Goal: Task Accomplishment & Management: Manage account settings

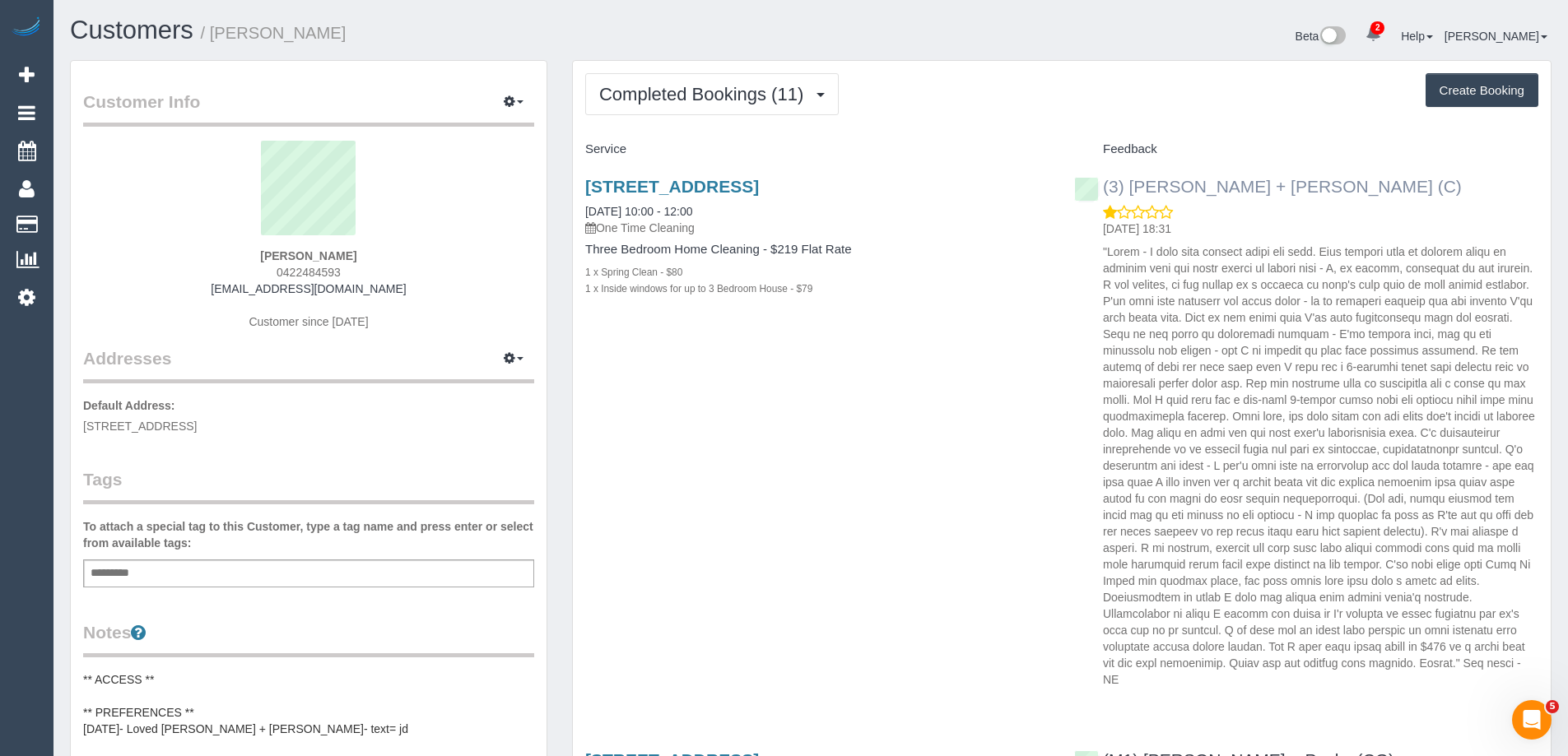
copy link "Gurdeep + Kamalpreet (C)"
drag, startPoint x: 1347, startPoint y: 190, endPoint x: 1132, endPoint y: 190, distance: 215.0
click at [1132, 190] on div "(3) Gurdeep + Kamalpreet (C) 01/10/2025 18:31" at bounding box center [1306, 428] width 489 height 532
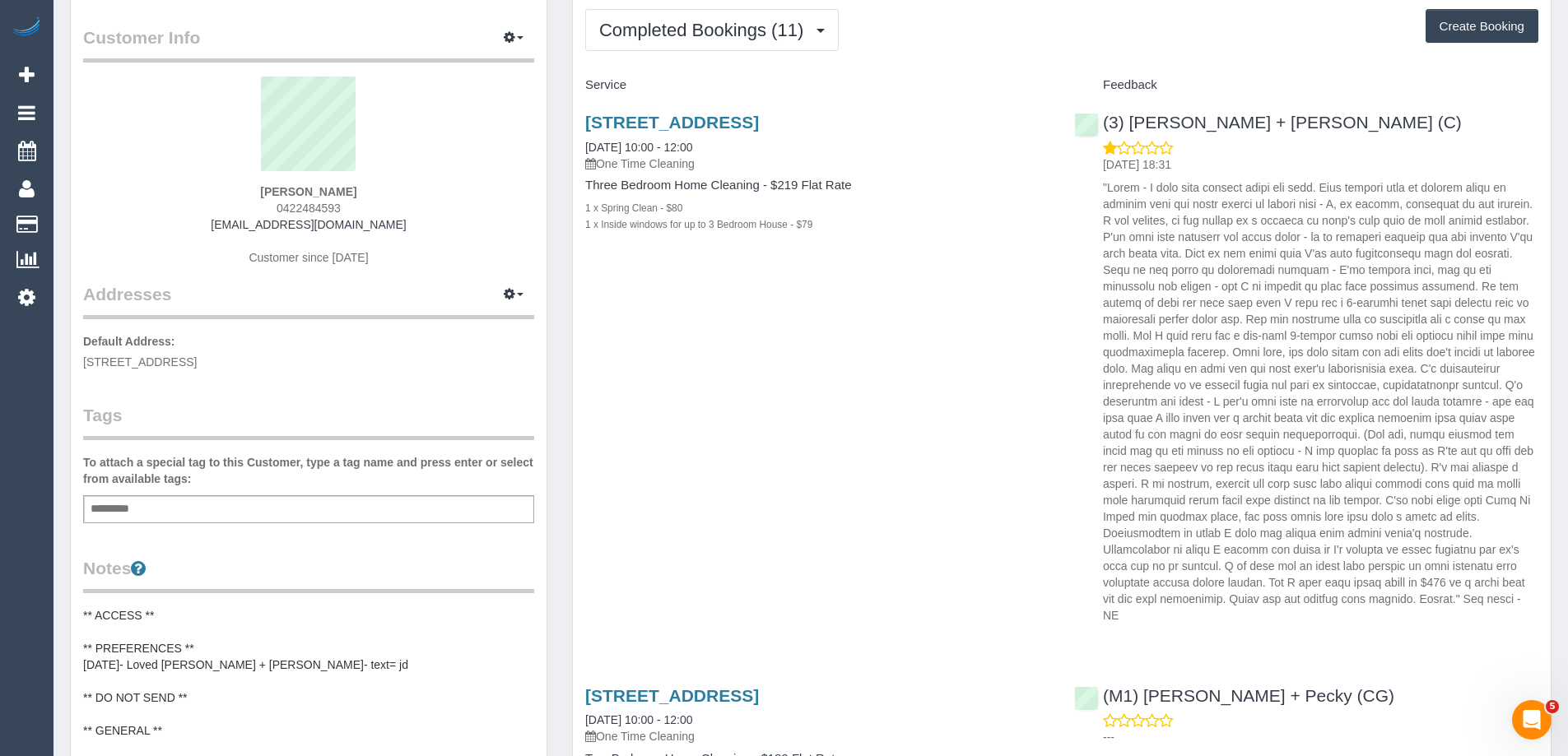
scroll to position [329, 0]
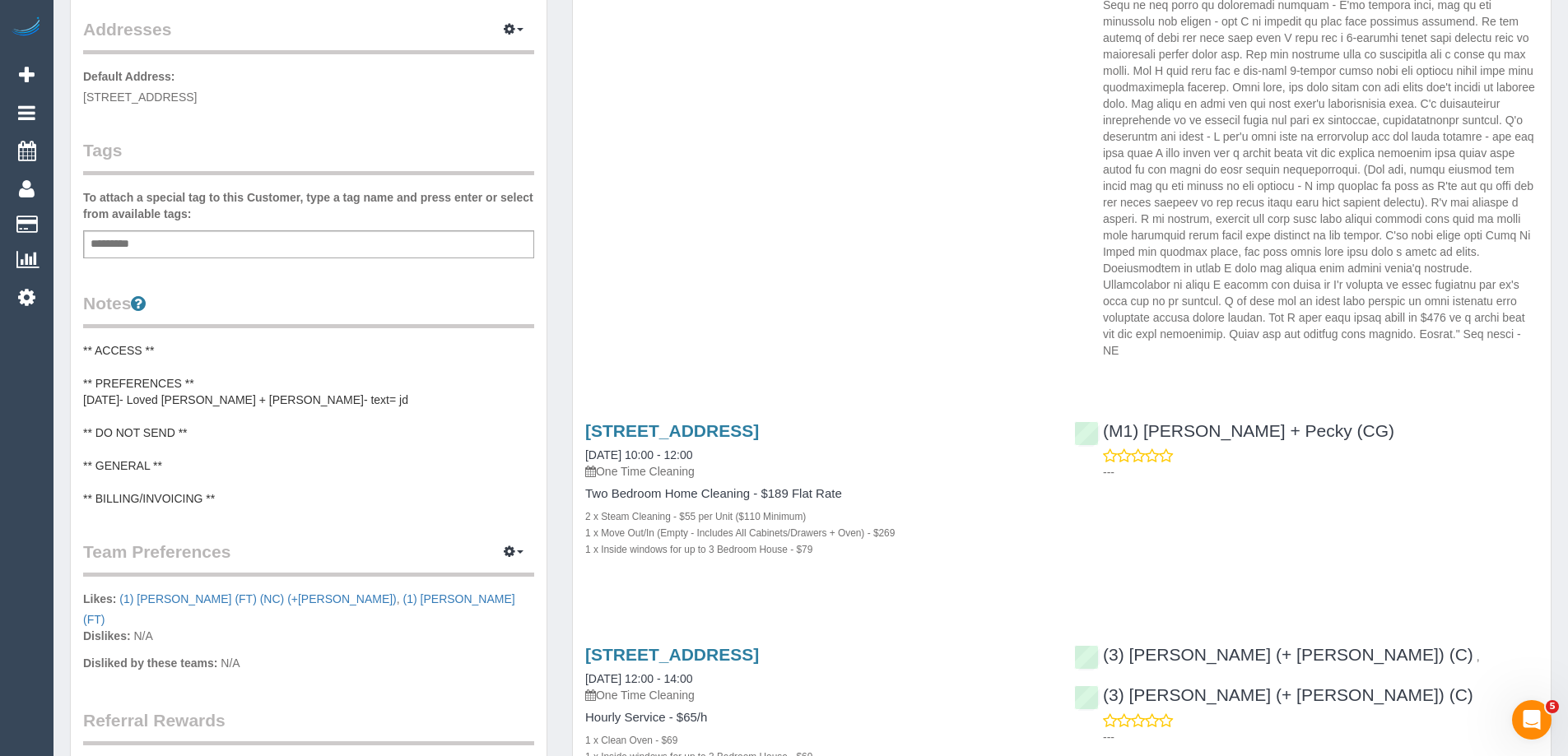
click at [218, 438] on pre "** ACCESS ** ** PREFERENCES ** 7/12/22- Loved Justin + Sarah- text= jd ** DO NO…" at bounding box center [308, 424] width 451 height 165
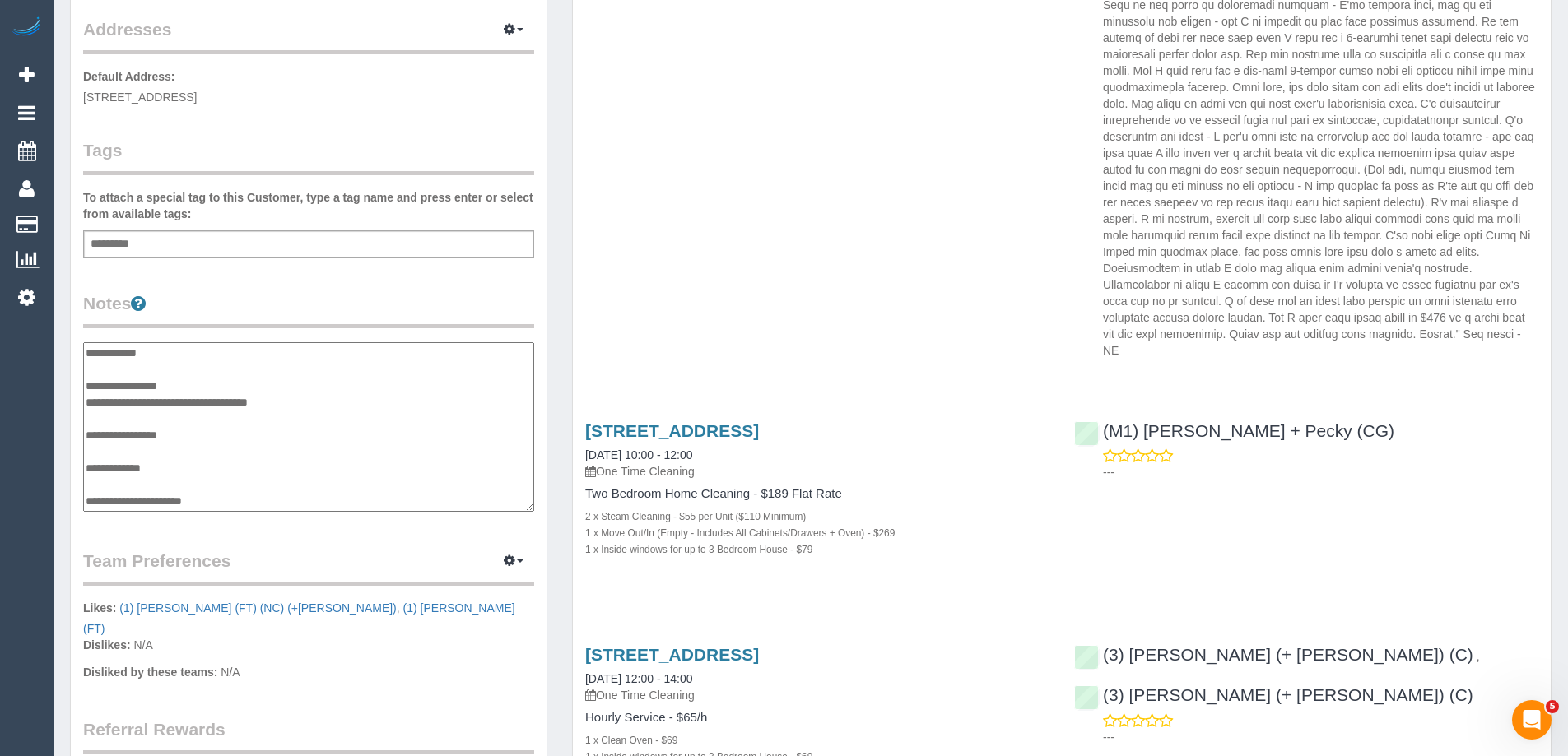
click at [134, 447] on textarea "**********" at bounding box center [308, 427] width 451 height 170
type textarea "**********"
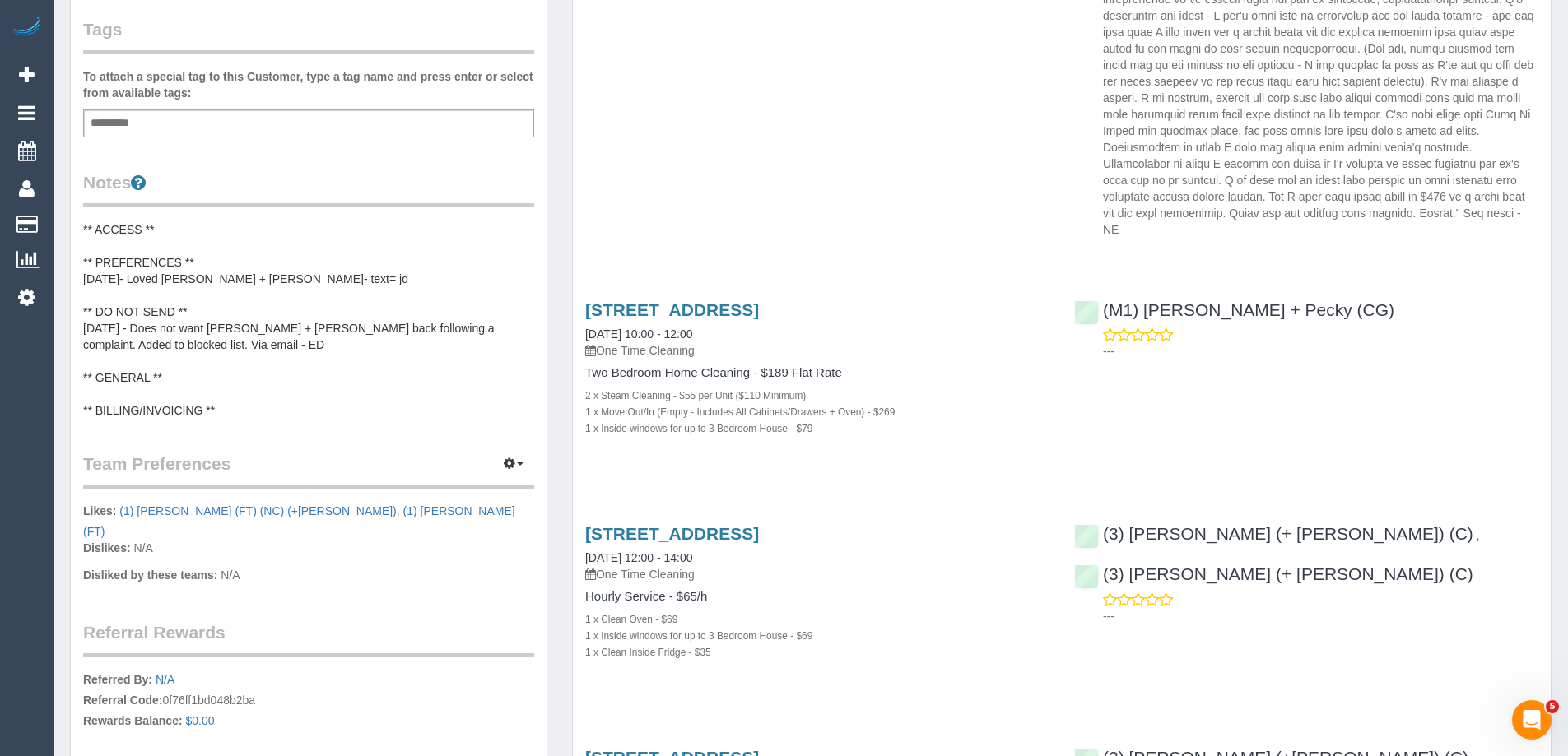
scroll to position [494, 0]
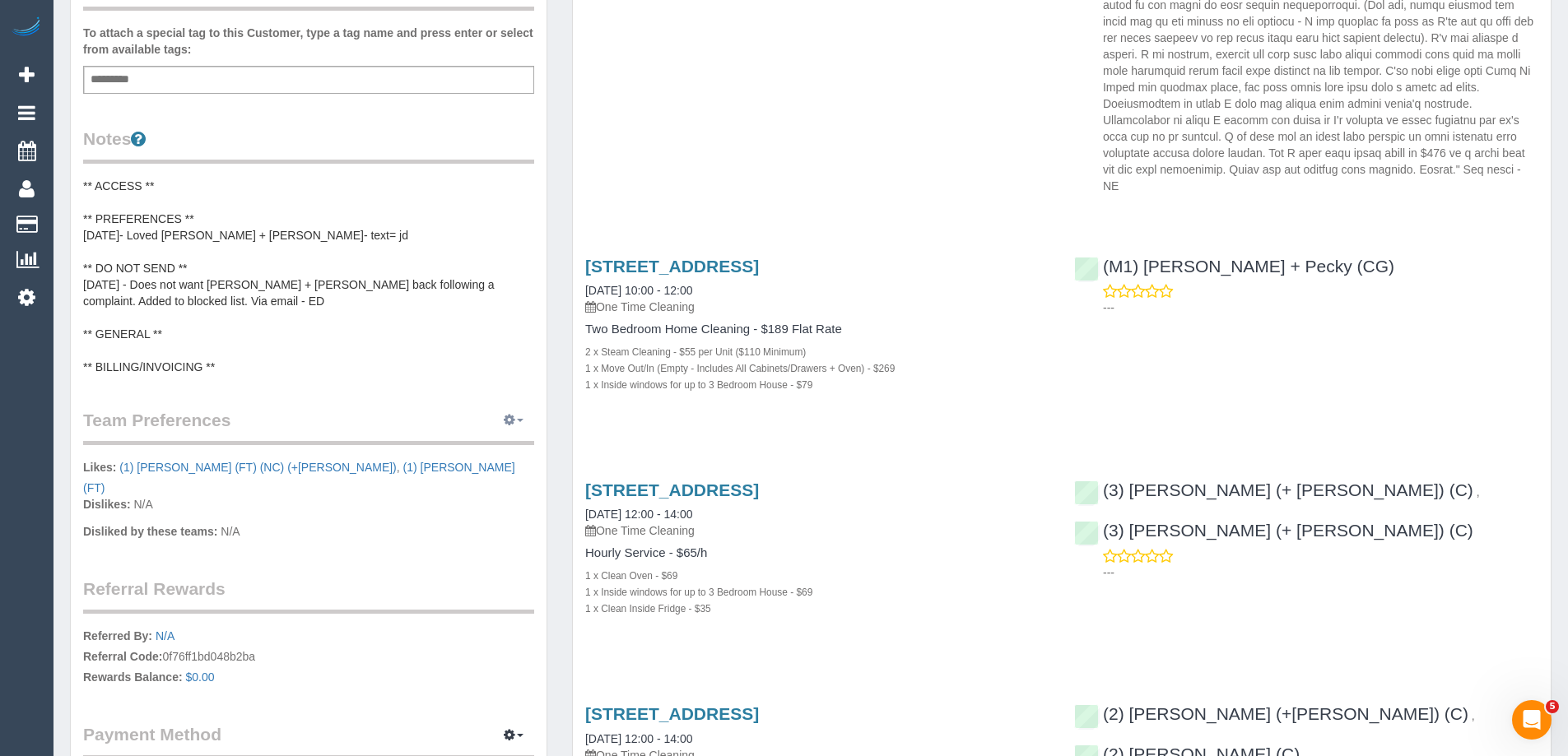
click at [520, 419] on span "button" at bounding box center [520, 420] width 7 height 3
click at [510, 452] on link "Manage Preferences" at bounding box center [463, 451] width 140 height 22
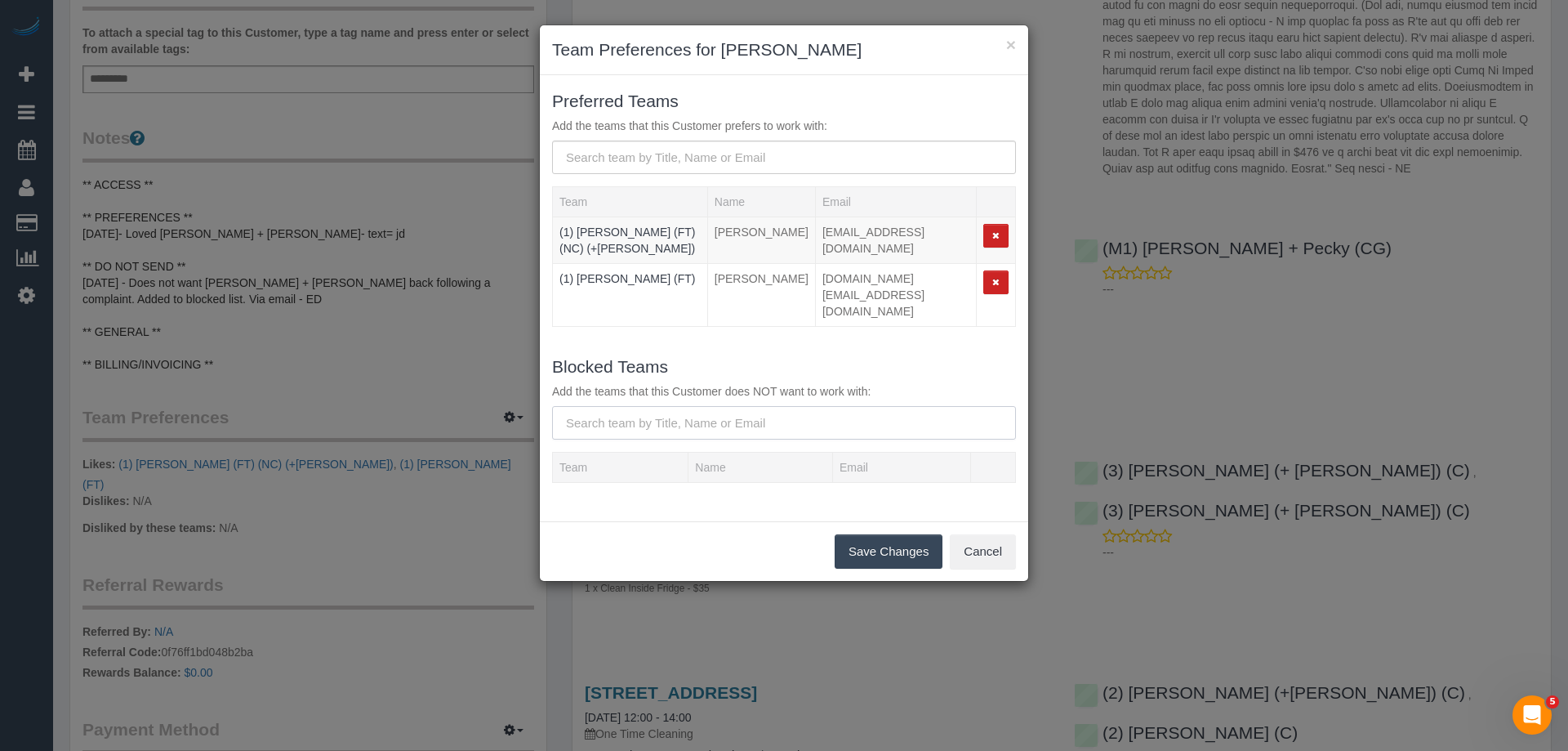
click at [648, 406] on input "text" at bounding box center [784, 422] width 464 height 34
paste input "Gurdeep + Kamalpreet (C)"
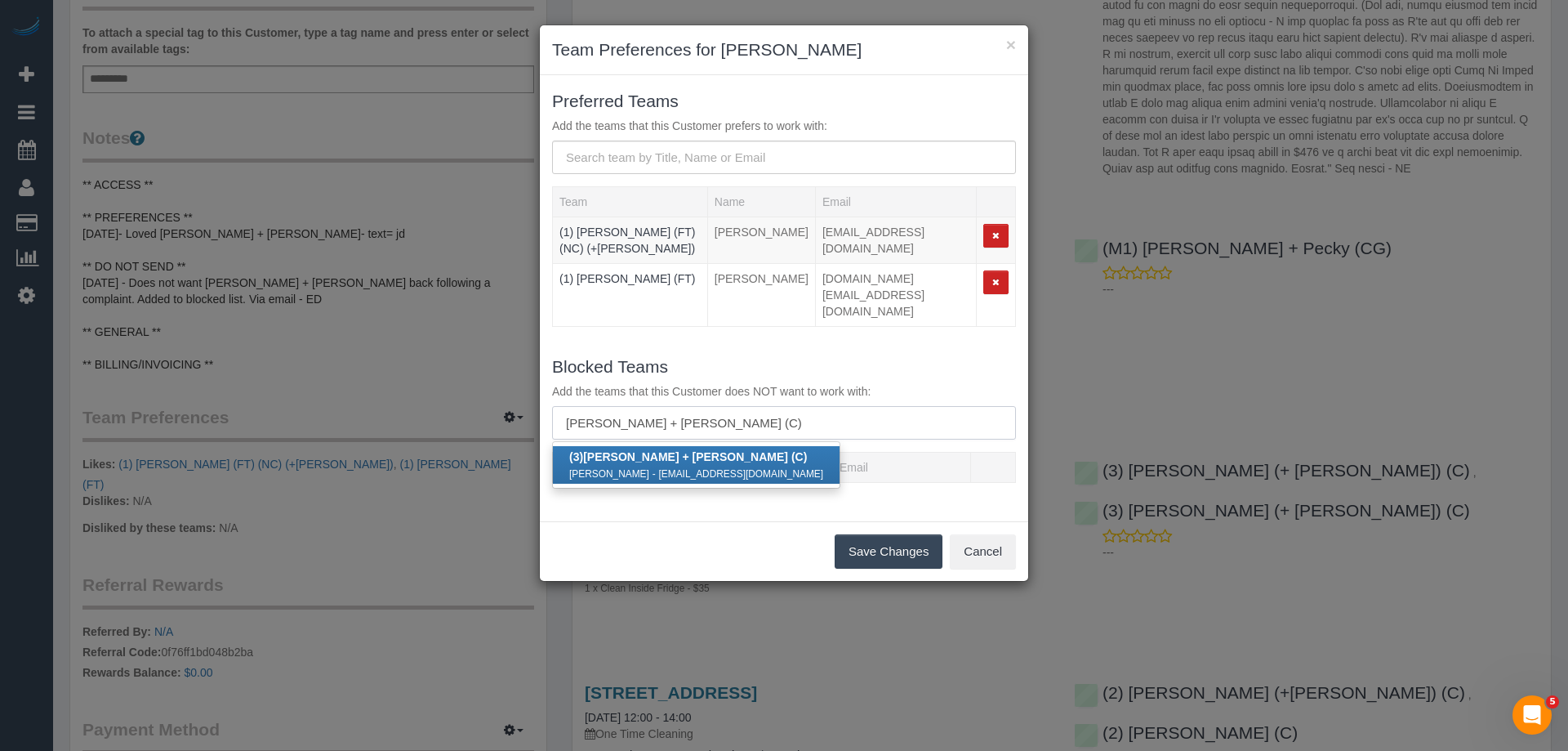
type input "Gurdeep + Kamalpreet (C)"
click at [640, 465] on div "Gurdeep Kaur - gkmehra7002@gmail.com" at bounding box center [696, 473] width 254 height 16
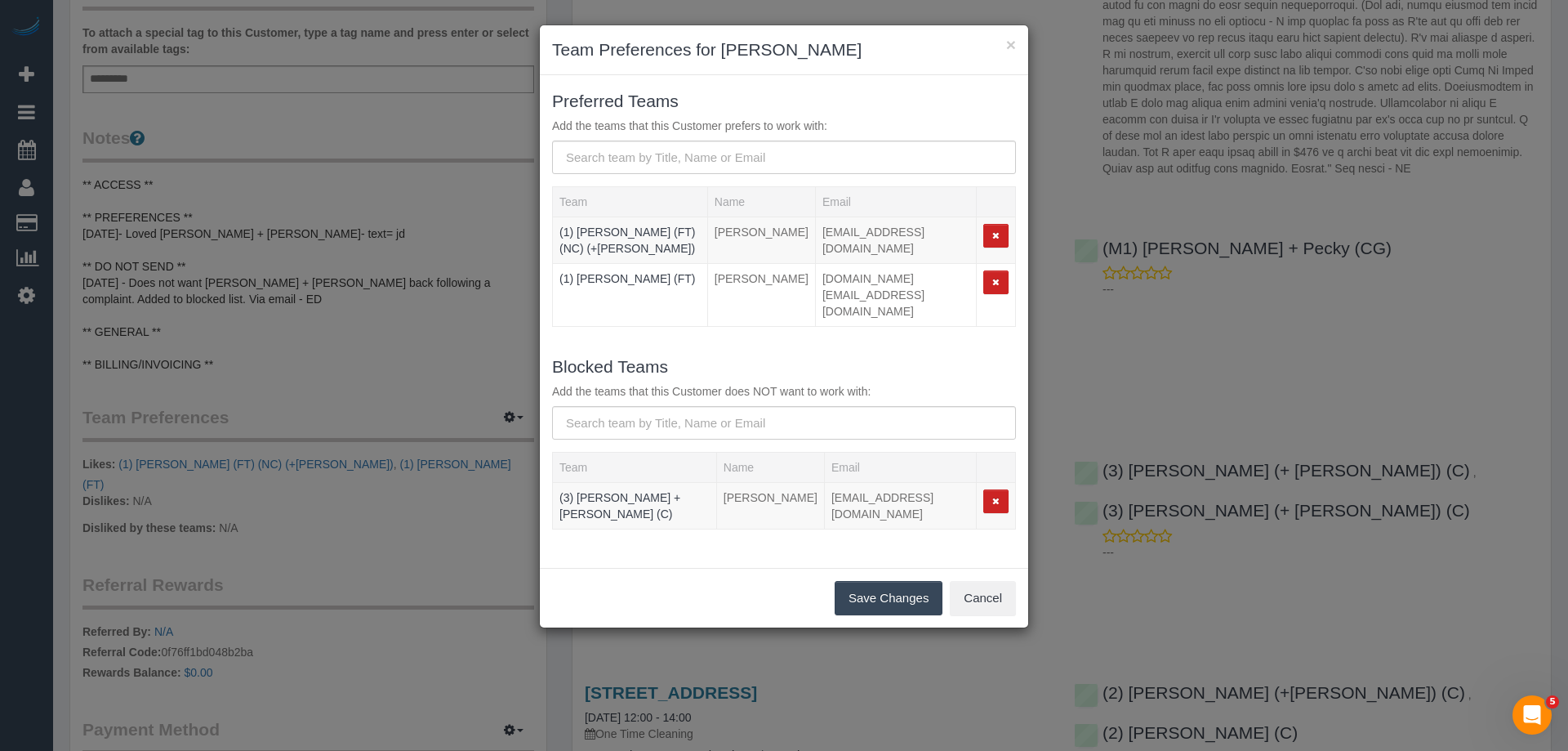
click at [874, 581] on button "Save Changes" at bounding box center [888, 598] width 108 height 35
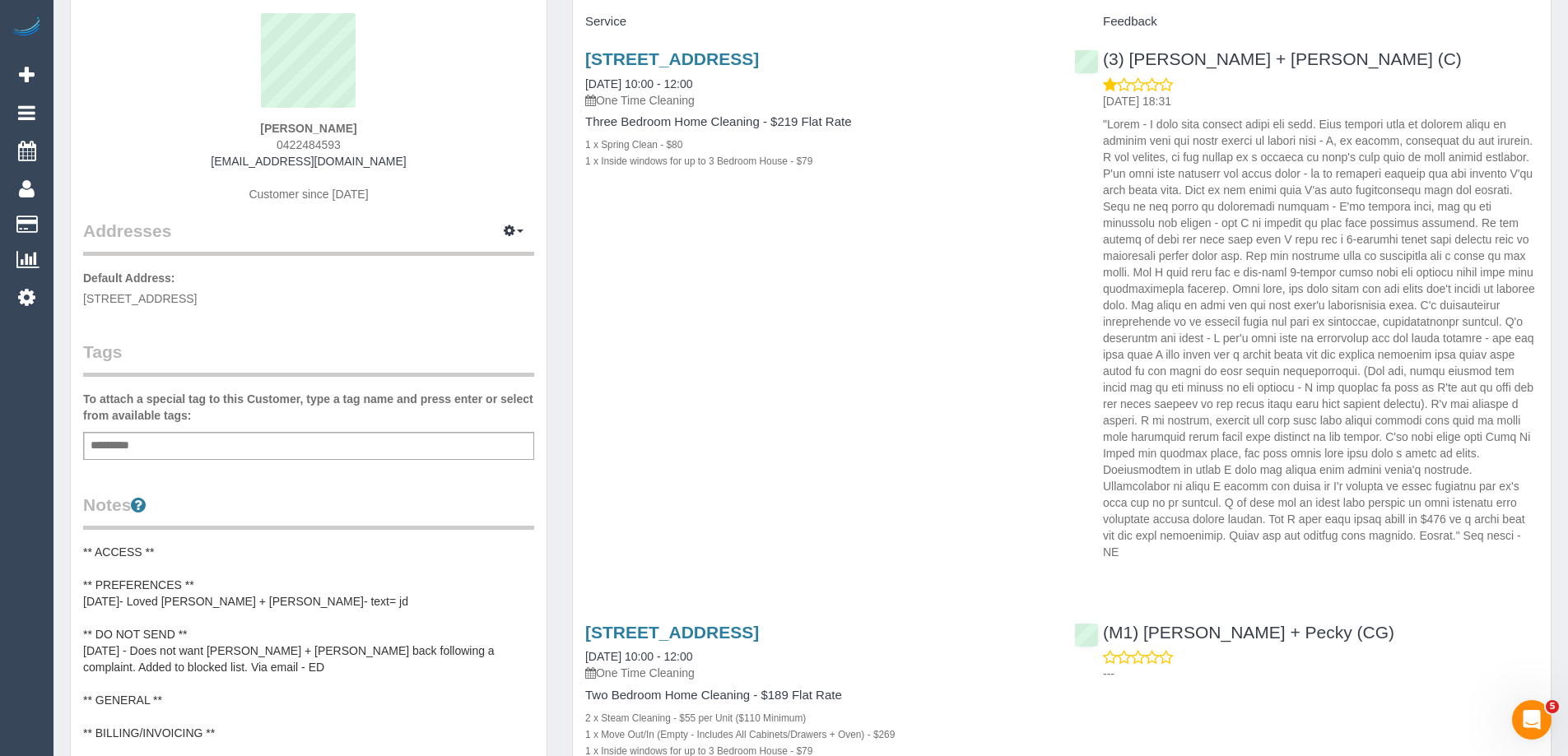
scroll to position [0, 0]
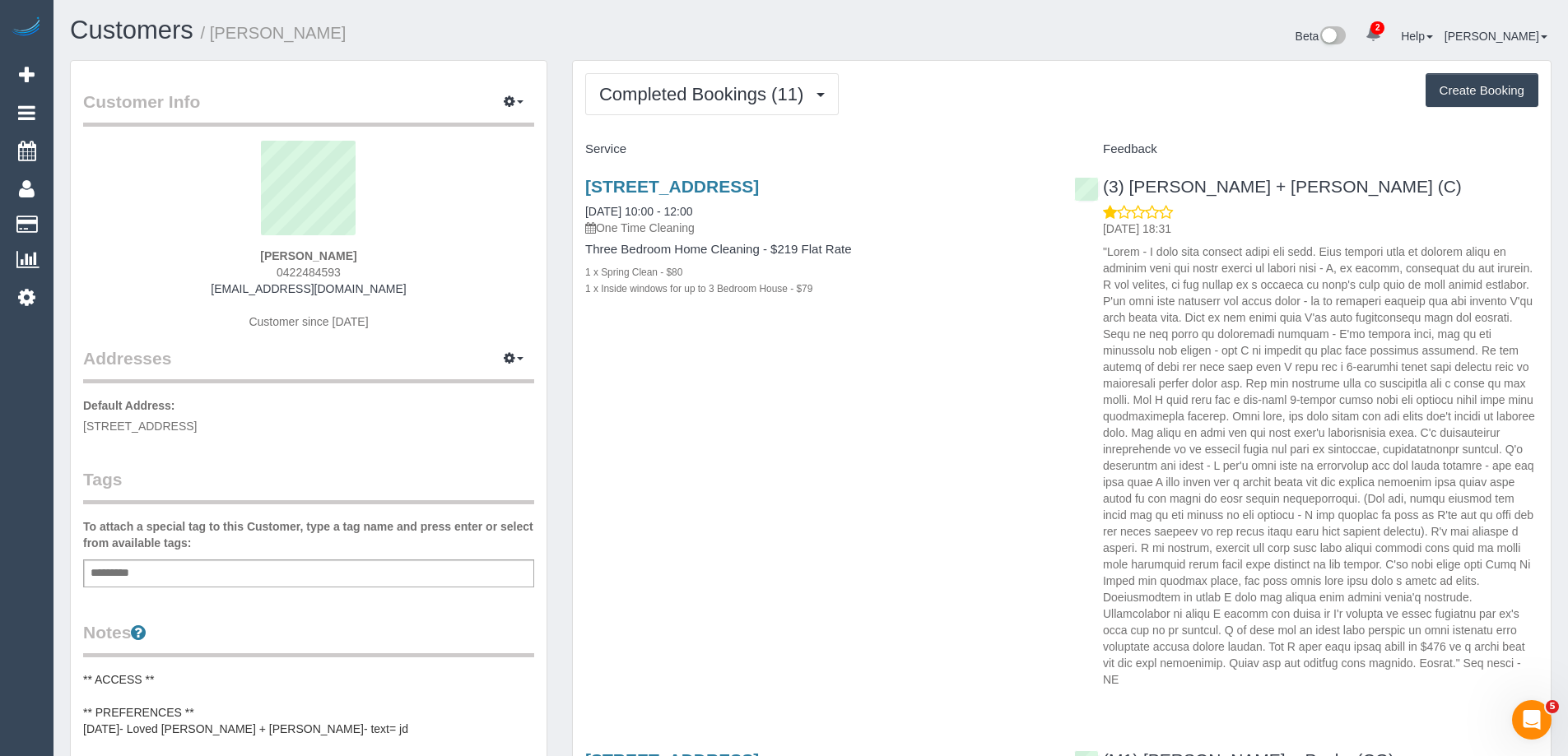
click at [1254, 401] on p at bounding box center [1321, 465] width 435 height 444
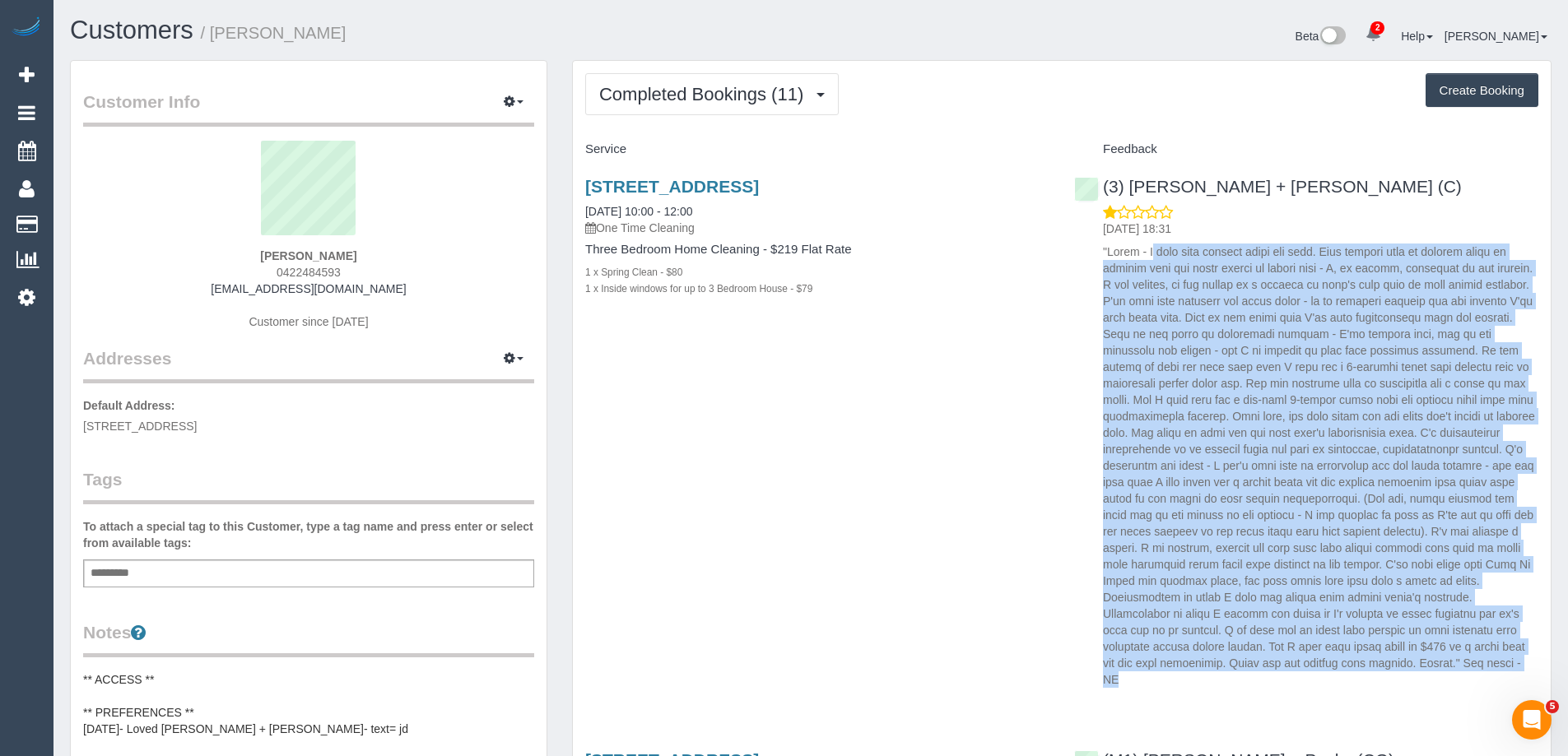
click at [1254, 401] on p at bounding box center [1321, 465] width 435 height 444
copy div ""Hello - I hope this message finds you well. Your company rang me earlier today…"
drag, startPoint x: 373, startPoint y: 35, endPoint x: 216, endPoint y: 31, distance: 157.1
click at [216, 31] on h1 "Customers / Lauren Rosewarne" at bounding box center [434, 31] width 728 height 28
copy small "Lauren Rosewarne"
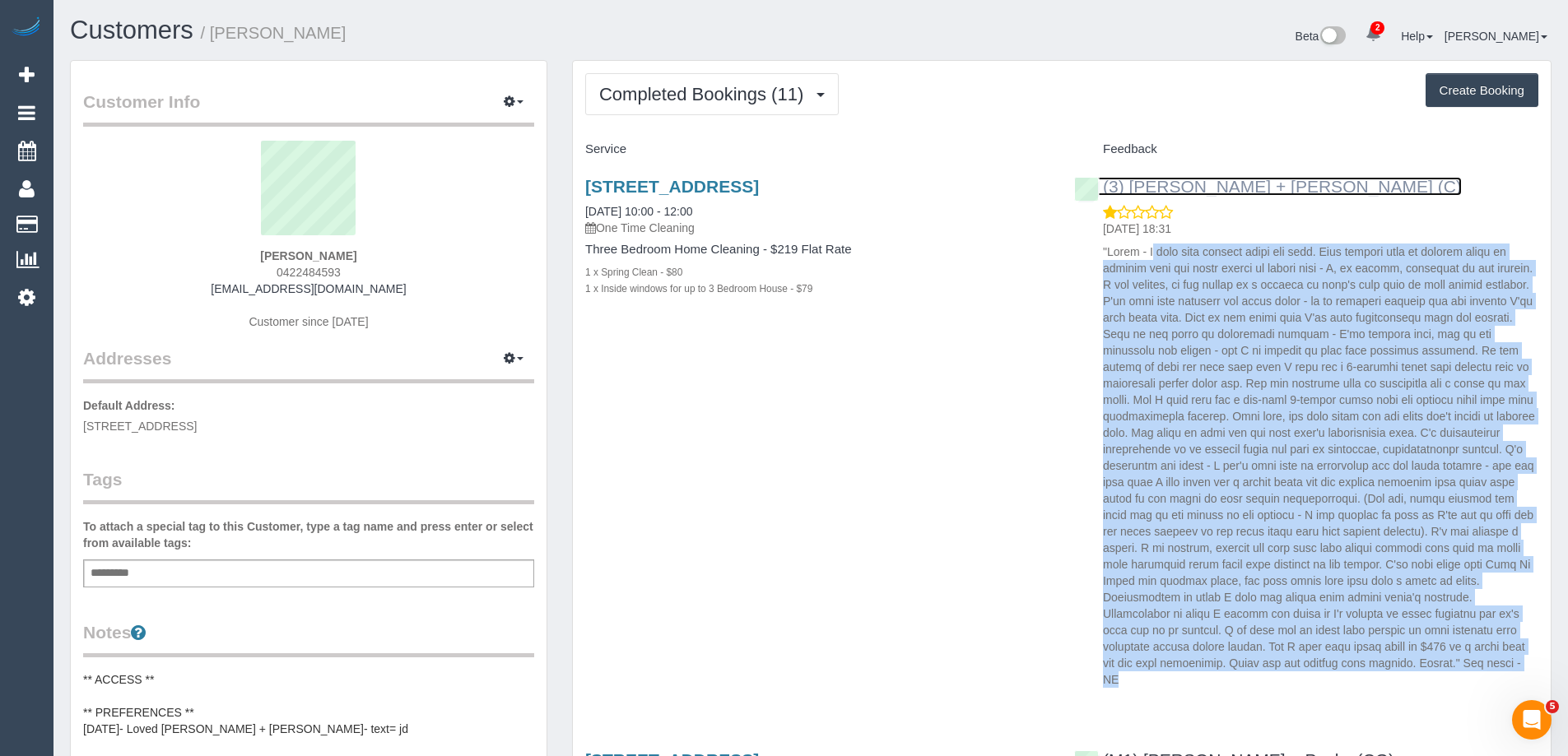
click at [1182, 190] on link "(3) Gurdeep + Kamalpreet (C)" at bounding box center [1268, 186] width 387 height 19
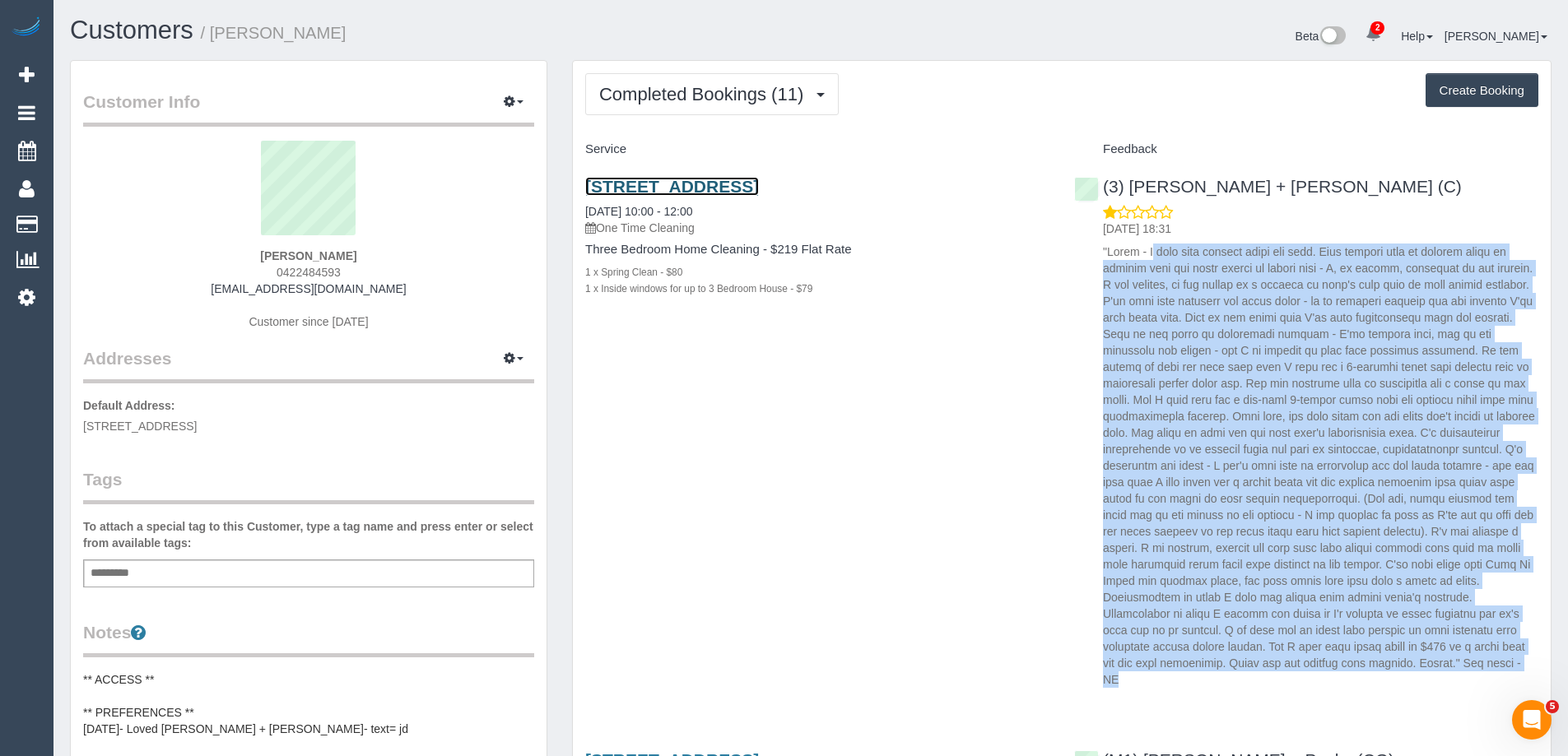
click at [759, 181] on link "48 Isla Ave, Glenroy, Vic, 3046, Glenroy, VIC 3046" at bounding box center [672, 186] width 174 height 19
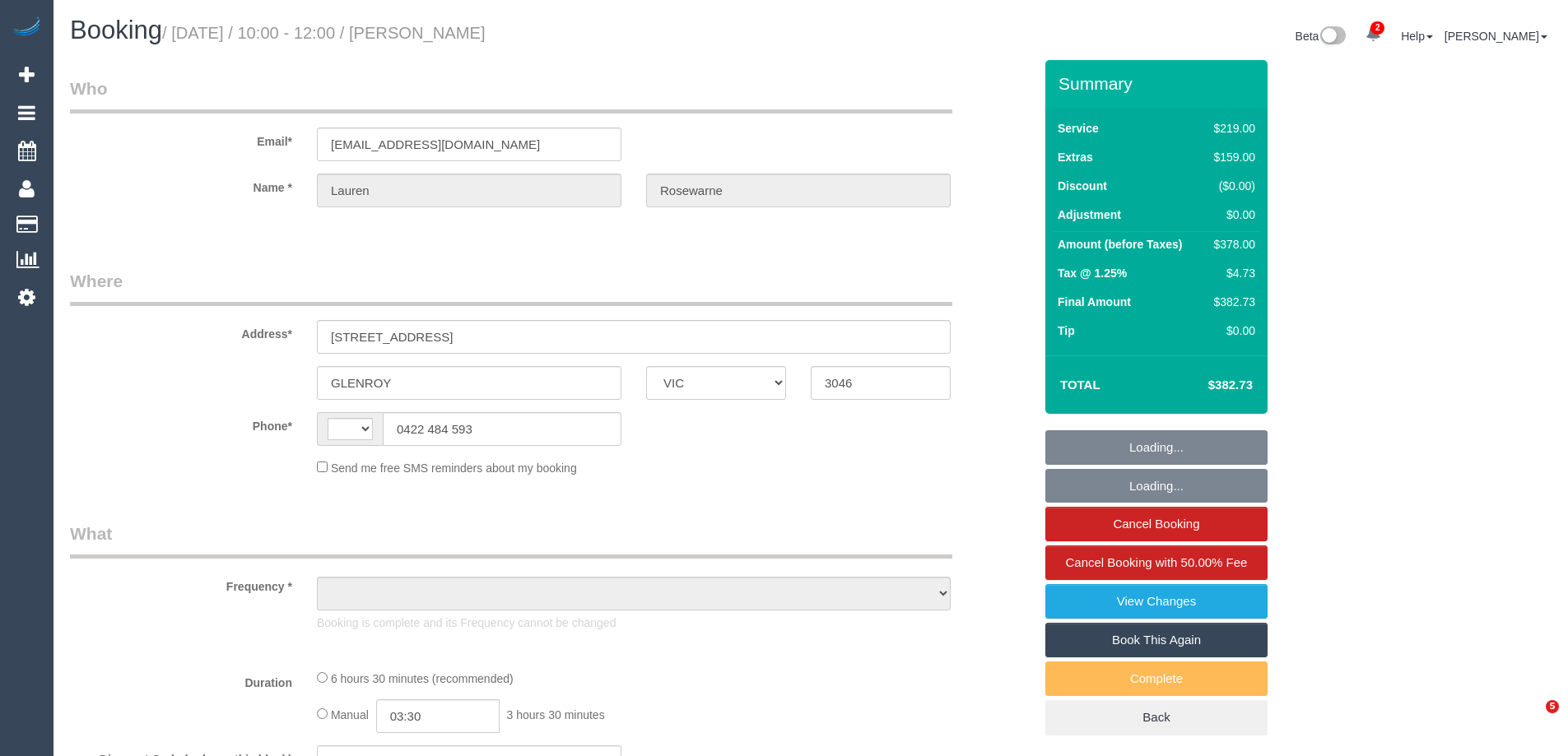
select select "VIC"
select select "string:AU"
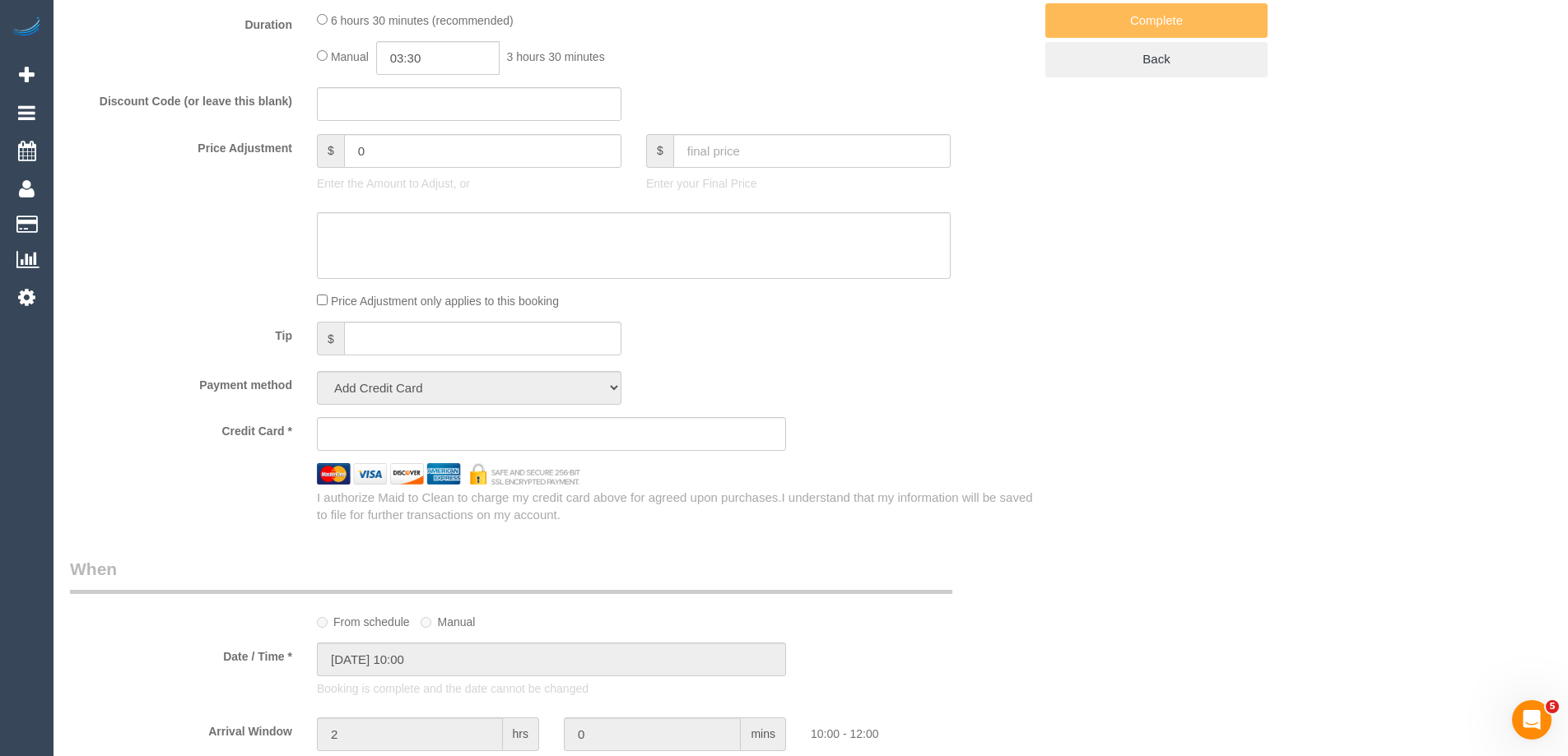
select select "string:stripe-pm_1S8sbc2GScqysDRVPvpk46ye"
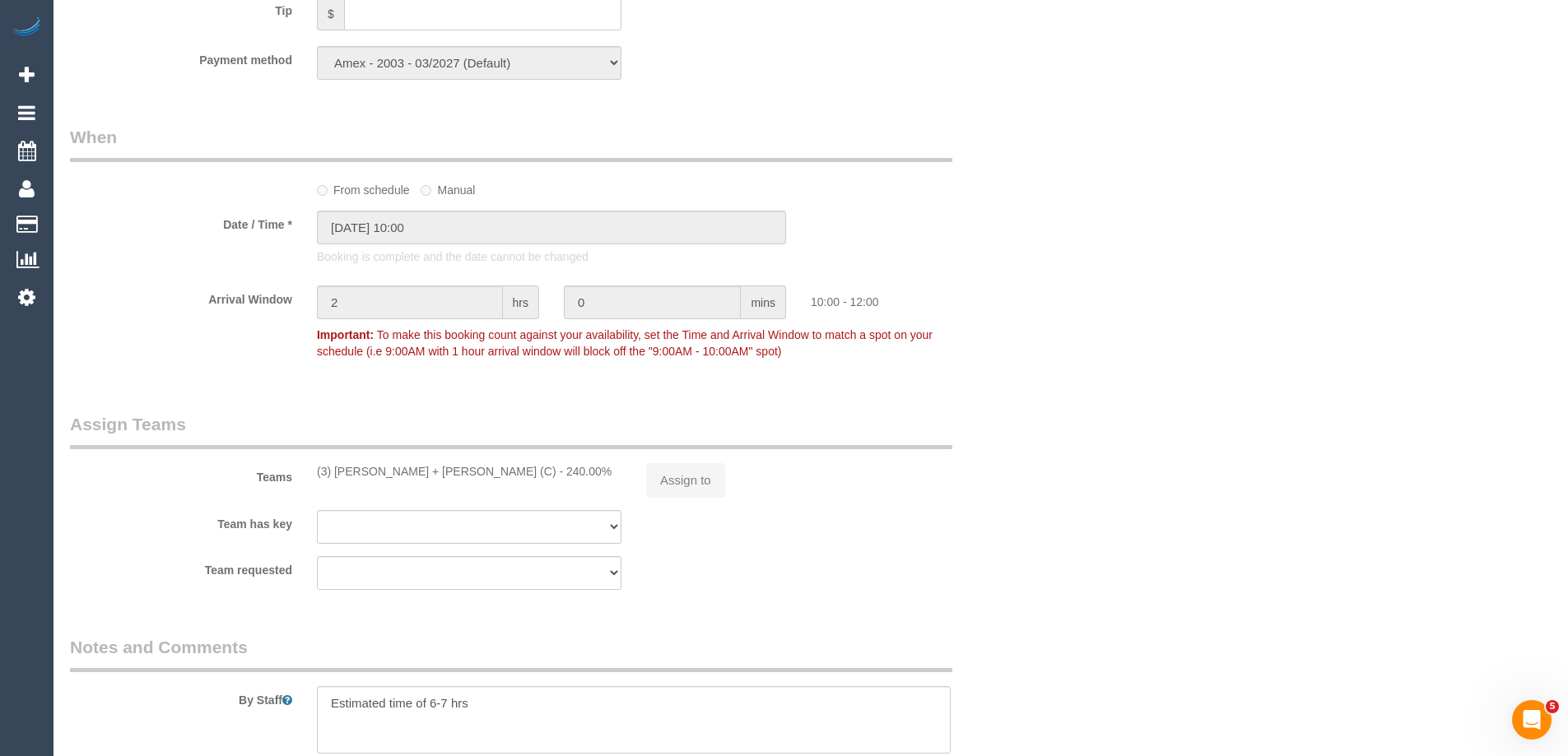
select select "number:28"
select select "number:14"
select select "number:19"
select select "number:24"
select select "number:13"
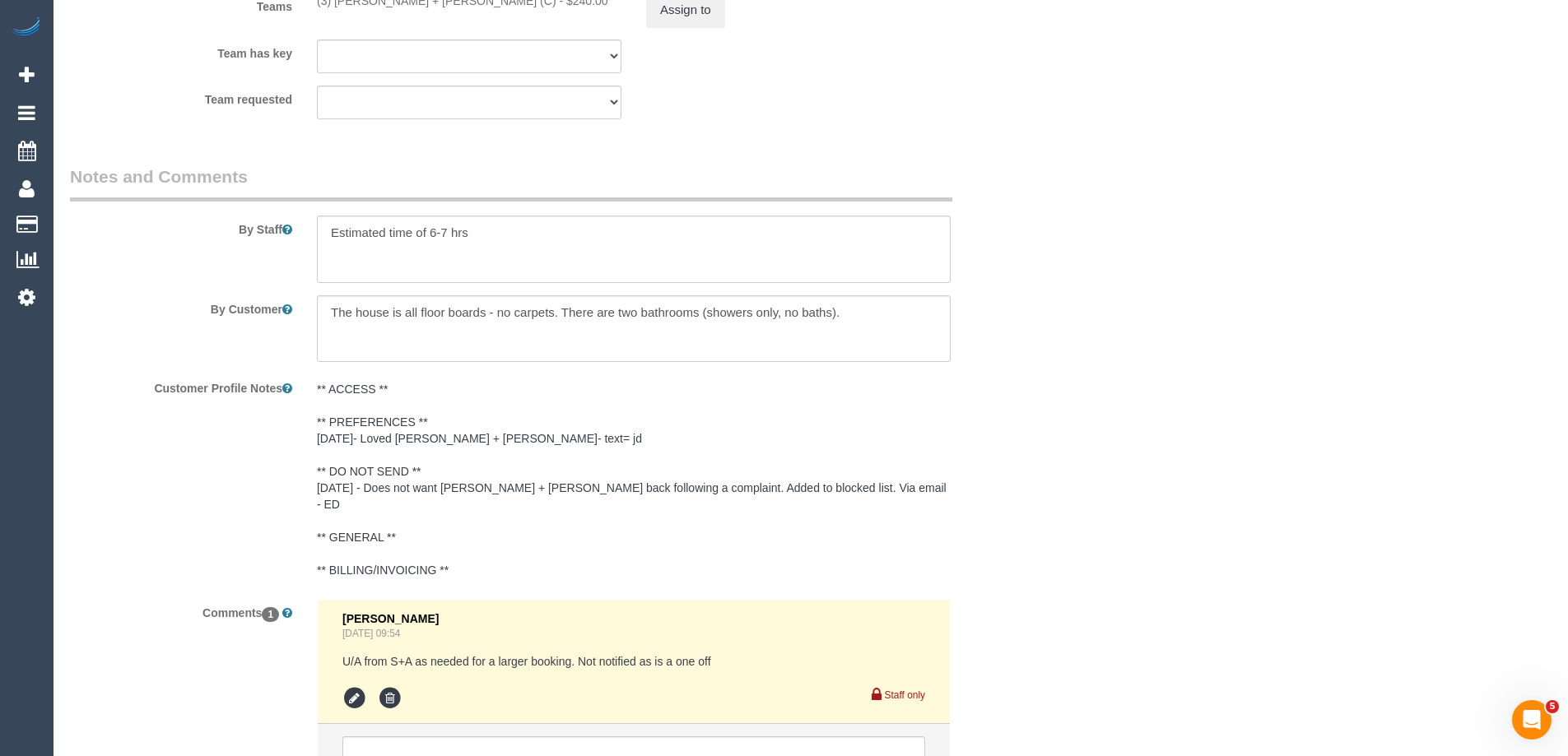
select select "object:1569"
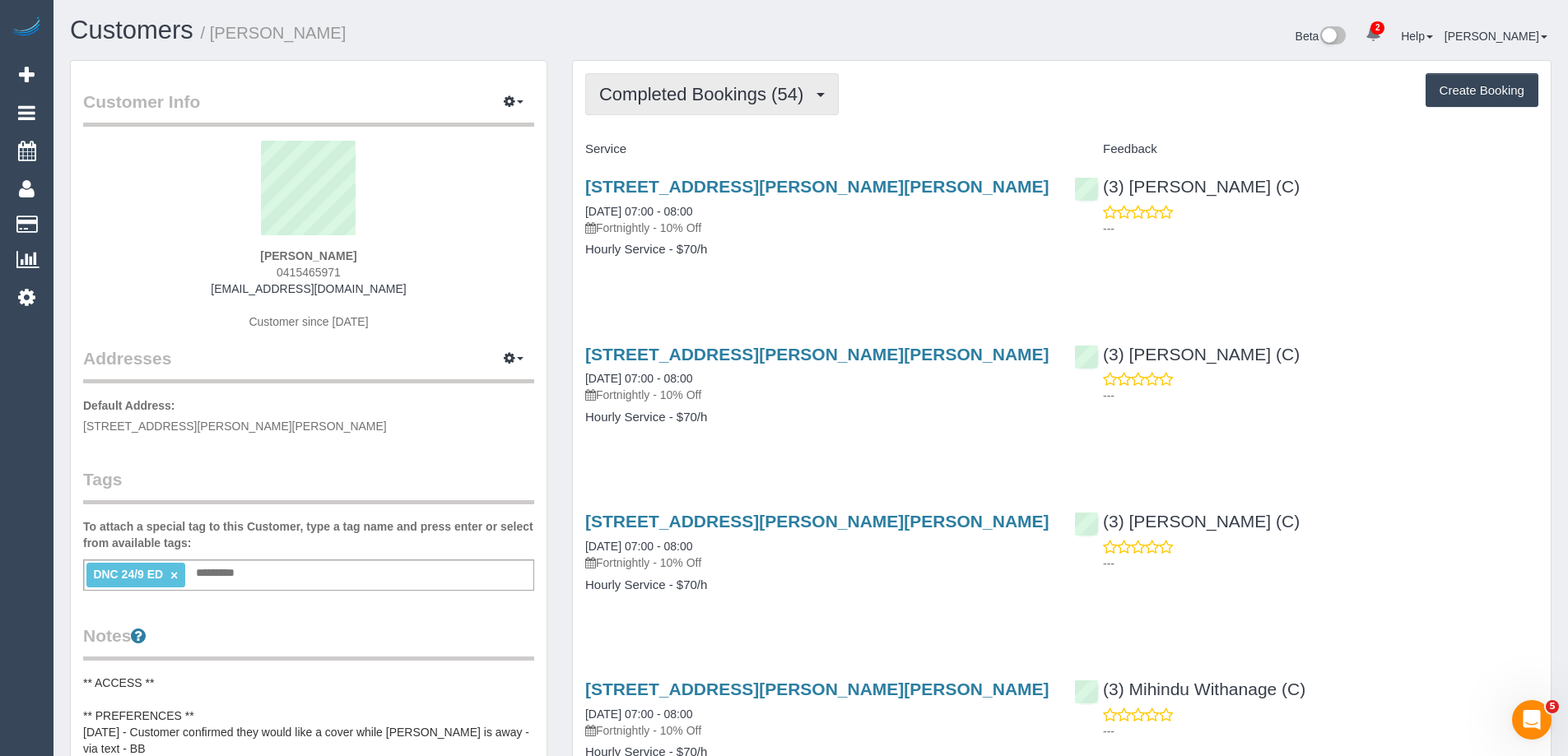
click at [729, 76] on button "Completed Bookings (54)" at bounding box center [712, 94] width 253 height 42
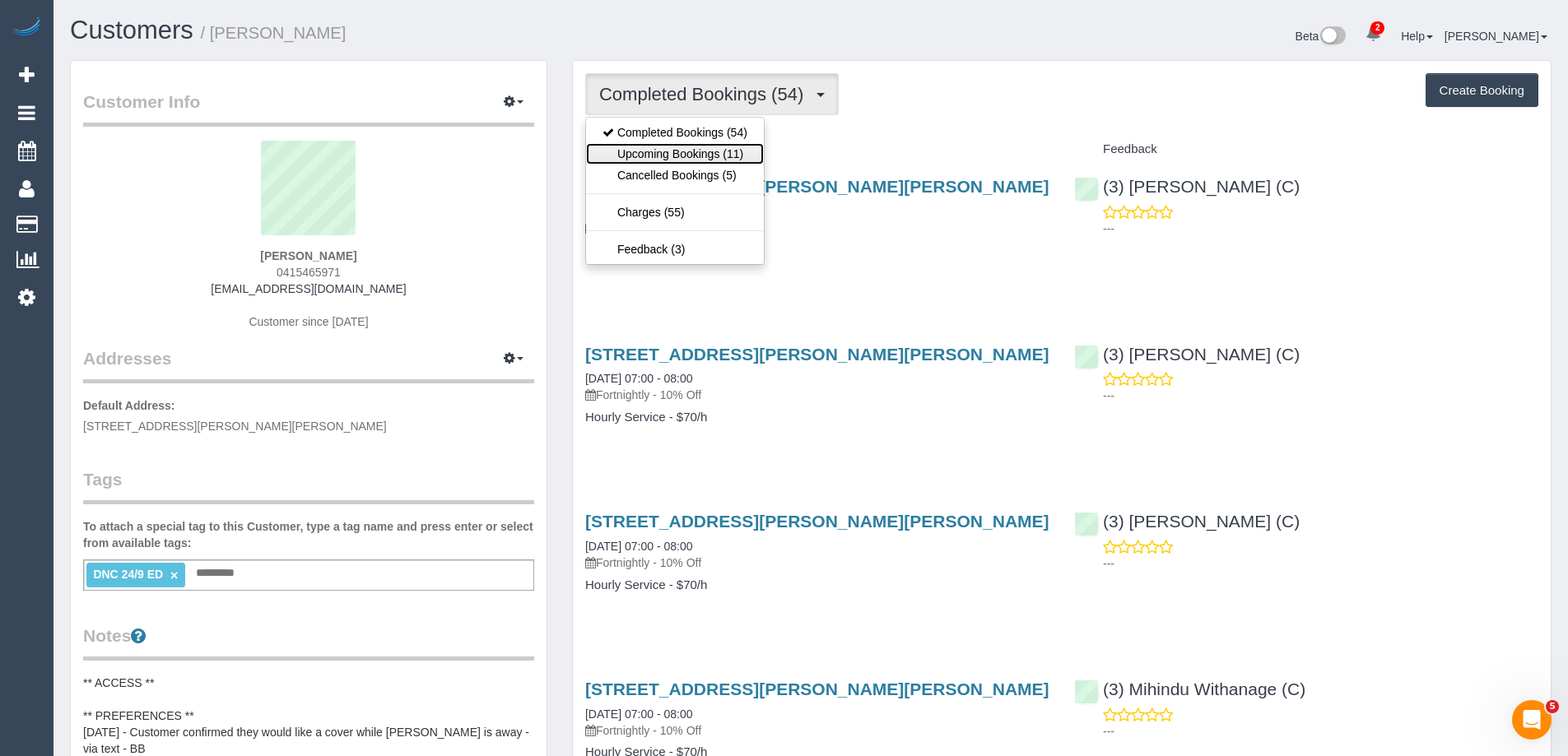
click at [697, 146] on link "Upcoming Bookings (11)" at bounding box center [674, 154] width 178 height 22
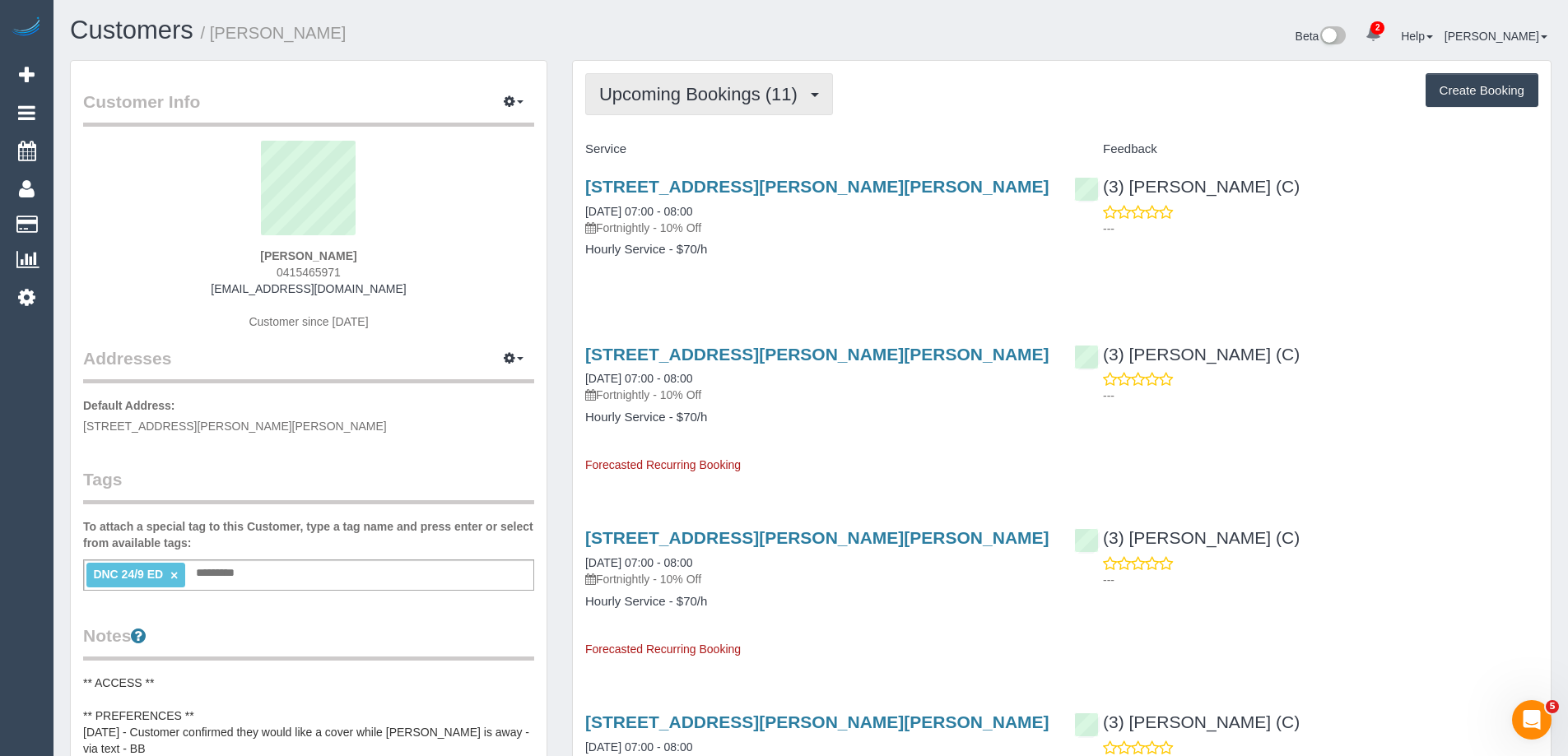
drag, startPoint x: 664, startPoint y: 102, endPoint x: 668, endPoint y: 124, distance: 22.4
click at [664, 102] on span "Upcoming Bookings (11)" at bounding box center [702, 93] width 207 height 21
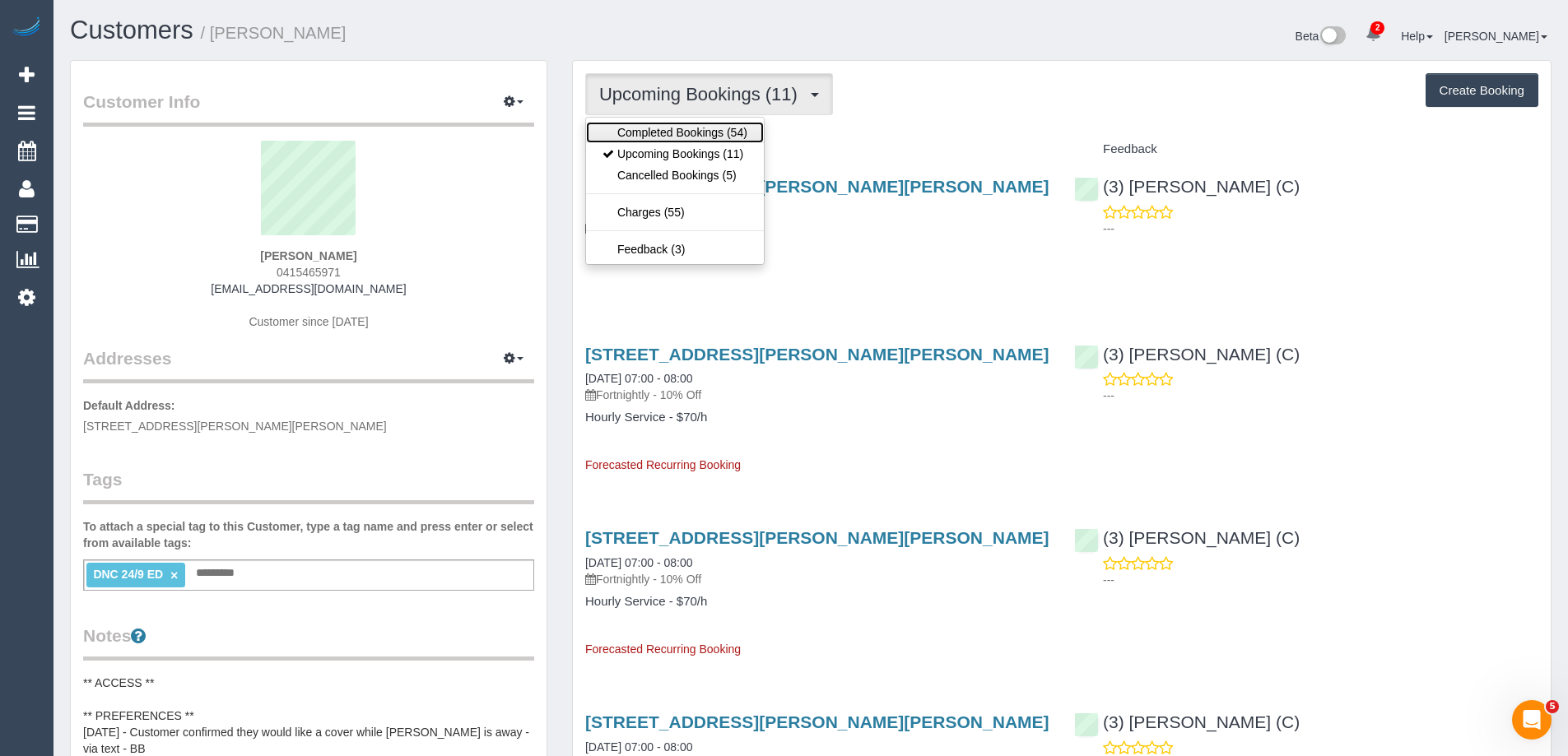
click at [670, 136] on link "Completed Bookings (54)" at bounding box center [674, 132] width 178 height 22
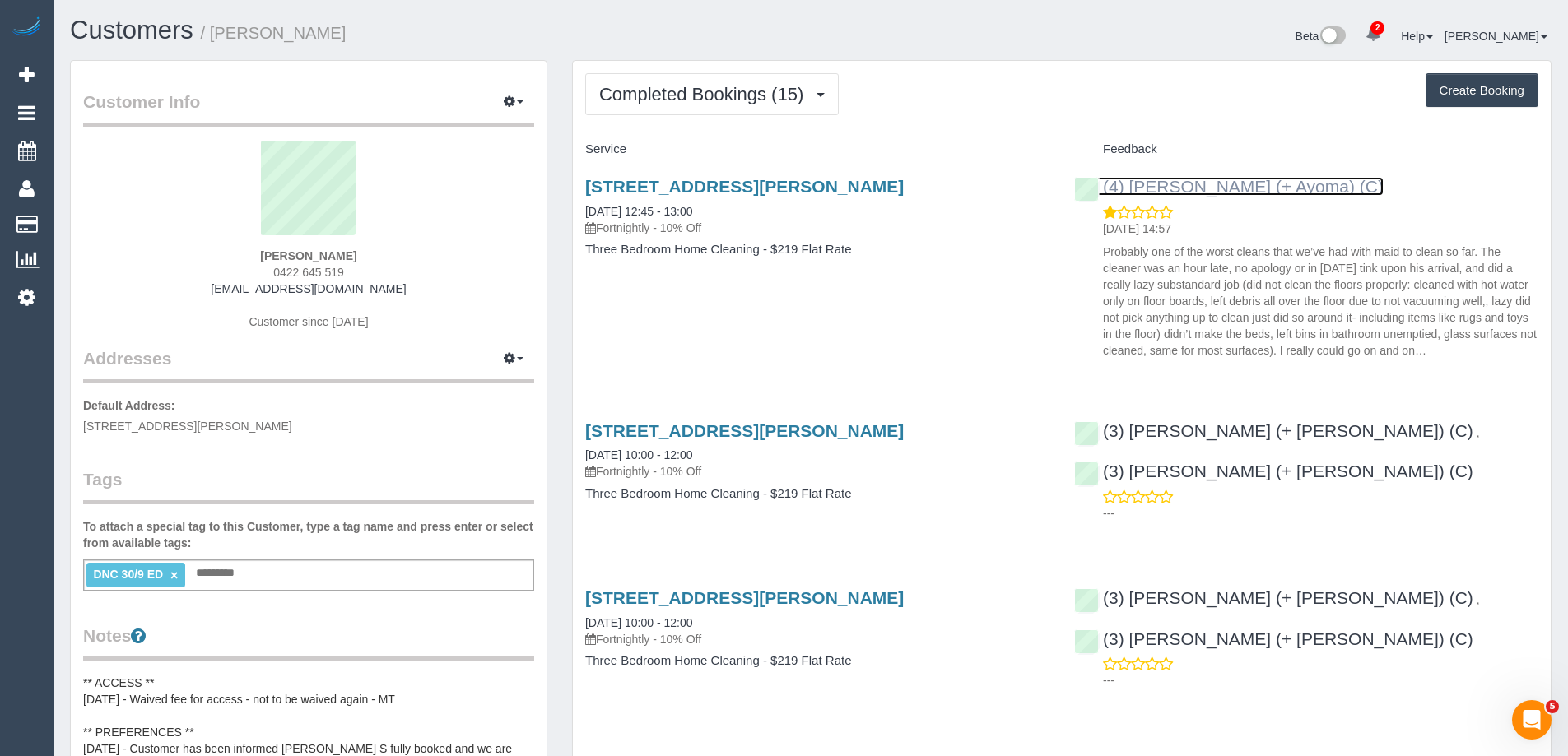
click at [1251, 188] on link "(4) [PERSON_NAME] (+ Ayoma) (C)" at bounding box center [1229, 186] width 309 height 19
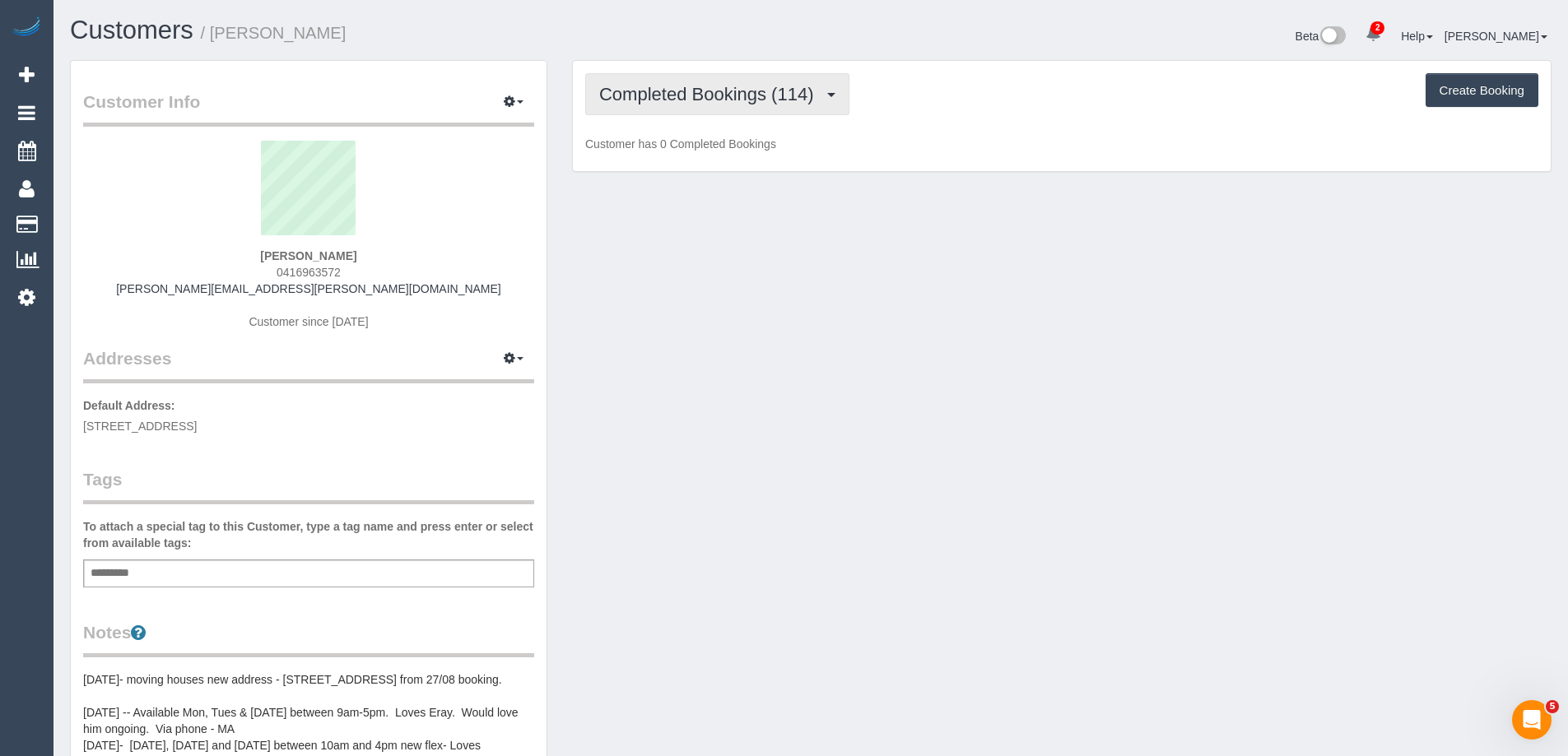
click at [675, 96] on span "Completed Bookings (114)" at bounding box center [710, 93] width 223 height 21
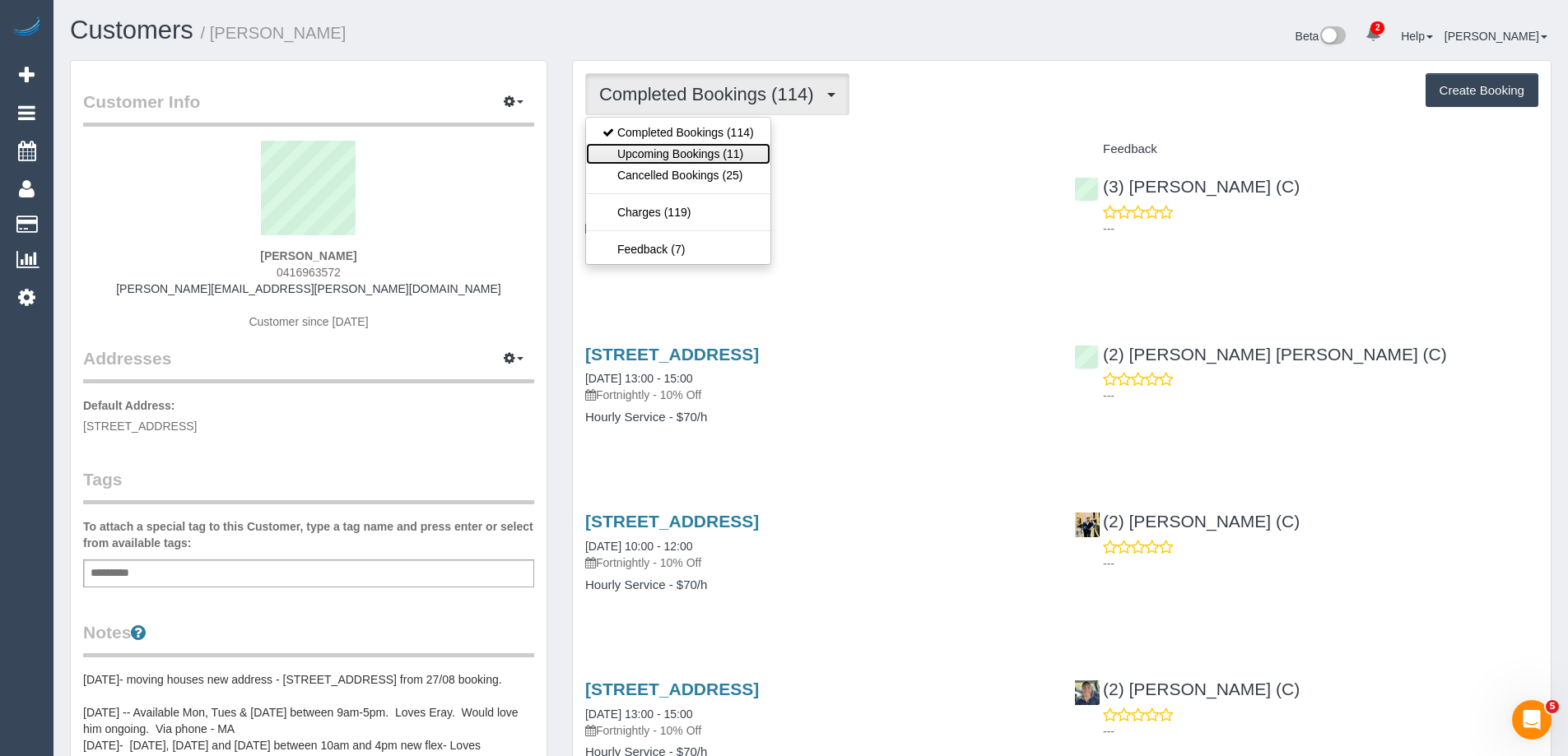
click at [693, 151] on link "Upcoming Bookings (11)" at bounding box center [678, 154] width 185 height 22
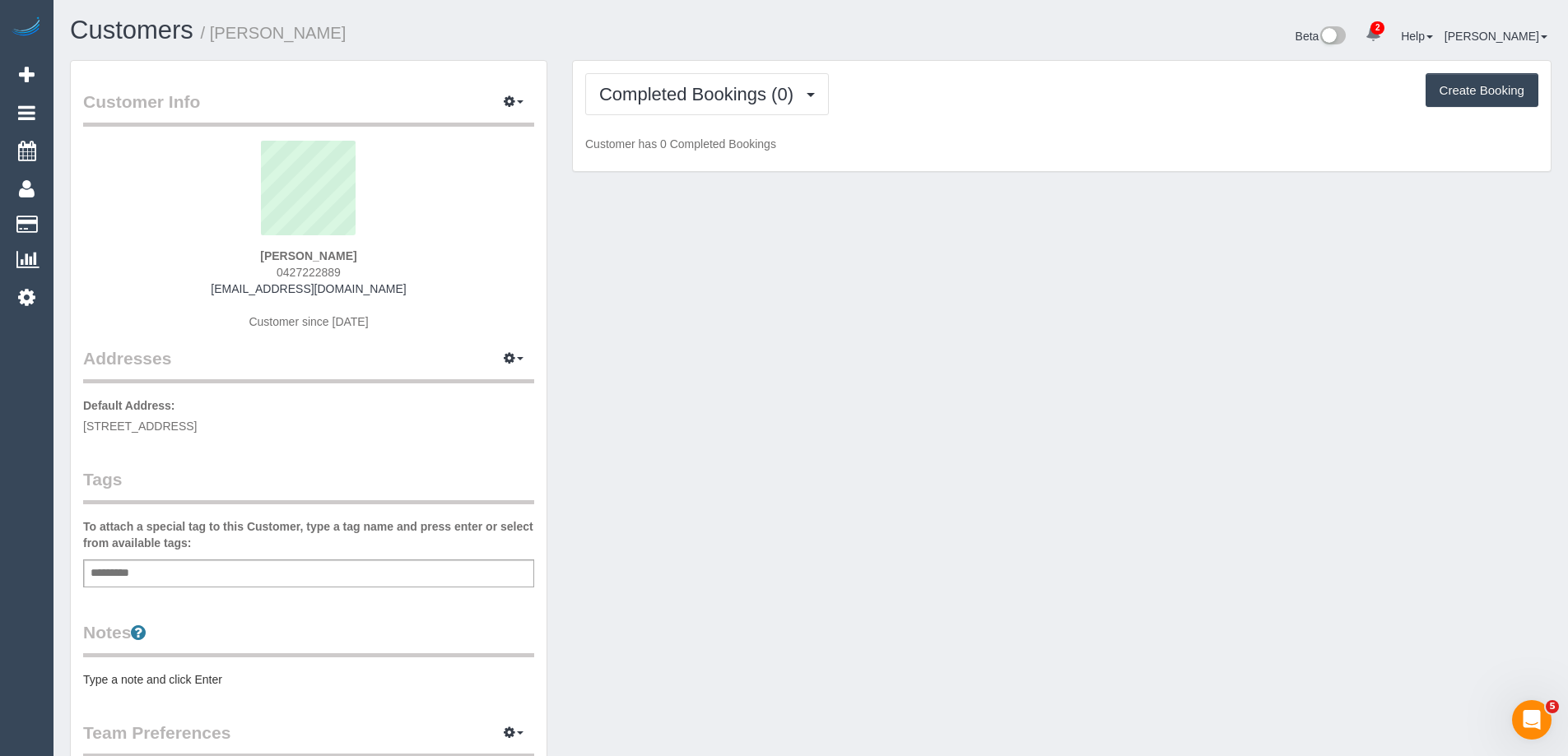
click at [204, 677] on pre "Type a note and click Enter" at bounding box center [308, 680] width 451 height 17
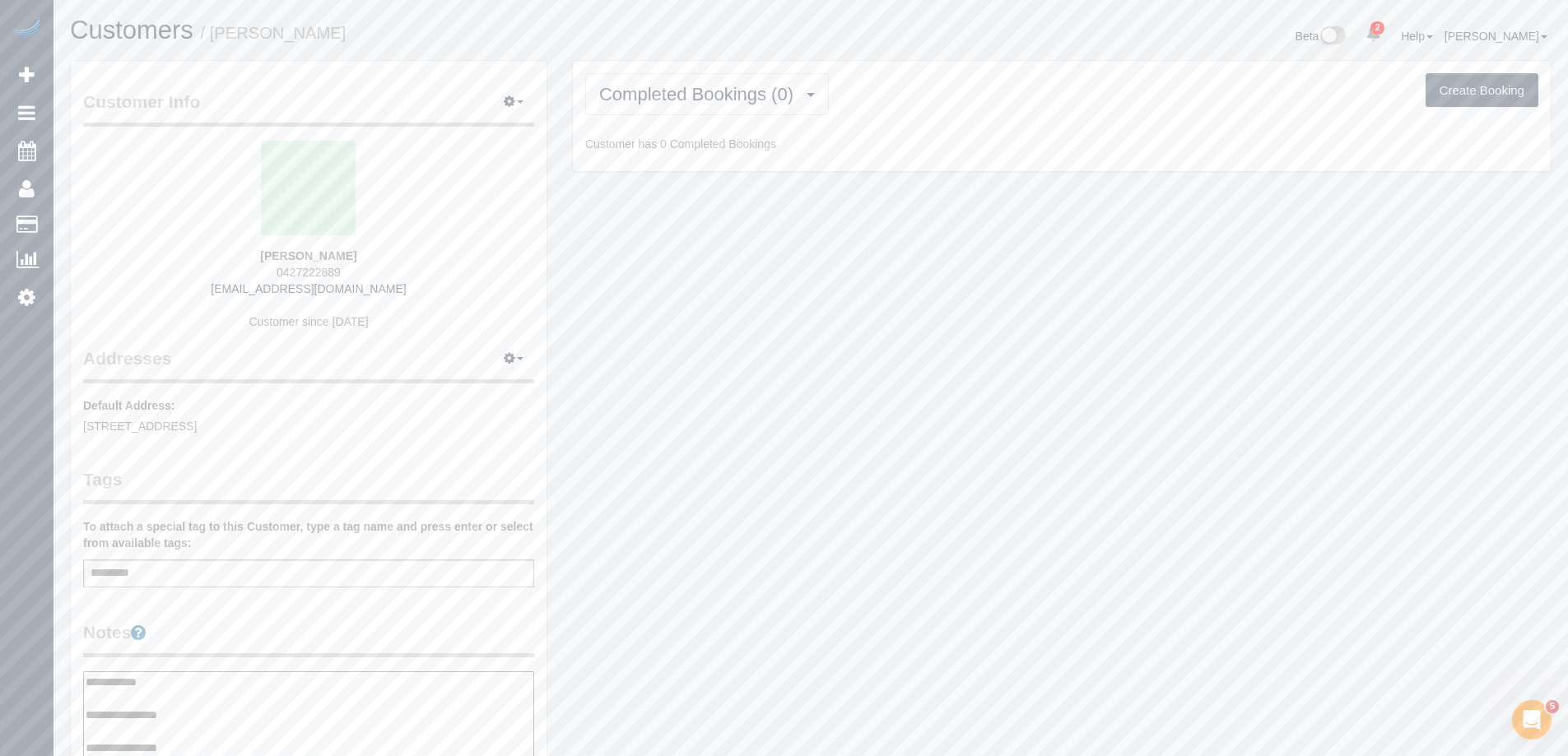
type textarea "**********"
click at [281, 626] on legend "Notes" at bounding box center [308, 639] width 451 height 37
click at [742, 102] on span "Completed Bookings (0)" at bounding box center [700, 93] width 203 height 21
click at [734, 150] on link "Upcoming Bookings (11)" at bounding box center [673, 154] width 174 height 22
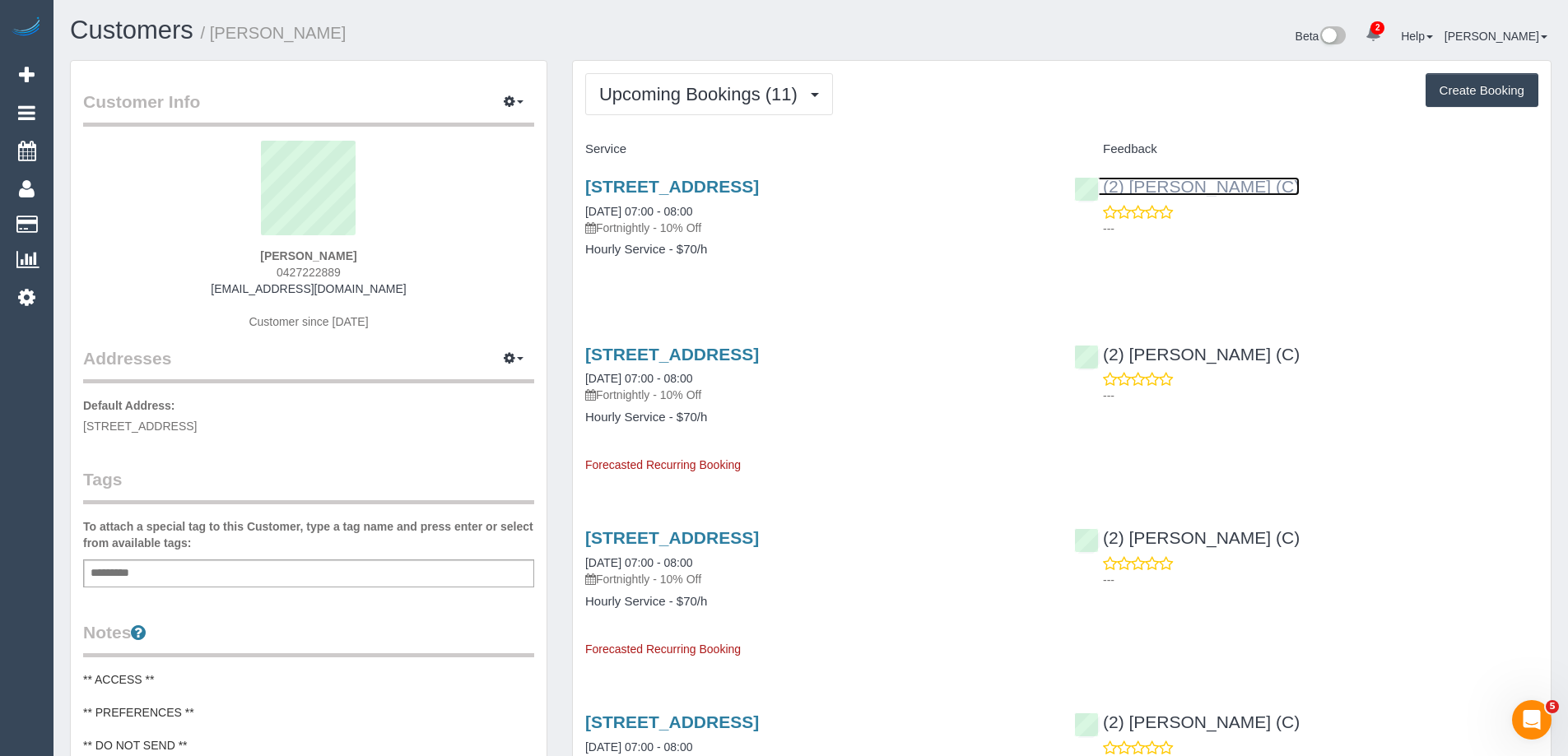
click at [1240, 182] on link "(2) Dasni Kalupahana (C)" at bounding box center [1187, 186] width 225 height 19
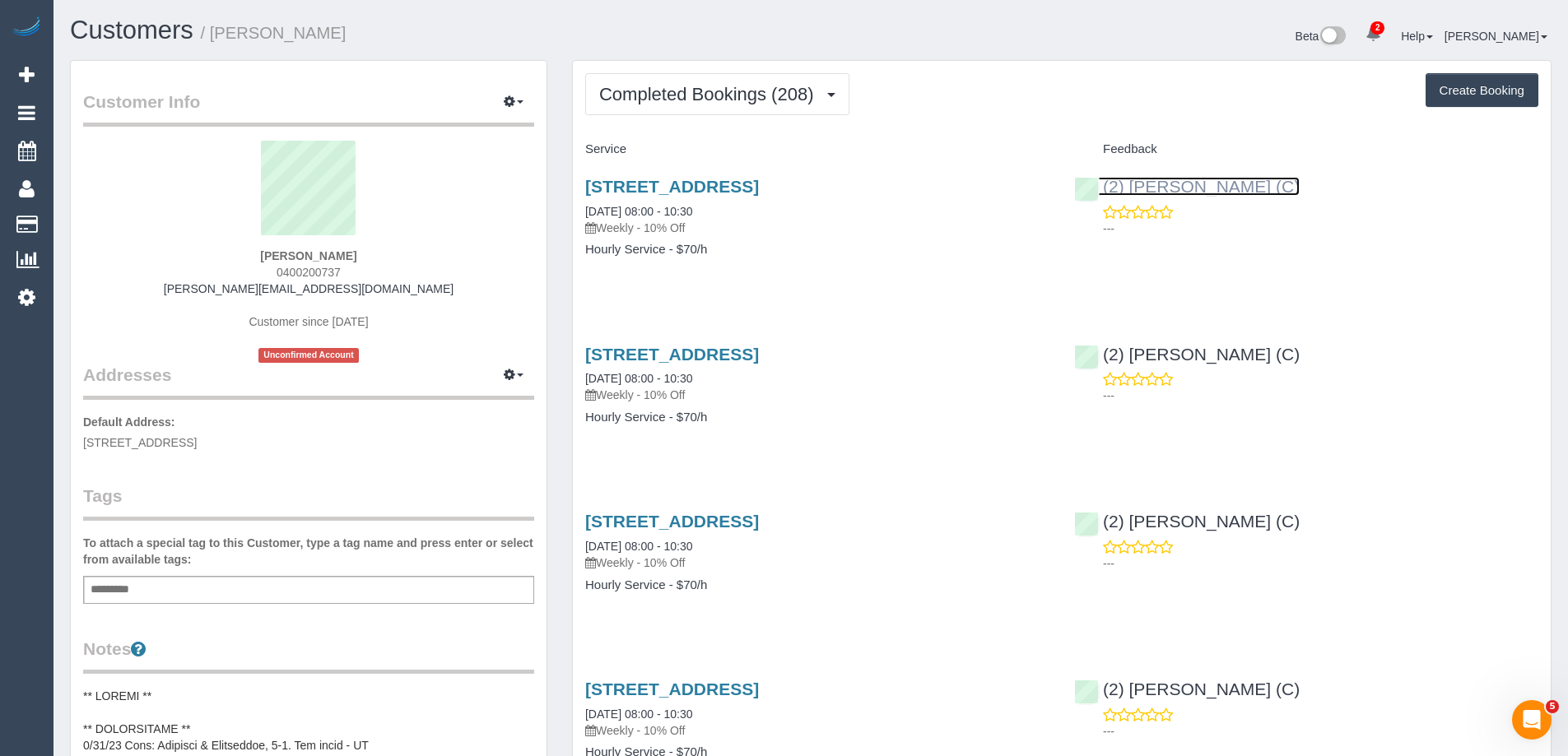
click at [1162, 189] on link "(2) Joanne Power (C)" at bounding box center [1187, 186] width 225 height 19
copy small "Stephanie Brown"
drag, startPoint x: 349, startPoint y: 31, endPoint x: 213, endPoint y: 31, distance: 136.0
click at [213, 31] on h1 "Customers / Stephanie Brown" at bounding box center [434, 31] width 728 height 28
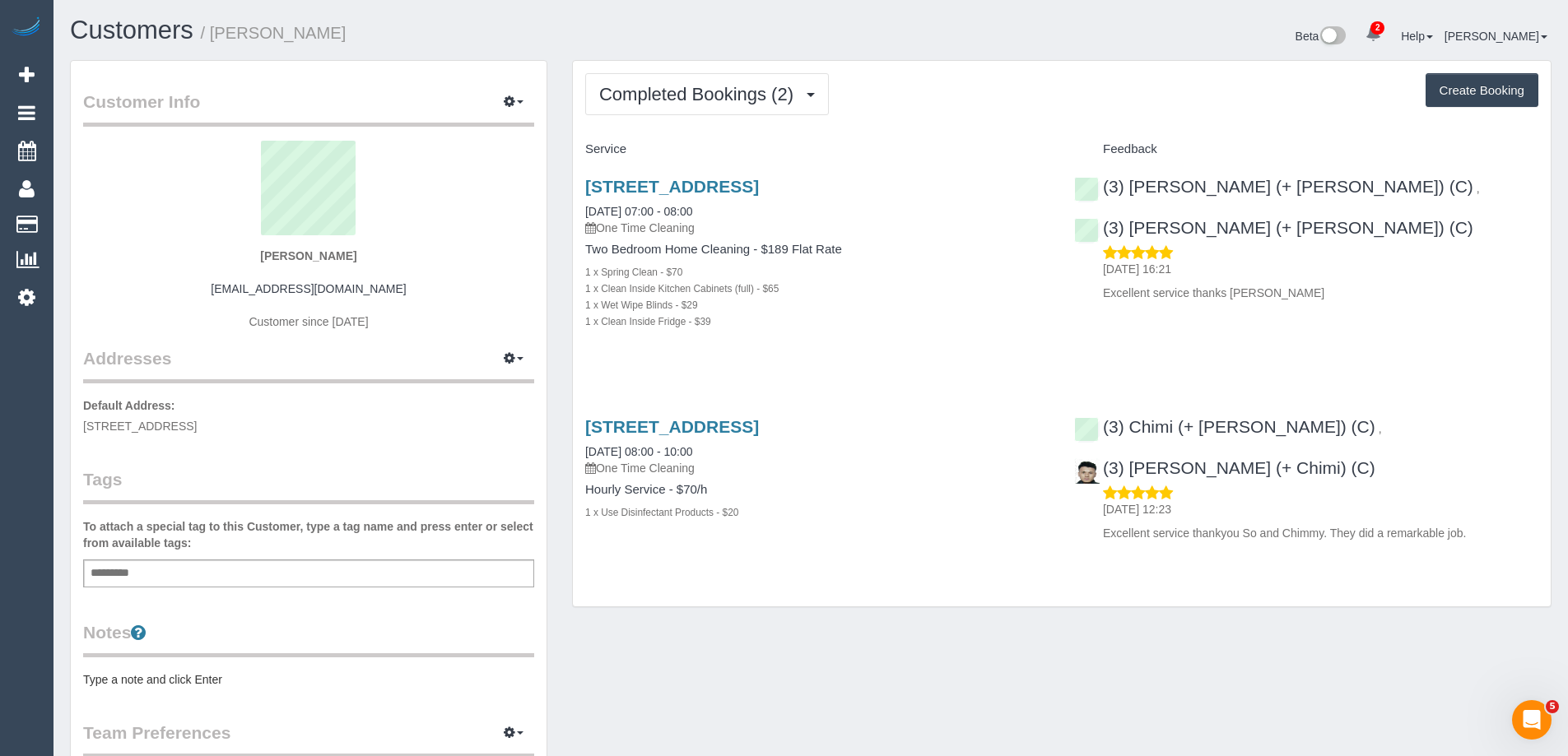
click at [669, 117] on div "Completed Bookings (2) Completed Bookings (2) Upcoming Bookings (1) Cancelled B…" at bounding box center [1061, 334] width 977 height 546
click at [677, 101] on span "Completed Bookings (2)" at bounding box center [700, 93] width 203 height 21
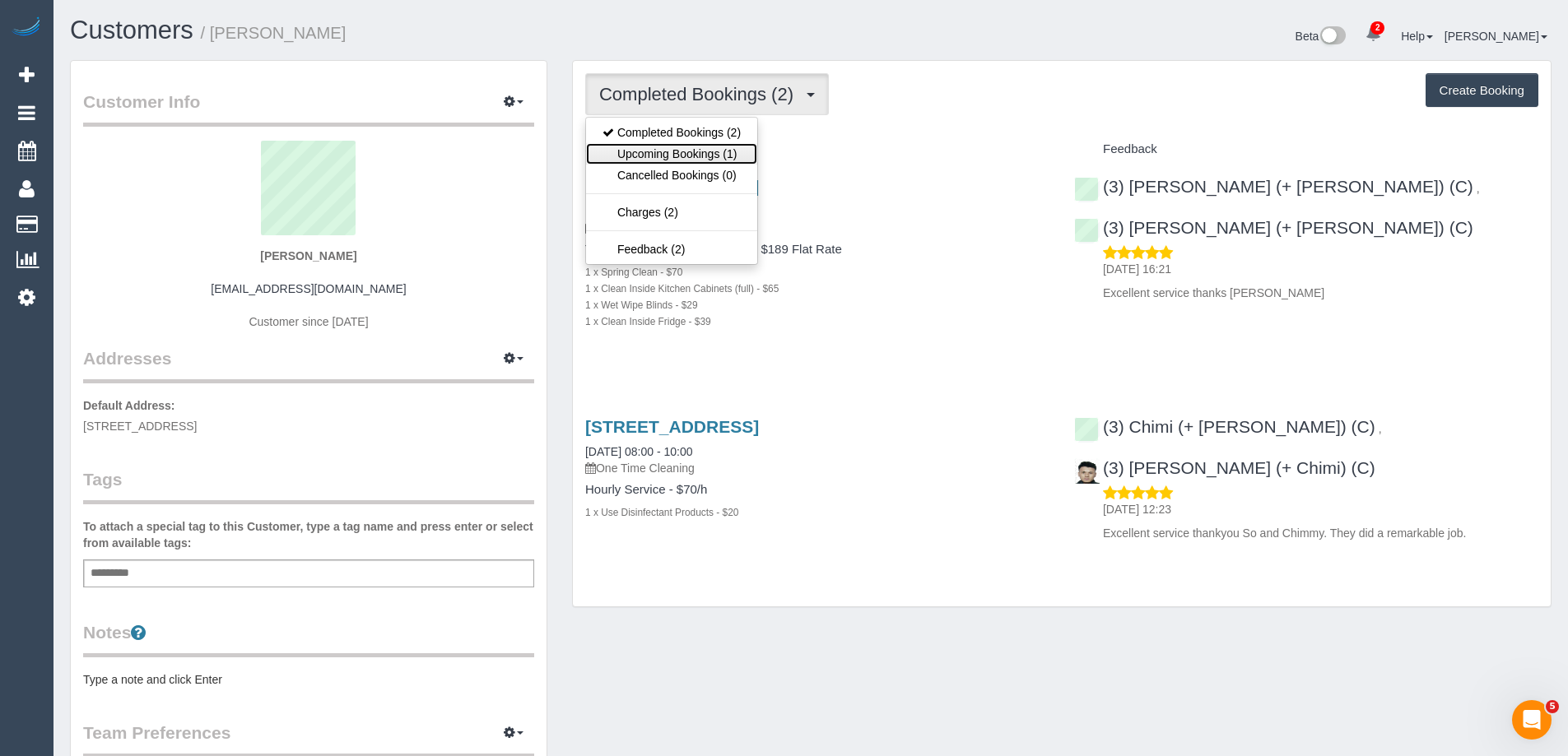
click at [678, 156] on link "Upcoming Bookings (1)" at bounding box center [671, 154] width 171 height 22
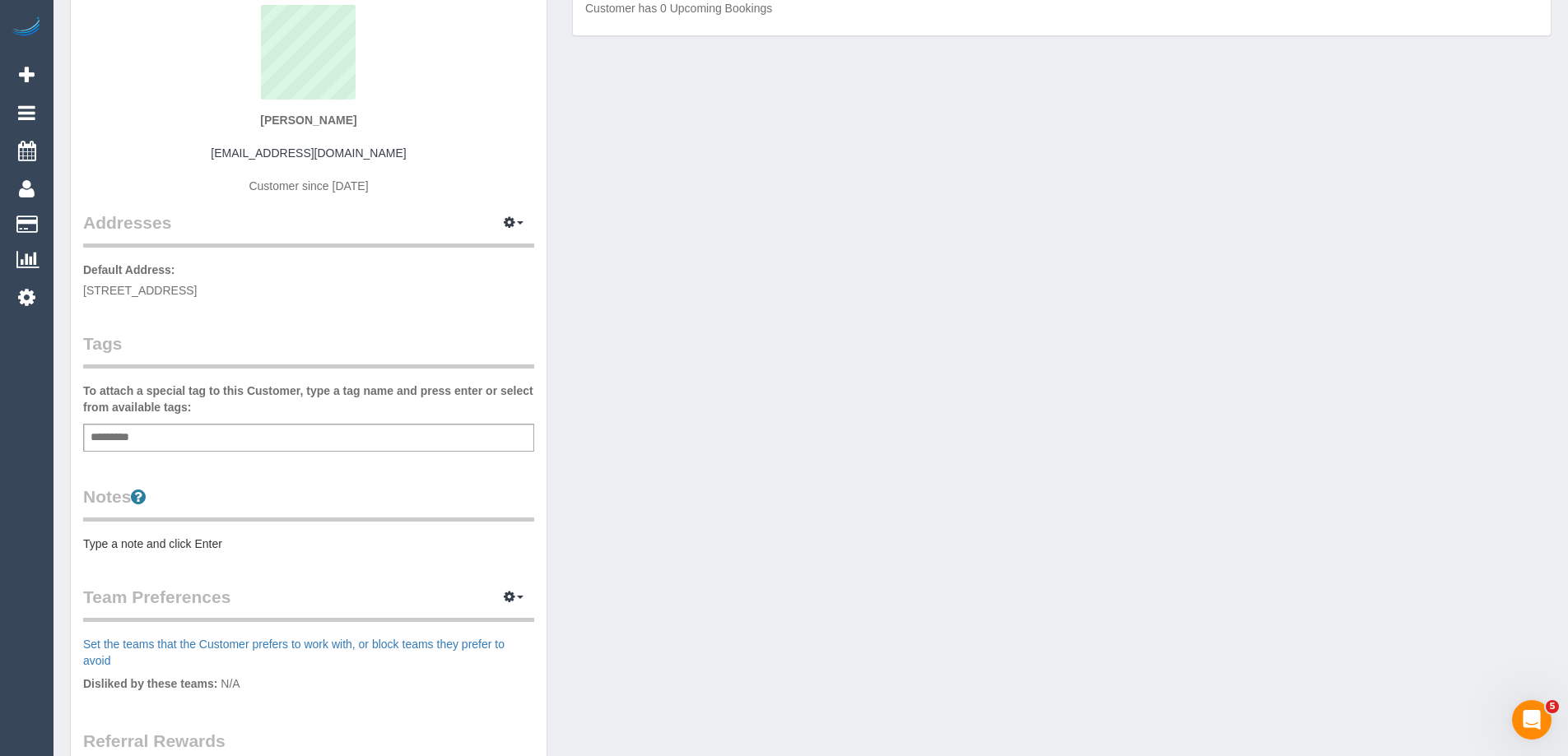
scroll to position [329, 0]
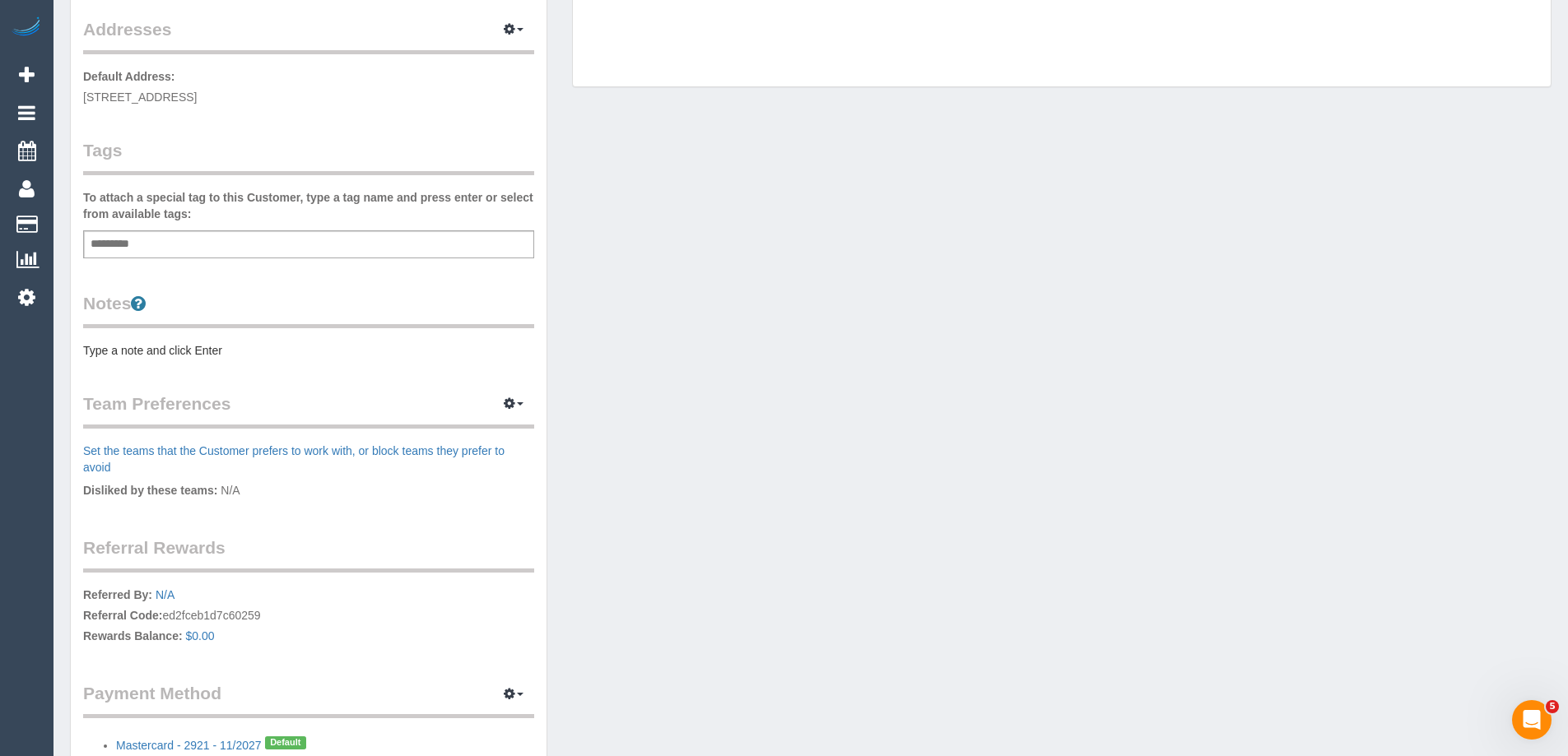
click at [251, 349] on pre "Type a note and click Enter" at bounding box center [308, 351] width 451 height 17
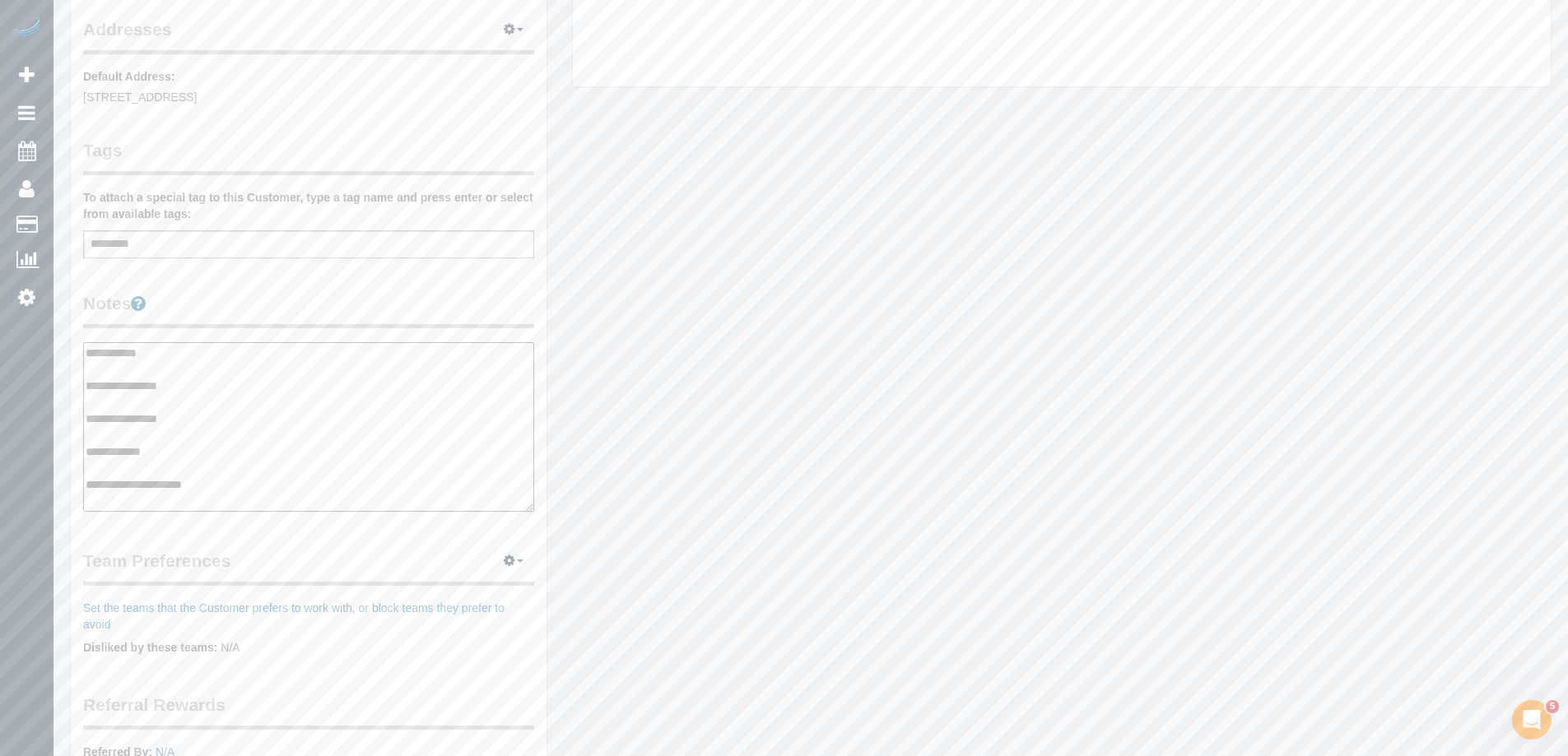
type textarea "**********"
click at [309, 313] on legend "Notes" at bounding box center [308, 309] width 451 height 37
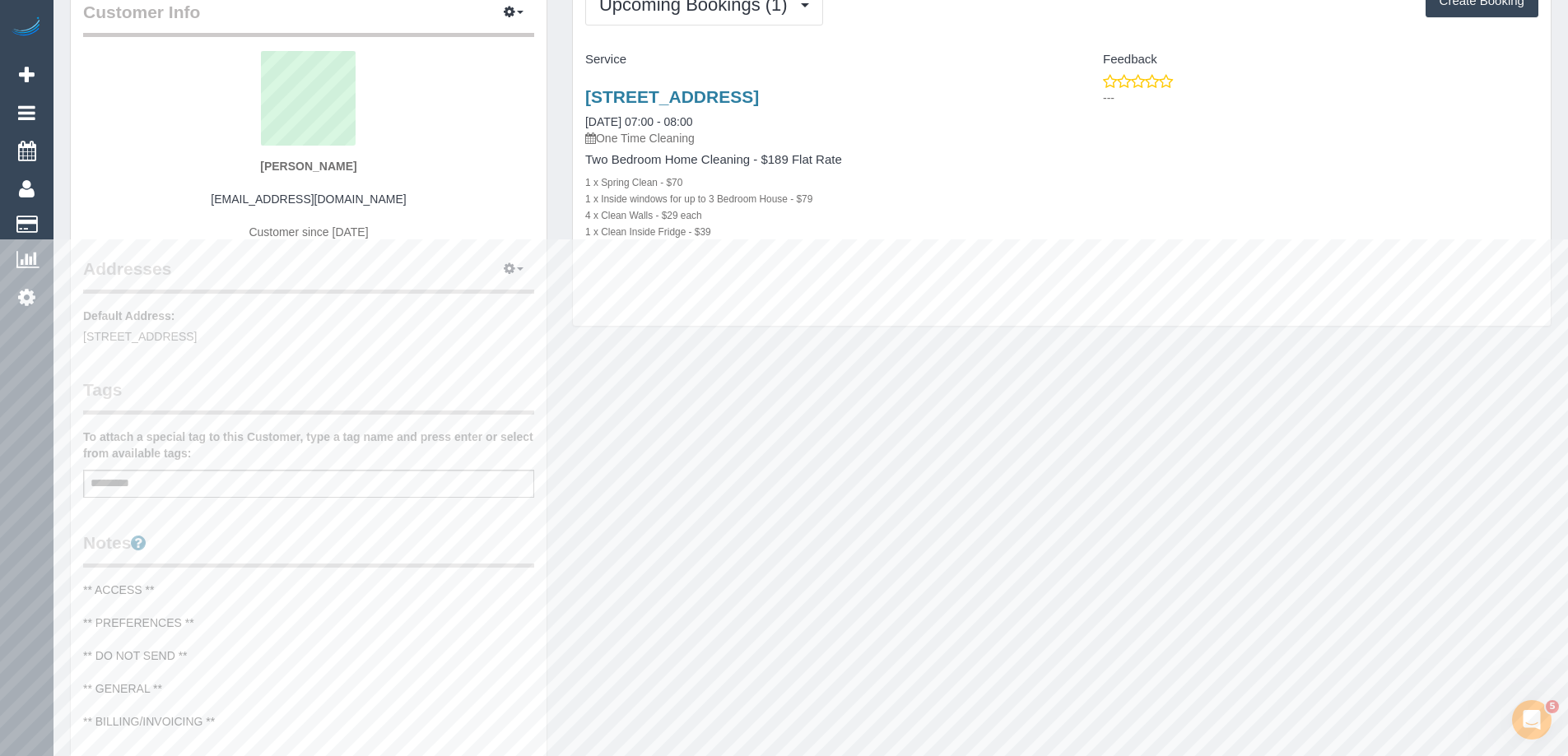
scroll to position [0, 0]
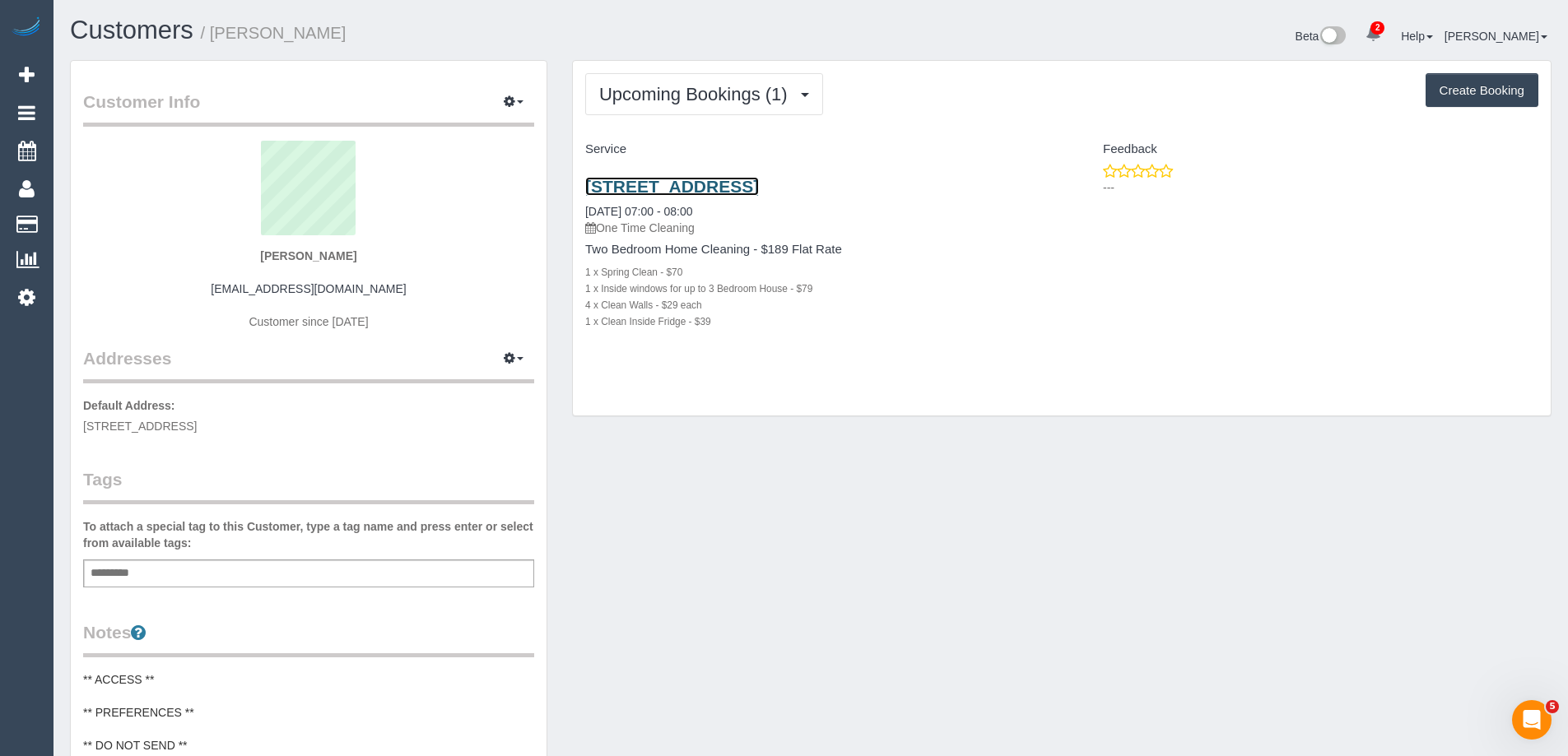
click at [759, 186] on link "Unit 7, 402 Whitehorse Road, Surrey Hills, VIC 3127" at bounding box center [672, 186] width 174 height 19
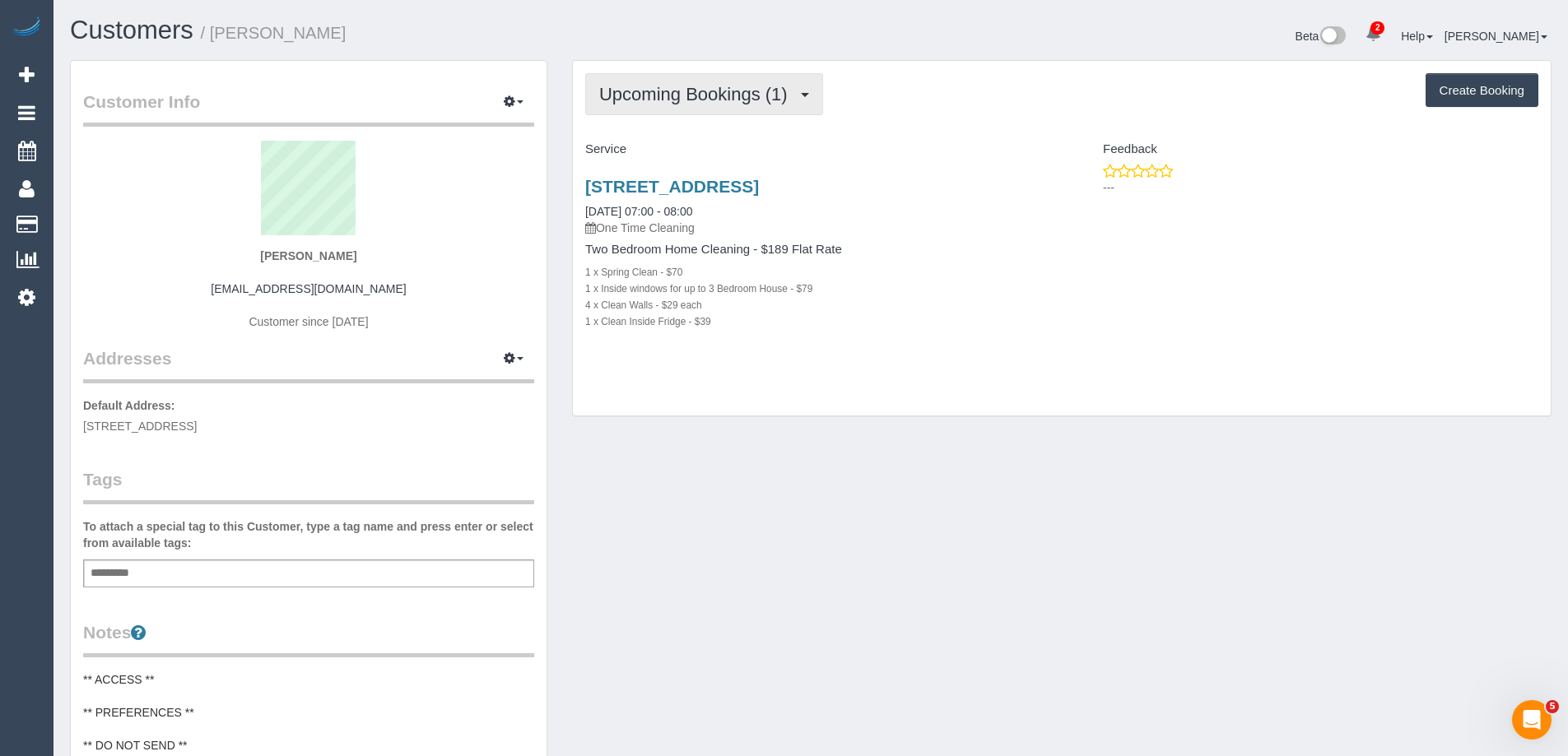
drag, startPoint x: 676, startPoint y: 103, endPoint x: 674, endPoint y: 113, distance: 10.2
click at [675, 103] on span "Upcoming Bookings (1)" at bounding box center [698, 93] width 197 height 21
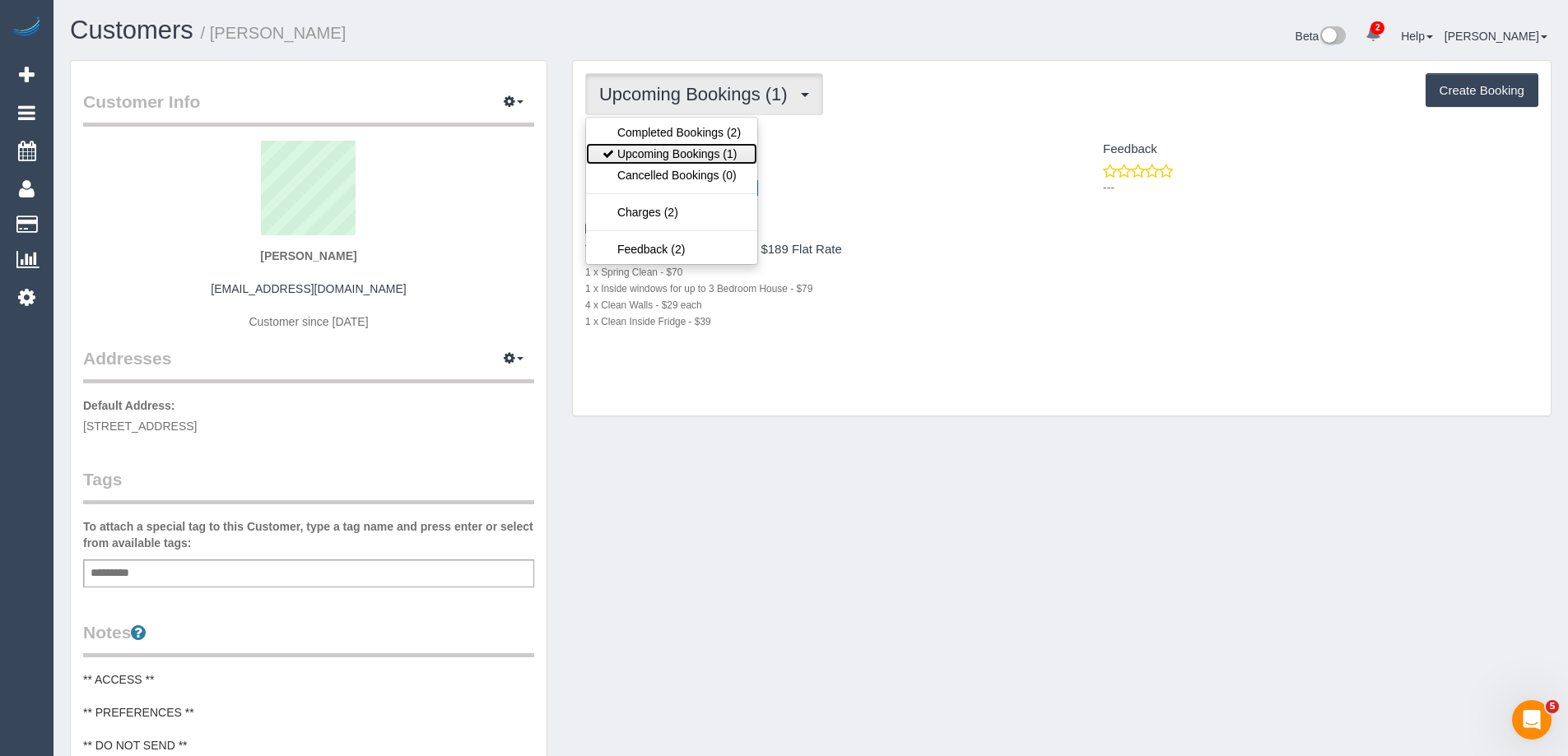
click at [669, 151] on link "Upcoming Bookings (1)" at bounding box center [671, 154] width 171 height 22
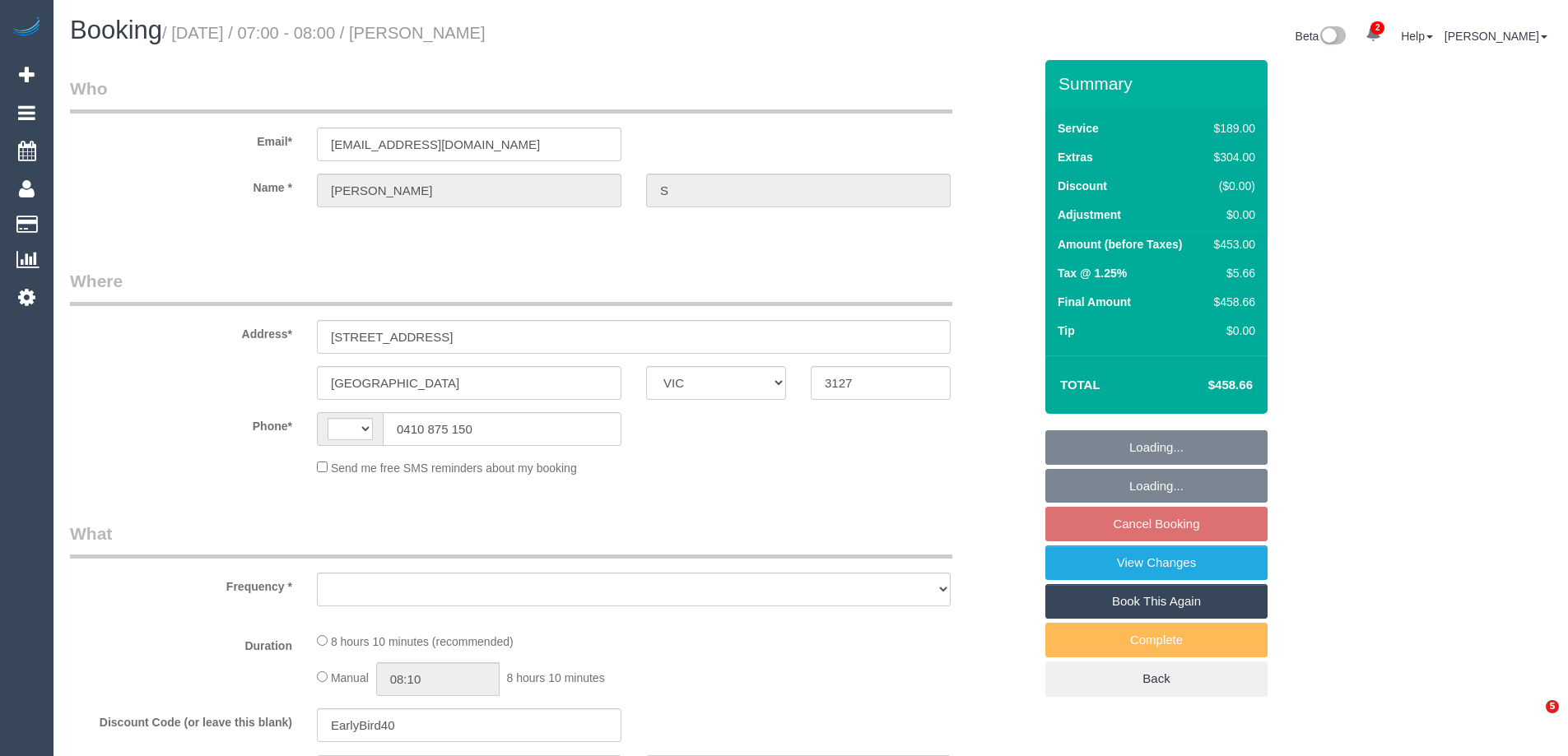
select select "VIC"
select select "string:stripe-pm_1SDlIe2GScqysDRV1LWv7Lau"
select select "number:28"
select select "number:14"
select select "number:19"
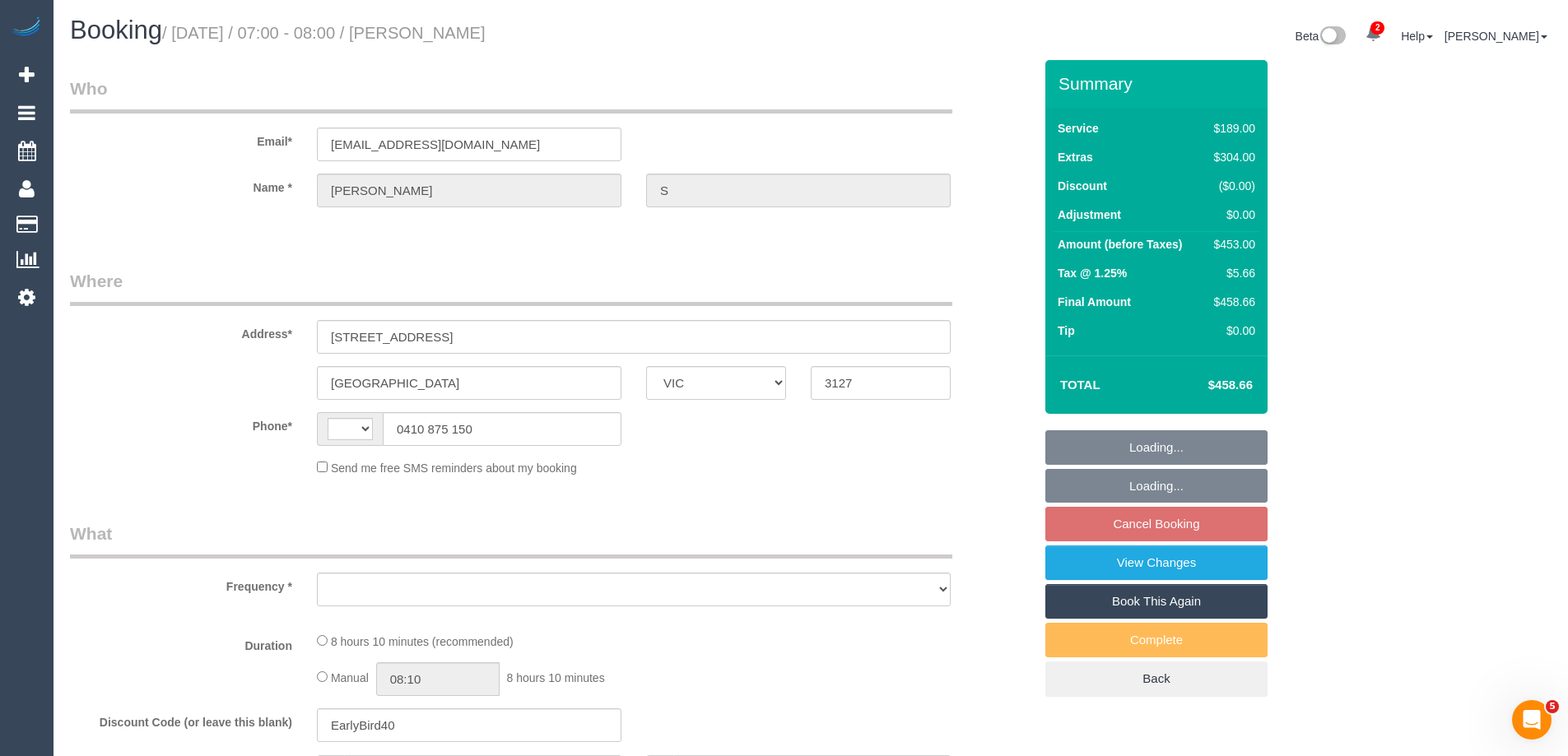
select select "number:33"
select select "number:26"
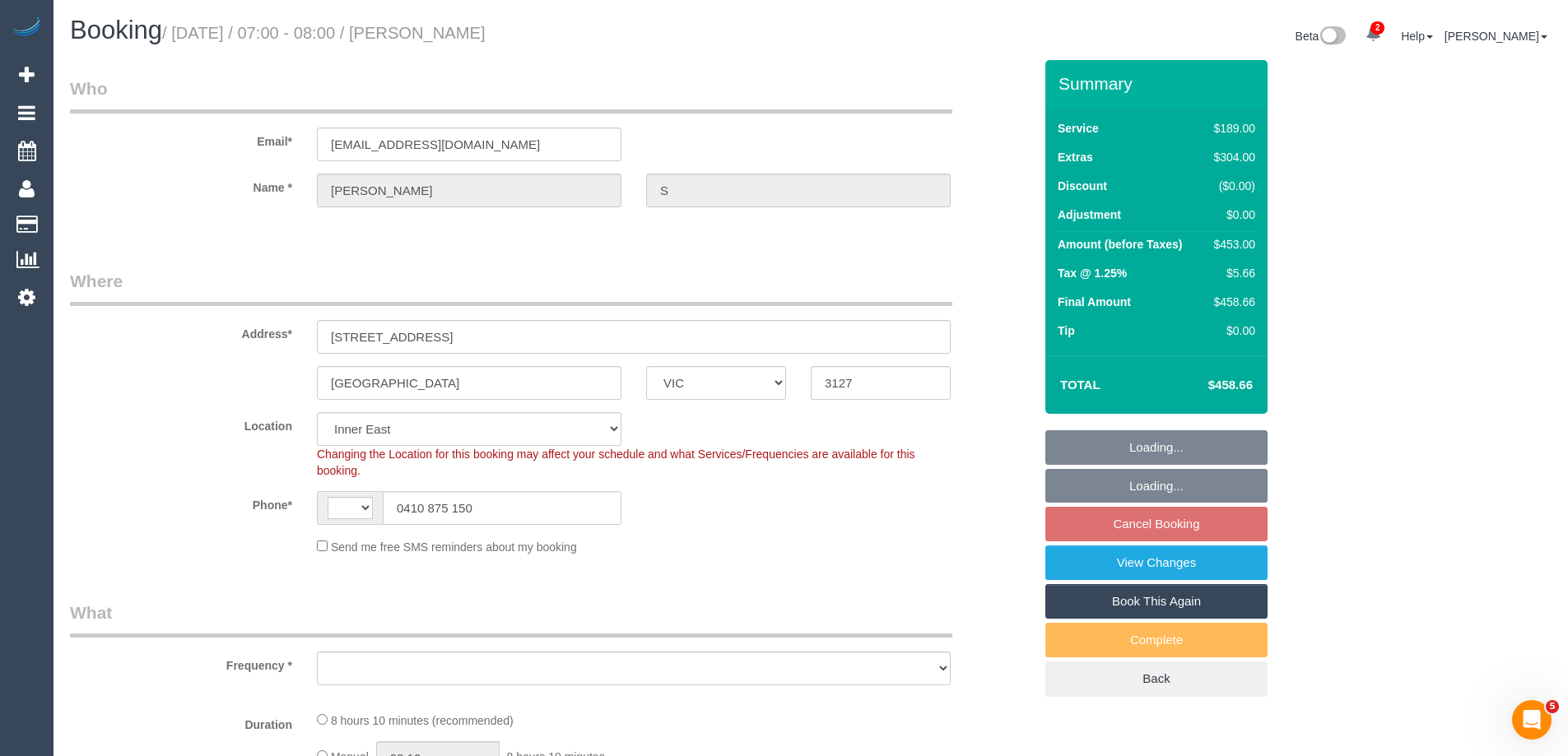
select select "string:AU"
select select "object:693"
select select "spot1"
select select "object:1450"
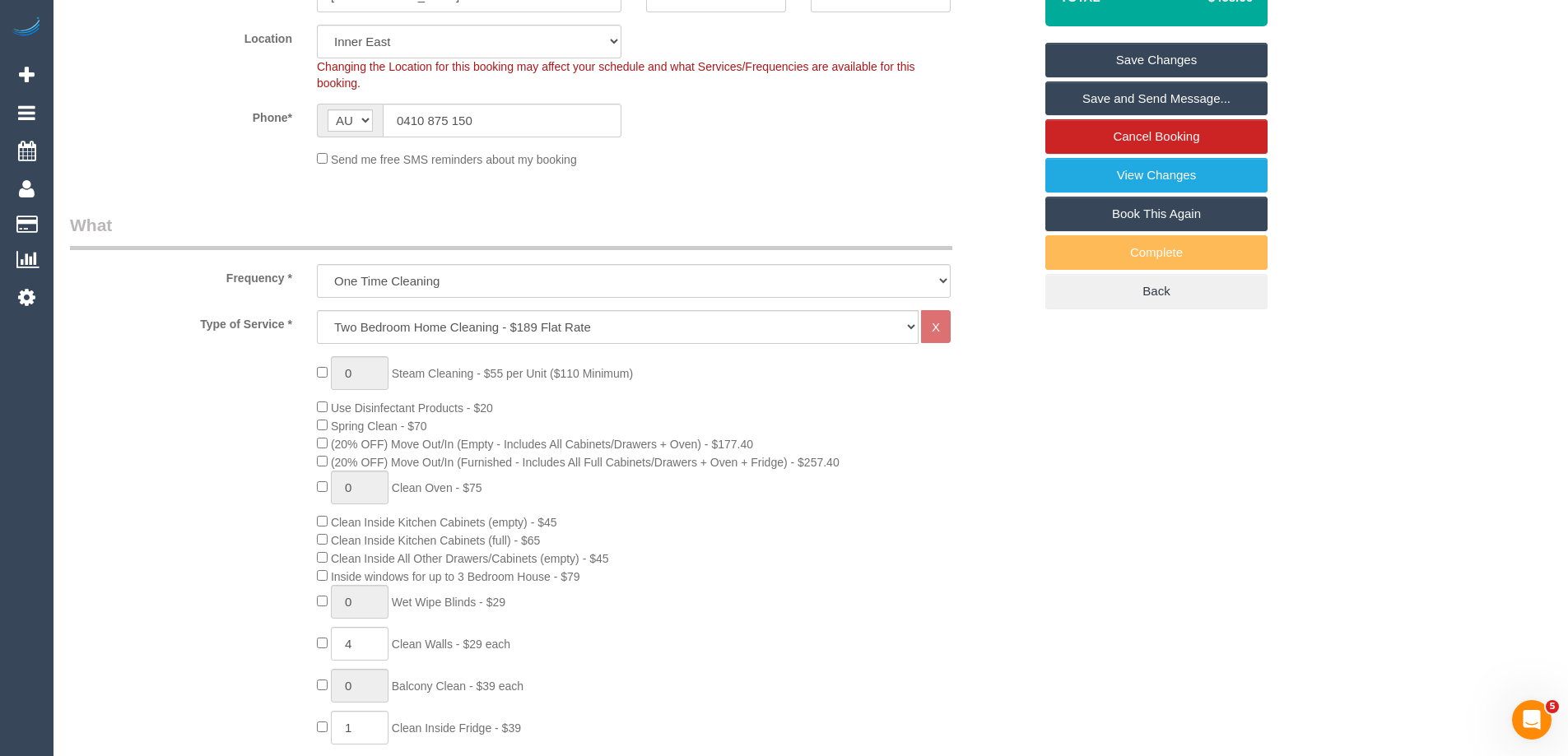
scroll to position [658, 0]
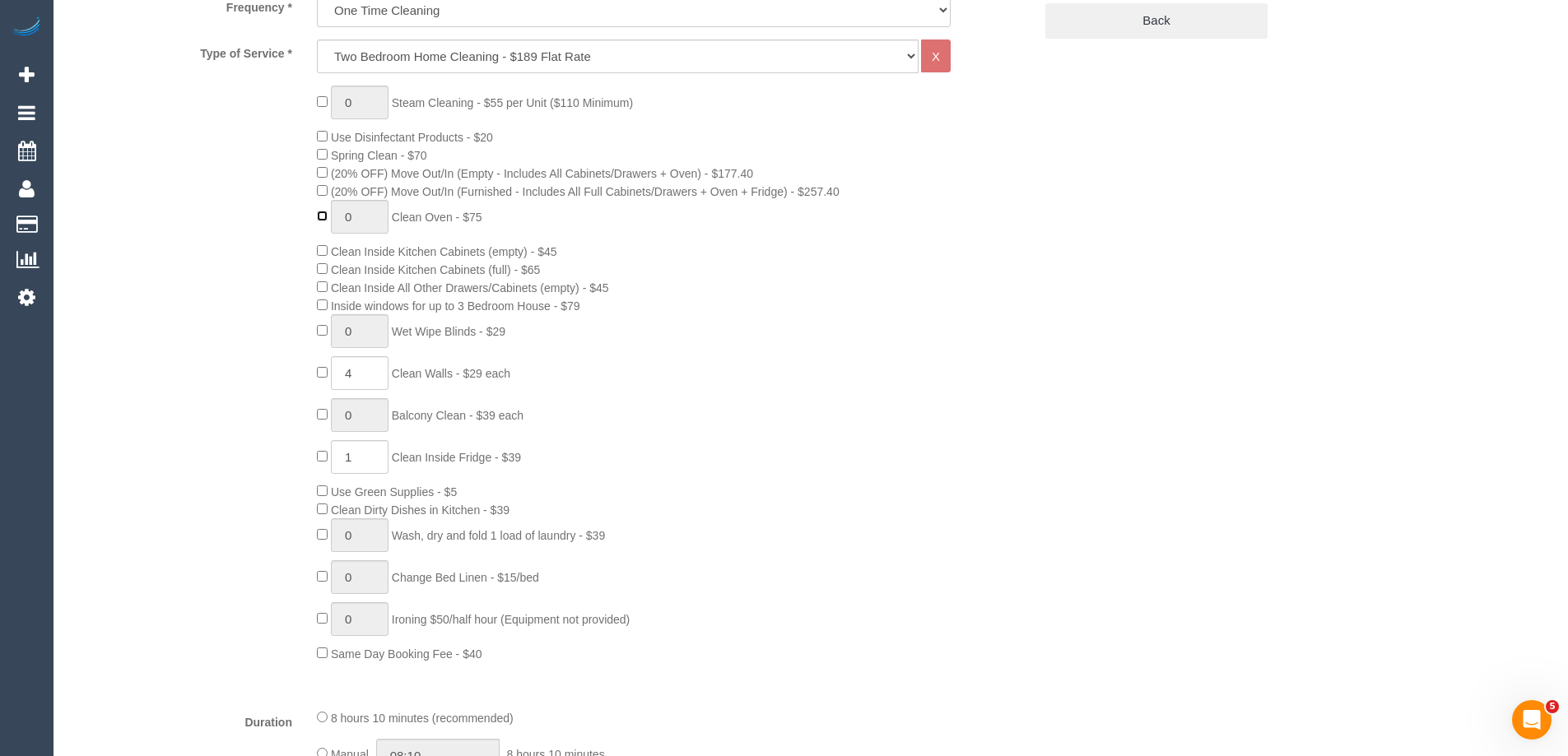
type input "1"
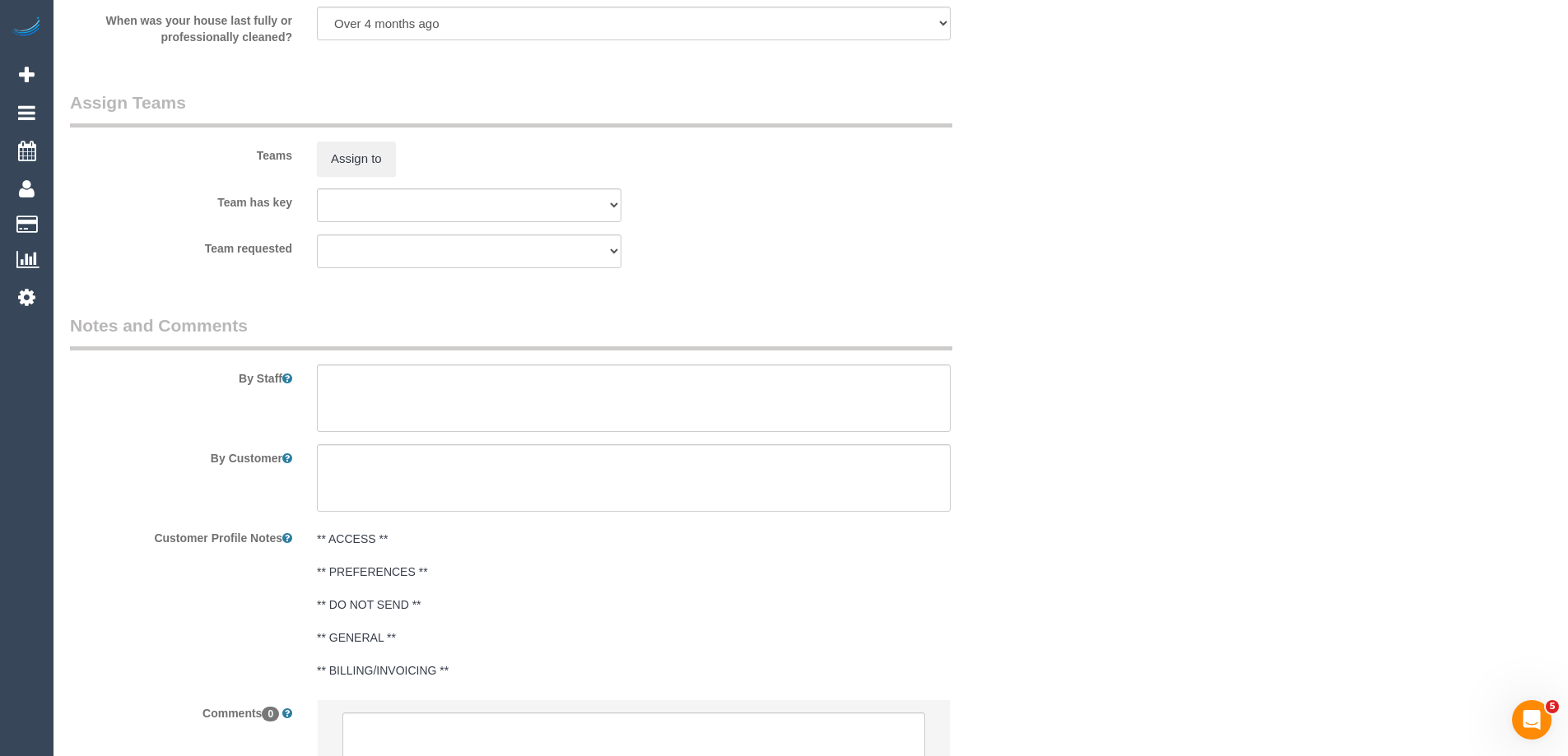
scroll to position [2543, 0]
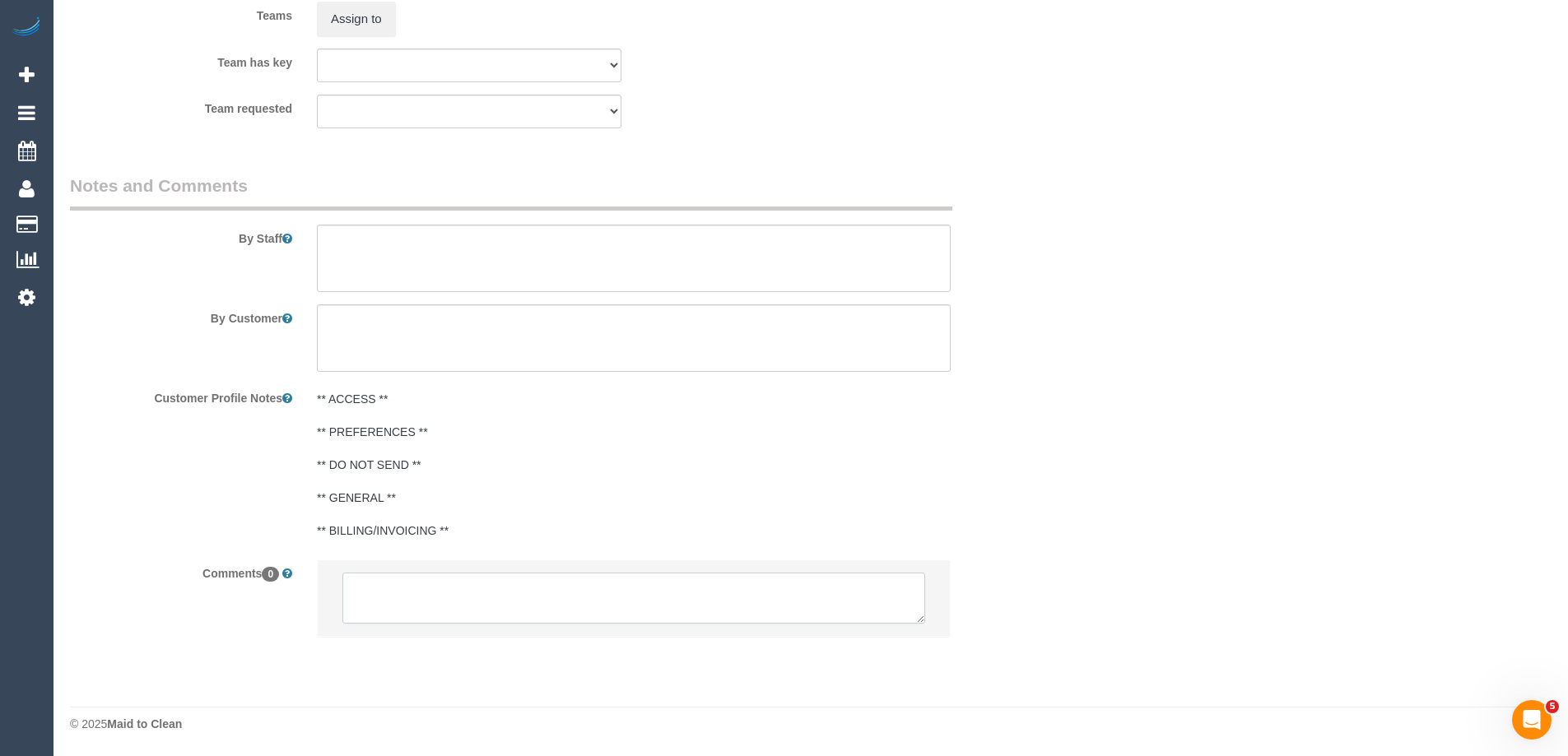
click at [501, 586] on textarea at bounding box center [634, 598] width 583 height 51
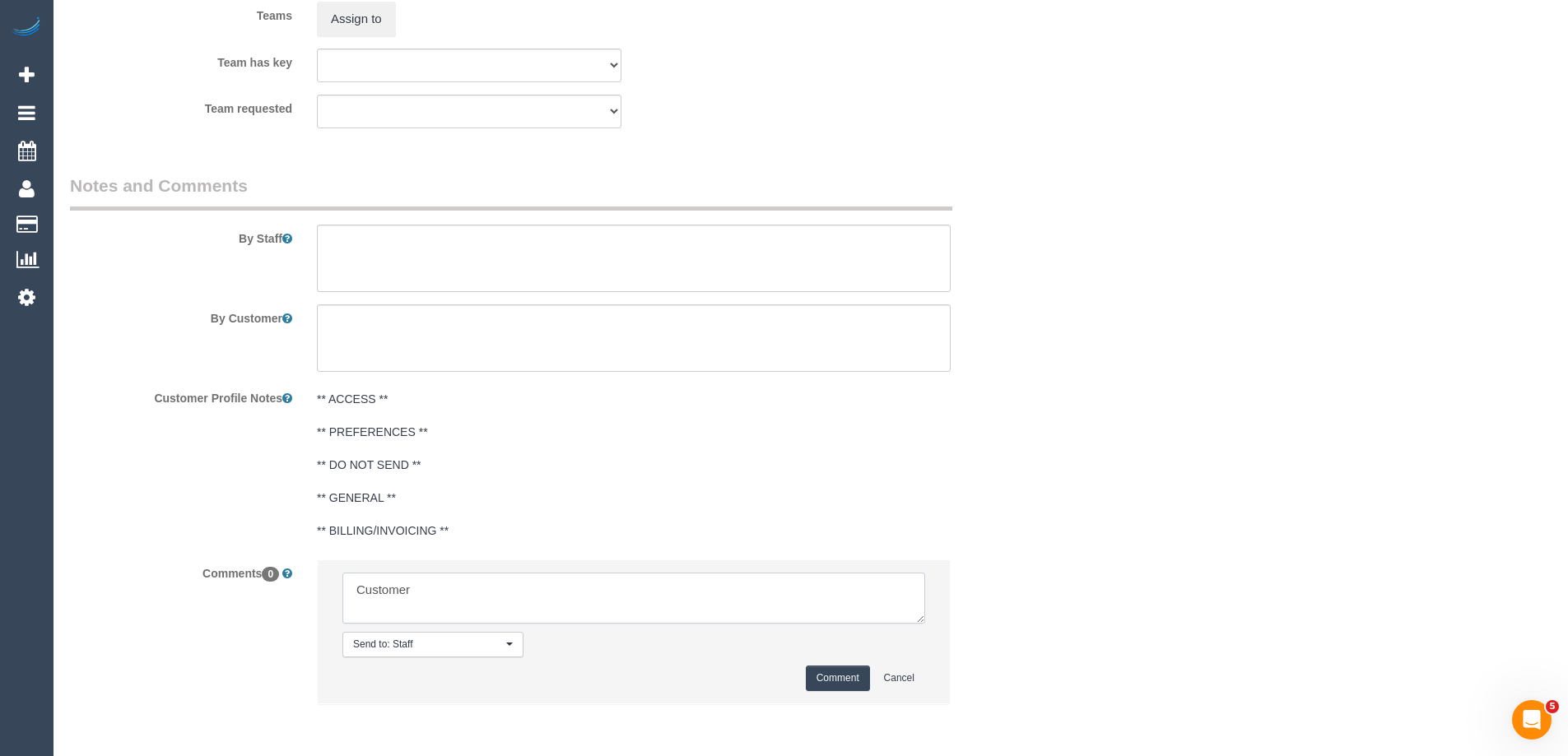
type textarea "Customer"
select select
type textarea "Customer r"
select select "spot22"
type textarea "Customer requested to add on an oven clean. Via email"
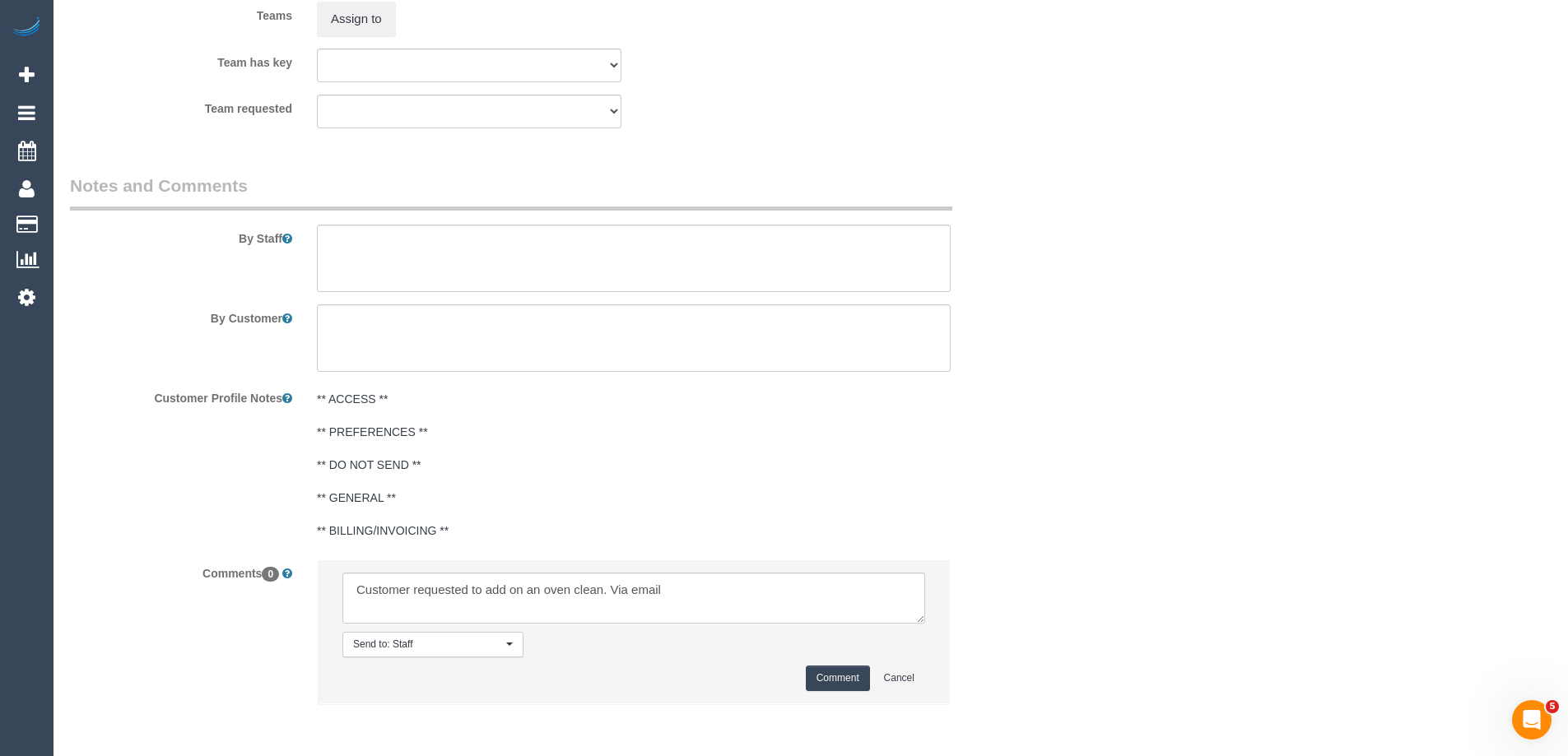
click at [846, 675] on button "Comment" at bounding box center [838, 678] width 65 height 26
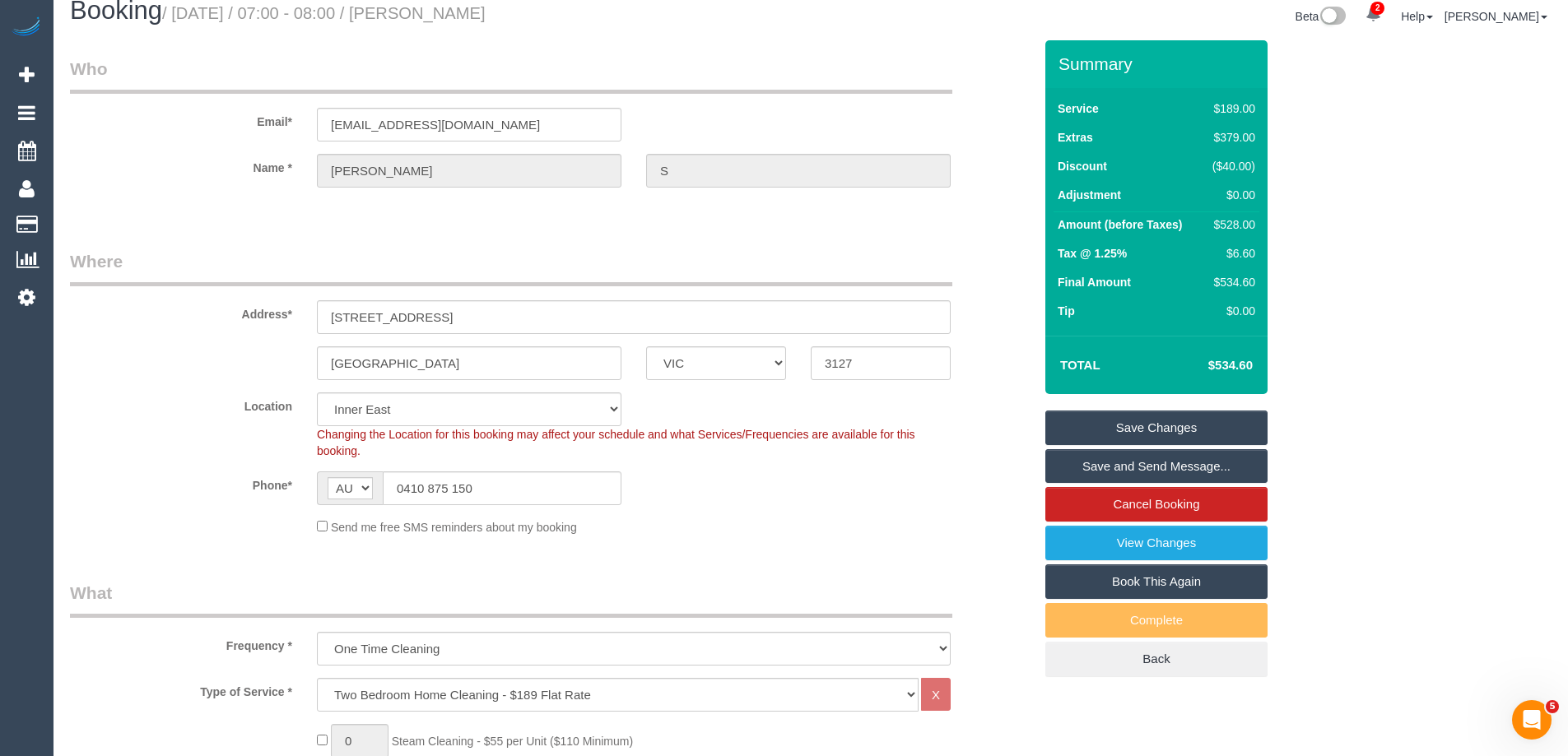
scroll to position [0, 0]
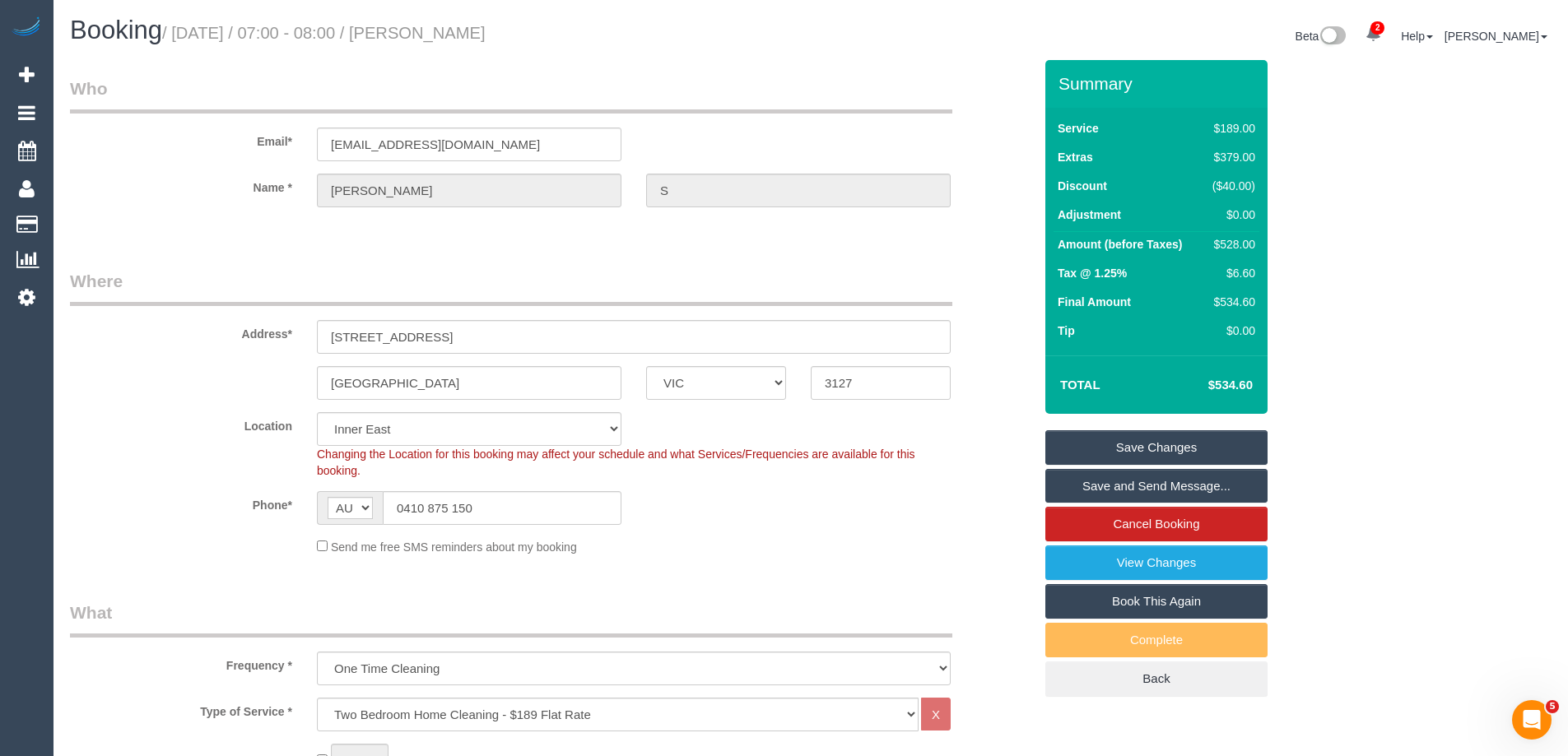
click at [1131, 438] on link "Save Changes" at bounding box center [1156, 447] width 223 height 35
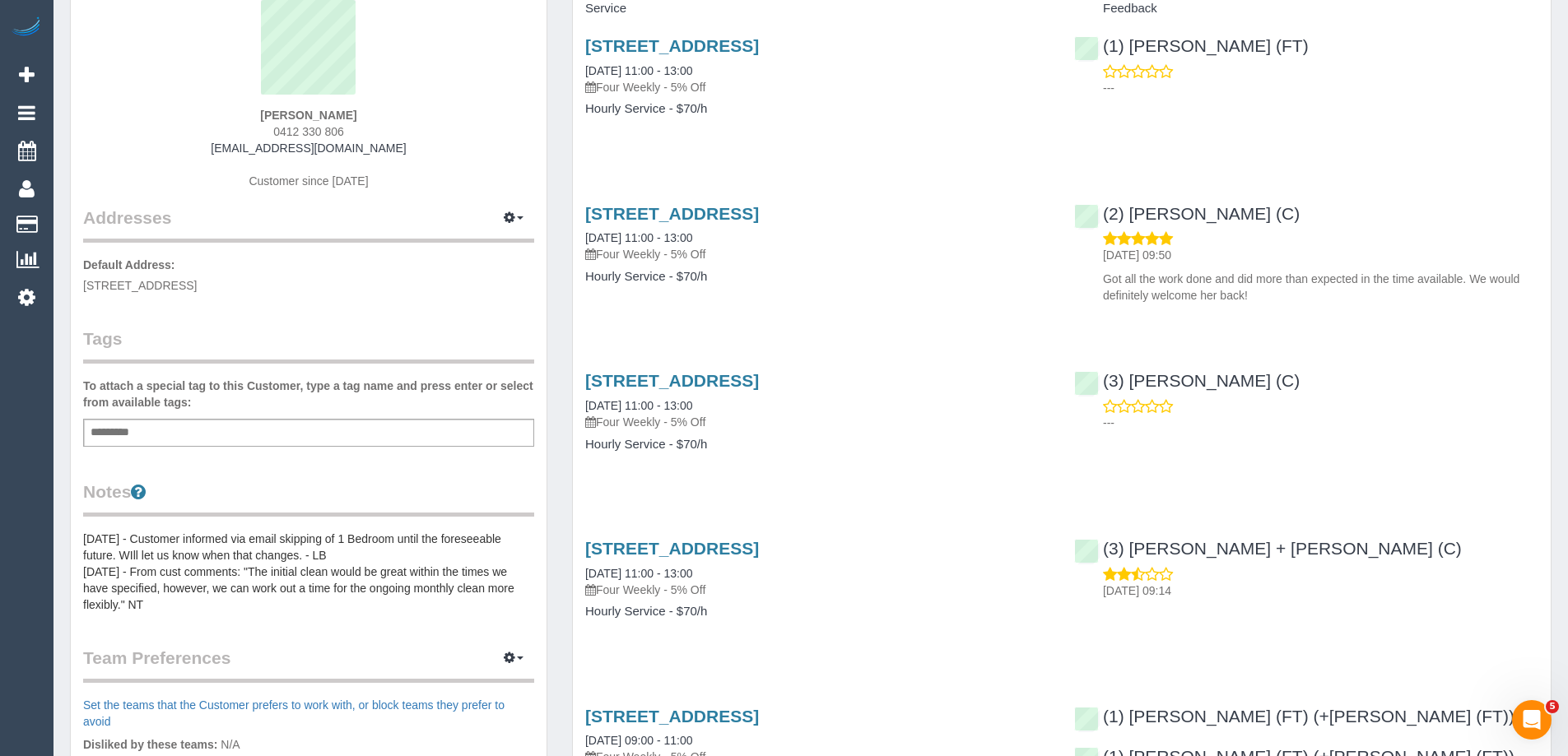
scroll to position [165, 0]
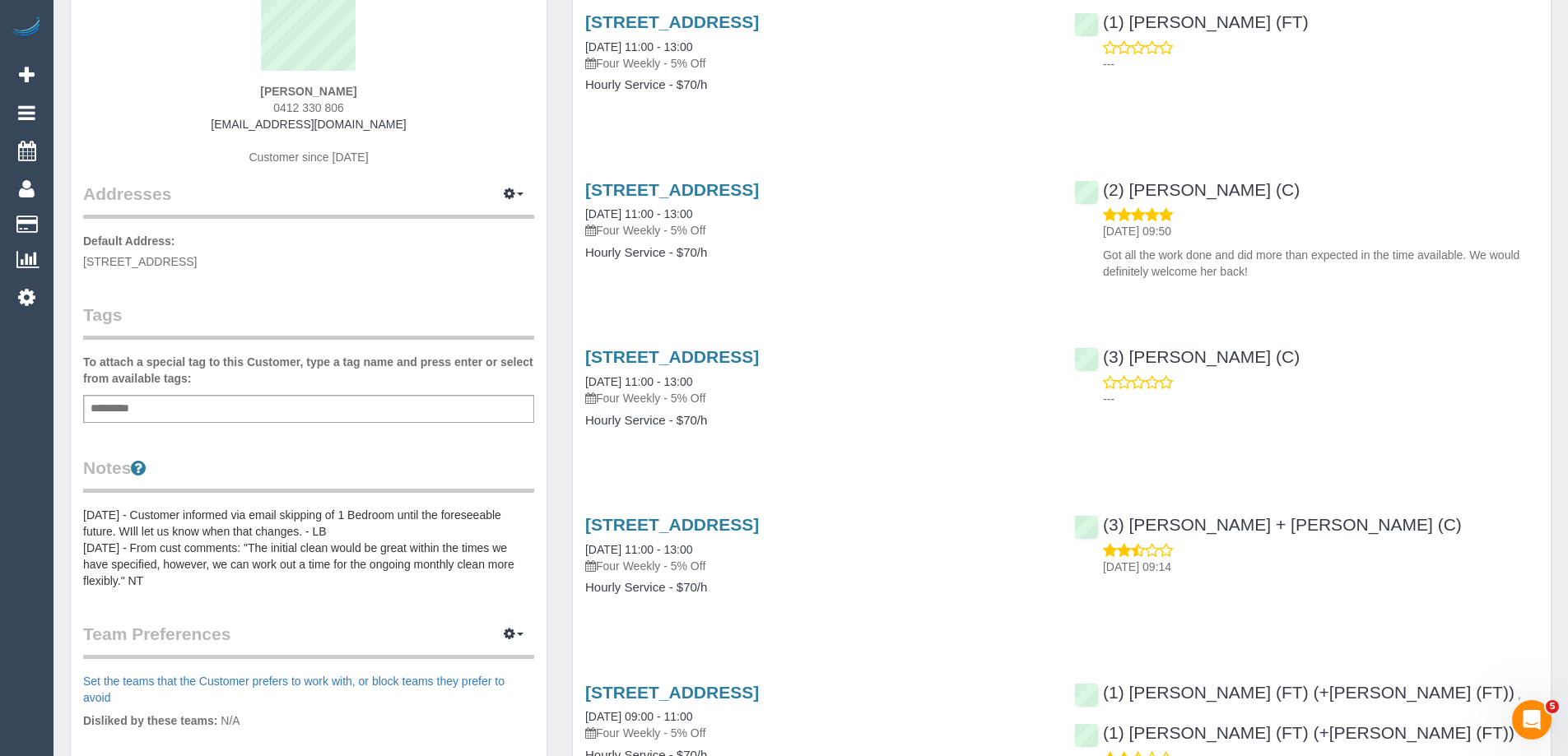
click at [248, 419] on div "Add a tag" at bounding box center [308, 409] width 451 height 28
type input "**********"
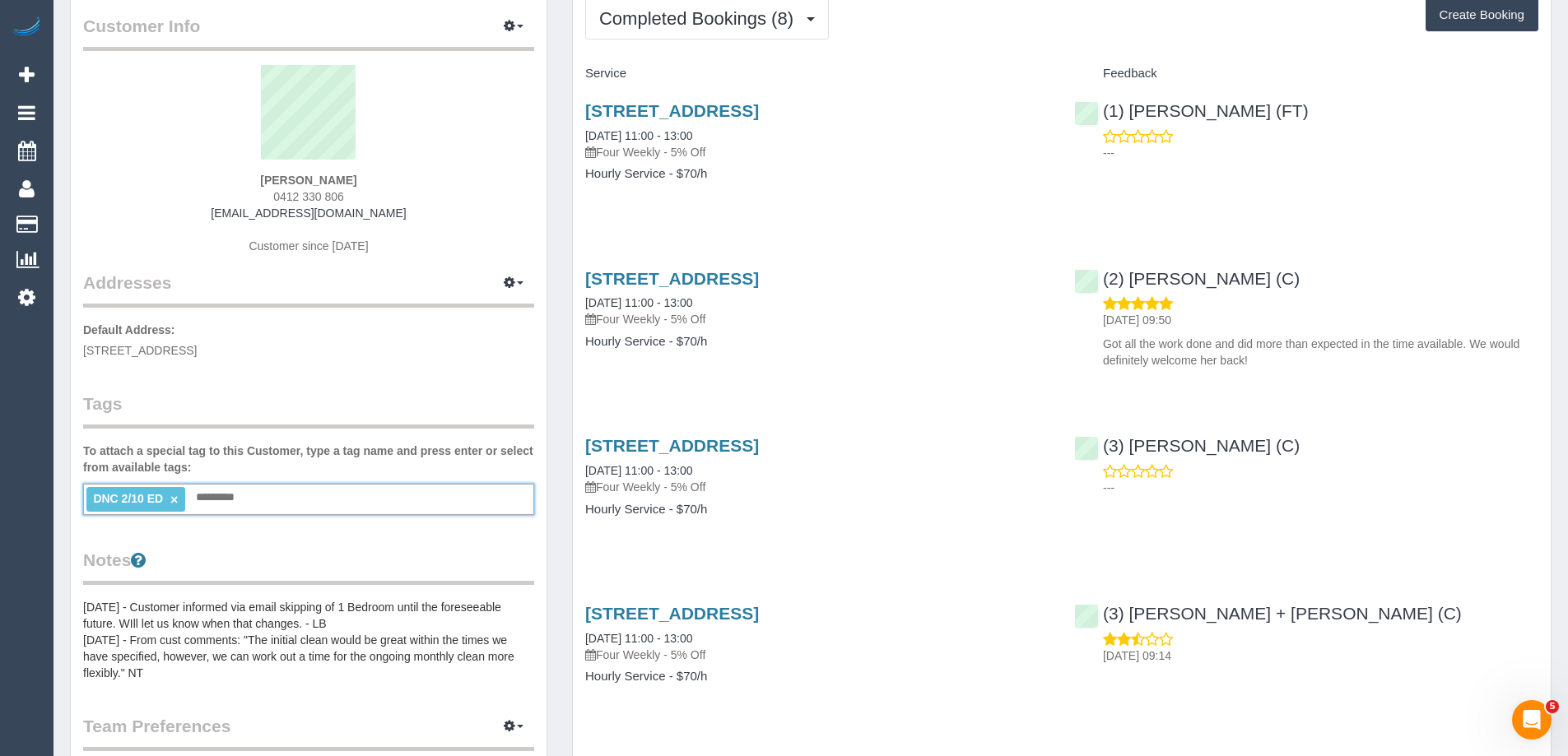
scroll to position [0, 0]
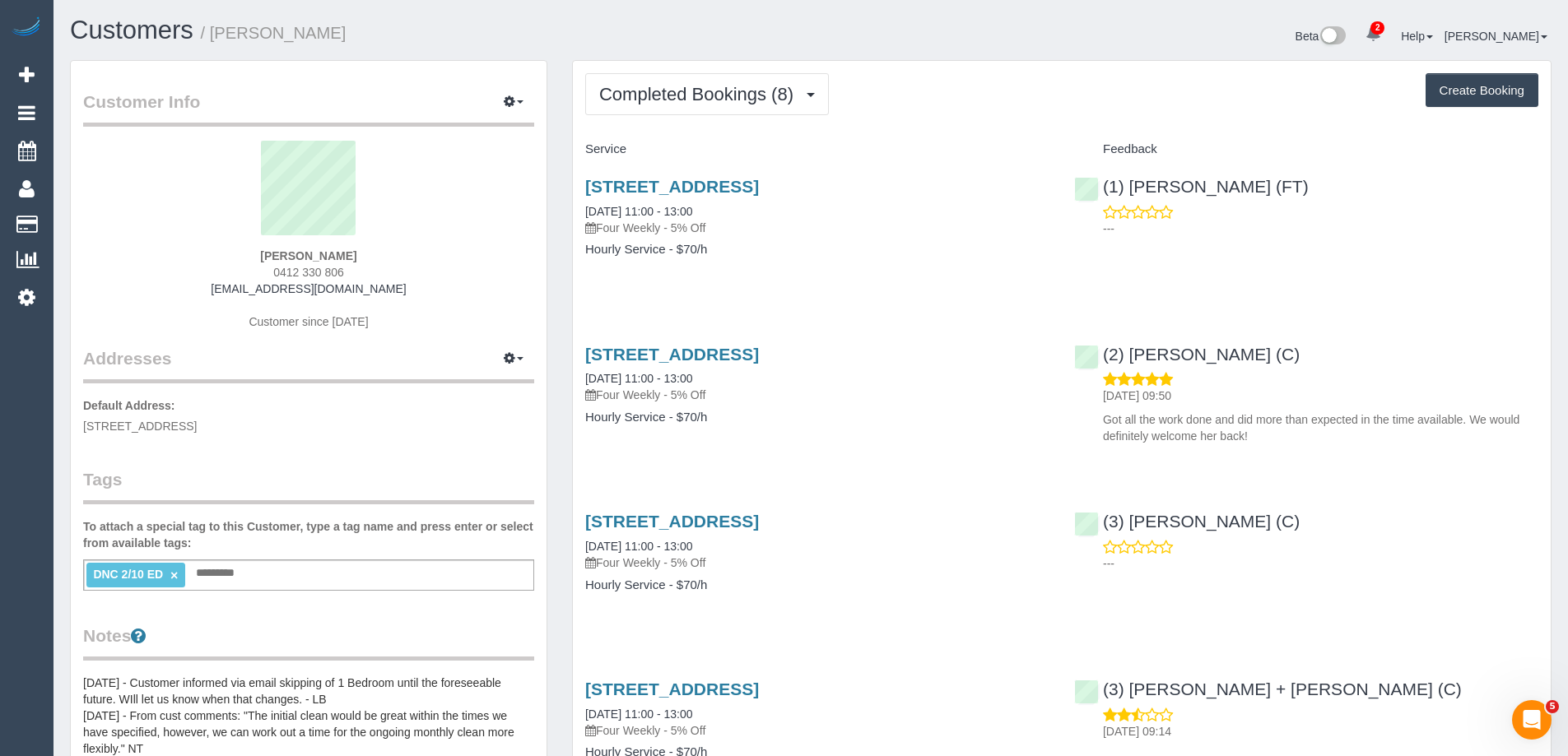
copy small "Nick Howden"
drag, startPoint x: 345, startPoint y: 41, endPoint x: 219, endPoint y: 41, distance: 126.0
click at [219, 41] on h1 "Customers / Nick Howden" at bounding box center [434, 31] width 728 height 28
copy link "(1) Debbie Brodjanac (FT)"
drag, startPoint x: 1346, startPoint y: 186, endPoint x: 1105, endPoint y: 183, distance: 241.0
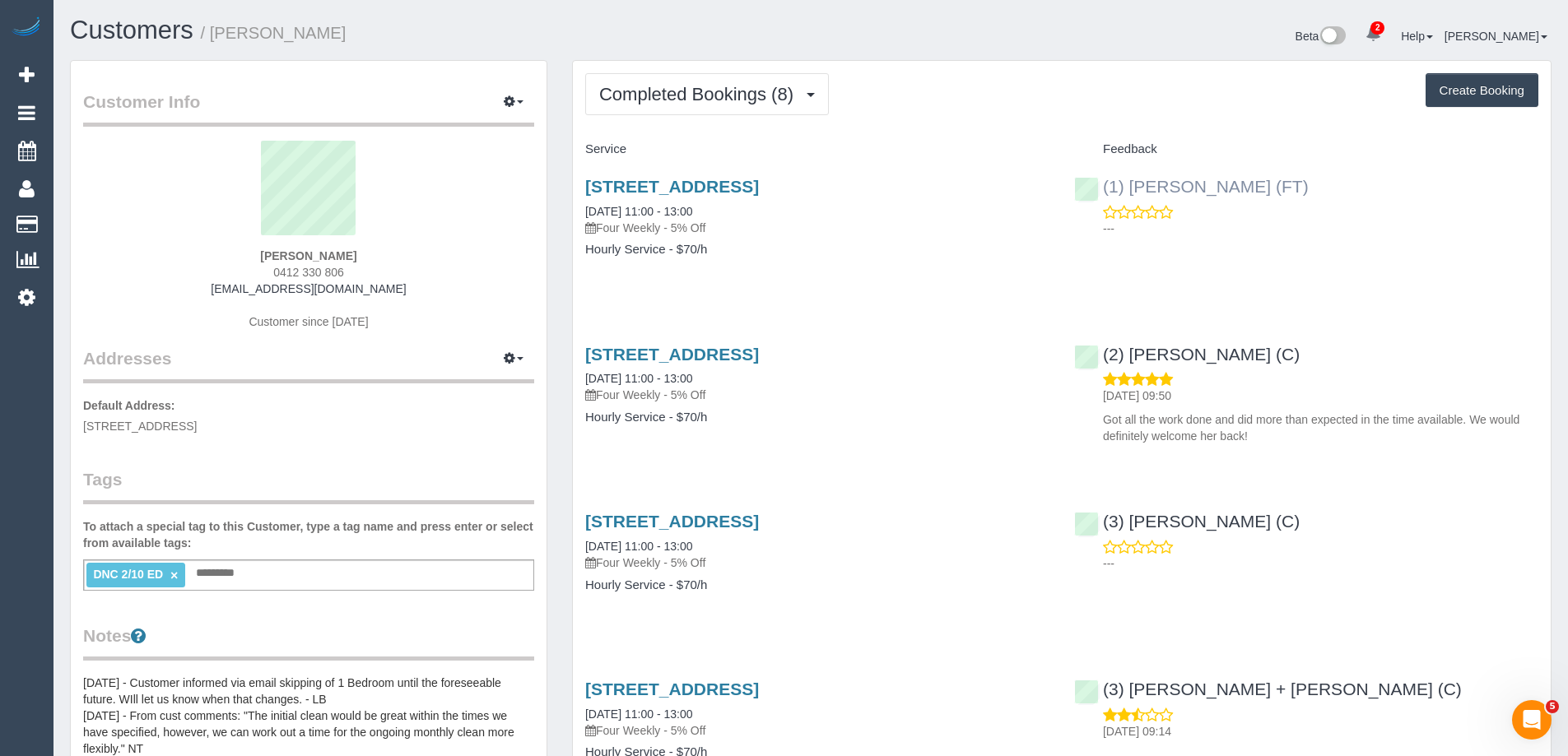
click at [1105, 183] on div "(1) Debbie Brodjanac (FT) ---" at bounding box center [1306, 203] width 489 height 80
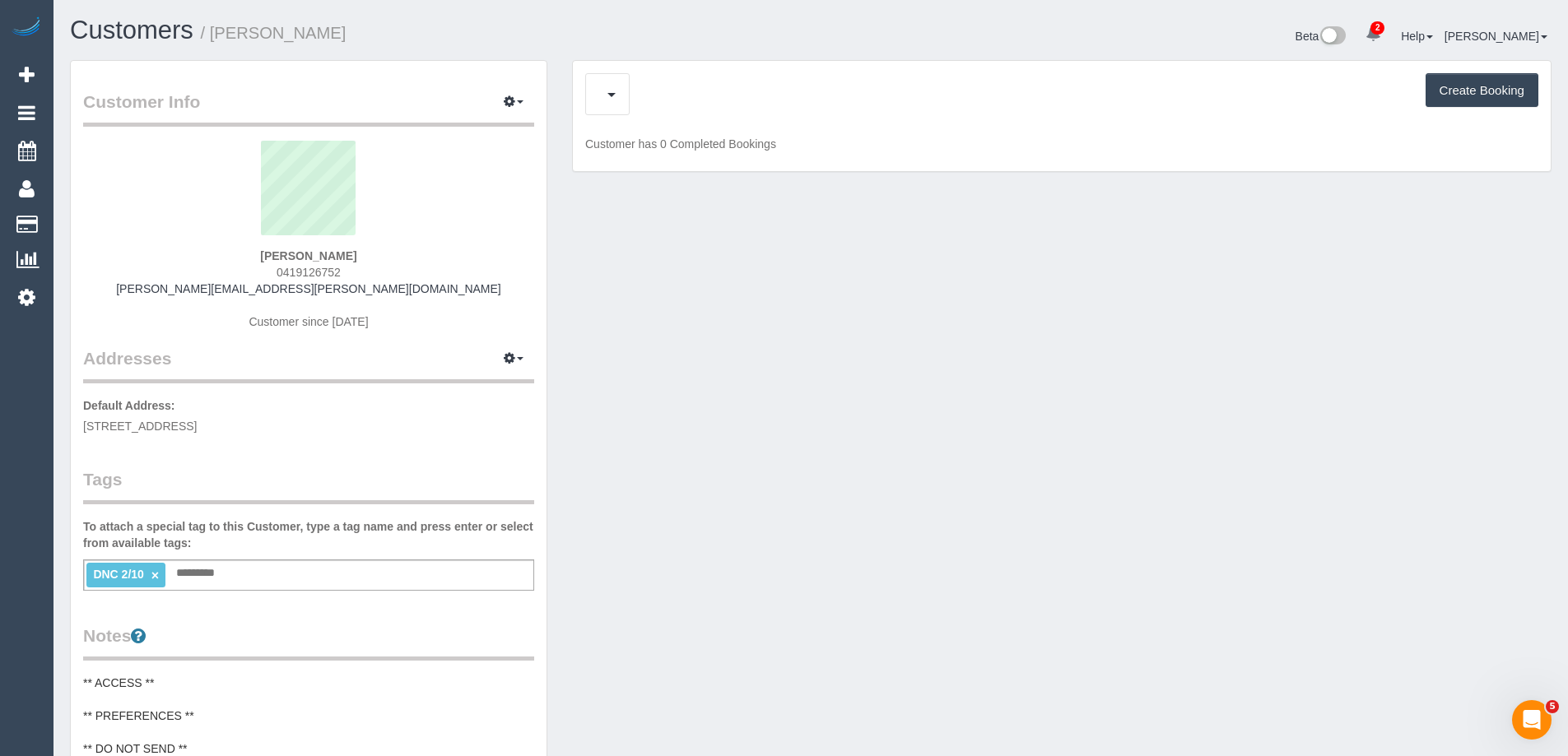
drag, startPoint x: 287, startPoint y: 32, endPoint x: 215, endPoint y: 33, distance: 72.0
click at [215, 33] on h1 "Customers / [PERSON_NAME]" at bounding box center [434, 31] width 728 height 28
copy small "[PERSON_NAME]"
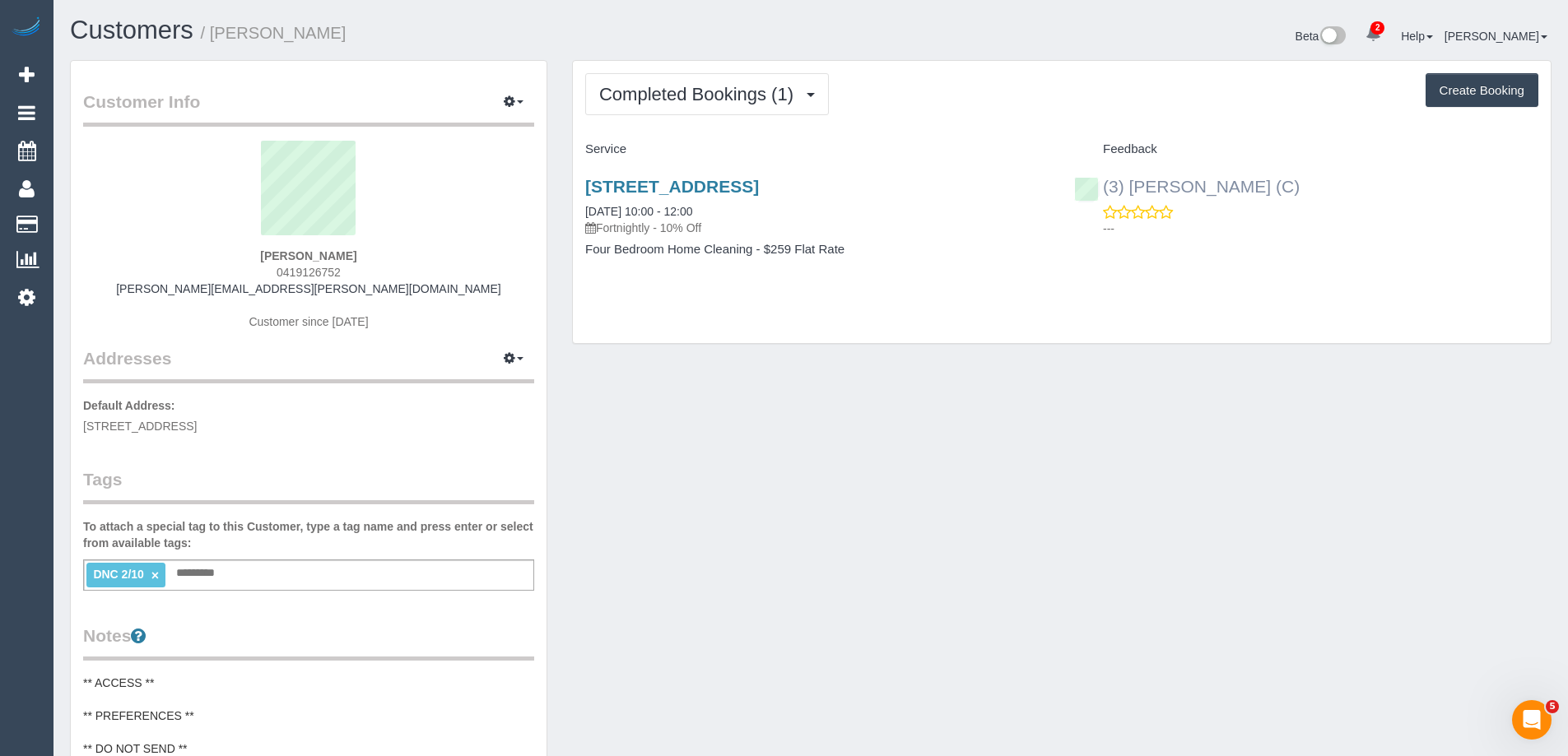
copy link "(3) [PERSON_NAME] (C)"
drag, startPoint x: 1238, startPoint y: 194, endPoint x: 1105, endPoint y: 194, distance: 133.0
click at [1105, 194] on div "(3) [PERSON_NAME] (C) ---" at bounding box center [1306, 203] width 489 height 80
click at [367, 562] on div "DNC 2/10 × Add a tag" at bounding box center [308, 575] width 451 height 31
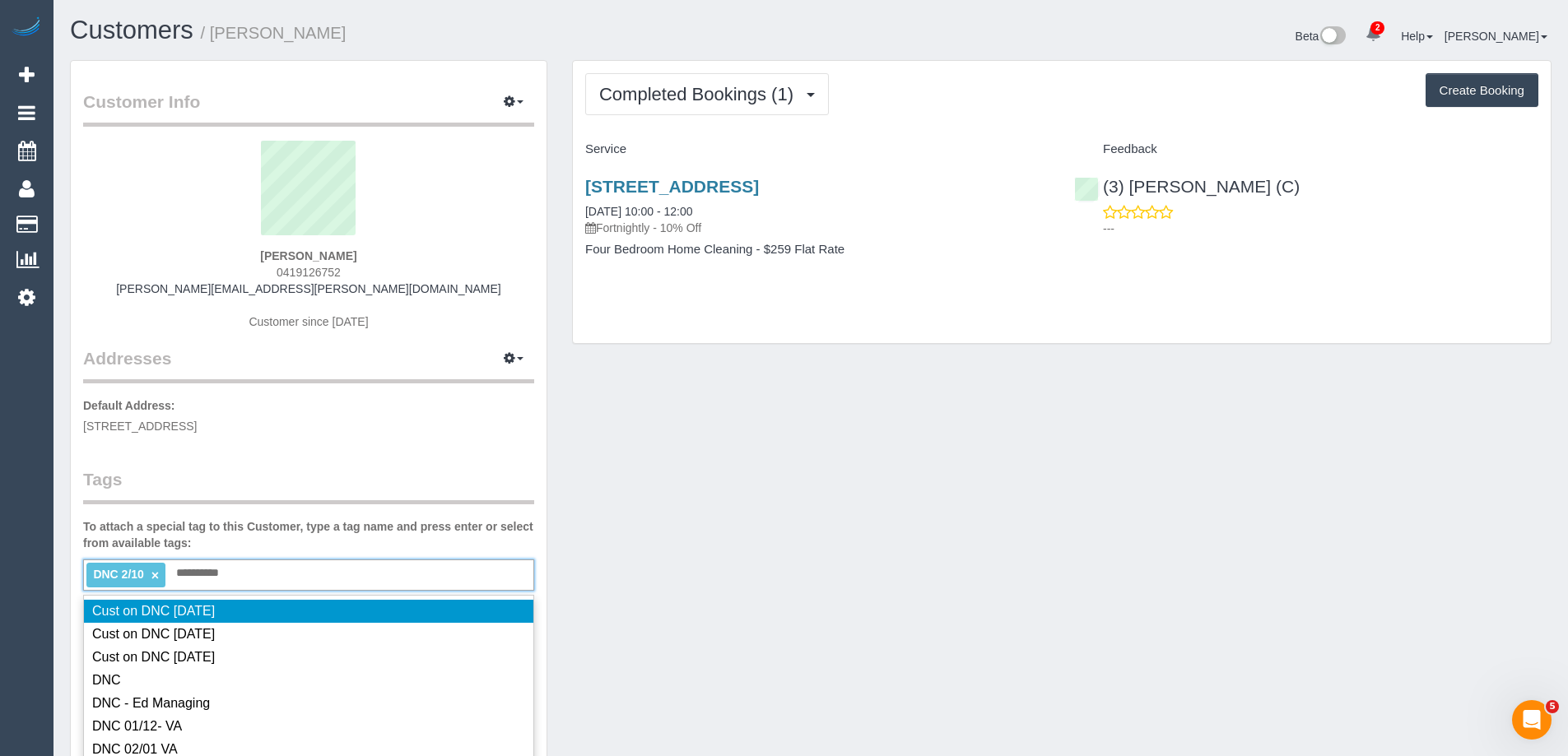
type input "**********"
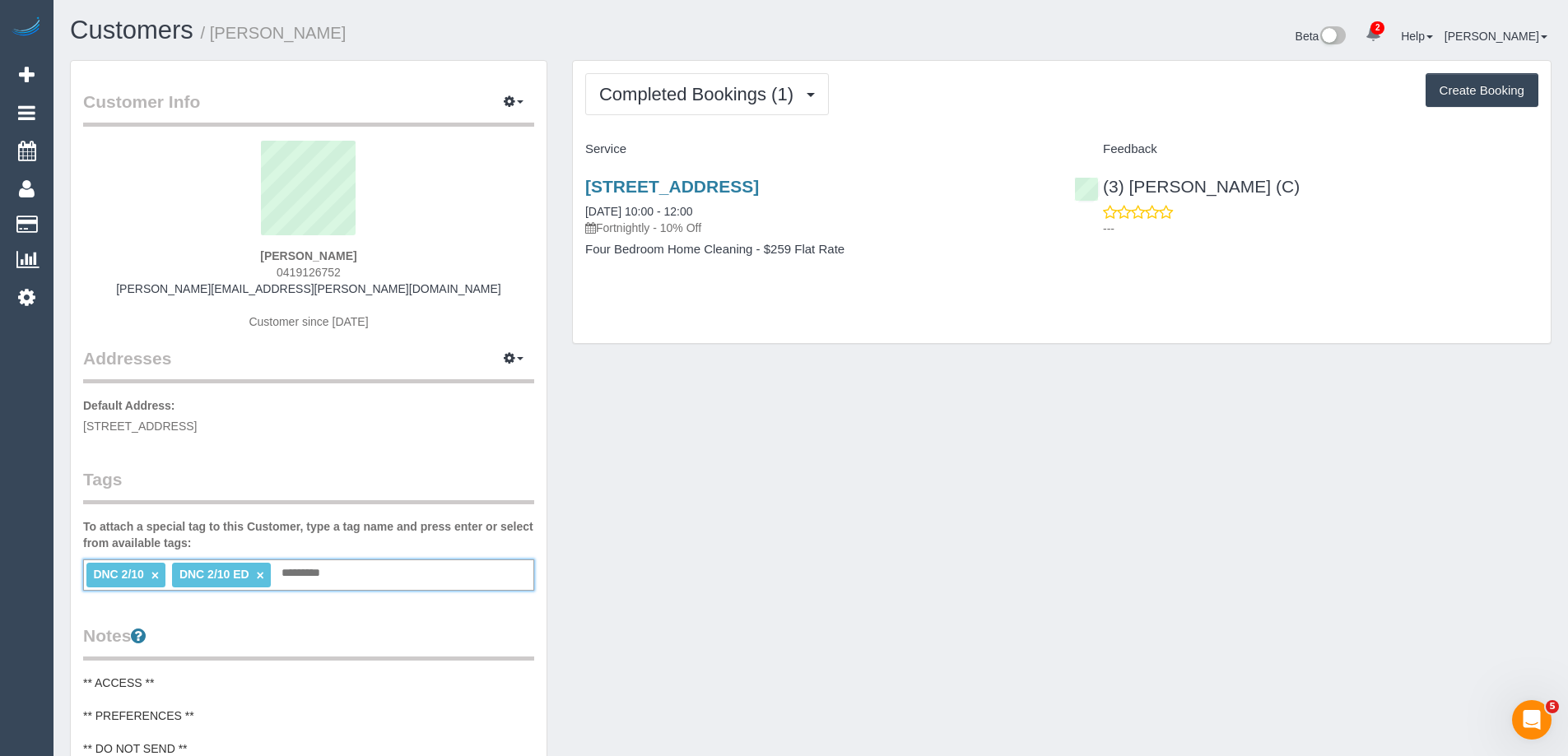
click at [156, 574] on link "×" at bounding box center [155, 575] width 7 height 14
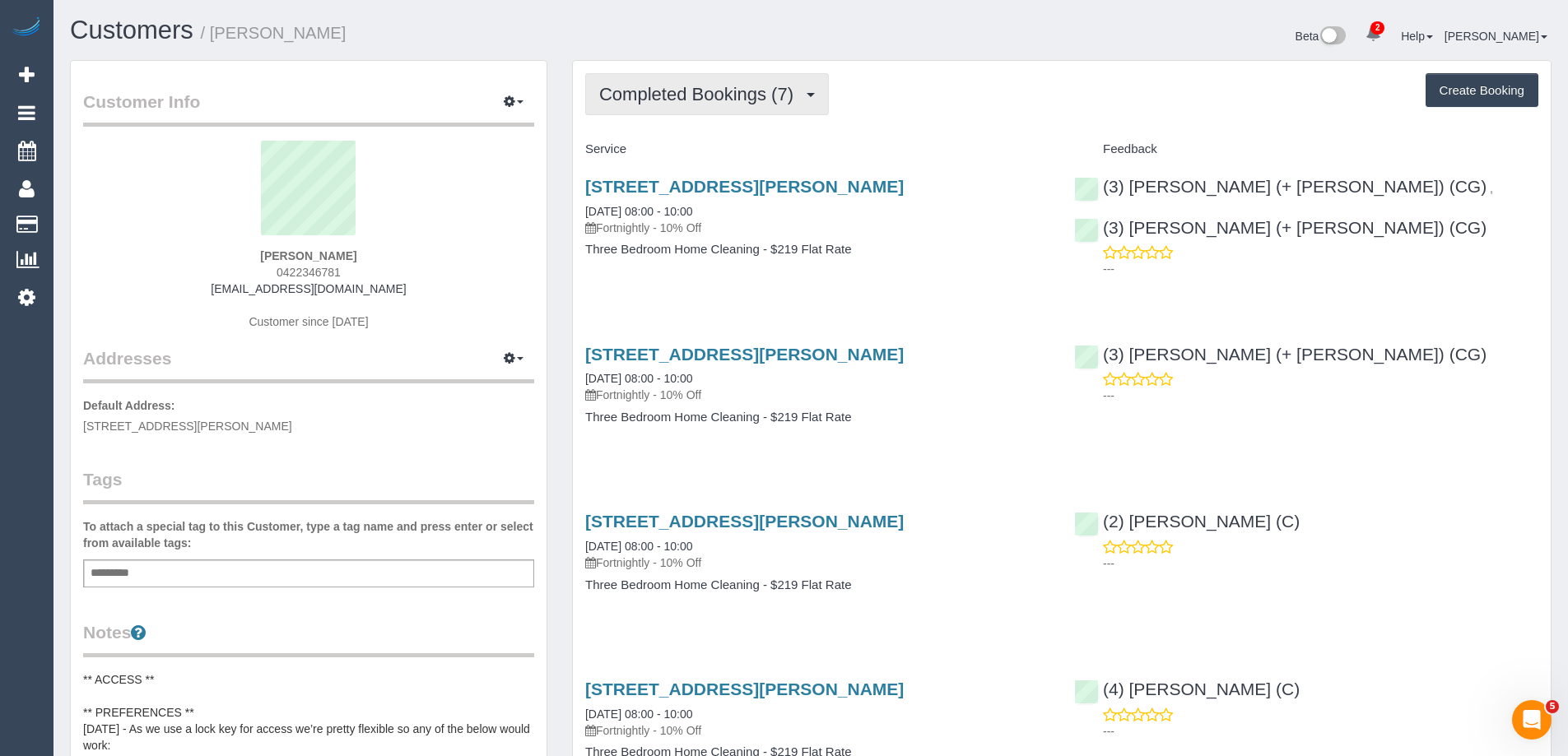
click at [698, 93] on span "Completed Bookings (7)" at bounding box center [700, 93] width 203 height 21
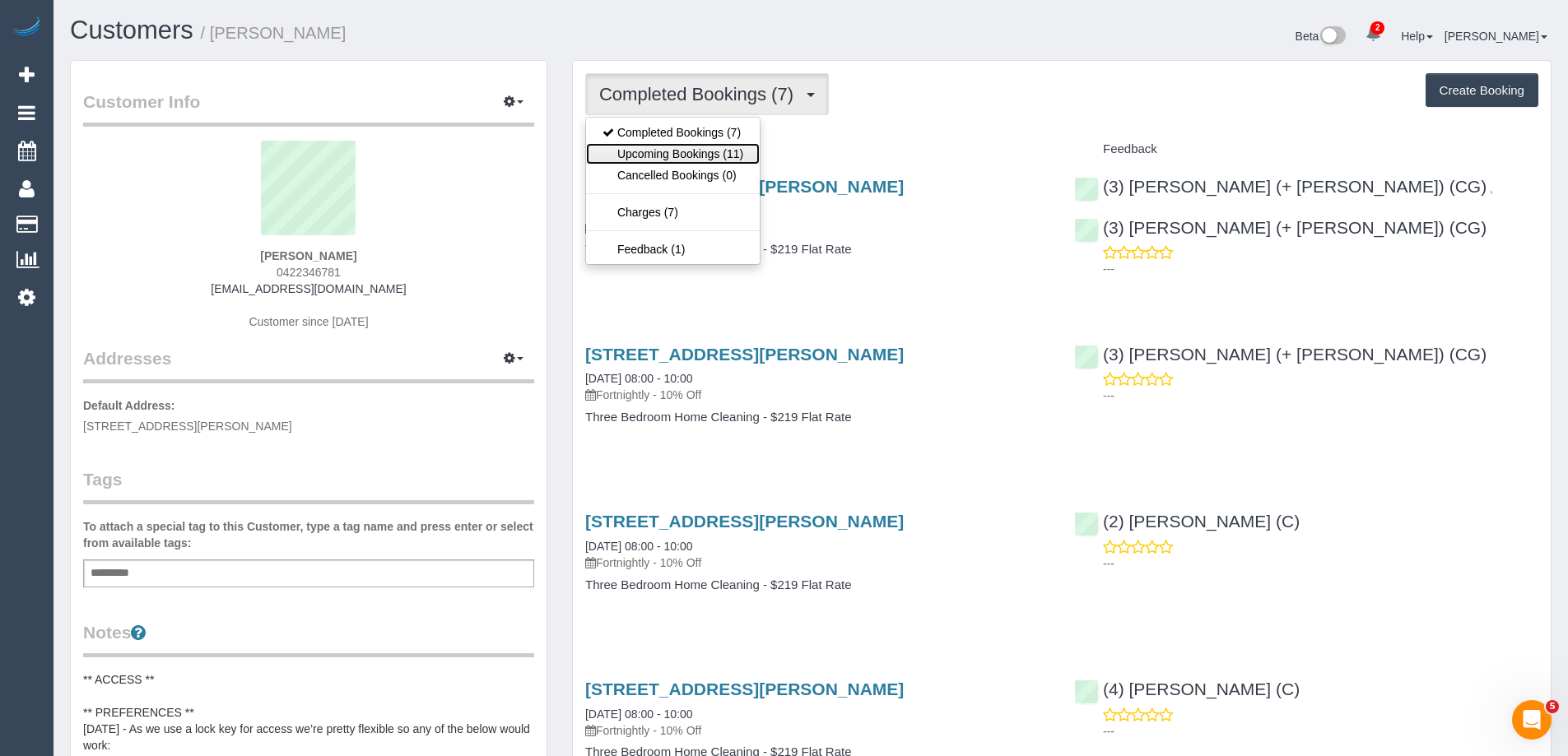
click at [699, 163] on link "Upcoming Bookings (11)" at bounding box center [673, 154] width 174 height 22
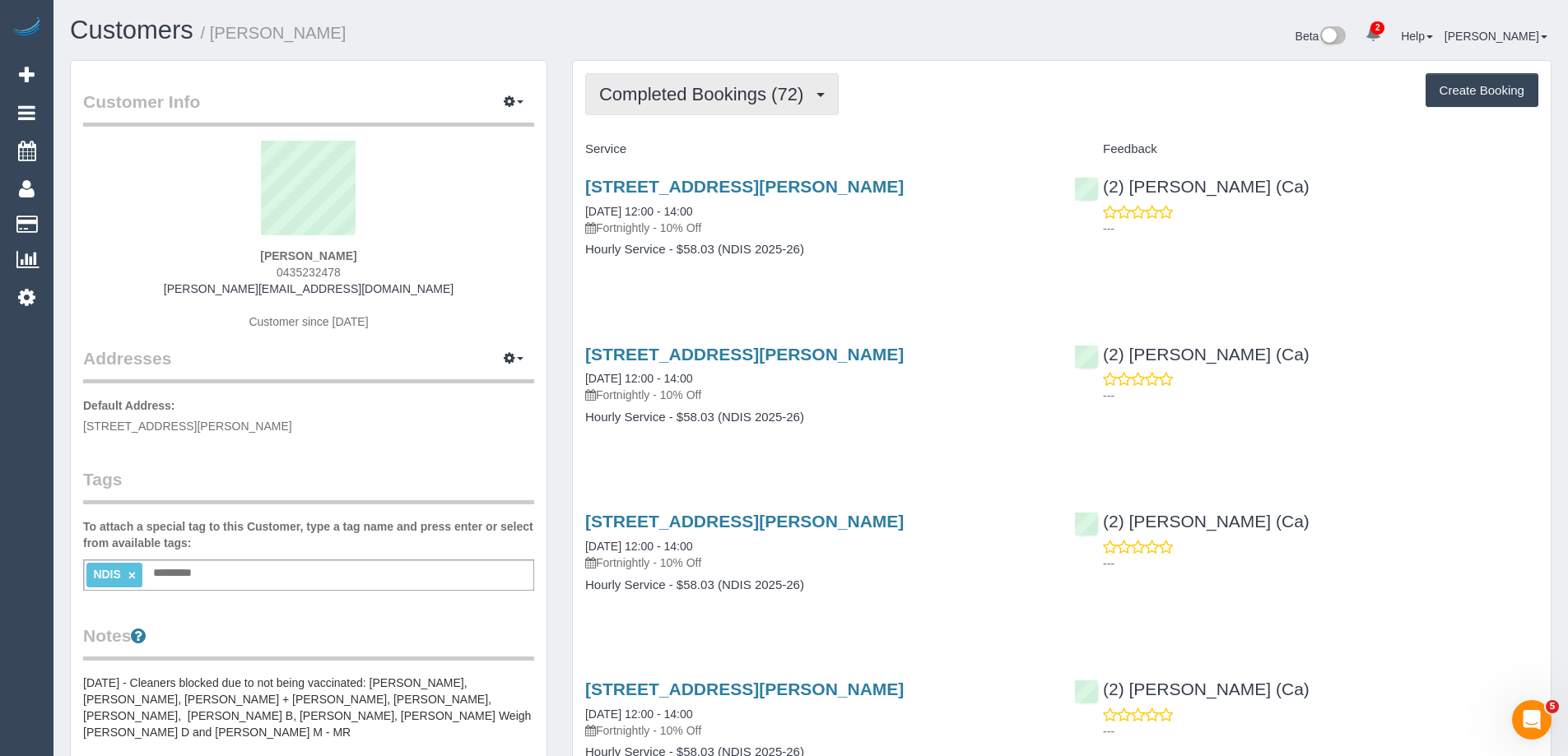
click at [732, 93] on span "Completed Bookings (72)" at bounding box center [705, 93] width 213 height 21
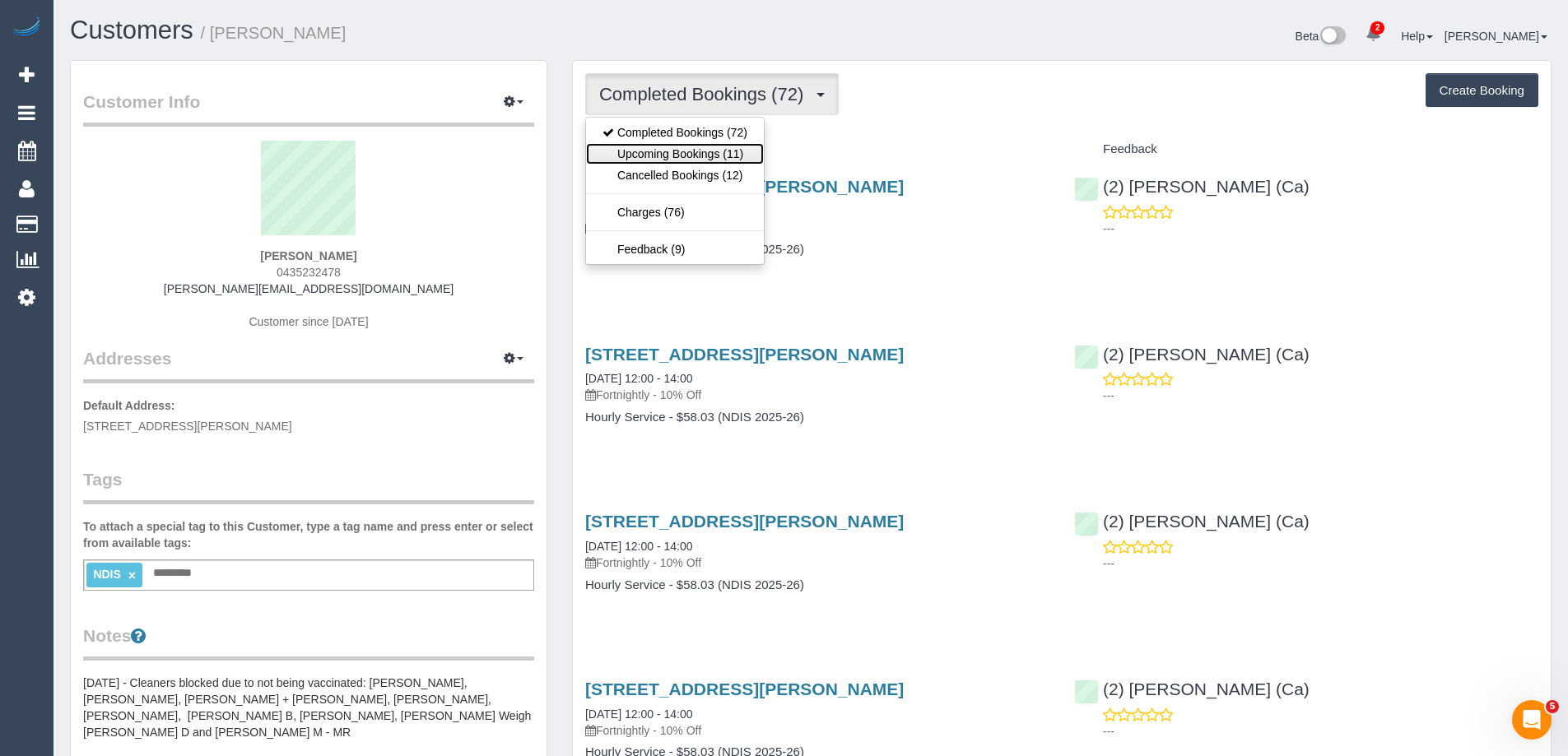
click at [707, 151] on link "Upcoming Bookings (11)" at bounding box center [674, 154] width 178 height 22
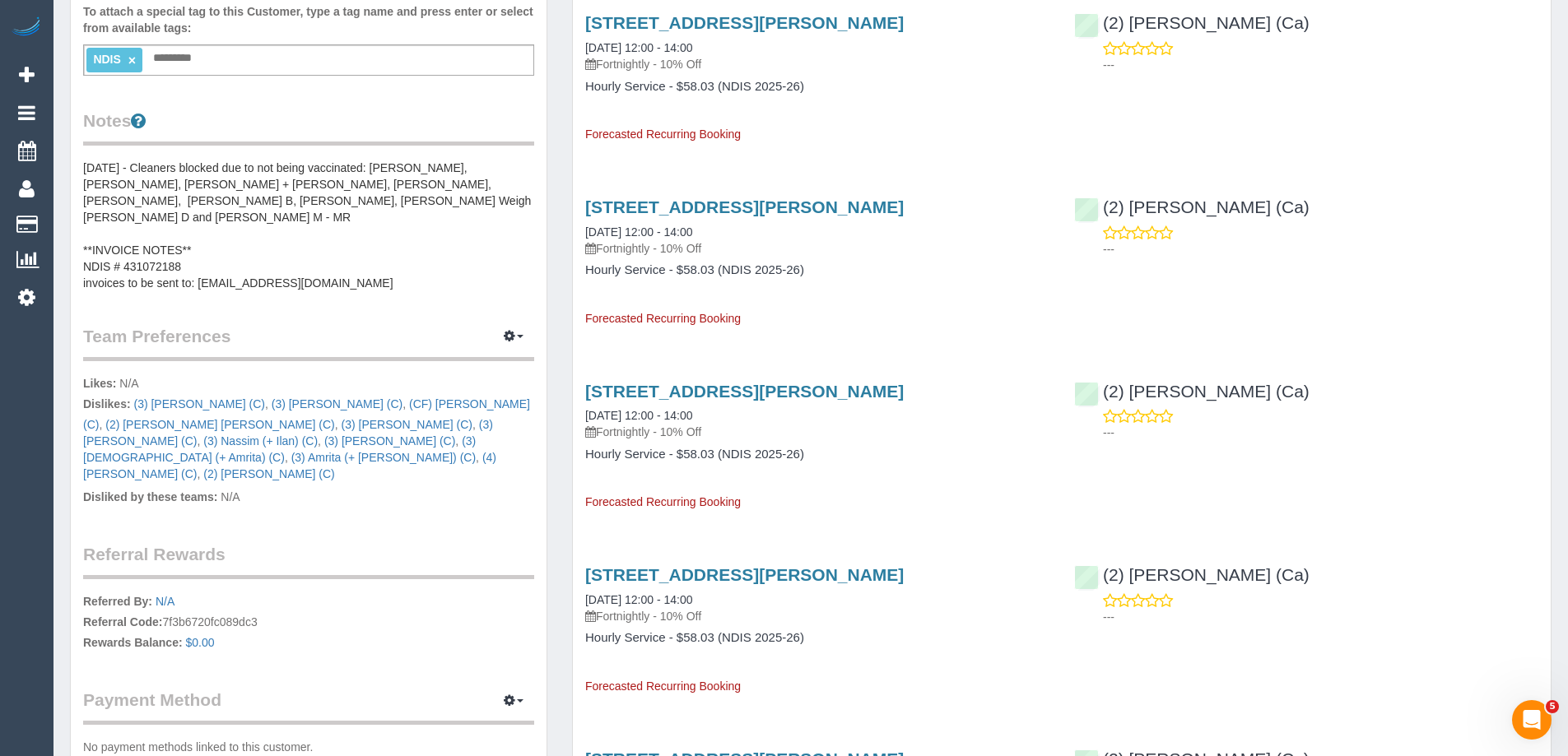
scroll to position [576, 0]
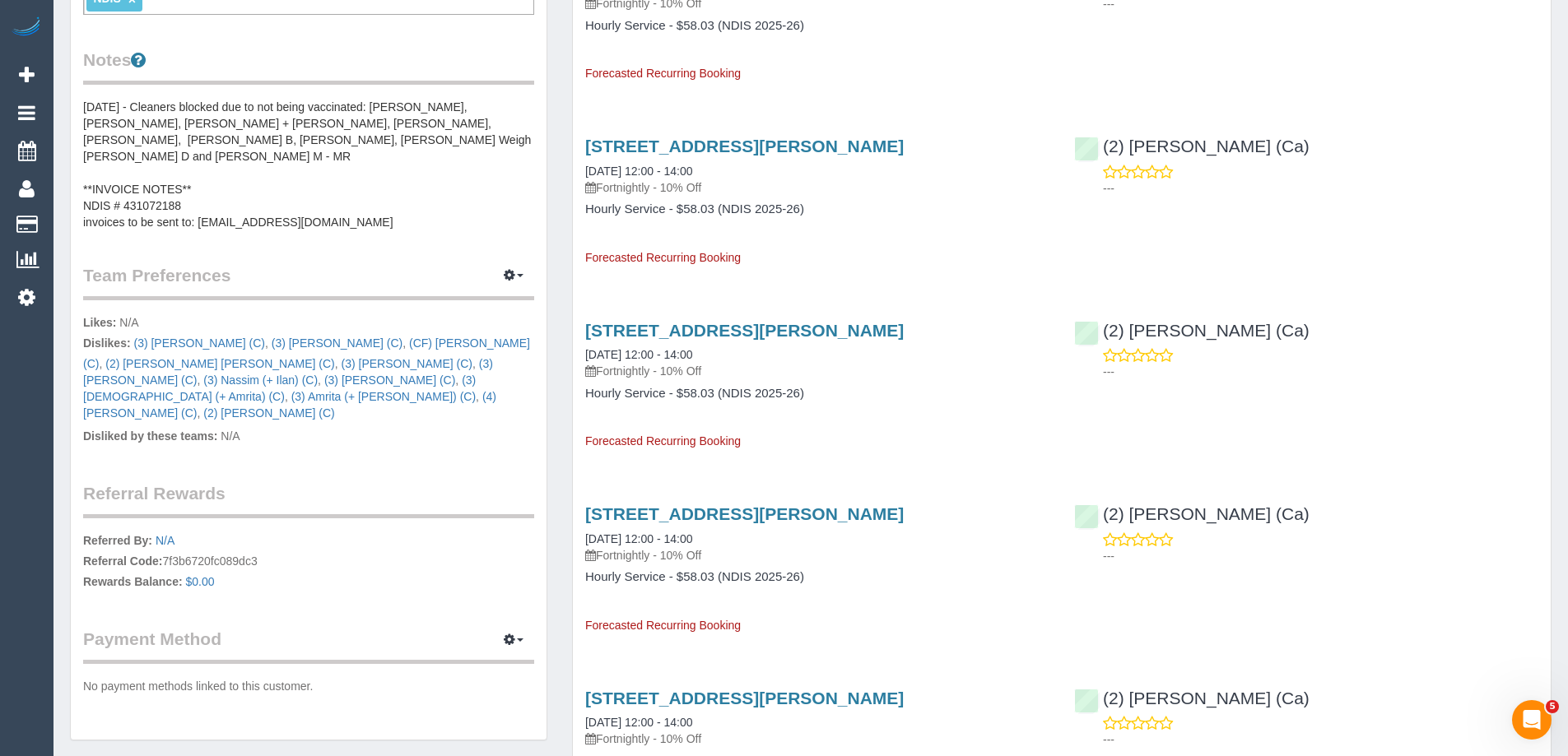
click at [363, 205] on pre "07/07/2023 - Cleaners blocked due to not being vaccinated: Charlotte Vyner, Ser…" at bounding box center [308, 164] width 451 height 132
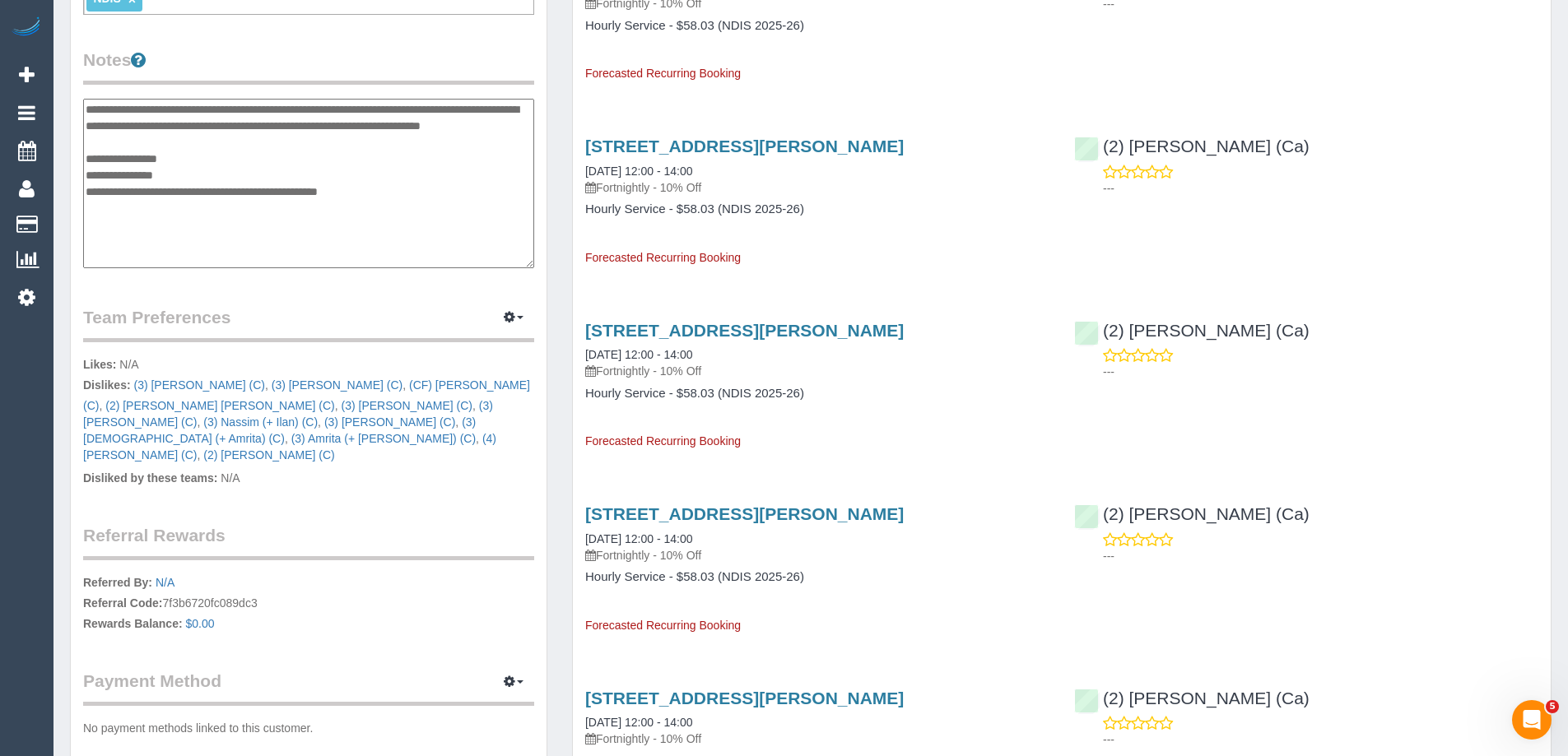
drag, startPoint x: 415, startPoint y: 213, endPoint x: 202, endPoint y: 213, distance: 213.0
click at [202, 213] on textarea "**********" at bounding box center [308, 183] width 451 height 170
click at [434, 310] on legend "Team Preferences Manage Preferences" at bounding box center [308, 323] width 451 height 37
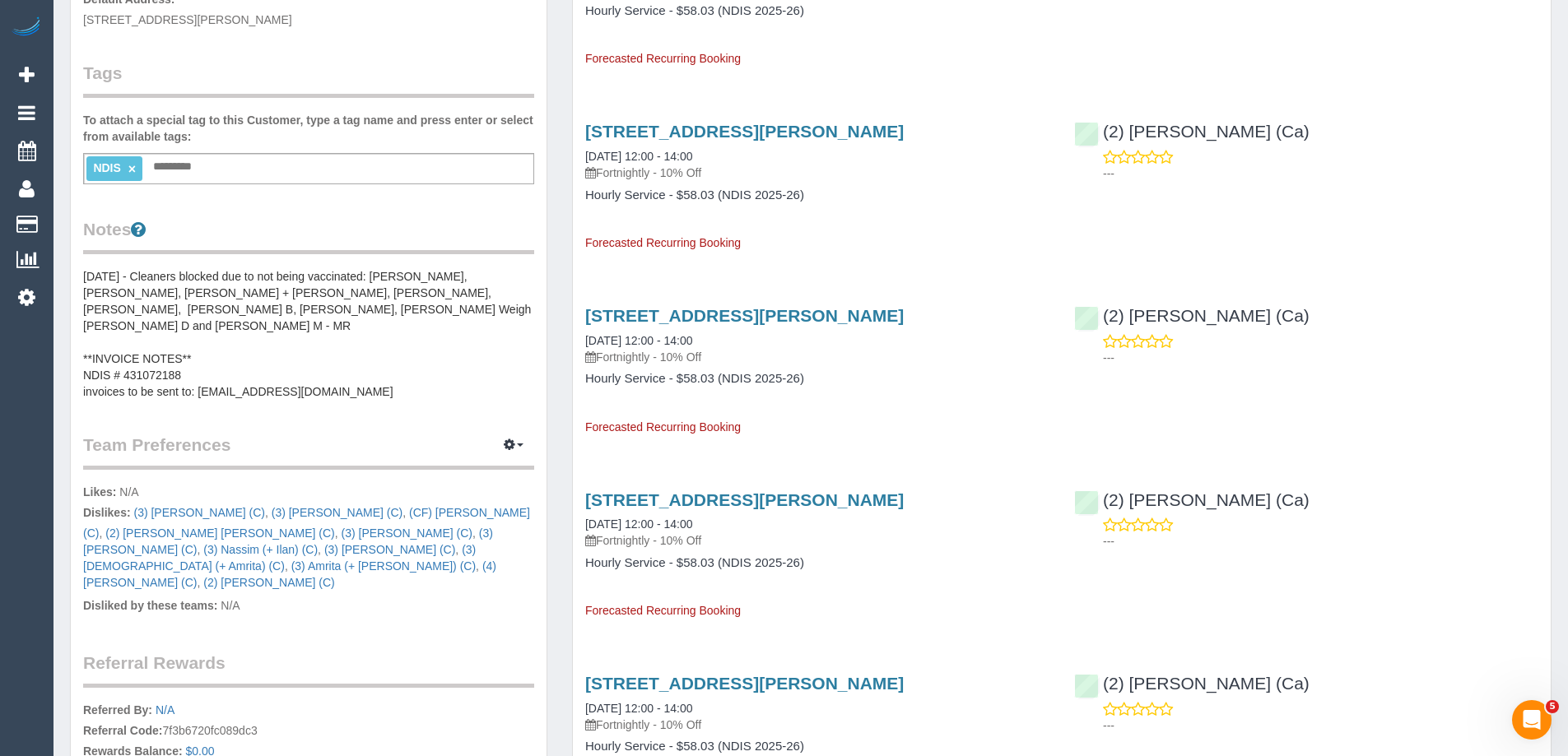
scroll to position [0, 0]
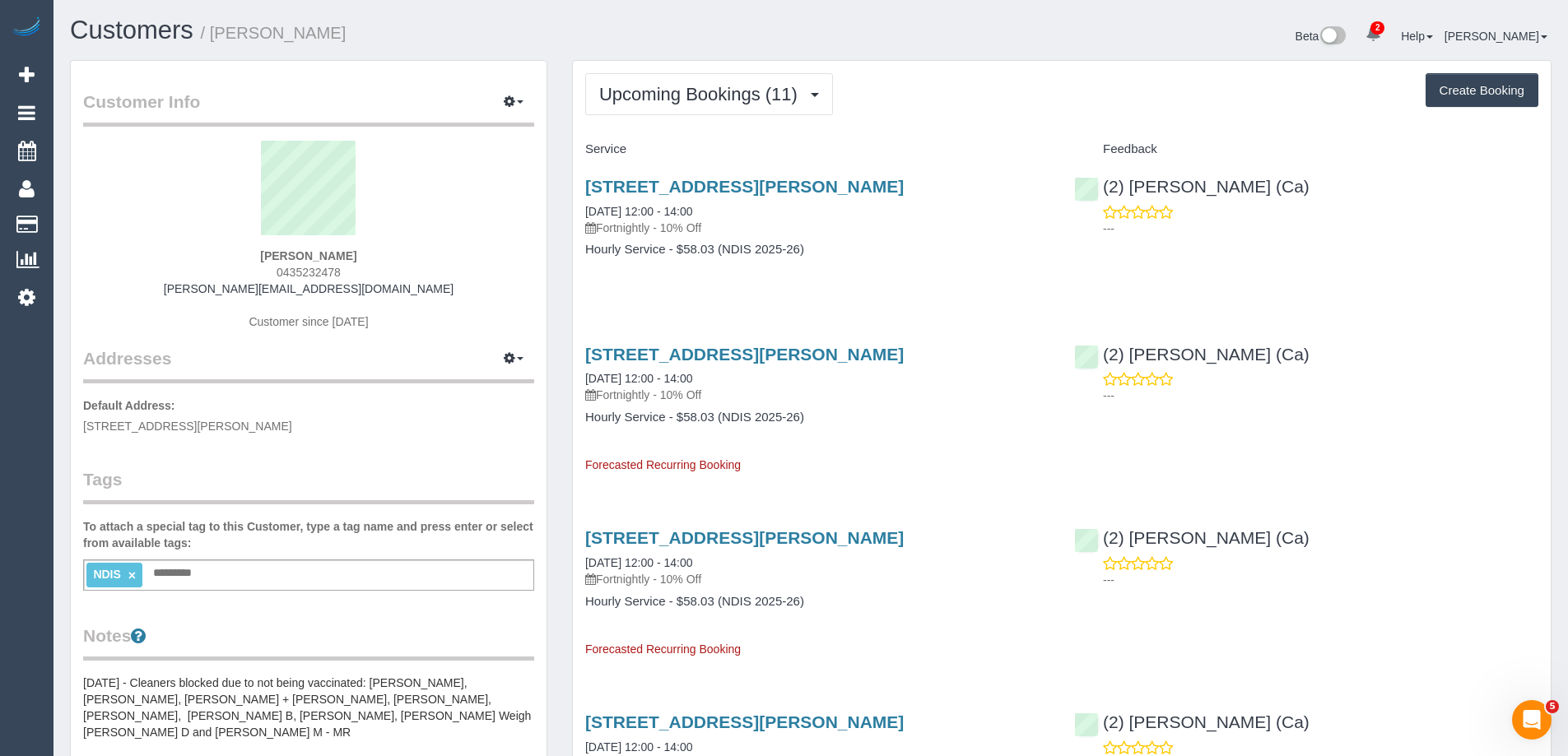
drag, startPoint x: 357, startPoint y: 40, endPoint x: 214, endPoint y: 42, distance: 143.0
click at [214, 42] on h1 "Customers / Jessica Mckee" at bounding box center [434, 31] width 728 height 28
copy small "Jessica Mckee"
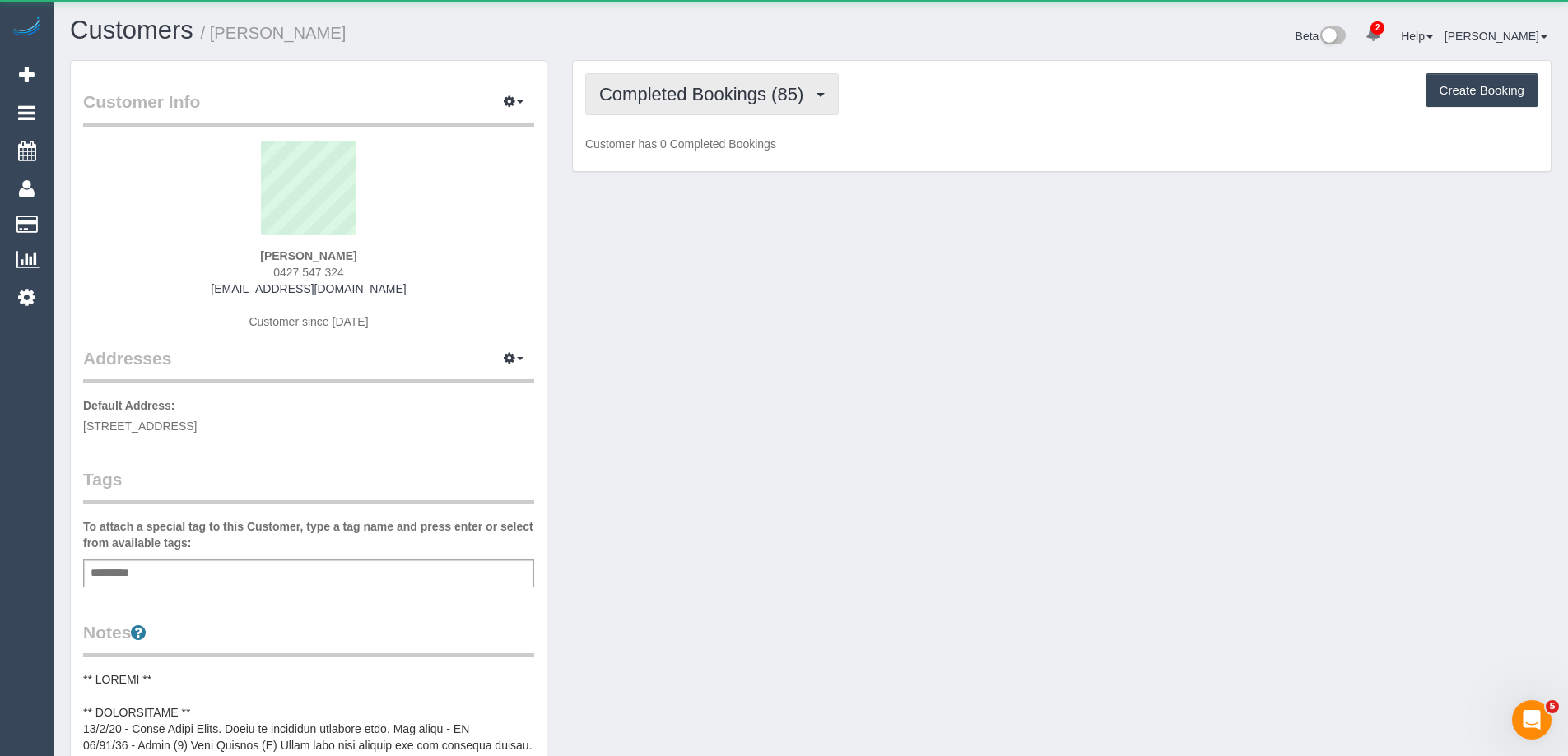
scroll to position [1541, 1568]
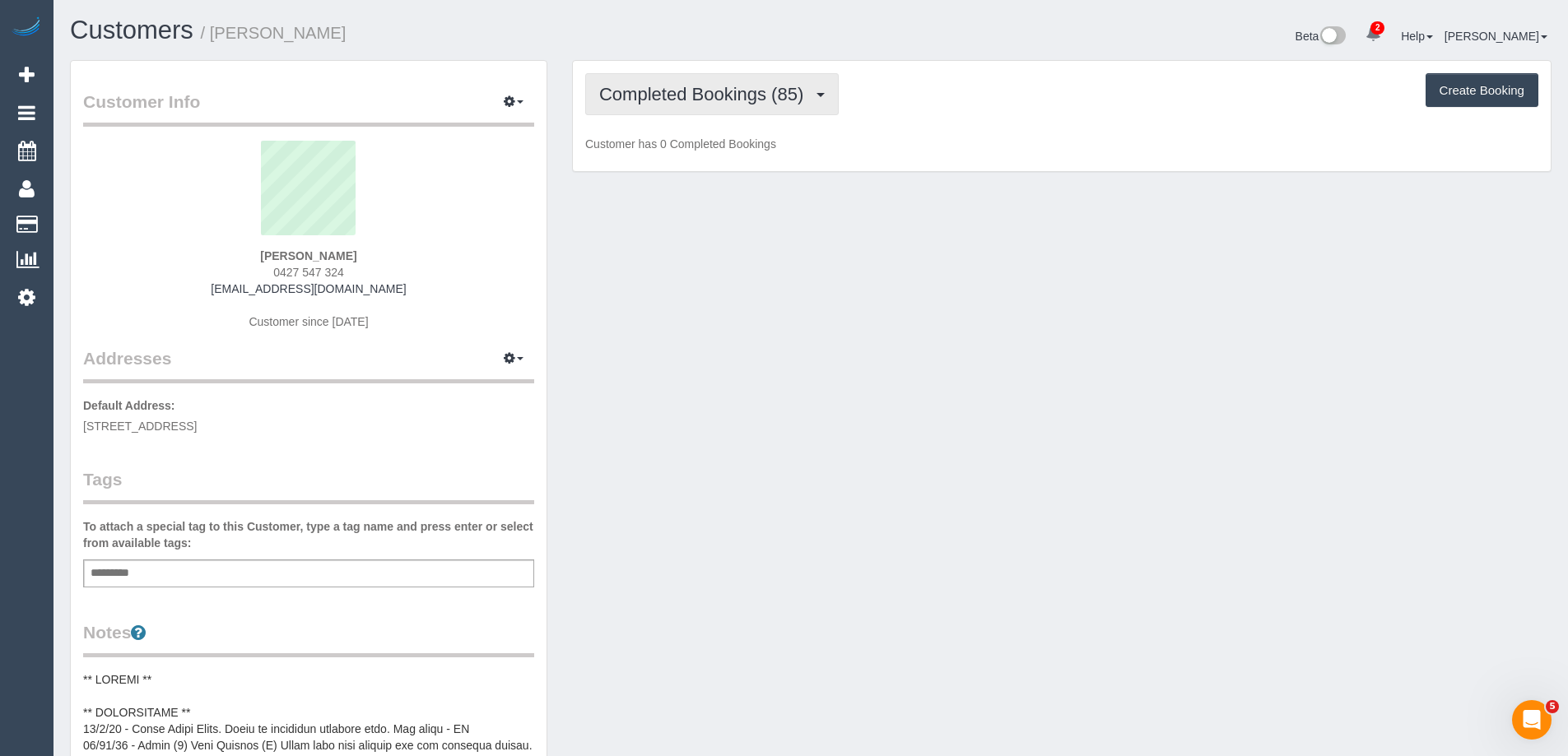
click at [688, 108] on button "Completed Bookings (85)" at bounding box center [712, 94] width 253 height 42
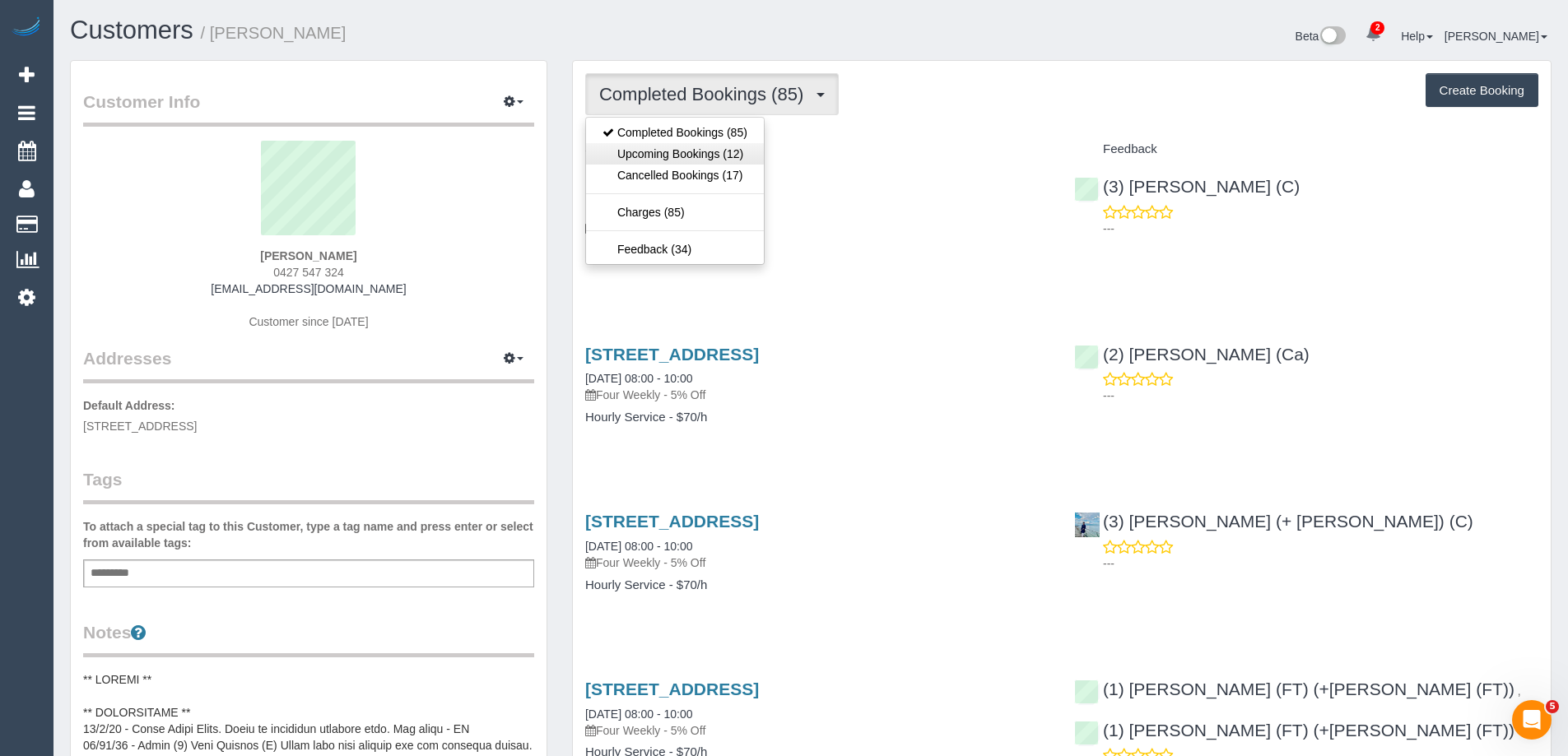
scroll to position [77780, 80720]
click at [697, 155] on link "Upcoming Bookings (12)" at bounding box center [674, 154] width 178 height 22
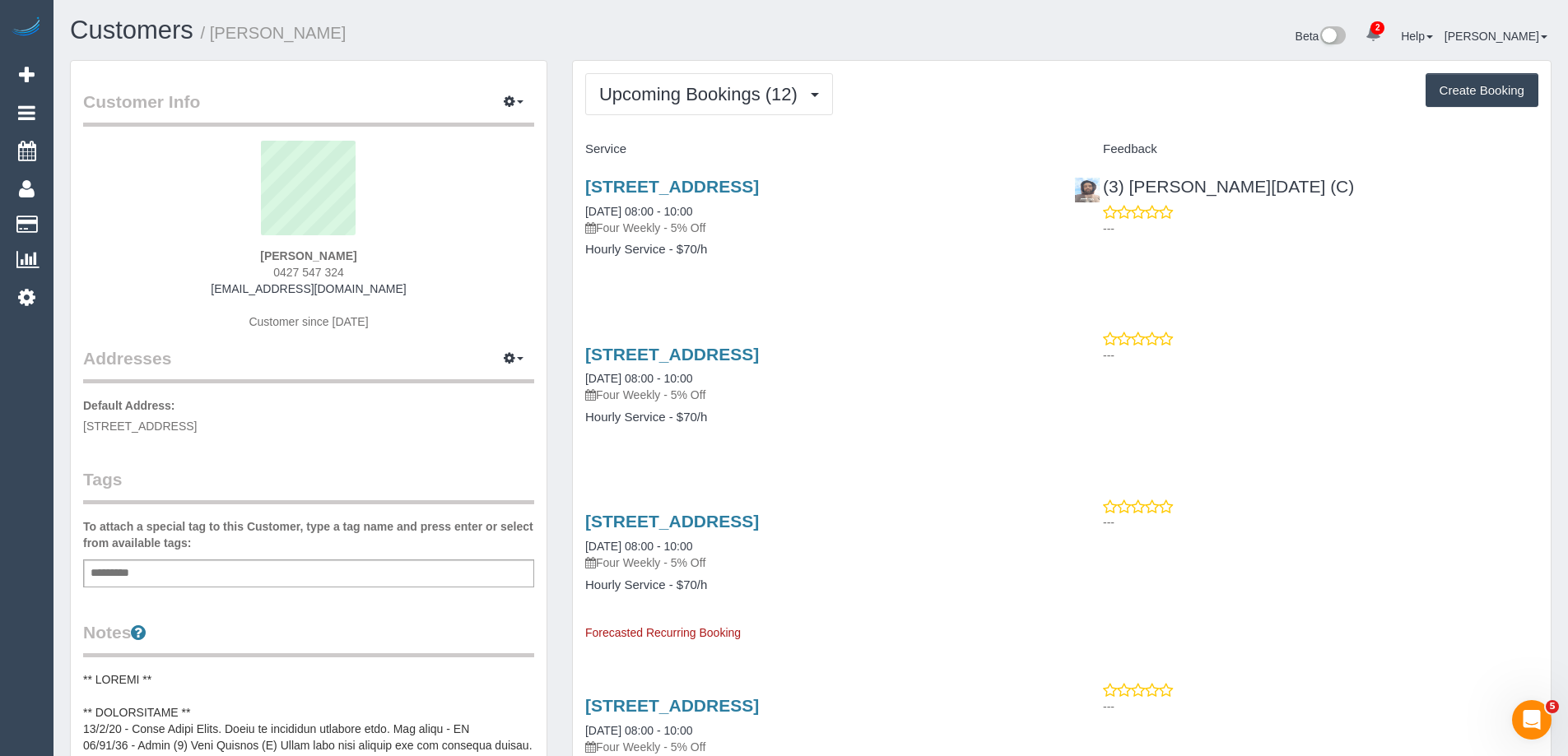
scroll to position [2425, 1568]
click at [759, 523] on link "510/45 Edgewater Boulevard, Maribyrnong, VIC 3032" at bounding box center [672, 521] width 174 height 19
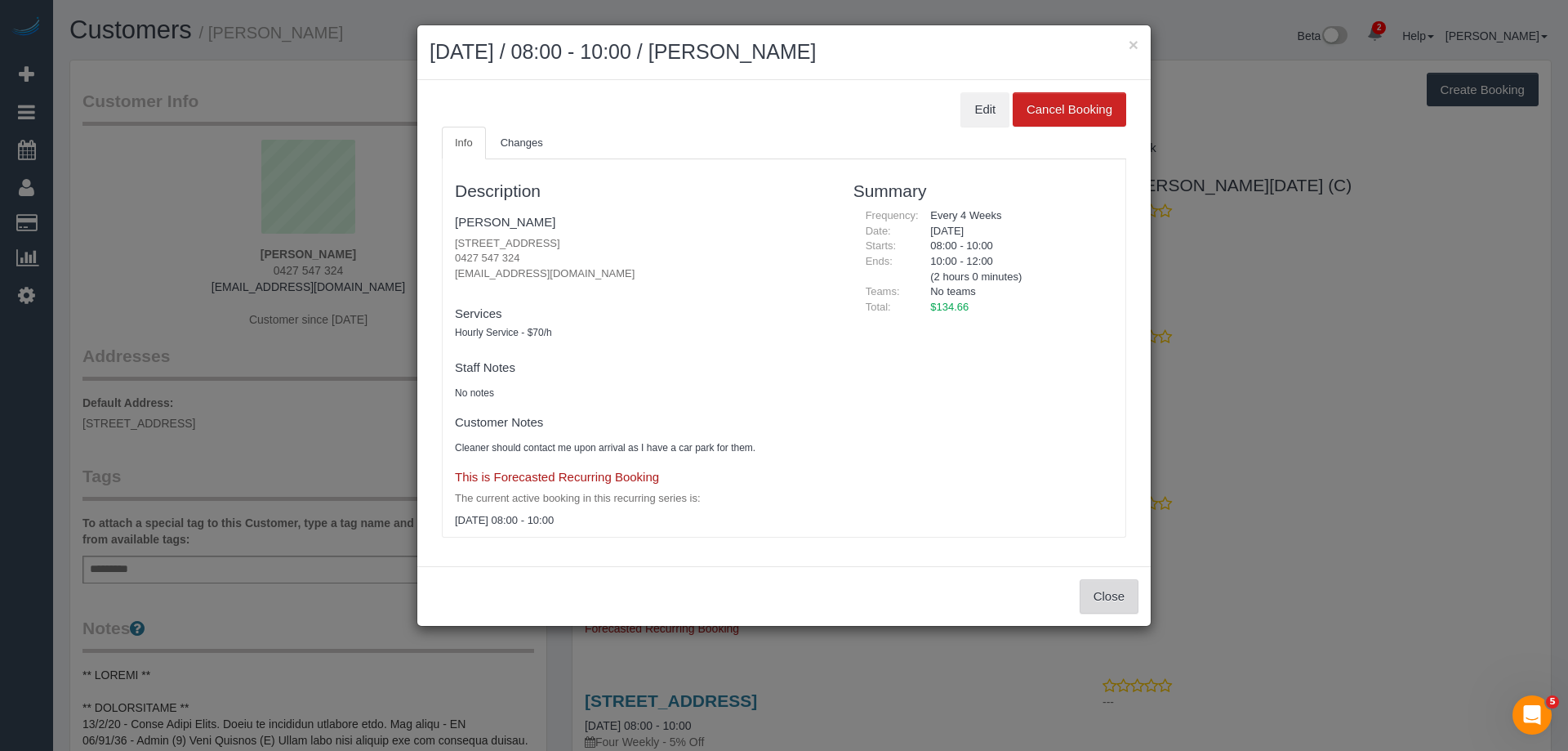
click at [1097, 587] on button "Close" at bounding box center [1110, 597] width 59 height 35
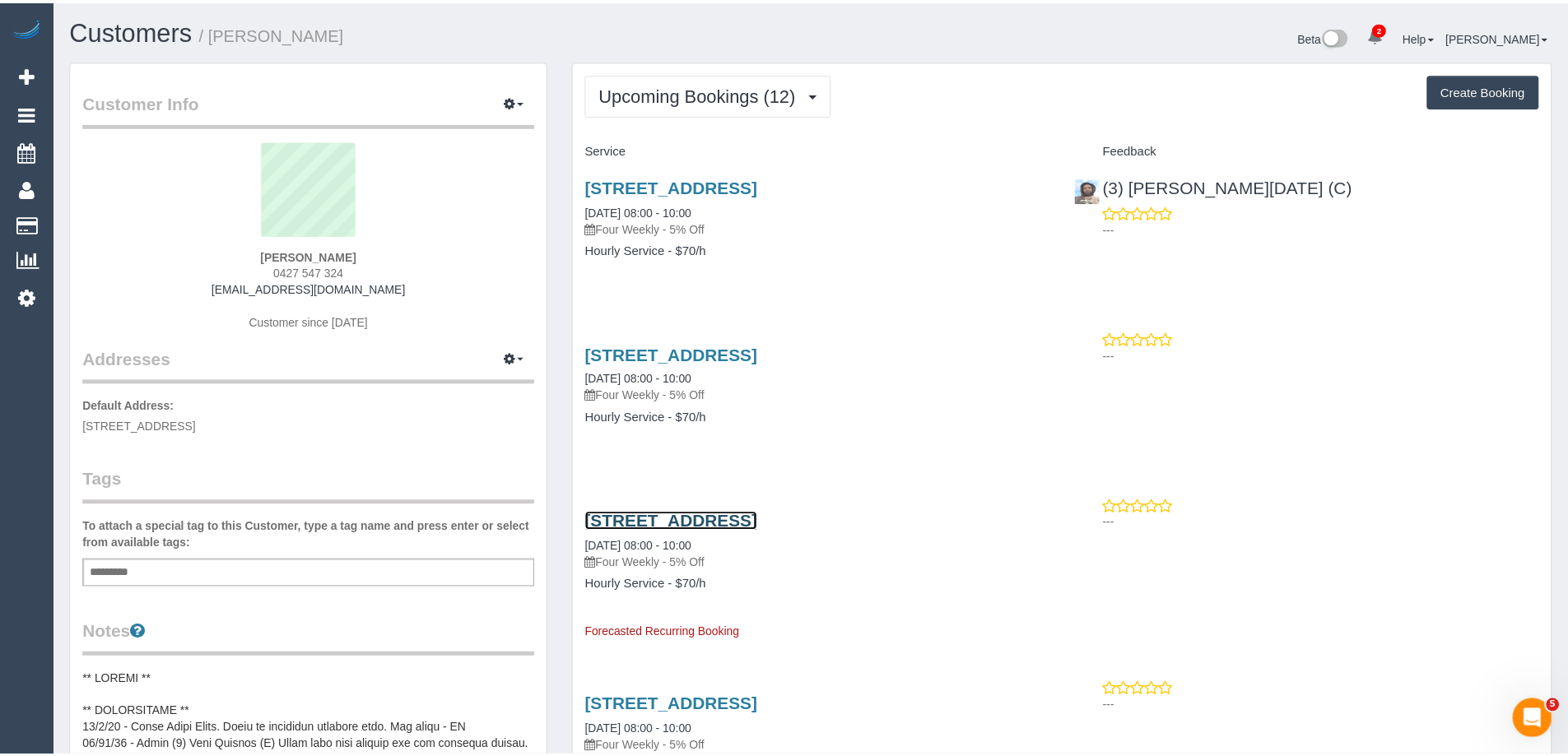
scroll to position [79833, 80720]
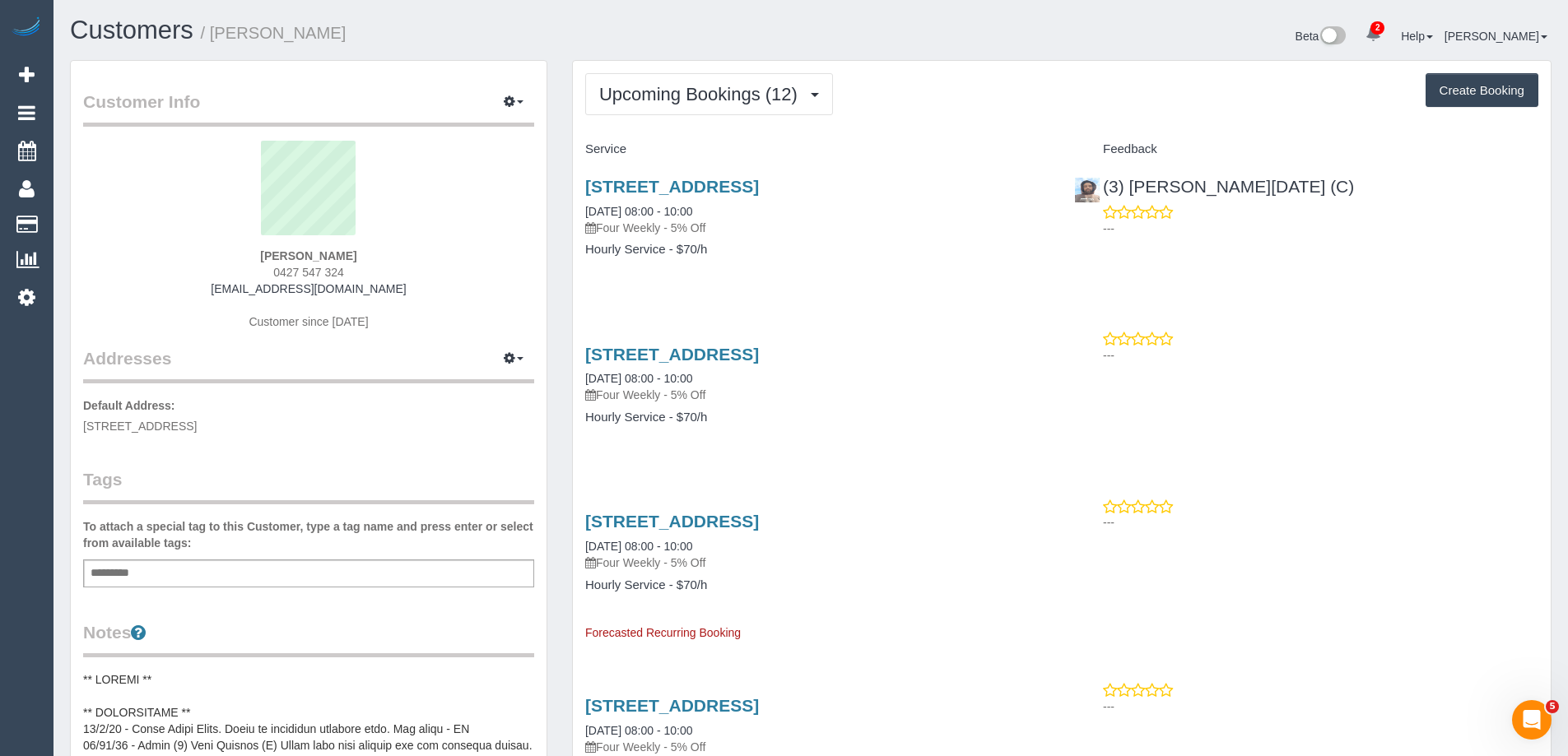
click at [290, 270] on span "0427 547 324" at bounding box center [309, 272] width 71 height 13
copy div "0427 547 324"
click at [278, 270] on span "0427 547 324" at bounding box center [309, 272] width 71 height 13
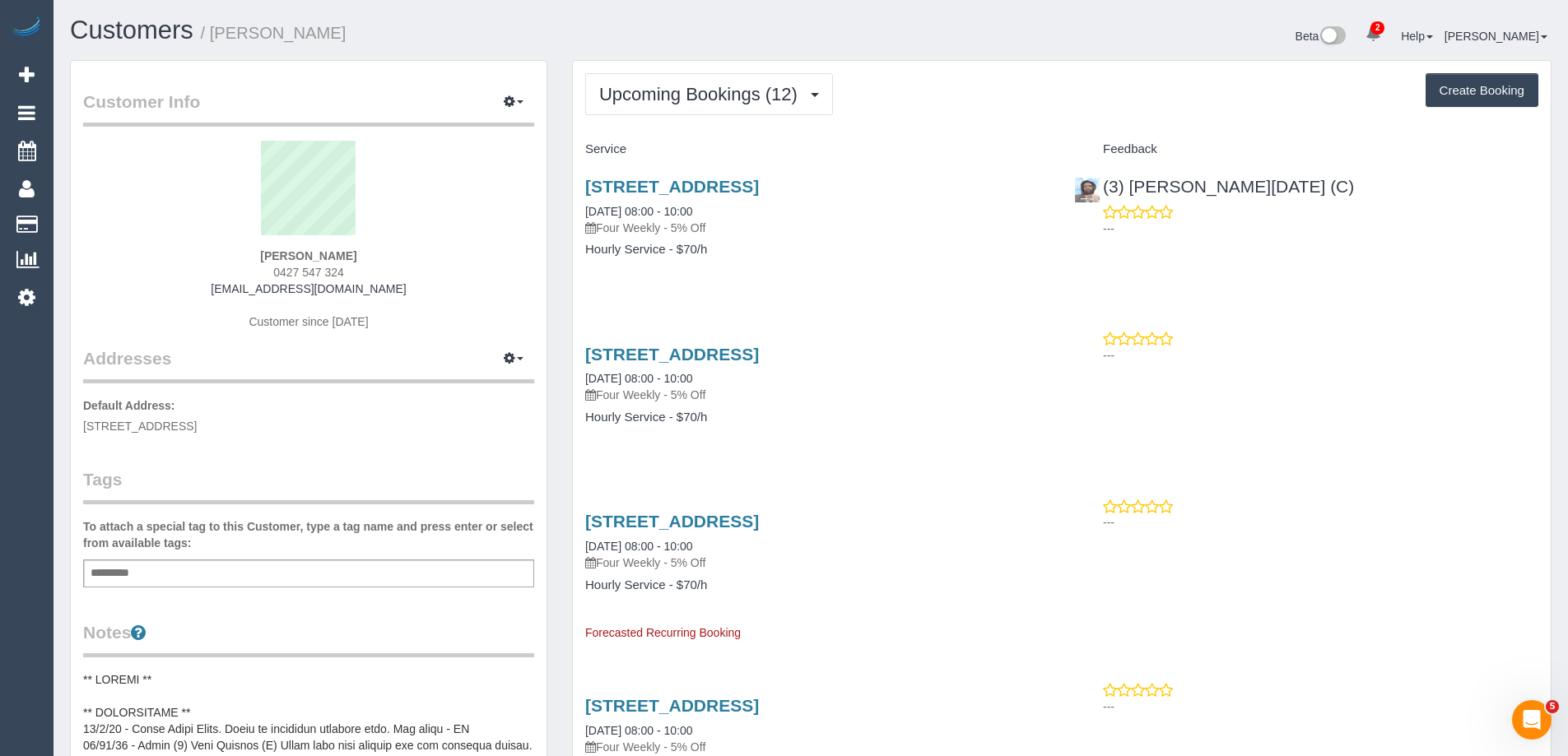
click at [278, 270] on span "0427 547 324" at bounding box center [309, 272] width 71 height 13
click at [278, 271] on span "0427 547 324" at bounding box center [309, 272] width 71 height 13
click at [759, 193] on link "510/45 Edgewater Boulevard, Maribyrnong, VIC 3032" at bounding box center [672, 186] width 174 height 19
click at [726, 93] on span "Upcoming Bookings (12)" at bounding box center [702, 93] width 207 height 21
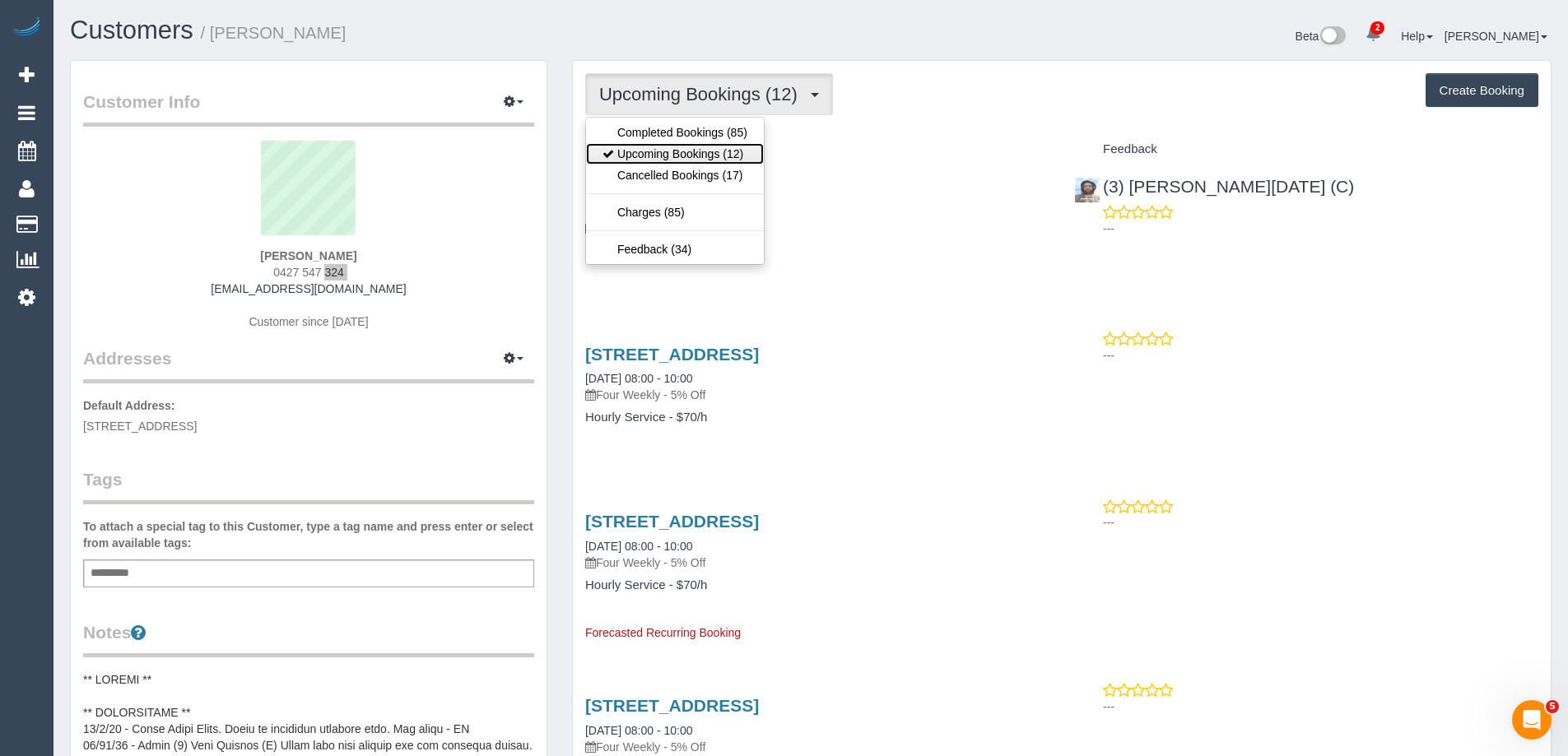
click at [715, 147] on link "Upcoming Bookings (12)" at bounding box center [674, 154] width 178 height 22
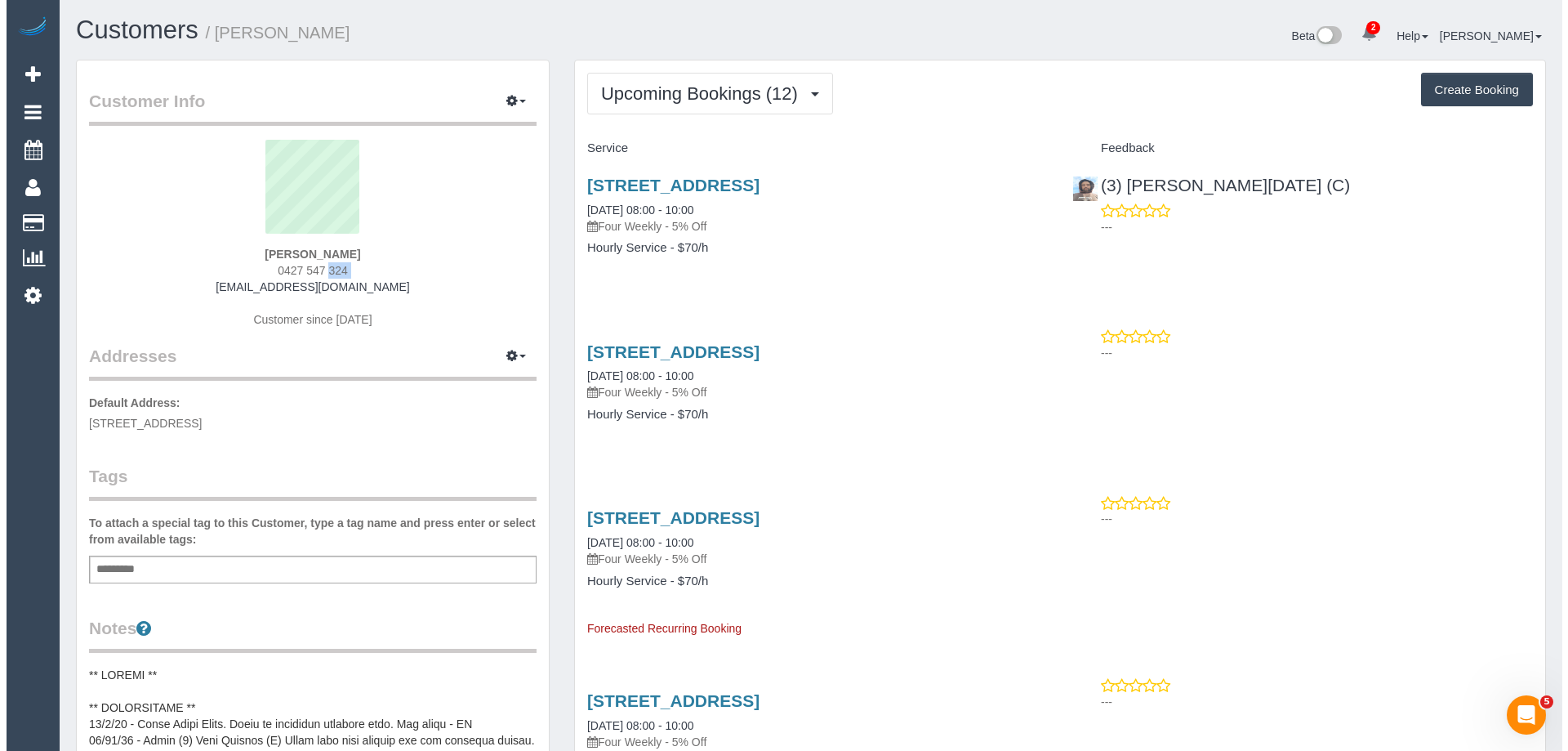
scroll to position [2409, 1557]
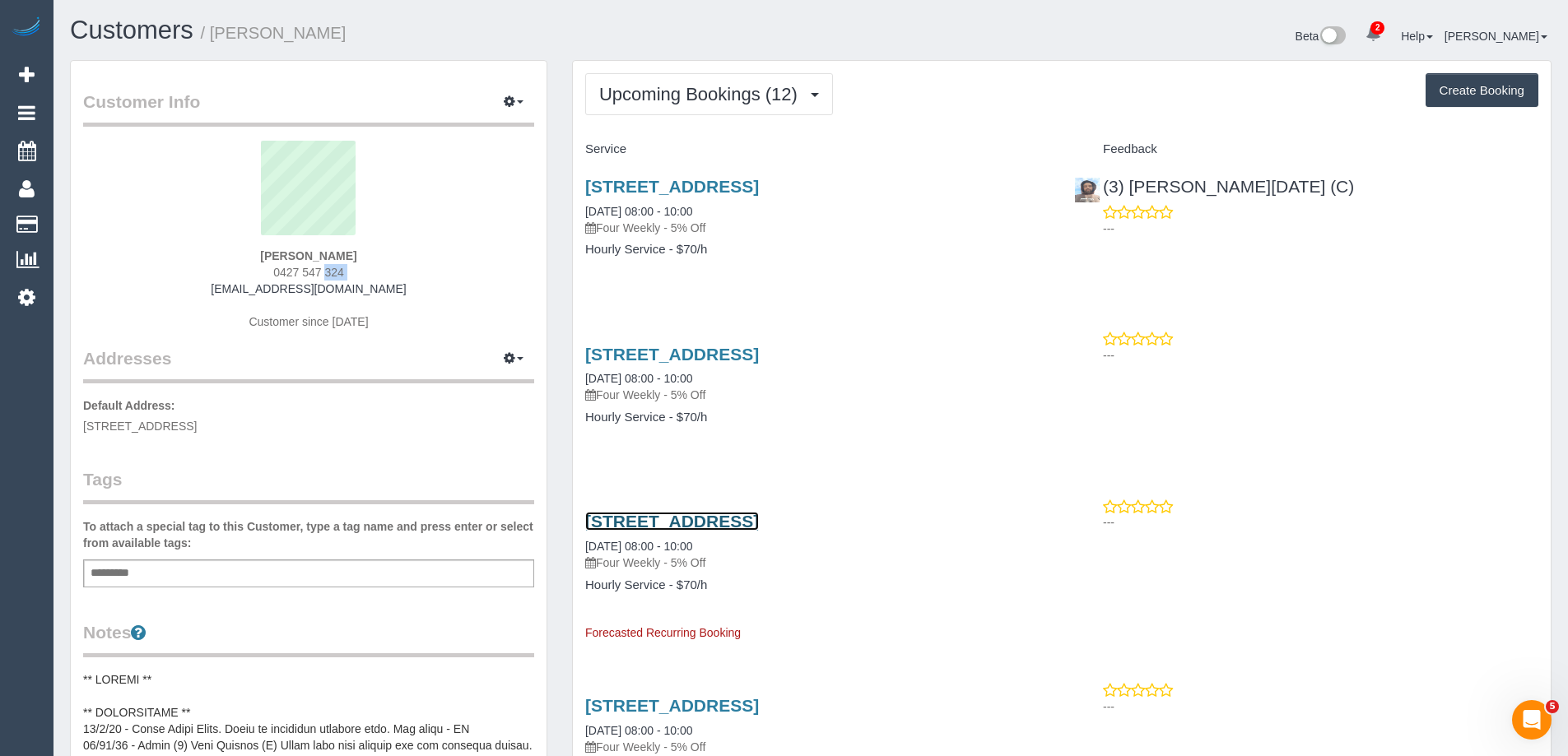
click at [750, 517] on link "510/45 Edgewater Boulevard, Maribyrnong, VIC 3032" at bounding box center [672, 521] width 174 height 19
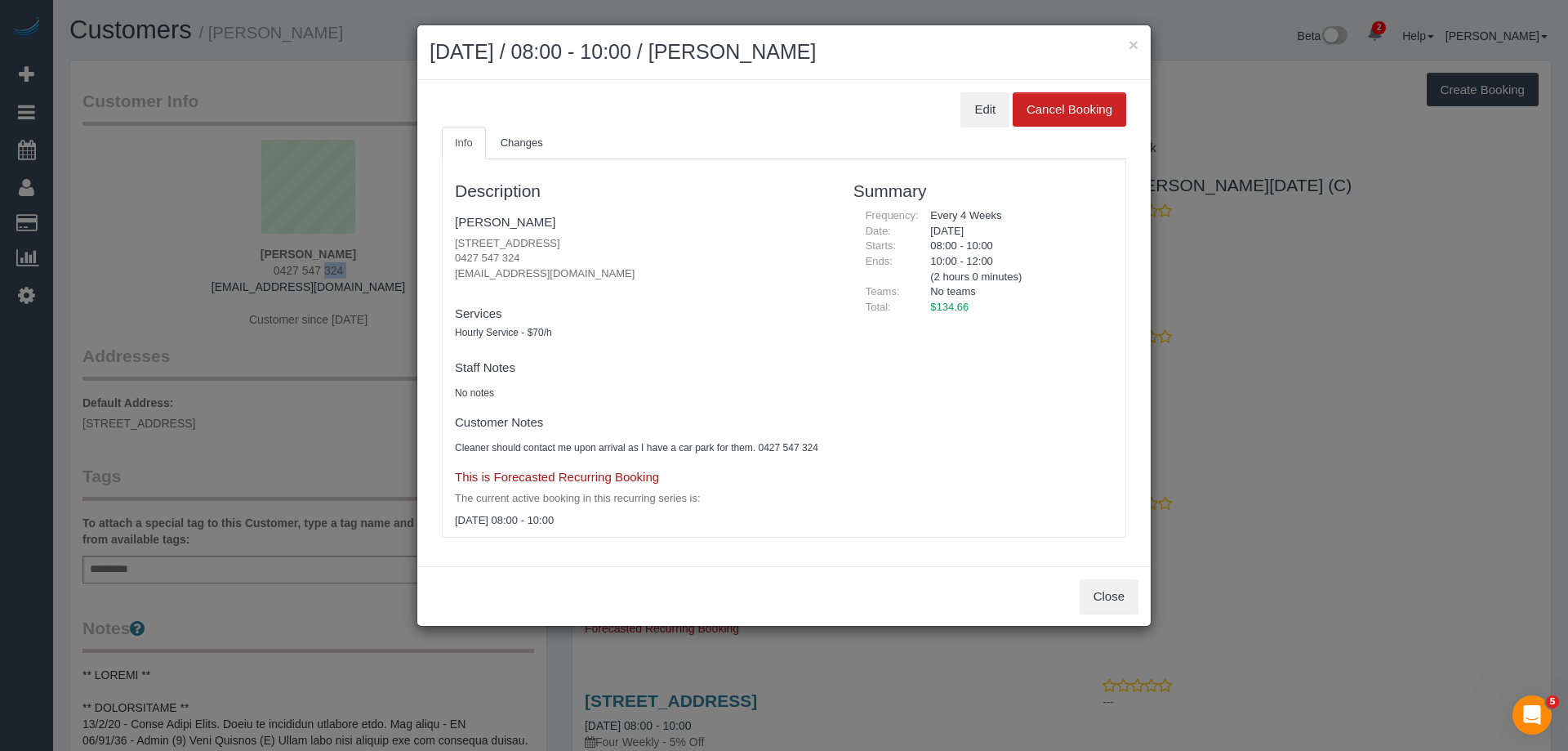
scroll to position [2409, 1568]
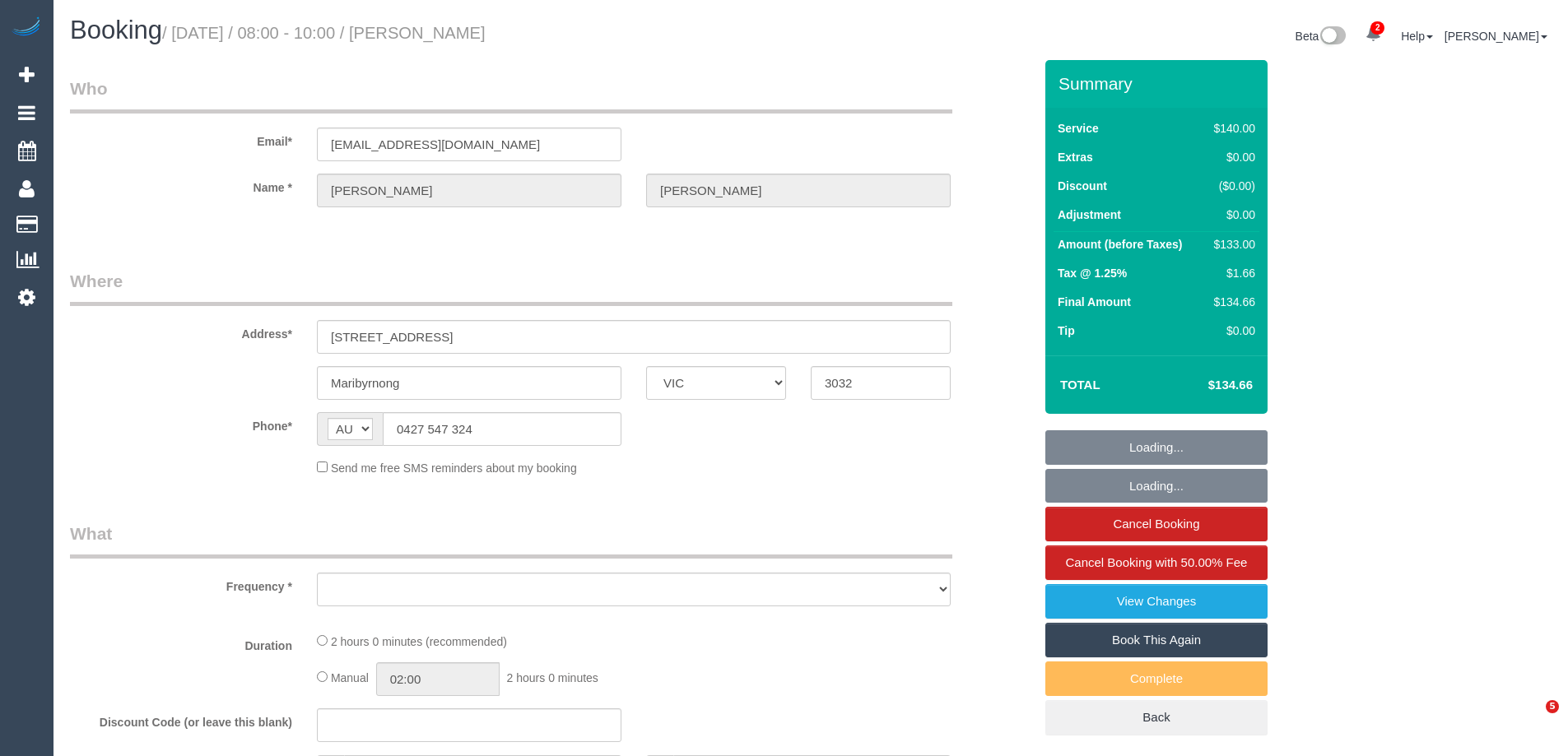
select select "VIC"
select select "string:stripe-pm_1PIM9R2GScqysDRVeiMZtRog"
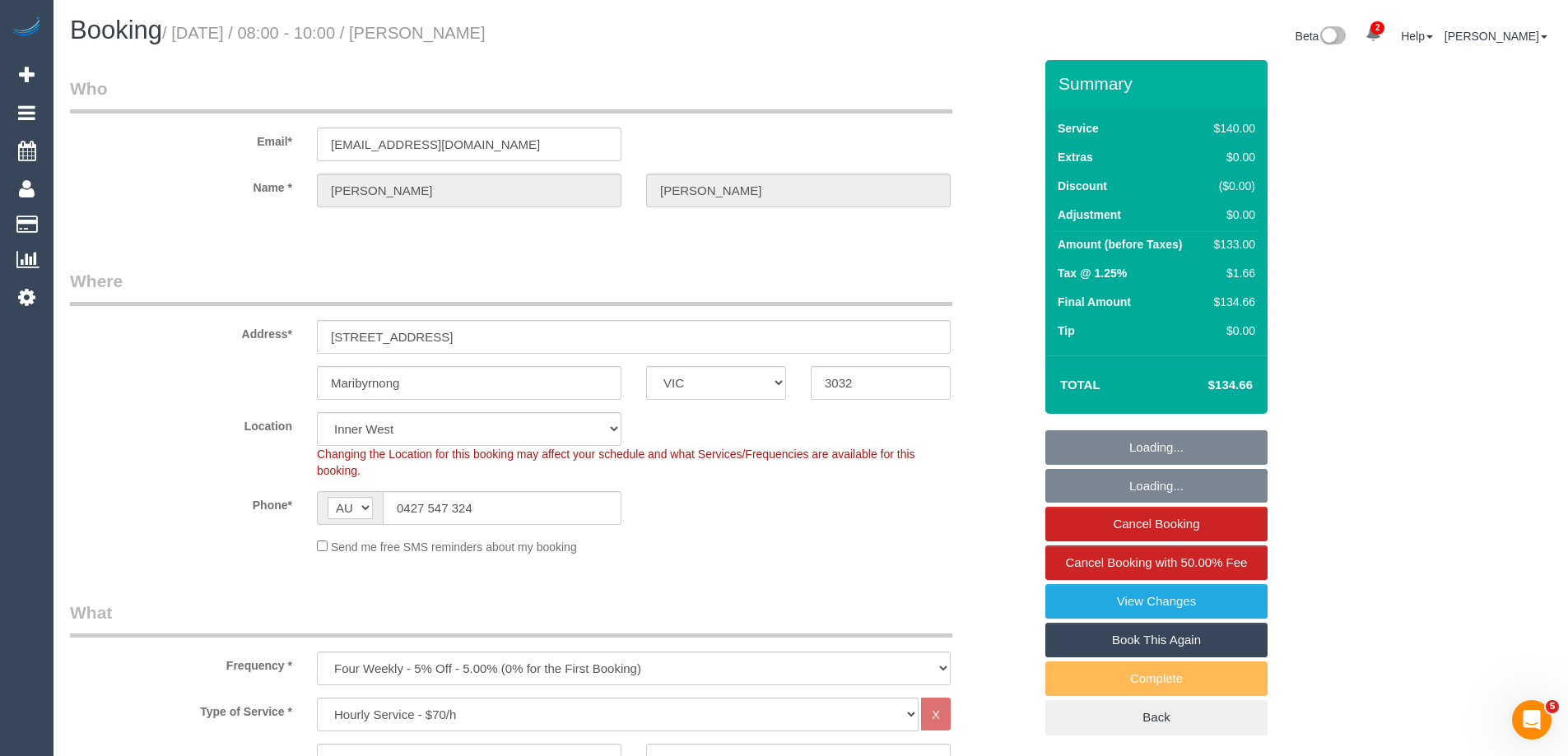
select select "object:905"
select select "number:28"
select select "number:14"
select select "number:18"
select select "number:25"
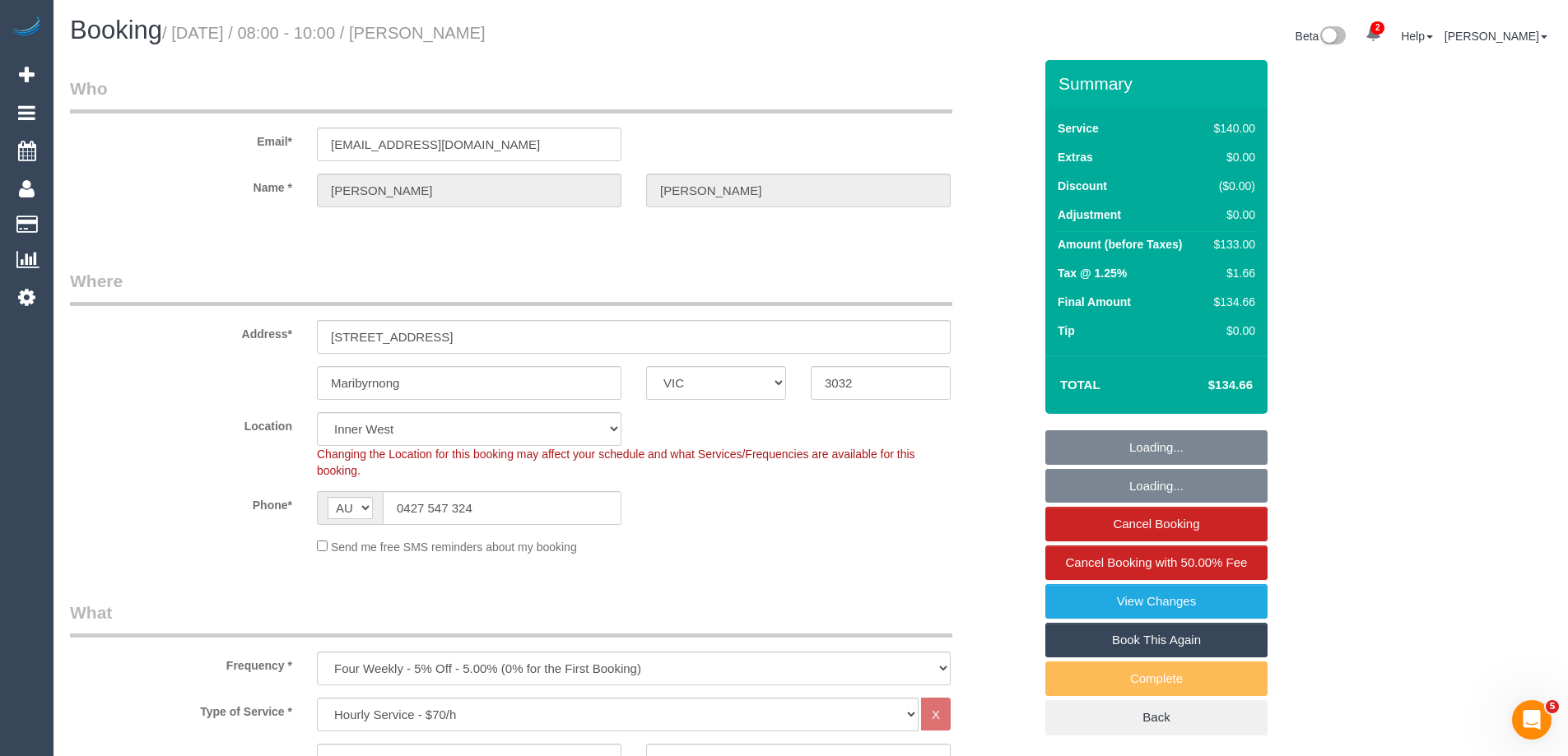
select select "number:34"
select select "number:13"
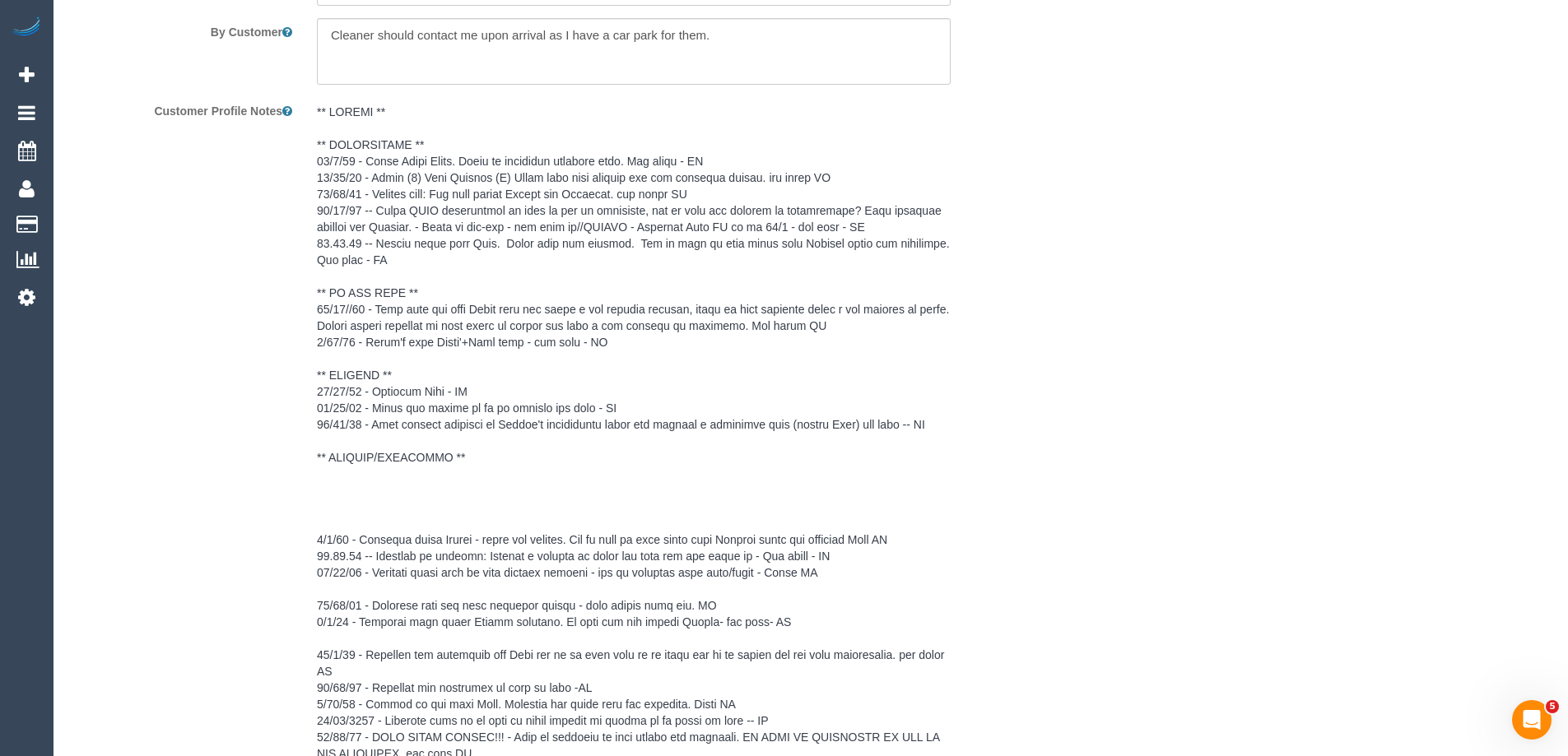
scroll to position [2715, 0]
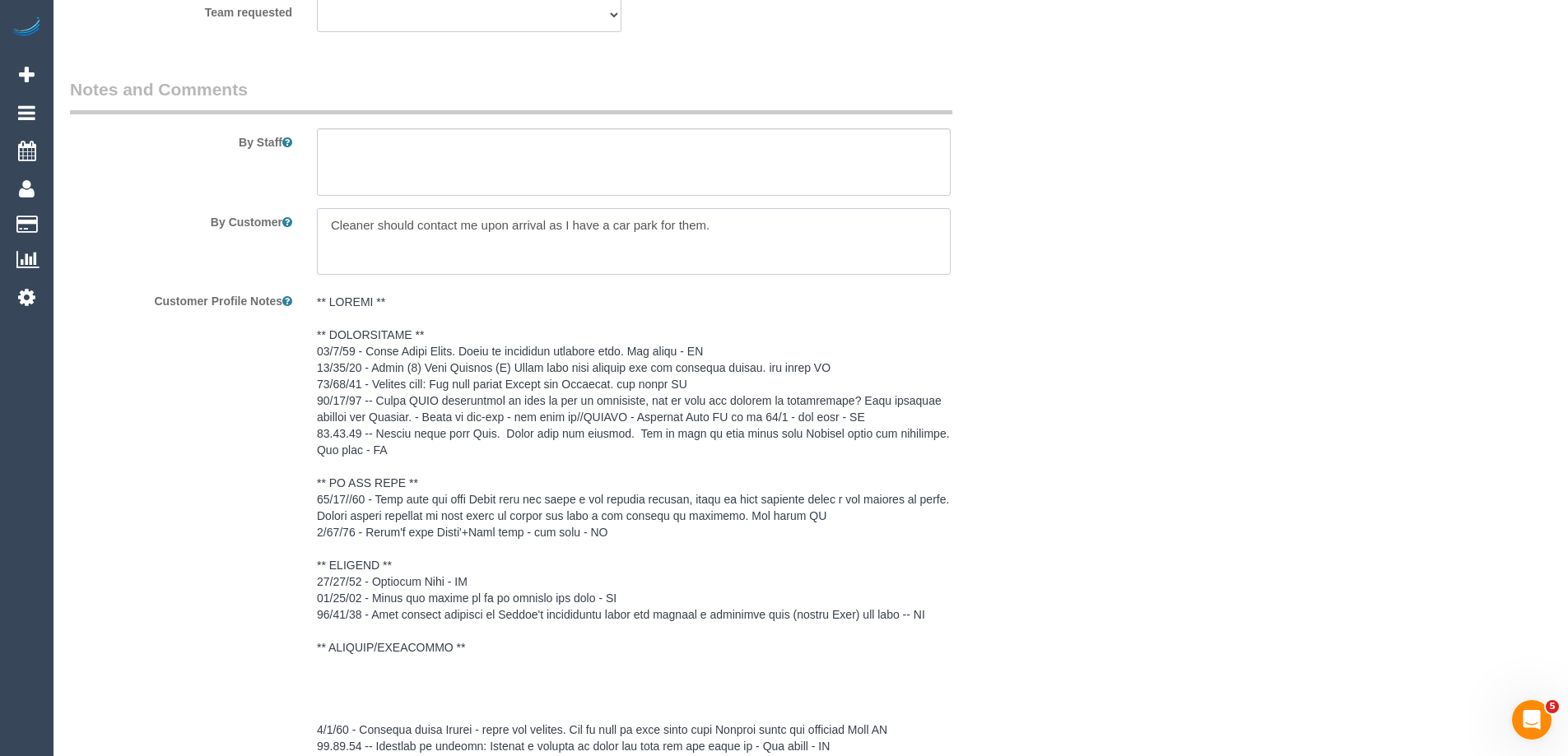
click at [813, 224] on textarea at bounding box center [634, 242] width 634 height 68
paste textarea "0427 547 324"
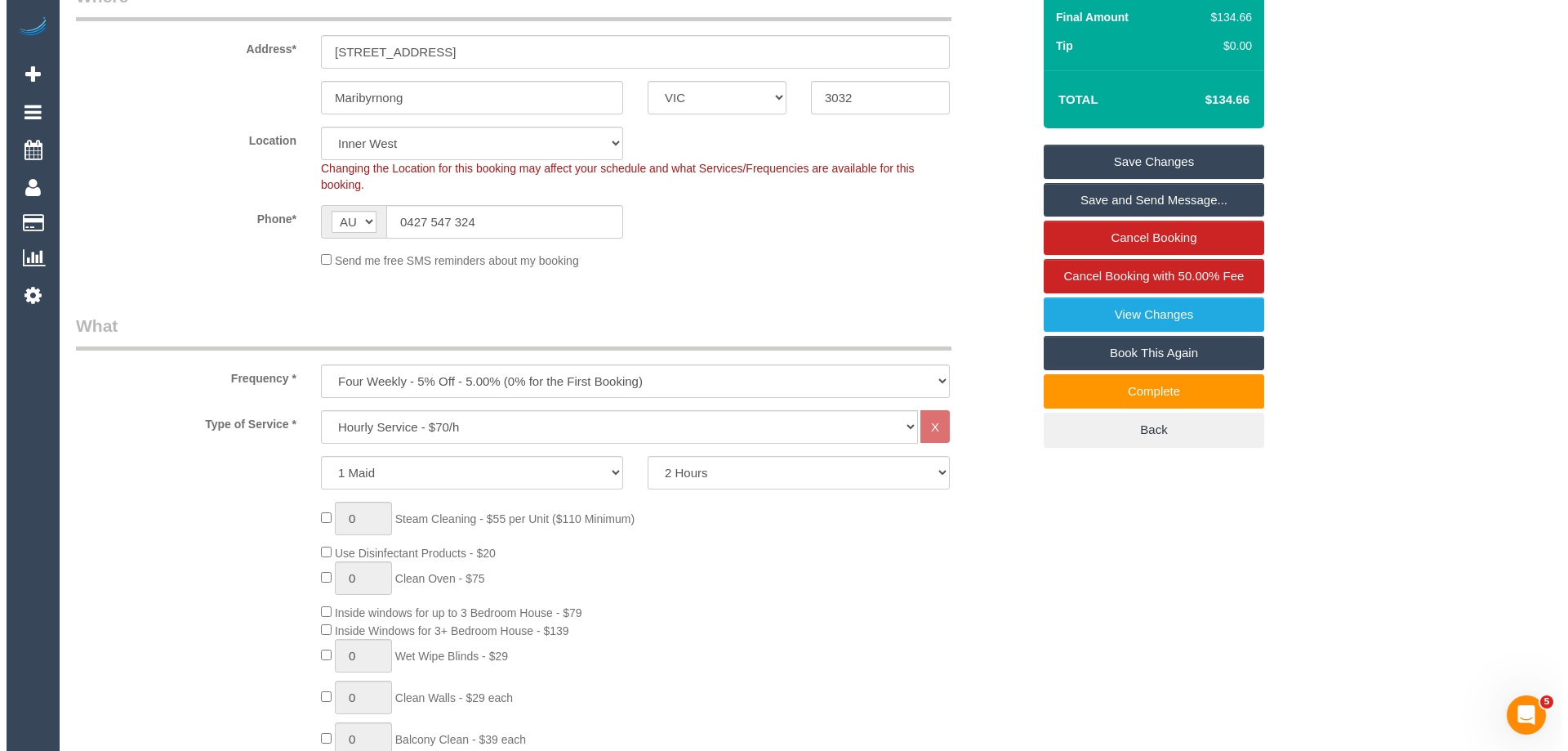
scroll to position [0, 0]
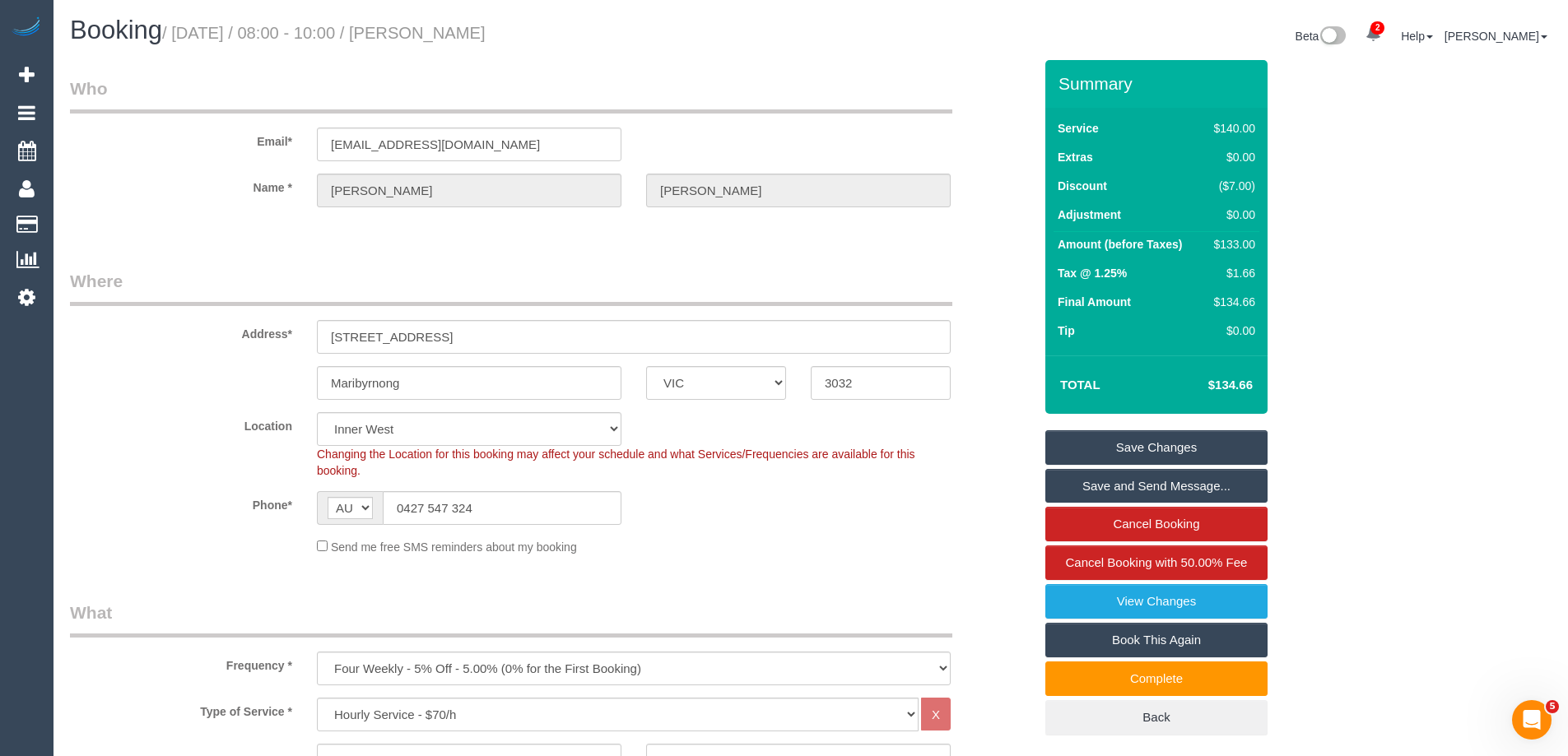
type textarea "Cleaner should contact me upon arrival as I have a car park for them. 0427 547 …"
click at [1107, 453] on link "Save Changes" at bounding box center [1156, 447] width 223 height 35
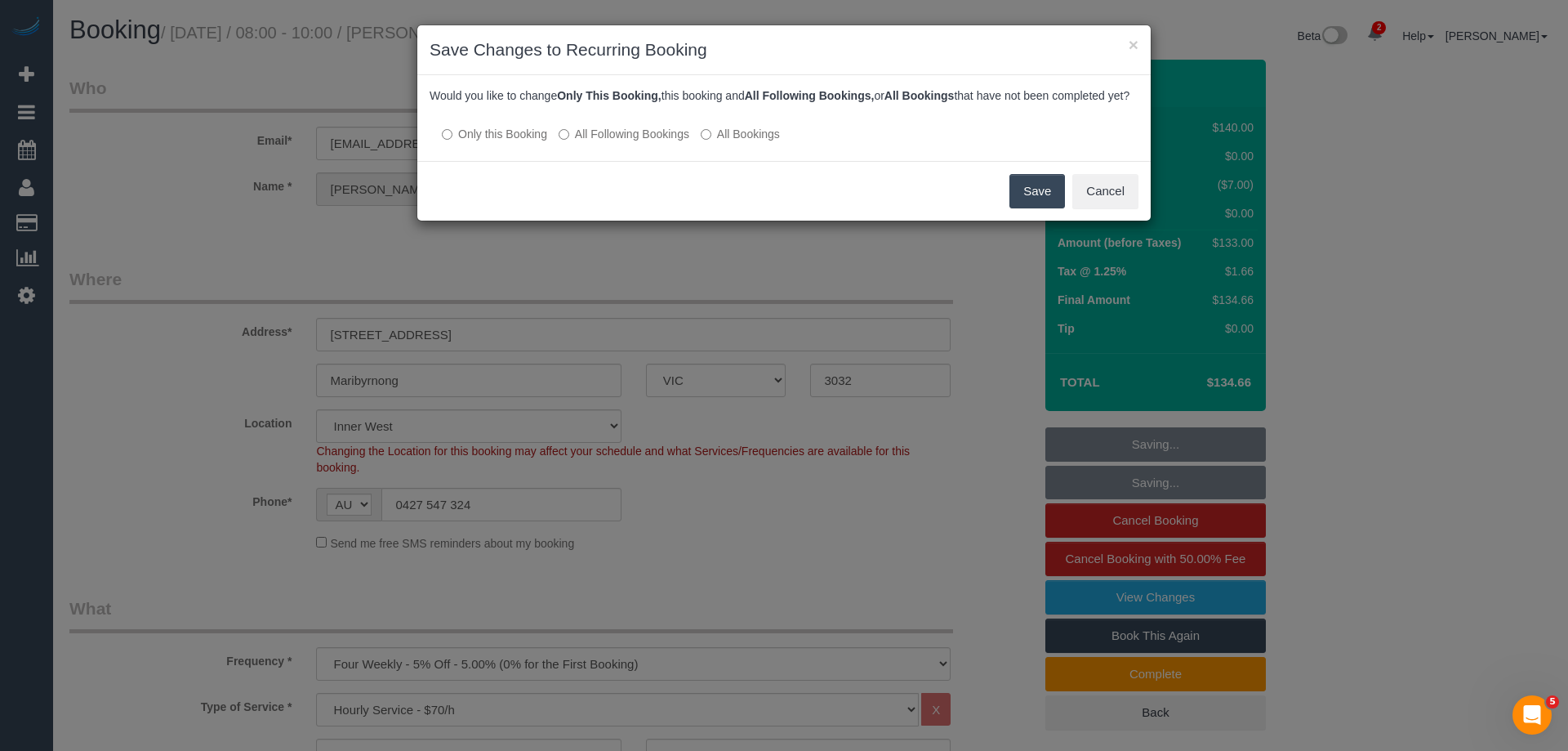
click at [635, 142] on label "All Following Bookings" at bounding box center [623, 134] width 131 height 16
click at [1023, 204] on button "Save" at bounding box center [1037, 191] width 56 height 35
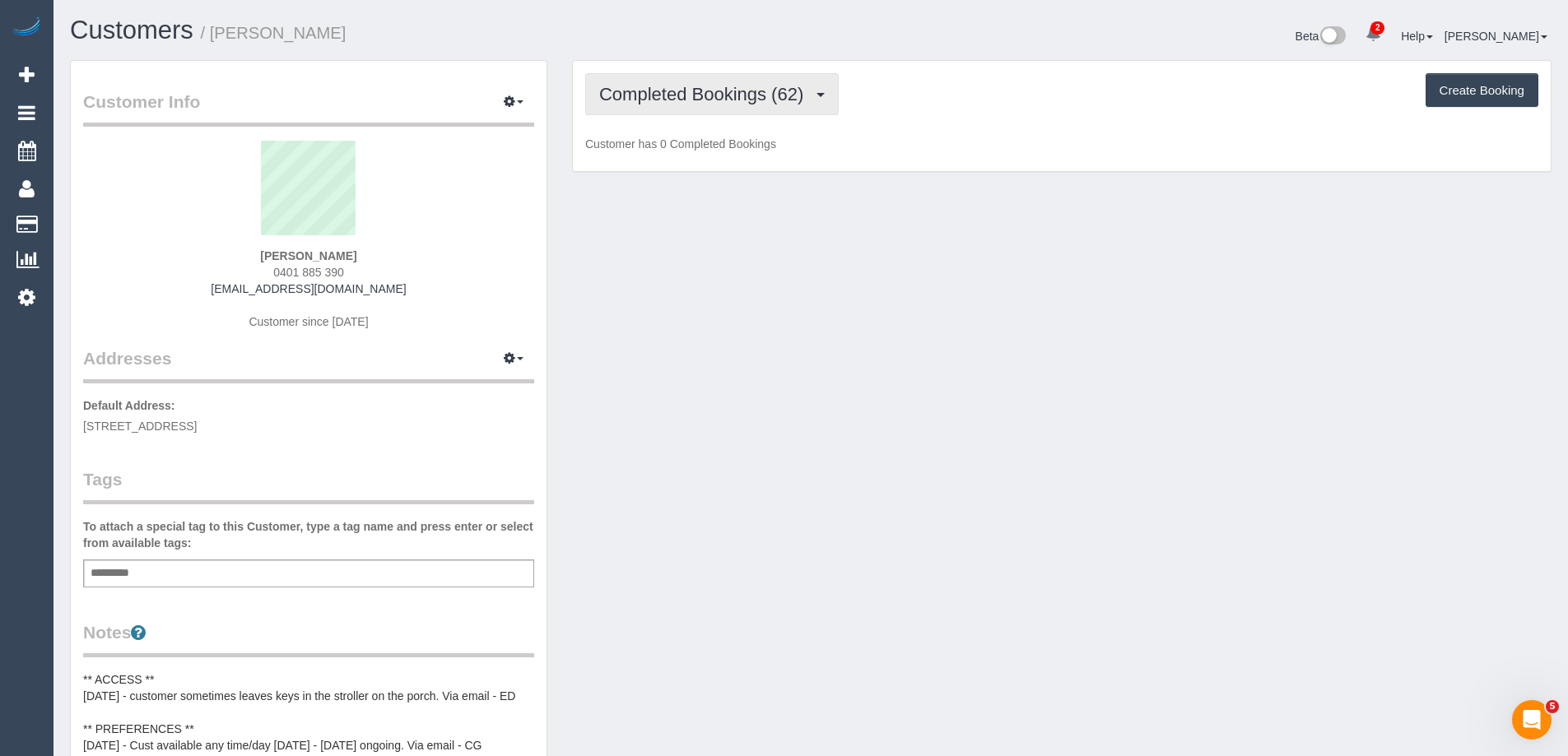
click at [664, 100] on span "Completed Bookings (62)" at bounding box center [705, 93] width 213 height 21
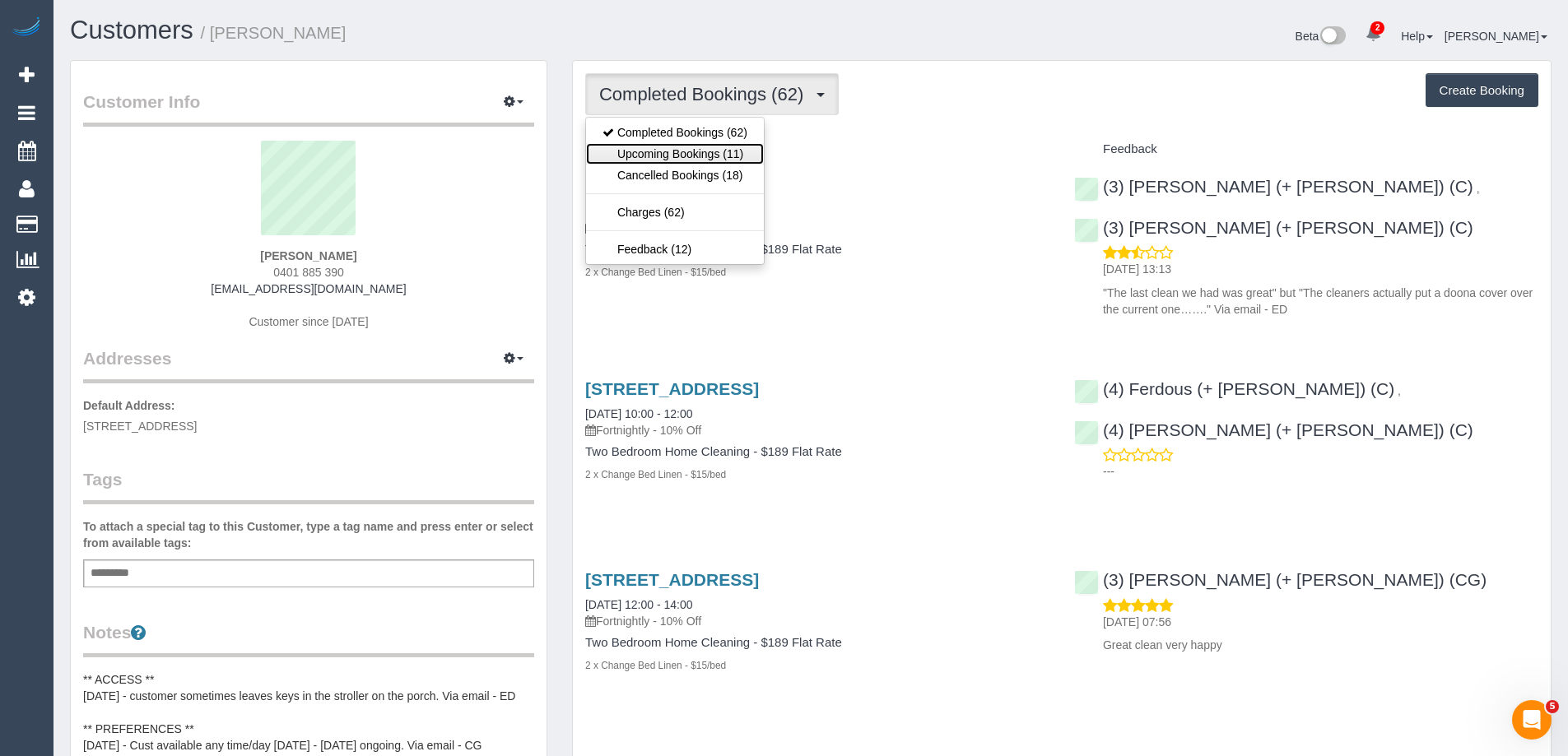
click at [672, 151] on link "Upcoming Bookings (11)" at bounding box center [674, 154] width 178 height 22
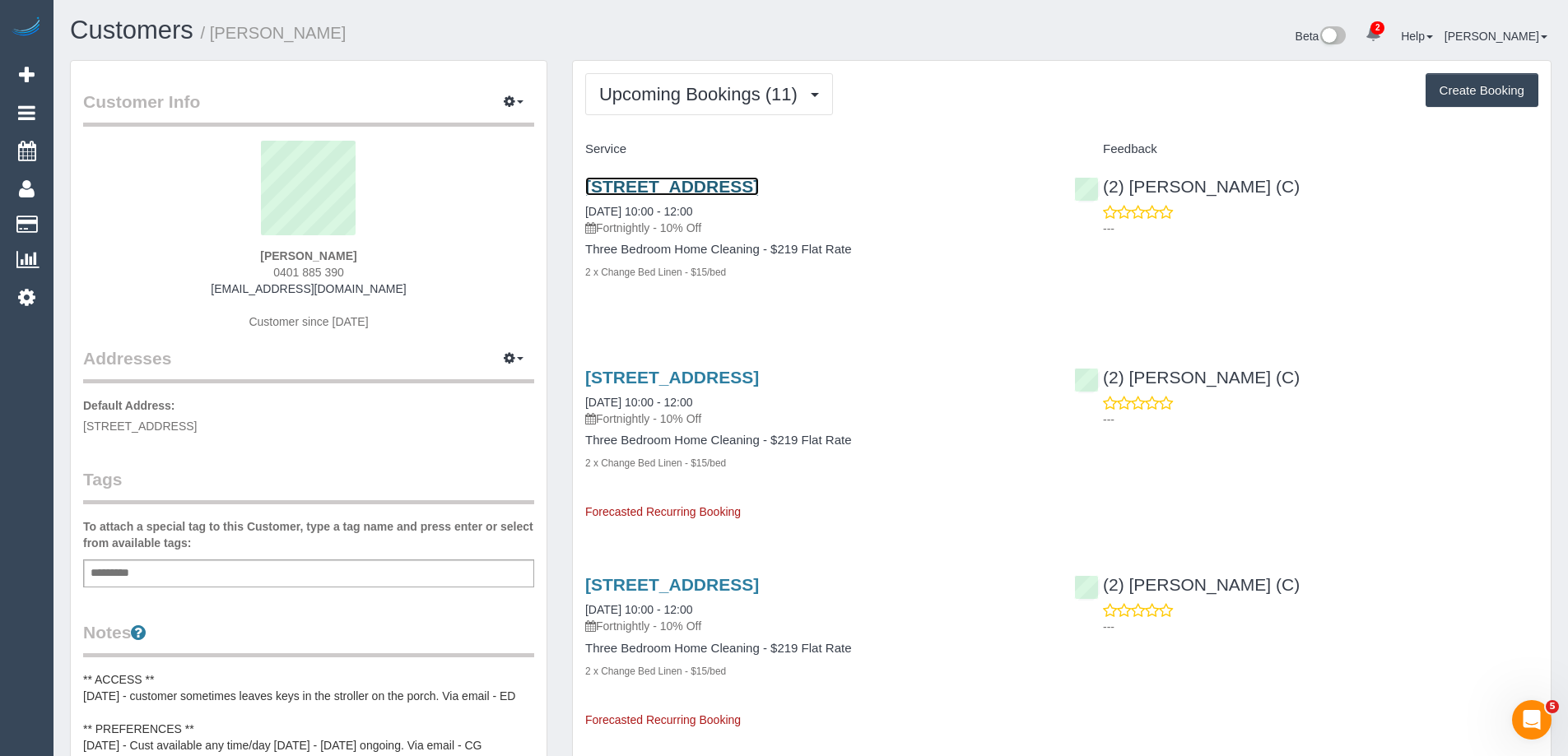
click at [669, 184] on link "13 Oamaru St, Northcote, VIC 3070" at bounding box center [672, 186] width 174 height 19
drag, startPoint x: 1443, startPoint y: 285, endPoint x: 1474, endPoint y: 285, distance: 31.0
click at [1443, 285] on div "13 Oamaru St, Northcote, VIC 3070 10/10/2025 10:00 - 12:00 Fortnightly - 10% Of…" at bounding box center [1061, 237] width 977 height 150
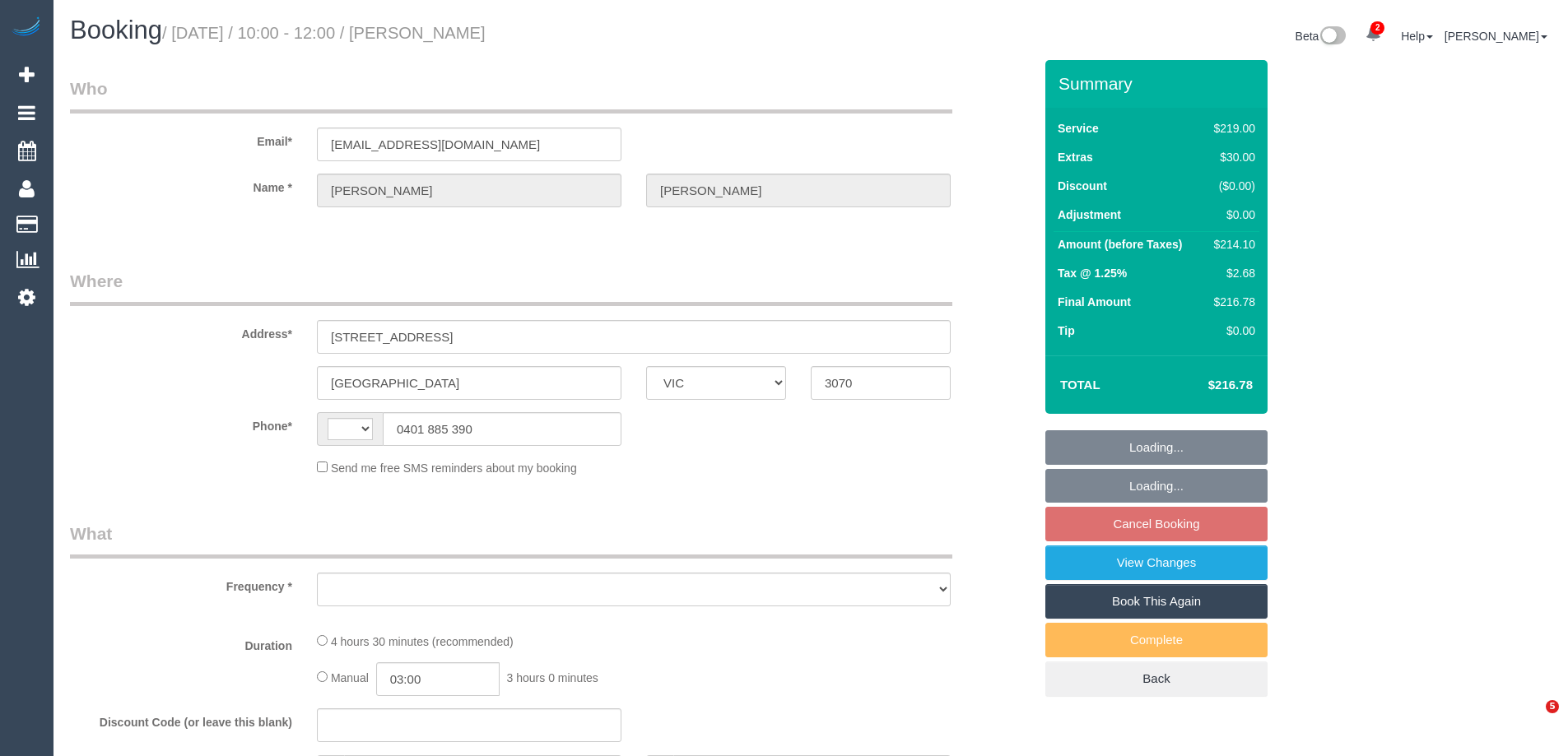
select select "VIC"
select select "string:stripe-pm_1LAUdz2GScqysDRVq1Zkc9jP"
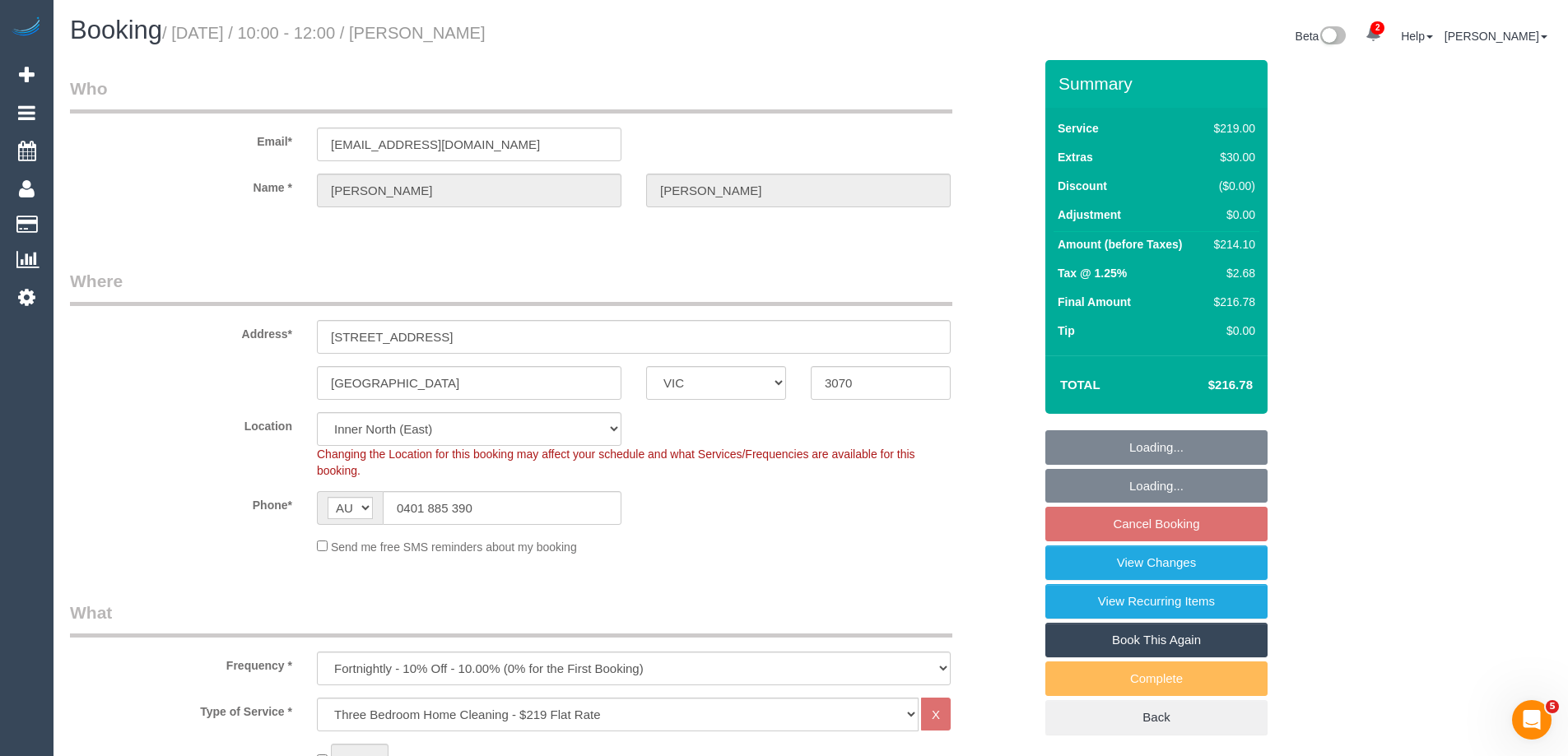
select select "string:AU"
select select "object:1636"
select select "number:27"
select select "number:15"
select select "number:19"
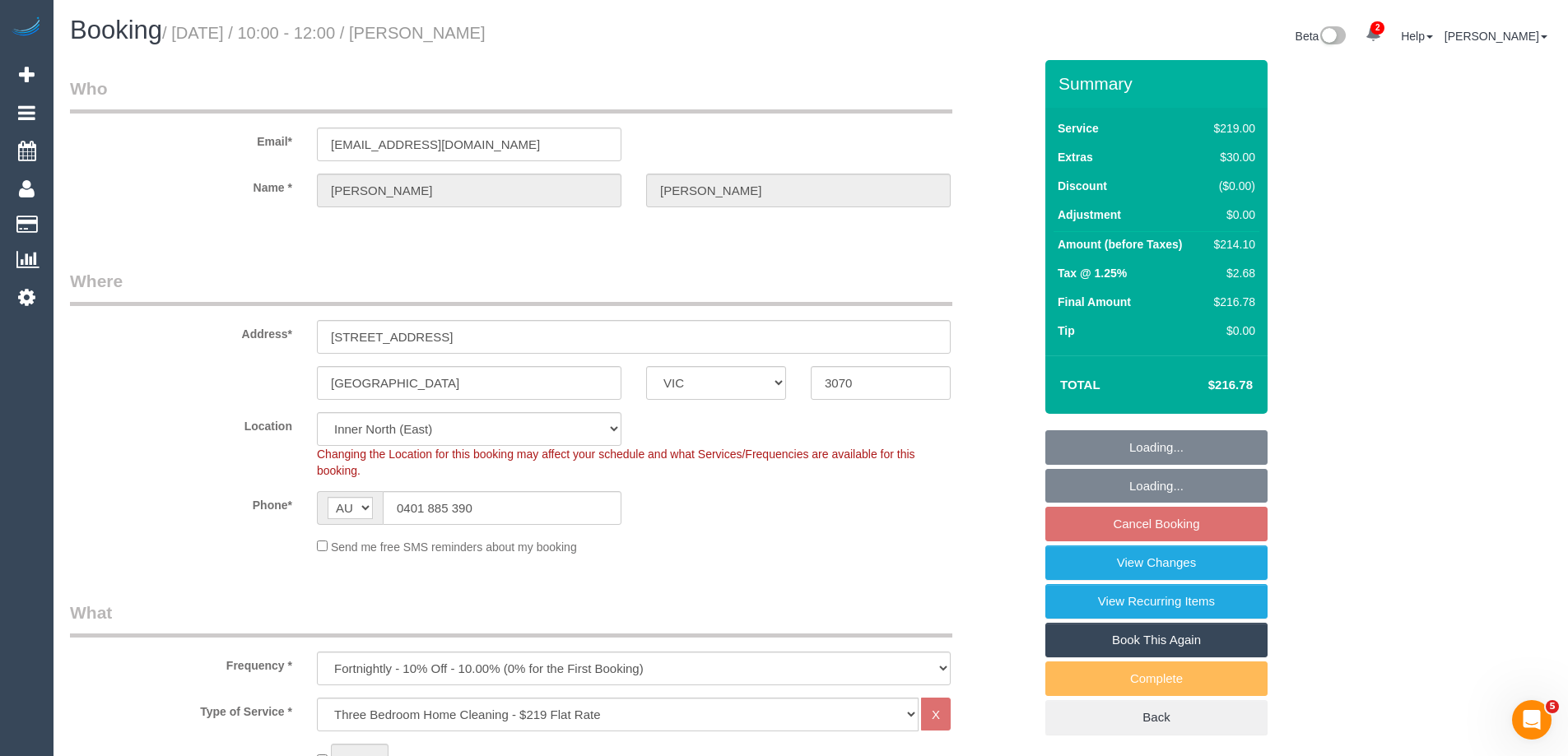
select select "number:22"
select select "number:34"
select select "number:13"
select select "spot3"
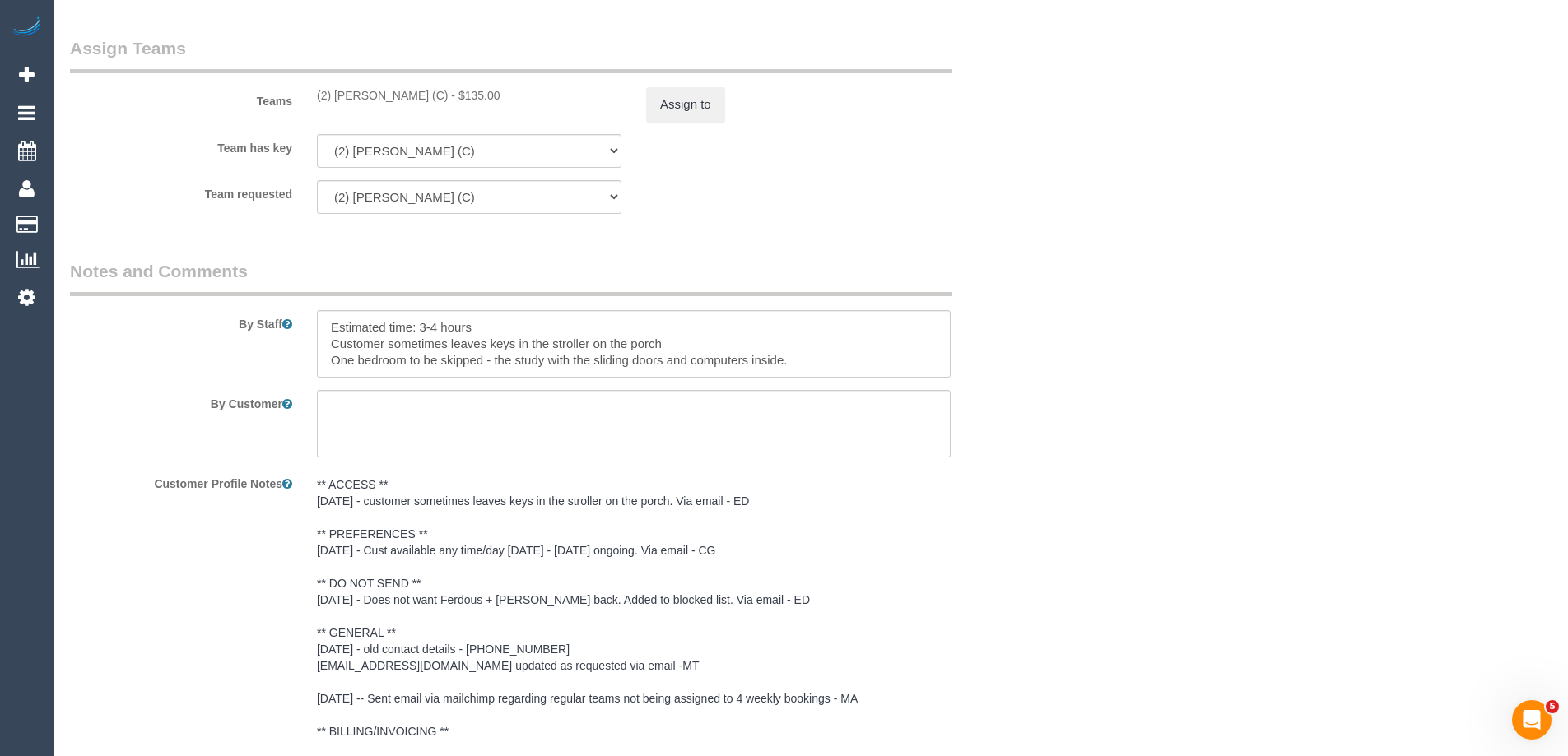
scroll to position [2815, 0]
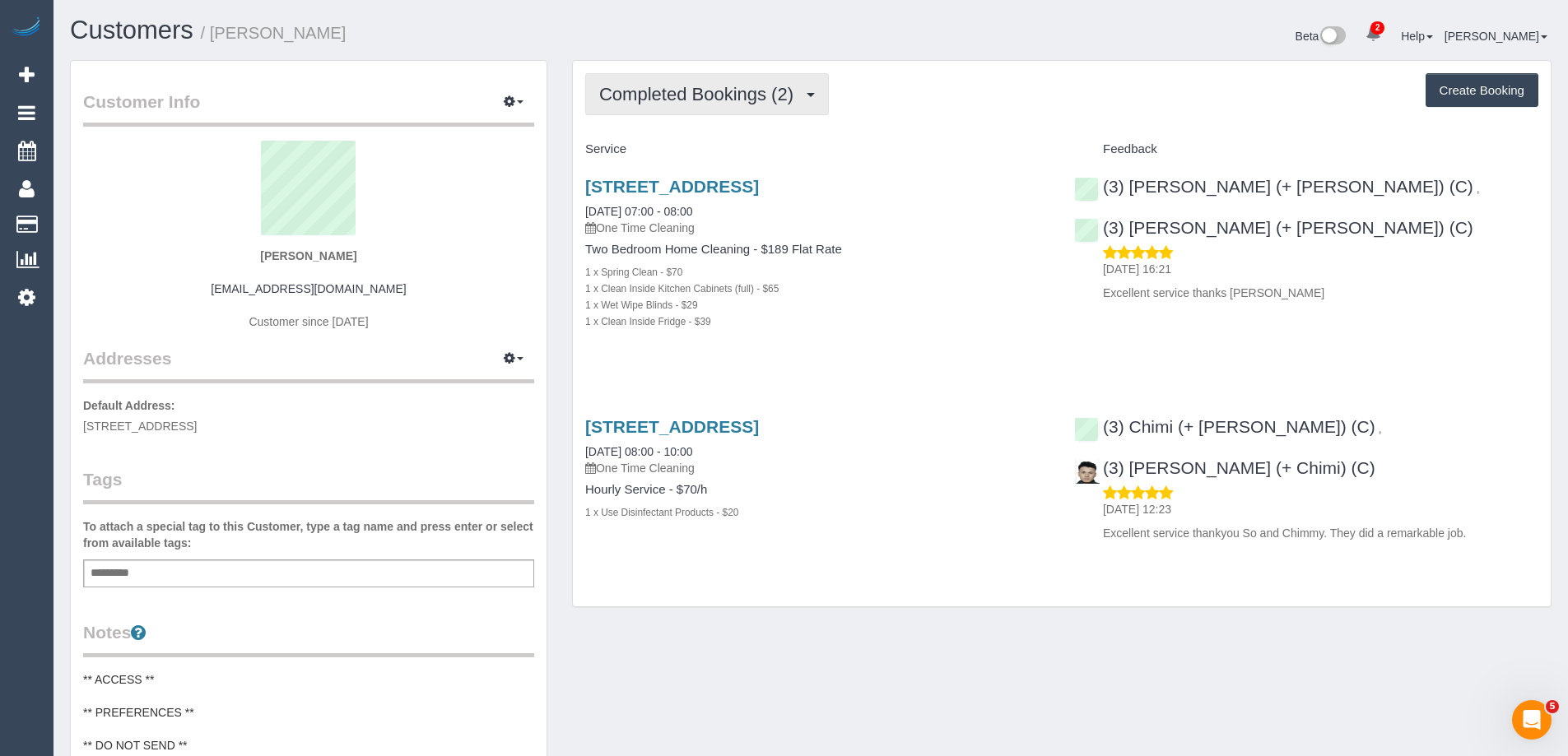
click at [643, 104] on button "Completed Bookings (2)" at bounding box center [707, 94] width 243 height 42
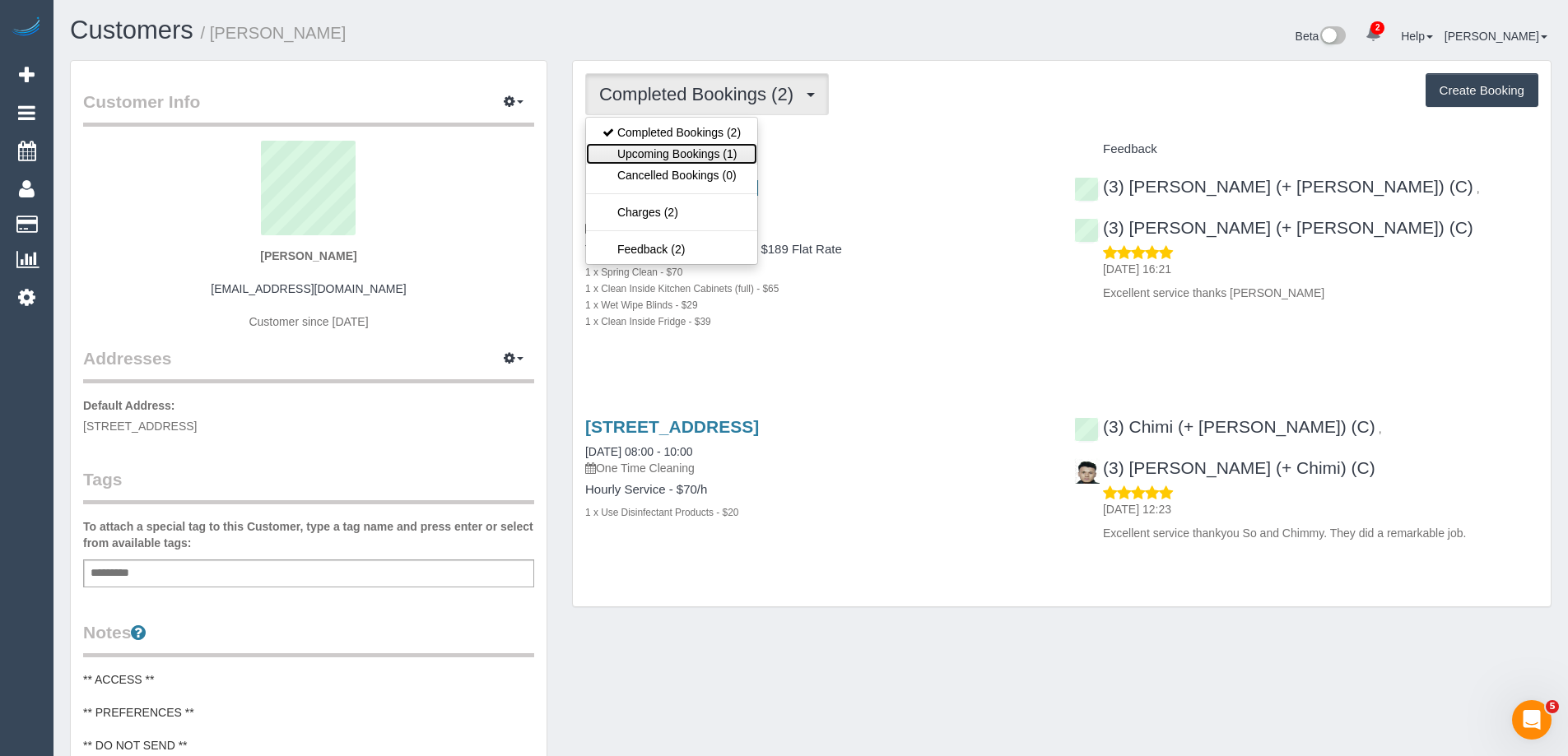
click at [659, 149] on link "Upcoming Bookings (1)" at bounding box center [671, 154] width 171 height 22
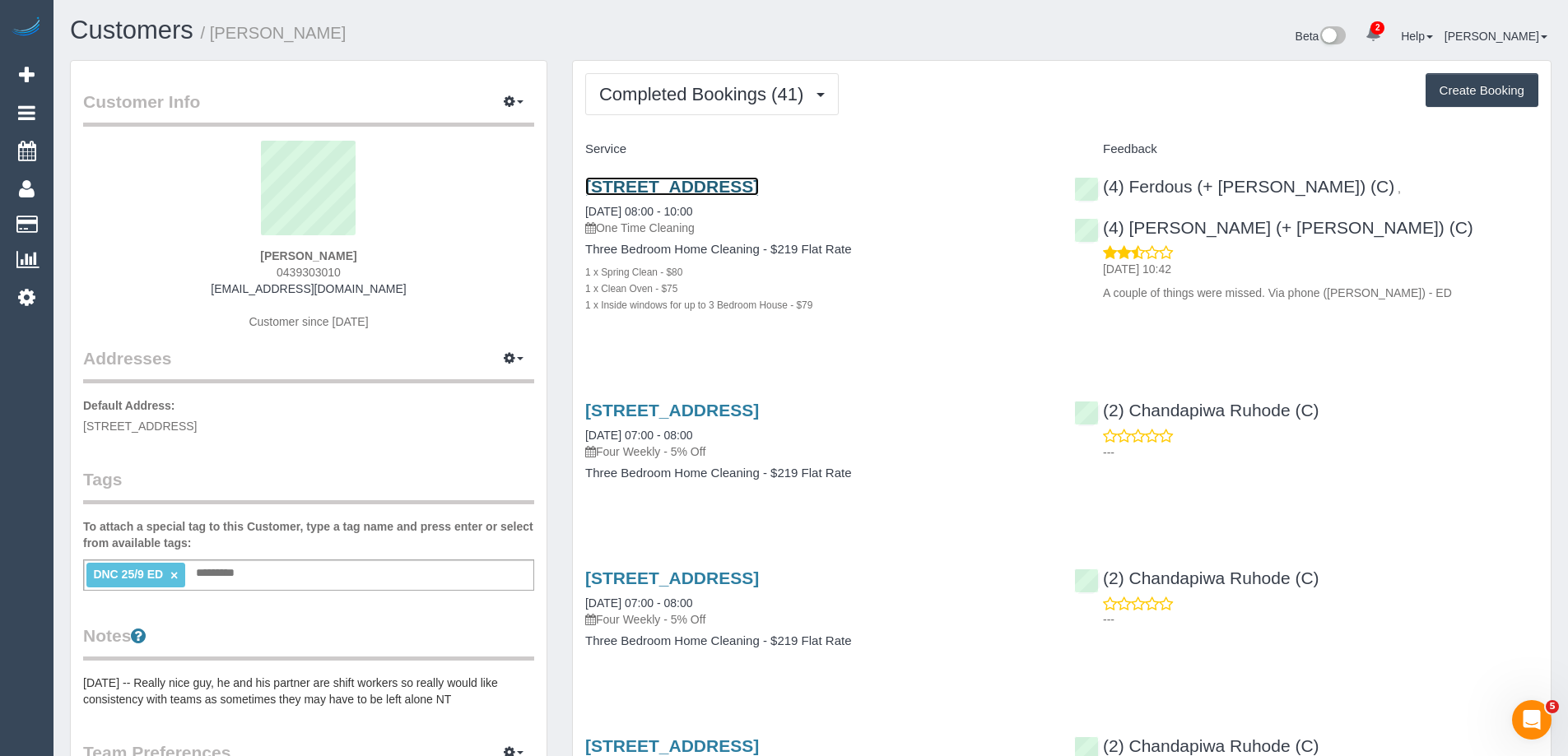
click at [759, 191] on link "52 Frensham Rd, Watsonia, VIC 3087" at bounding box center [672, 186] width 174 height 19
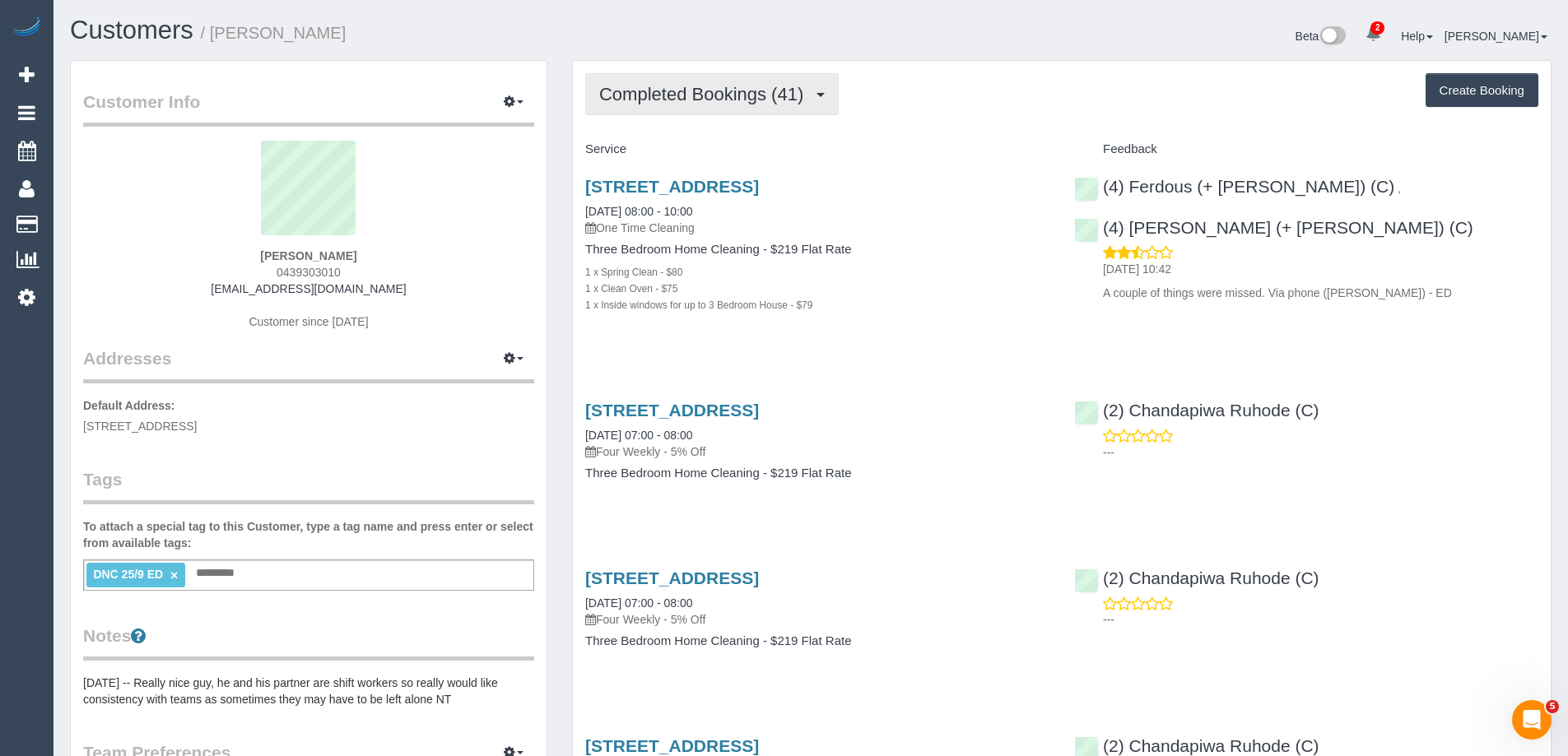
click at [675, 95] on span "Completed Bookings (41)" at bounding box center [705, 93] width 213 height 21
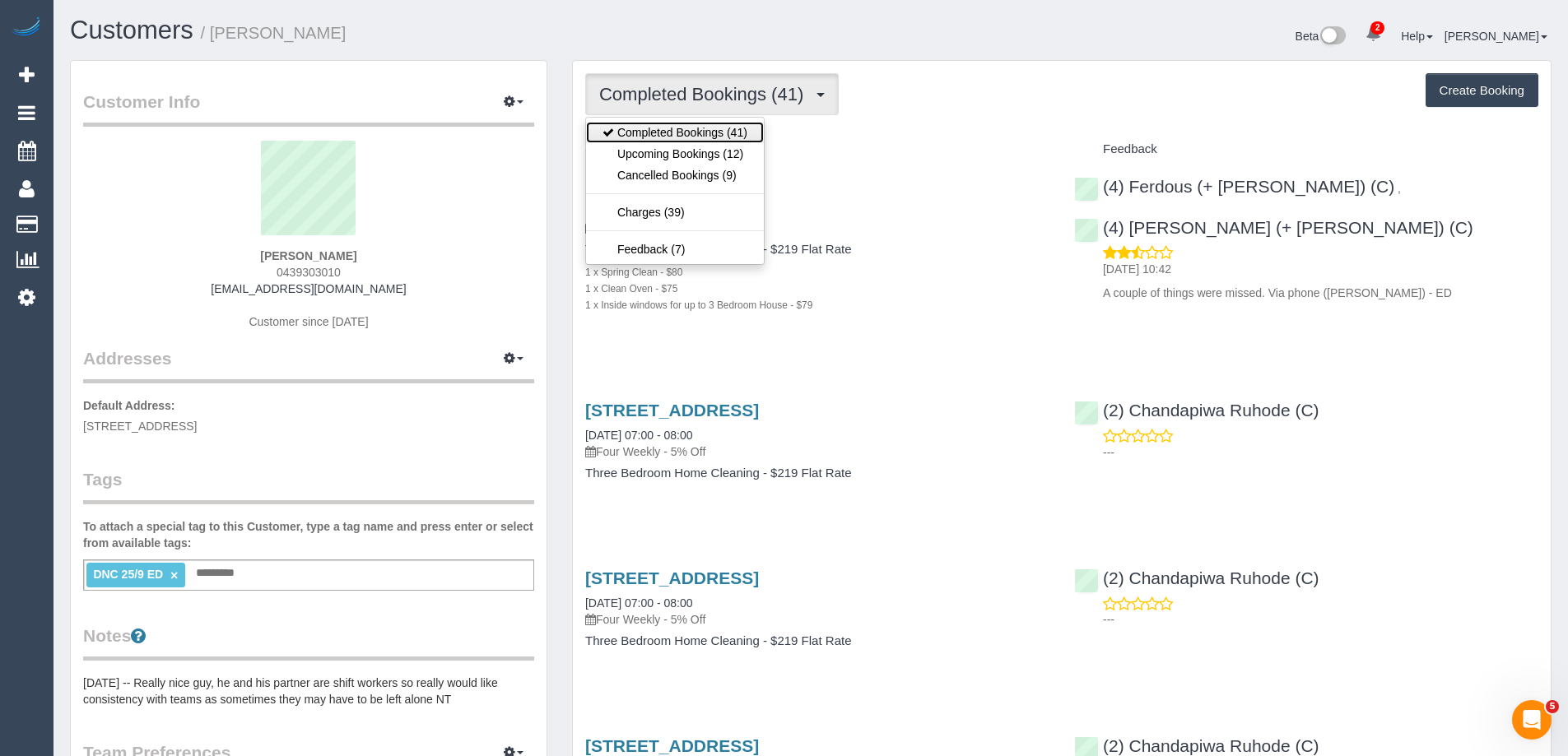
click at [679, 128] on link "Completed Bookings (41)" at bounding box center [674, 132] width 178 height 22
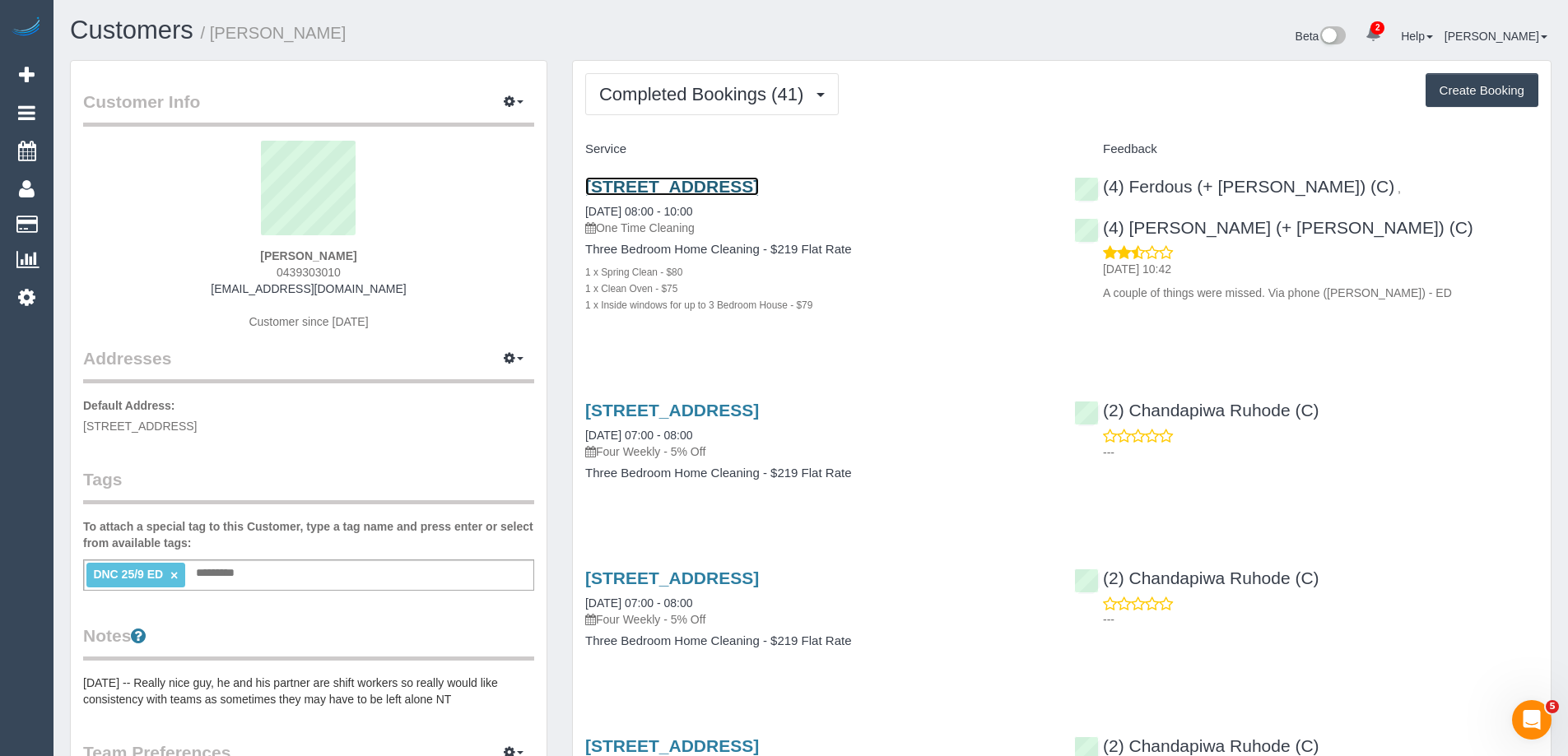
click at [692, 182] on link "[STREET_ADDRESS]" at bounding box center [672, 186] width 174 height 19
drag, startPoint x: 367, startPoint y: 30, endPoint x: 218, endPoint y: 31, distance: 149.0
click at [218, 31] on h1 "Customers / Heath Chamberlain" at bounding box center [434, 31] width 728 height 28
copy small "[PERSON_NAME]"
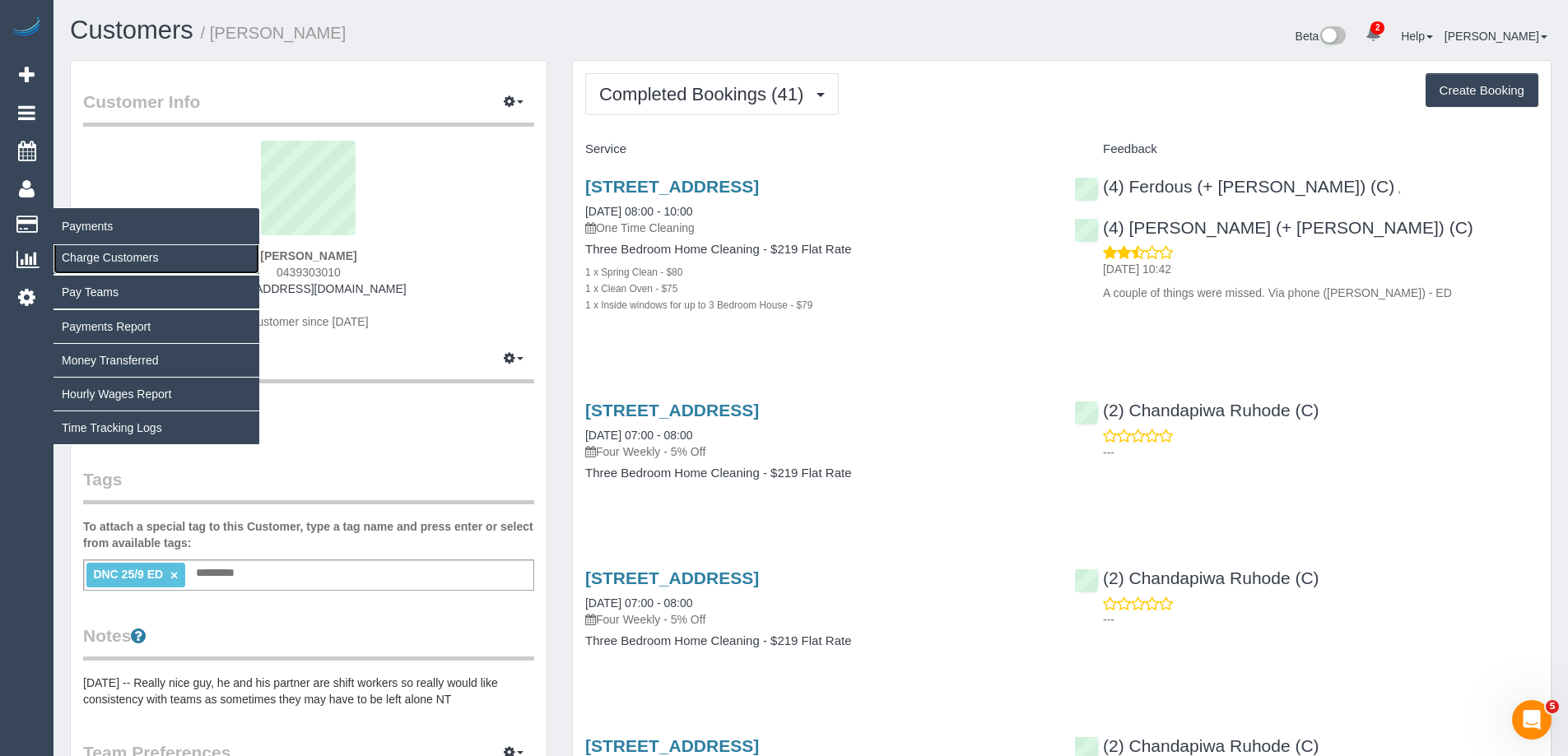
click at [106, 264] on link "Charge Customers" at bounding box center [156, 257] width 206 height 33
select select
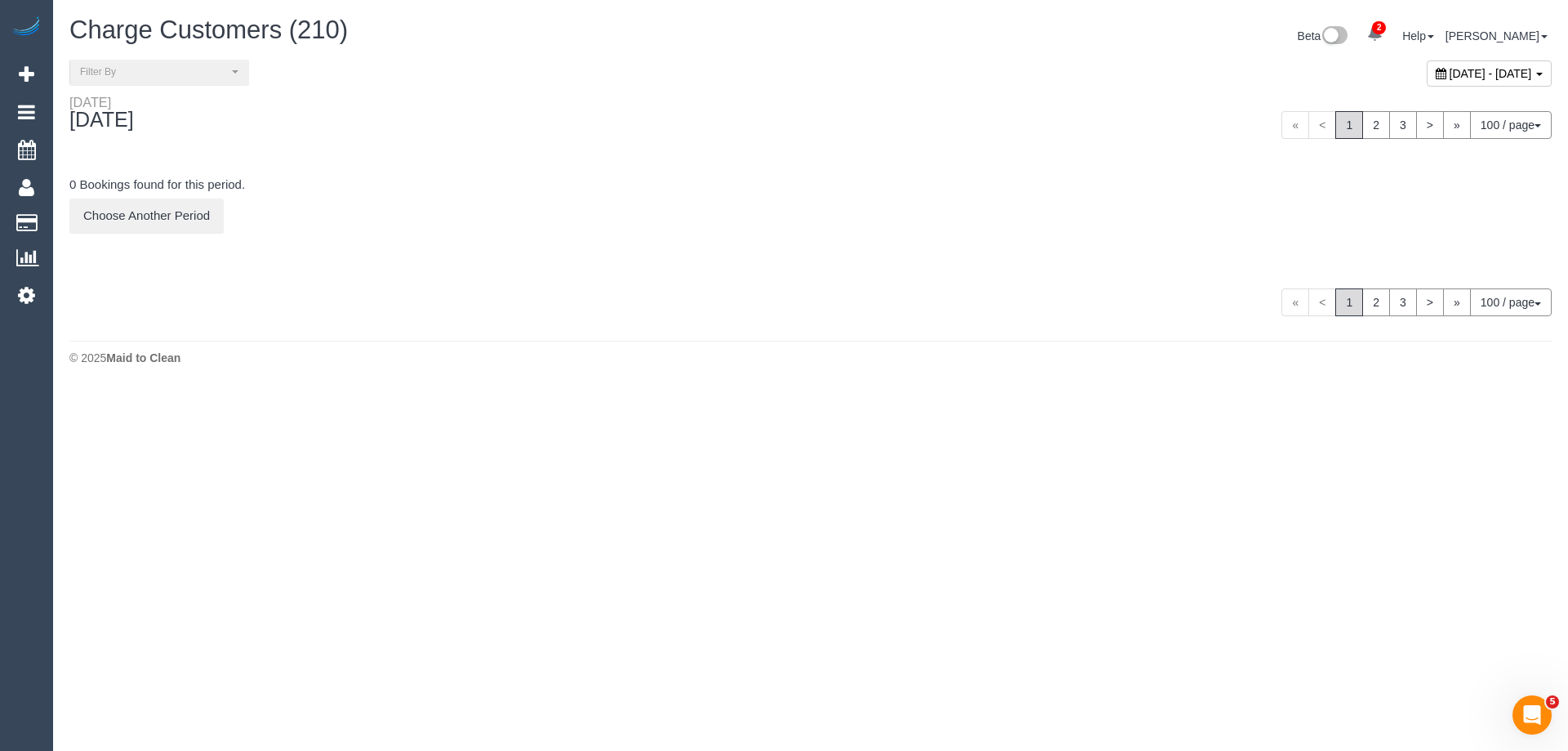
click at [1450, 74] on span "October 03, 2025 - October 03, 2025" at bounding box center [1491, 74] width 82 height 13
type input "**********"
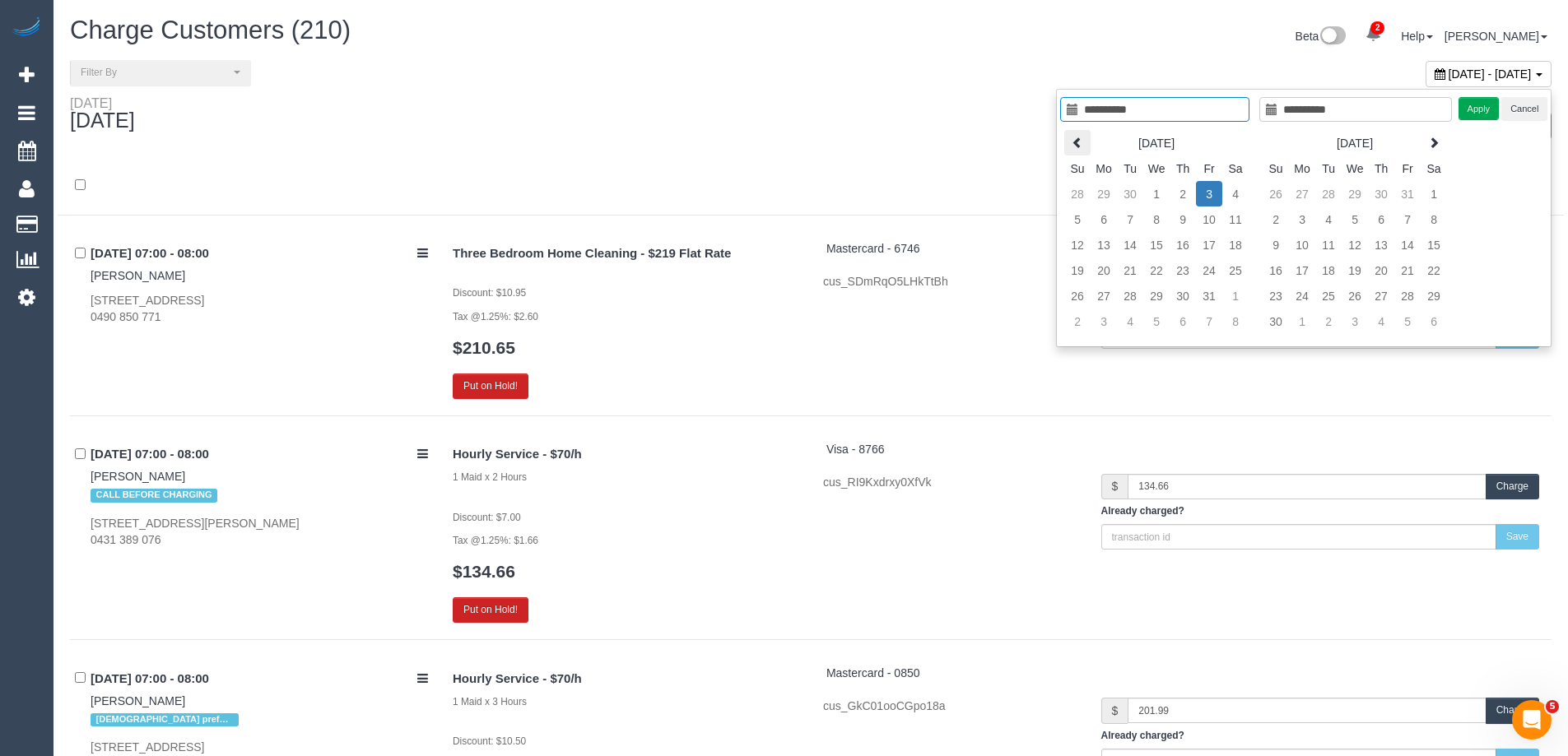
click at [1074, 141] on icon at bounding box center [1077, 142] width 12 height 12
type input "**********"
click at [1185, 271] on td "25" at bounding box center [1182, 270] width 26 height 26
type input "**********"
click at [1185, 271] on td "25" at bounding box center [1182, 270] width 26 height 26
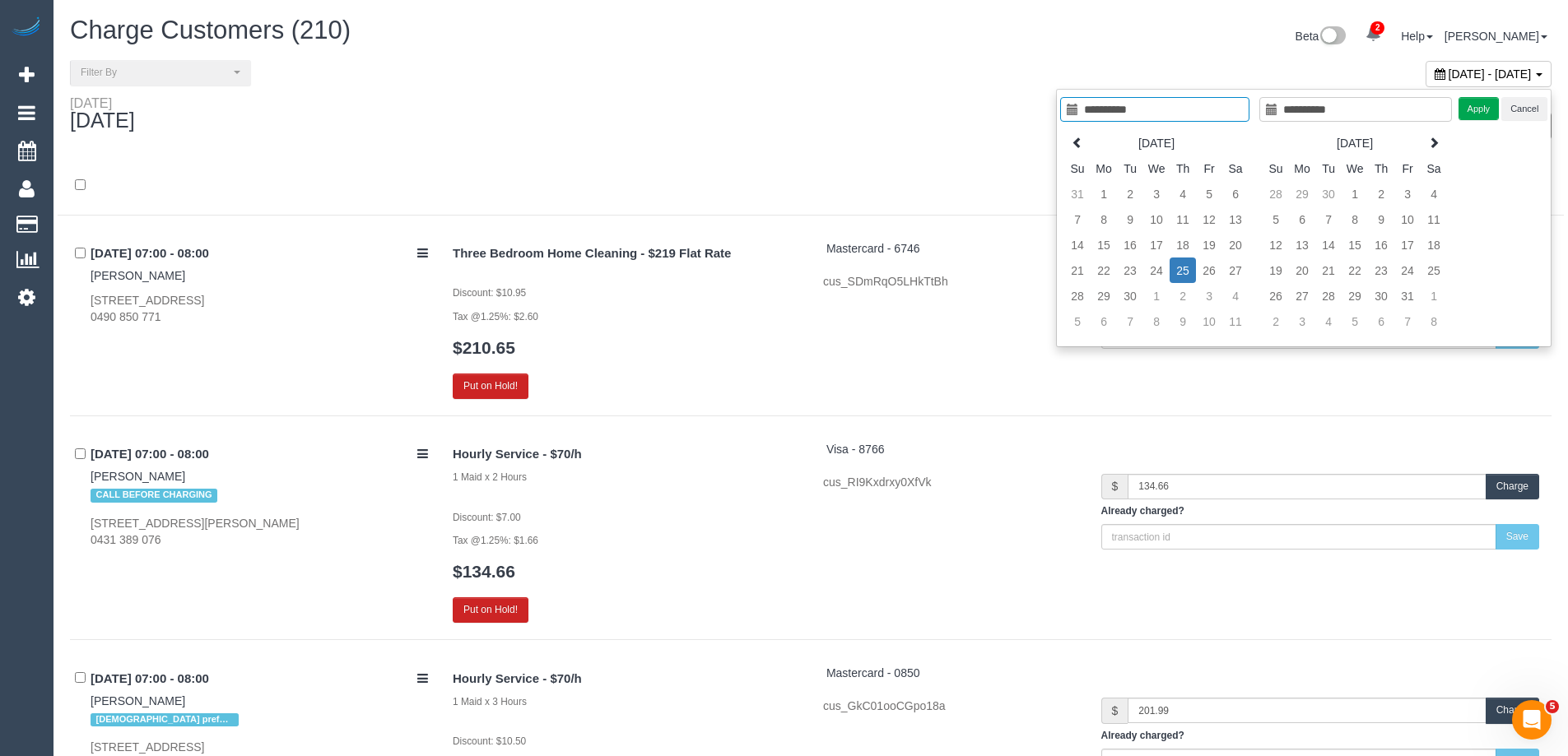
type input "**********"
click at [1490, 108] on button "Apply" at bounding box center [1479, 108] width 41 height 24
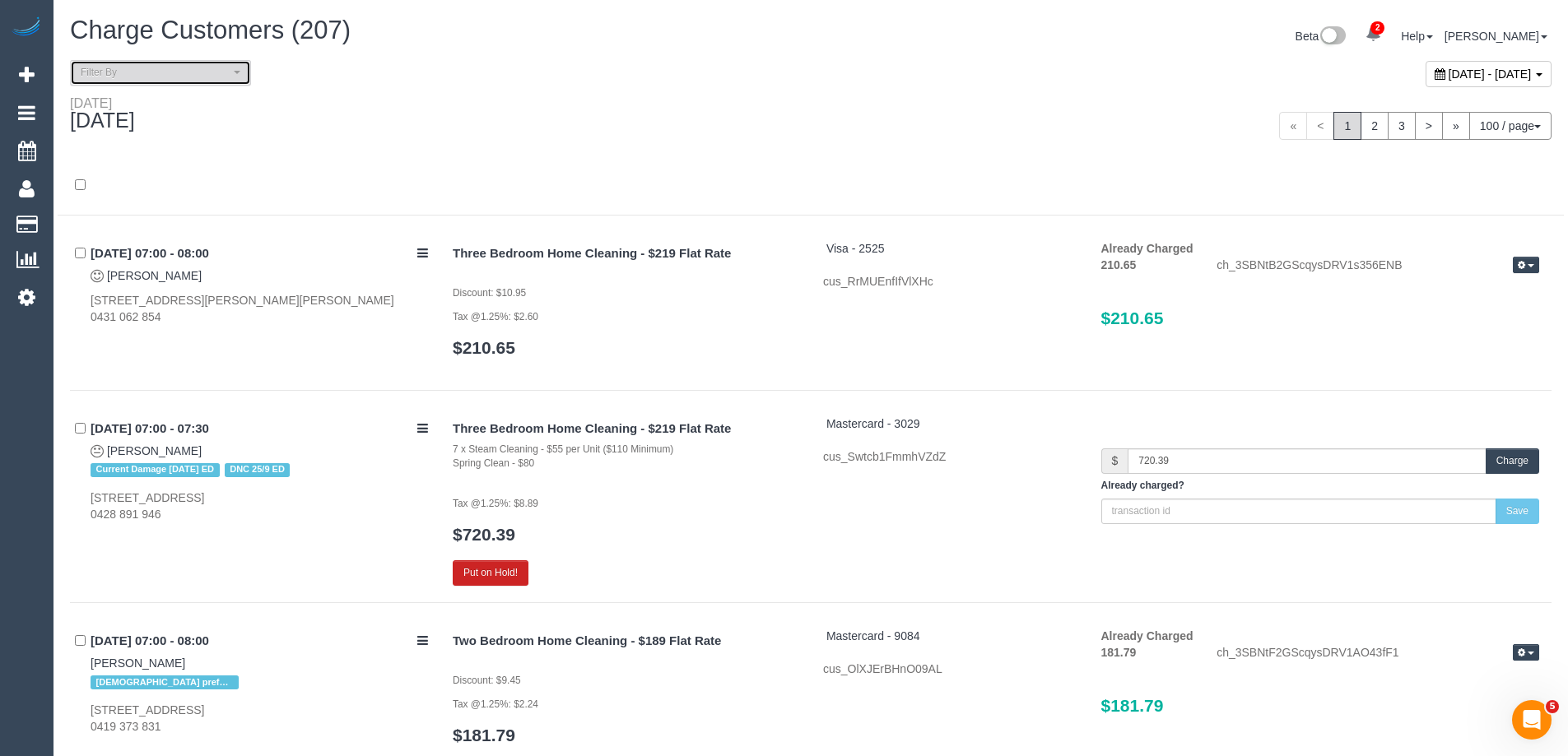
click at [217, 74] on span "Filter By" at bounding box center [155, 73] width 149 height 14
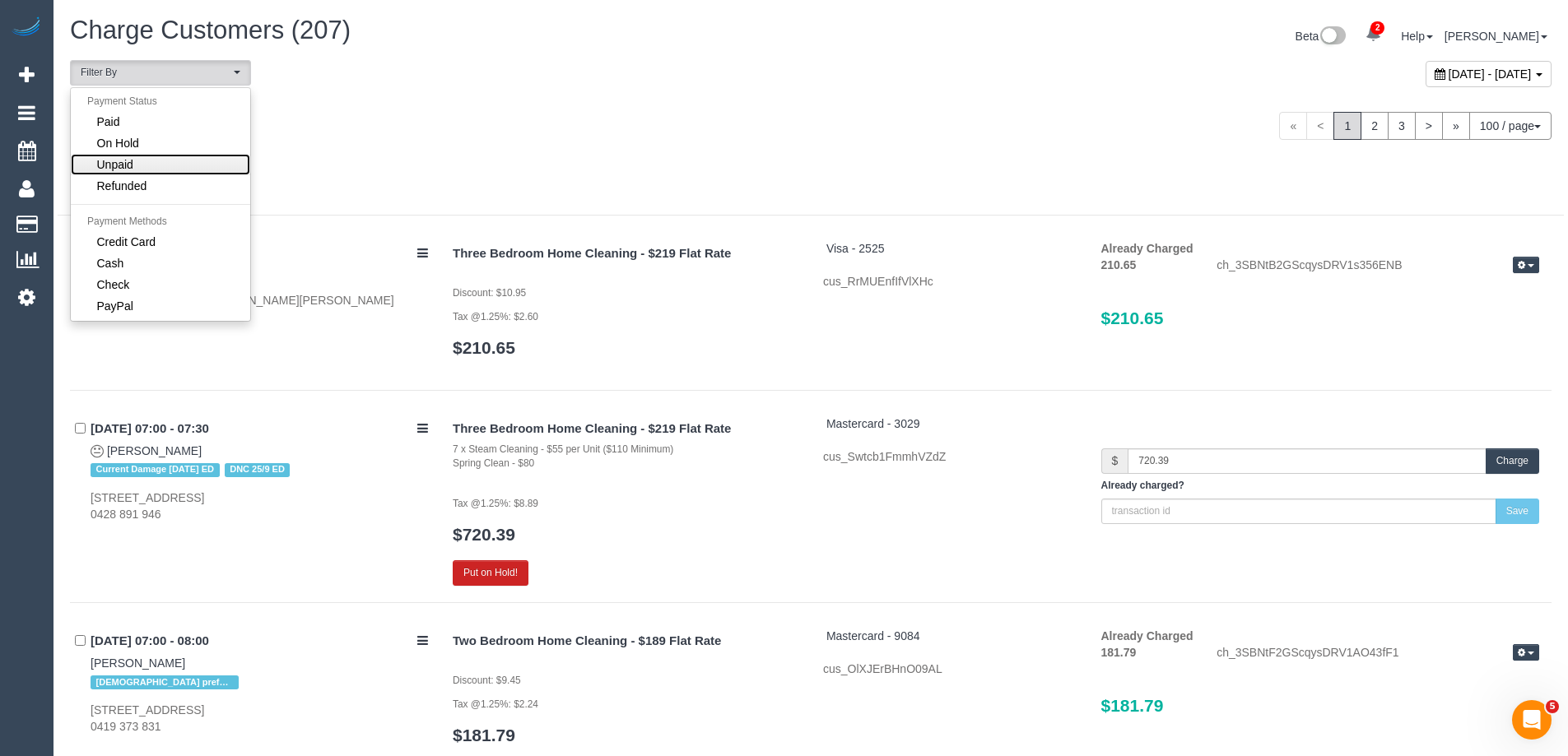
click at [179, 157] on link "Unpaid" at bounding box center [161, 165] width 180 height 22
select select "******"
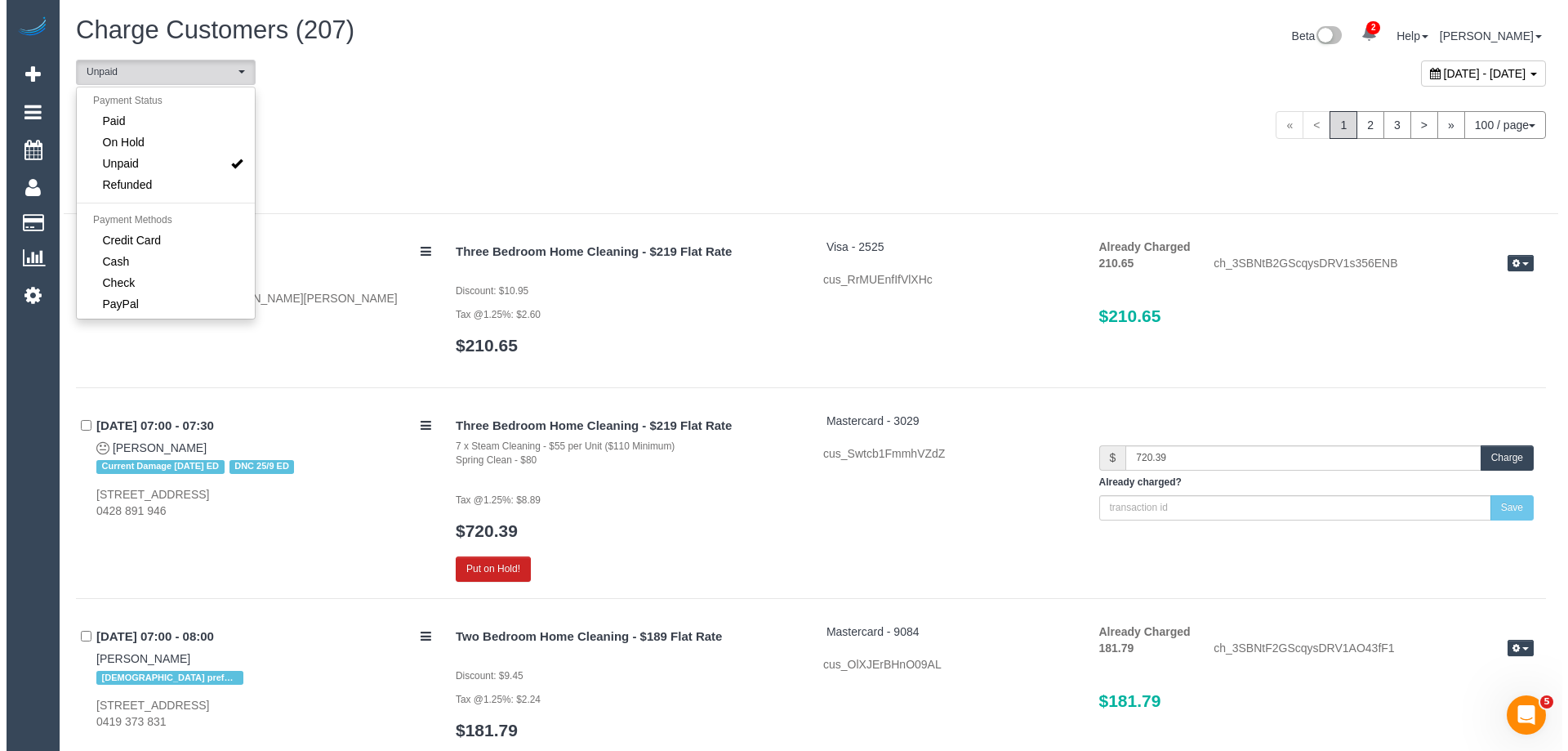
scroll to position [31, 0]
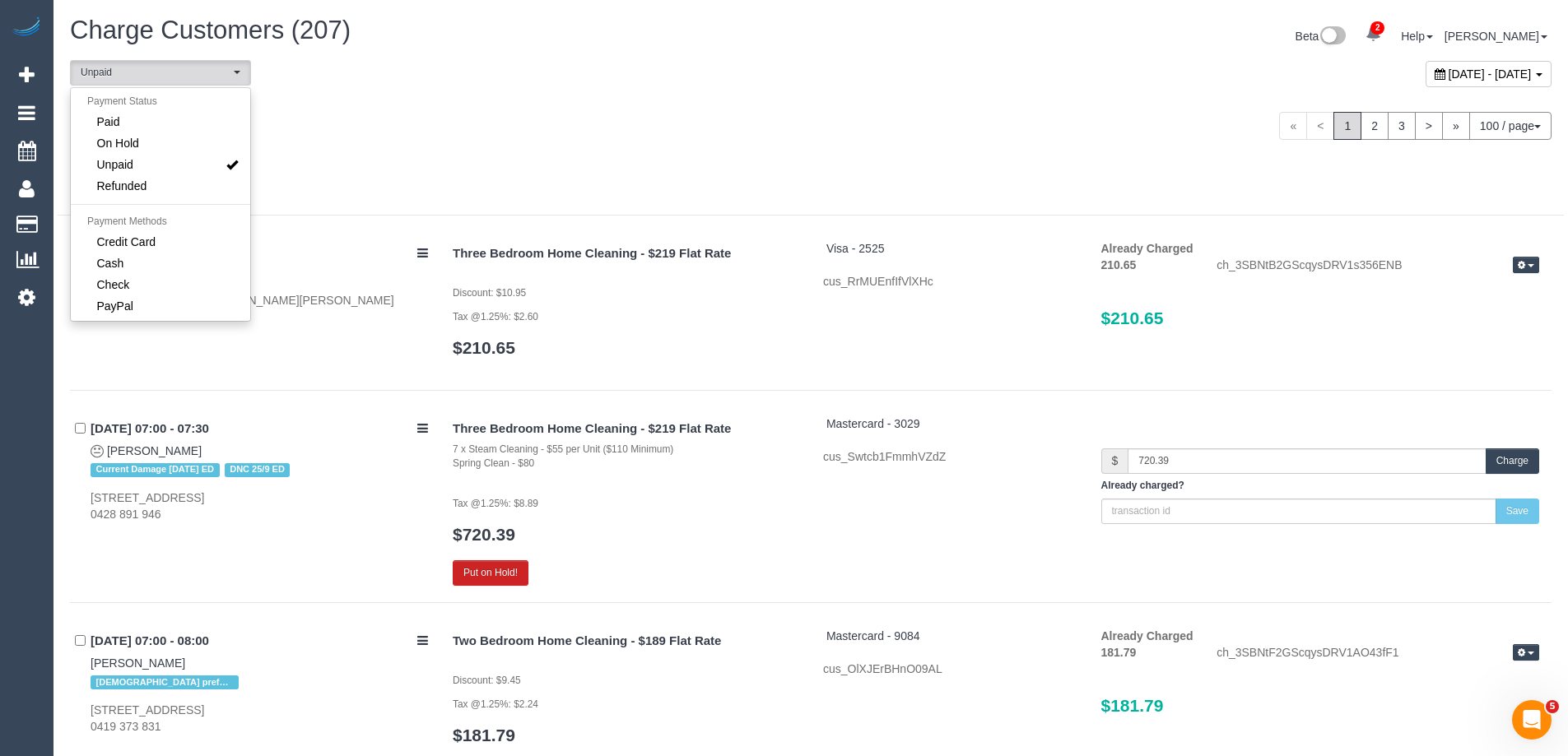
click at [418, 146] on div "Thursday September 25, 2025 « < 1 2 3 > » 100 / page 10 / page 20 / page 30 / p…" at bounding box center [811, 126] width 1506 height 61
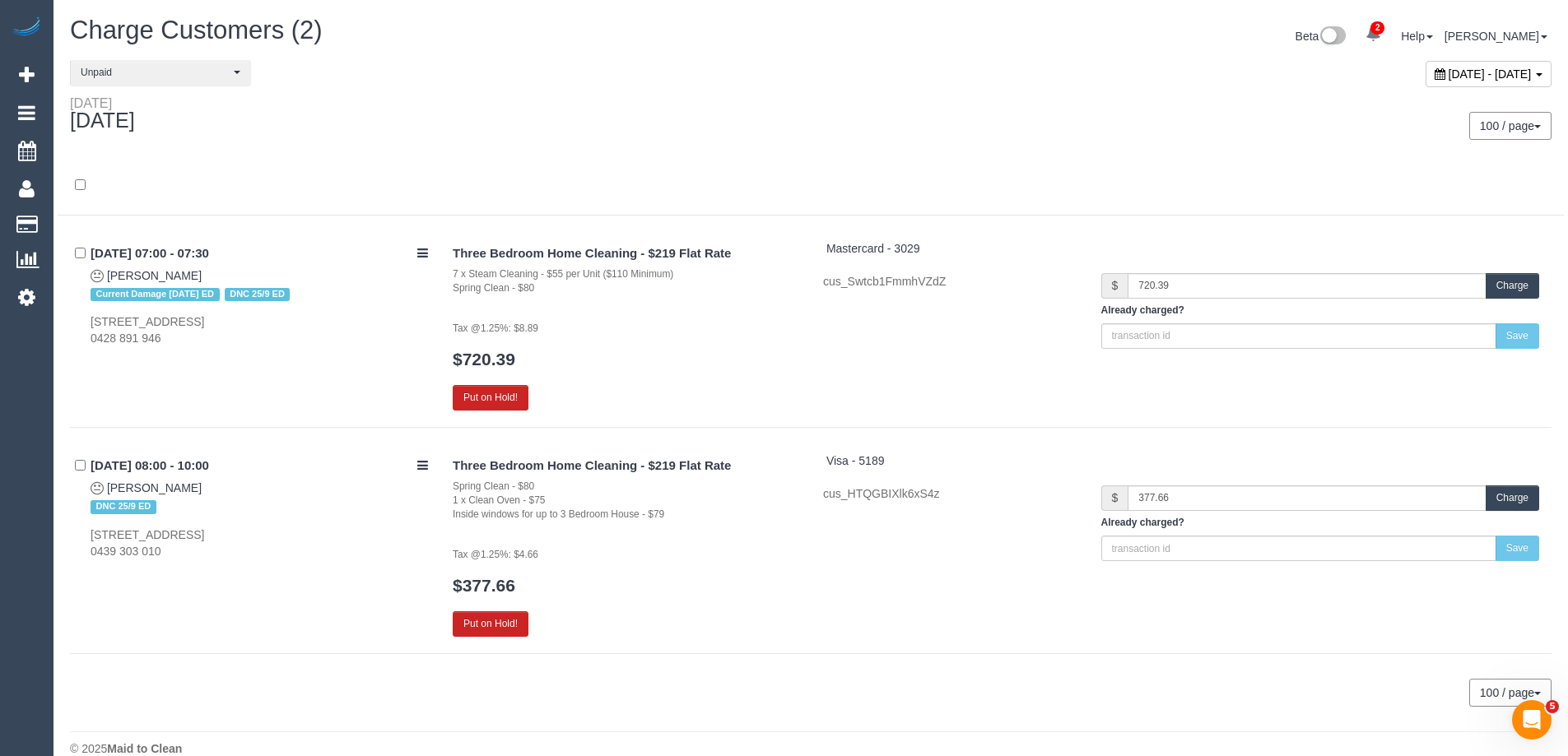
click at [1506, 495] on button "Charge" at bounding box center [1512, 498] width 54 height 26
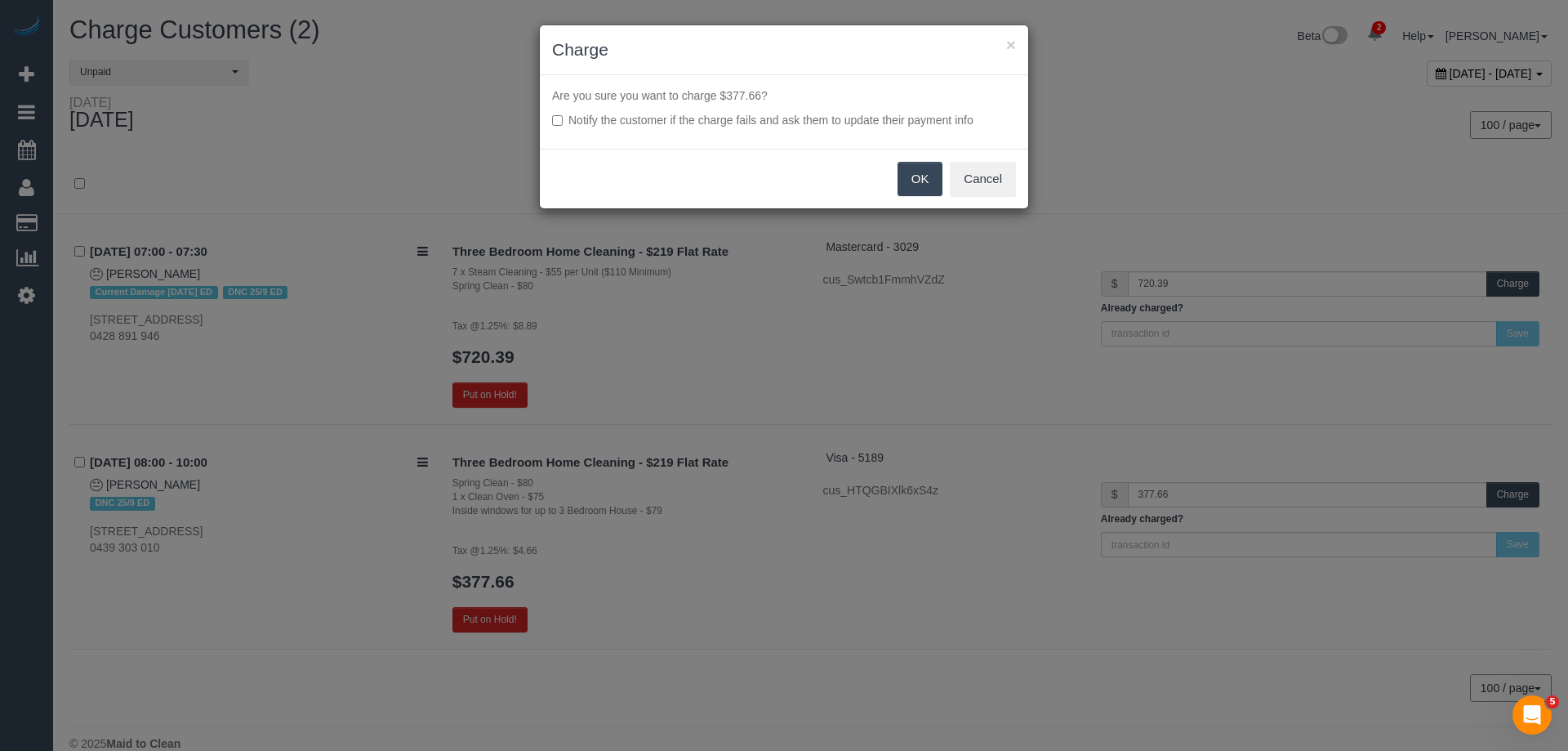
click at [923, 183] on button "OK" at bounding box center [921, 179] width 46 height 35
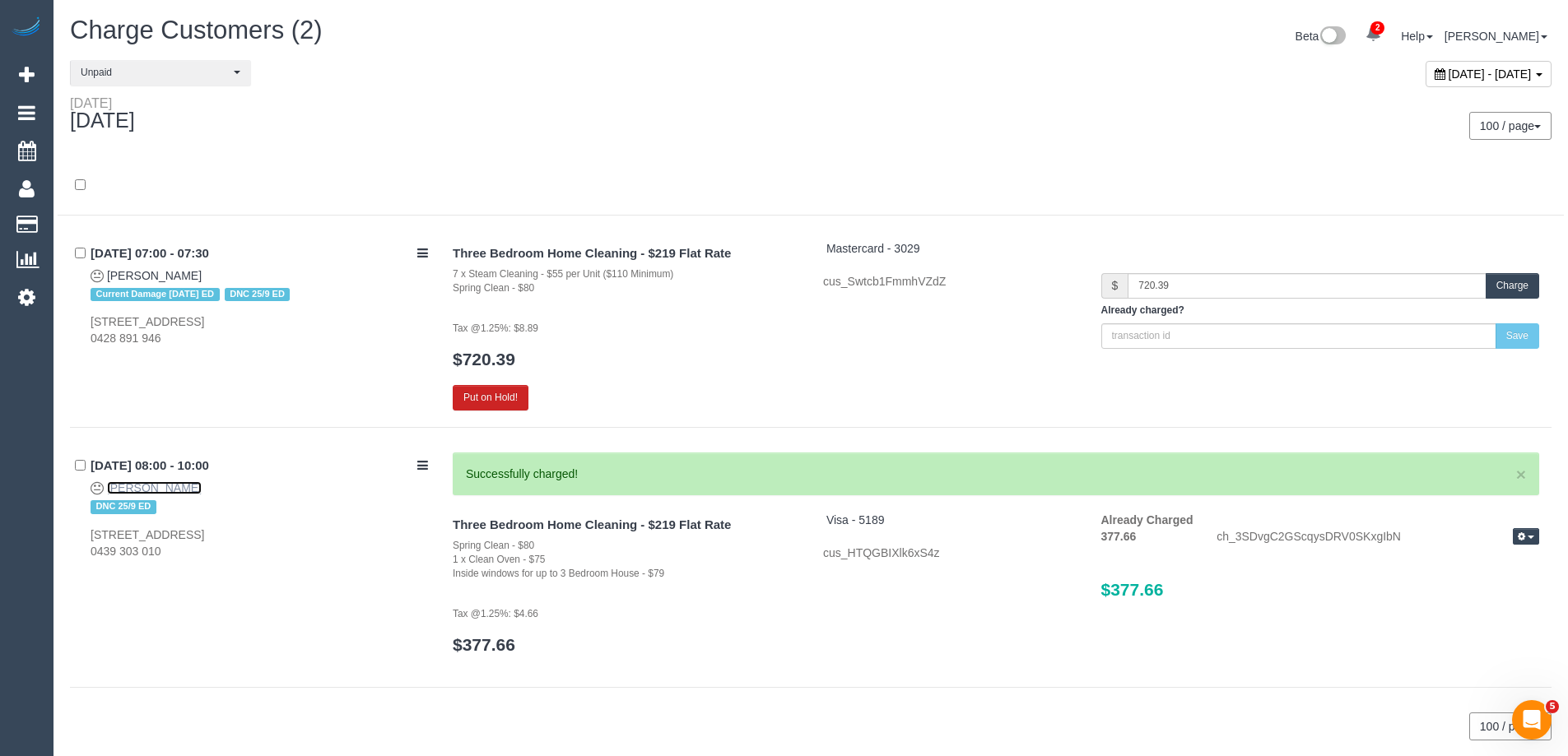
click at [161, 489] on link "Heath Chamberlain" at bounding box center [154, 488] width 94 height 13
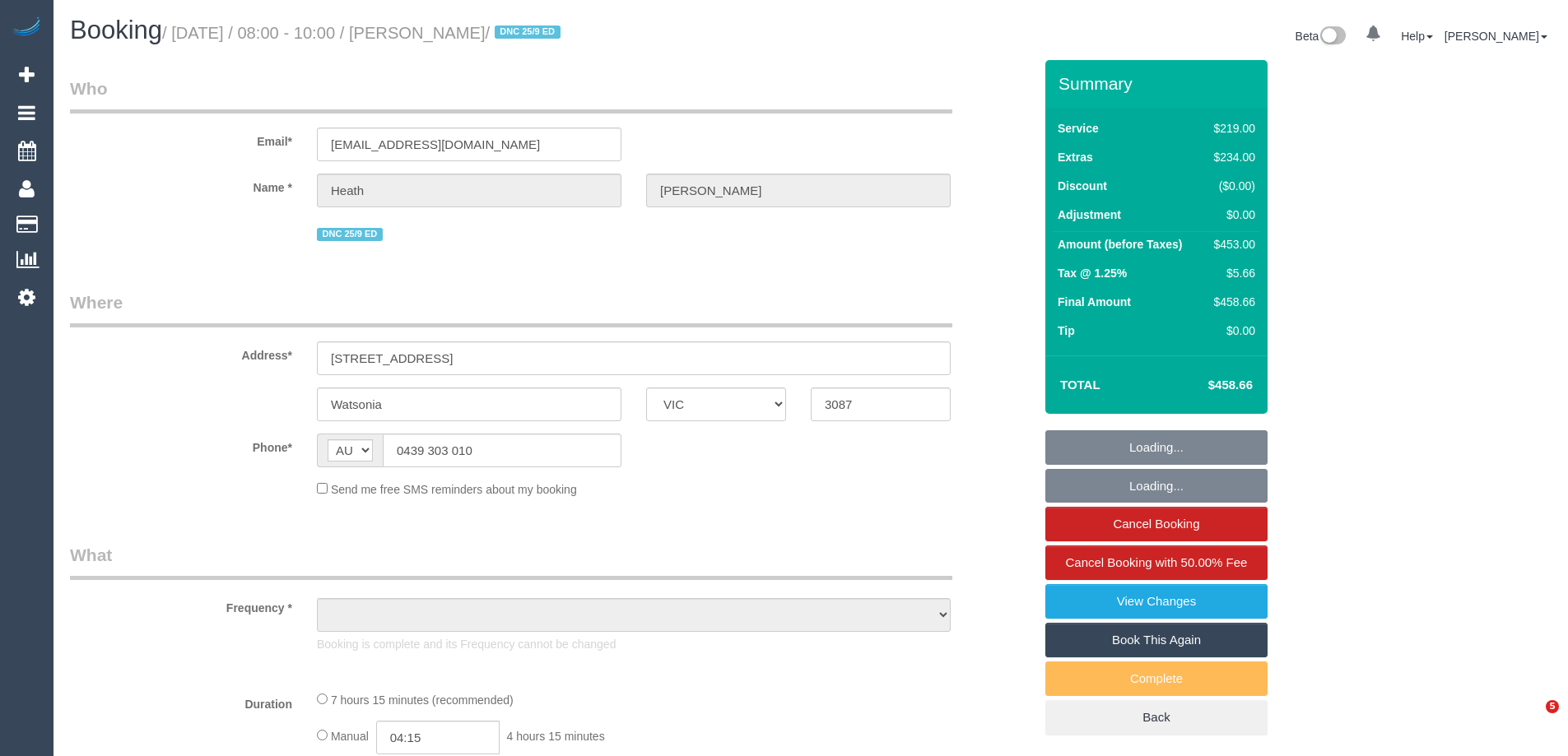
select select "VIC"
select select "number:27"
select select "number:14"
select select "number:19"
select select "number:24"
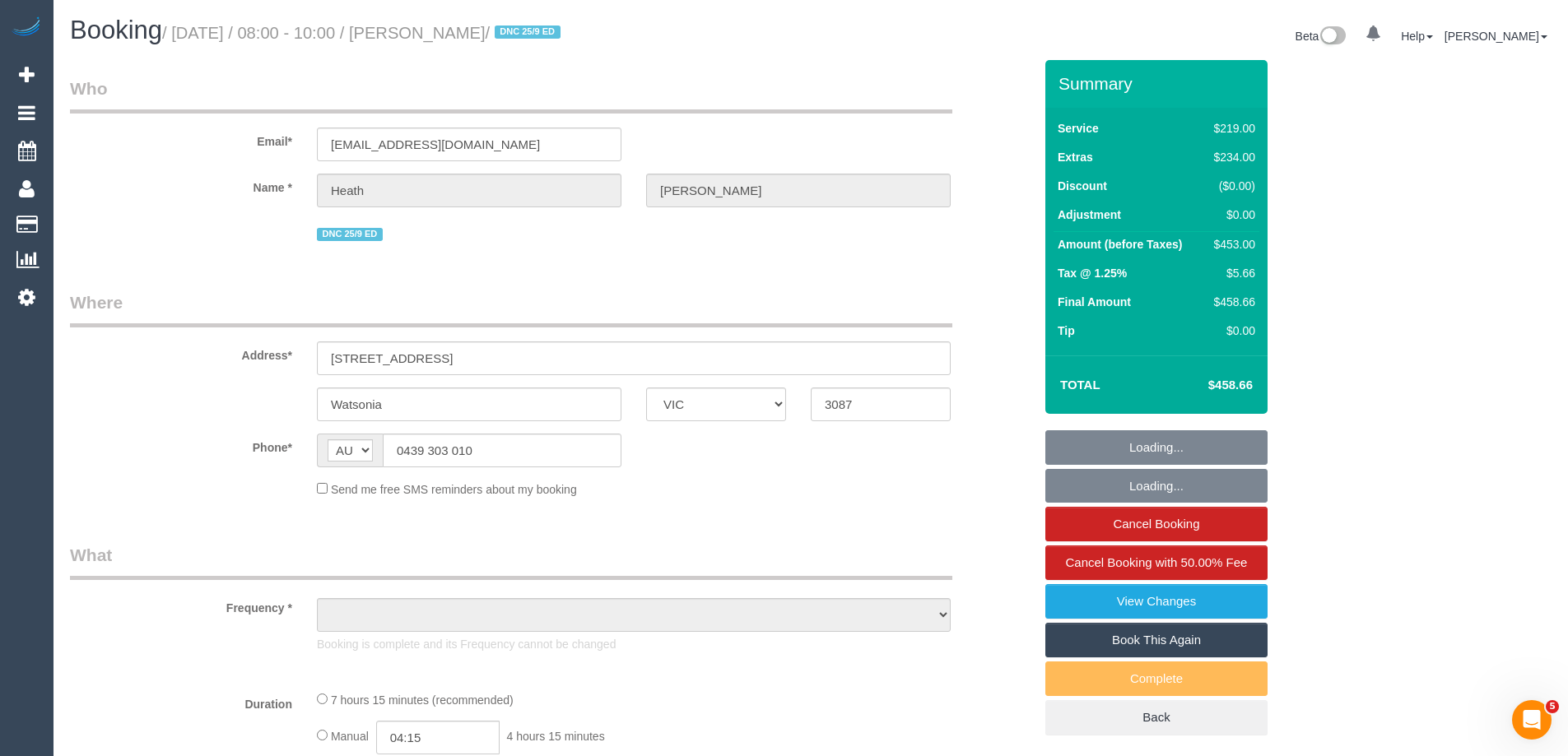
select select "number:13"
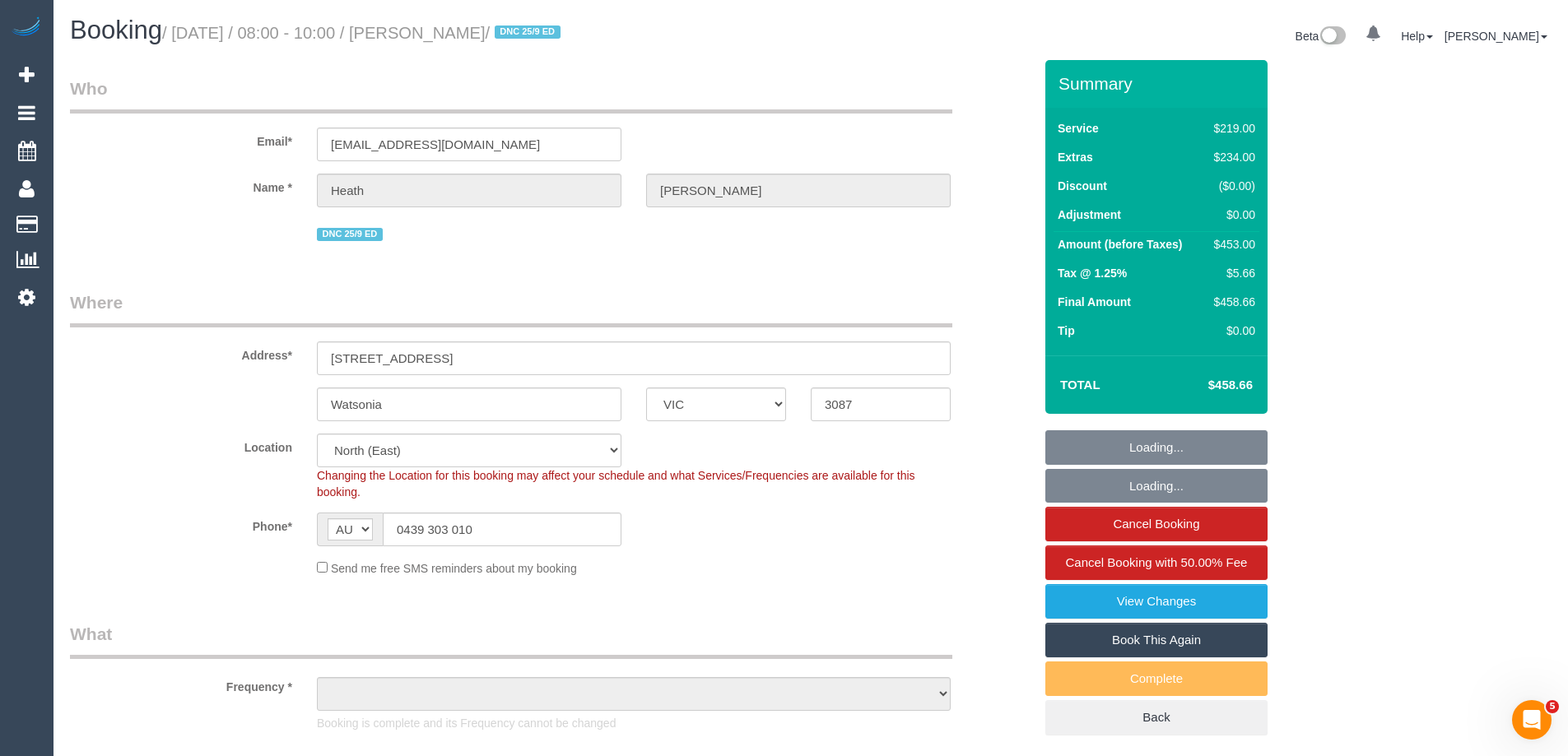
select select "object:794"
select select "string:stripe-pm_1QjvQn2GScqysDRVE1VWOTTI"
select select "object:1440"
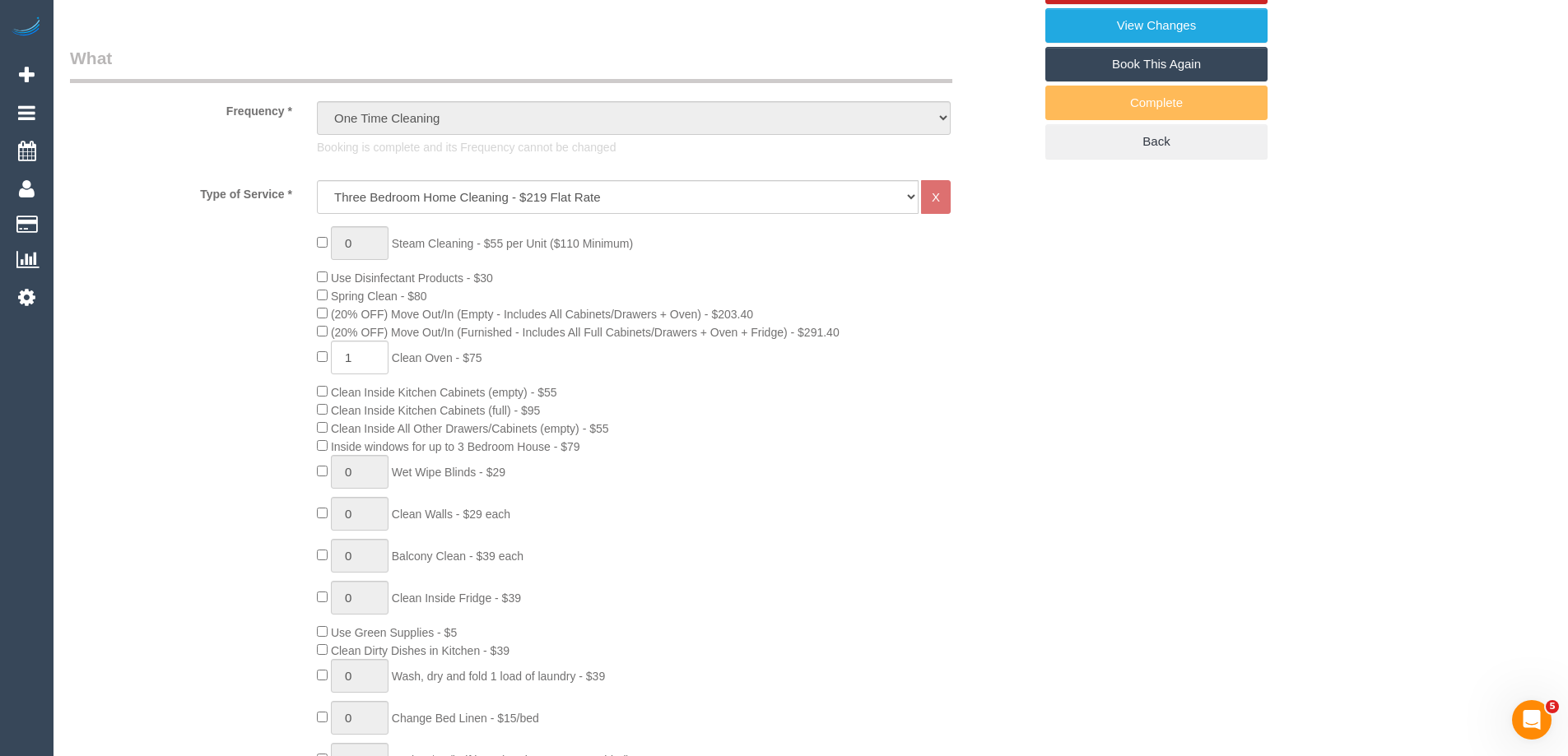
scroll to position [1151, 0]
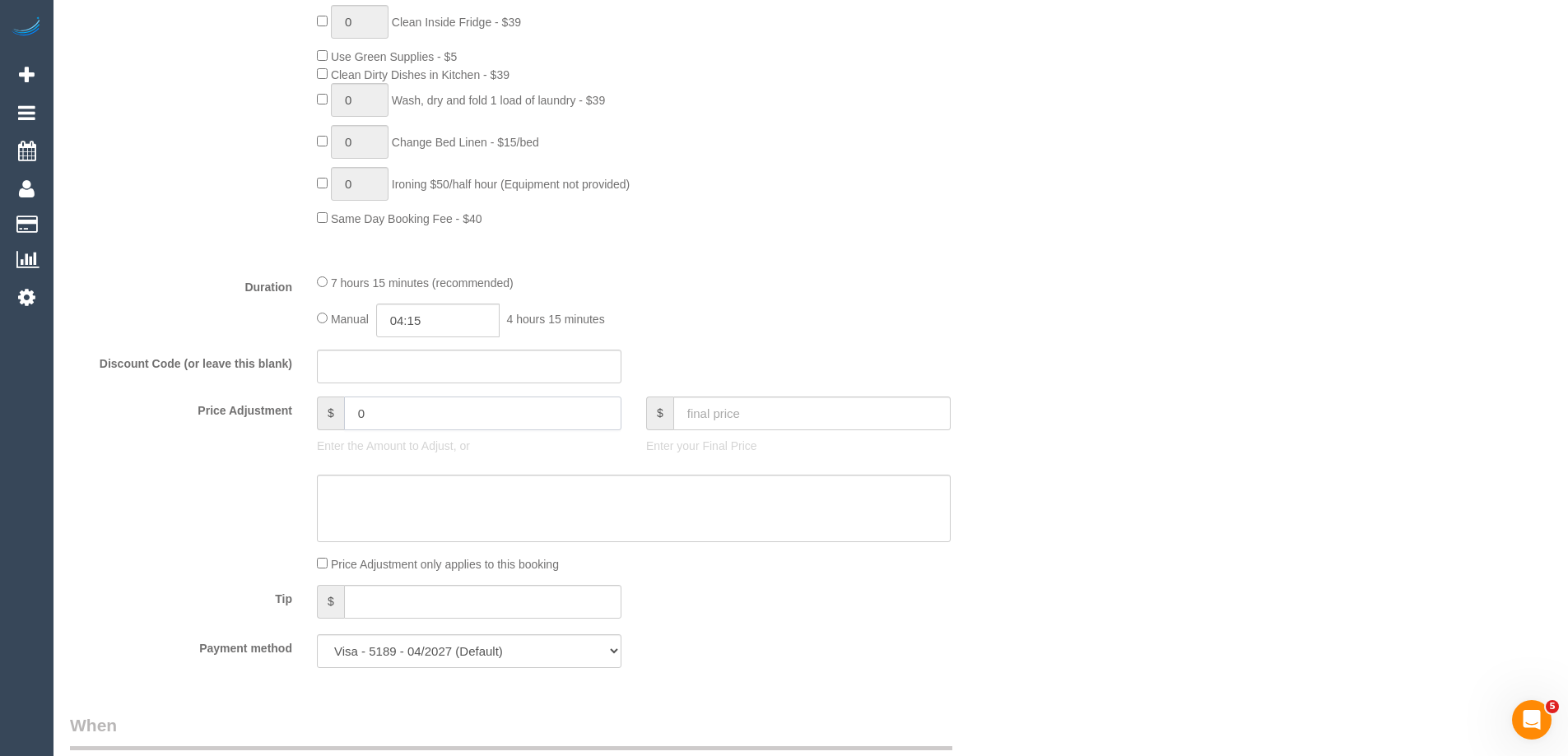
click at [452, 416] on input "0" at bounding box center [482, 413] width 277 height 34
type input "-80"
click at [433, 486] on textarea at bounding box center [634, 509] width 634 height 68
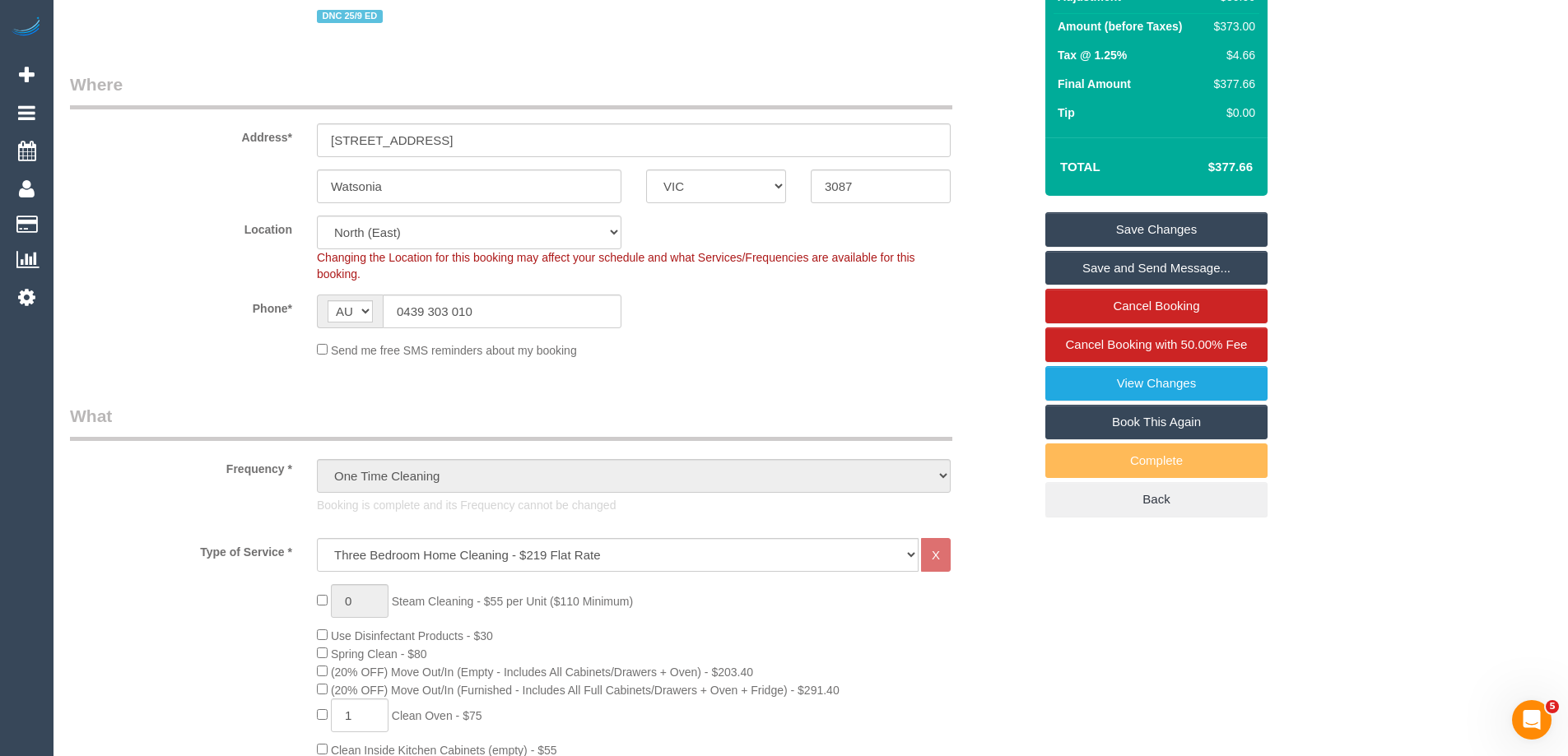
scroll to position [0, 0]
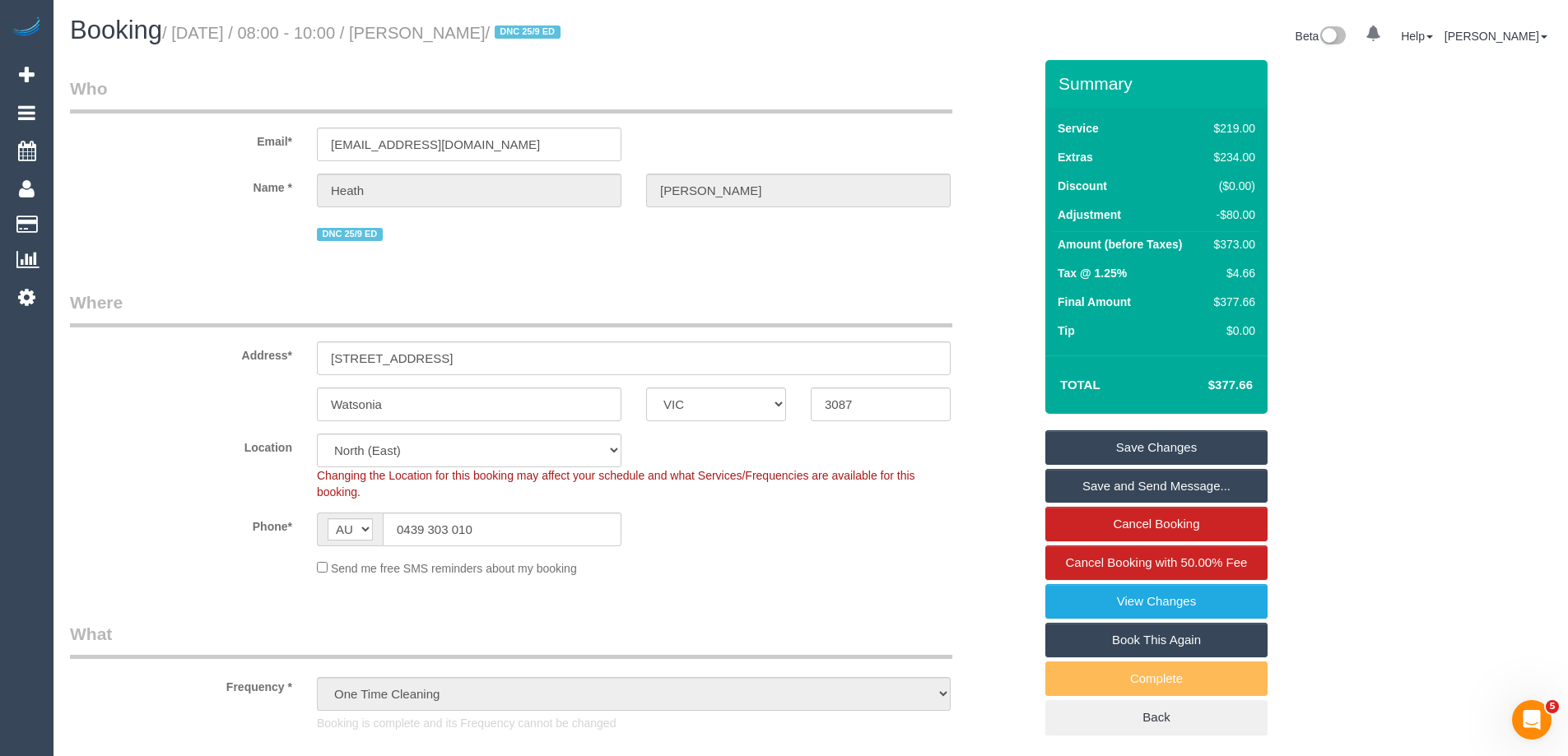
type textarea "$80 discount applied for complaint. Via email - ED"
click at [1181, 444] on link "Save Changes" at bounding box center [1156, 447] width 223 height 35
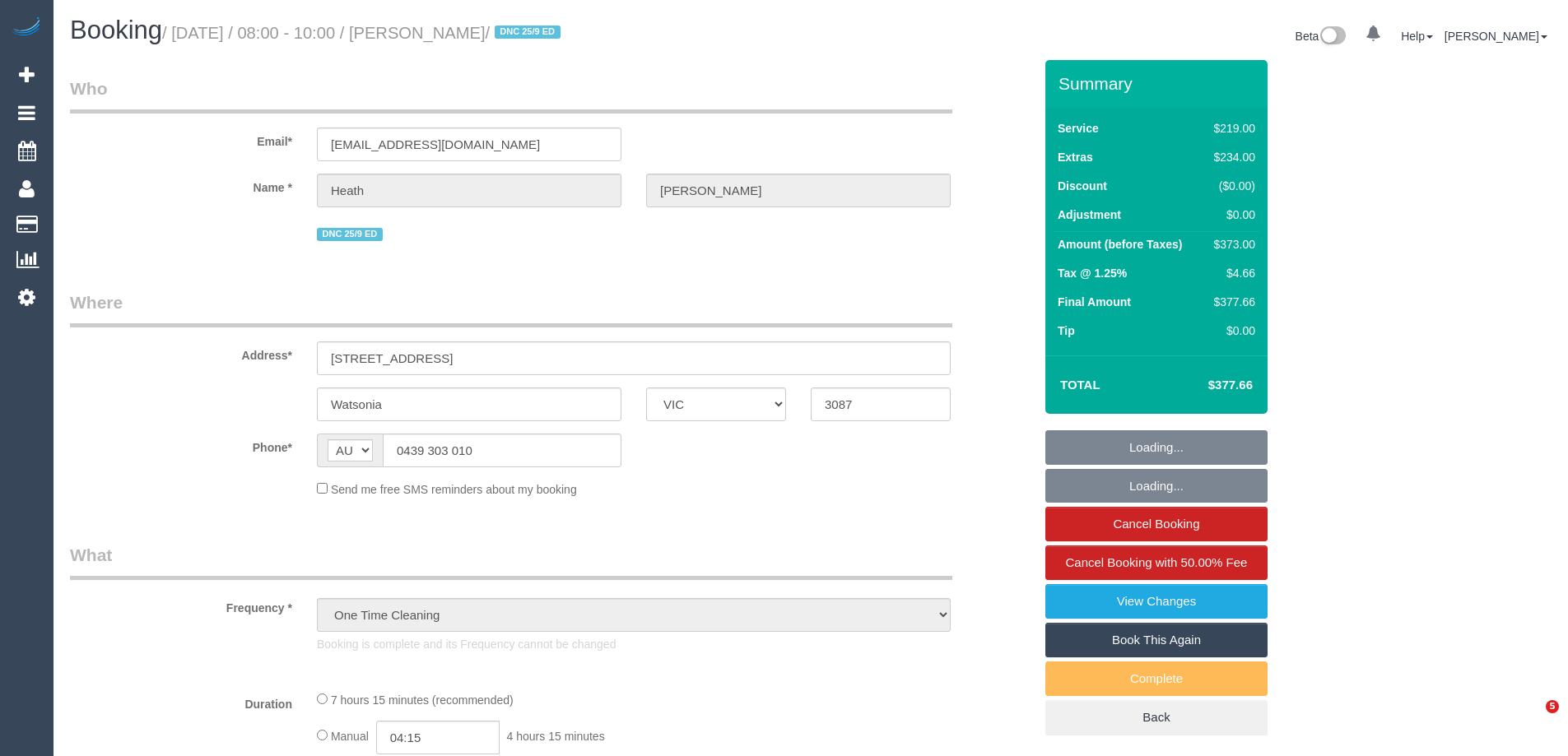
select select "VIC"
select select "string:stripe-pm_1QjvQn2GScqysDRVE1VWOTTI"
select select "number:27"
select select "number:14"
select select "number:19"
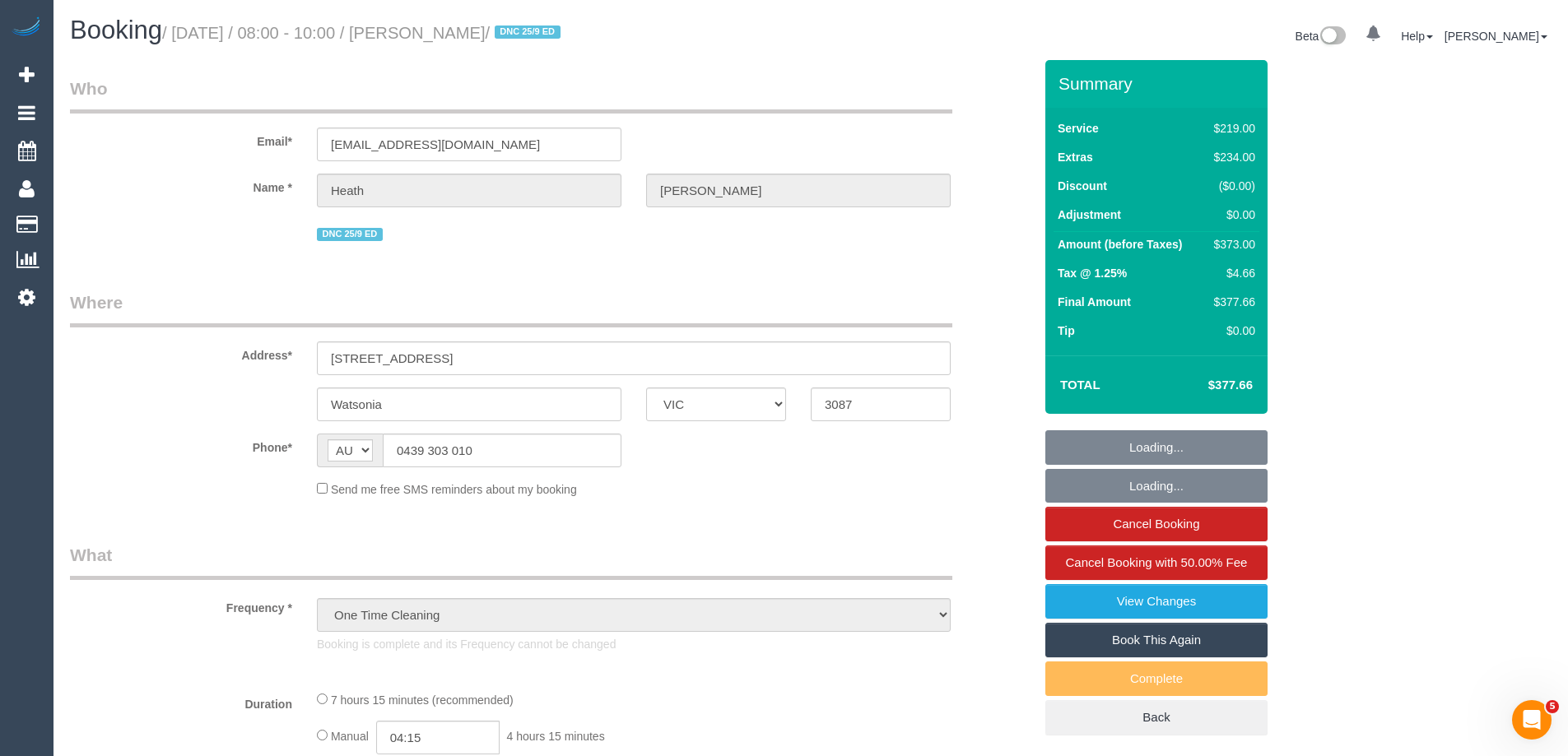
select select "number:24"
select select "number:13"
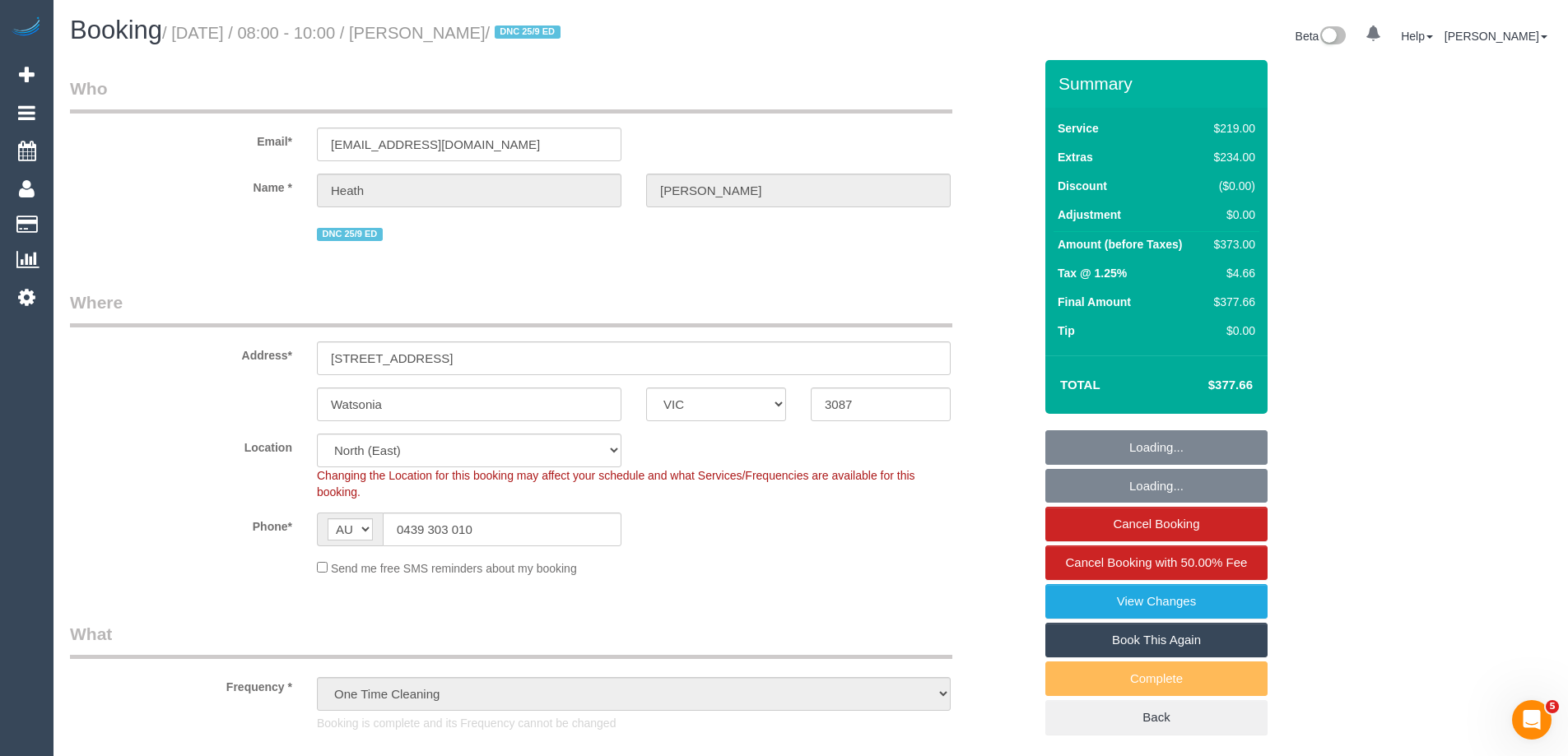
select select "object:799"
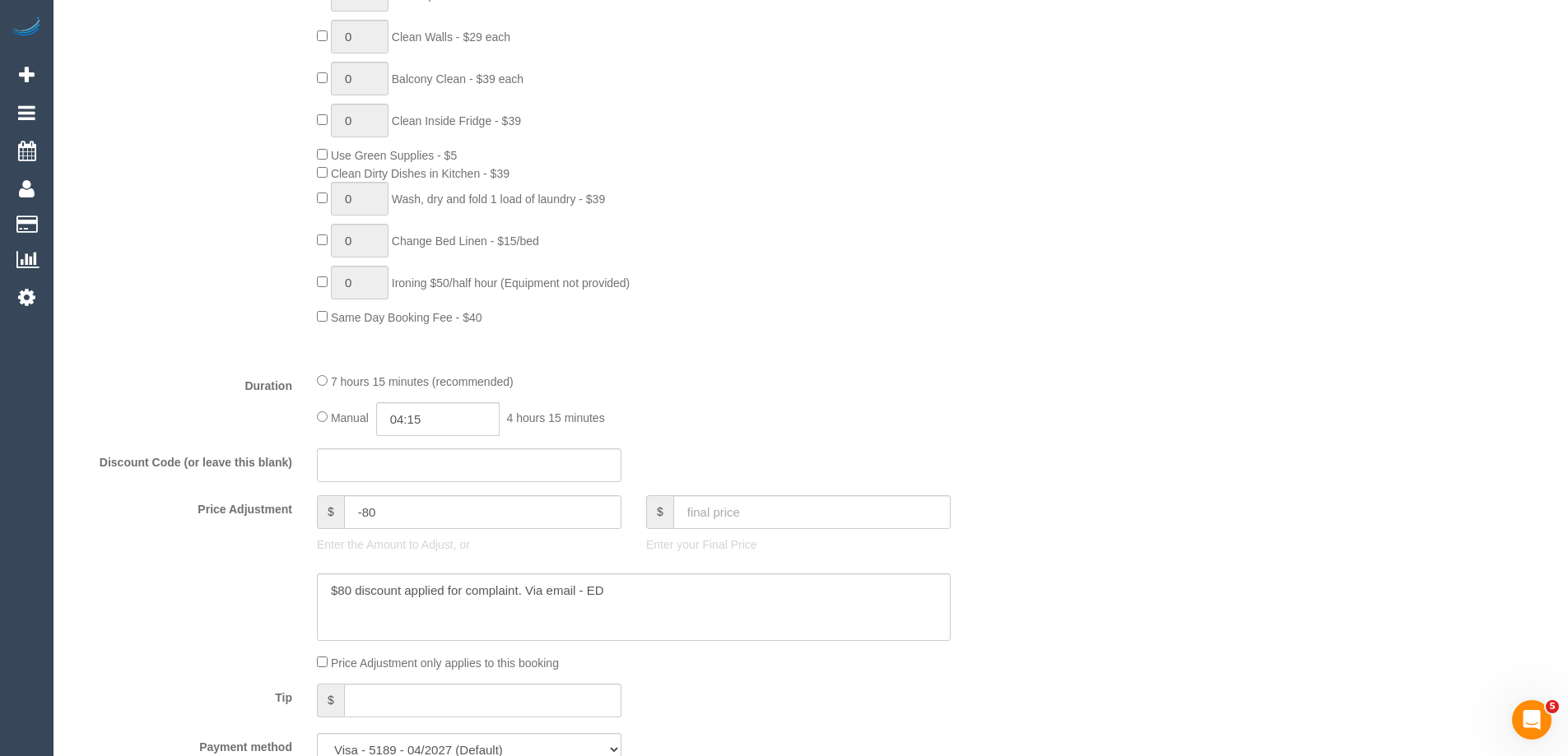
scroll to position [1234, 0]
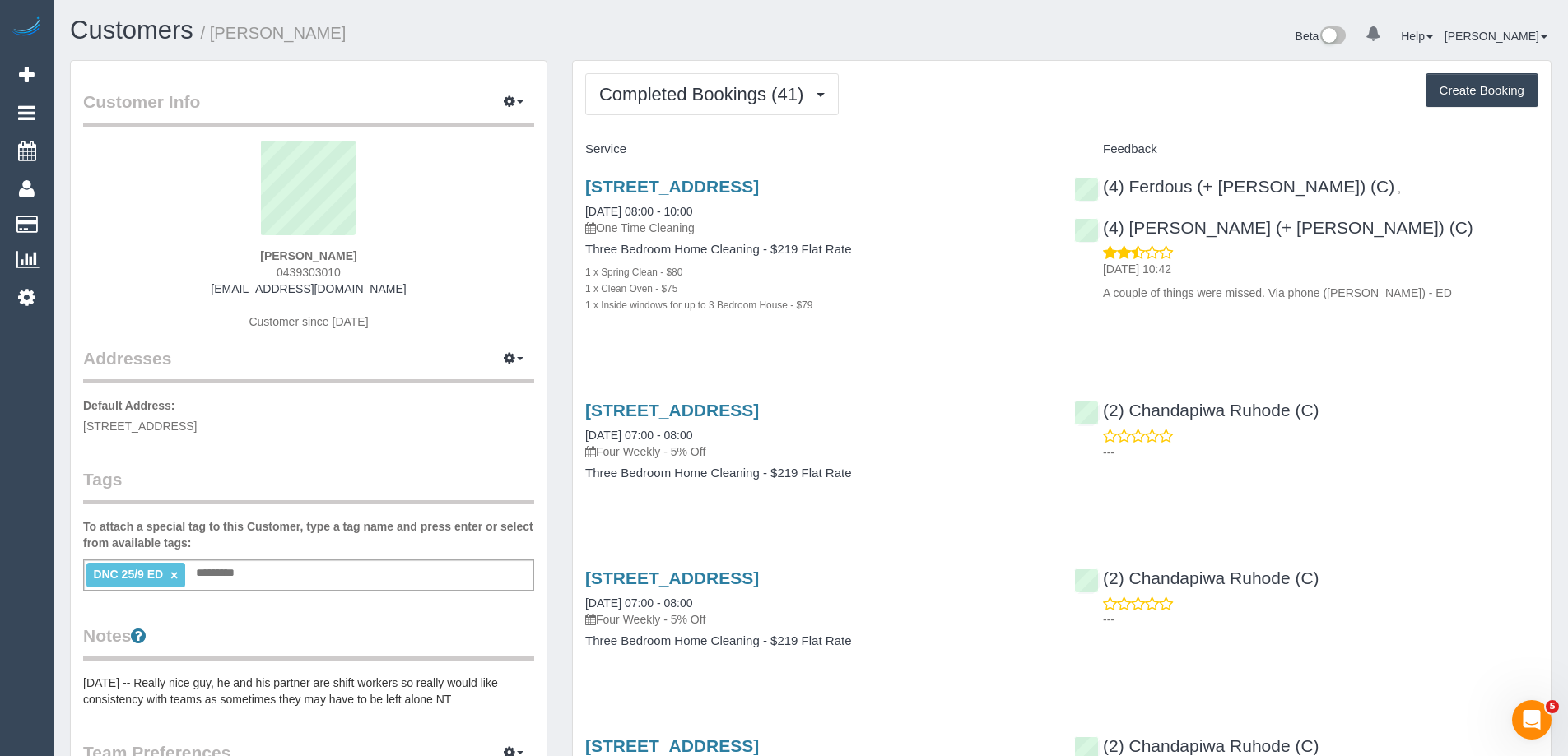
click at [180, 571] on li "DNC 25/9 ED ×" at bounding box center [135, 575] width 98 height 25
click at [175, 576] on link "×" at bounding box center [174, 575] width 7 height 14
drag, startPoint x: 367, startPoint y: 40, endPoint x: 217, endPoint y: 45, distance: 150.1
click at [217, 45] on h1 "Customers / [PERSON_NAME]" at bounding box center [434, 31] width 728 height 28
copy small "[PERSON_NAME]"
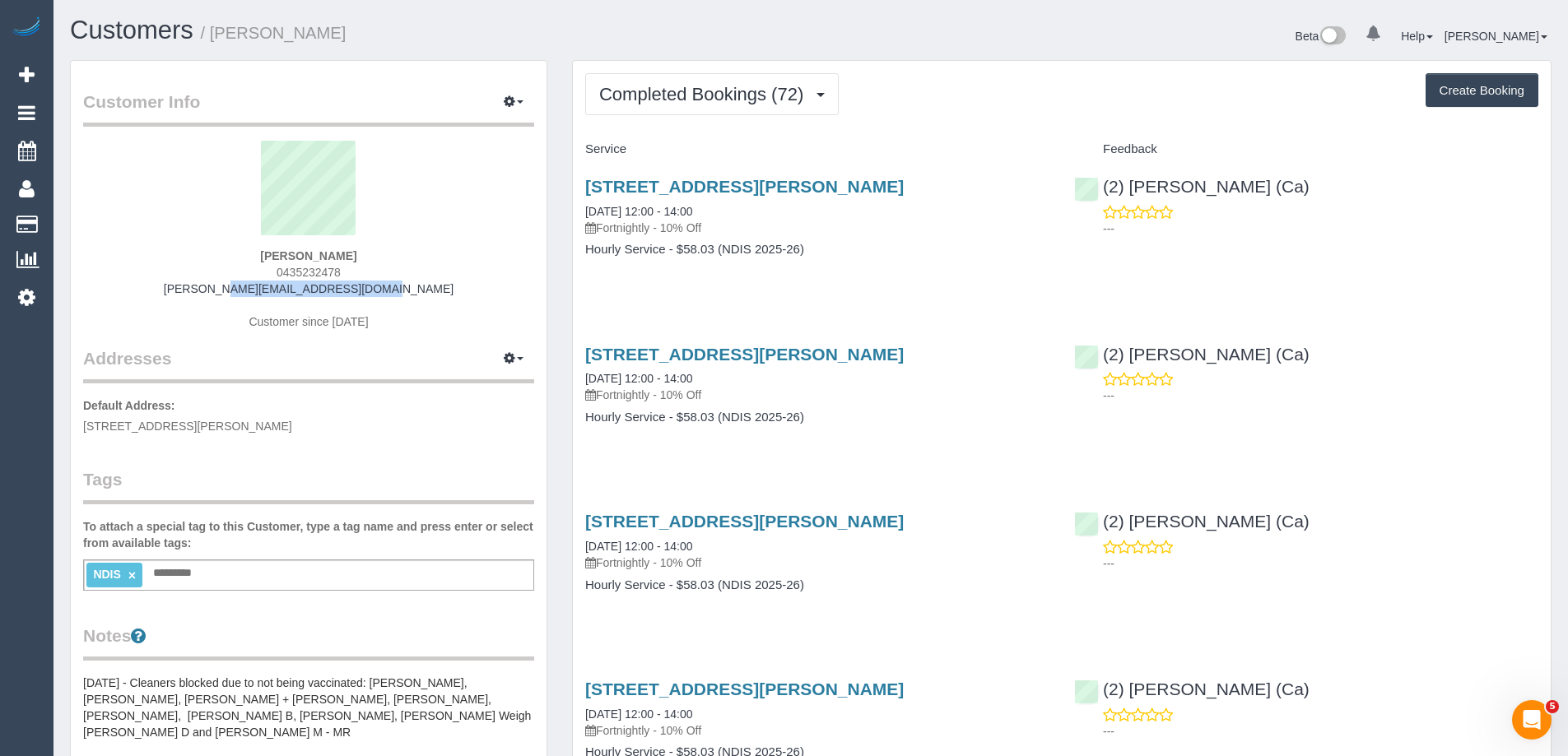
drag, startPoint x: 391, startPoint y: 292, endPoint x: 183, endPoint y: 289, distance: 208.0
click at [184, 289] on div "[PERSON_NAME] 0435232478 [PERSON_NAME][EMAIL_ADDRESS][DOMAIN_NAME] Customer sin…" at bounding box center [308, 243] width 451 height 206
copy link "[PERSON_NAME][EMAIL_ADDRESS][DOMAIN_NAME]"
click at [745, 98] on span "Completed Bookings (72)" at bounding box center [705, 93] width 213 height 21
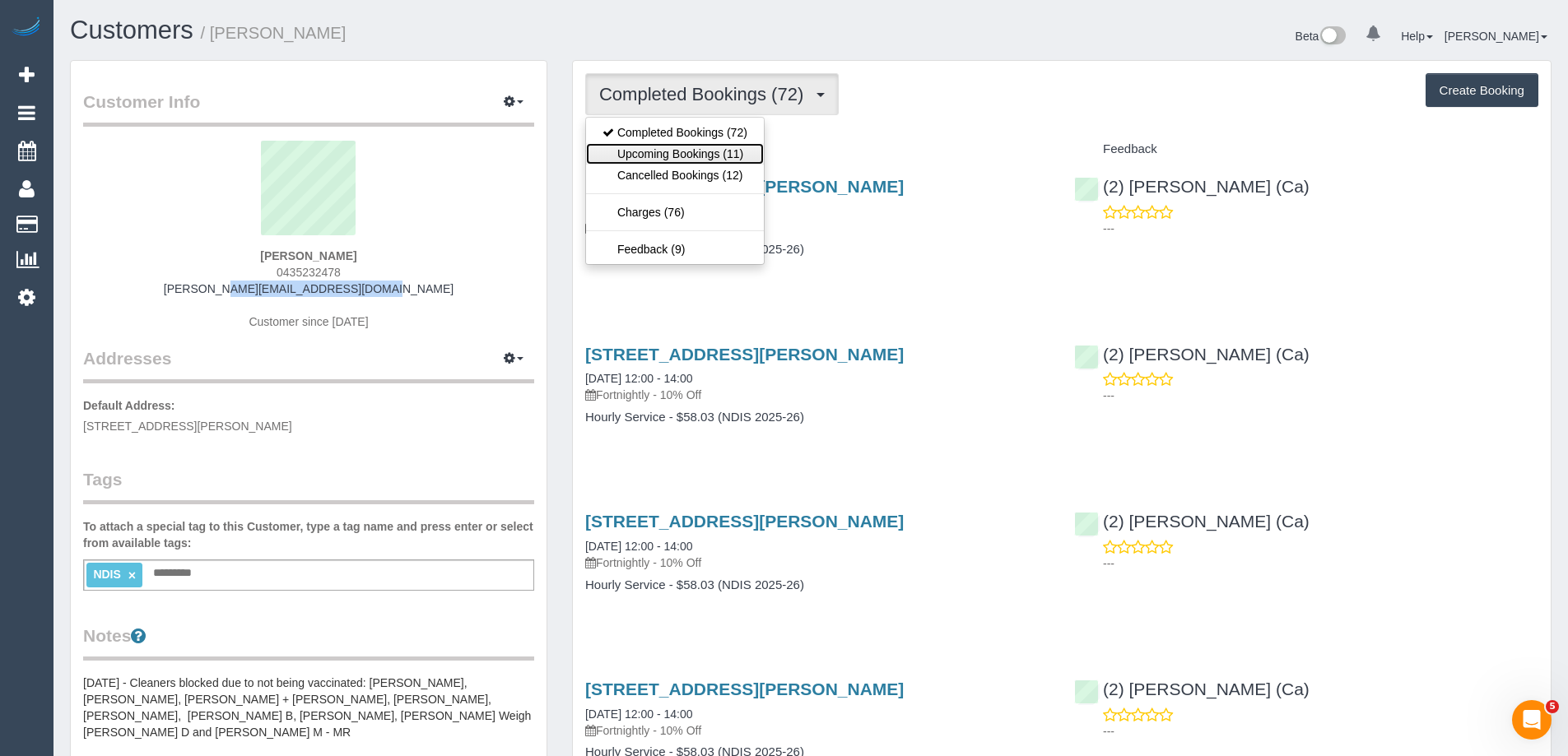
click at [721, 152] on link "Upcoming Bookings (11)" at bounding box center [674, 154] width 178 height 22
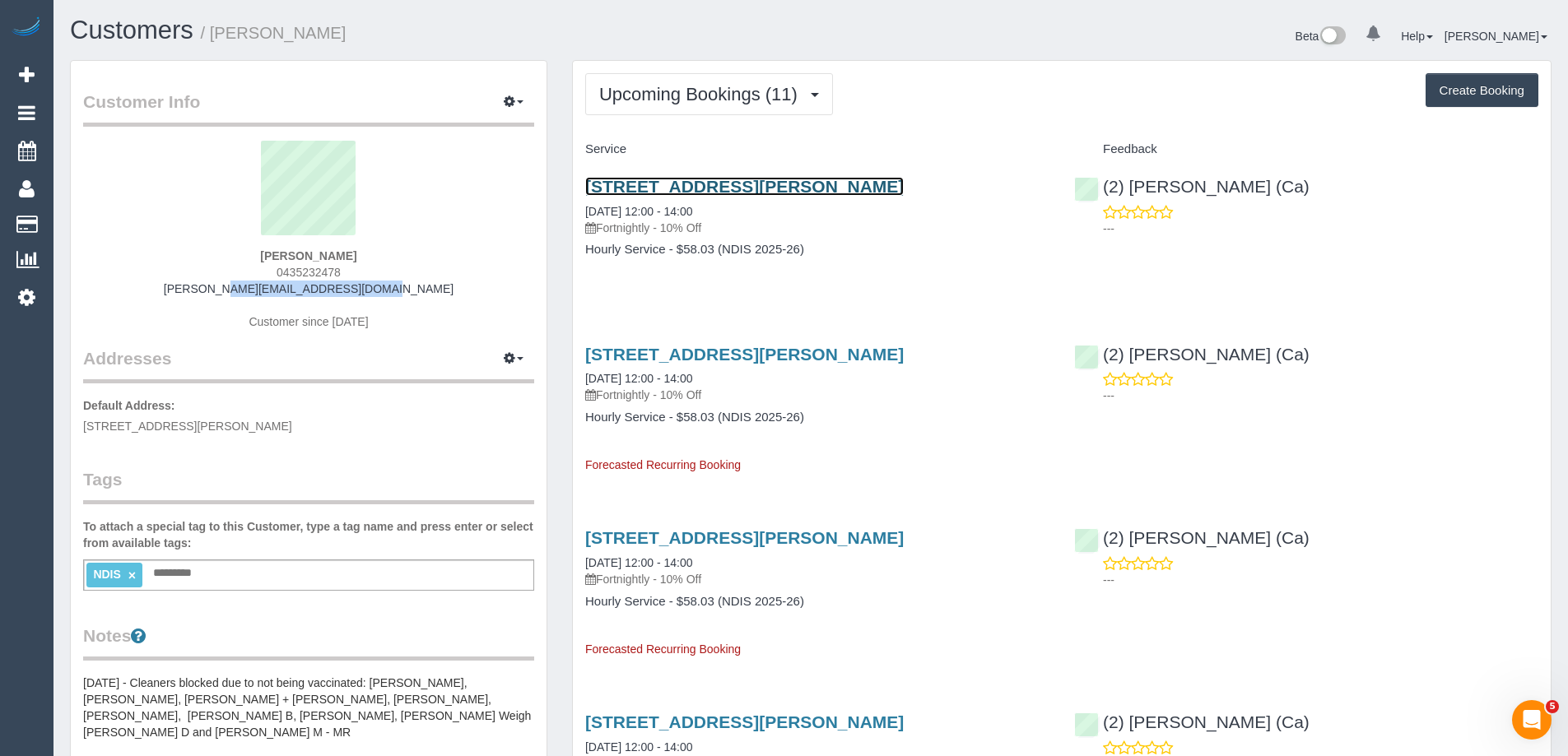
click at [846, 186] on link "[STREET_ADDRESS][PERSON_NAME]" at bounding box center [744, 186] width 319 height 19
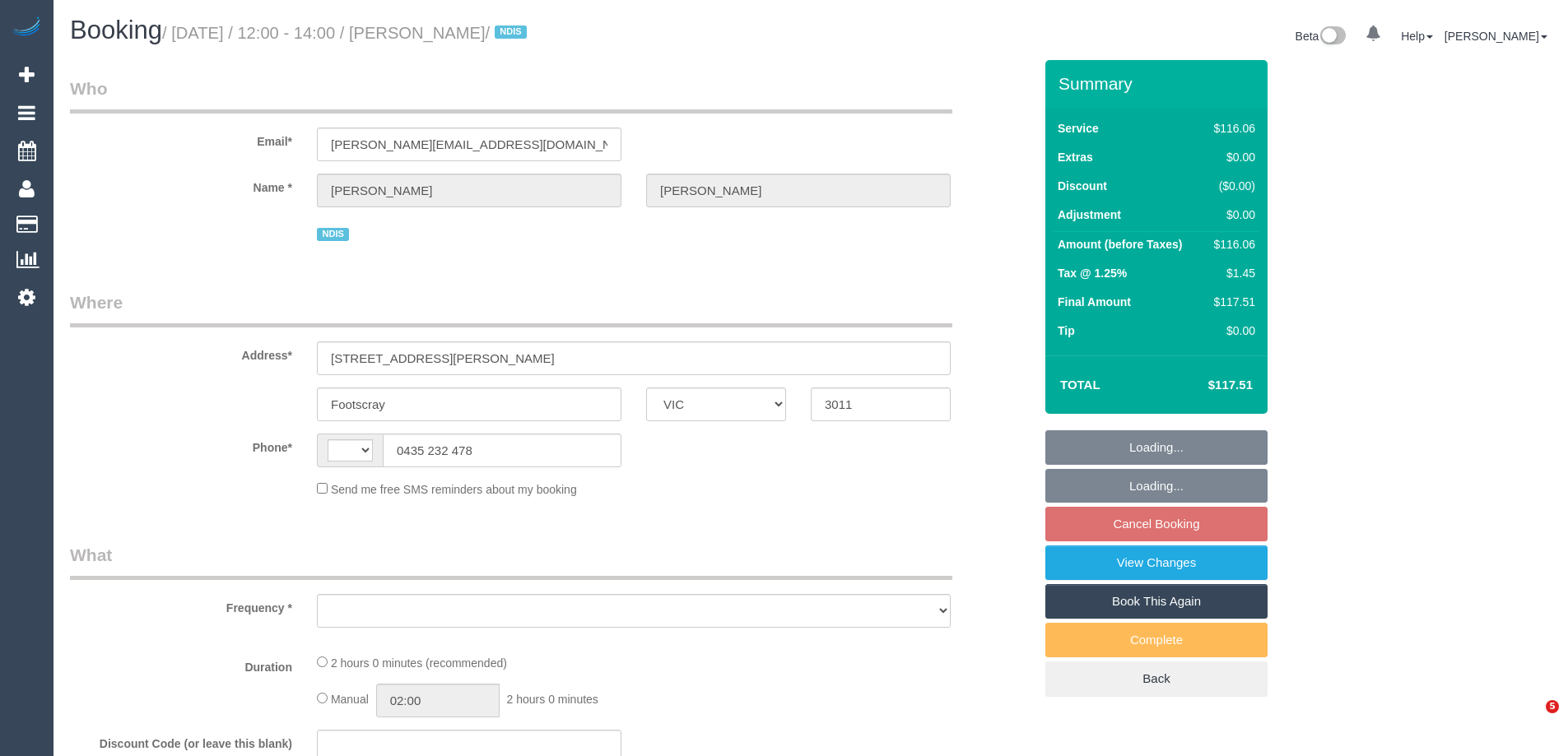
select select "VIC"
select select "number:28"
select select "number:14"
select select "number:18"
select select "number:24"
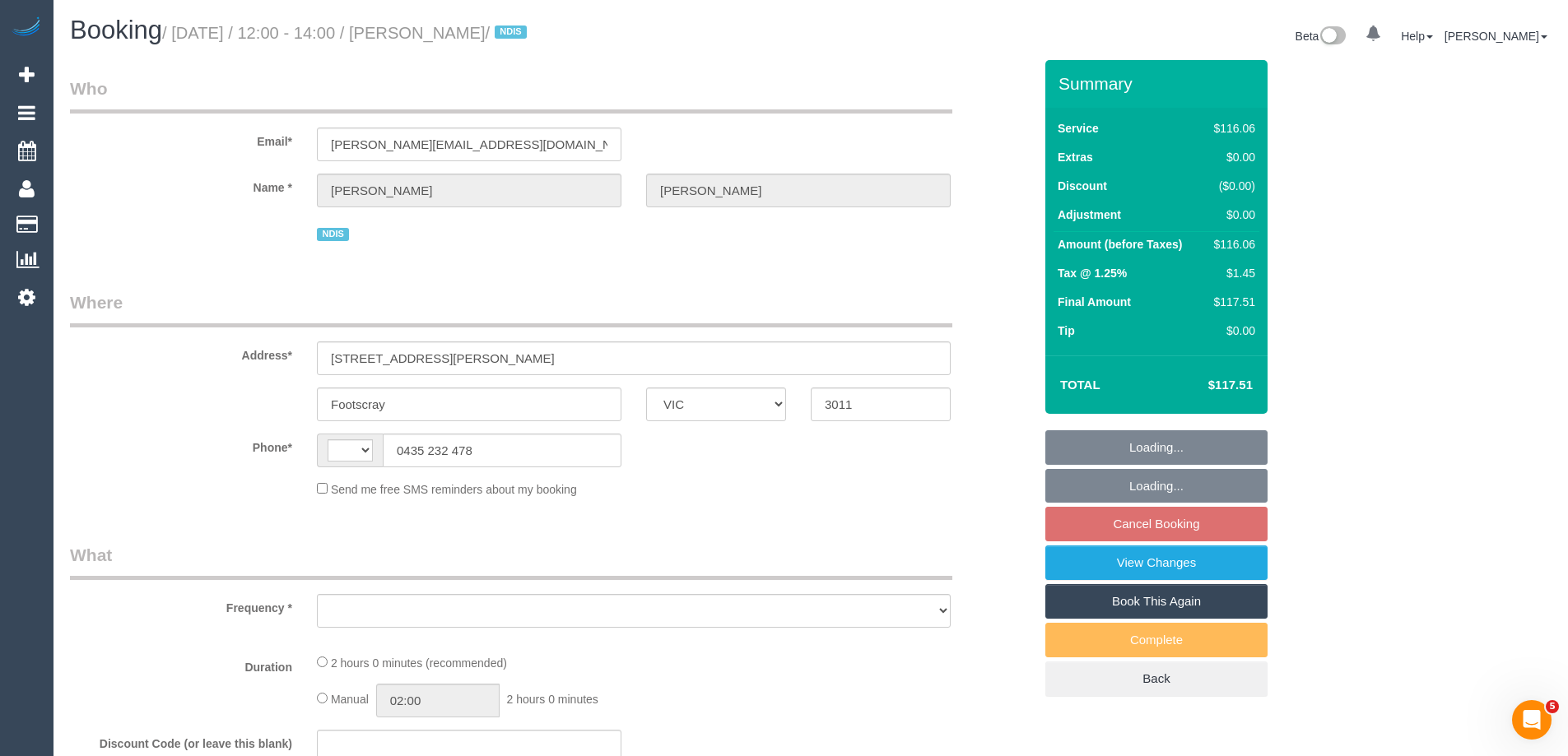
select select "number:34"
select select "number:26"
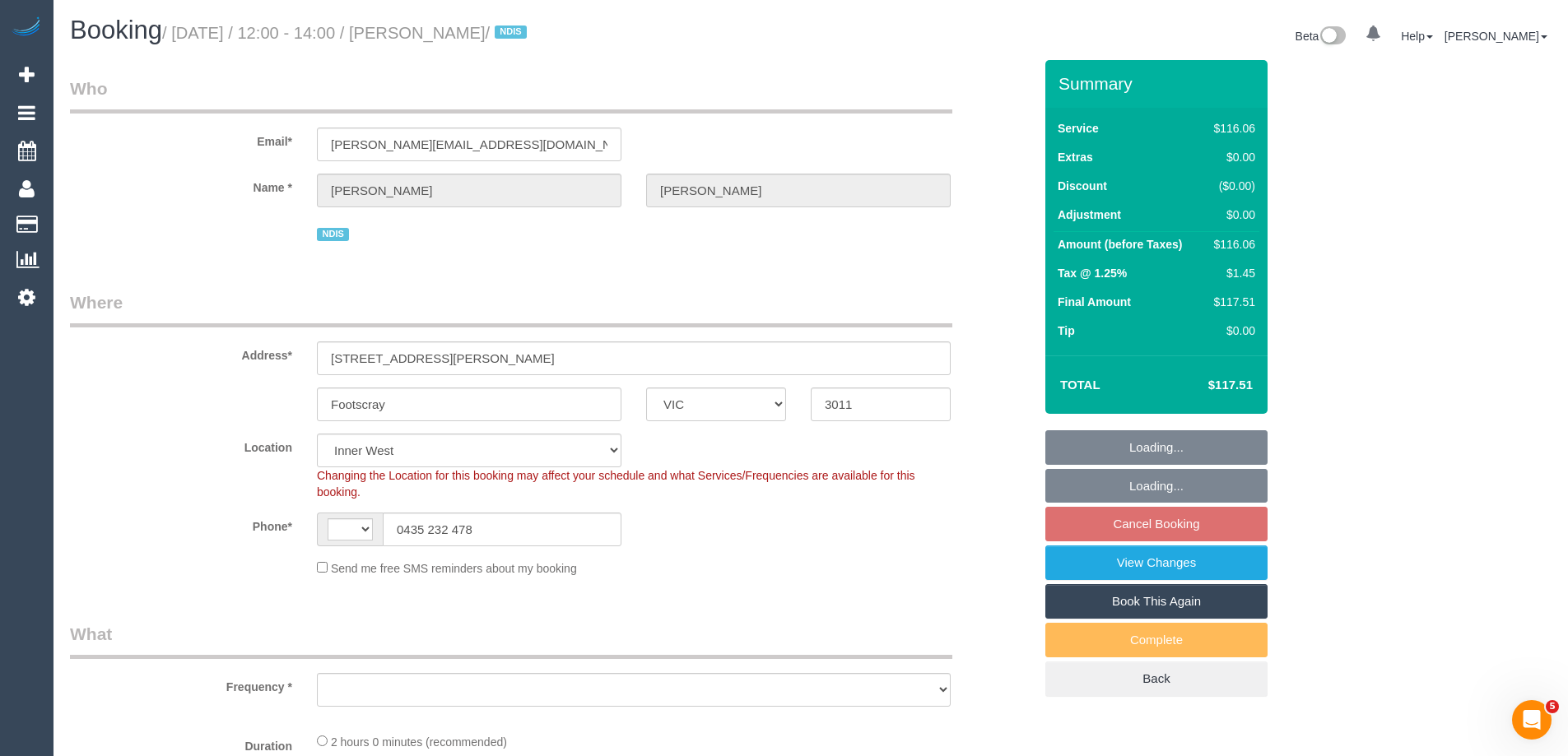
select select "string:AU"
select select "object:674"
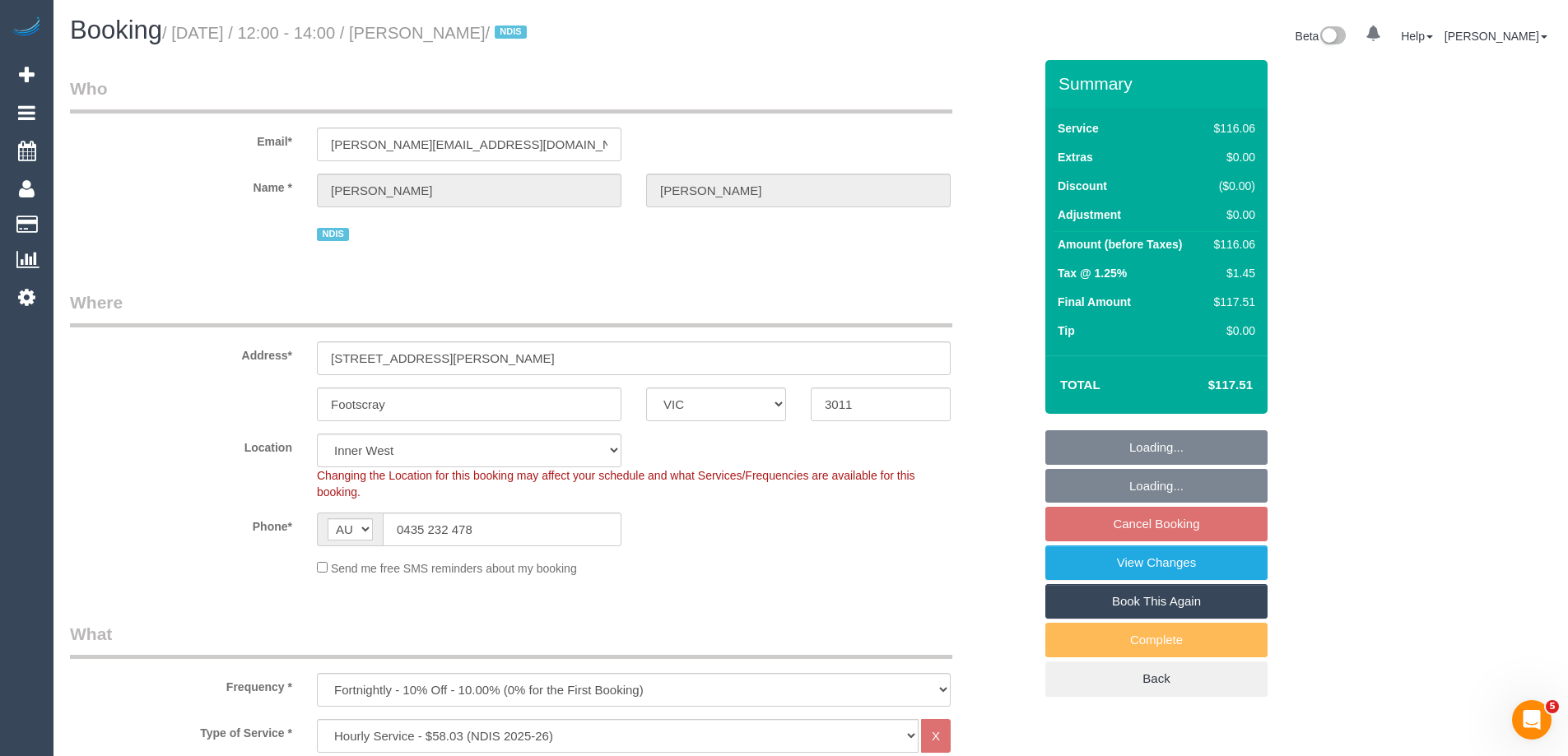
select select "spot4"
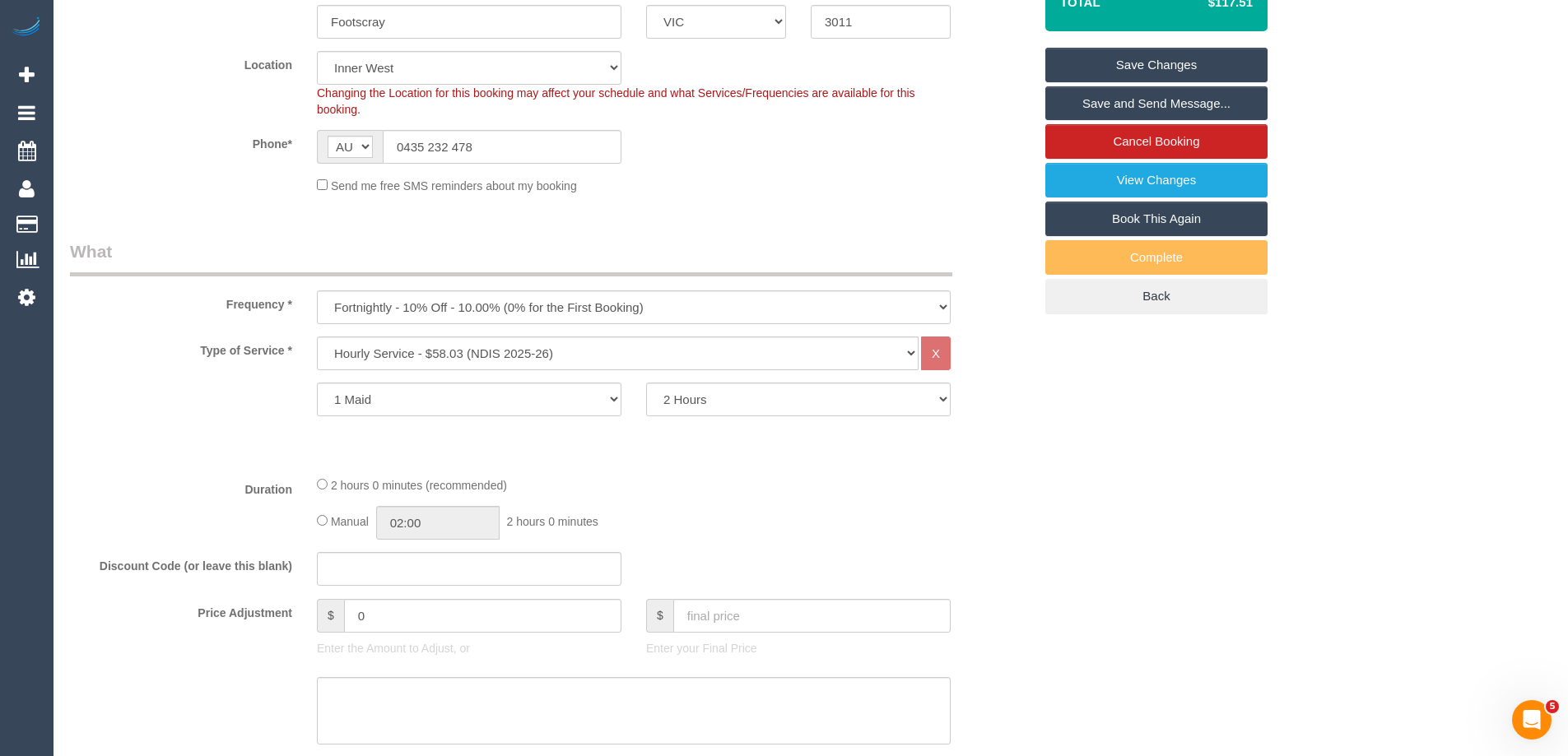
scroll to position [494, 0]
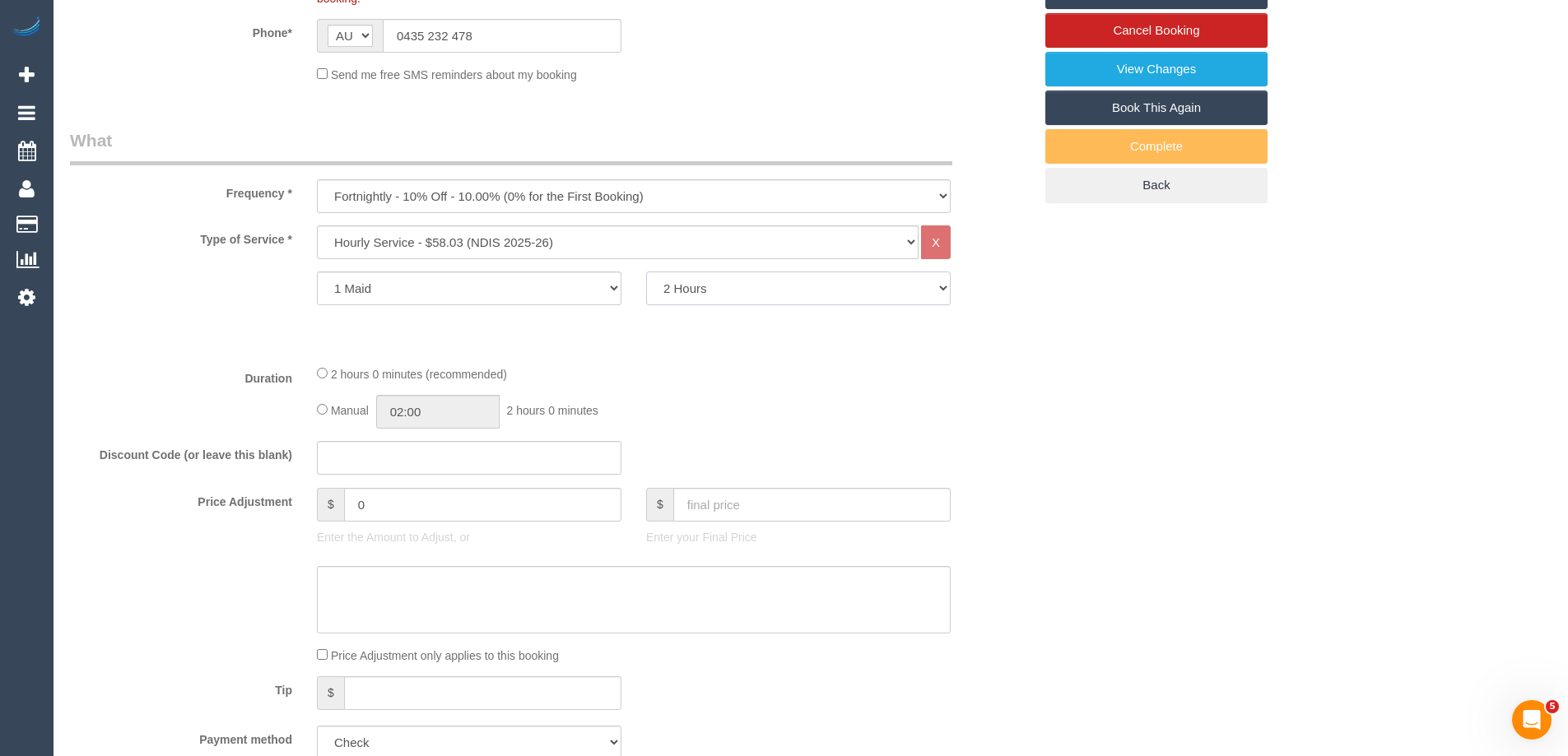
click at [712, 286] on select "2 Hours 2.5 Hours 3 Hours 3.5 Hours 4 Hours 4.5 Hours 5 Hours 5.5 Hours 6 Hours…" at bounding box center [798, 288] width 304 height 34
select select "270"
click at [646, 271] on select "2 Hours 2.5 Hours 3 Hours 3.5 Hours 4 Hours 4.5 Hours 5 Hours 5.5 Hours 6 Hours…" at bounding box center [798, 288] width 304 height 34
select select "spot25"
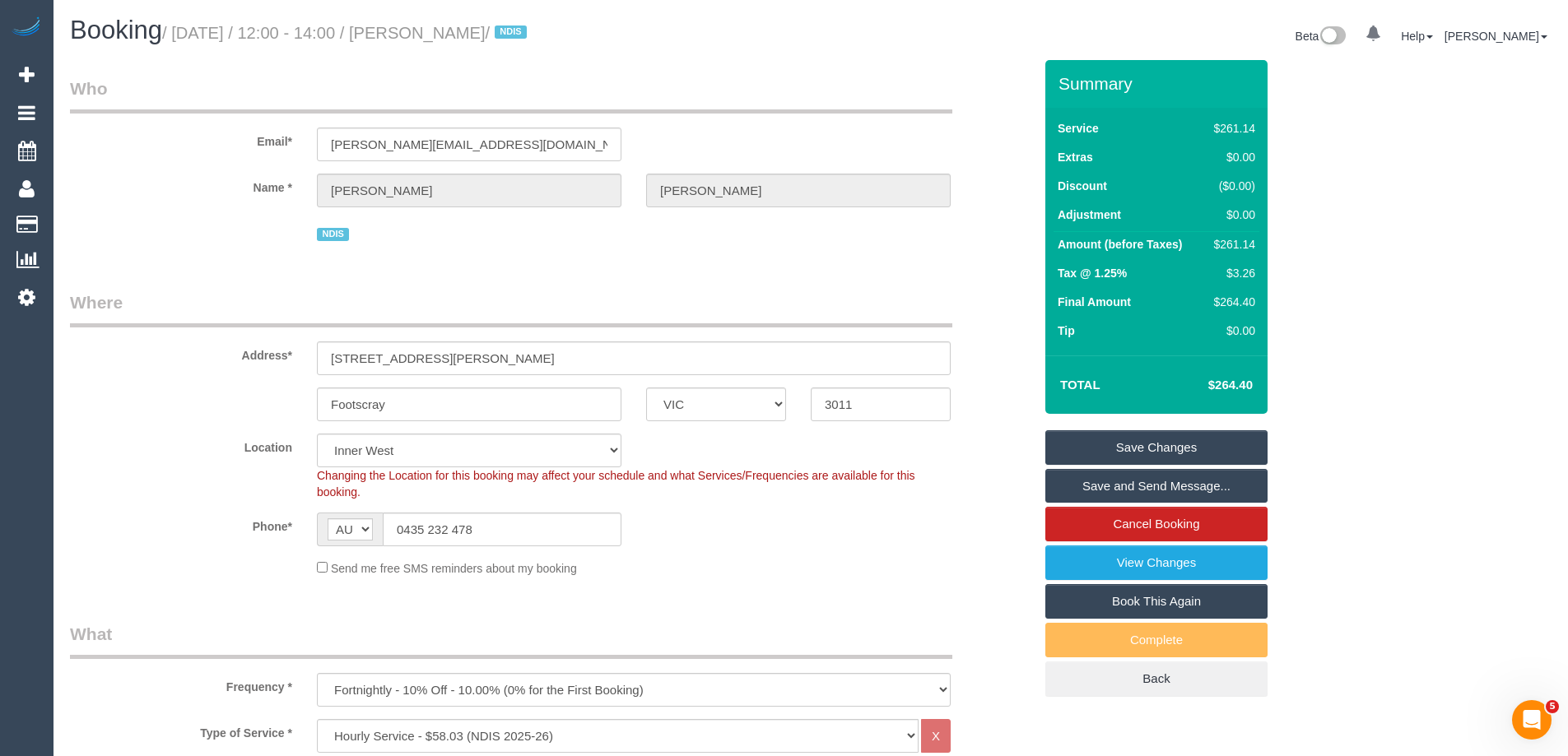
scroll to position [82, 0]
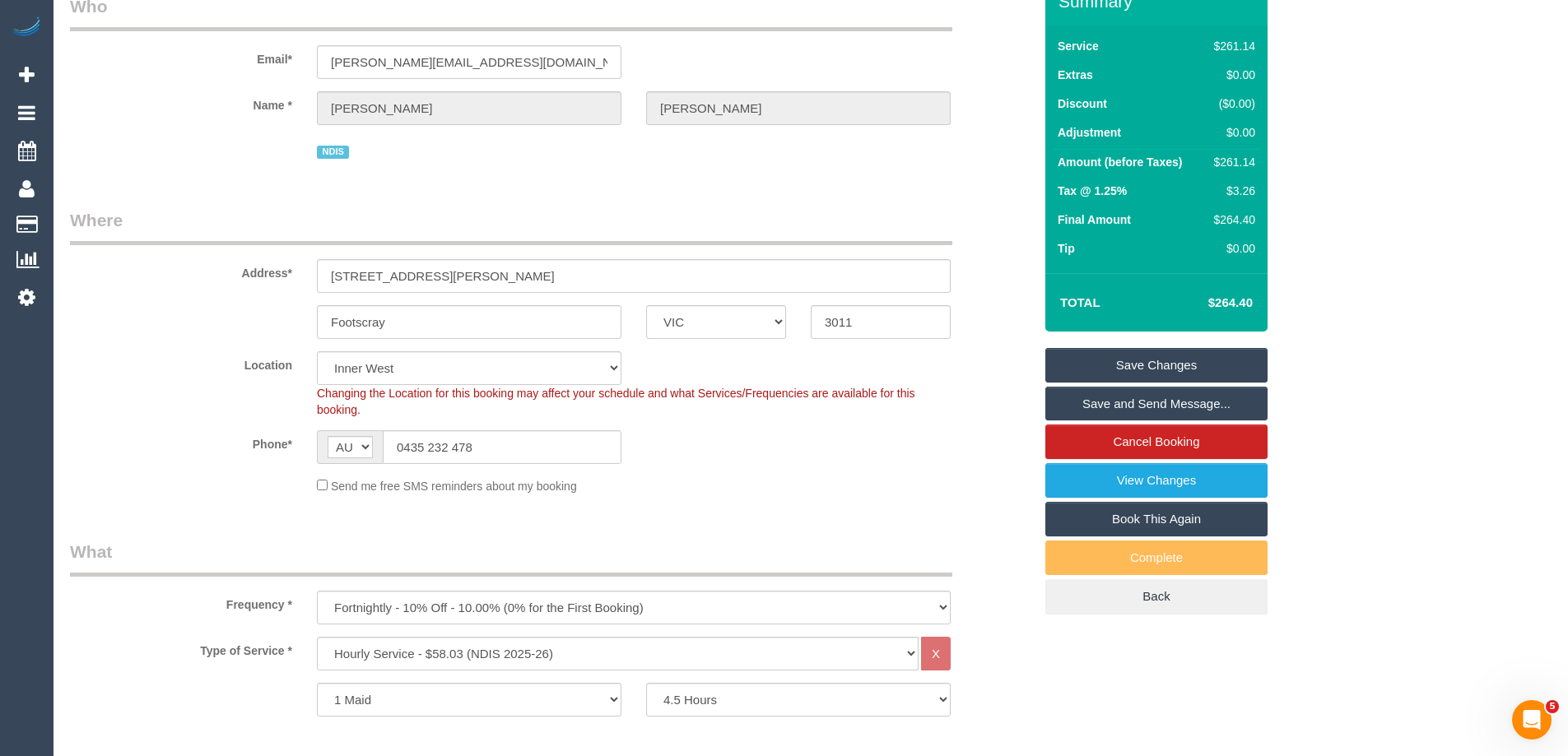
click at [981, 300] on sui-booking-address "Address* 8/7-9 Eldridge Street Footscray ACT NSW NT QLD SA TAS VIC WA 3011" at bounding box center [552, 274] width 963 height 131
click at [1226, 160] on div "$261.14" at bounding box center [1231, 162] width 48 height 17
copy div "261.14"
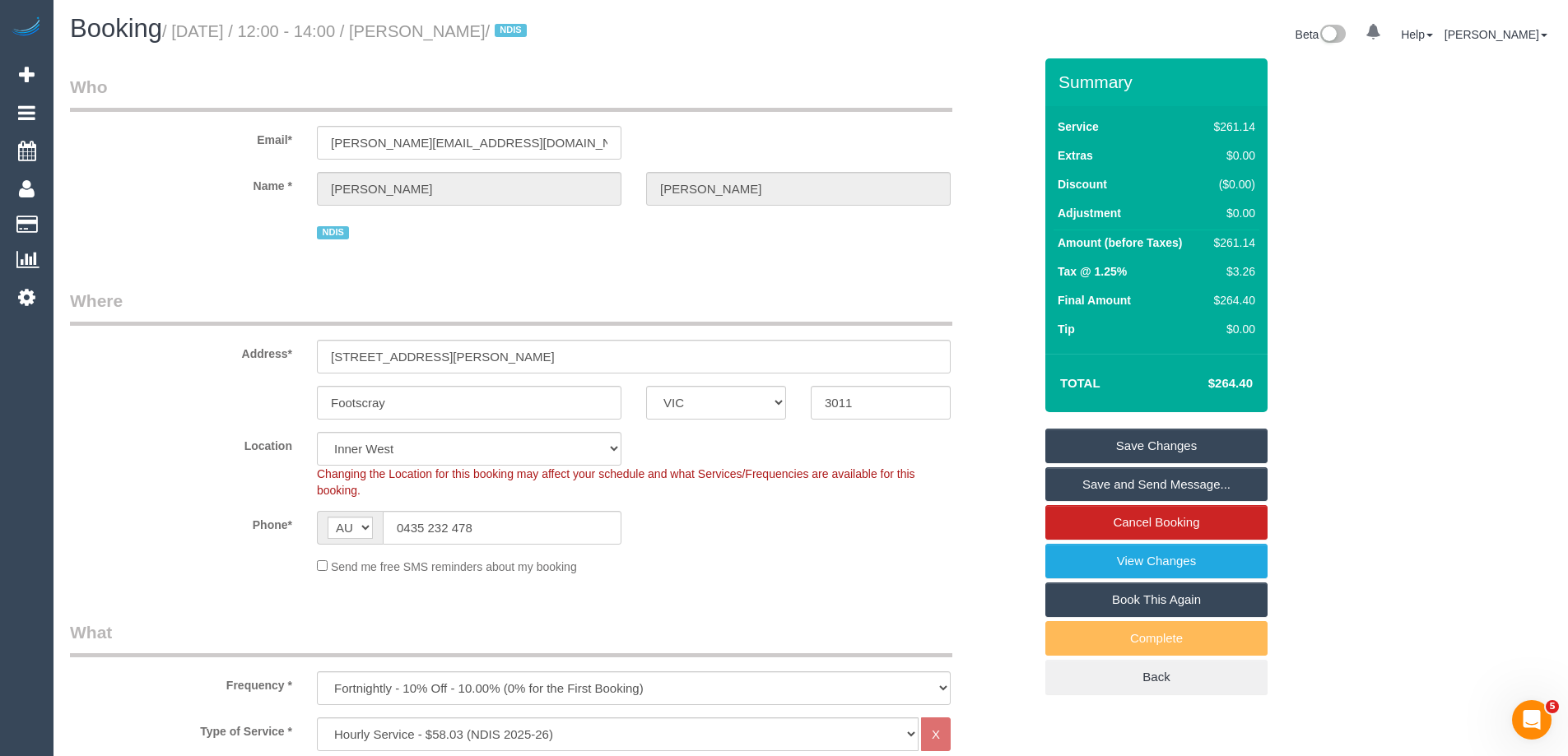
scroll to position [0, 0]
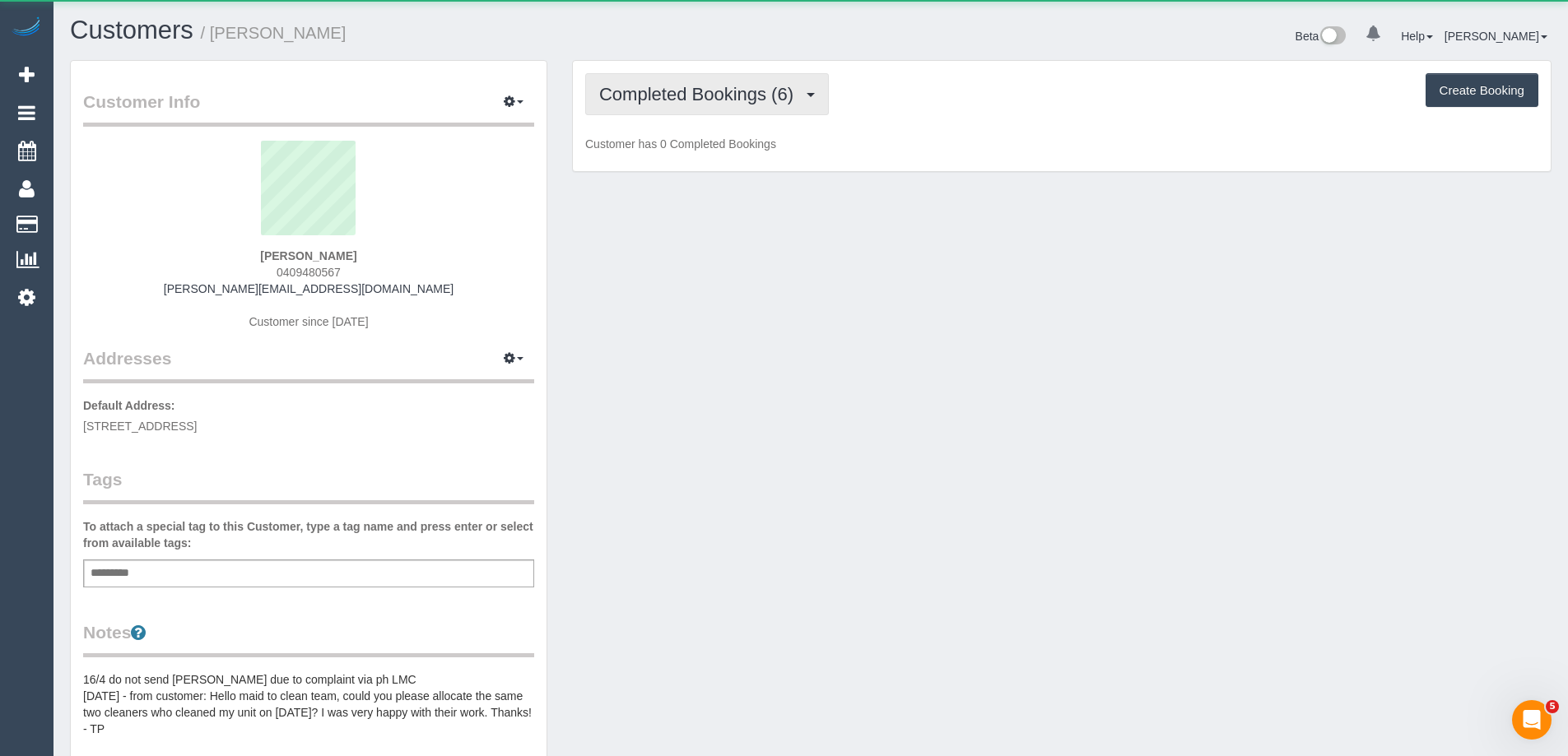
click at [673, 93] on span "Completed Bookings (6)" at bounding box center [700, 93] width 203 height 21
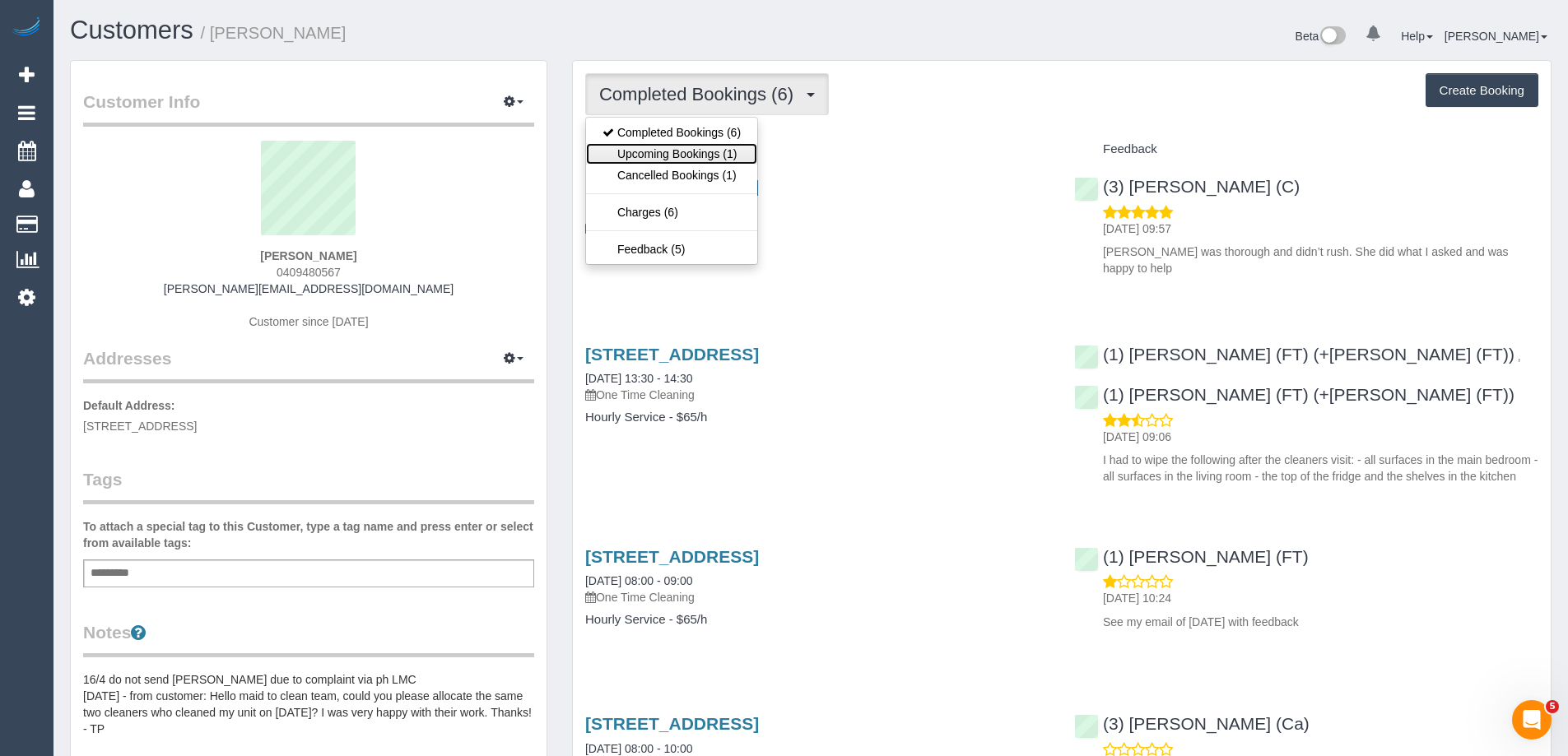
click at [674, 150] on link "Upcoming Bookings (1)" at bounding box center [671, 154] width 171 height 22
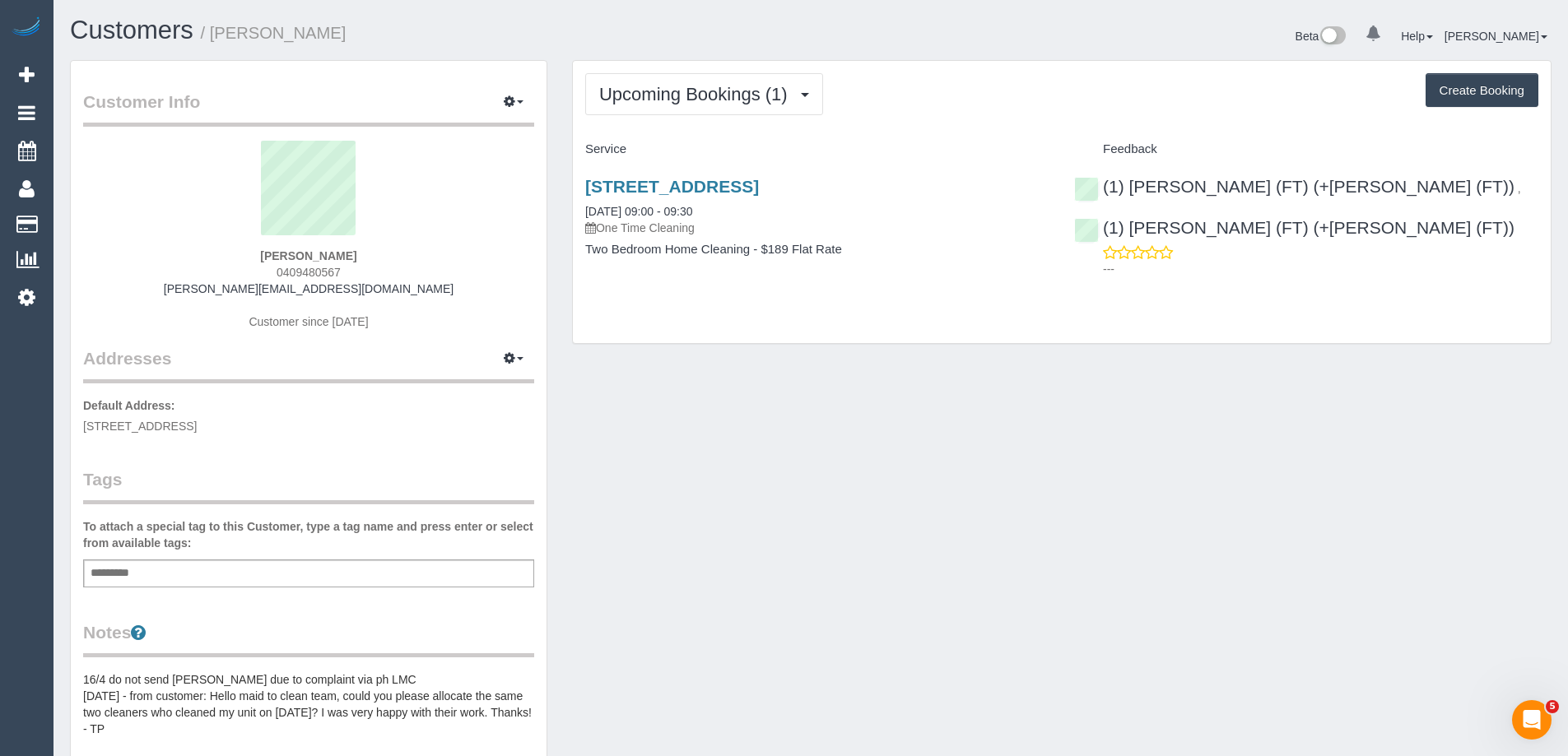
copy small "Lucinda Bordignon"
drag, startPoint x: 279, startPoint y: 31, endPoint x: 214, endPoint y: 31, distance: 65.0
click at [214, 31] on h1 "Customers / Lucinda Bordignon" at bounding box center [434, 31] width 728 height 28
click at [315, 275] on span "0409480567" at bounding box center [309, 272] width 65 height 13
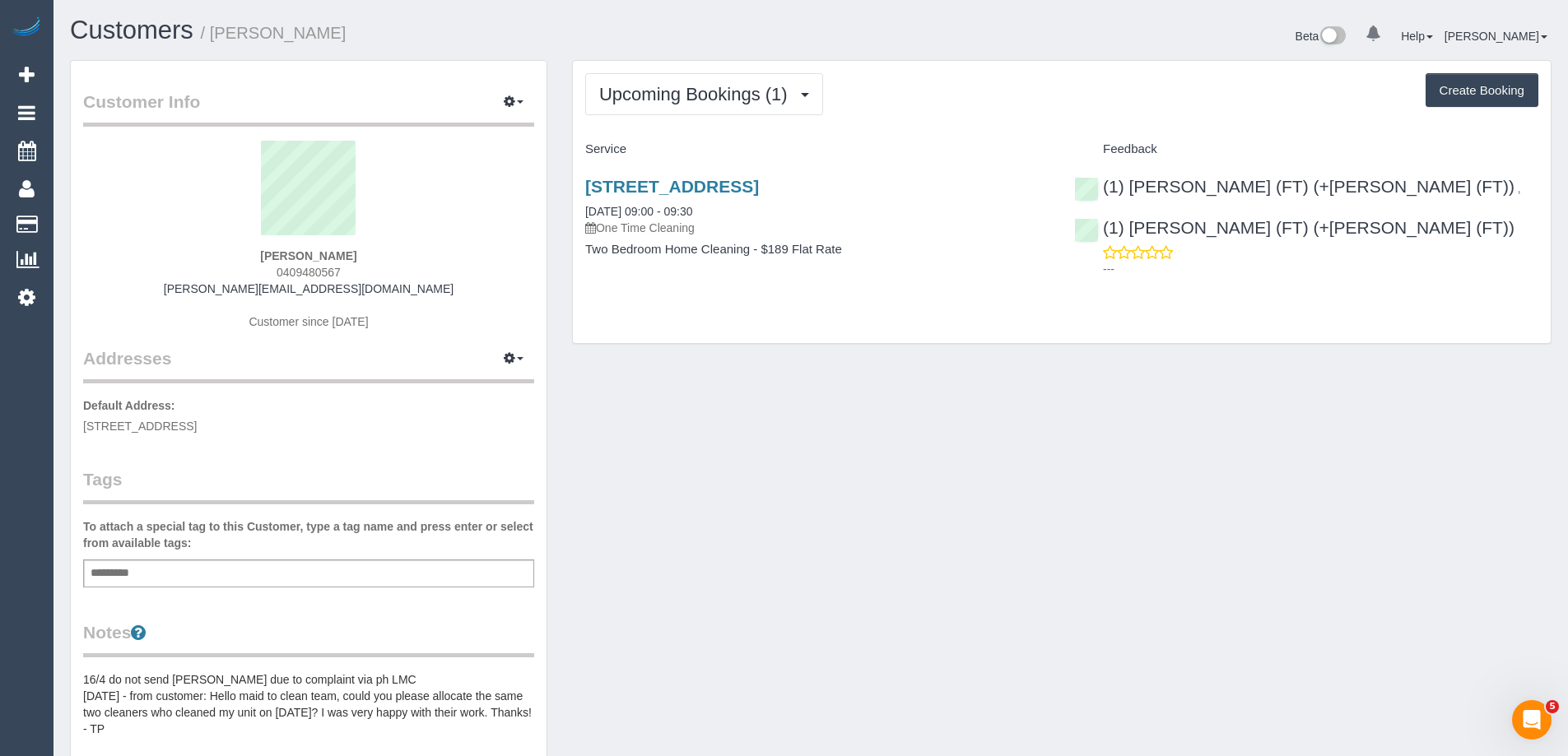
copy span "0409480567"
click at [798, 486] on div "Customer Info Edit Contact Info Send Message Email Preferences Special Sales Ta…" at bounding box center [811, 673] width 1506 height 1226
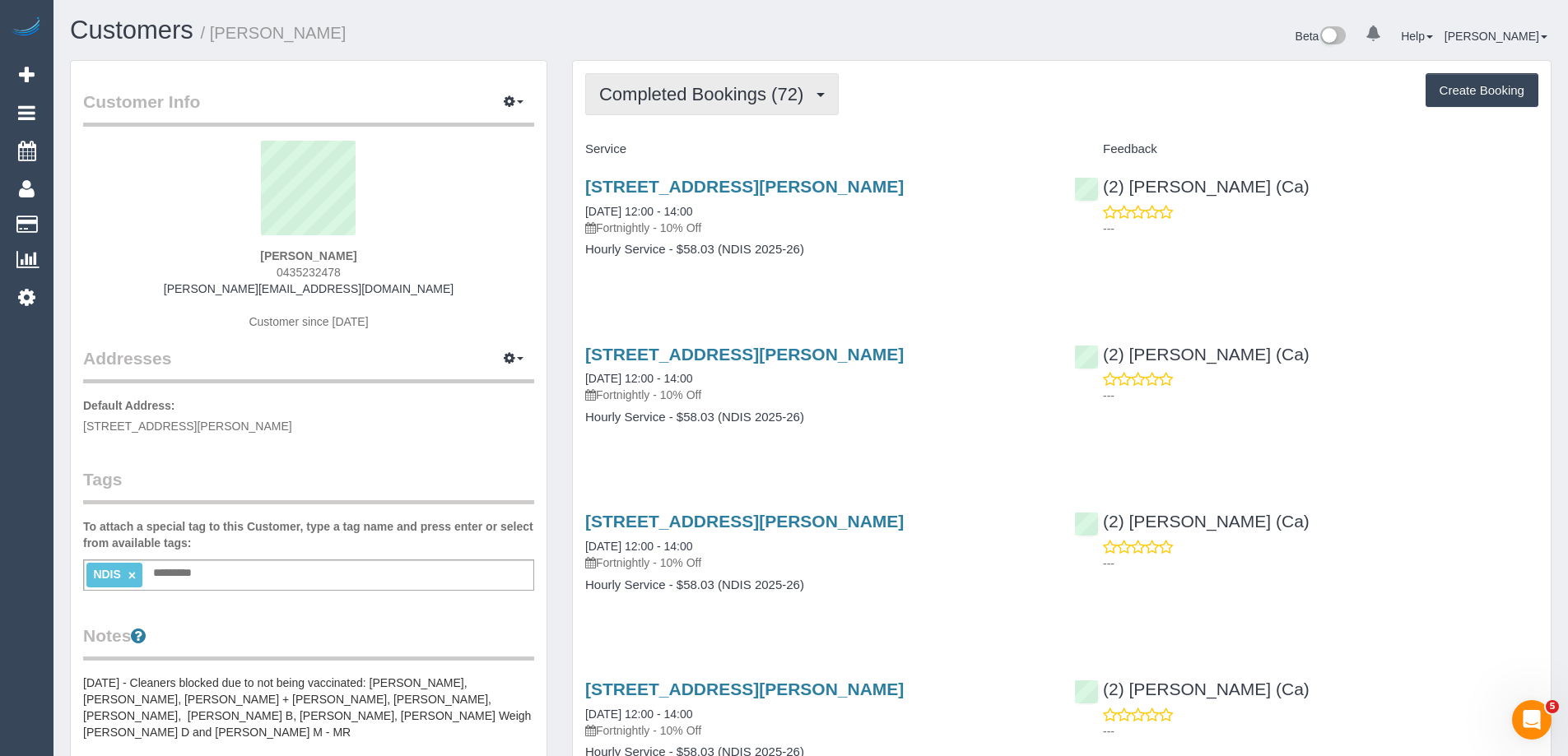
click at [698, 96] on span "Completed Bookings (72)" at bounding box center [705, 93] width 213 height 21
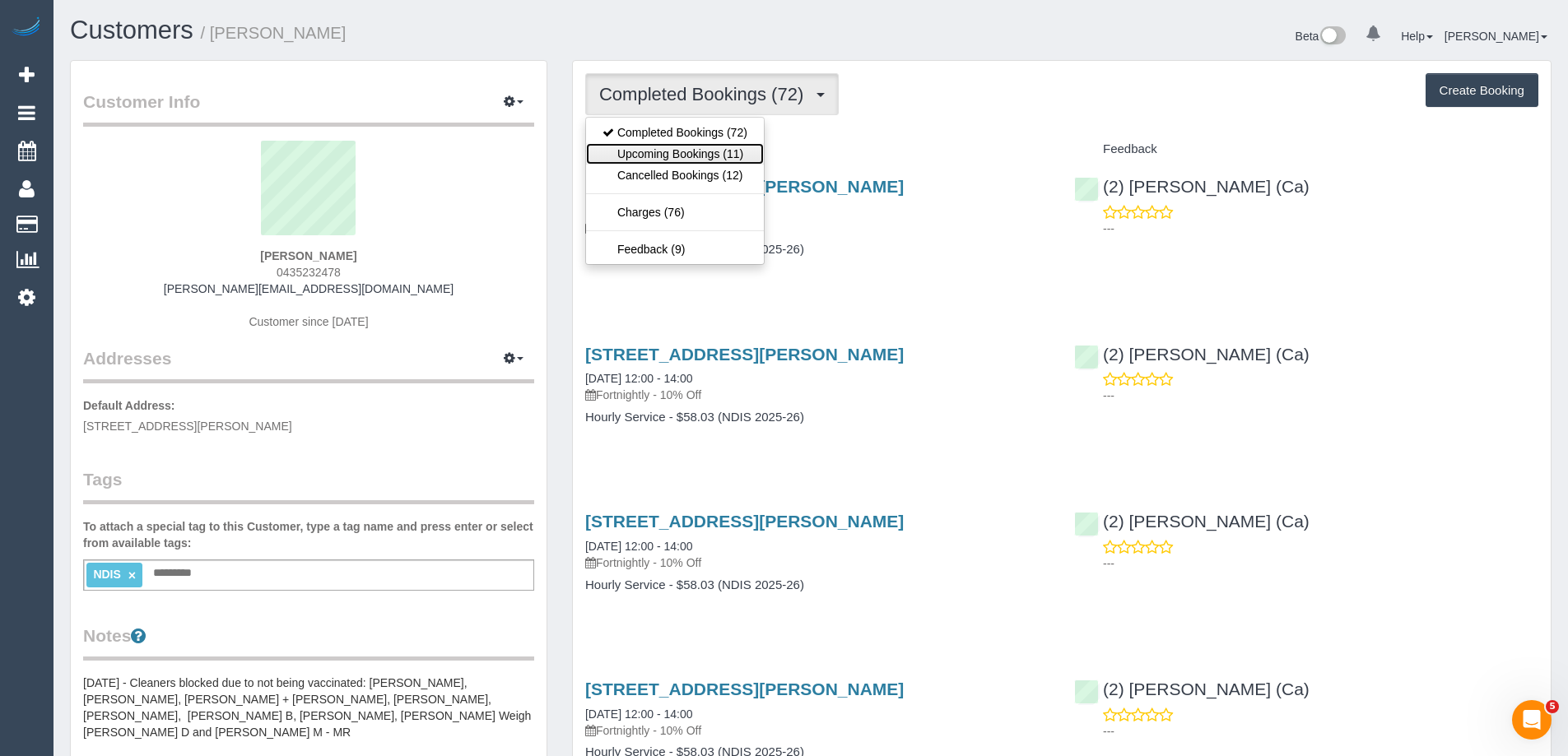
click at [689, 150] on link "Upcoming Bookings (11)" at bounding box center [674, 154] width 178 height 22
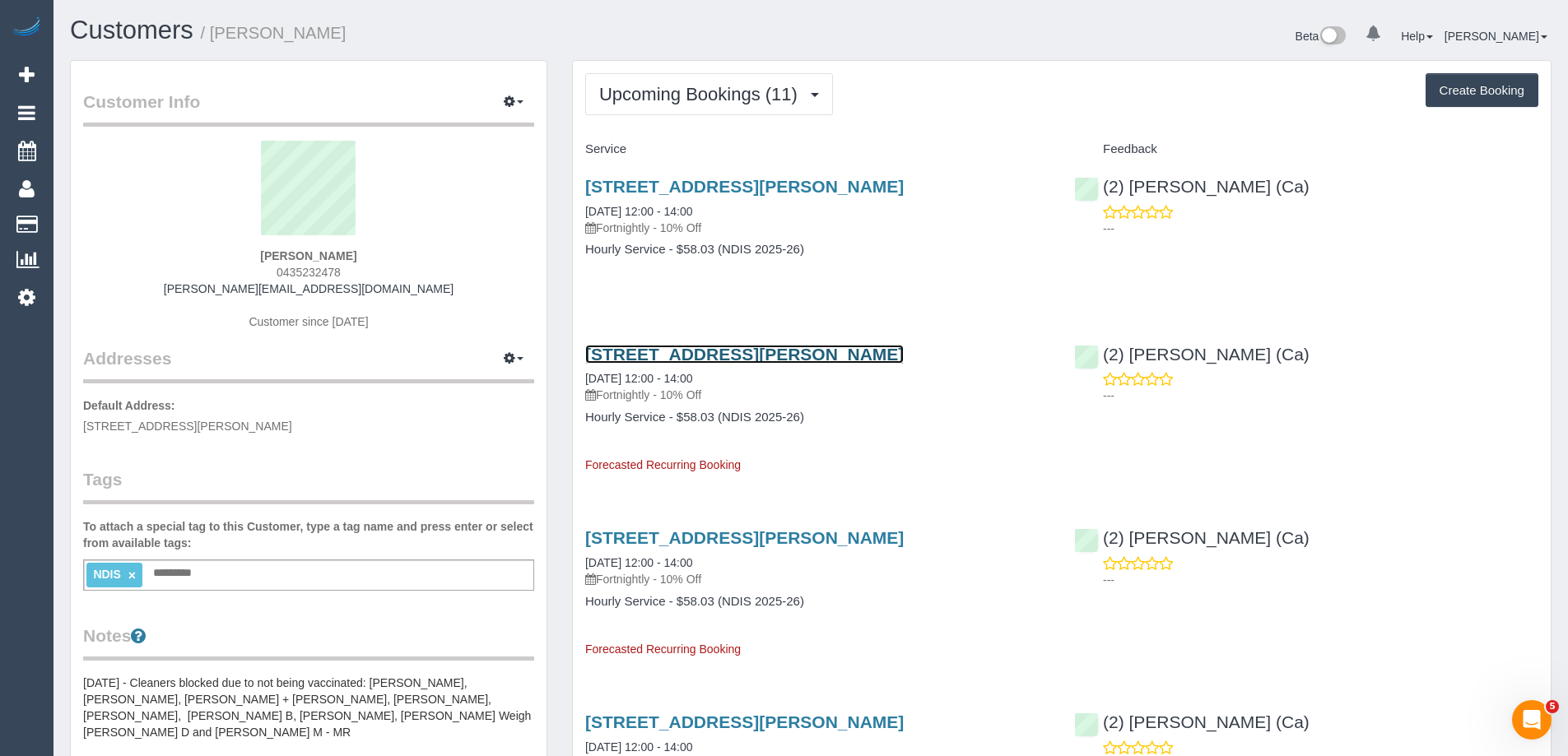
click at [710, 356] on link "[STREET_ADDRESS][PERSON_NAME]" at bounding box center [744, 354] width 319 height 19
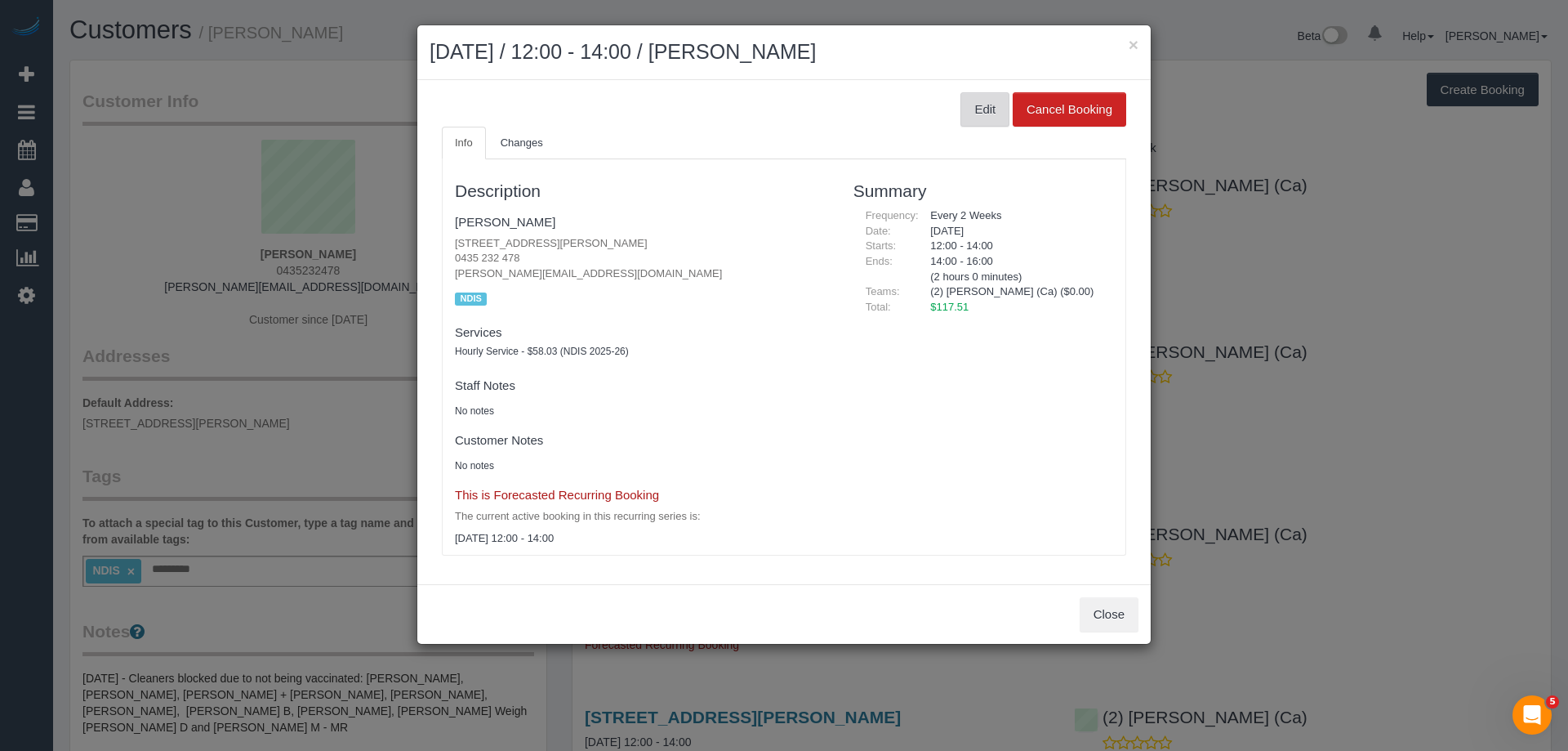
click at [984, 114] on button "Edit" at bounding box center [986, 109] width 49 height 35
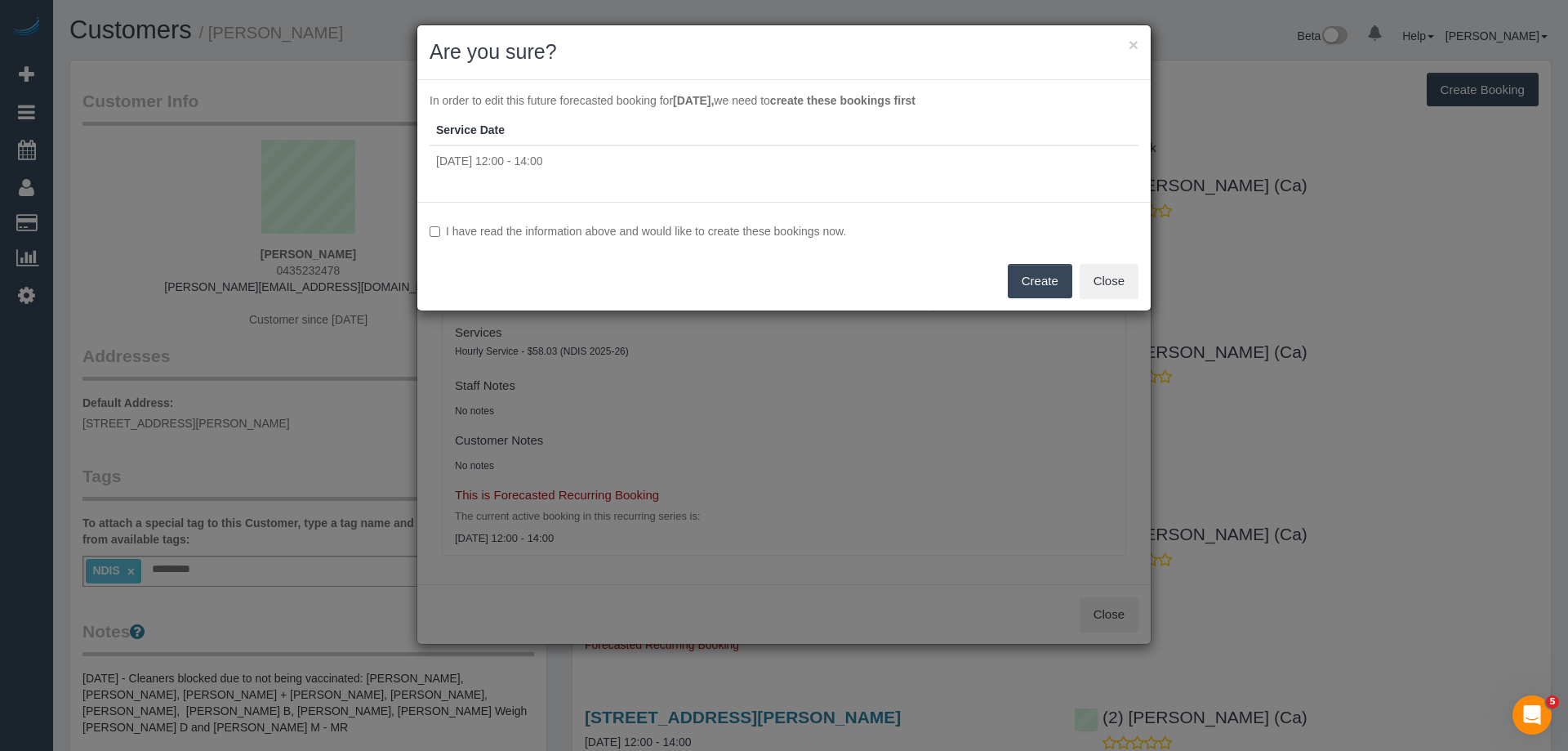
click at [602, 231] on label "I have read the information above and would like to create these bookings now." at bounding box center [784, 231] width 709 height 16
click at [1039, 273] on button "Create" at bounding box center [1040, 281] width 65 height 35
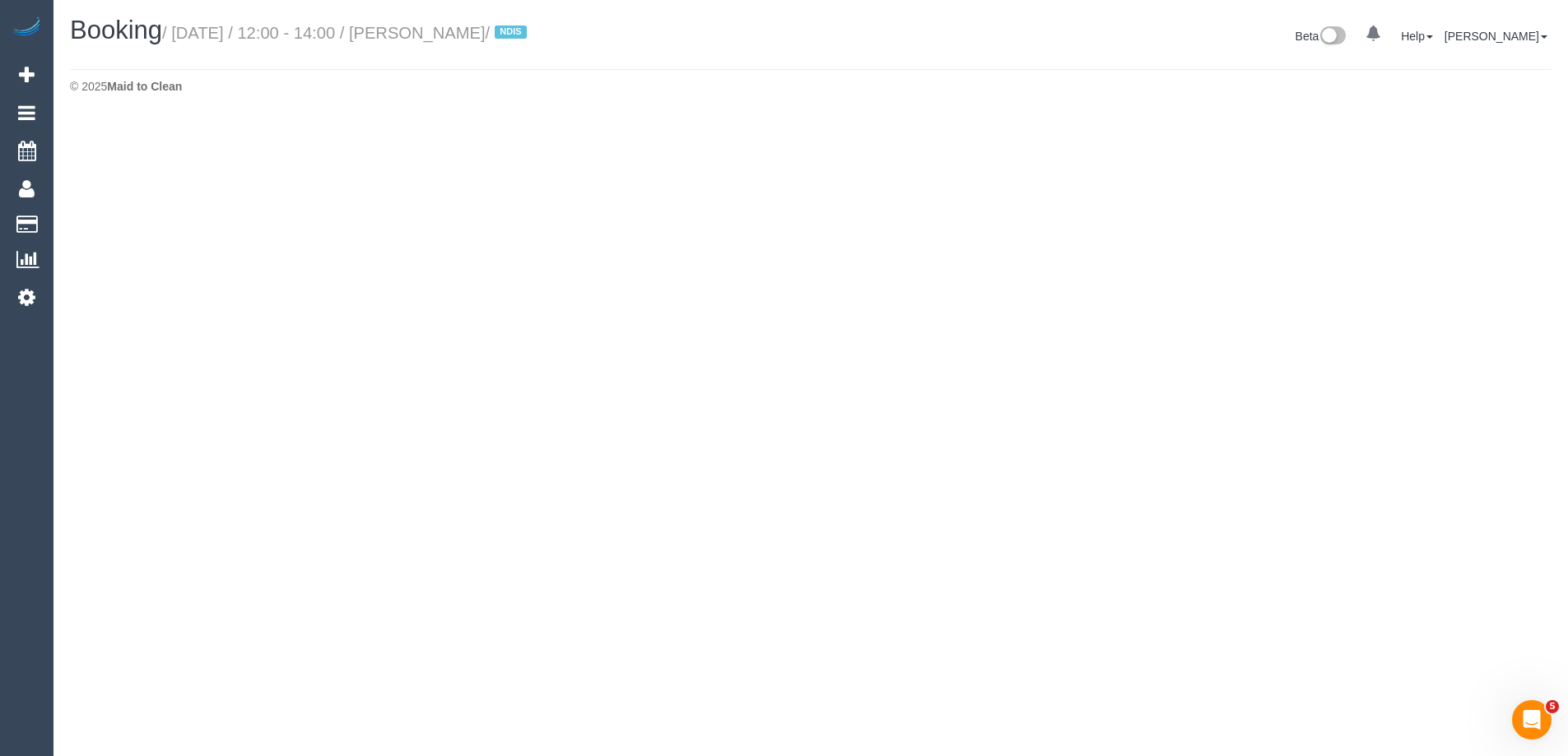
select select "VIC"
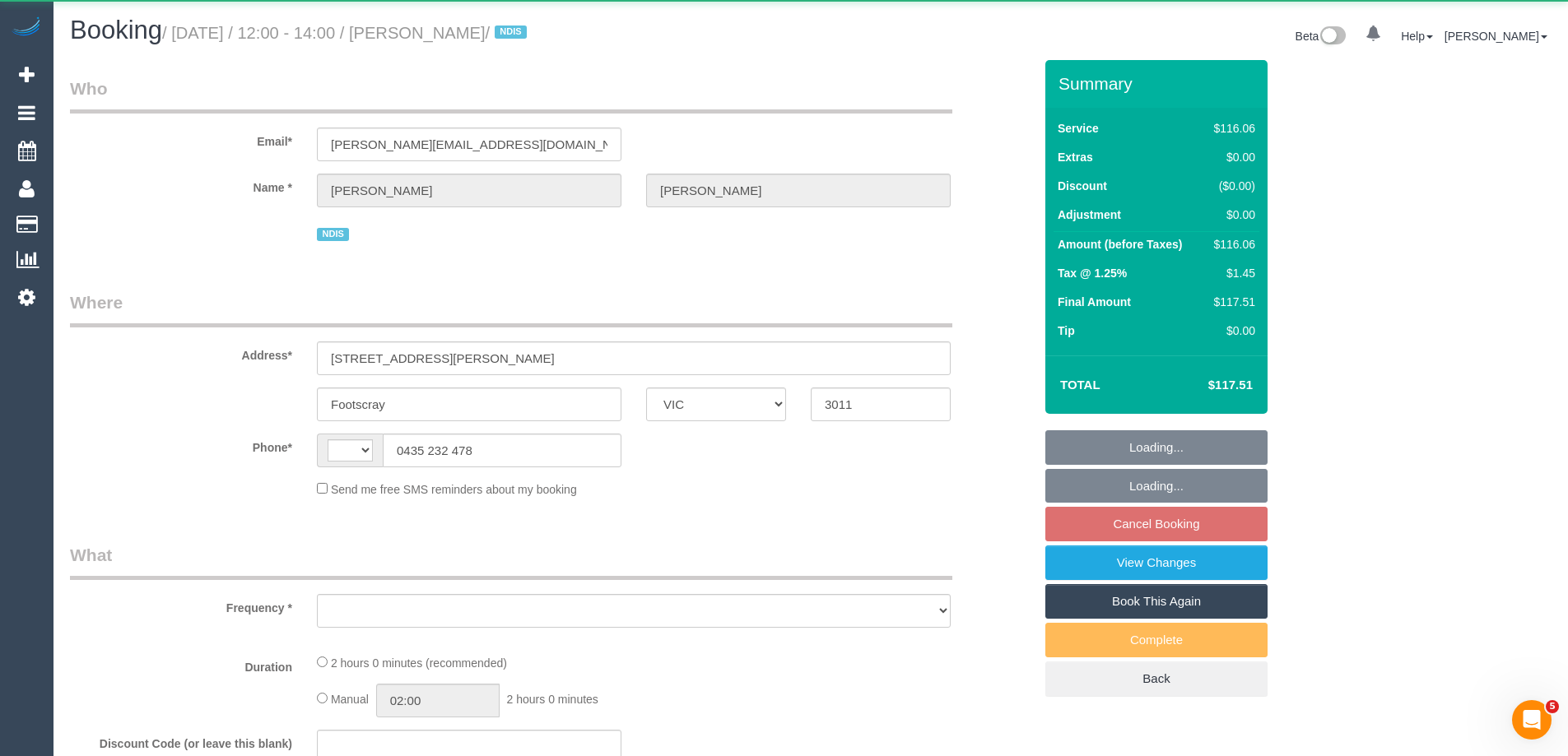
scroll to position [658, 0]
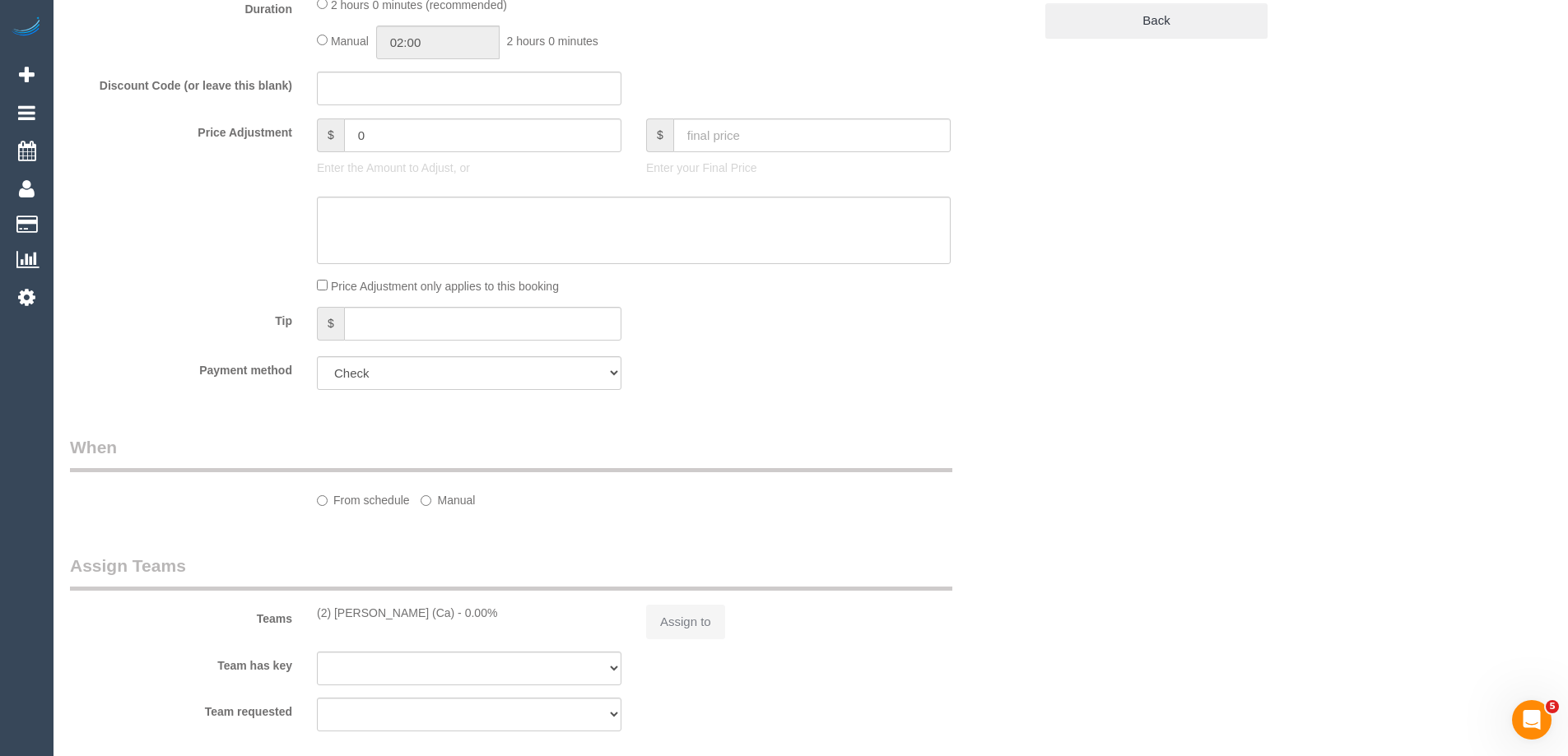
select select "string:AU"
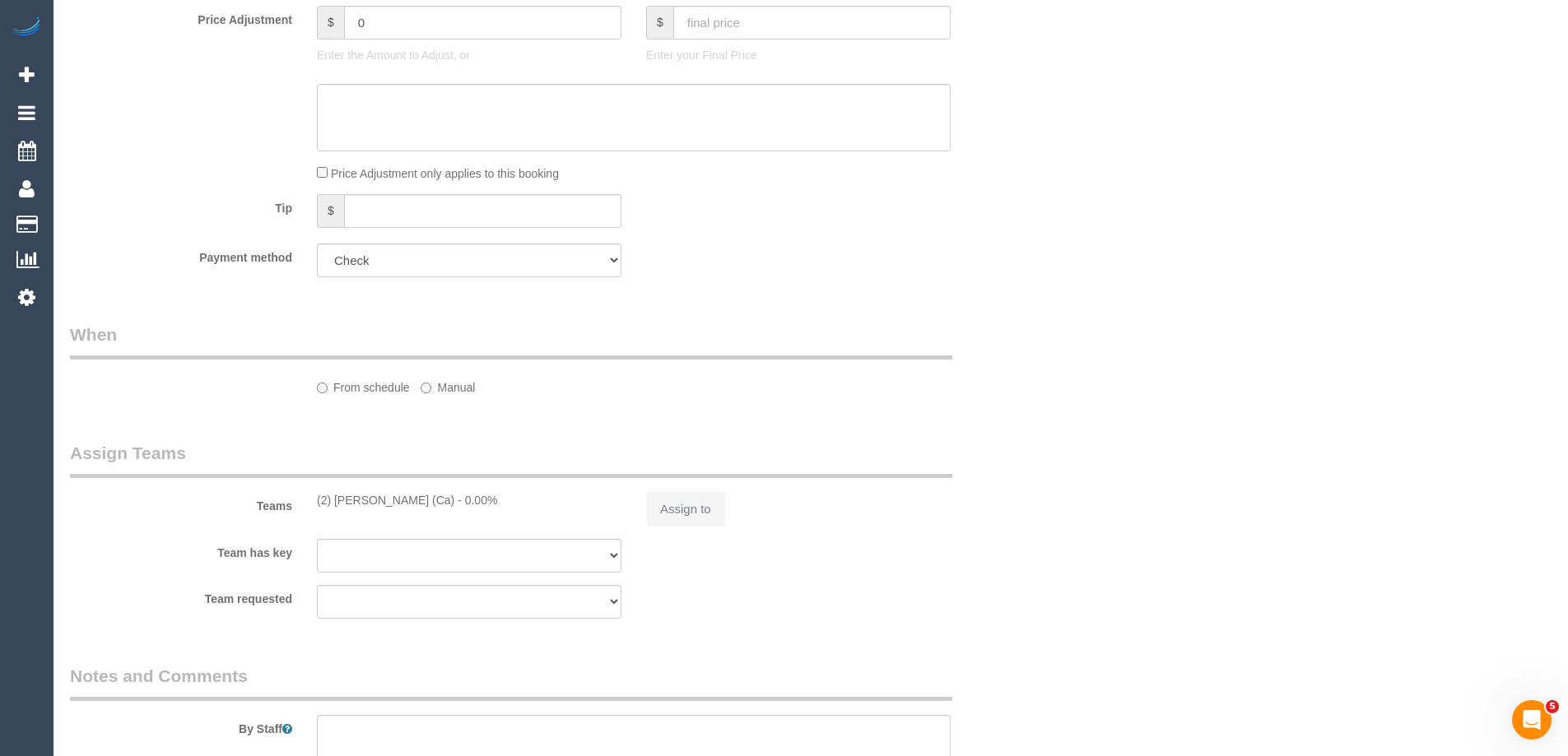
select select "object:2093"
select select "spot4"
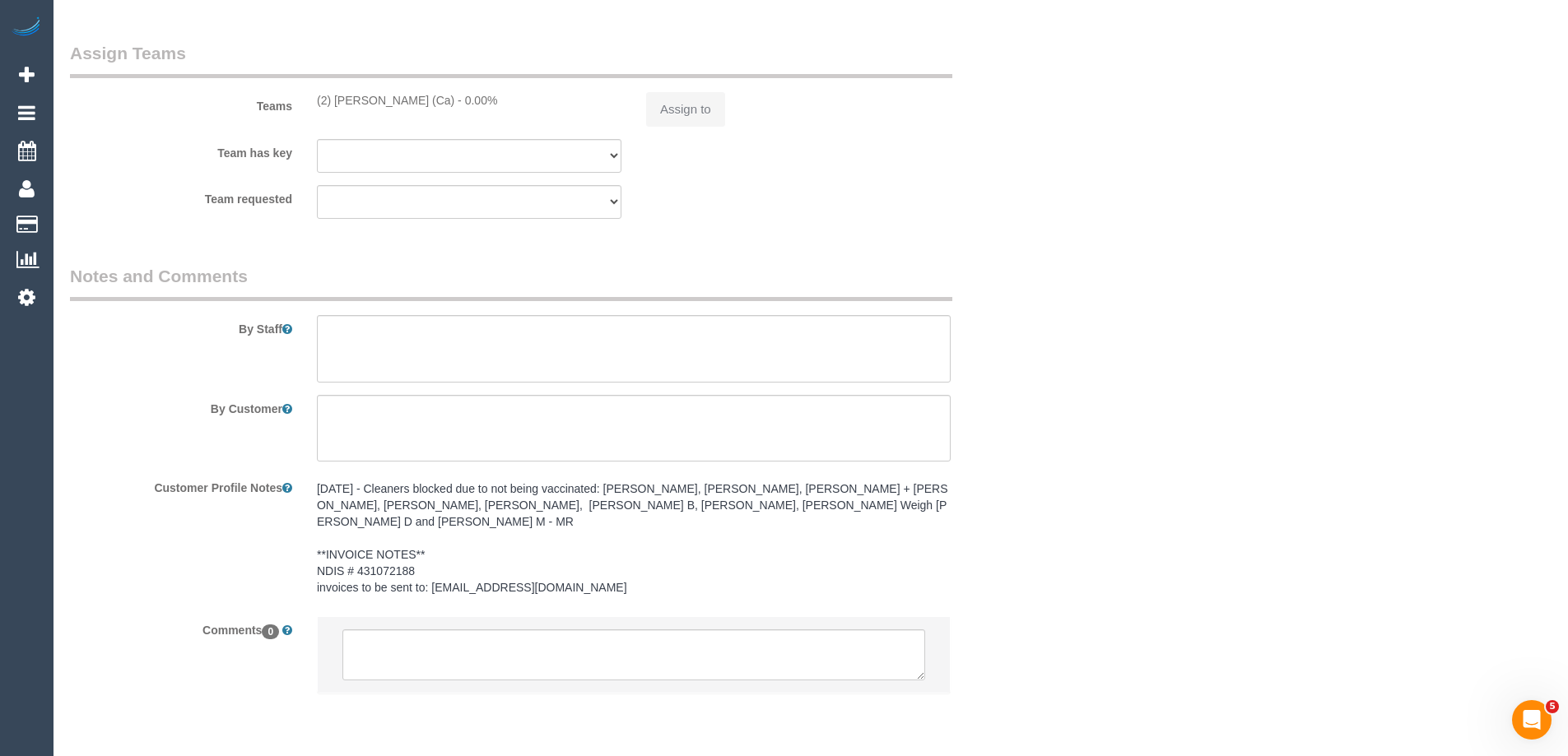
select select "object:2098"
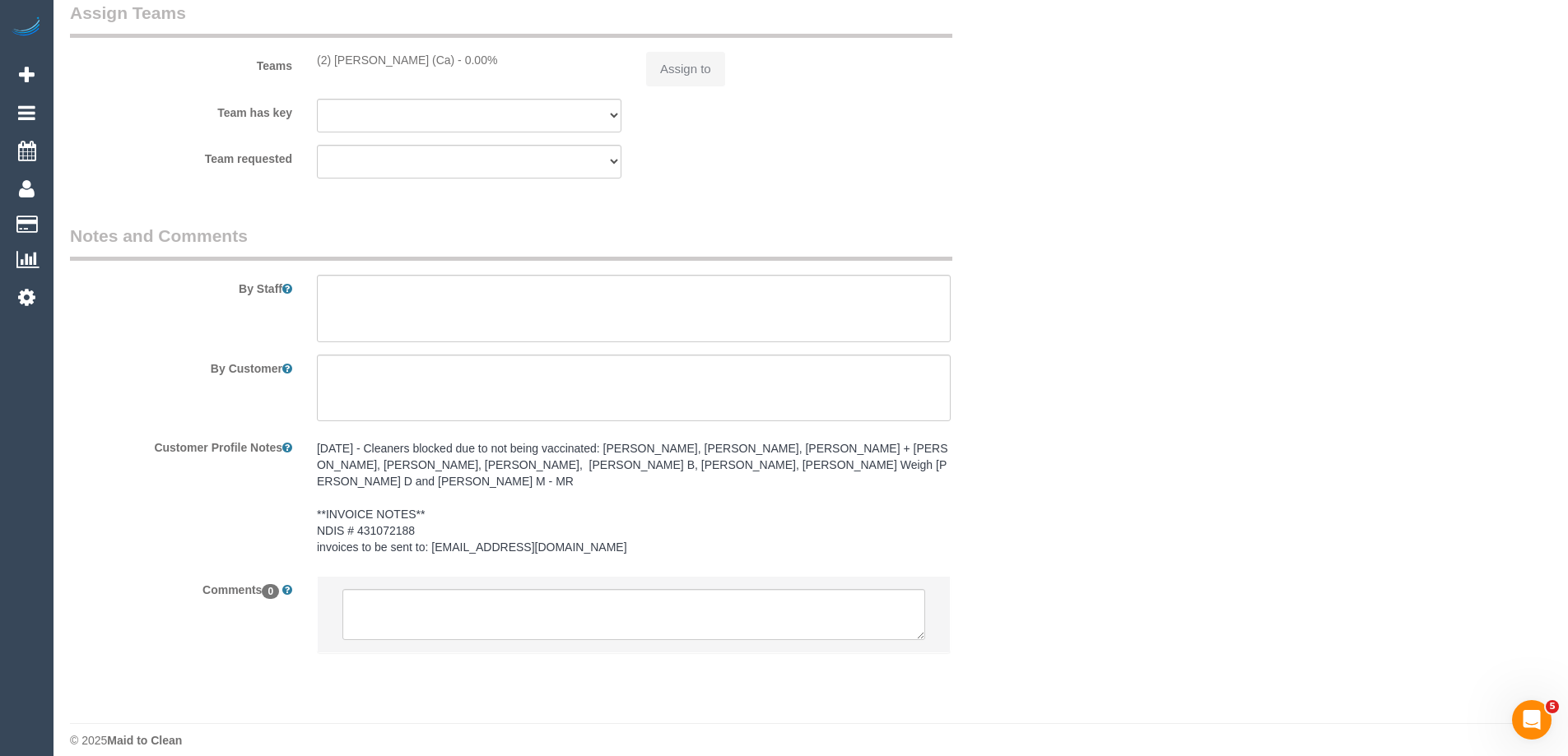
select select "number:28"
select select "number:14"
select select "number:18"
select select "number:24"
select select "number:34"
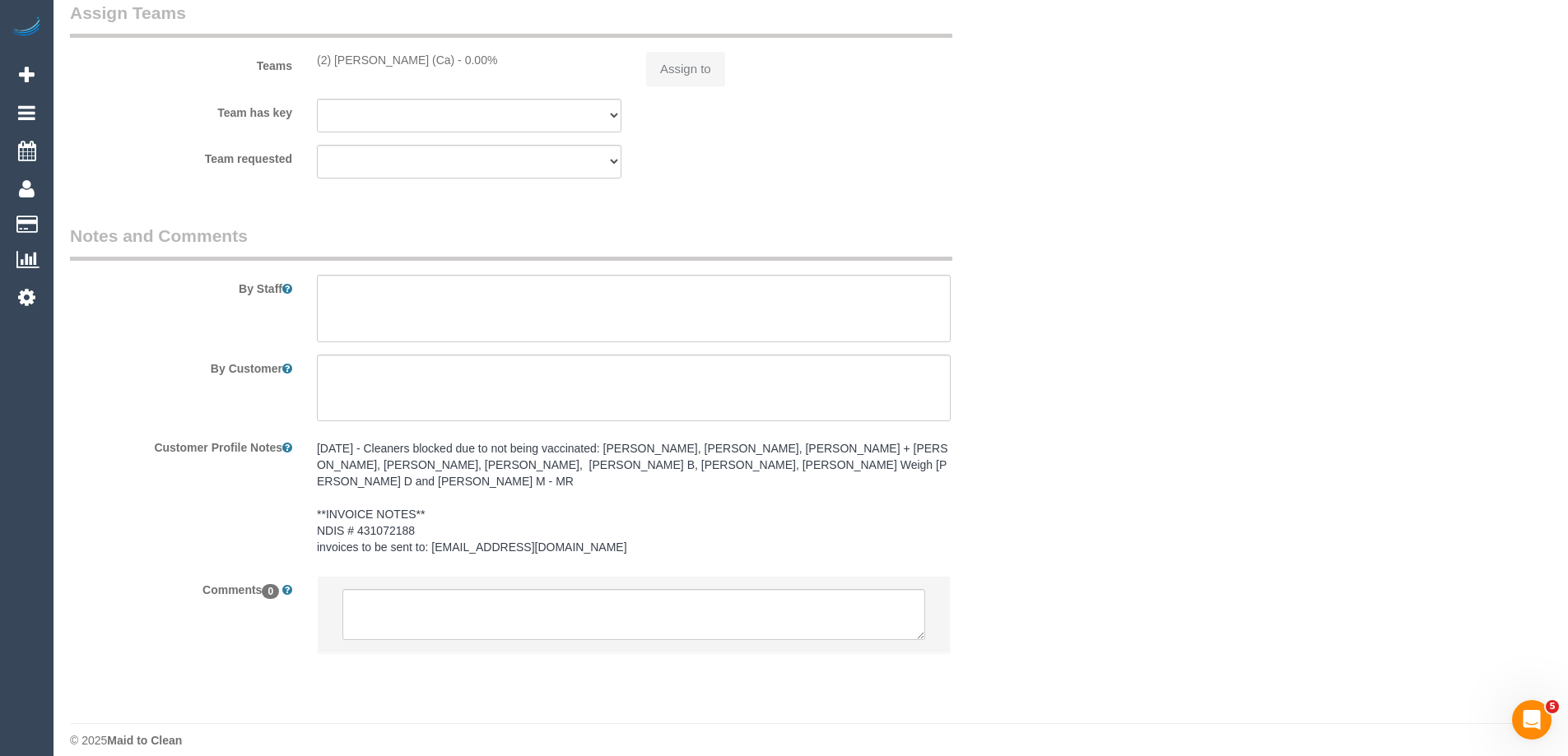
select select "number:26"
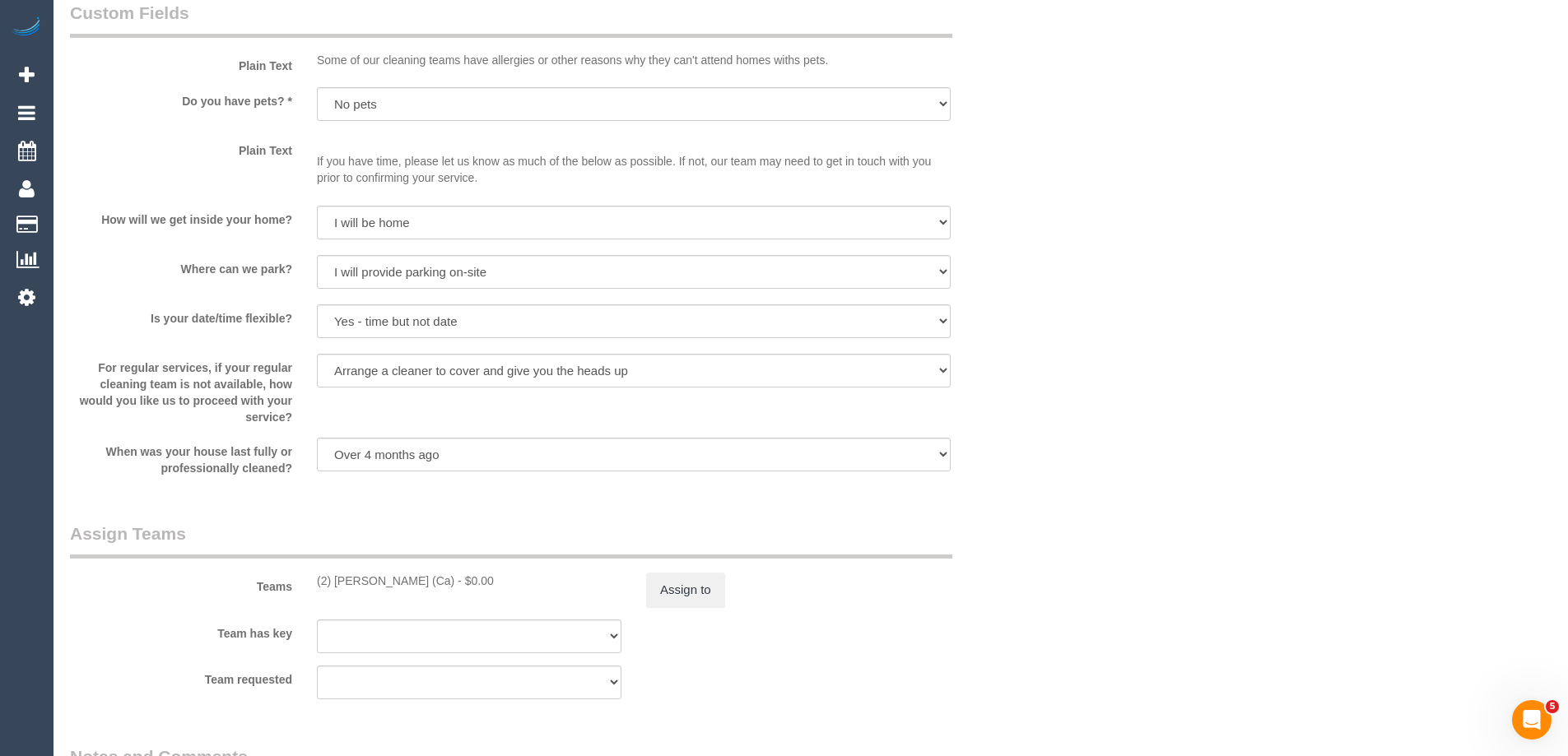
scroll to position [1986, 0]
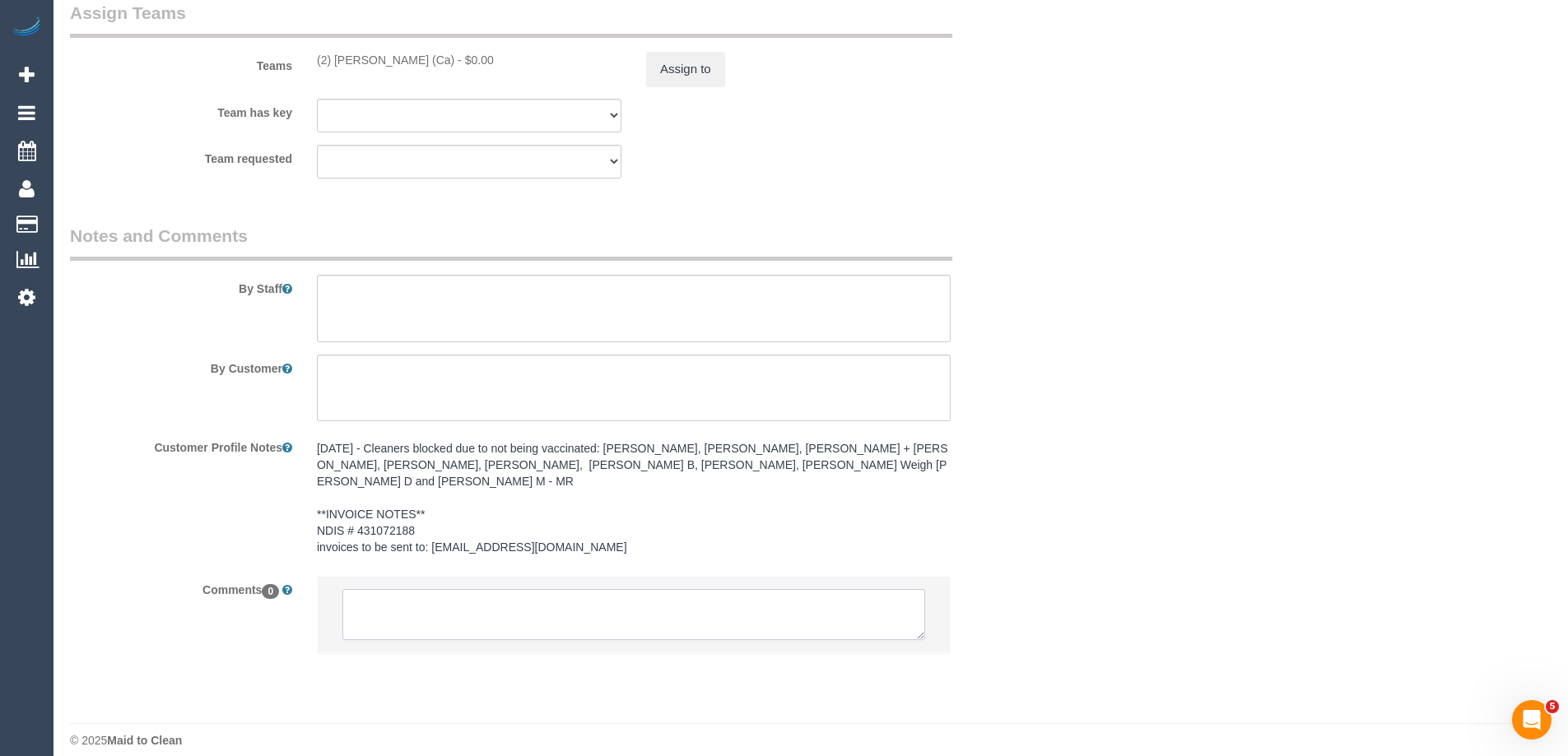
click at [539, 595] on textarea at bounding box center [634, 615] width 583 height 51
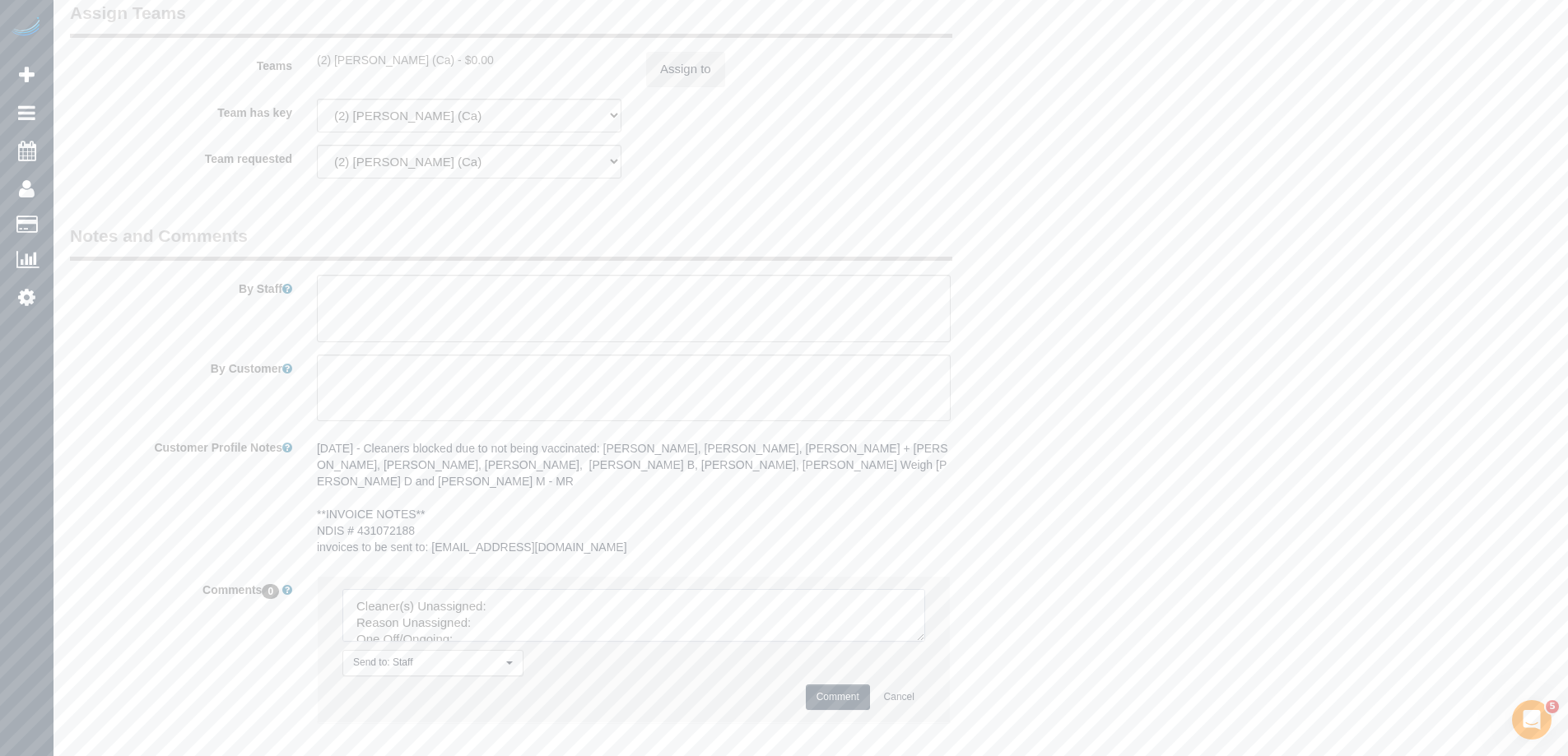
drag, startPoint x: 919, startPoint y: 619, endPoint x: 1001, endPoint y: 787, distance: 186.9
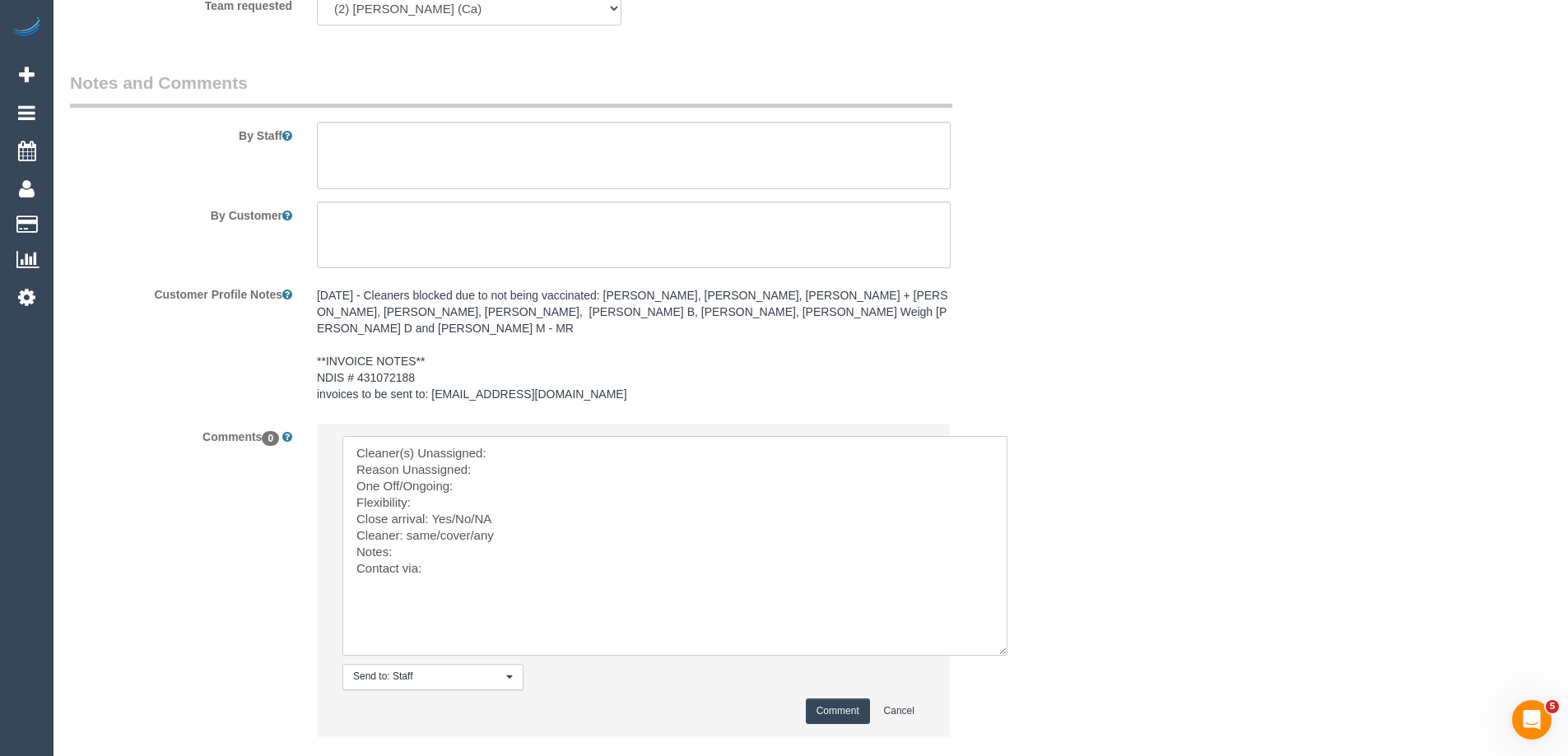
scroll to position [2223, 0]
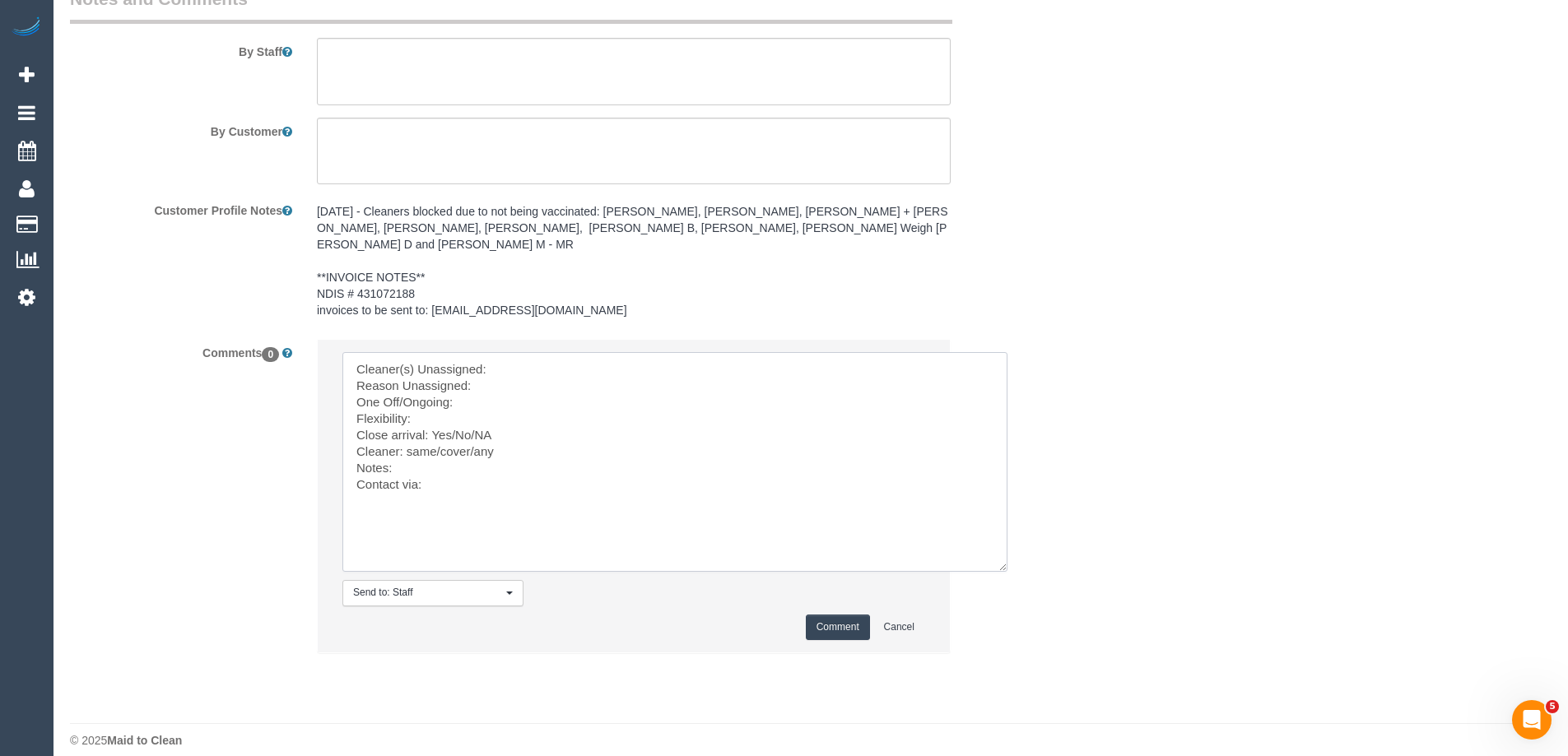
click at [539, 352] on textarea at bounding box center [675, 462] width 665 height 220
click at [510, 490] on textarea at bounding box center [675, 462] width 665 height 220
paste textarea "32 Errol StFootscray VIC 3011"
click at [527, 467] on textarea at bounding box center [675, 462] width 665 height 220
drag, startPoint x: 438, startPoint y: 432, endPoint x: 554, endPoint y: 433, distance: 116.0
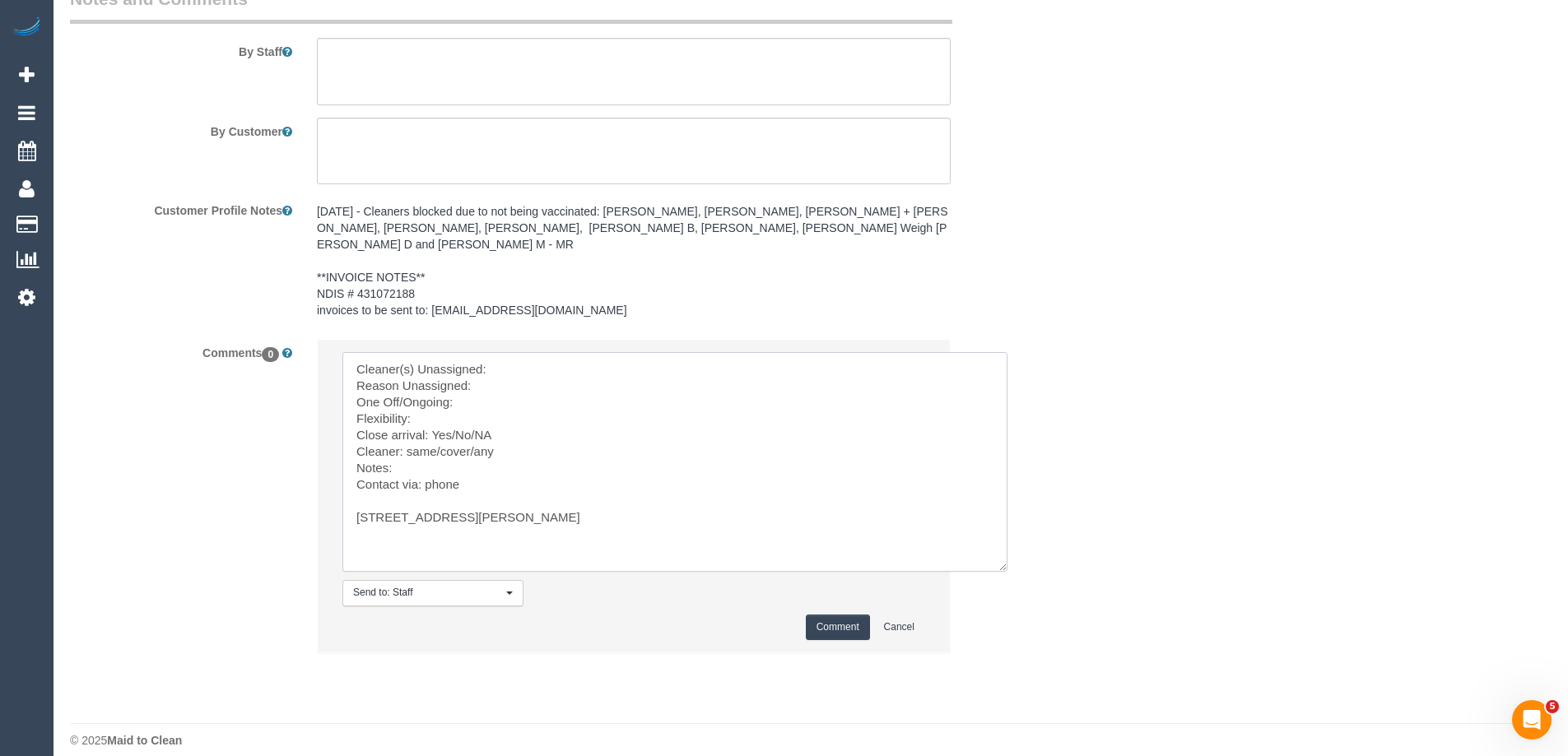
click at [554, 433] on textarea at bounding box center [675, 462] width 665 height 220
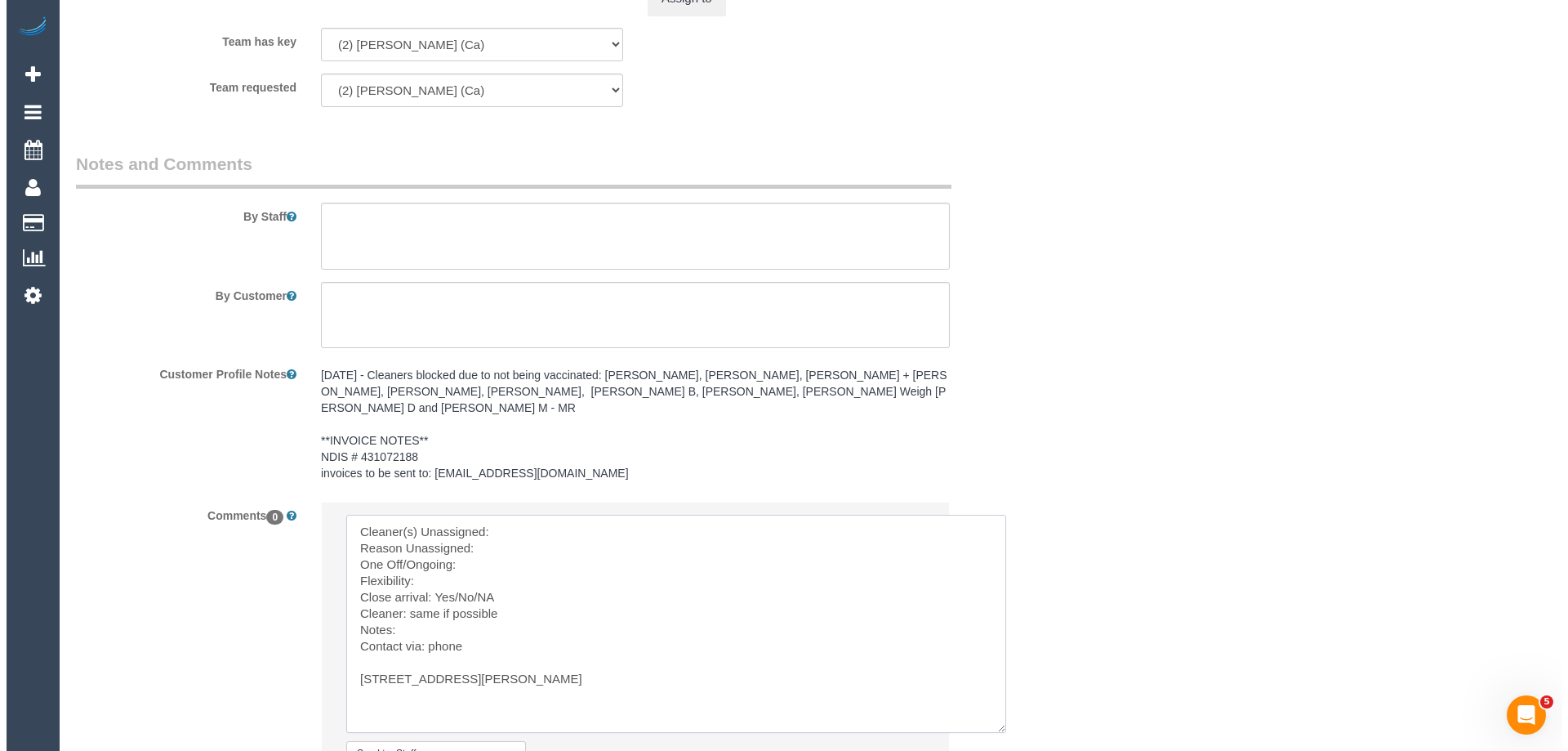
scroll to position [1634, 0]
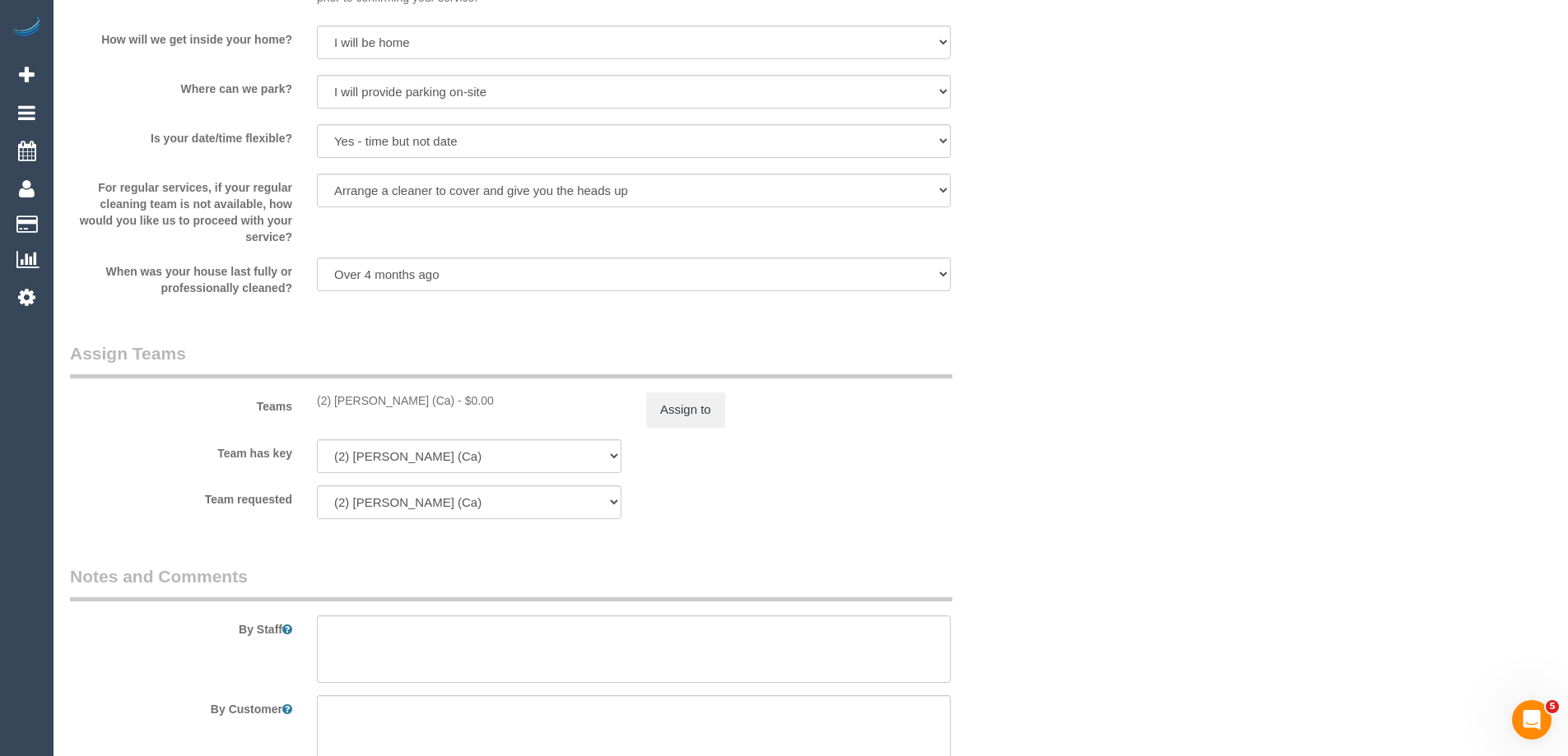
copy div "(2) Cheree Jordan (Ca)"
drag, startPoint x: 313, startPoint y: 406, endPoint x: 436, endPoint y: 403, distance: 123.0
click at [434, 407] on div "(2) Cheree Jordan (Ca) - $0.00" at bounding box center [469, 400] width 329 height 17
click at [699, 395] on button "Assign to" at bounding box center [685, 409] width 79 height 35
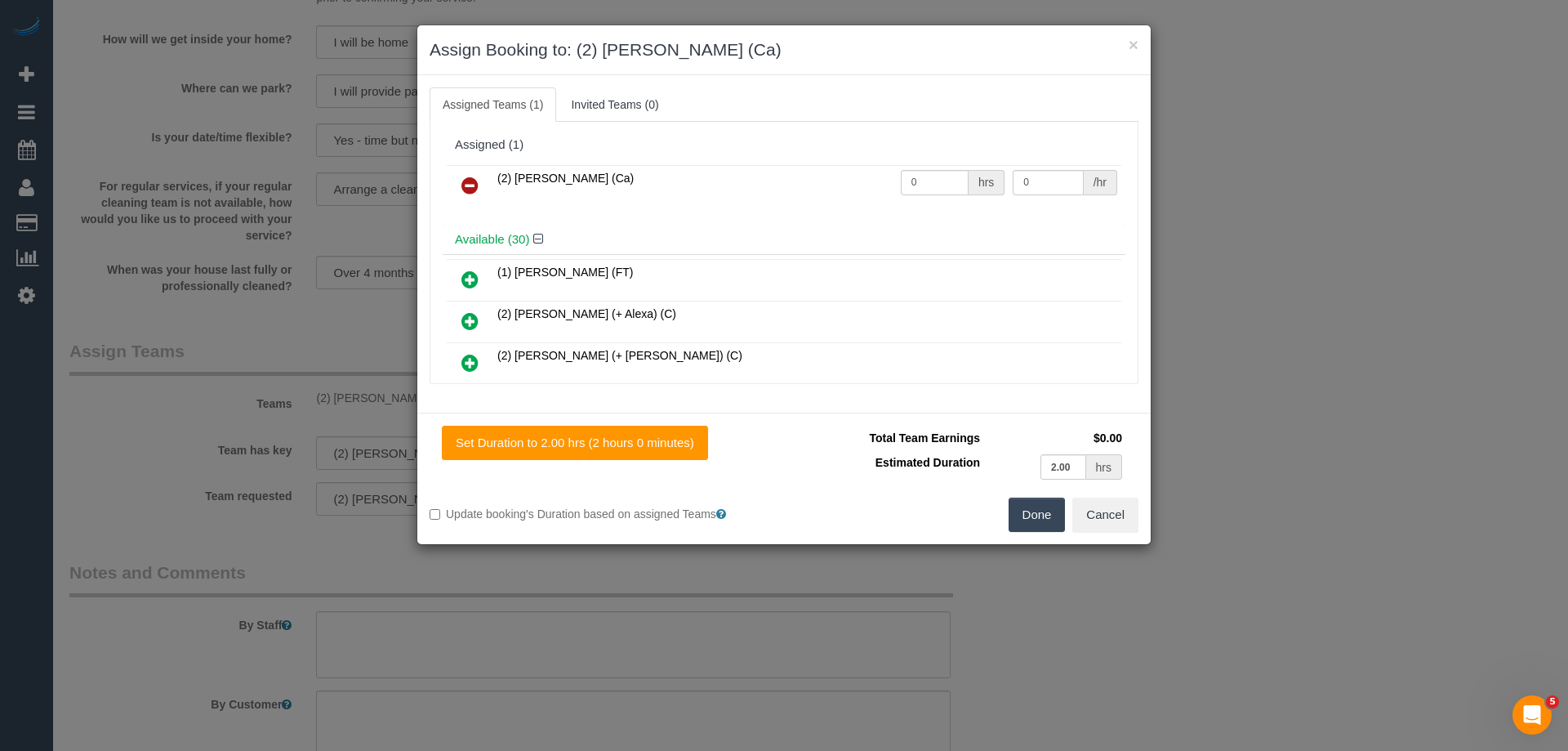
click at [475, 183] on icon at bounding box center [470, 186] width 17 height 20
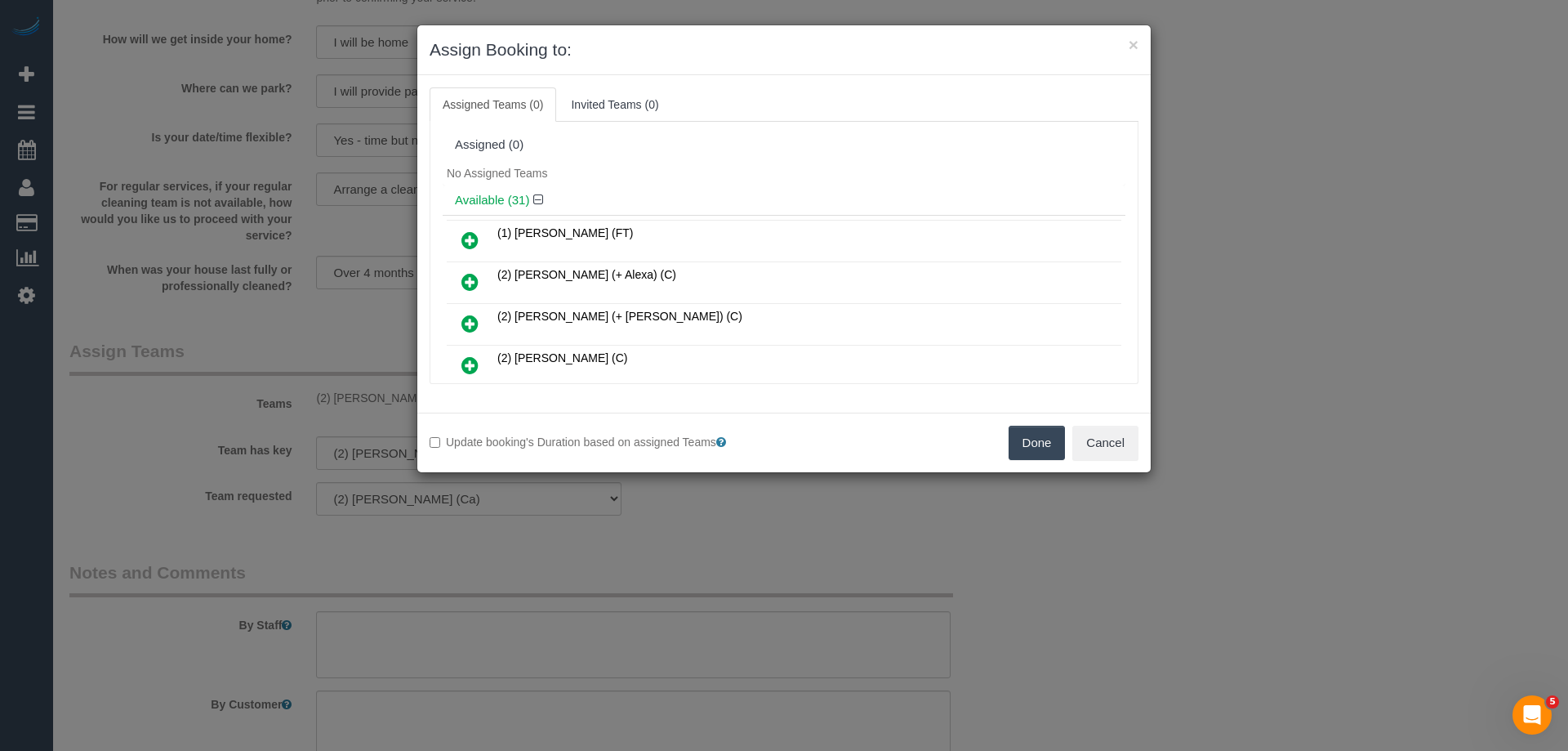
click at [1023, 437] on button "Done" at bounding box center [1037, 443] width 57 height 35
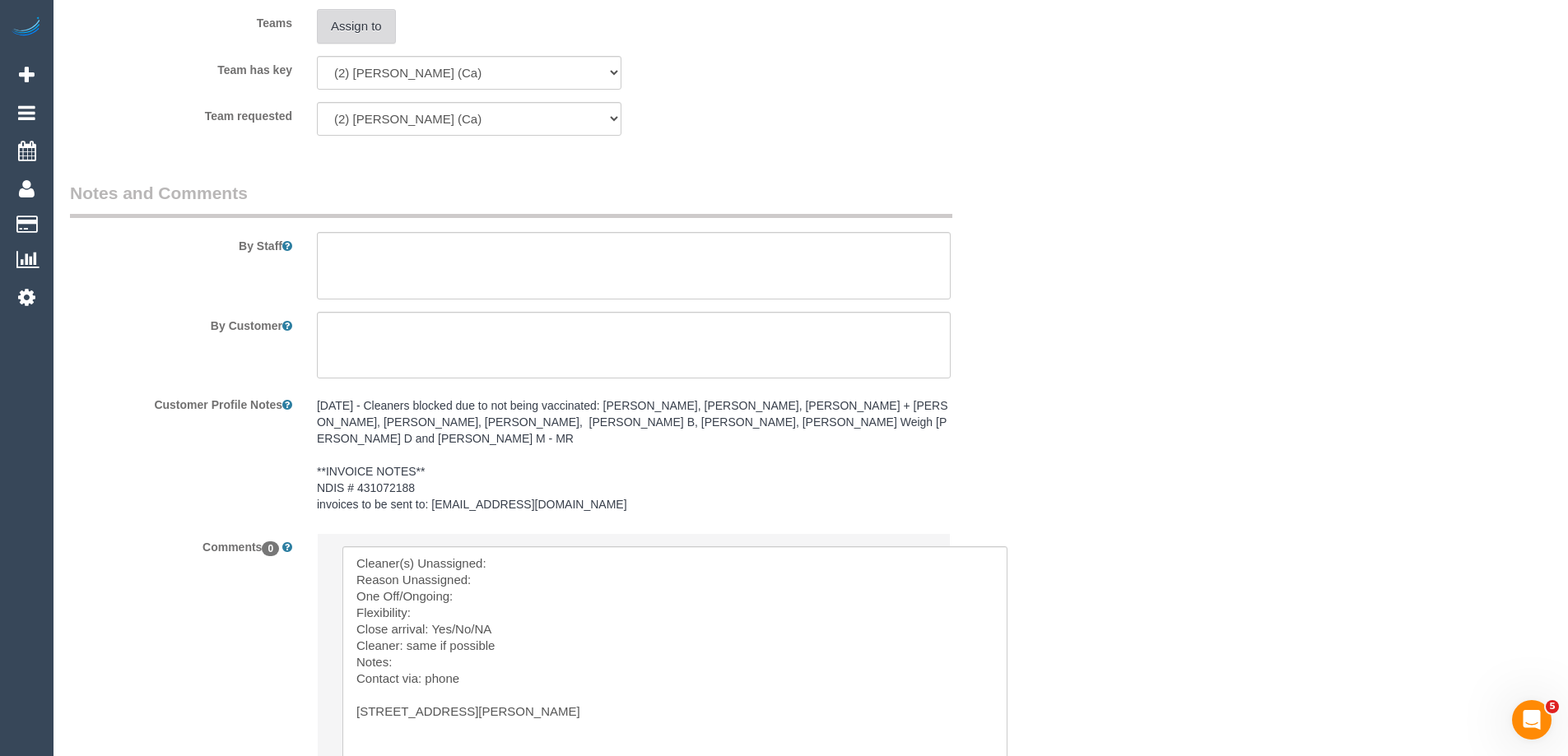
scroll to position [2223, 0]
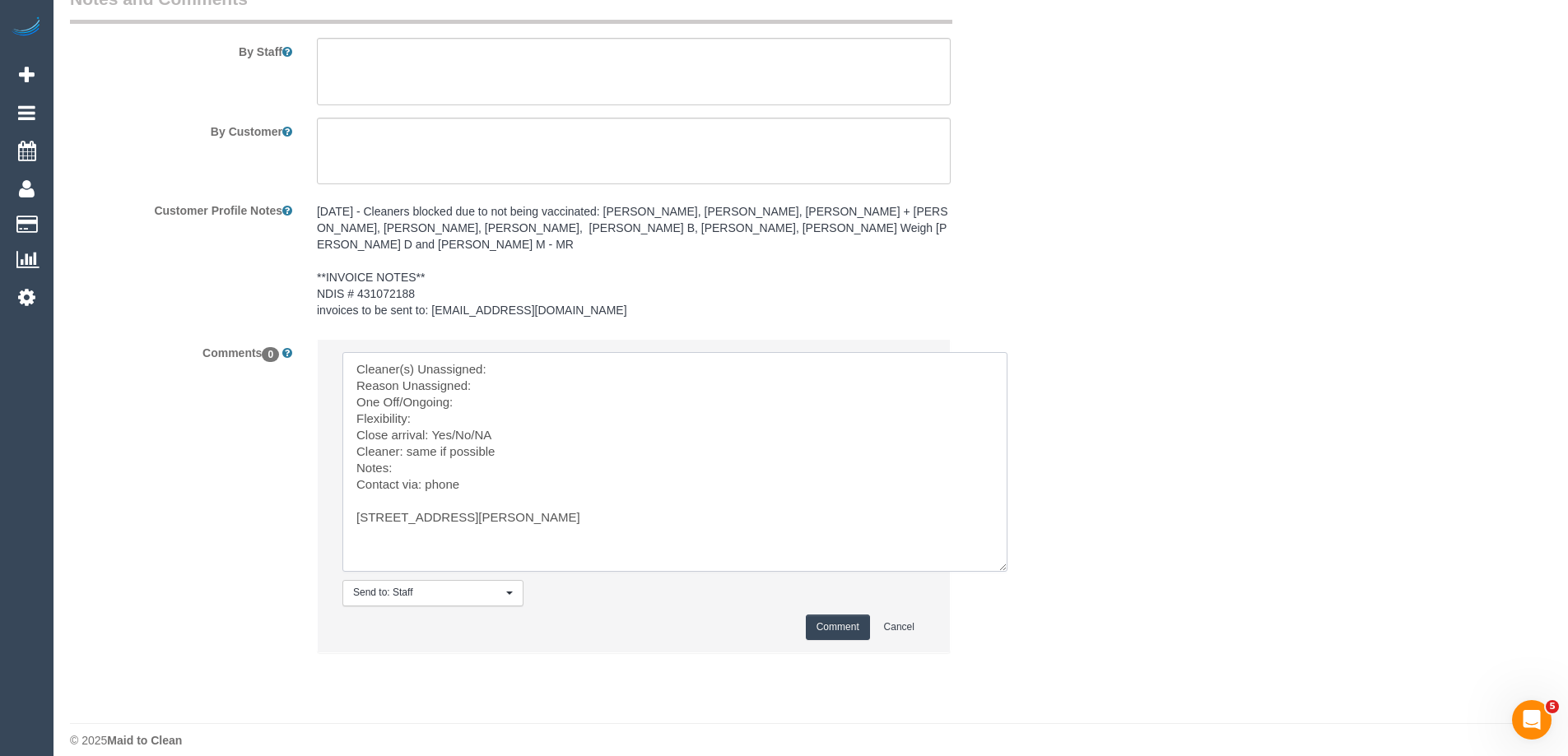
click at [527, 352] on textarea at bounding box center [675, 462] width 665 height 220
paste textarea "(2) Cheree Jordan (Ca)"
click at [516, 373] on textarea at bounding box center [675, 462] width 665 height 220
click at [488, 397] on textarea at bounding box center [675, 462] width 665 height 220
click at [497, 388] on textarea at bounding box center [675, 462] width 665 height 220
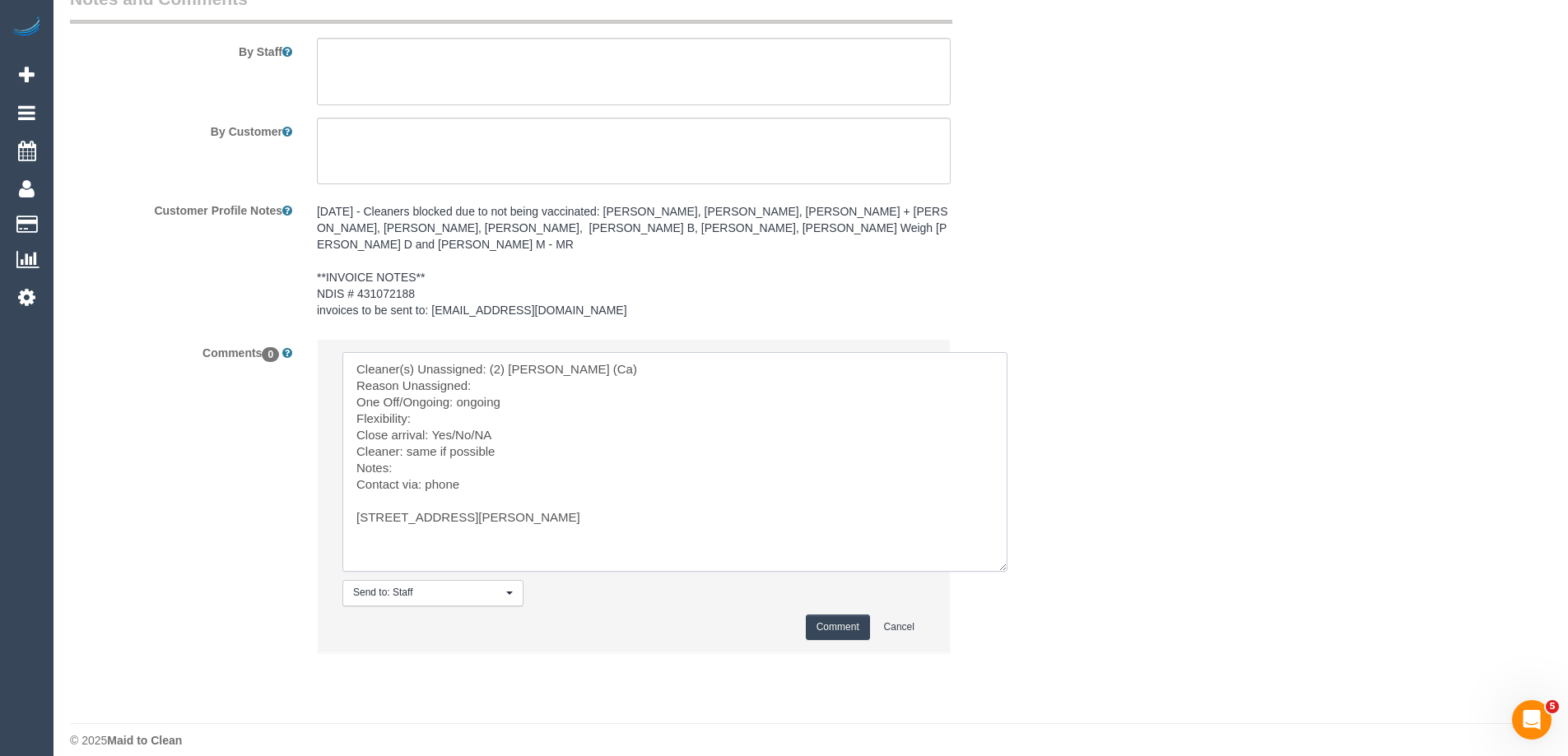
click at [508, 371] on textarea at bounding box center [675, 462] width 665 height 220
paste textarea "8/7-9 Eldridge Street, Footscray, VIC 3011"
click at [415, 502] on textarea at bounding box center [675, 462] width 665 height 220
click at [466, 494] on textarea at bounding box center [675, 462] width 665 height 220
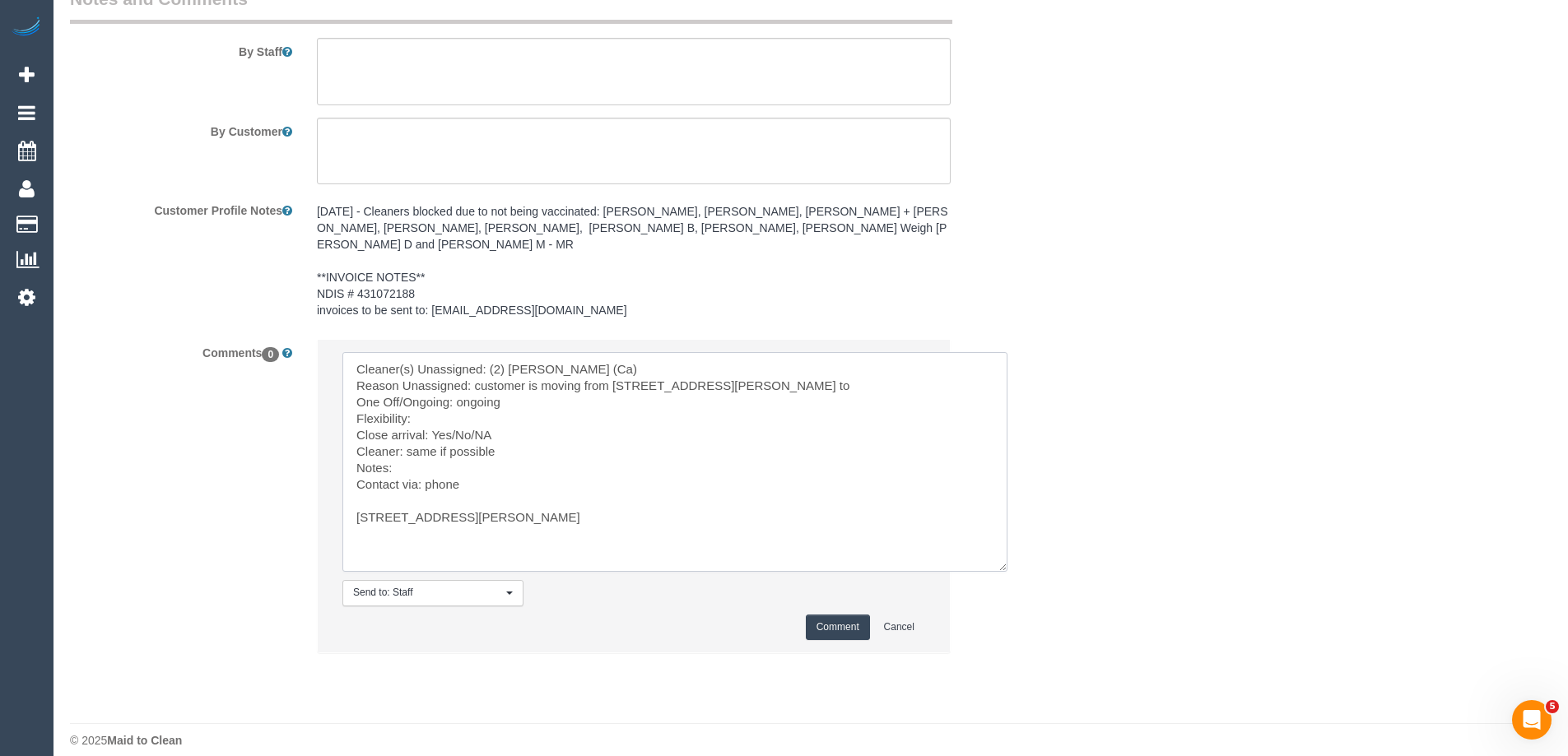
click at [466, 494] on textarea at bounding box center [675, 462] width 665 height 220
click at [936, 361] on textarea at bounding box center [675, 462] width 665 height 220
click at [928, 368] on textarea at bounding box center [675, 462] width 665 height 220
paste textarea "32 Errol St, Footscray VIC 3011"
click at [457, 419] on textarea at bounding box center [675, 462] width 665 height 220
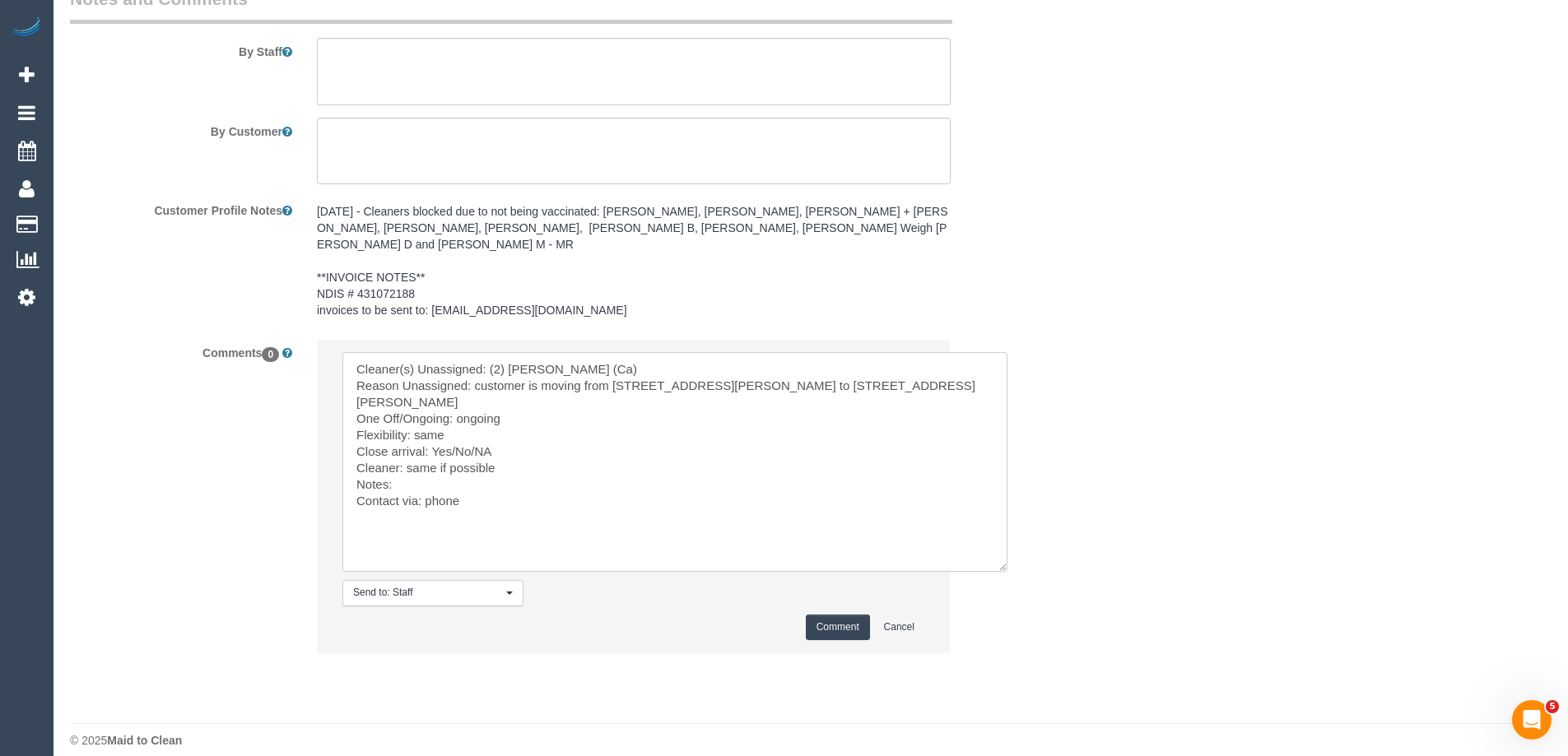
drag, startPoint x: 430, startPoint y: 430, endPoint x: 474, endPoint y: 430, distance: 44.0
click at [474, 430] on textarea at bounding box center [675, 462] width 665 height 220
click at [523, 450] on textarea at bounding box center [675, 462] width 665 height 220
click at [448, 466] on textarea at bounding box center [675, 462] width 665 height 220
click at [485, 482] on textarea at bounding box center [675, 462] width 665 height 220
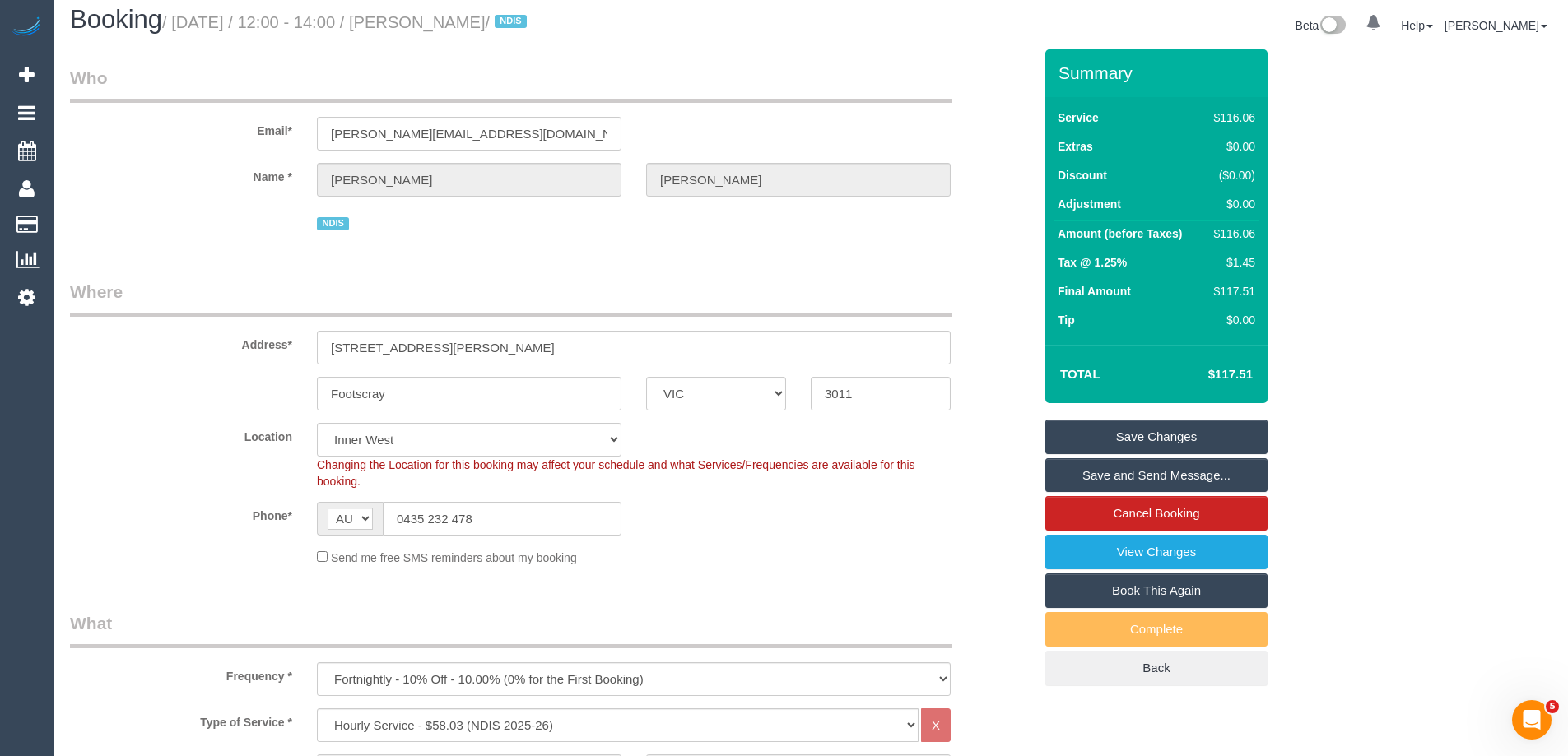
scroll to position [2, 0]
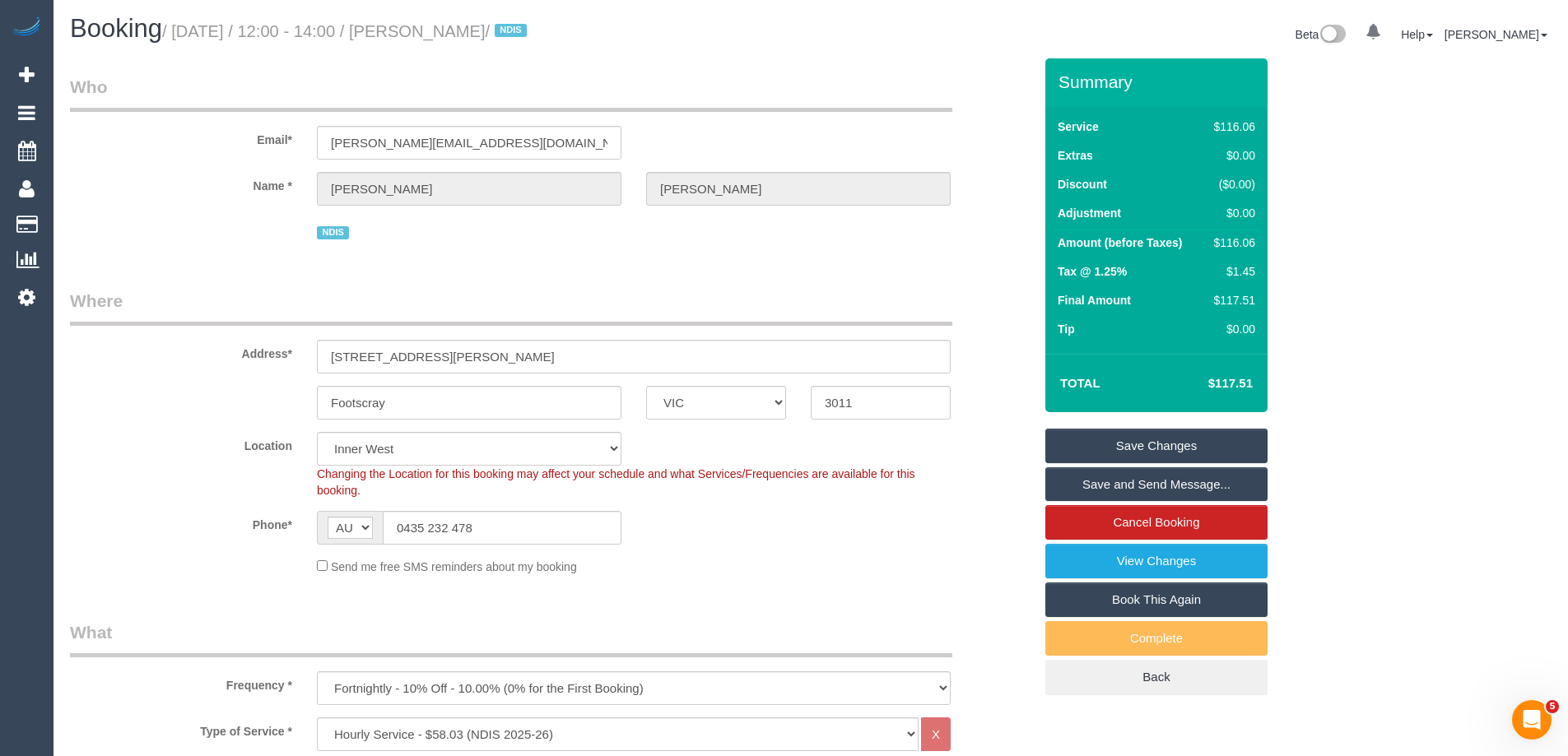
type textarea "Cleaner(s) Unassigned: (2) Cheree Jordan (Ca) Reason Unassigned: customer is mo…"
click at [563, 355] on input "8/7-9 Eldridge Street" at bounding box center [634, 356] width 634 height 34
paste input "32 Errol StFootscray VIC 3011"
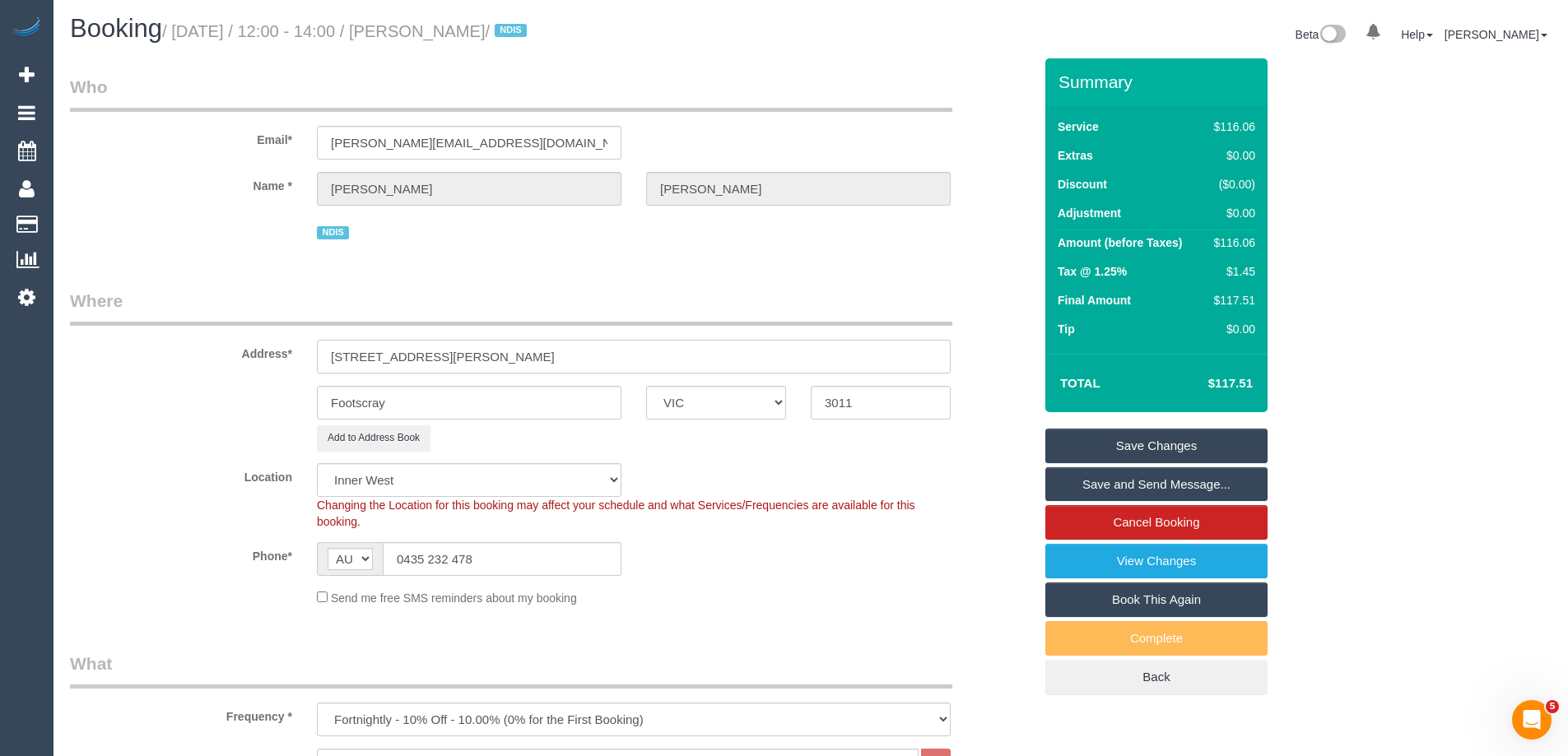
click at [387, 356] on input "32 Errol StFootscray VIC 3011" at bounding box center [634, 356] width 634 height 34
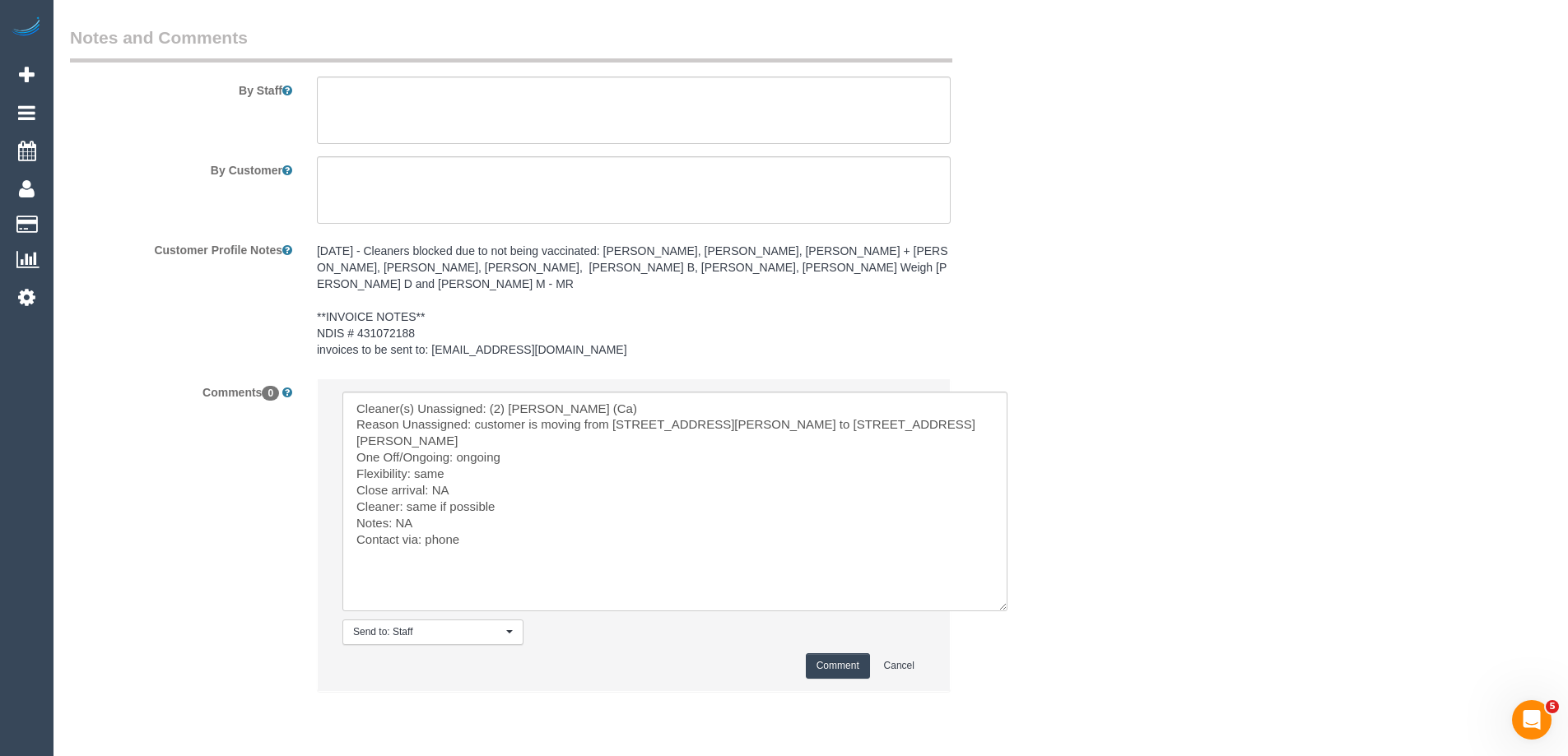
scroll to position [2254, 0]
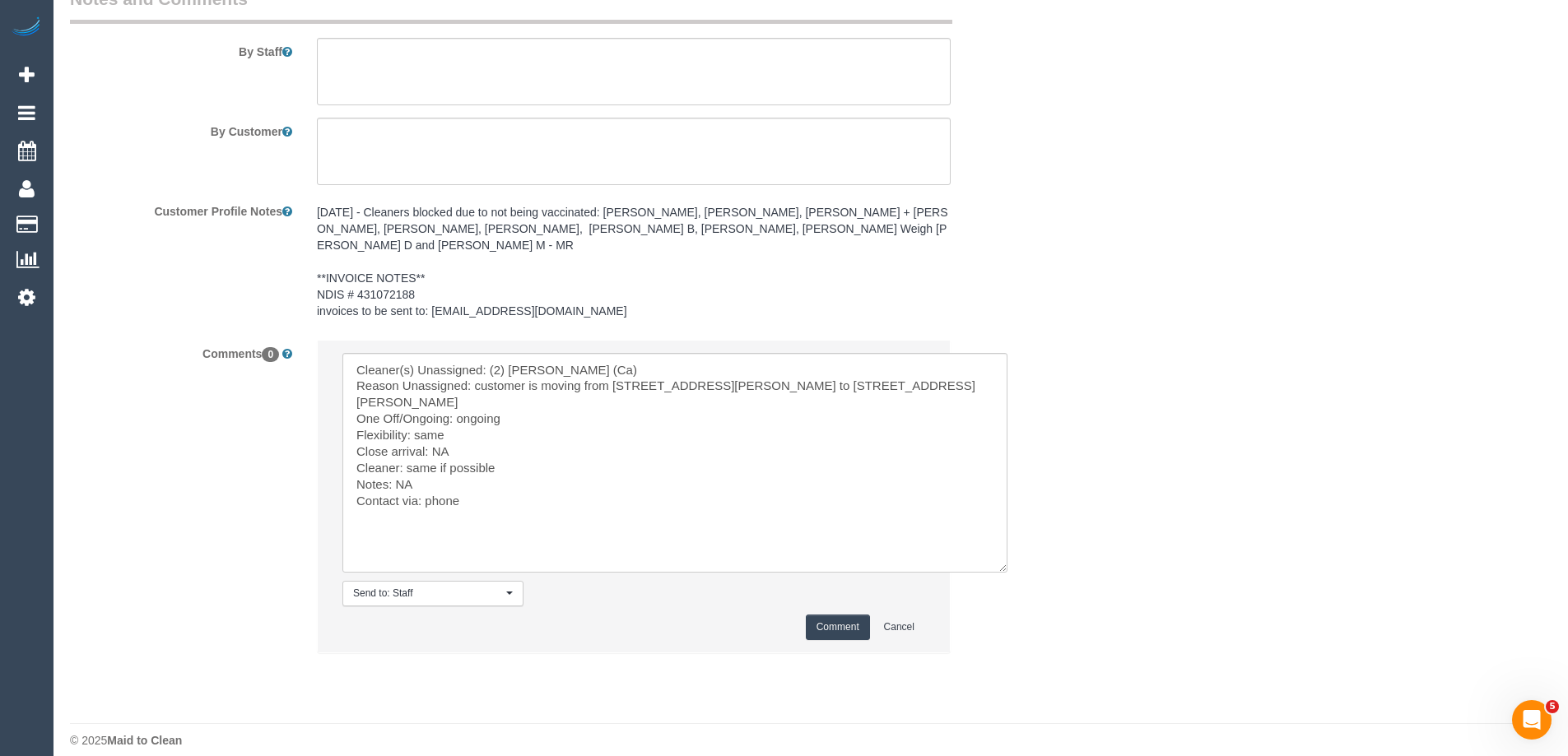
type input "32 Errol St"
click at [666, 353] on textarea at bounding box center [675, 463] width 665 height 220
click at [530, 380] on textarea at bounding box center [675, 463] width 665 height 220
click at [512, 408] on textarea at bounding box center [675, 463] width 665 height 220
click at [512, 454] on textarea at bounding box center [675, 463] width 665 height 220
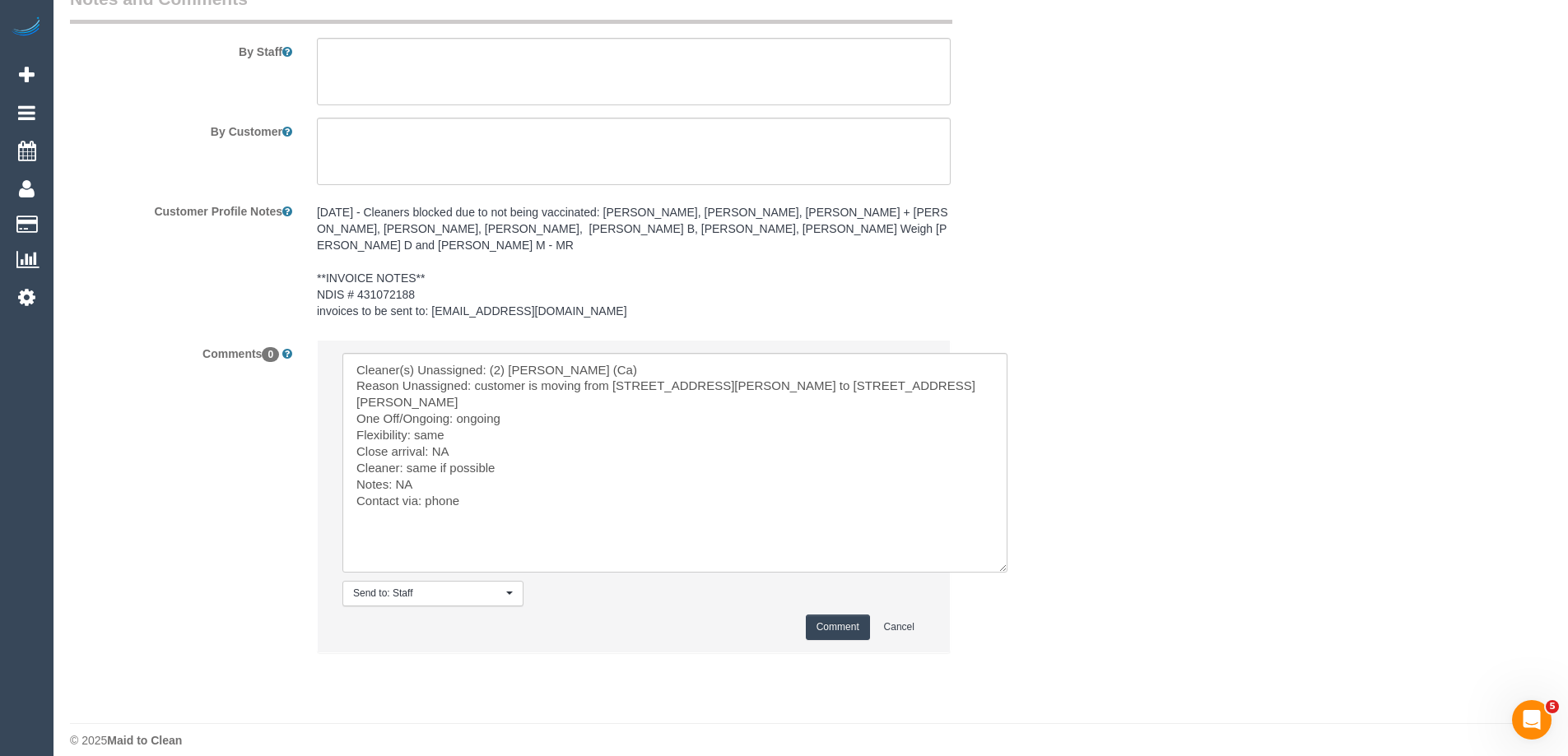
click at [833, 615] on button "Comment" at bounding box center [838, 627] width 65 height 26
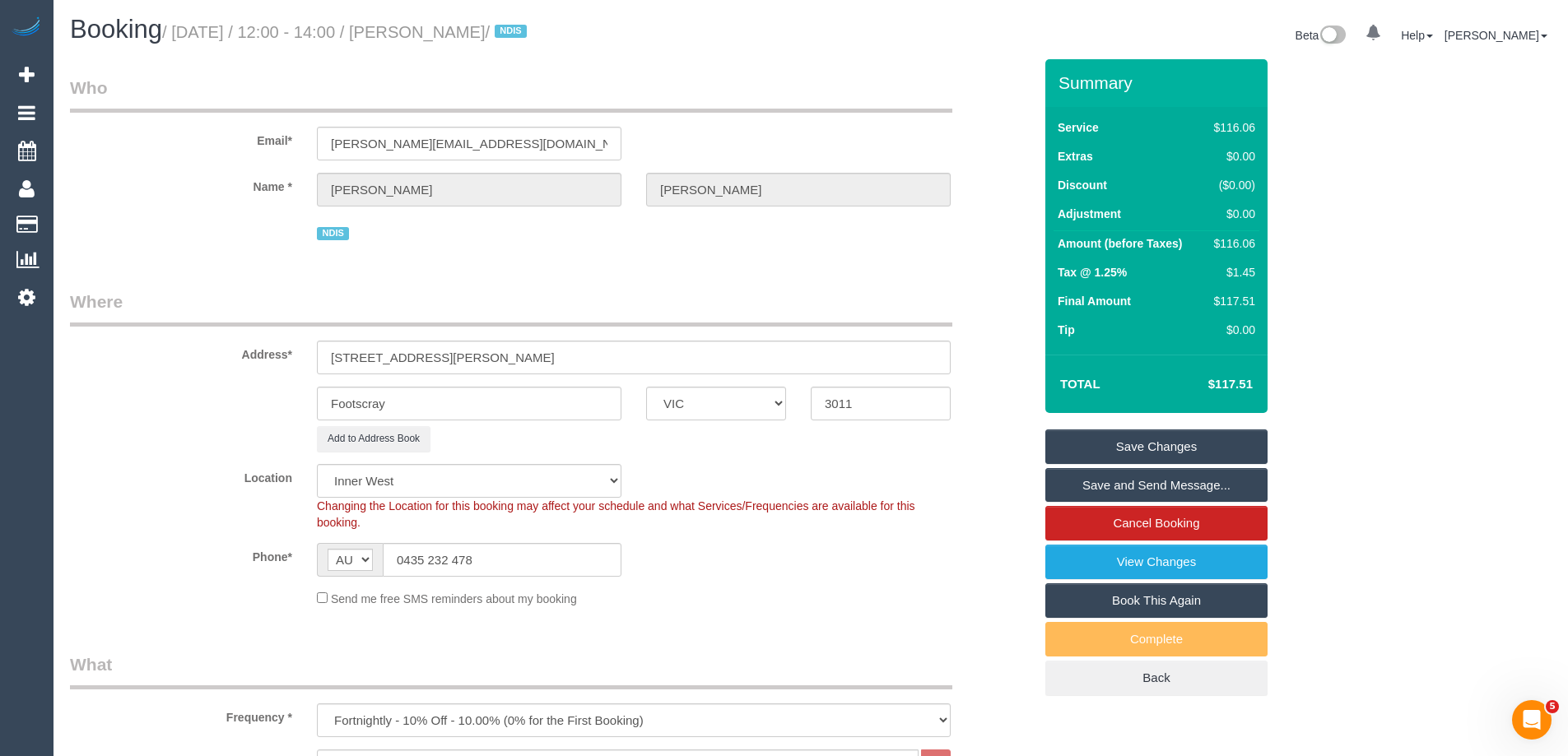
scroll to position [0, 0]
click at [1204, 446] on link "Save Changes" at bounding box center [1156, 447] width 223 height 35
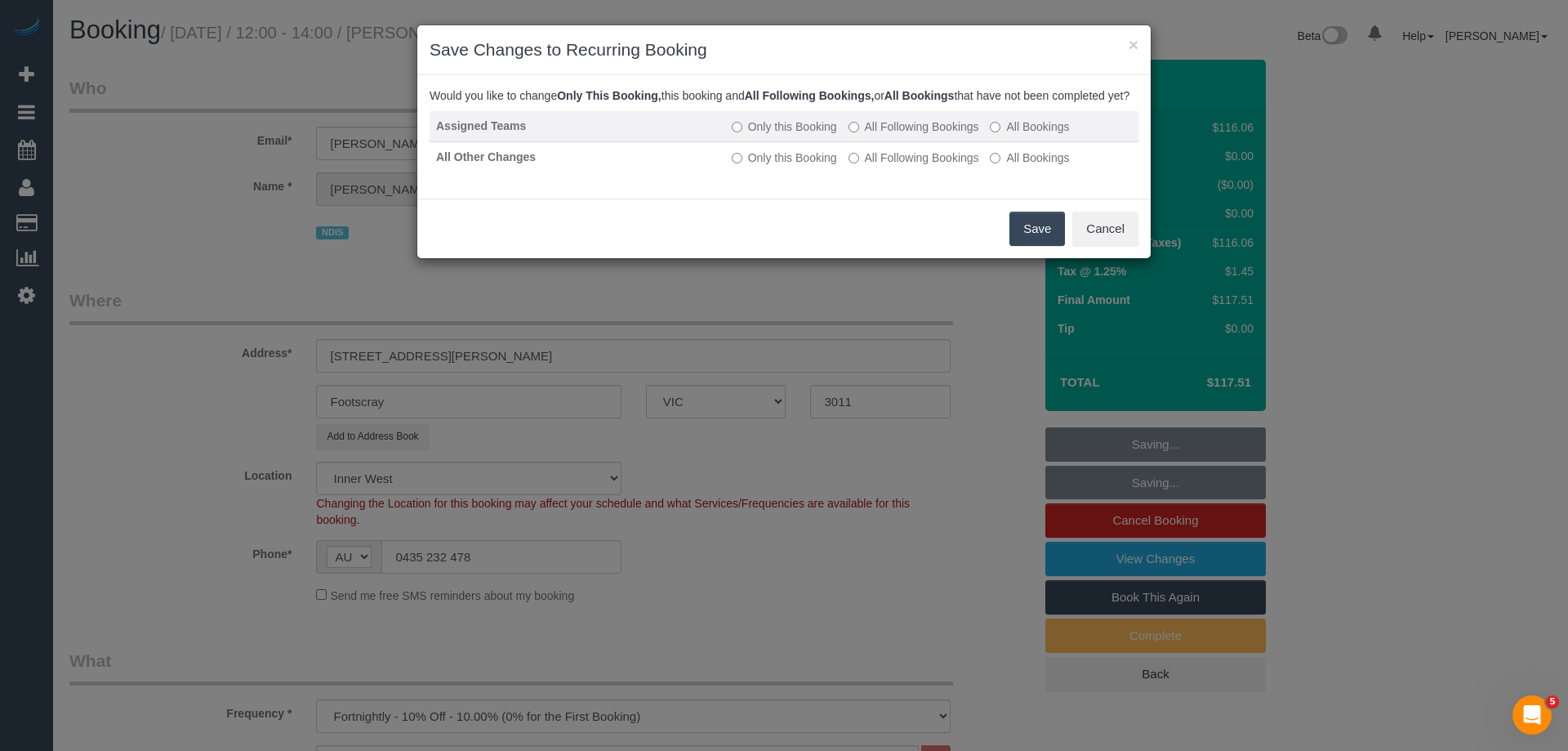
click at [902, 135] on label "All Following Bookings" at bounding box center [913, 127] width 131 height 16
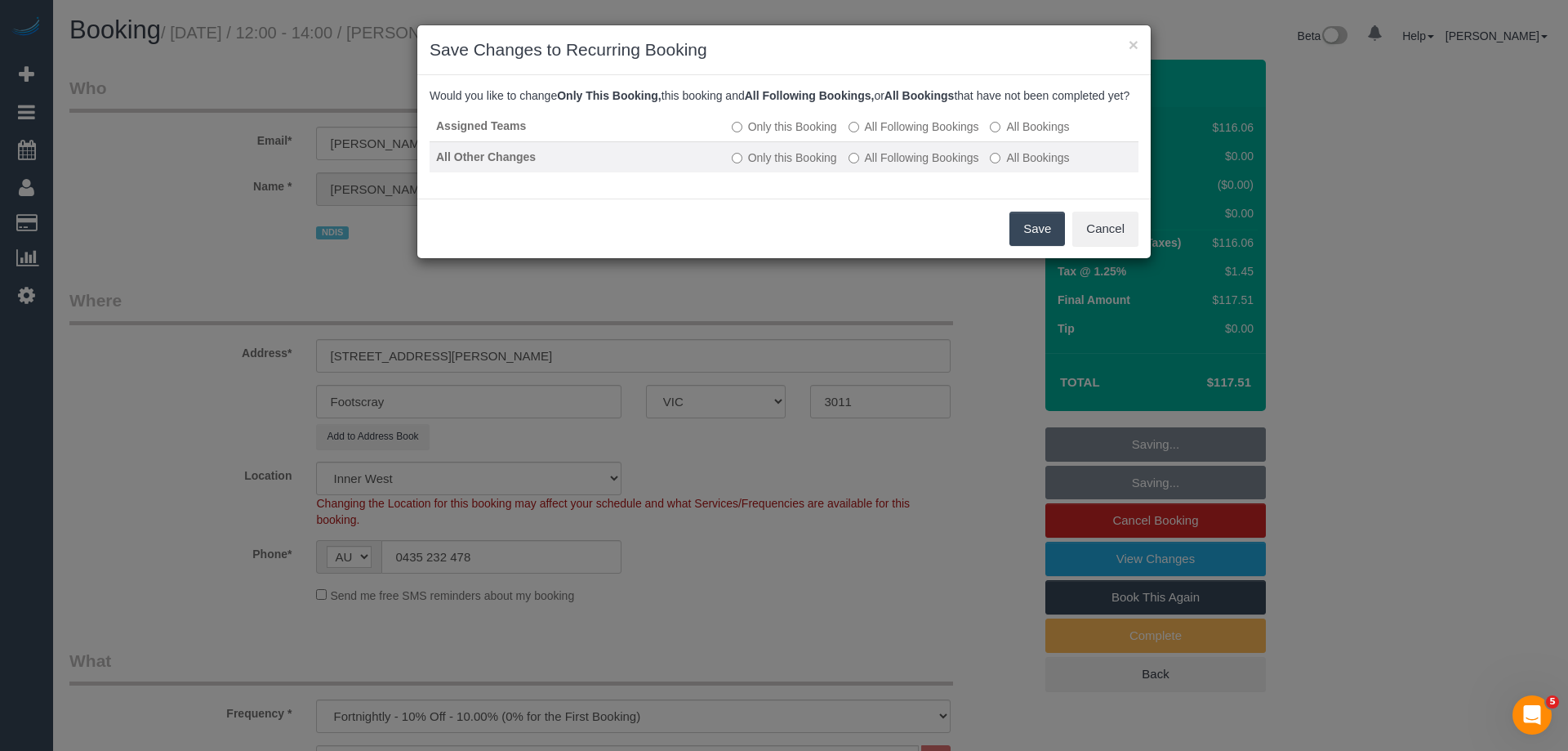
click at [901, 166] on label "All Following Bookings" at bounding box center [913, 158] width 131 height 16
click at [1042, 244] on button "Save" at bounding box center [1037, 229] width 56 height 35
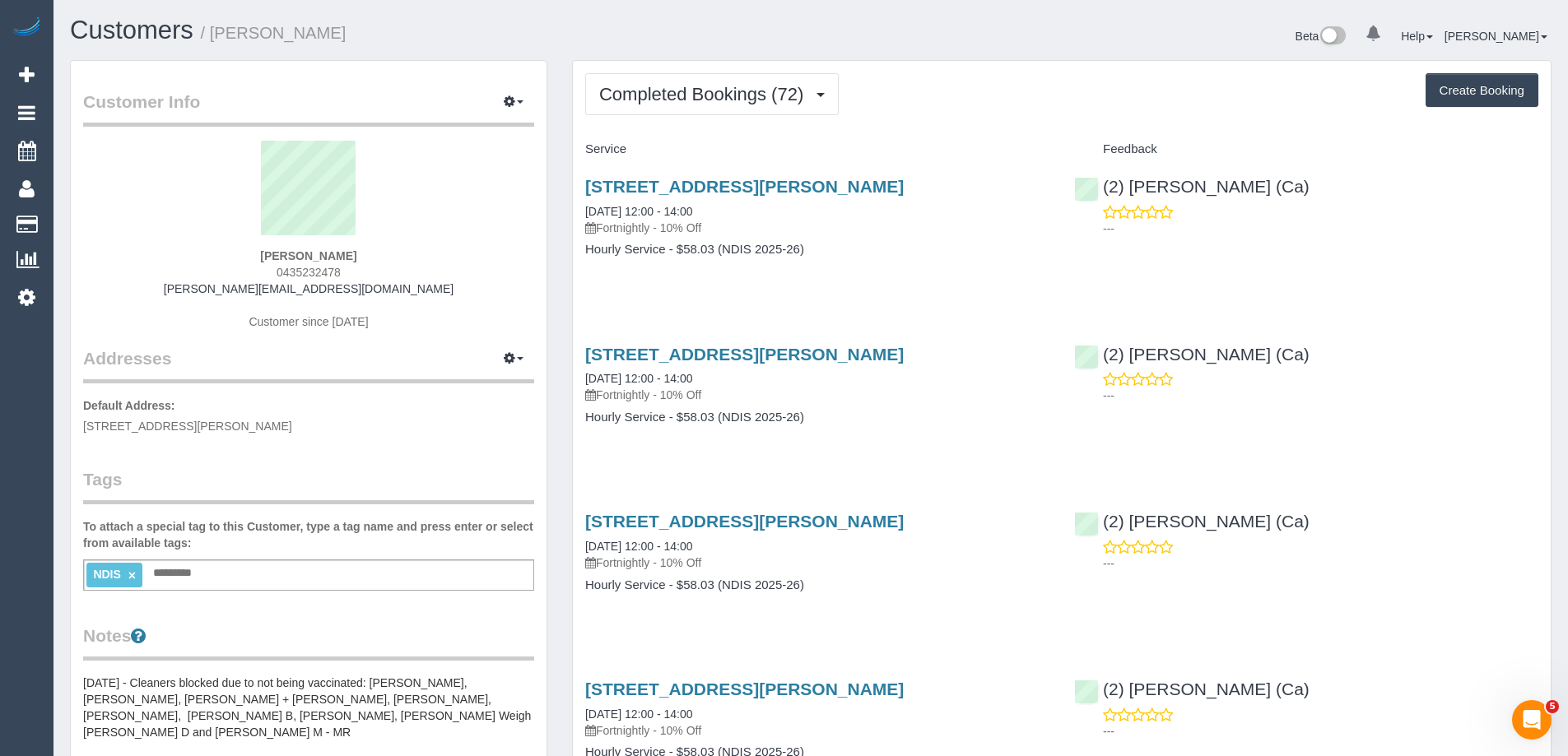
copy link "[STREET_ADDRESS][PERSON_NAME]"
drag, startPoint x: 897, startPoint y: 187, endPoint x: 581, endPoint y: 185, distance: 316.0
click at [581, 185] on div "[STREET_ADDRESS][PERSON_NAME] [DATE] 12:00 - 14:00 Fortnightly - 10% Off Hourly…" at bounding box center [817, 226] width 489 height 127
click at [712, 97] on span "Completed Bookings (72)" at bounding box center [705, 93] width 213 height 21
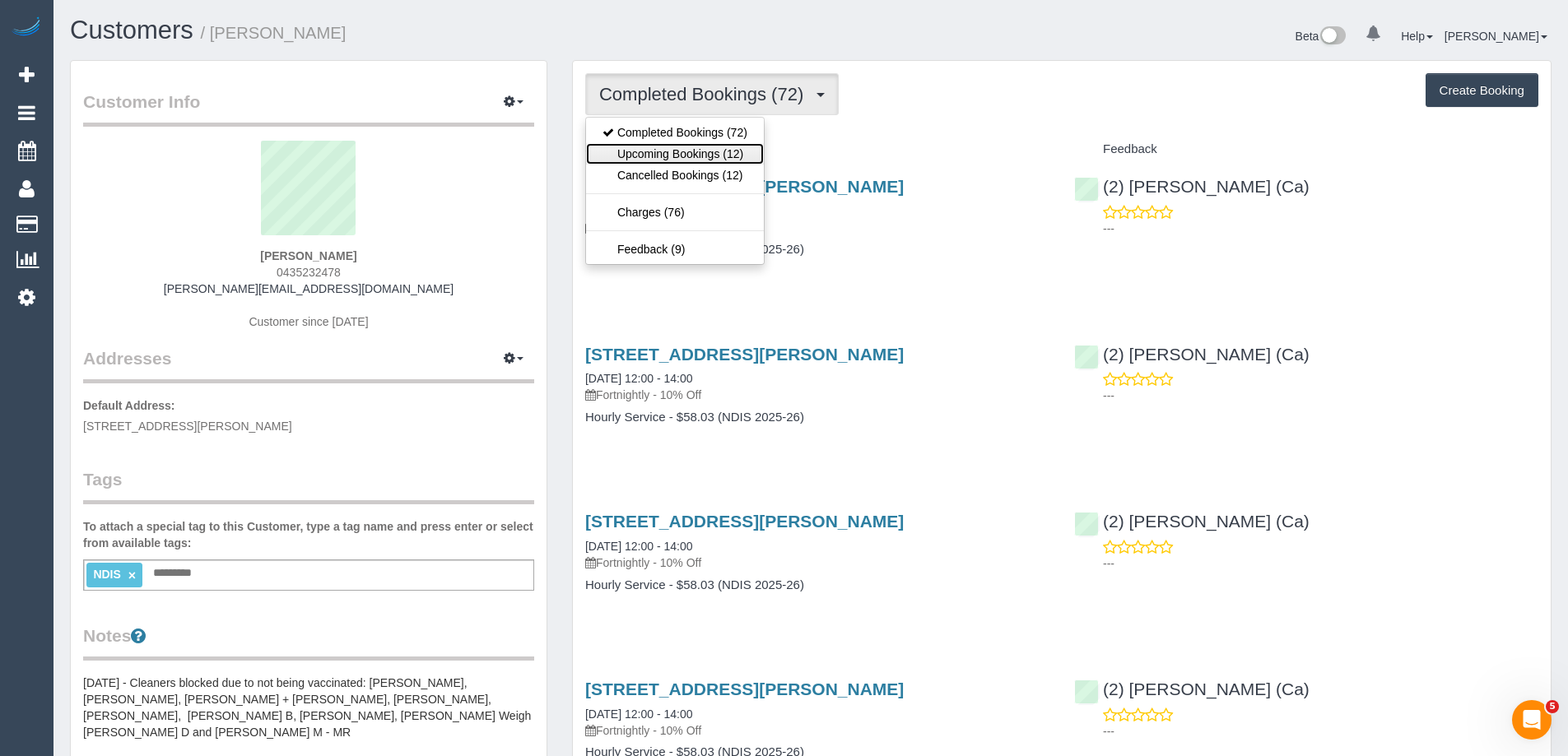
click at [694, 146] on link "Upcoming Bookings (12)" at bounding box center [674, 154] width 178 height 22
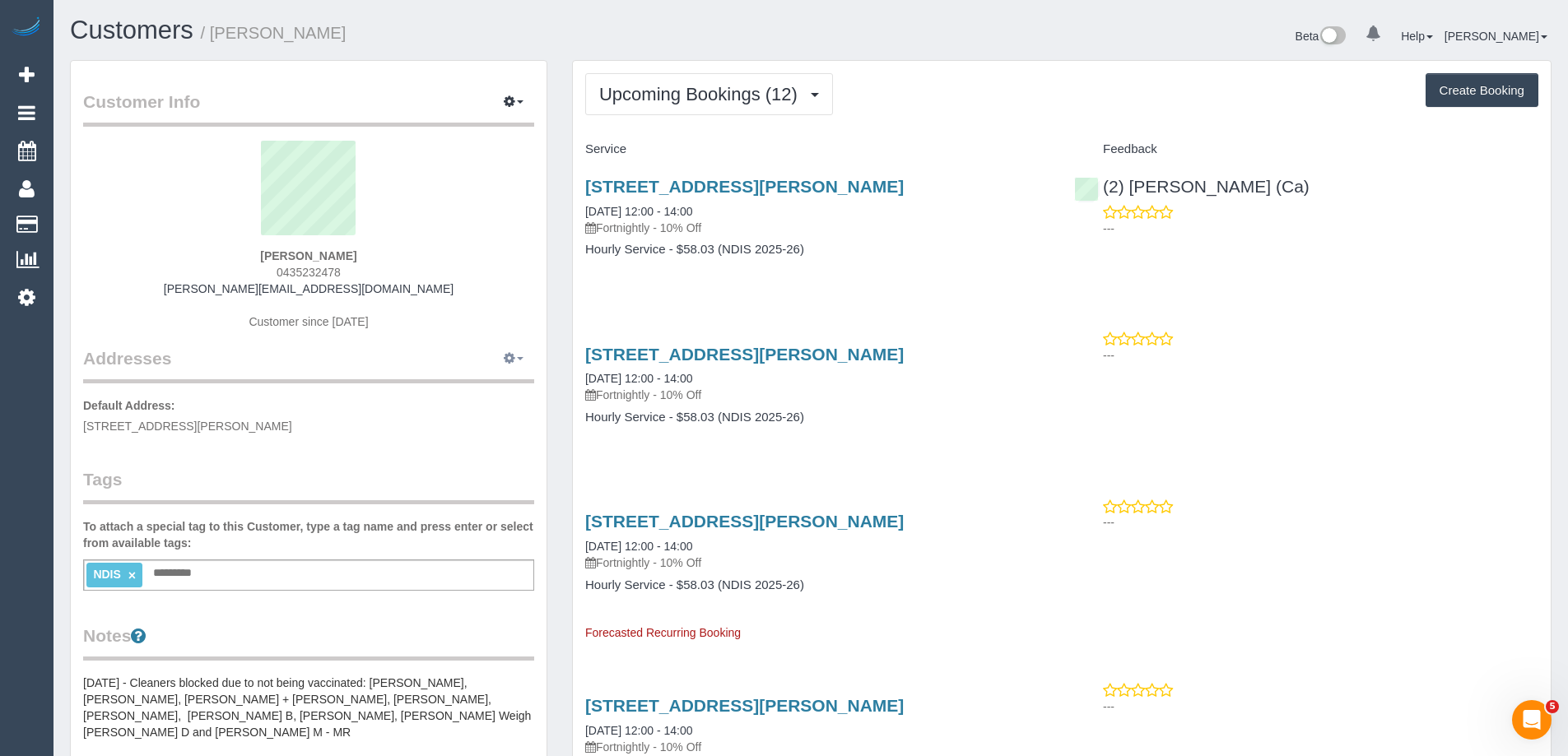
click at [522, 356] on button "button" at bounding box center [514, 359] width 41 height 26
click at [485, 380] on button "Manage Addresses" at bounding box center [466, 390] width 133 height 23
select select "VIC"
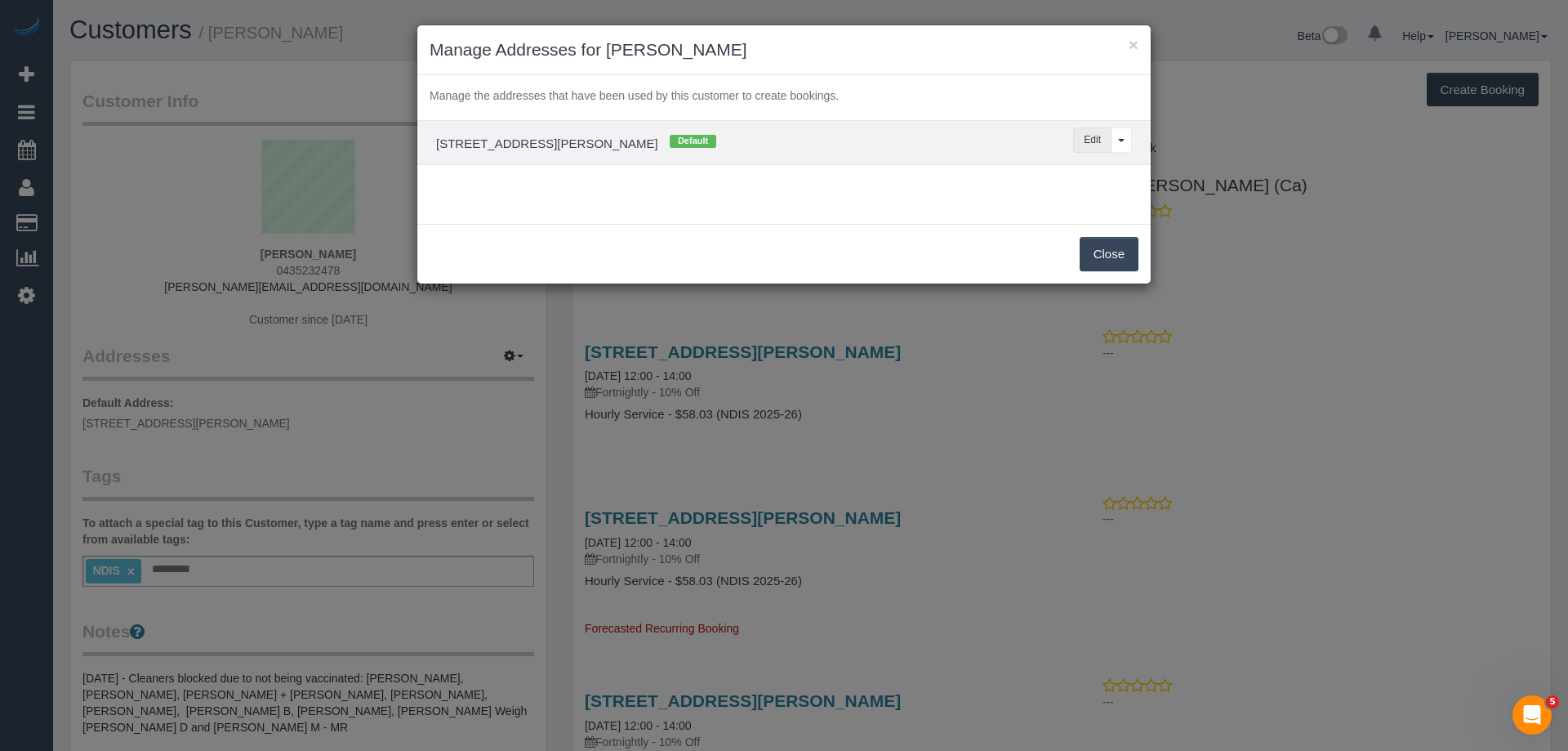
click at [1085, 136] on button "Edit" at bounding box center [1092, 140] width 39 height 25
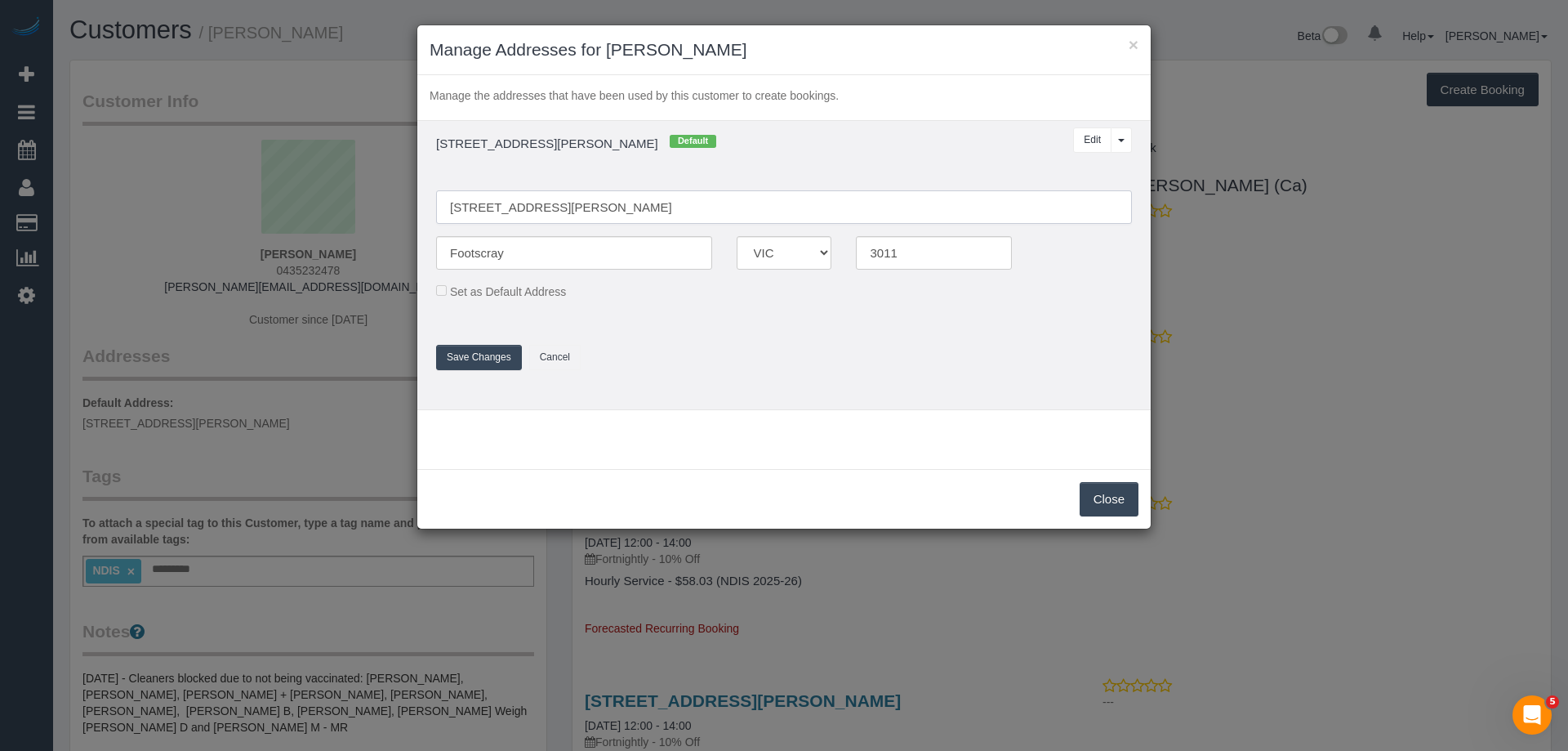
click at [635, 212] on input "[STREET_ADDRESS][PERSON_NAME]" at bounding box center [784, 207] width 696 height 34
paste input "[STREET_ADDRESS][PERSON_NAME]"
click at [507, 205] on input "[STREET_ADDRESS][PERSON_NAME]" at bounding box center [784, 207] width 696 height 34
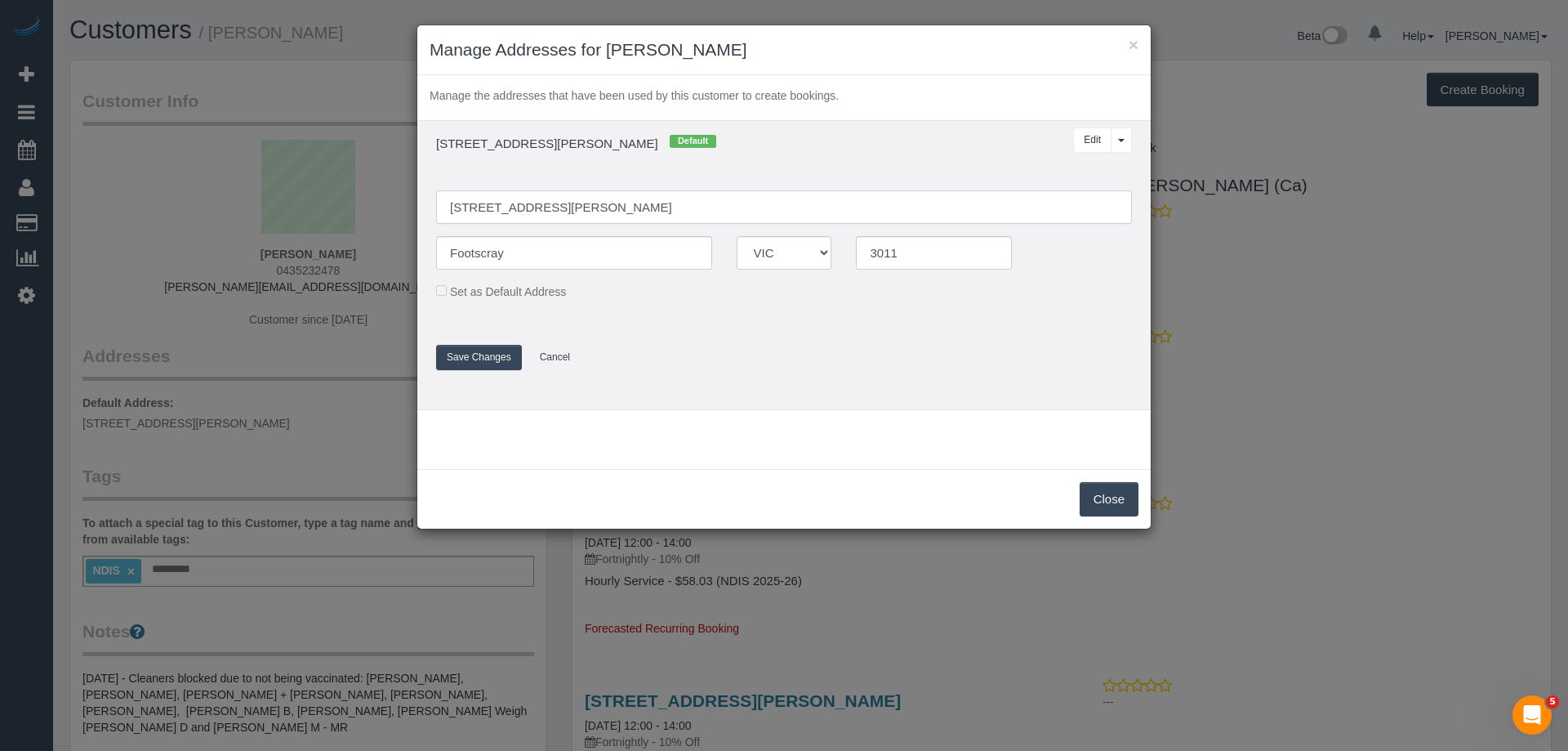
type input "[STREET_ADDRESS][PERSON_NAME]"
click at [484, 361] on button "Save Changes" at bounding box center [479, 357] width 85 height 25
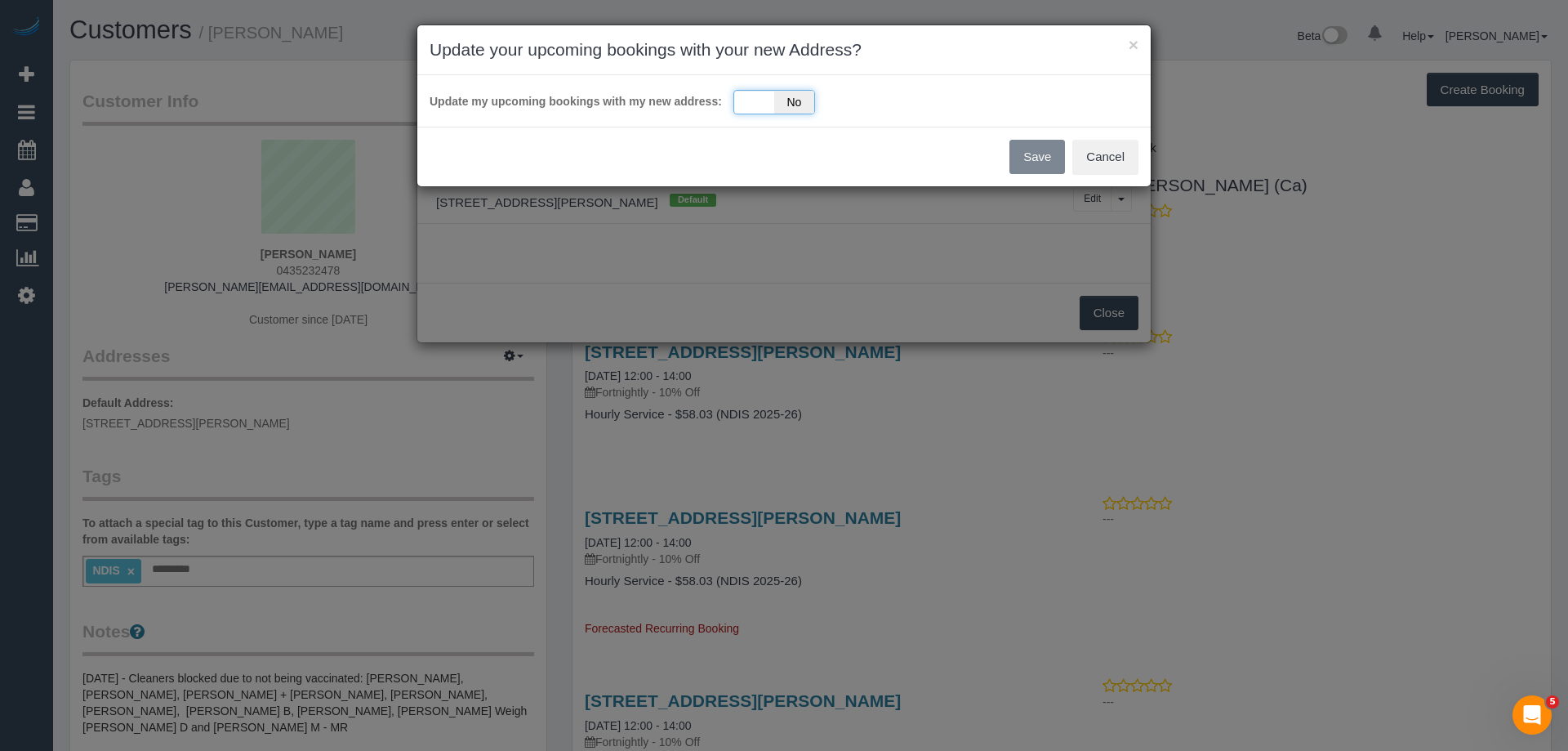
click at [779, 113] on span "No" at bounding box center [794, 102] width 40 height 23
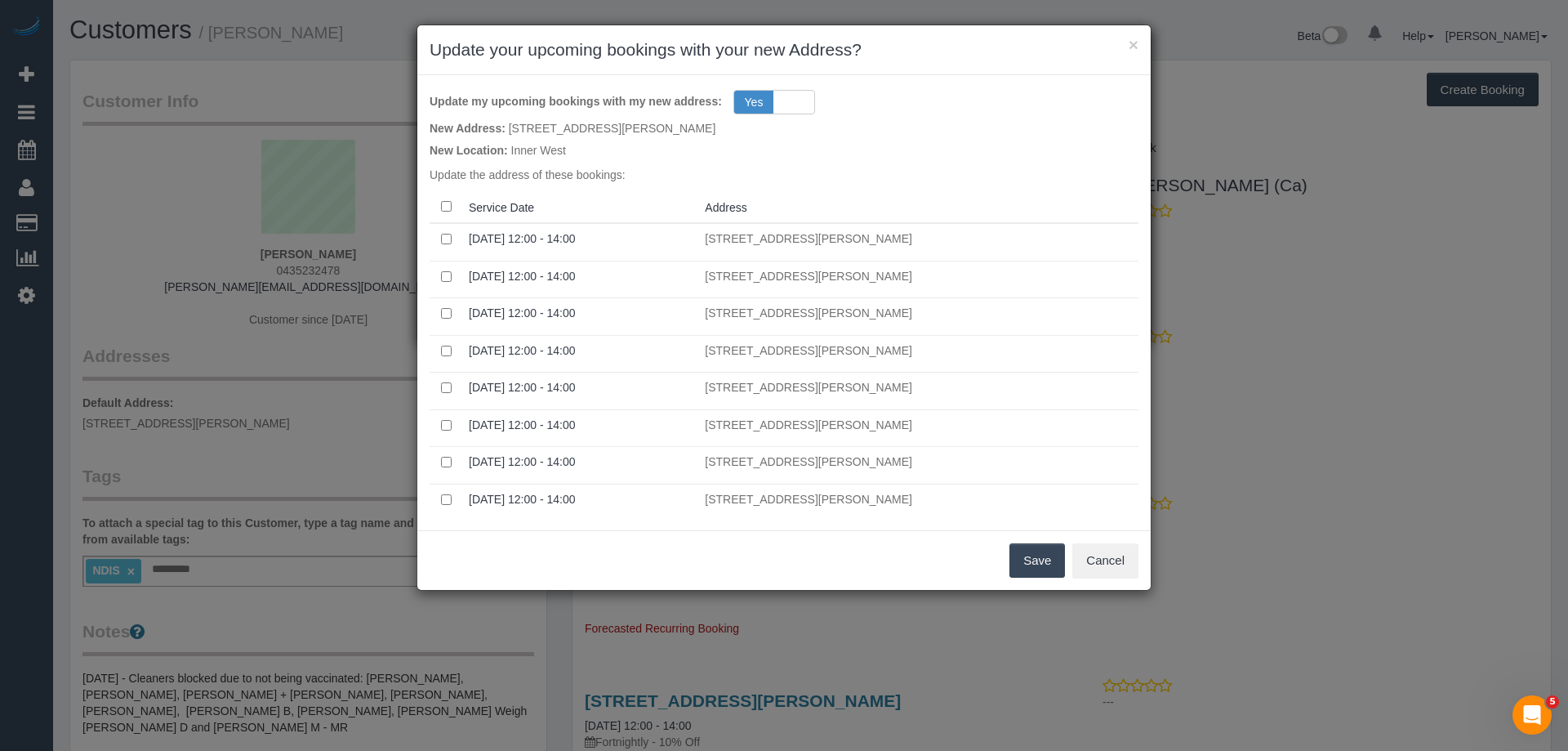
click at [1037, 565] on button "Save" at bounding box center [1037, 560] width 56 height 35
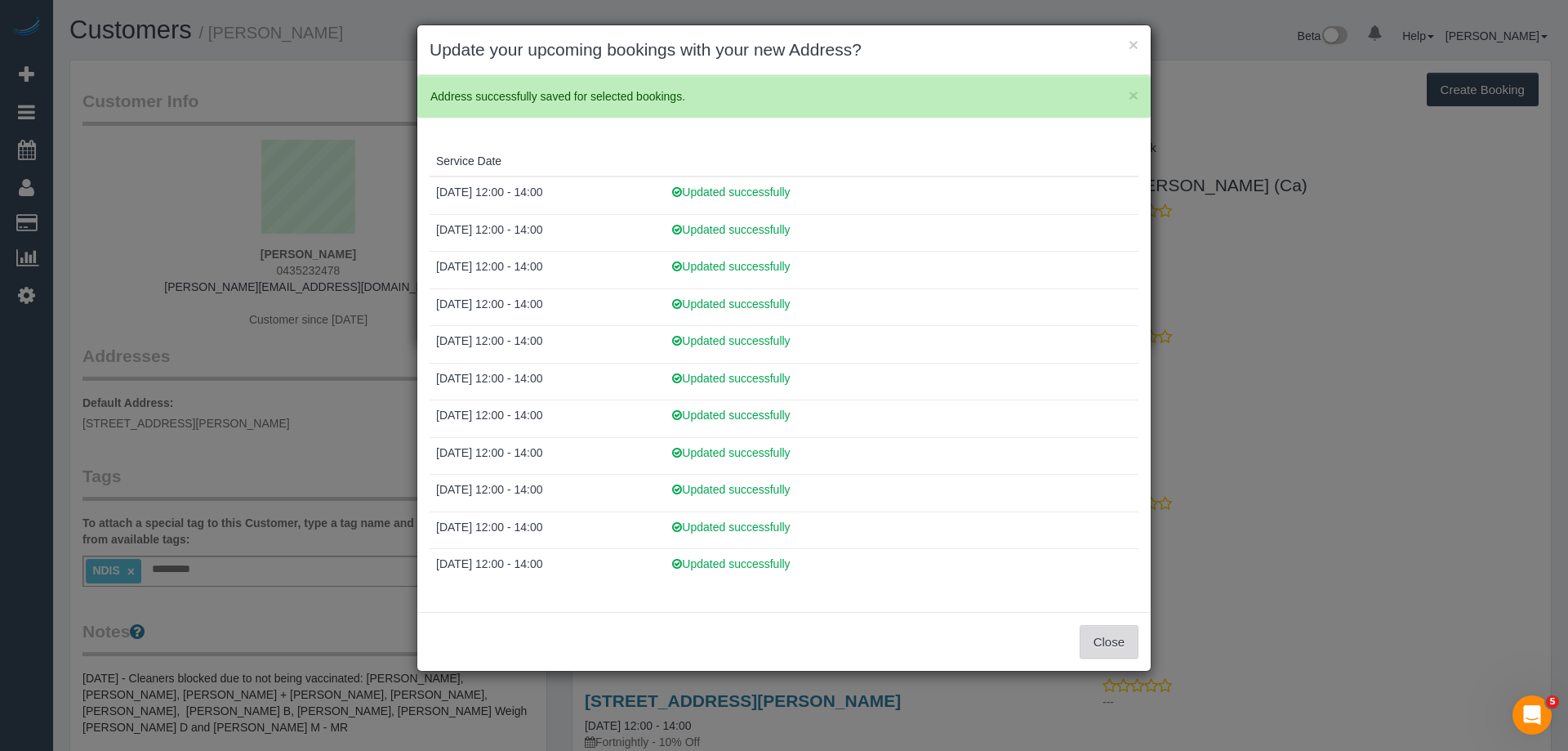
click at [1101, 637] on button "Close" at bounding box center [1110, 643] width 59 height 35
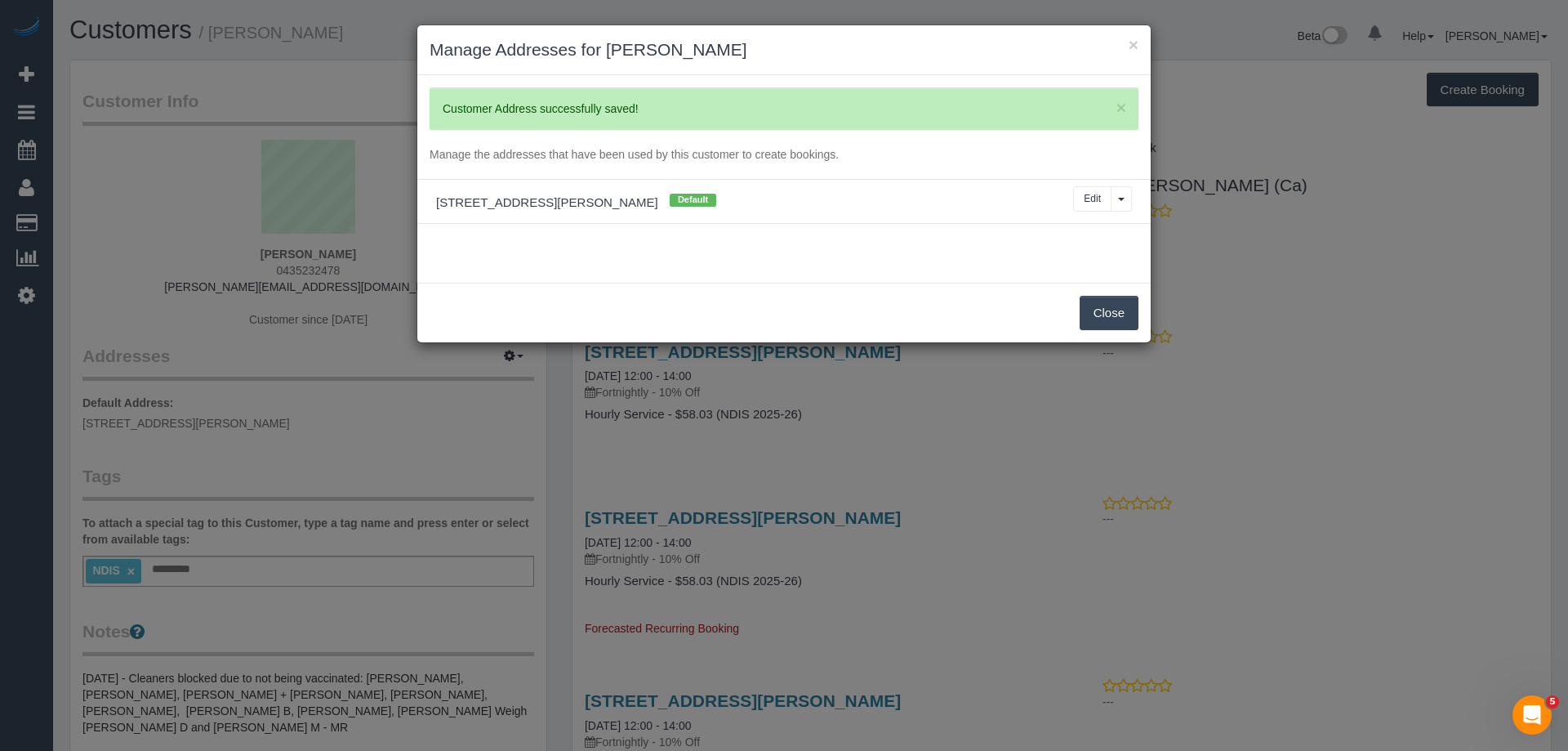
click at [1117, 318] on button "Close" at bounding box center [1110, 313] width 59 height 35
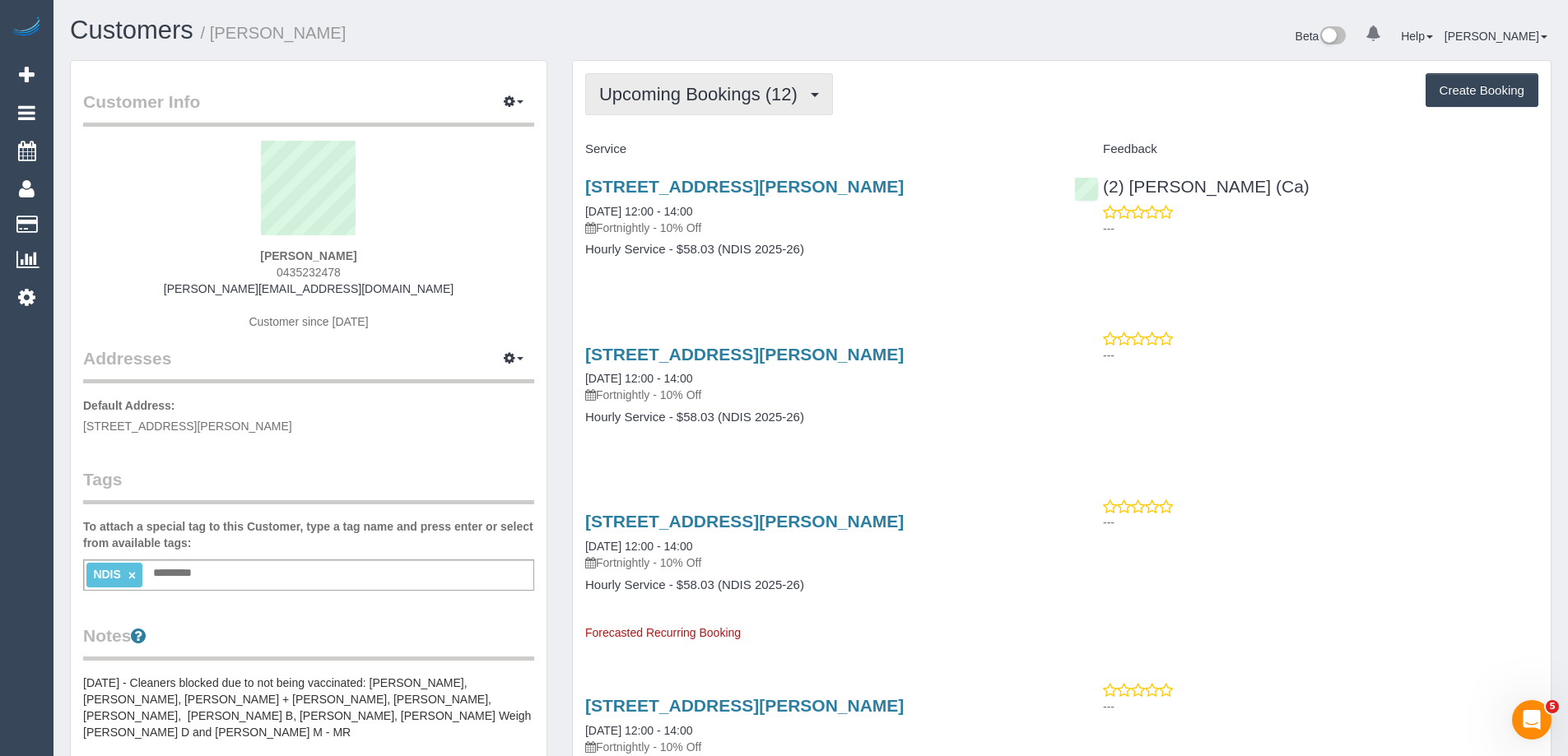
click at [736, 107] on button "Upcoming Bookings (12)" at bounding box center [708, 94] width 247 height 42
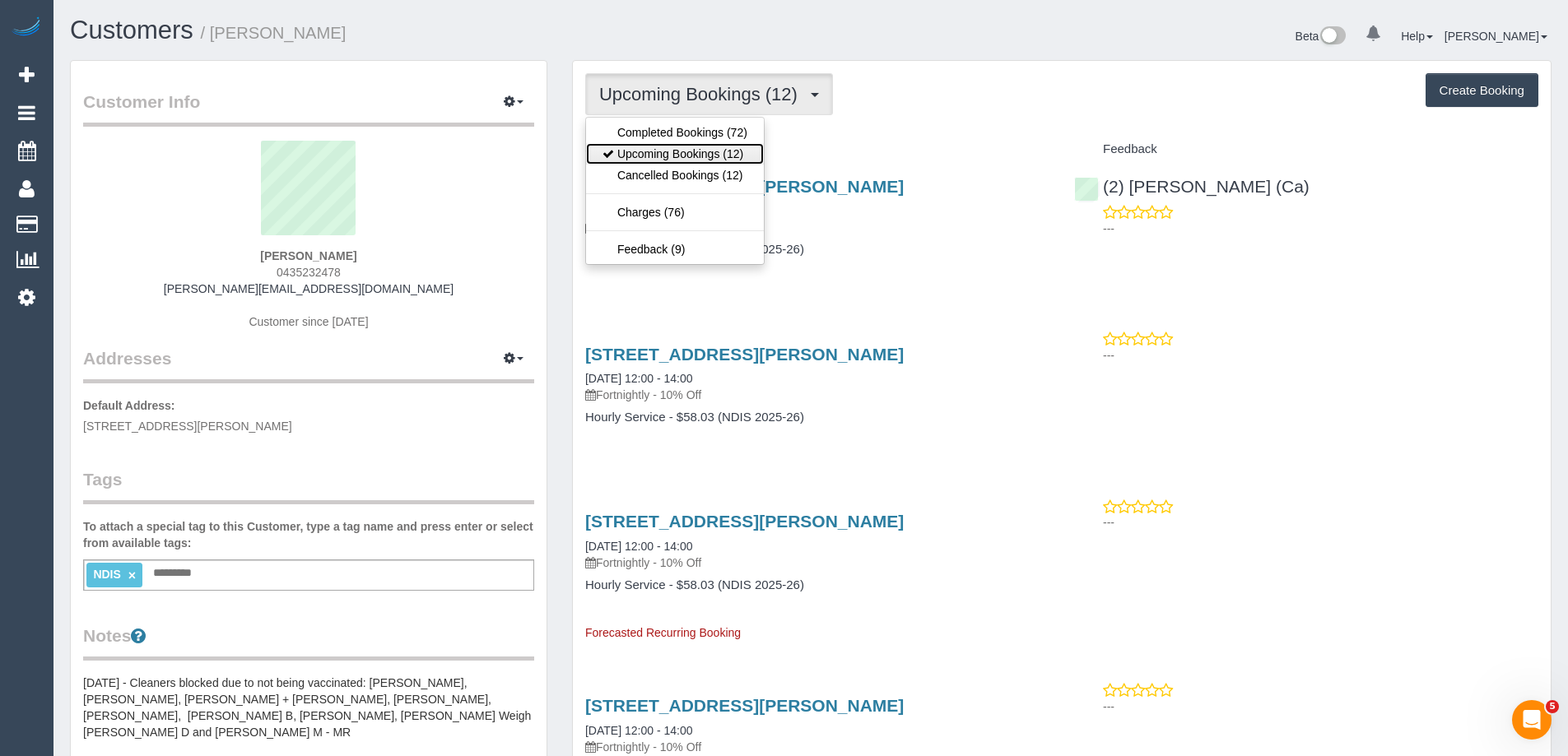
click at [712, 154] on link "Upcoming Bookings (12)" at bounding box center [674, 154] width 178 height 22
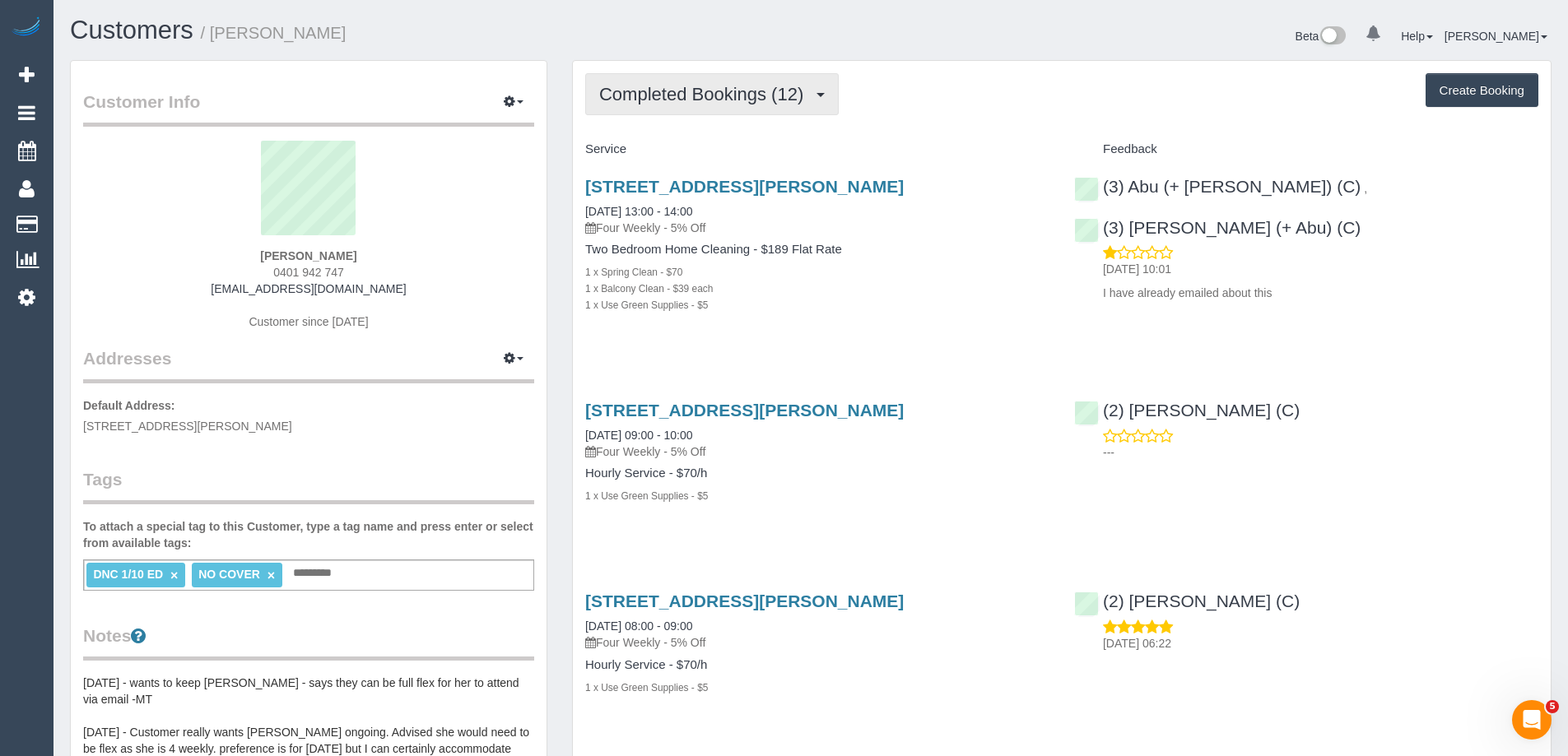
click at [732, 95] on span "Completed Bookings (12)" at bounding box center [705, 93] width 213 height 21
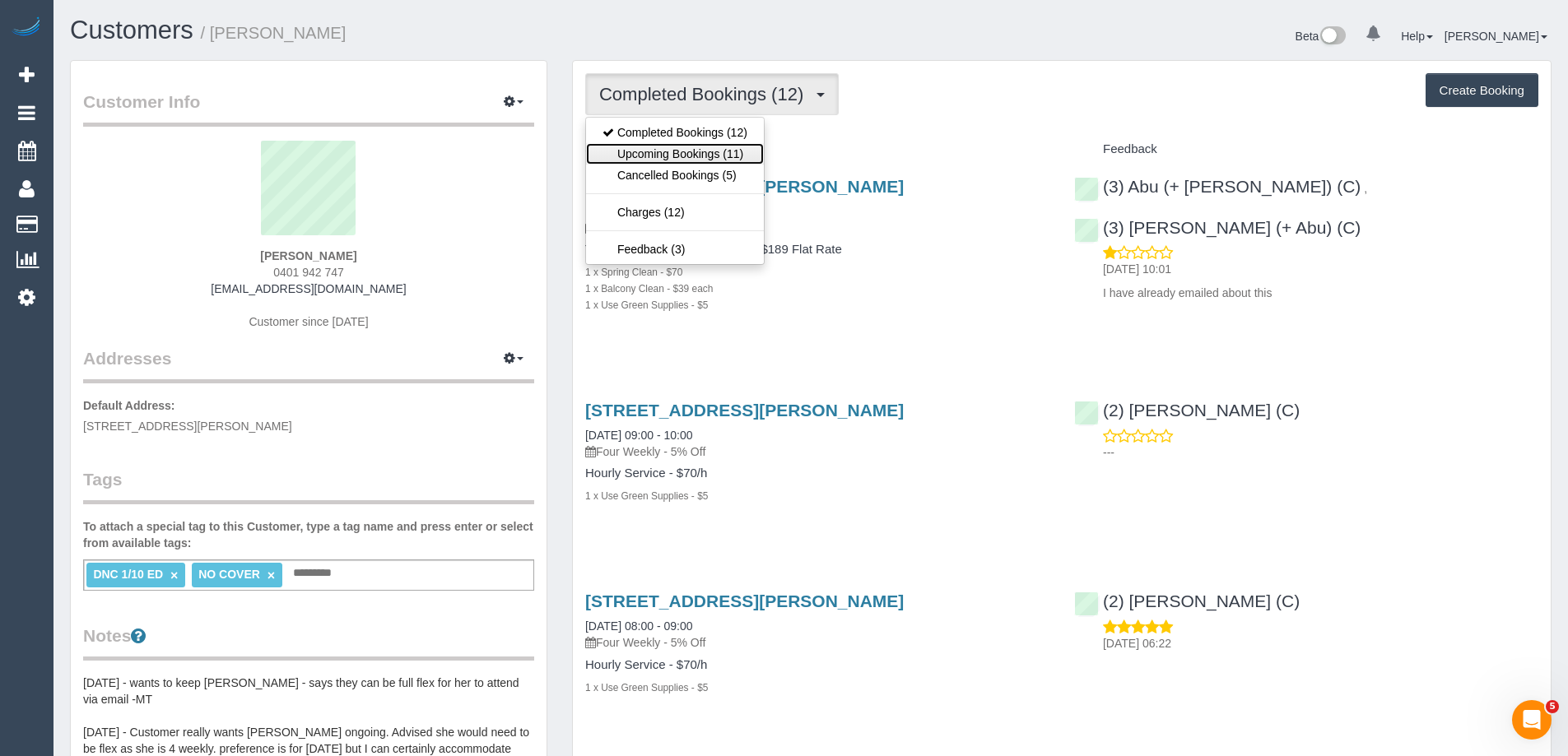
click at [712, 149] on link "Upcoming Bookings (11)" at bounding box center [674, 154] width 178 height 22
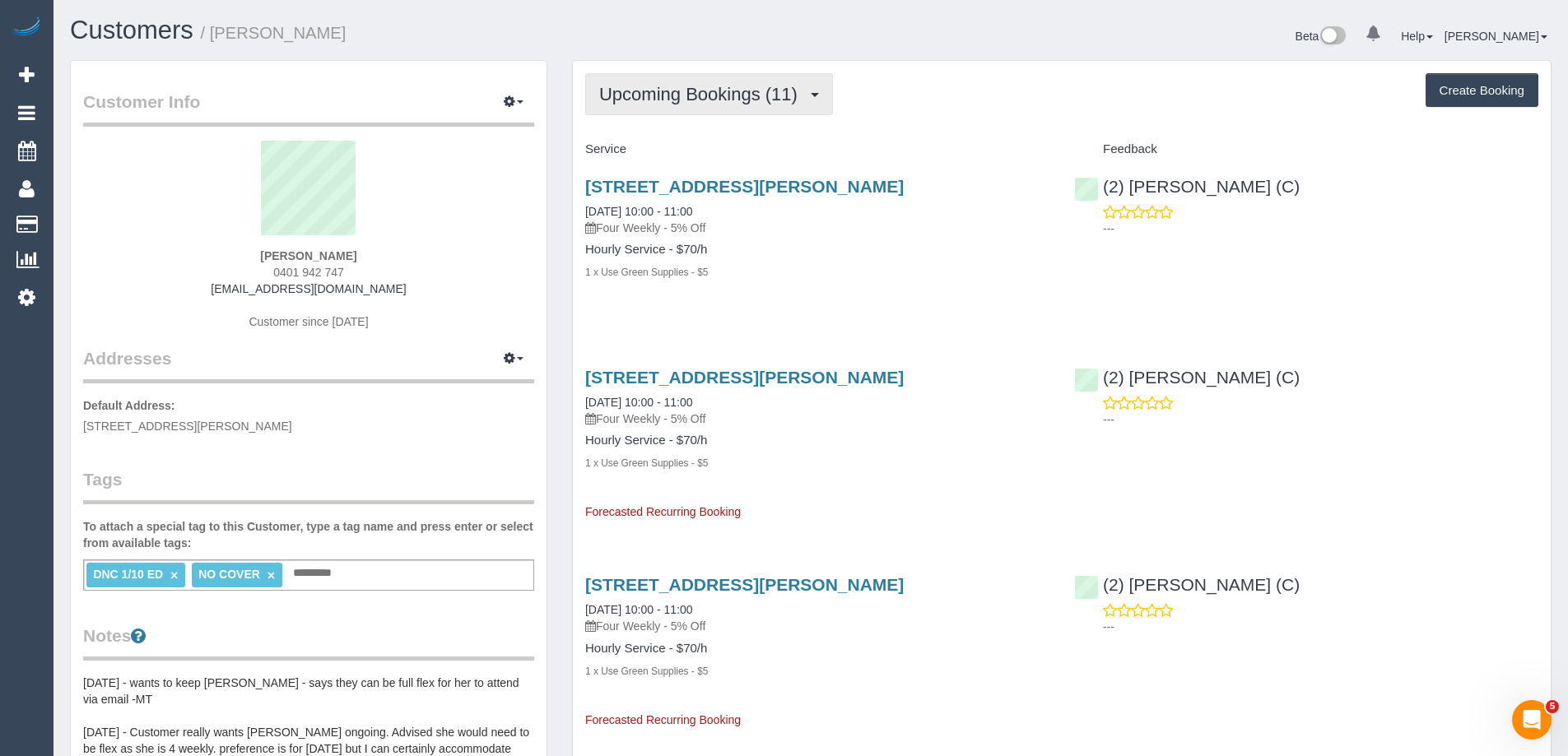
click at [695, 84] on span "Upcoming Bookings (11)" at bounding box center [702, 93] width 207 height 21
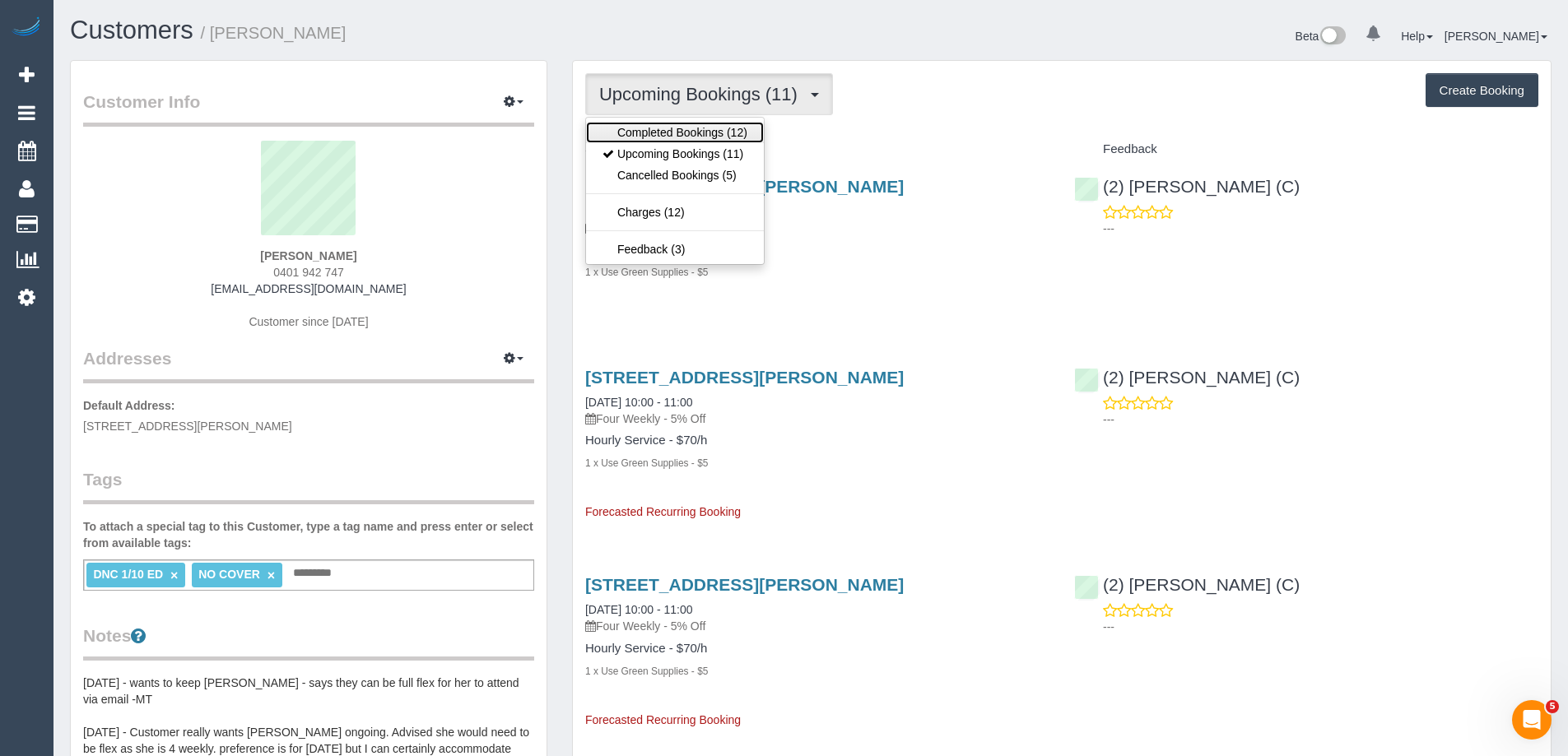
click at [674, 129] on link "Completed Bookings (12)" at bounding box center [674, 132] width 178 height 22
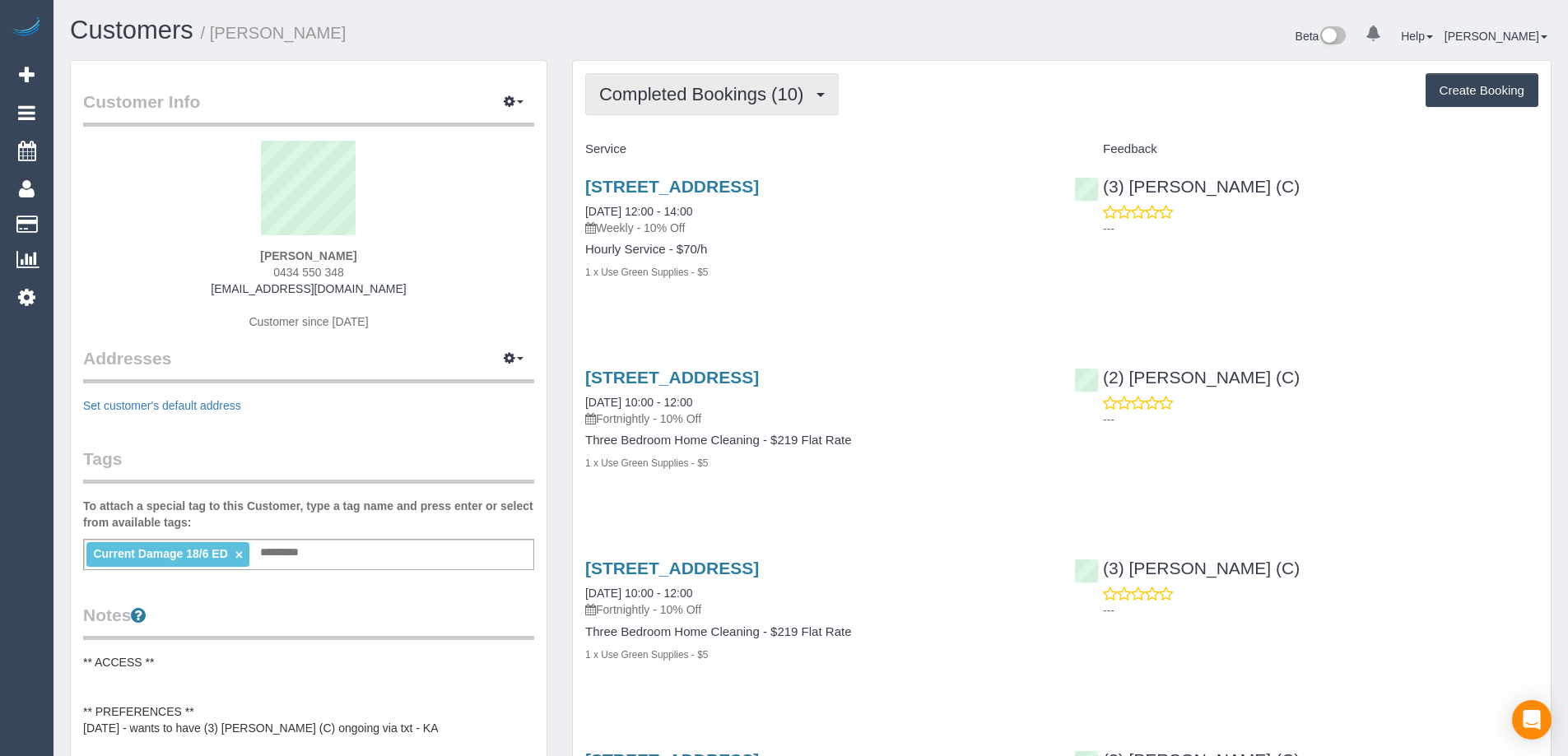
click at [700, 89] on span "Completed Bookings (10)" at bounding box center [705, 93] width 213 height 21
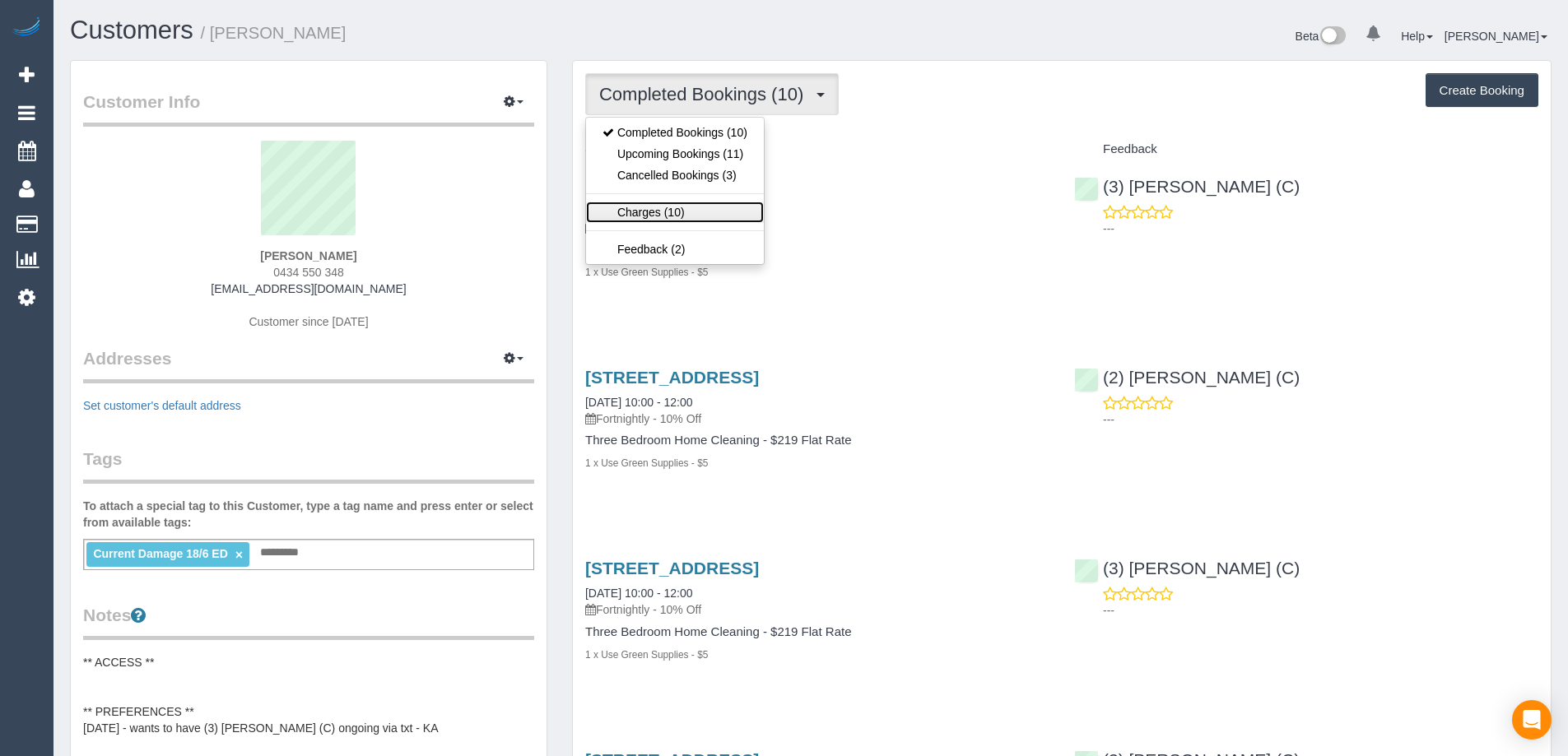
click at [660, 204] on link "Charges (10)" at bounding box center [674, 213] width 178 height 22
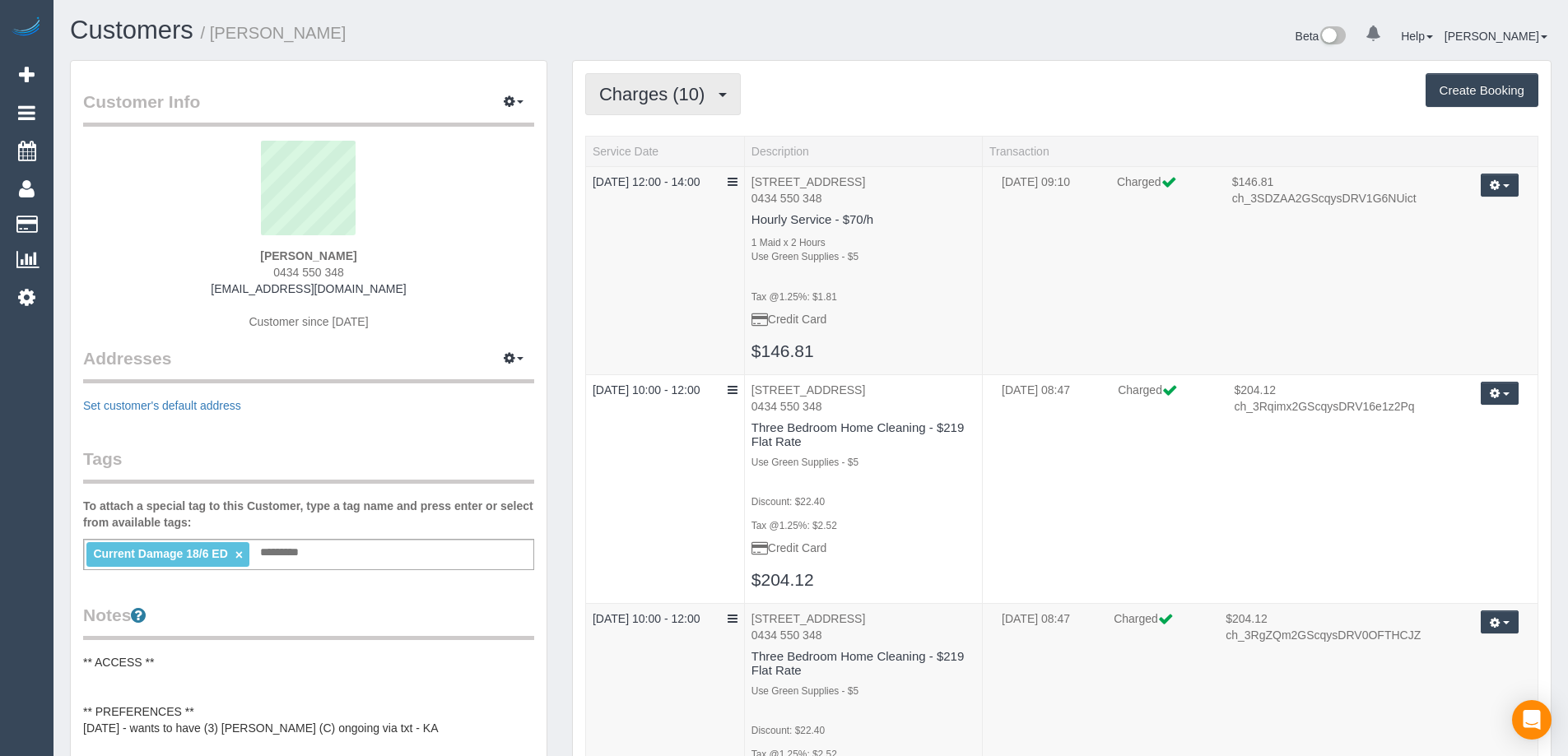
drag, startPoint x: 685, startPoint y: 74, endPoint x: 674, endPoint y: 98, distance: 26.4
click at [684, 74] on button "Charges (10)" at bounding box center [663, 94] width 156 height 42
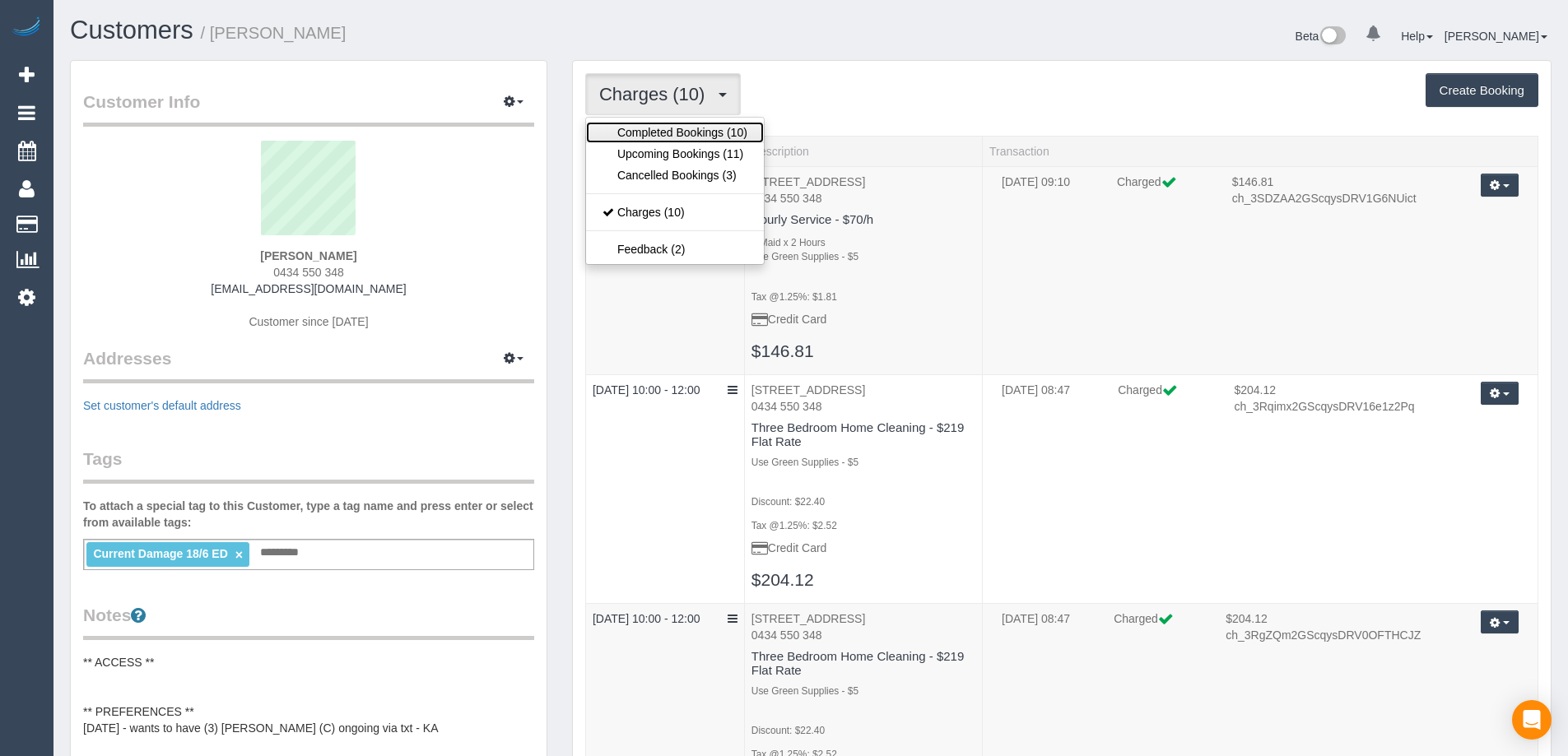
click at [664, 126] on link "Completed Bookings (10)" at bounding box center [674, 132] width 178 height 22
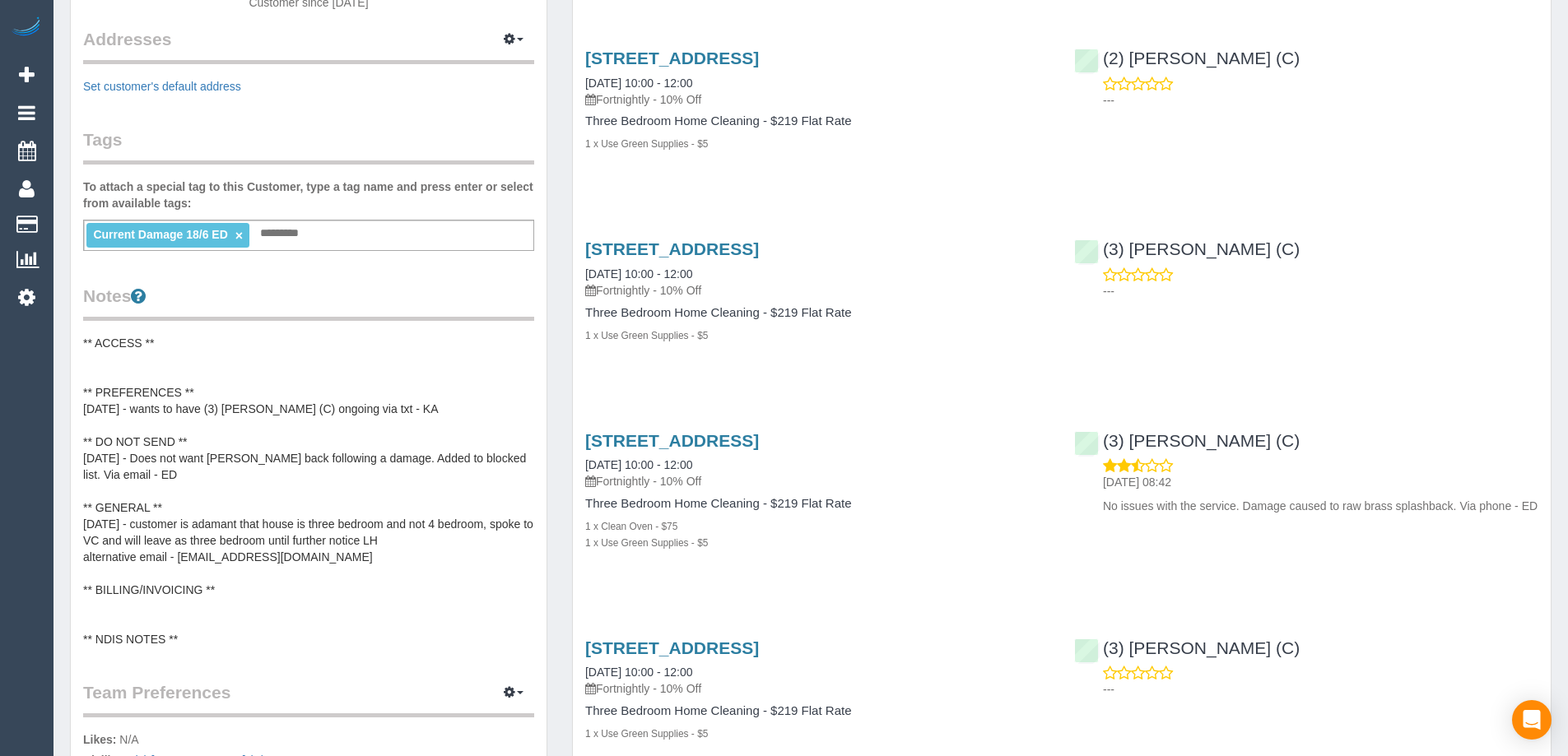
scroll to position [329, 0]
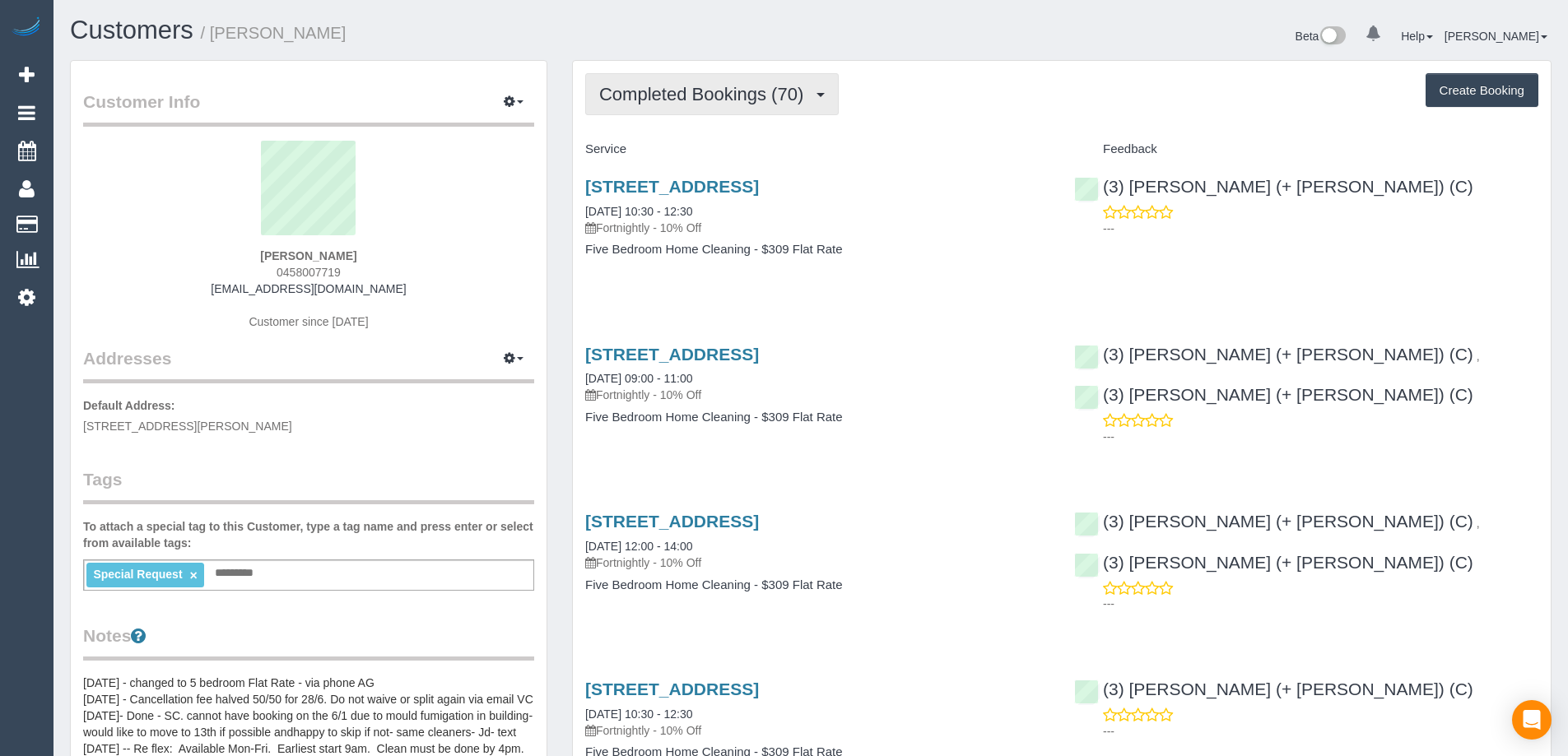
click at [735, 92] on span "Completed Bookings (70)" at bounding box center [705, 93] width 213 height 21
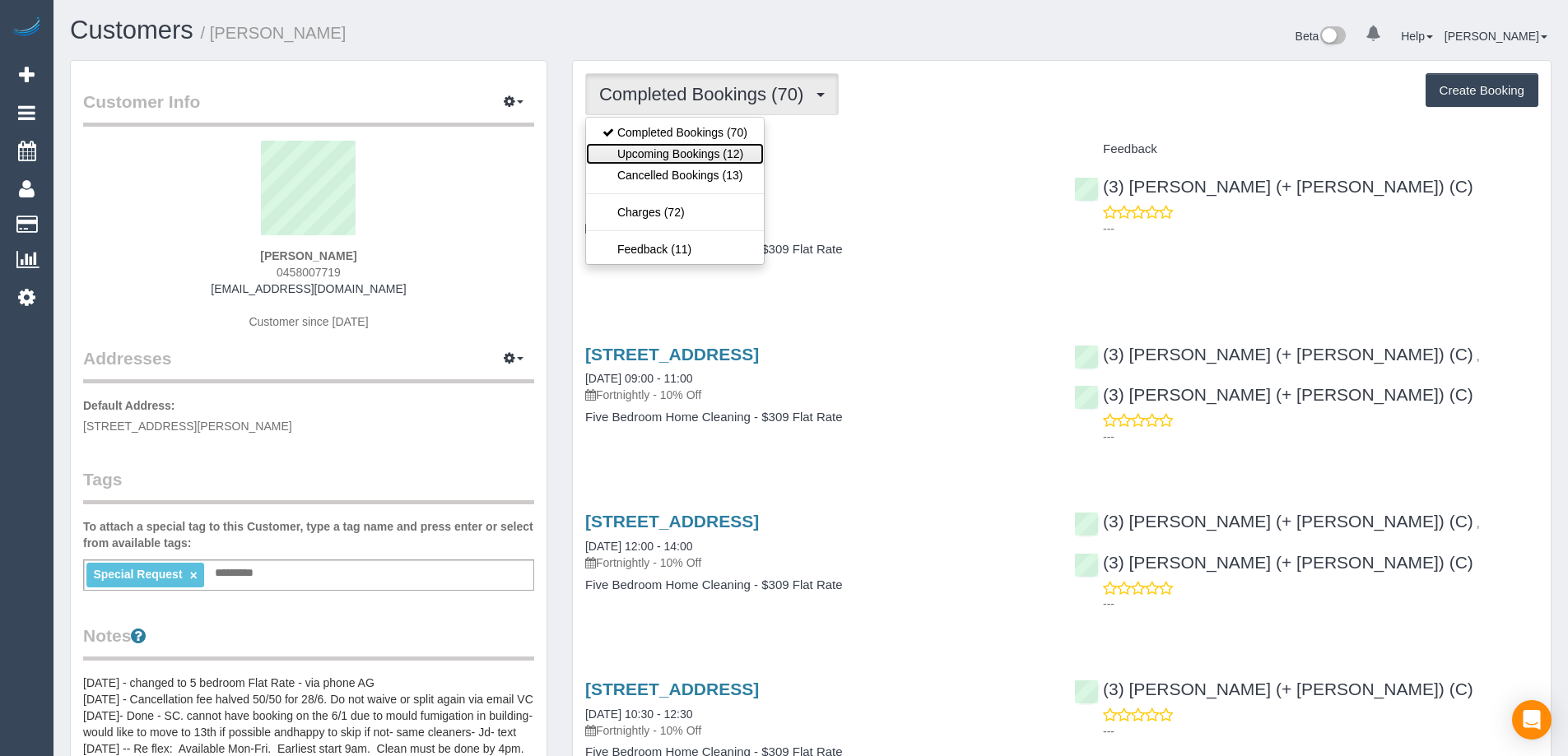
click at [712, 155] on link "Upcoming Bookings (12)" at bounding box center [674, 154] width 178 height 22
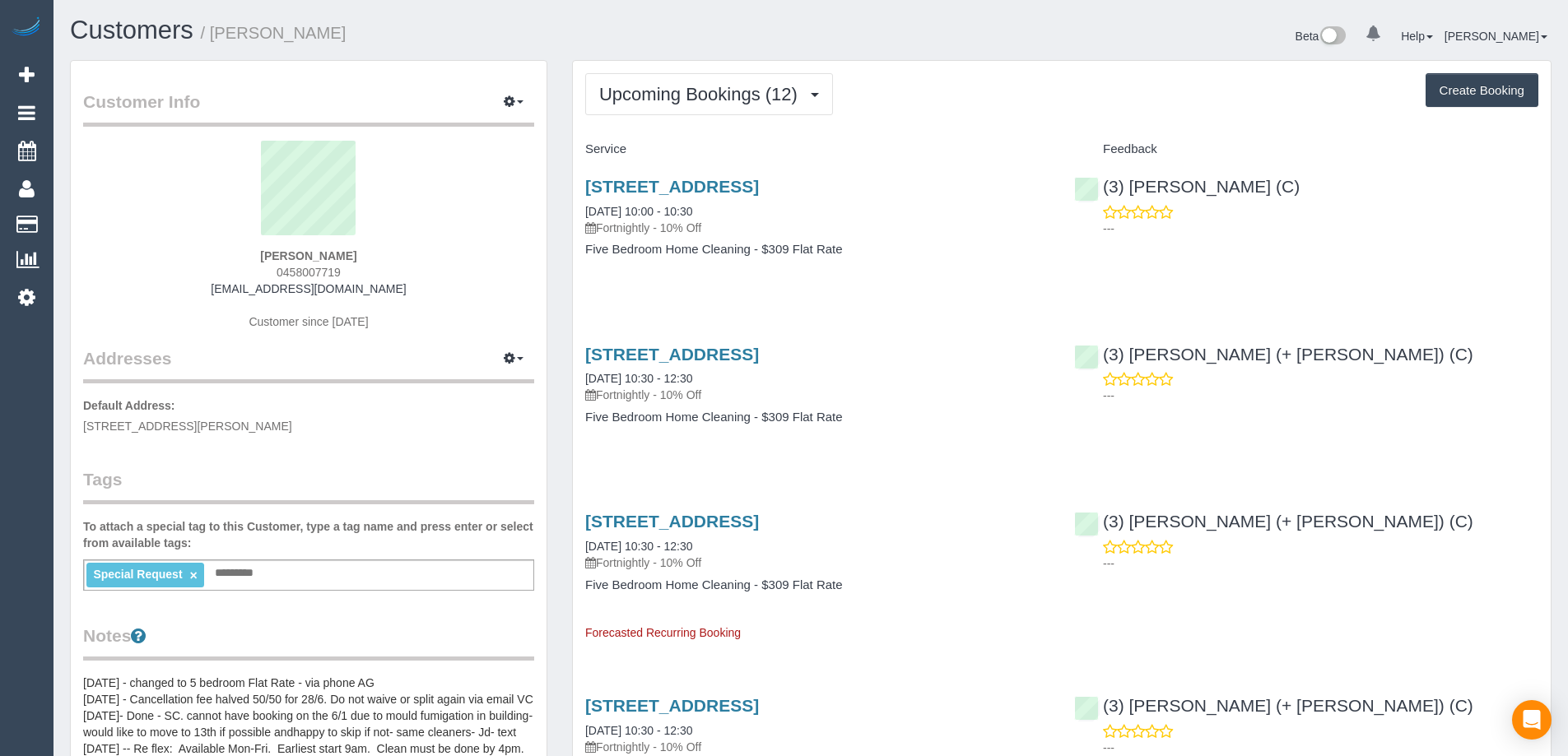
click at [284, 271] on span "0458007719" at bounding box center [309, 272] width 65 height 13
click at [323, 270] on span "0458007719" at bounding box center [309, 272] width 65 height 13
click at [736, 89] on span "Upcoming Bookings (12)" at bounding box center [702, 93] width 207 height 21
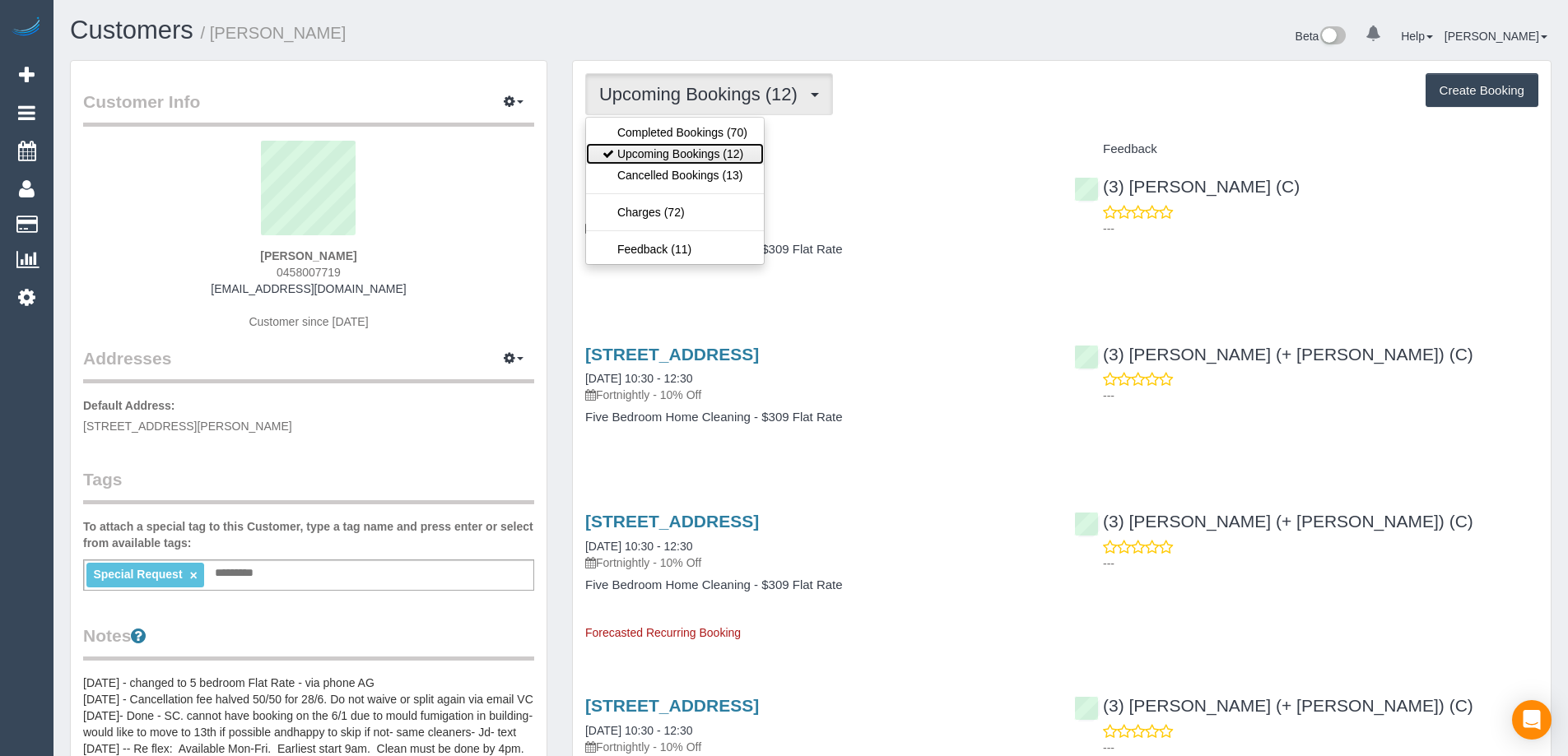
click at [713, 149] on link "Upcoming Bookings (12)" at bounding box center [674, 154] width 178 height 22
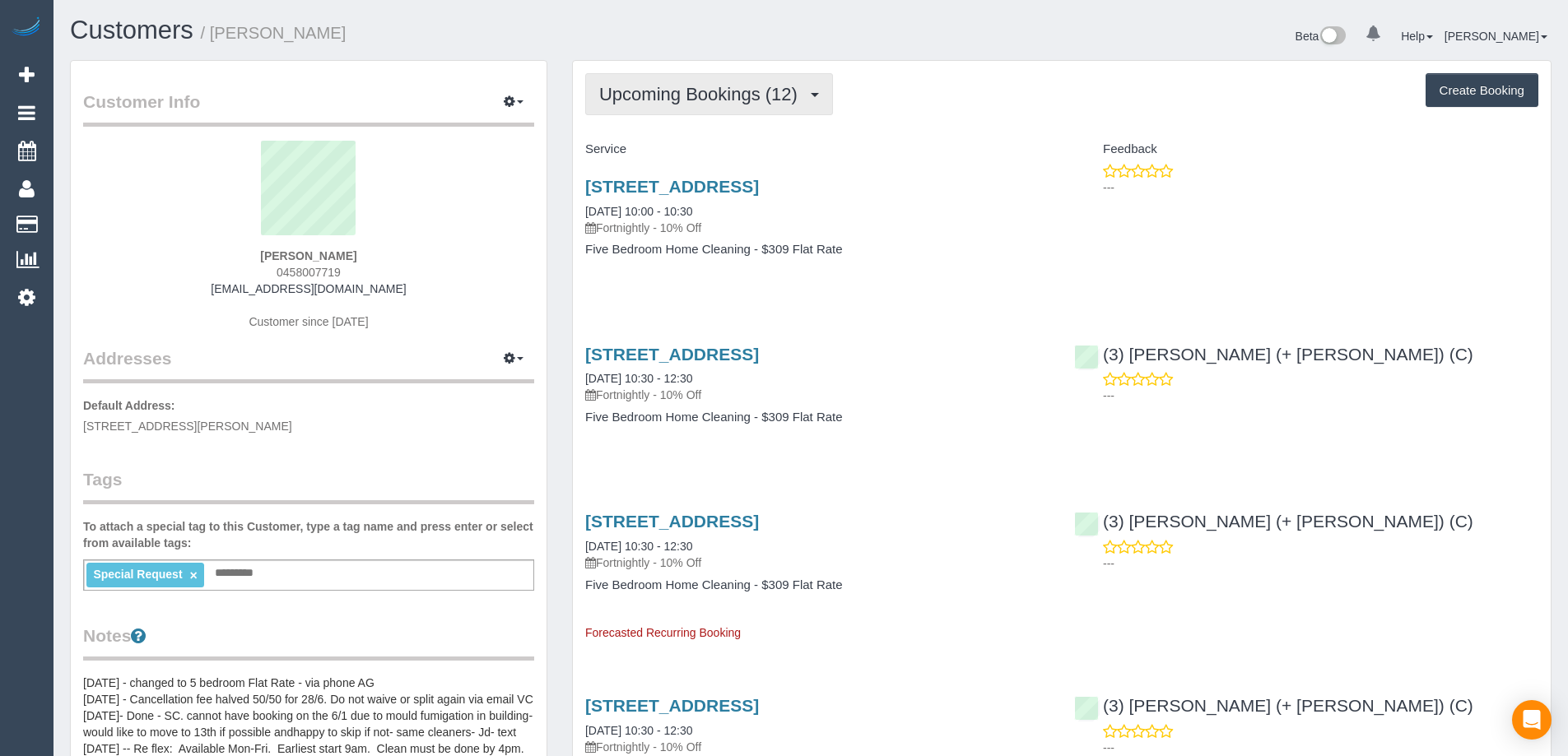
click at [712, 96] on span "Upcoming Bookings (12)" at bounding box center [702, 93] width 207 height 21
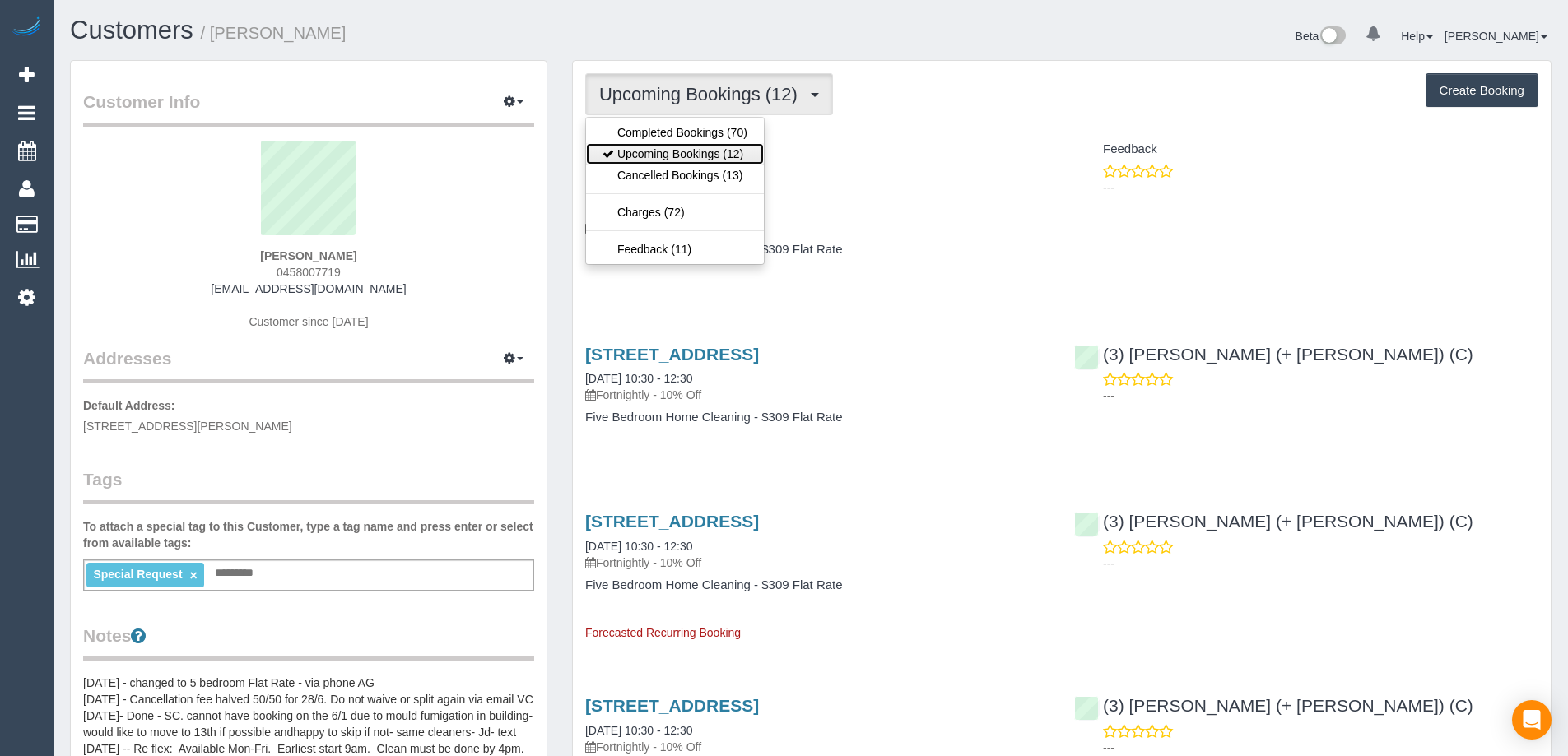
click at [702, 147] on link "Upcoming Bookings (12)" at bounding box center [674, 154] width 178 height 22
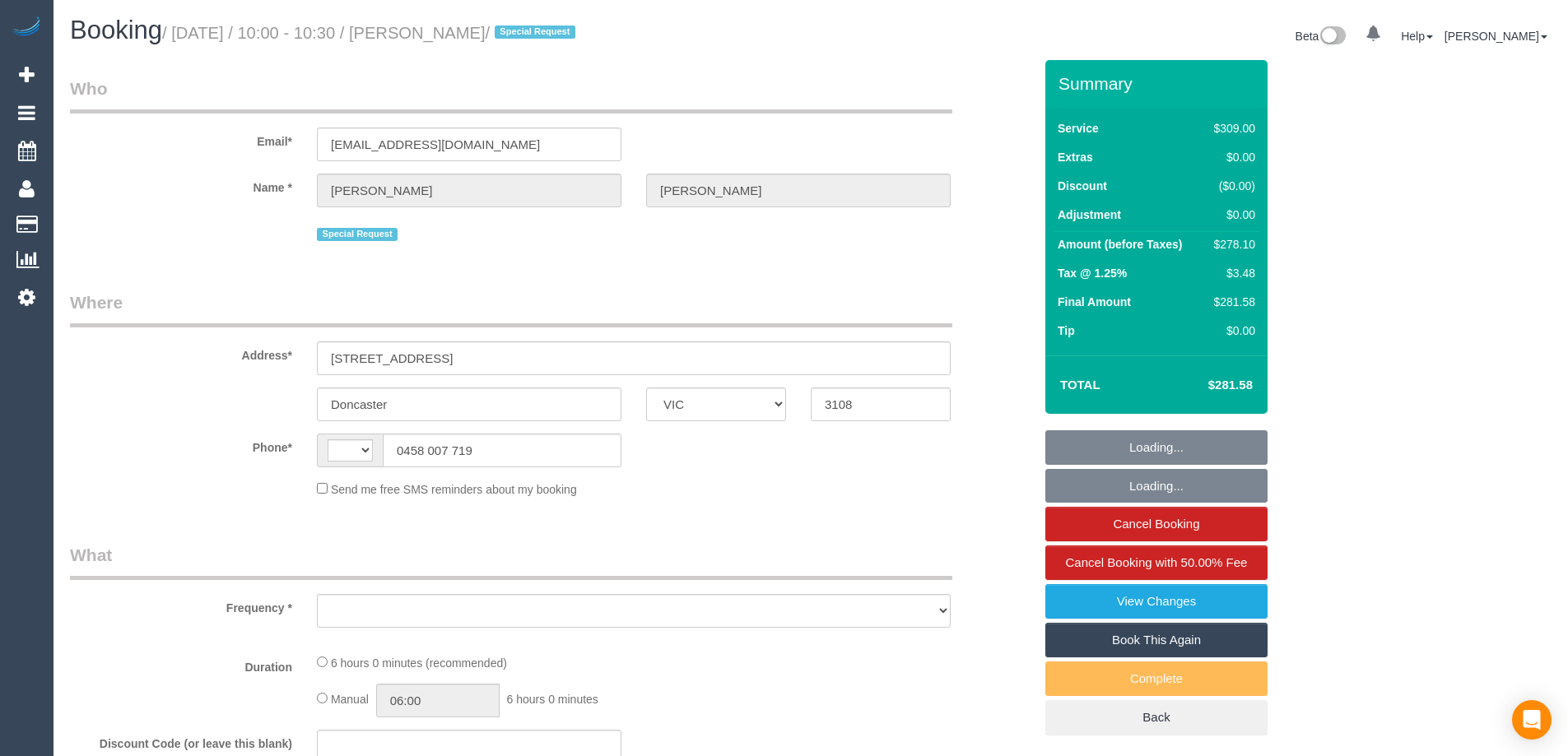
select select "VIC"
select select "string:AU"
select select "string:stripe-pm_1LFWbj2GScqysDRVaXFFU0AA"
select select "number:30"
select select "number:14"
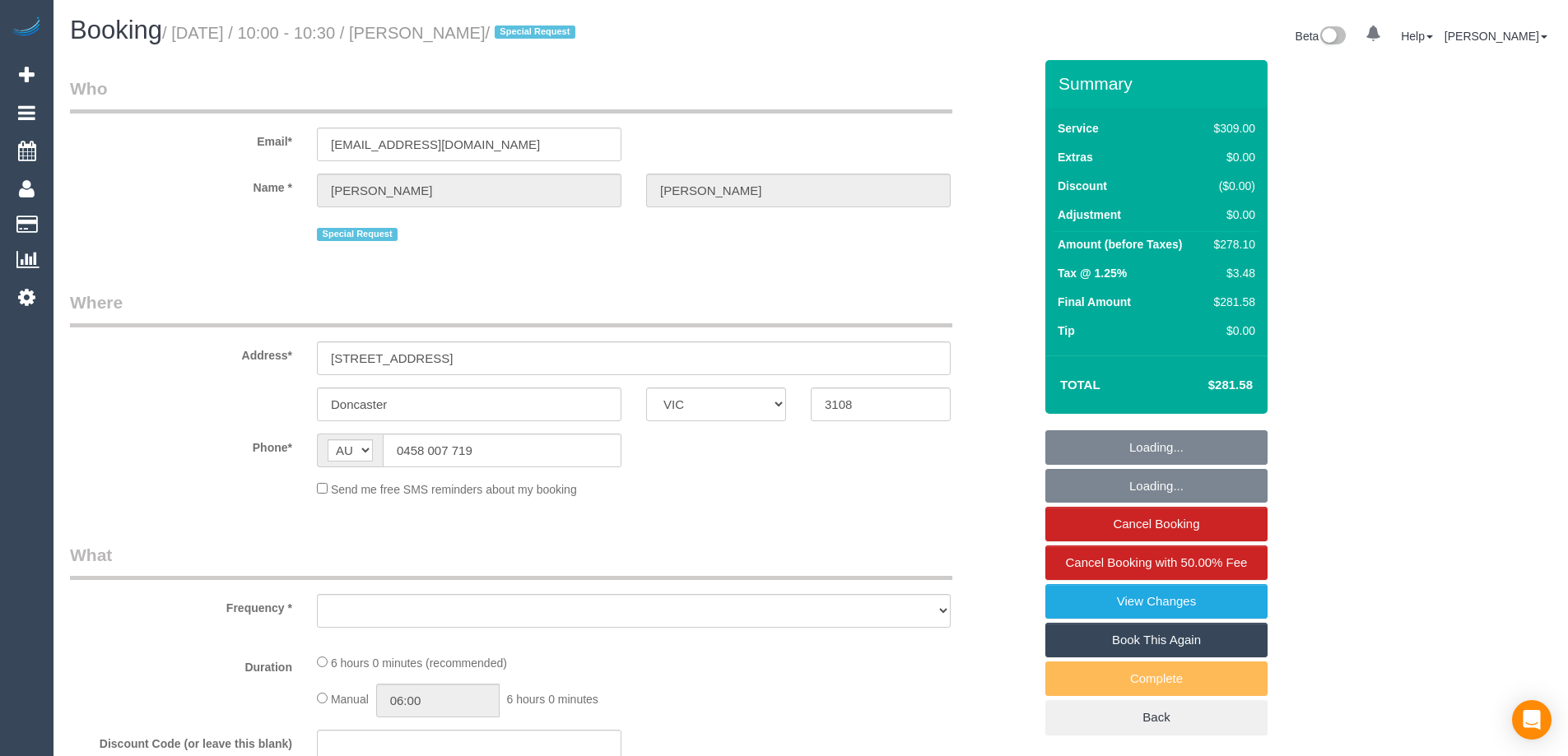
select select "number:18"
select select "number:22"
select select "number:35"
select select "number:13"
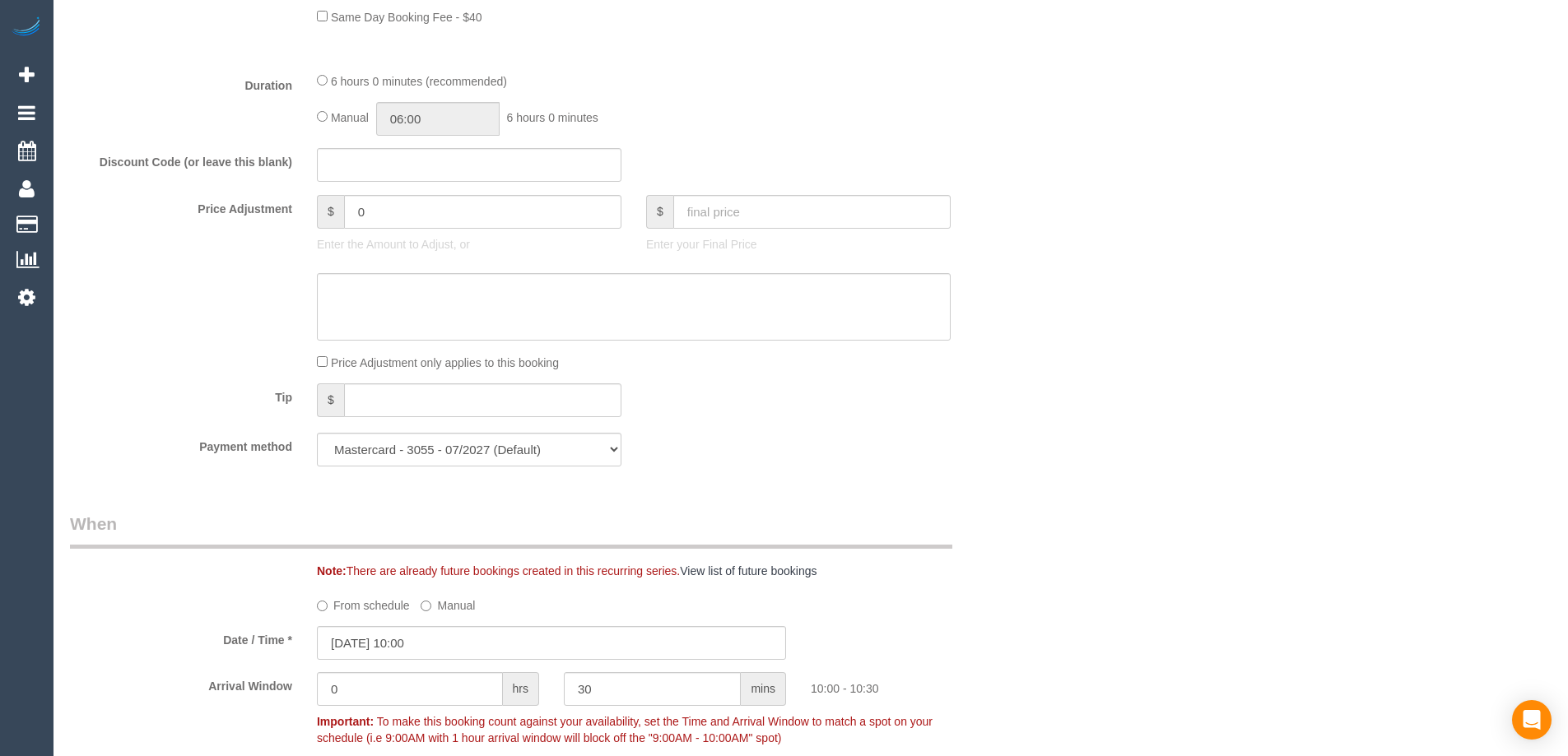
select select "object:864"
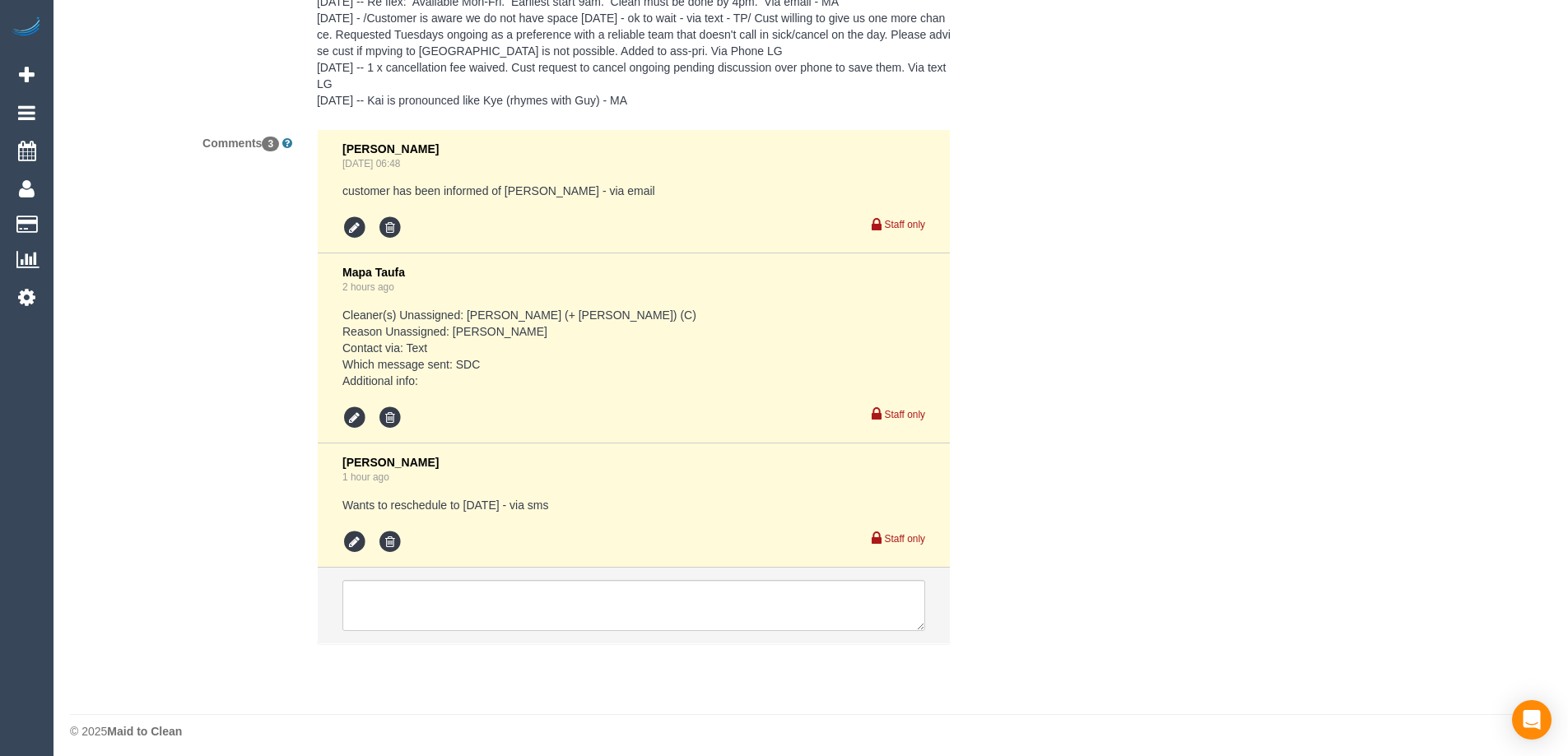
scroll to position [3155, 0]
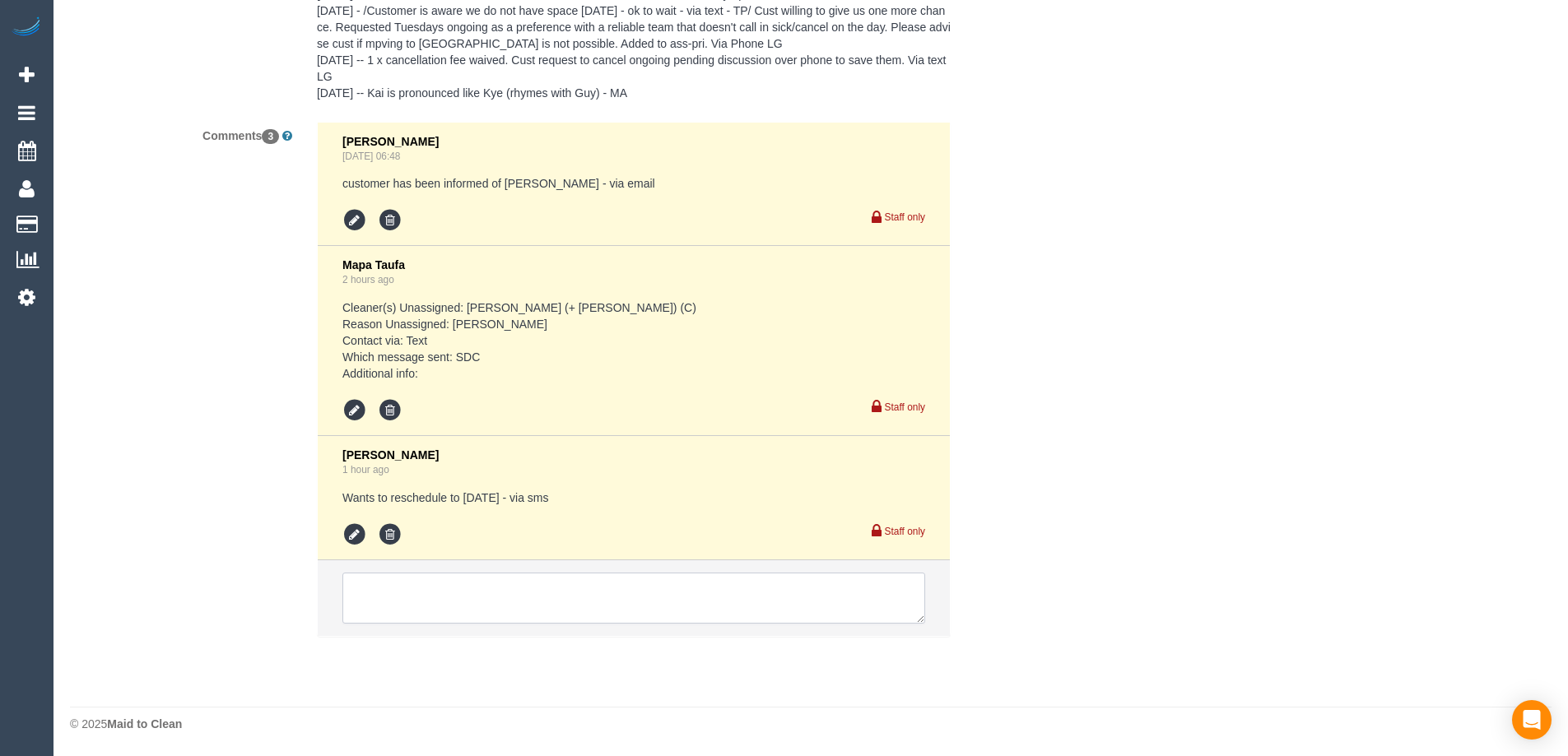
click at [655, 601] on textarea at bounding box center [634, 598] width 583 height 51
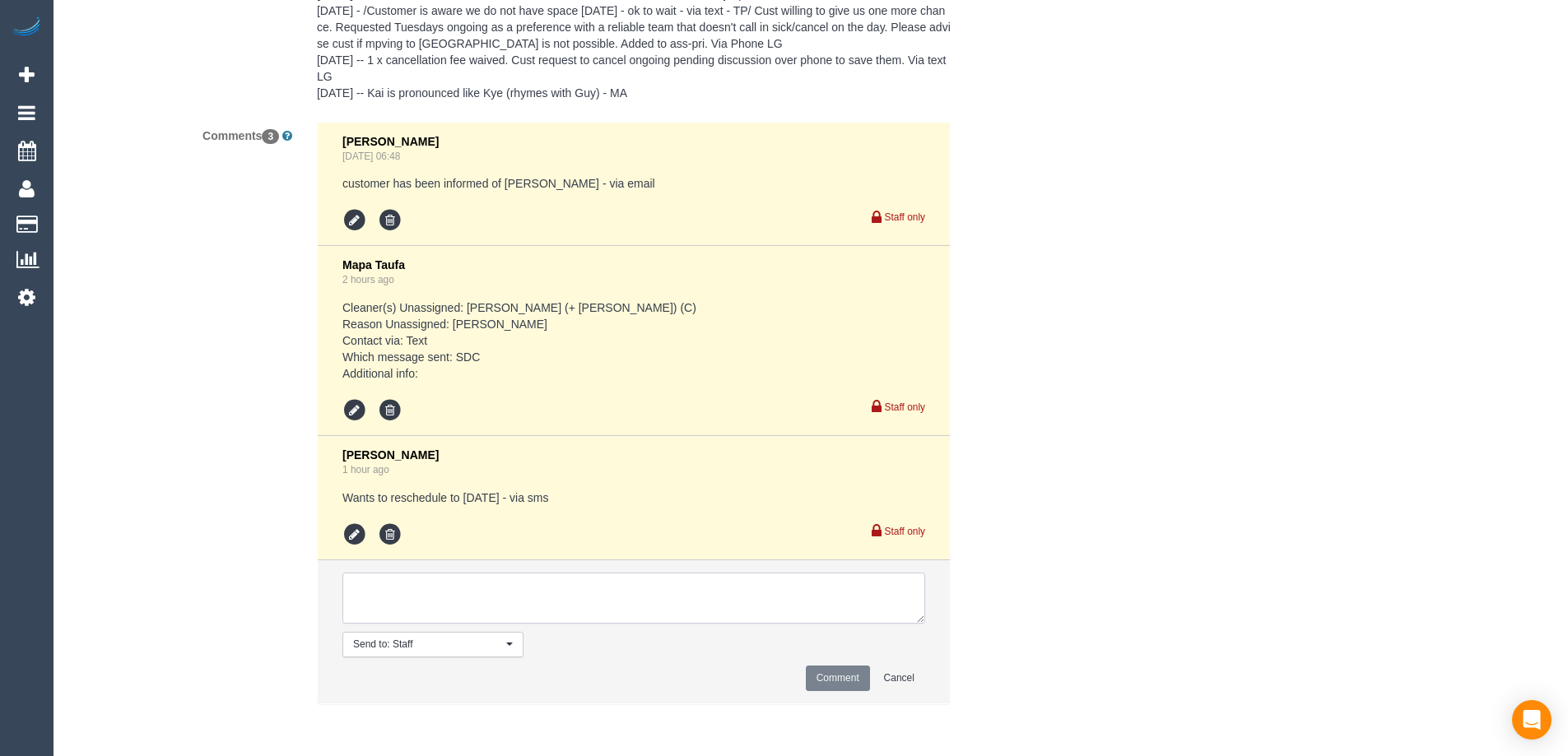
drag, startPoint x: 920, startPoint y: 620, endPoint x: 1025, endPoint y: 788, distance: 198.1
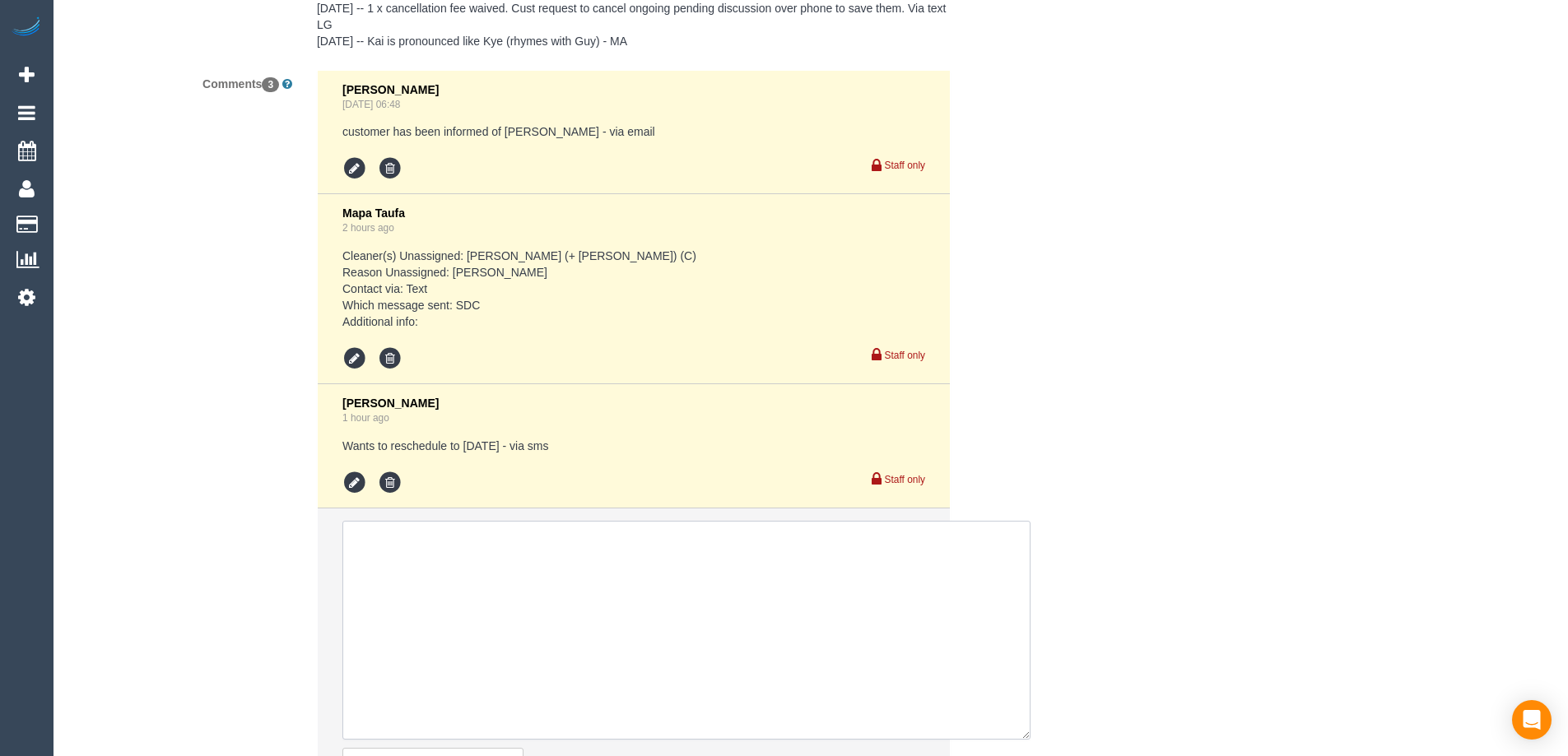
scroll to position [3390, 0]
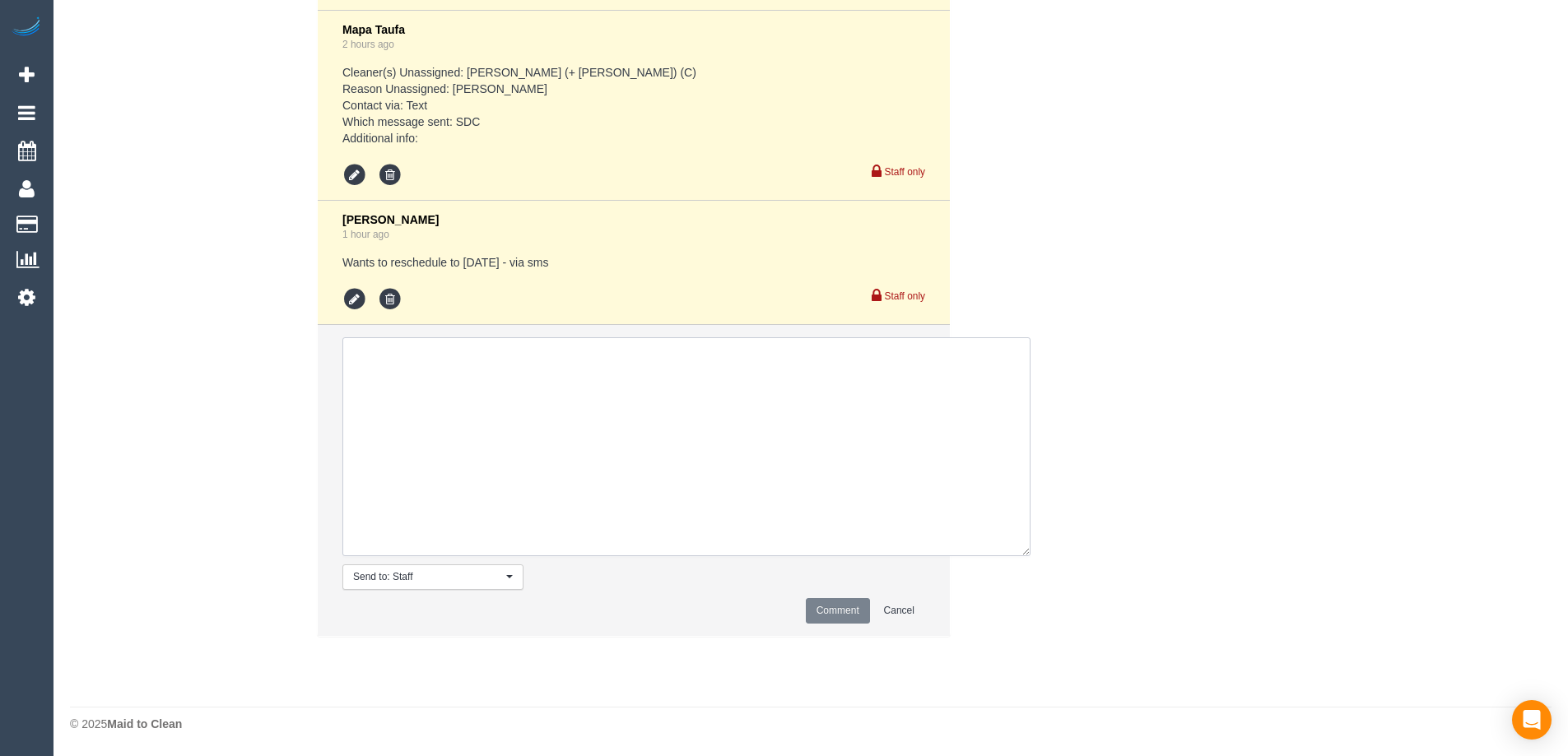
click at [889, 449] on textarea at bounding box center [686, 447] width 688 height 219
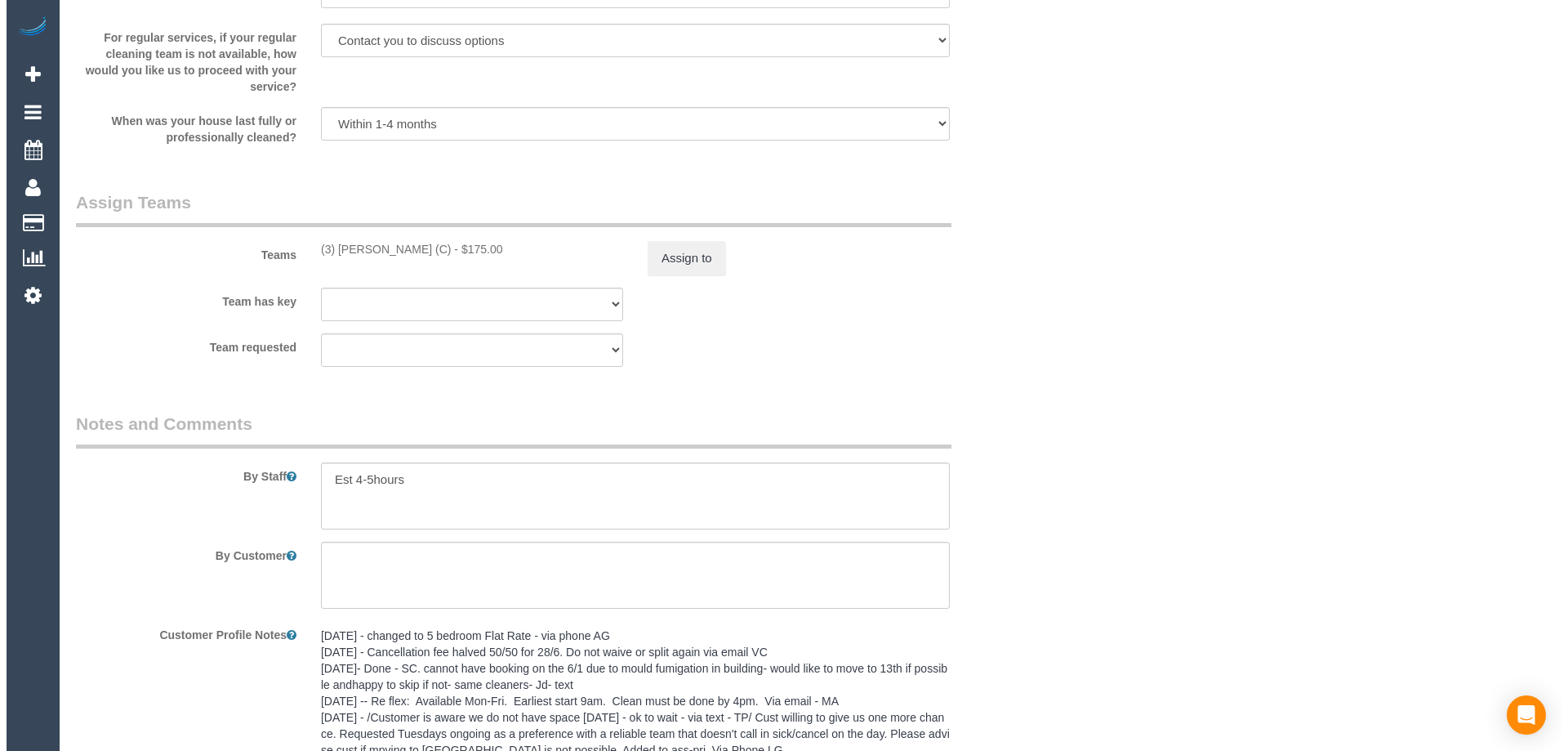
scroll to position [2387, 0]
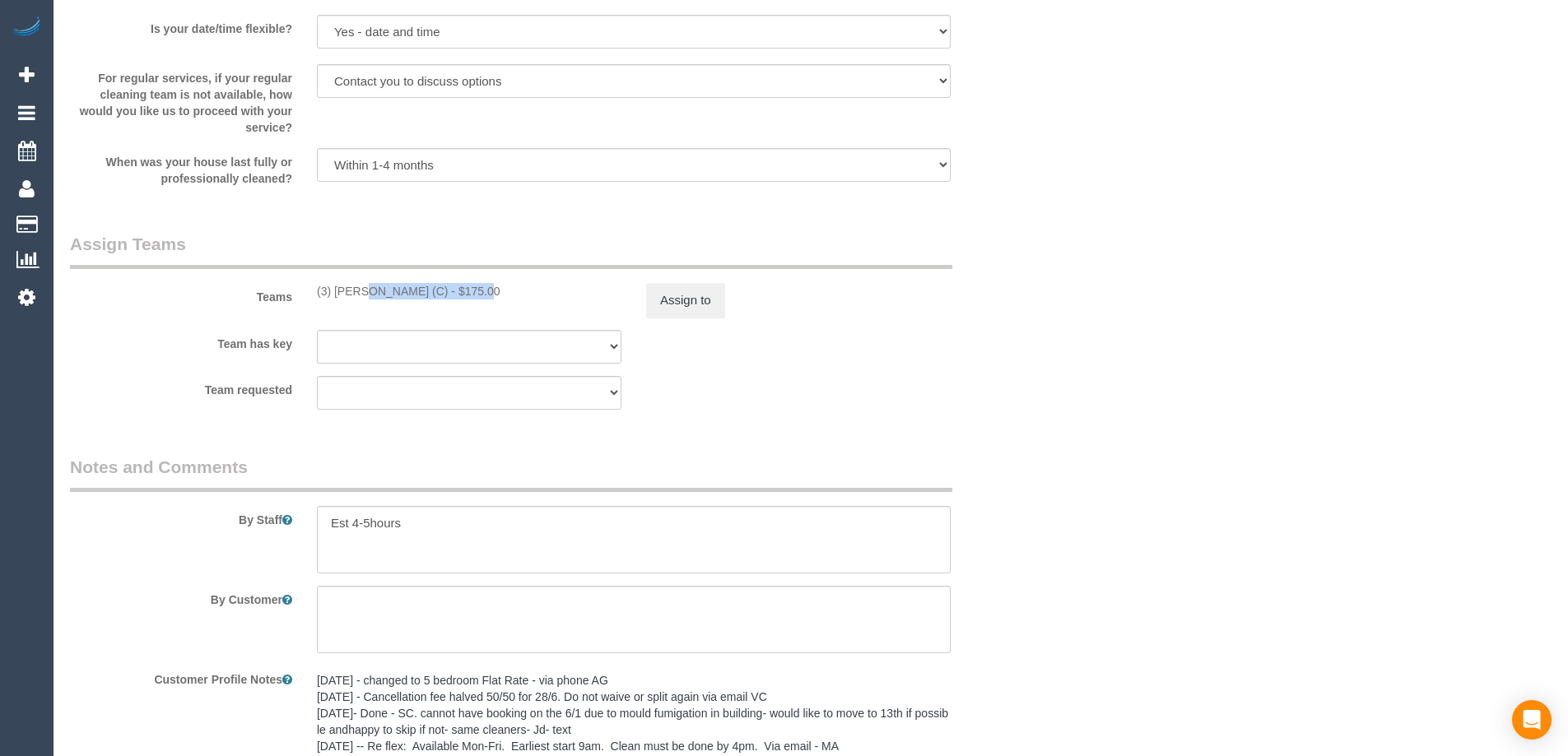
copy div "(3) Farhan Rahman (C)"
drag, startPoint x: 315, startPoint y: 293, endPoint x: 435, endPoint y: 299, distance: 120.1
click at [435, 299] on div "(3) Farhan Rahman (C) - $175.00" at bounding box center [469, 291] width 329 height 17
click at [684, 301] on button "Assign to" at bounding box center [685, 300] width 79 height 35
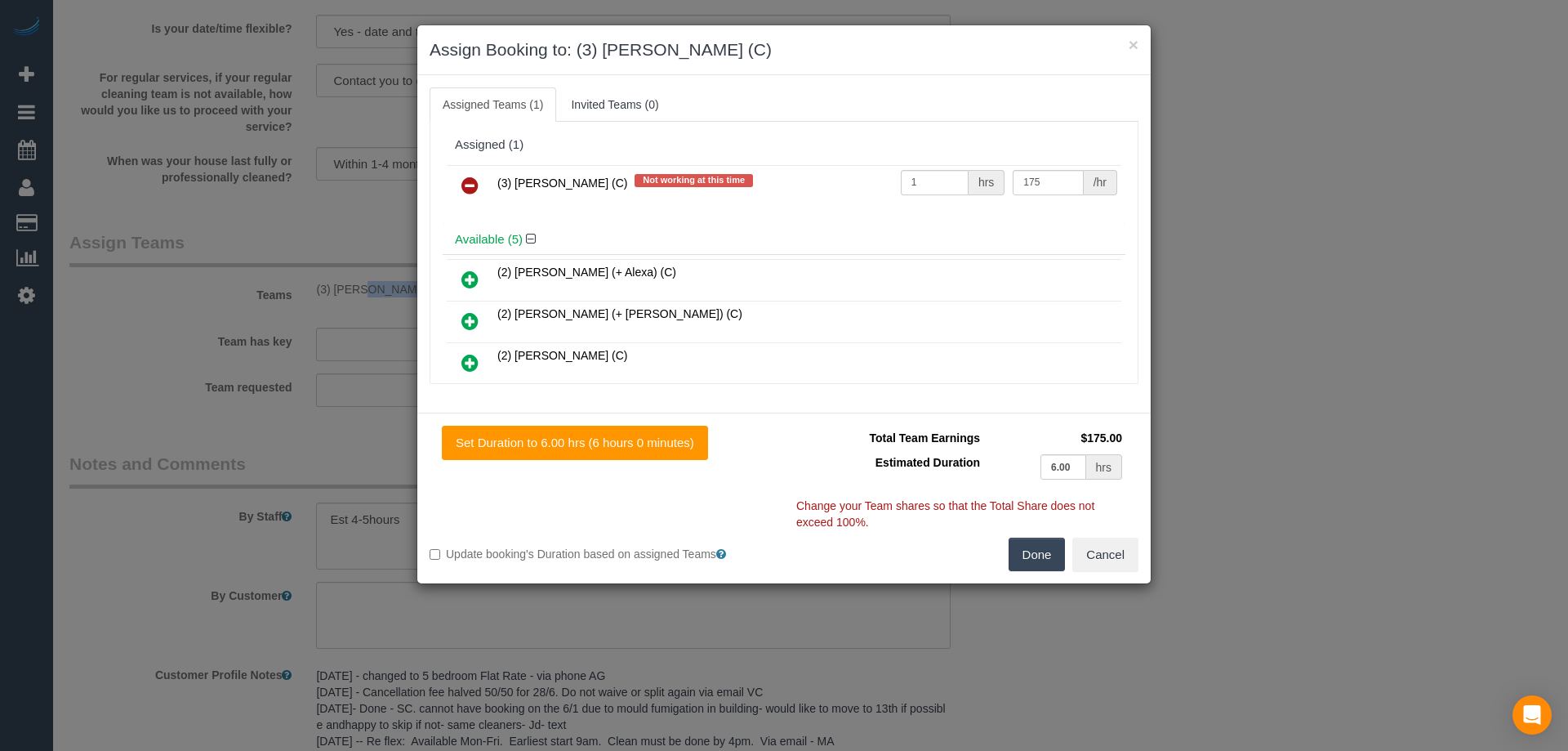
click at [465, 188] on icon at bounding box center [470, 186] width 17 height 20
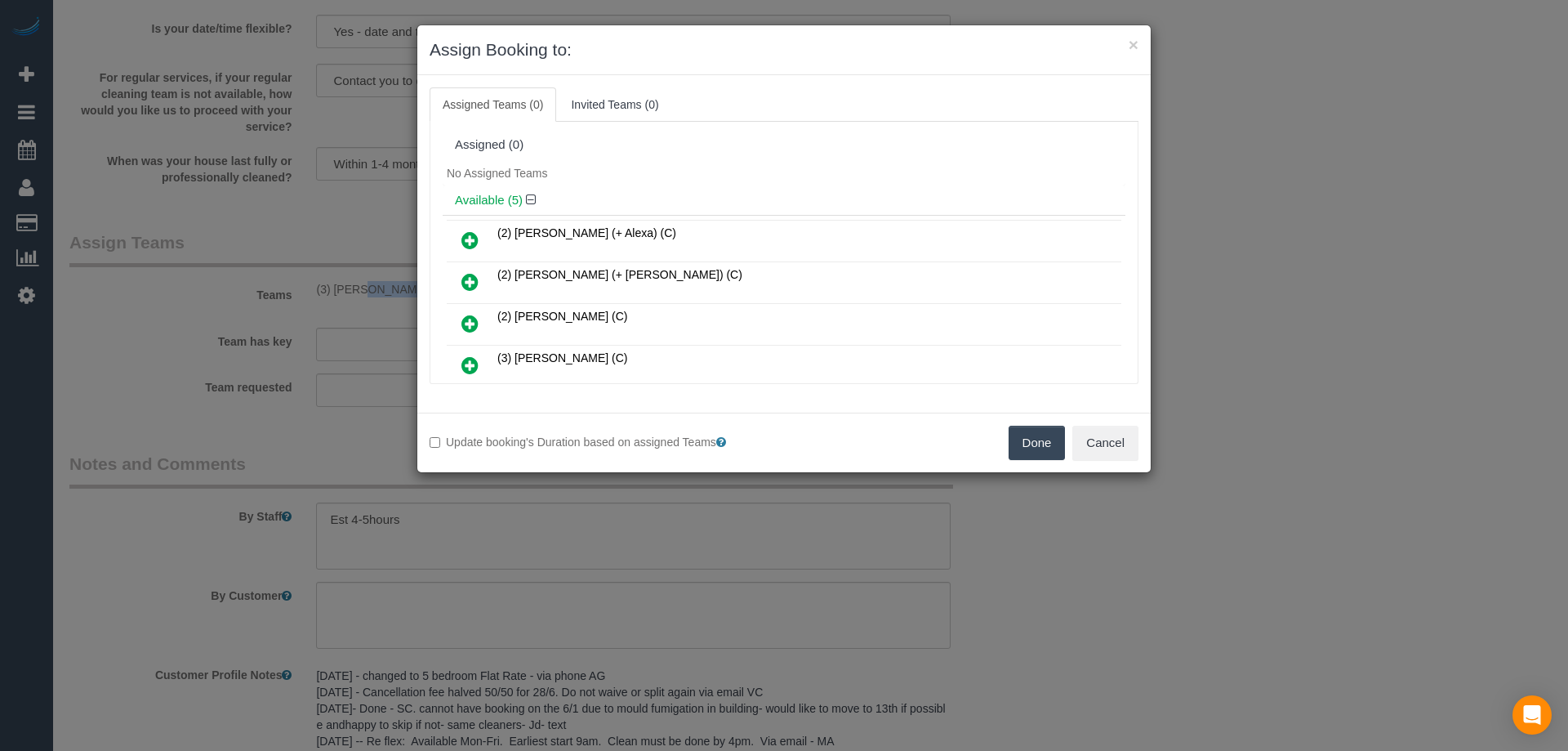
click at [1044, 442] on button "Done" at bounding box center [1037, 443] width 57 height 35
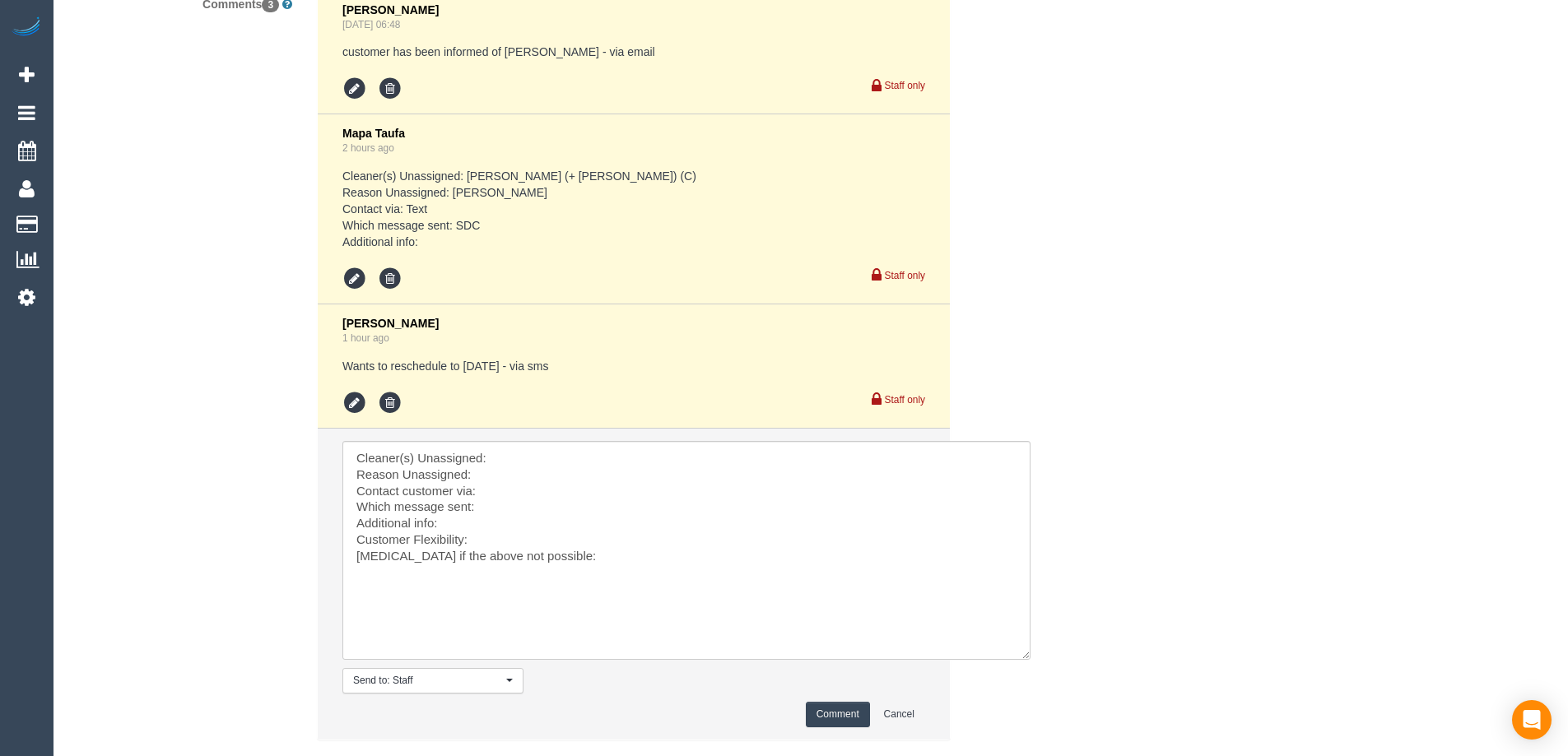
scroll to position [3390, 0]
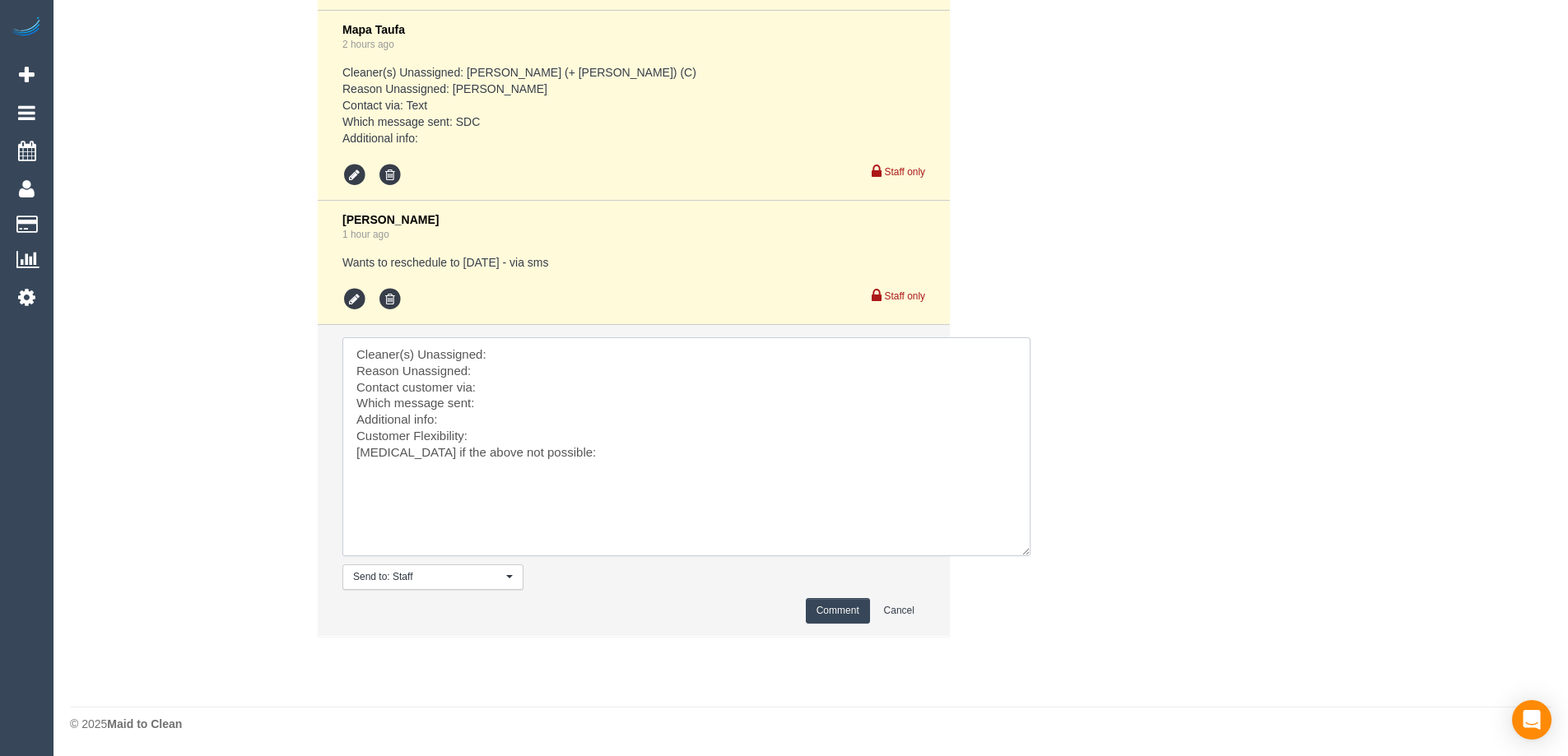
click at [540, 354] on textarea at bounding box center [686, 447] width 688 height 219
paste textarea "(3) Farhan Rahman (C)"
click at [501, 411] on textarea at bounding box center [686, 447] width 688 height 219
click at [516, 425] on textarea at bounding box center [686, 447] width 688 height 219
click at [513, 436] on textarea at bounding box center [686, 447] width 688 height 219
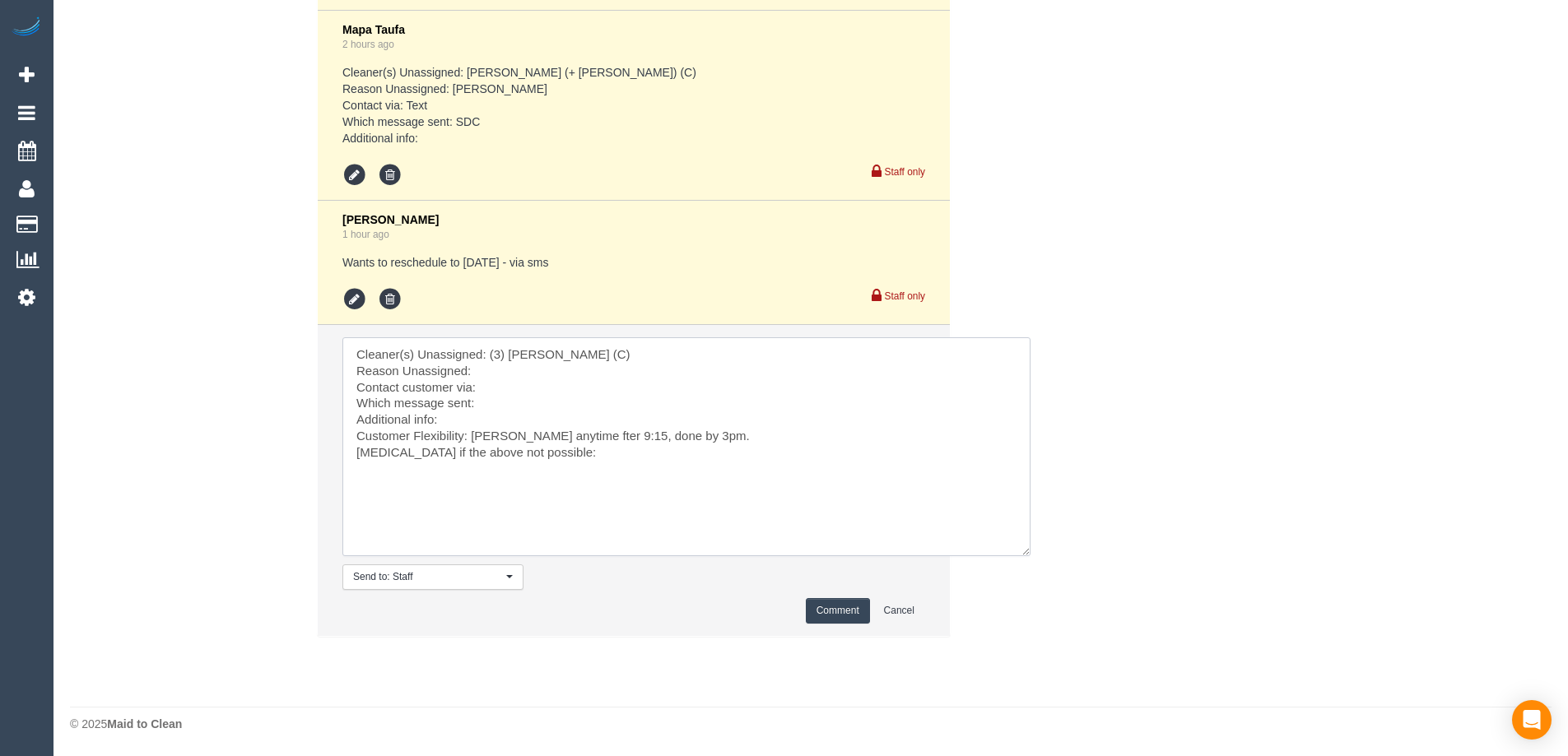
click at [597, 457] on textarea at bounding box center [686, 447] width 688 height 219
click at [507, 437] on textarea at bounding box center [686, 447] width 688 height 219
click at [519, 430] on textarea at bounding box center [686, 447] width 688 height 219
click at [754, 433] on textarea at bounding box center [686, 447] width 688 height 219
click at [592, 438] on textarea at bounding box center [686, 447] width 688 height 219
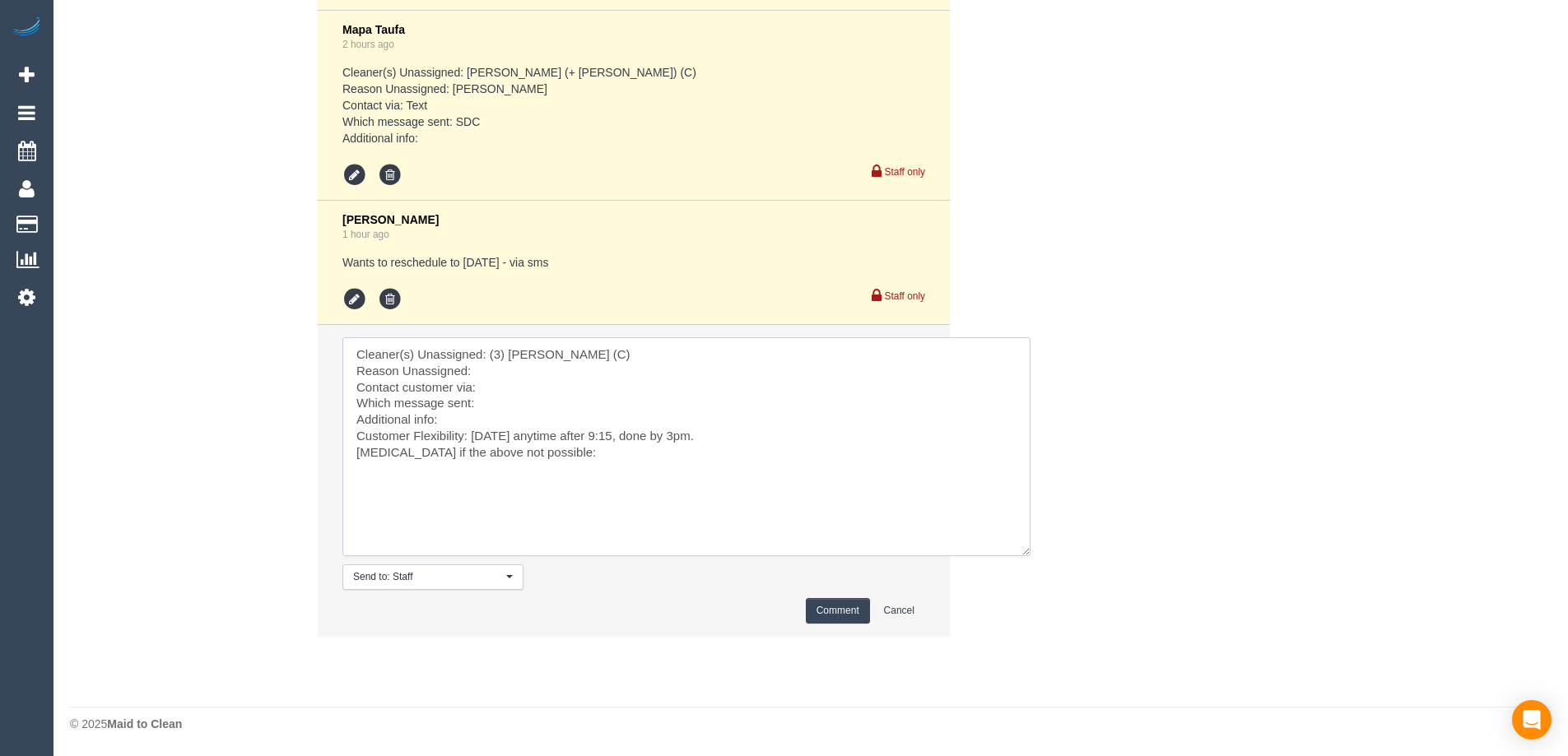
click at [738, 433] on textarea at bounding box center [686, 447] width 688 height 219
click at [535, 448] on textarea at bounding box center [686, 447] width 688 height 219
click at [660, 447] on textarea at bounding box center [686, 447] width 688 height 219
click at [515, 420] on textarea at bounding box center [686, 447] width 688 height 219
click at [537, 368] on textarea at bounding box center [686, 447] width 688 height 219
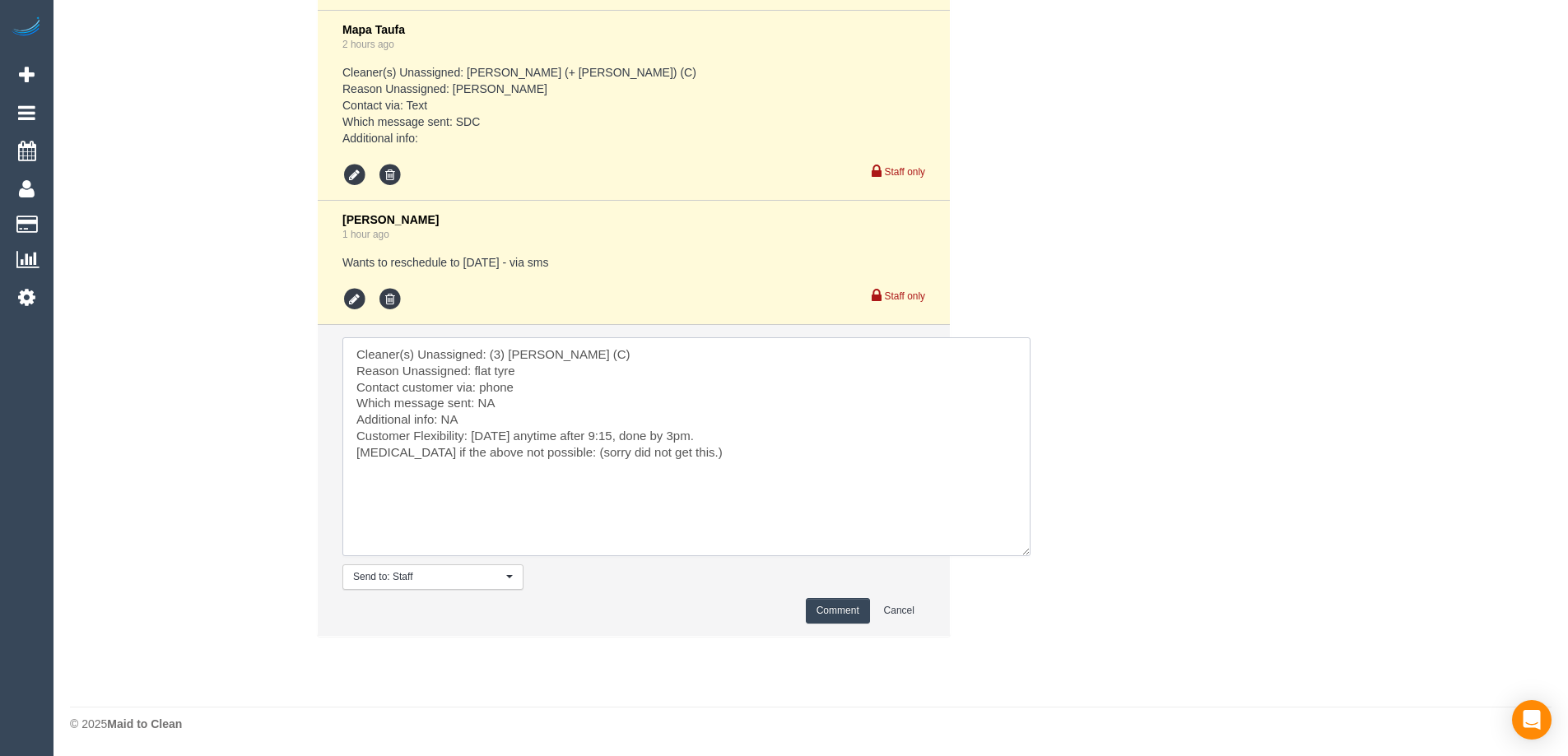
type textarea "Cleaner(s) Unassigned: (3) Farhan Rahman (C) Reason Unassigned: flat tyre Conta…"
click at [717, 459] on textarea at bounding box center [686, 447] width 688 height 219
click at [827, 605] on button "Comment" at bounding box center [838, 610] width 65 height 26
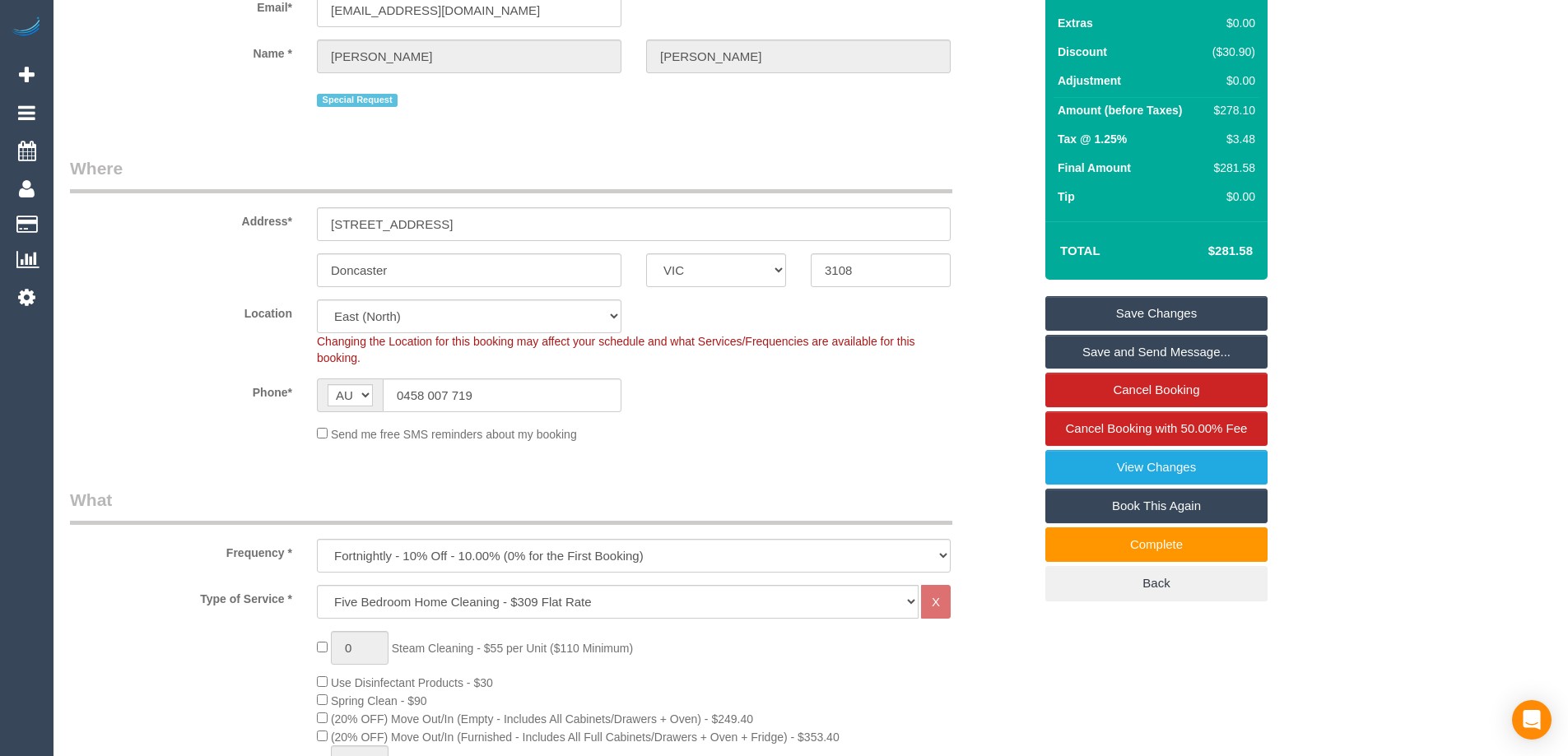
scroll to position [0, 0]
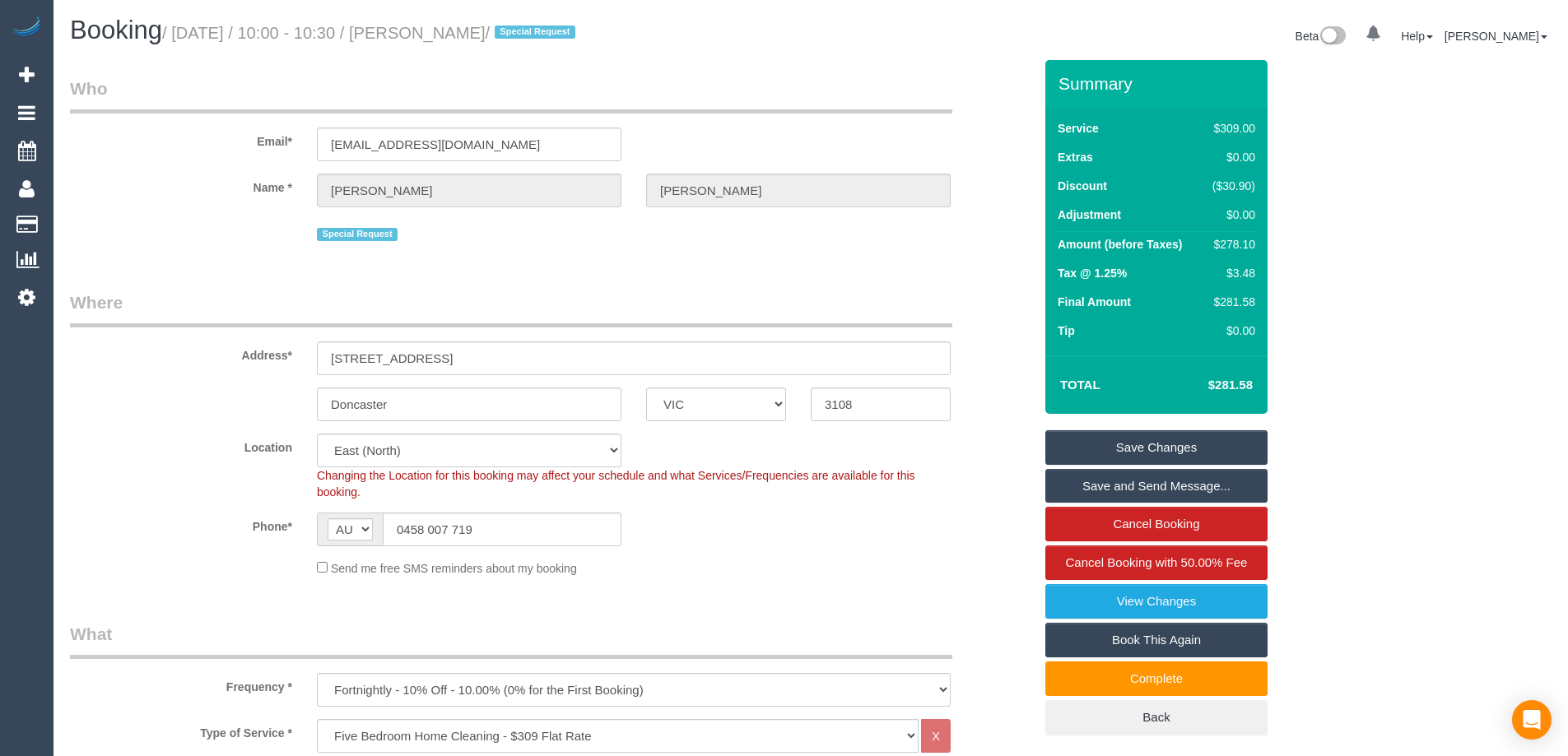
click at [1138, 441] on link "Save Changes" at bounding box center [1156, 447] width 223 height 35
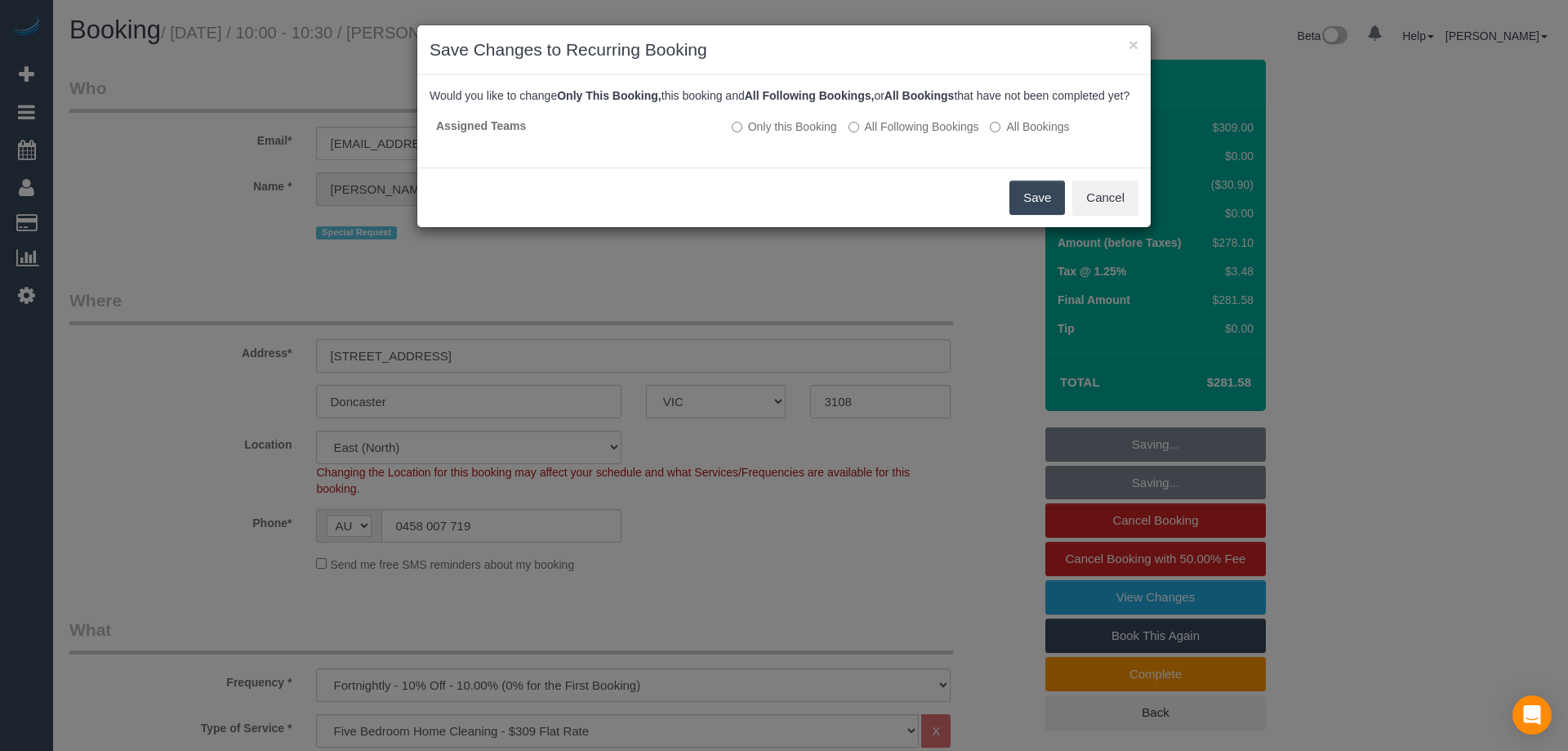
click at [835, 44] on h3 "Save Changes to Recurring Booking" at bounding box center [784, 50] width 709 height 25
click at [1020, 215] on button "Save" at bounding box center [1037, 198] width 56 height 35
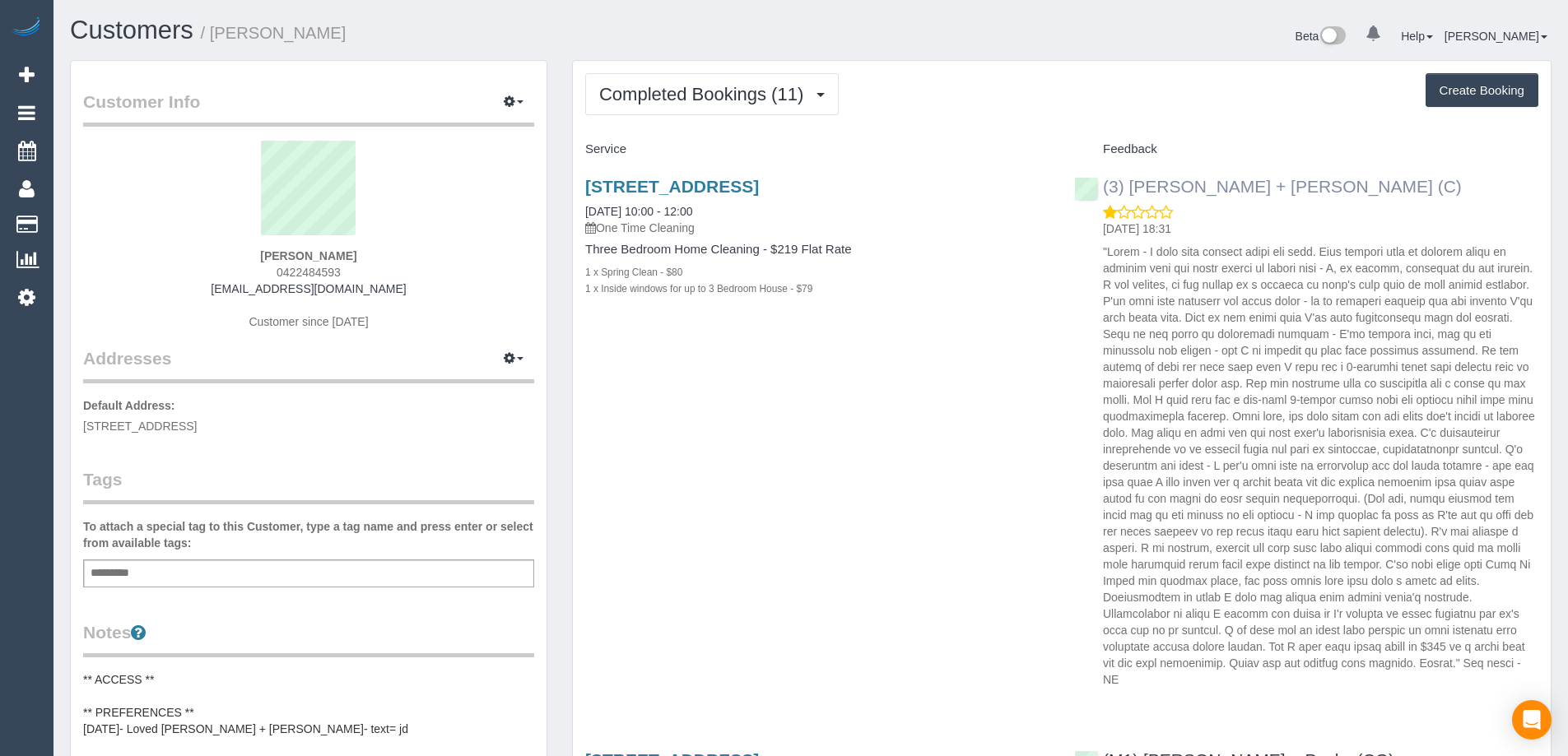
click at [1099, 189] on div "(3) [PERSON_NAME] + [PERSON_NAME] (C) [DATE] 18:31" at bounding box center [1306, 428] width 489 height 532
copy link "(3) [PERSON_NAME] + [PERSON_NAME] (C)"
copy small "[PERSON_NAME]"
drag, startPoint x: 371, startPoint y: 36, endPoint x: 290, endPoint y: 25, distance: 81.7
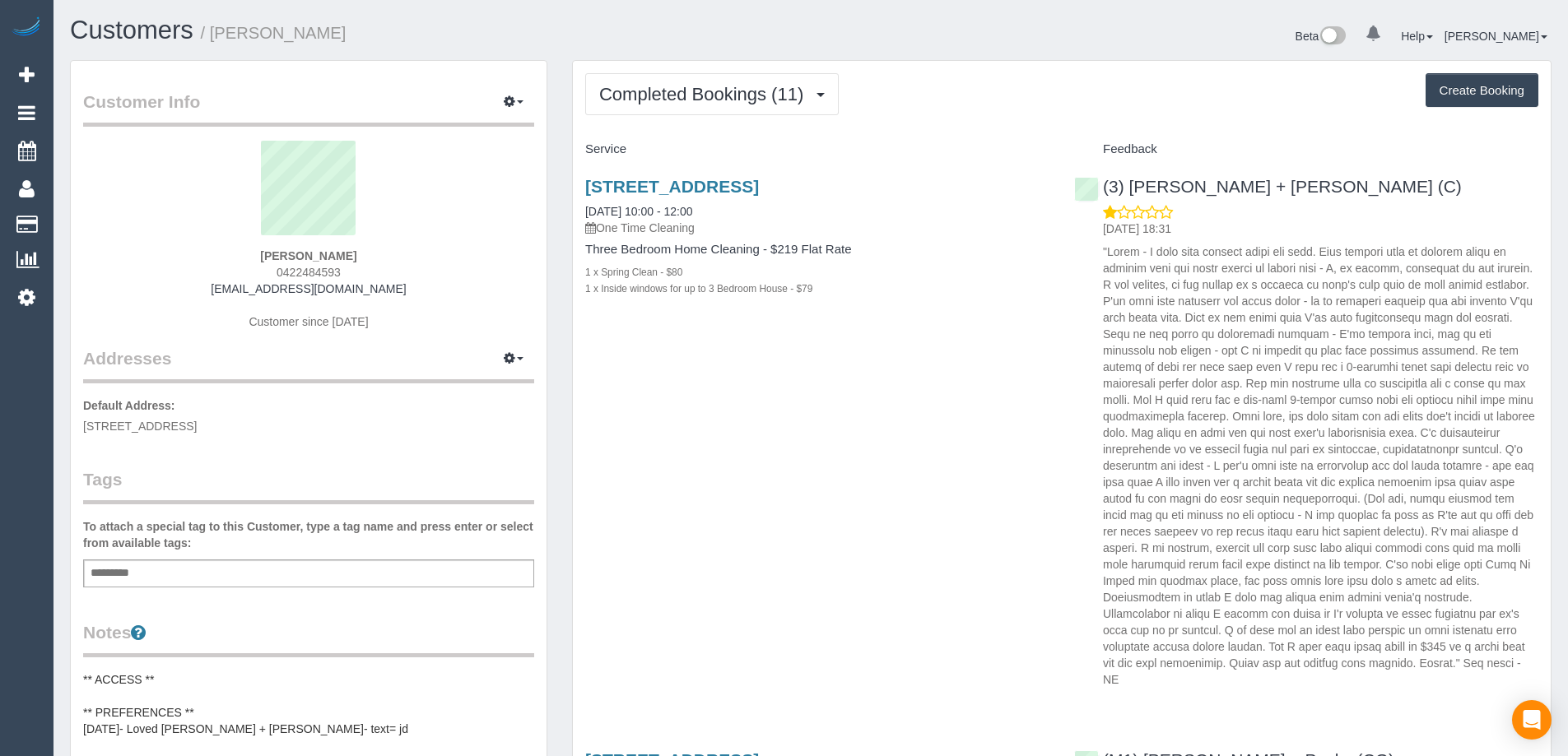
click at [217, 36] on h1 "Customers / [PERSON_NAME]" at bounding box center [434, 31] width 728 height 28
copy link "[STREET_ADDRESS]"
drag, startPoint x: 1014, startPoint y: 188, endPoint x: 563, endPoint y: 189, distance: 451.0
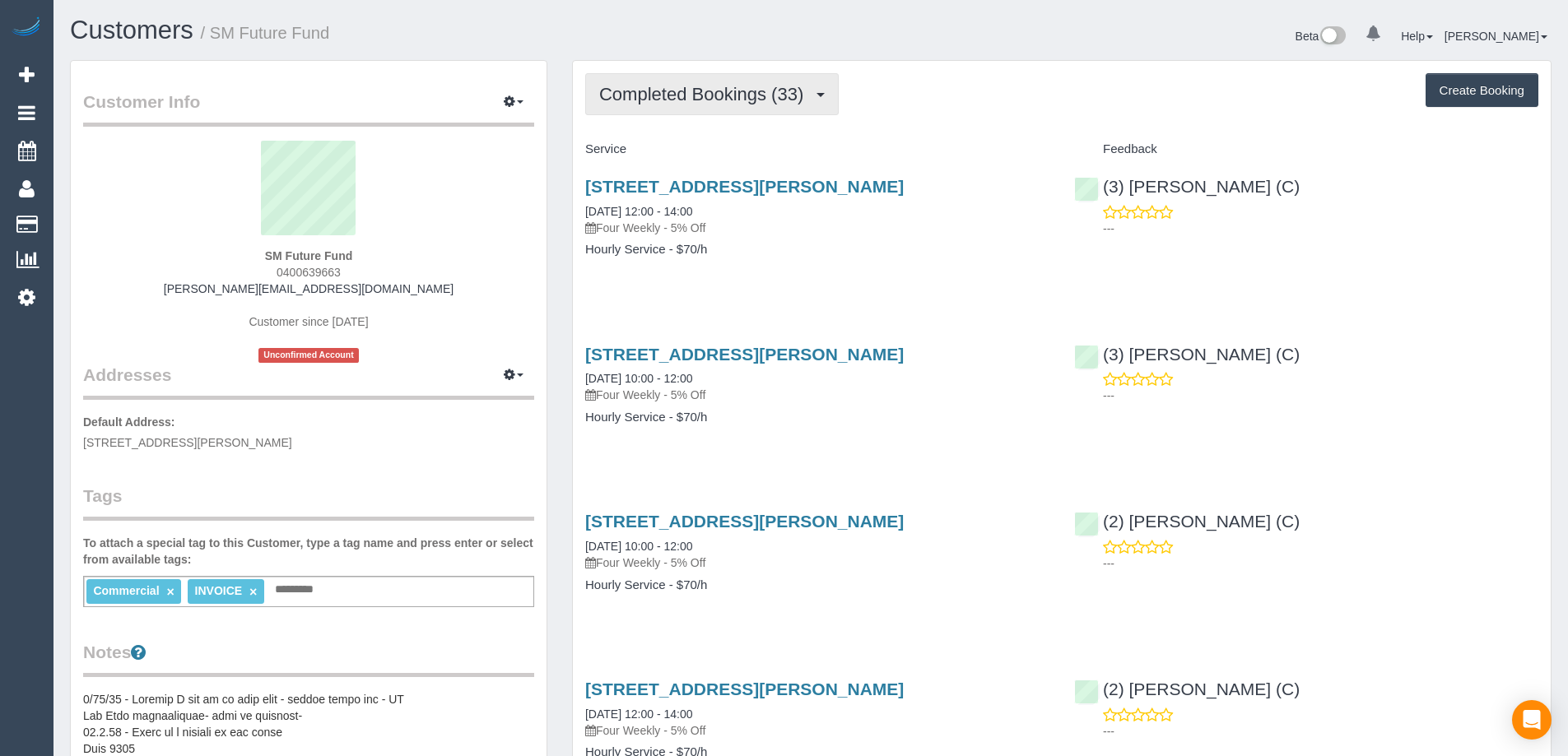
click at [686, 98] on span "Completed Bookings (33)" at bounding box center [705, 93] width 213 height 21
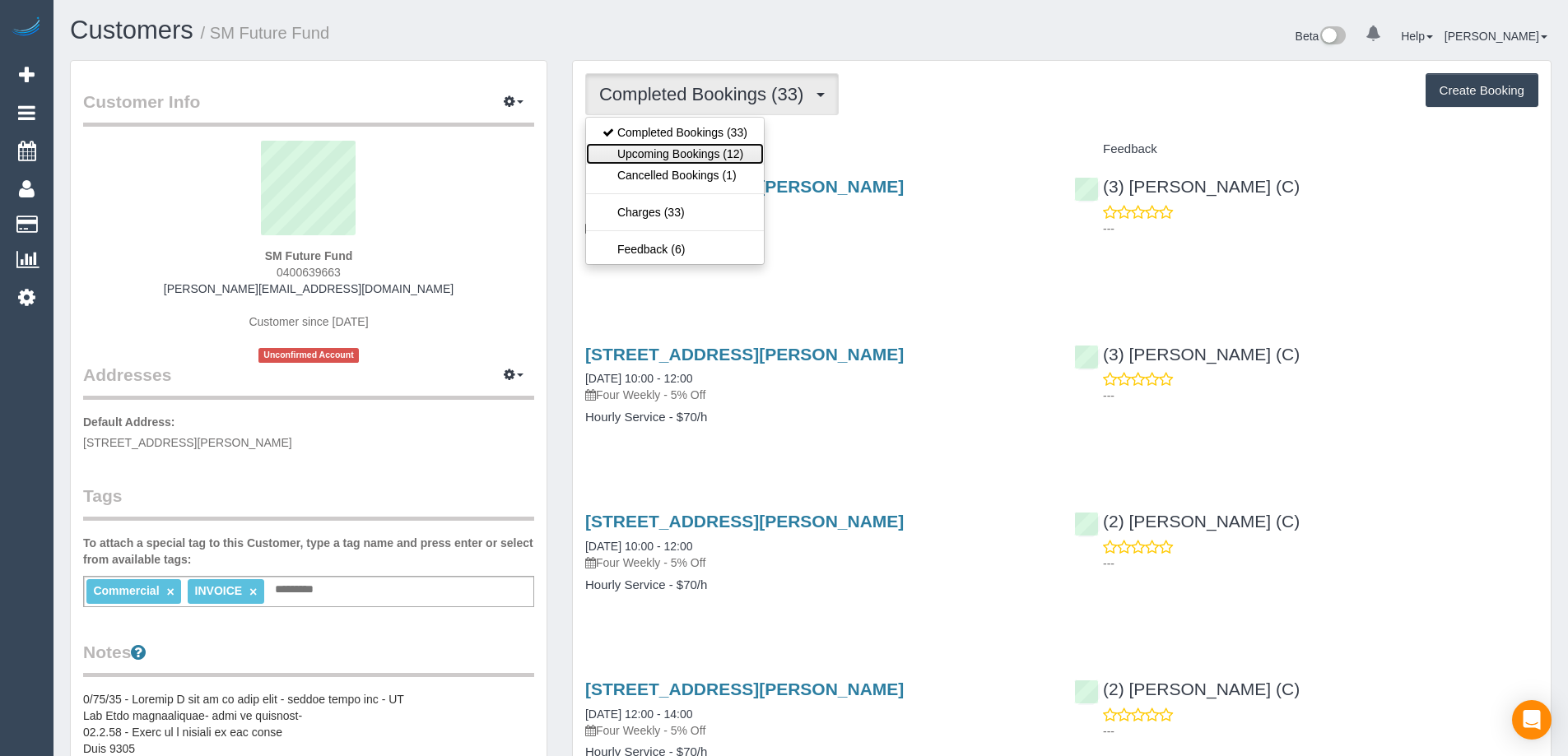
click at [670, 151] on link "Upcoming Bookings (12)" at bounding box center [674, 154] width 178 height 22
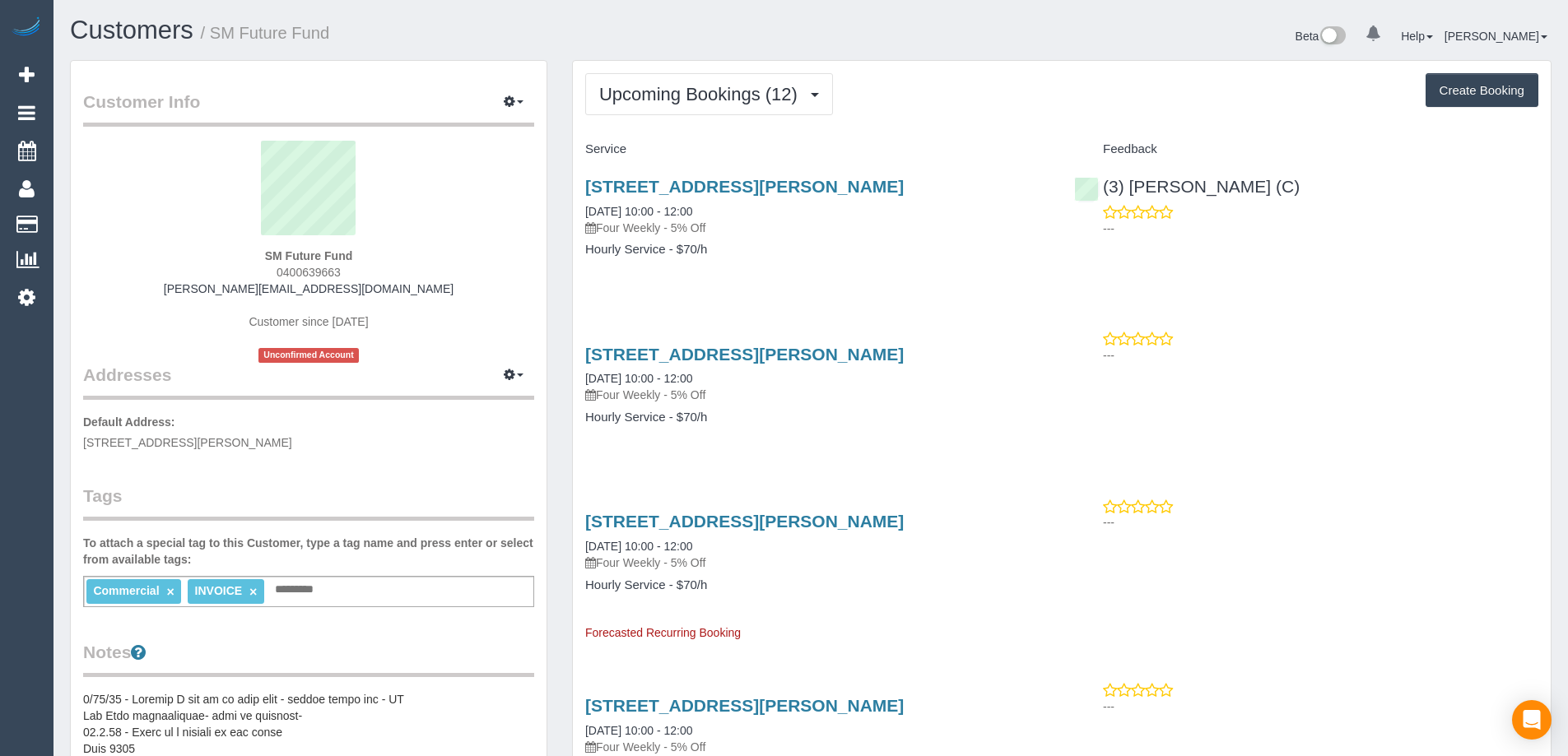
click at [318, 268] on span "0400639663" at bounding box center [309, 272] width 65 height 13
copy span "0400639663"
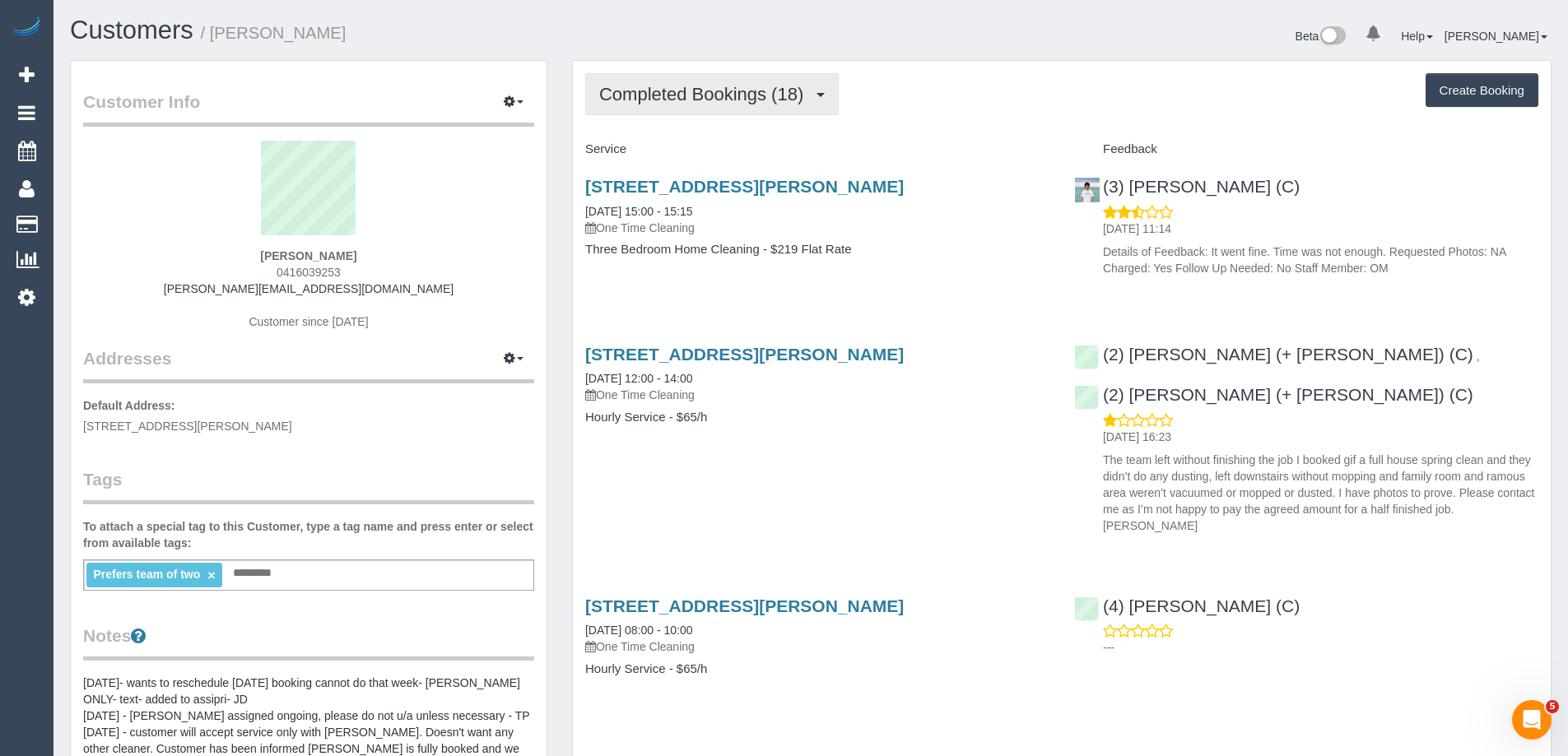
click at [736, 100] on span "Completed Bookings (18)" at bounding box center [705, 93] width 213 height 21
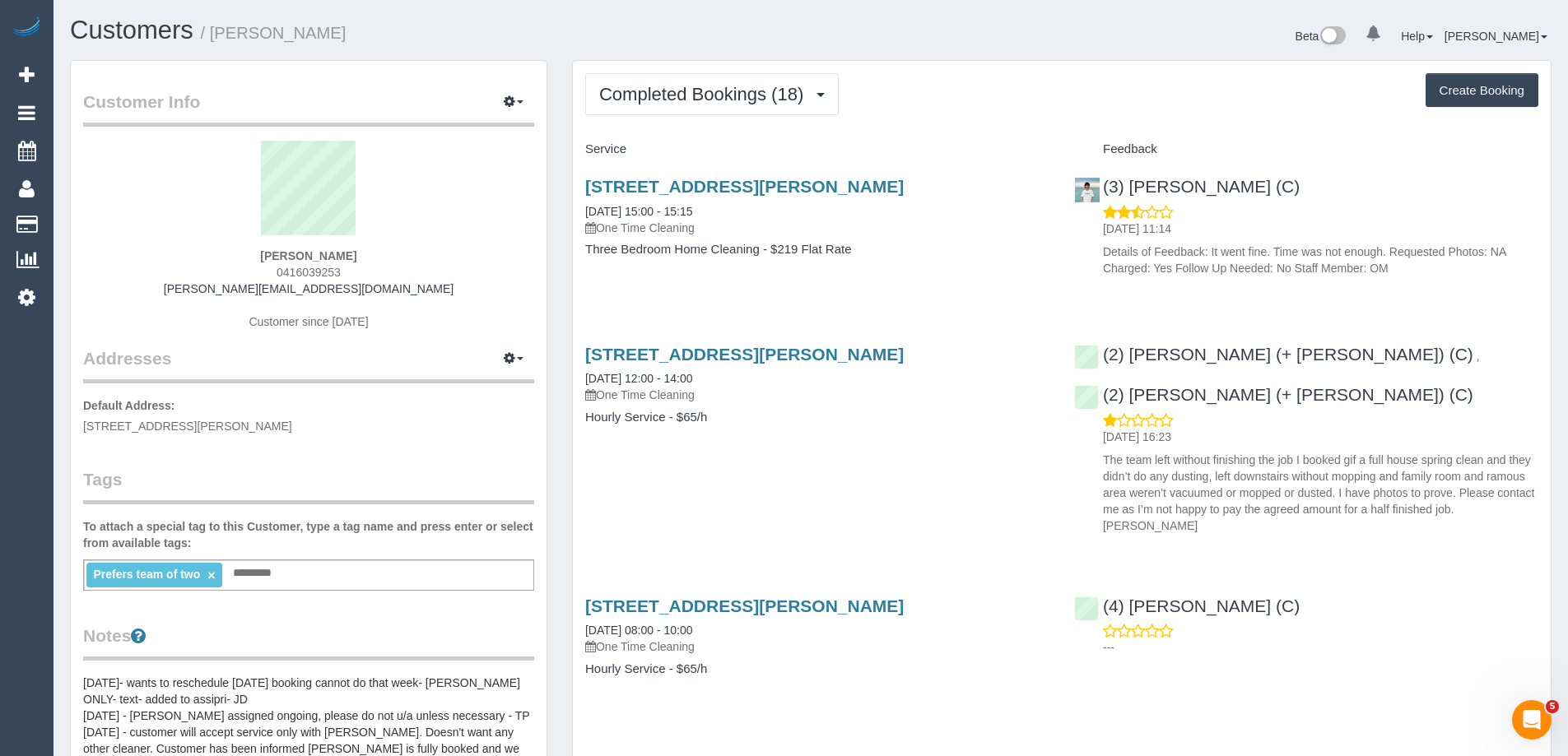
click at [915, 102] on div "Completed Bookings (18) Completed Bookings (18) Upcoming Bookings (0) Cancelled…" at bounding box center [1062, 94] width 953 height 42
drag, startPoint x: 285, startPoint y: 33, endPoint x: 213, endPoint y: 24, distance: 72.6
click at [213, 24] on h1 "Customers / [PERSON_NAME]" at bounding box center [434, 31] width 728 height 28
copy small "[PERSON_NAME]"
drag, startPoint x: 236, startPoint y: 289, endPoint x: 199, endPoint y: 281, distance: 37.9
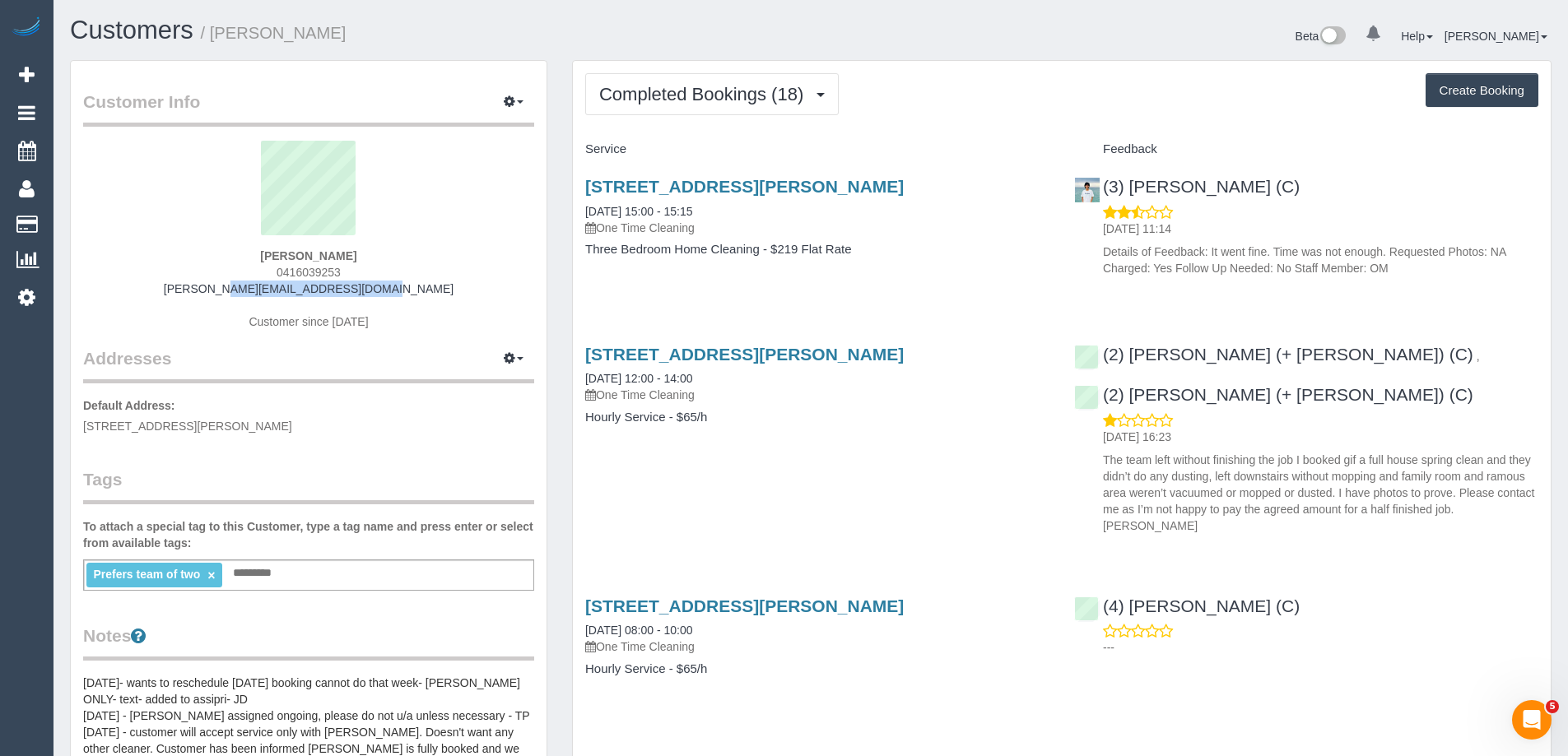
click at [200, 285] on div "[PERSON_NAME] 0416039253 [PERSON_NAME][EMAIL_ADDRESS][DOMAIN_NAME] Customer sin…" at bounding box center [308, 243] width 451 height 206
copy link "[PERSON_NAME][EMAIL_ADDRESS][DOMAIN_NAME]"
click at [784, 188] on link "[STREET_ADDRESS][PERSON_NAME]" at bounding box center [744, 186] width 319 height 19
drag, startPoint x: 753, startPoint y: 90, endPoint x: 748, endPoint y: 102, distance: 13.0
click at [752, 90] on span "Completed Bookings (18)" at bounding box center [705, 93] width 213 height 21
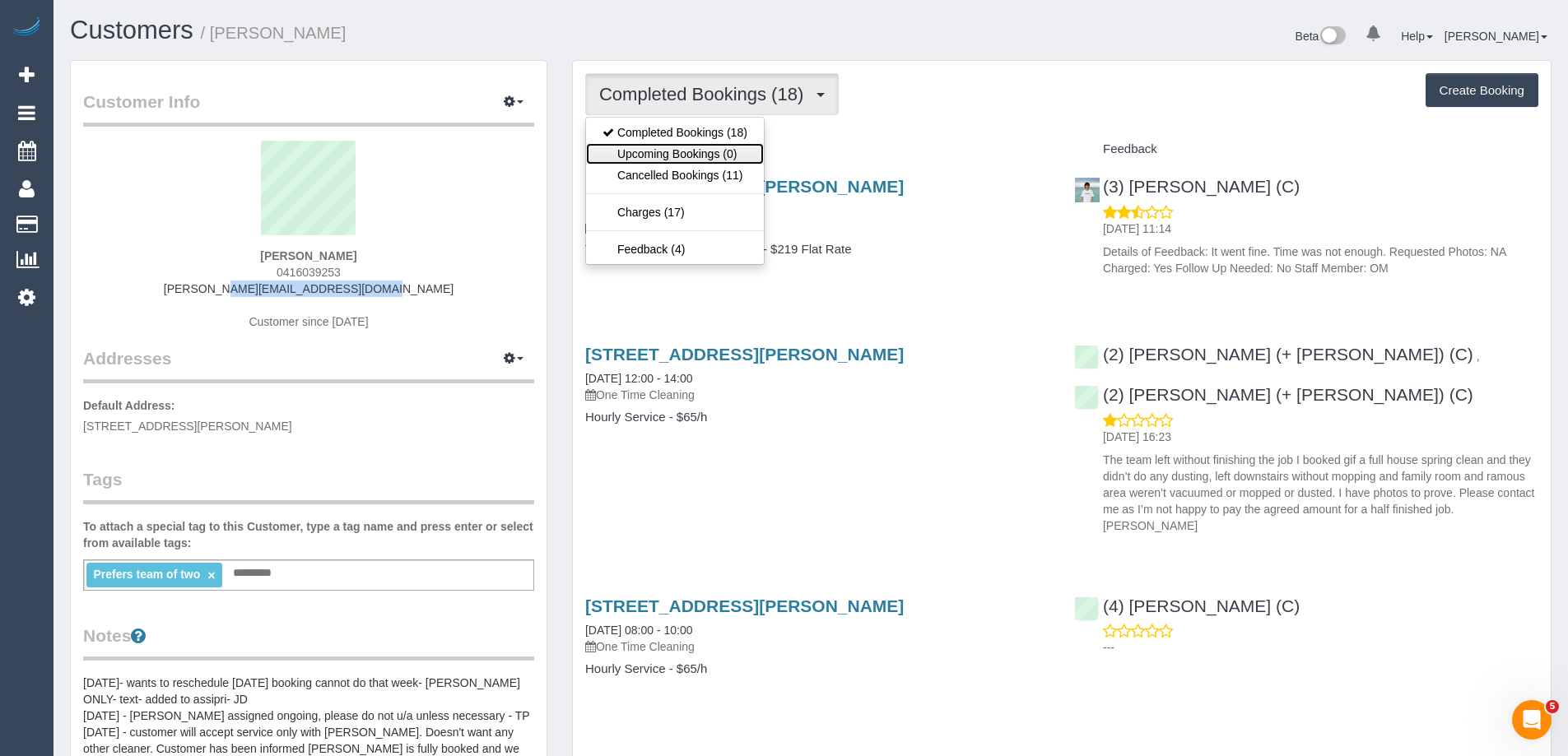
click at [739, 148] on link "Upcoming Bookings (0)" at bounding box center [674, 154] width 178 height 22
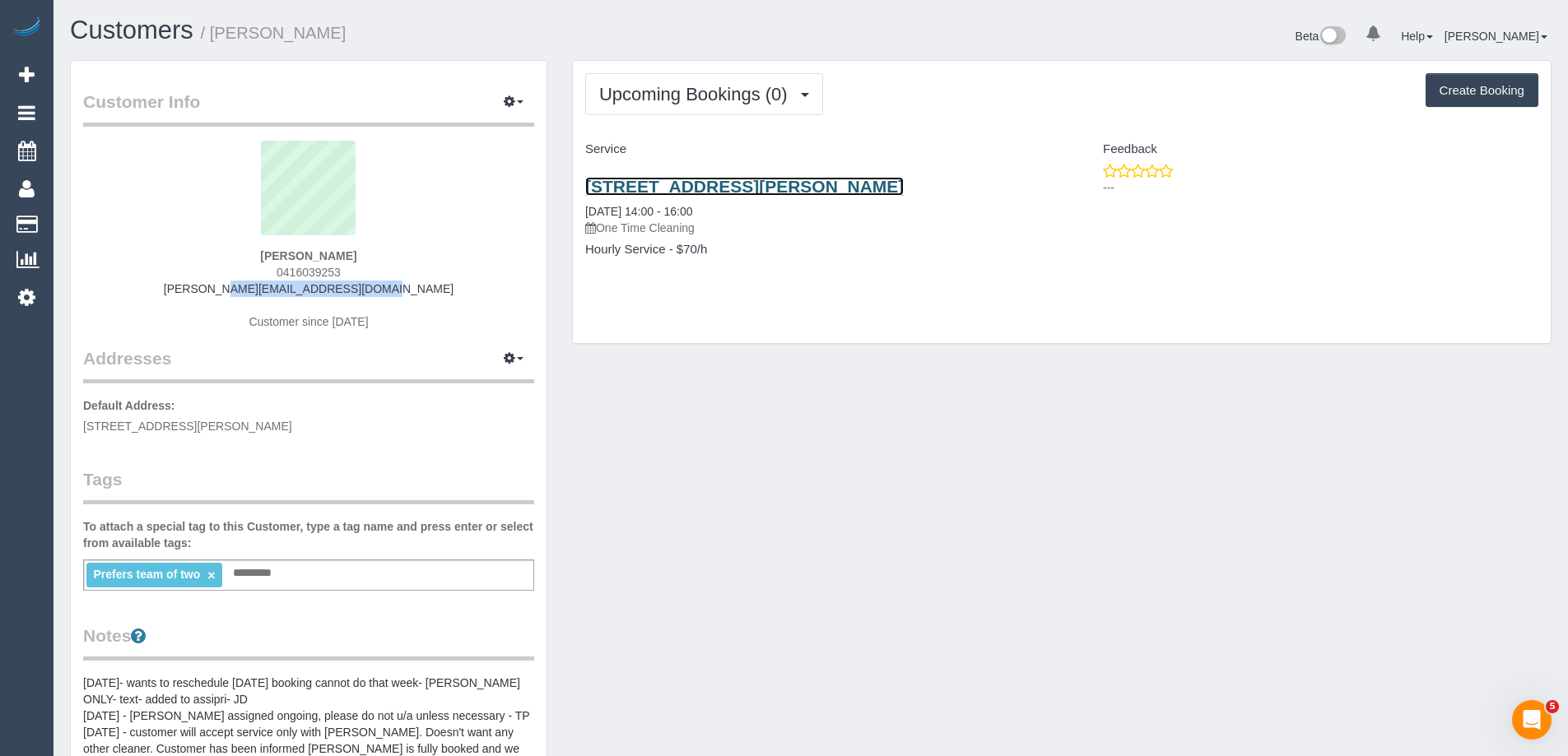
click at [800, 185] on link "[STREET_ADDRESS][PERSON_NAME]" at bounding box center [744, 186] width 319 height 19
click at [507, 101] on icon "button" at bounding box center [510, 101] width 12 height 10
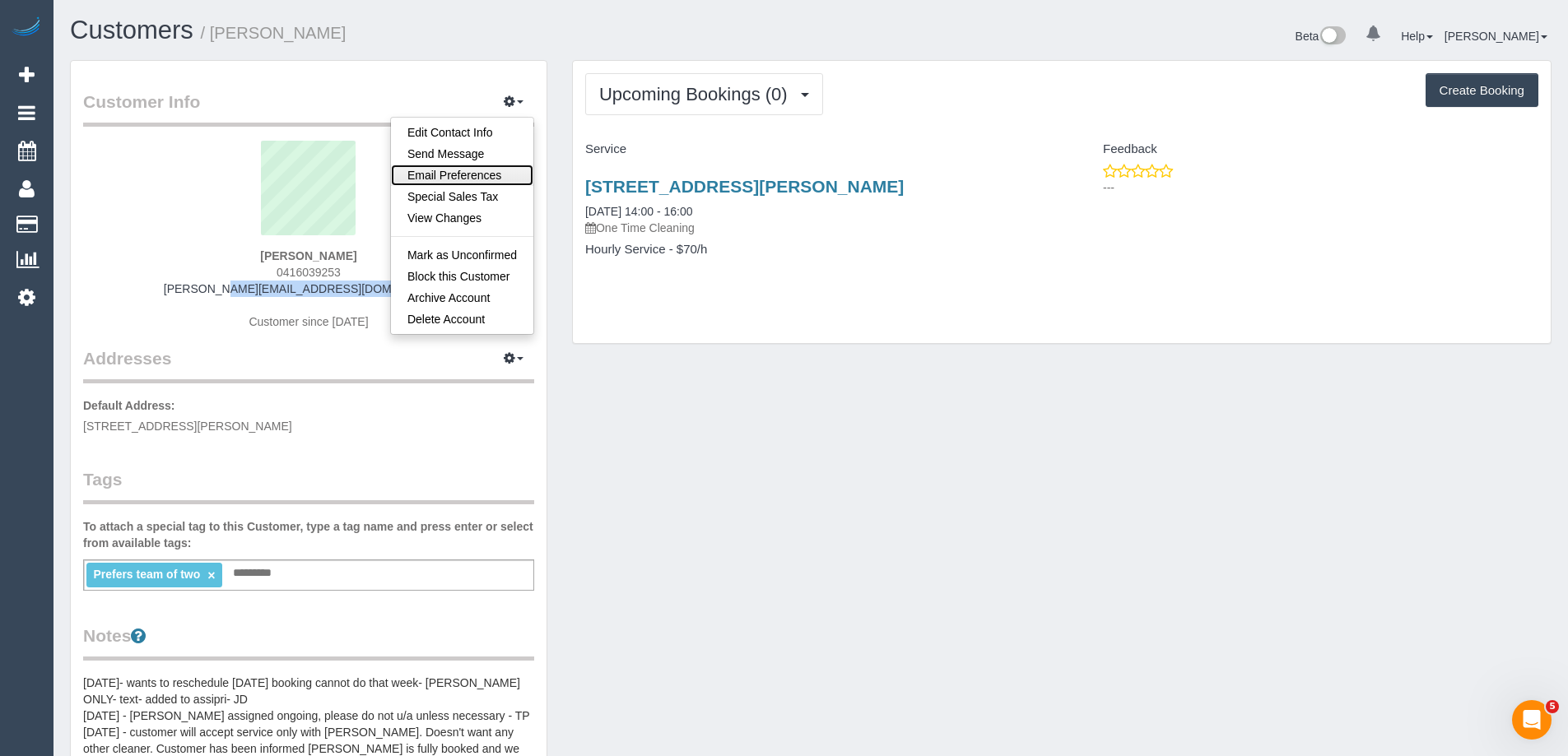
click at [500, 183] on link "Email Preferences" at bounding box center [462, 175] width 142 height 22
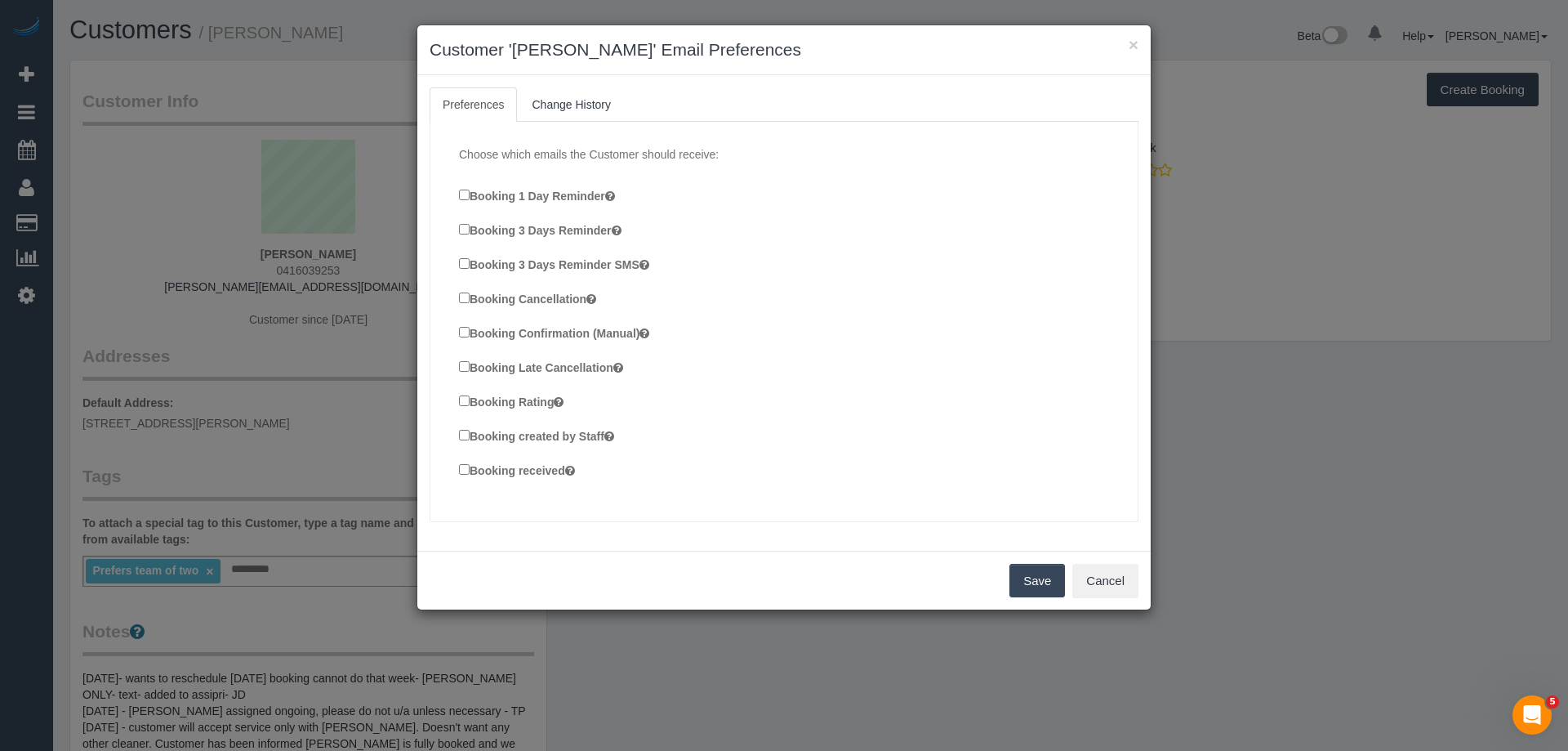
click at [607, 332] on label "Booking Confirmation (Manual)" at bounding box center [554, 333] width 191 height 18
click at [591, 432] on label "Booking created by Staff" at bounding box center [536, 435] width 155 height 18
click at [563, 468] on label "Booking received" at bounding box center [517, 470] width 116 height 18
click at [555, 435] on label "Booking created by Staff" at bounding box center [536, 435] width 155 height 18
click at [1027, 572] on button "Save" at bounding box center [1037, 581] width 56 height 35
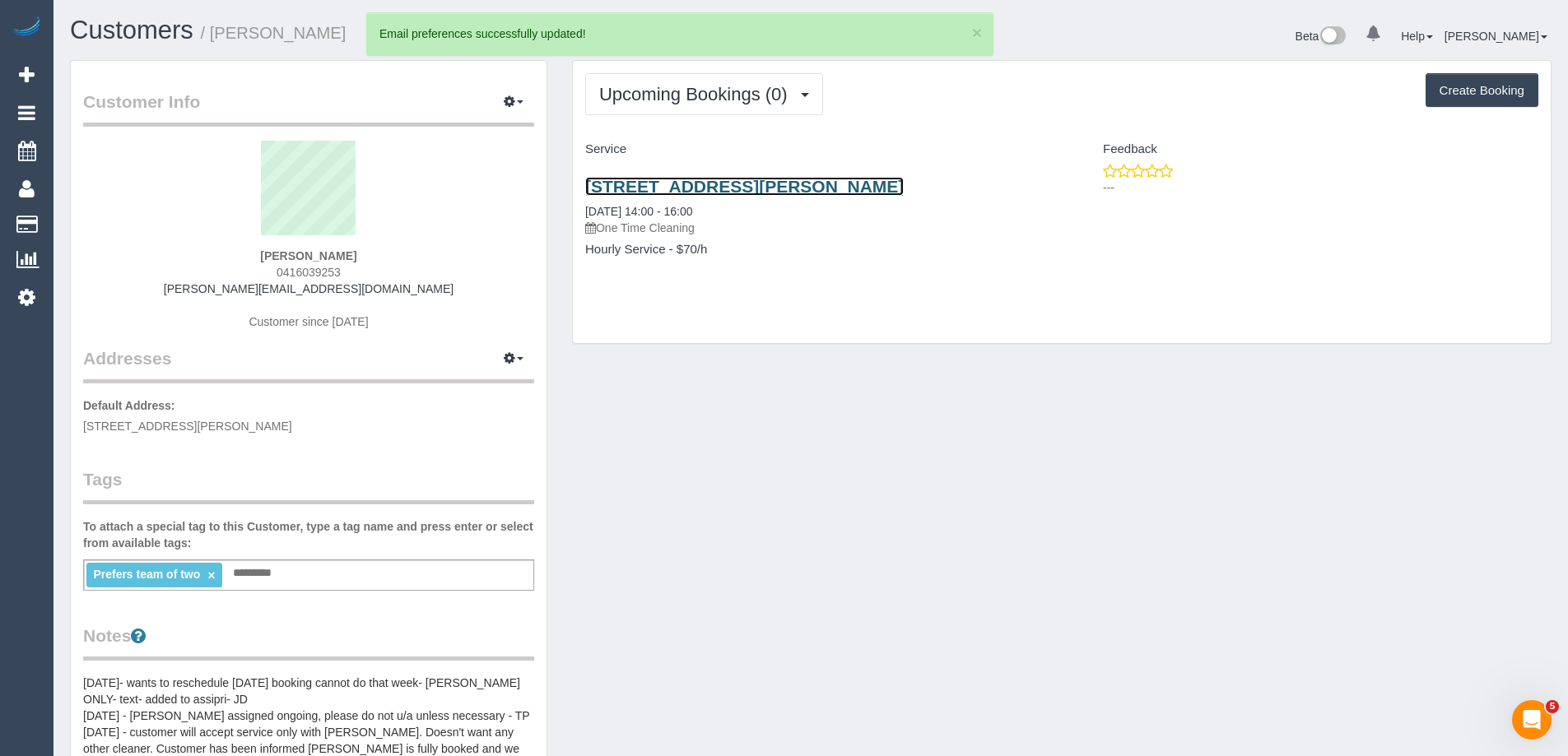
click at [809, 191] on link "1 Strathconnan Pl, Wheelers Hill, VIC 3150" at bounding box center [744, 186] width 319 height 19
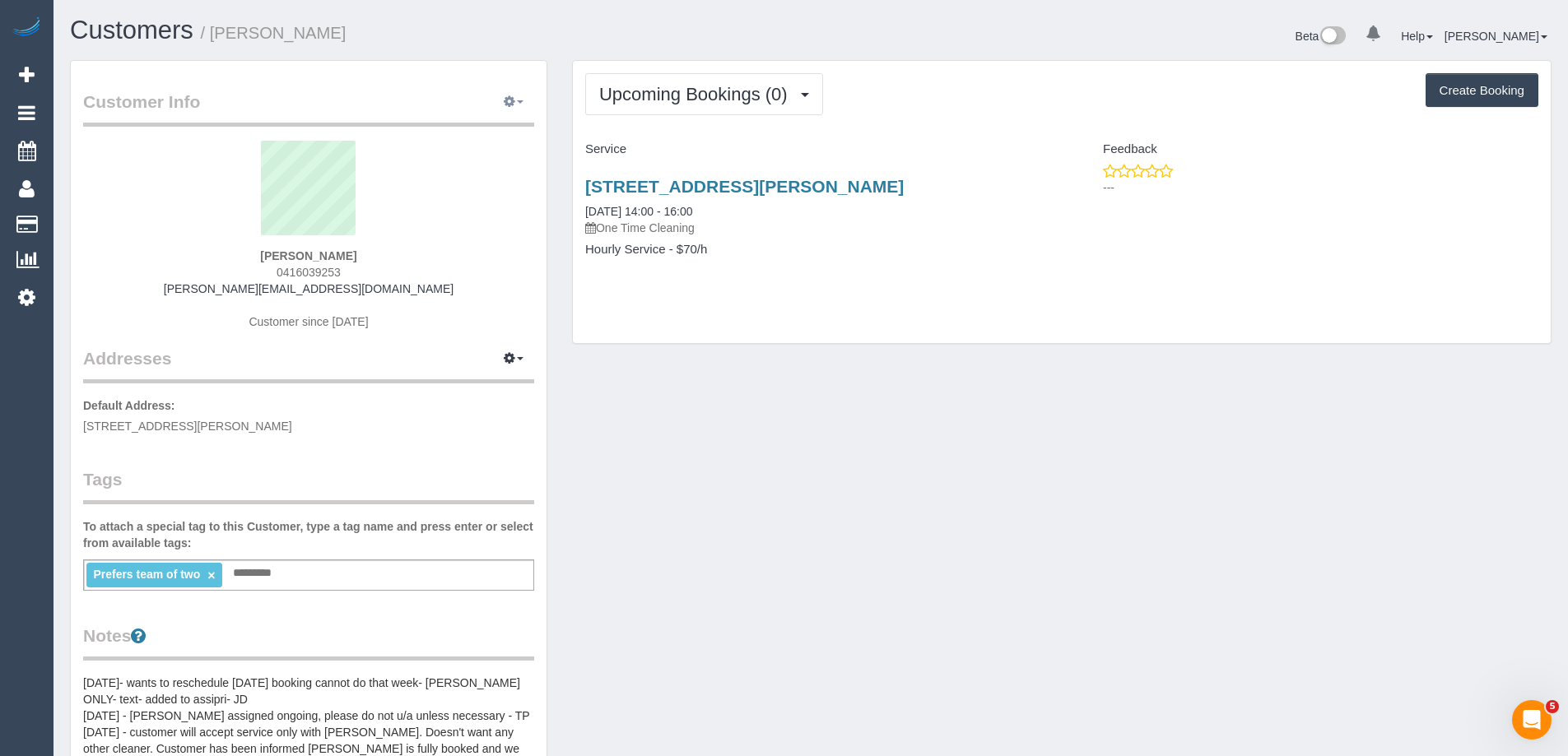
click at [523, 101] on button "button" at bounding box center [514, 102] width 41 height 26
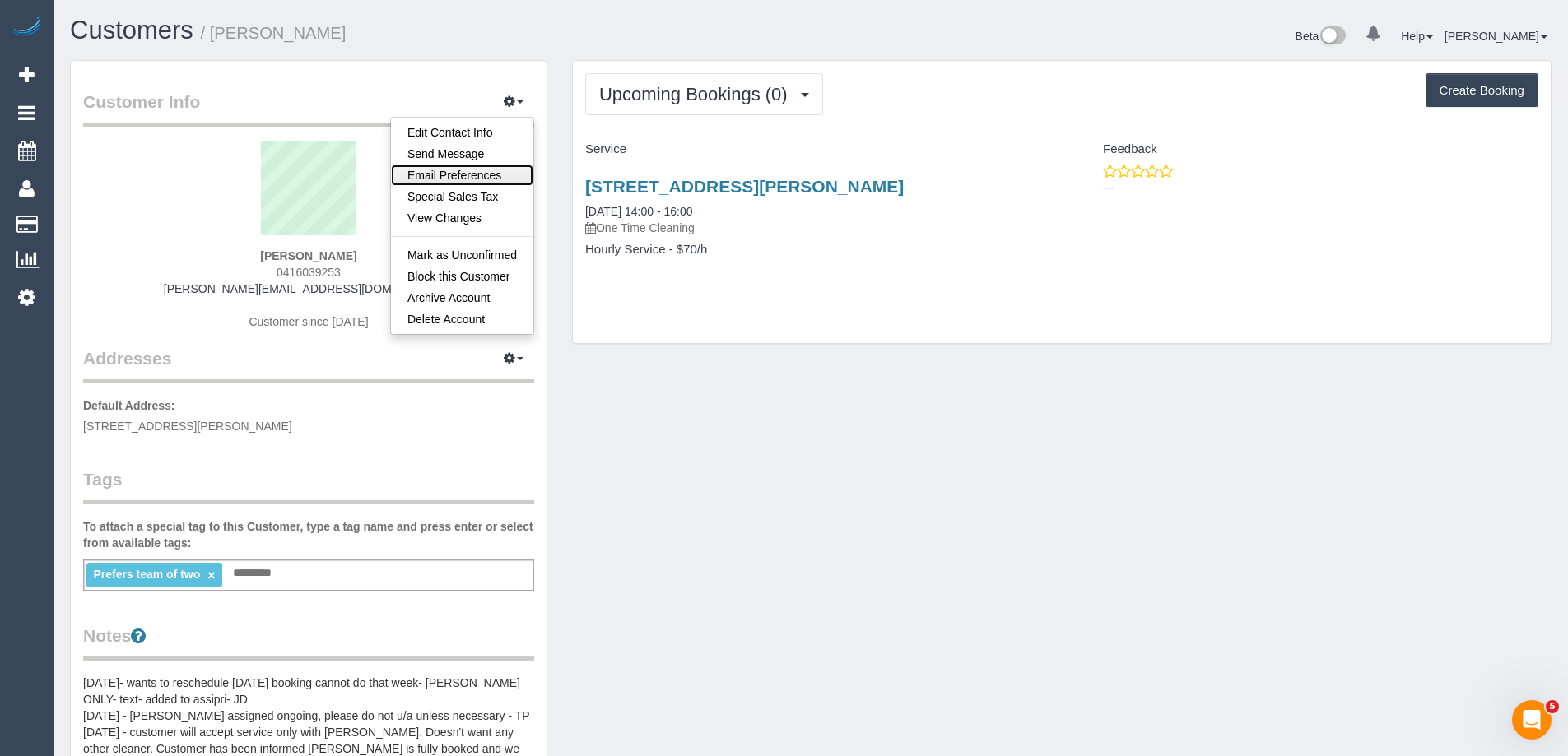
click at [488, 167] on link "Email Preferences" at bounding box center [462, 175] width 142 height 22
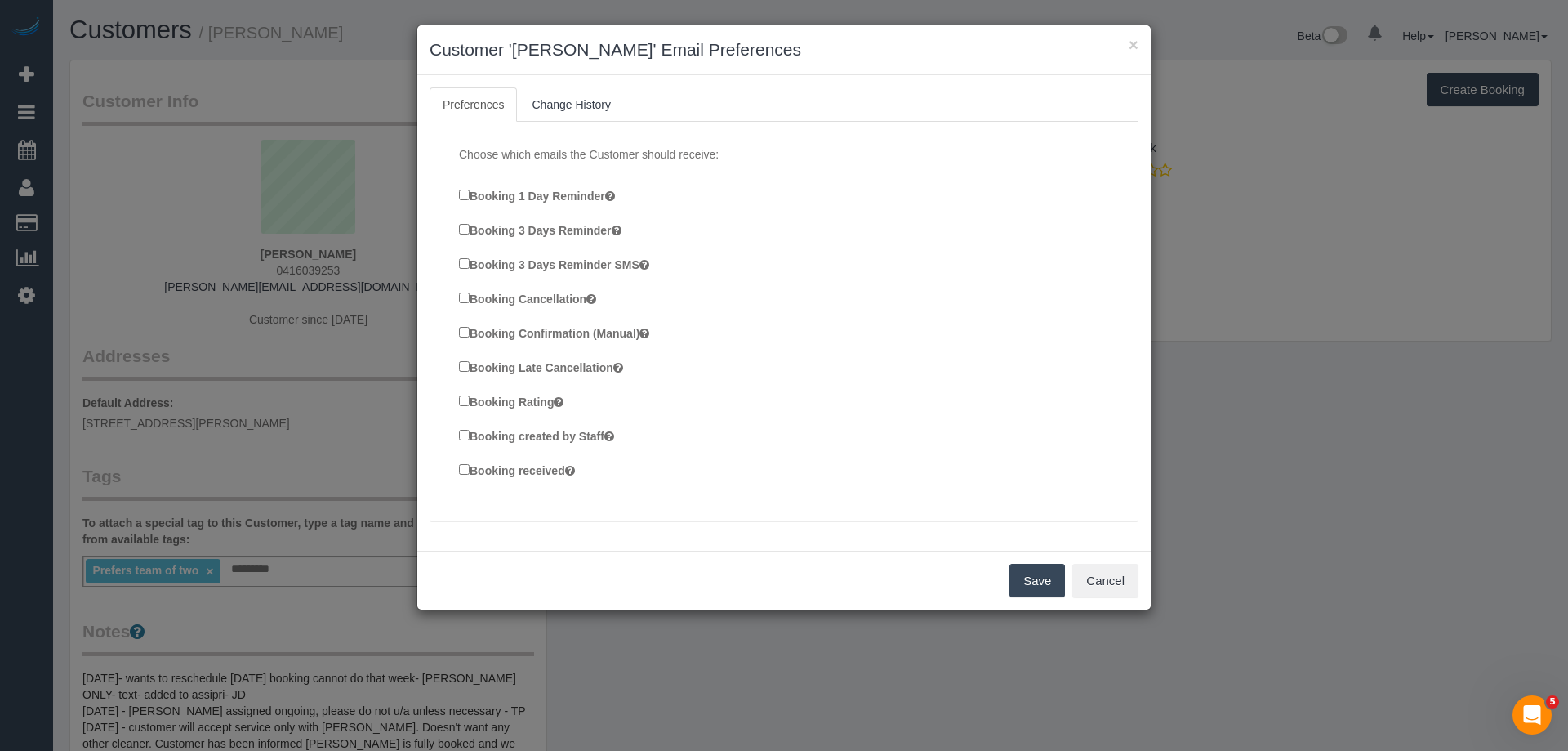
click at [560, 334] on label "Booking Confirmation (Manual)" at bounding box center [554, 333] width 191 height 18
drag, startPoint x: 553, startPoint y: 438, endPoint x: 537, endPoint y: 479, distance: 44.0
click at [552, 438] on label "Booking created by Staff" at bounding box center [536, 435] width 155 height 18
click at [537, 480] on div "Booking received" at bounding box center [790, 472] width 663 height 22
click at [504, 437] on label "Booking created by Staff" at bounding box center [536, 435] width 155 height 18
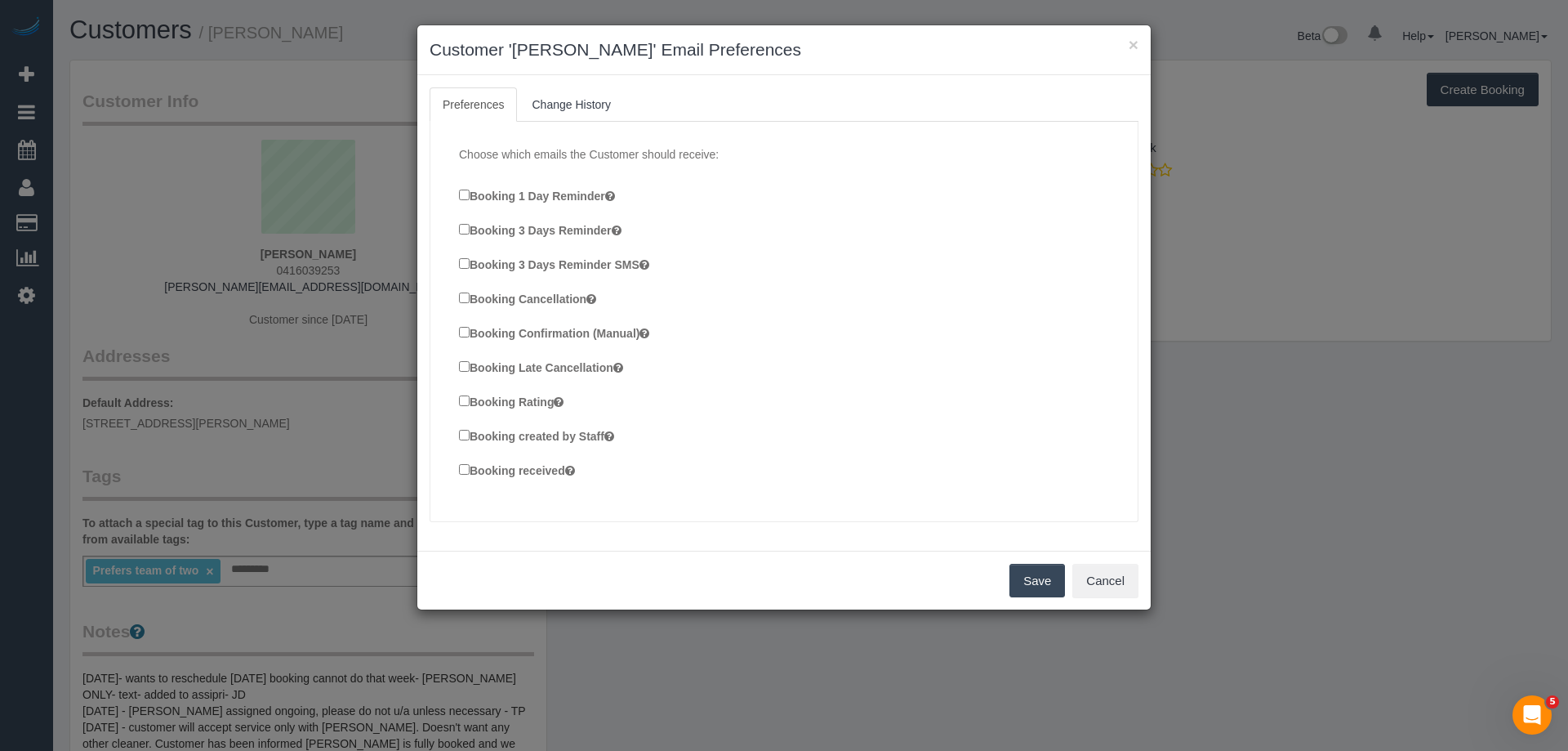
click at [493, 470] on label "Booking received" at bounding box center [517, 470] width 116 height 18
click at [1023, 580] on button "Save" at bounding box center [1037, 581] width 56 height 35
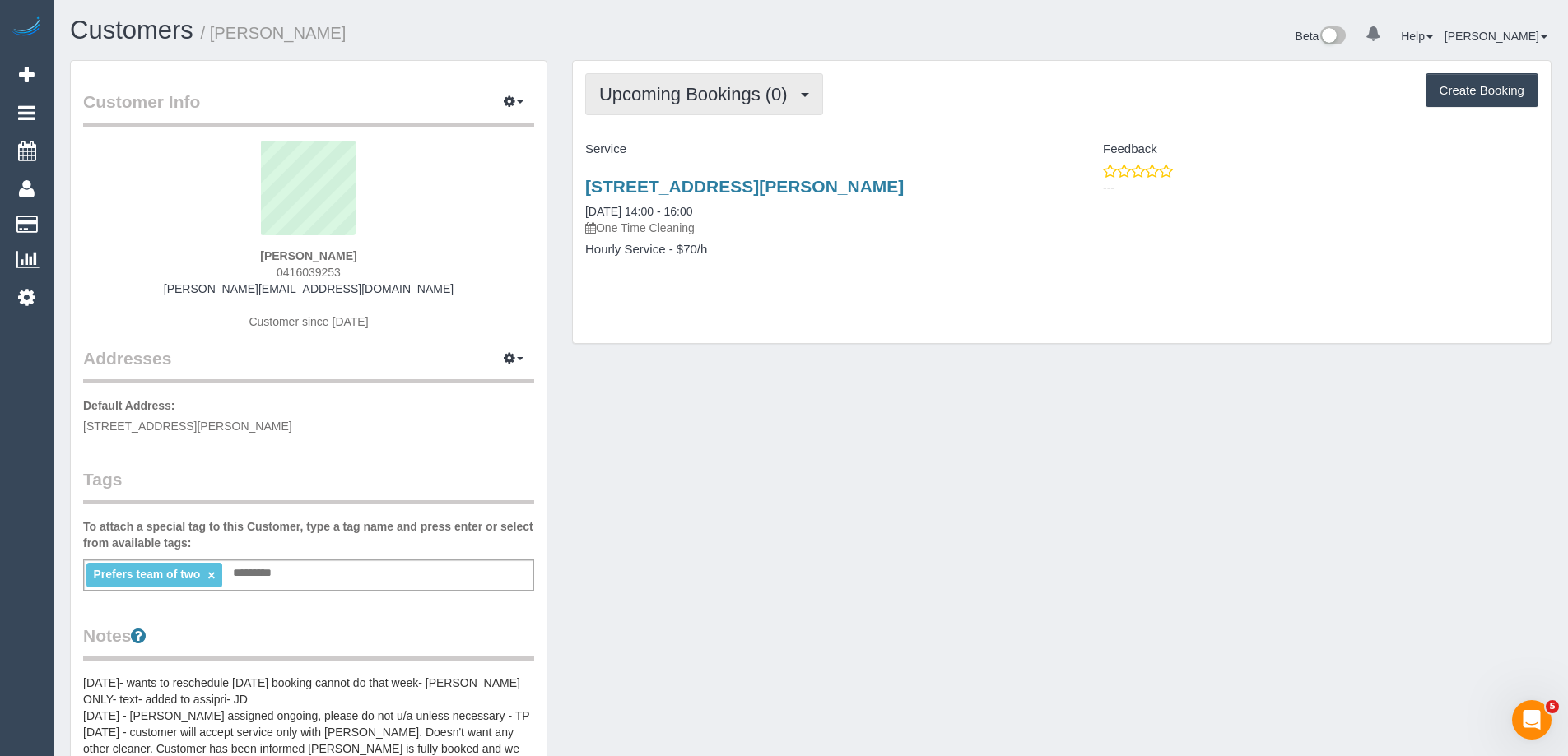
click at [685, 93] on span "Upcoming Bookings (0)" at bounding box center [698, 93] width 197 height 21
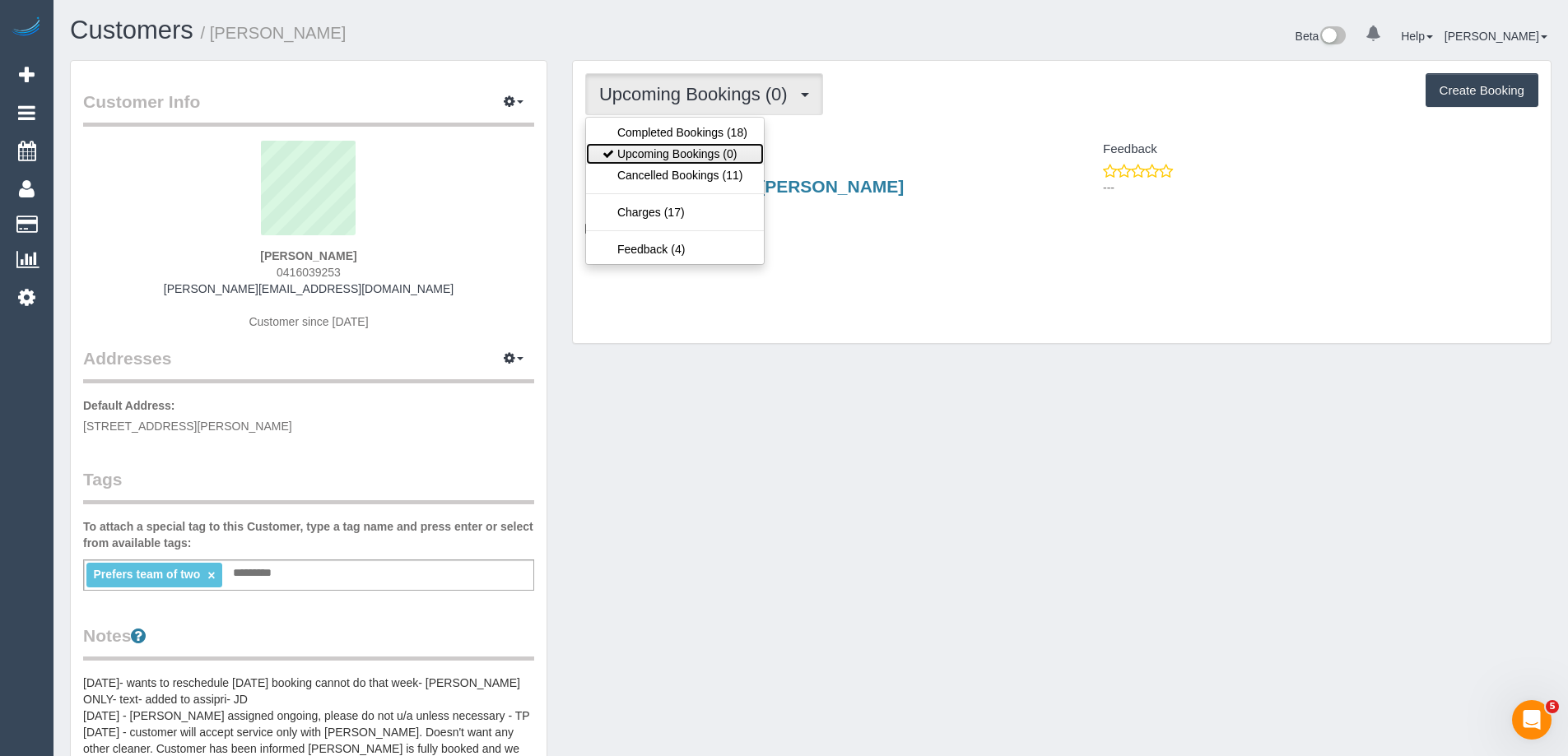
click at [692, 159] on link "Upcoming Bookings (0)" at bounding box center [674, 154] width 178 height 22
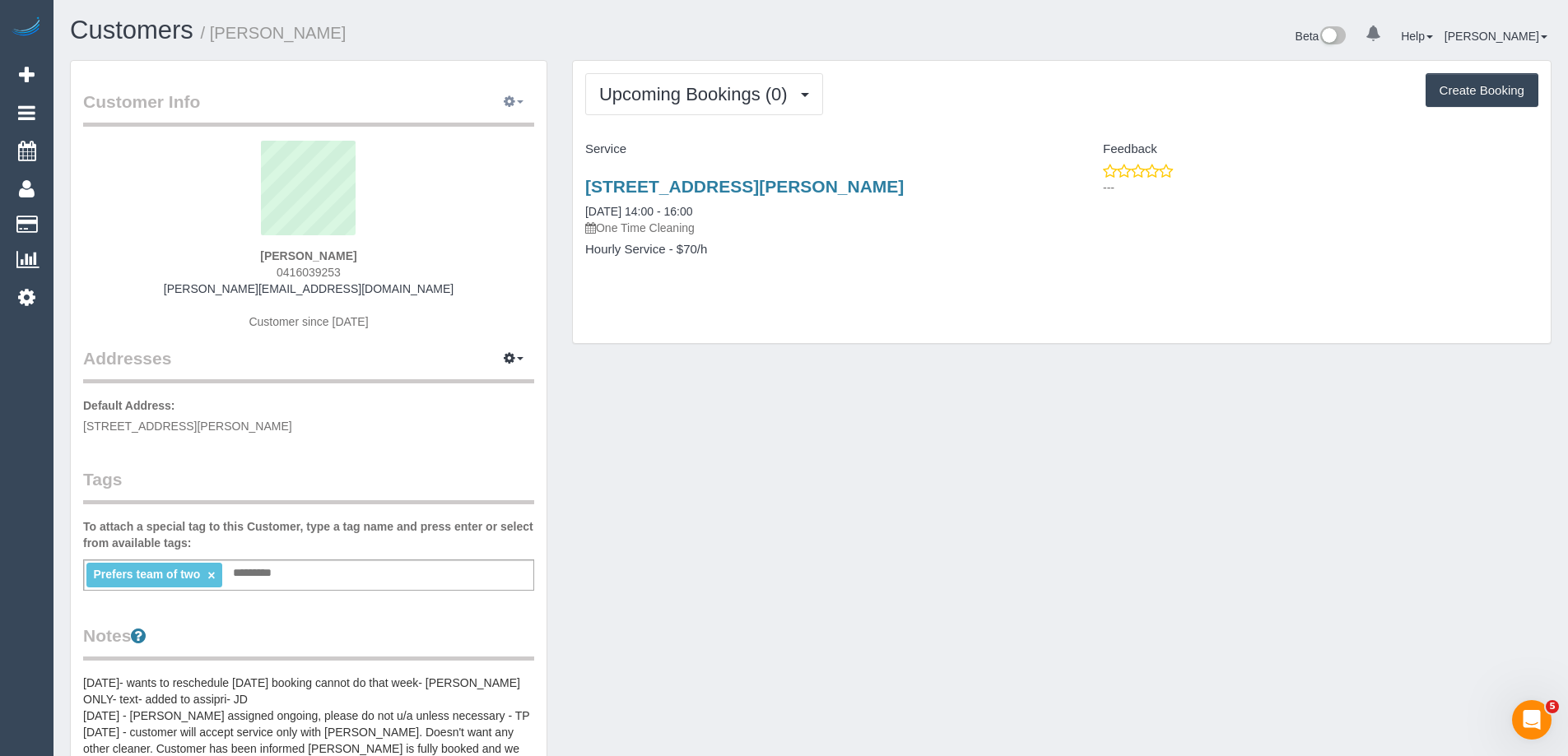
click at [504, 101] on icon "button" at bounding box center [510, 101] width 12 height 10
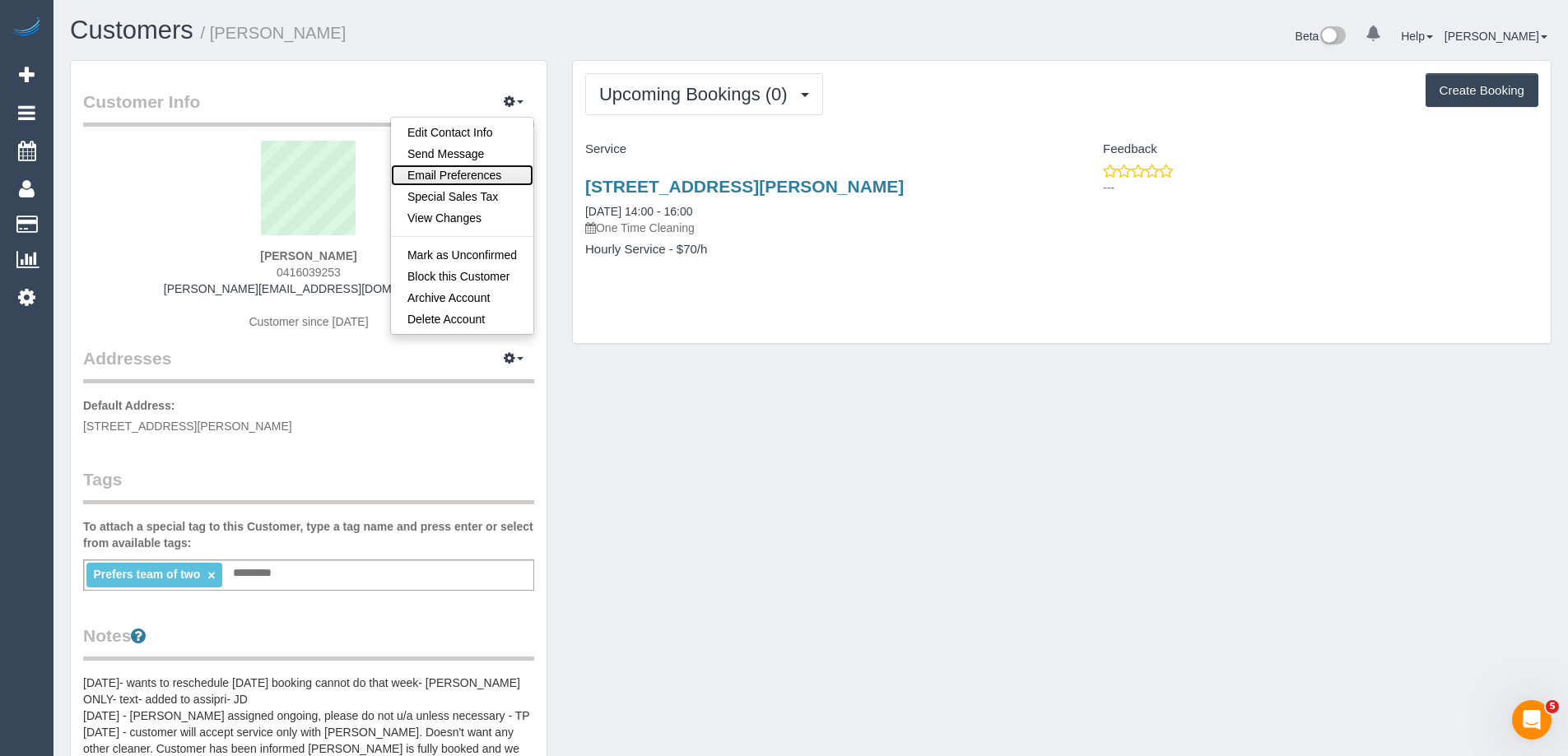
click at [492, 177] on link "Email Preferences" at bounding box center [462, 175] width 142 height 22
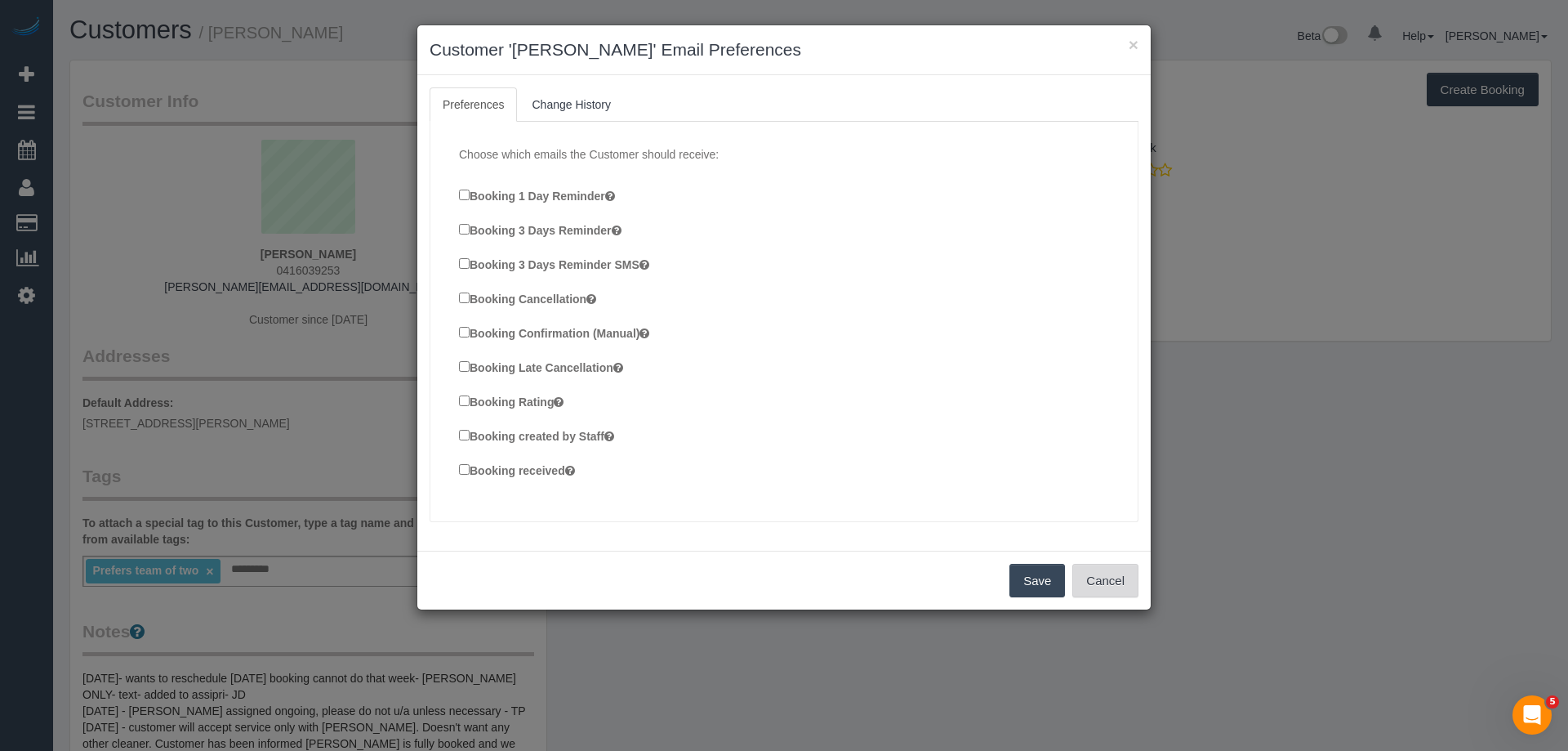
click at [1120, 584] on button "Cancel" at bounding box center [1106, 581] width 67 height 35
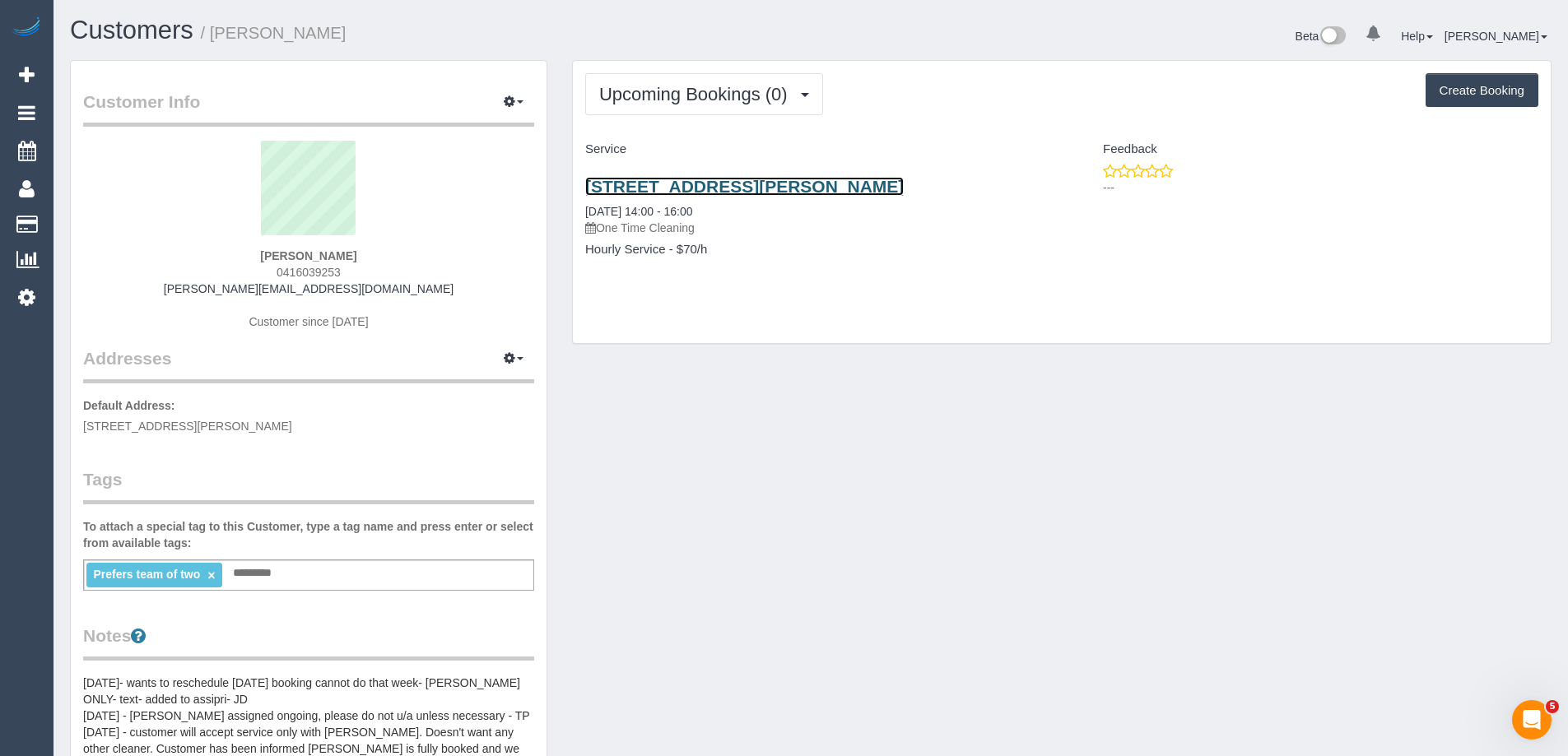
click at [887, 185] on link "1 Strathconnan Pl, Wheelers Hill, VIC 3150" at bounding box center [744, 186] width 319 height 19
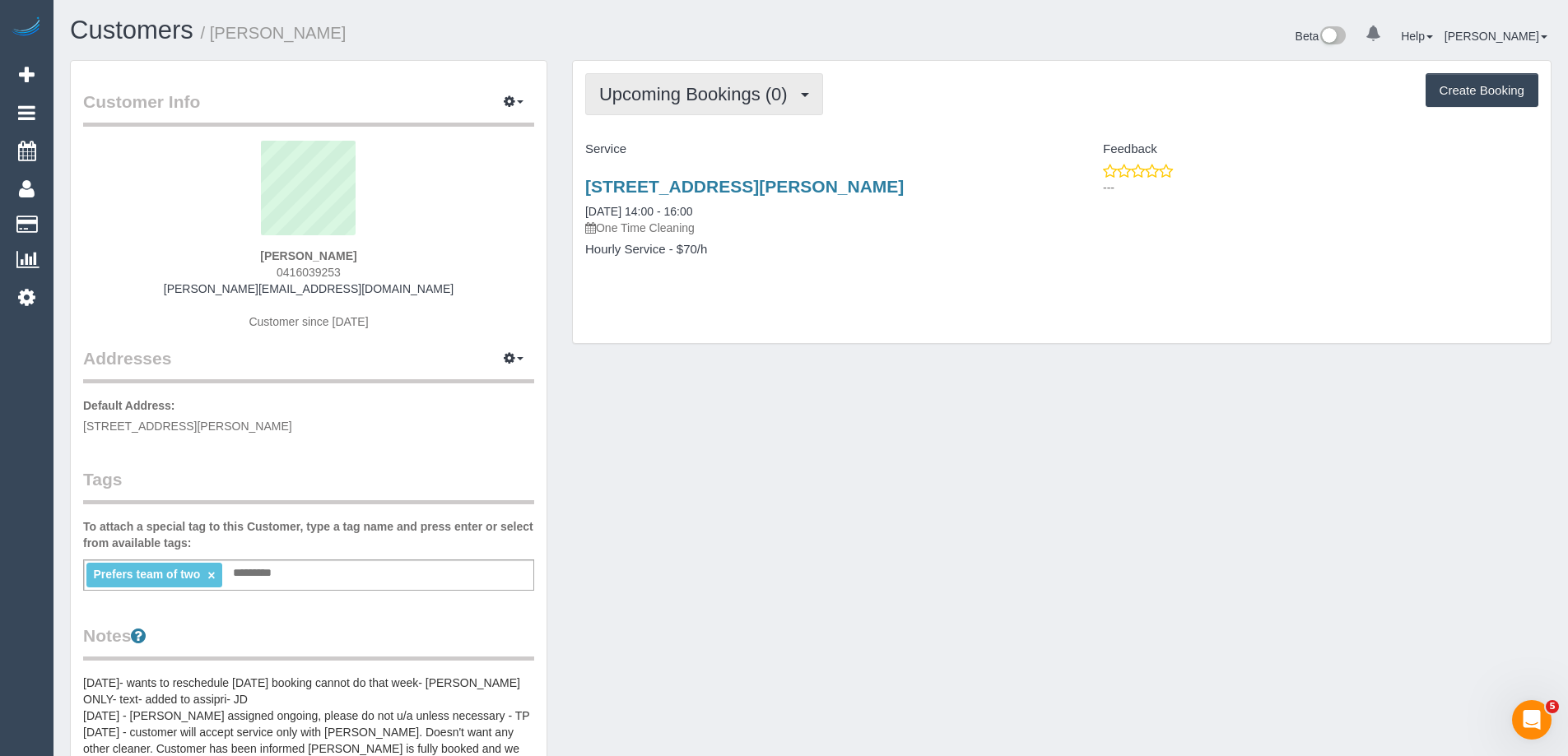
click at [735, 93] on span "Upcoming Bookings (0)" at bounding box center [698, 93] width 197 height 21
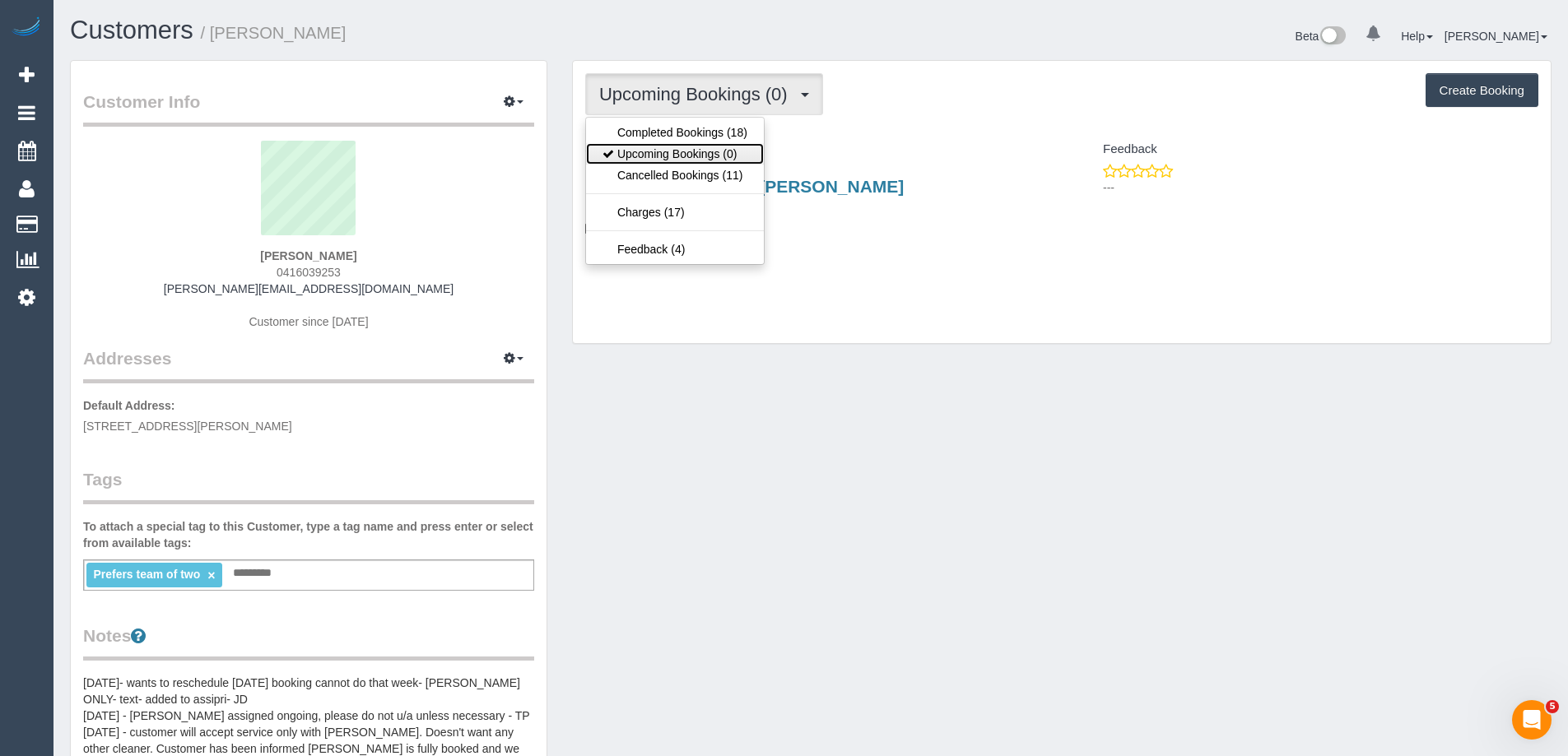
click at [718, 148] on link "Upcoming Bookings (0)" at bounding box center [674, 154] width 178 height 22
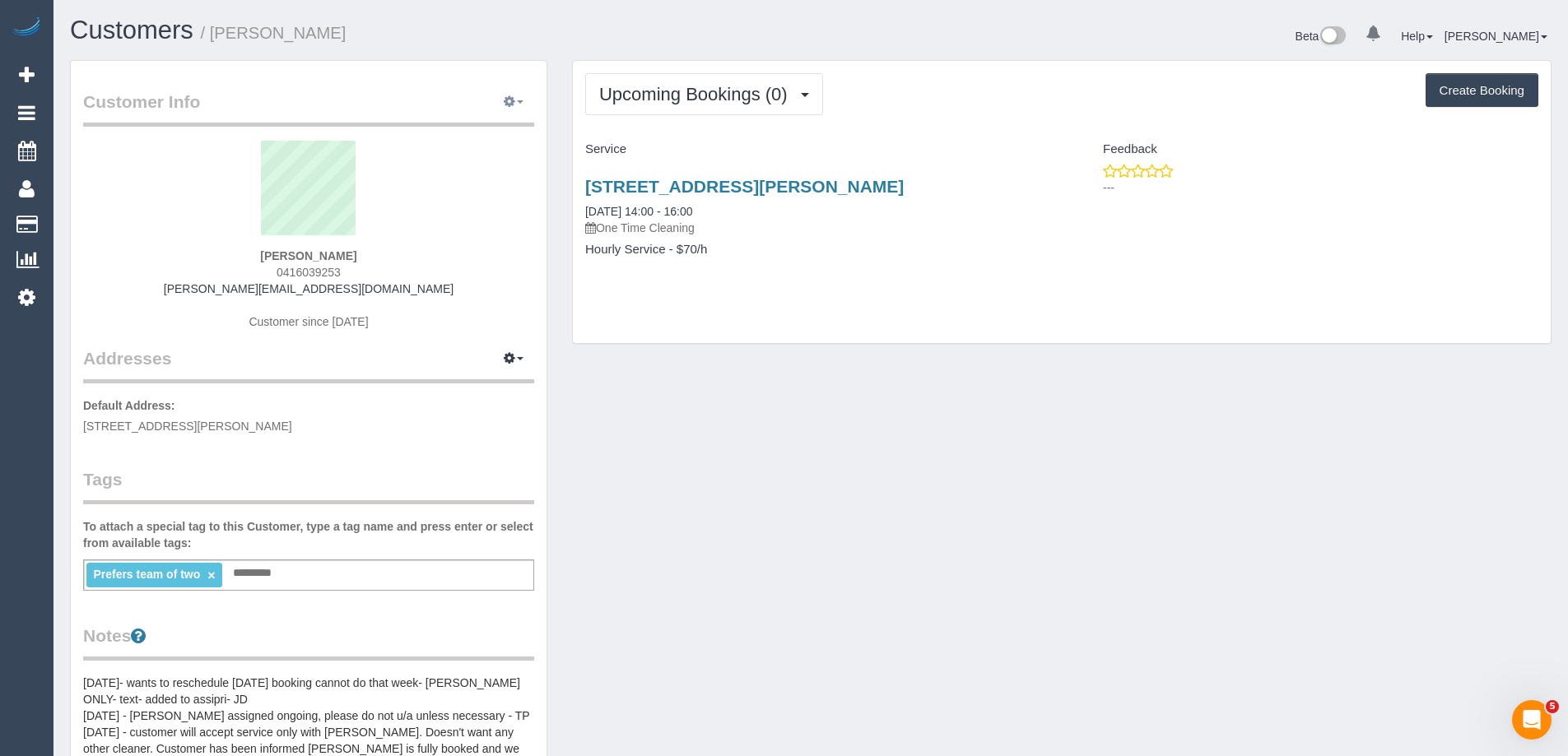
click at [507, 104] on icon "button" at bounding box center [510, 101] width 12 height 10
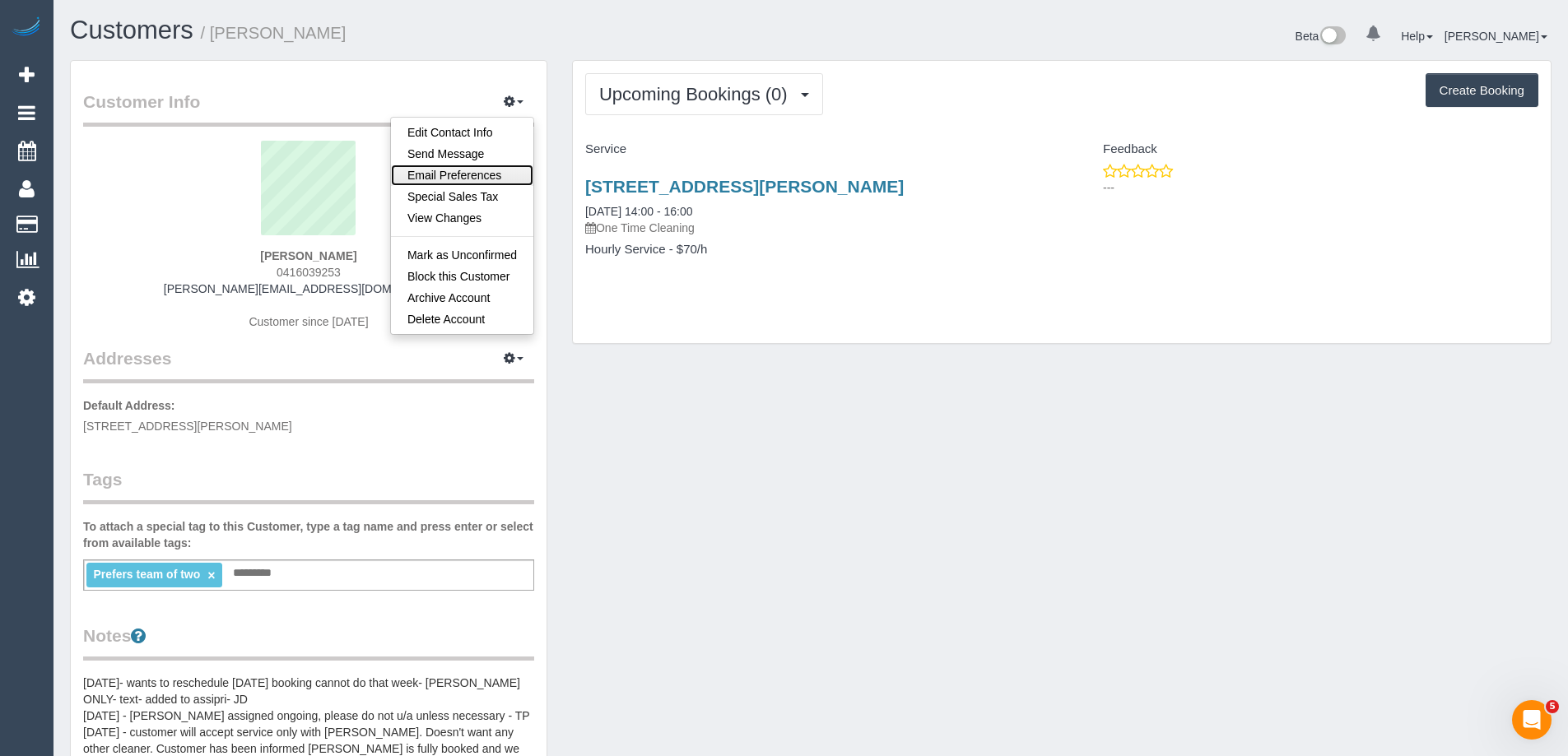
click at [486, 169] on link "Email Preferences" at bounding box center [462, 175] width 142 height 22
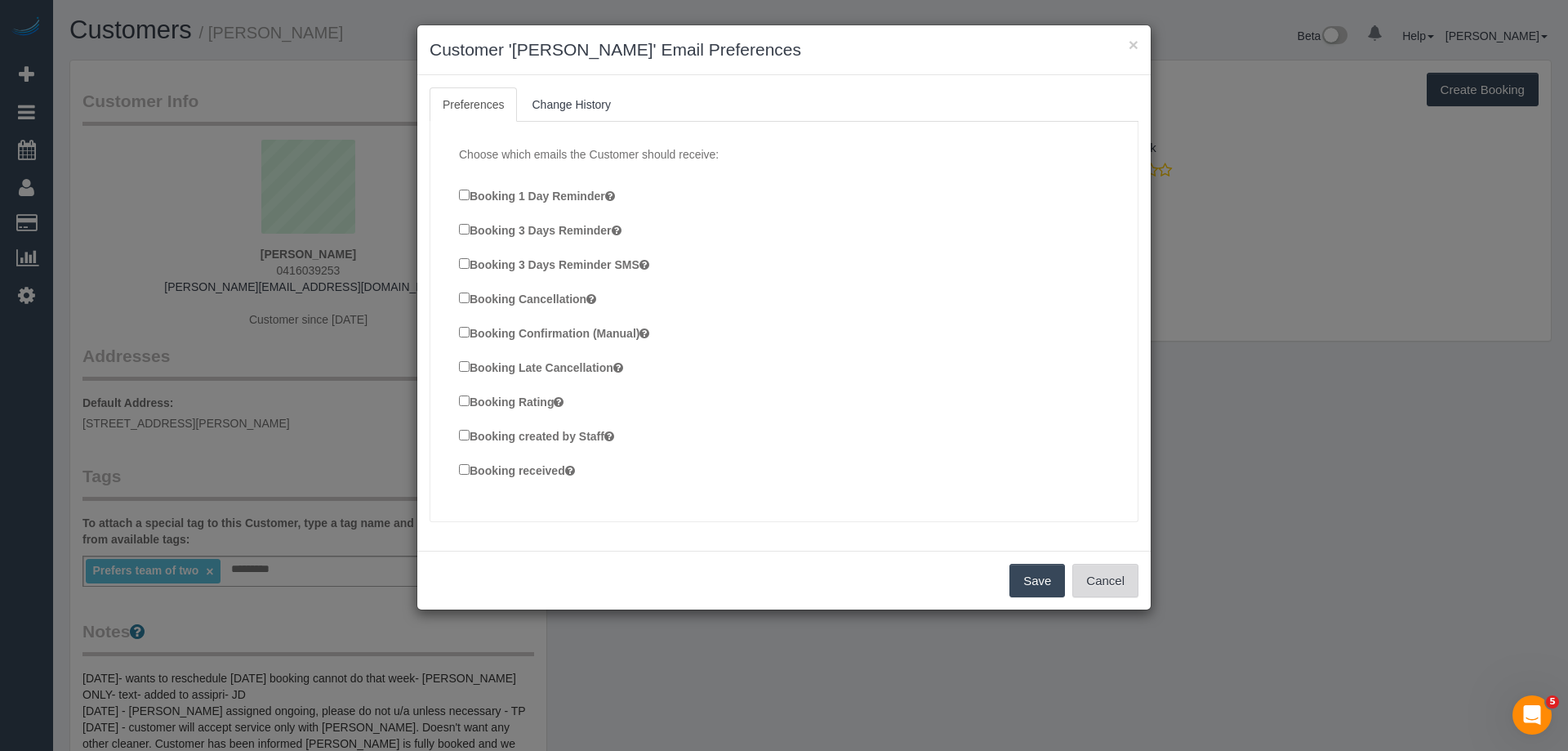
click at [1120, 583] on button "Cancel" at bounding box center [1106, 581] width 67 height 35
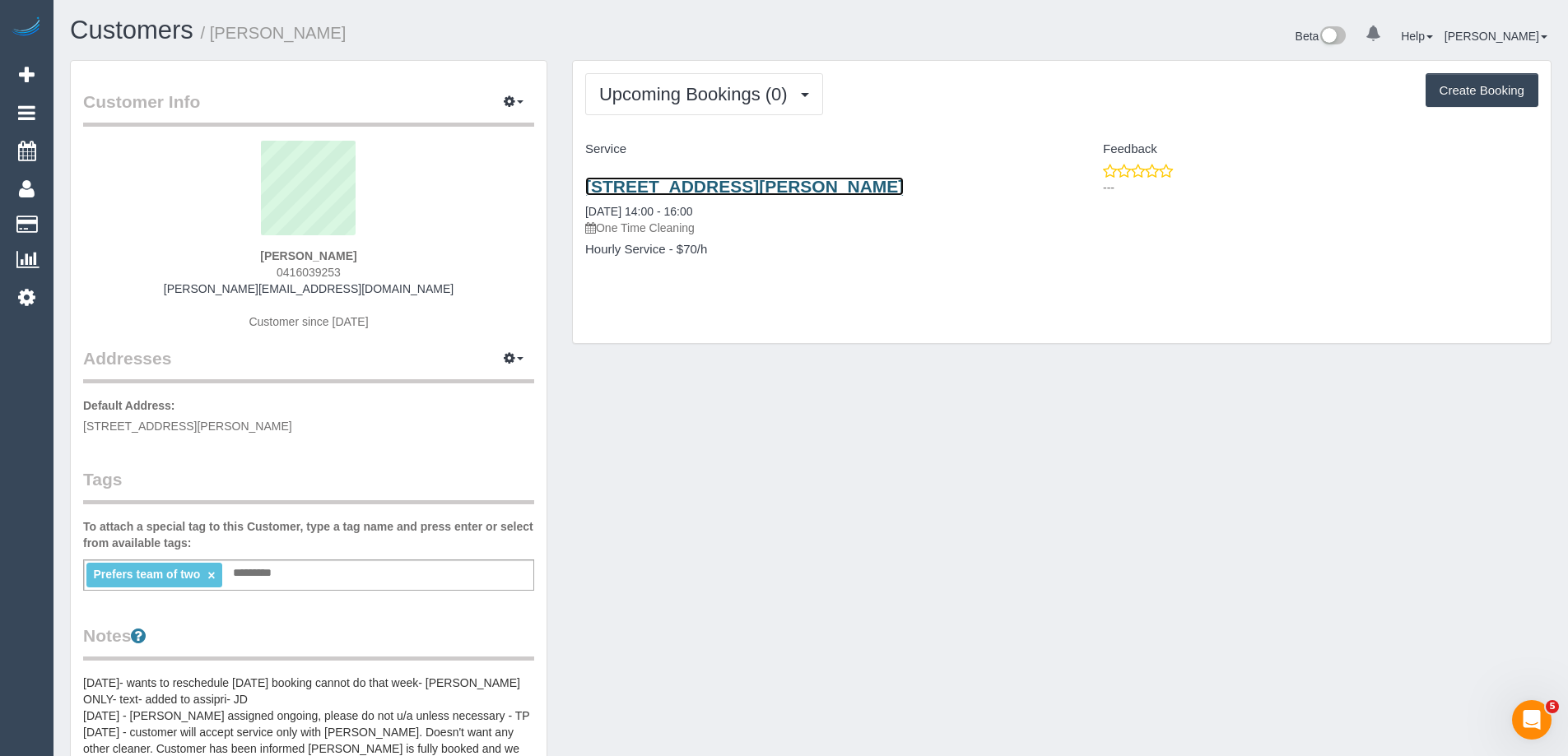
click at [894, 180] on link "1 Strathconnan Pl, Wheelers Hill, VIC 3150" at bounding box center [744, 186] width 319 height 19
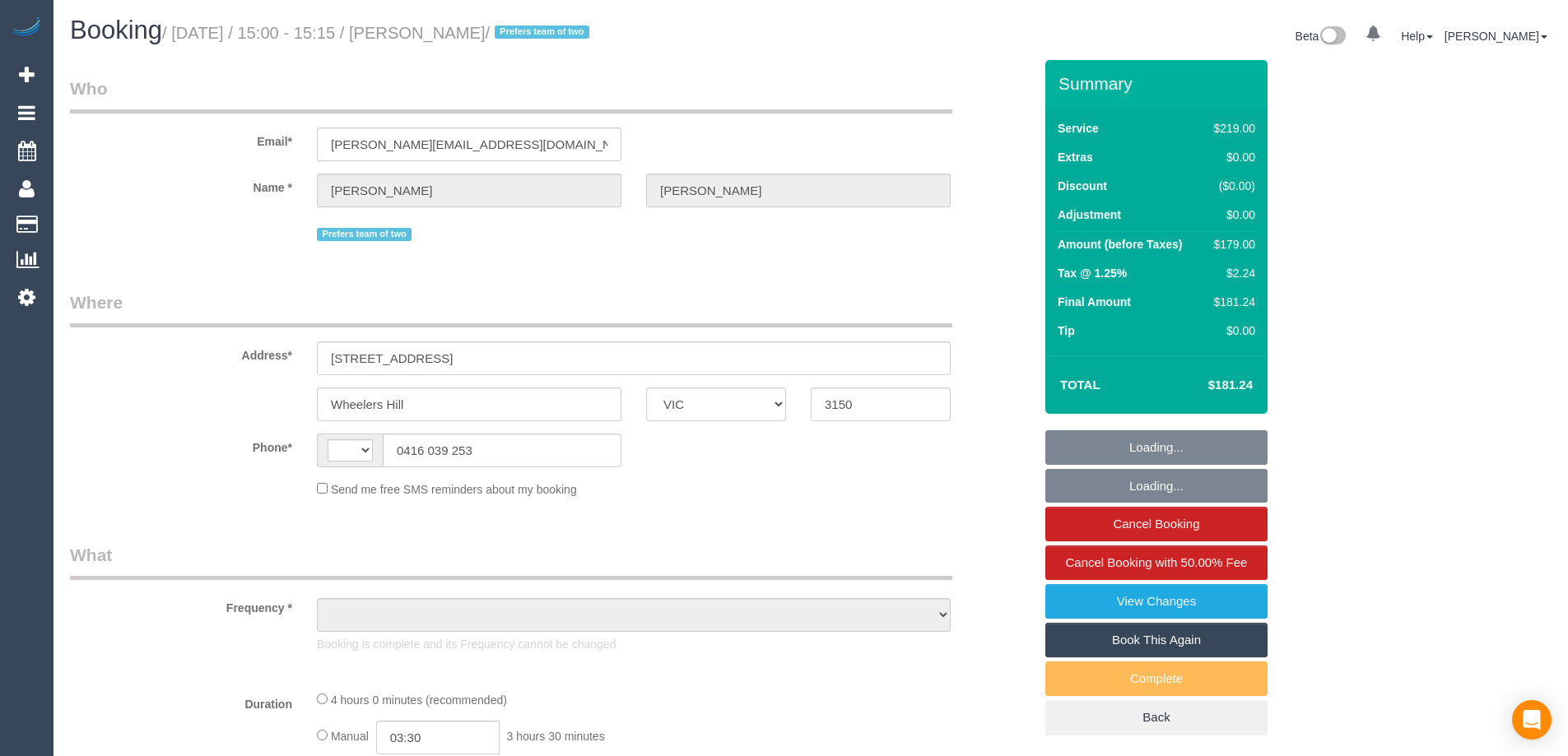
select select "VIC"
select select "string:stripe-pm_1OnunU2GScqysDRVg021LcNq"
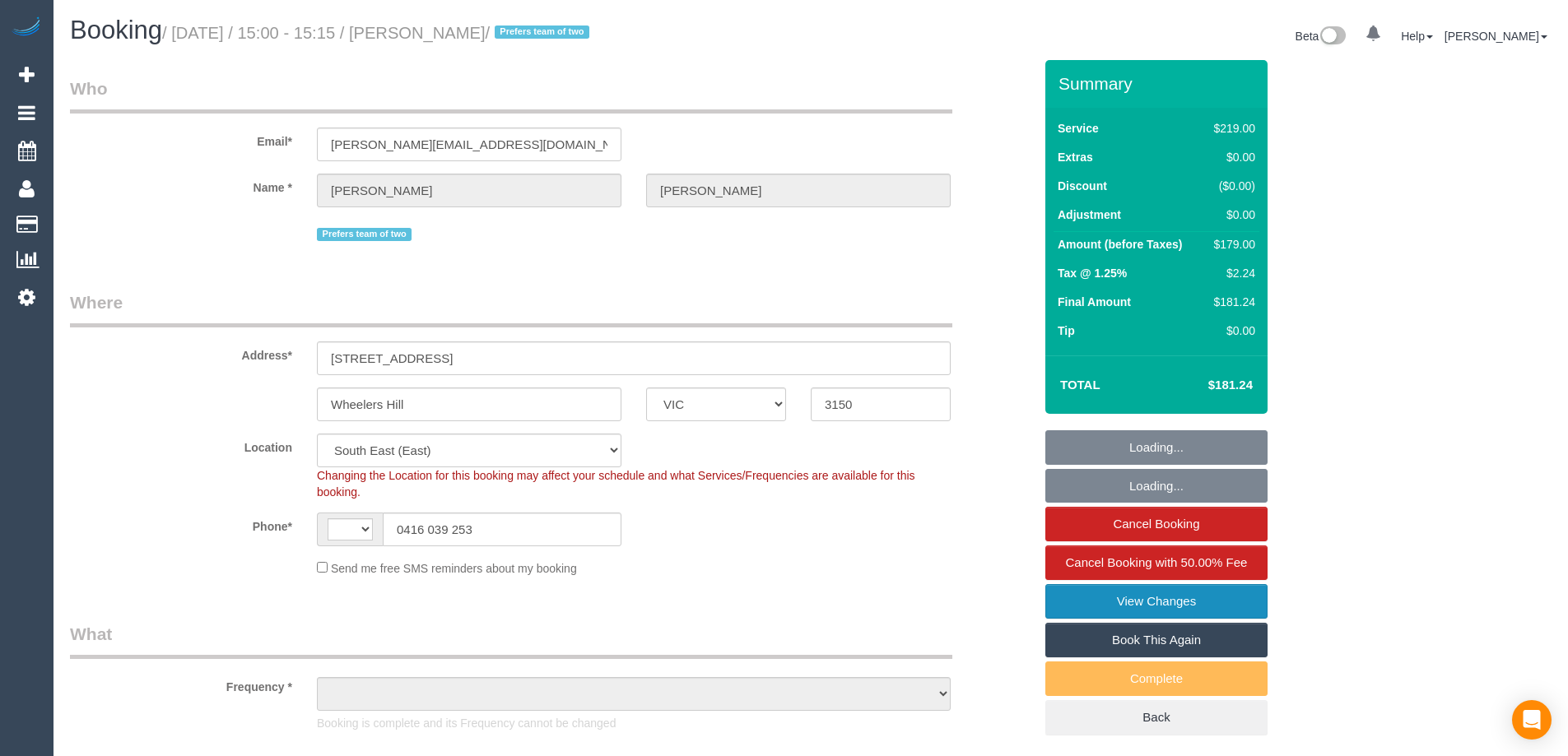
select select "string:AU"
select select "object:1278"
select select "number:27"
select select "number:14"
select select "number:19"
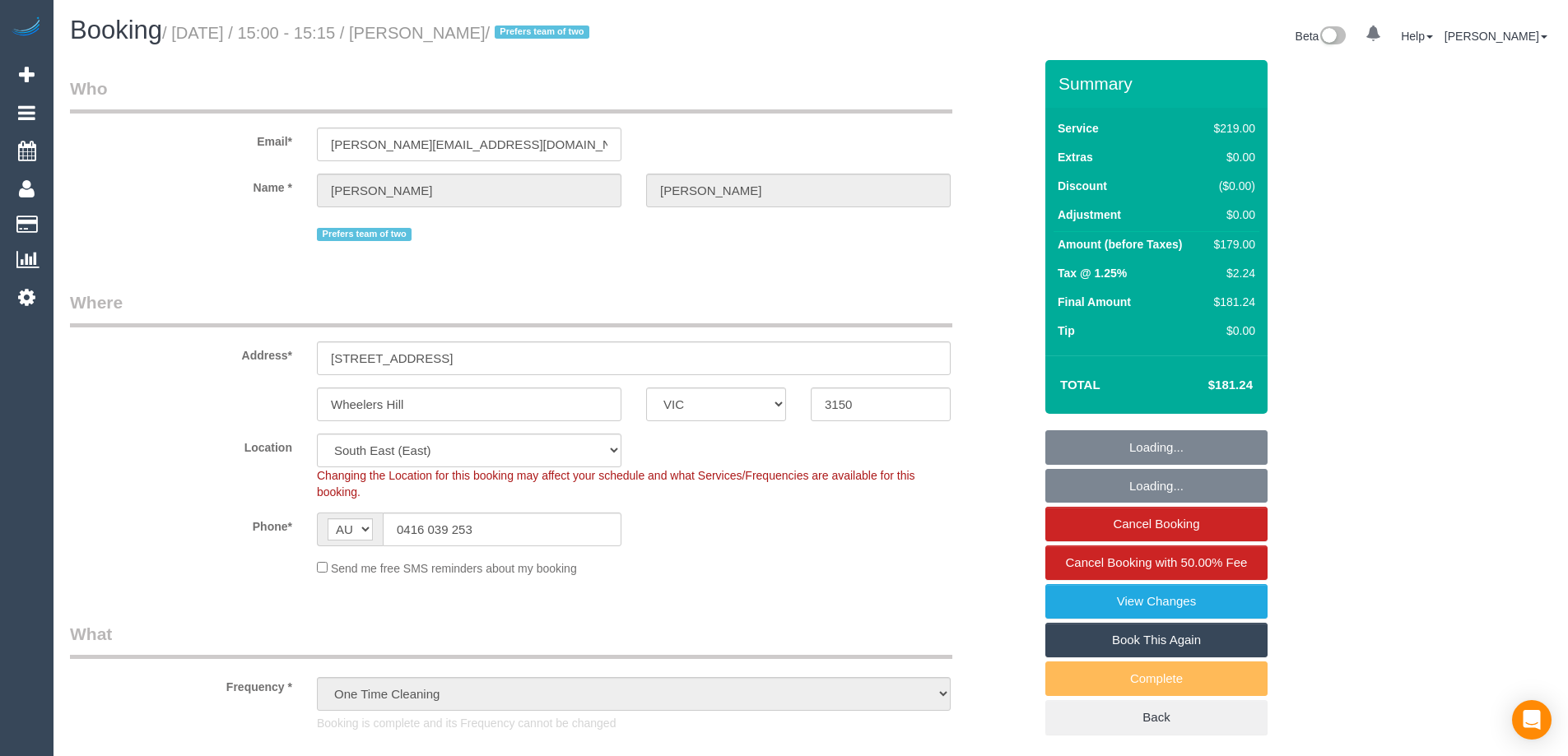
select select "number:36"
click at [1172, 639] on link "Book This Again" at bounding box center [1156, 640] width 223 height 35
select select "VIC"
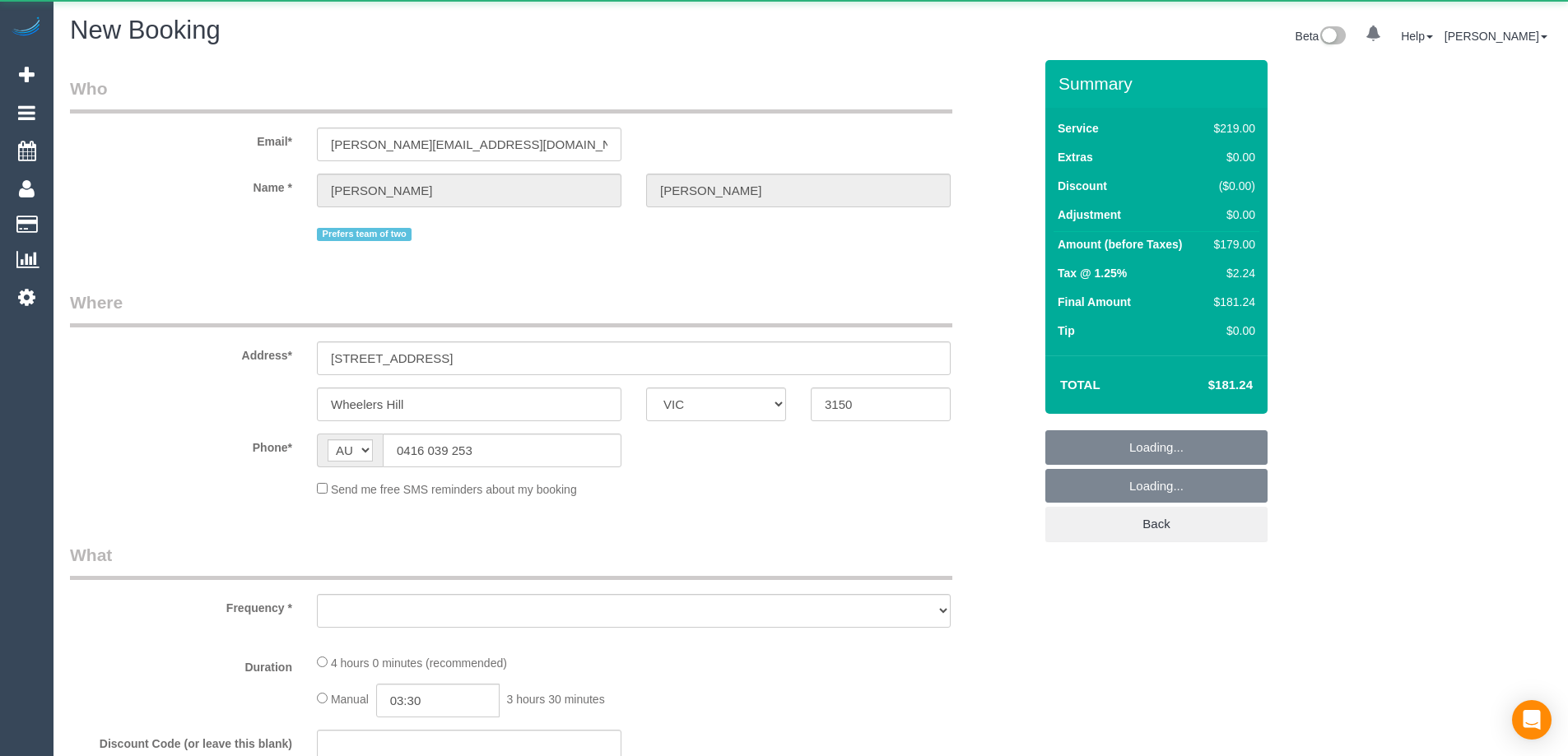
select select "object:2147"
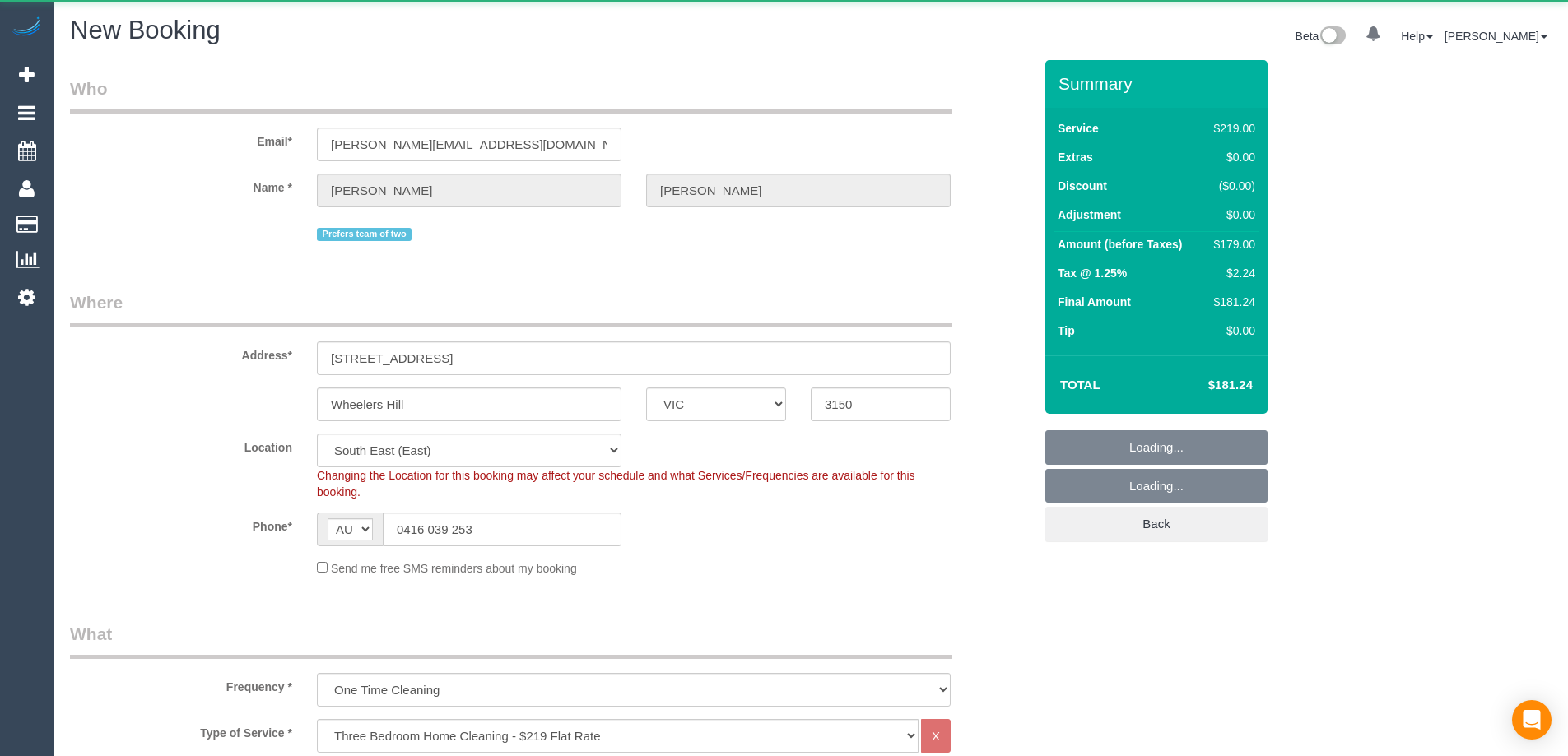
select select "string:stripe-pm_1OnunU2GScqysDRVg021LcNq"
select select "object:2786"
select select "number:27"
select select "number:14"
select select "number:19"
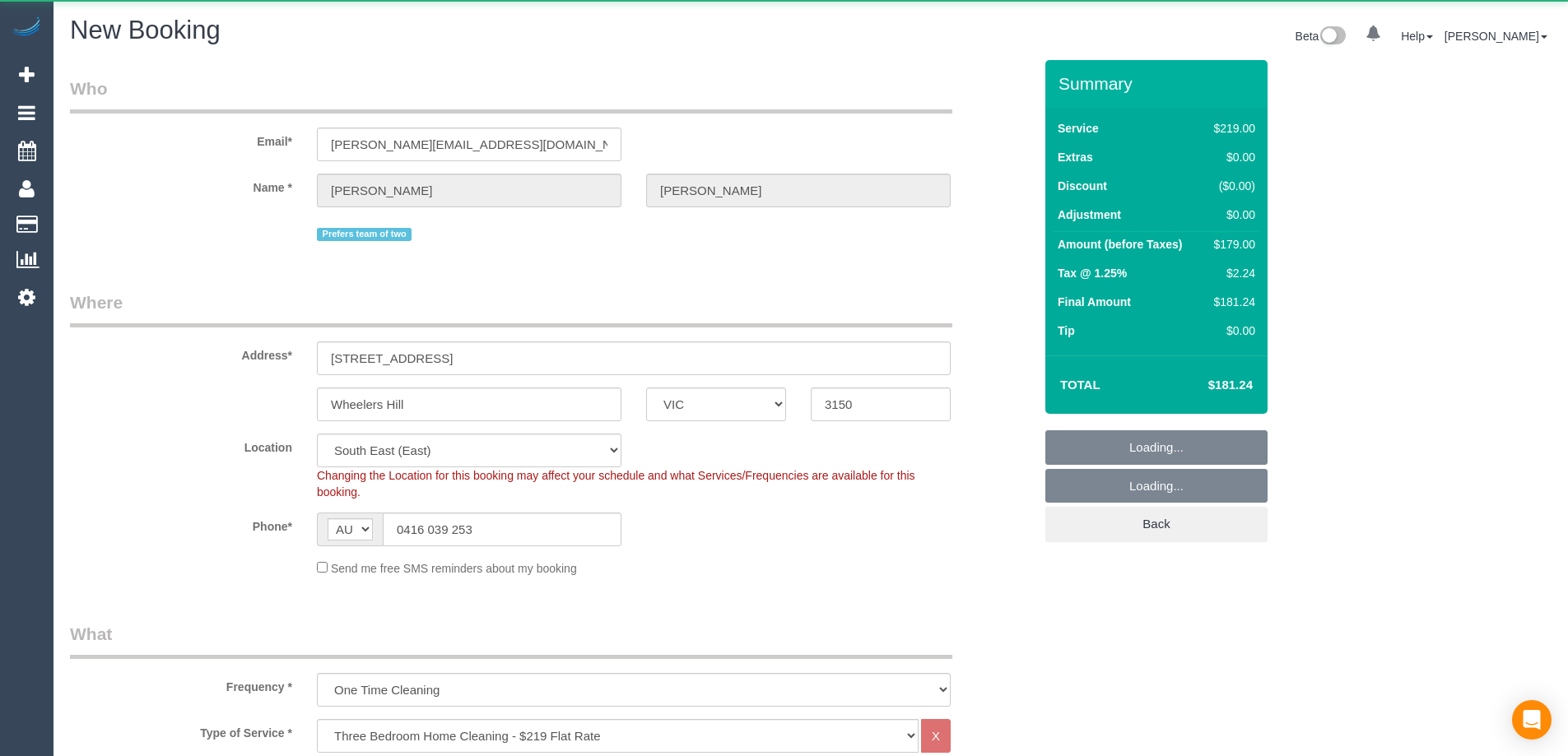
select select "number:36"
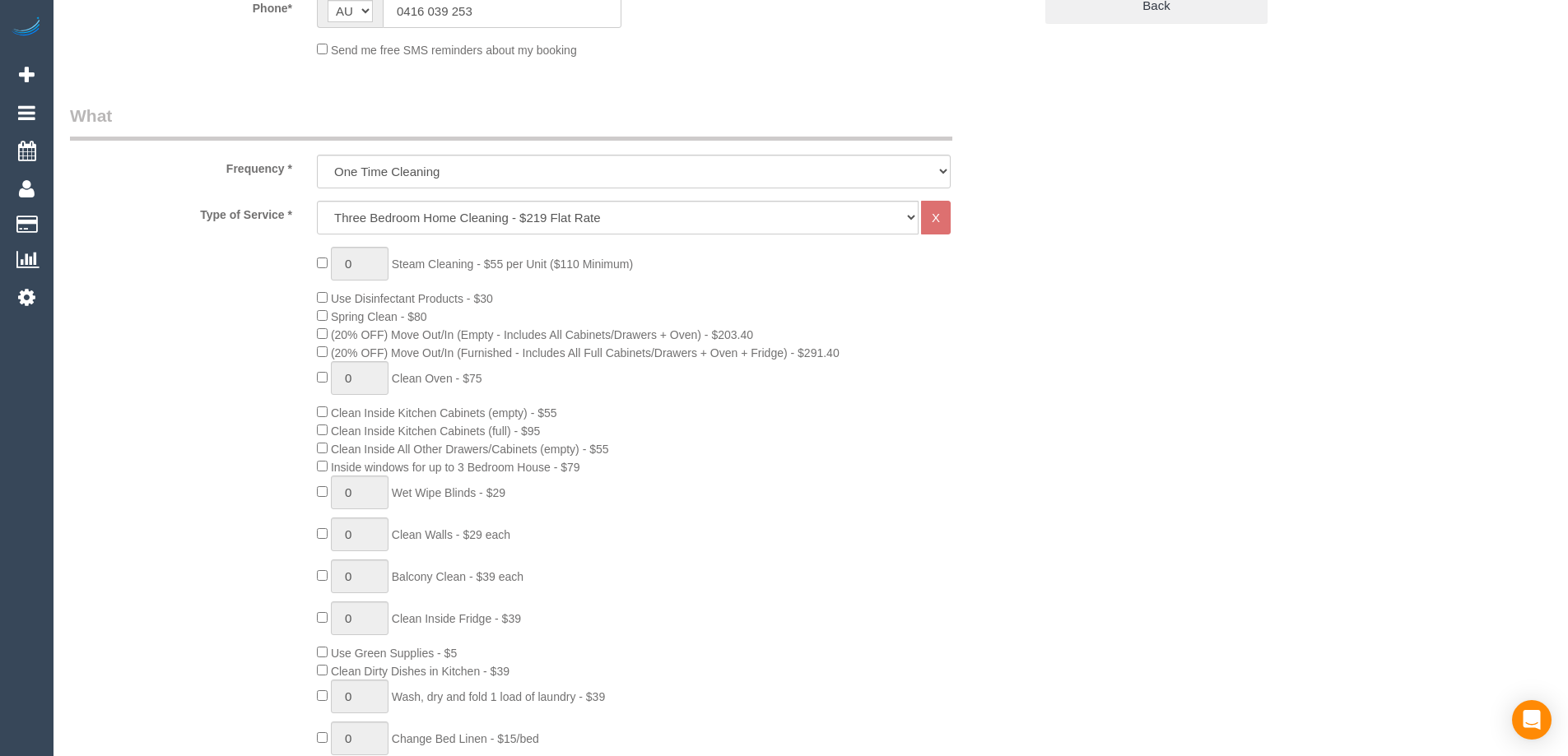
scroll to position [524, 0]
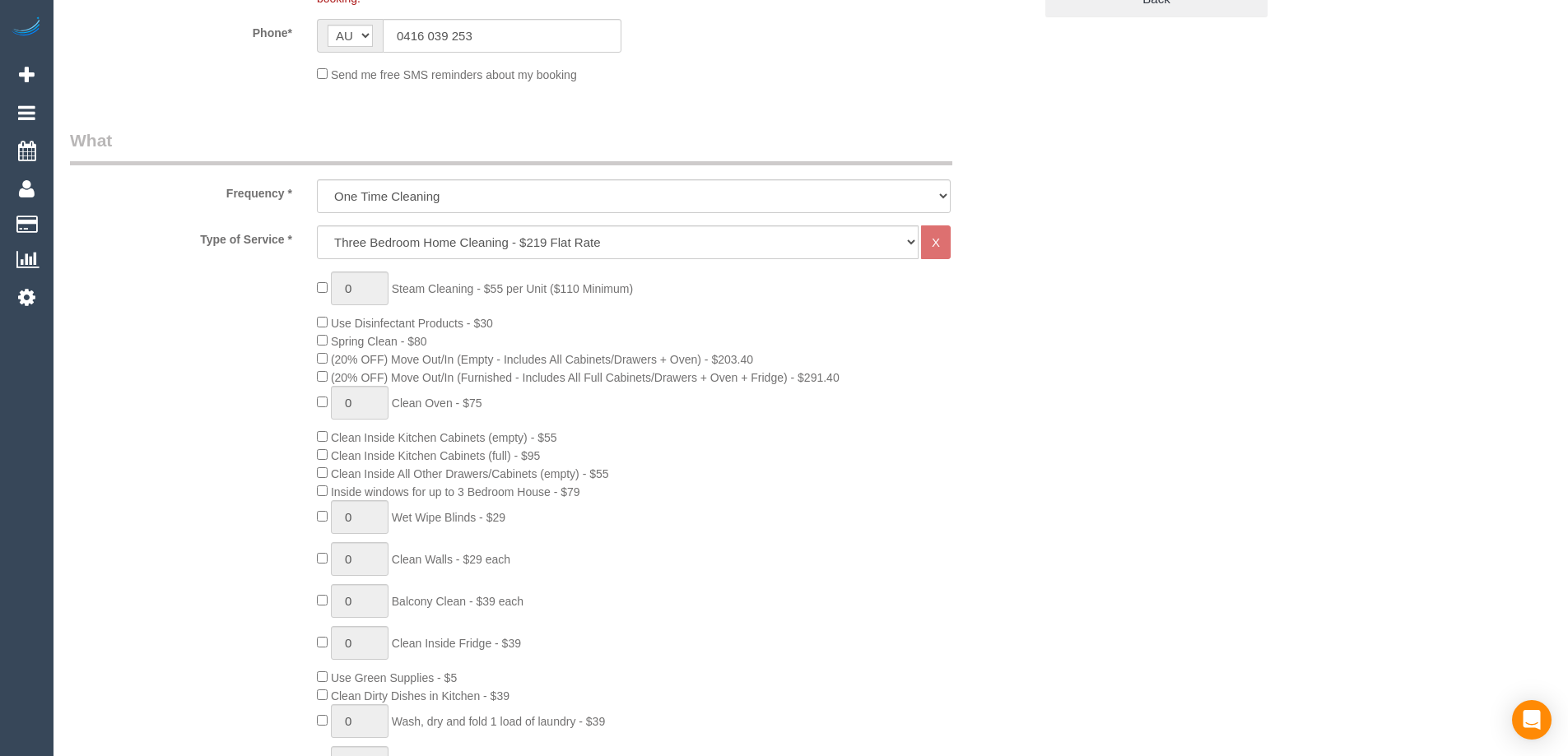
select select "object:2942"
click at [482, 251] on select "Hourly Service - $70/h Hourly Service - $65/h Hourly Service - $60/h Hourly Ser…" at bounding box center [617, 242] width 602 height 34
select select "209"
click at [317, 225] on select "Hourly Service - $70/h Hourly Service - $65/h Hourly Service - $60/h Hourly Ser…" at bounding box center [617, 242] width 602 height 34
select select "1"
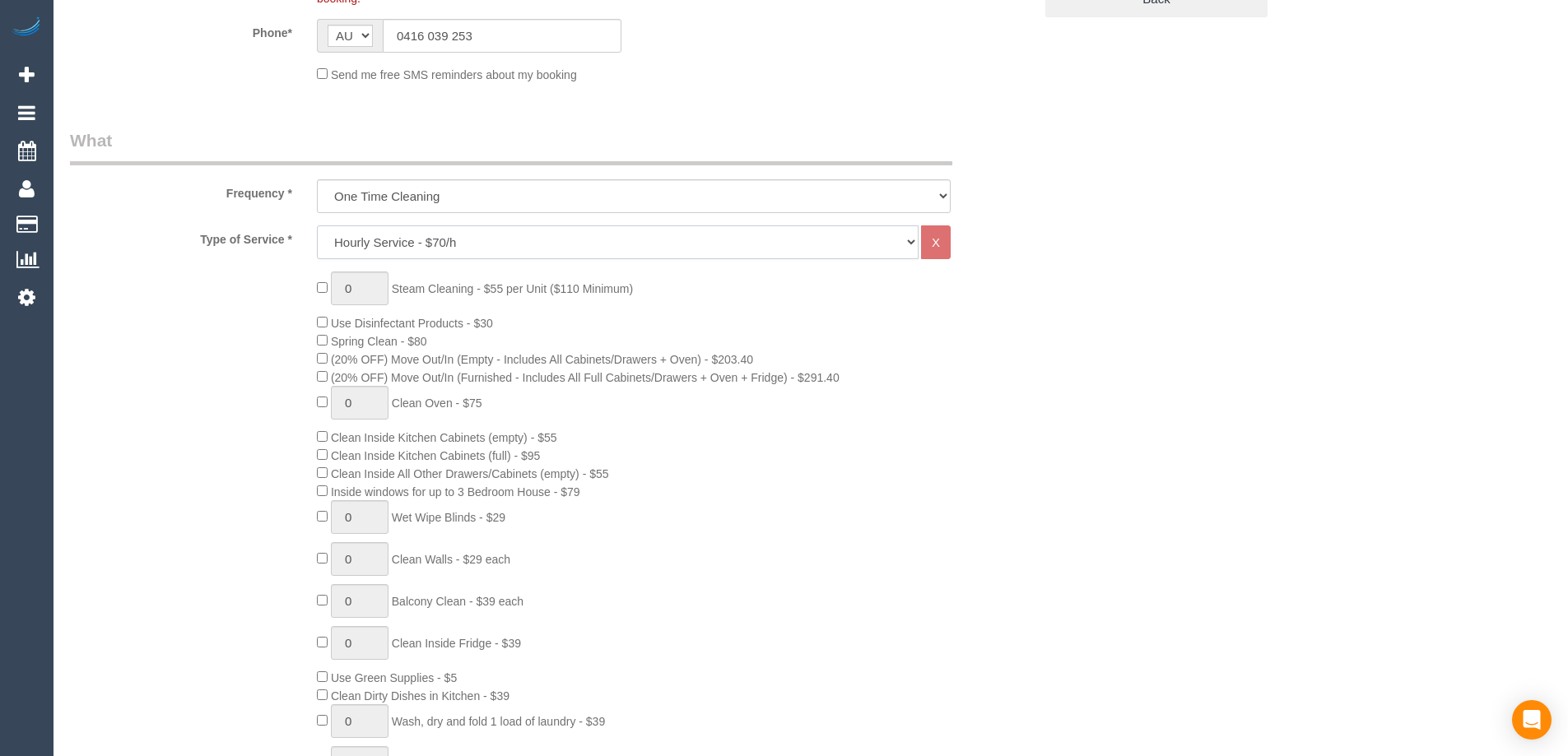
select select "120"
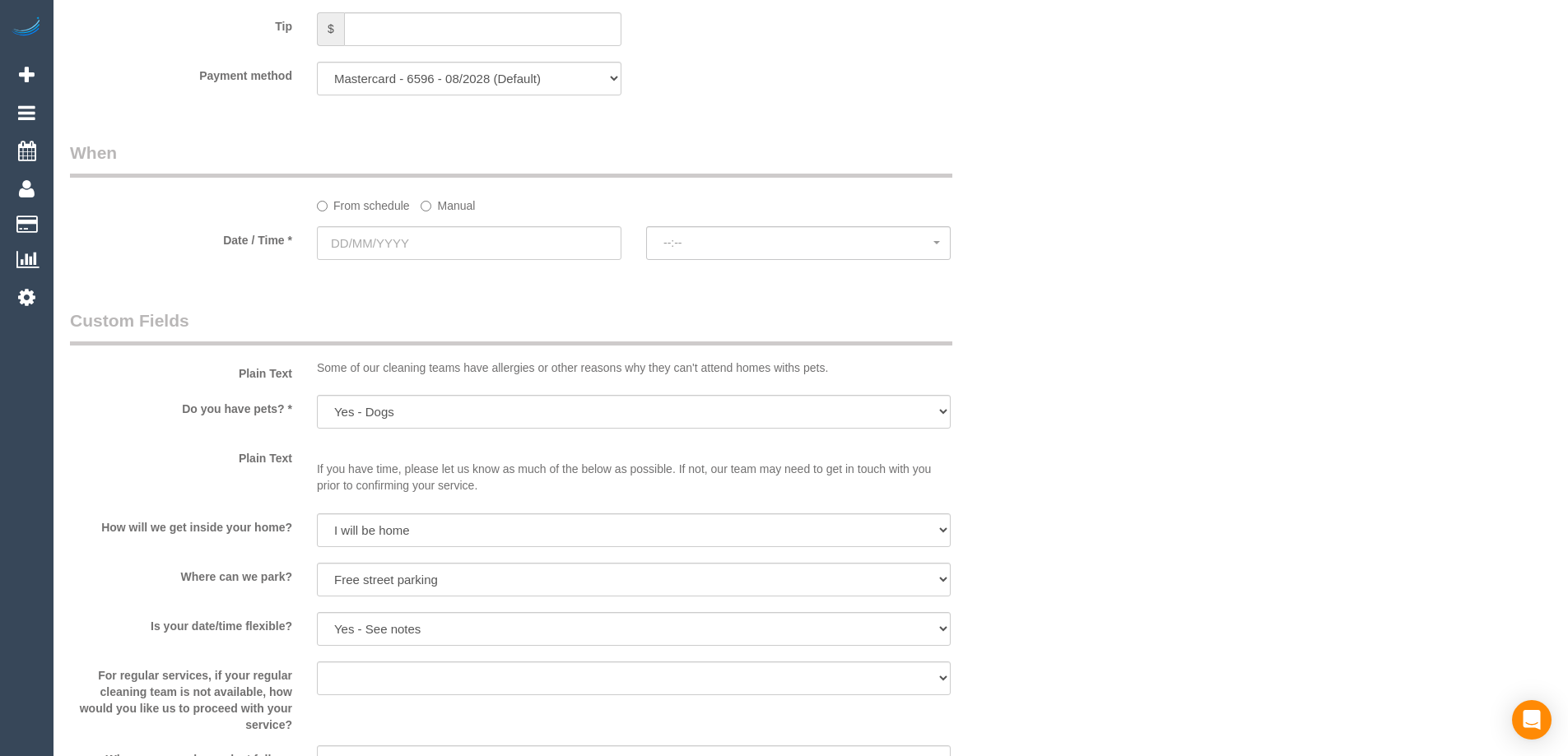
scroll to position [1677, 0]
click at [479, 242] on input "text" at bounding box center [469, 241] width 304 height 34
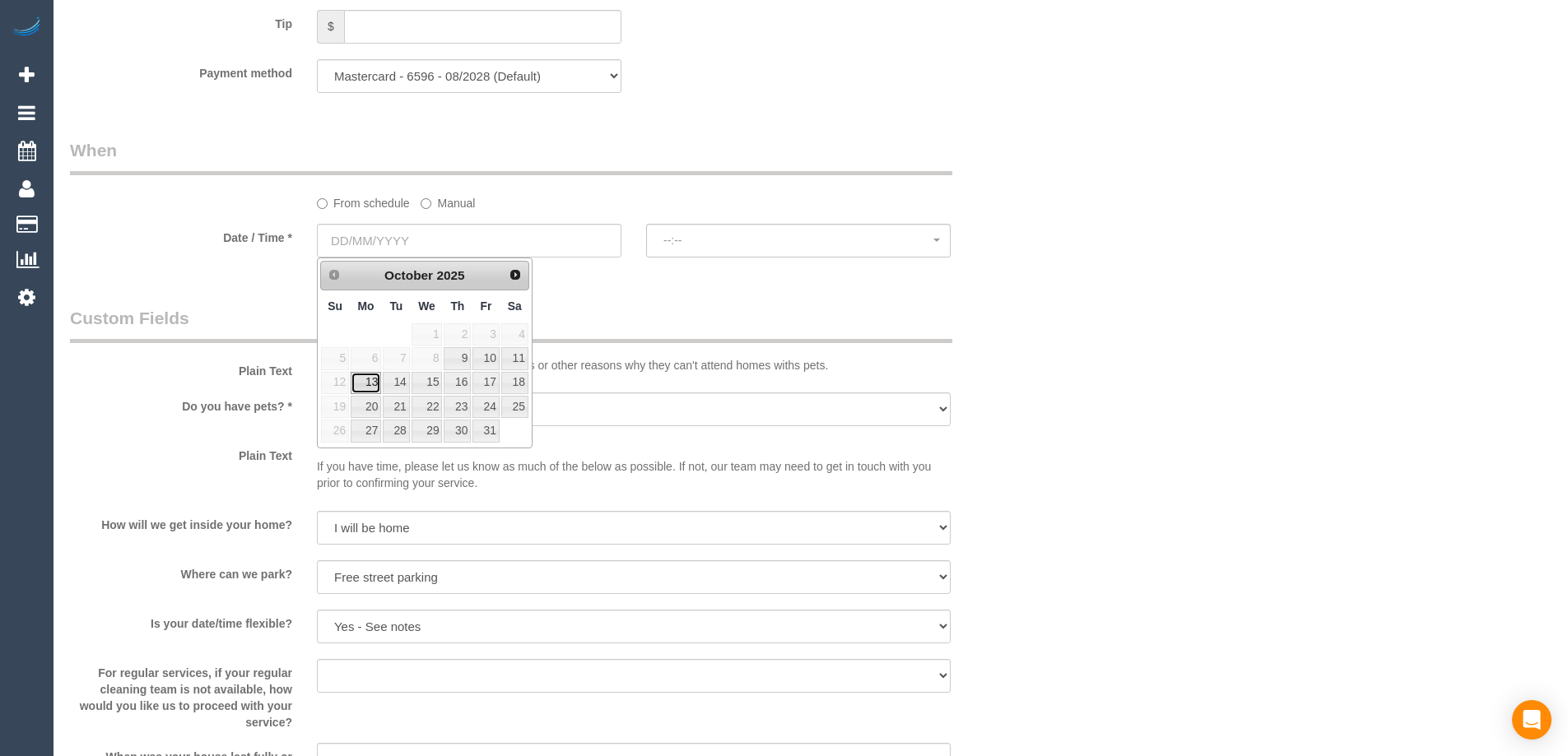
click at [360, 382] on link "13" at bounding box center [366, 383] width 31 height 22
type input "13/10/2025"
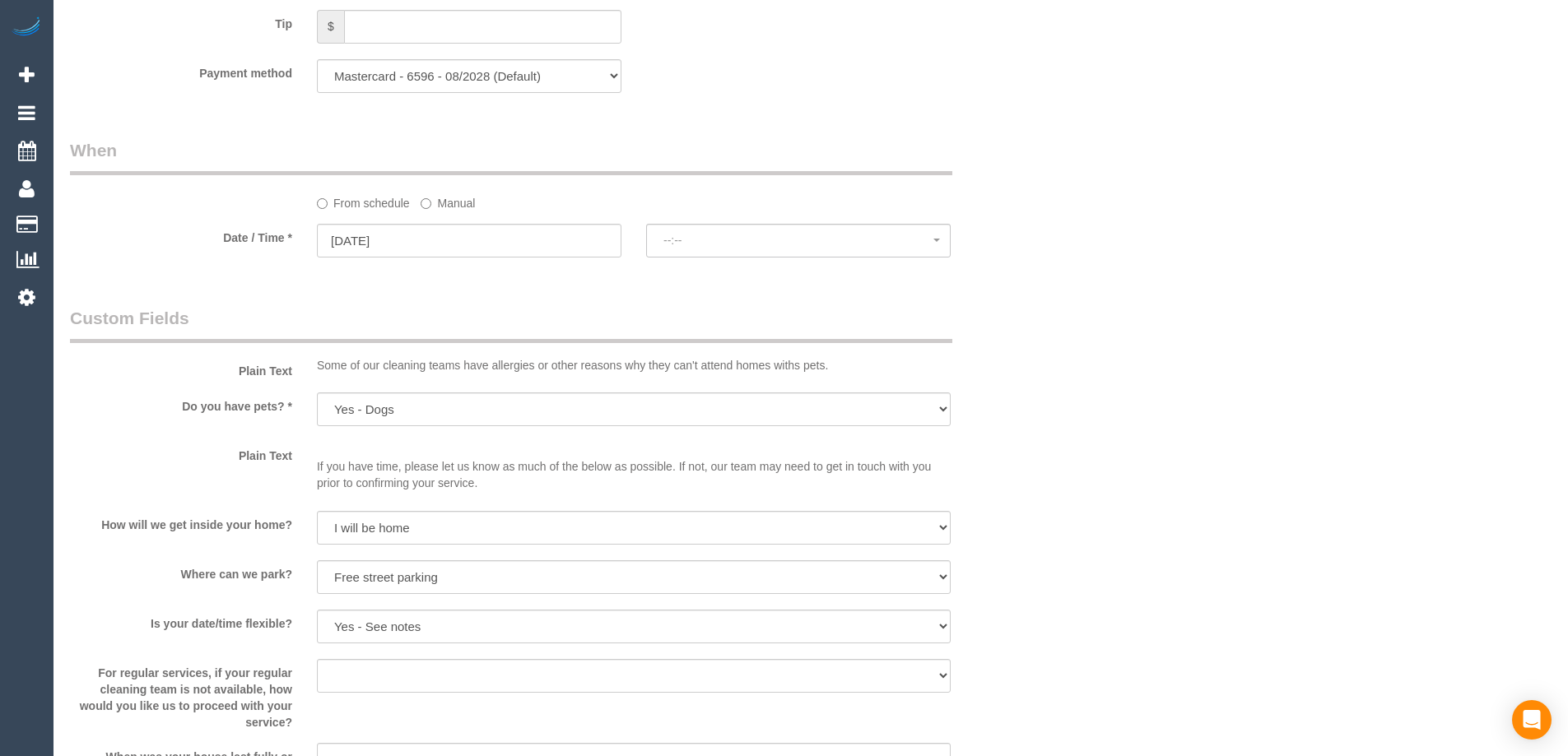
select select "spot6"
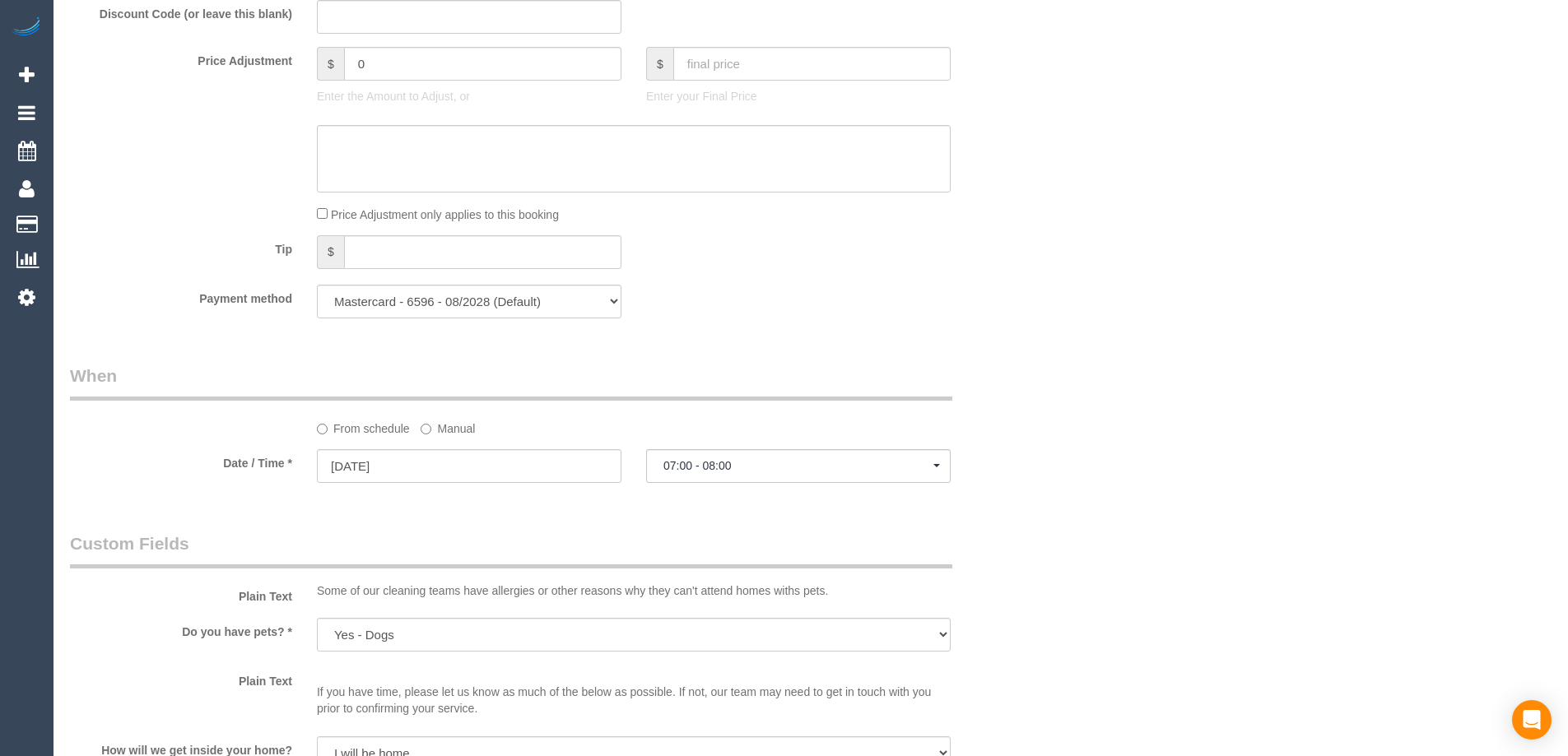
scroll to position [1429, 0]
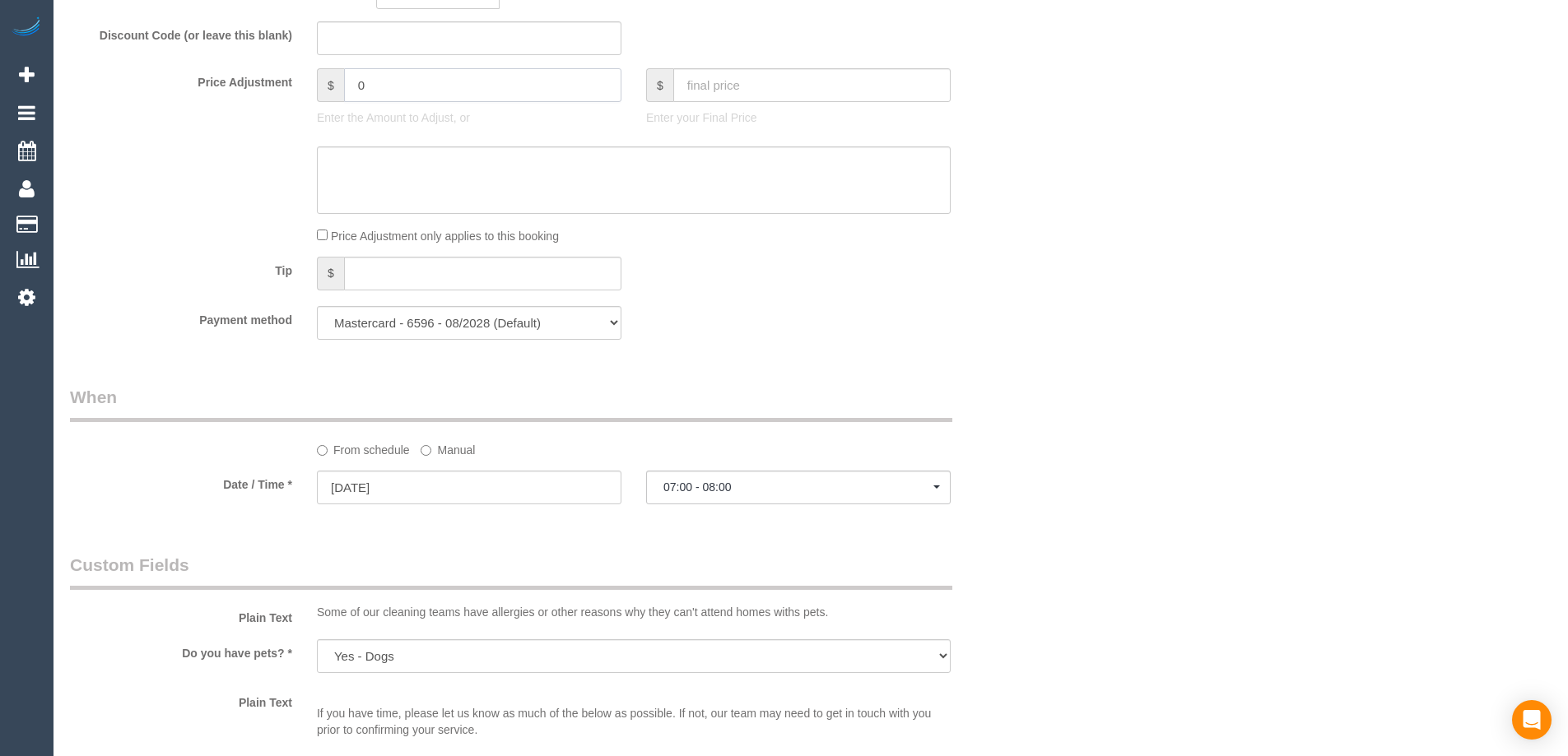
click at [467, 78] on input "0" at bounding box center [482, 85] width 277 height 34
click at [373, 76] on input "0" at bounding box center [482, 85] width 277 height 34
click at [370, 78] on input "0" at bounding box center [482, 85] width 277 height 34
paste input "4"
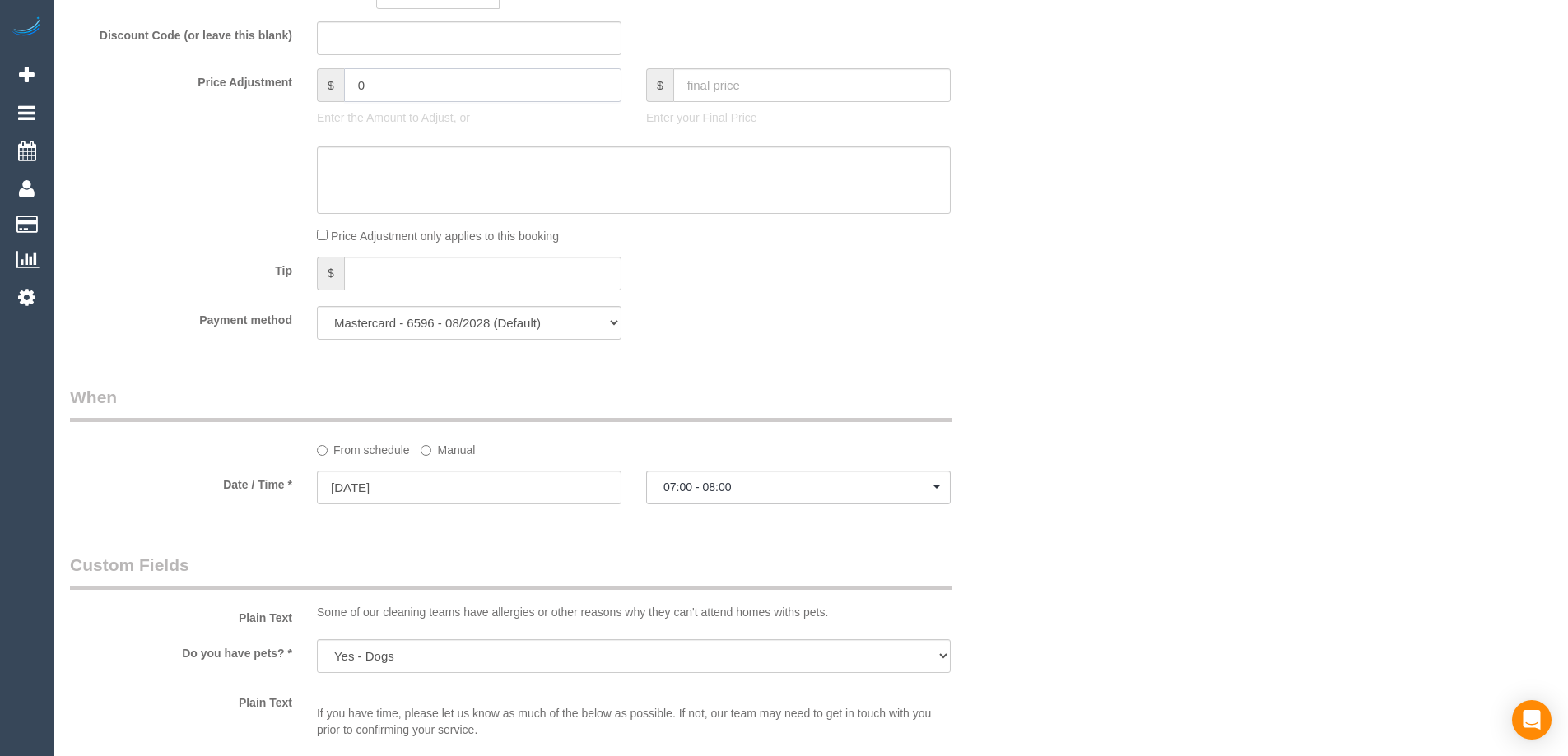
type input "40"
click at [399, 79] on input "40" at bounding box center [482, 85] width 277 height 34
type input "4040"
click at [399, 93] on input "4040" at bounding box center [482, 85] width 277 height 34
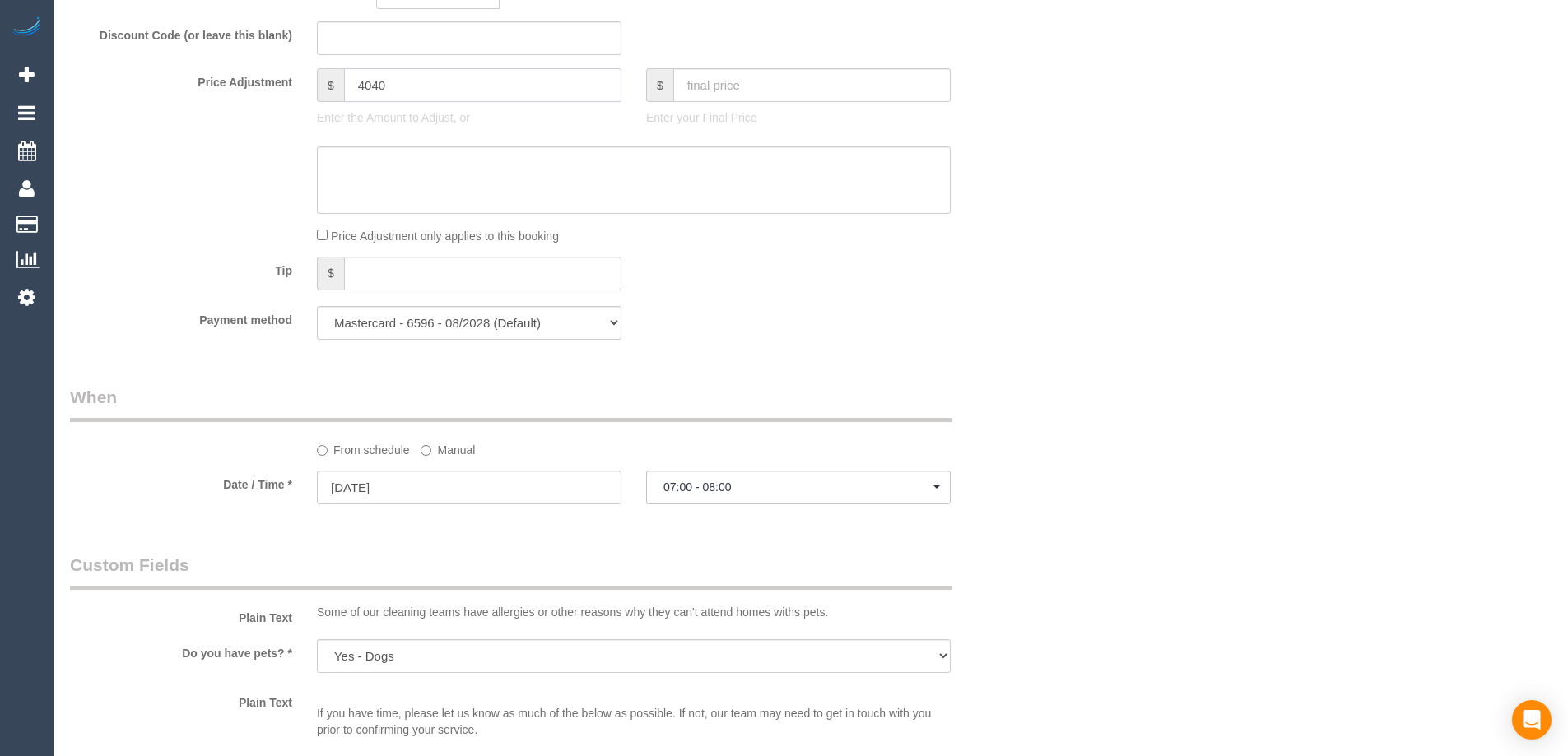
click at [399, 93] on input "4040" at bounding box center [482, 85] width 277 height 34
type input "4040"
click at [355, 90] on input "4040" at bounding box center [482, 85] width 277 height 34
click at [356, 90] on input "4040" at bounding box center [482, 85] width 277 height 34
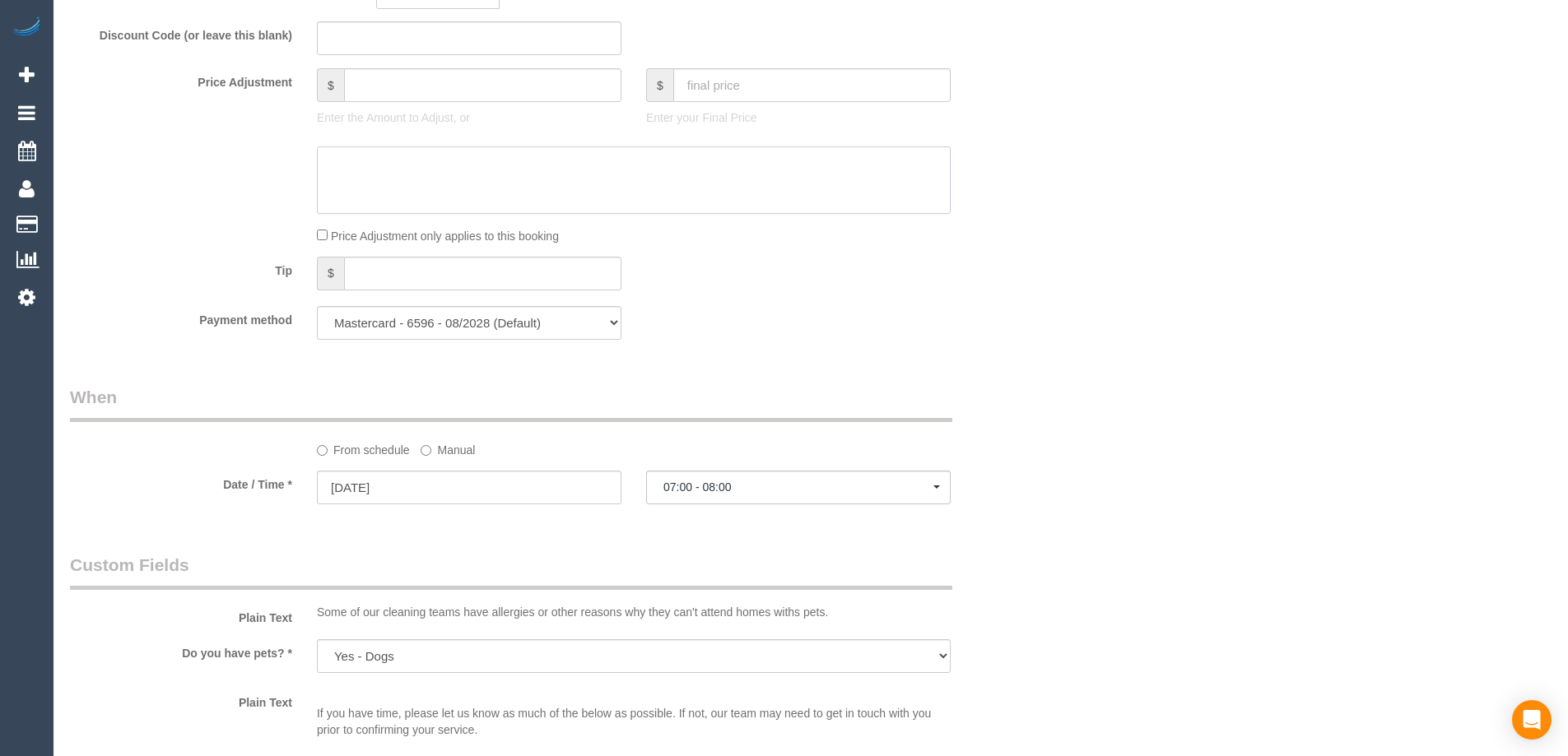
click at [375, 169] on textarea at bounding box center [634, 180] width 634 height 68
type input "0"
click at [448, 42] on input "text" at bounding box center [469, 38] width 304 height 34
paste input "earlybird40"
type input "earlybird40"
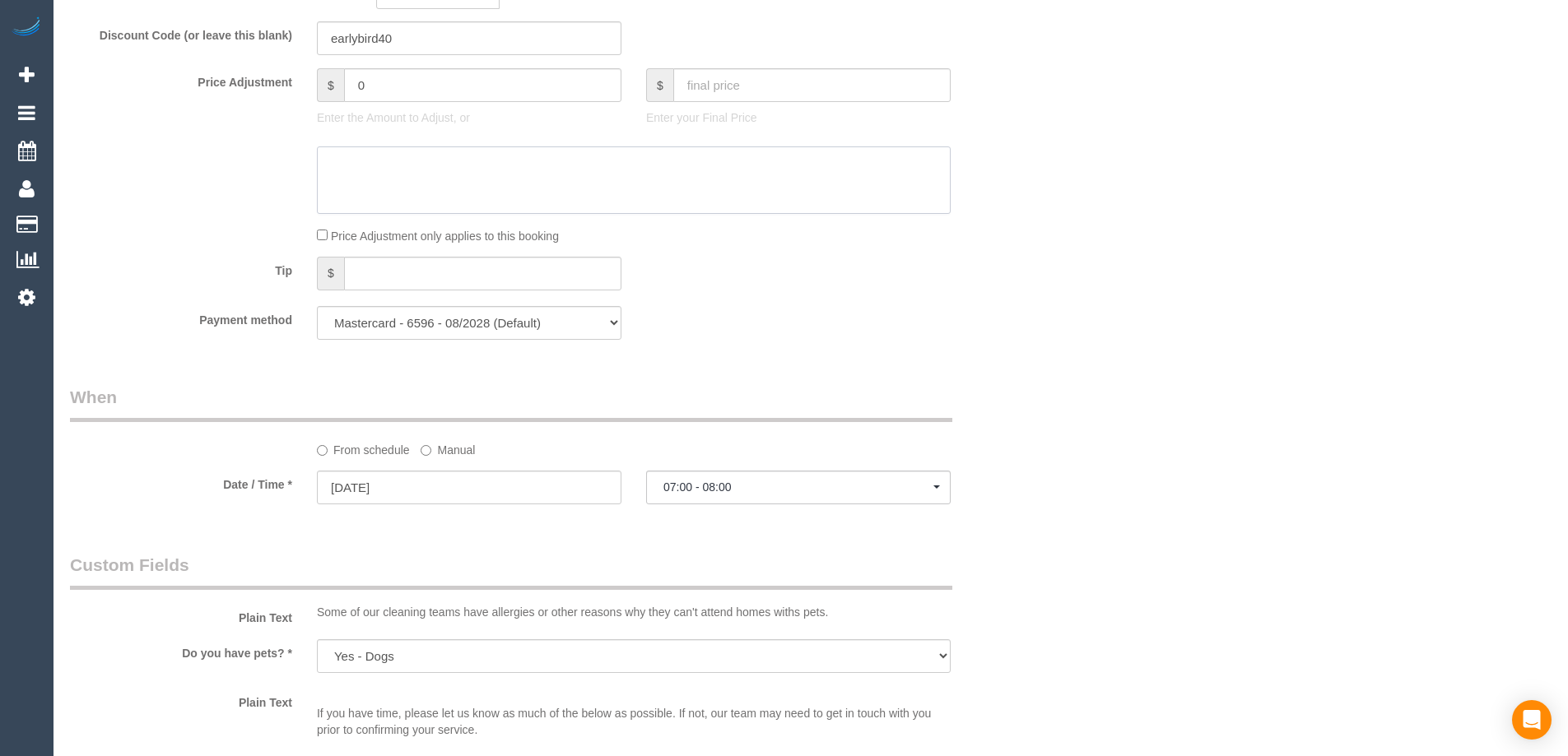
drag, startPoint x: 526, startPoint y: 156, endPoint x: 566, endPoint y: 156, distance: 40.0
click at [525, 156] on textarea at bounding box center [634, 180] width 634 height 68
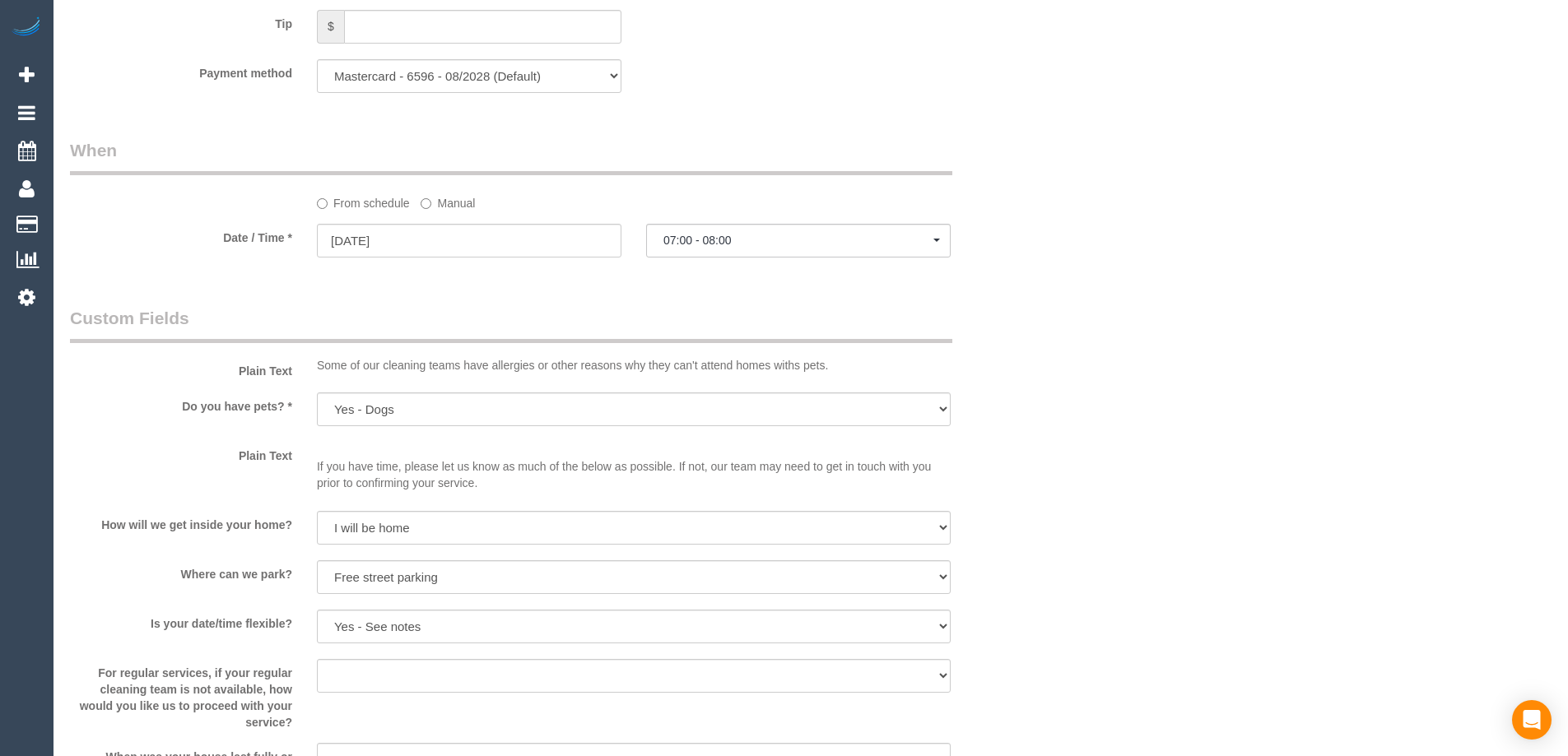
scroll to position [1727, 0]
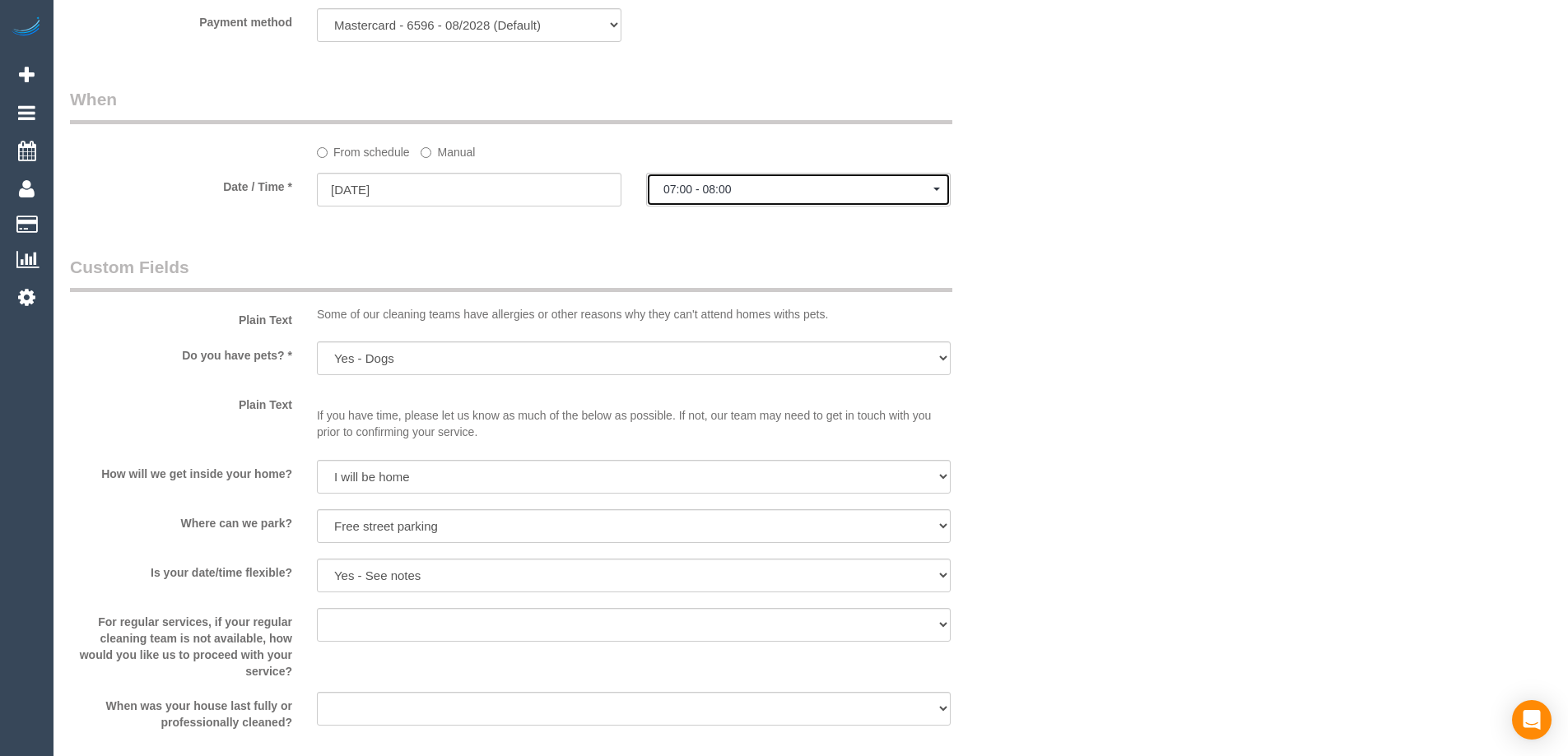
click at [716, 188] on span "07:00 - 08:00" at bounding box center [798, 189] width 270 height 13
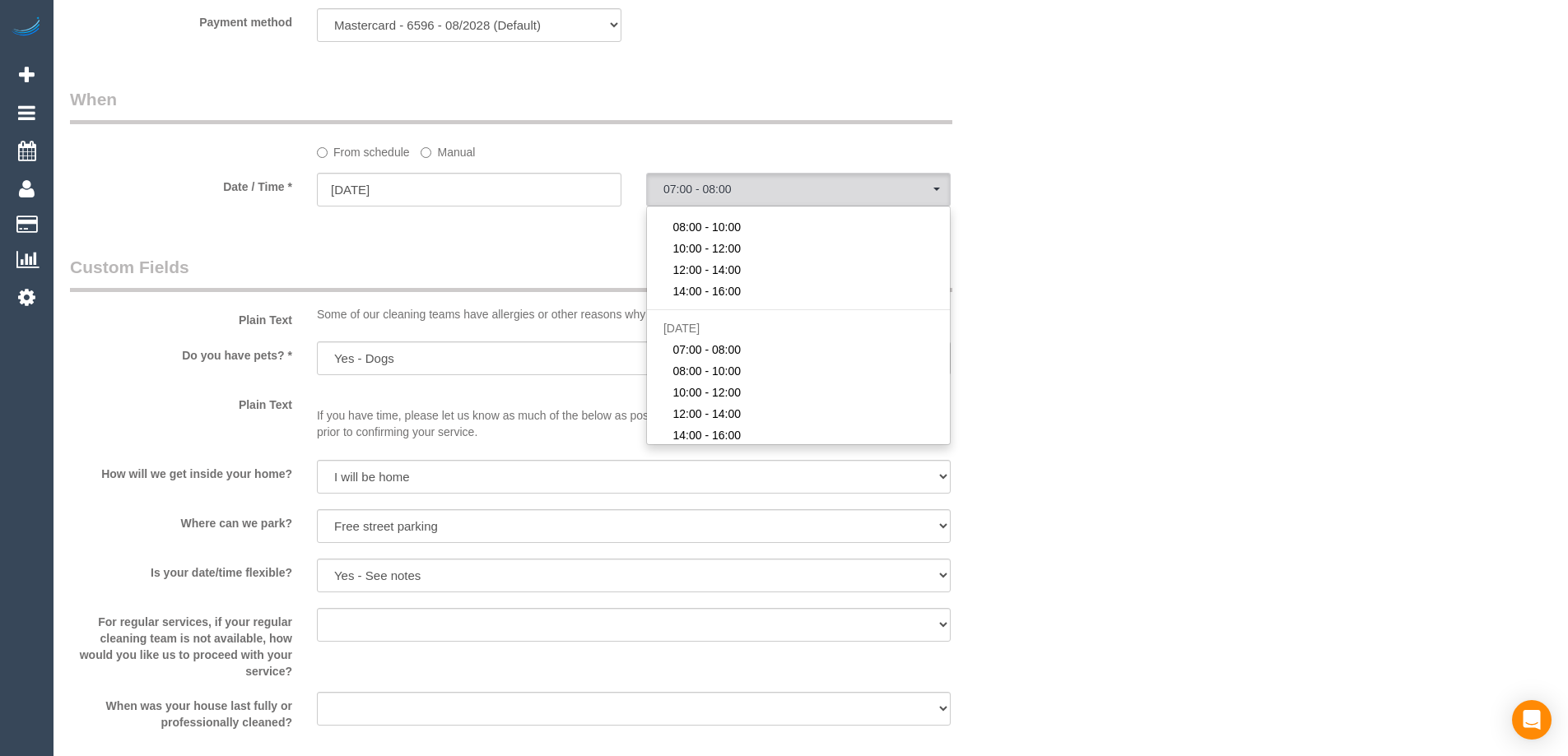
scroll to position [0, 0]
click at [742, 329] on link "14:00 - 16:00" at bounding box center [798, 328] width 303 height 22
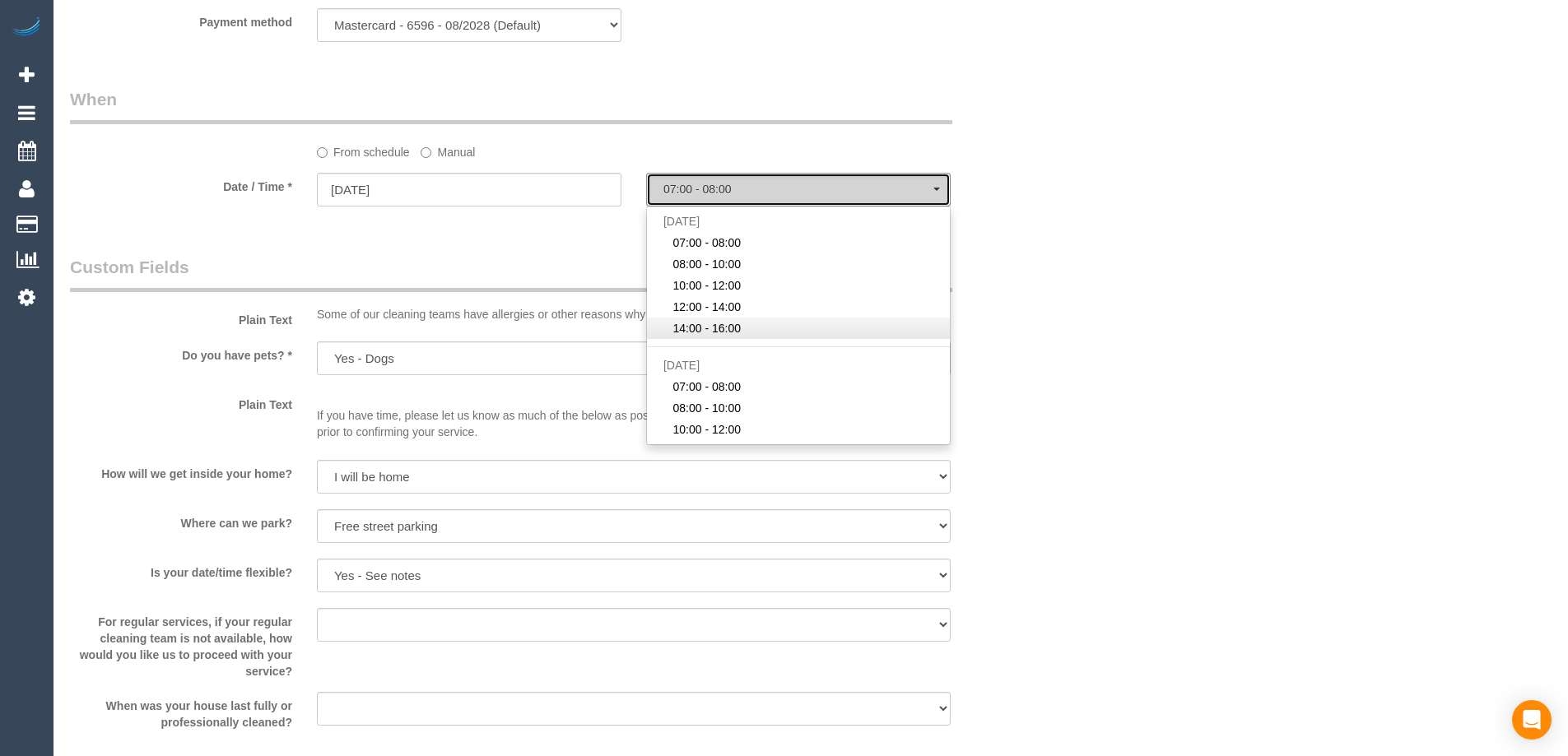
select select "spot10"
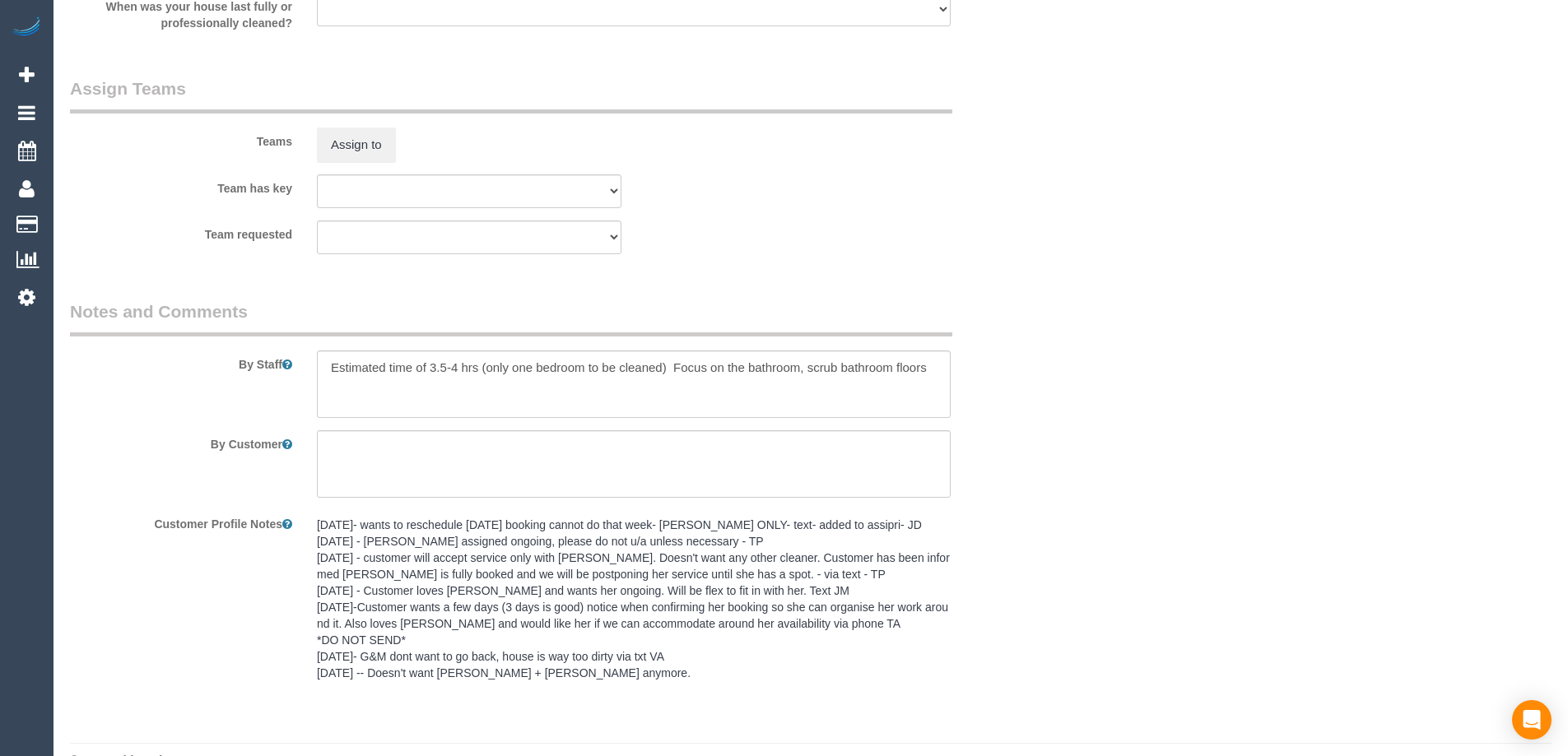
scroll to position [2463, 0]
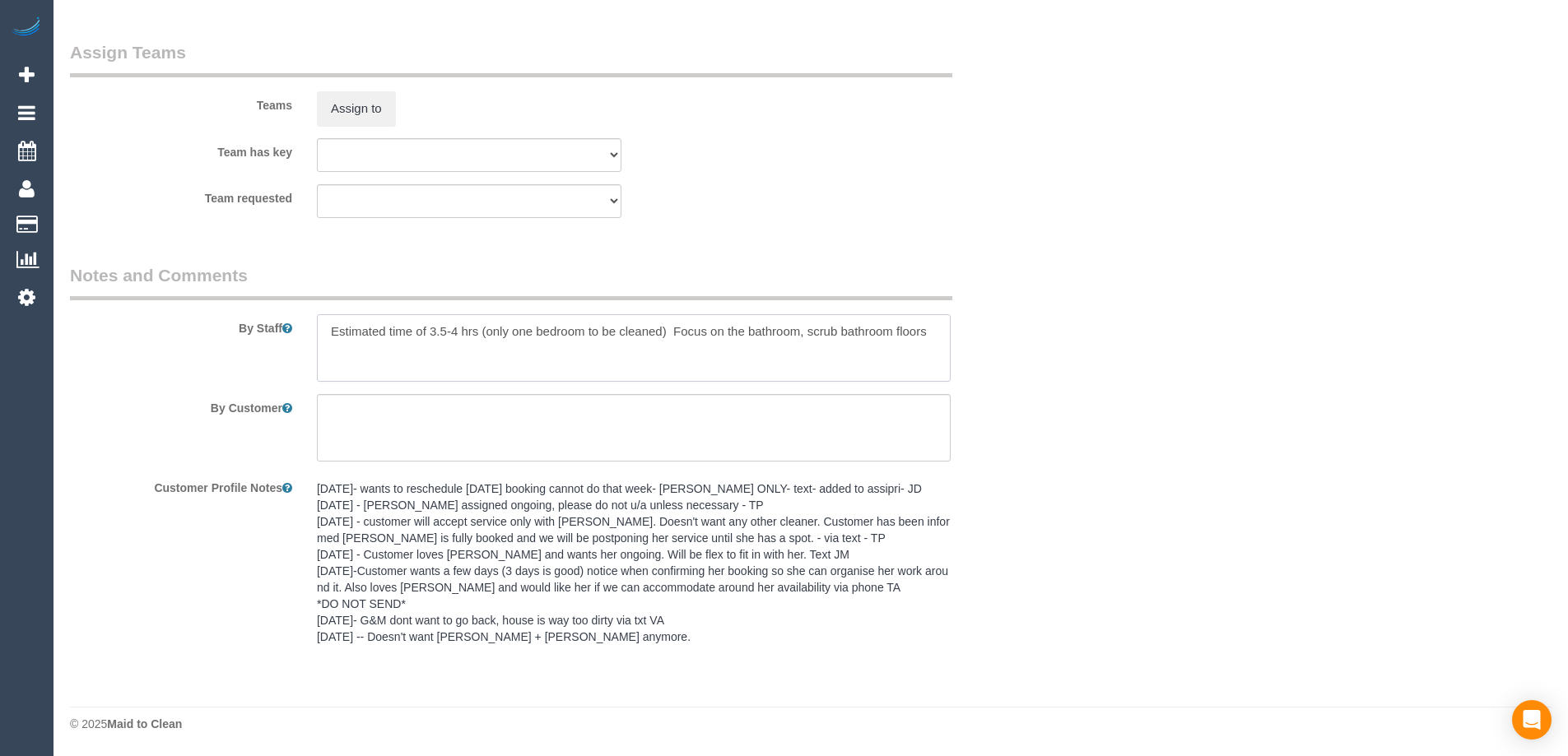
click at [326, 333] on textarea at bounding box center [634, 348] width 634 height 68
click at [331, 350] on textarea at bounding box center [634, 348] width 634 height 68
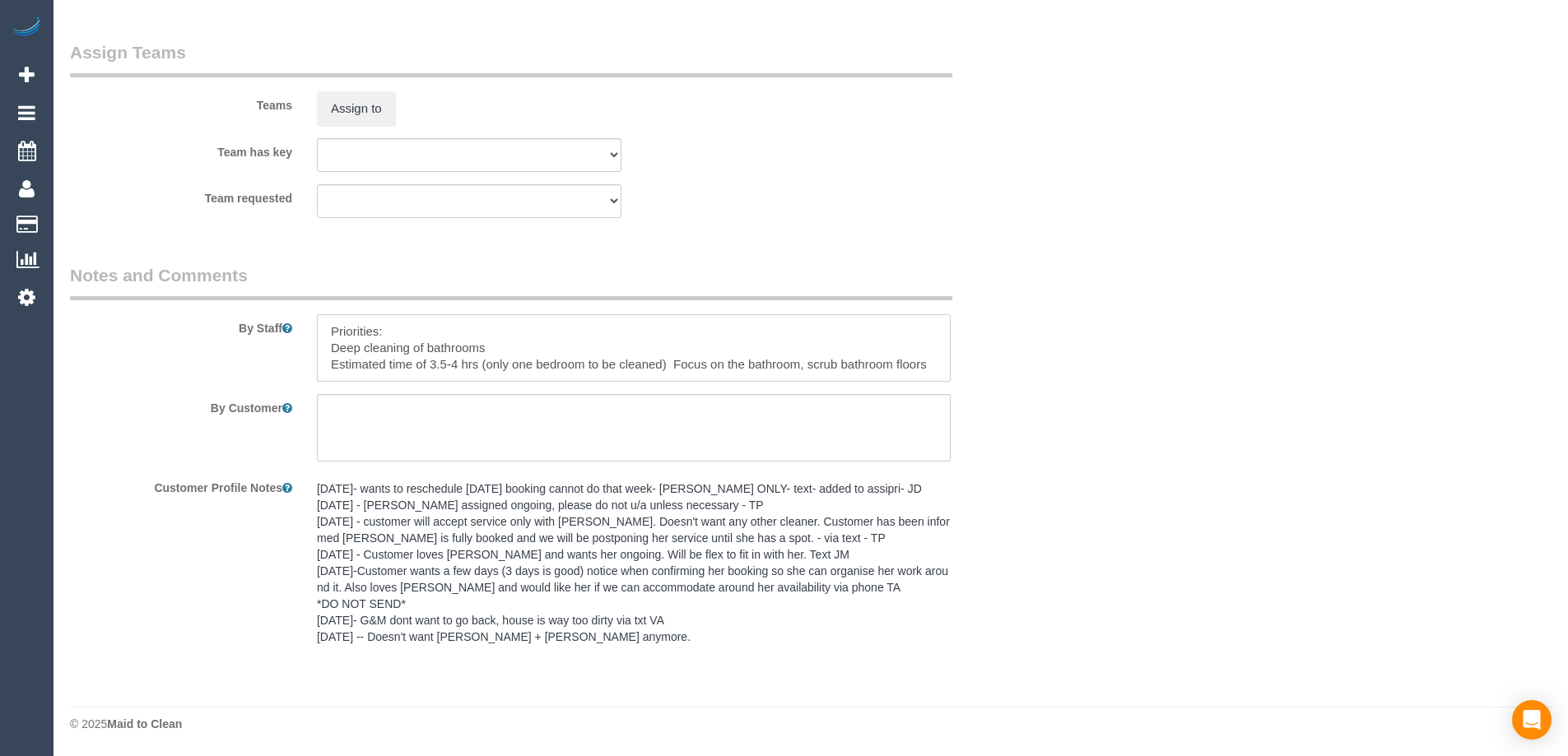
click at [353, 371] on textarea at bounding box center [634, 348] width 634 height 68
click at [353, 371] on textarea at bounding box center [634, 348] width 634 height 68
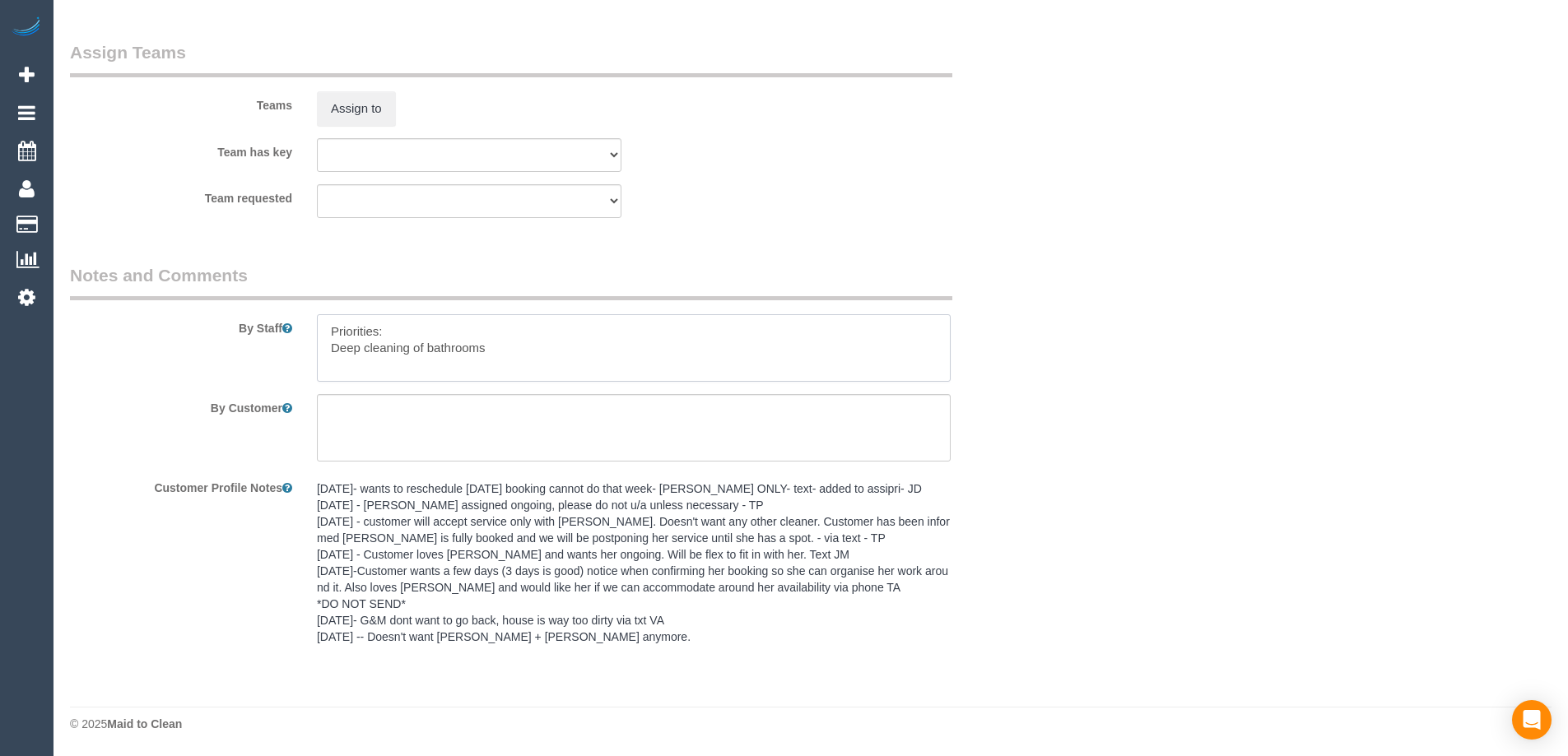
click at [328, 342] on textarea at bounding box center [634, 348] width 634 height 68
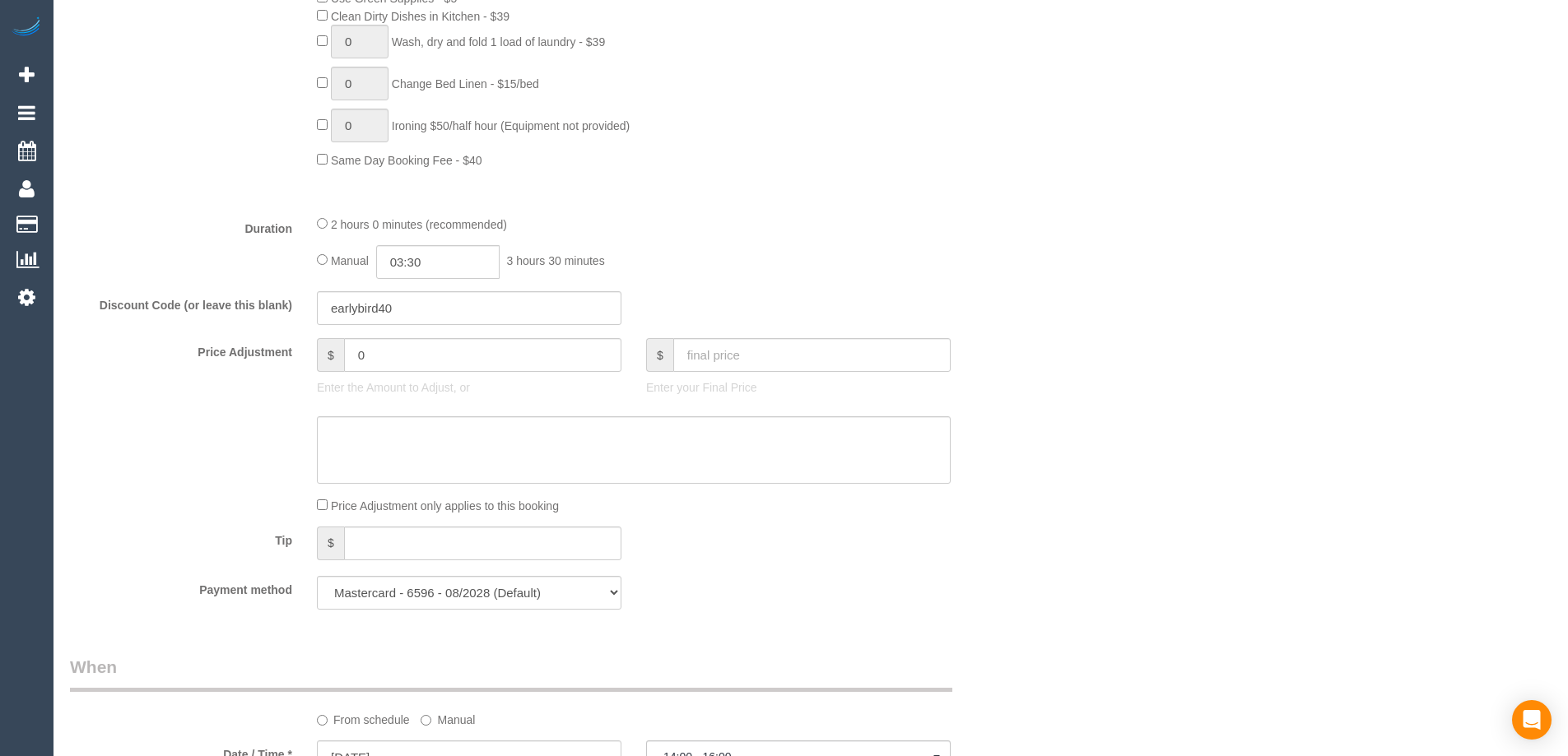
scroll to position [1146, 0]
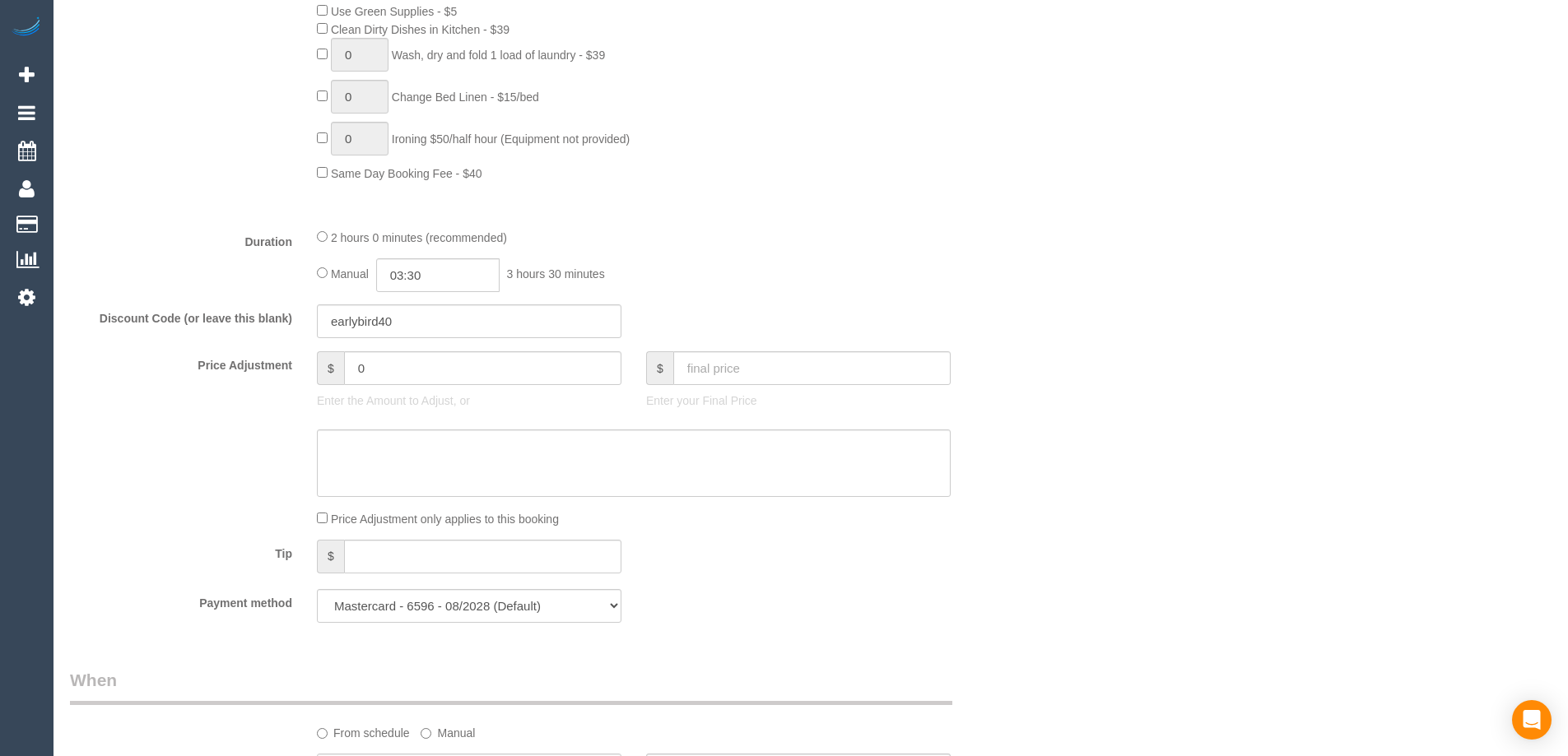
type textarea "Priorities: • Deep cleaning of bathrooms"
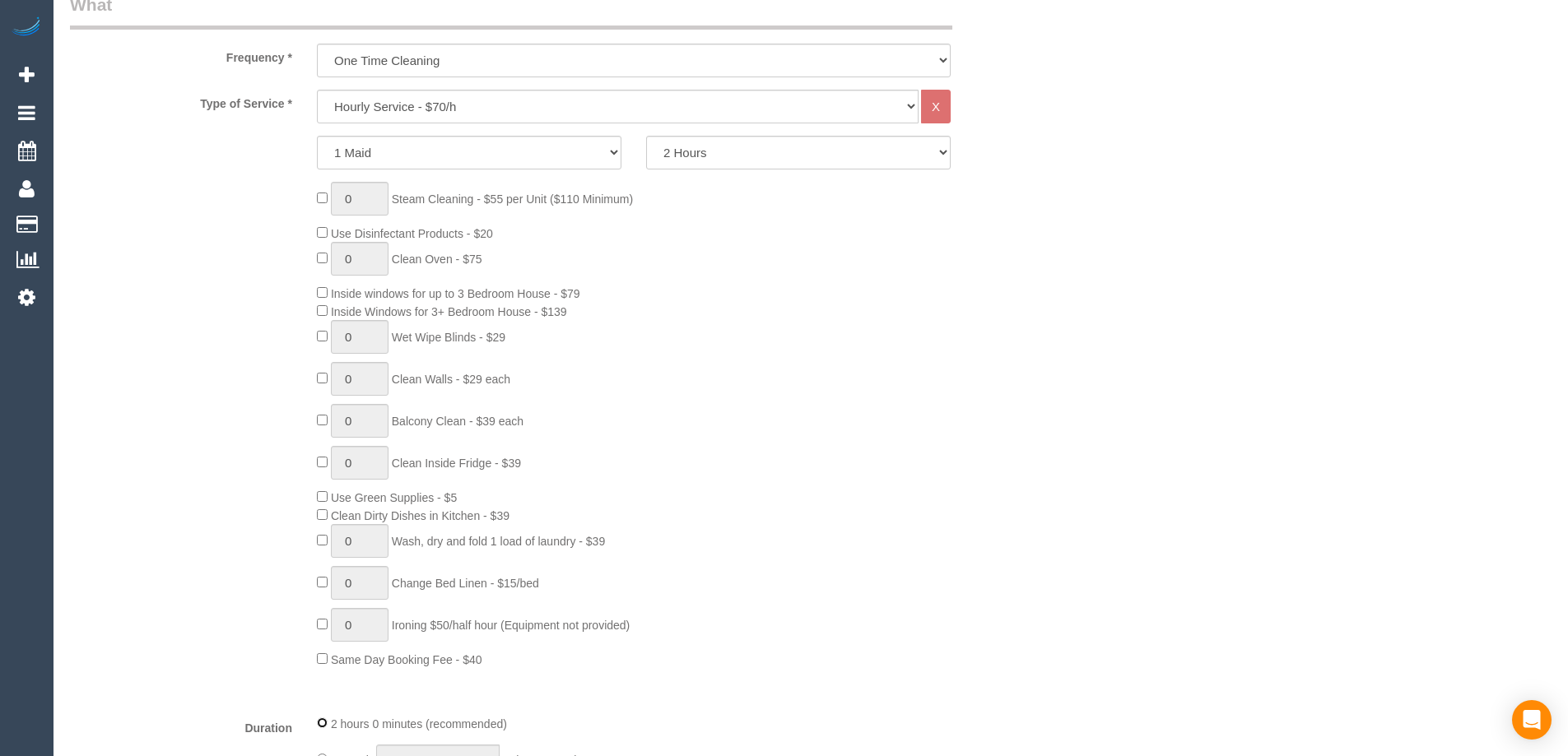
scroll to position [571, 0]
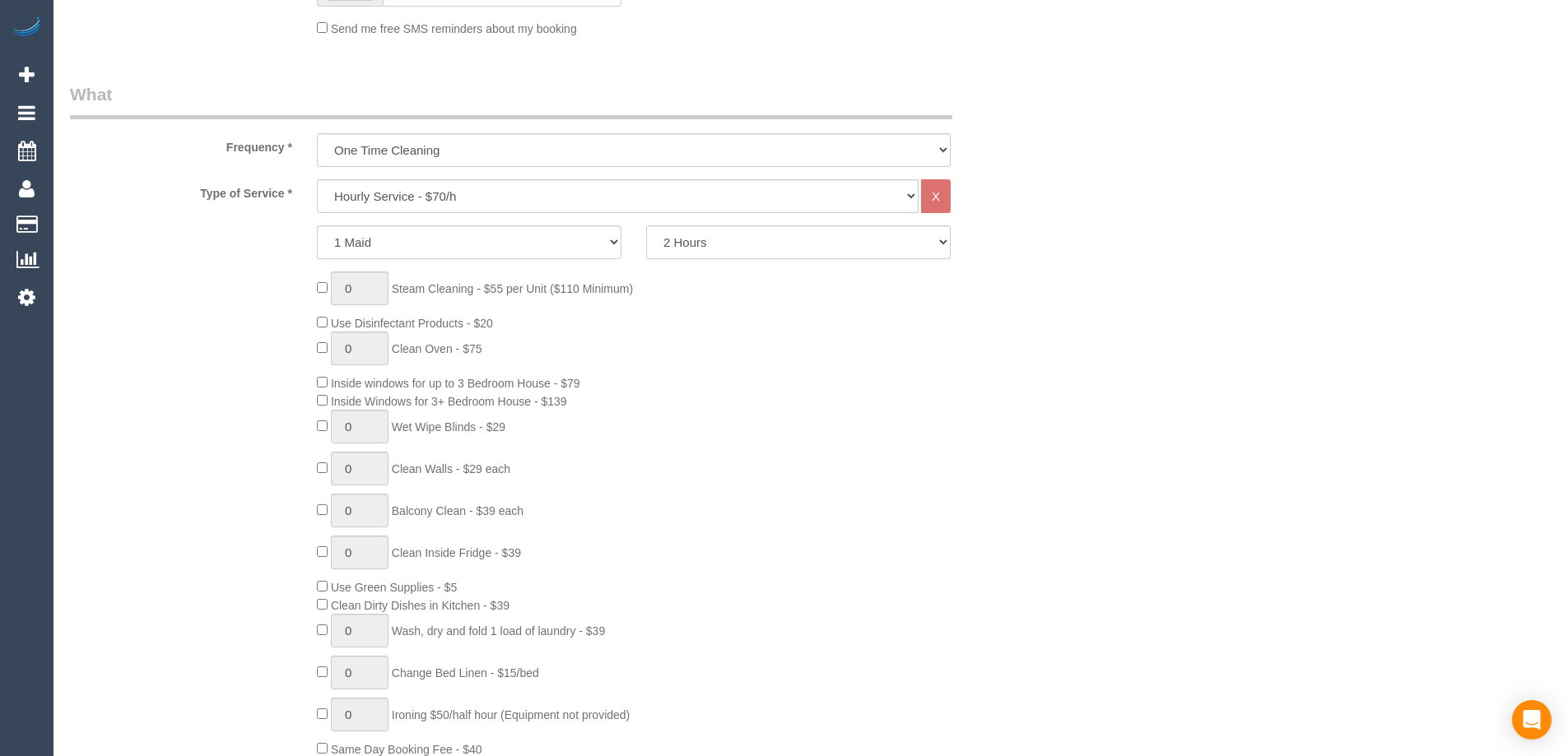
select select "spot35"
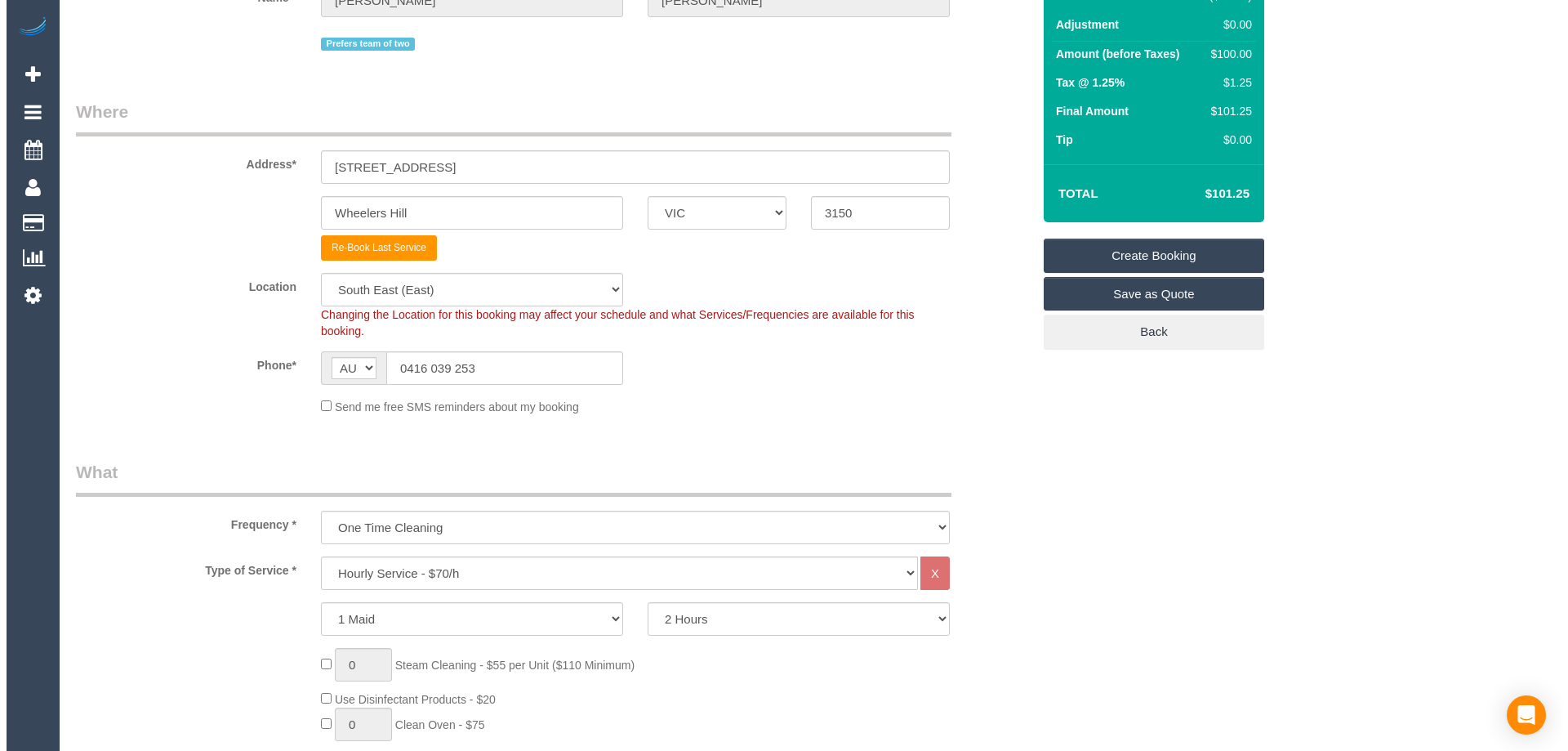
scroll to position [0, 0]
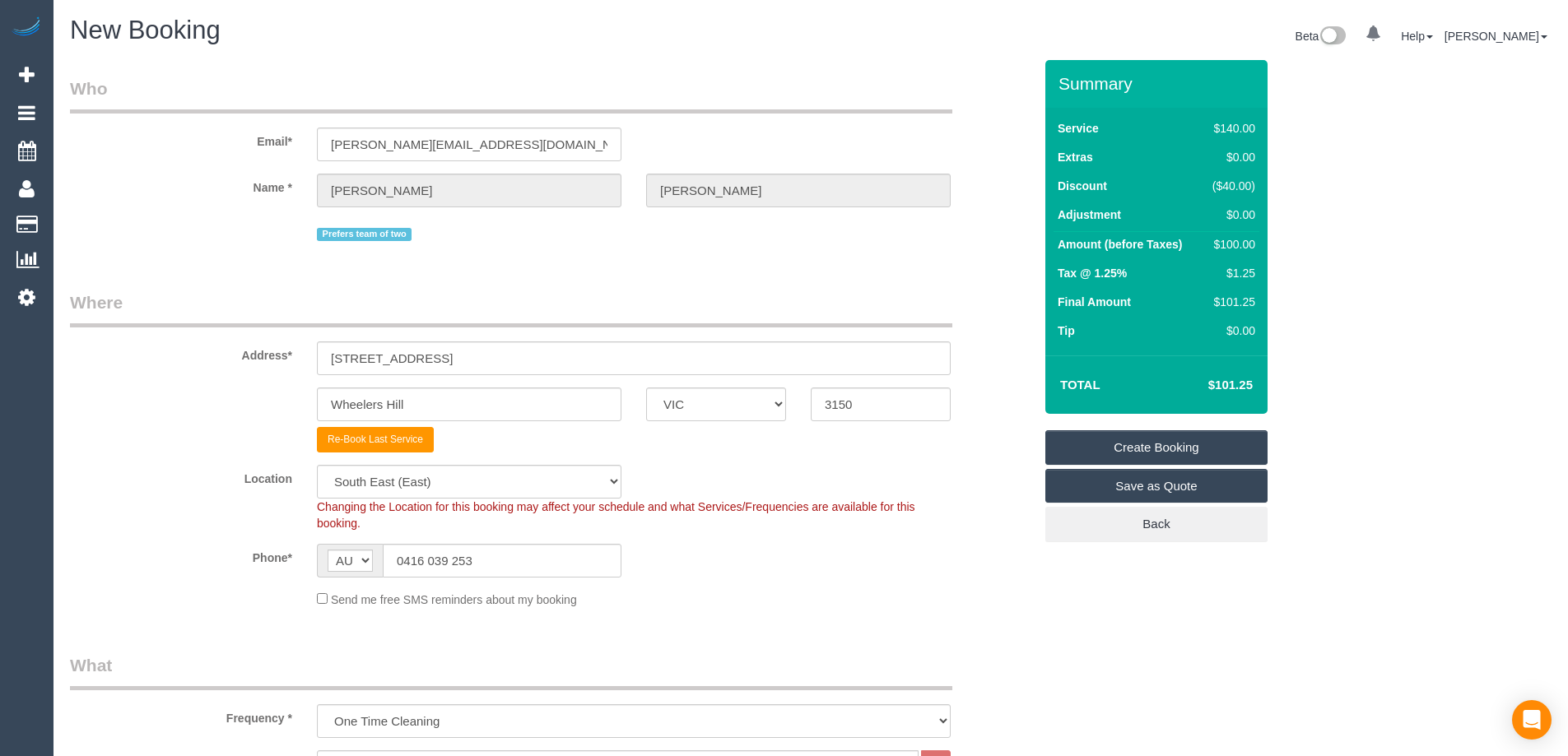
click at [1126, 435] on link "Create Booking" at bounding box center [1156, 447] width 223 height 35
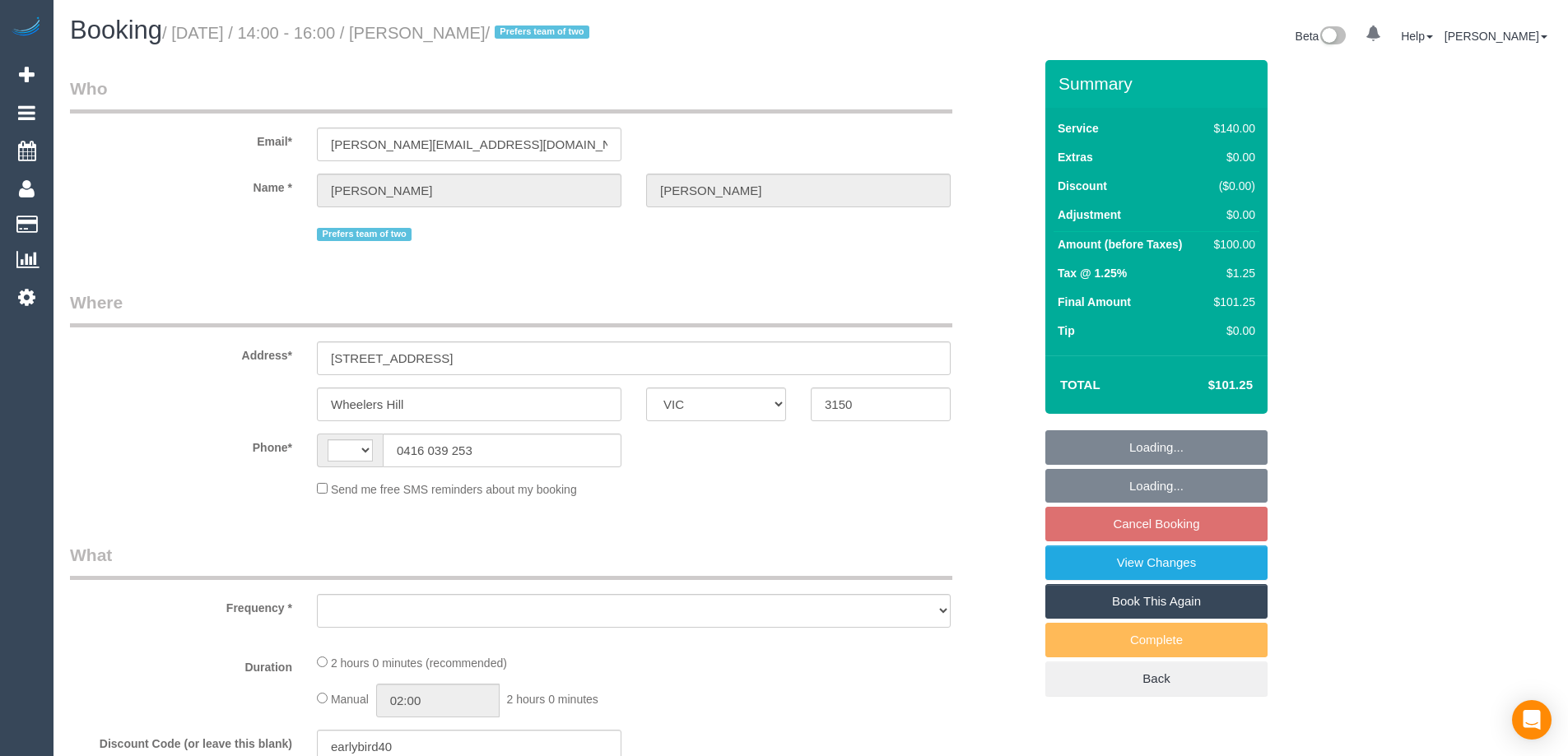
select select "VIC"
select select "object:284"
select select "string:AU"
select select "string:stripe-pm_1OnunU2GScqysDRVg021LcNq"
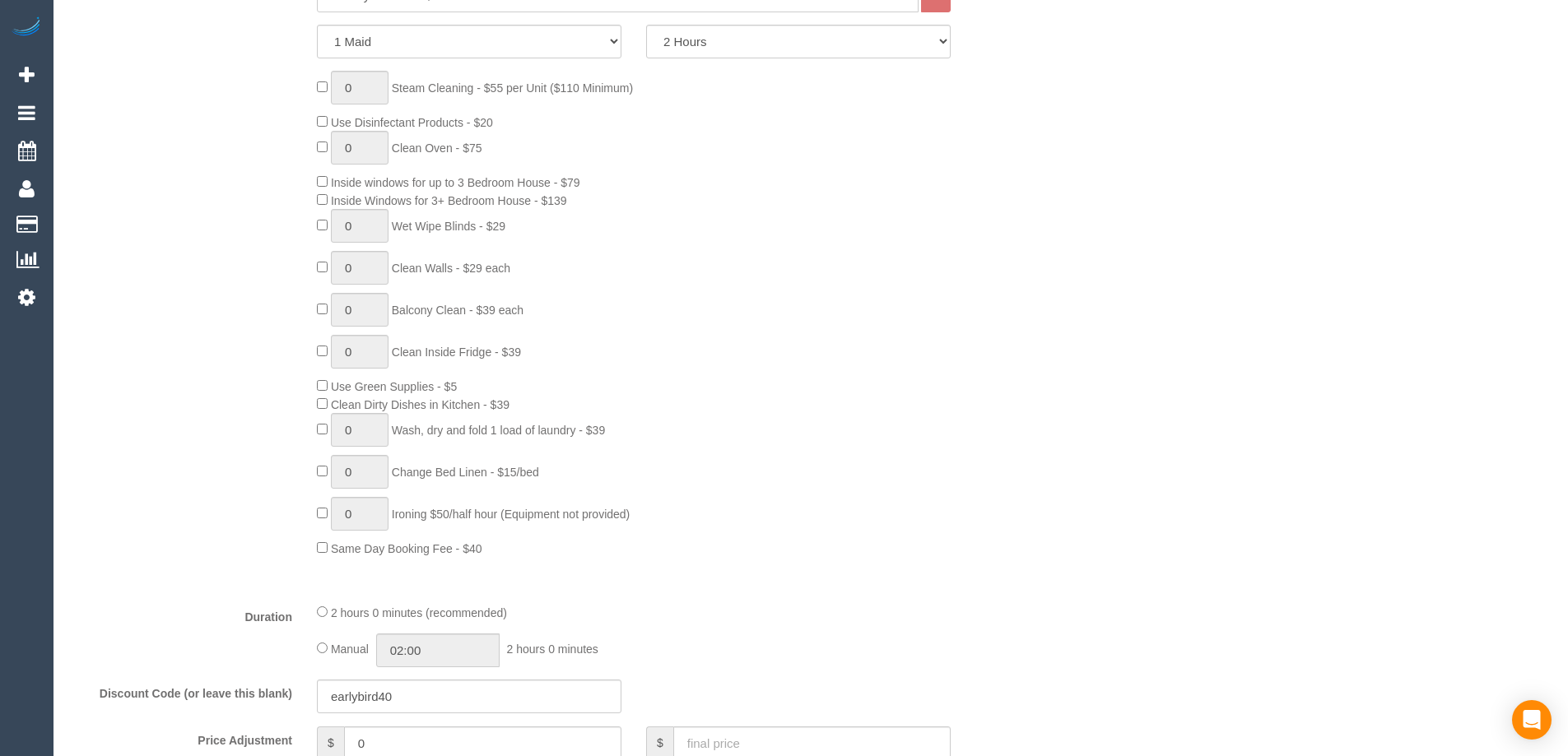
select select "object:1238"
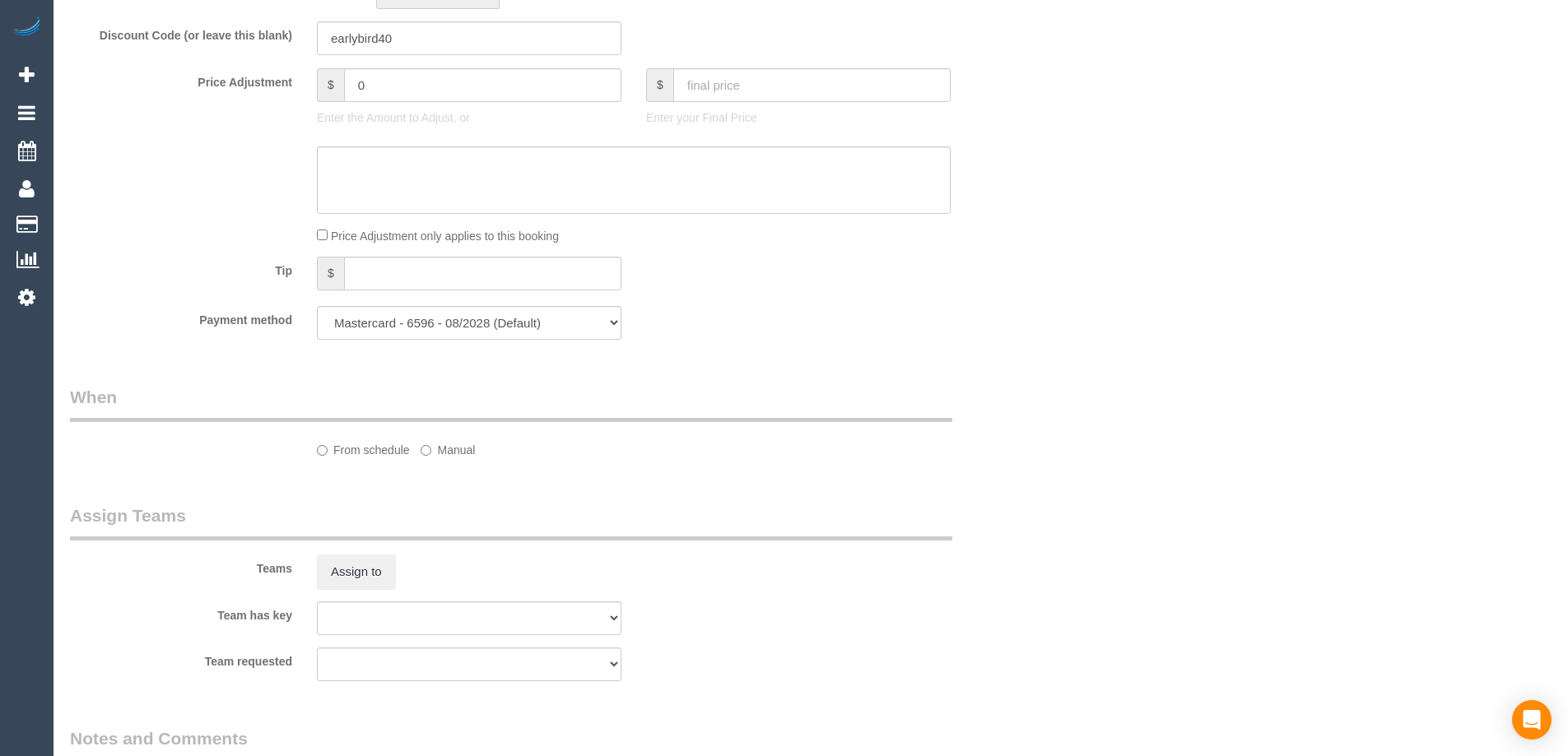
select select "number:27"
select select "number:14"
select select "number:19"
select select "number:36"
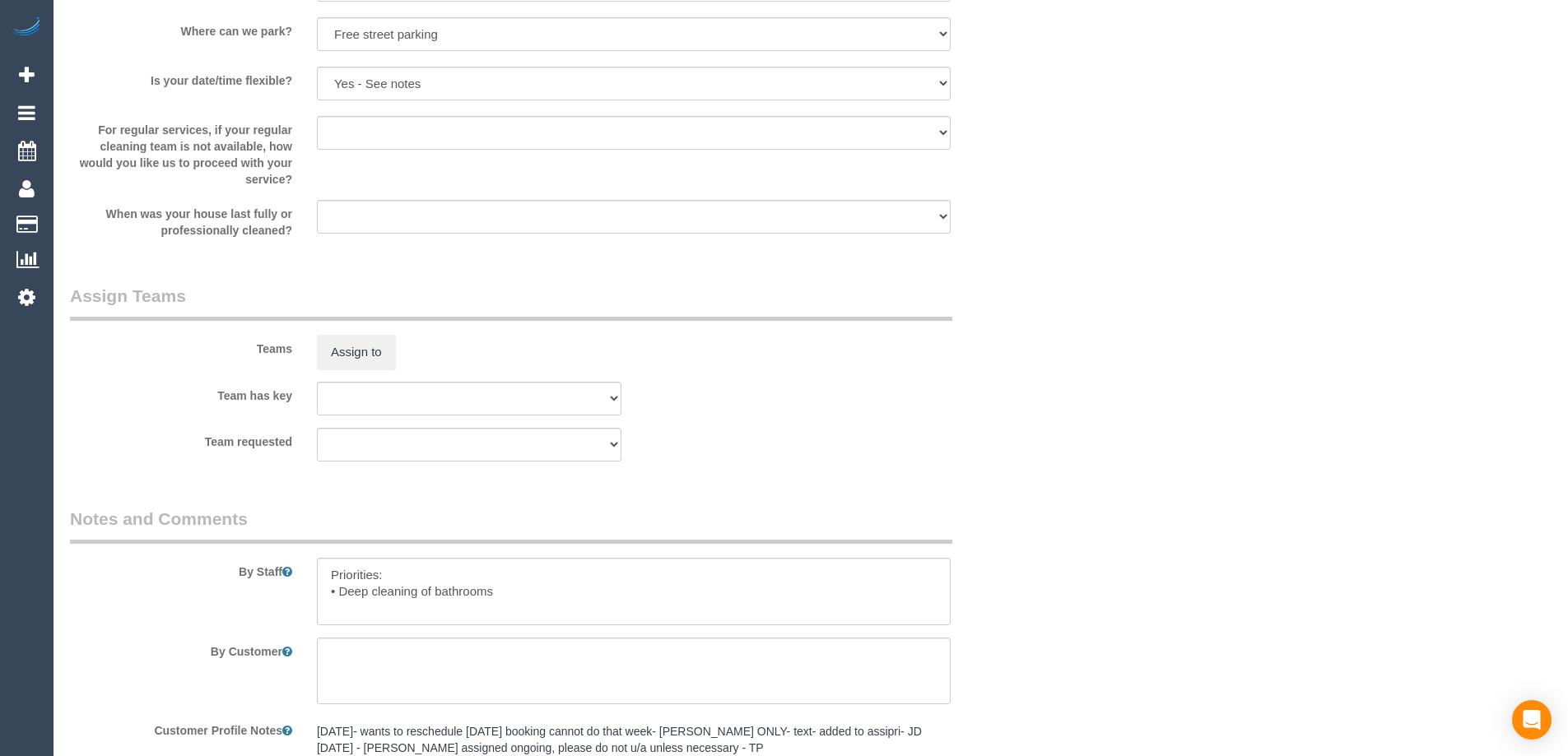
select select "spot5"
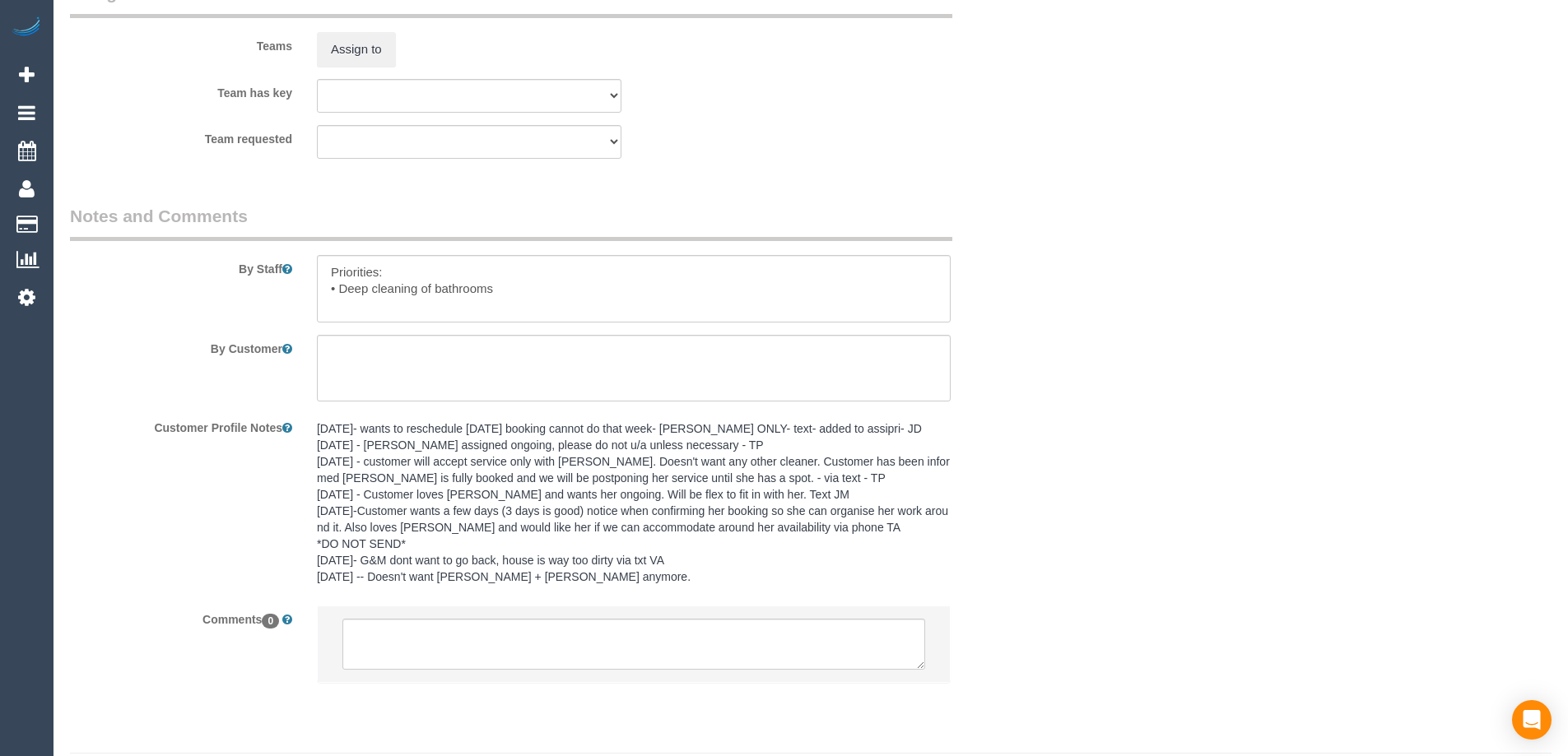
scroll to position [2537, 0]
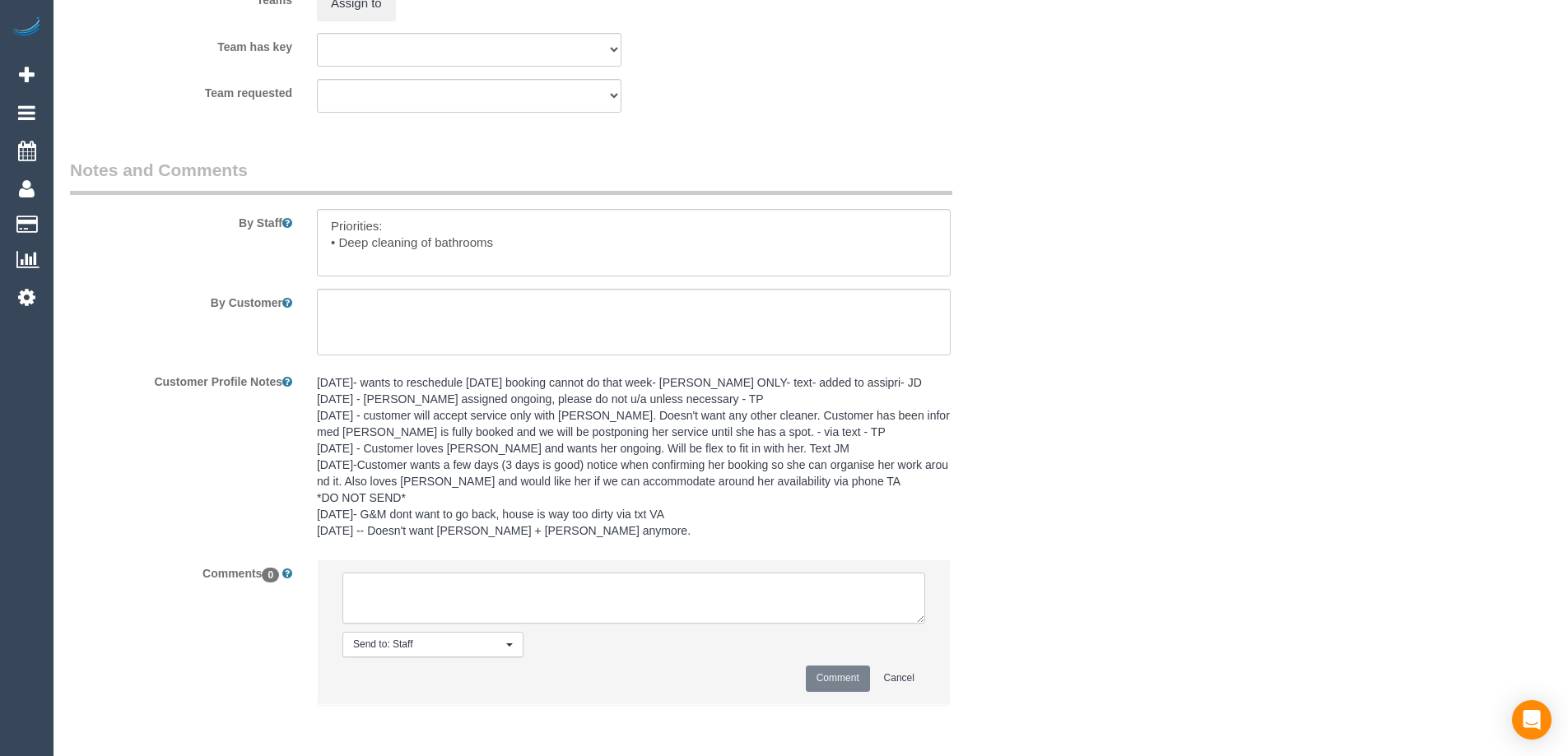
click at [625, 595] on textarea at bounding box center [634, 598] width 583 height 51
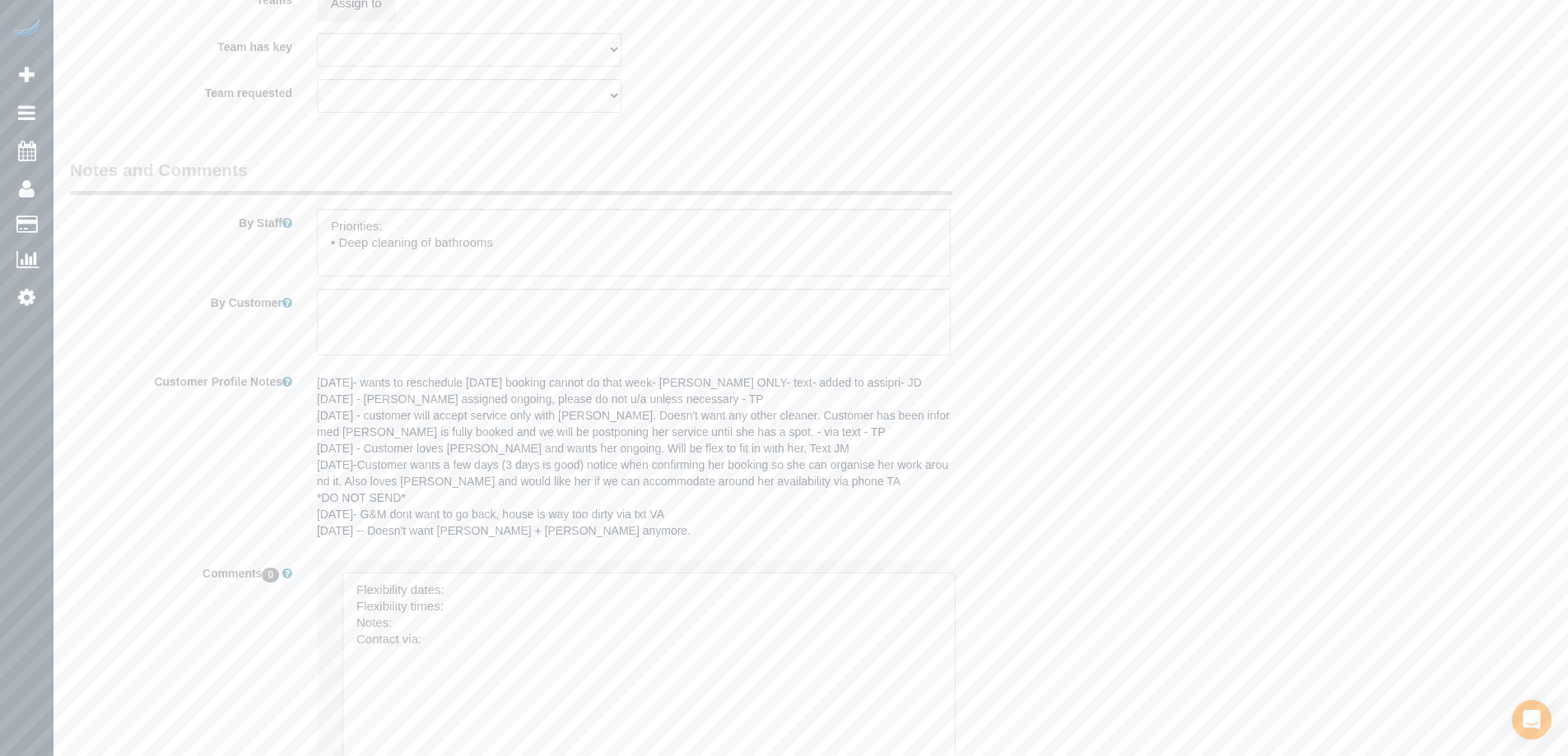
drag, startPoint x: 919, startPoint y: 617, endPoint x: 648, endPoint y: 605, distance: 271.3
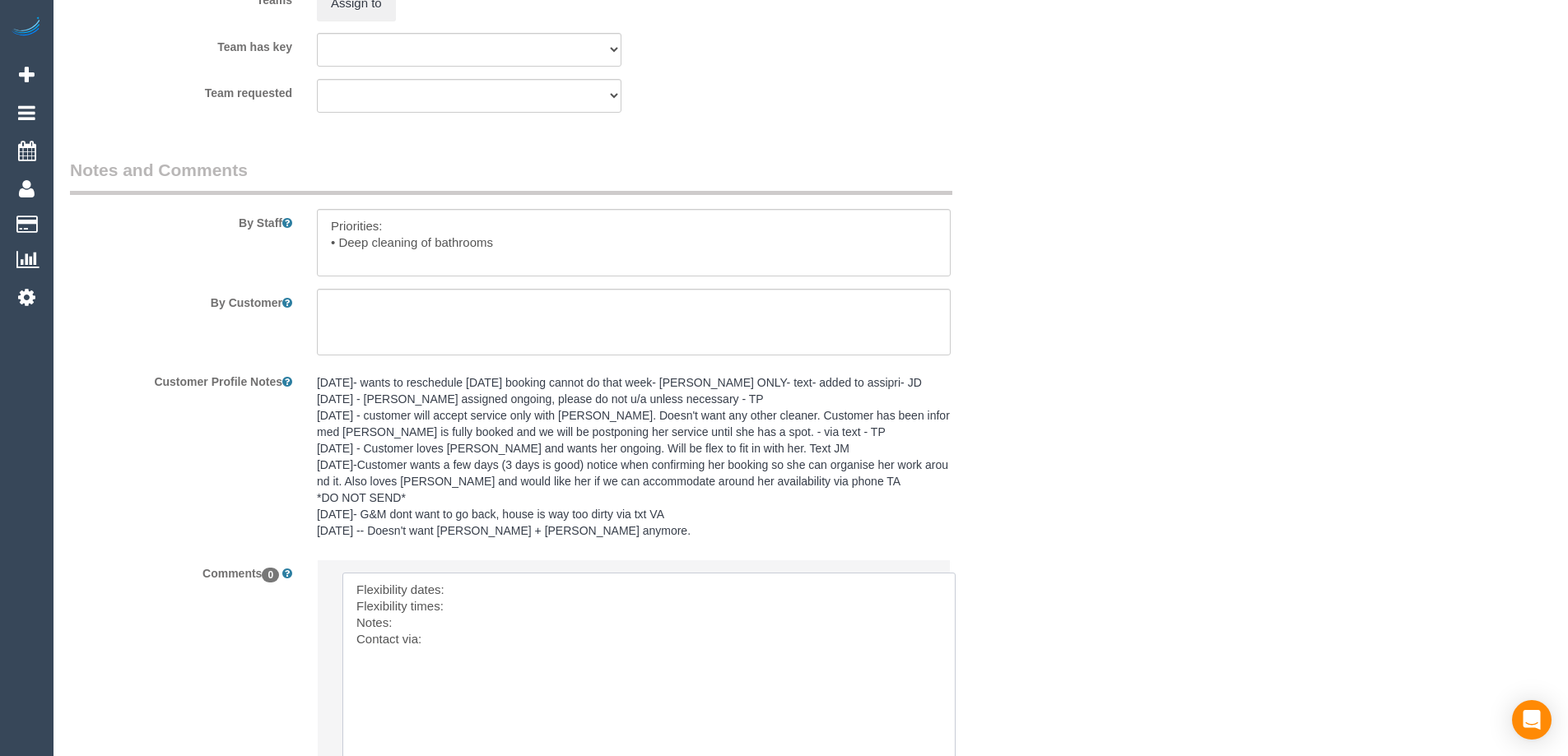
click at [539, 586] on textarea at bounding box center [649, 683] width 613 height 222
type textarea "Flexibility dates: Monday Flexibility times: Notes: Contact via:"
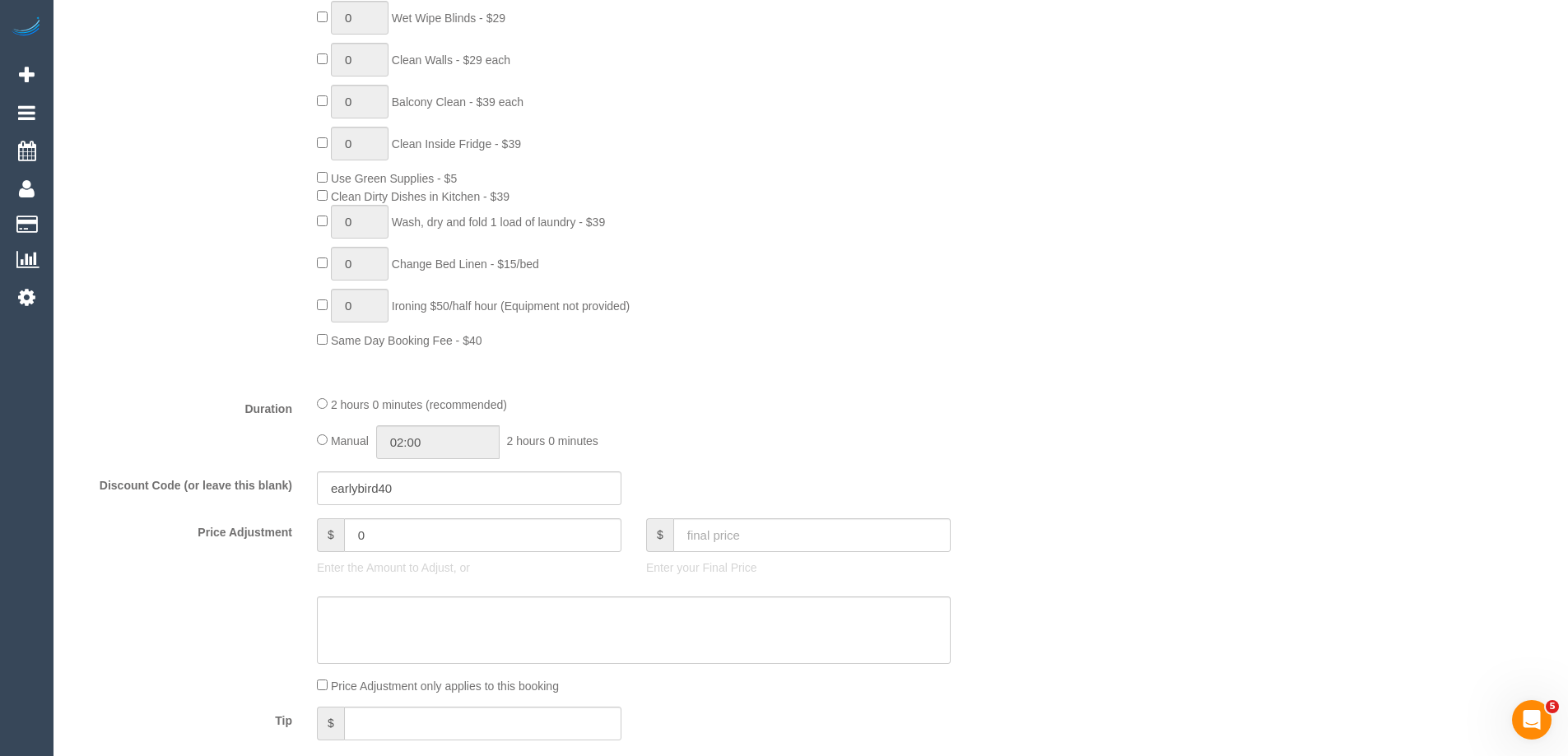
scroll to position [1069, 0]
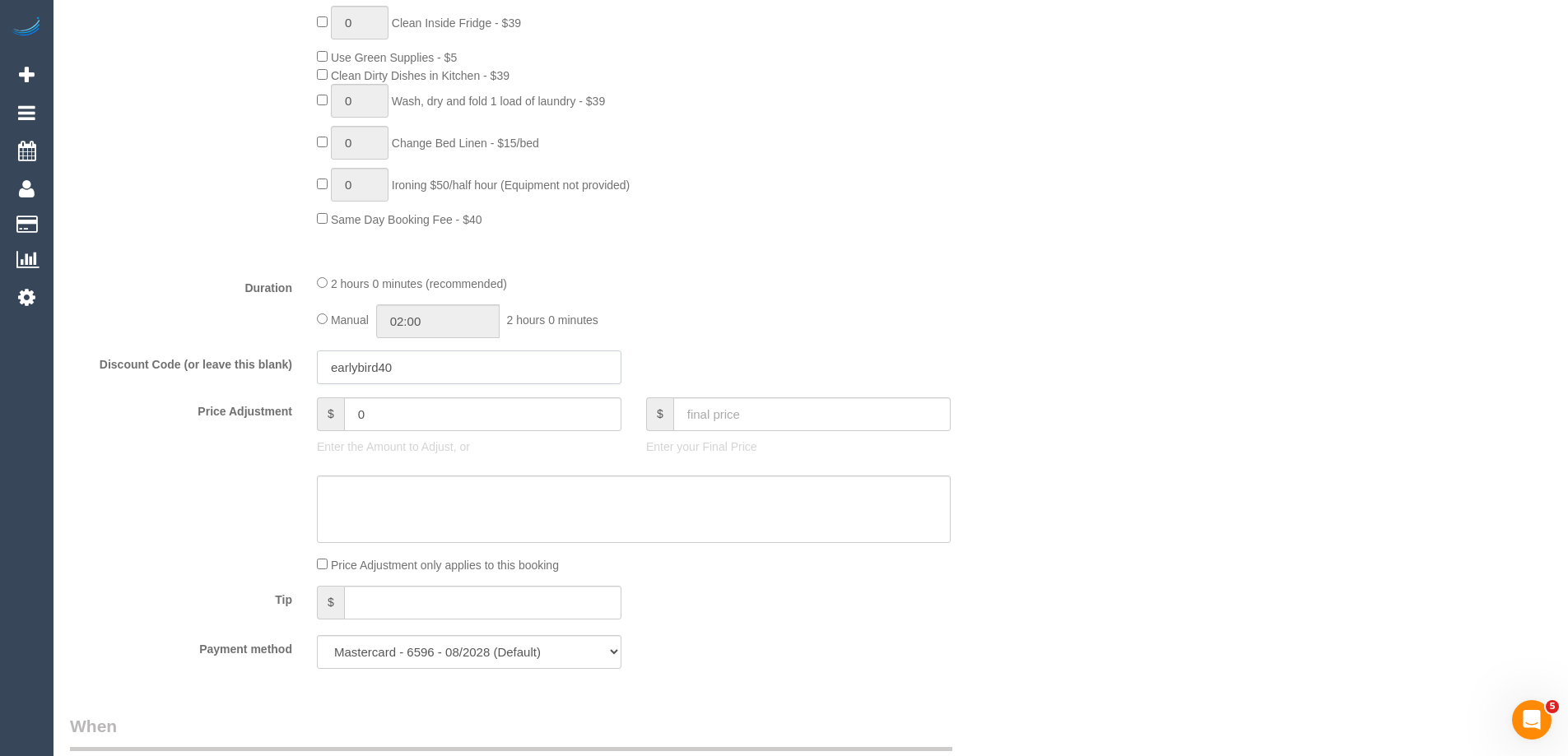
click at [442, 373] on input "earlybird40" at bounding box center [469, 367] width 304 height 34
click at [456, 499] on textarea at bounding box center [634, 510] width 634 height 68
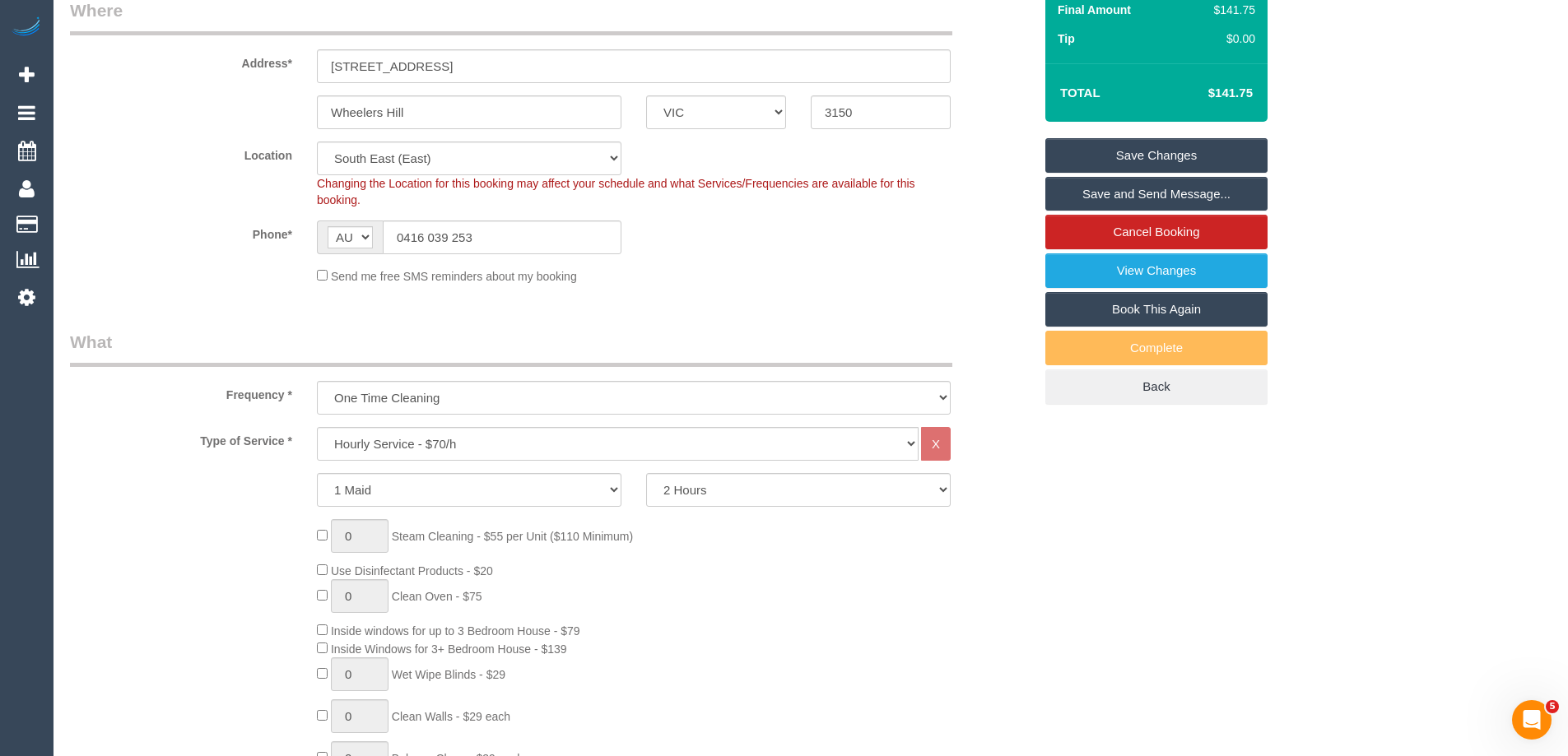
scroll to position [0, 0]
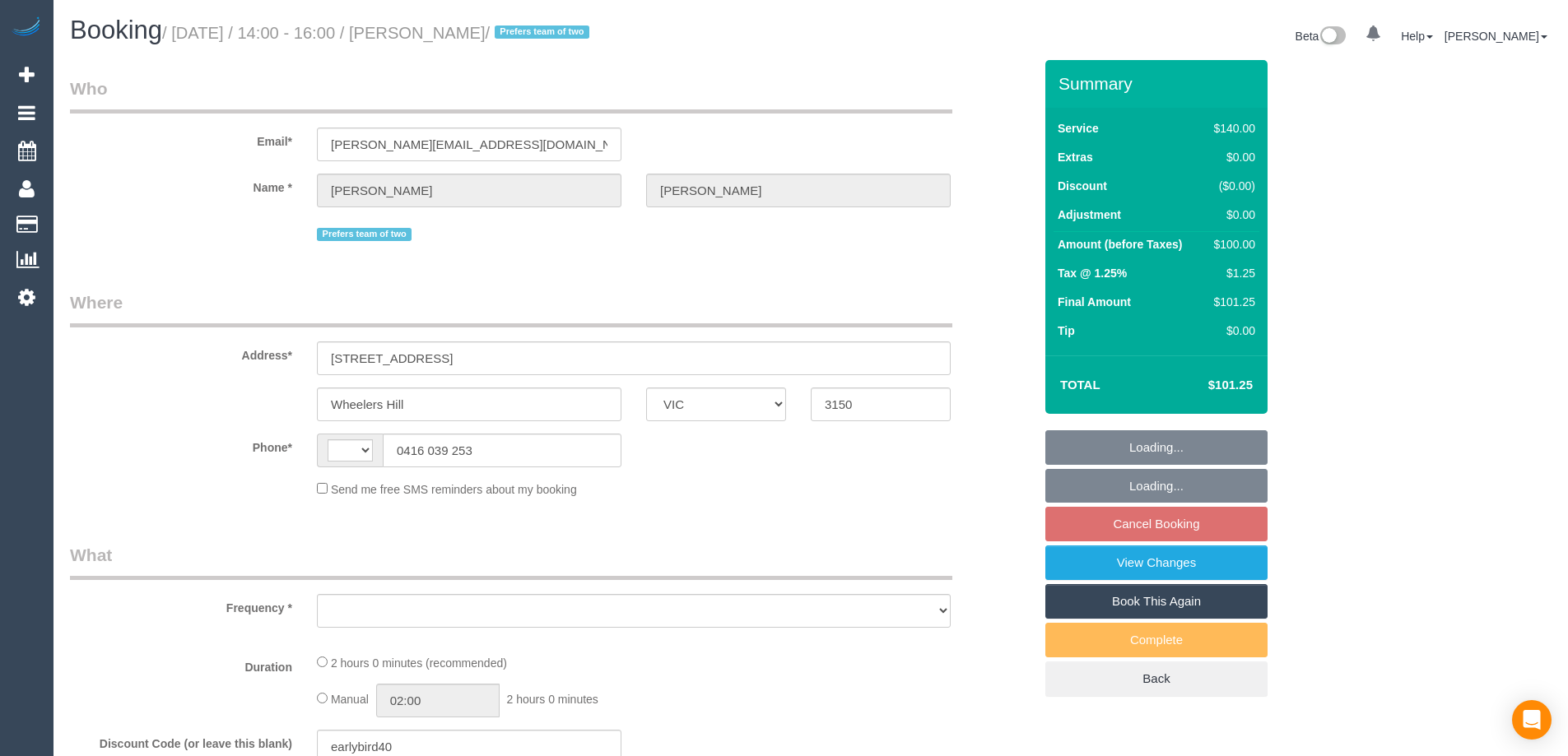
select select "VIC"
select select "string:AU"
select select "object:531"
select select "string:stripe-pm_1OnunU2GScqysDRVg021LcNq"
select select "spot5"
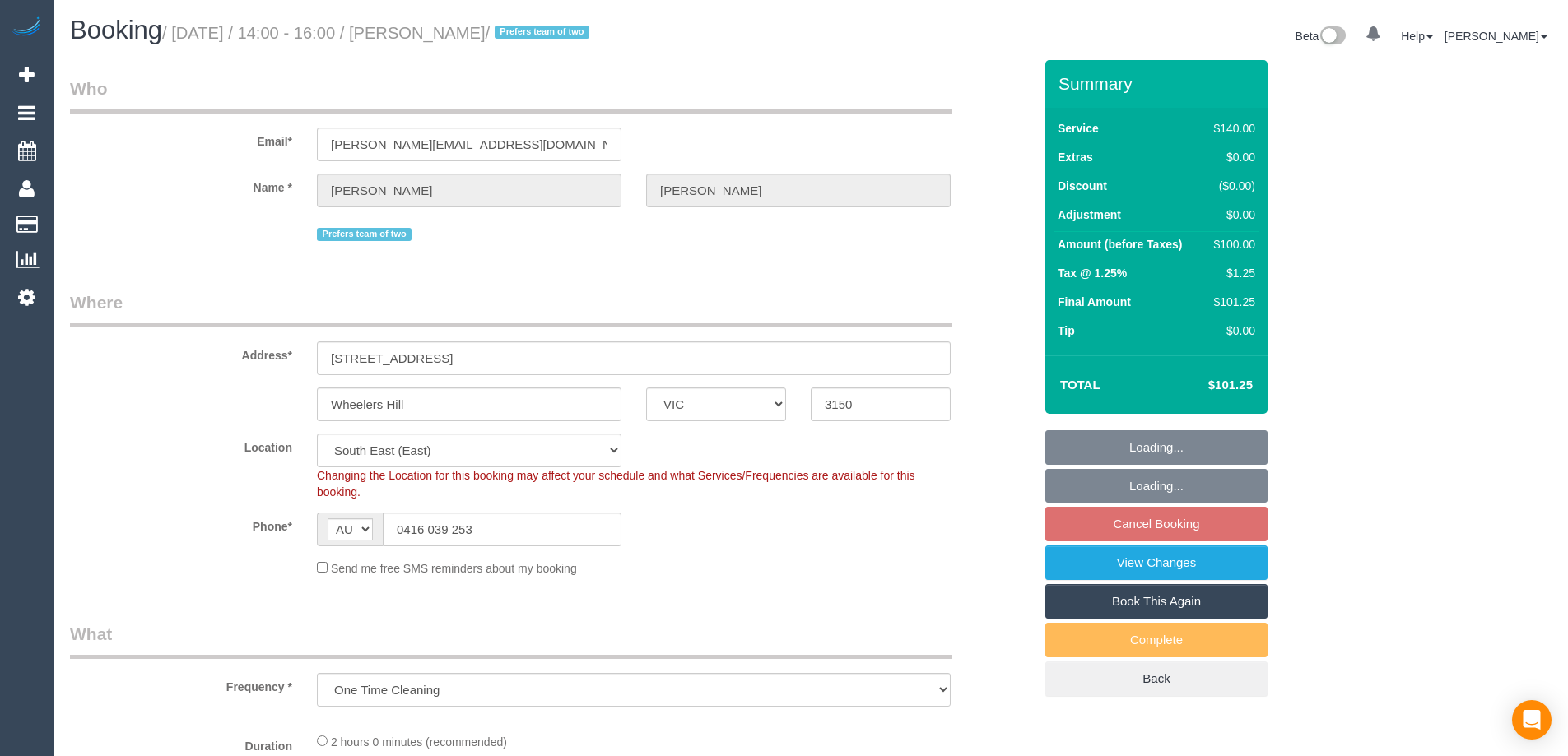
click at [1137, 605] on link "Book This Again" at bounding box center [1156, 601] width 223 height 35
select select "number:27"
select select "number:14"
select select "number:19"
select select "number:36"
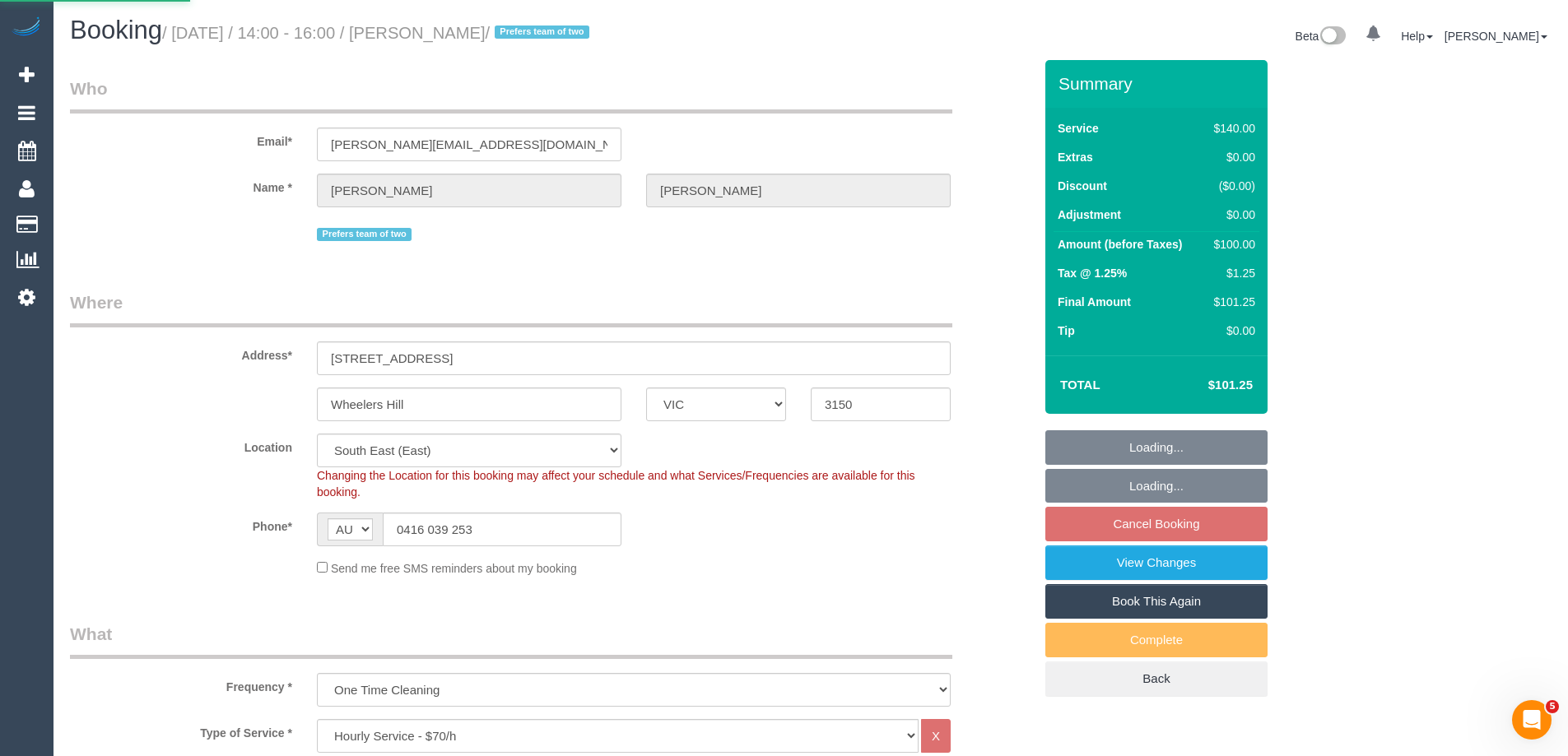
select select "object:853"
select select "spot30"
select select "VIC"
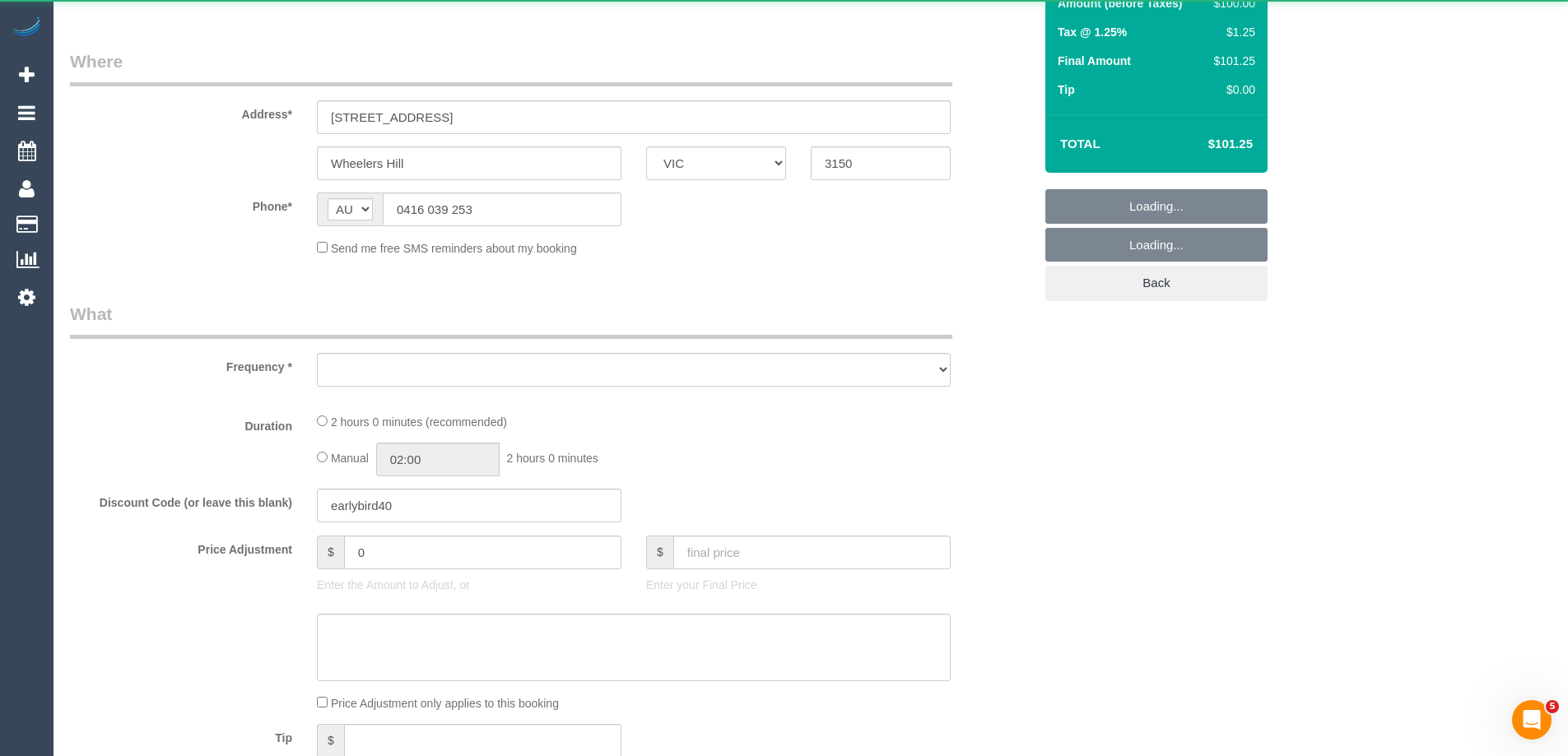
select select "object:2117"
select select "number:27"
select select "number:14"
select select "number:19"
select select "number:36"
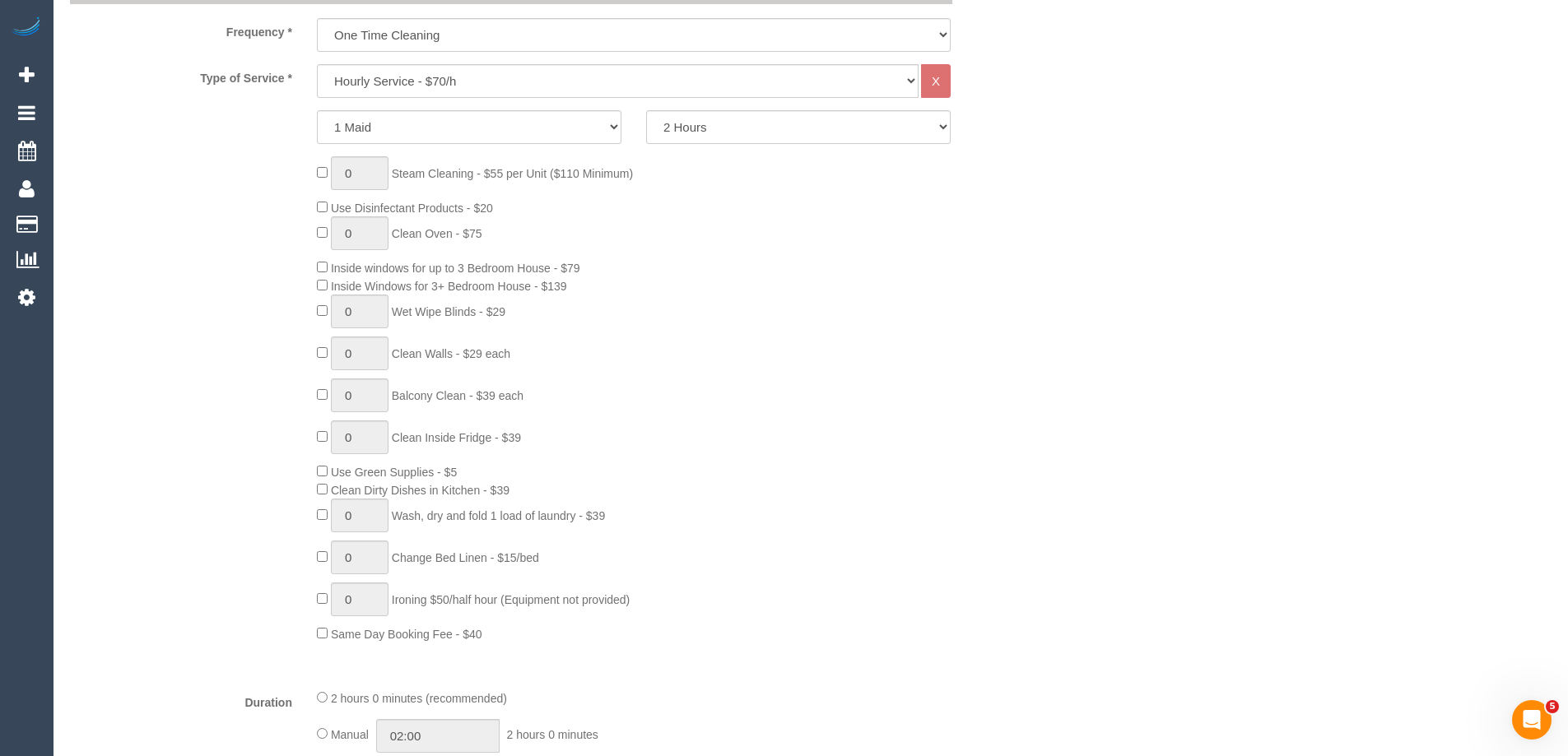
select select "string:stripe-pm_1OnunU2GScqysDRVg021LcNq"
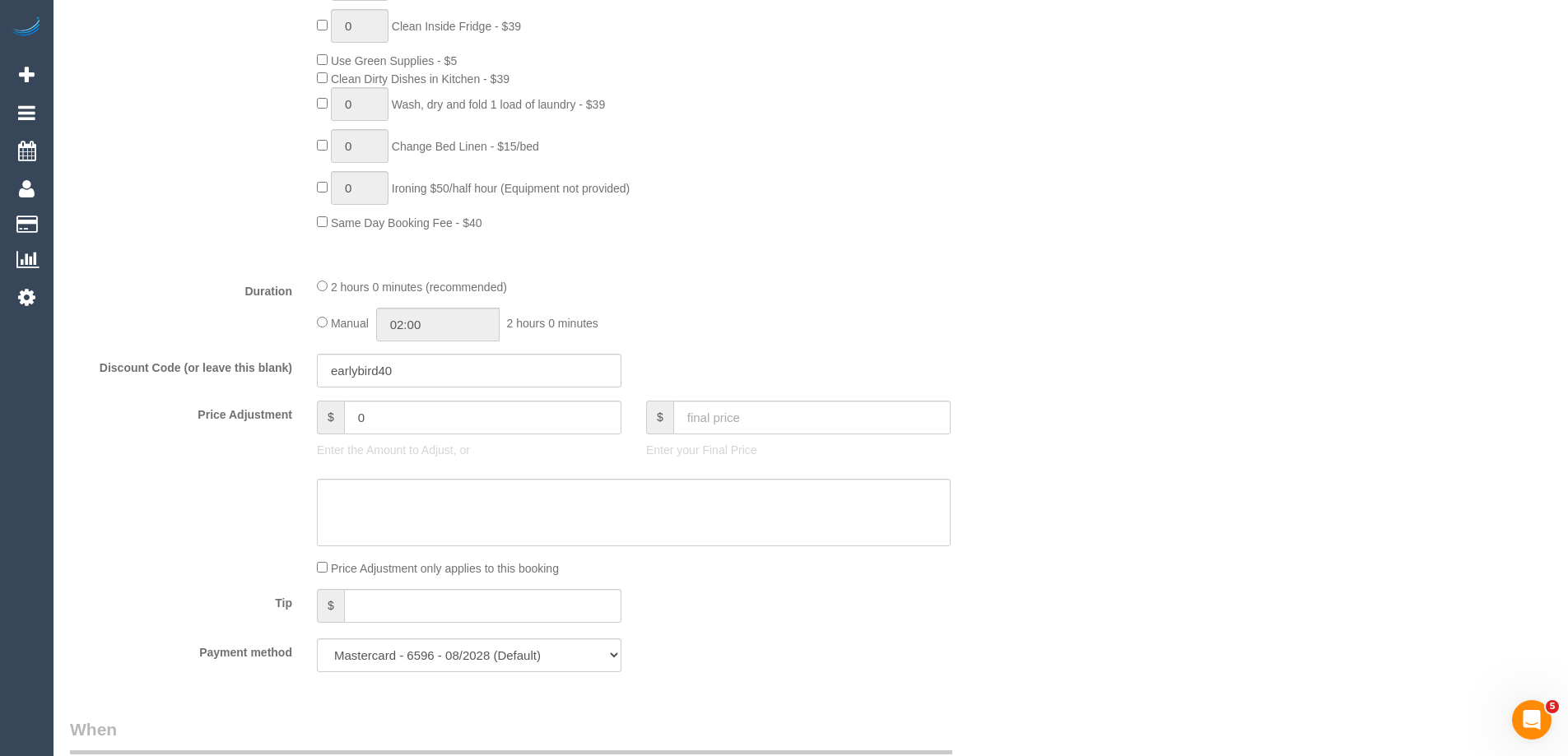
select select "object:2975"
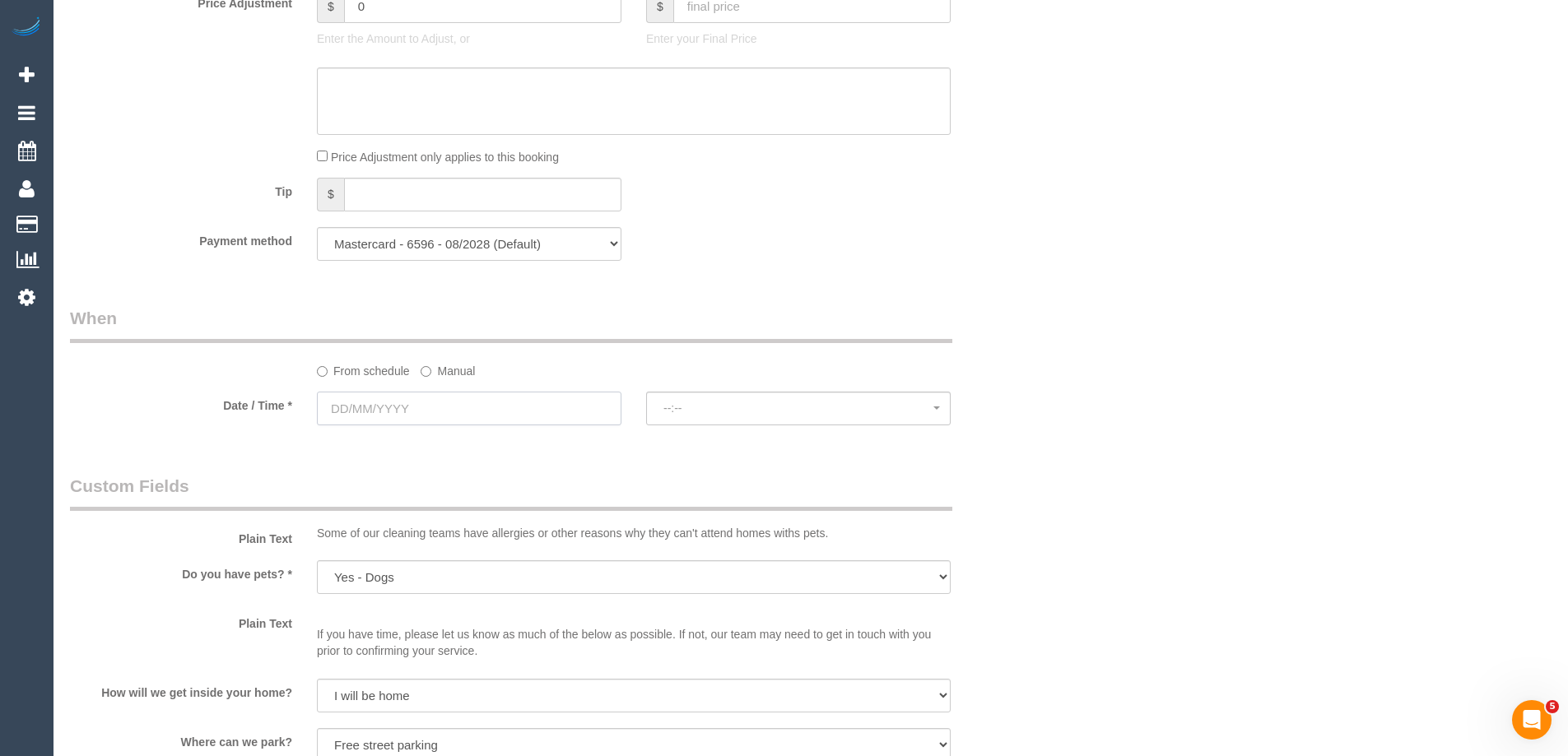
click at [428, 417] on input "text" at bounding box center [469, 408] width 304 height 34
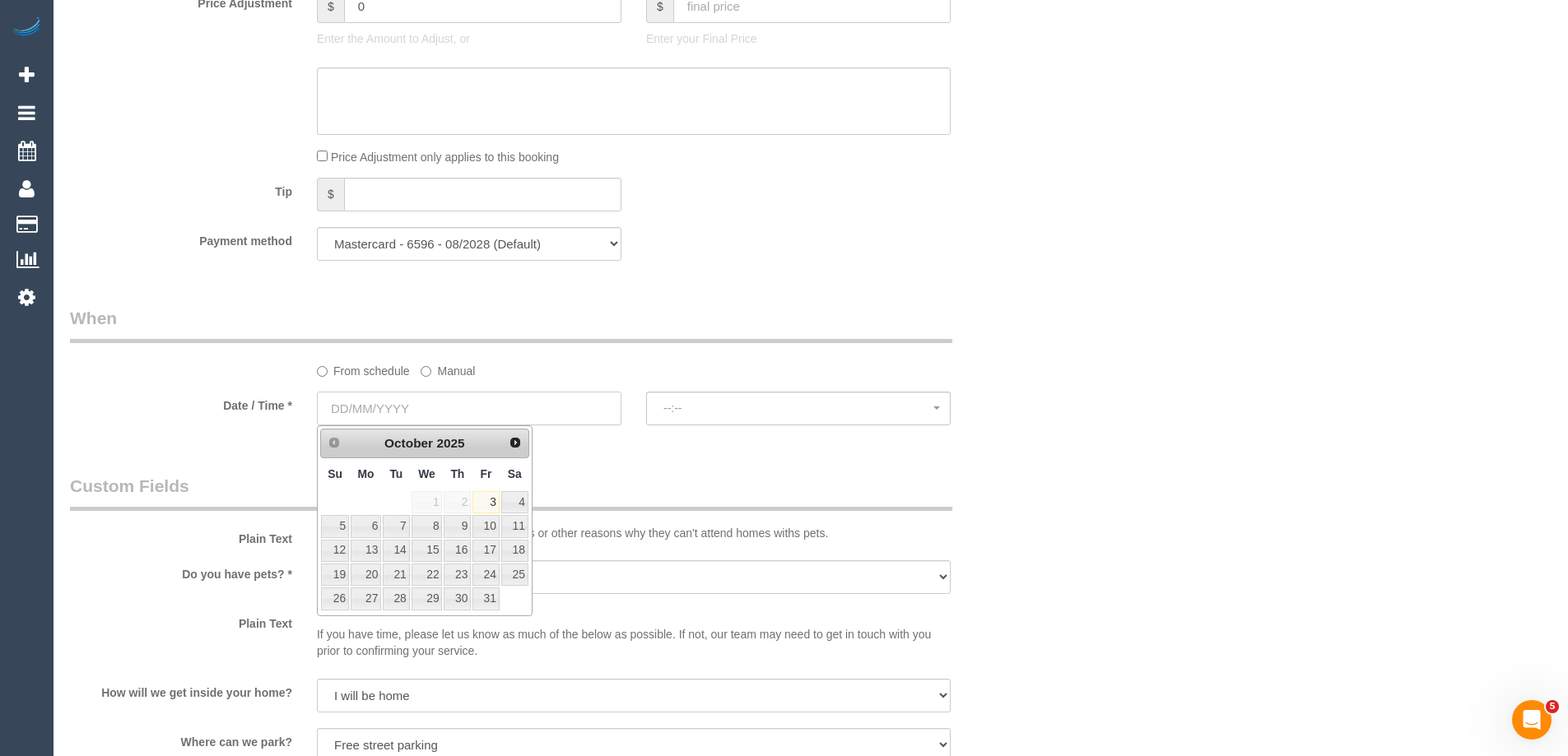
scroll to position [1524, 0]
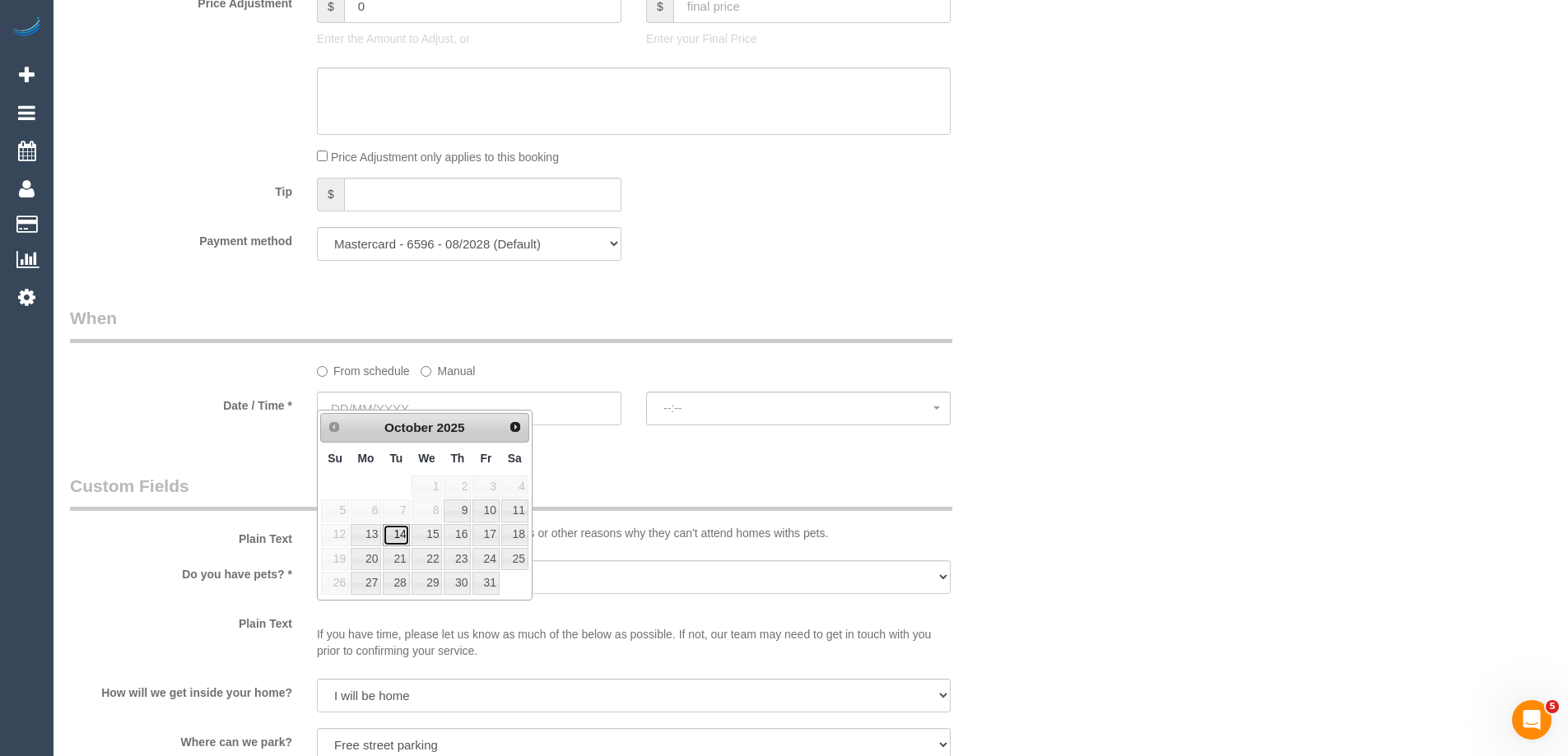
click at [391, 534] on link "14" at bounding box center [396, 534] width 26 height 22
type input "14/10/2025"
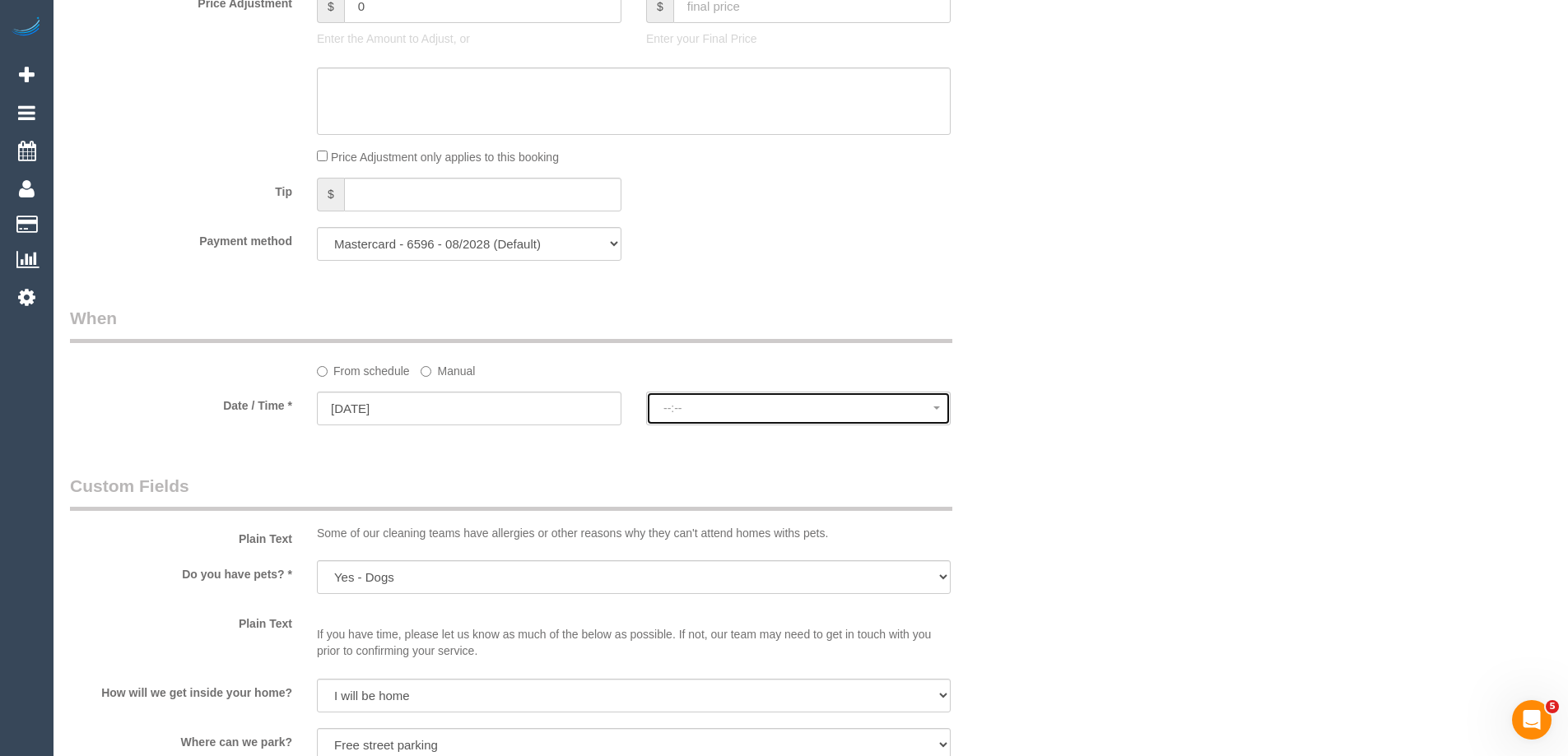
click at [701, 410] on span "--:--" at bounding box center [798, 408] width 270 height 13
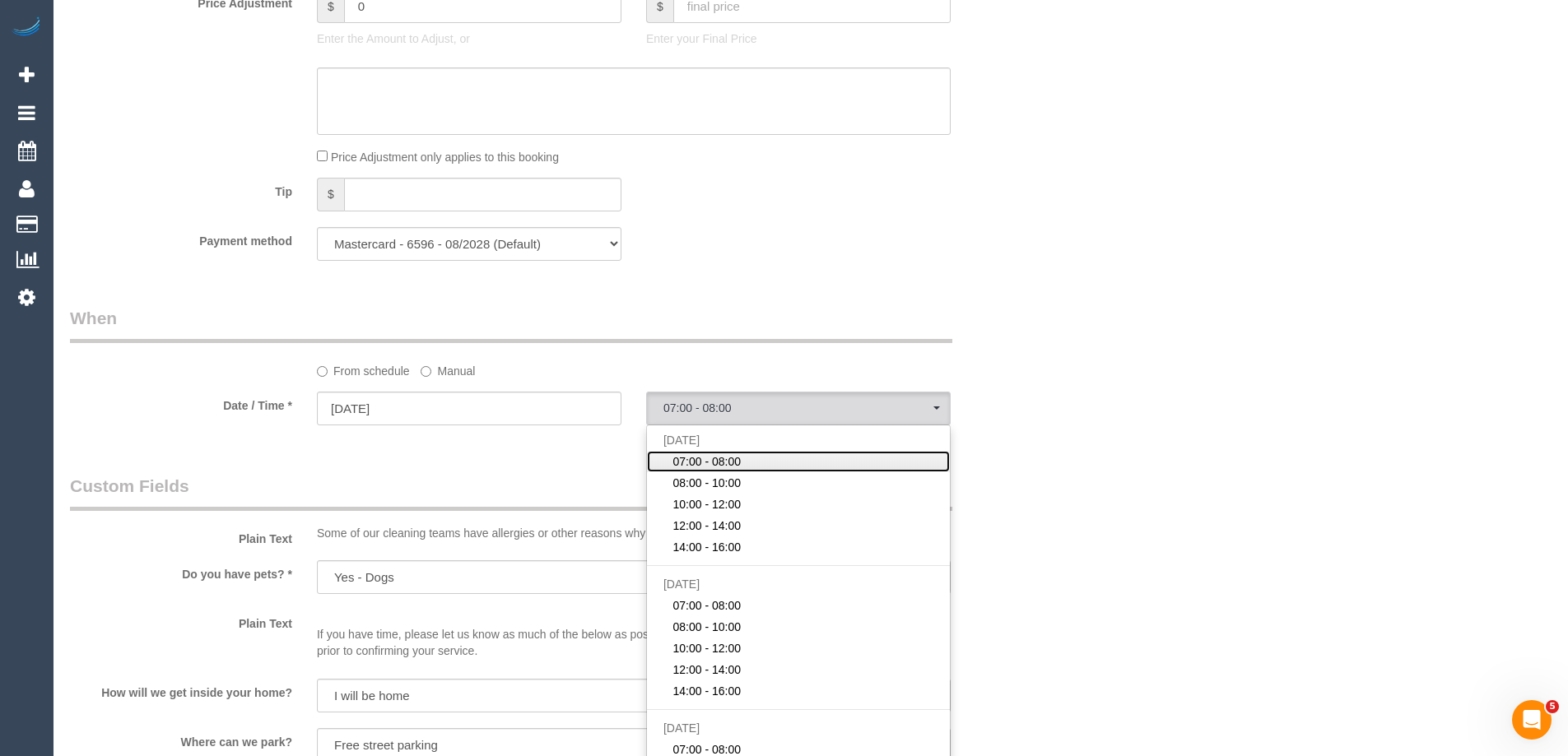
click at [701, 461] on span "07:00 - 08:00" at bounding box center [706, 462] width 69 height 17
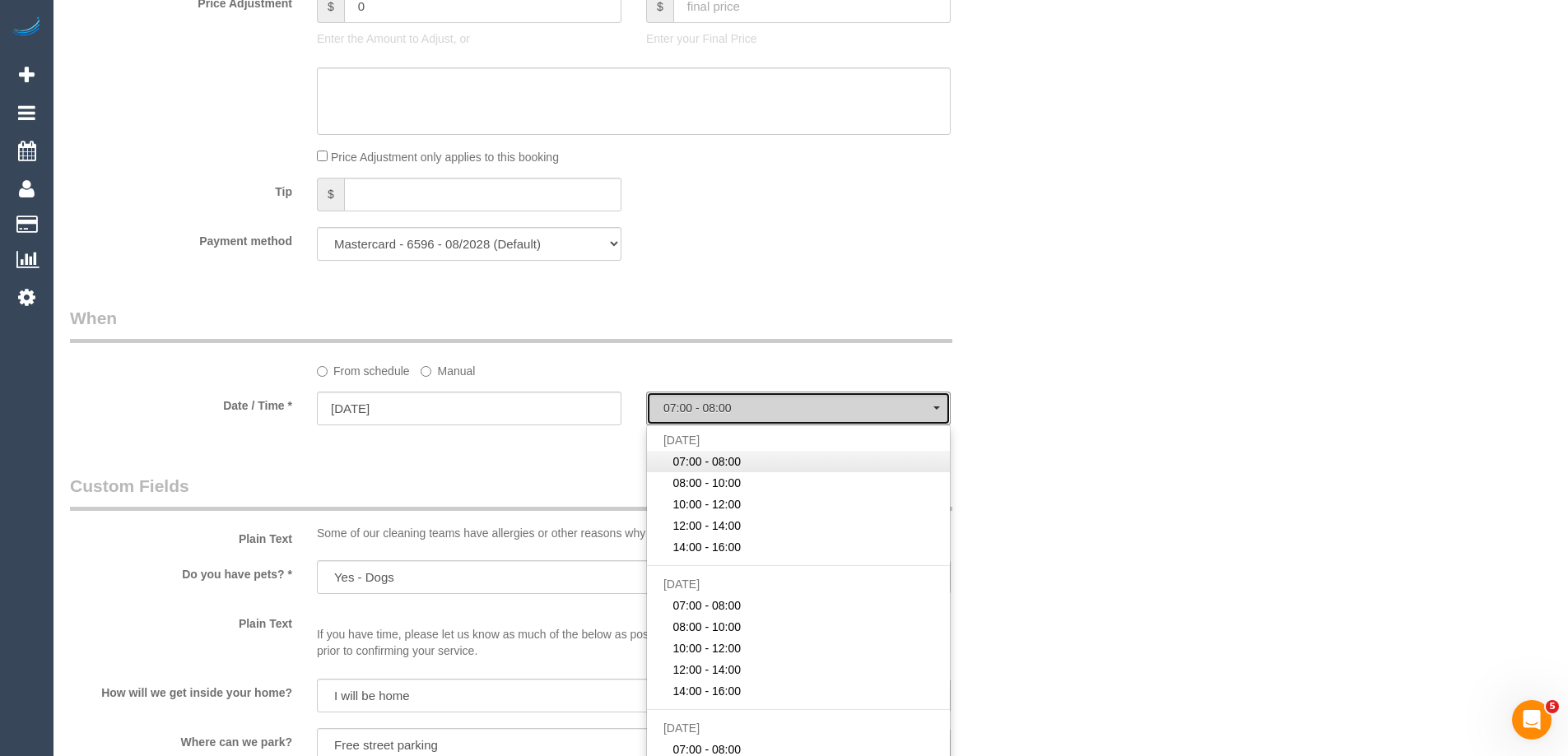
select select "spot76"
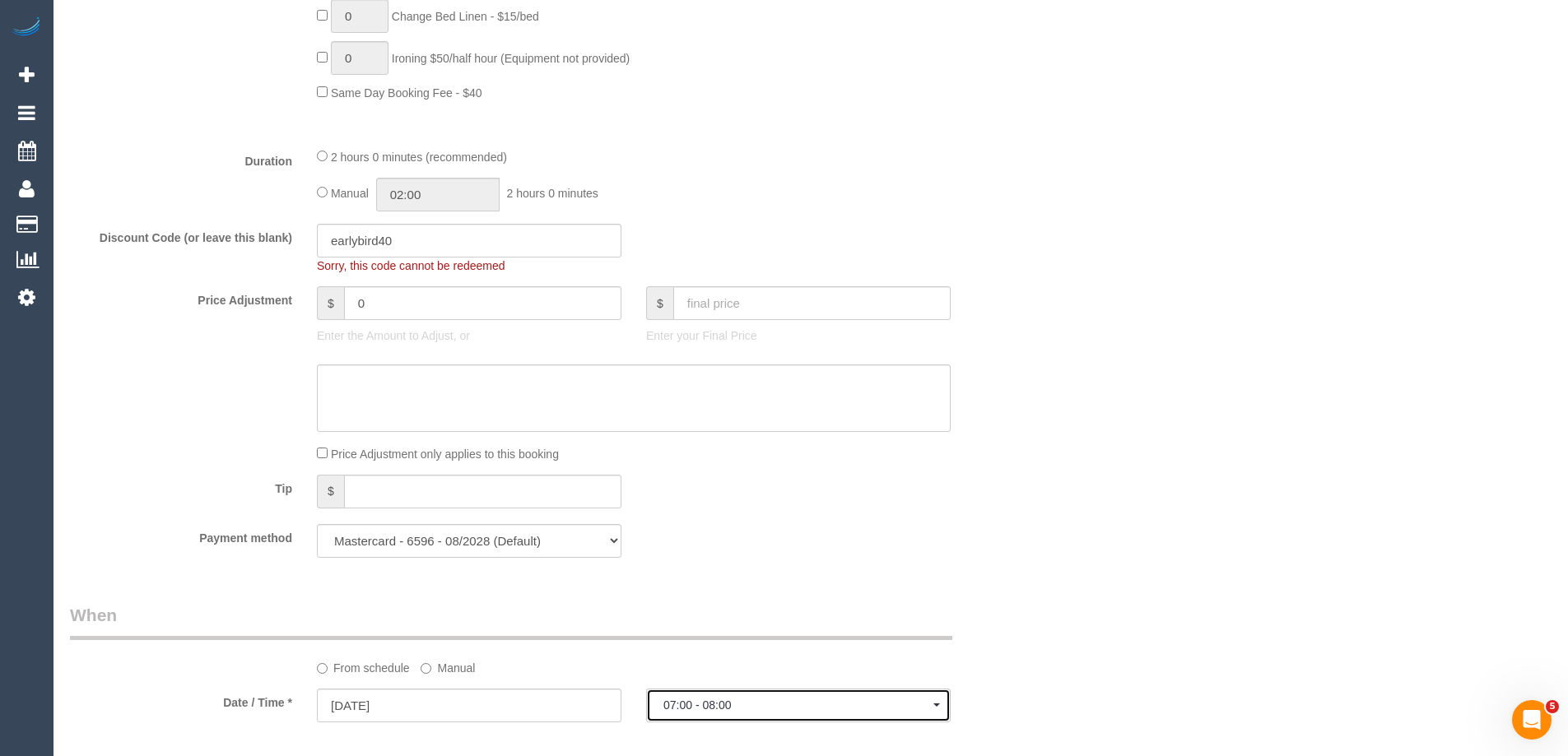
scroll to position [1195, 0]
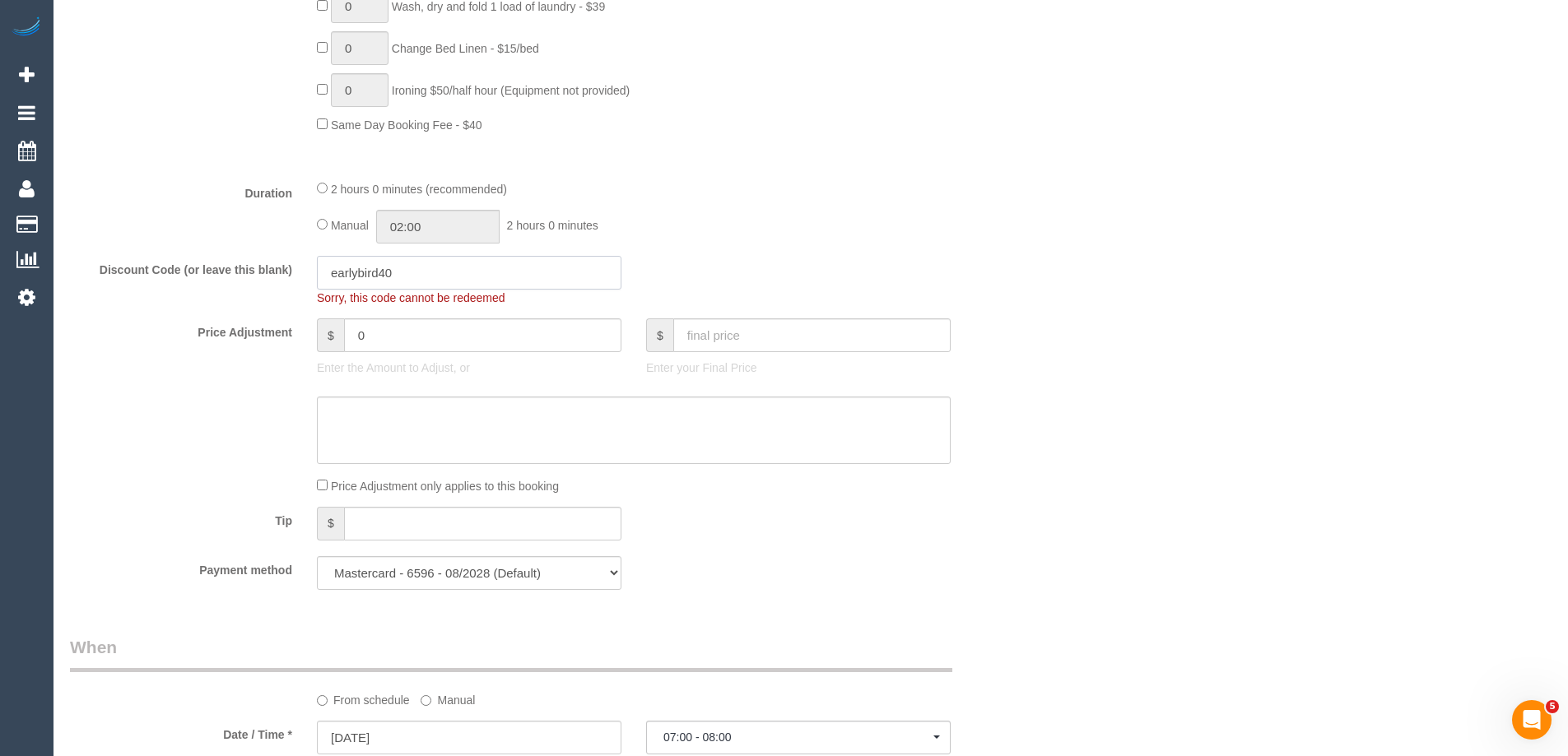
click at [451, 267] on input "earlybird40" at bounding box center [469, 272] width 304 height 34
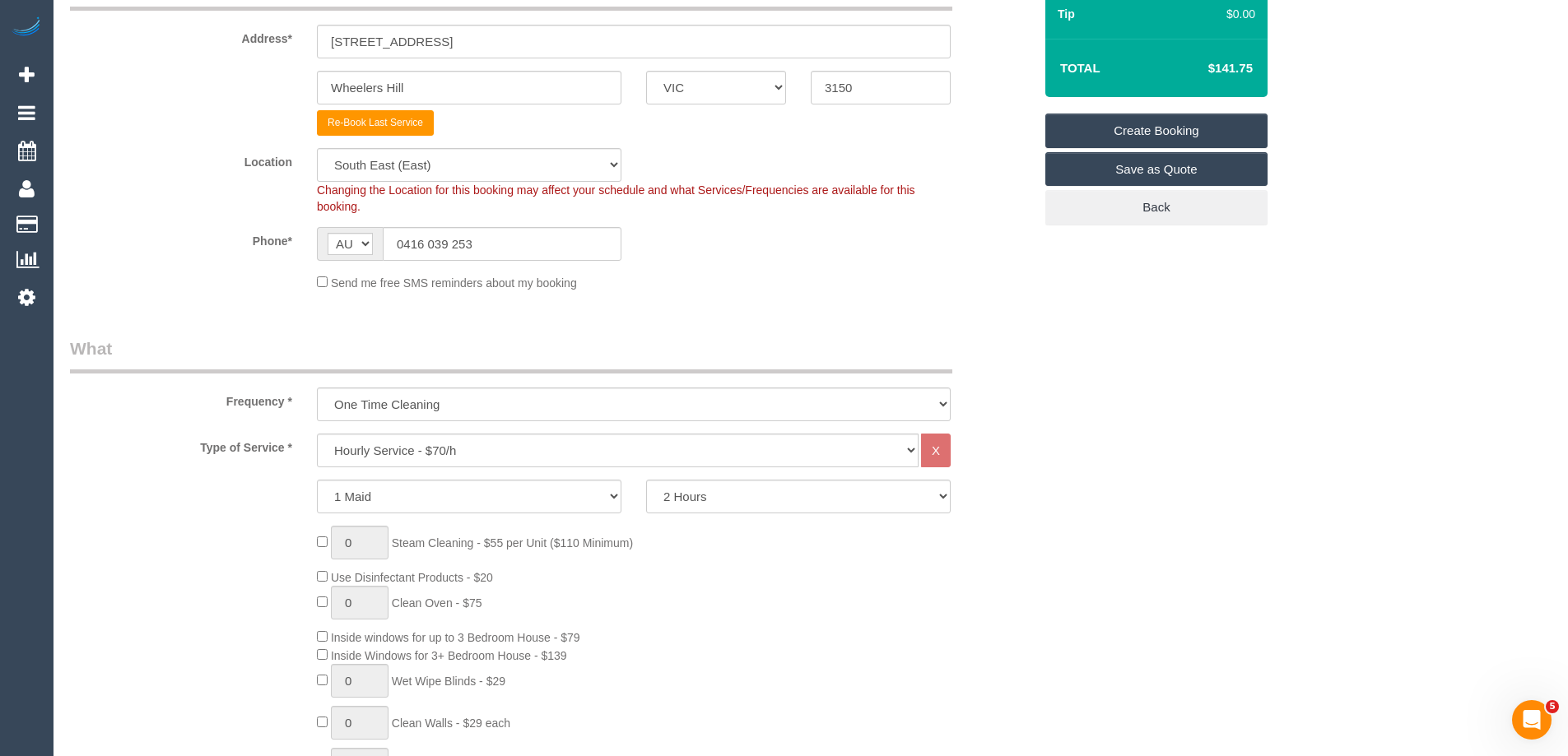
scroll to position [0, 0]
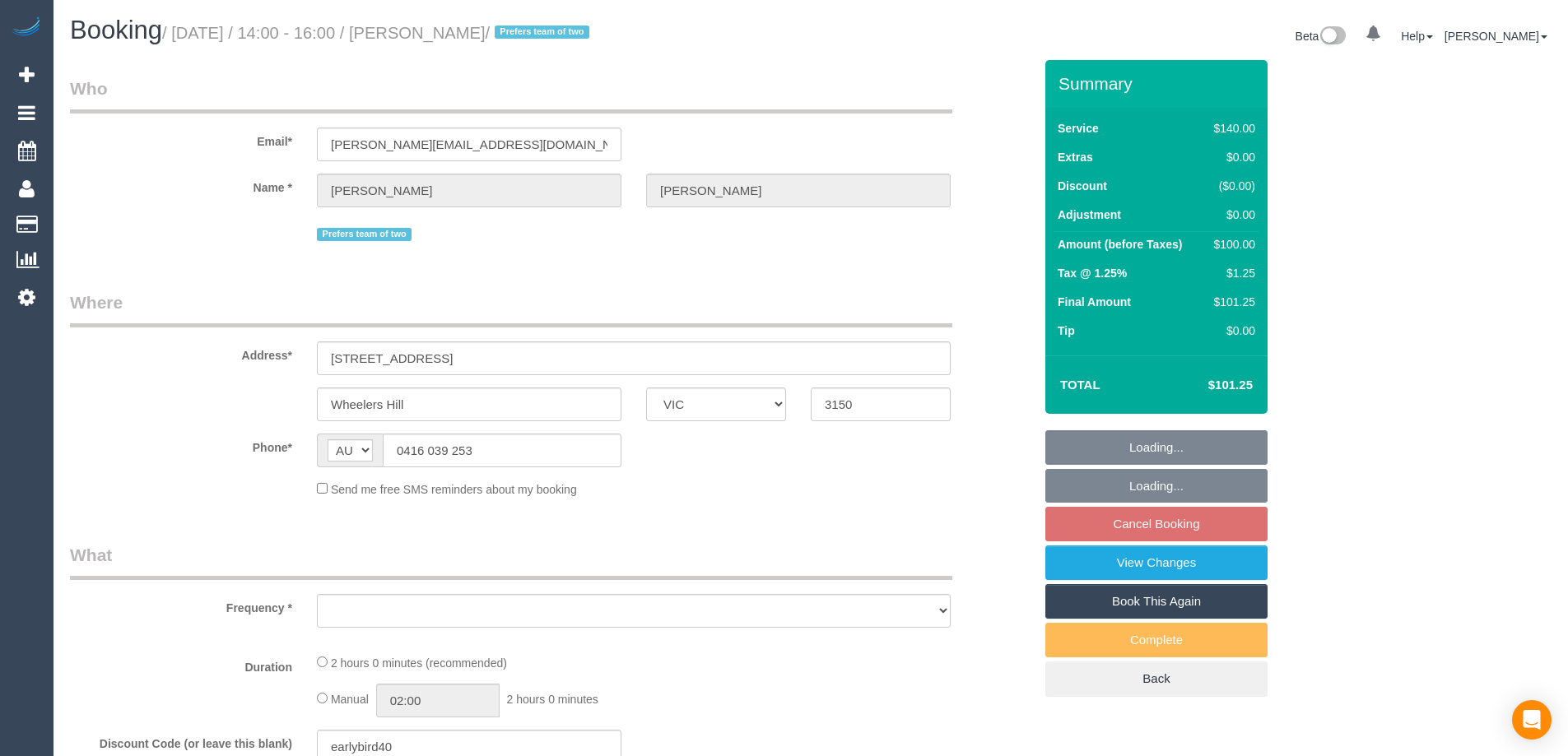
select select "VIC"
select select "object:531"
select select "string:stripe-pm_1OnunU2GScqysDRVg021LcNq"
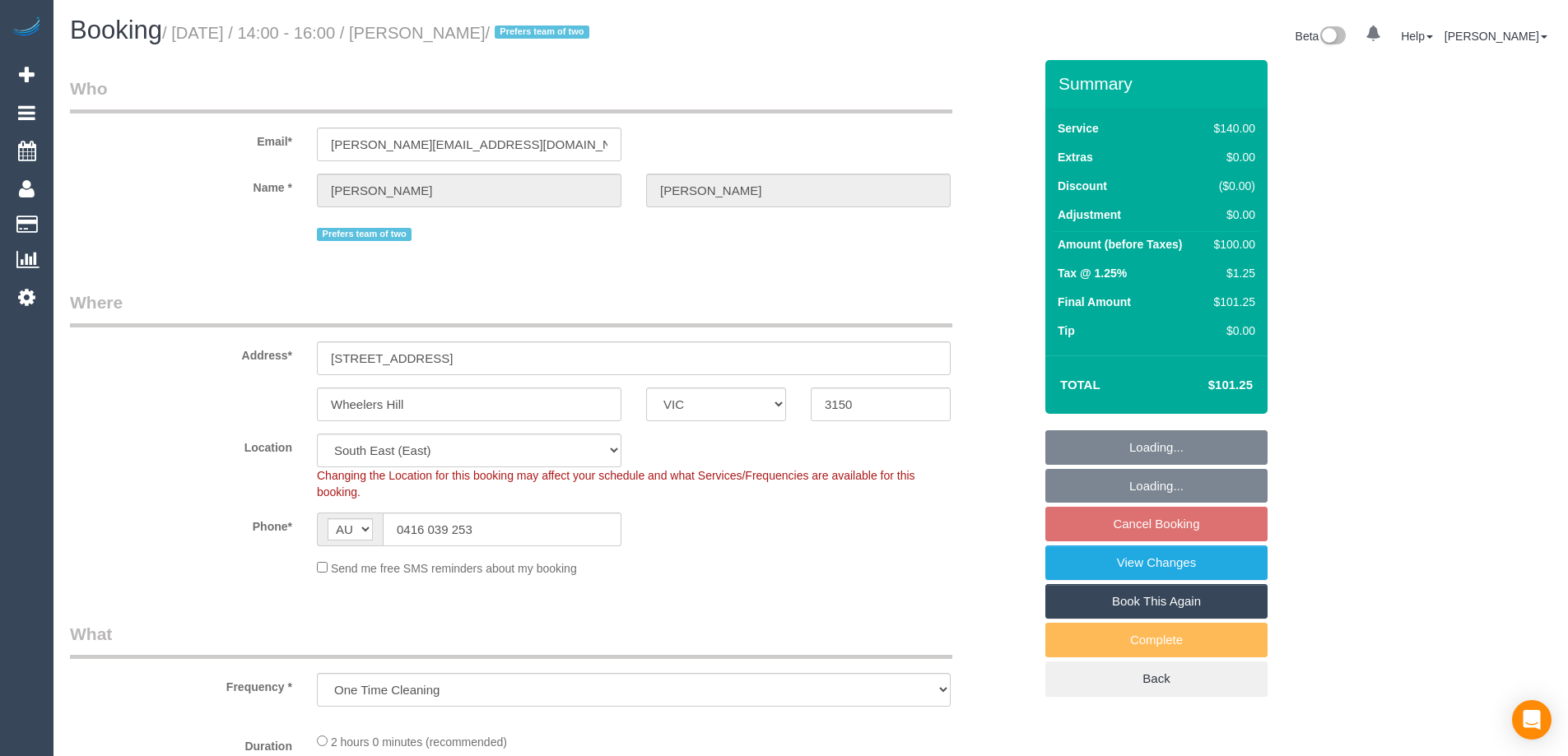
select select "object:702"
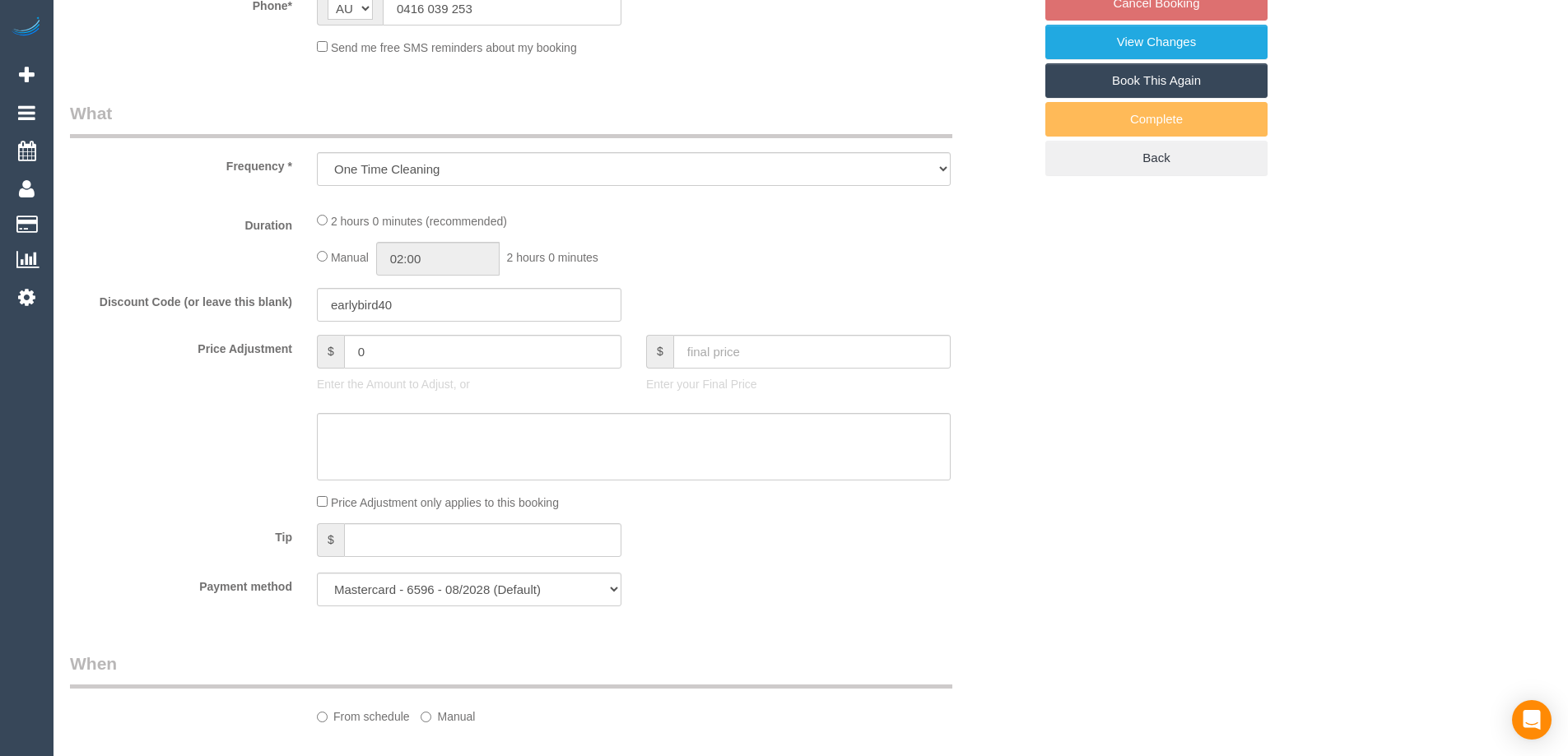
select select "number:27"
select select "number:14"
select select "number:19"
select select "number:36"
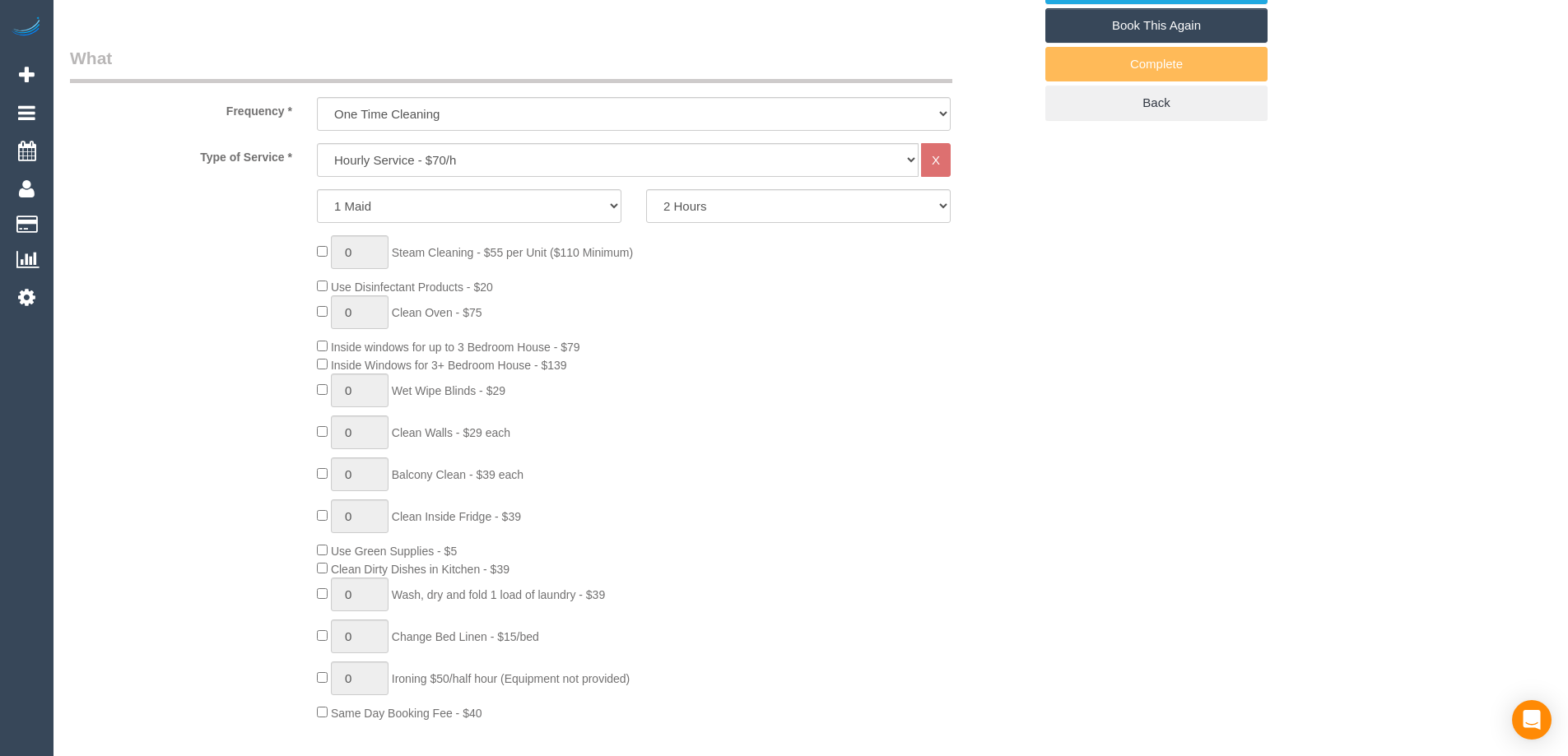
select select "spot5"
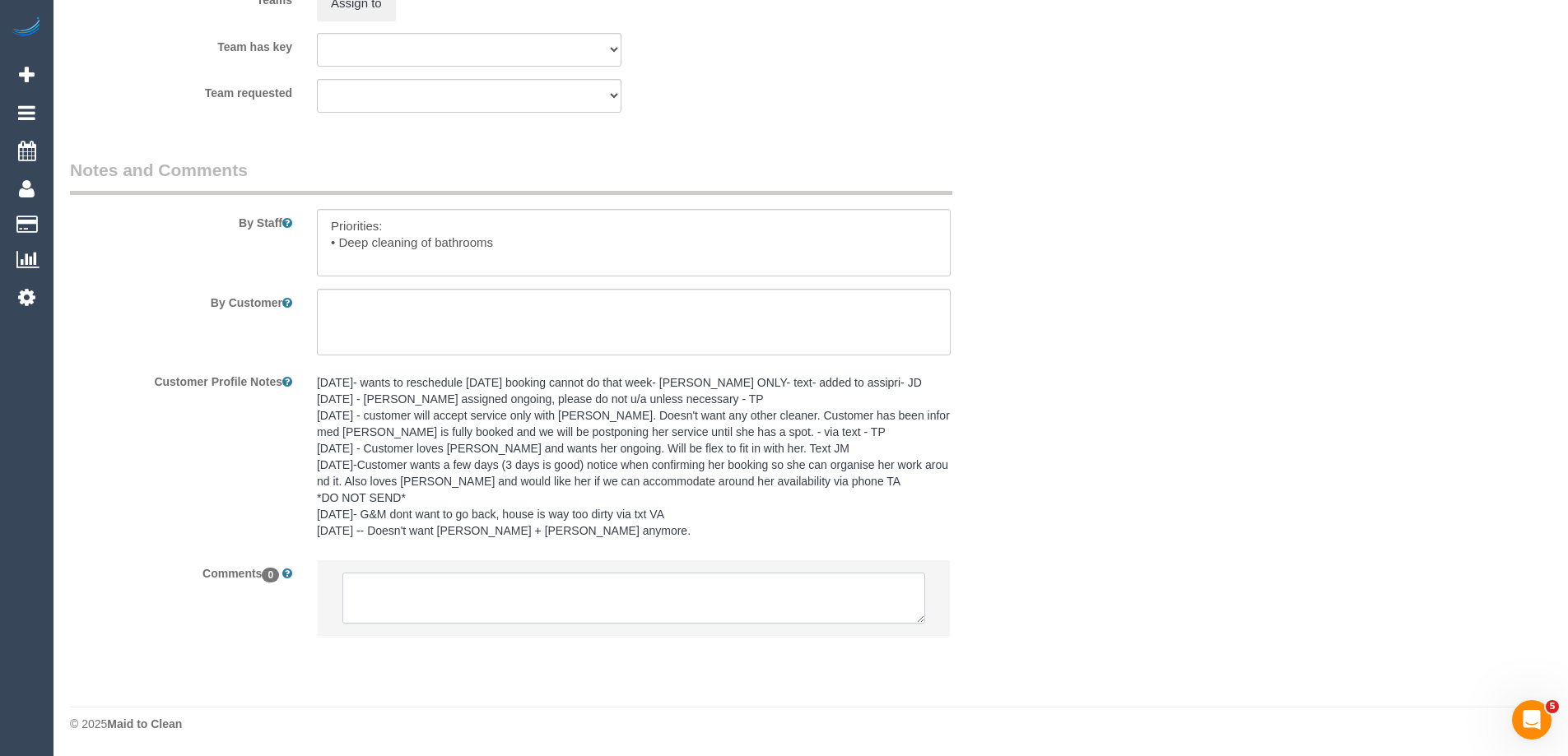
click at [749, 616] on textarea at bounding box center [634, 598] width 583 height 51
drag, startPoint x: 915, startPoint y: 616, endPoint x: 918, endPoint y: 782, distance: 166.0
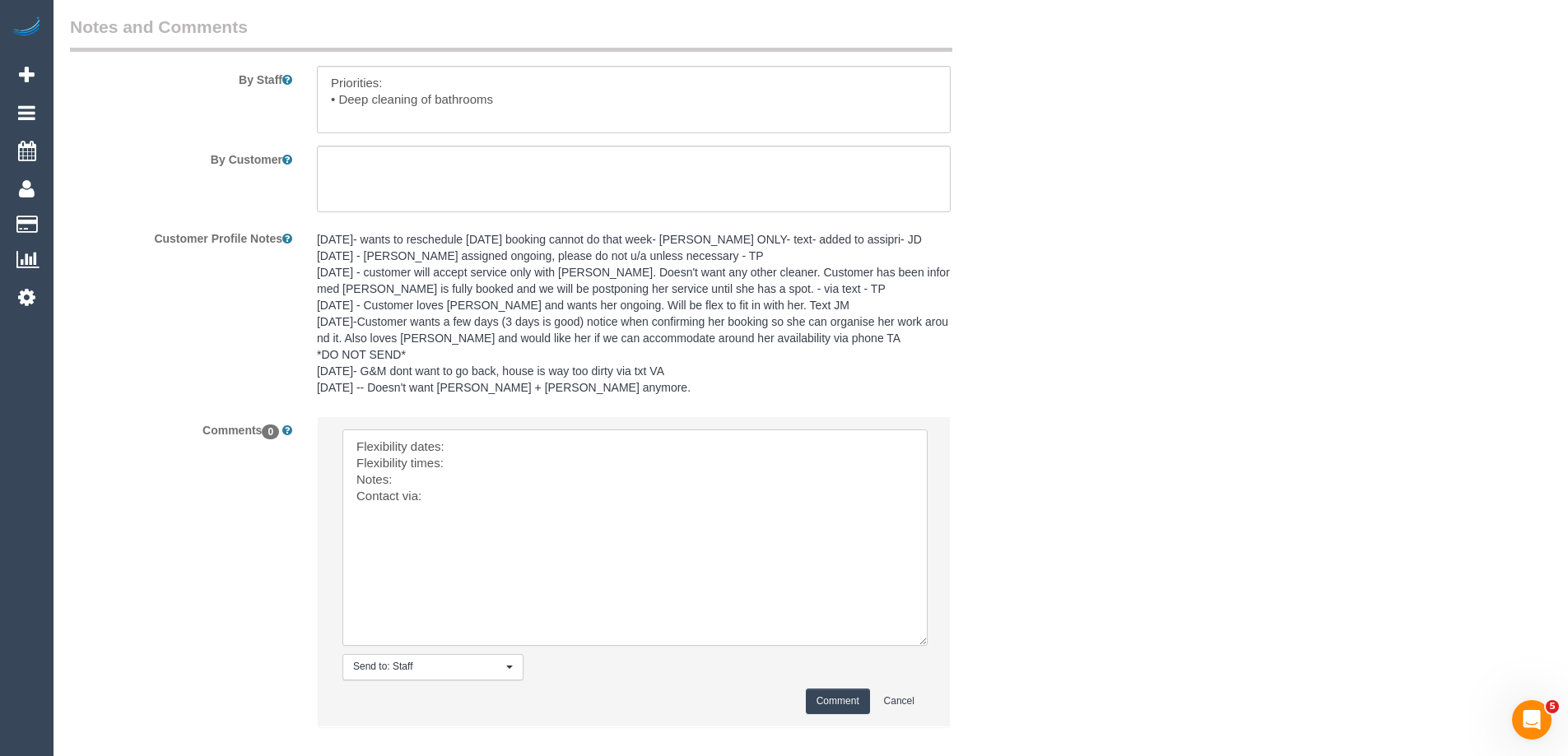
scroll to position [2770, 0]
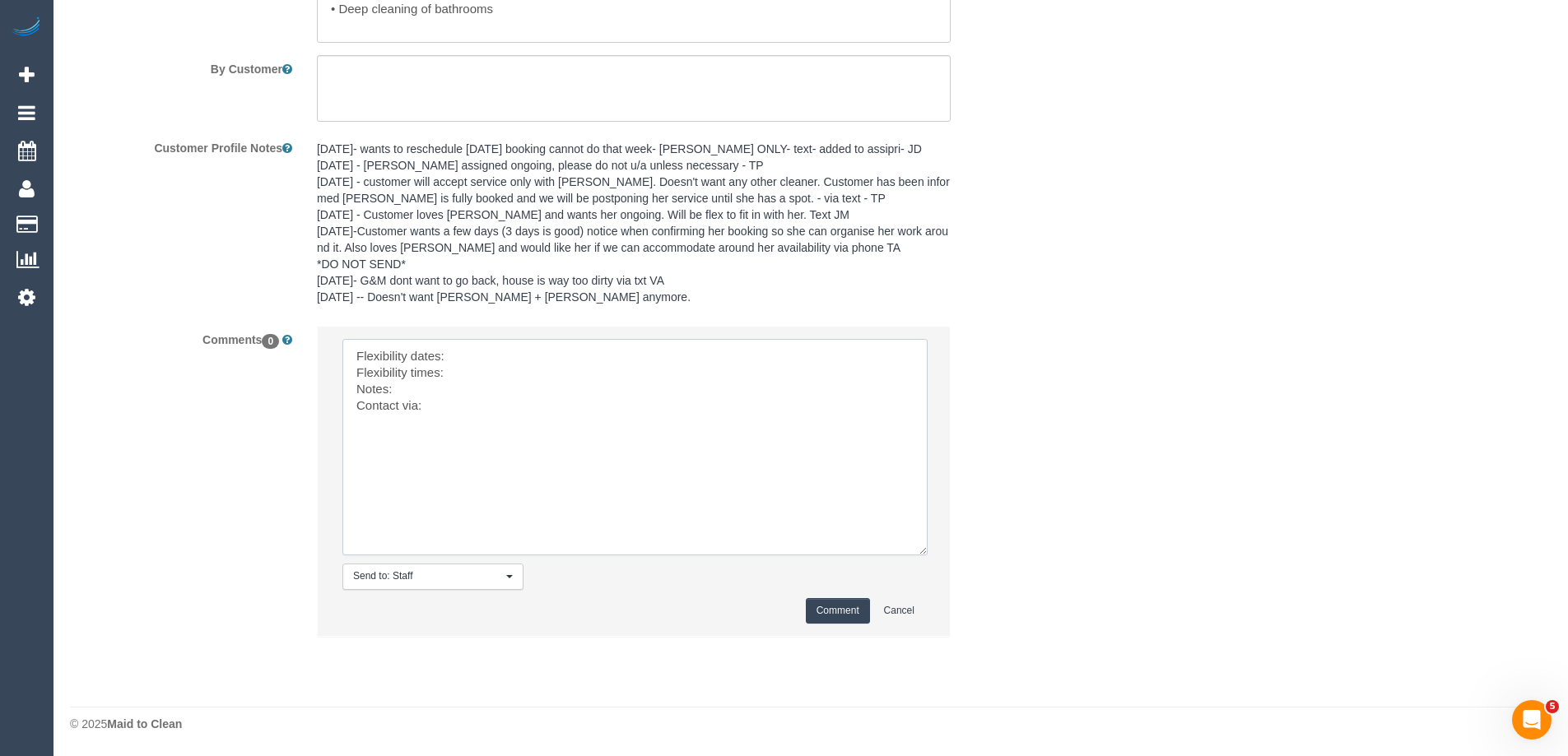
click at [474, 353] on textarea at bounding box center [635, 447] width 585 height 217
click at [668, 388] on textarea at bounding box center [635, 447] width 585 height 217
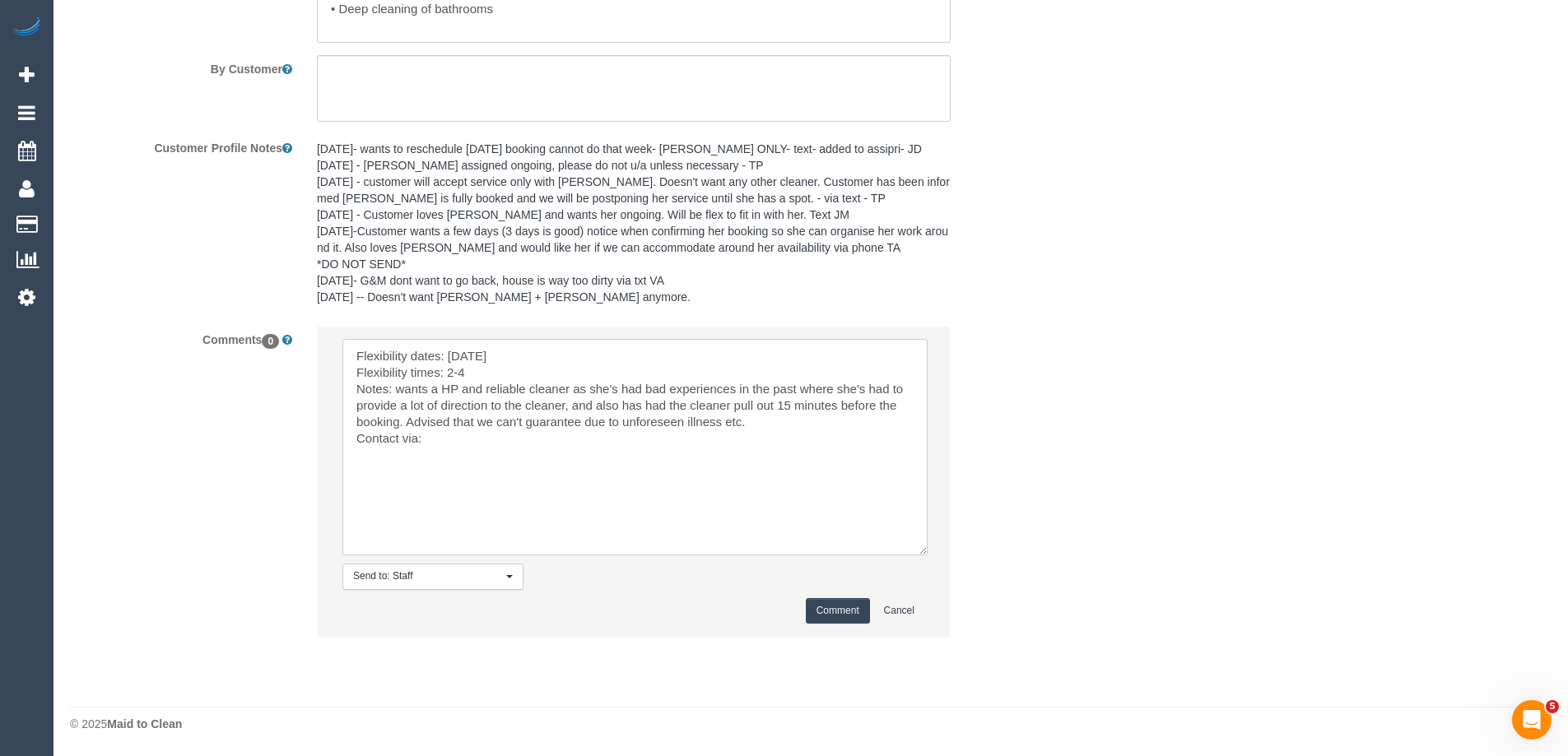
click at [485, 444] on textarea at bounding box center [635, 447] width 585 height 217
click at [404, 384] on textarea at bounding box center [635, 447] width 585 height 217
click at [541, 369] on textarea at bounding box center [635, 447] width 585 height 217
type textarea "Flexibility dates: Monday 13/10 Flexibility times: 2-4 Notes: wants a HP and re…"
click at [849, 608] on button "Comment" at bounding box center [838, 610] width 65 height 26
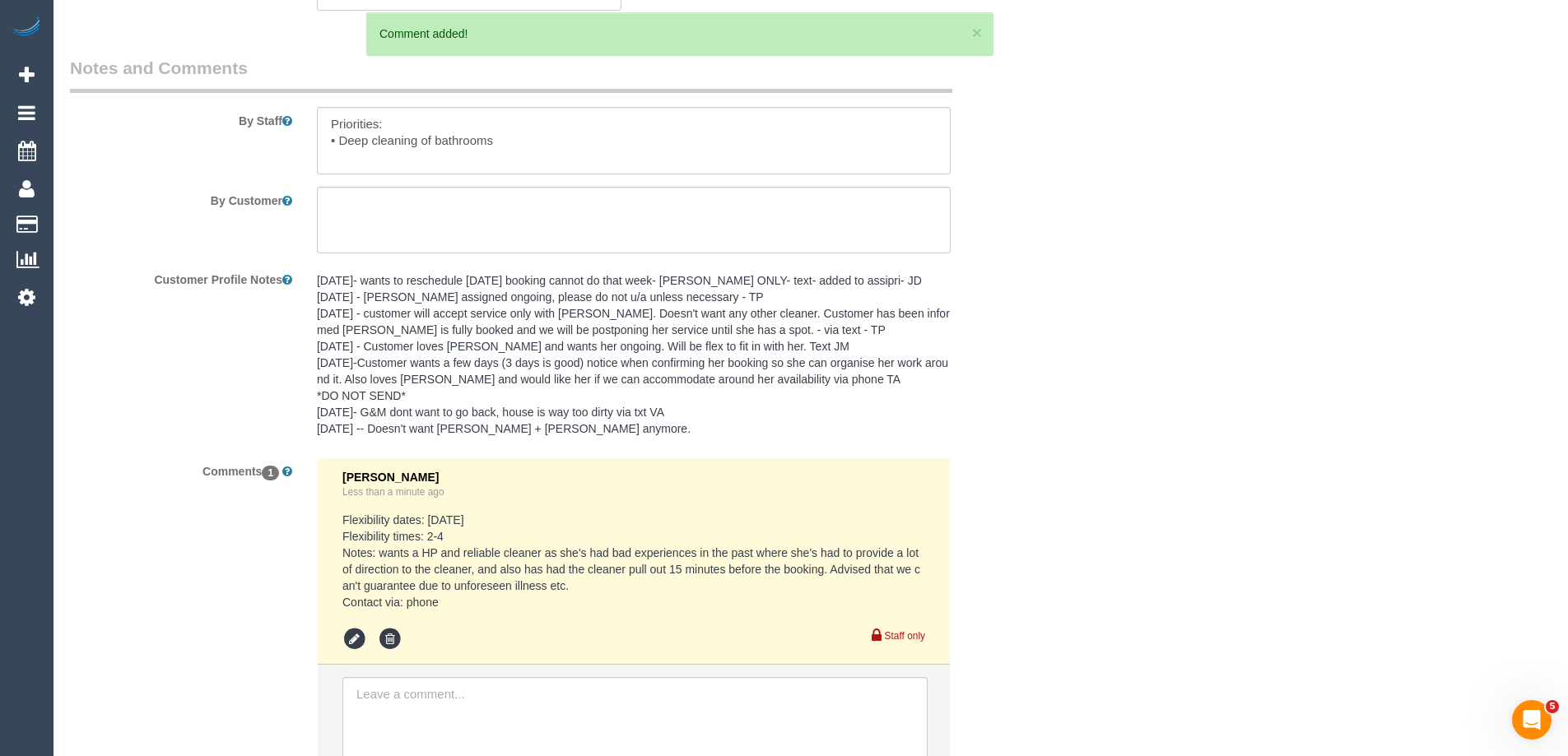
scroll to position [2194, 0]
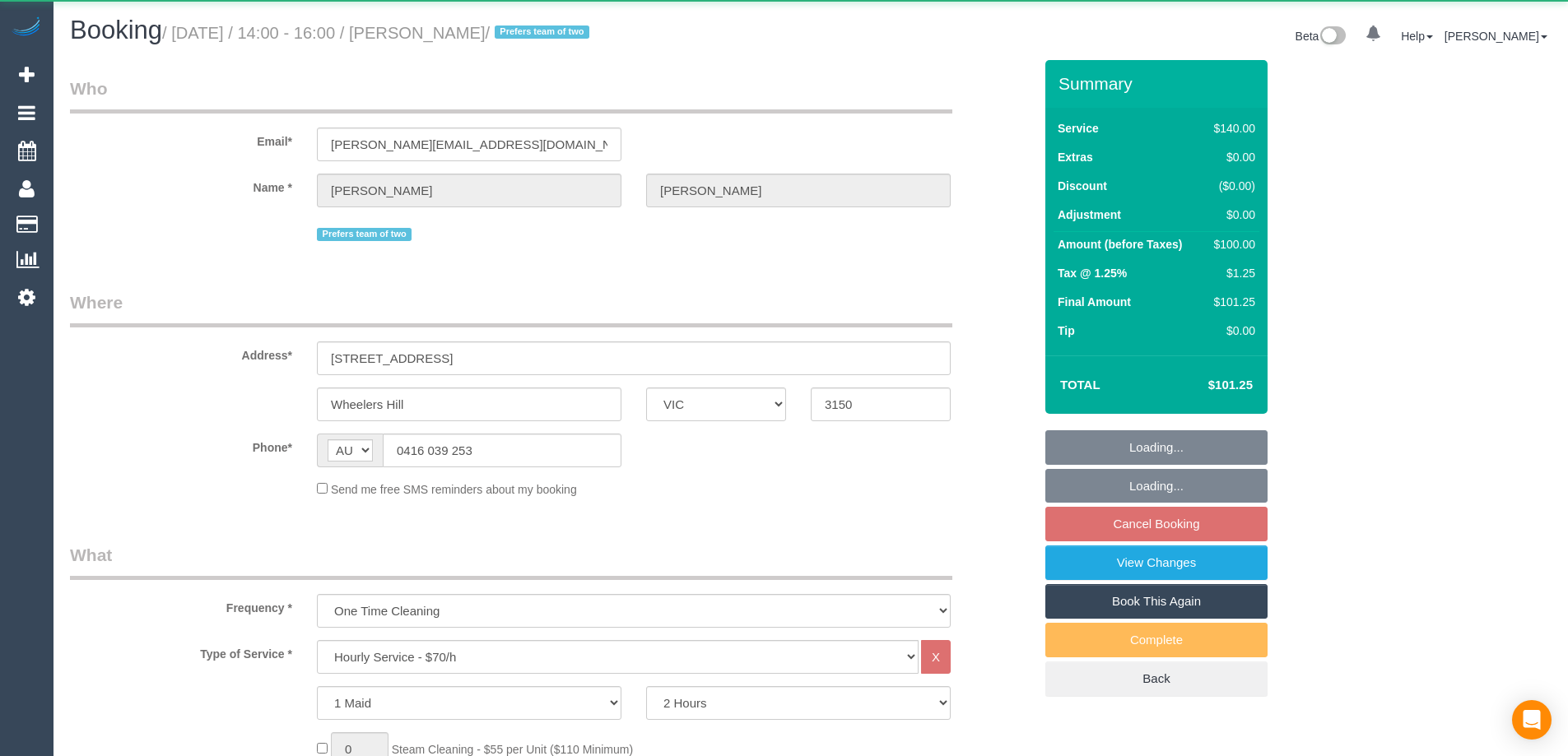
select select "VIC"
select select "string:stripe-pm_1OnunU2GScqysDRVg021LcNq"
select select "number:27"
select select "number:14"
select select "number:19"
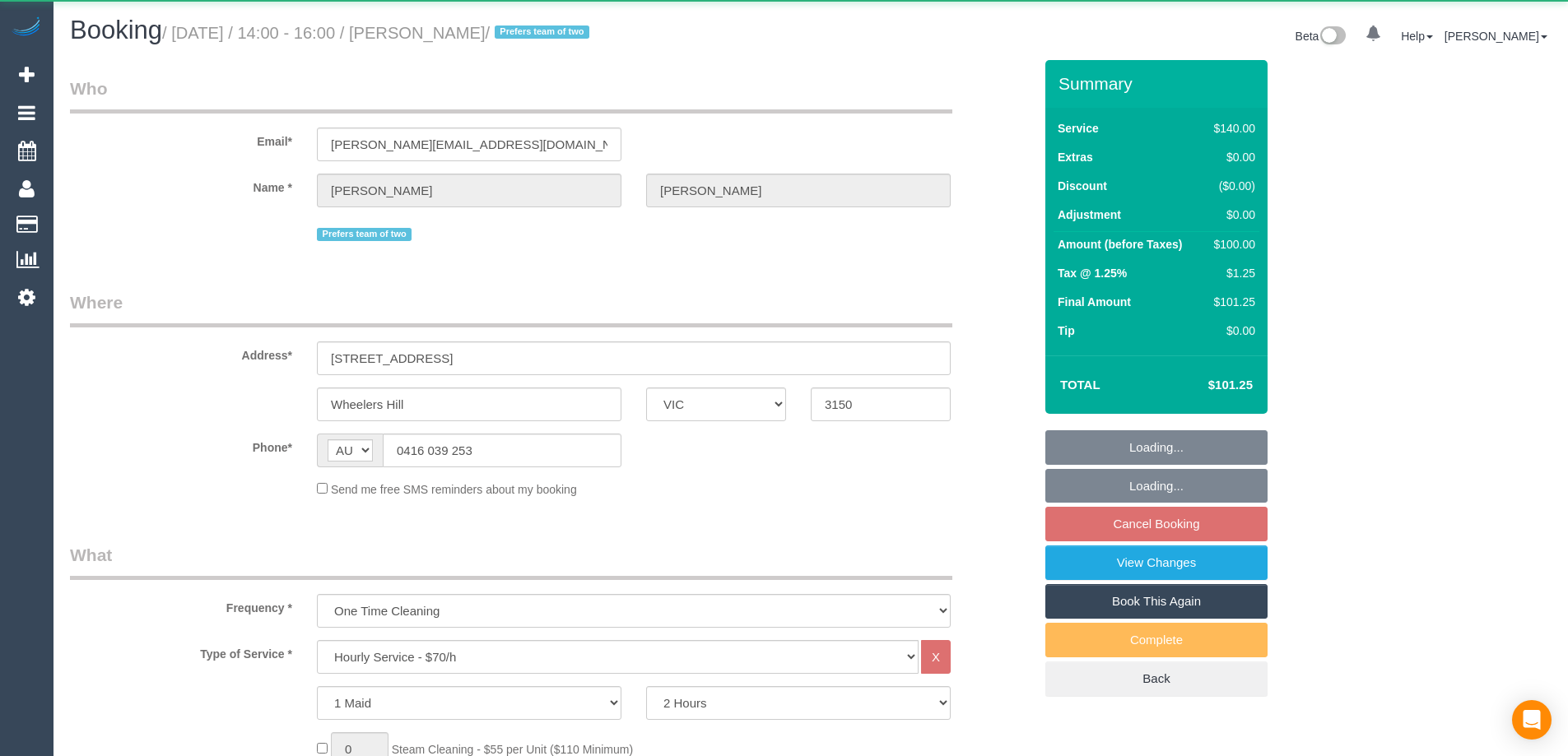
select select "number:36"
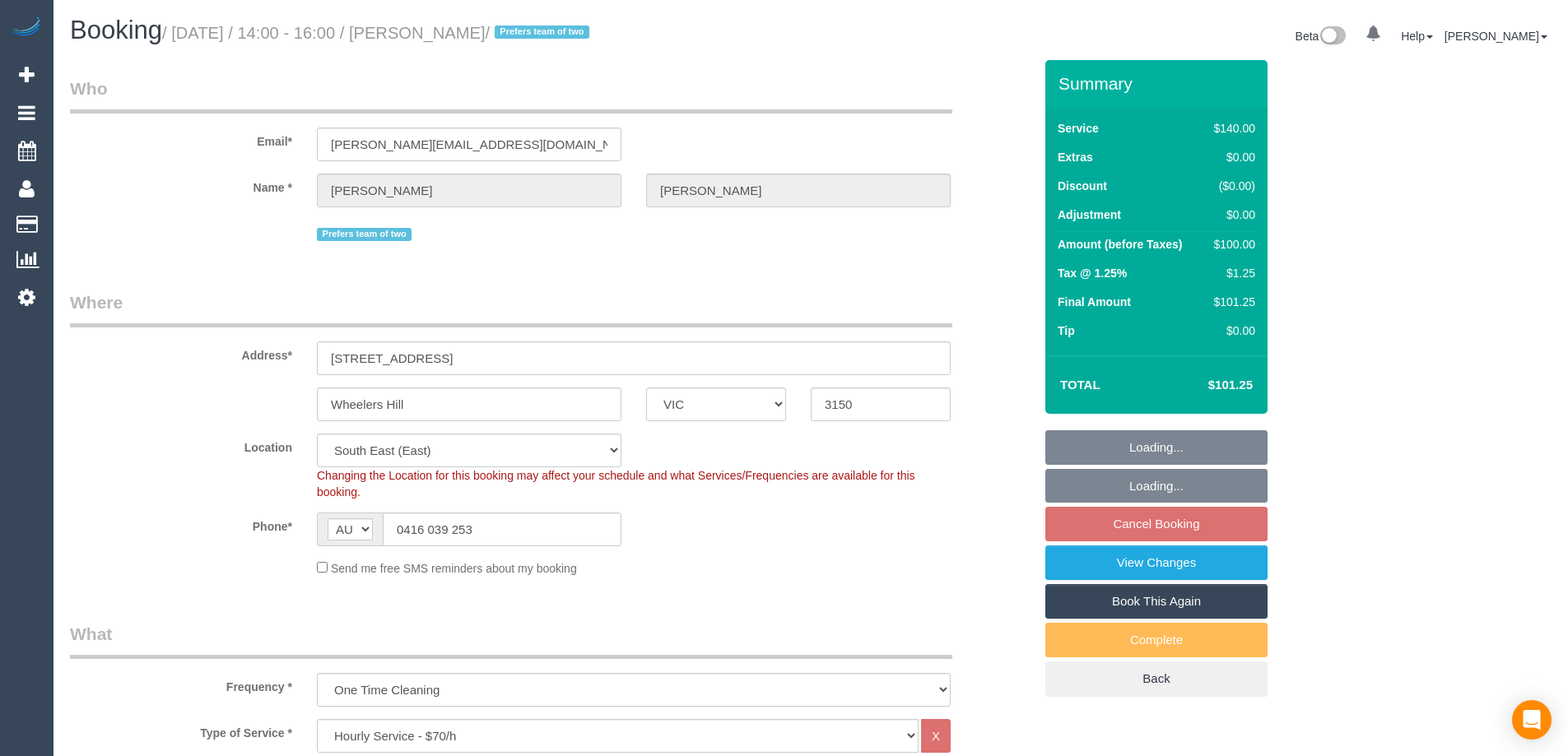
select select "object:869"
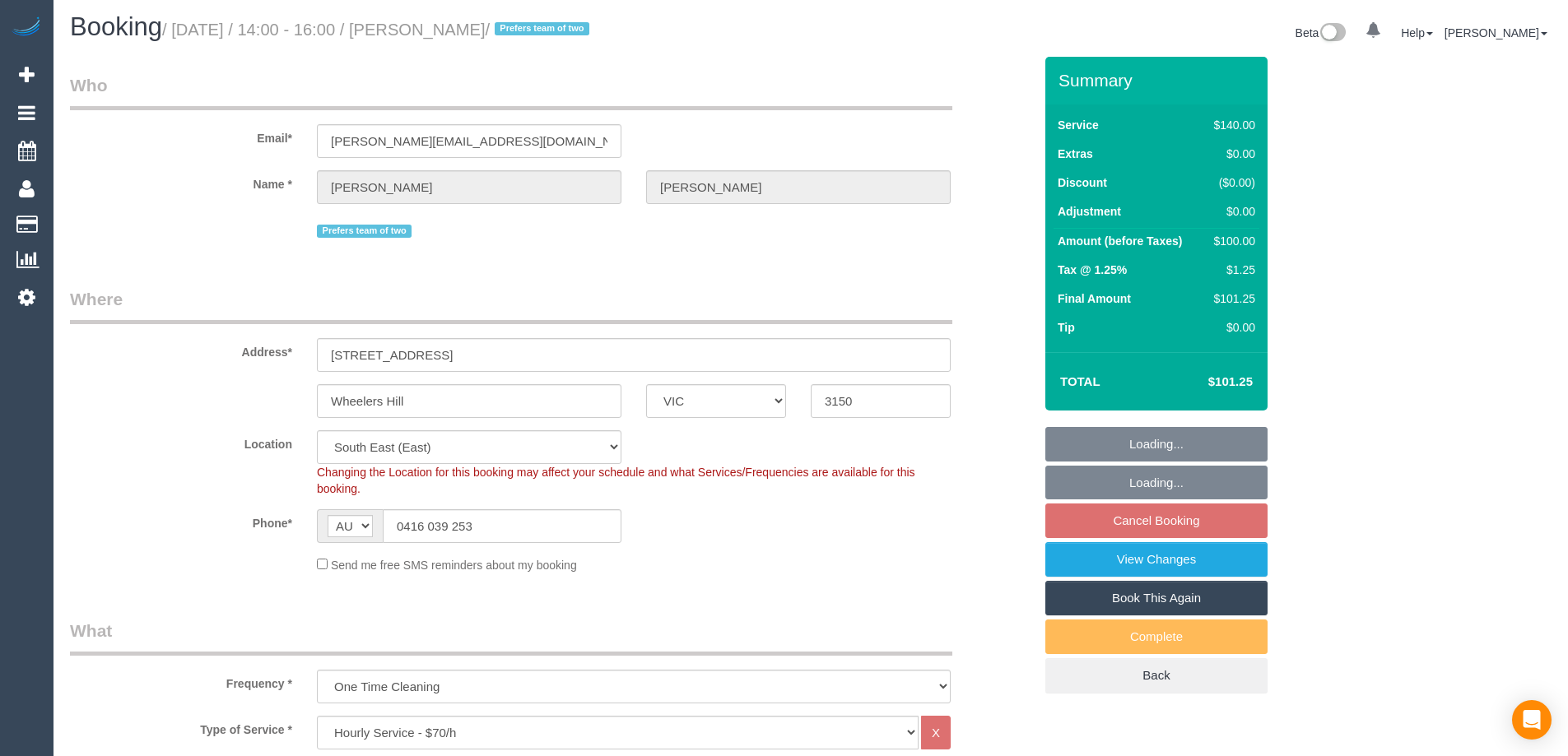
select select "spot5"
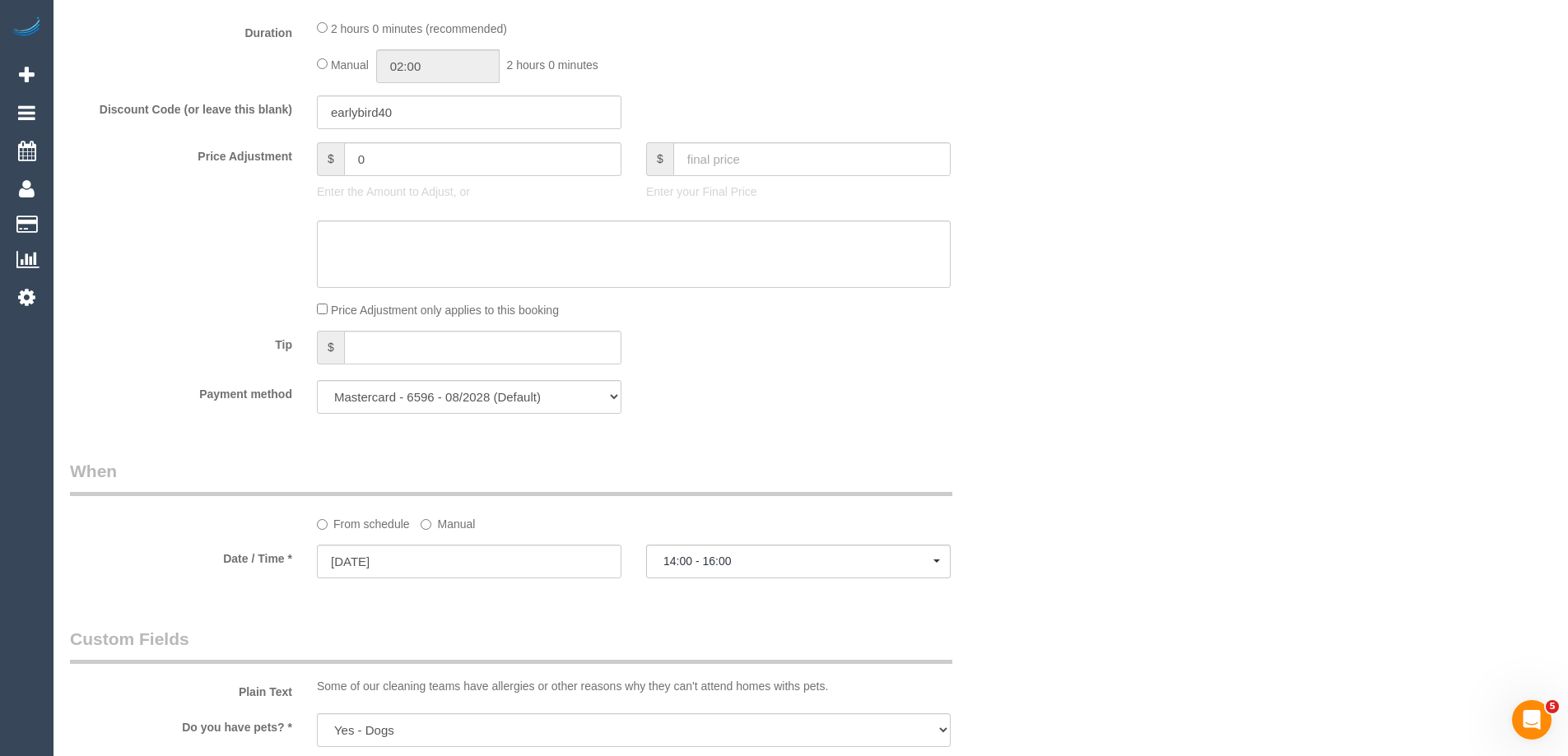
scroll to position [1316, 0]
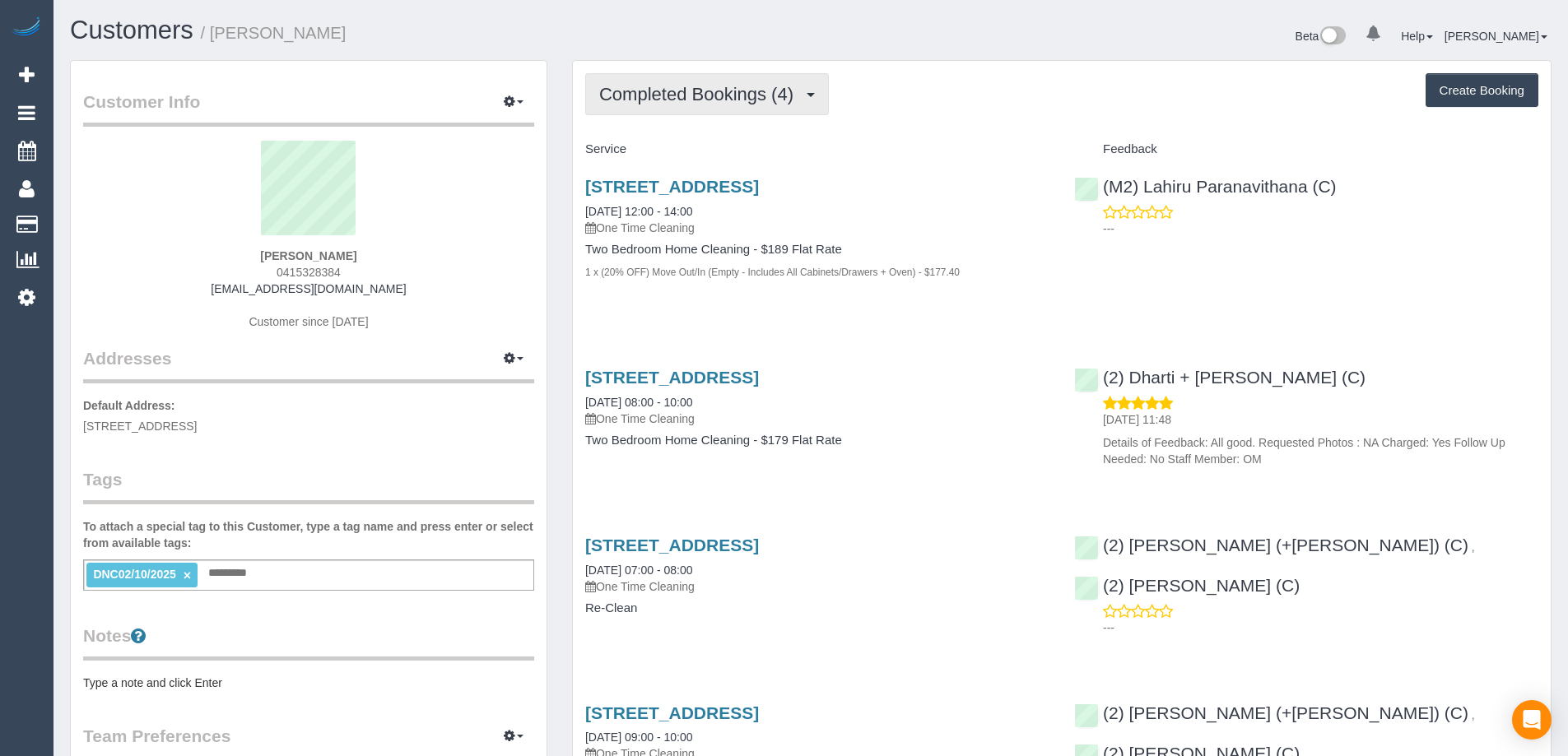
click at [694, 99] on span "Completed Bookings (4)" at bounding box center [700, 93] width 203 height 21
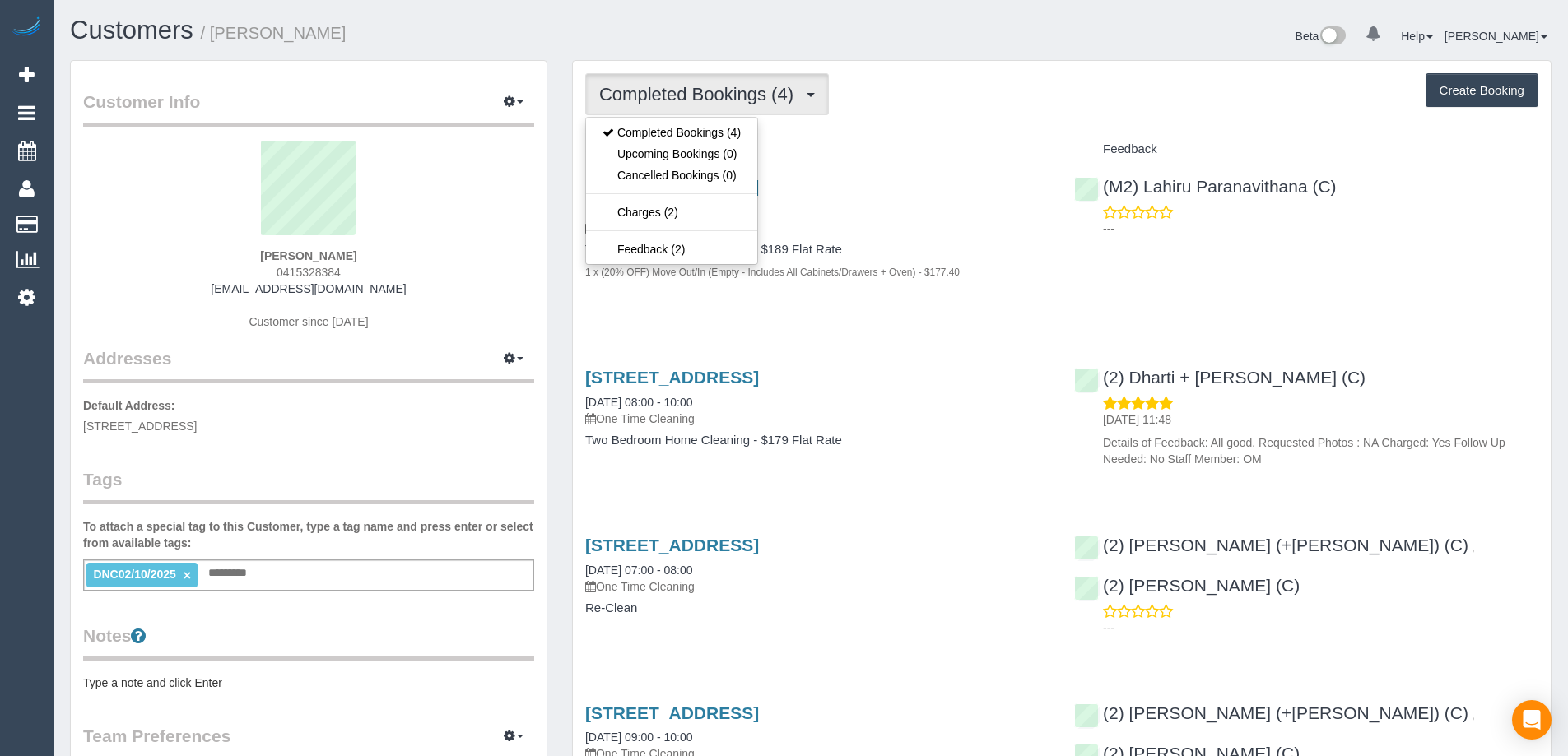
click at [964, 103] on div "Completed Bookings (4) Completed Bookings (4) Upcoming Bookings (0) Cancelled B…" at bounding box center [1062, 94] width 953 height 42
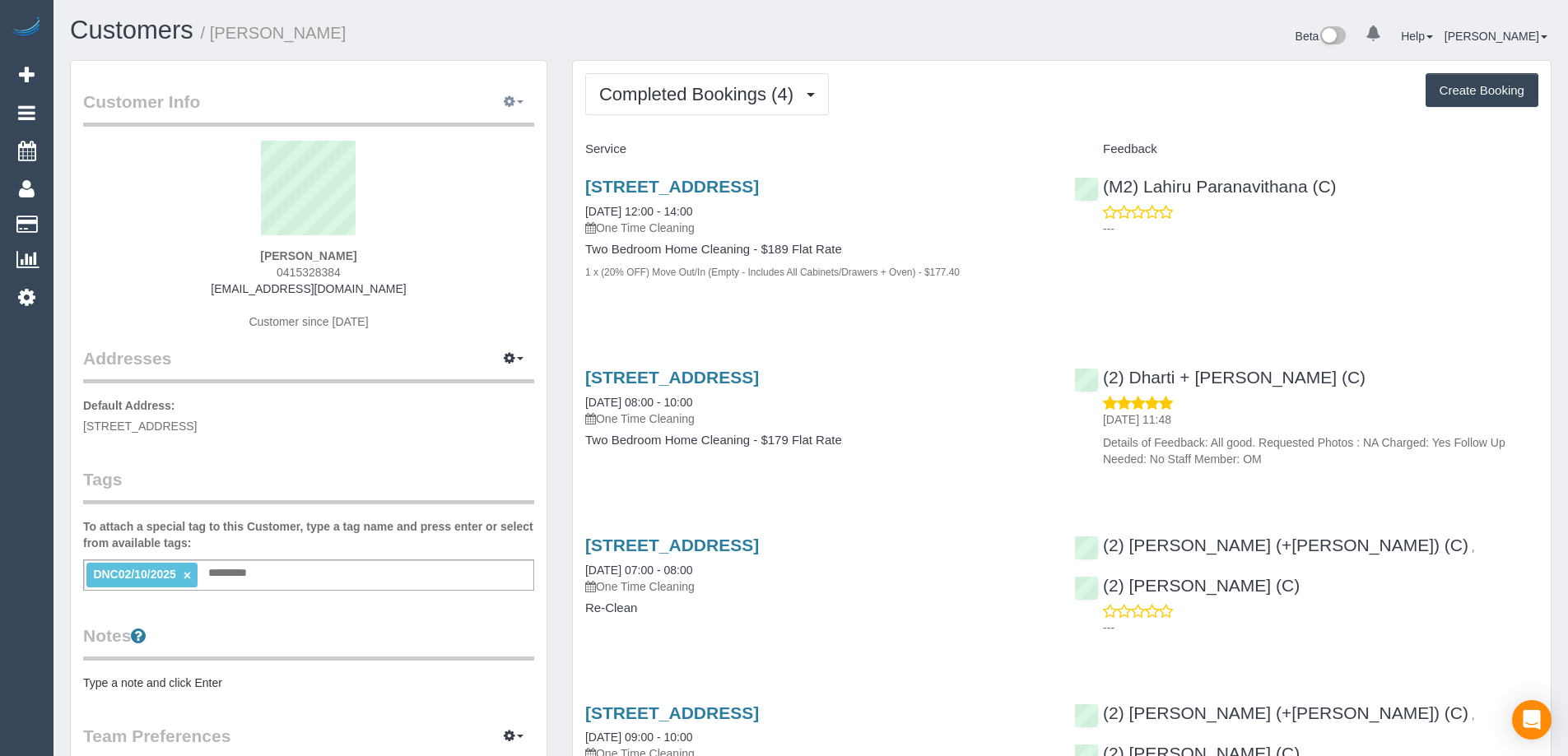
click at [511, 101] on icon "button" at bounding box center [510, 101] width 12 height 10
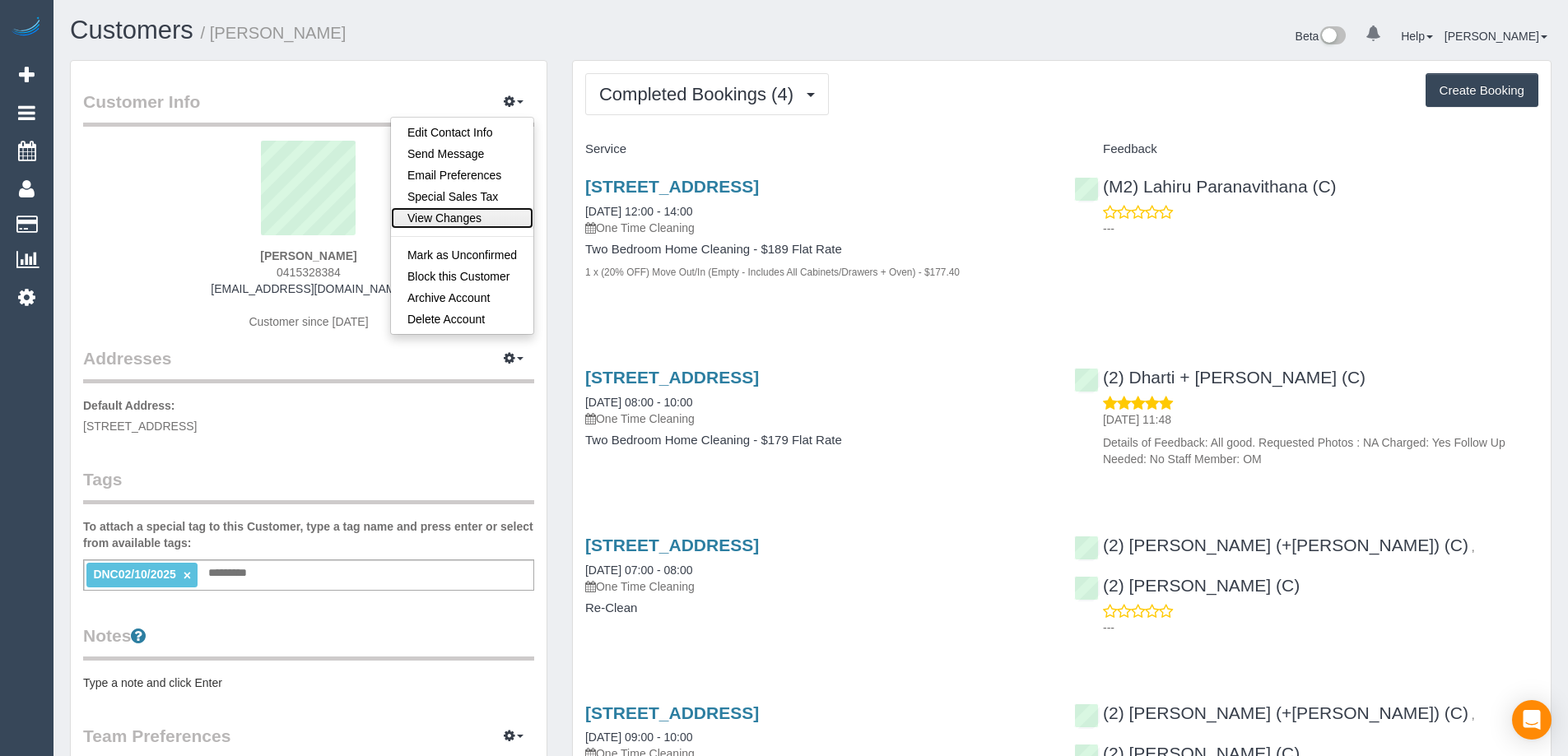
click at [482, 214] on link "View Changes" at bounding box center [462, 218] width 142 height 22
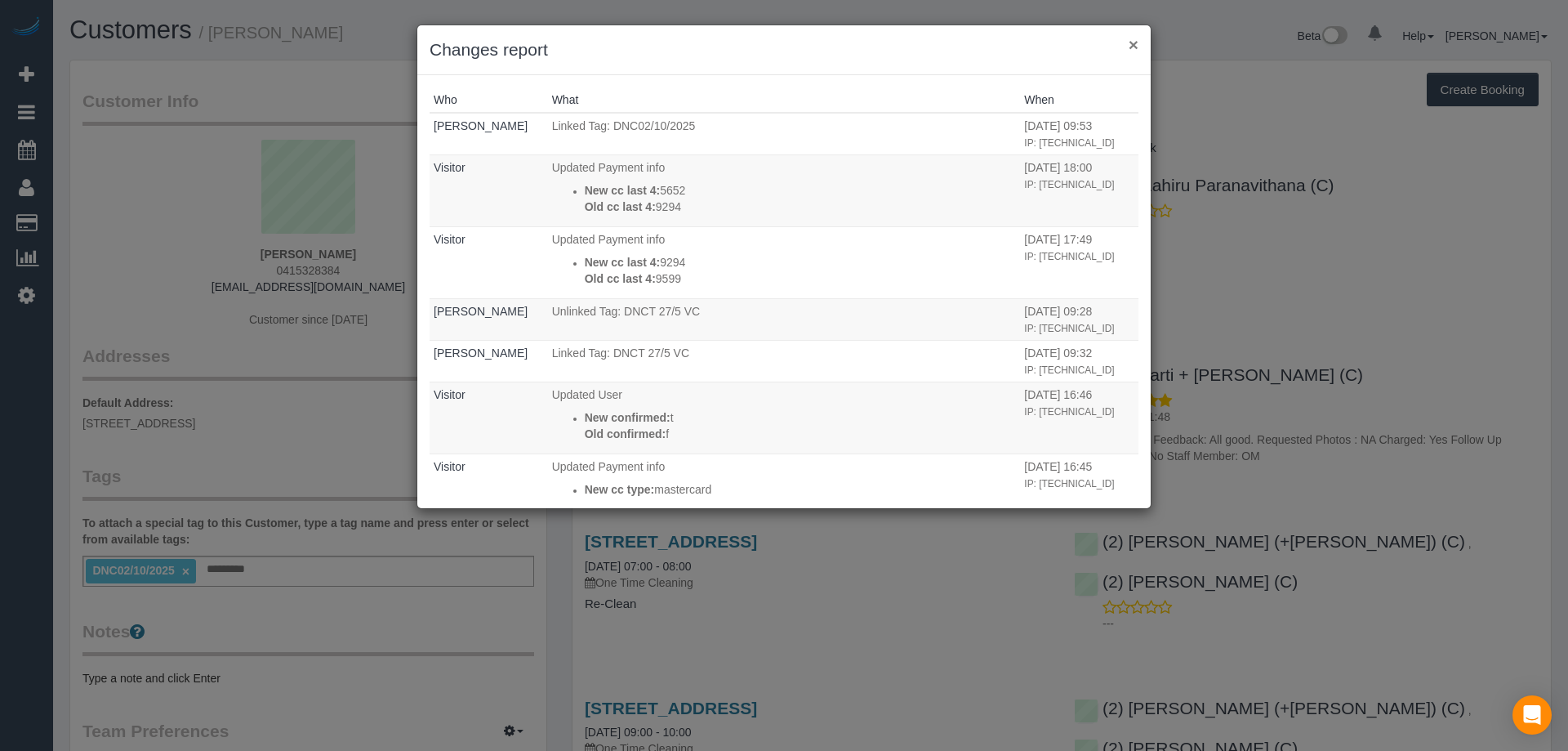
click at [1135, 44] on button "×" at bounding box center [1133, 44] width 10 height 17
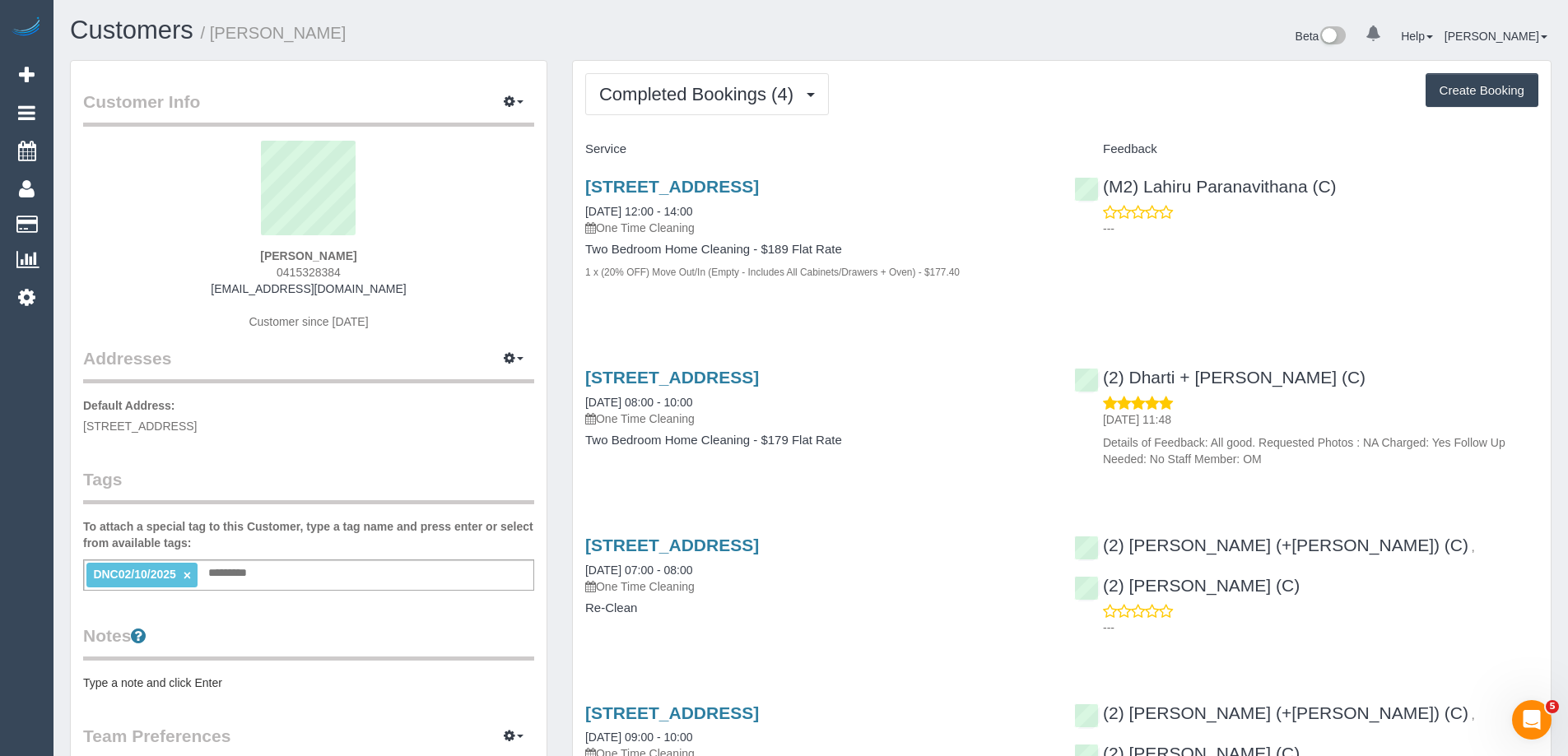
drag, startPoint x: 1000, startPoint y: 114, endPoint x: 967, endPoint y: 139, distance: 41.4
click at [1000, 114] on div "Completed Bookings (4) Completed Bookings (4) Upcoming Bookings (0) Cancelled B…" at bounding box center [1062, 94] width 953 height 42
click at [759, 185] on link "304/61 Rose Street, Fitzroy, VIC 3065" at bounding box center [672, 186] width 174 height 19
drag, startPoint x: 367, startPoint y: 34, endPoint x: 217, endPoint y: 35, distance: 150.0
click at [217, 35] on h1 "Customers / Matilda Lewis" at bounding box center [434, 31] width 728 height 28
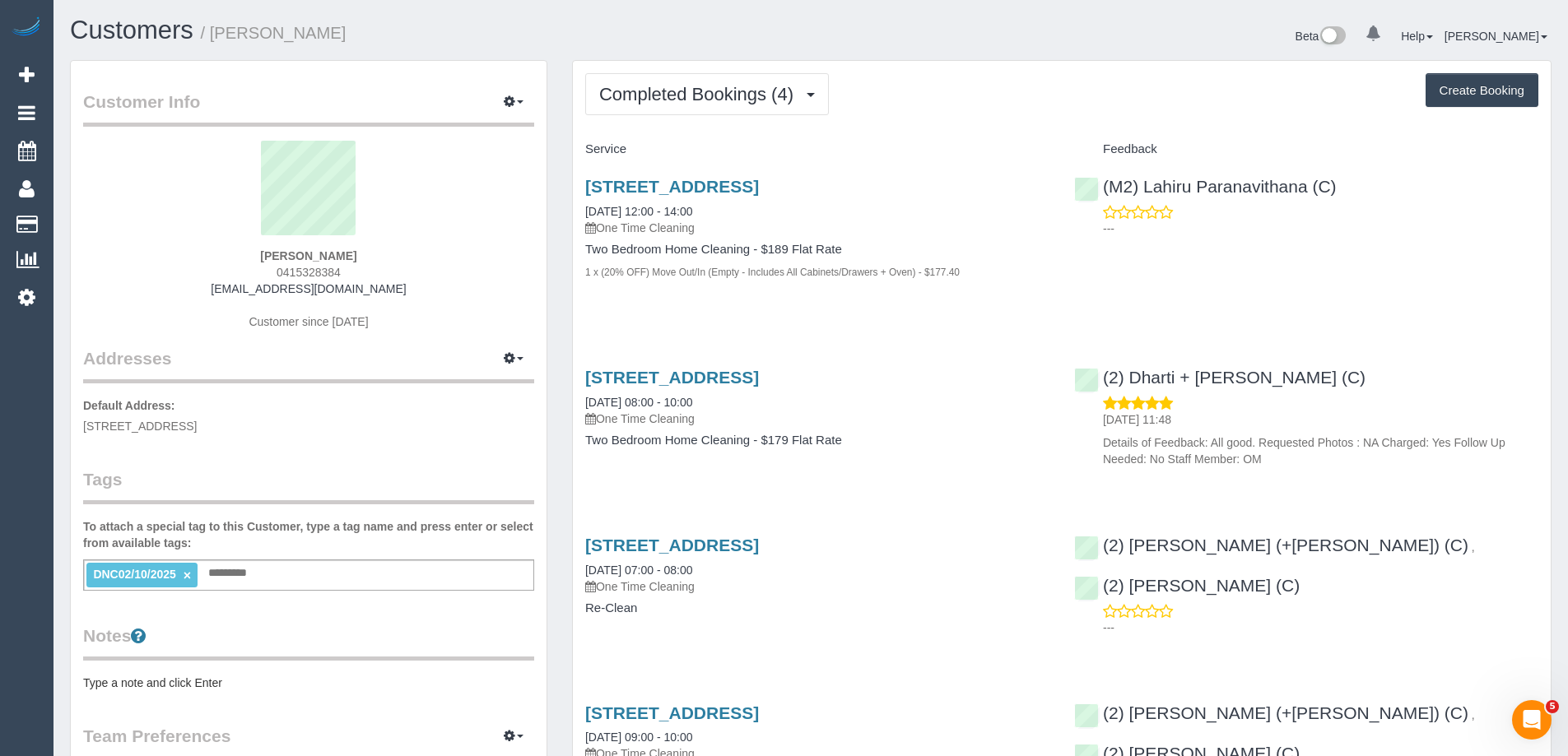
copy small "Matilda Lewis"
click at [345, 572] on div "DNC02/10/2025 × Add a tag" at bounding box center [308, 575] width 451 height 31
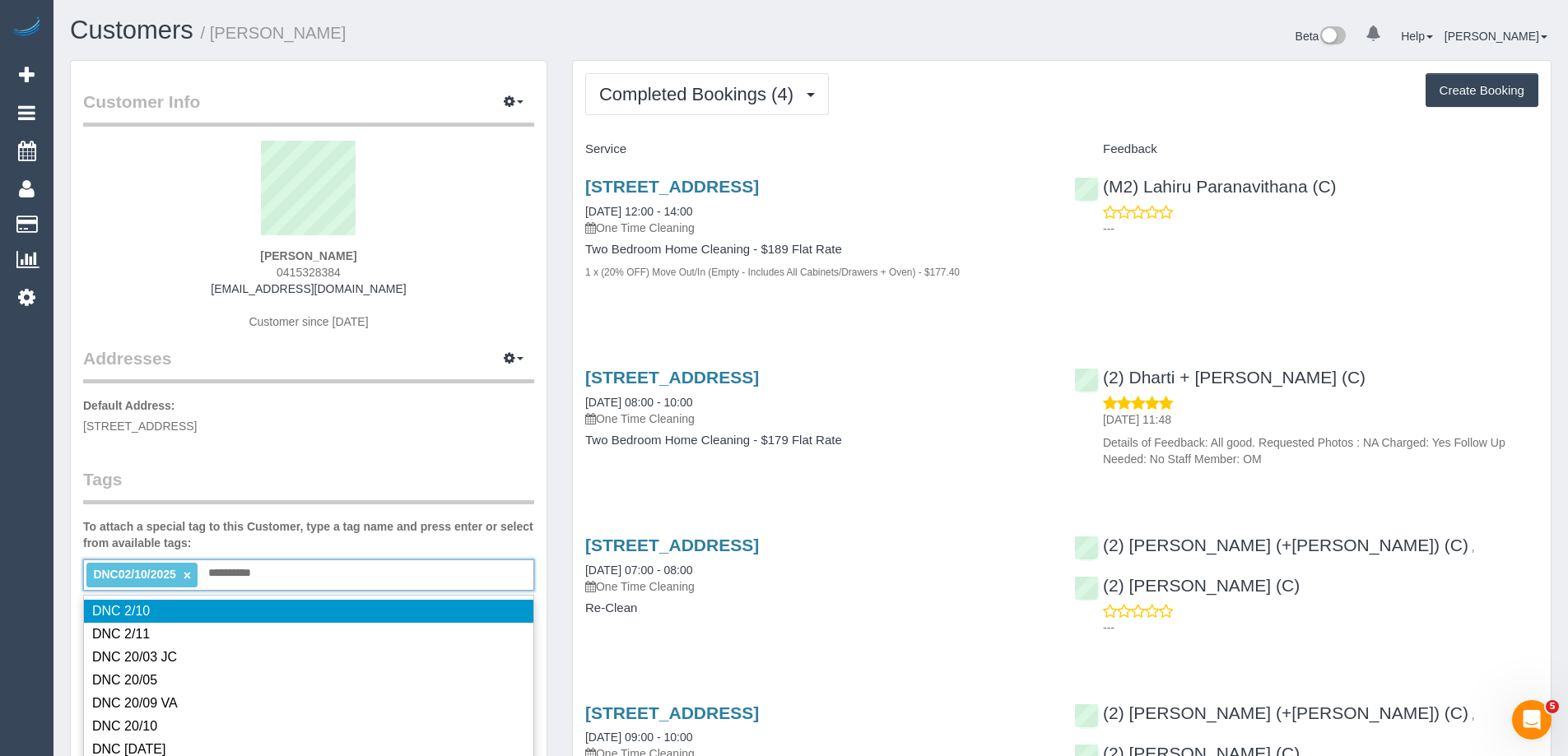
type input "**********"
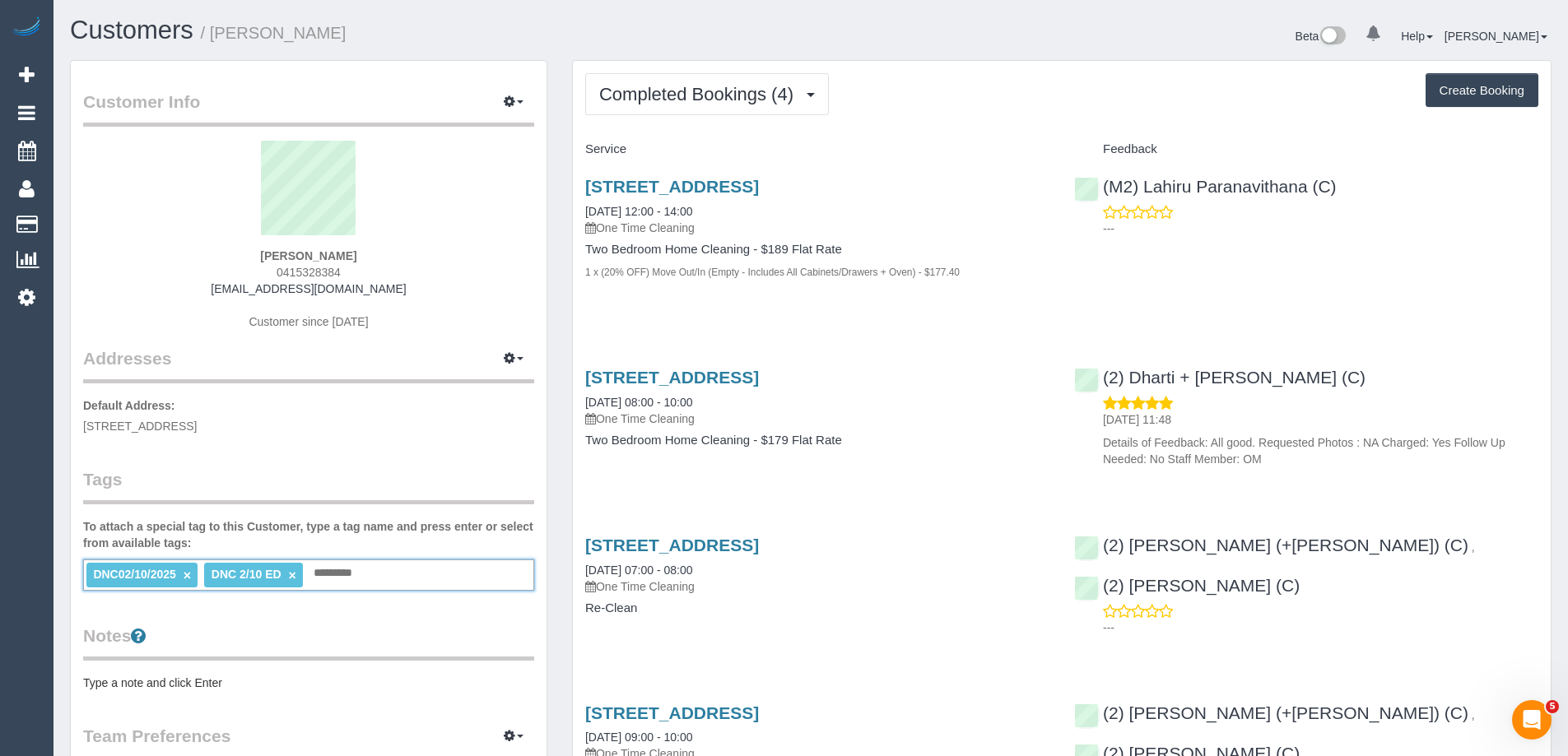
click at [185, 572] on link "×" at bounding box center [187, 575] width 7 height 14
click at [209, 679] on pre "Type a note and click Enter" at bounding box center [308, 682] width 451 height 17
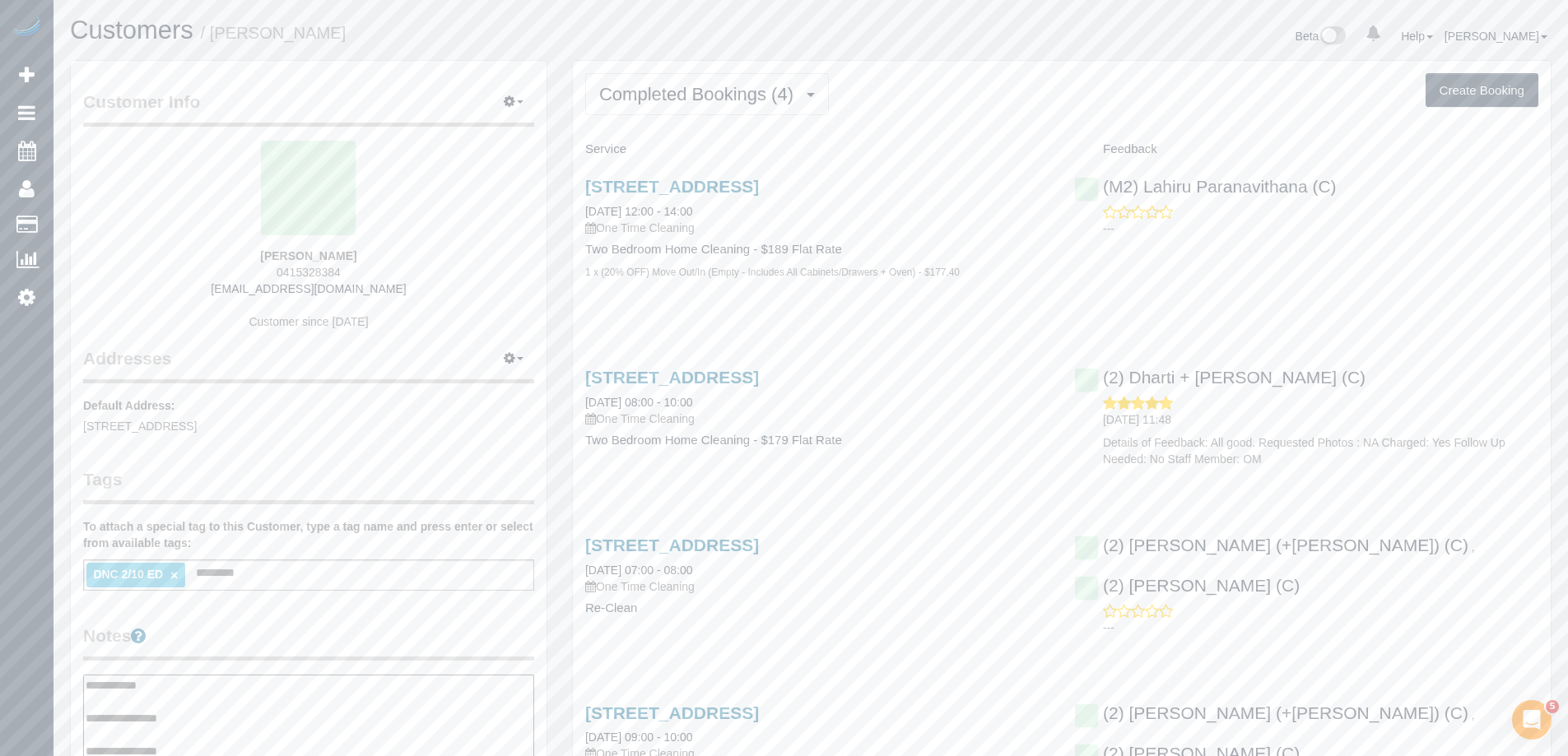
type textarea "**********"
click at [271, 642] on legend "Notes" at bounding box center [308, 642] width 451 height 37
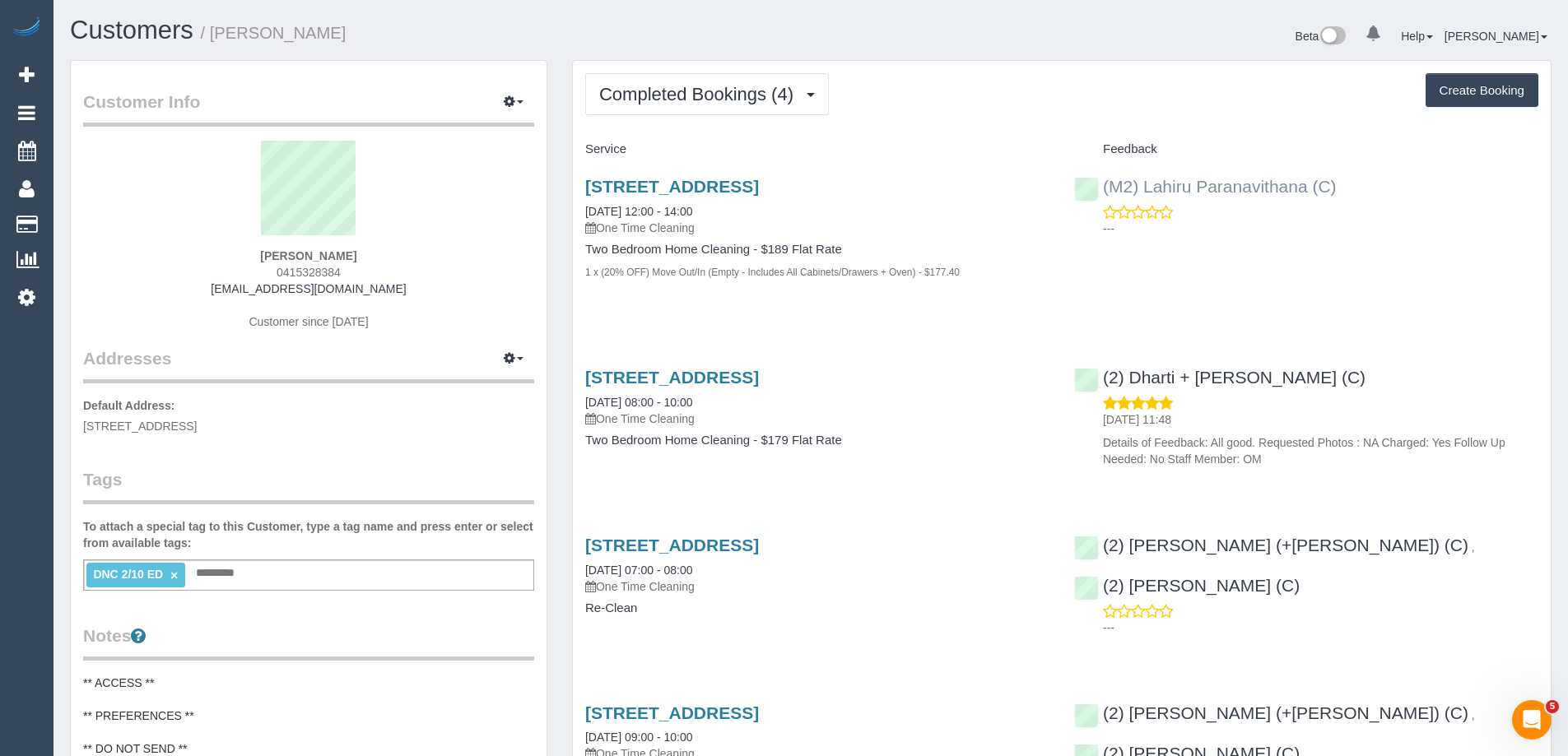
copy link "(M2) Lahiru Paranavithana (C)"
drag, startPoint x: 1367, startPoint y: 195, endPoint x: 1104, endPoint y: 192, distance: 263.0
click at [1104, 192] on div "(M2) Lahiru Paranavithana (C) ---" at bounding box center [1306, 203] width 489 height 80
click at [742, 187] on link "304/61 Rose Street, Fitzroy, VIC 3065" at bounding box center [672, 186] width 174 height 19
click at [1388, 61] on div "Completed Bookings (4) Completed Bookings (4) Upcoming Bookings (0) Cancelled B…" at bounding box center [1061, 476] width 977 height 831
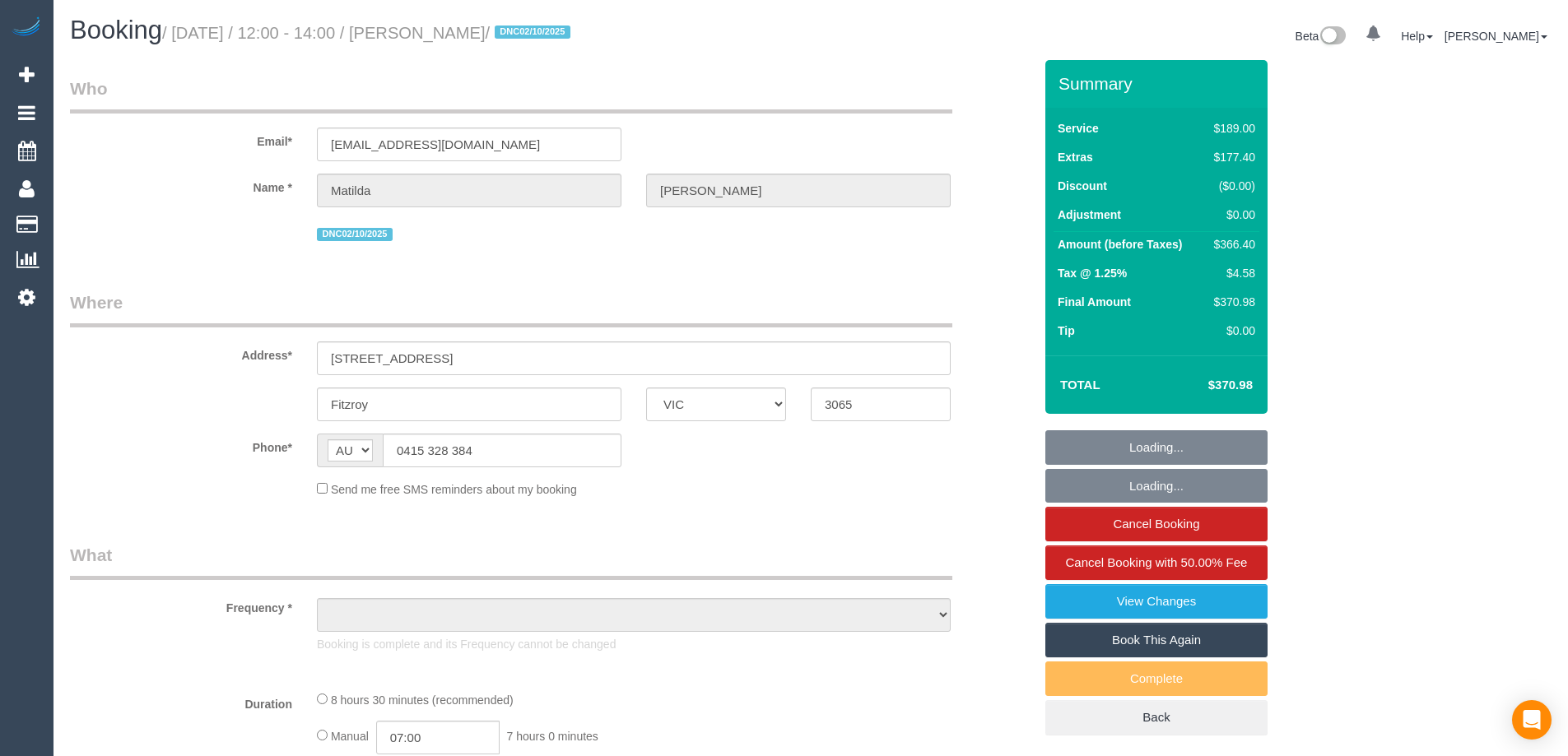
select select "VIC"
select select "string:stripe-pm_1S4zzc2GScqysDRVoPiMXZ99"
select select "number:29"
select select "number:14"
select select "number:19"
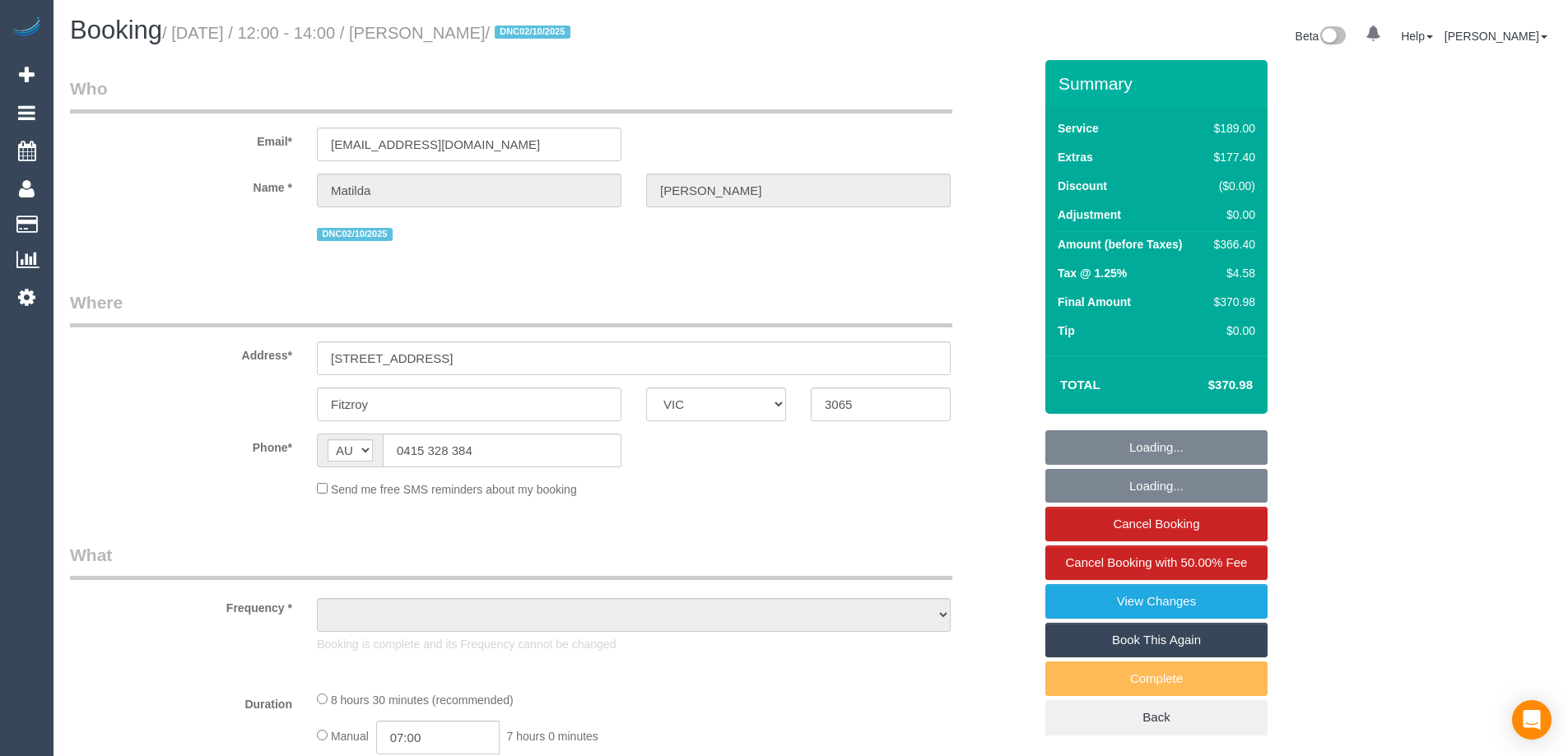
select select "number:24"
select select "number:26"
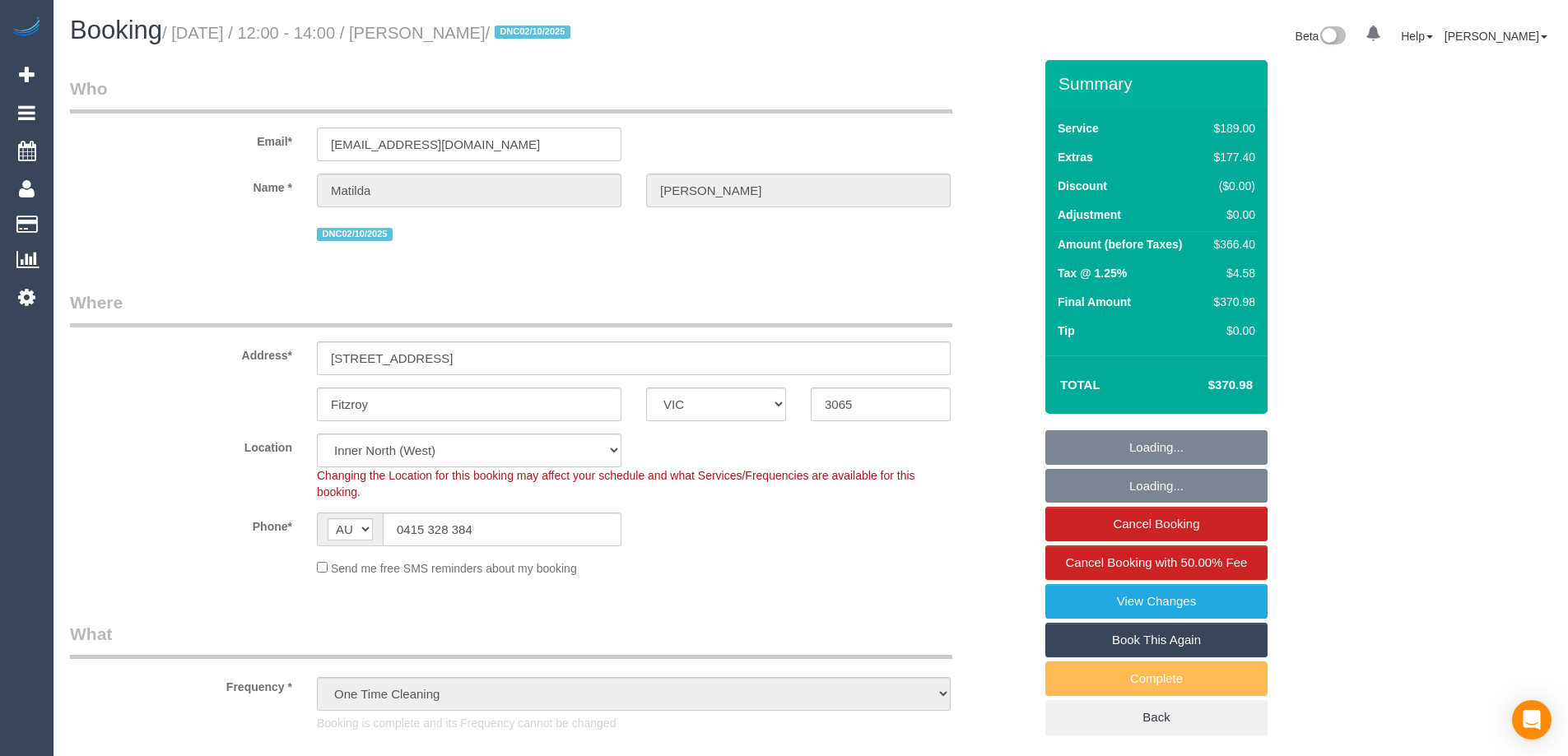
select select "object:1712"
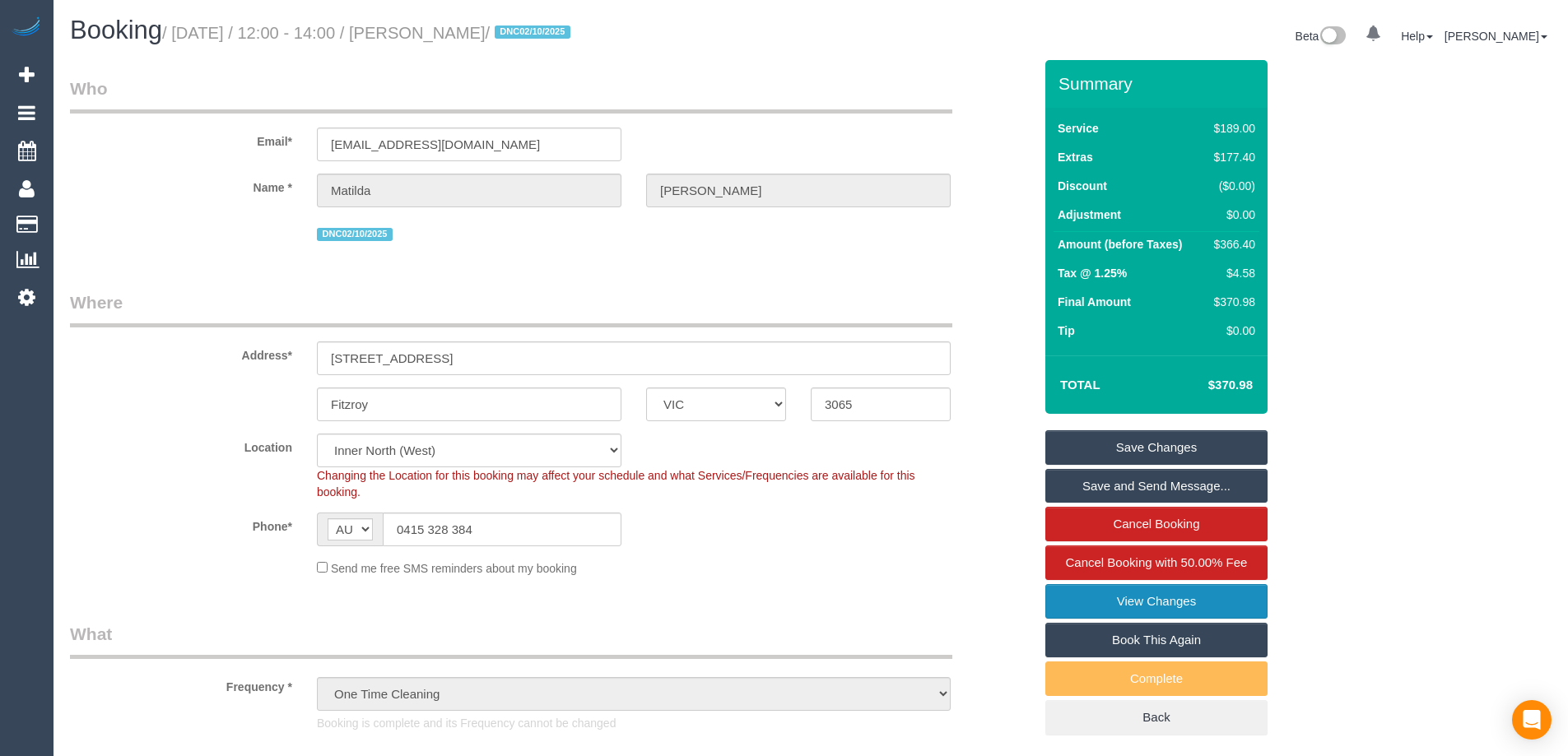
click at [1175, 603] on link "View Changes" at bounding box center [1156, 601] width 223 height 35
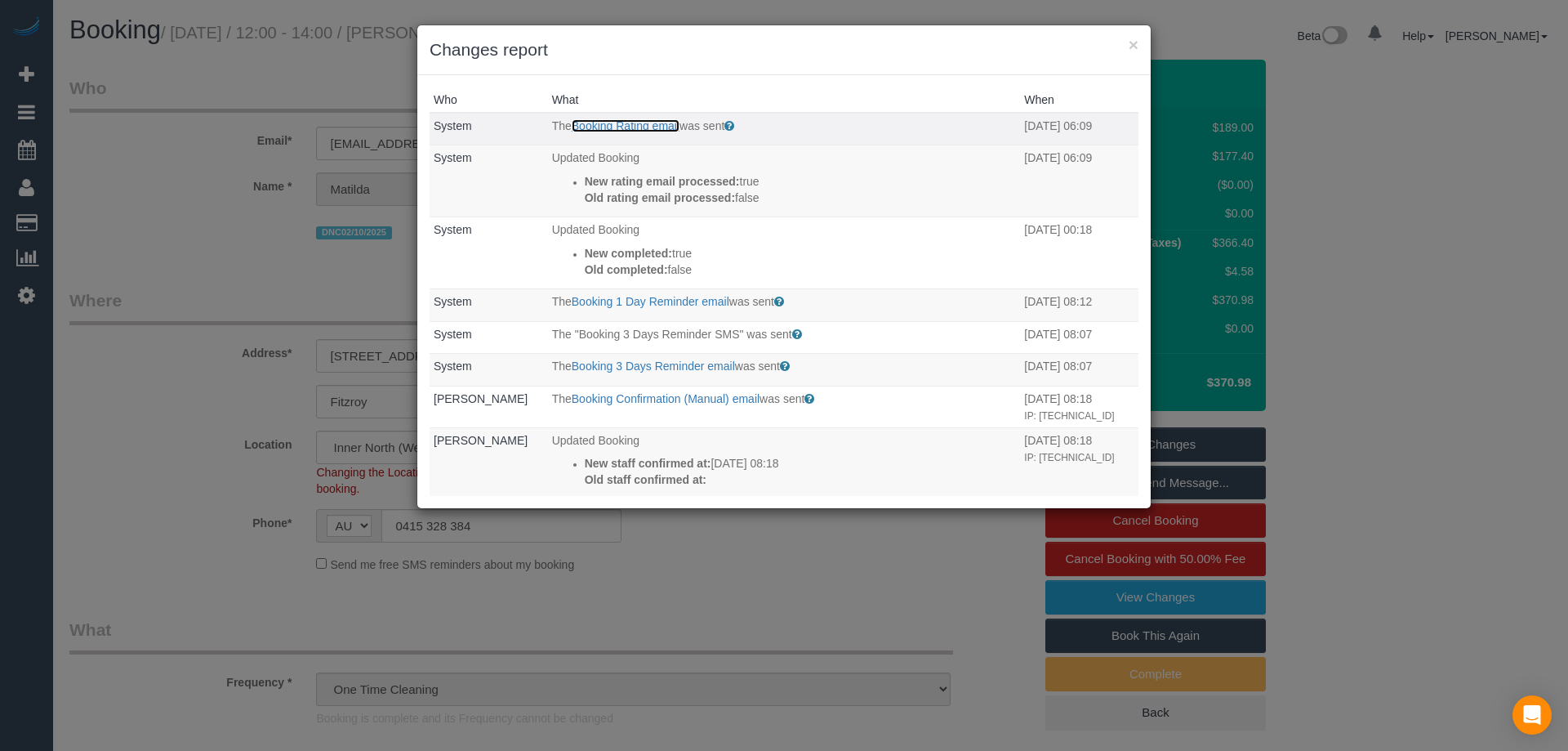
click at [652, 124] on link "Booking Rating email" at bounding box center [625, 126] width 108 height 13
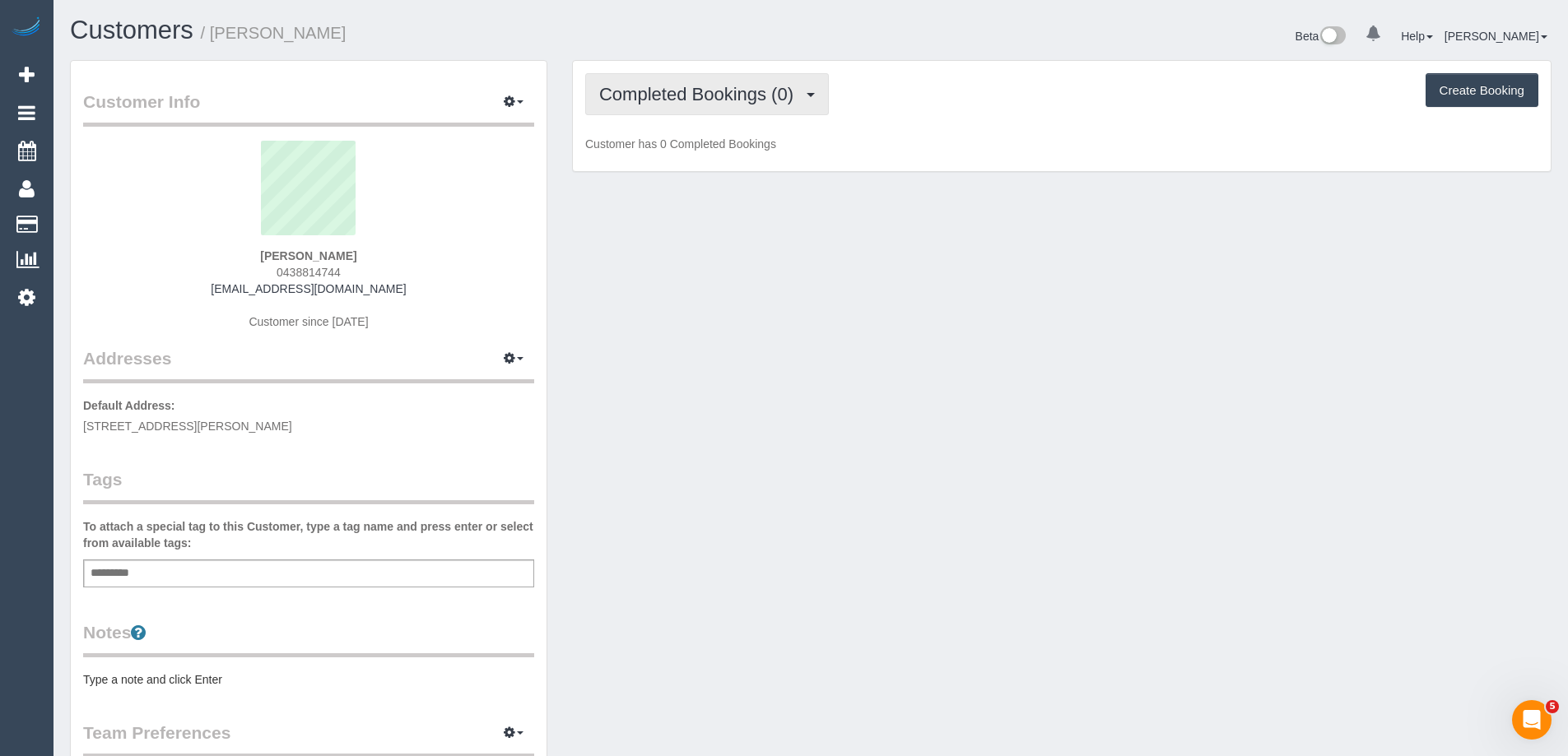
scroll to position [1203, 1568]
click at [659, 101] on span "Completed Bookings (0)" at bounding box center [700, 93] width 203 height 21
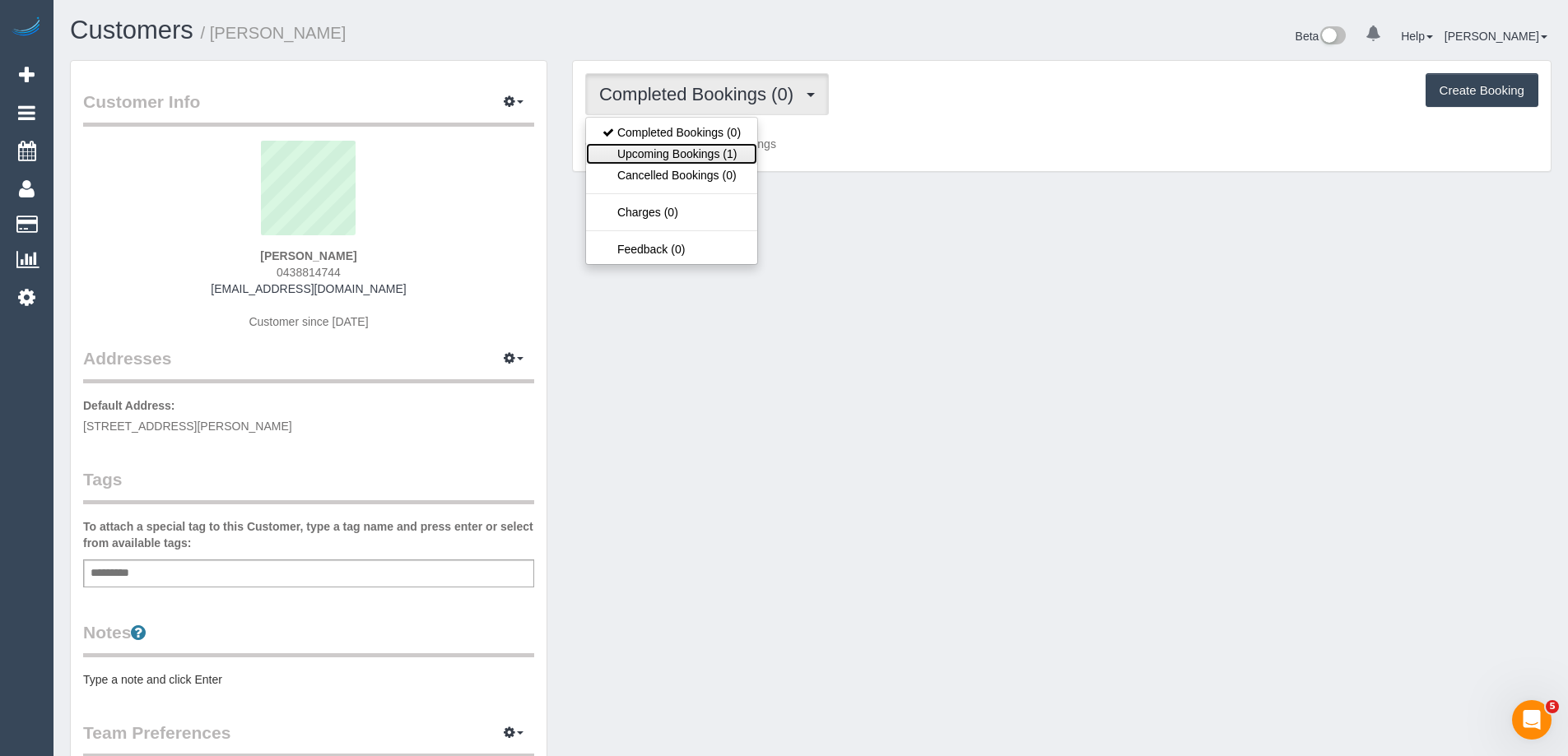
click at [671, 143] on link "Upcoming Bookings (1)" at bounding box center [671, 154] width 171 height 22
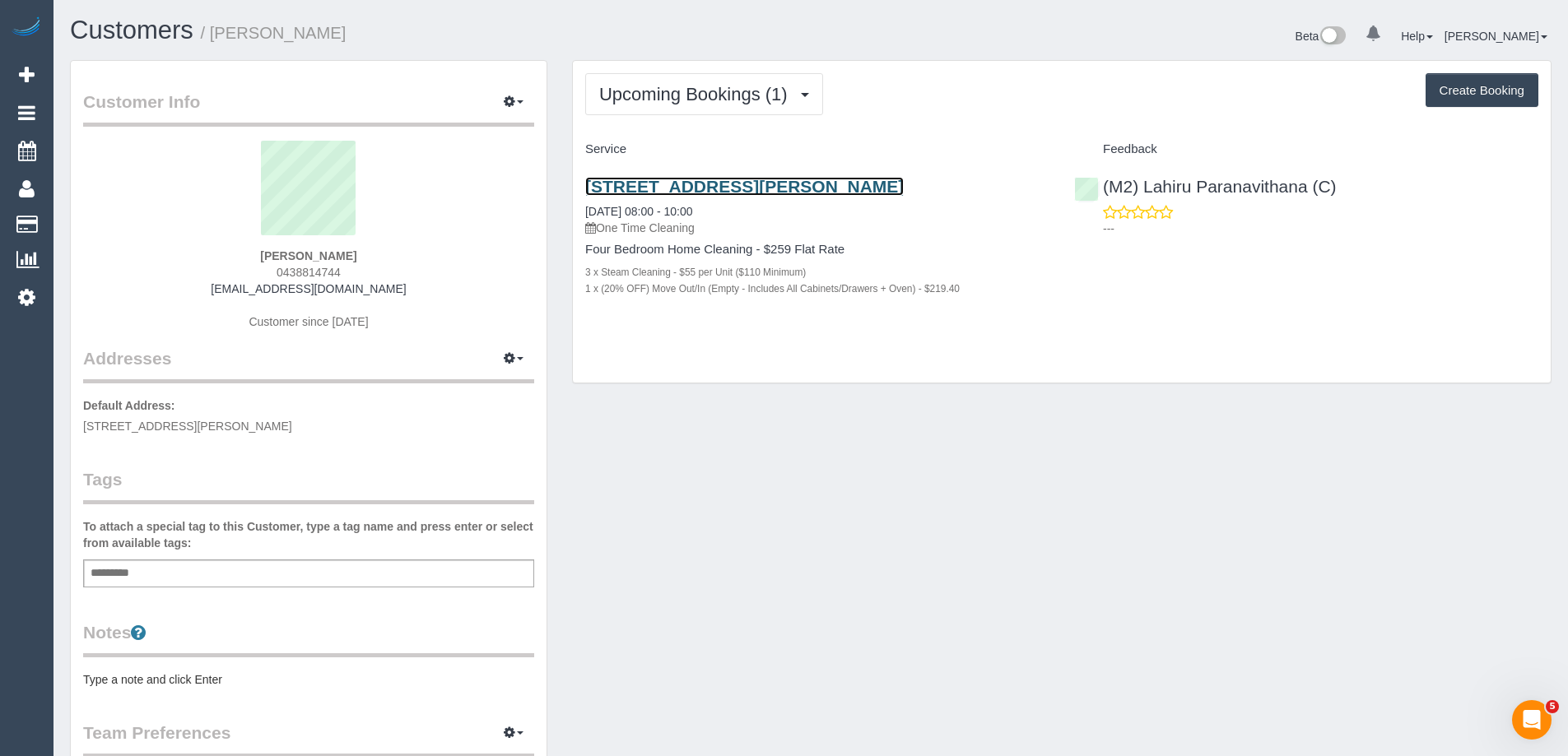
click at [701, 184] on link "[STREET_ADDRESS][PERSON_NAME]" at bounding box center [744, 186] width 319 height 19
click at [1094, 190] on div "(M2) Lahiru Paranavithana (C) ---" at bounding box center [1306, 203] width 489 height 80
copy link "(M2) Lahiru Paranavithana (C)"
click at [917, 116] on div "Upcoming Bookings (1) Completed Bookings (0) Upcoming Bookings (1) Cancelled Bo…" at bounding box center [1061, 222] width 977 height 323
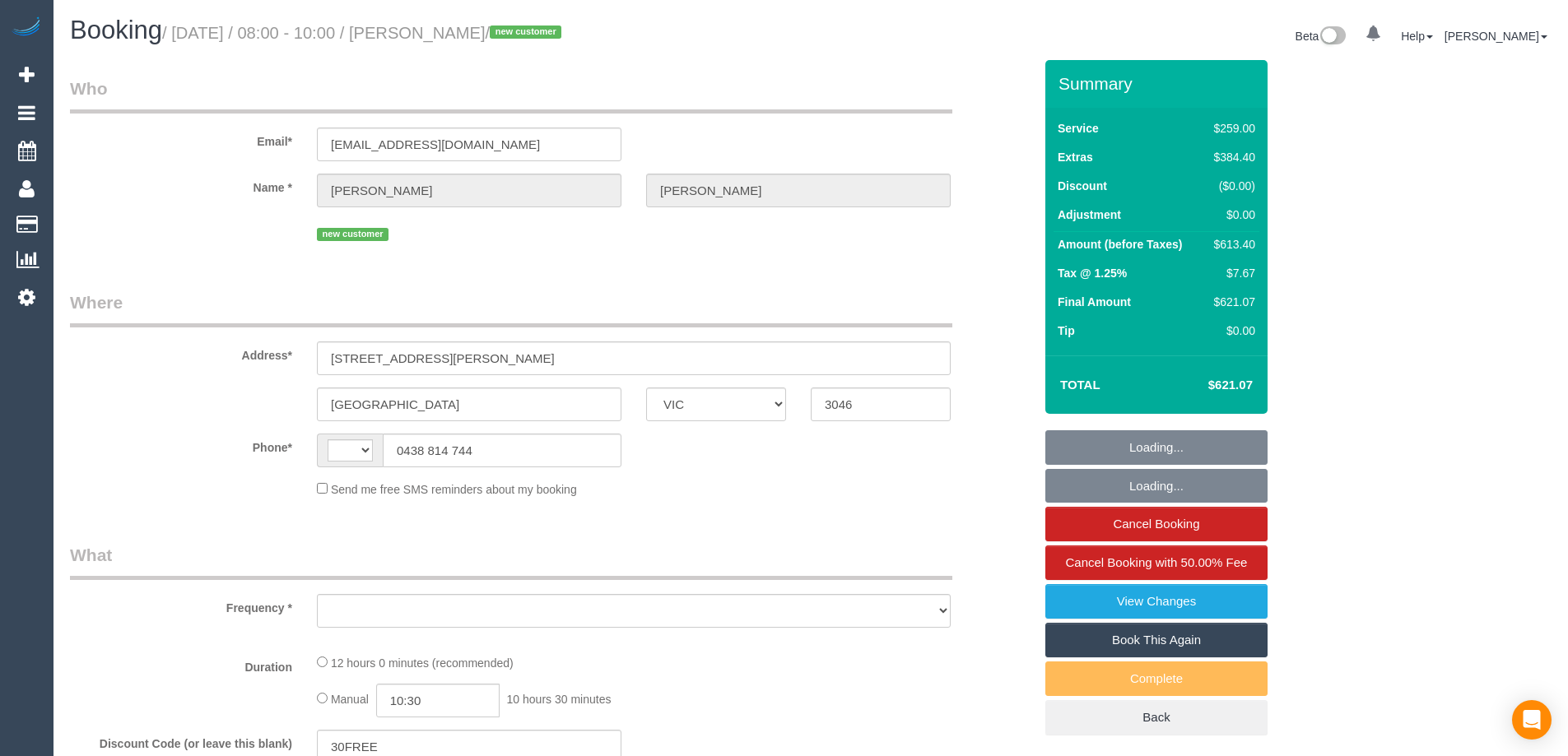
select select "VIC"
select select "object:318"
select select "string:stripe-pm_1Rzvuk2GScqysDRVV0sV43t2"
select select "number:27"
select select "number:14"
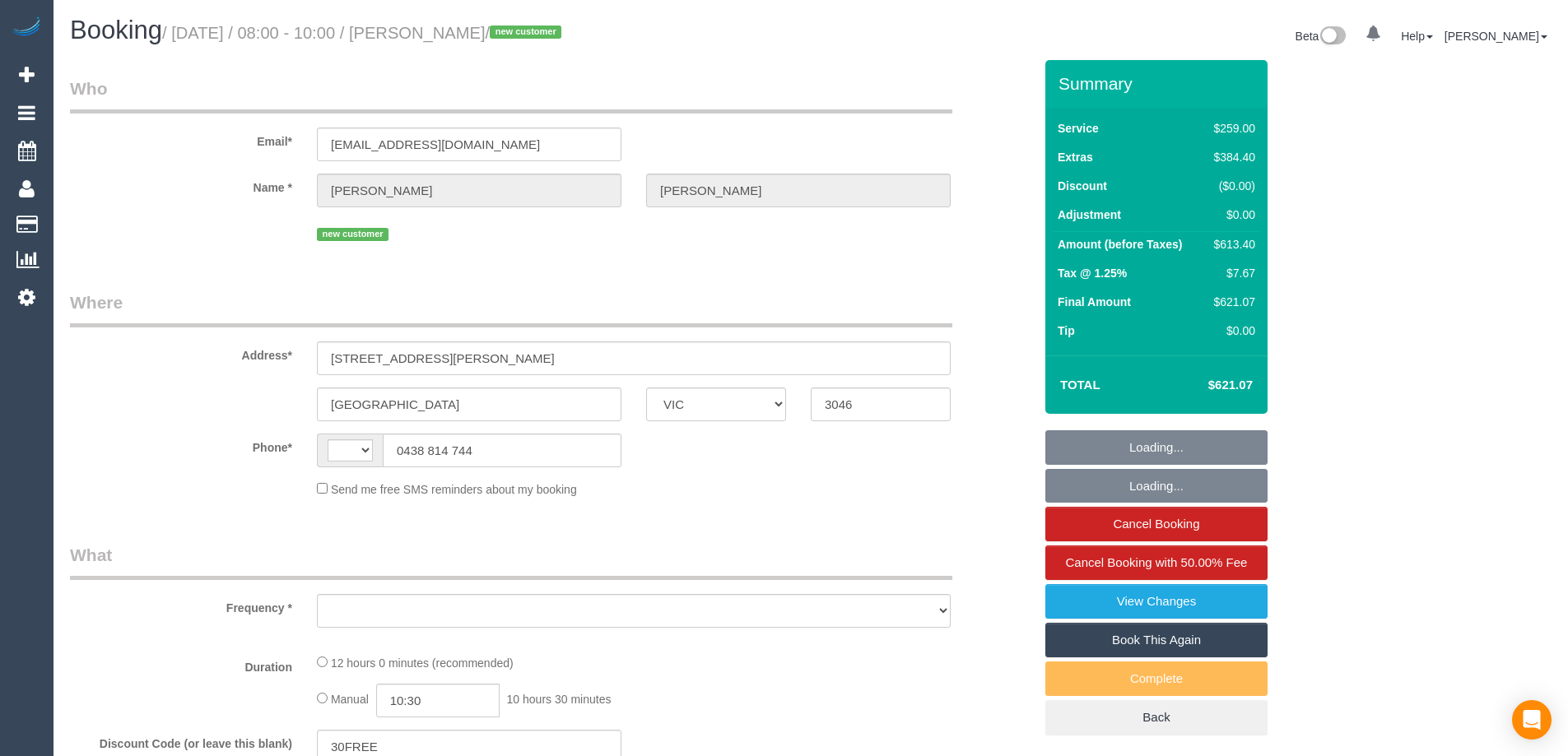
select select "number:18"
select select "number:36"
select select "number:26"
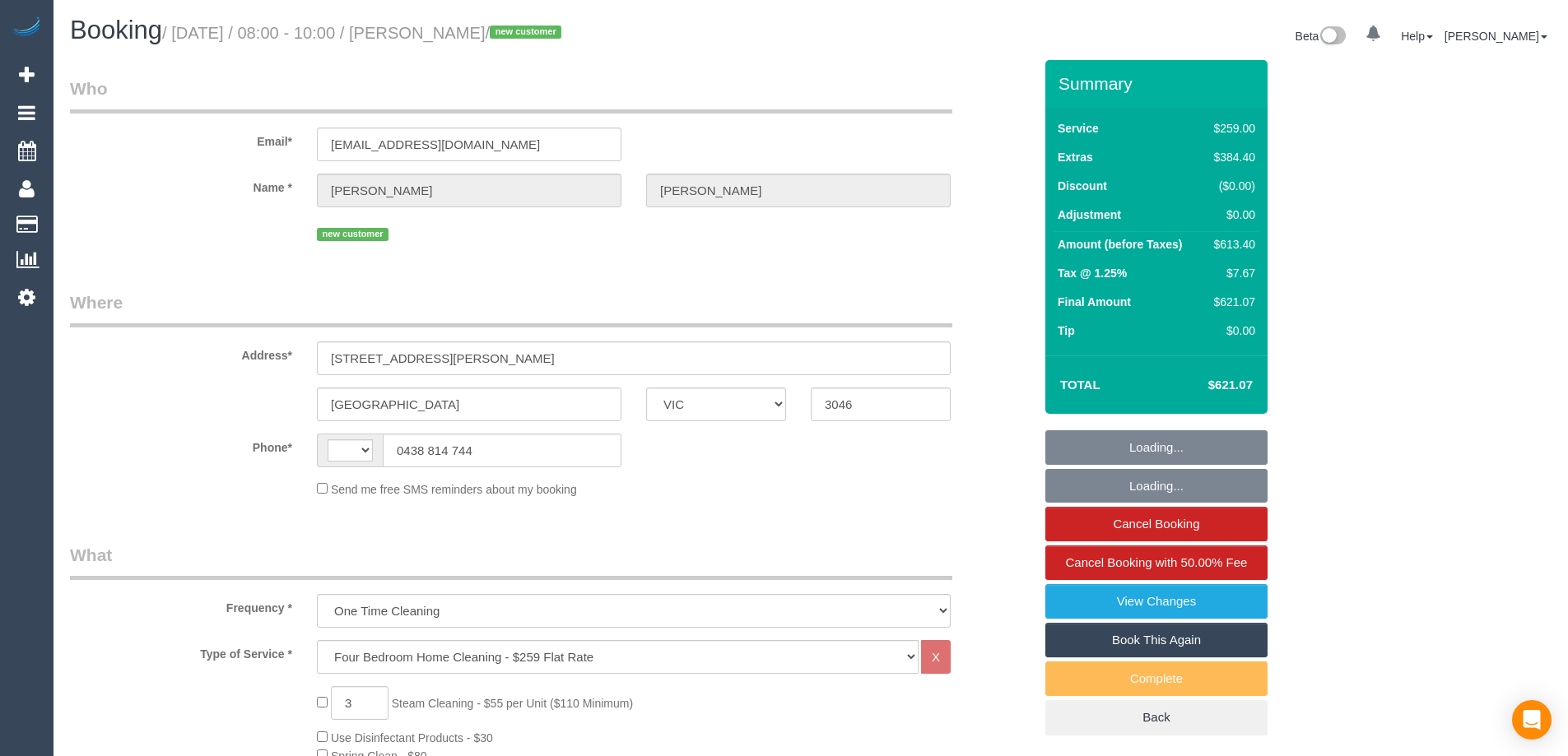
select select "string:AU"
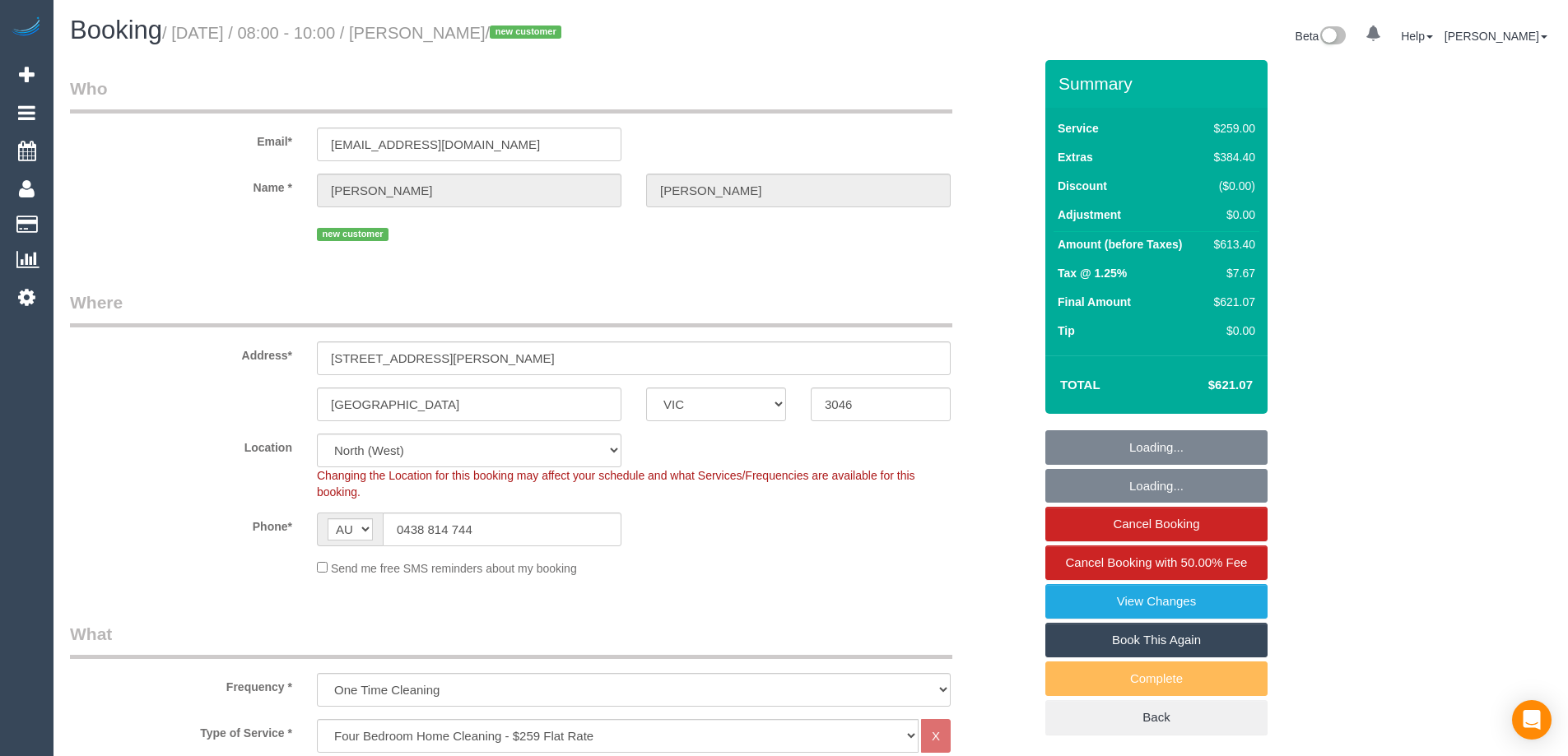
select select "object:1561"
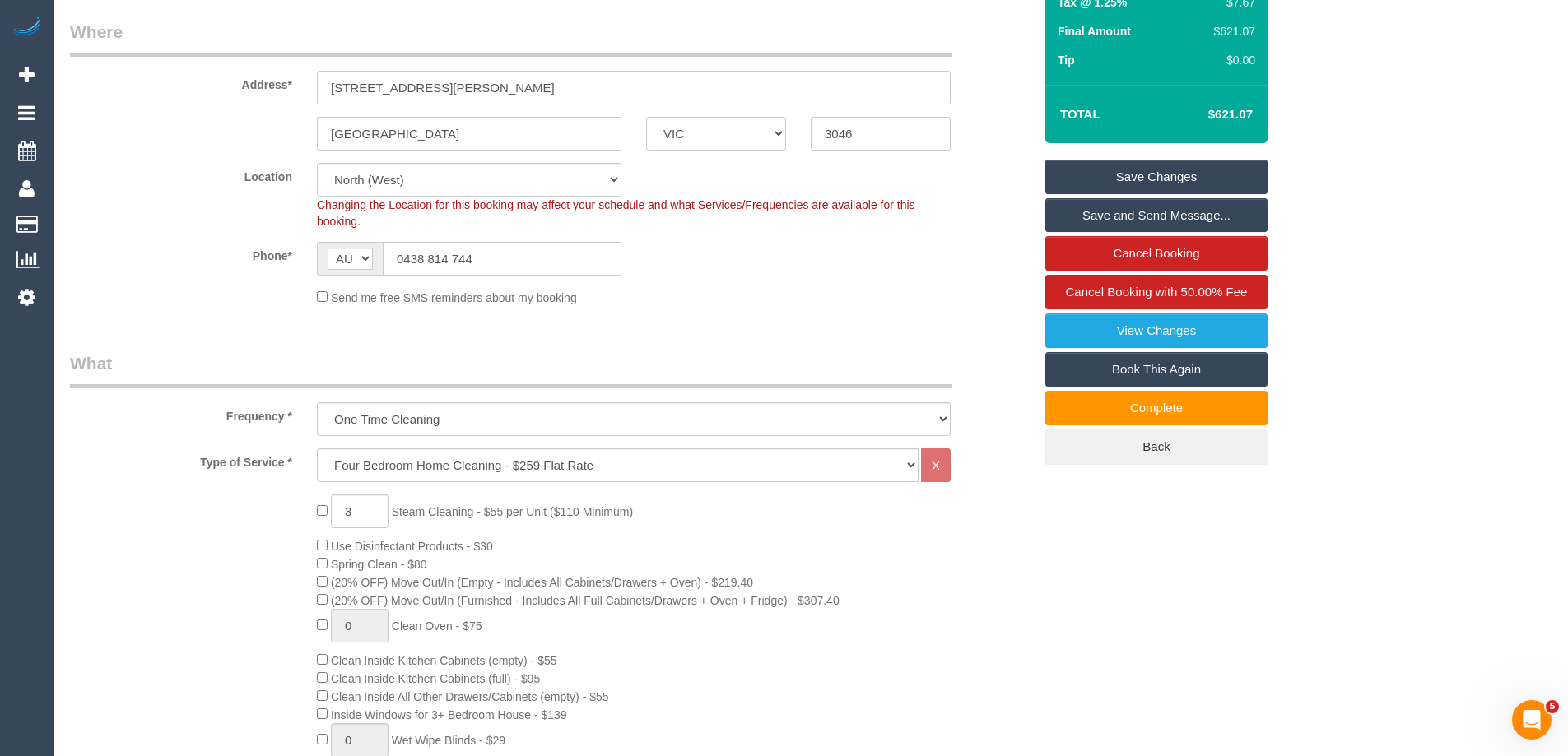
scroll to position [658, 0]
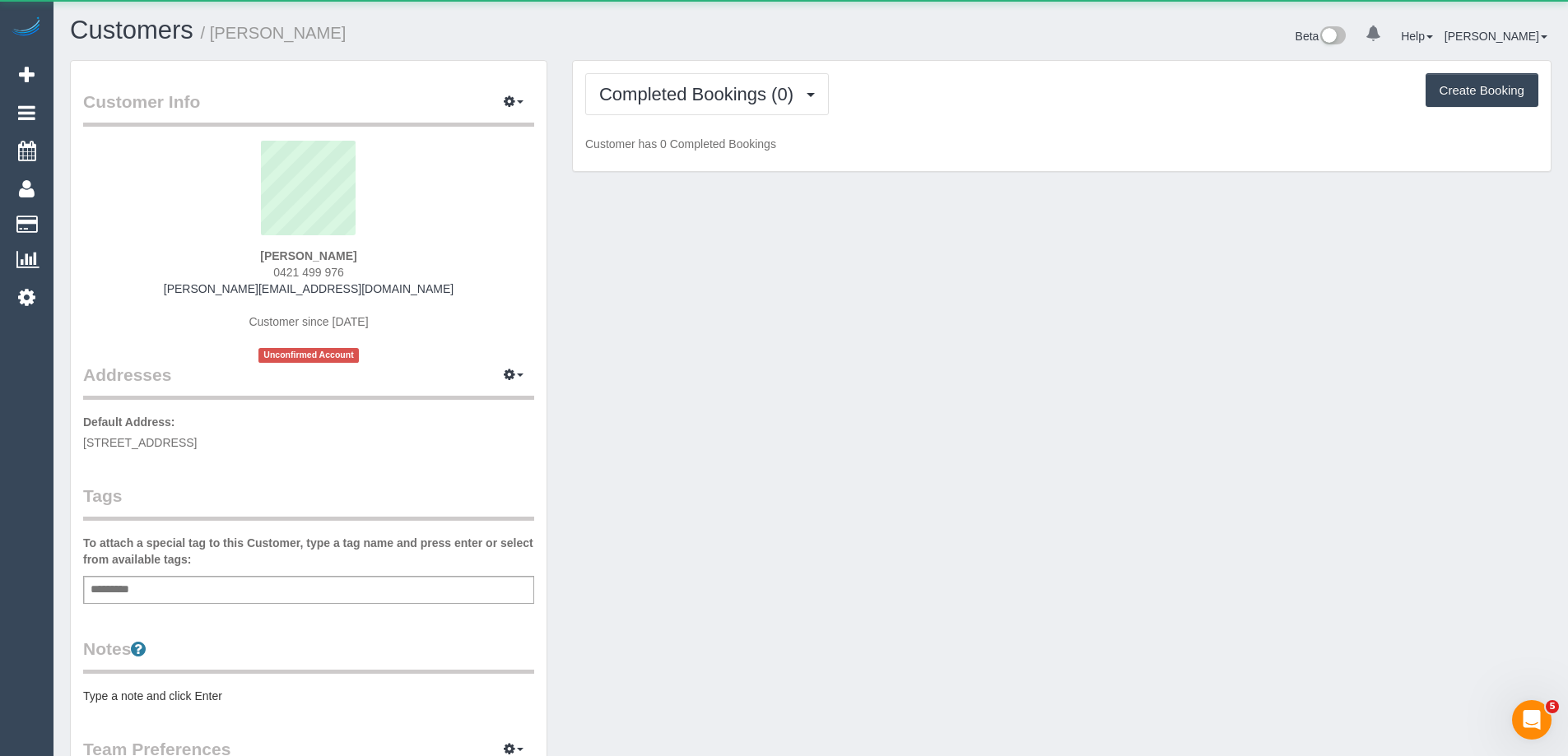
scroll to position [1220, 1568]
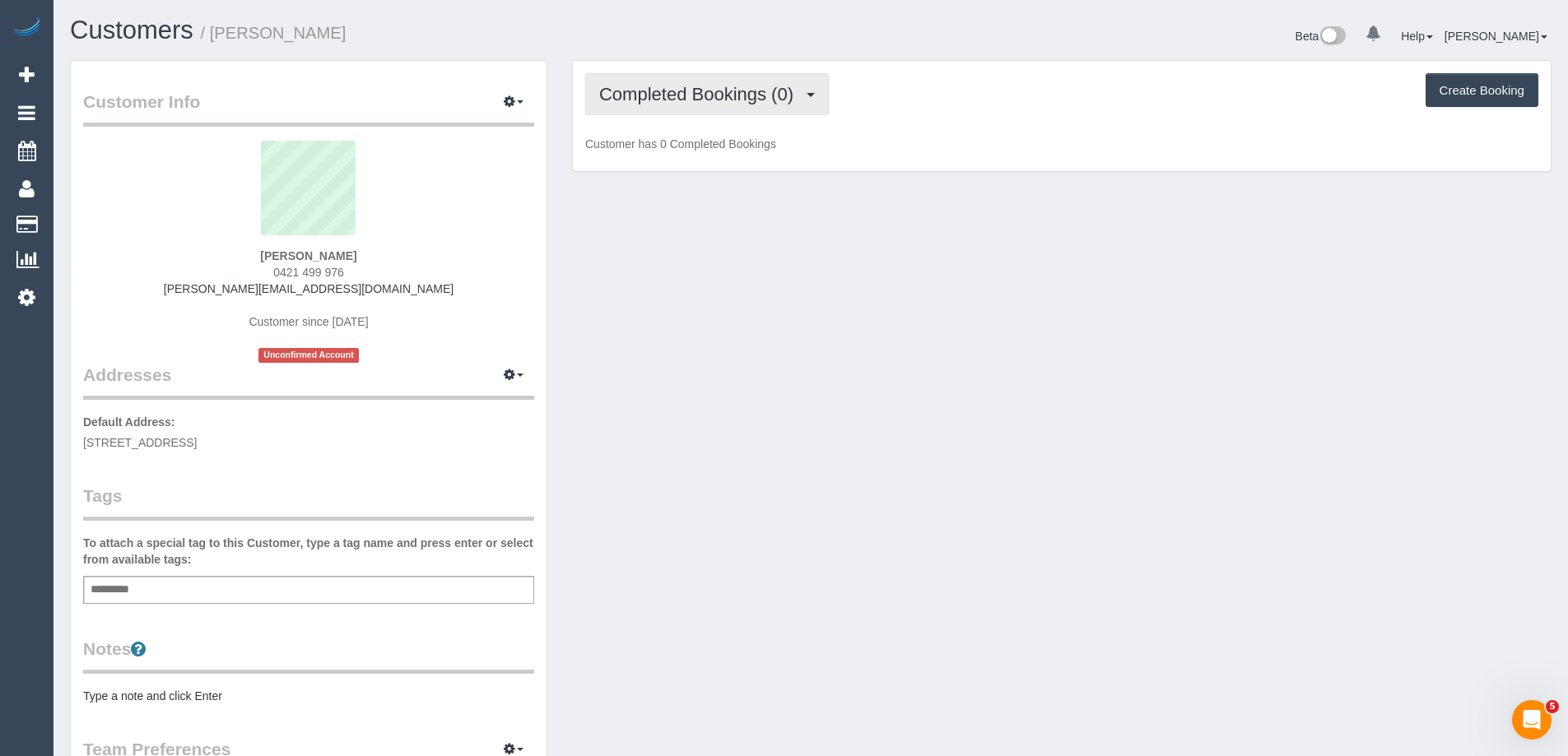
click at [650, 99] on span "Completed Bookings (0)" at bounding box center [700, 93] width 203 height 21
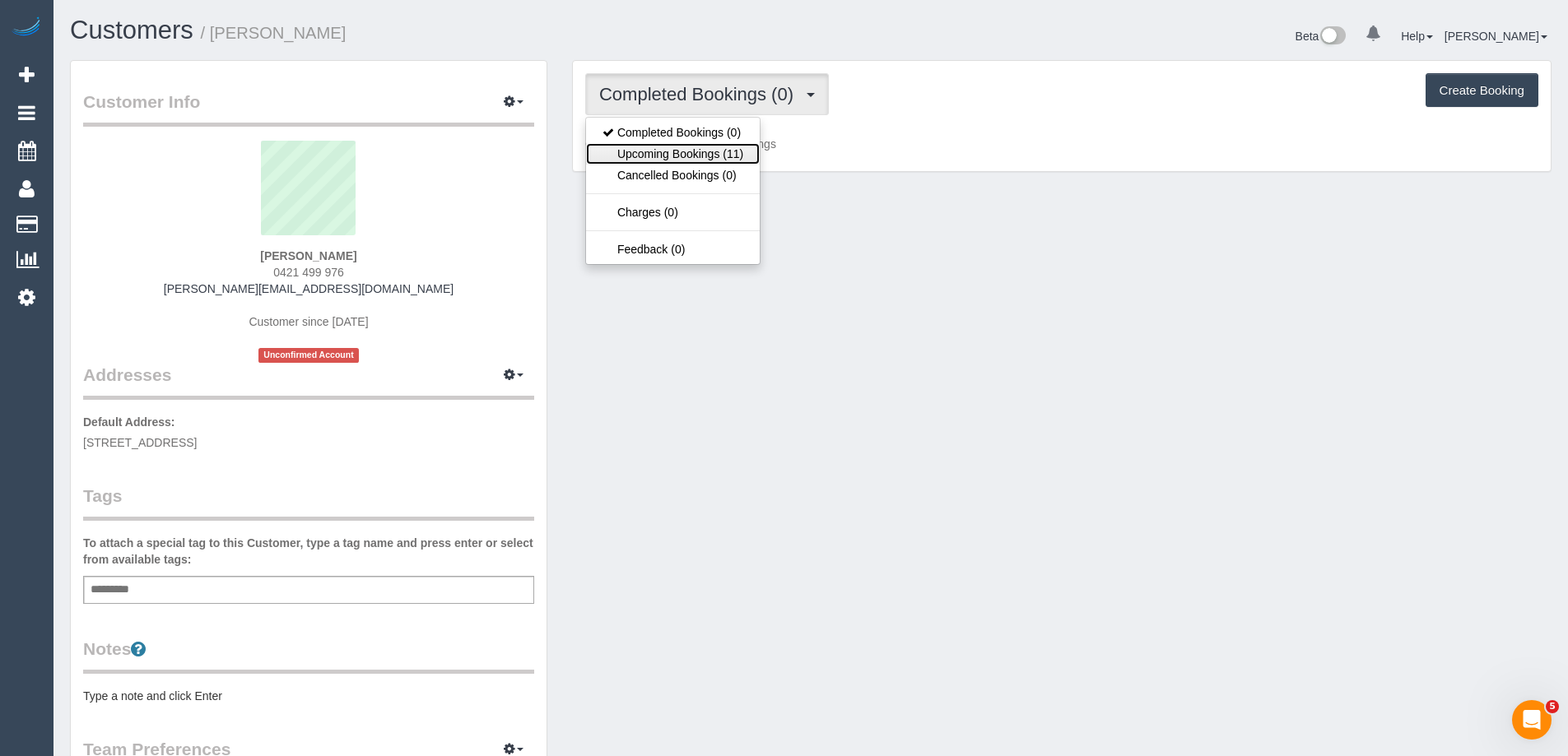
click at [651, 149] on link "Upcoming Bookings (11)" at bounding box center [673, 154] width 174 height 22
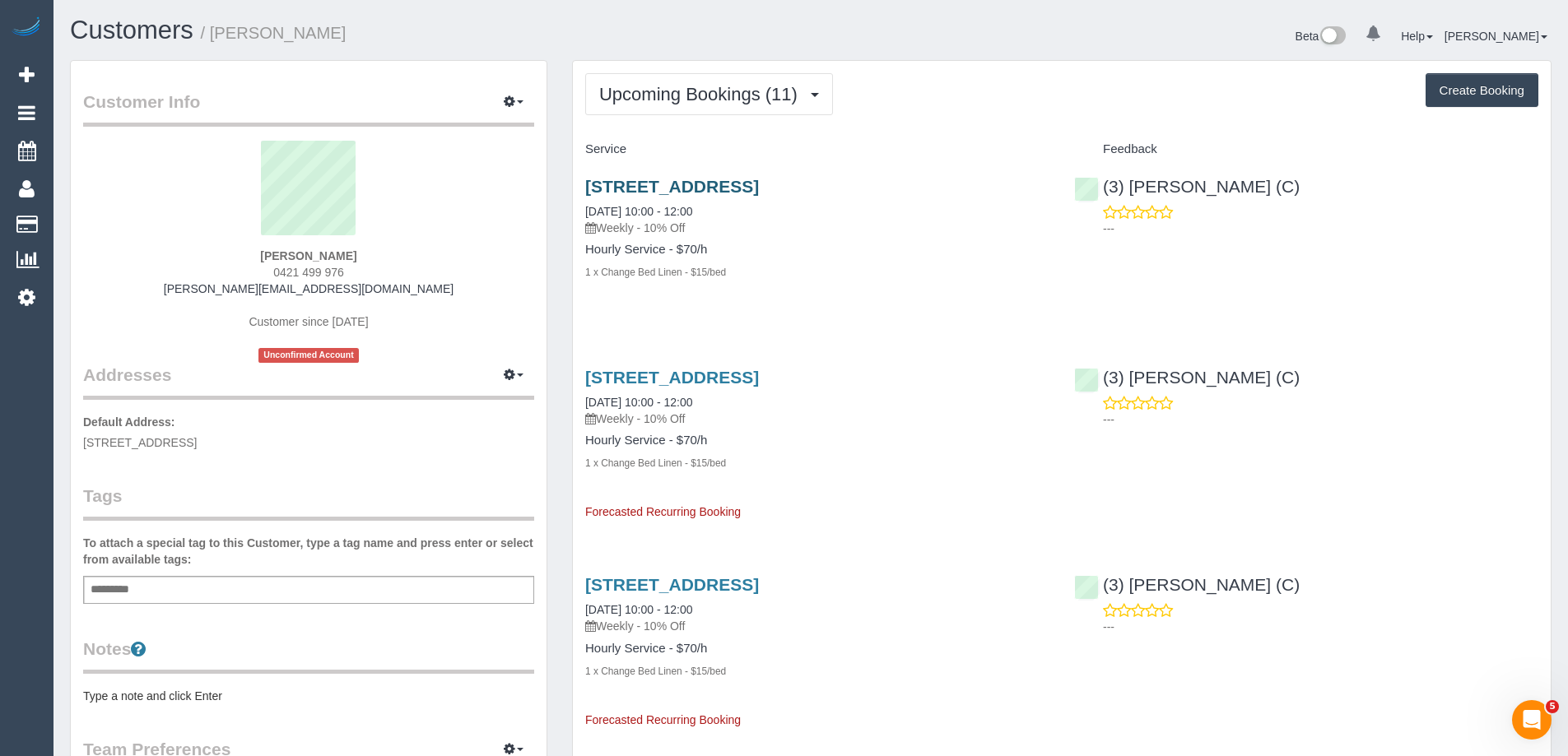
scroll to position [2515, 1568]
click at [759, 185] on link "53 Coma Street, Alphington, VIC 3078" at bounding box center [672, 186] width 174 height 19
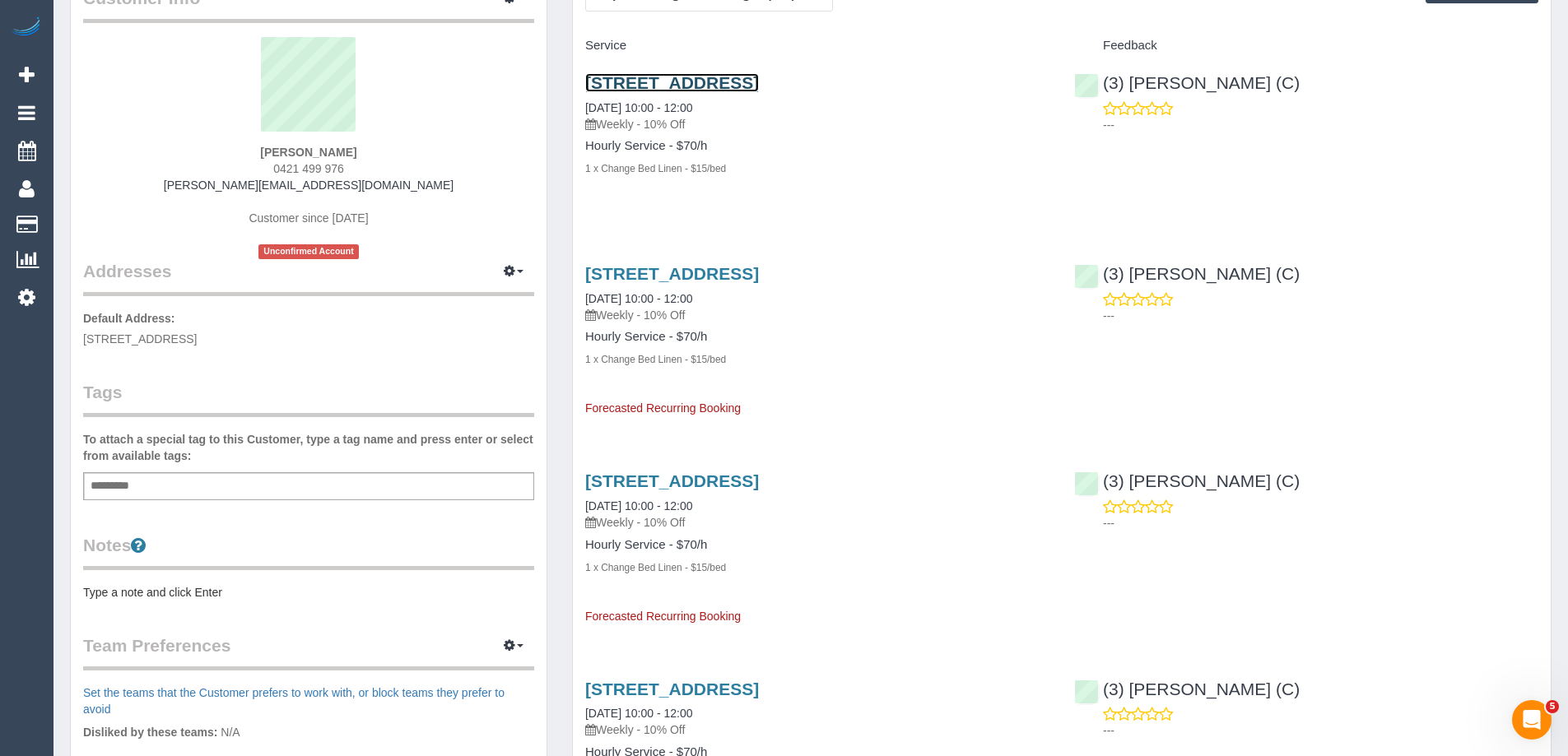
scroll to position [165, 0]
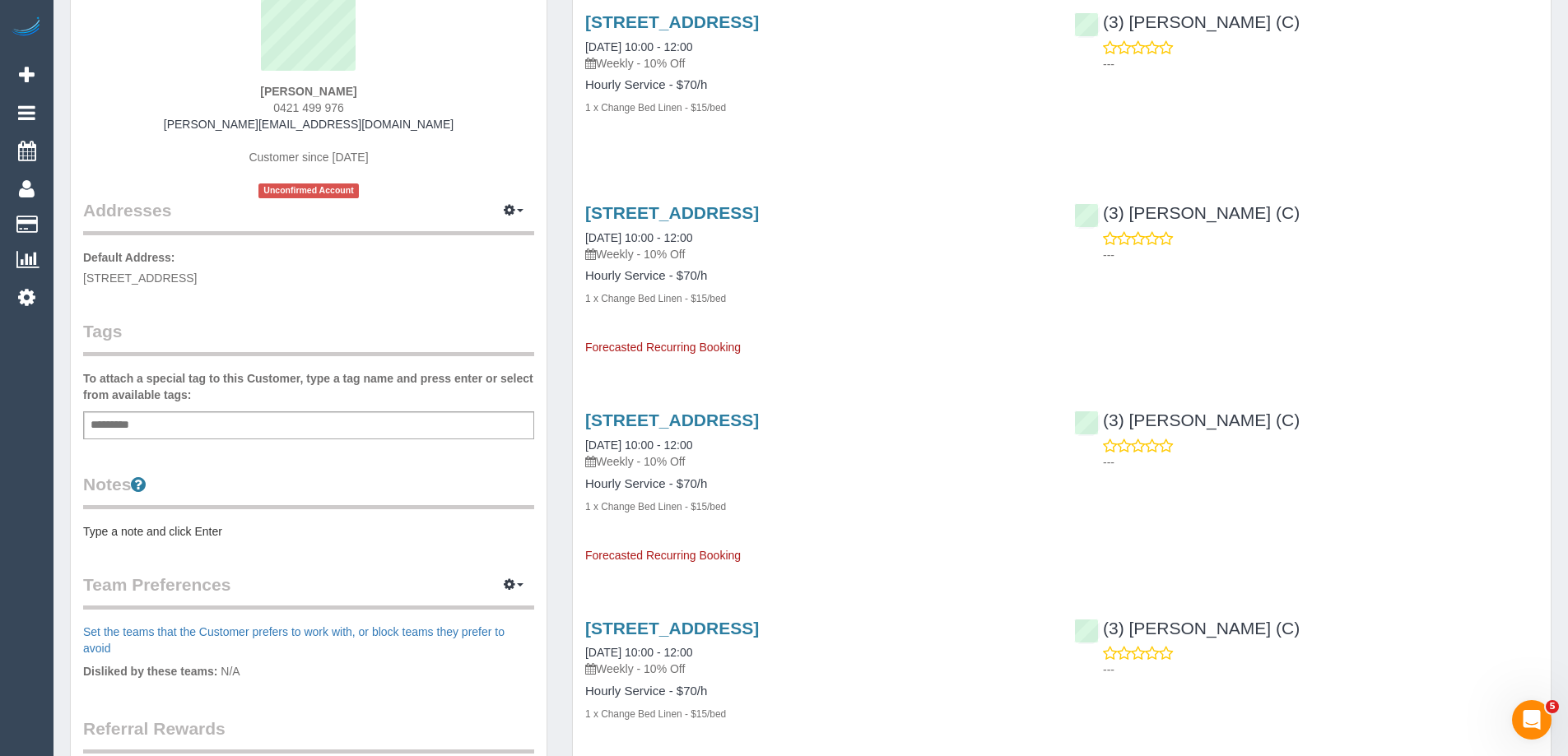
click at [204, 534] on pre "Type a note and click Enter" at bounding box center [308, 531] width 451 height 17
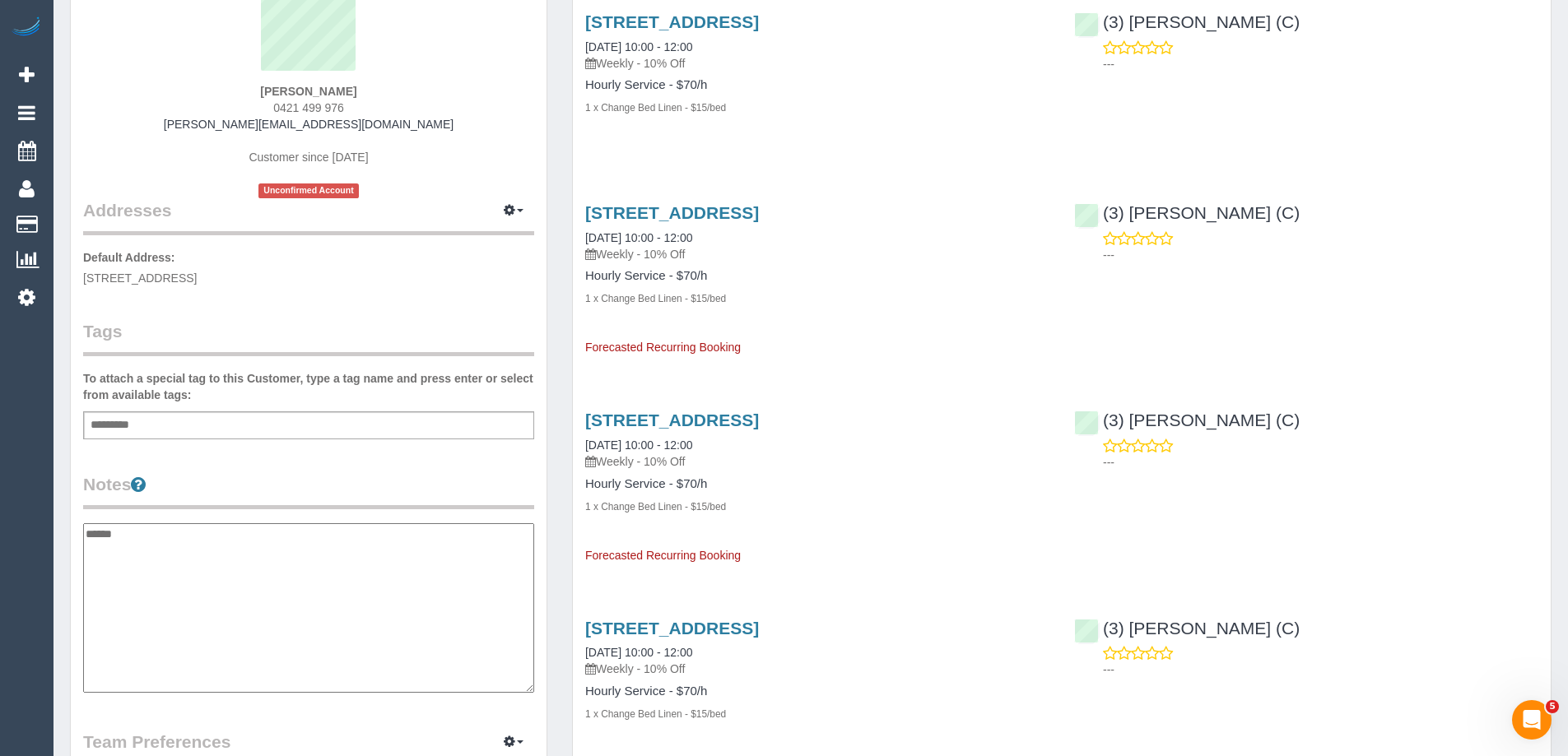
type textarea "**********"
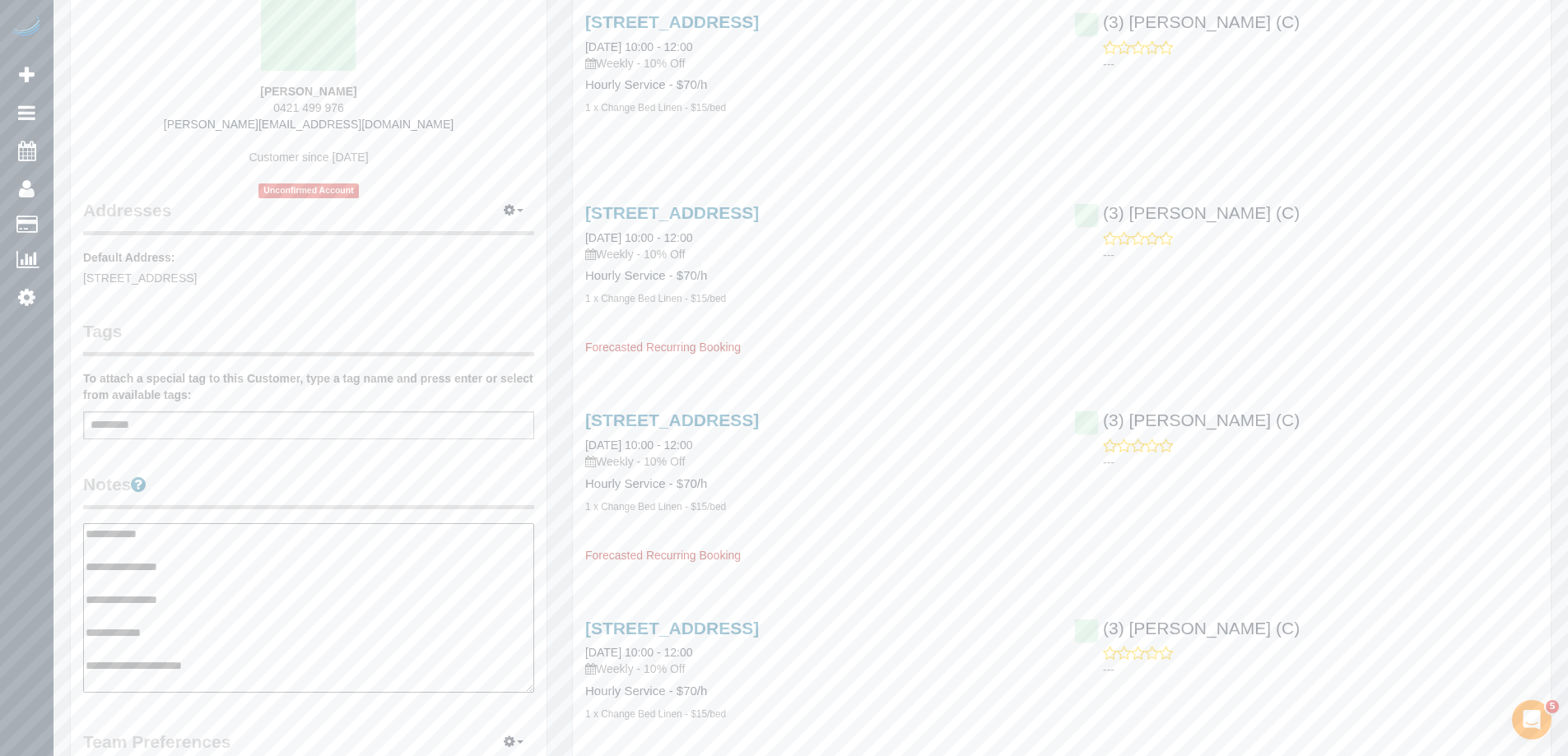
click at [240, 501] on legend "Notes" at bounding box center [308, 490] width 451 height 37
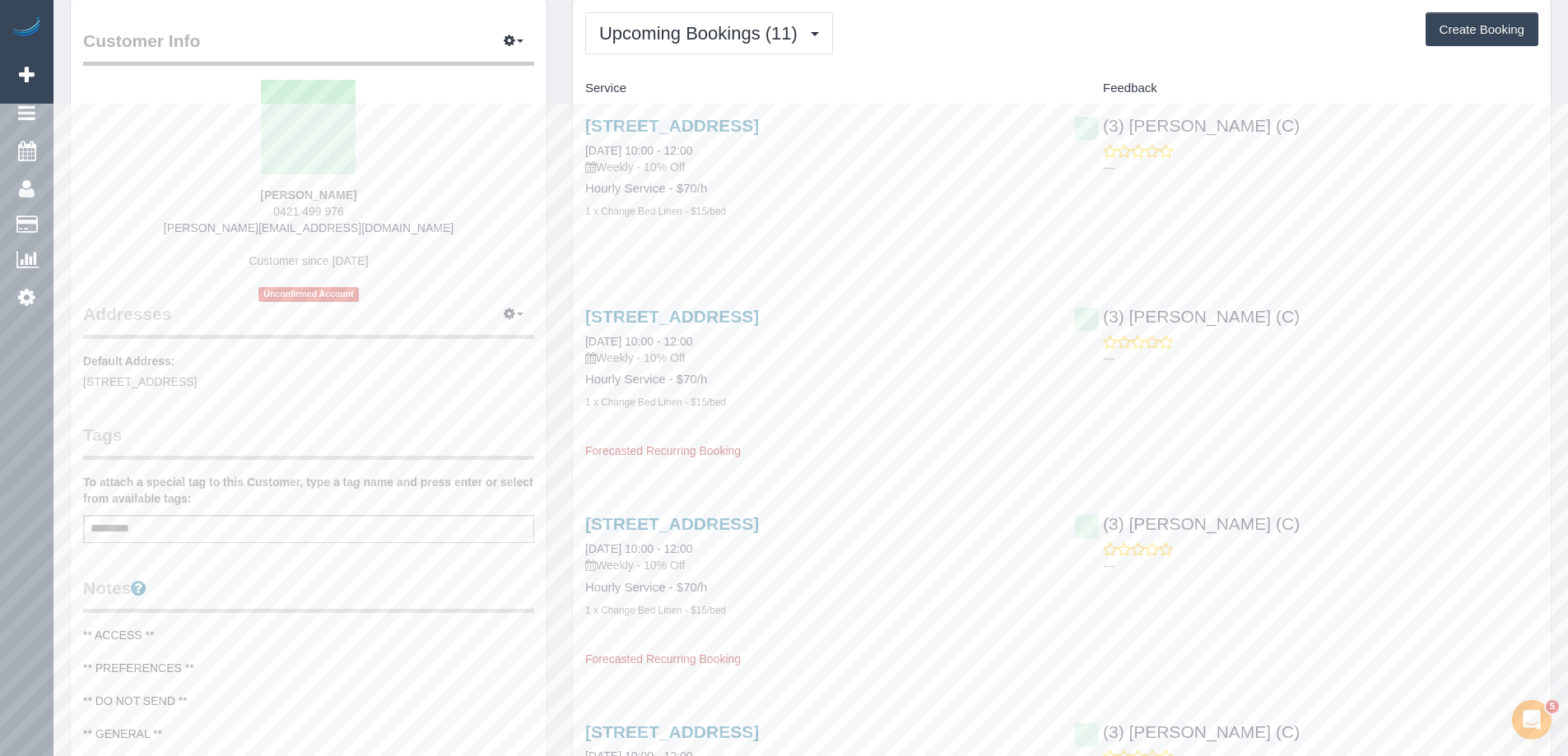
scroll to position [0, 0]
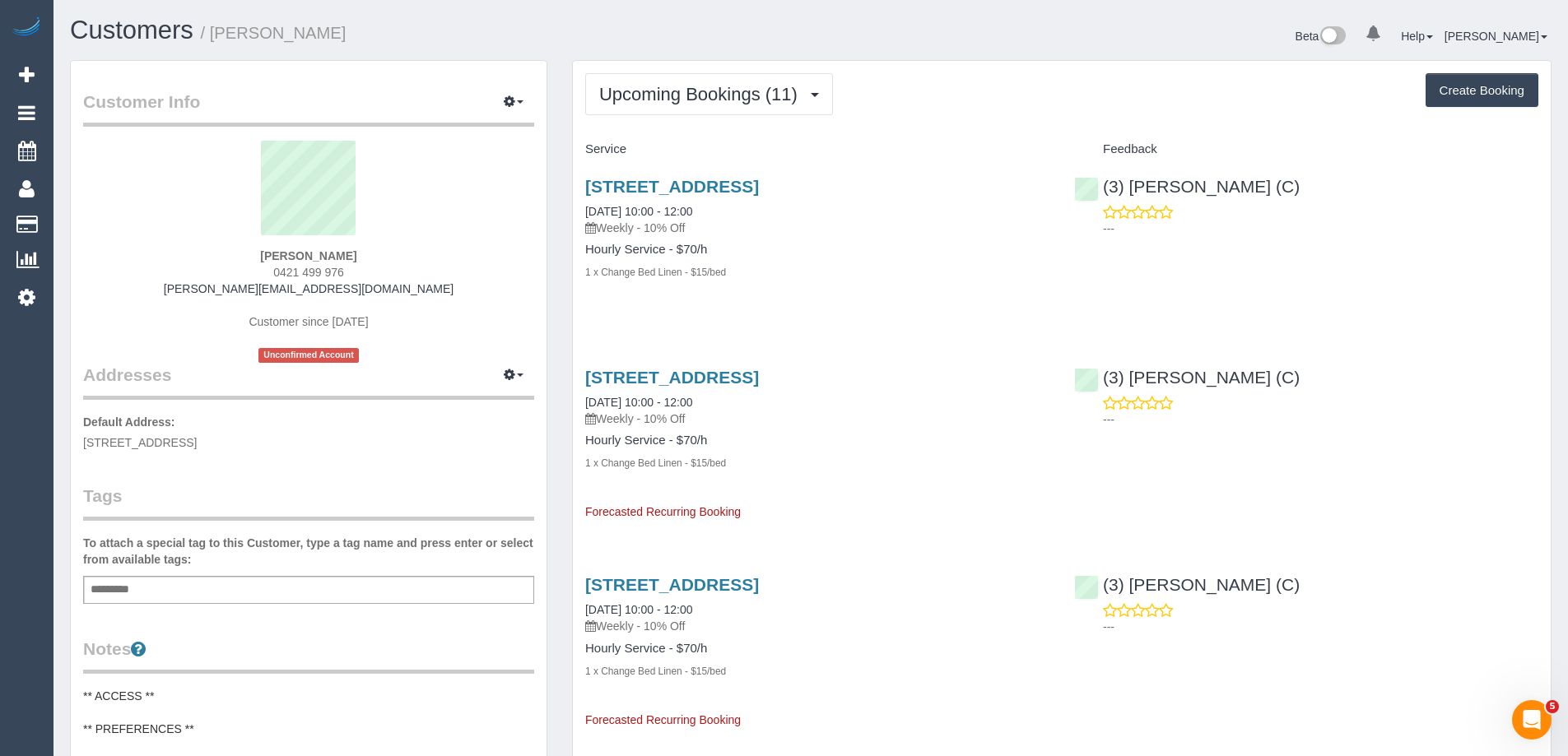
drag, startPoint x: 368, startPoint y: 23, endPoint x: 217, endPoint y: 27, distance: 151.1
click at [217, 27] on h1 "Customers / Natasha Lazareski" at bounding box center [434, 31] width 728 height 28
copy small "Natasha Lazareski"
click at [309, 272] on span "0421 499 976" at bounding box center [309, 272] width 71 height 13
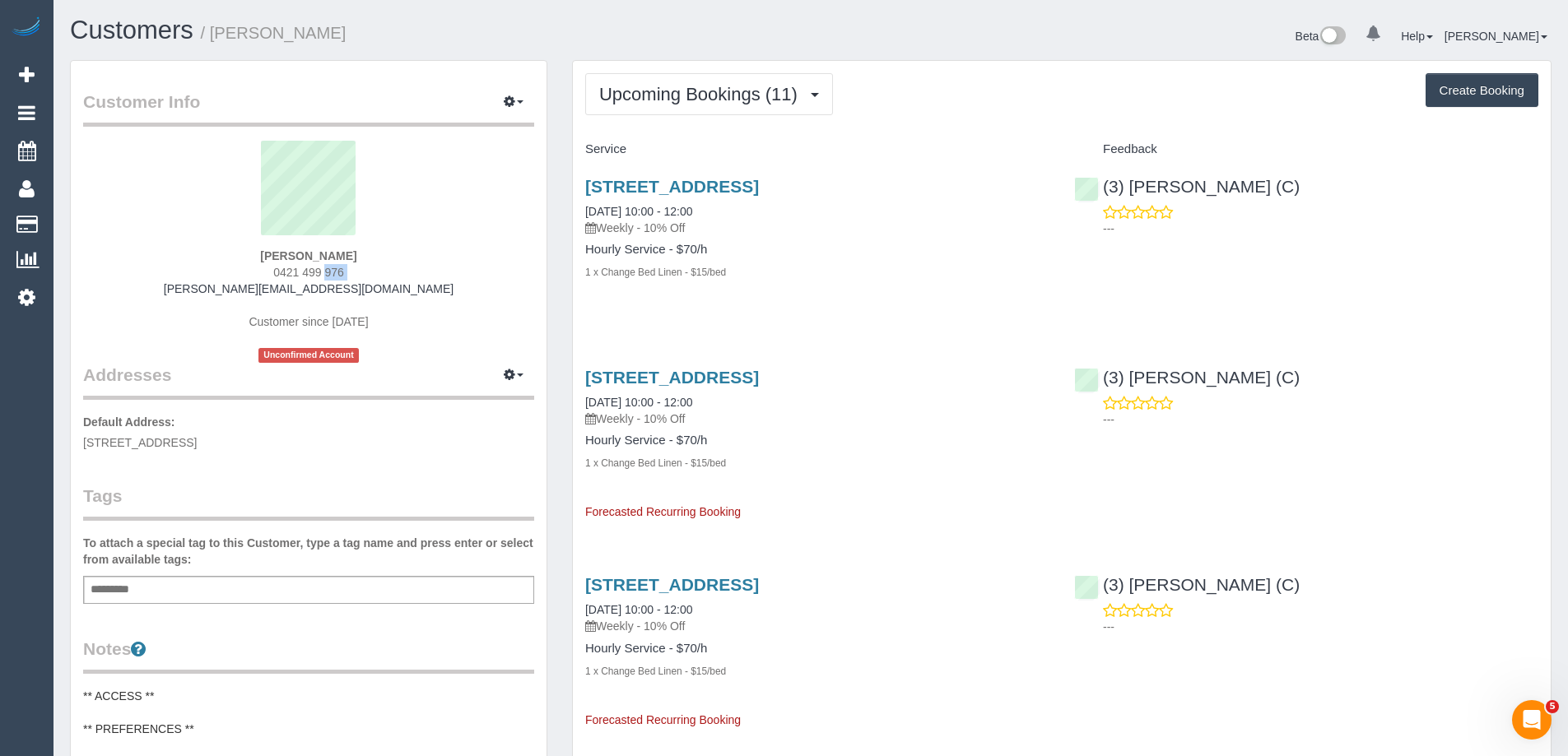
click at [309, 272] on span "0421 499 976" at bounding box center [309, 272] width 71 height 13
copy div "0421 499 976"
drag, startPoint x: 390, startPoint y: 289, endPoint x: 221, endPoint y: 292, distance: 169.0
click at [221, 292] on div "Natasha Lazareski 0421 499 976 natasha@pfyflex.com.au Customer since 2025 Uncon…" at bounding box center [308, 251] width 451 height 222
copy link "[PERSON_NAME][EMAIL_ADDRESS][DOMAIN_NAME]"
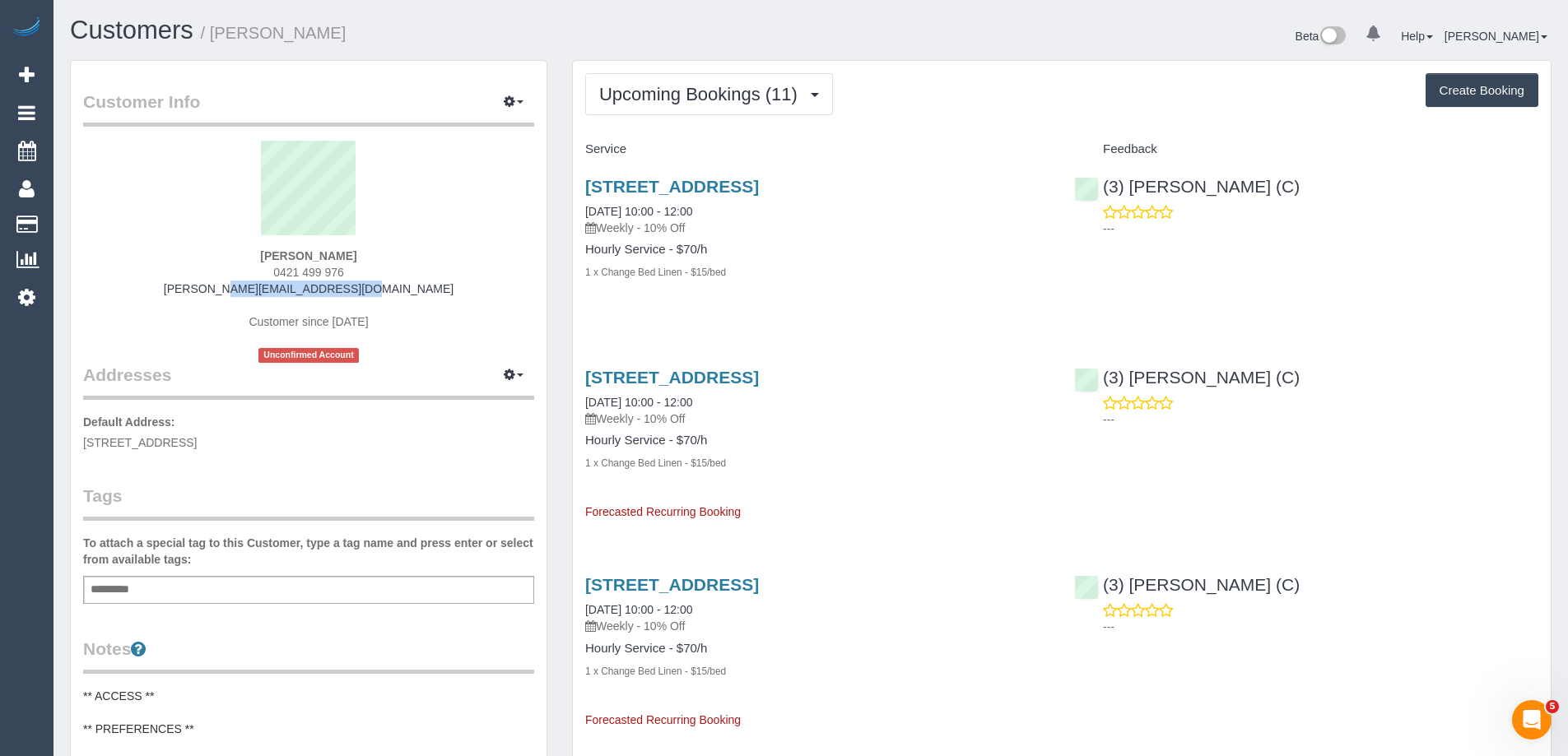
click at [393, 287] on div "Natasha Lazareski 0421 499 976 natasha@pfyflex.com.au Customer since 2025 Uncon…" at bounding box center [308, 251] width 451 height 222
drag, startPoint x: 391, startPoint y: 290, endPoint x: 237, endPoint y: 290, distance: 154.0
click at [237, 290] on div "Natasha Lazareski 0421 499 976 natasha@pfyflex.com.au Customer since 2025 Uncon…" at bounding box center [308, 251] width 451 height 222
copy link "[PERSON_NAME][EMAIL_ADDRESS][DOMAIN_NAME]"
drag, startPoint x: 357, startPoint y: 269, endPoint x: 237, endPoint y: 266, distance: 120.0
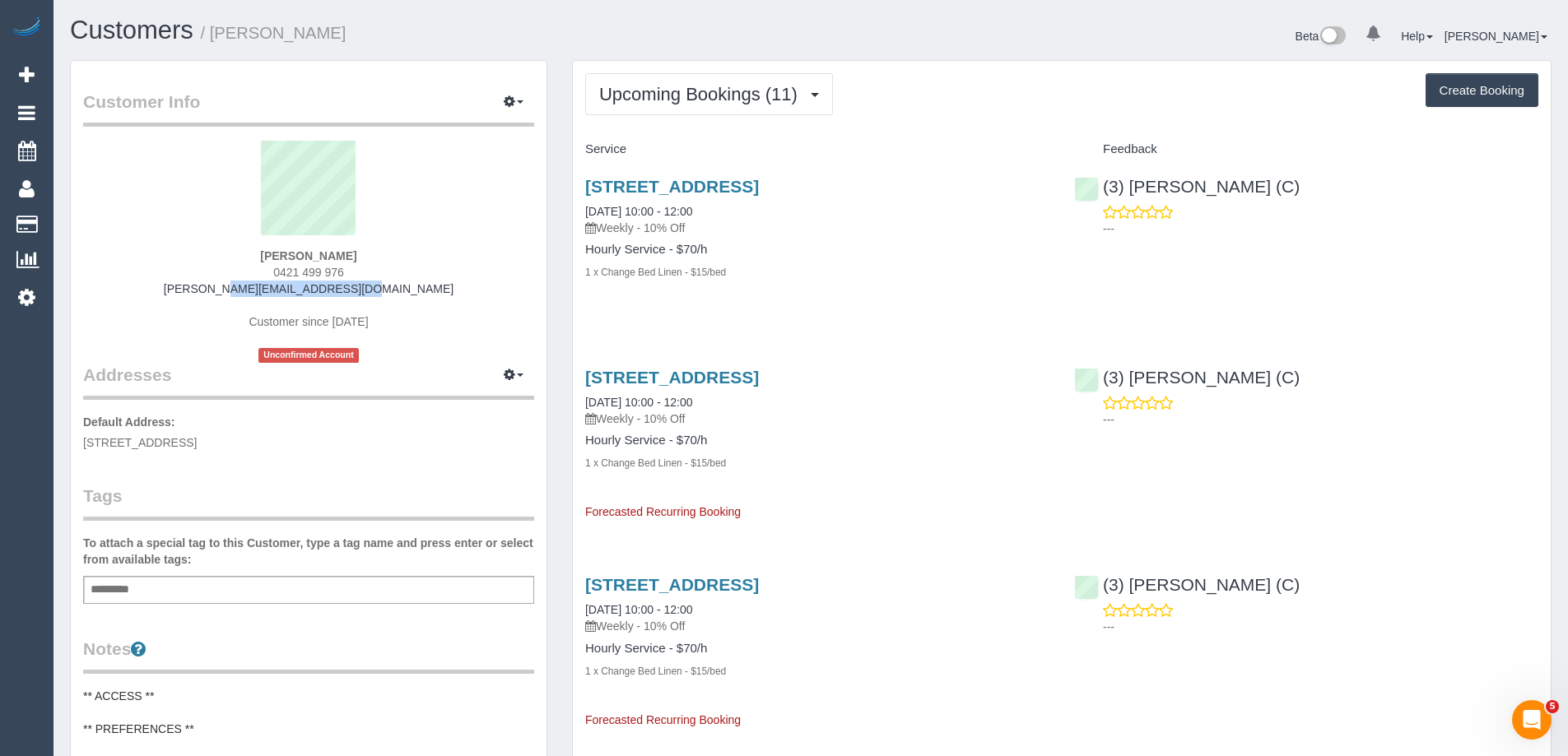
click at [237, 266] on div "Natasha Lazareski 0421 499 976 natasha@pfyflex.com.au Customer since 2025 Uncon…" at bounding box center [308, 251] width 451 height 222
copy span "0421 499 976"
click at [734, 44] on h1 "Customers / Natasha Lazareski" at bounding box center [434, 31] width 728 height 28
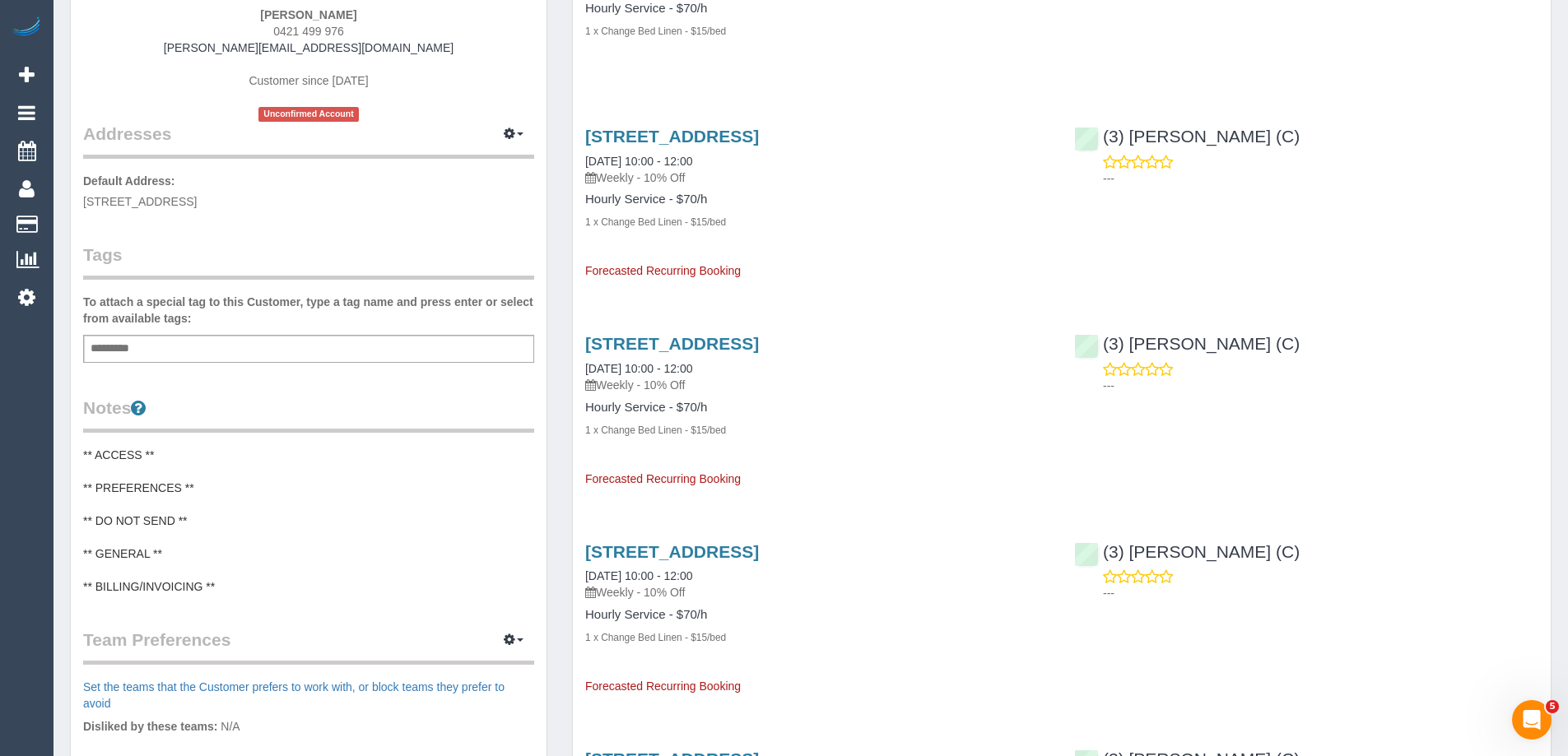
scroll to position [246, 0]
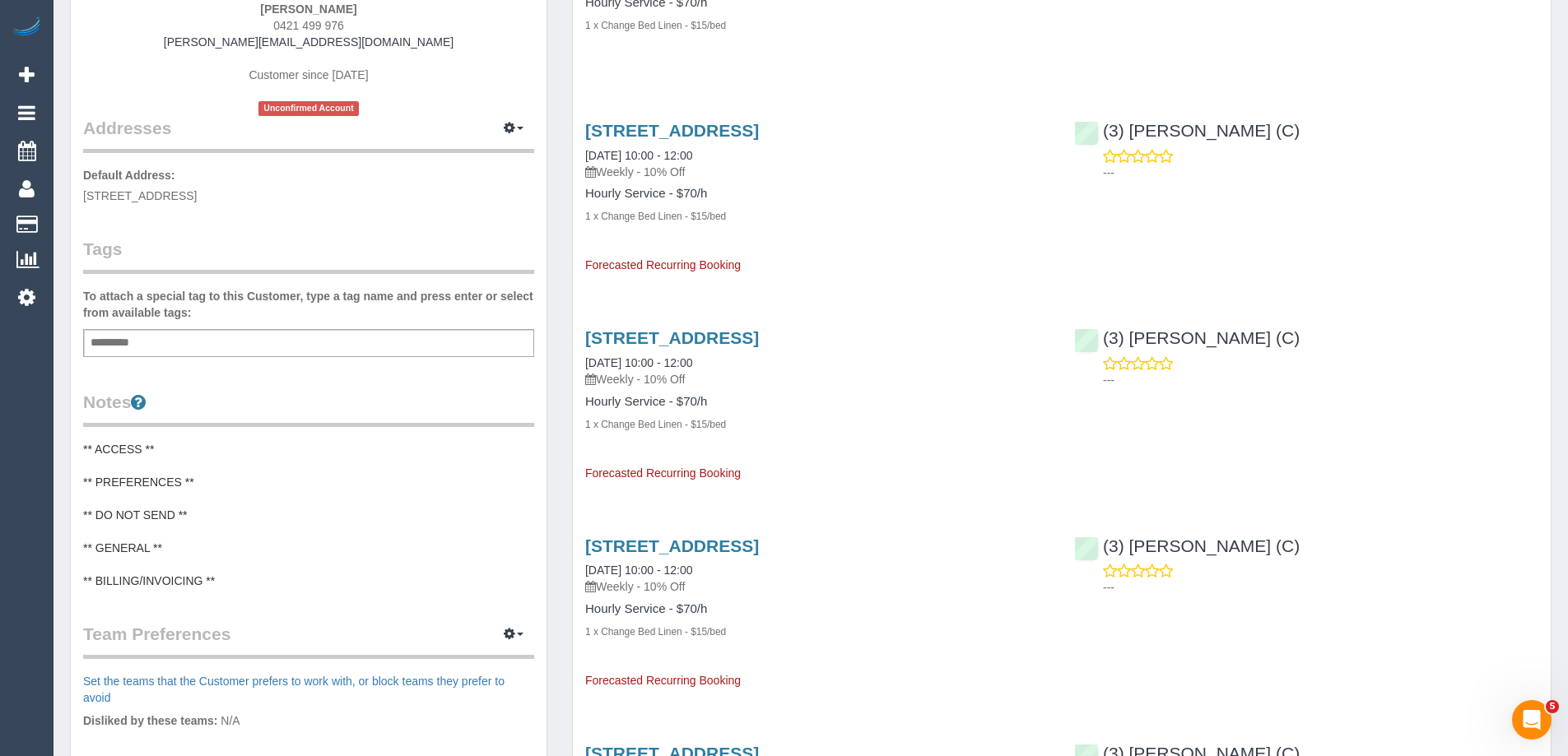
click at [131, 433] on div "Notes ** ACCESS ** ** PREFERENCES ** ** DO NOT SEND ** ** GENERAL ** ** BILLING…" at bounding box center [308, 489] width 451 height 199
click at [105, 452] on pre "** ACCESS ** ** PREFERENCES ** ** DO NOT SEND ** ** GENERAL ** ** BILLING/INVOI…" at bounding box center [308, 514] width 451 height 148
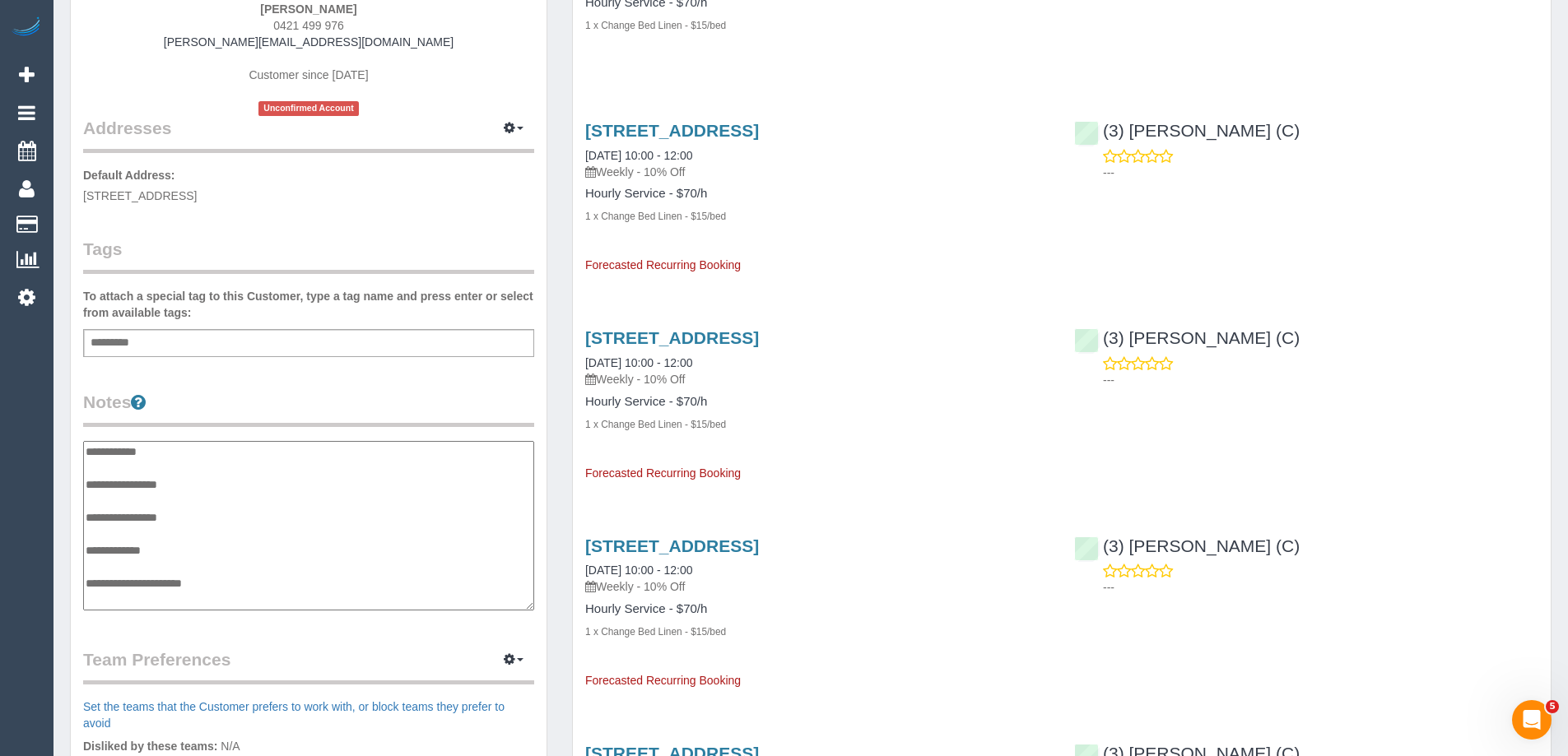
click at [85, 443] on textarea "**********" at bounding box center [308, 525] width 451 height 170
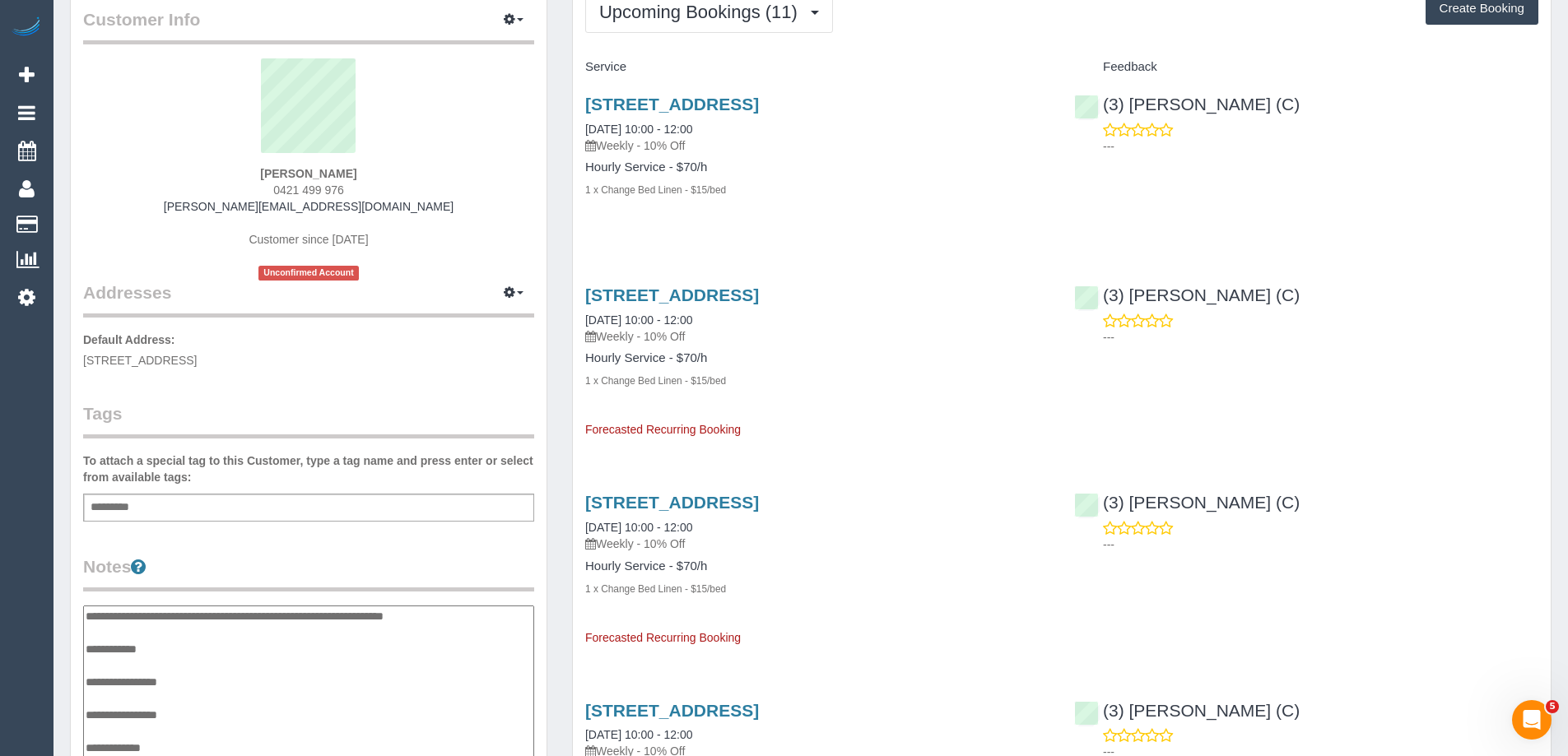
type textarea "**********"
copy link "[PERSON_NAME][EMAIL_ADDRESS][DOMAIN_NAME]"
drag, startPoint x: 386, startPoint y: 208, endPoint x: 237, endPoint y: 209, distance: 149.0
click at [237, 209] on div "Natasha Lazareski 0421 499 976 natasha@pfyflex.com.au Customer since 2025 Uncon…" at bounding box center [308, 170] width 451 height 222
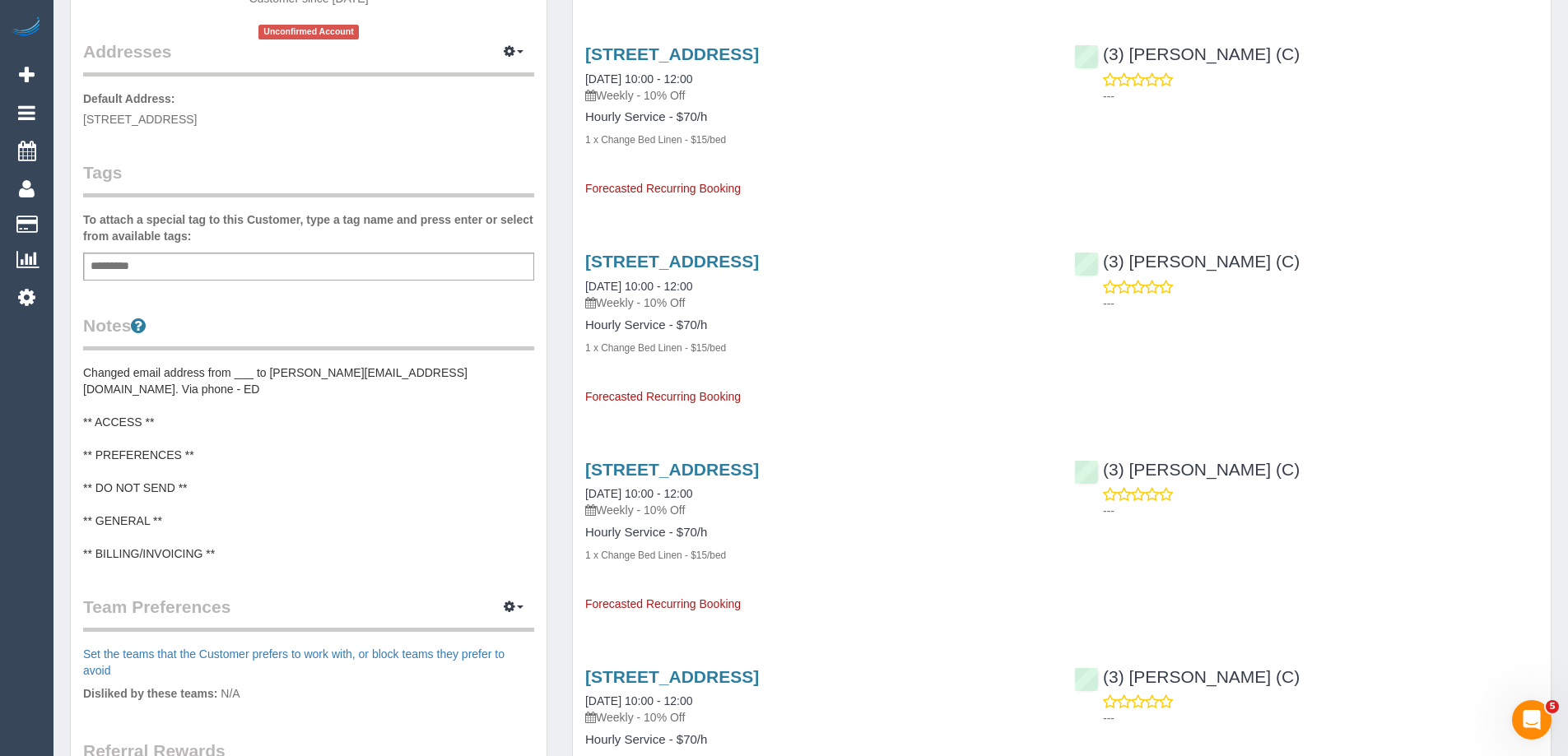
scroll to position [329, 0]
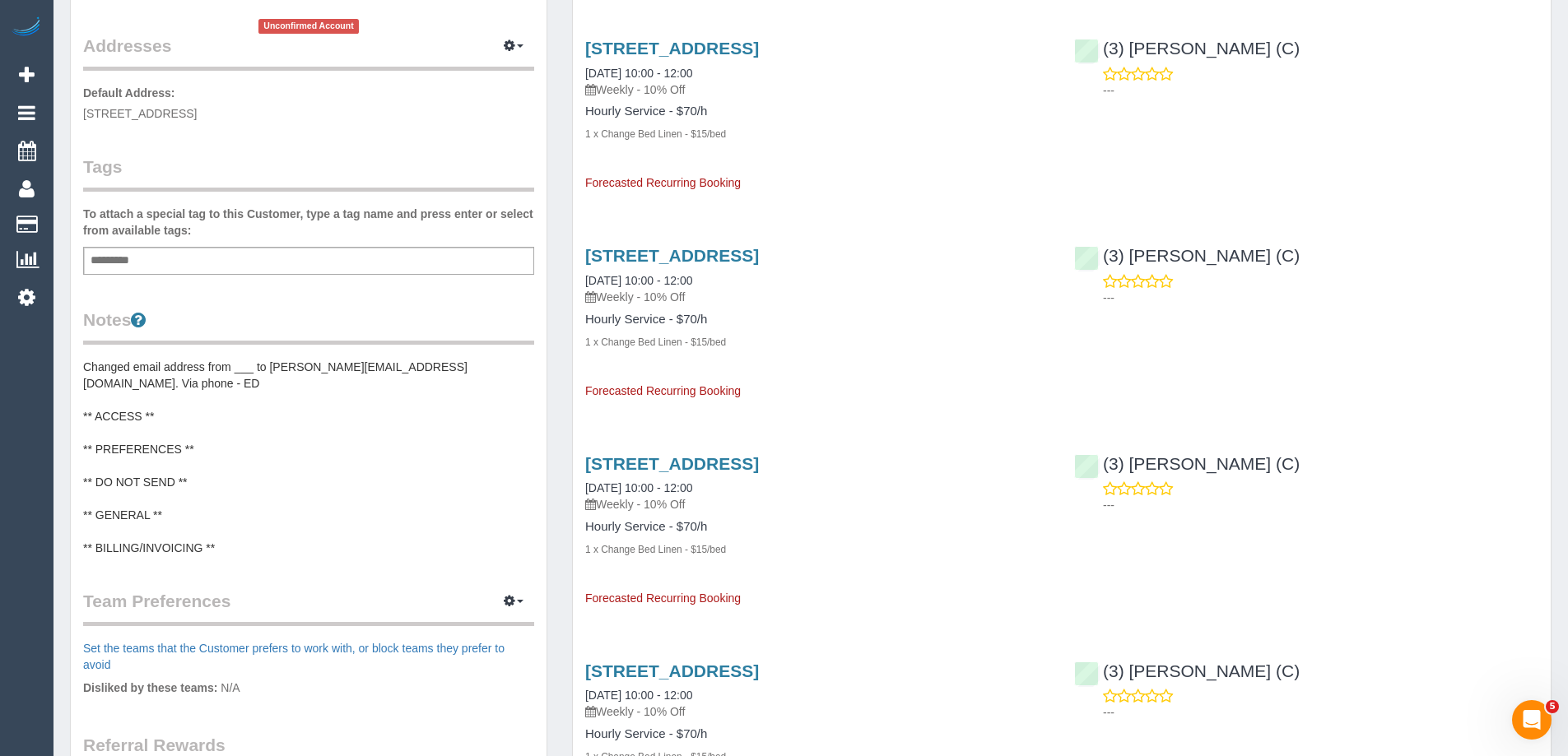
click at [230, 344] on legend "Notes" at bounding box center [308, 326] width 451 height 37
click at [230, 365] on pre "Changed email address from ___ to natasha@psyflex.com.au. Via phone - ED ** ACC…" at bounding box center [308, 457] width 451 height 198
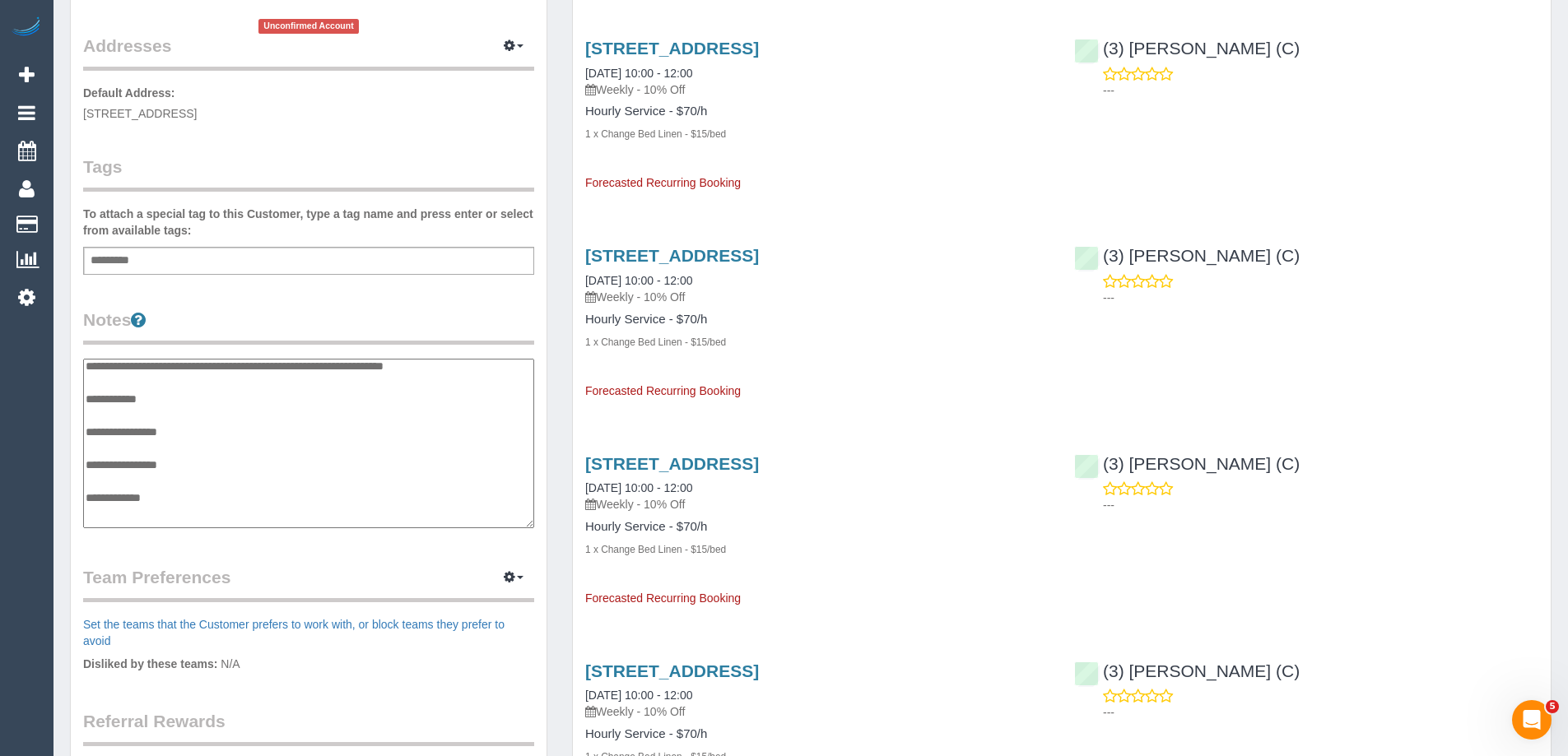
scroll to position [0, 0]
click at [240, 371] on textarea "**********" at bounding box center [308, 443] width 451 height 170
type textarea "**********"
click at [416, 315] on legend "Notes" at bounding box center [308, 326] width 451 height 37
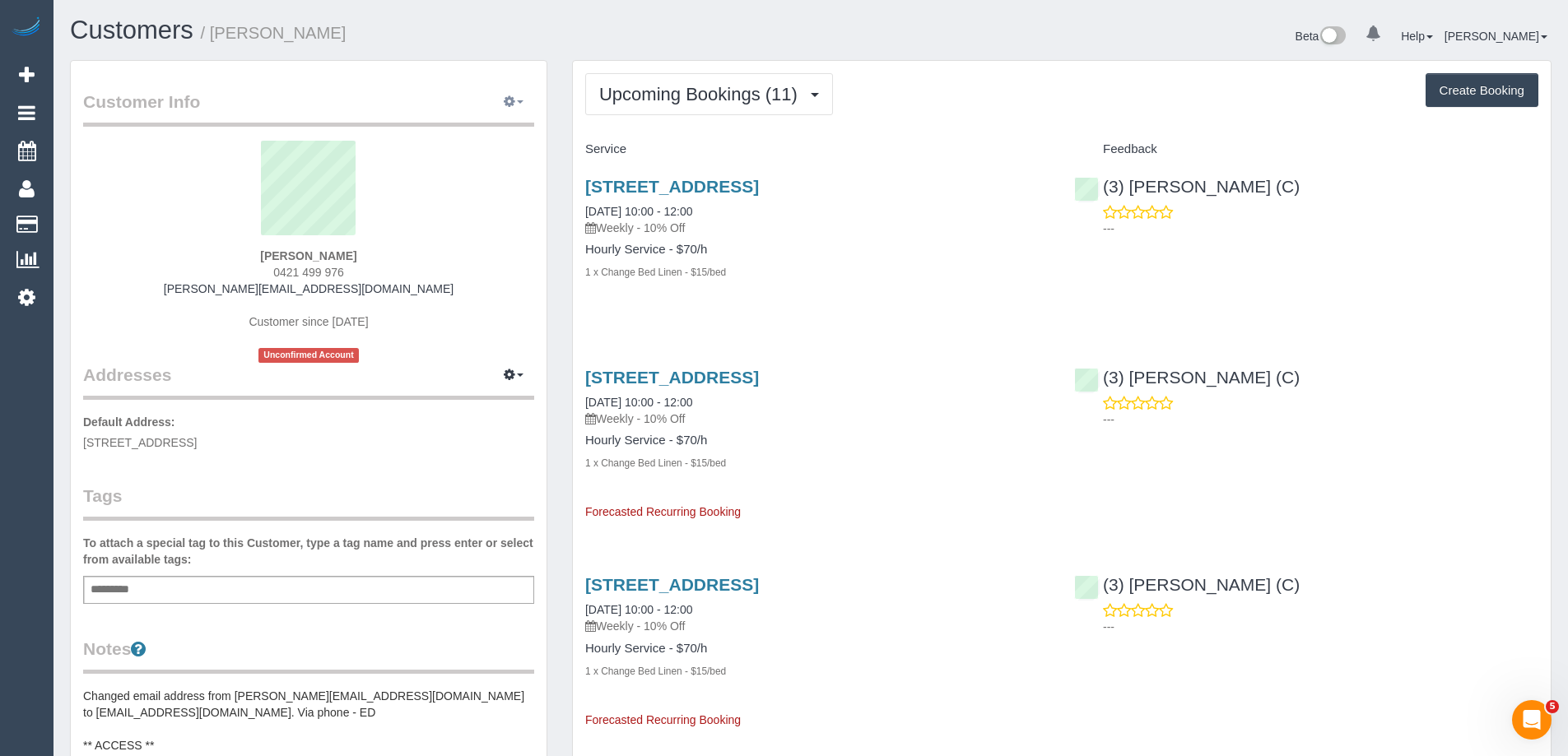
click at [503, 98] on button "button" at bounding box center [514, 102] width 41 height 26
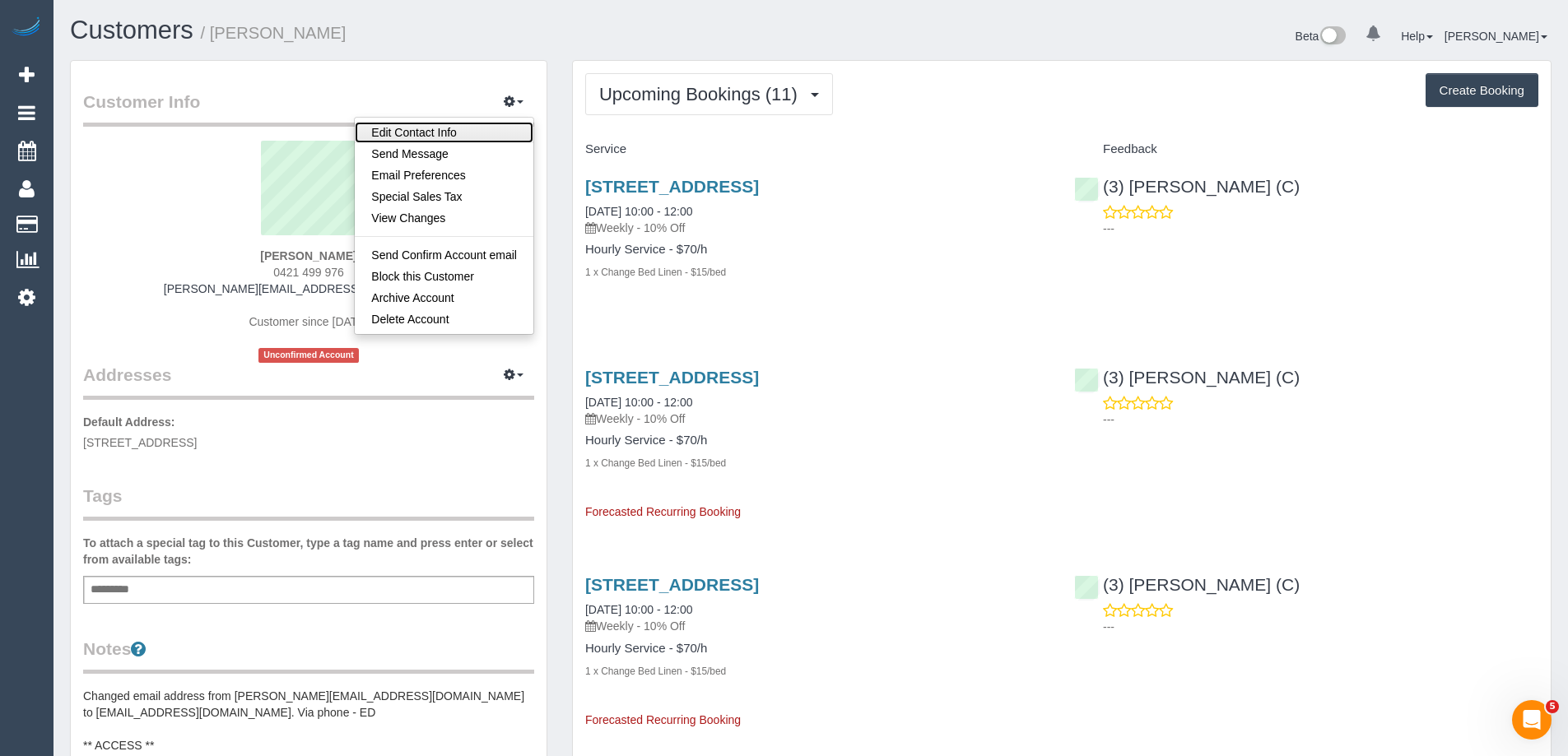
click at [487, 133] on link "Edit Contact Info" at bounding box center [444, 132] width 179 height 22
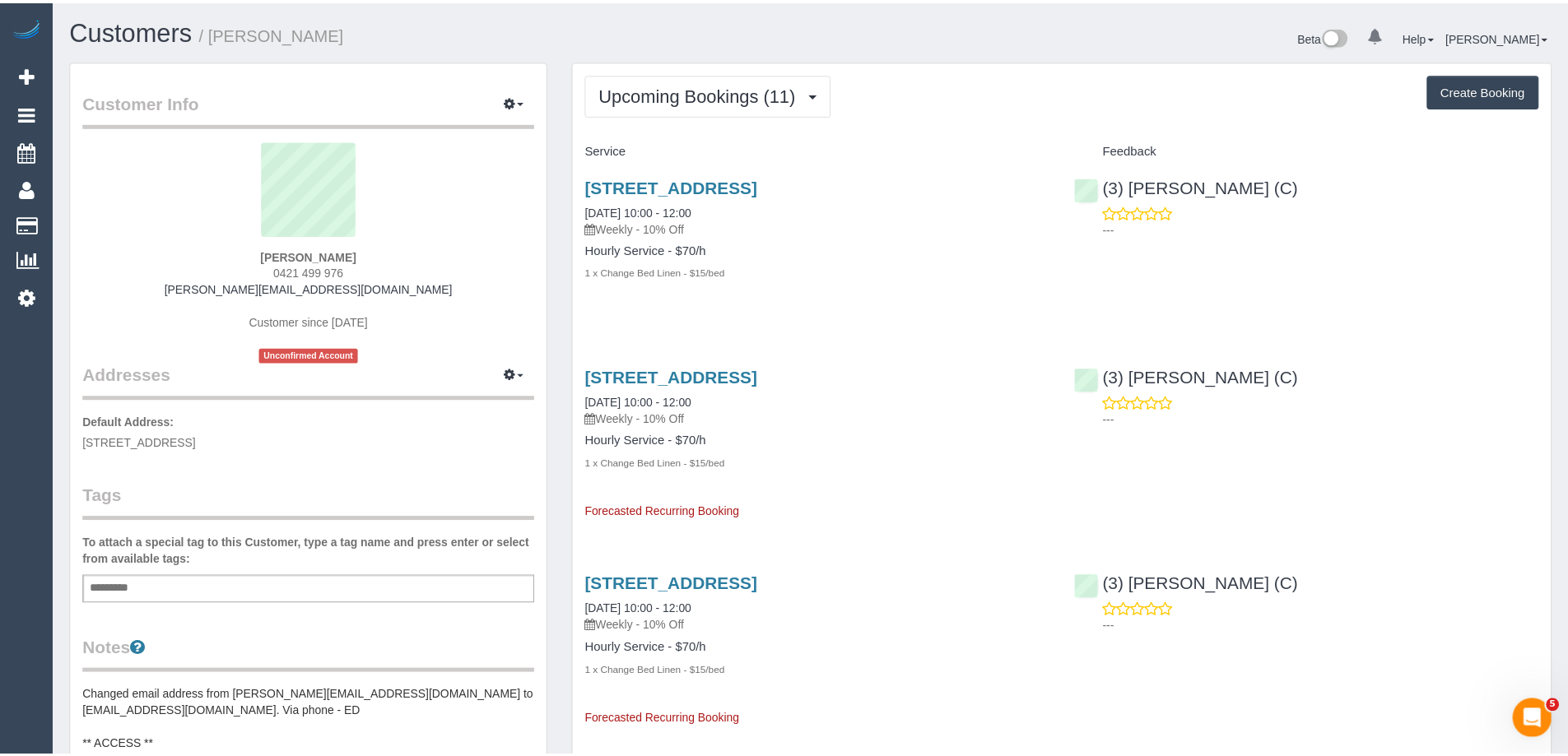
scroll to position [2515, 1580]
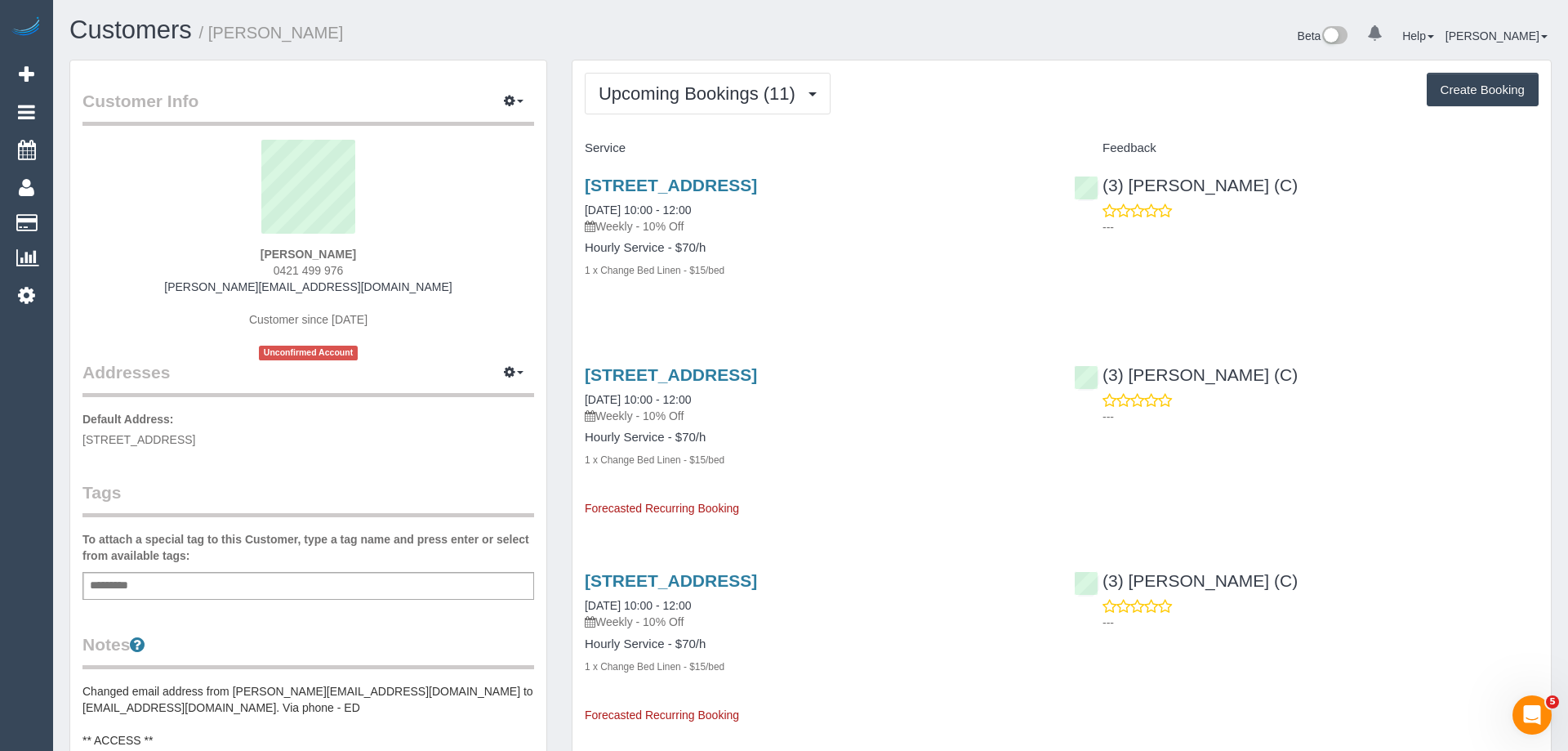
select select "VIC"
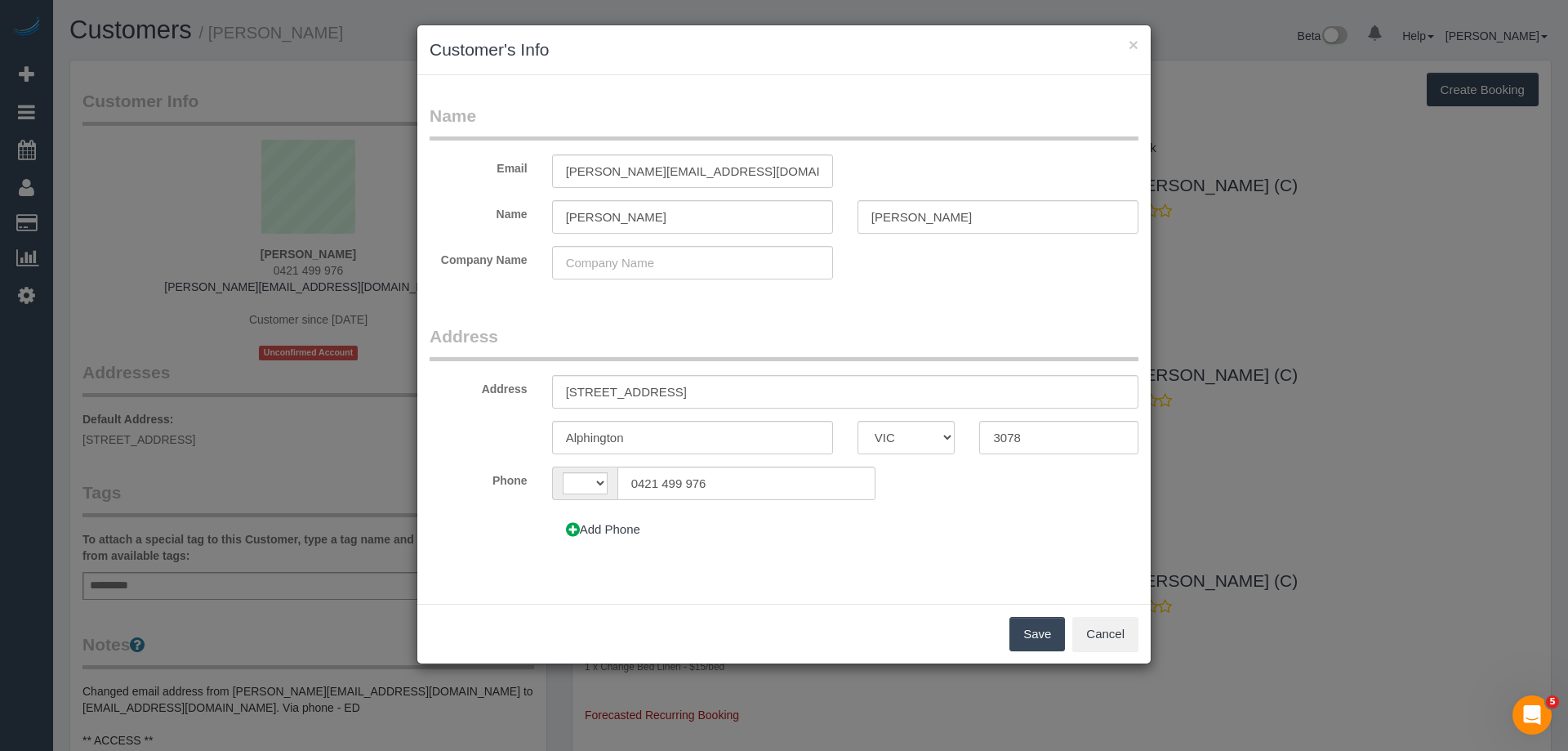
select select "string:AU"
click at [726, 160] on input "natasha@pfyflex.com.au" at bounding box center [692, 171] width 281 height 34
paste input "s"
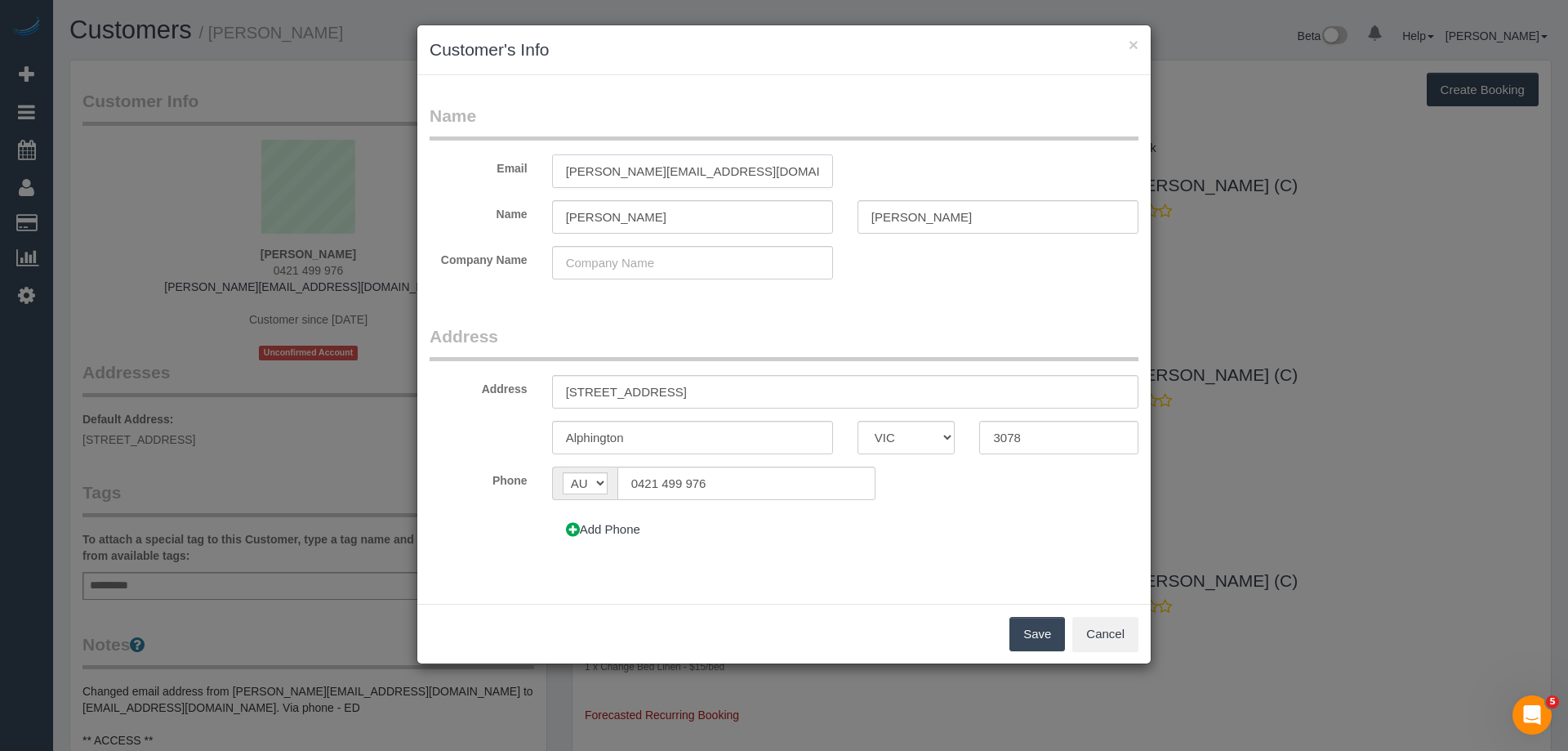
type input "[PERSON_NAME][EMAIL_ADDRESS][DOMAIN_NAME]"
click at [1050, 635] on button "Save" at bounding box center [1037, 634] width 56 height 35
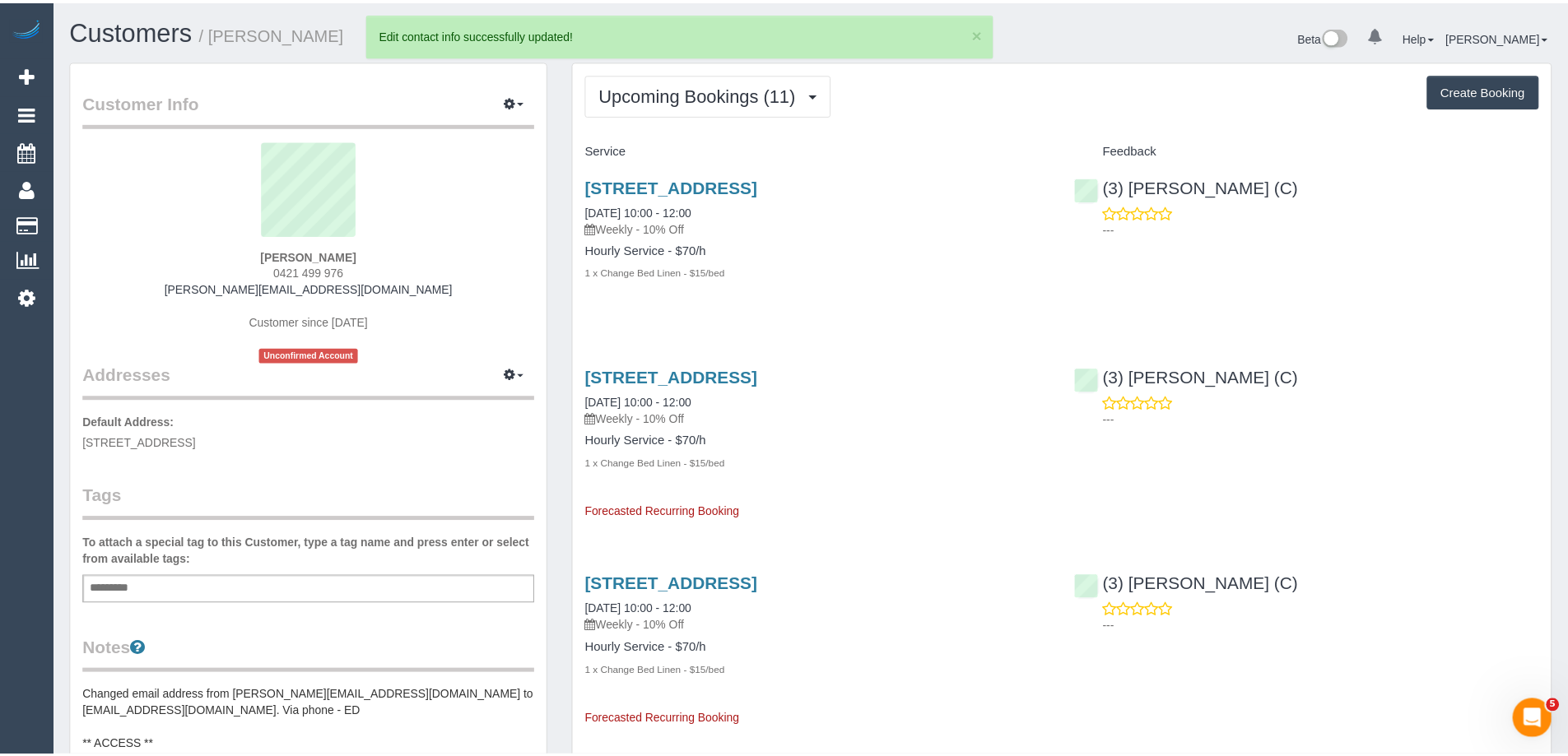
scroll to position [79743, 80720]
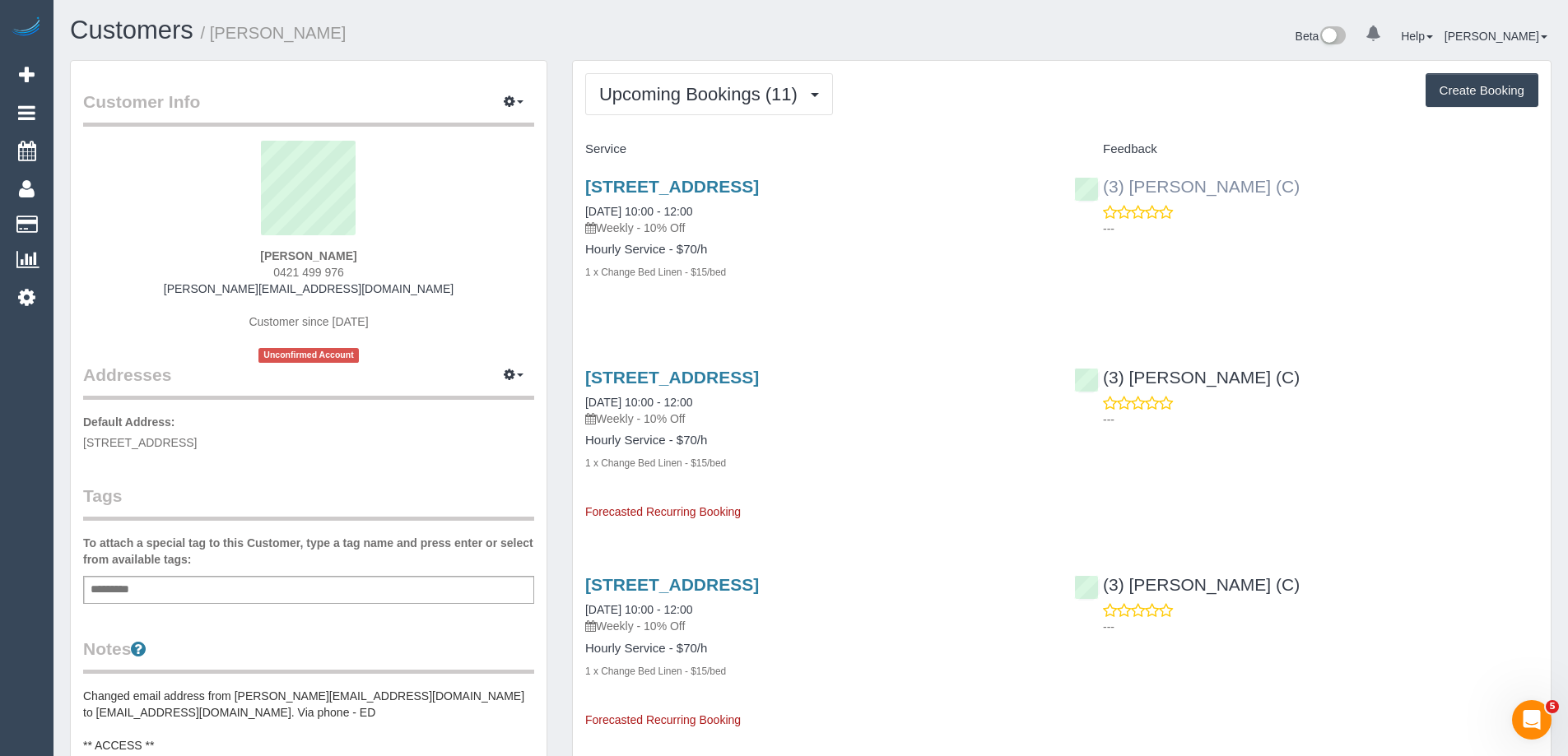
copy link "(3) [PERSON_NAME] (C)"
drag, startPoint x: 1322, startPoint y: 189, endPoint x: 1102, endPoint y: 190, distance: 220.0
click at [1102, 190] on div "(3) Kaveen Wijesuriya (C) ---" at bounding box center [1306, 203] width 489 height 80
copy link "53 Coma Street, Alphington, VIC 3078"
drag, startPoint x: 925, startPoint y: 189, endPoint x: 584, endPoint y: 188, distance: 341.0
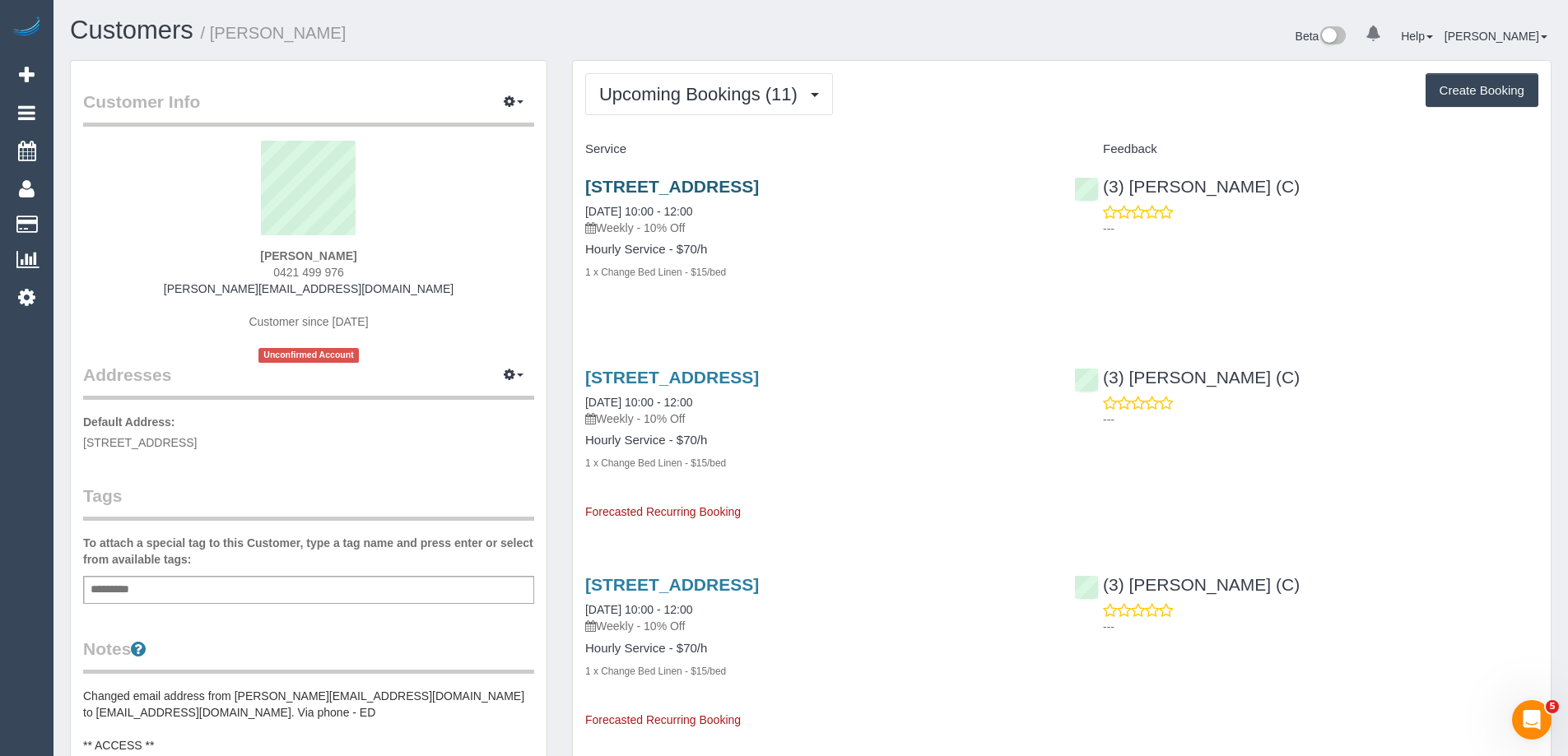
click at [585, 188] on h3 "53 Coma Street, Alphington, VIC 3078" at bounding box center [817, 186] width 464 height 19
click at [759, 184] on link "53 Coma Street, Alphington, VIC 3078" at bounding box center [672, 186] width 174 height 19
click at [741, 88] on span "Upcoming Bookings (11)" at bounding box center [702, 93] width 207 height 21
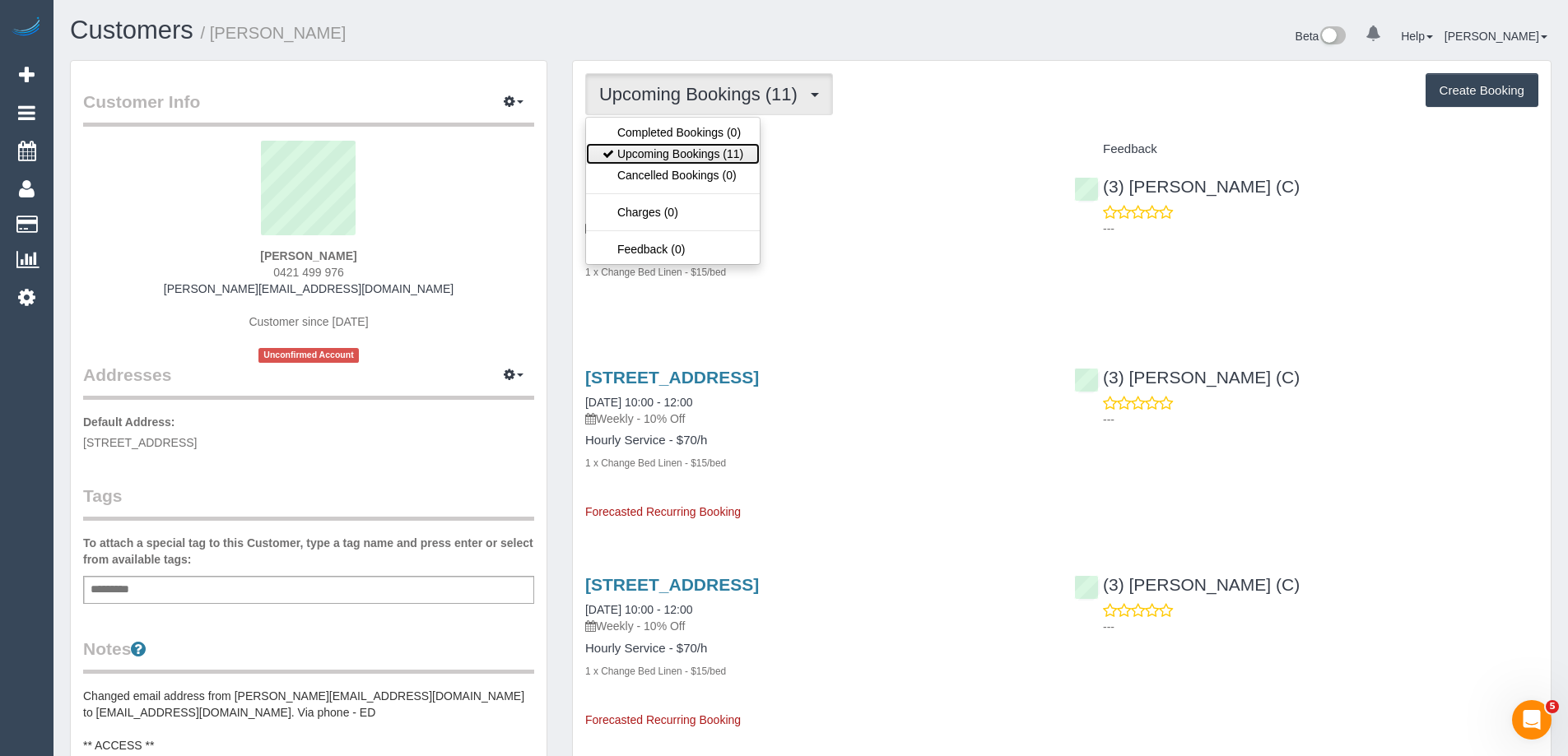
click at [702, 151] on link "Upcoming Bookings (11)" at bounding box center [673, 154] width 174 height 22
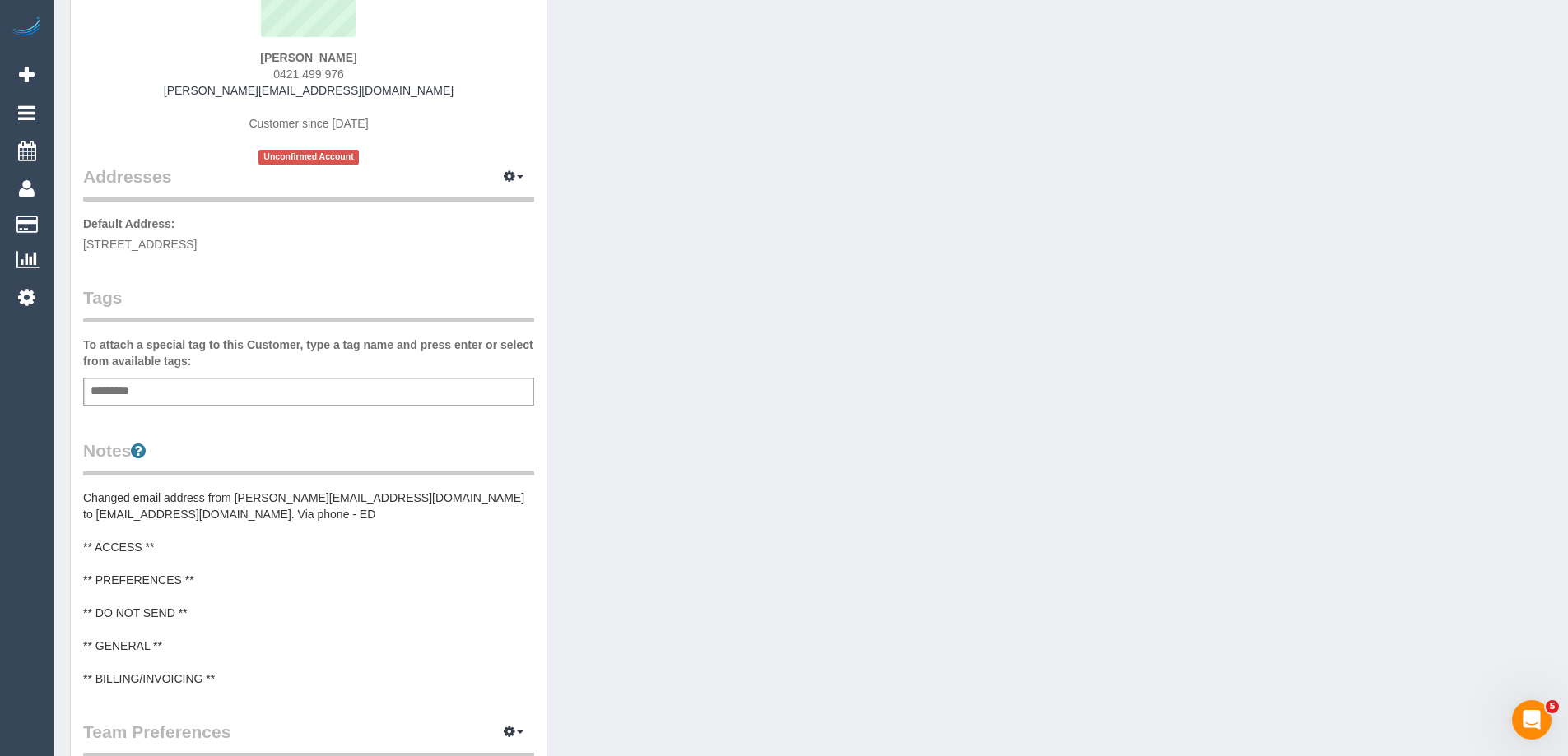
scroll to position [644, 0]
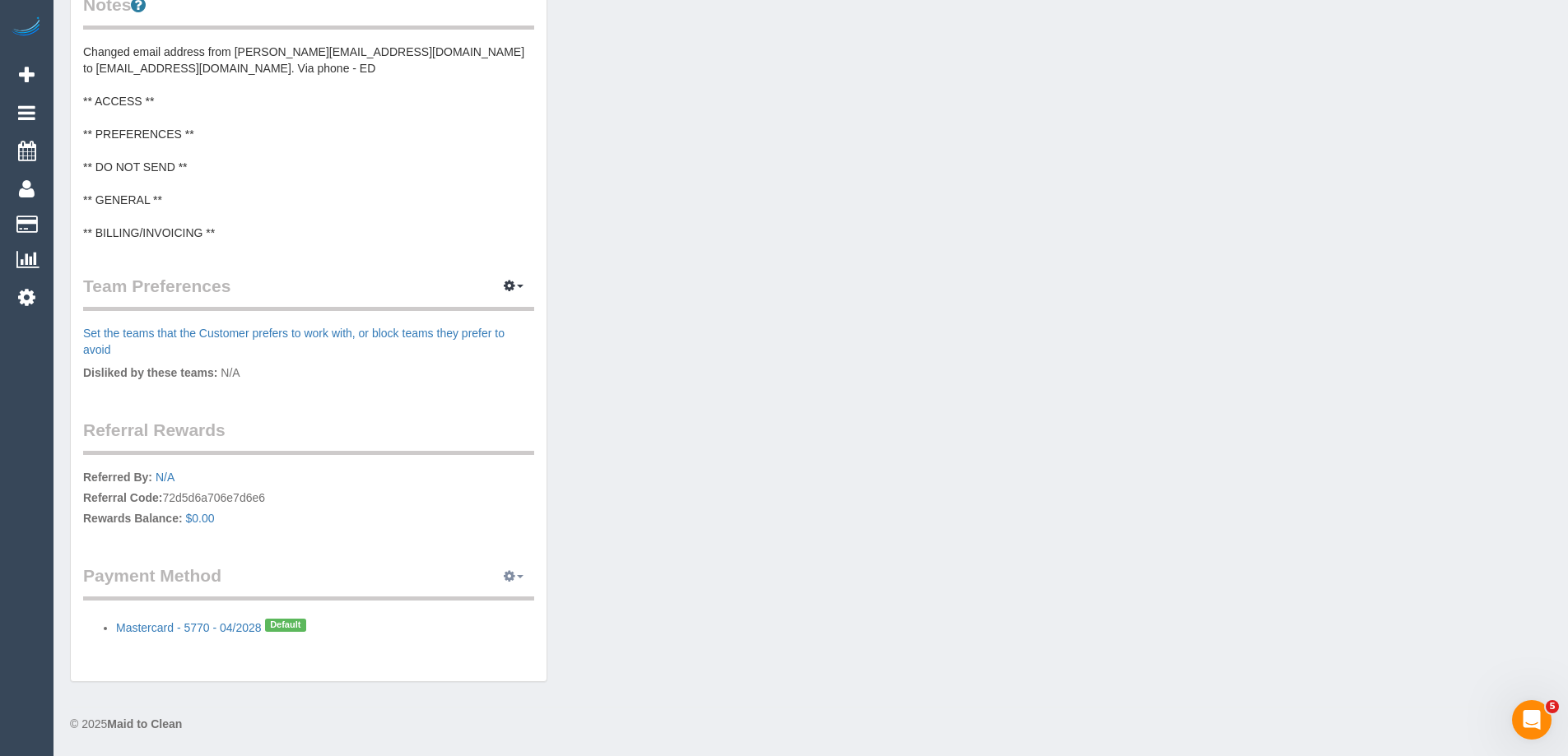
click at [507, 573] on icon "button" at bounding box center [510, 576] width 12 height 10
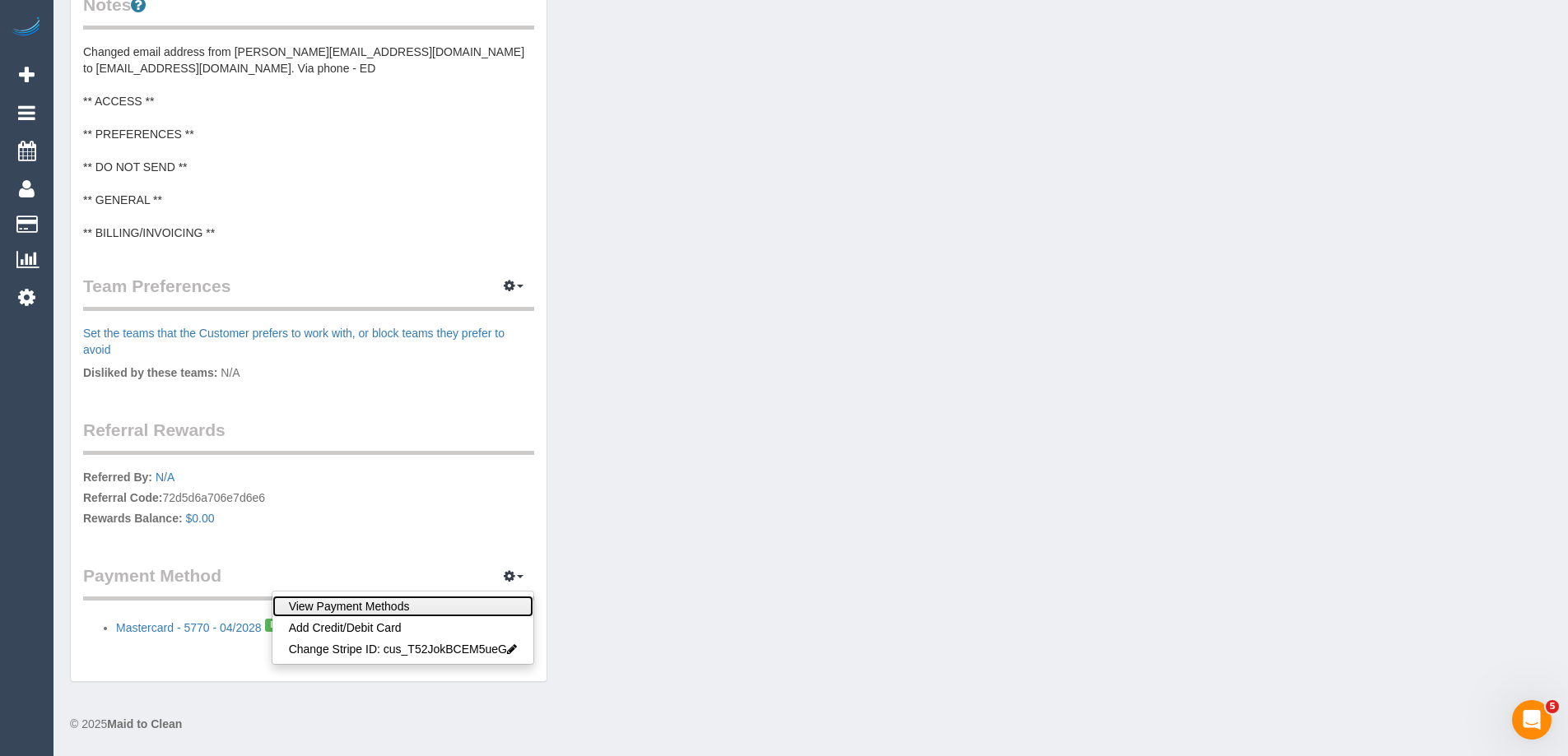
click at [455, 609] on link "View Payment Methods" at bounding box center [402, 606] width 261 height 22
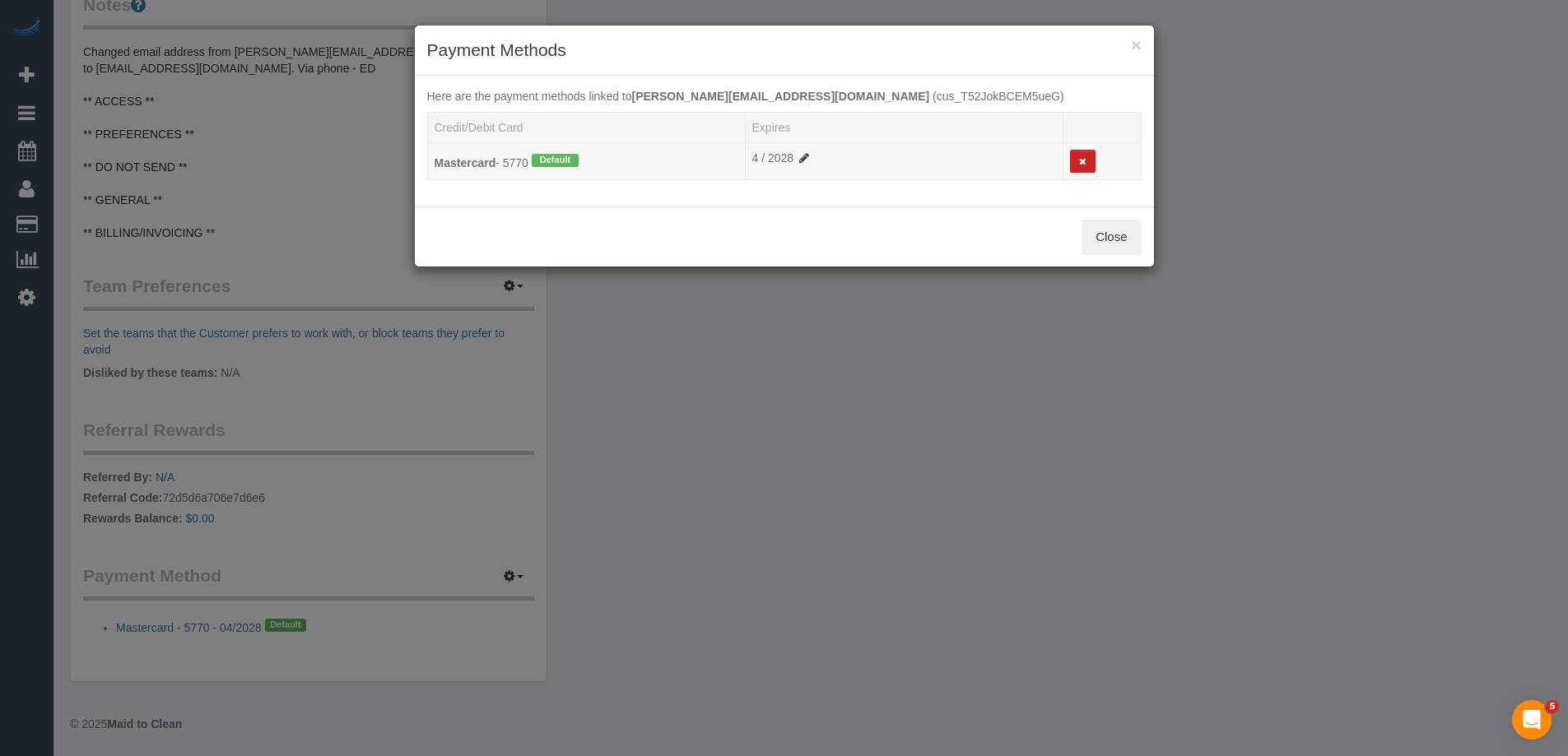
scroll to position [628, 0]
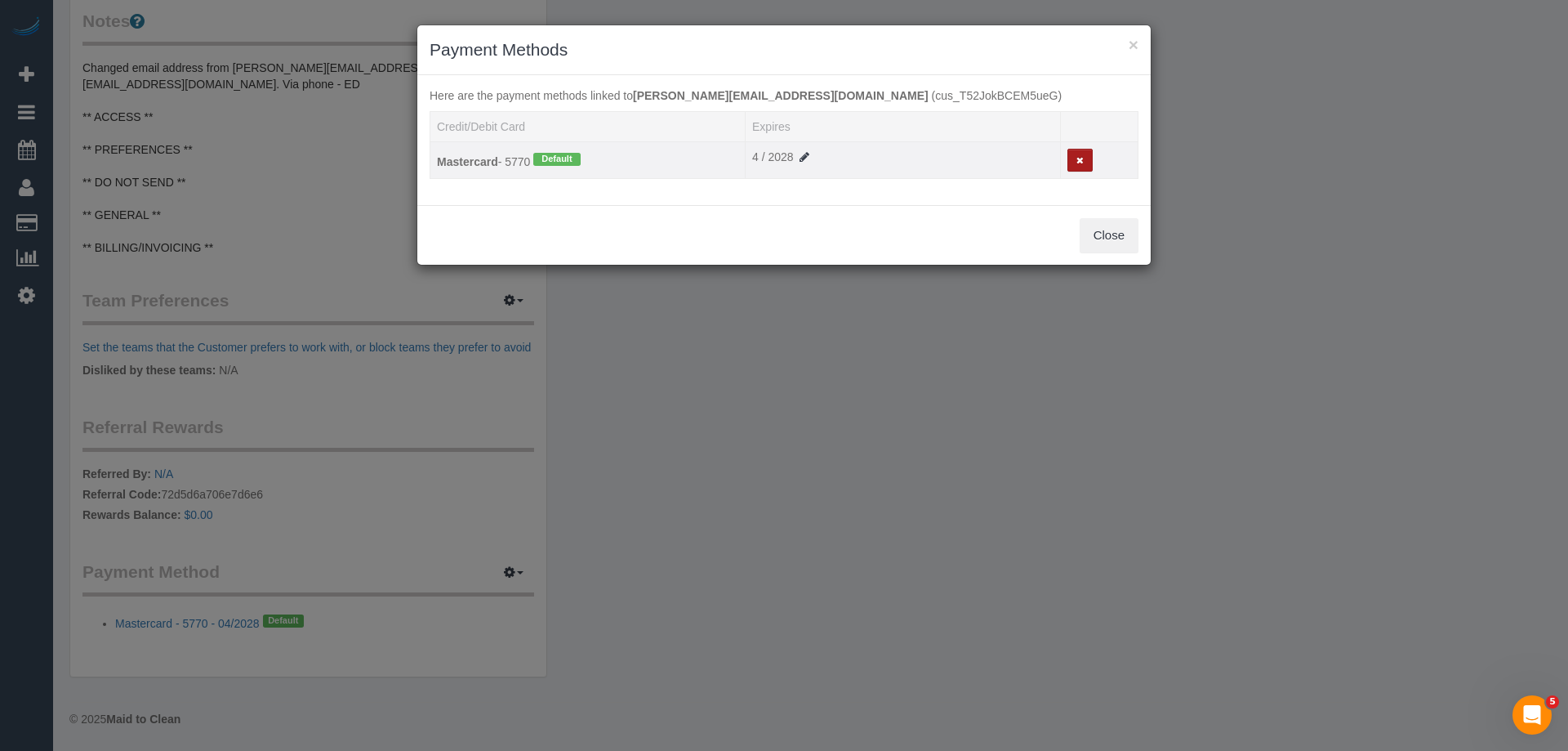
click at [1078, 162] on icon at bounding box center [1080, 160] width 7 height 9
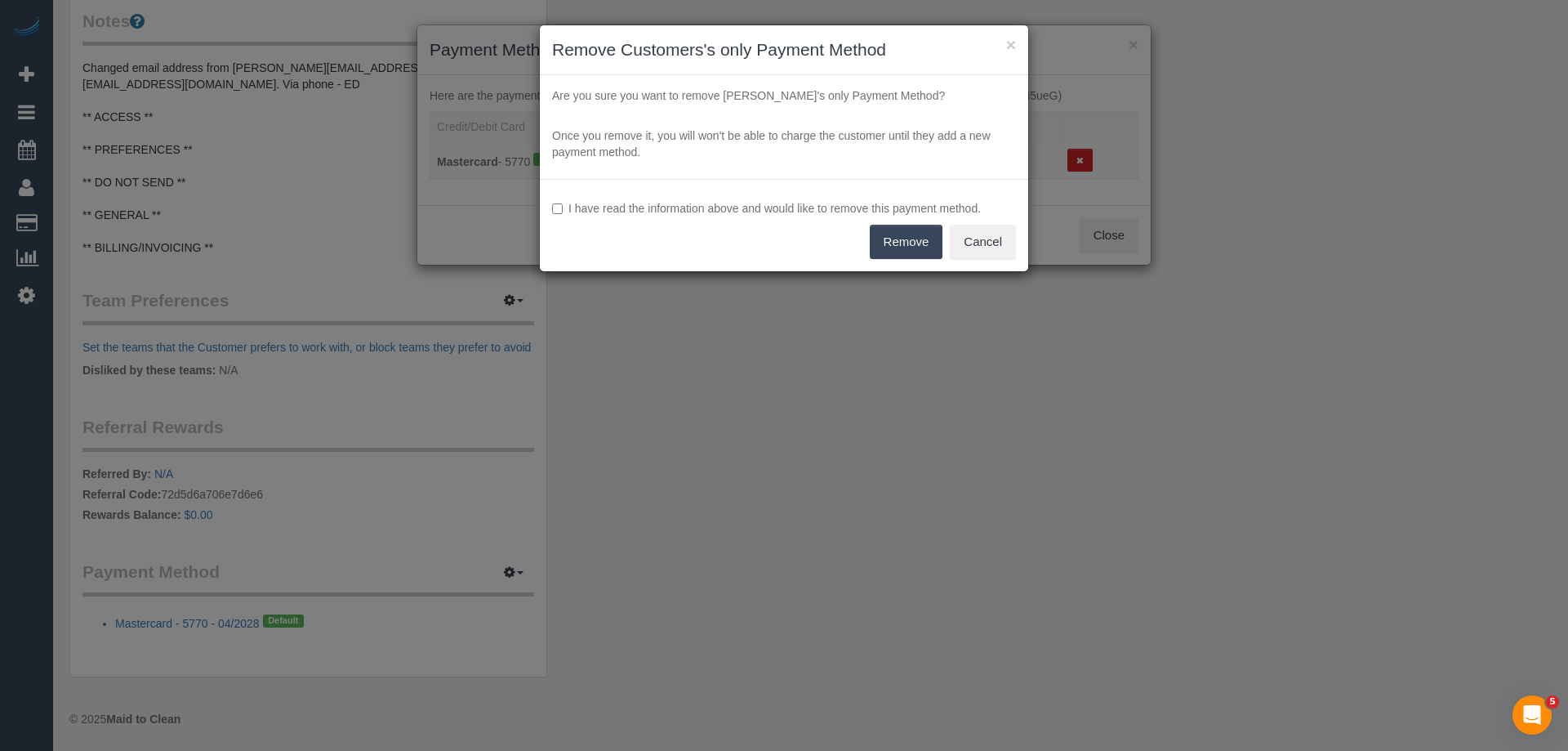
click at [759, 208] on label "I have read the information above and would like to remove this payment method." at bounding box center [784, 209] width 464 height 16
click at [909, 247] on button "Remove" at bounding box center [907, 242] width 74 height 35
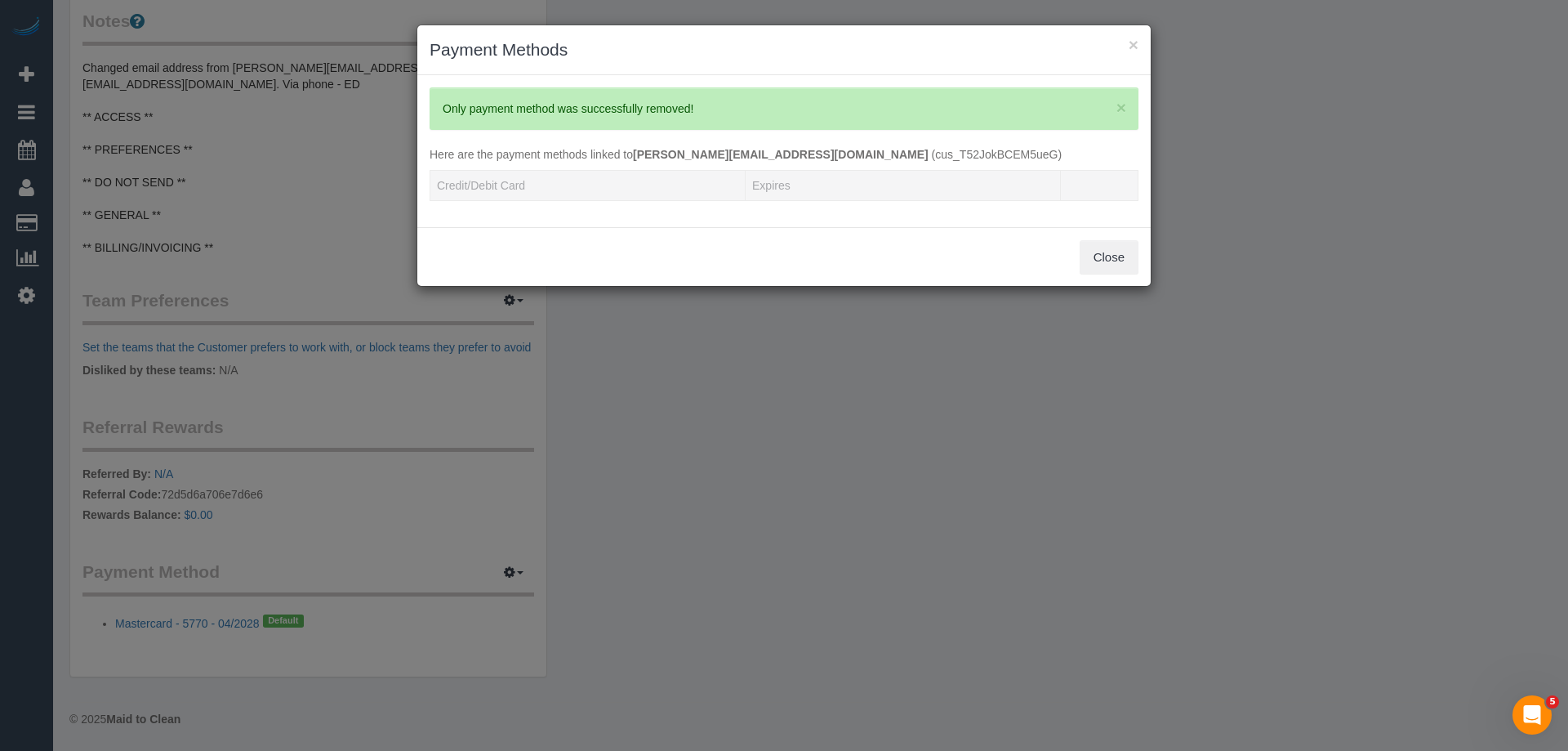
click at [1115, 293] on div "× Payment Methods × Only payment method was successfully removed! Here are the …" at bounding box center [784, 376] width 1568 height 751
click at [1115, 265] on button "Close" at bounding box center [1110, 257] width 59 height 35
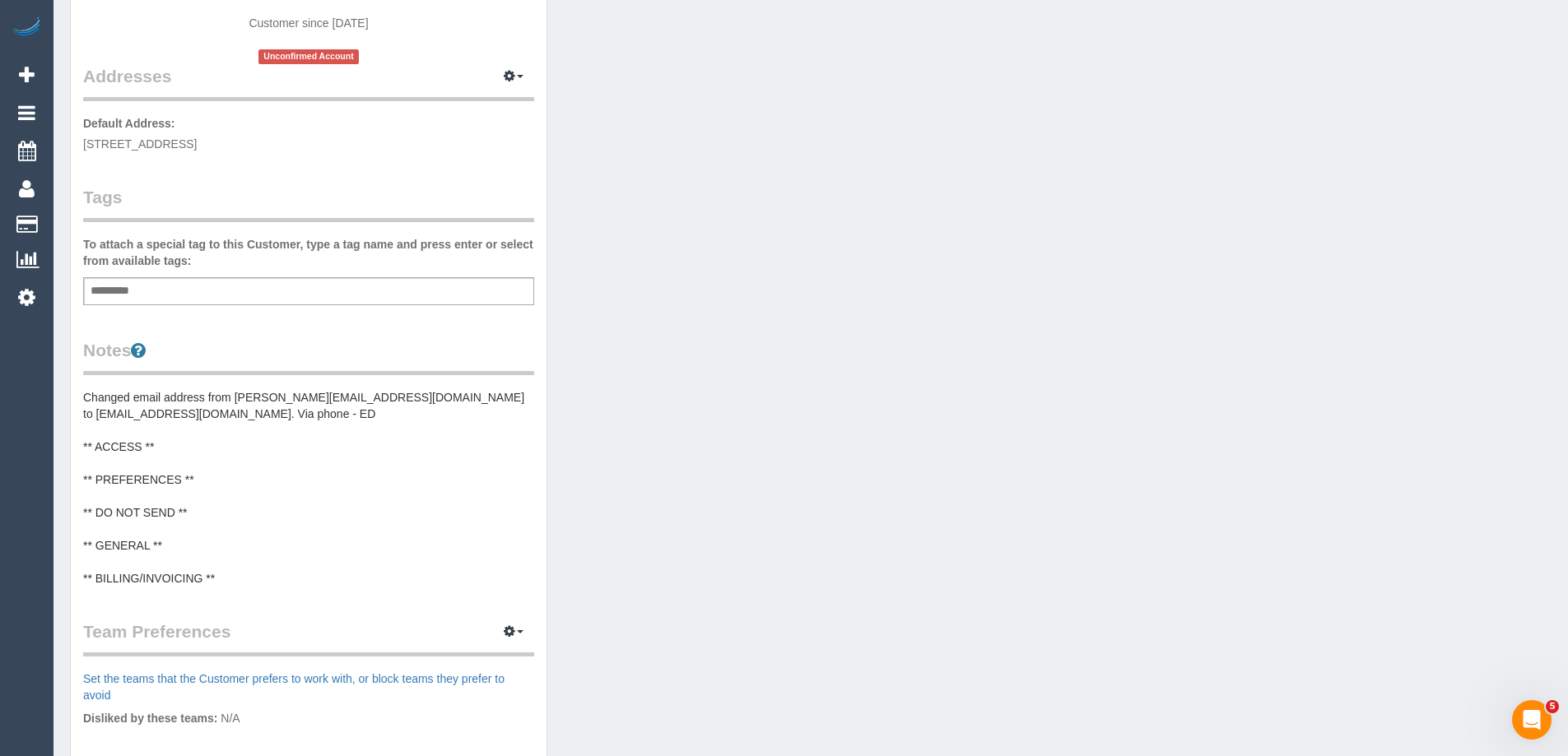
scroll to position [0, 0]
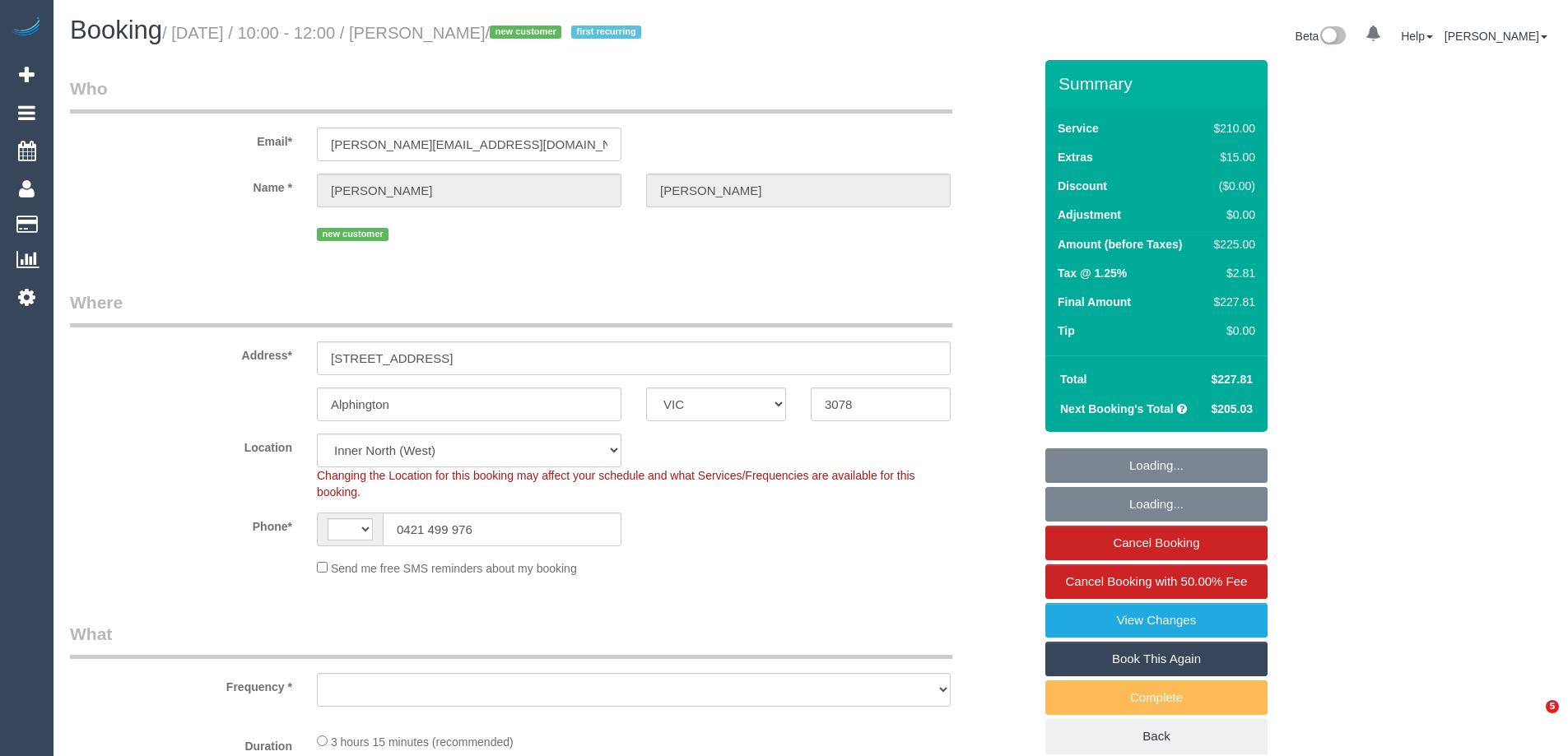
select select "VIC"
select select "string:AU"
select select "object:714"
select select "string:stripe-pm_1S8sF32GScqysDRVyuU5qimi"
select select "180"
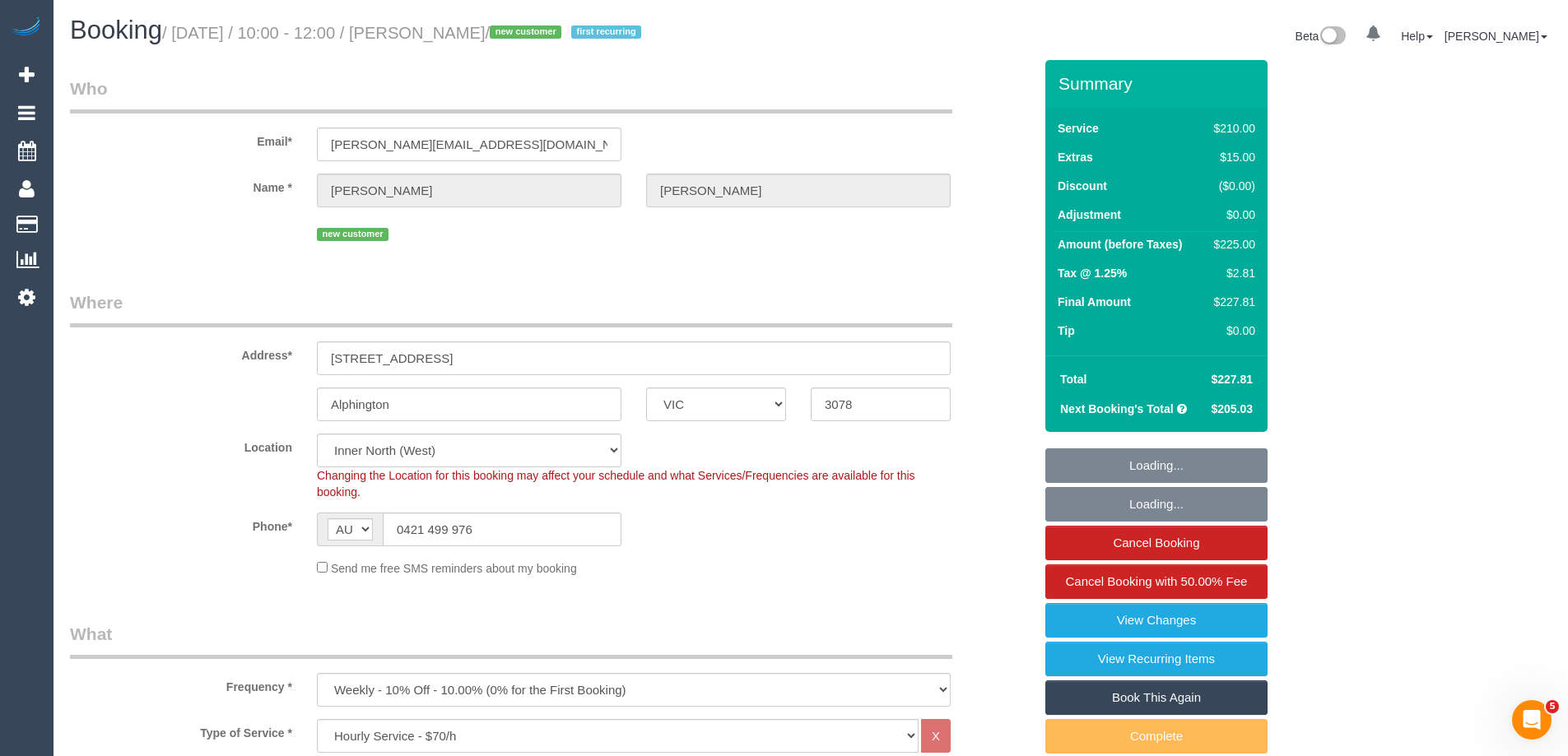
select select "object:719"
select select "number:27"
select select "number:14"
select select "number:19"
select select "number:22"
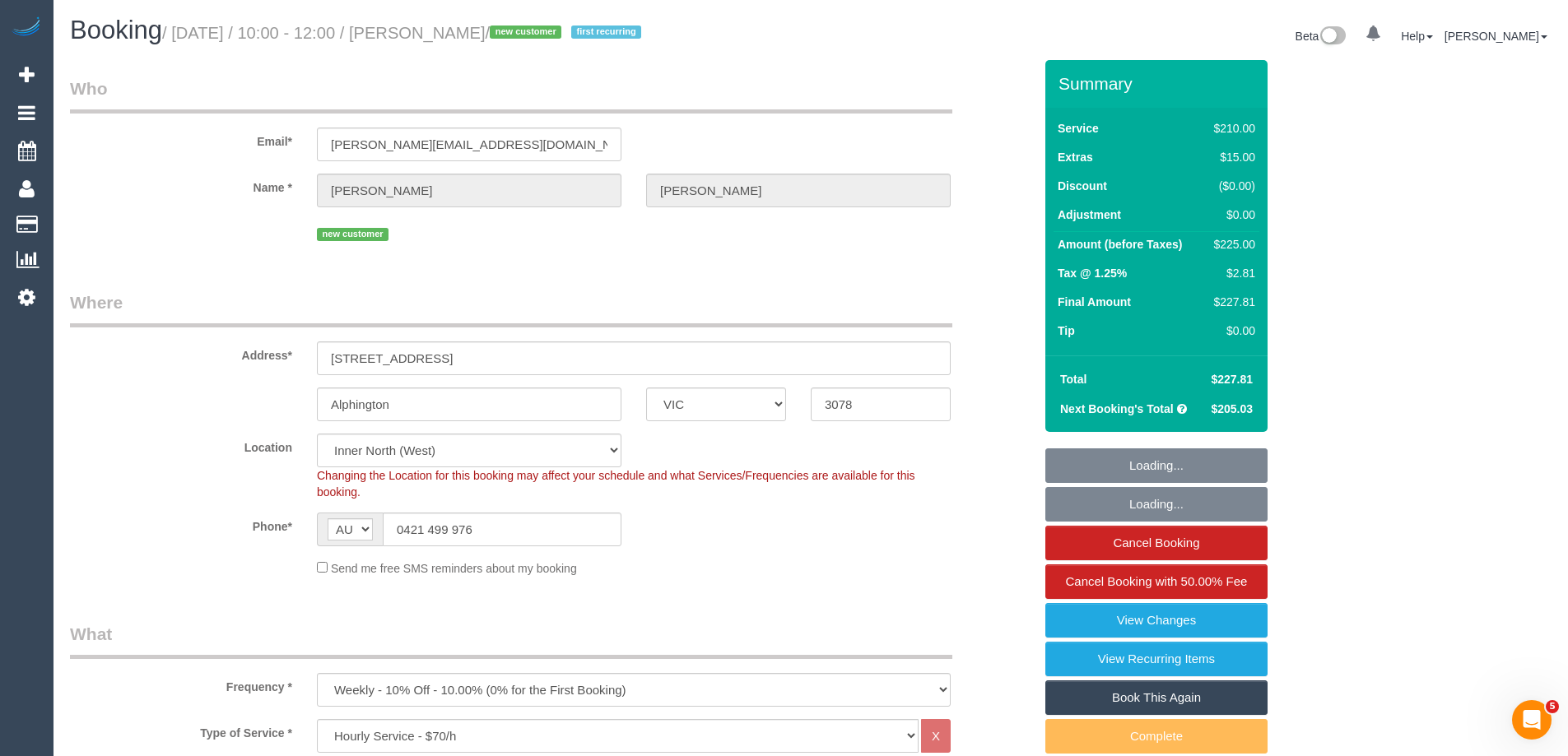
select select "number:35"
select select "number:11"
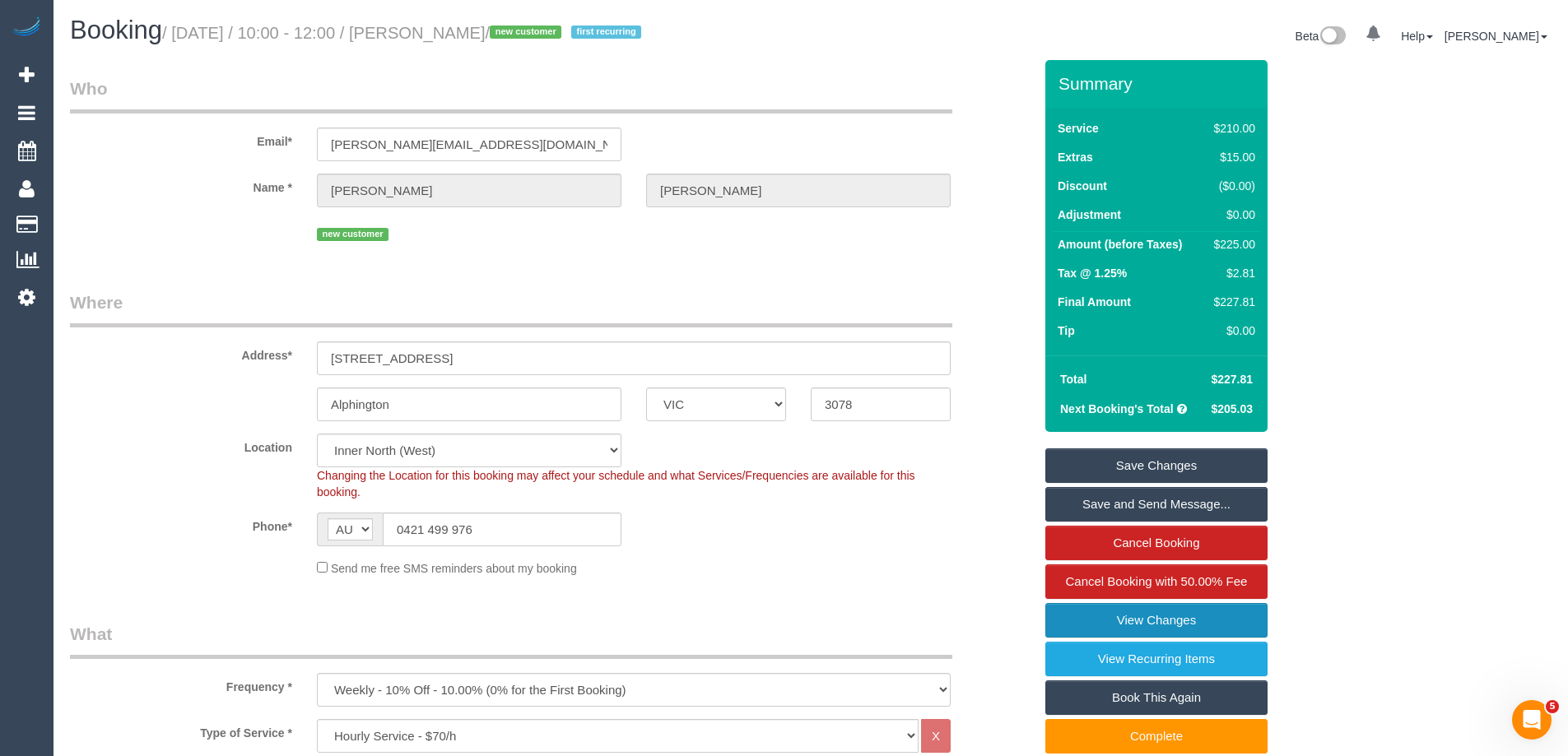
click at [1128, 620] on link "View Changes" at bounding box center [1156, 620] width 223 height 35
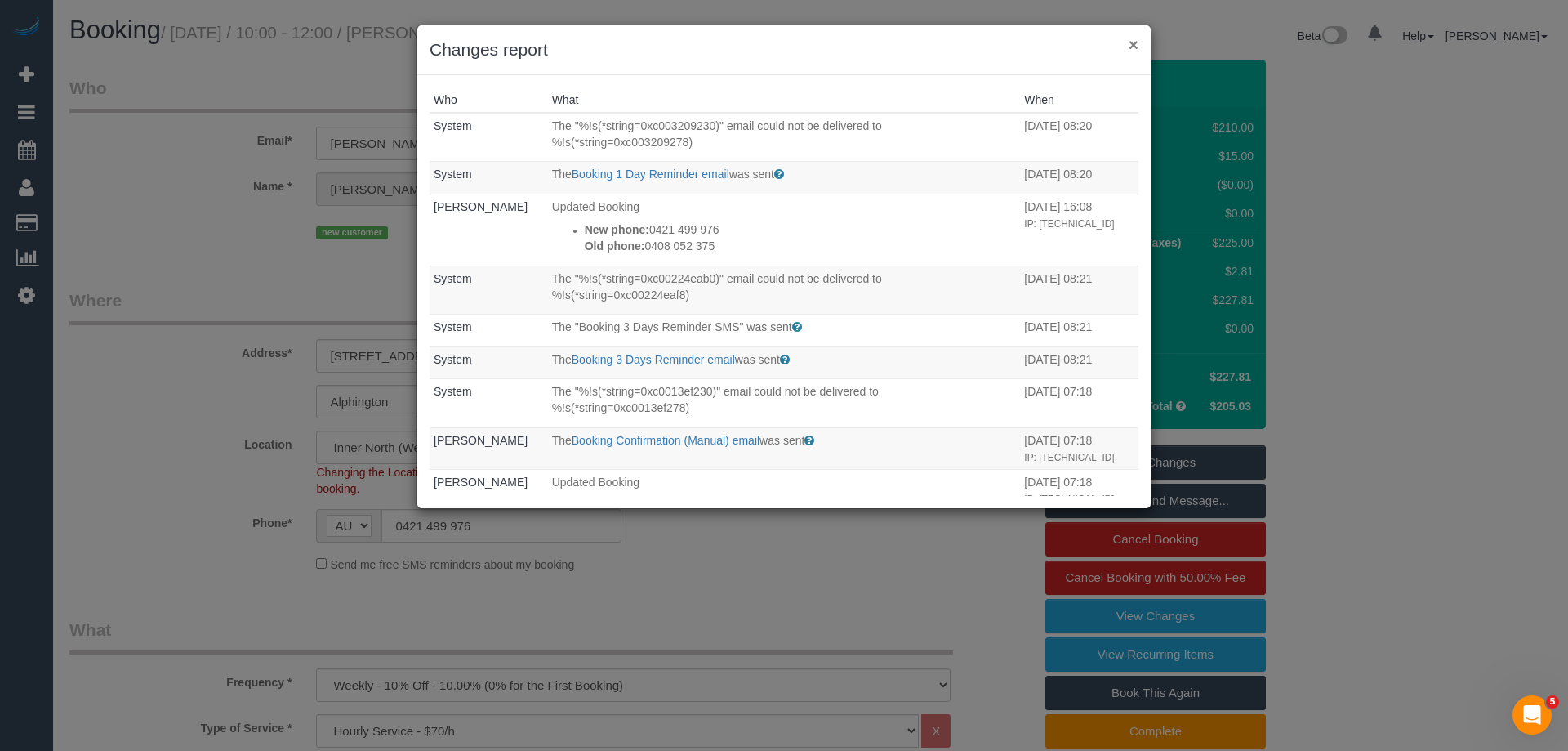
click at [1133, 44] on button "×" at bounding box center [1133, 44] width 10 height 17
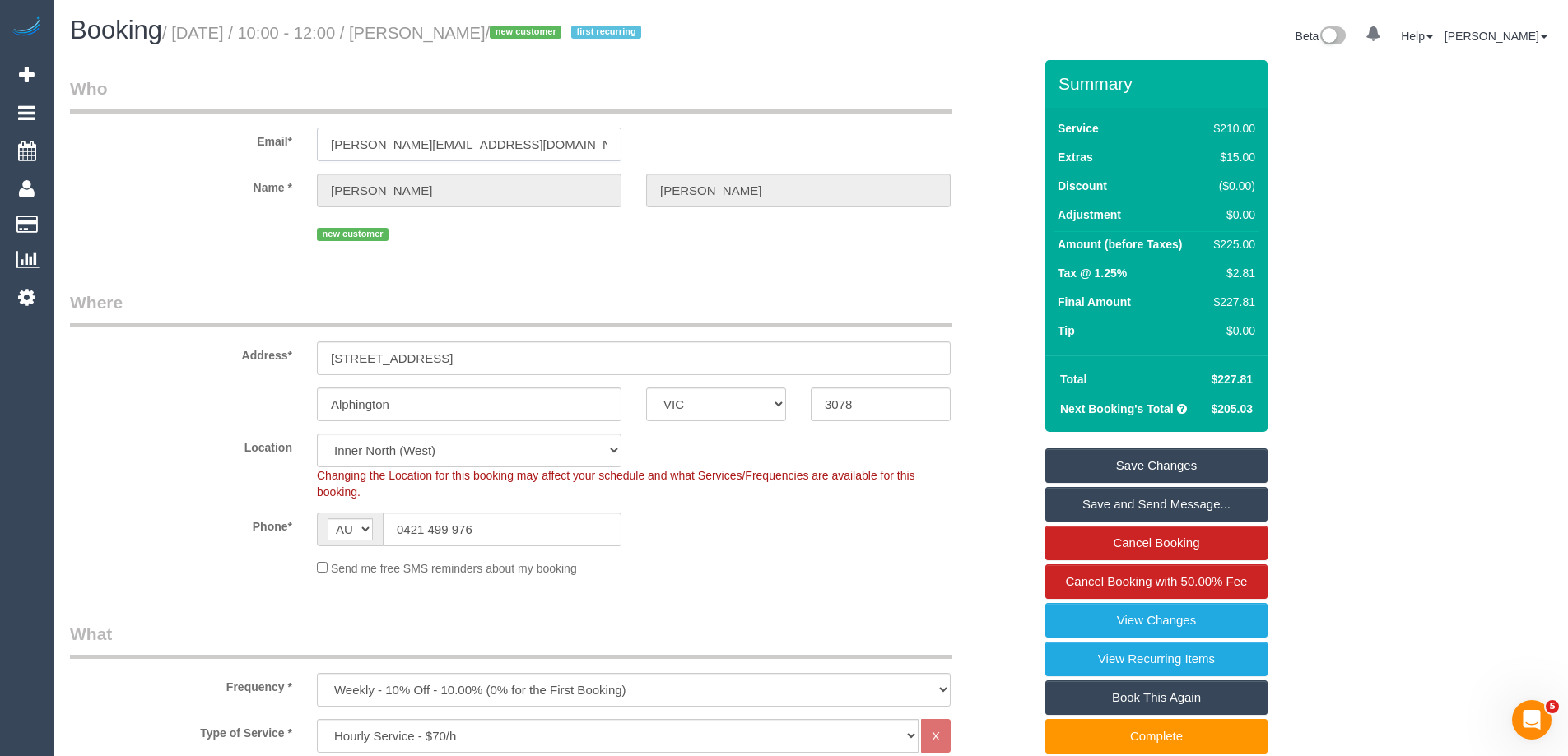
click at [554, 146] on input "[PERSON_NAME][EMAIL_ADDRESS][DOMAIN_NAME]" at bounding box center [469, 144] width 304 height 34
click at [521, 527] on input "0421 499 976" at bounding box center [501, 529] width 238 height 34
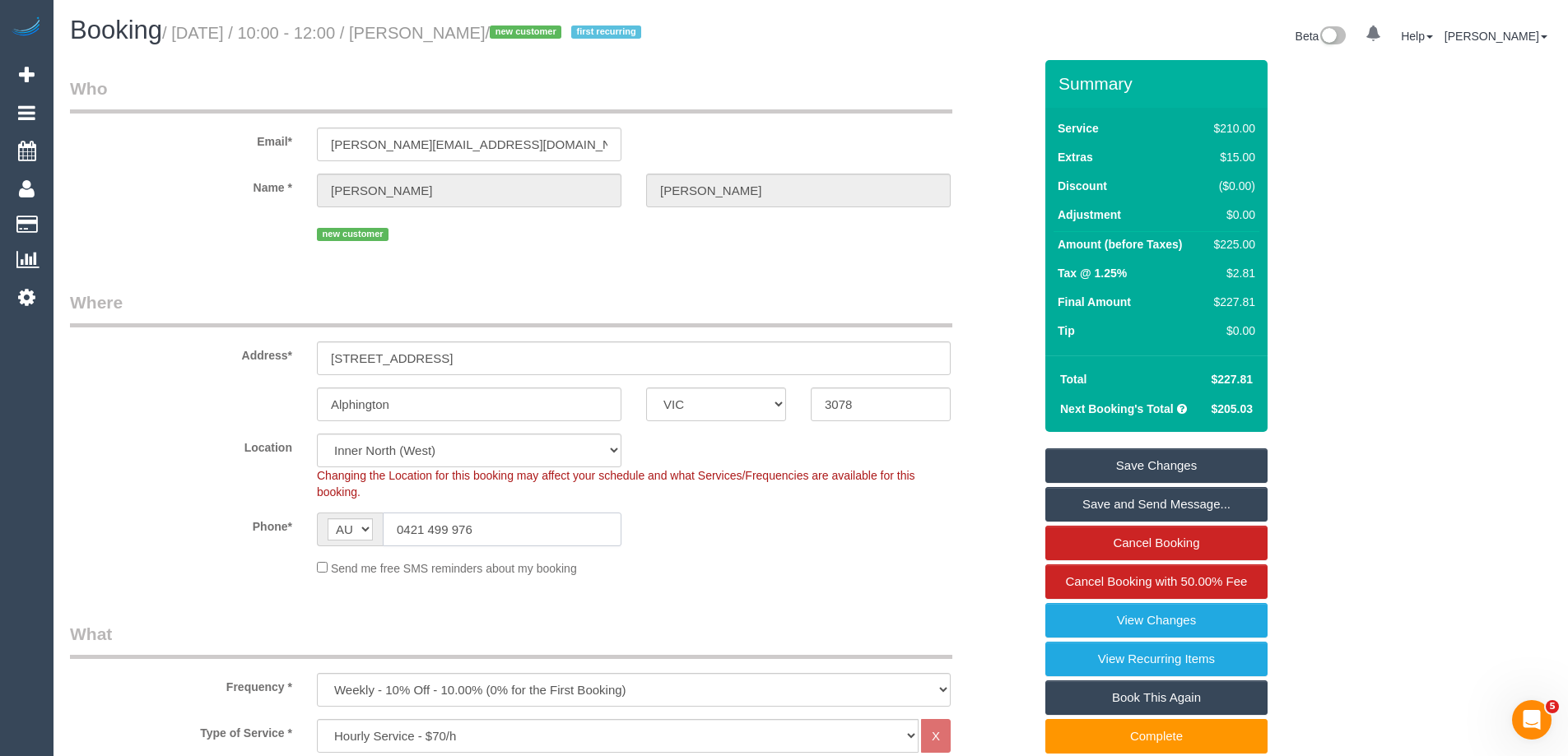
click at [521, 527] on input "0421 499 976" at bounding box center [501, 529] width 238 height 34
click at [1194, 620] on link "View Changes" at bounding box center [1156, 620] width 223 height 35
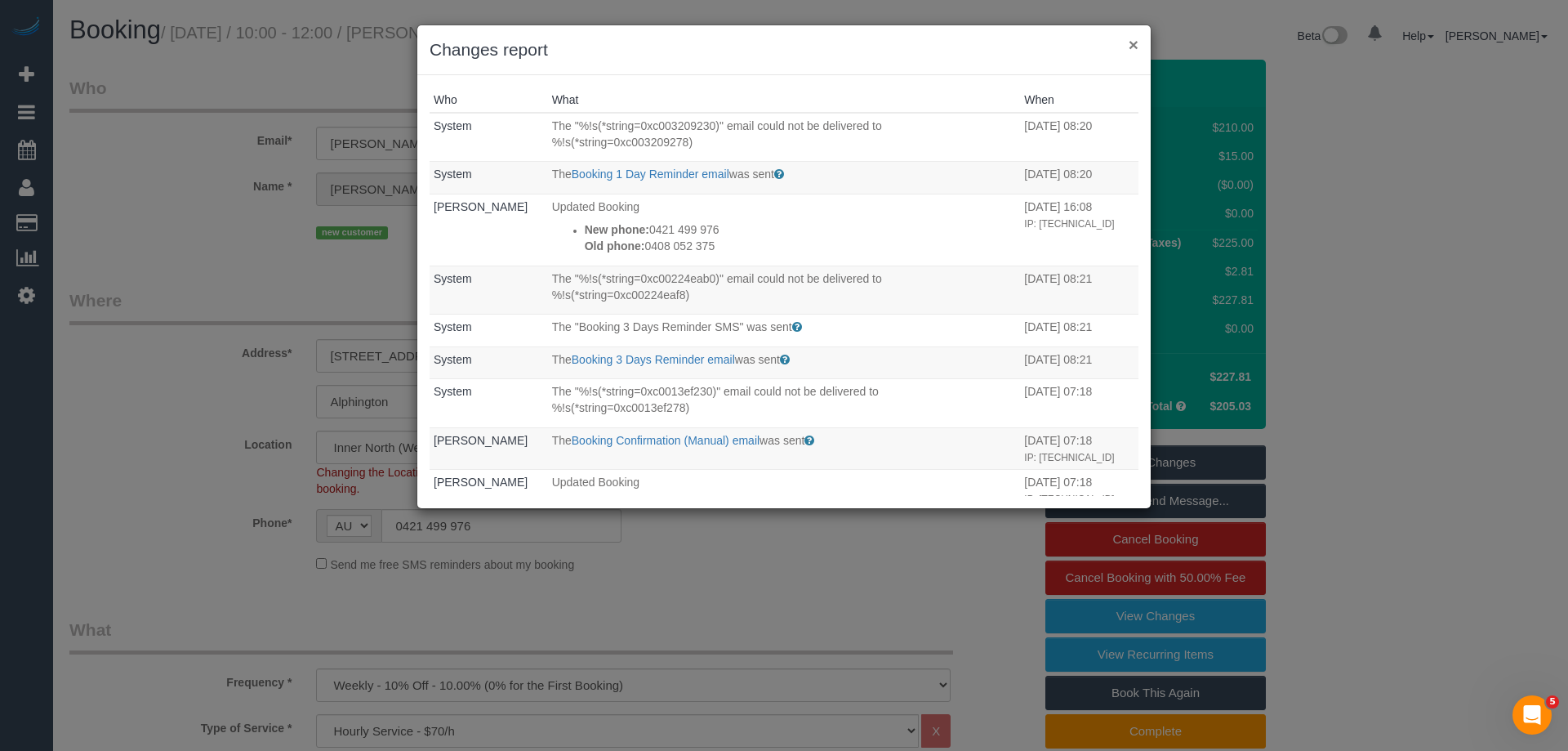
click at [1130, 43] on button "×" at bounding box center [1133, 44] width 10 height 17
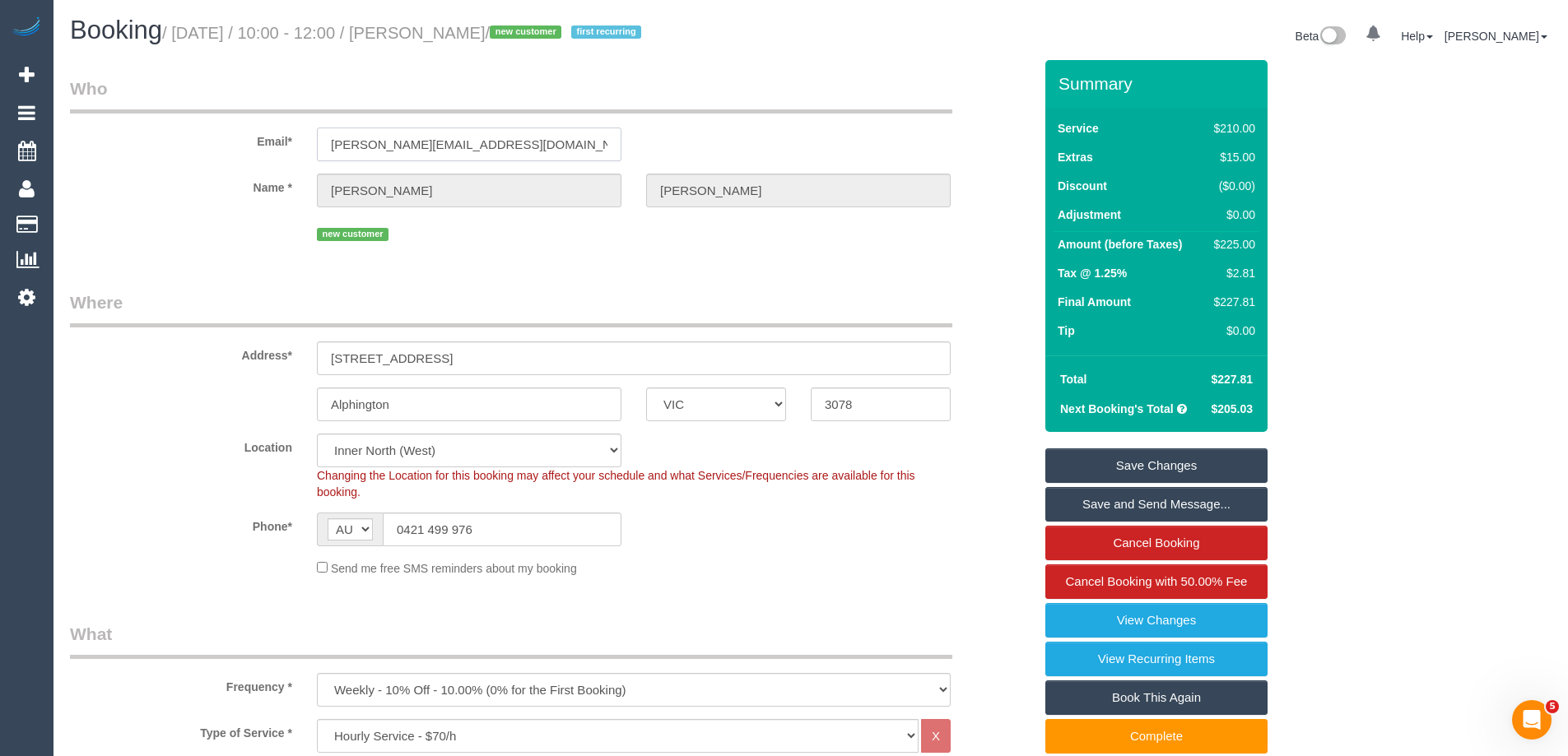
click at [448, 136] on input "[PERSON_NAME][EMAIL_ADDRESS][DOMAIN_NAME]" at bounding box center [469, 144] width 304 height 34
click at [461, 534] on input "0421 499 976" at bounding box center [501, 529] width 238 height 34
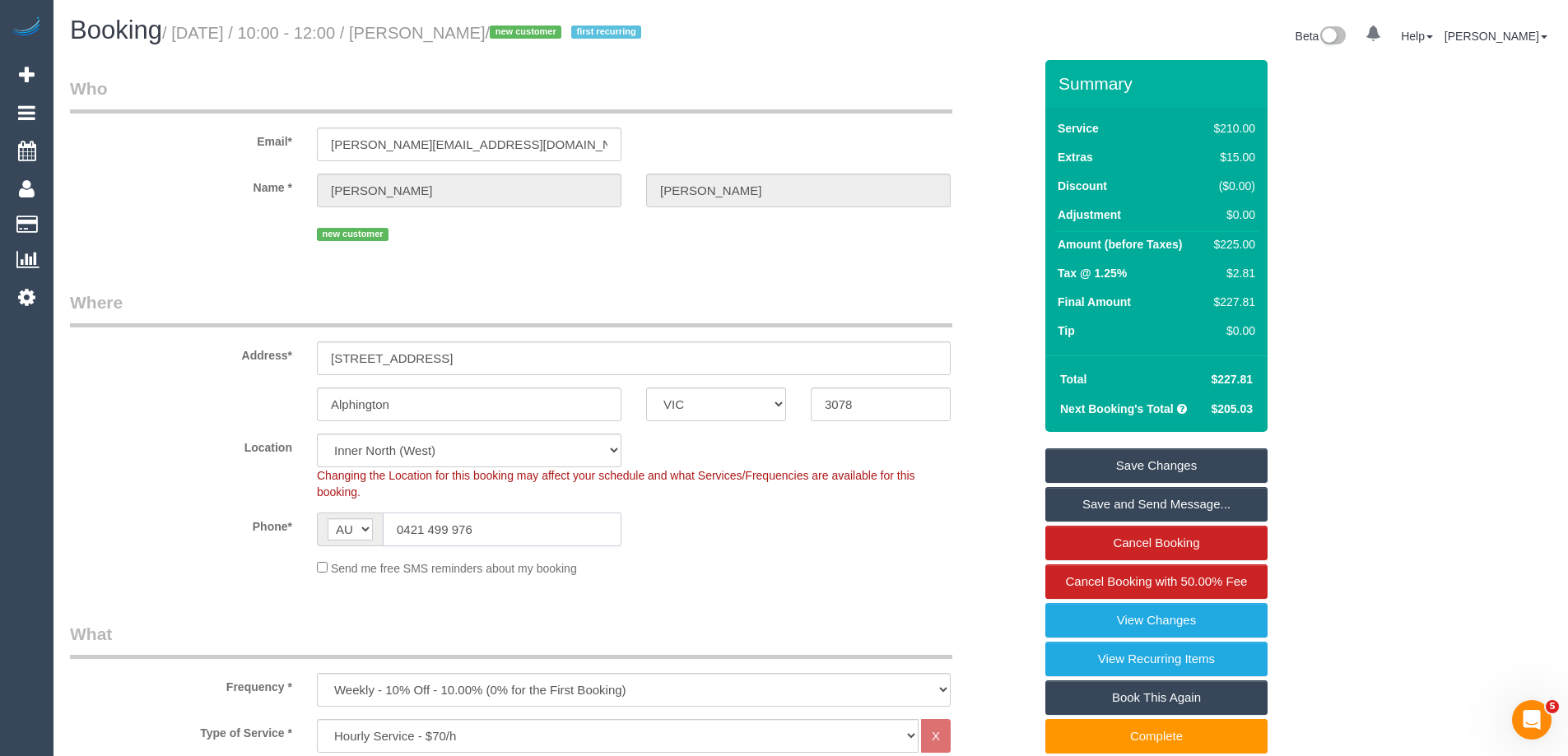
click at [461, 534] on input "0421 499 976" at bounding box center [501, 529] width 238 height 34
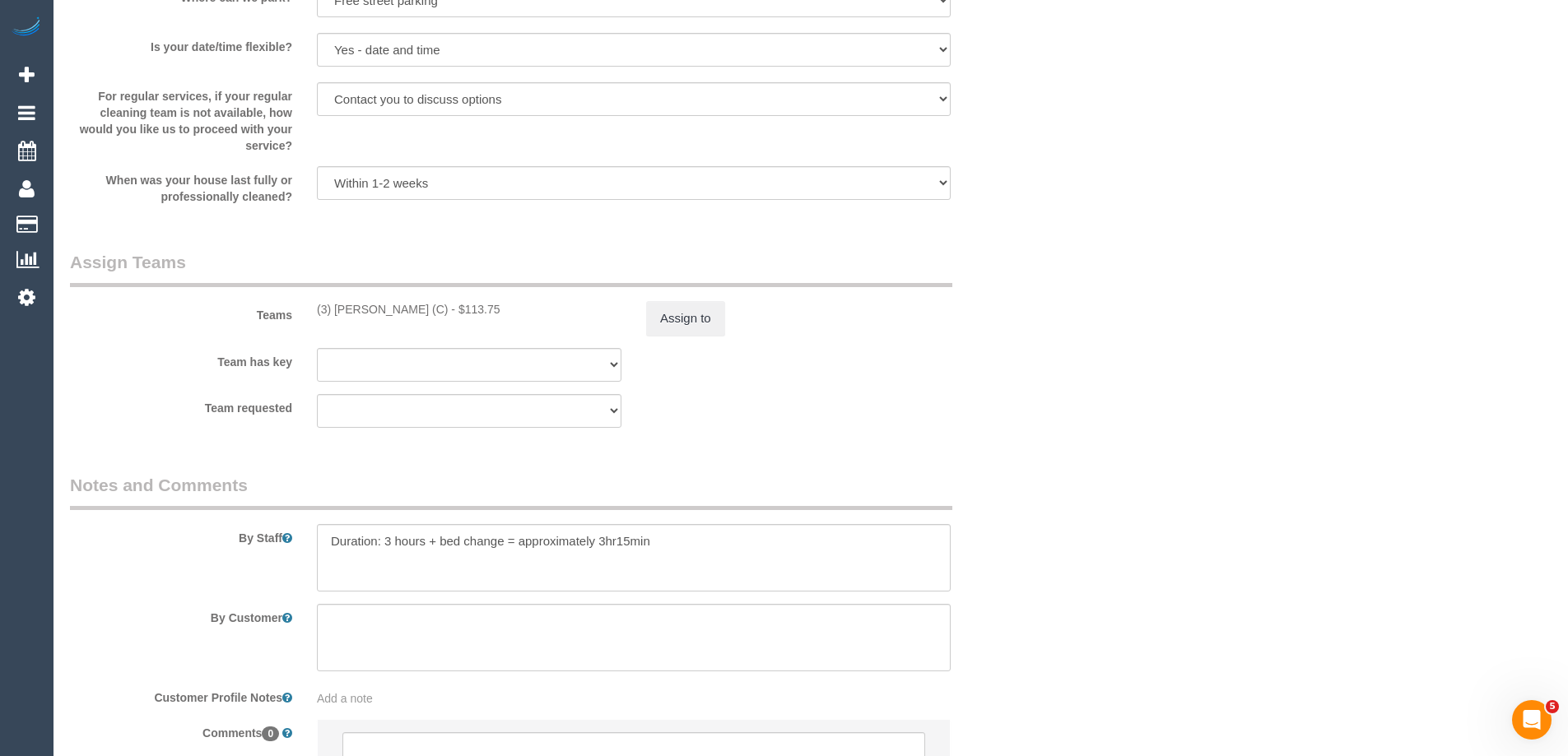
scroll to position [2471, 0]
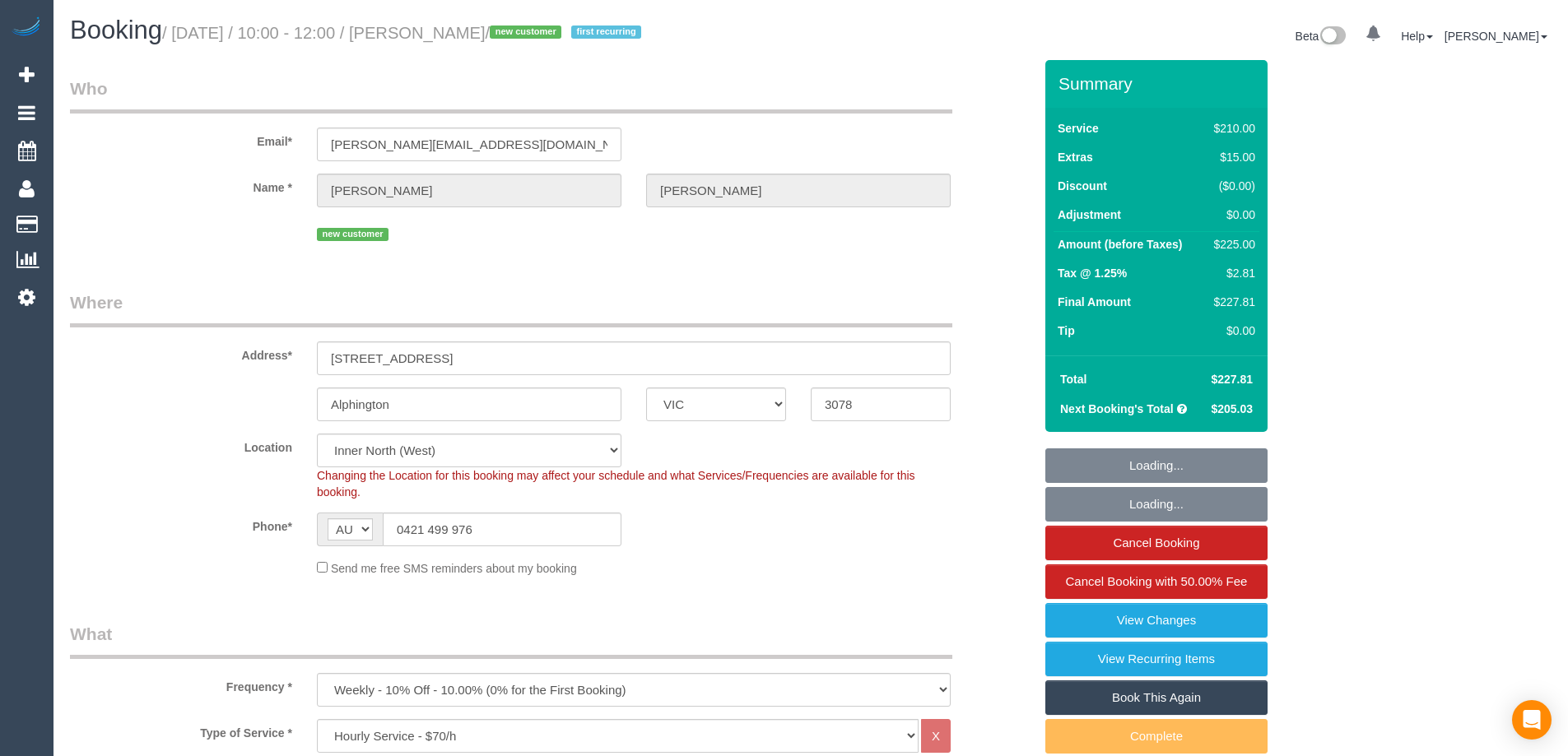
select select "VIC"
select select "180"
select select "object:865"
select select "string:stripe-pm_1S8sF32GScqysDRVyuU5qimi"
select select "number:27"
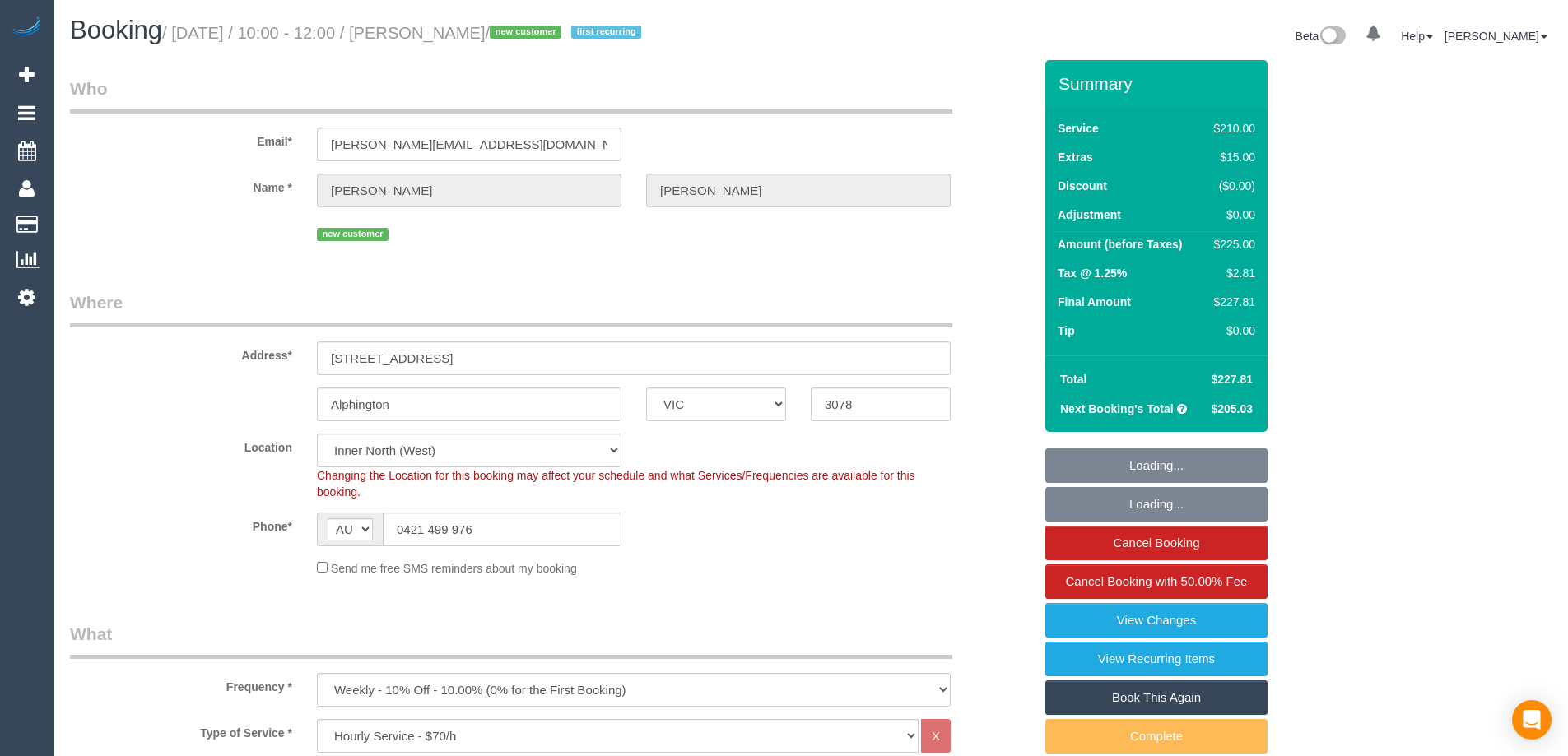
select select "number:14"
select select "number:19"
select select "number:22"
select select "number:35"
select select "number:11"
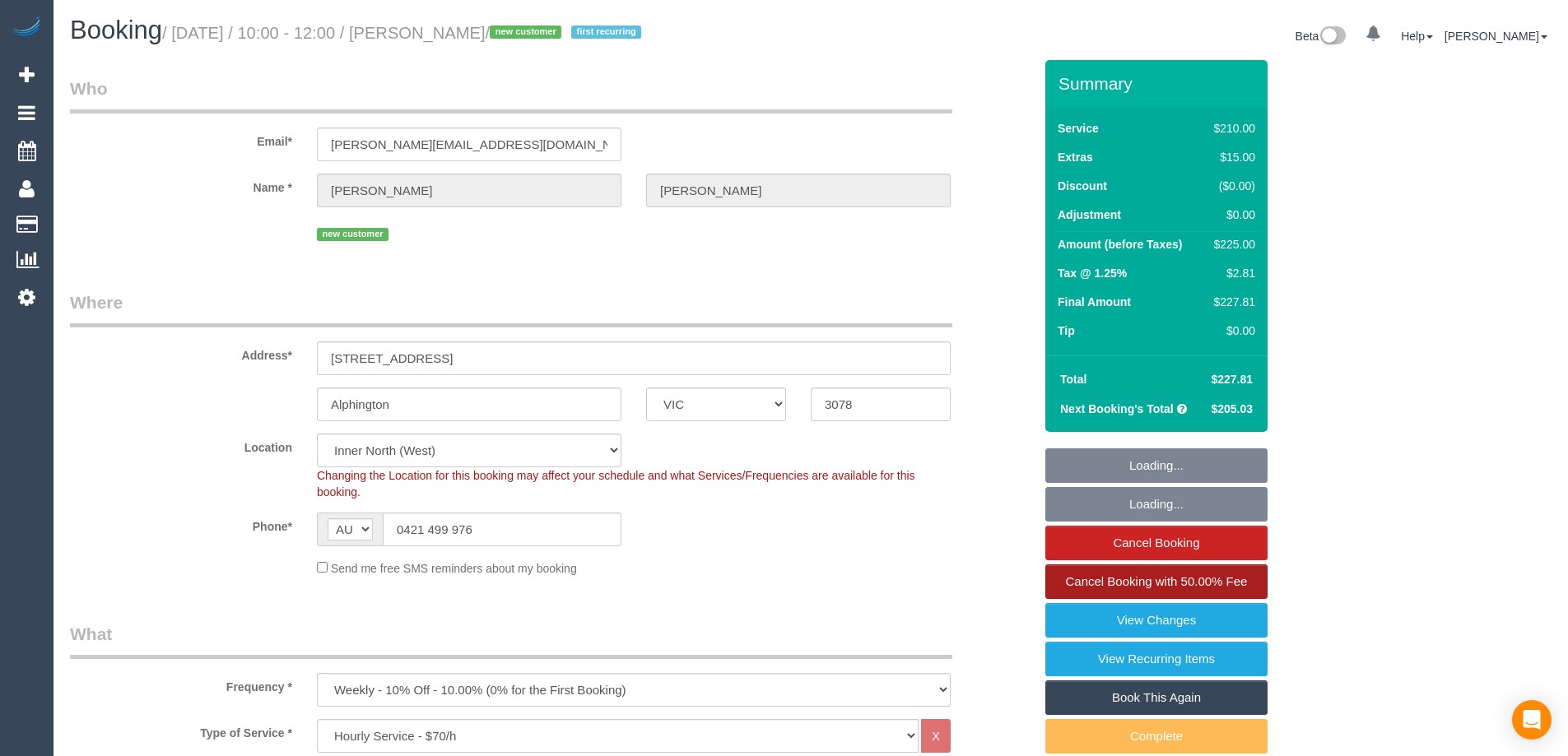
click at [1223, 583] on span "Cancel Booking with 50.00% Fee" at bounding box center [1157, 581] width 182 height 14
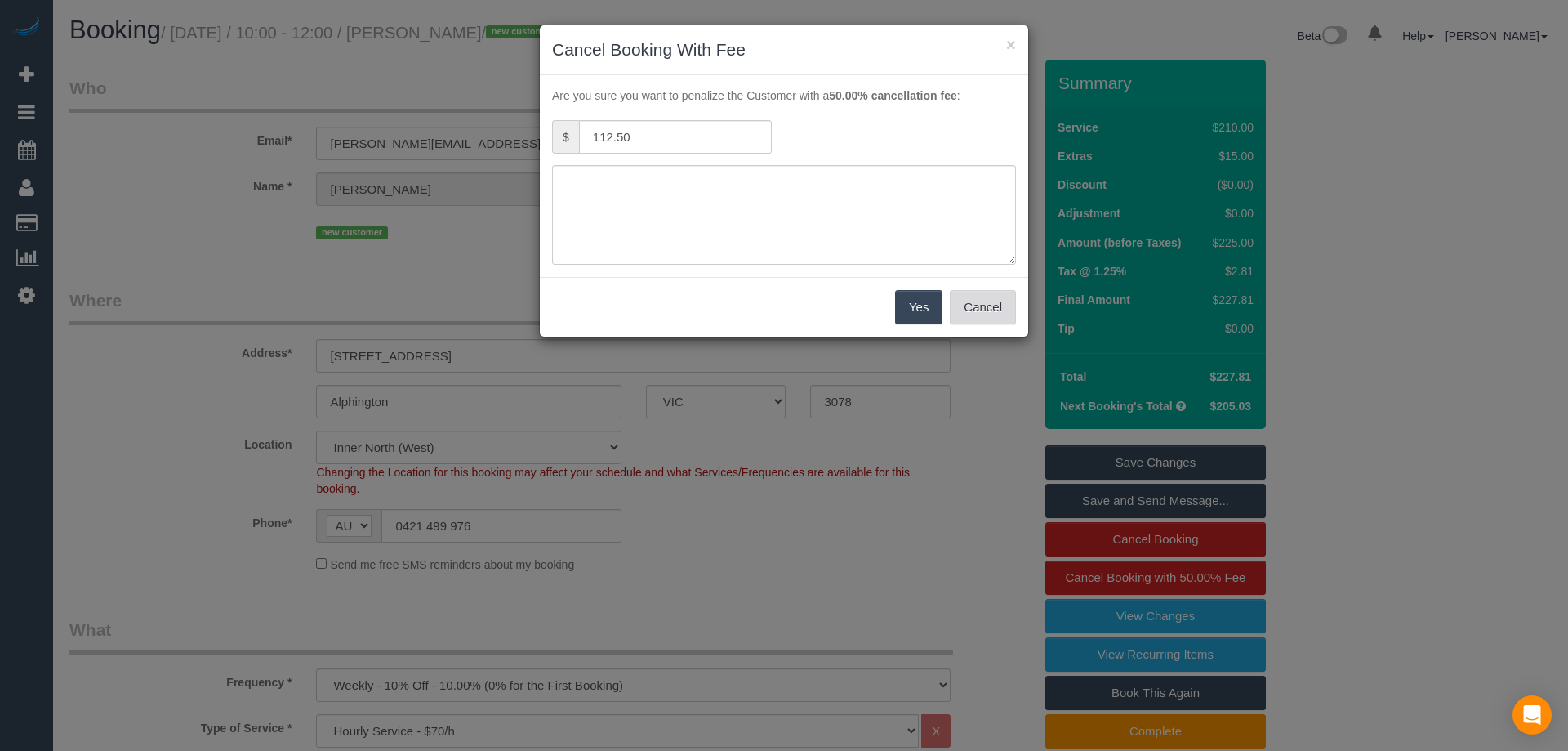
click at [974, 297] on button "Cancel" at bounding box center [983, 307] width 67 height 35
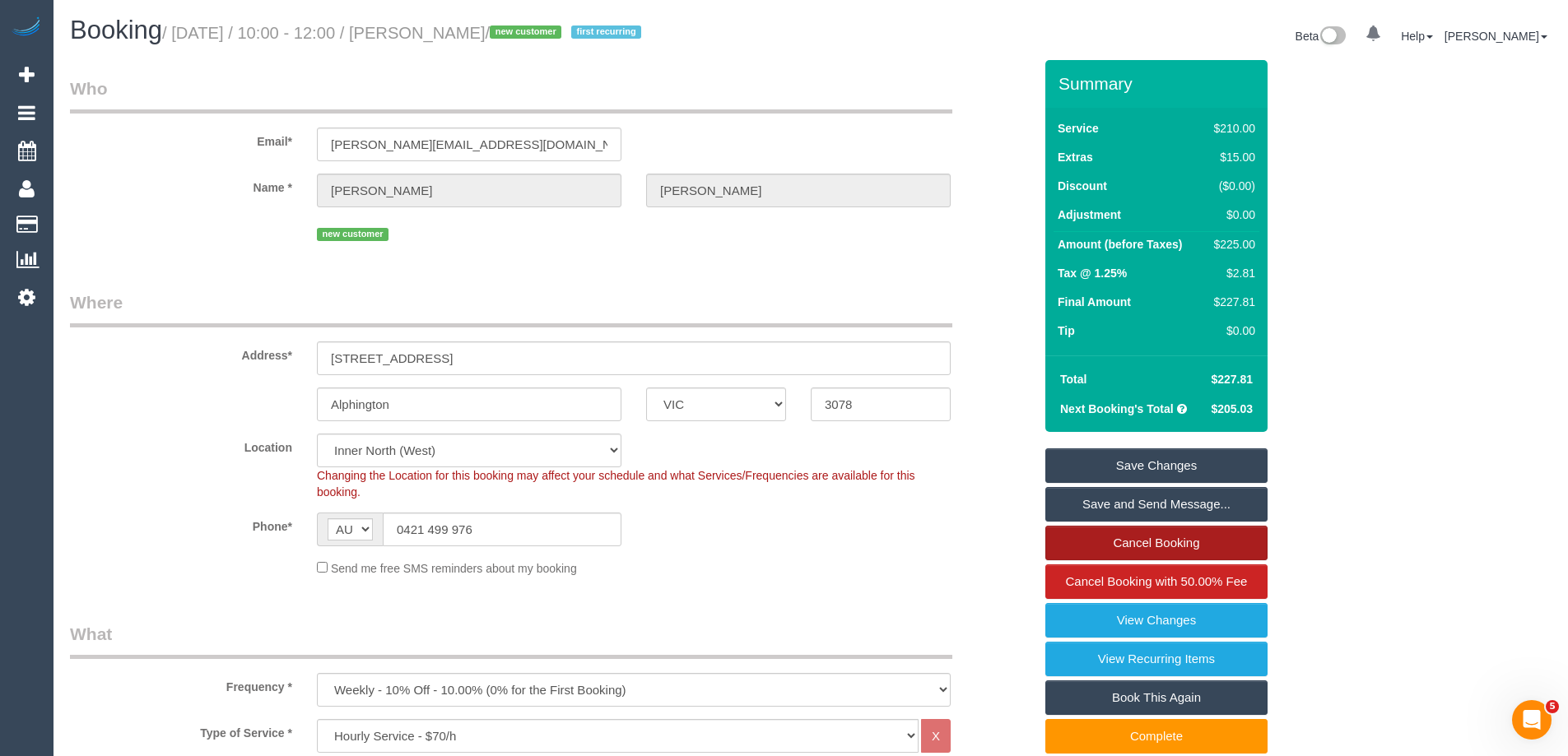
click at [1149, 540] on link "Cancel Booking" at bounding box center [1156, 543] width 223 height 35
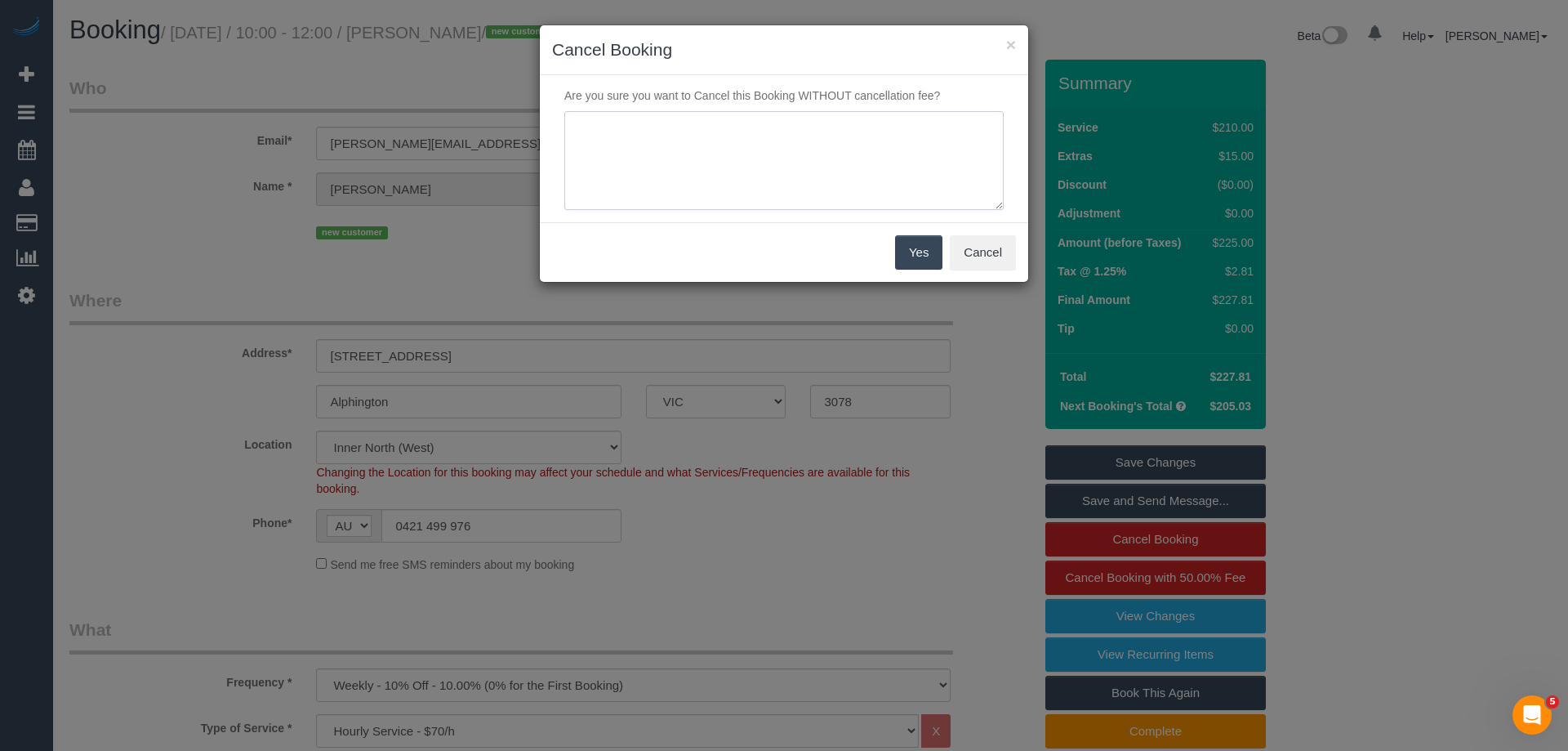
click at [730, 163] on textarea at bounding box center [784, 160] width 439 height 99
click at [905, 136] on textarea at bounding box center [784, 160] width 439 height 99
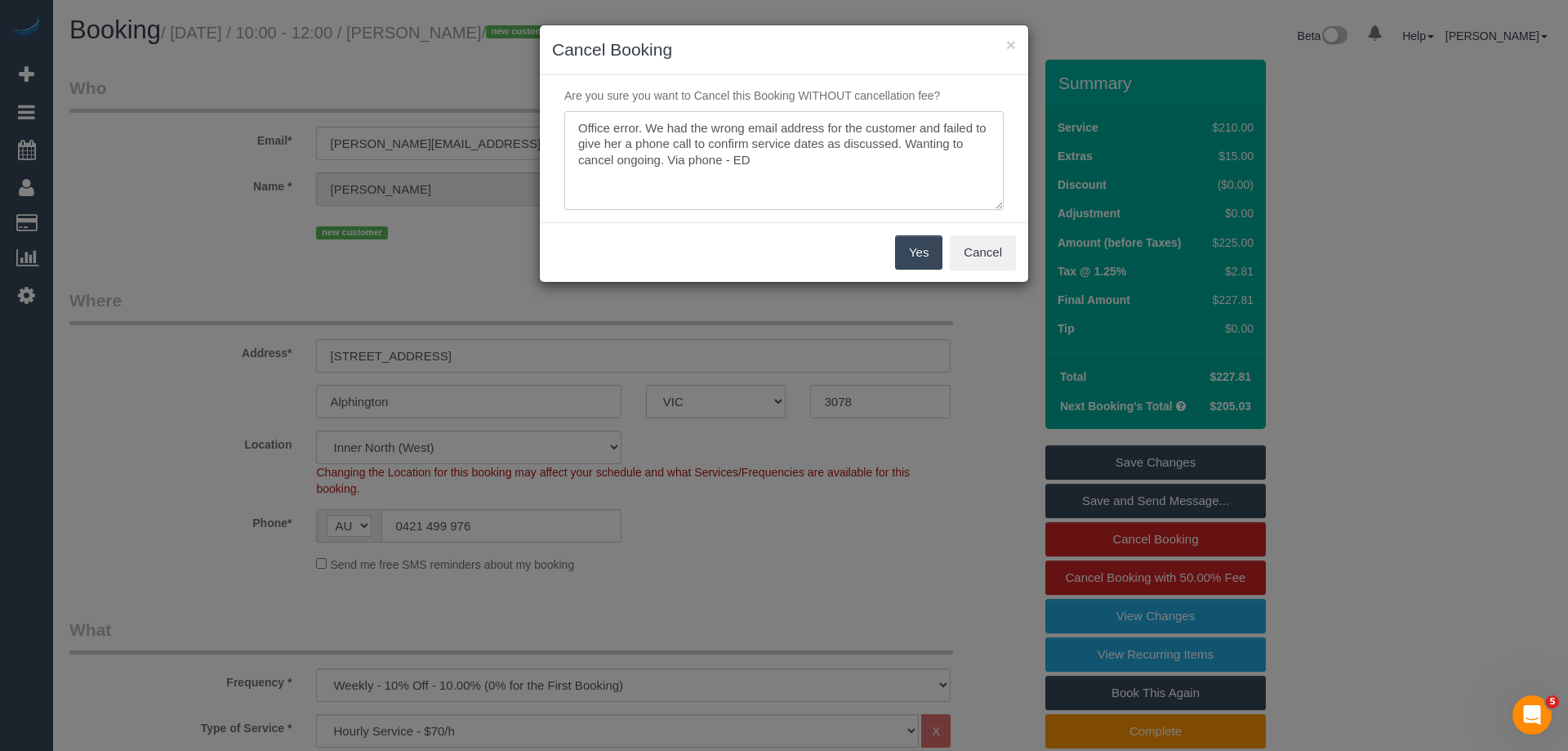
click at [650, 124] on textarea at bounding box center [784, 160] width 439 height 99
click at [906, 140] on textarea at bounding box center [784, 160] width 439 height 99
type textarea "Office error. We had the wrong email address for the customer and failed to giv…"
click at [907, 254] on button "Yes" at bounding box center [919, 252] width 48 height 35
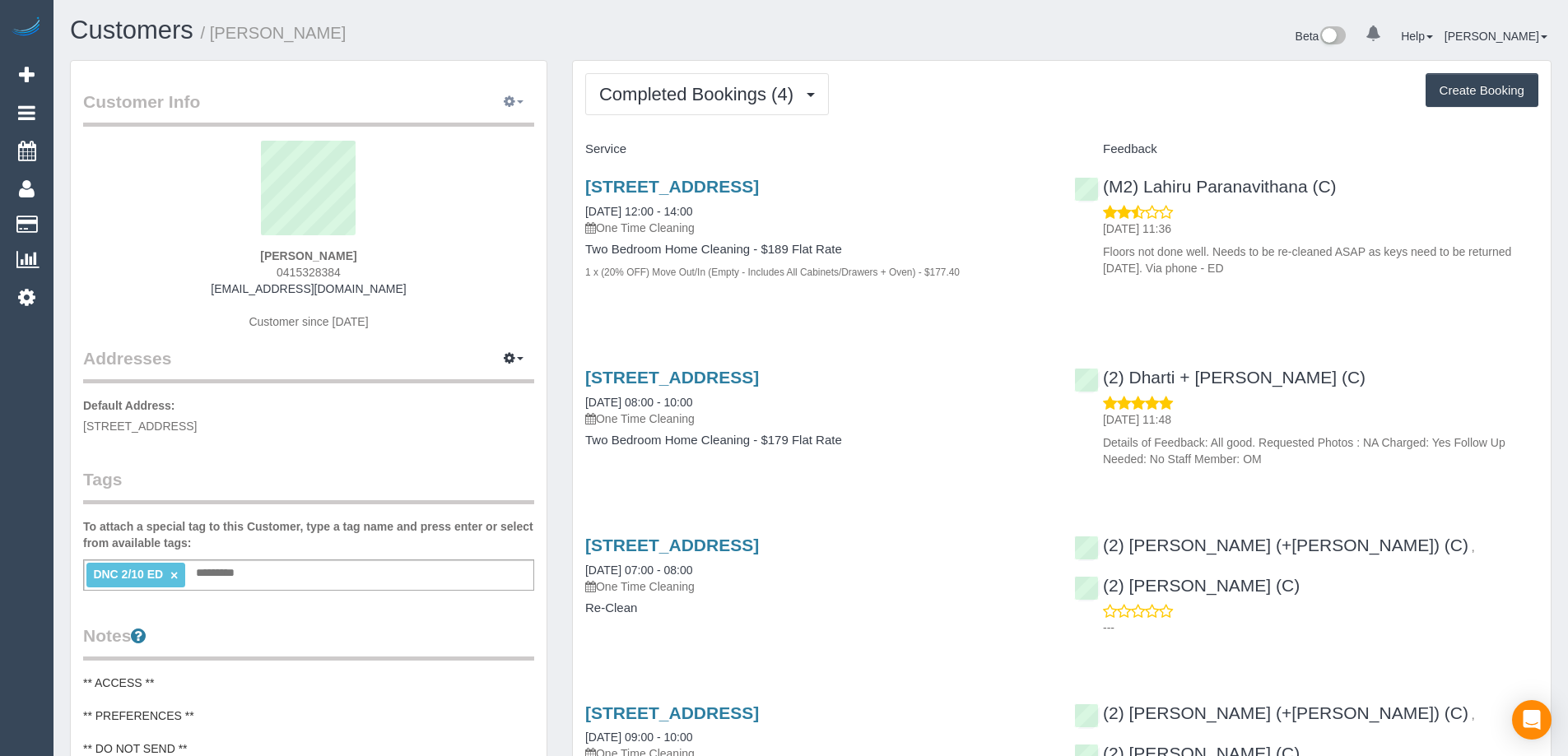
click at [511, 98] on icon "button" at bounding box center [510, 101] width 12 height 10
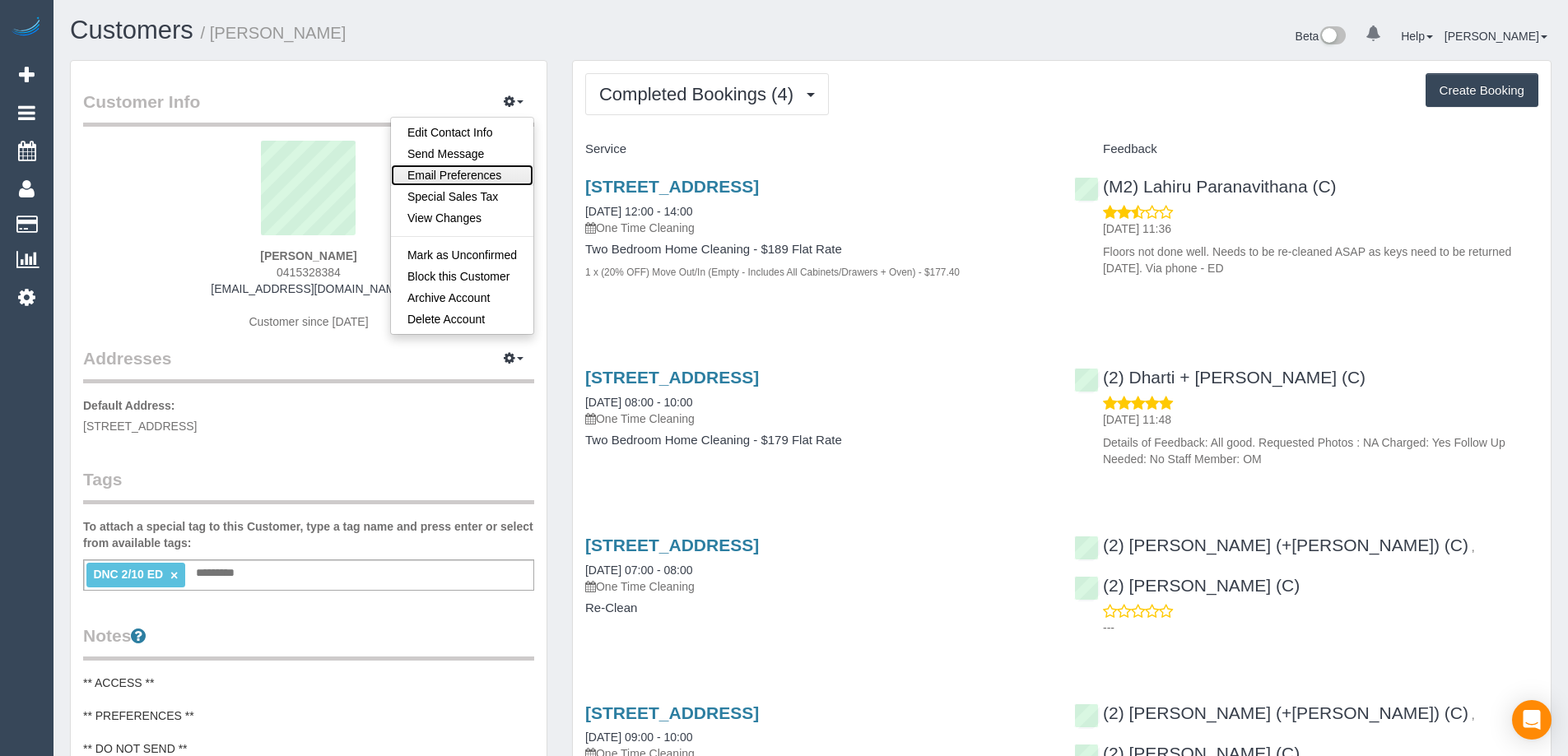
click at [473, 165] on link "Email Preferences" at bounding box center [462, 175] width 142 height 22
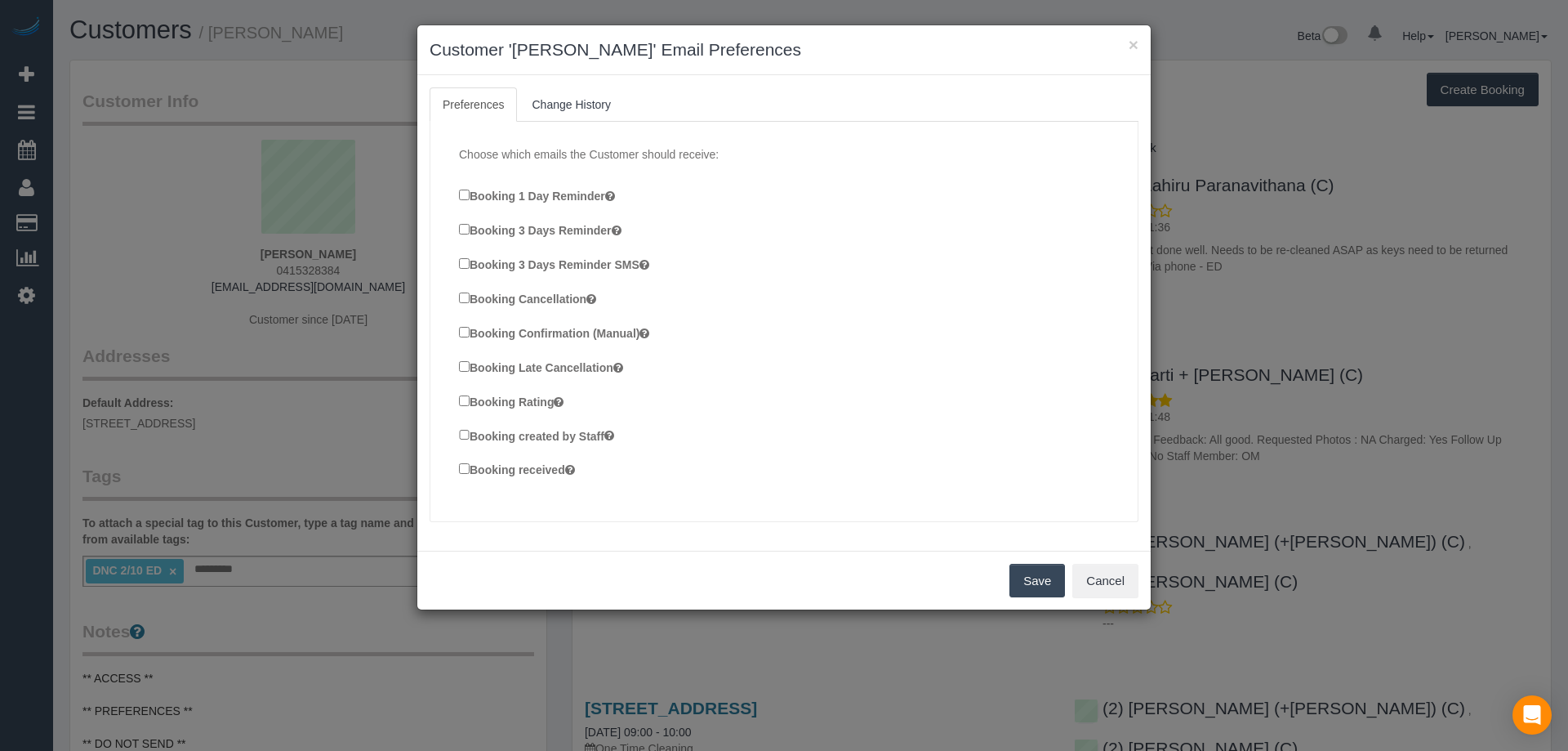
click at [575, 332] on label "Booking Confirmation (Manual)" at bounding box center [554, 333] width 191 height 18
click at [555, 435] on label "Booking created by Staff" at bounding box center [536, 435] width 155 height 18
click at [522, 480] on div "Booking received" at bounding box center [790, 471] width 663 height 22
click at [497, 467] on label "Booking received" at bounding box center [517, 470] width 116 height 18
click at [1037, 580] on button "Save" at bounding box center [1037, 581] width 56 height 35
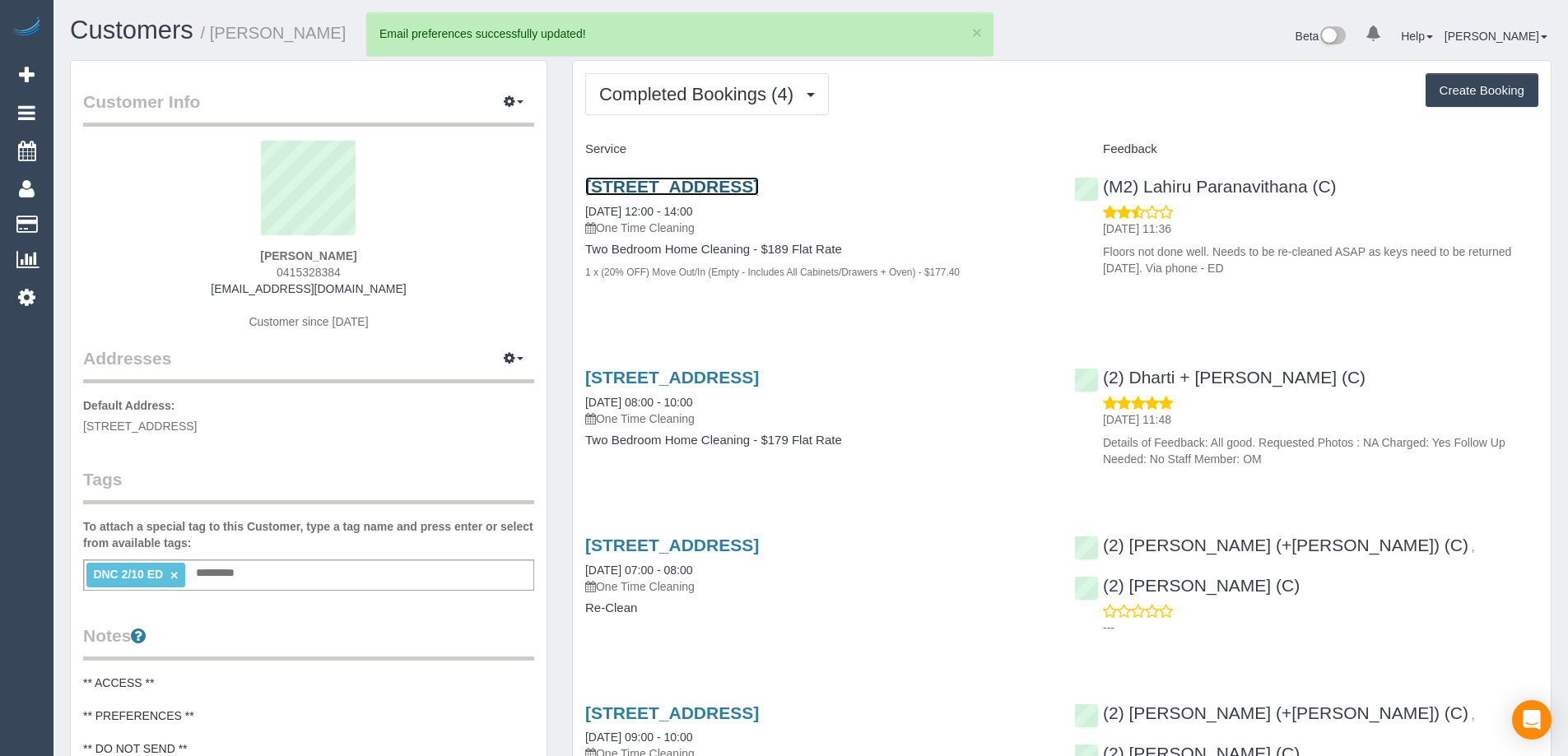
click at [759, 187] on link "[STREET_ADDRESS]" at bounding box center [672, 186] width 174 height 19
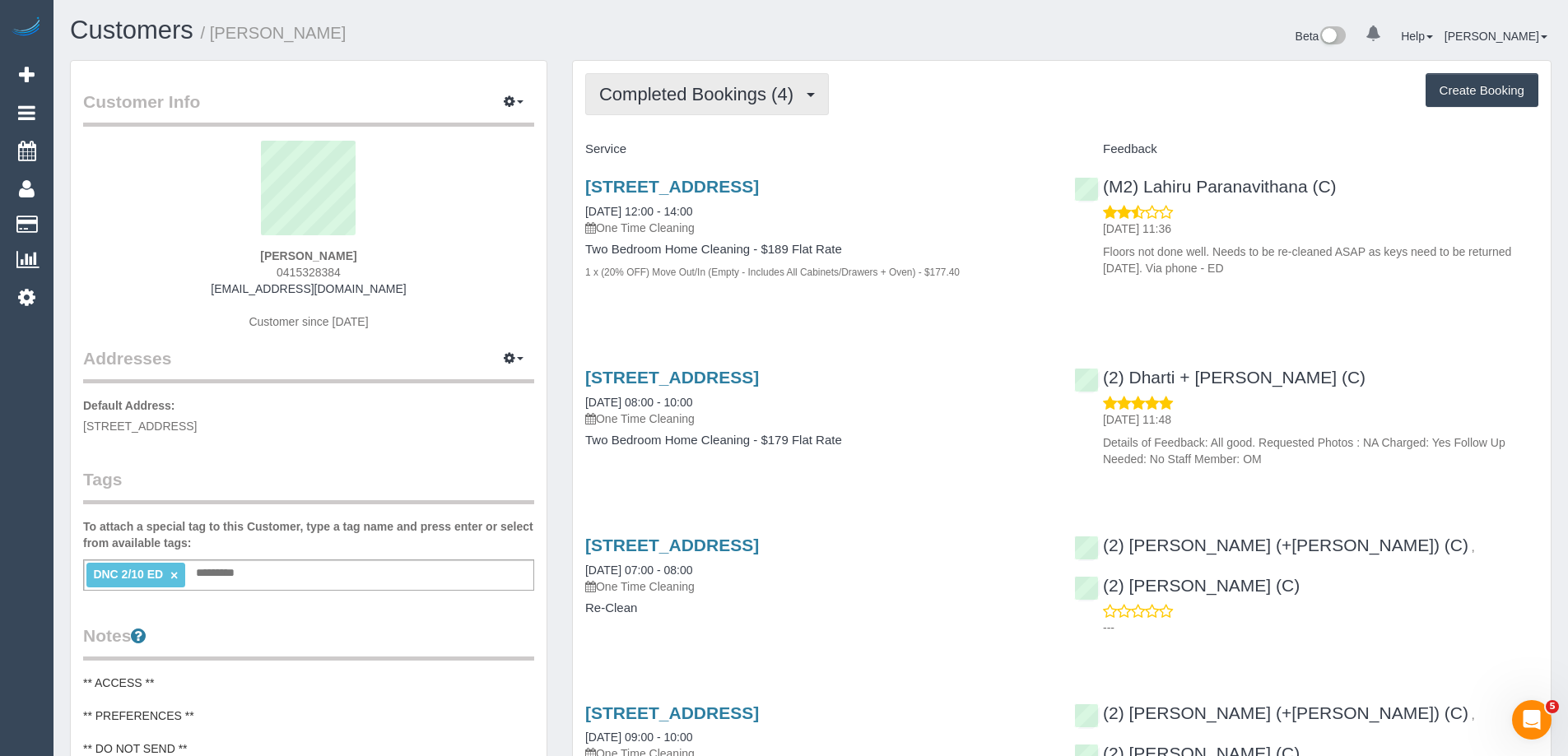
click at [694, 88] on span "Completed Bookings (4)" at bounding box center [700, 93] width 203 height 21
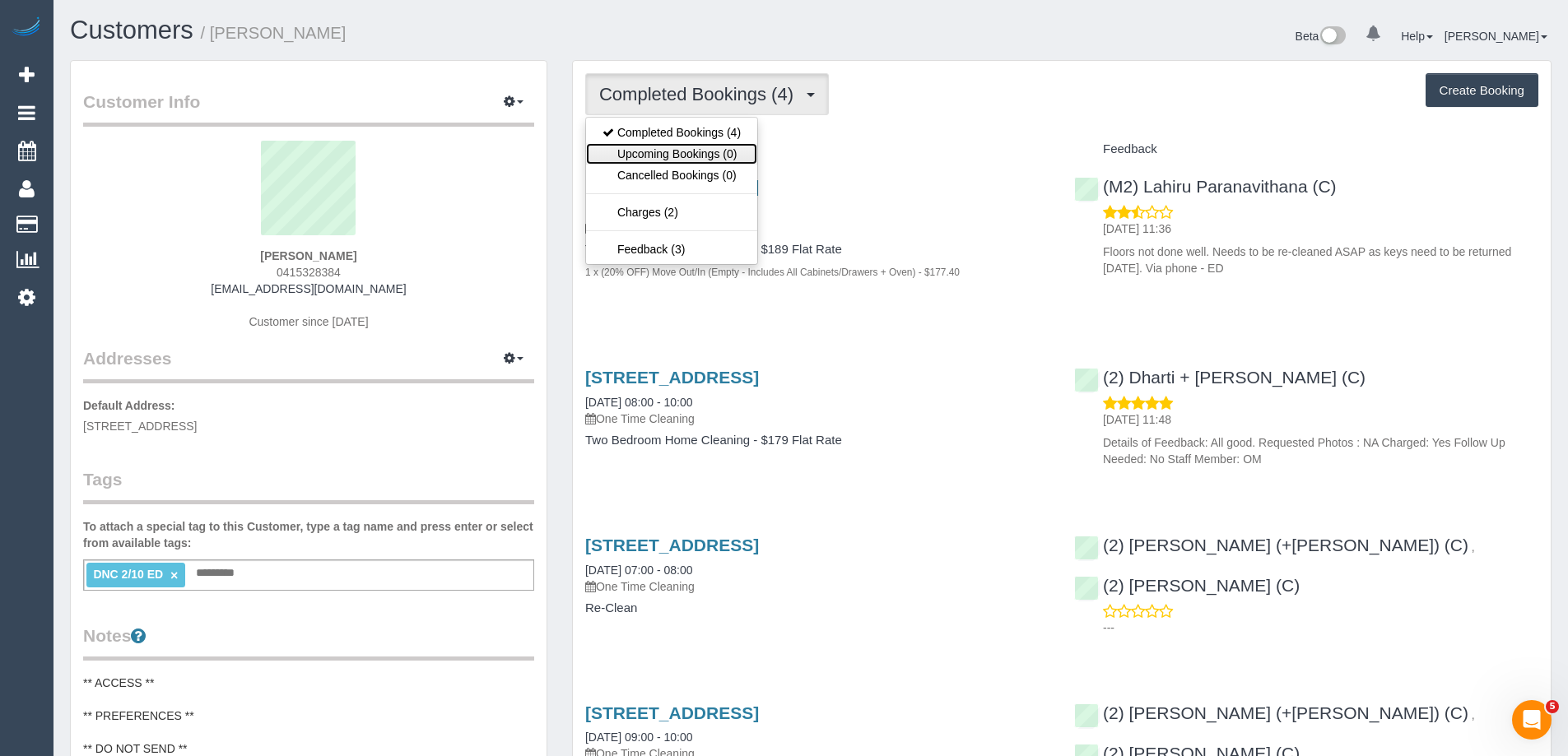
click at [683, 149] on link "Upcoming Bookings (0)" at bounding box center [671, 154] width 171 height 22
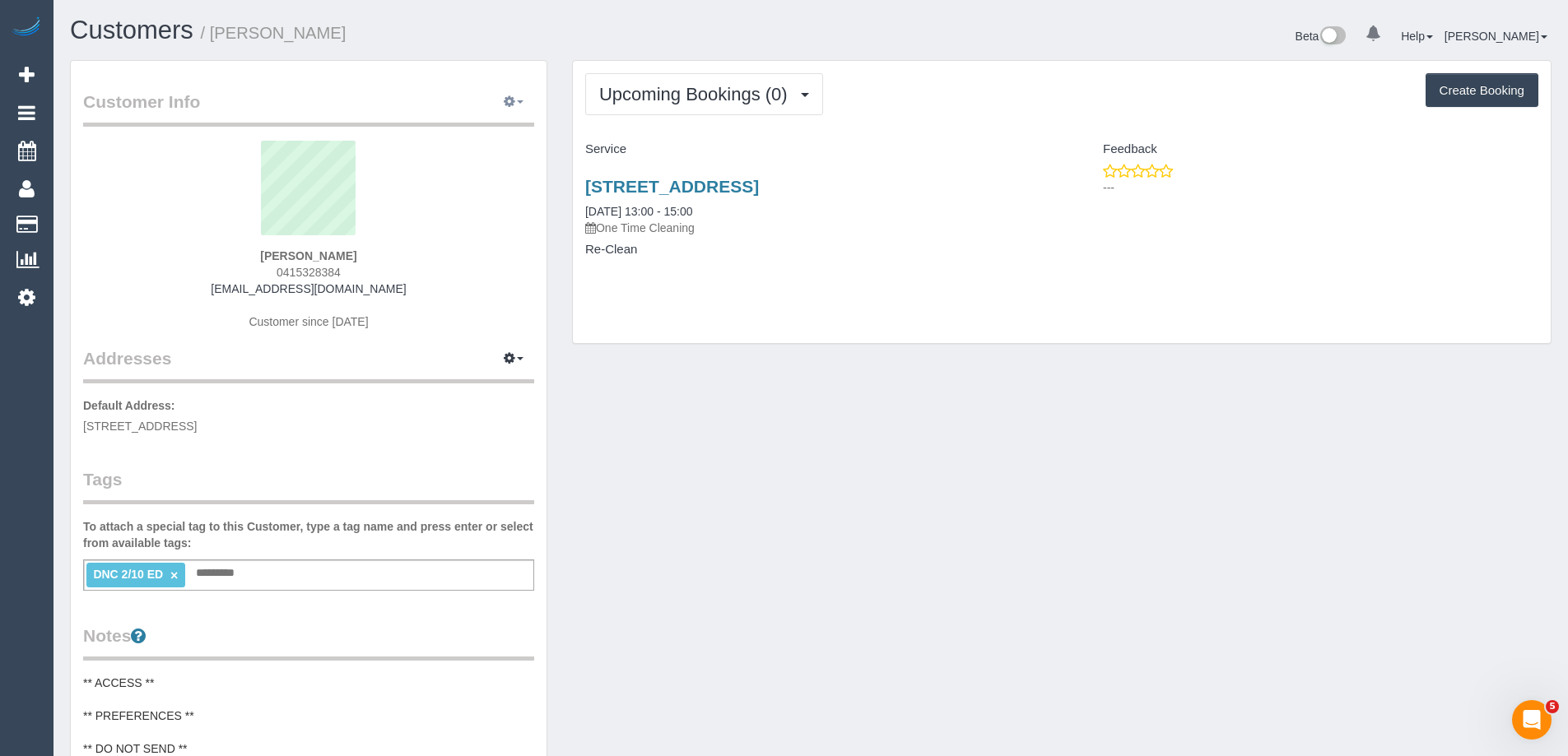
click at [509, 100] on icon "button" at bounding box center [510, 101] width 12 height 10
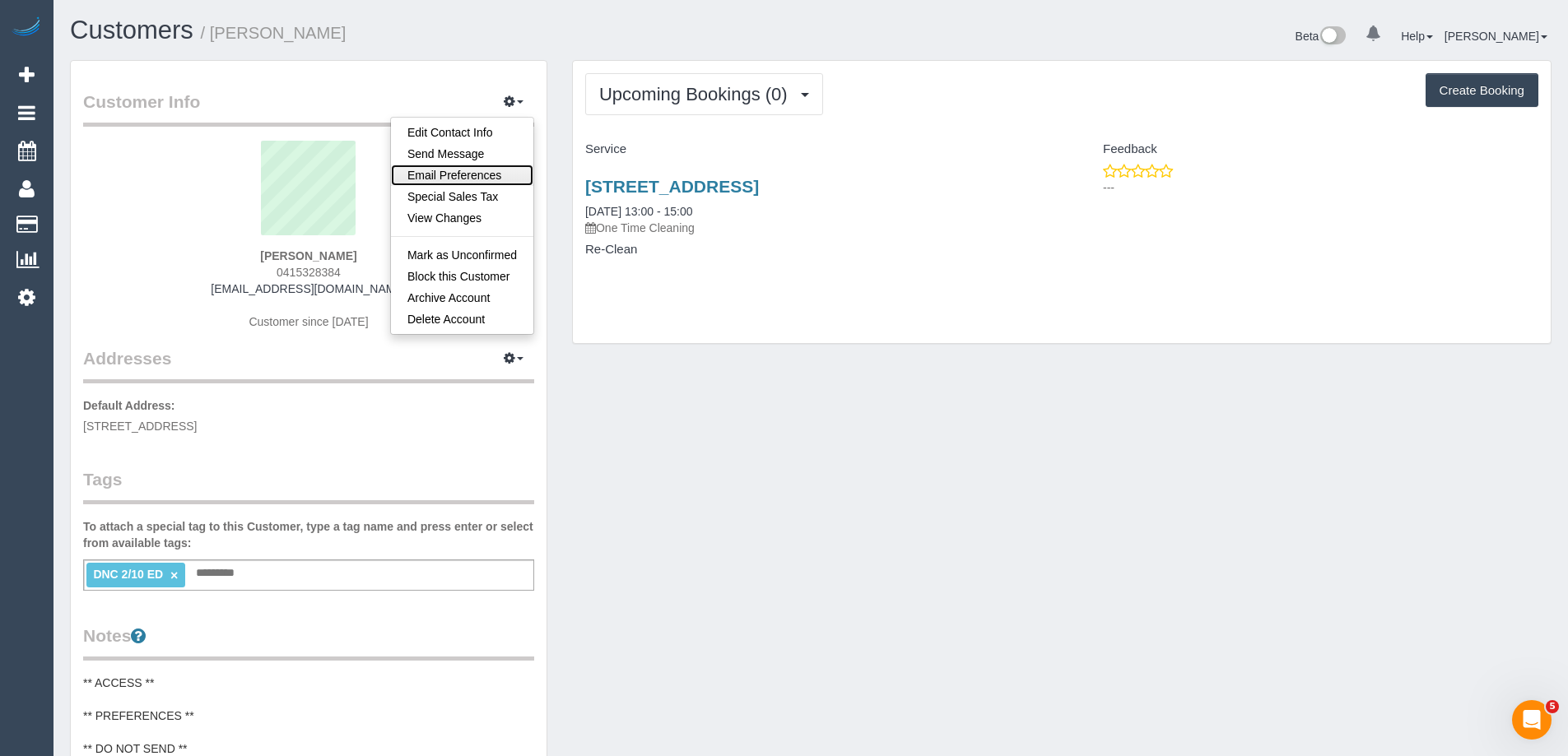
click at [472, 171] on link "Email Preferences" at bounding box center [462, 175] width 142 height 22
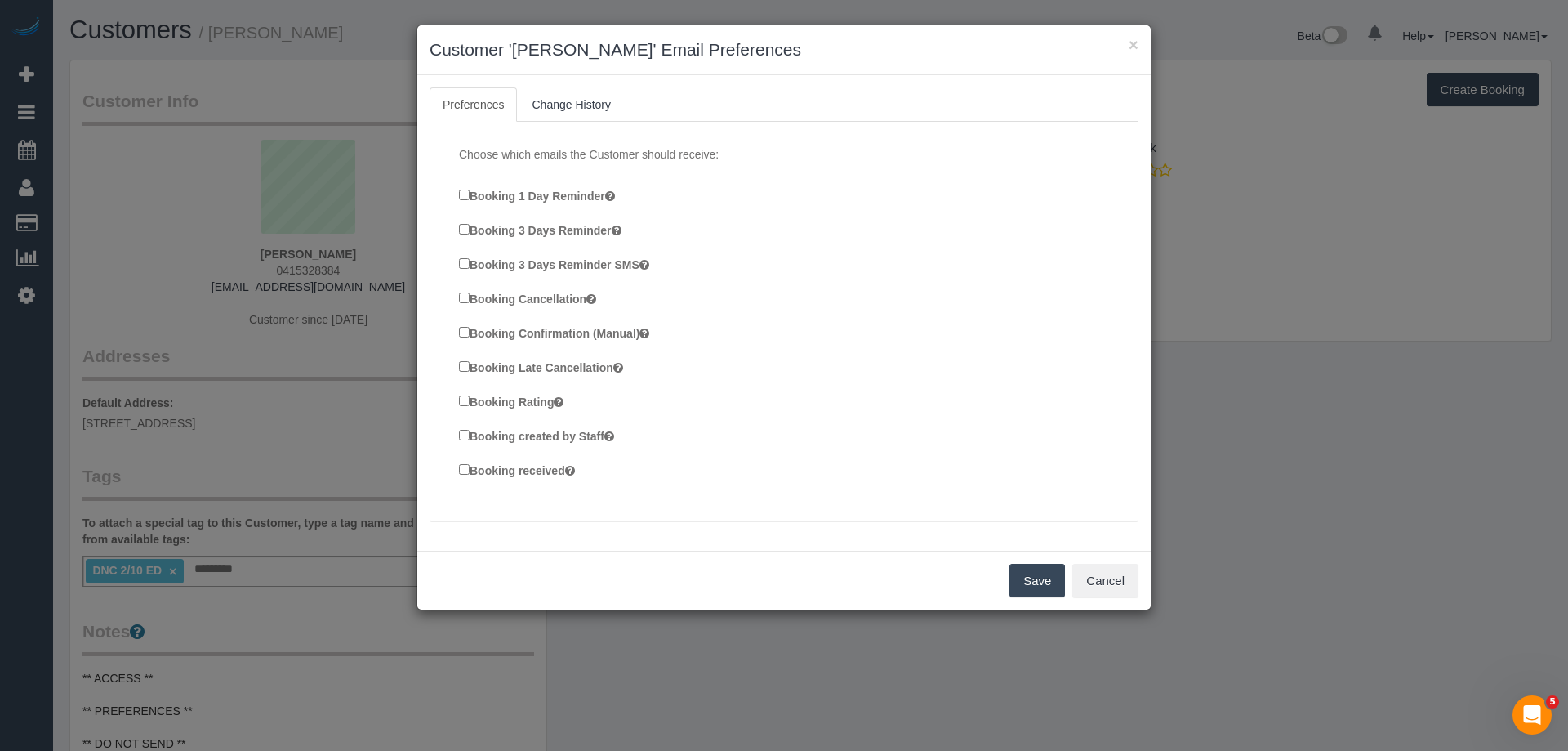
click at [536, 333] on label "Booking Confirmation (Manual)" at bounding box center [554, 333] width 191 height 18
click at [528, 434] on label "Booking created by Staff" at bounding box center [536, 435] width 155 height 18
drag, startPoint x: 525, startPoint y: 467, endPoint x: 566, endPoint y: 475, distance: 41.8
click at [525, 468] on label "Booking received" at bounding box center [517, 470] width 116 height 18
click at [1024, 577] on button "Save" at bounding box center [1037, 581] width 56 height 35
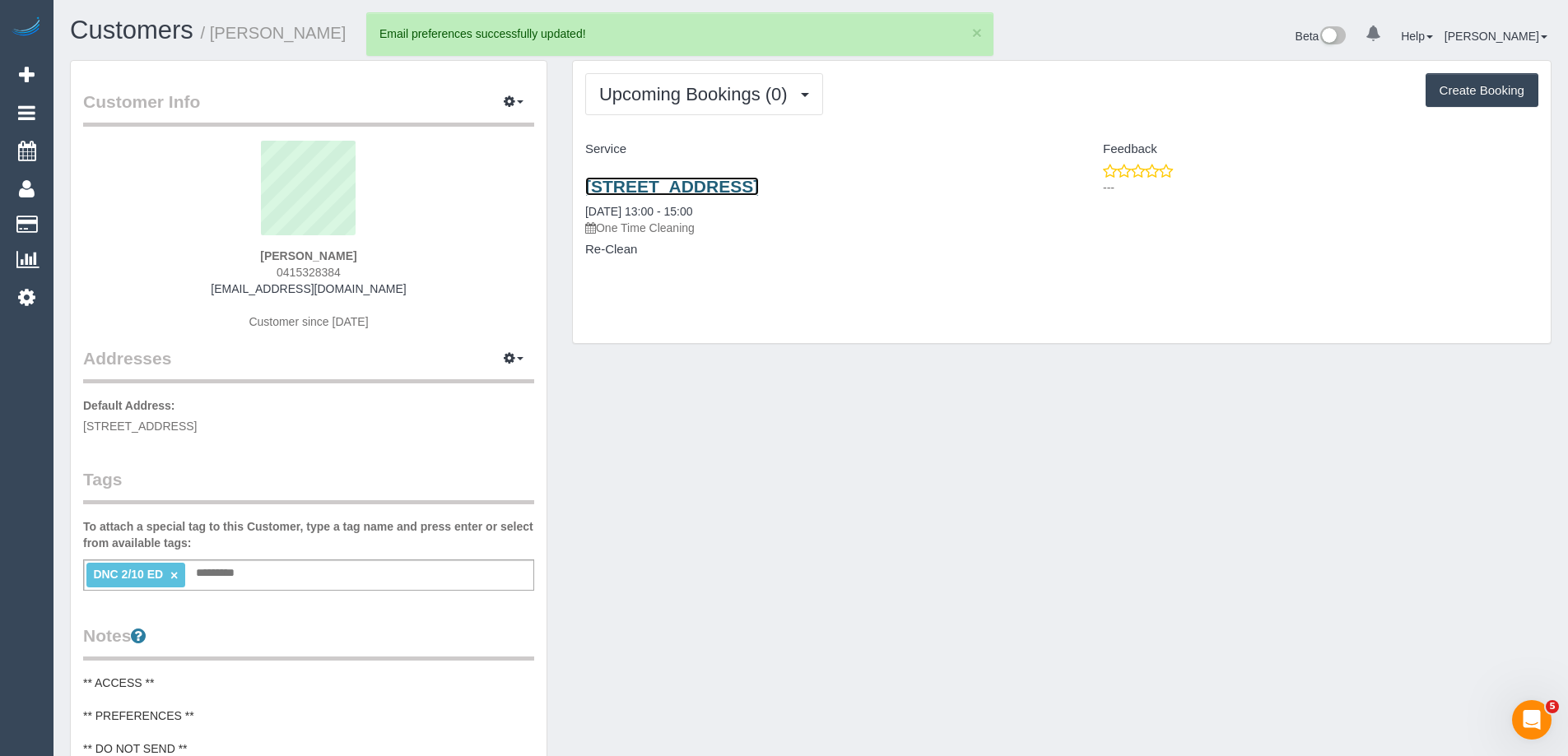
click at [726, 188] on link "[STREET_ADDRESS]" at bounding box center [672, 186] width 174 height 19
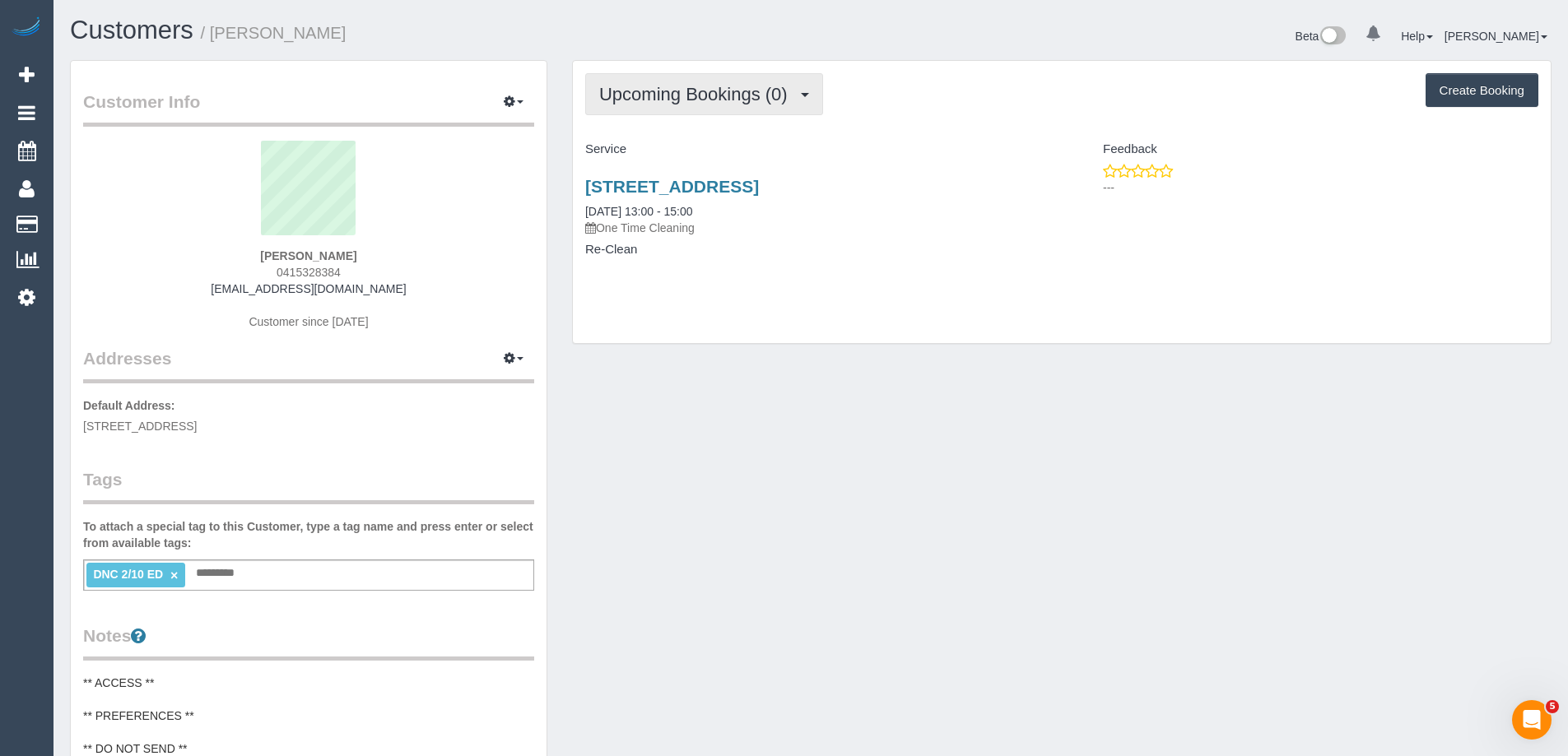
drag, startPoint x: 732, startPoint y: 92, endPoint x: 726, endPoint y: 103, distance: 12.5
click at [731, 92] on span "Upcoming Bookings (0)" at bounding box center [698, 93] width 197 height 21
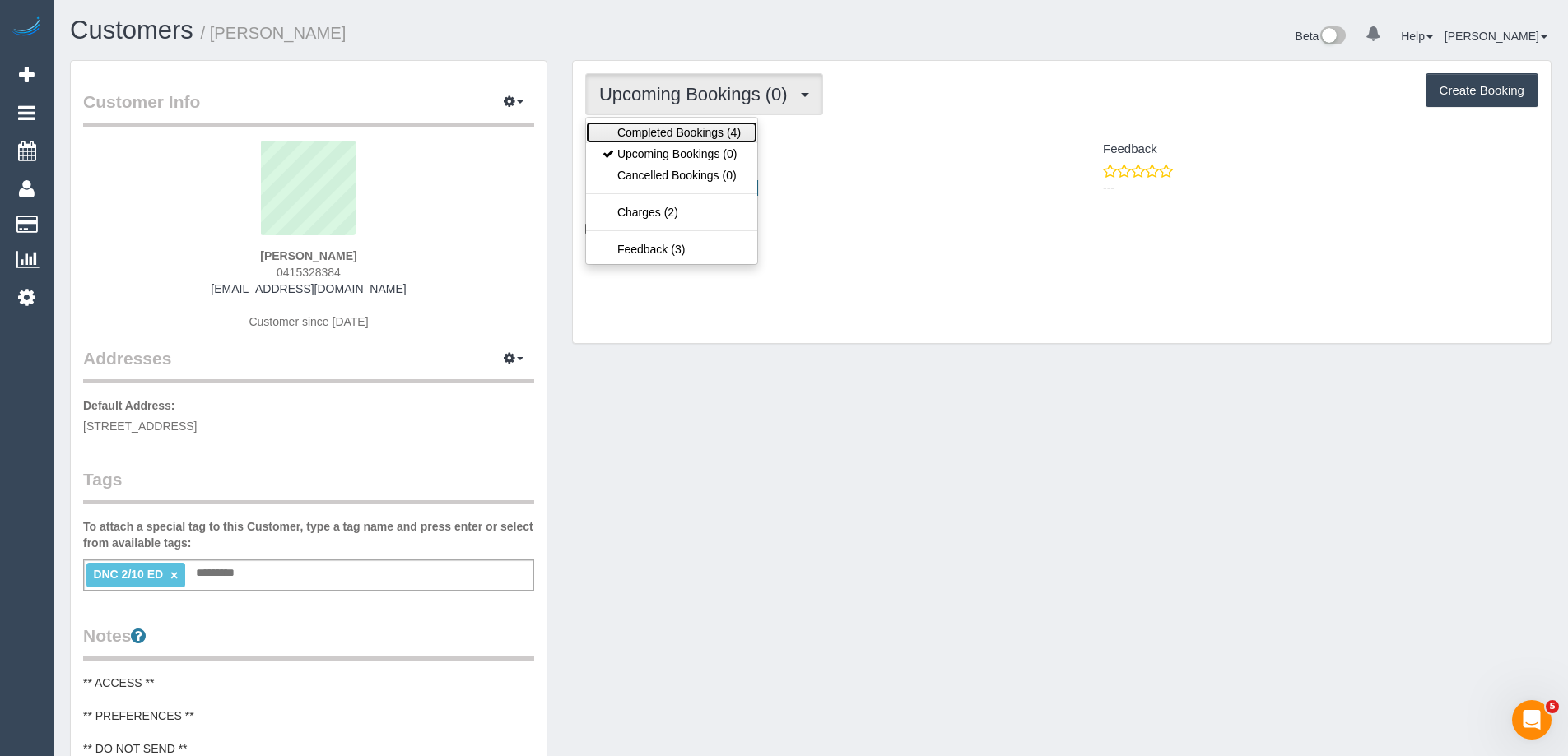
click at [704, 126] on link "Completed Bookings (4)" at bounding box center [671, 132] width 171 height 22
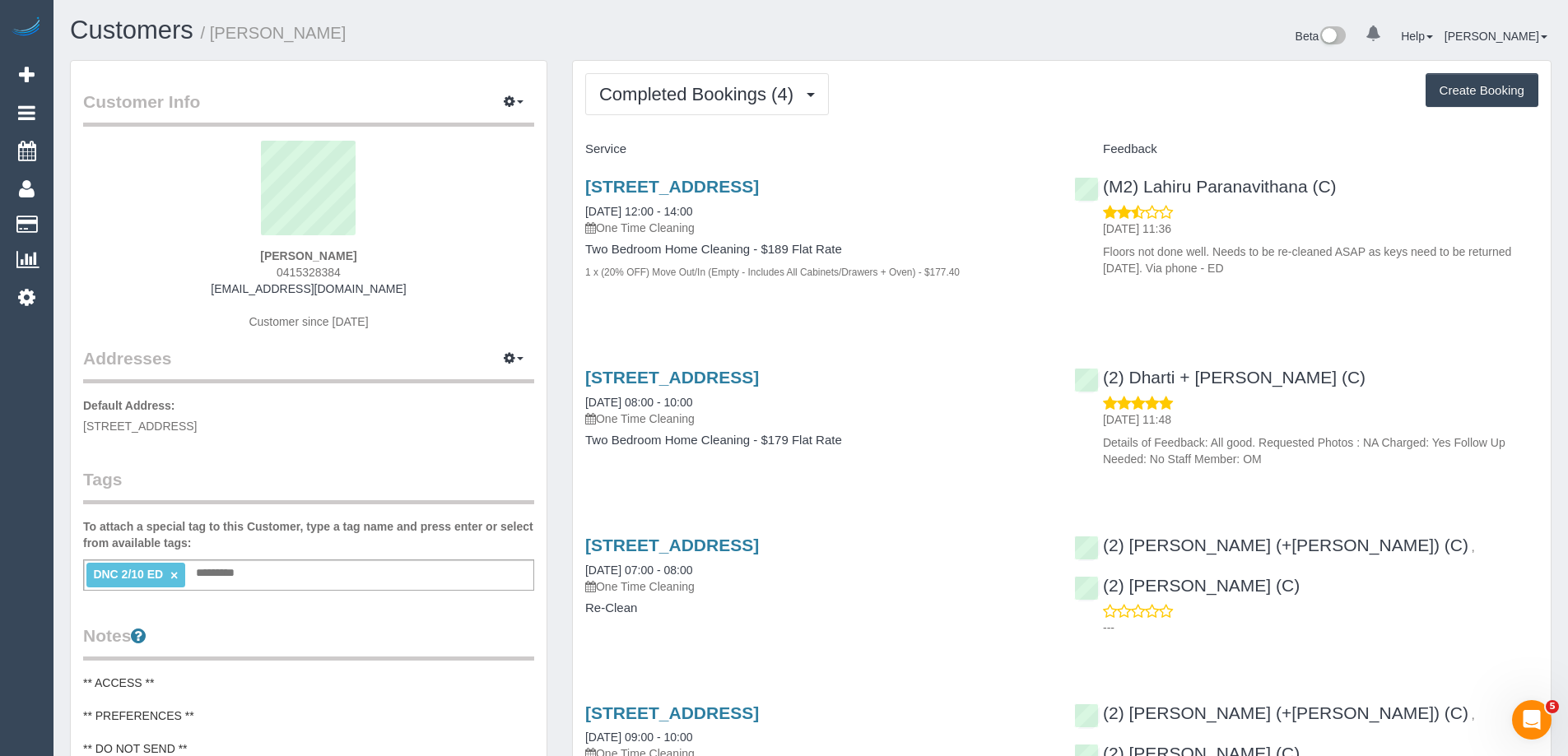
copy link "(M2) Lahiru Paranavithana (C)"
drag, startPoint x: 1365, startPoint y: 192, endPoint x: 1071, endPoint y: 194, distance: 294.0
click at [1071, 194] on div "(M2) Lahiru Paranavithana (C) [DATE] 11:36 Floors not done well. Needs to be re…" at bounding box center [1306, 223] width 489 height 121
click at [293, 270] on span "0415328384" at bounding box center [309, 272] width 65 height 13
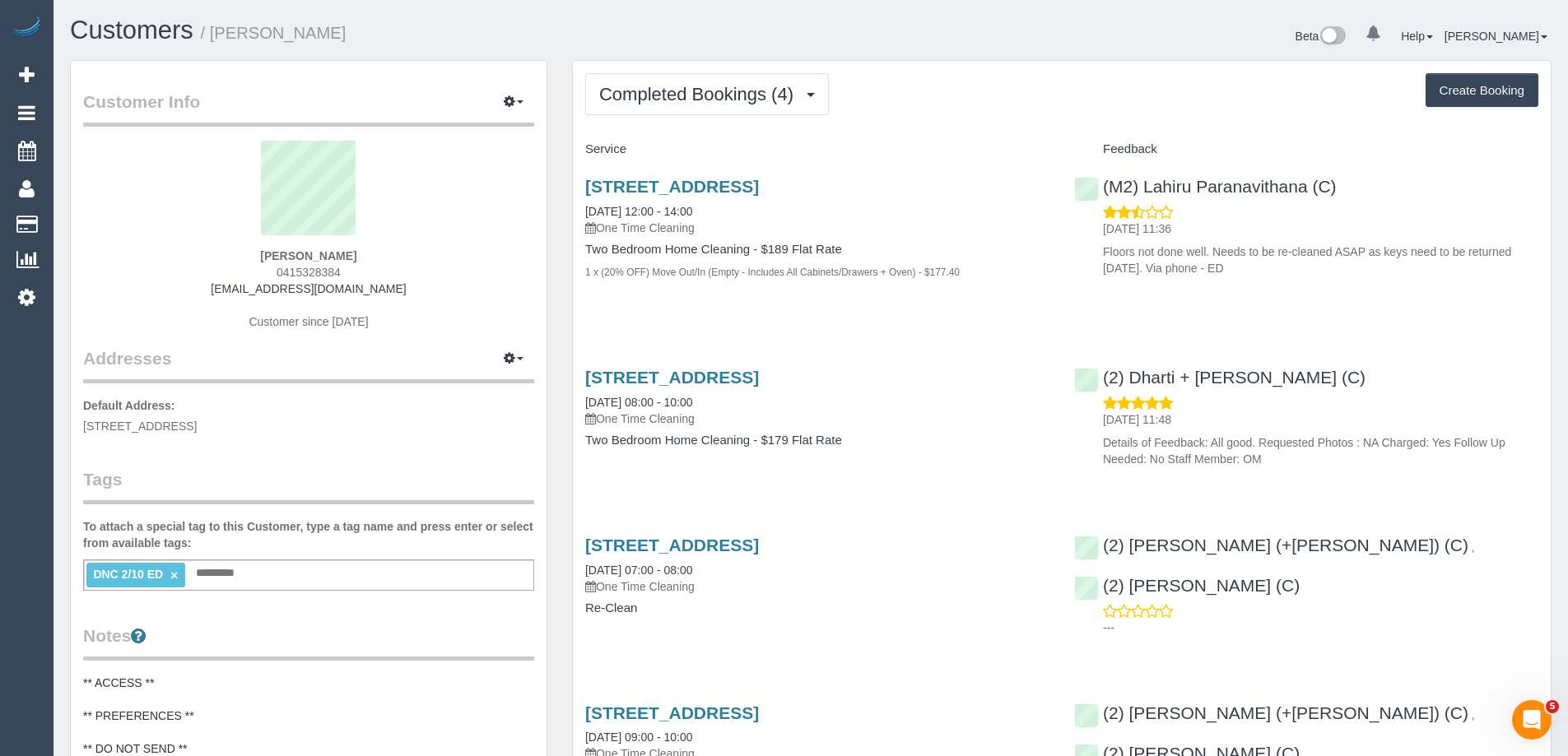
copy span "0415328384"
click at [287, 268] on span "0415328384" at bounding box center [309, 272] width 65 height 13
click at [496, 103] on button "button" at bounding box center [514, 102] width 41 height 26
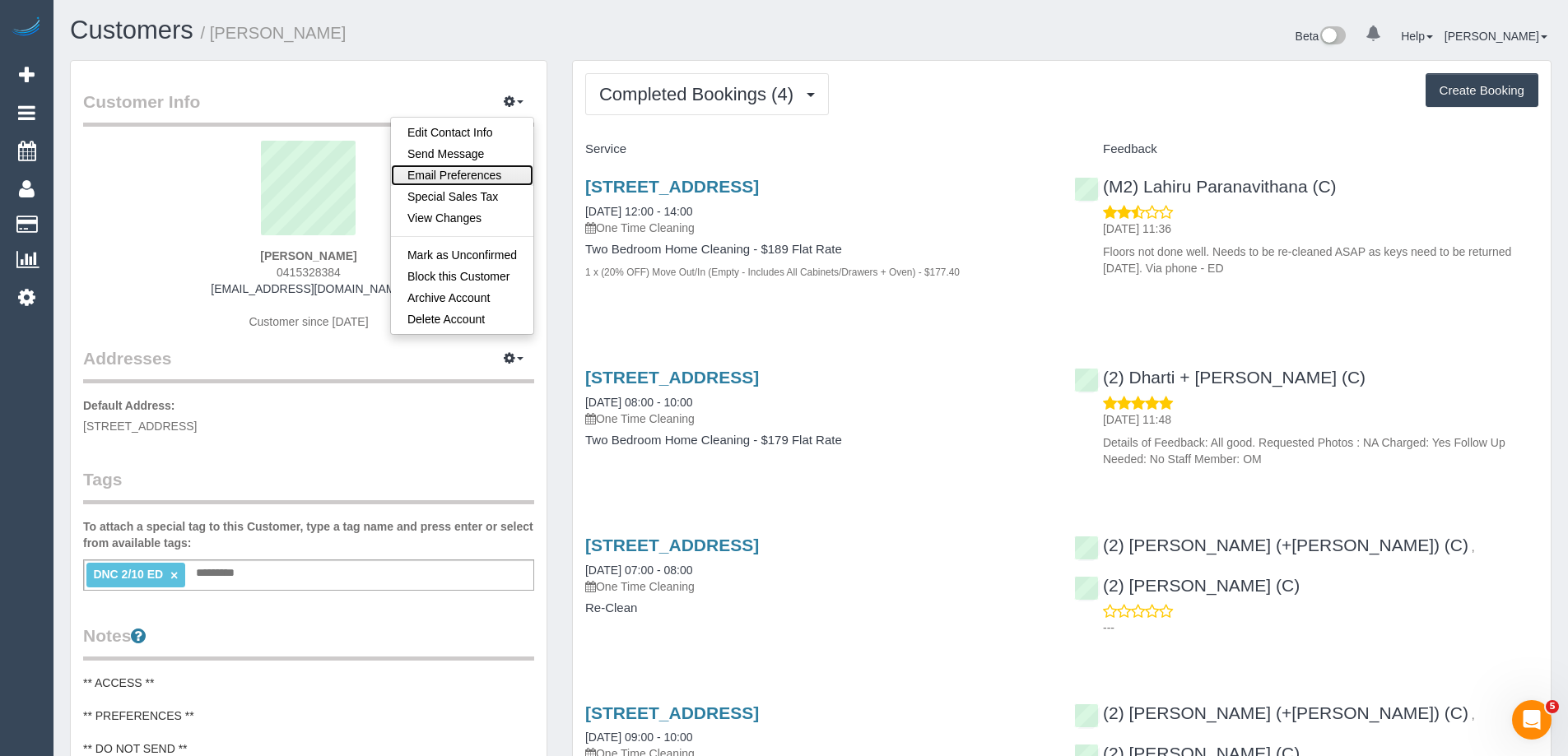
click at [483, 181] on link "Email Preferences" at bounding box center [462, 175] width 142 height 22
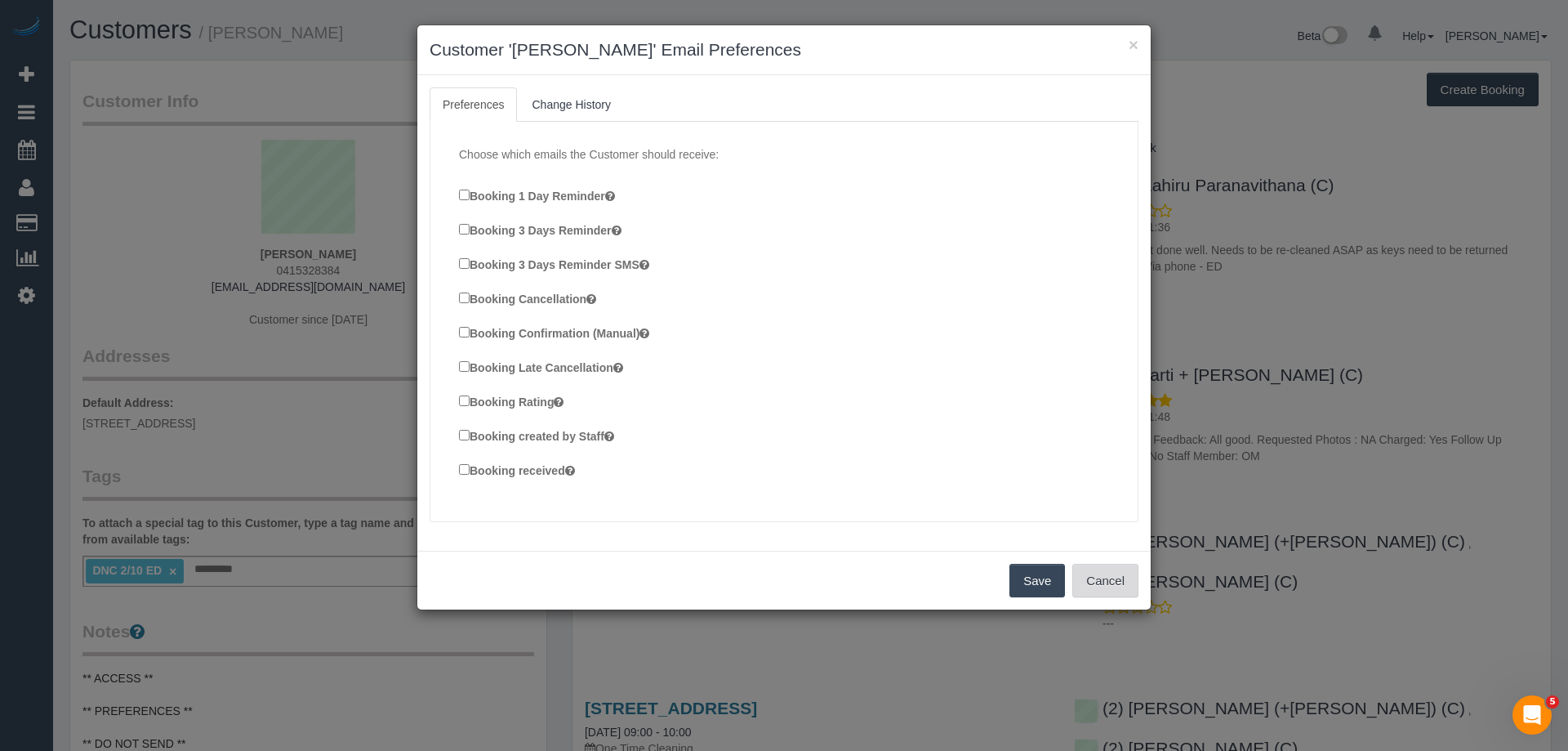
click at [1115, 565] on button "Cancel" at bounding box center [1106, 581] width 67 height 35
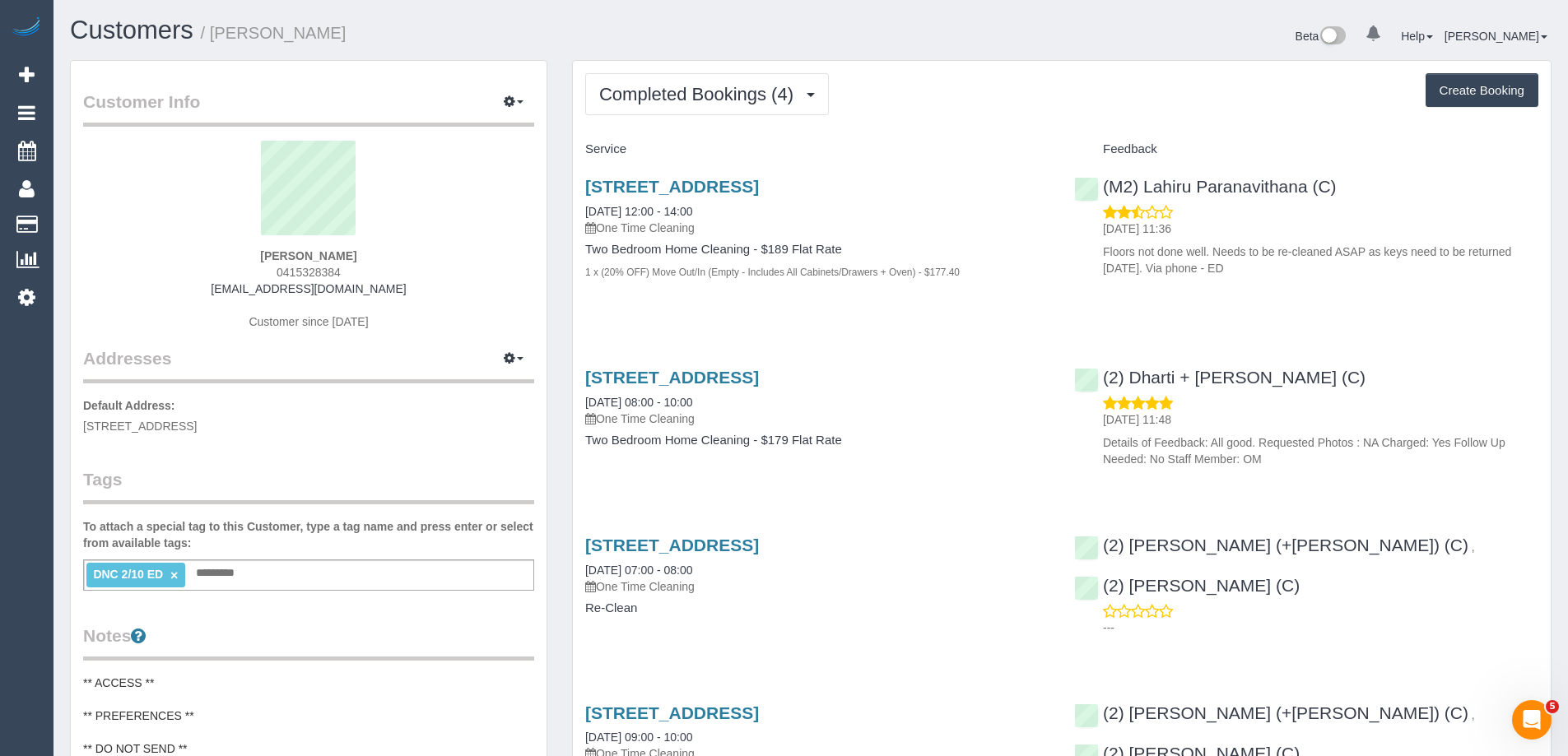
click at [304, 272] on span "0415328384" at bounding box center [309, 272] width 65 height 13
click at [1012, 109] on div "Completed Bookings (4) Completed Bookings (4) Upcoming Bookings (0) Cancelled B…" at bounding box center [1062, 94] width 953 height 42
click at [759, 178] on link "[STREET_ADDRESS]" at bounding box center [672, 186] width 174 height 19
click at [767, 97] on span "Completed Bookings (4)" at bounding box center [700, 93] width 203 height 21
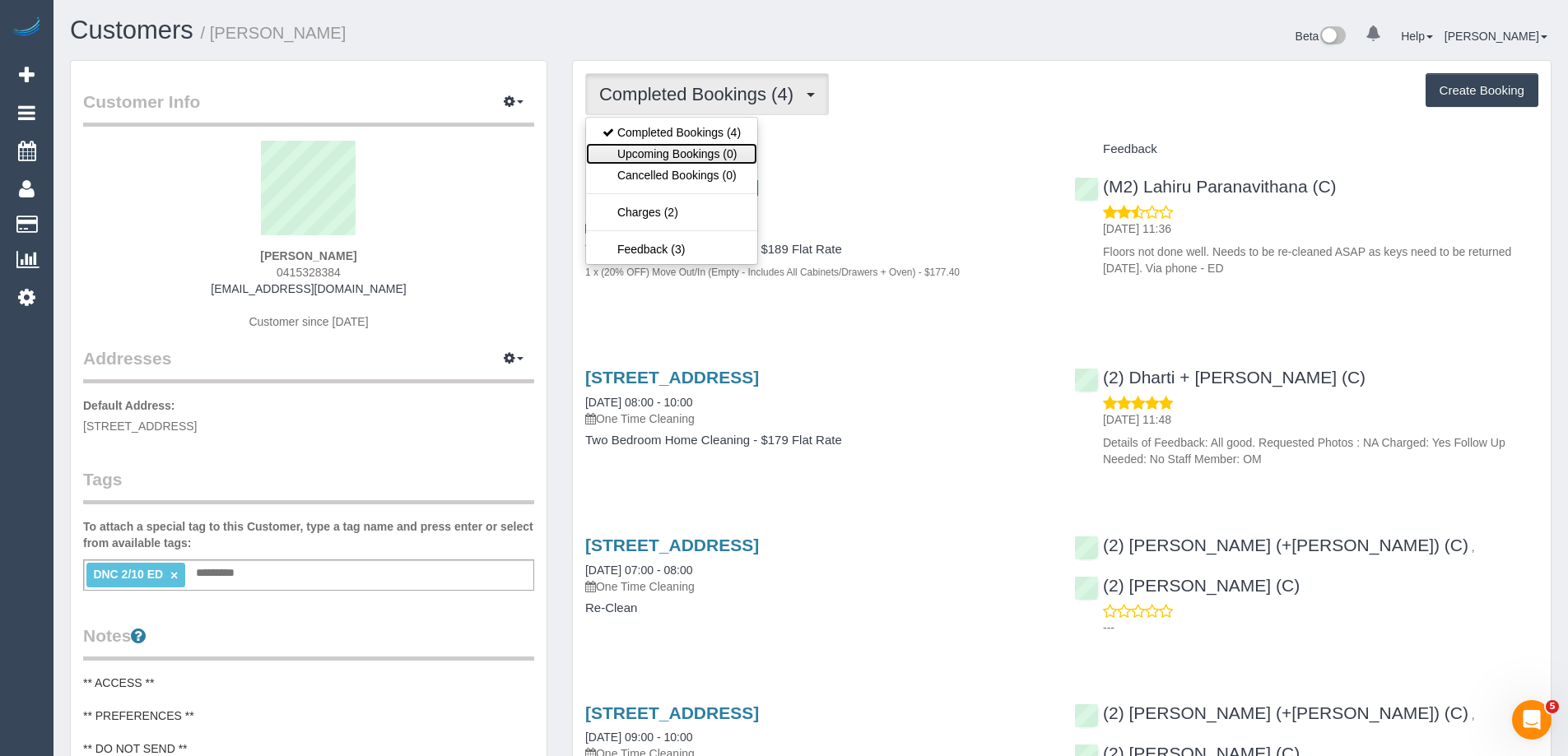
click at [747, 151] on link "Upcoming Bookings (0)" at bounding box center [671, 154] width 171 height 22
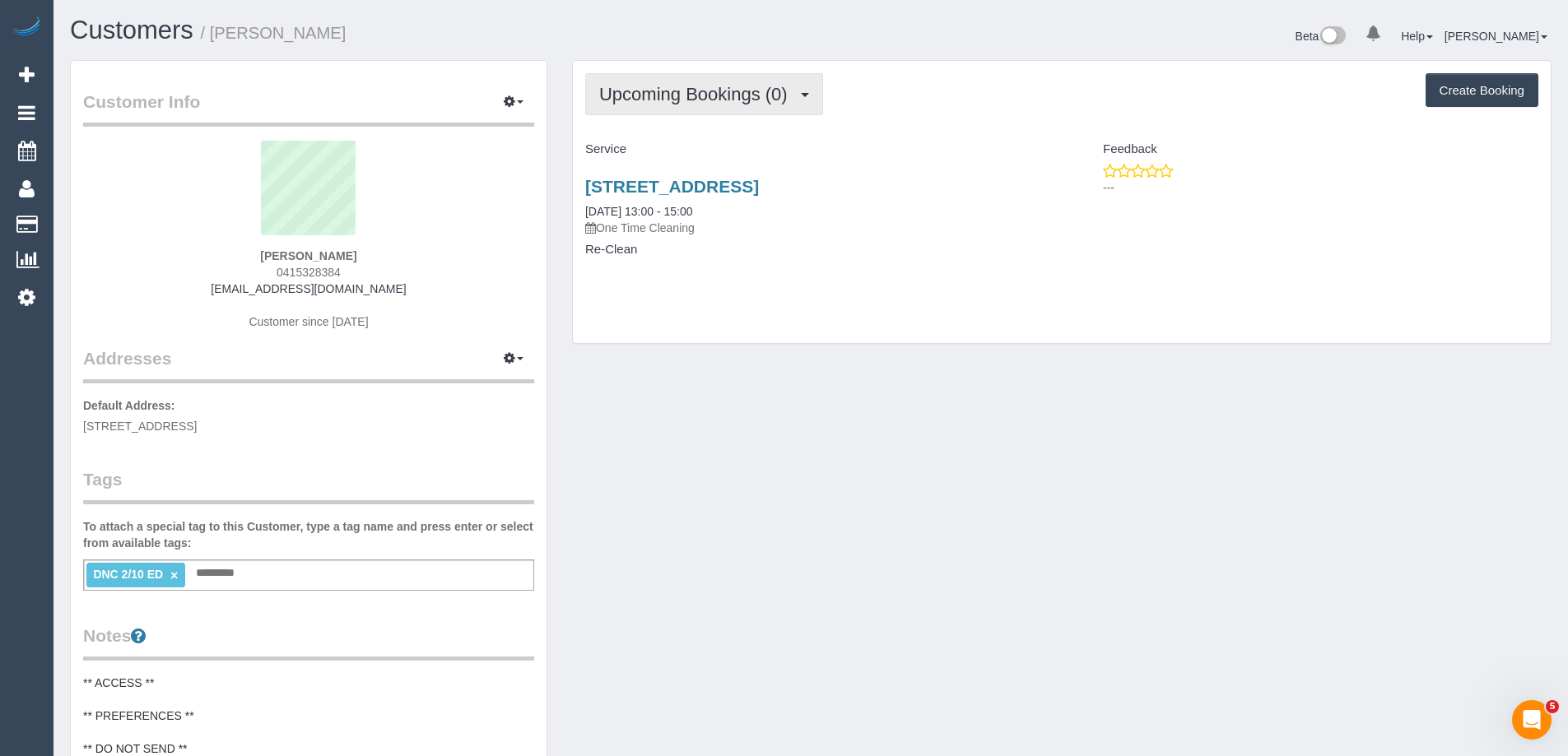
click at [714, 107] on button "Upcoming Bookings (0)" at bounding box center [703, 94] width 237 height 42
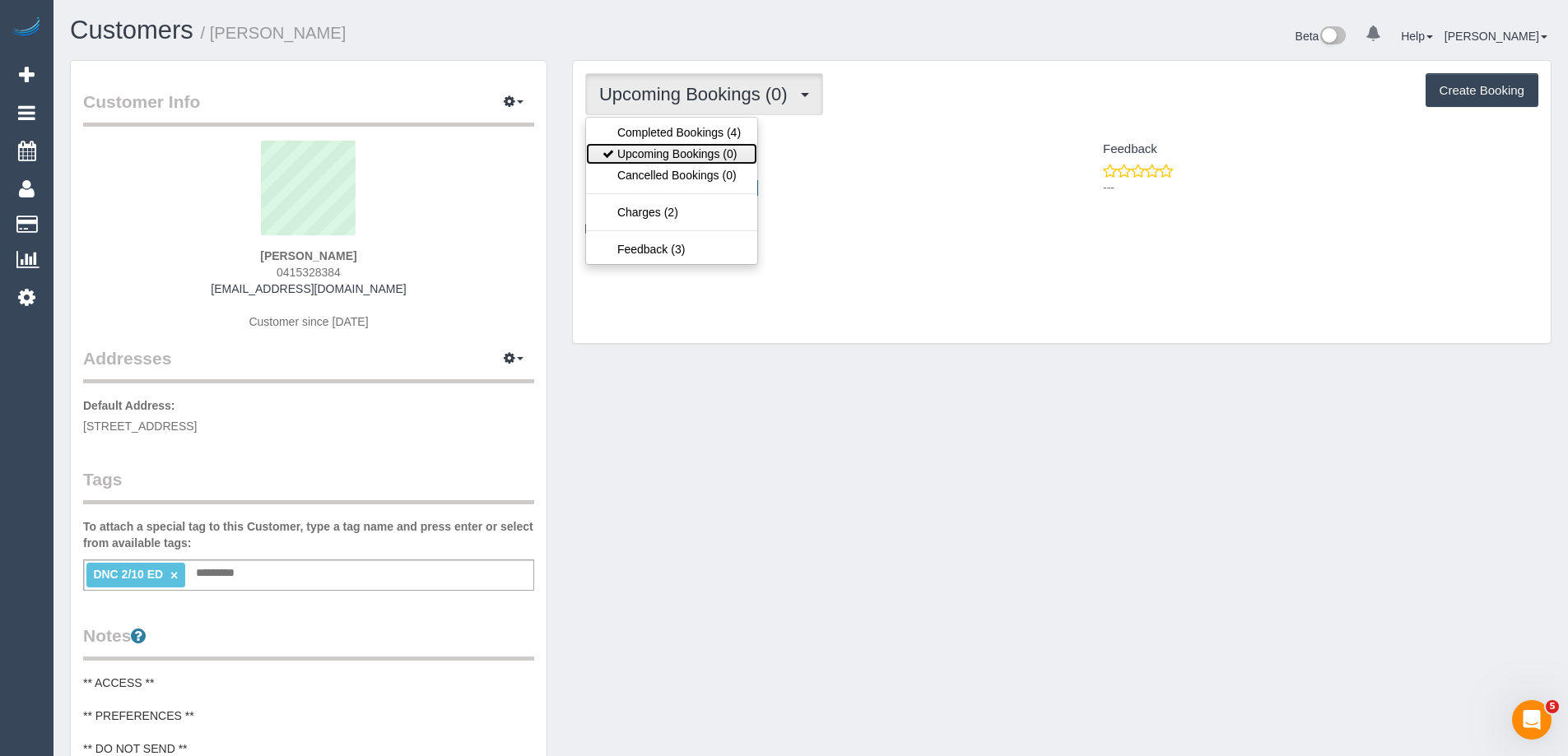
click at [702, 146] on link "Upcoming Bookings (0)" at bounding box center [671, 154] width 171 height 22
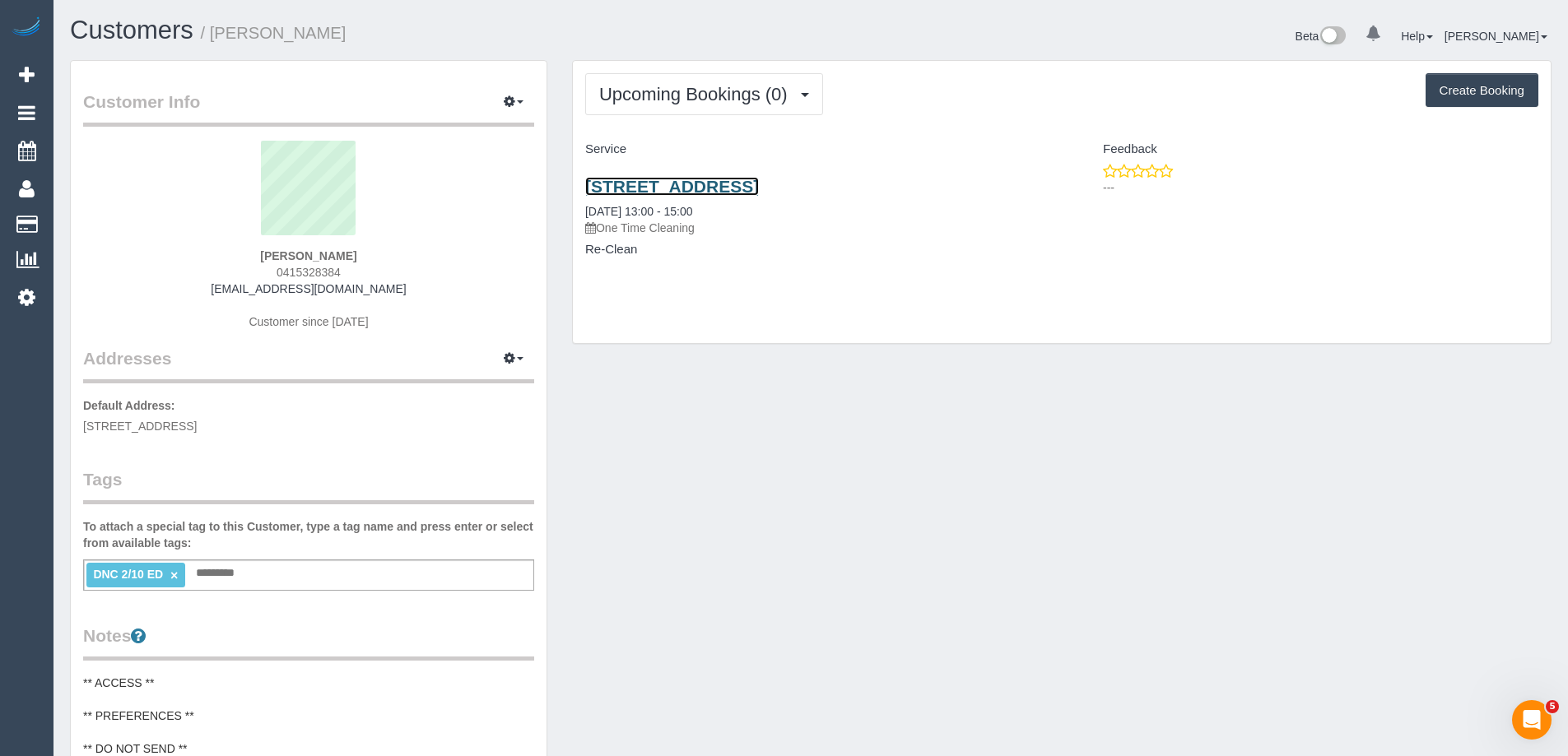
click at [691, 182] on link "[STREET_ADDRESS]" at bounding box center [672, 186] width 174 height 19
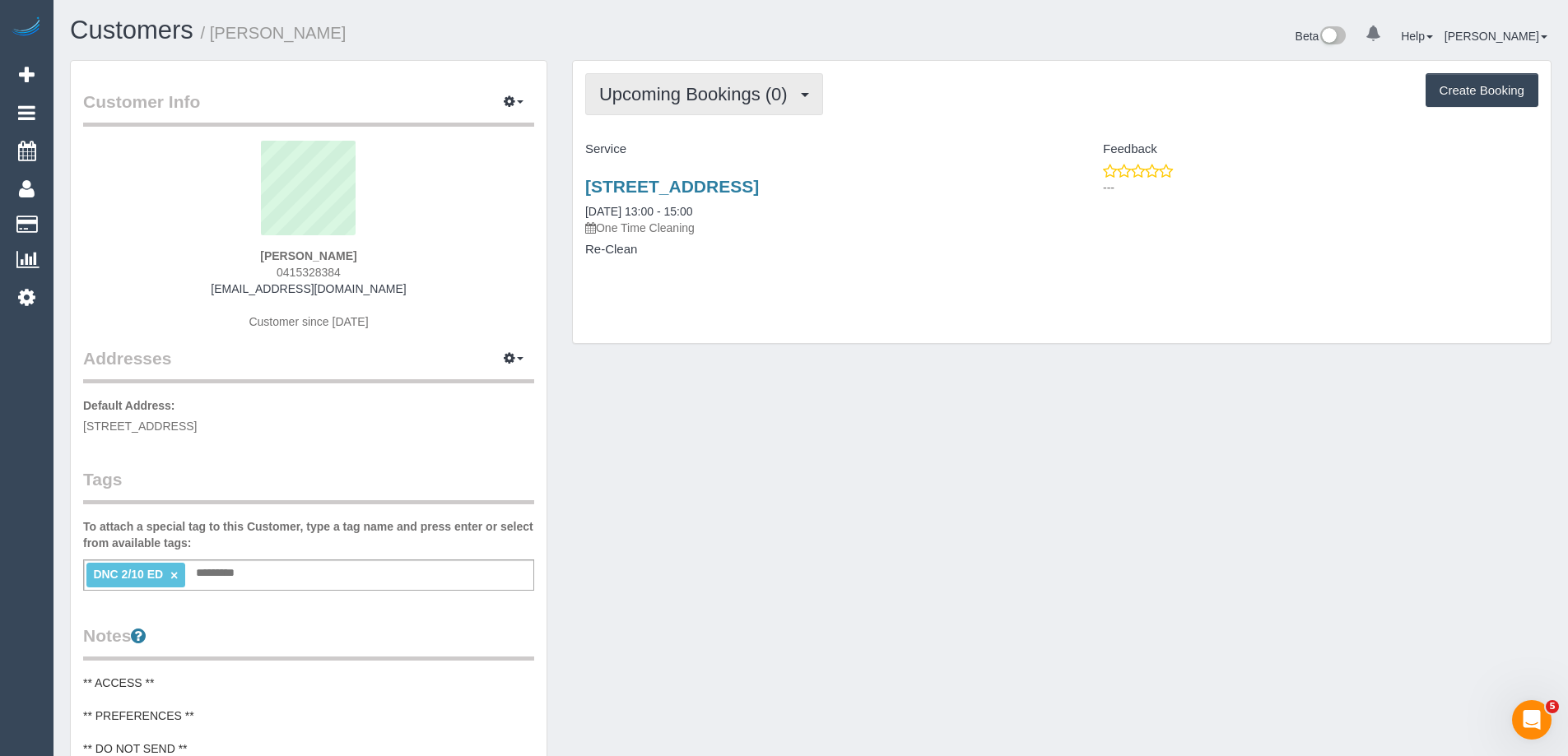
drag, startPoint x: 668, startPoint y: 94, endPoint x: 647, endPoint y: 150, distance: 59.8
click at [666, 94] on span "Upcoming Bookings (0)" at bounding box center [698, 93] width 197 height 21
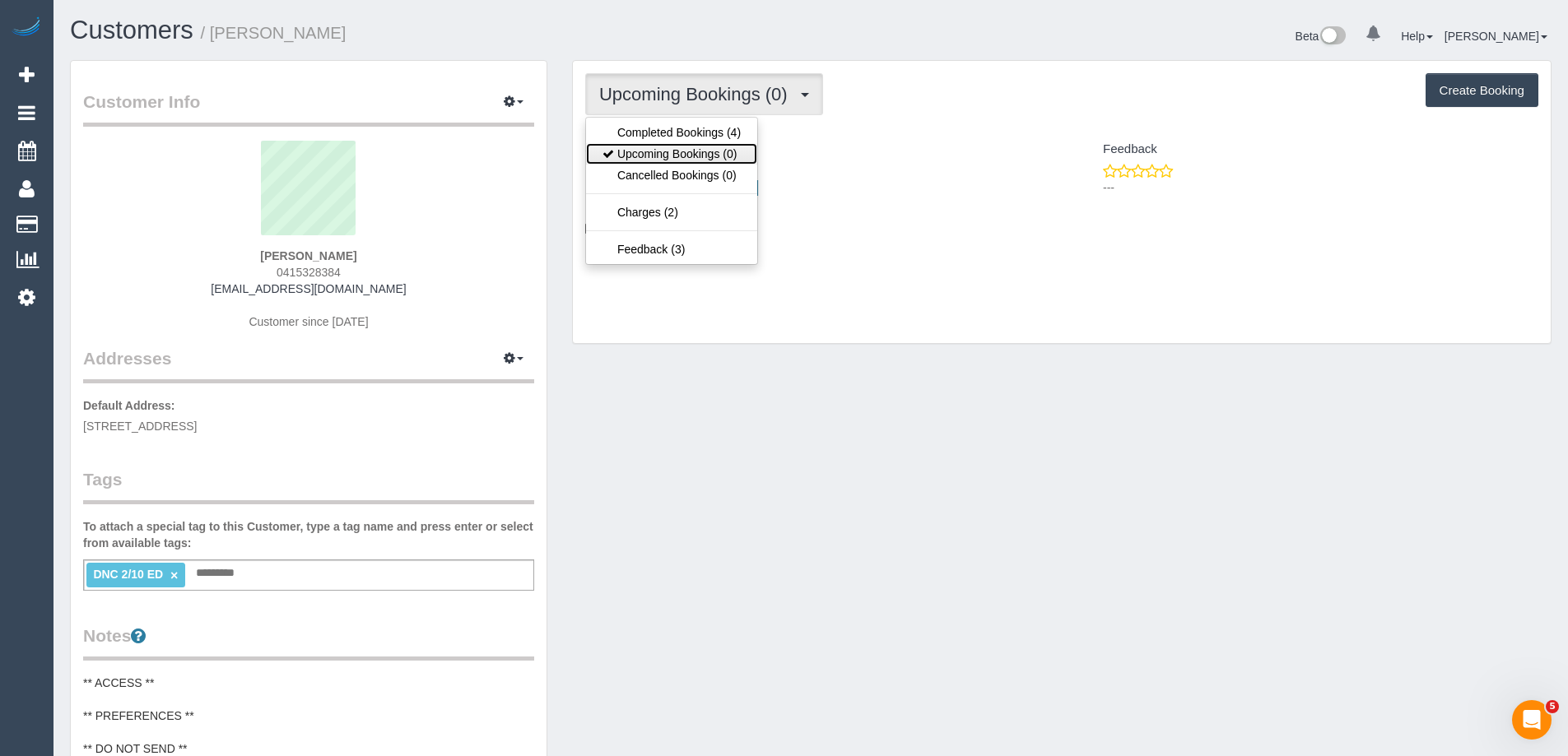
click at [647, 160] on link "Upcoming Bookings (0)" at bounding box center [671, 154] width 171 height 22
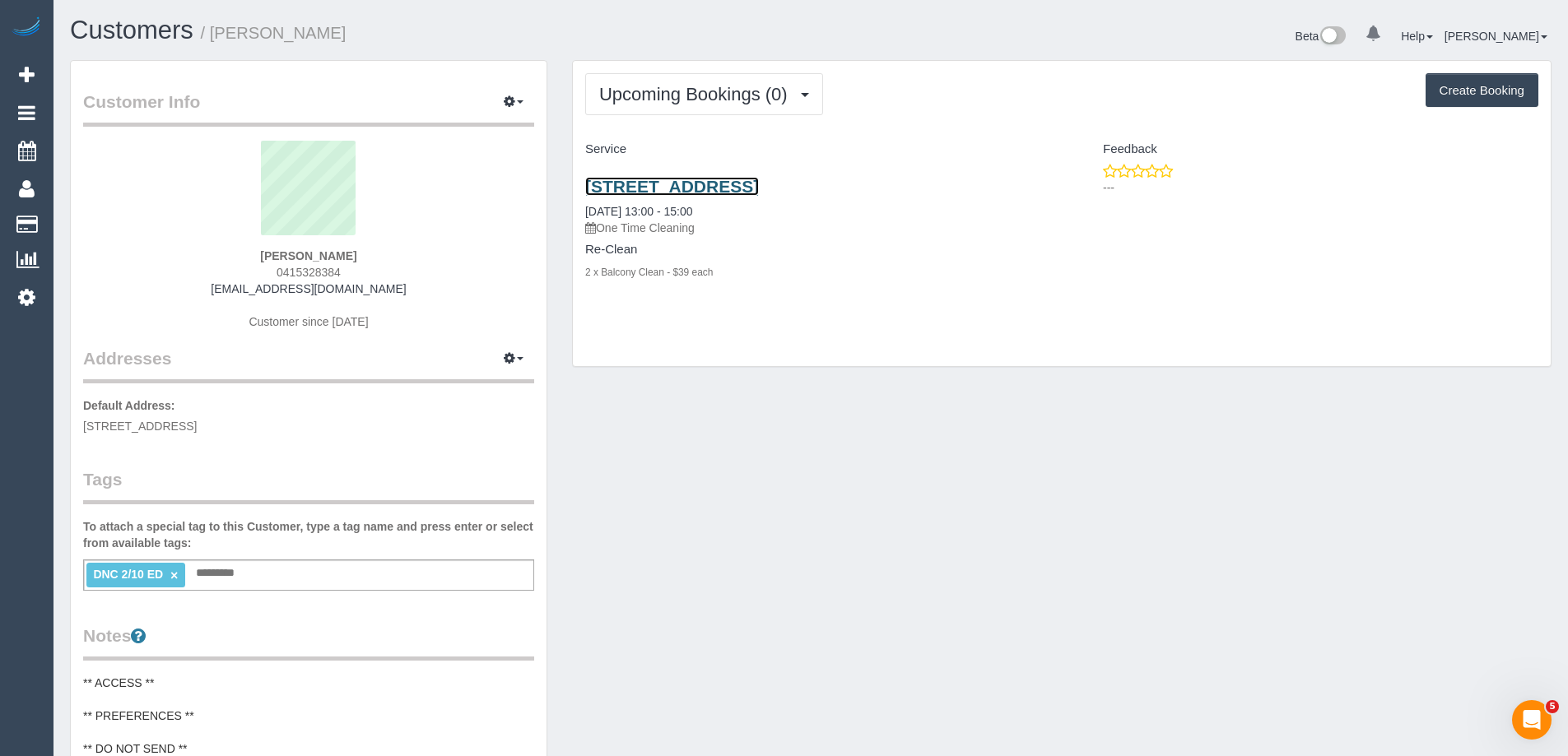
click at [652, 181] on link "[STREET_ADDRESS]" at bounding box center [672, 186] width 174 height 19
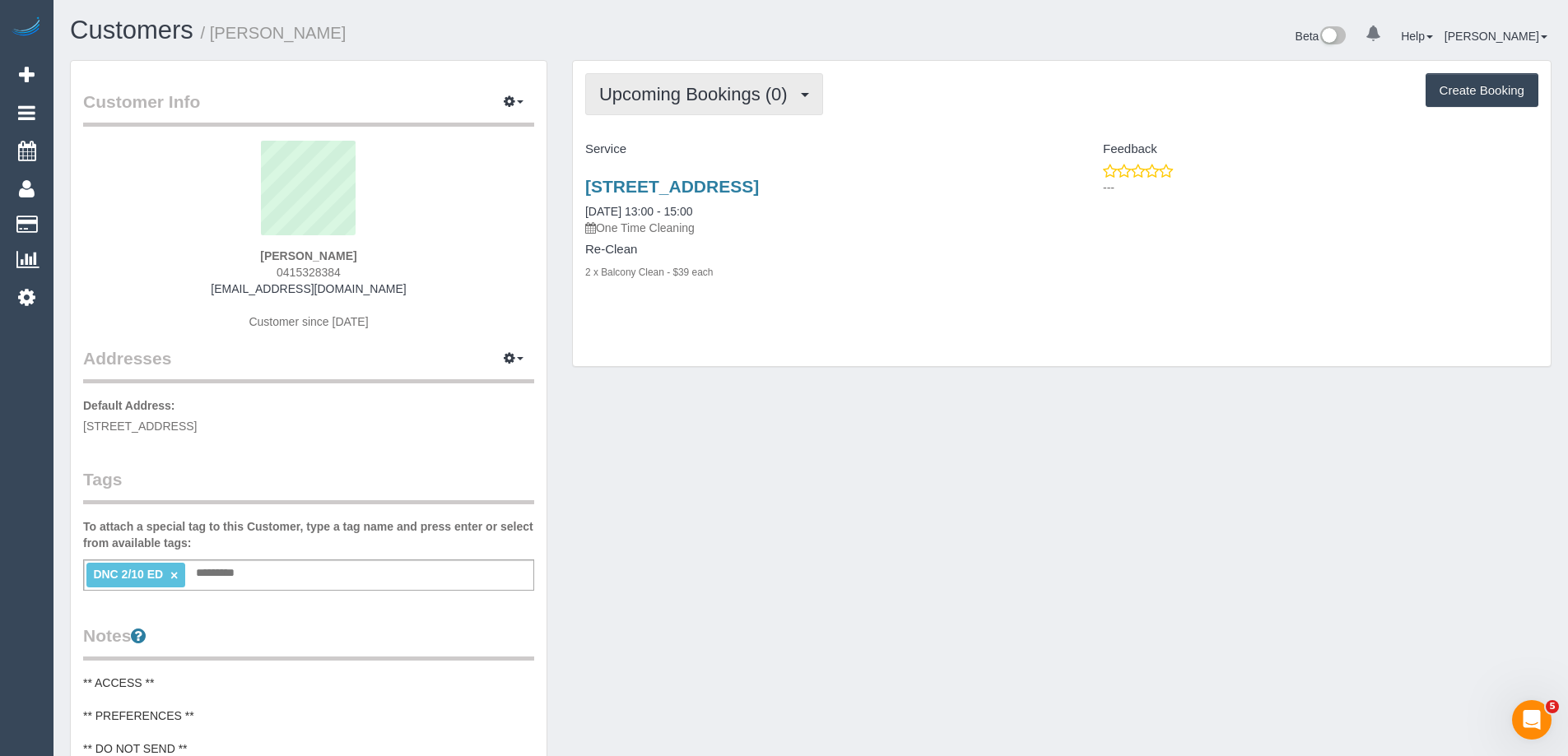
click at [739, 92] on span "Upcoming Bookings (0)" at bounding box center [698, 93] width 197 height 21
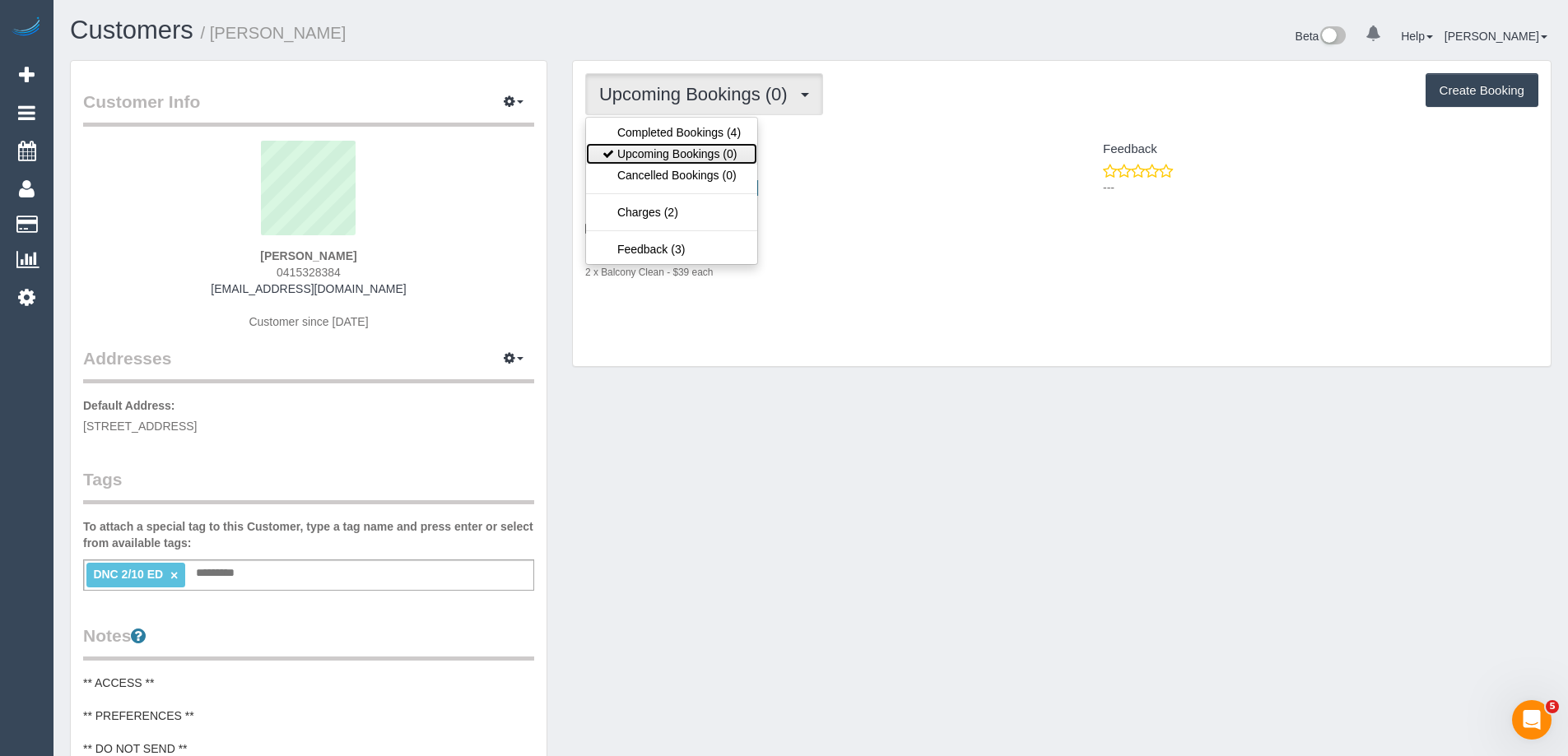
click at [696, 146] on link "Upcoming Bookings (0)" at bounding box center [671, 154] width 171 height 22
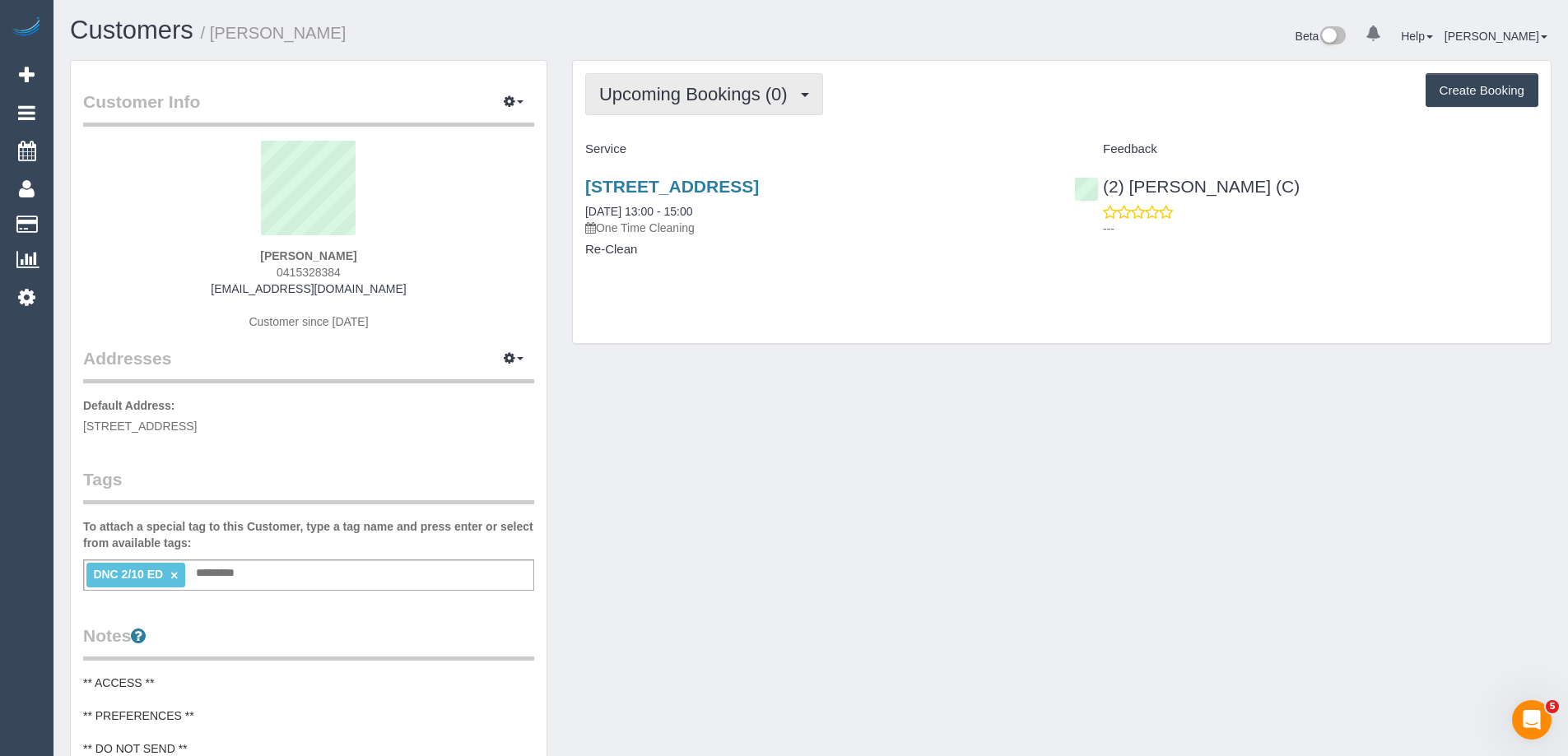
click at [669, 98] on span "Upcoming Bookings (0)" at bounding box center [698, 93] width 197 height 21
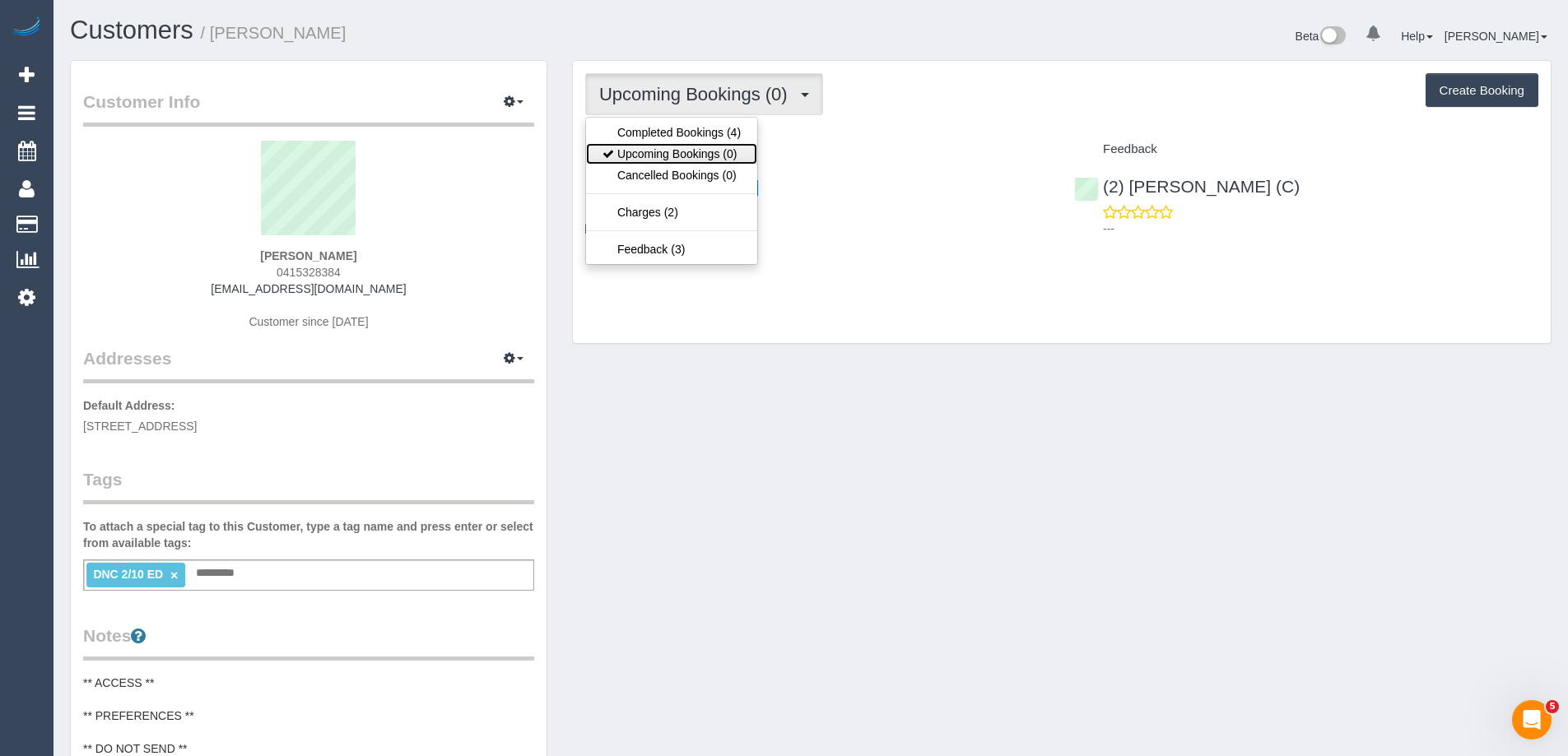
click at [664, 146] on link "Upcoming Bookings (0)" at bounding box center [671, 154] width 171 height 22
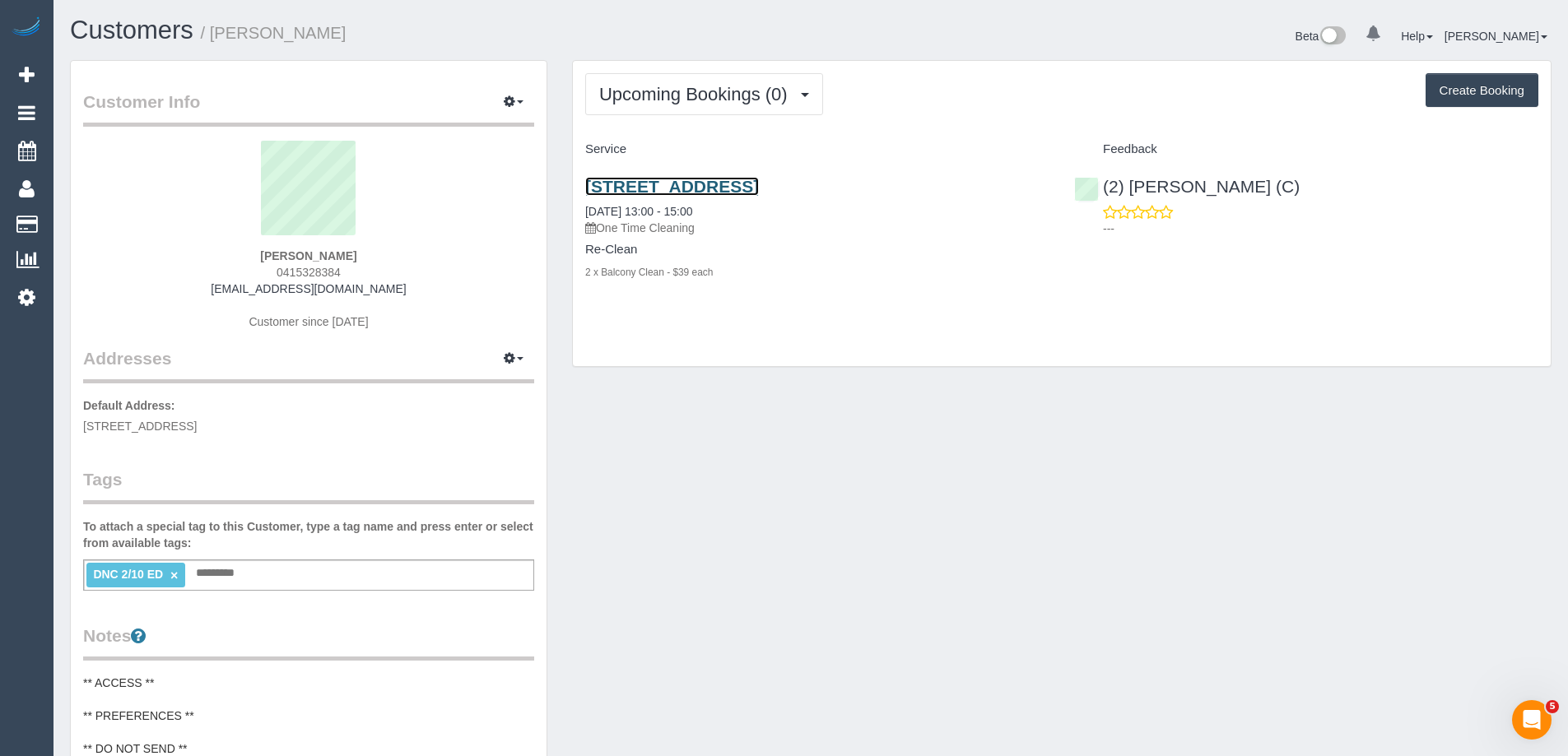
click at [742, 192] on link "[STREET_ADDRESS]" at bounding box center [672, 186] width 174 height 19
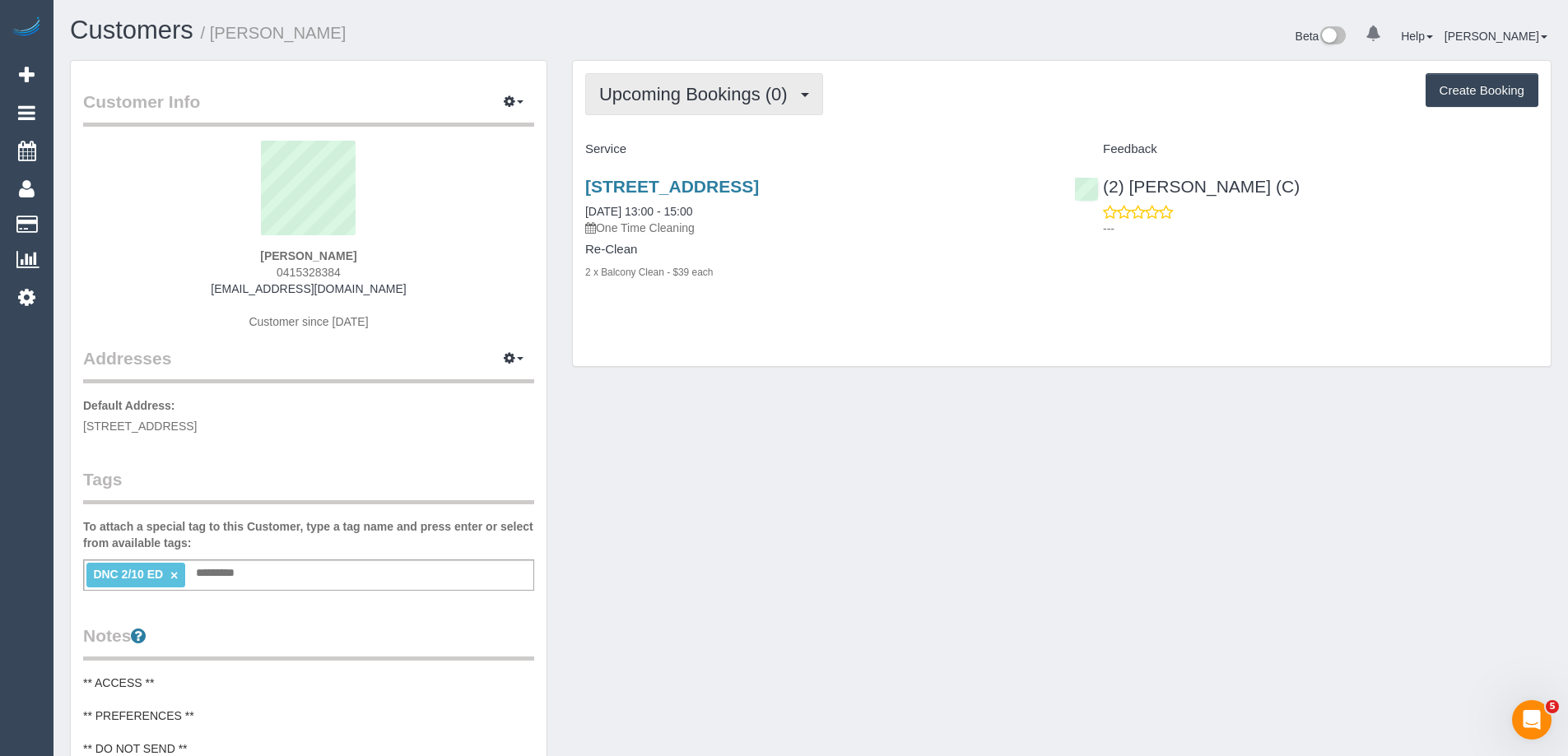
drag, startPoint x: 698, startPoint y: 86, endPoint x: 693, endPoint y: 95, distance: 10.3
click at [698, 86] on span "Upcoming Bookings (0)" at bounding box center [698, 93] width 197 height 21
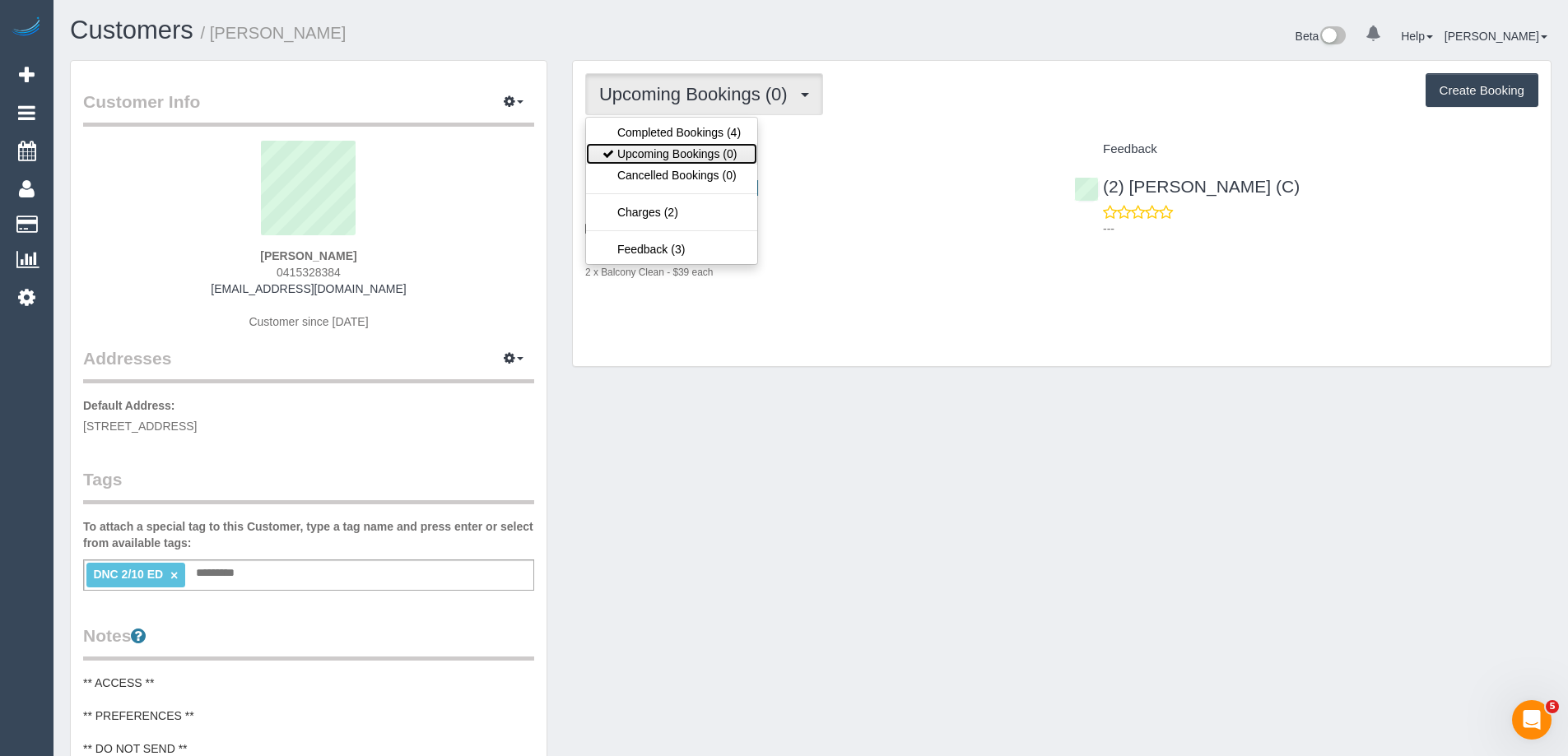
click at [677, 152] on link "Upcoming Bookings (0)" at bounding box center [671, 154] width 171 height 22
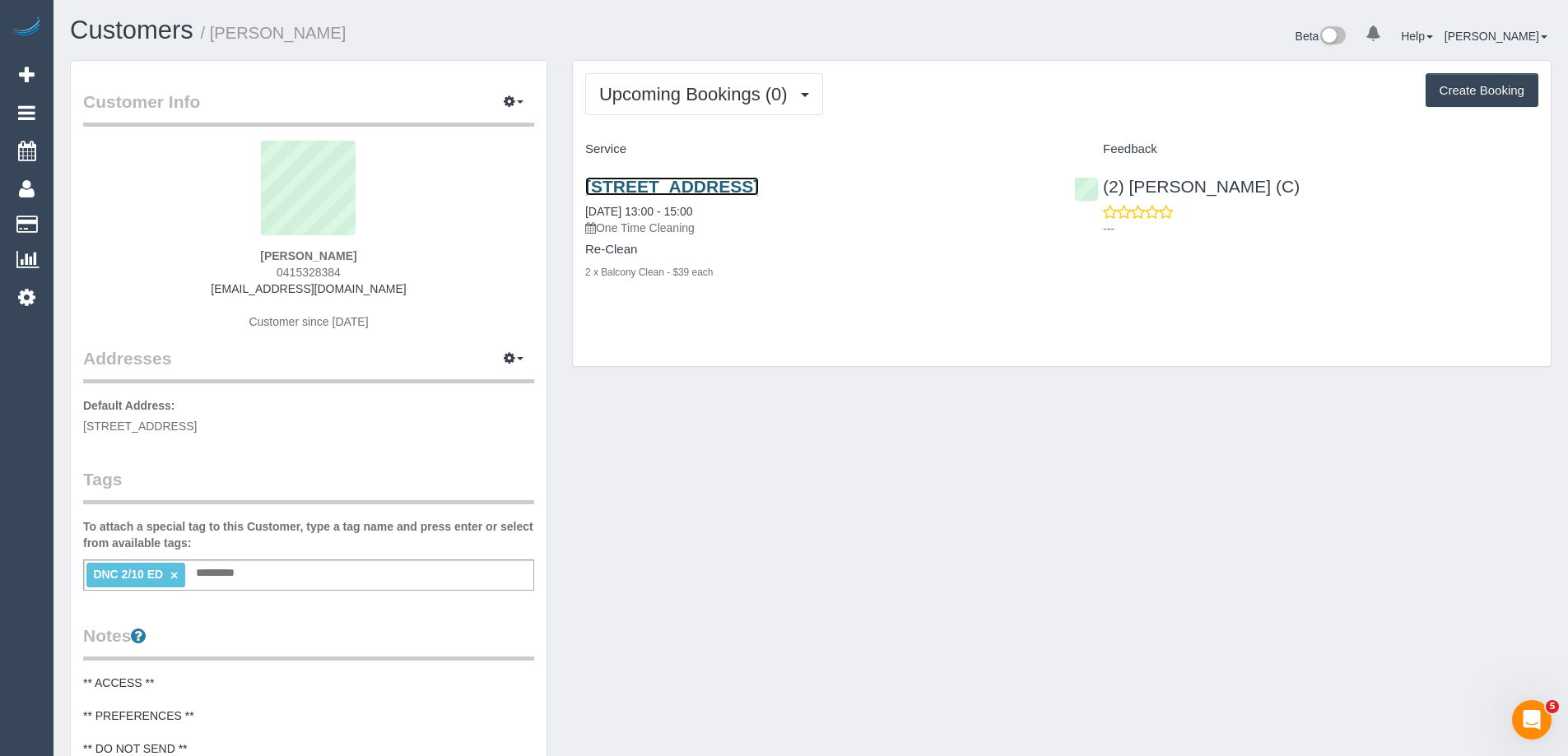
click at [759, 187] on link "[STREET_ADDRESS]" at bounding box center [672, 186] width 174 height 19
click at [759, 186] on link "[STREET_ADDRESS]" at bounding box center [672, 186] width 174 height 19
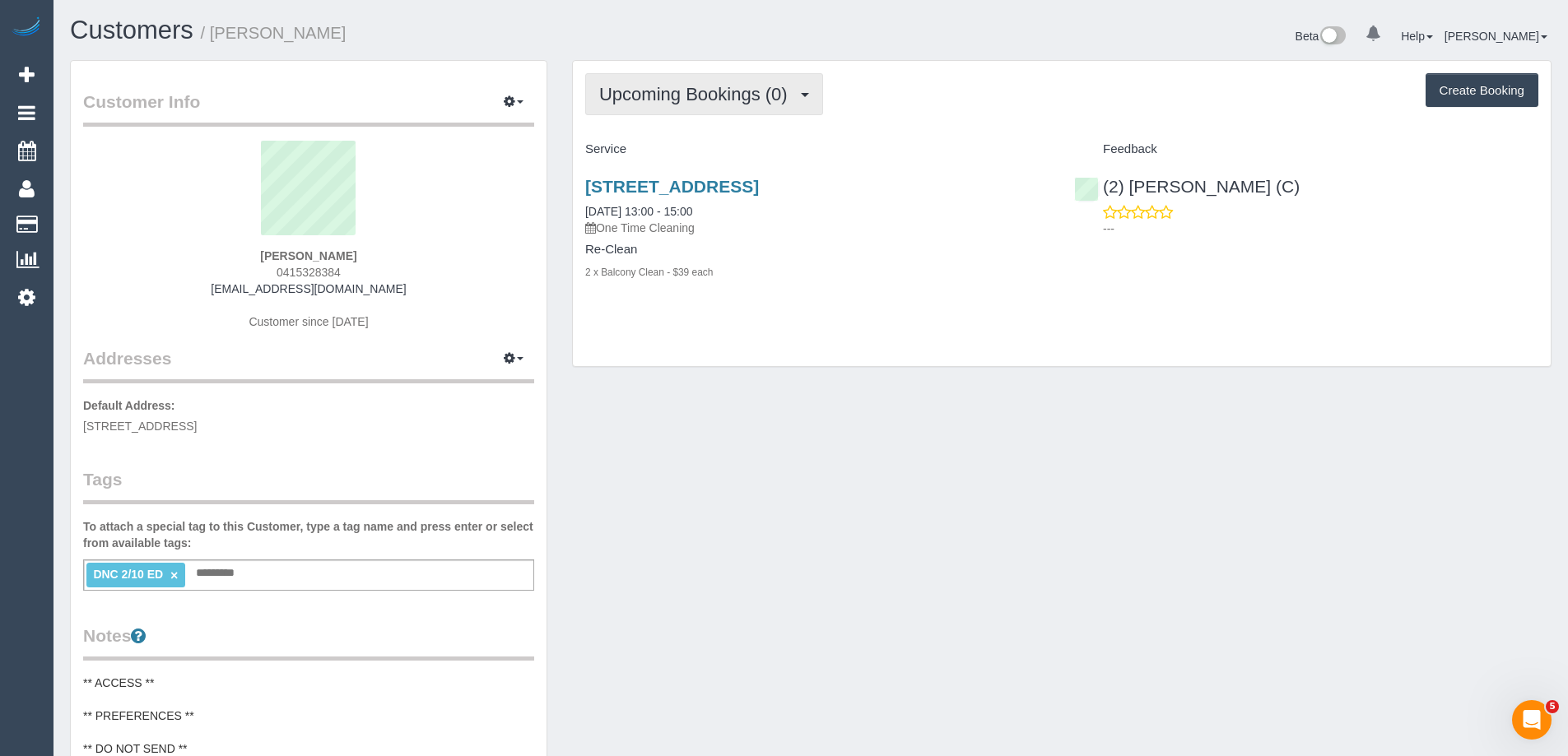
click at [699, 99] on span "Upcoming Bookings (0)" at bounding box center [698, 93] width 197 height 21
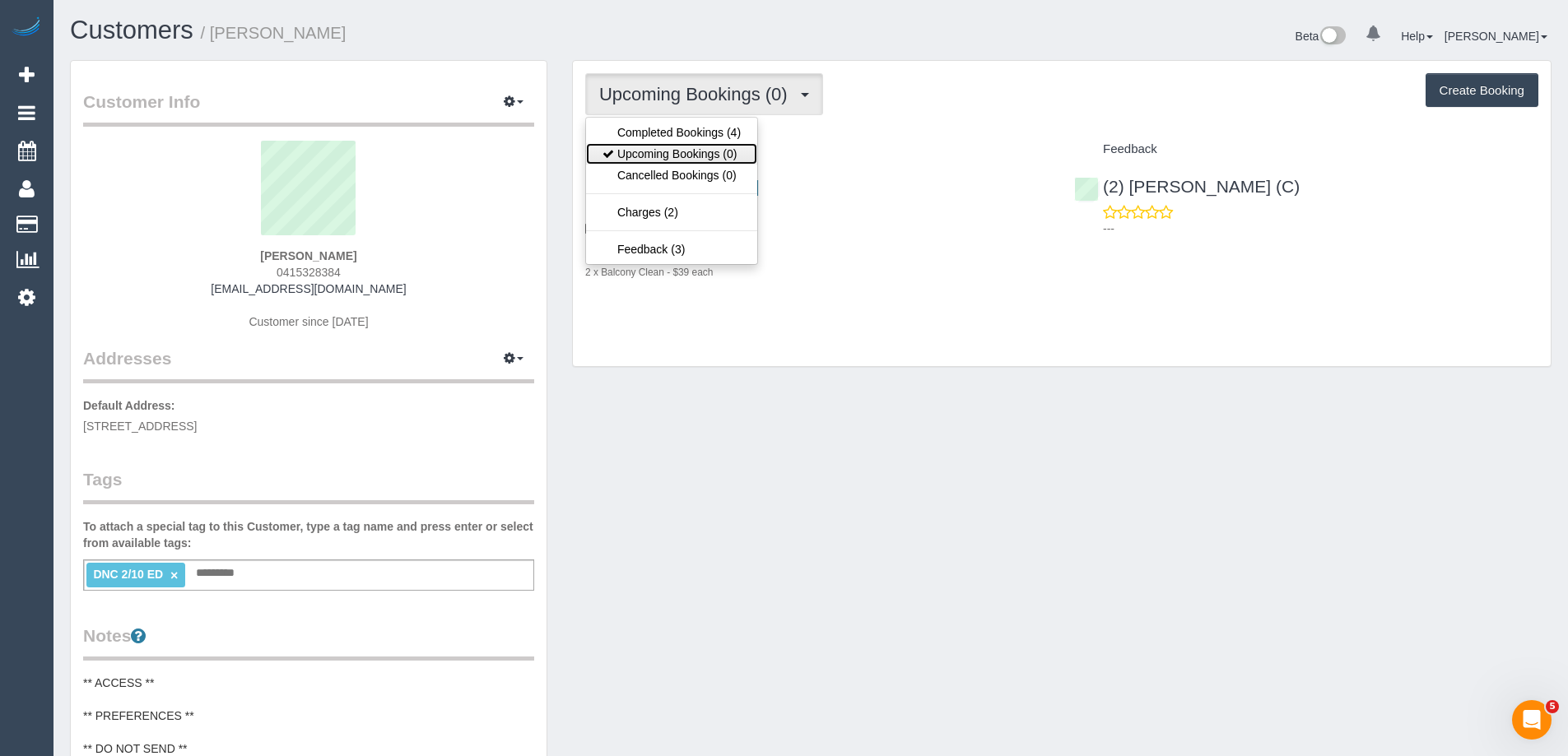
click at [690, 158] on link "Upcoming Bookings (0)" at bounding box center [671, 154] width 171 height 22
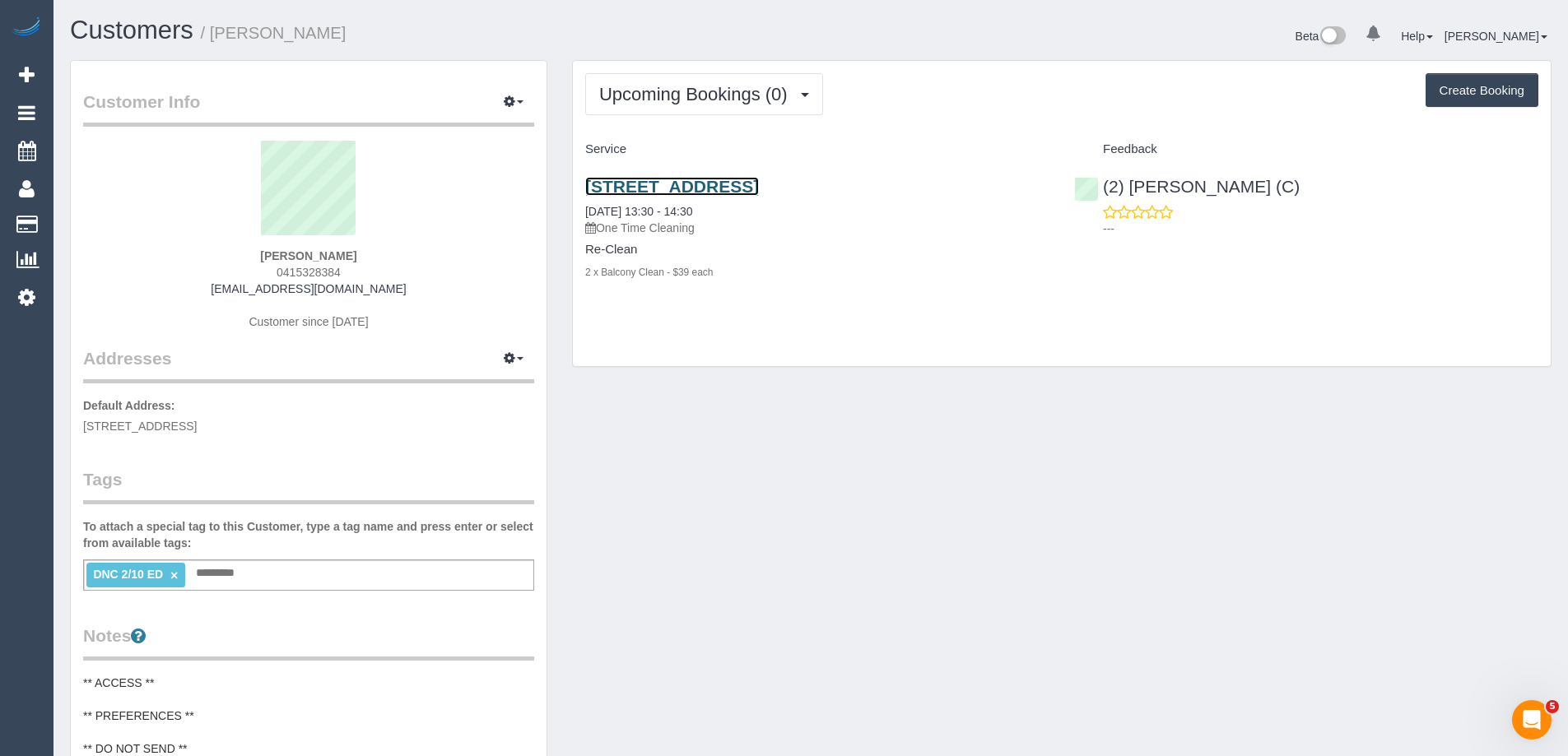
click at [701, 188] on link "[STREET_ADDRESS]" at bounding box center [672, 186] width 174 height 19
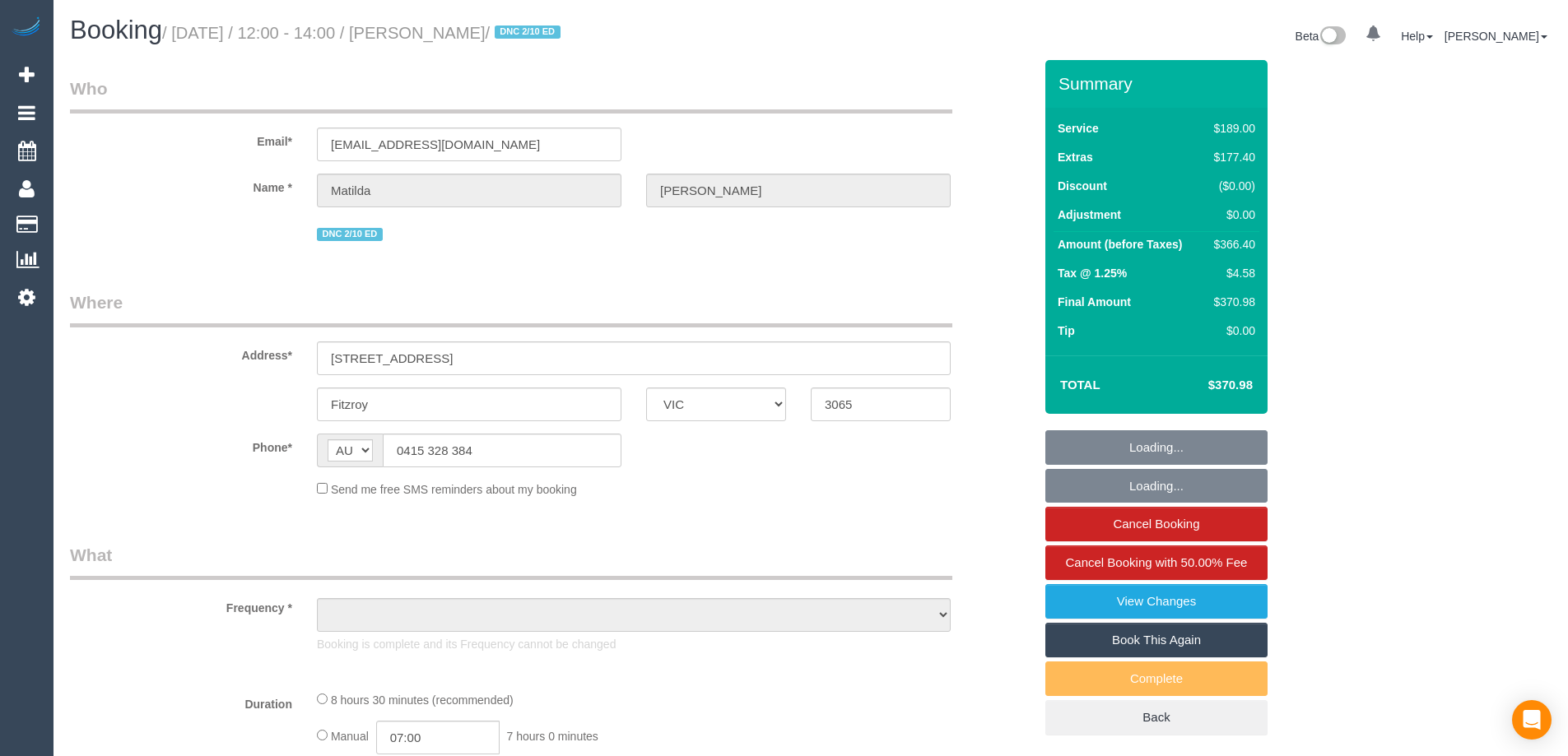
select select "VIC"
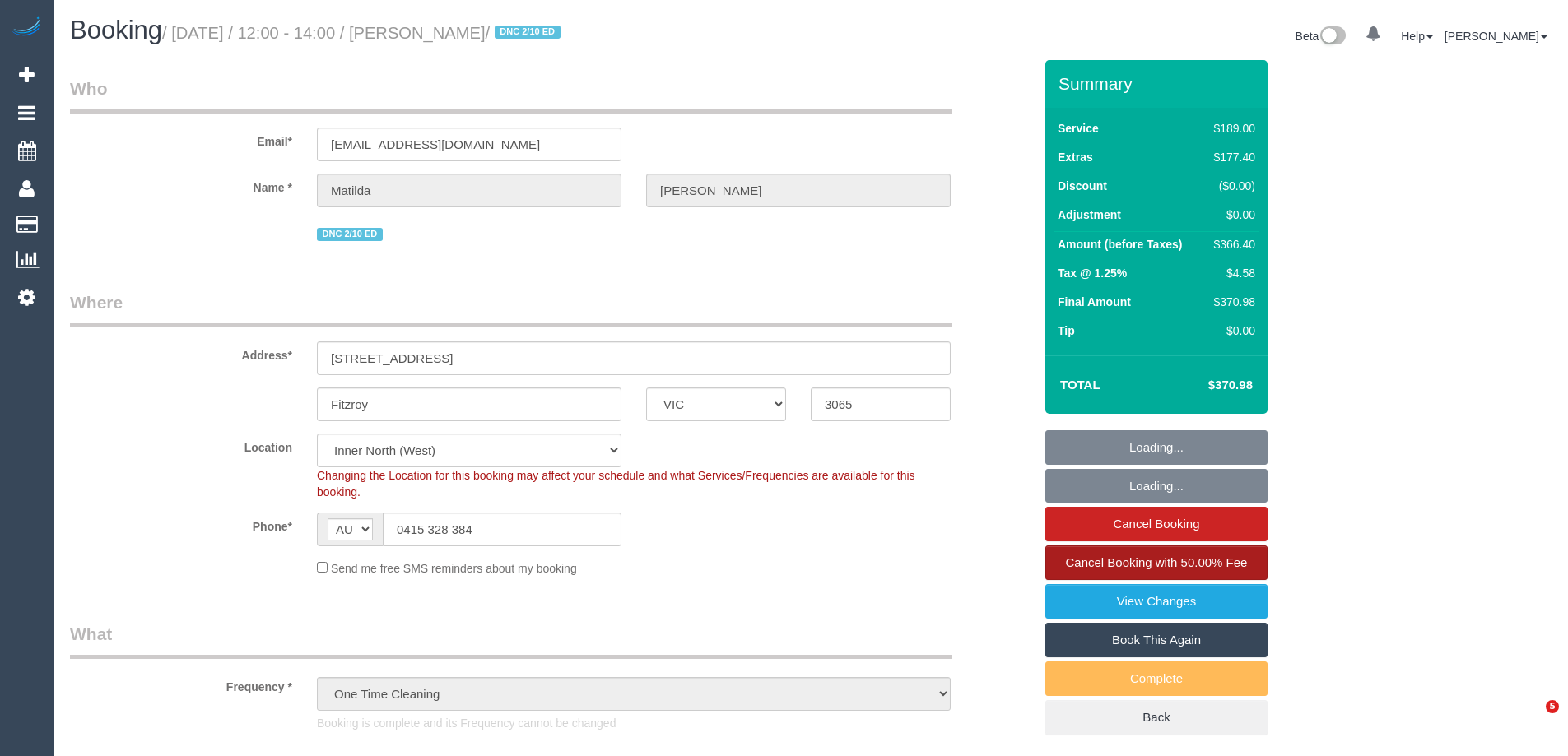
select select "object:835"
select select "string:stripe-pm_1S4zzc2GScqysDRVoPiMXZ99"
select select "number:29"
select select "number:14"
select select "number:19"
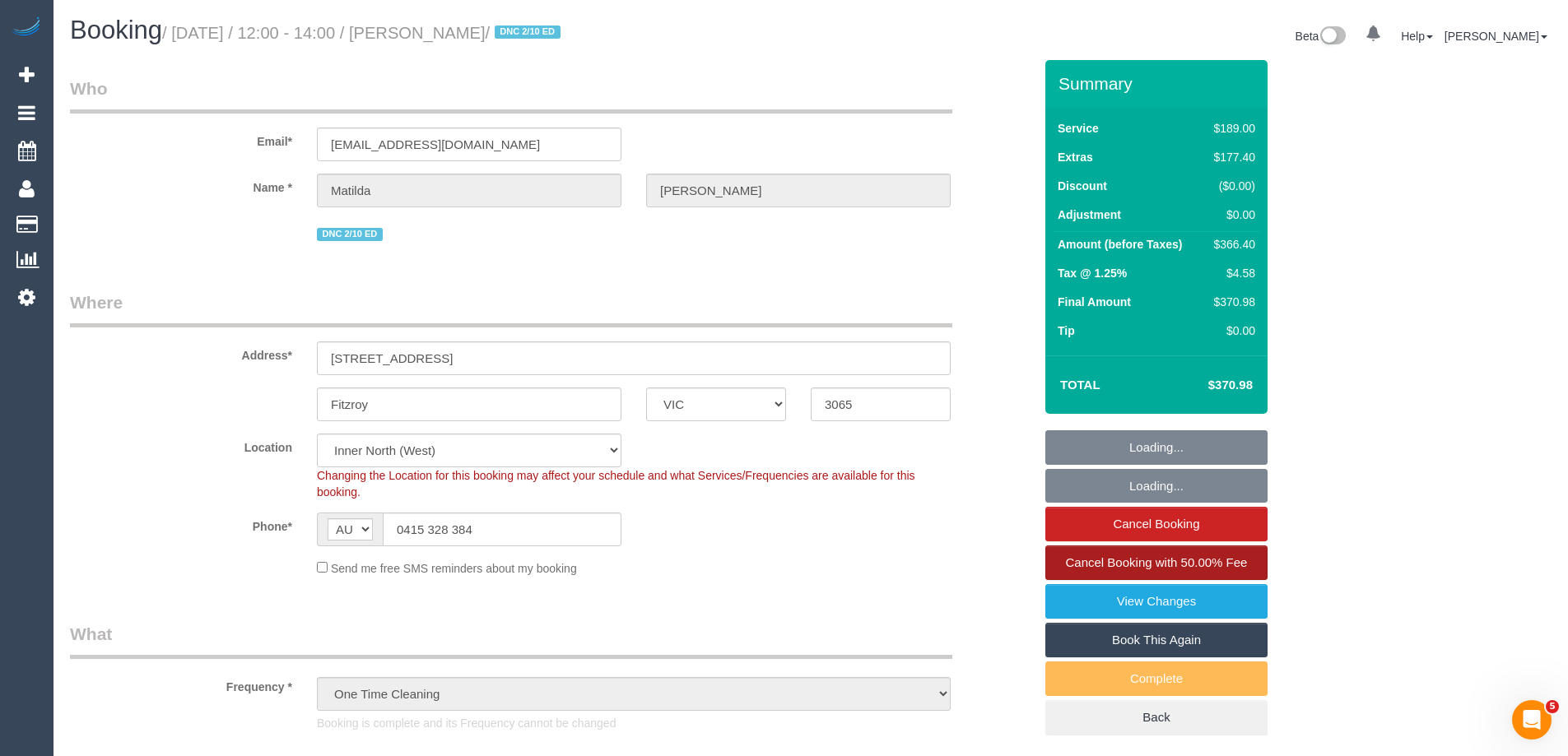
select select "number:24"
select select "number:26"
click at [1162, 634] on link "Book This Again" at bounding box center [1156, 640] width 223 height 35
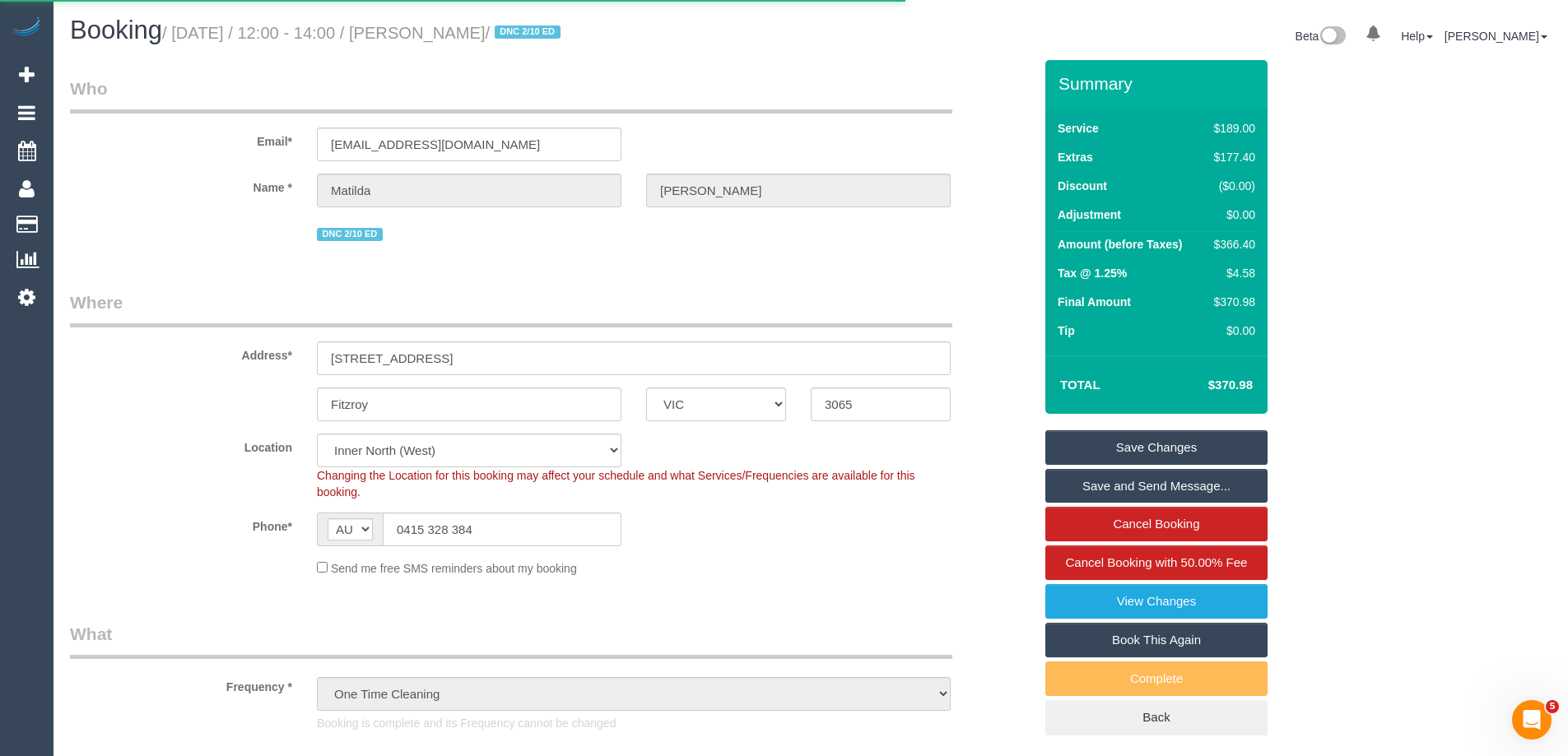
select select "VIC"
select select "number:29"
select select "number:14"
select select "number:19"
select select "number:24"
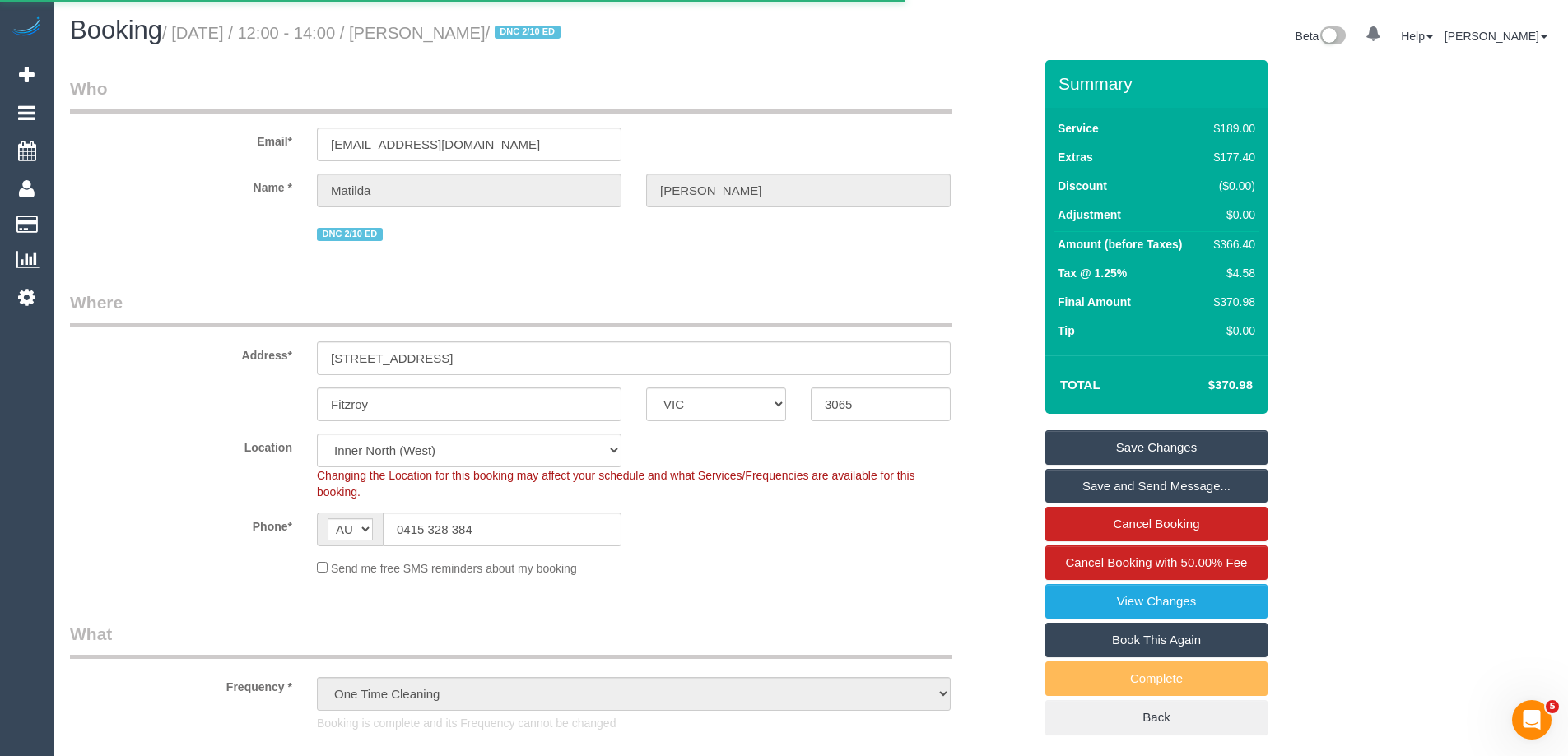
select select "number:26"
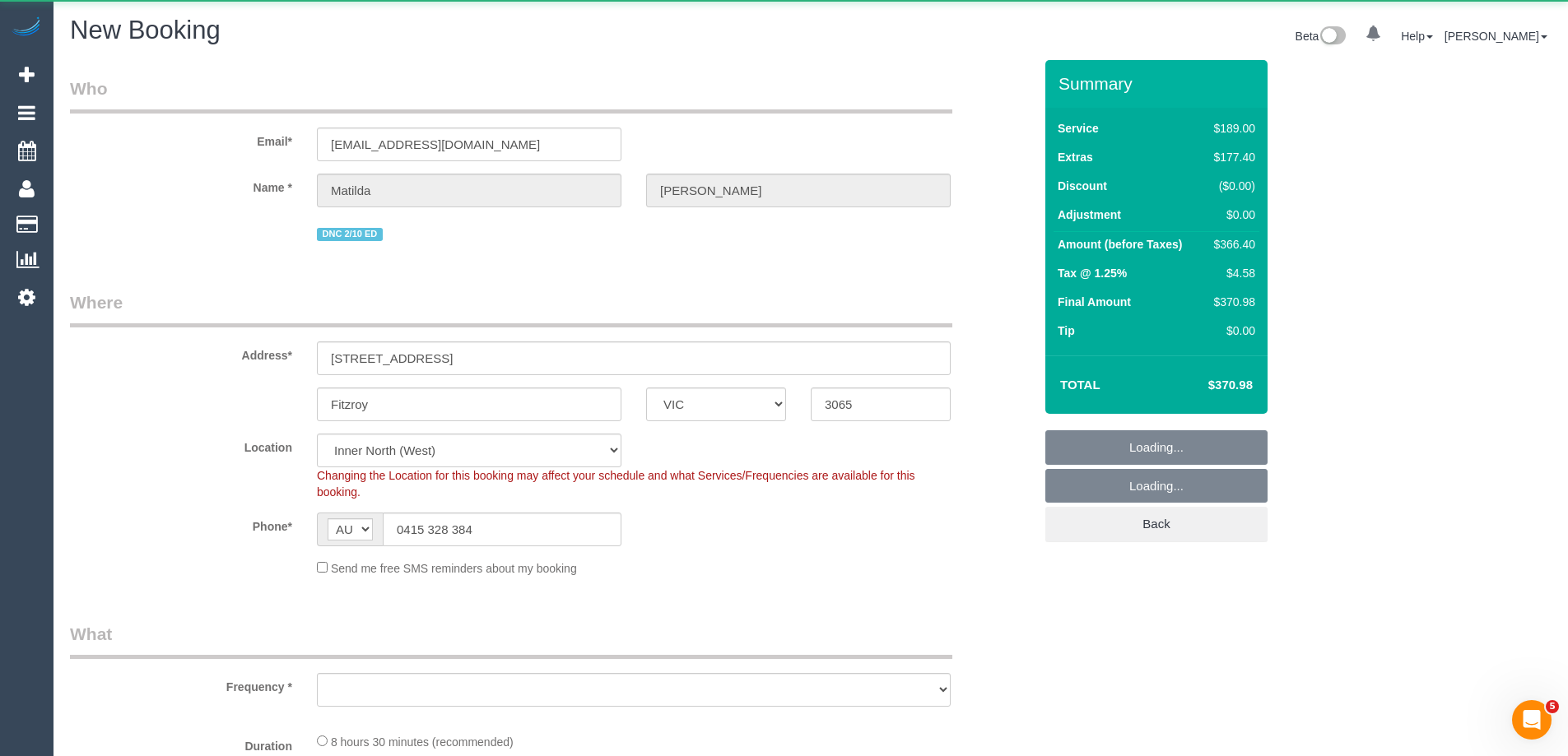
select select "string:stripe-pm_1S4zzc2GScqysDRVoPiMXZ99"
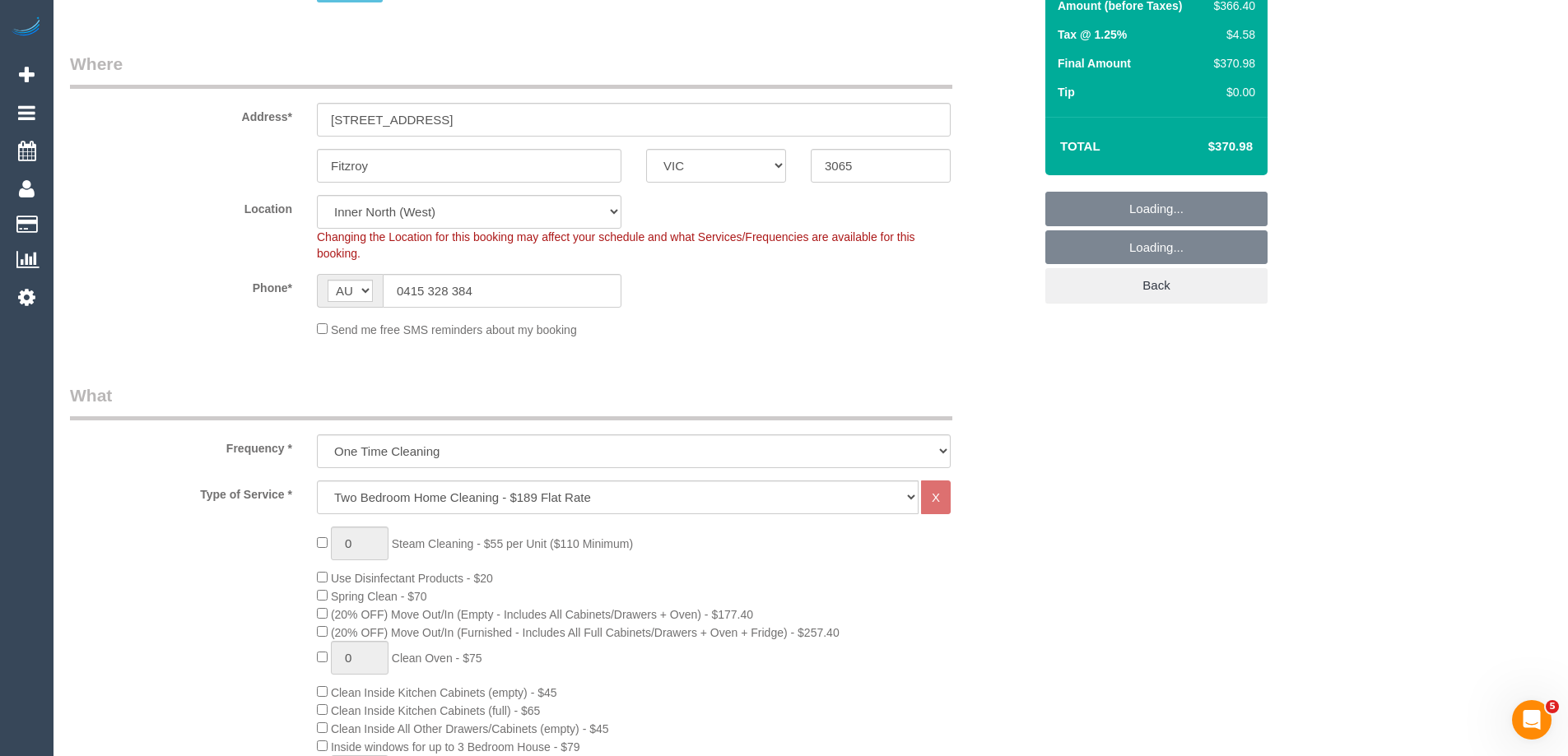
scroll to position [246, 0]
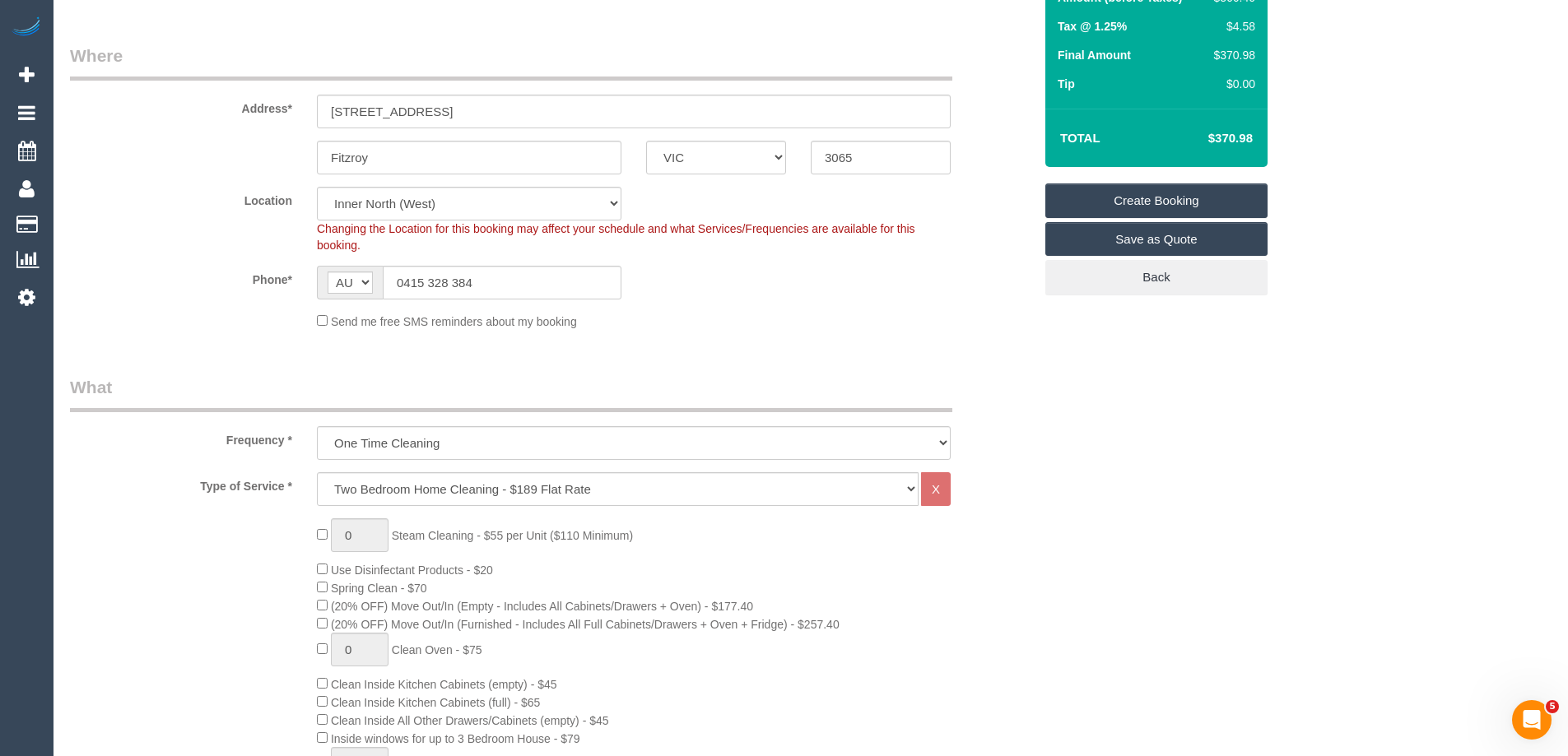
select select "object:3951"
click at [396, 206] on select "Office [GEOGRAPHIC_DATA] (North) East (South) [GEOGRAPHIC_DATA] (East) [GEOGRAP…" at bounding box center [469, 203] width 304 height 34
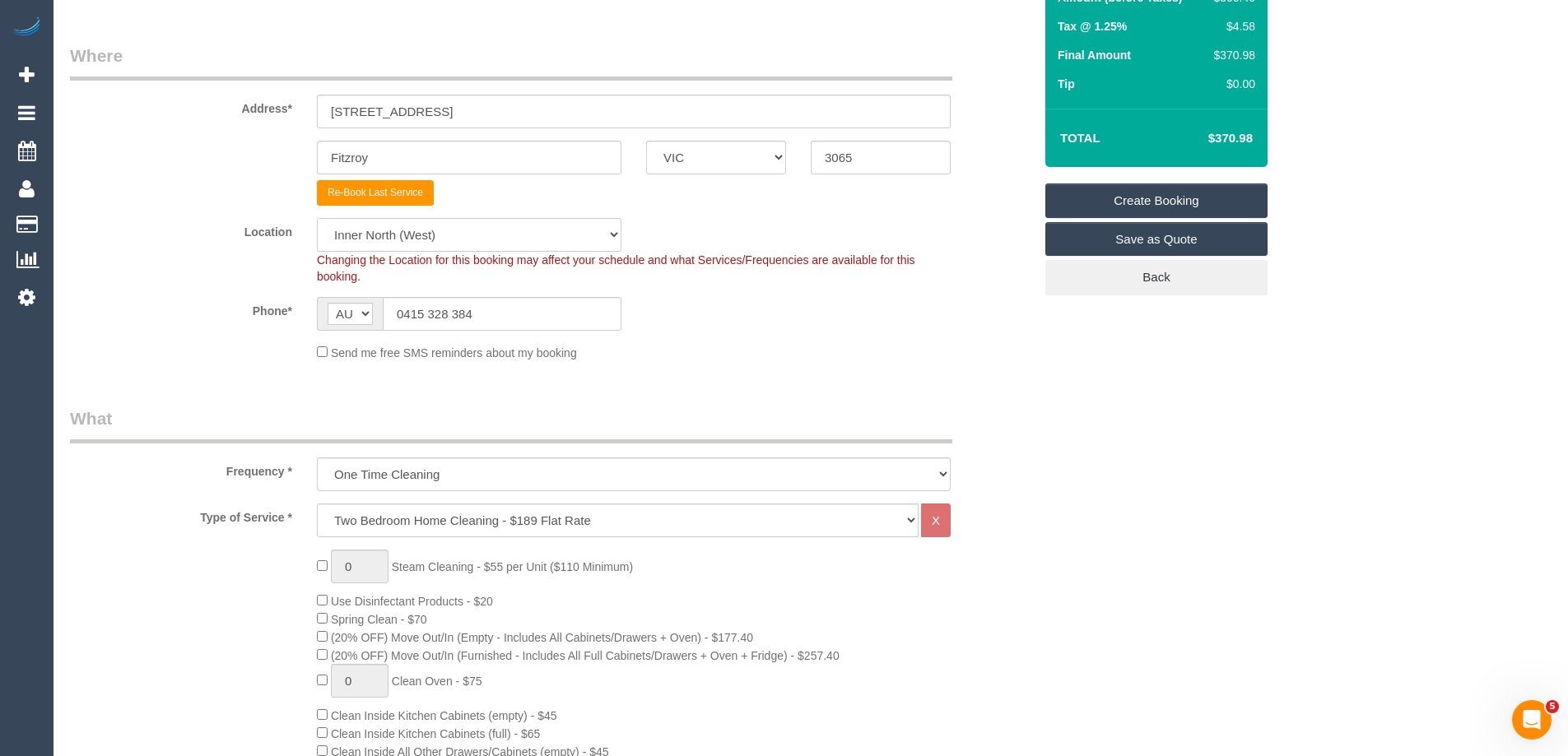
select select "50"
click at [317, 218] on select "Office [GEOGRAPHIC_DATA] (North) East (South) [GEOGRAPHIC_DATA] (East) [GEOGRAP…" at bounding box center [469, 235] width 304 height 34
select select "object:3963"
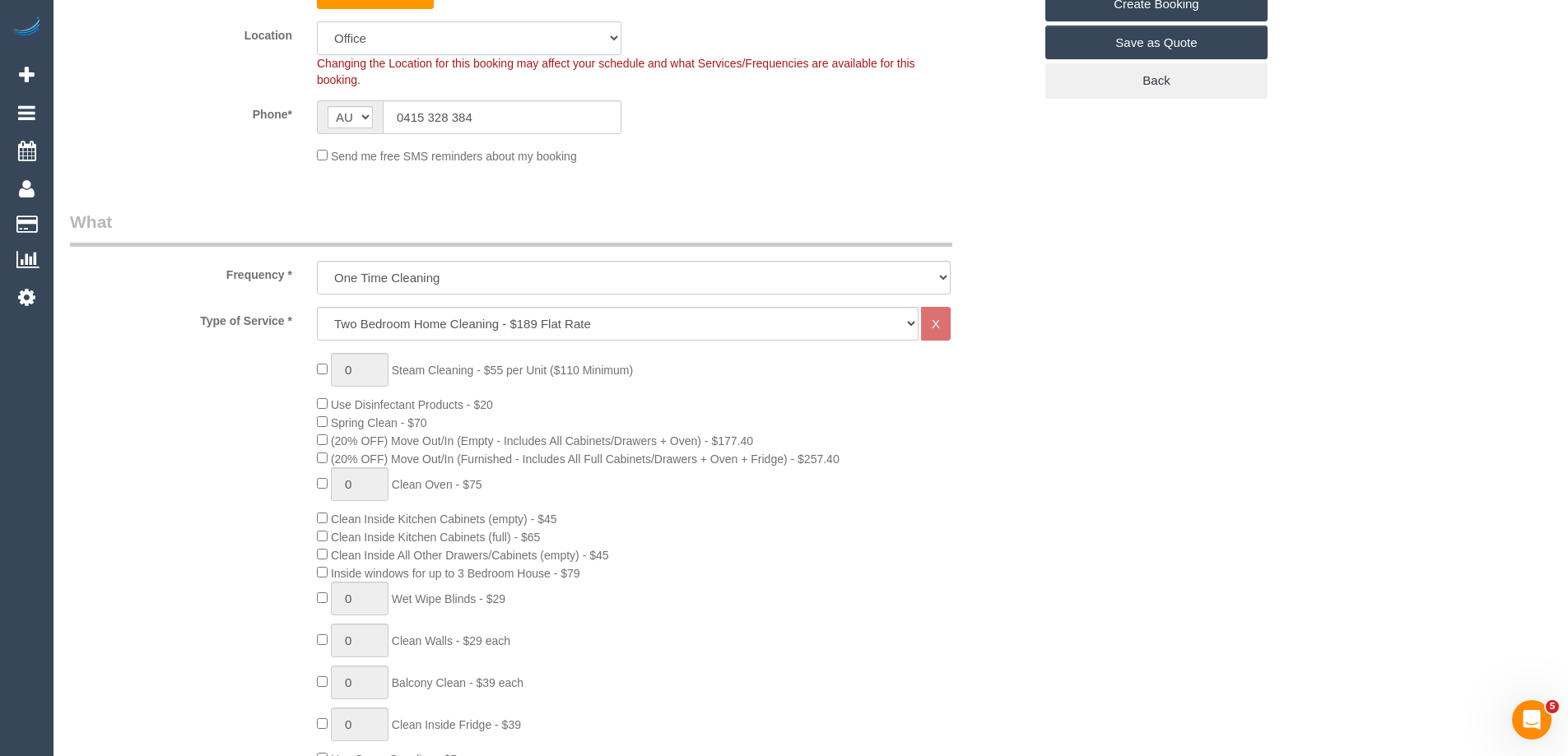
scroll to position [494, 0]
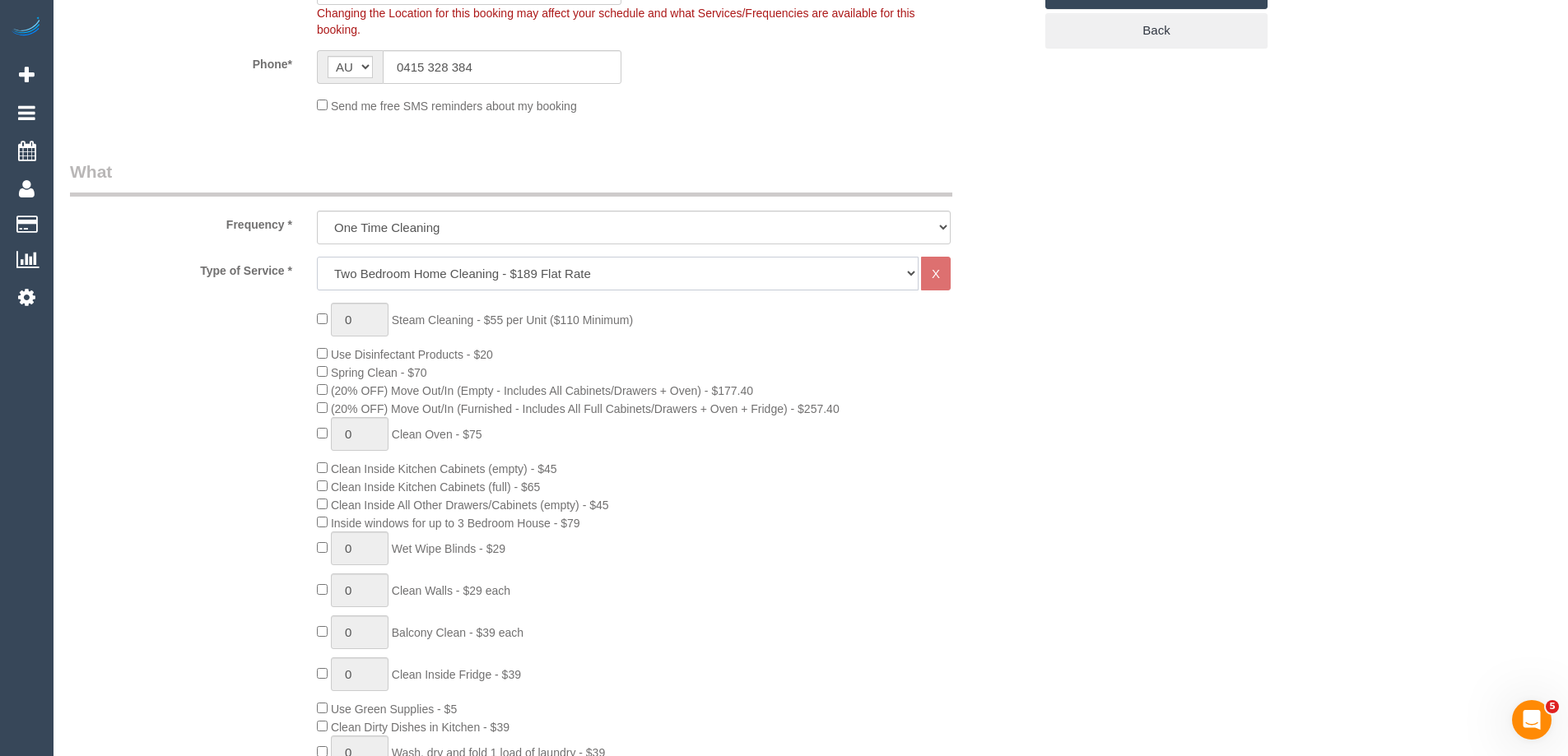
click at [382, 280] on select "Hourly Service - $70/h Hourly Service - $65/h Hourly Service - $60/h Hourly Ser…" at bounding box center [617, 273] width 602 height 34
select select "28"
click at [317, 256] on select "Hourly Service - $70/h Hourly Service - $65/h Hourly Service - $60/h Hourly Ser…" at bounding box center [617, 273] width 602 height 34
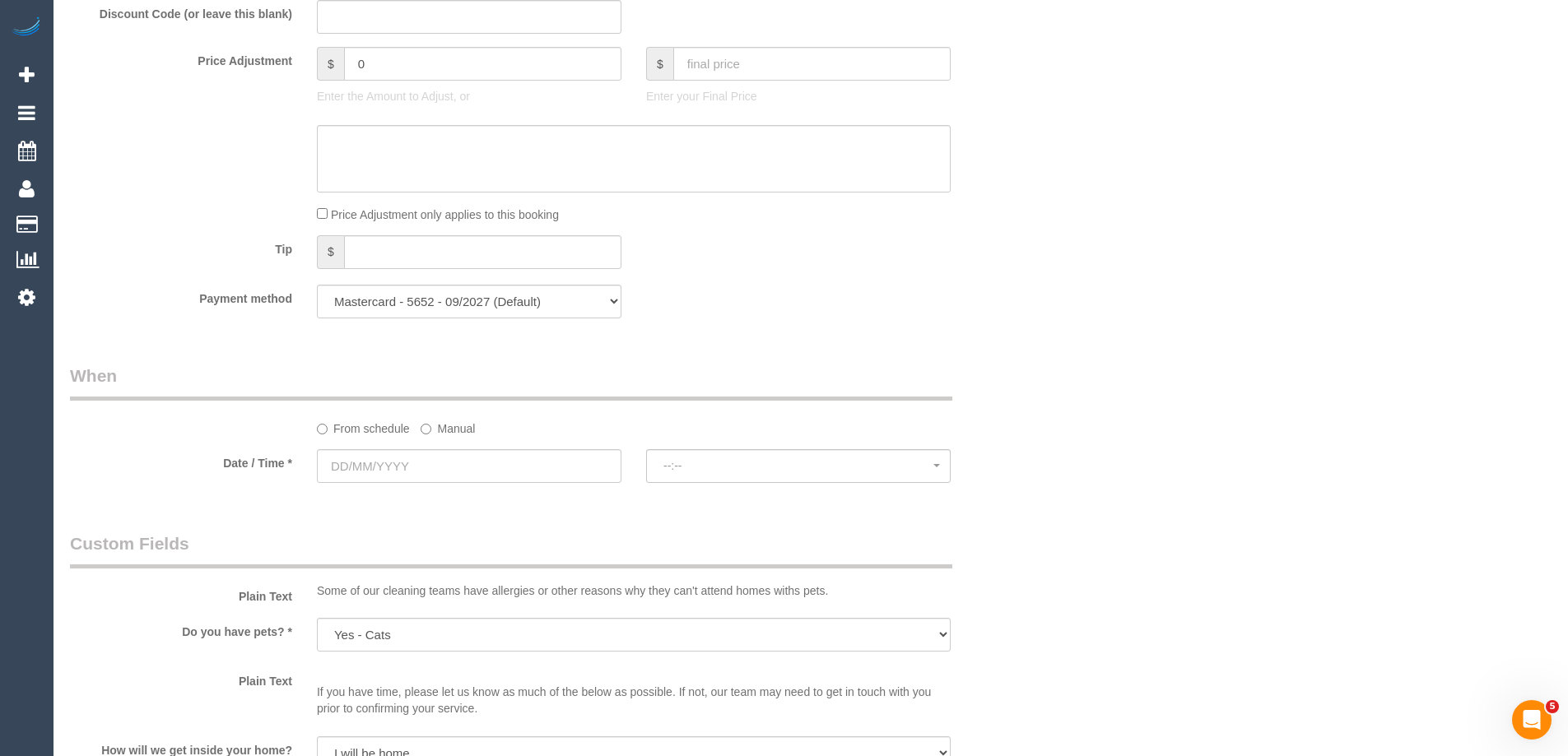
scroll to position [1316, 0]
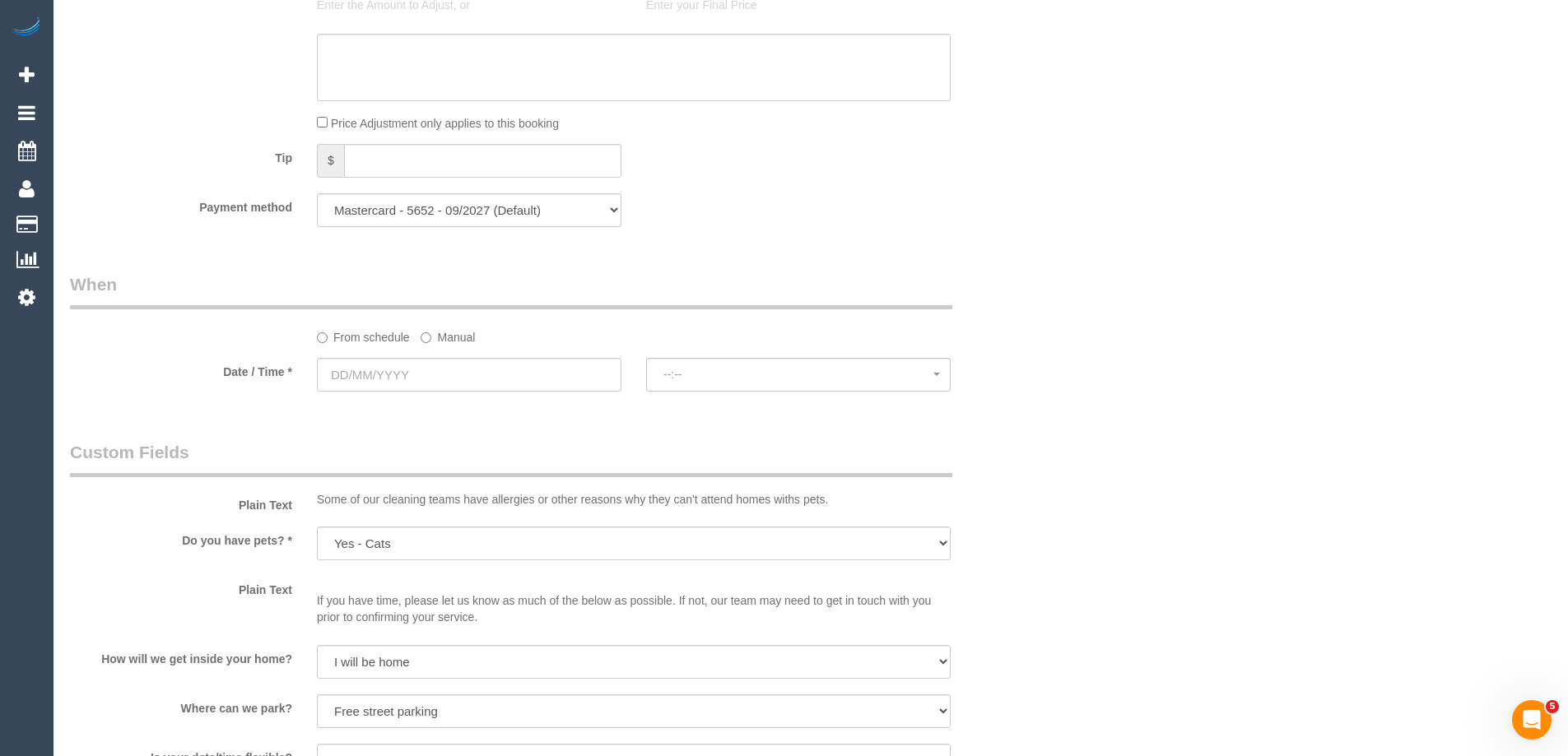
click at [450, 338] on label "Manual" at bounding box center [448, 334] width 55 height 22
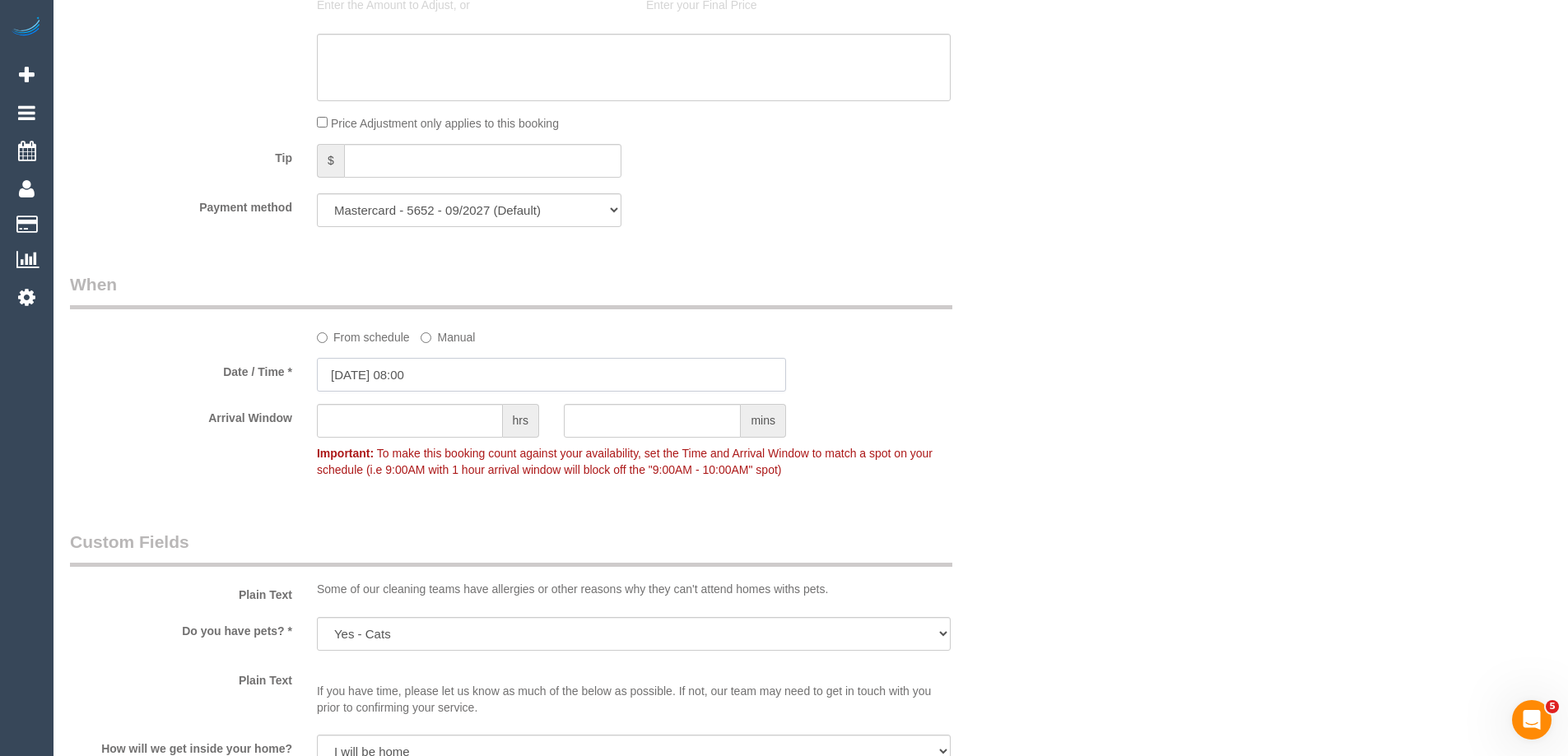
click at [434, 376] on input "[DATE] 08:00" at bounding box center [551, 375] width 469 height 34
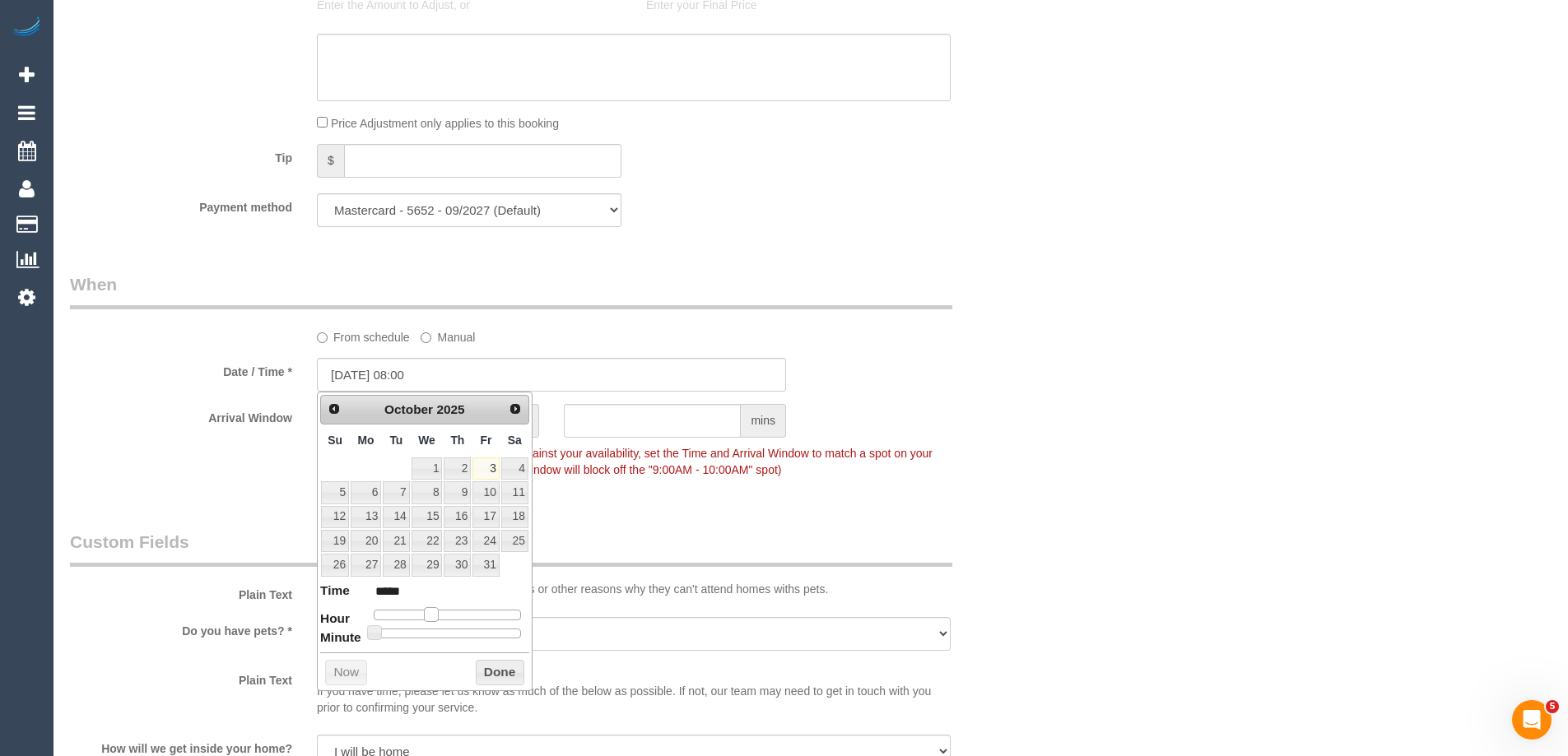
type input "[DATE] 09:00"
type input "*****"
type input "[DATE] 10:00"
type input "*****"
type input "[DATE] 11:00"
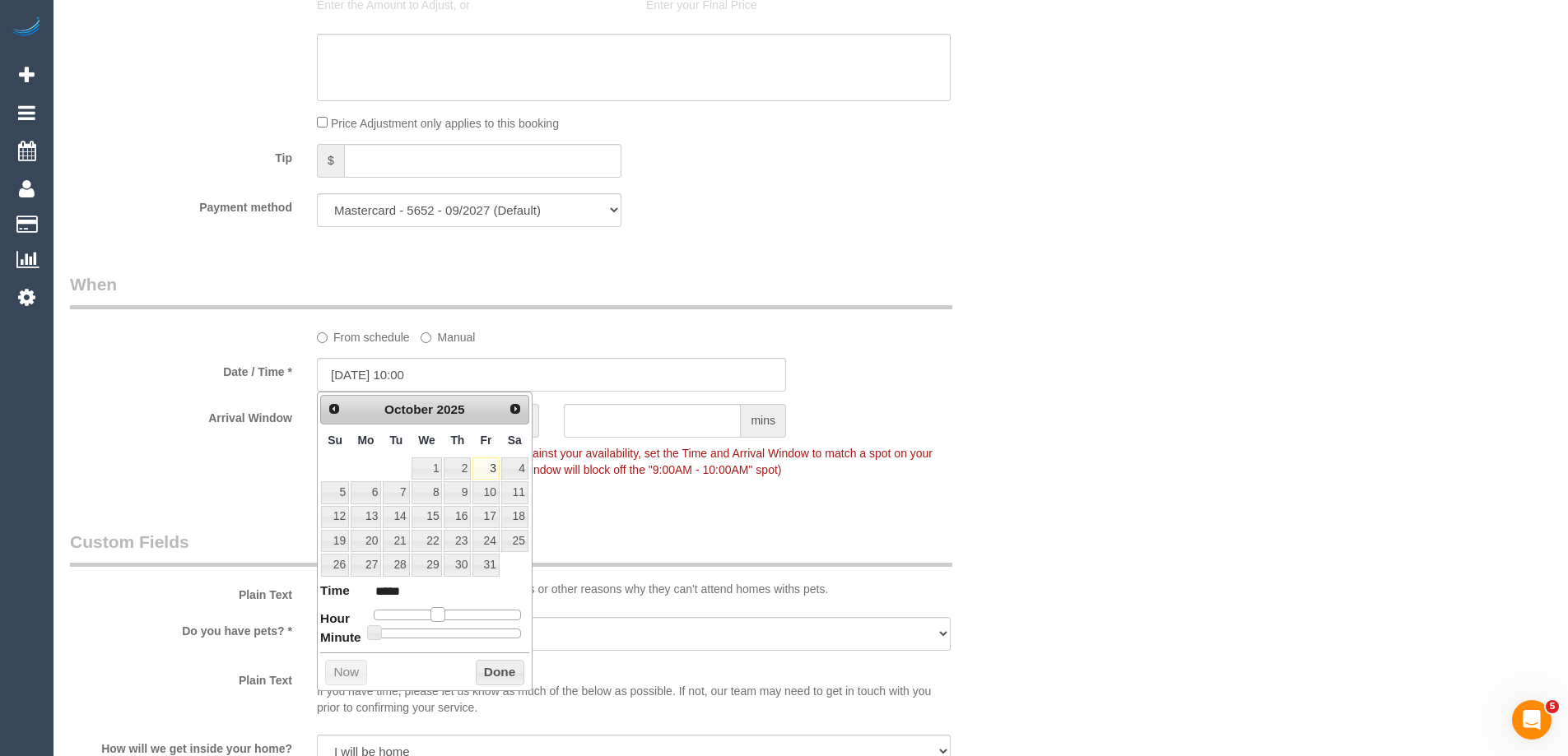
type input "*****"
type input "[DATE] 12:00"
type input "*****"
type input "[DATE] 13:00"
type input "*****"
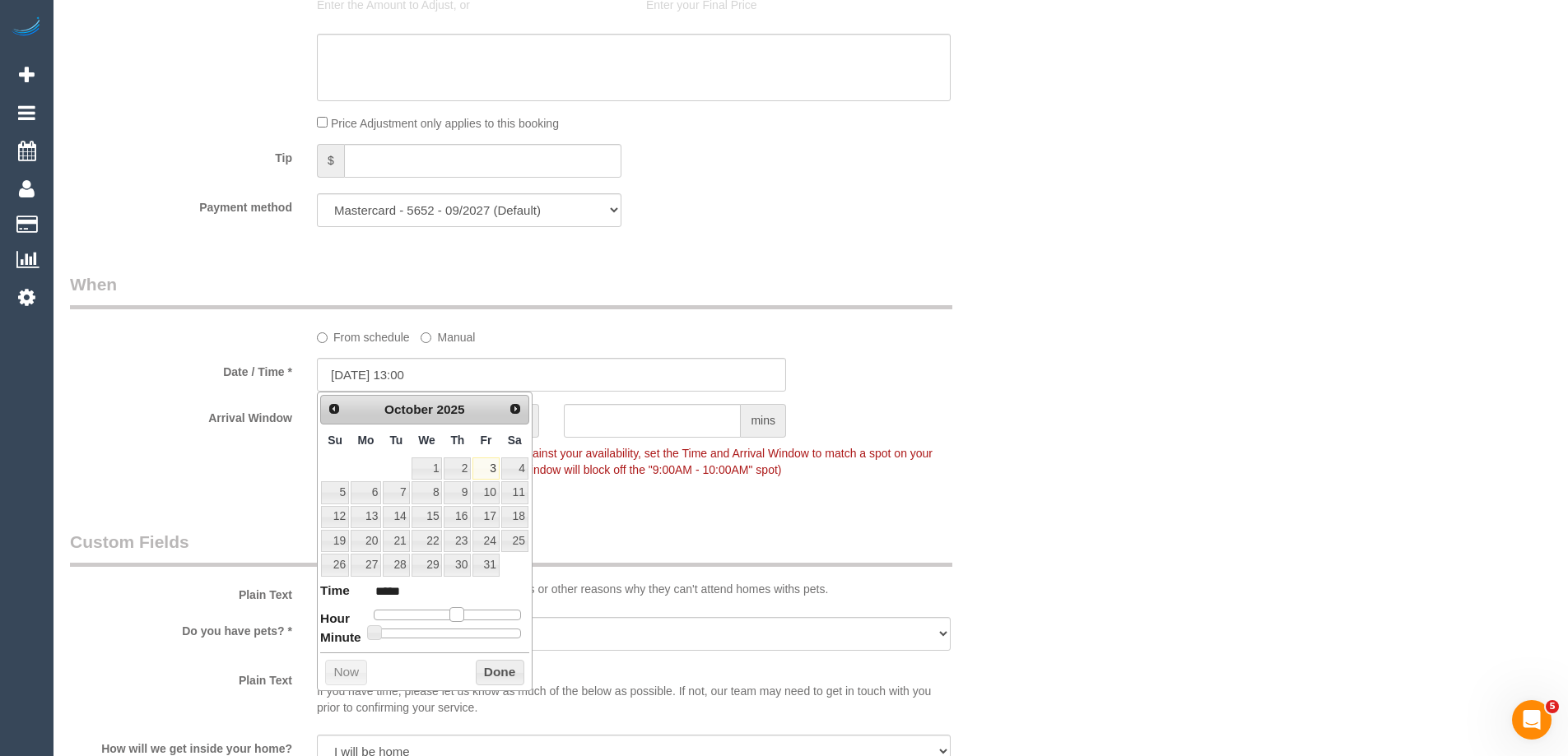
drag, startPoint x: 434, startPoint y: 613, endPoint x: 455, endPoint y: 612, distance: 21.0
click at [455, 612] on span at bounding box center [457, 615] width 15 height 15
click at [484, 672] on button "Done" at bounding box center [500, 673] width 49 height 26
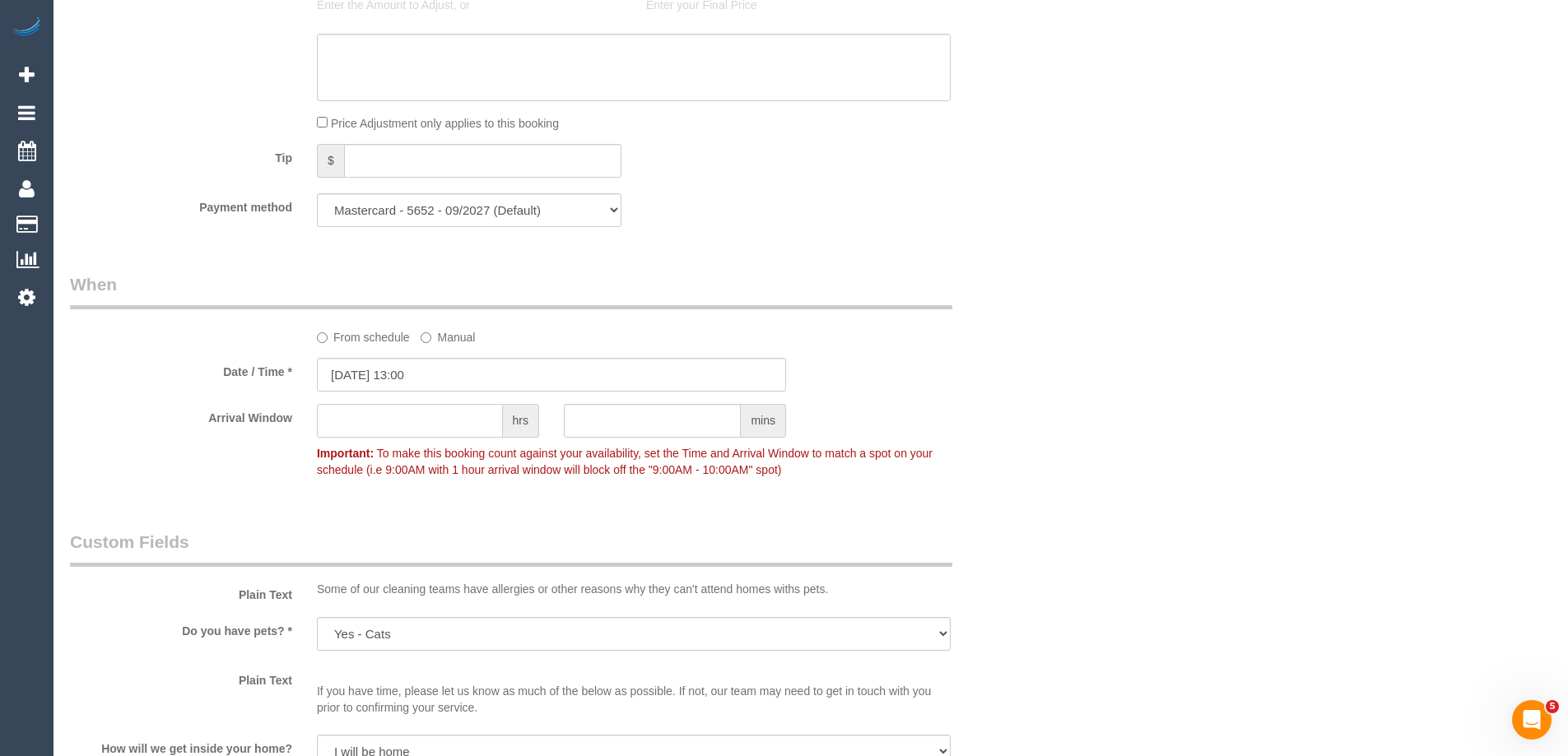
click at [386, 419] on input "text" at bounding box center [410, 420] width 186 height 34
type input "2"
click at [209, 461] on div "Arrival Window 2 hrs mins 13:00 - 15:00 Important: To make this booking count a…" at bounding box center [551, 444] width 987 height 81
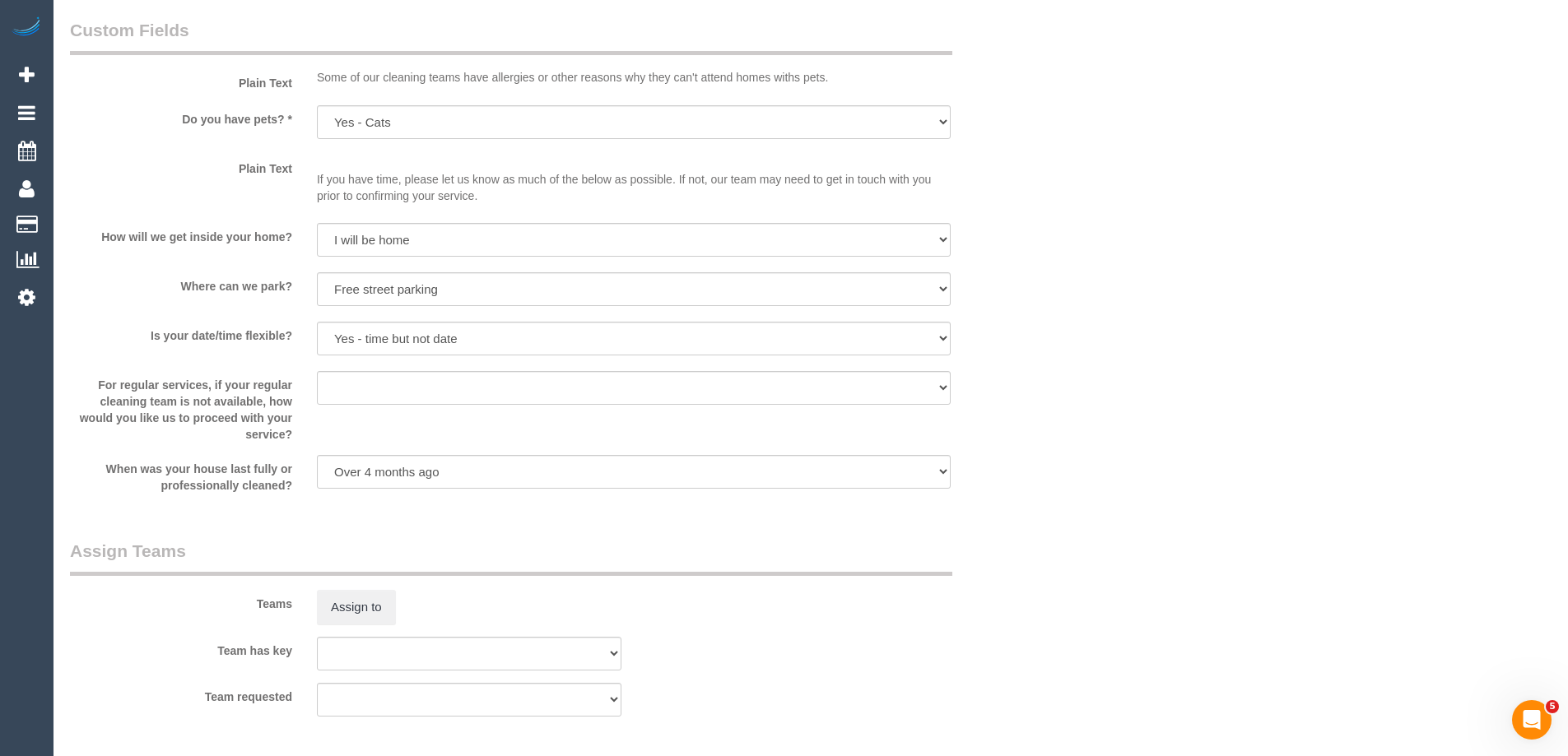
scroll to position [1892, 0]
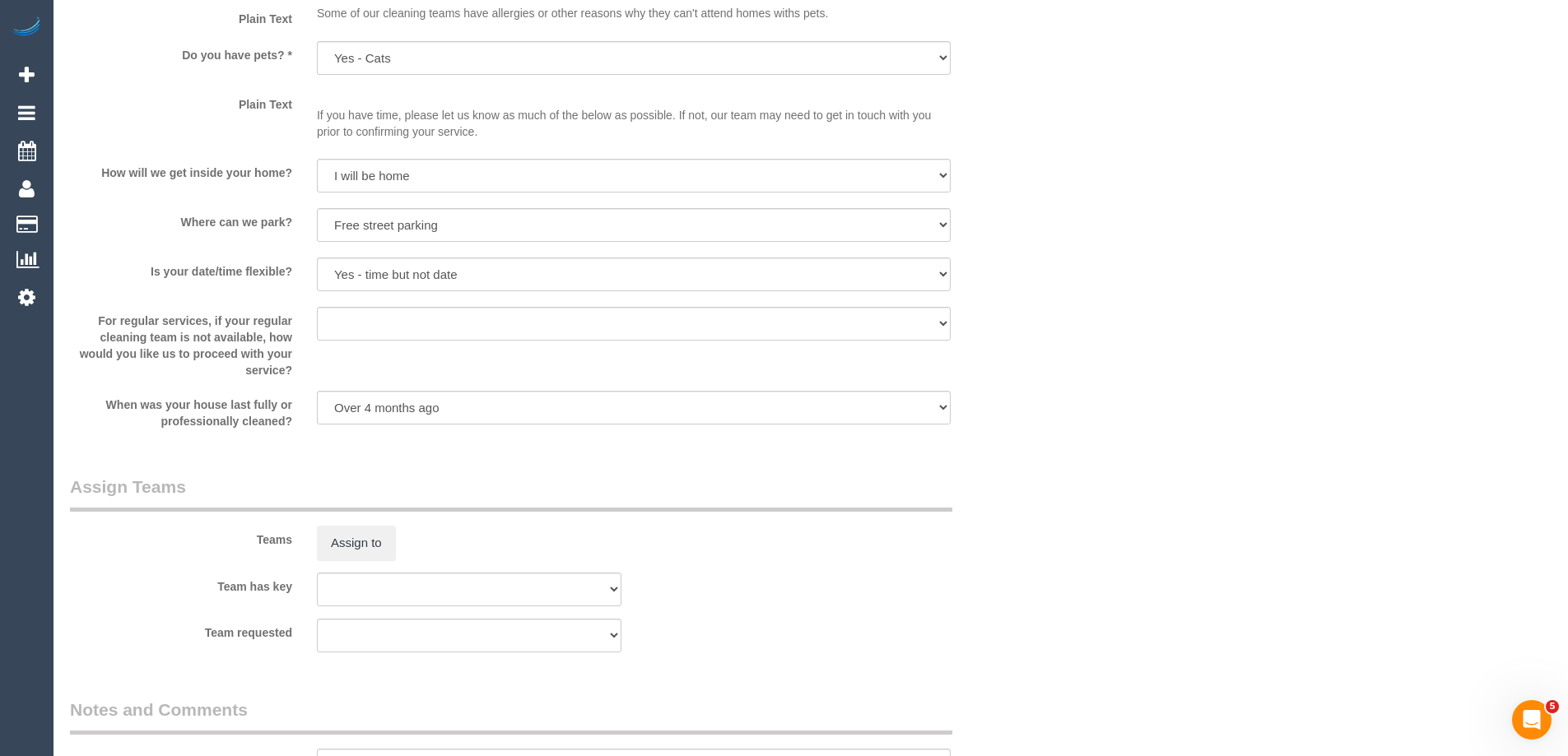
click at [486, 475] on legend "Assign Teams" at bounding box center [511, 493] width 882 height 37
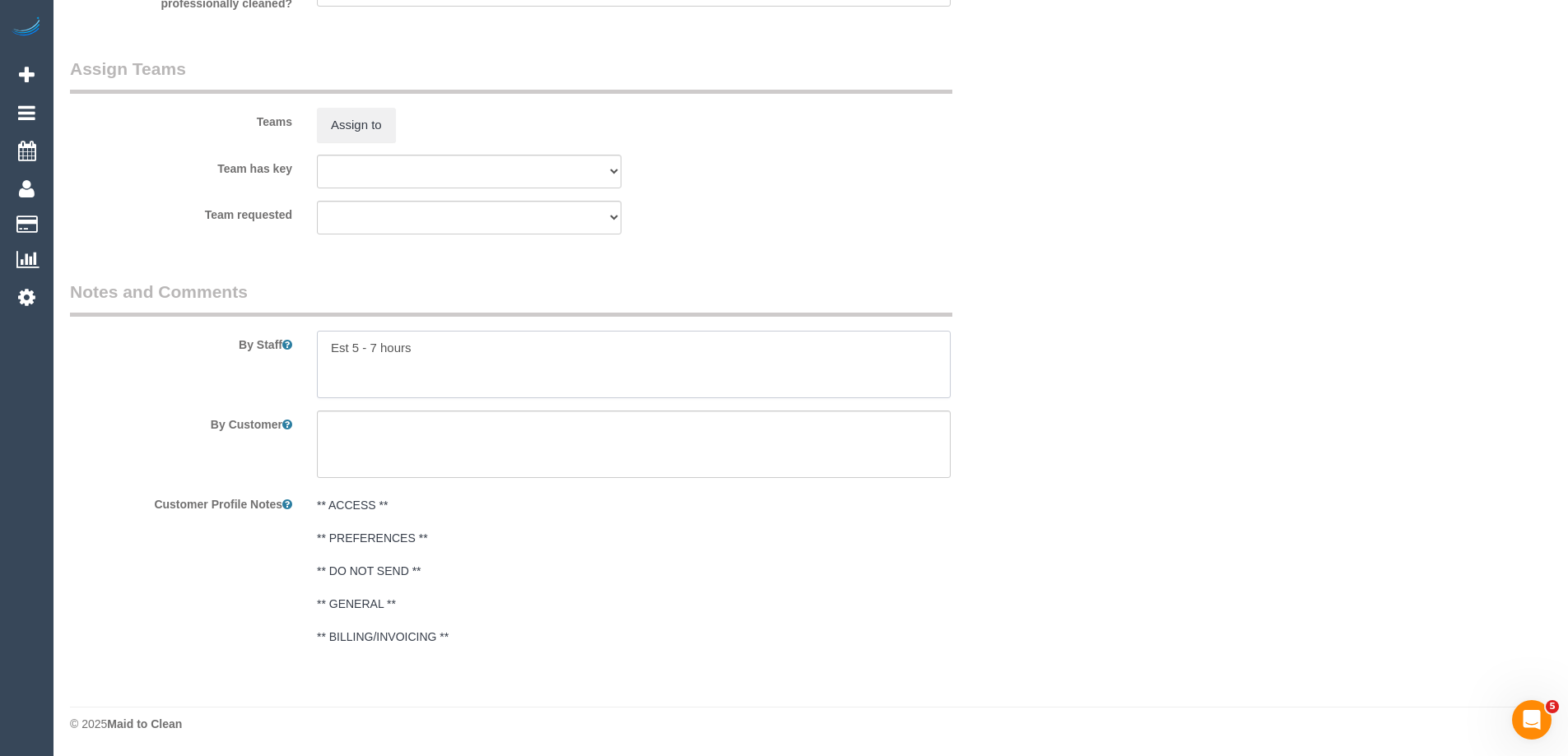
click at [399, 350] on textarea at bounding box center [634, 365] width 634 height 68
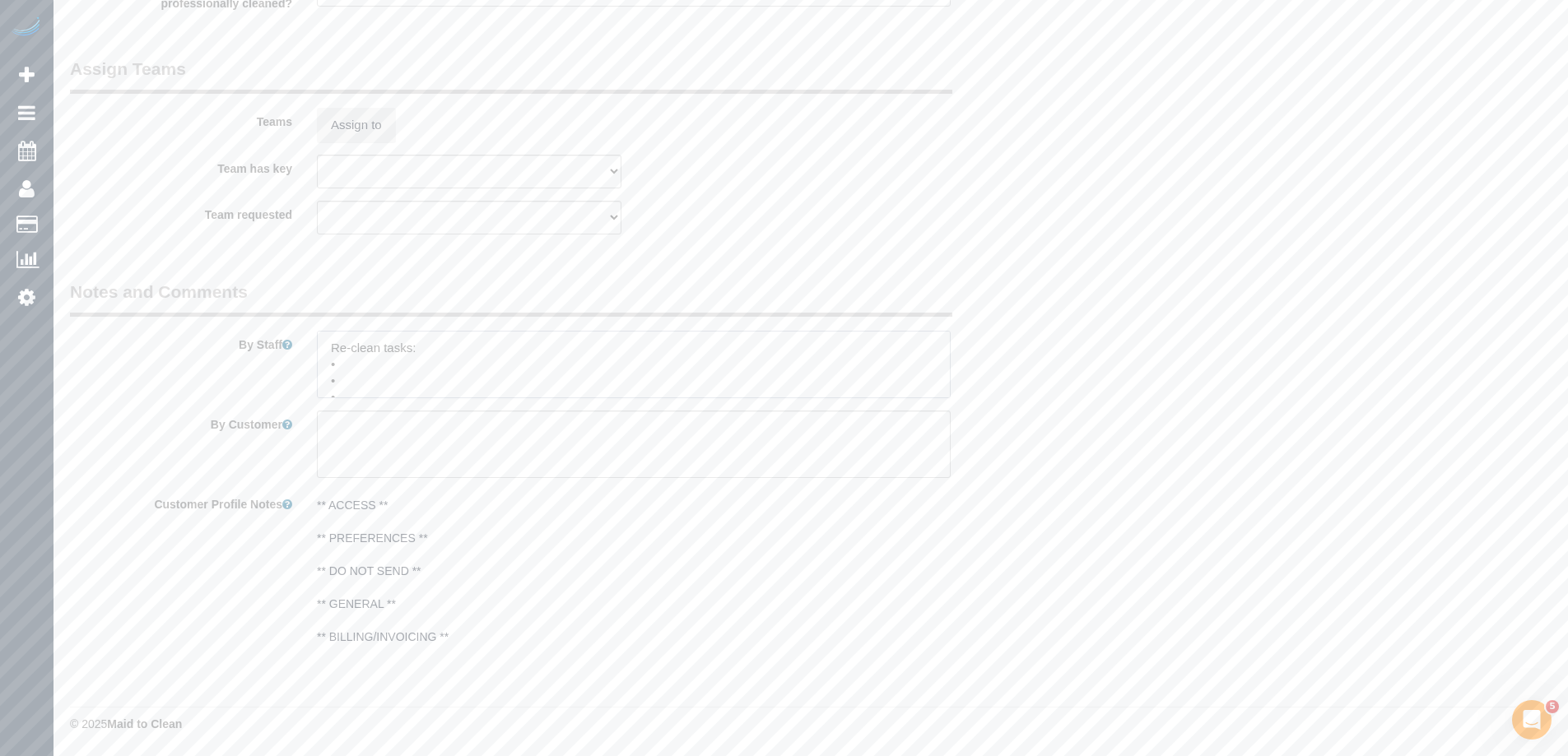
click at [391, 363] on textarea at bounding box center [634, 365] width 634 height 68
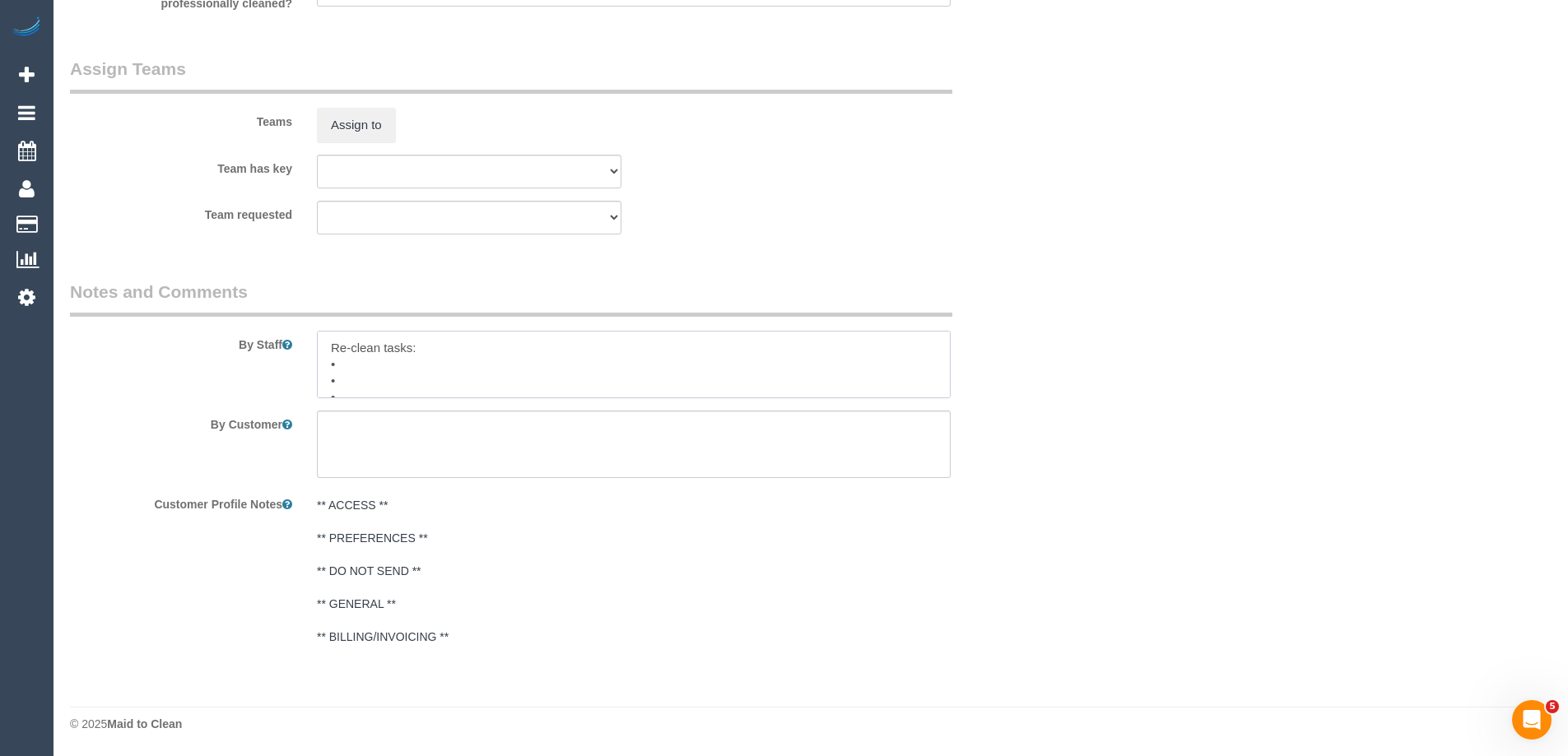
click at [374, 366] on textarea at bounding box center [634, 365] width 634 height 68
click at [527, 385] on textarea at bounding box center [634, 365] width 634 height 68
click at [567, 365] on textarea at bounding box center [634, 365] width 634 height 68
click at [570, 371] on textarea at bounding box center [634, 365] width 634 height 68
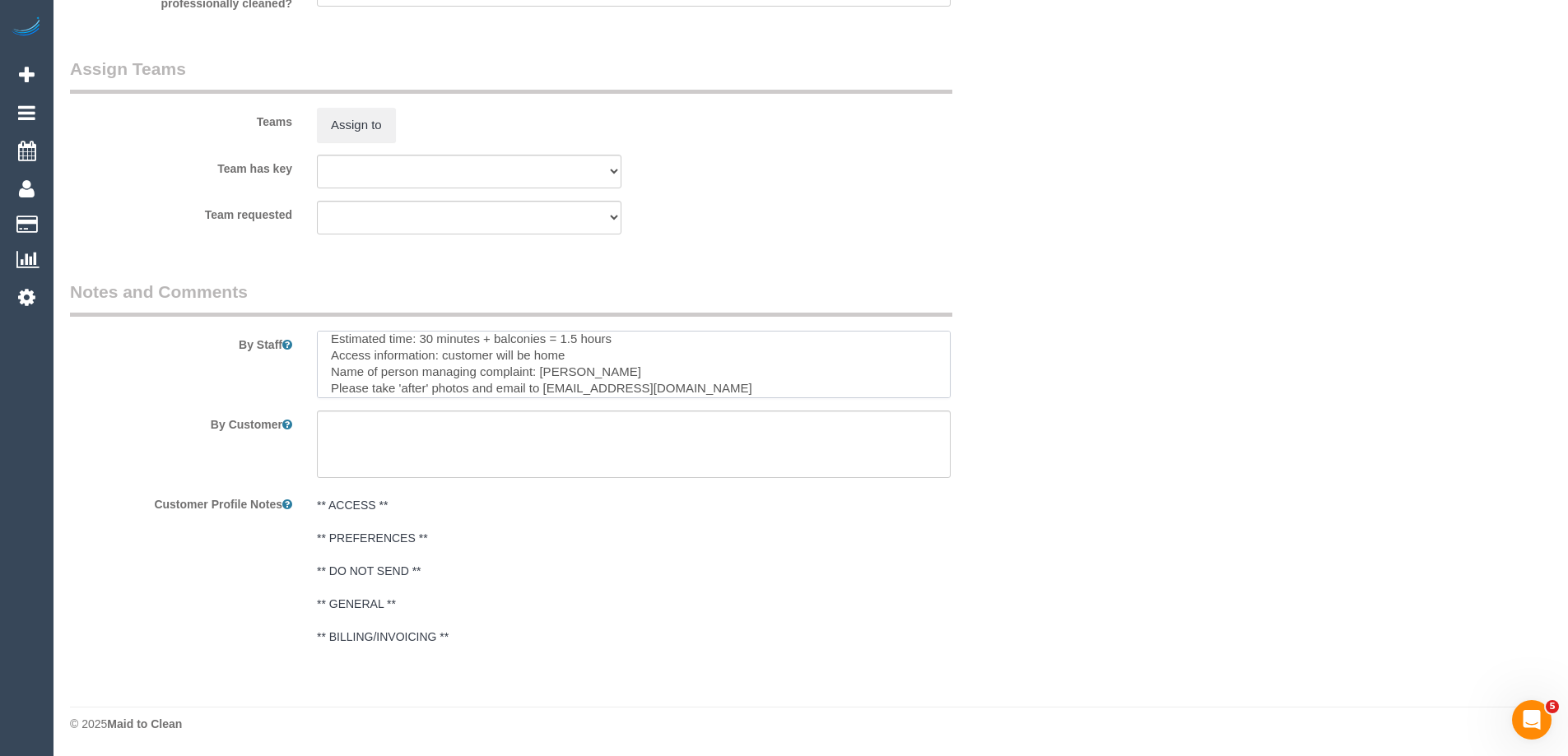
scroll to position [89, 0]
click at [472, 373] on textarea at bounding box center [634, 365] width 634 height 68
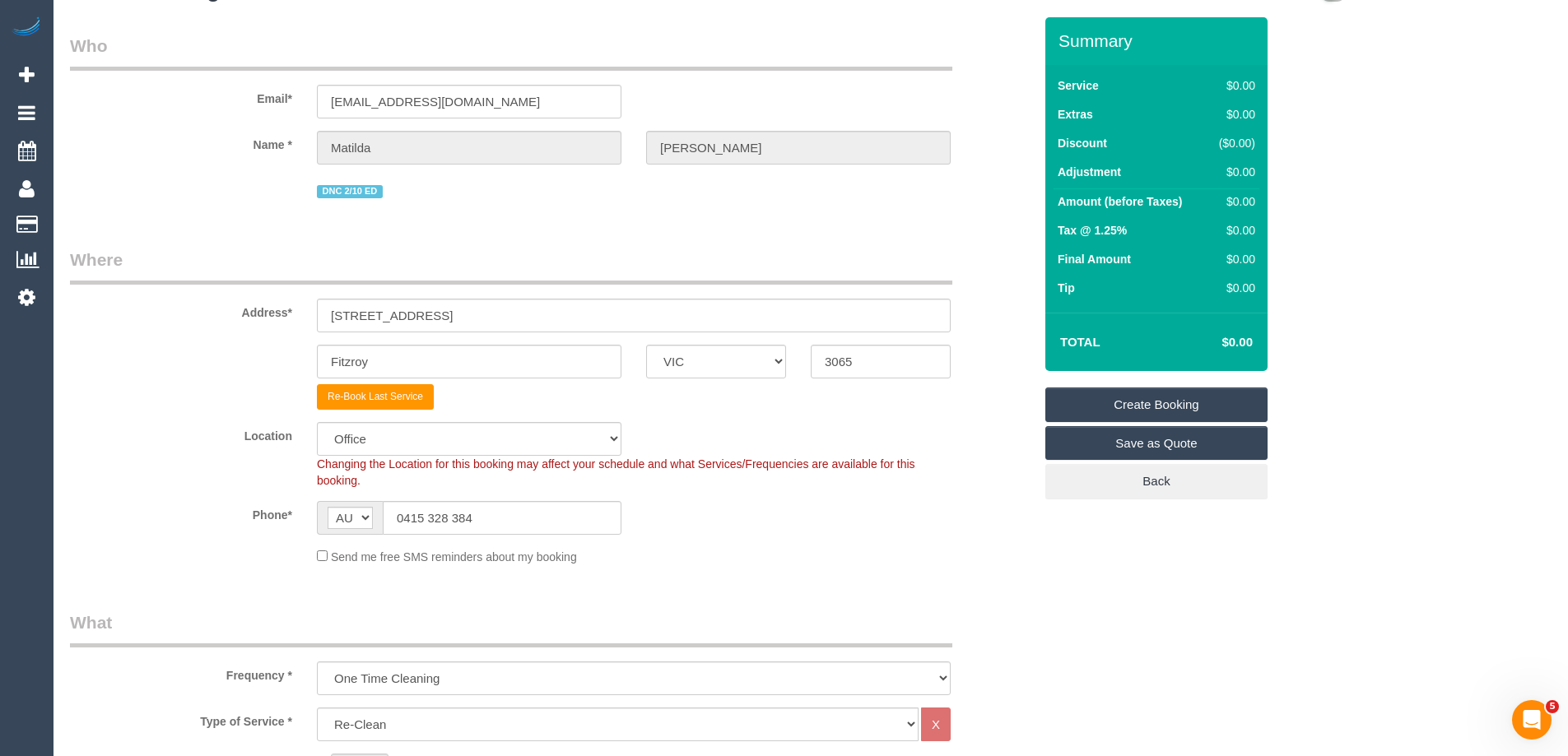
scroll to position [0, 0]
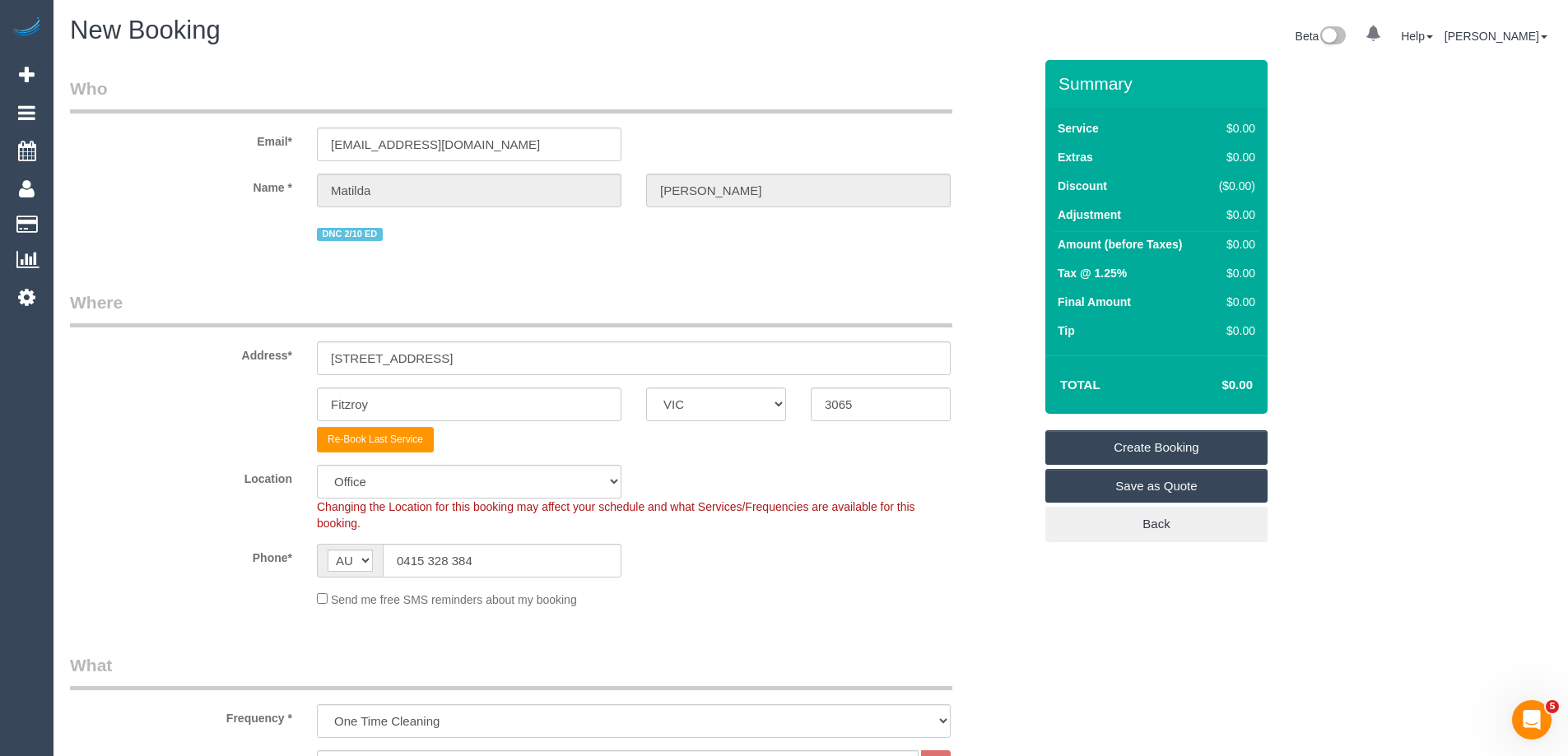
type textarea "Re-clean tasks: • Mopping tile floors • 2 x balconies Estimated time: 30 minute…"
click at [1156, 451] on link "Create Booking" at bounding box center [1156, 447] width 223 height 35
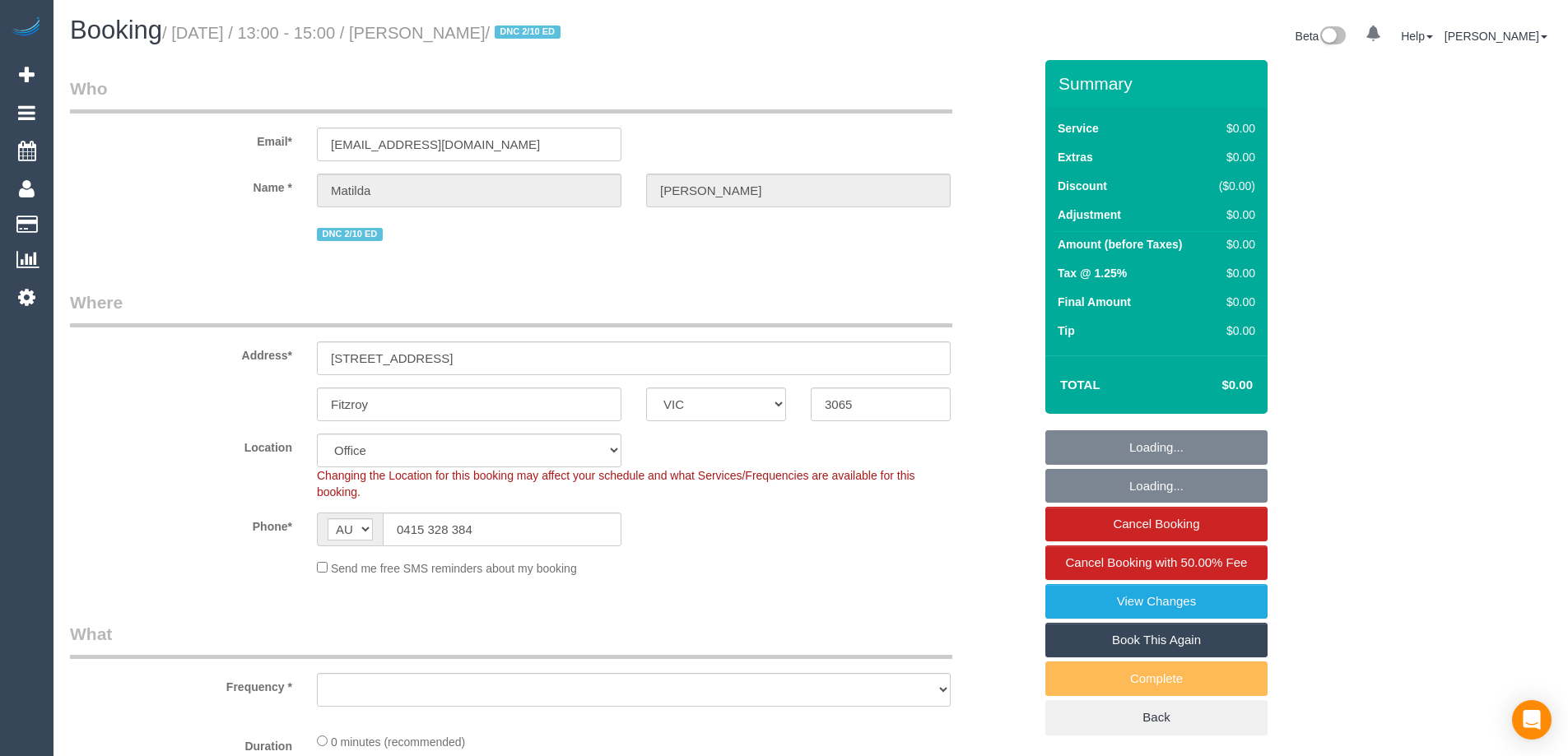
select select "VIC"
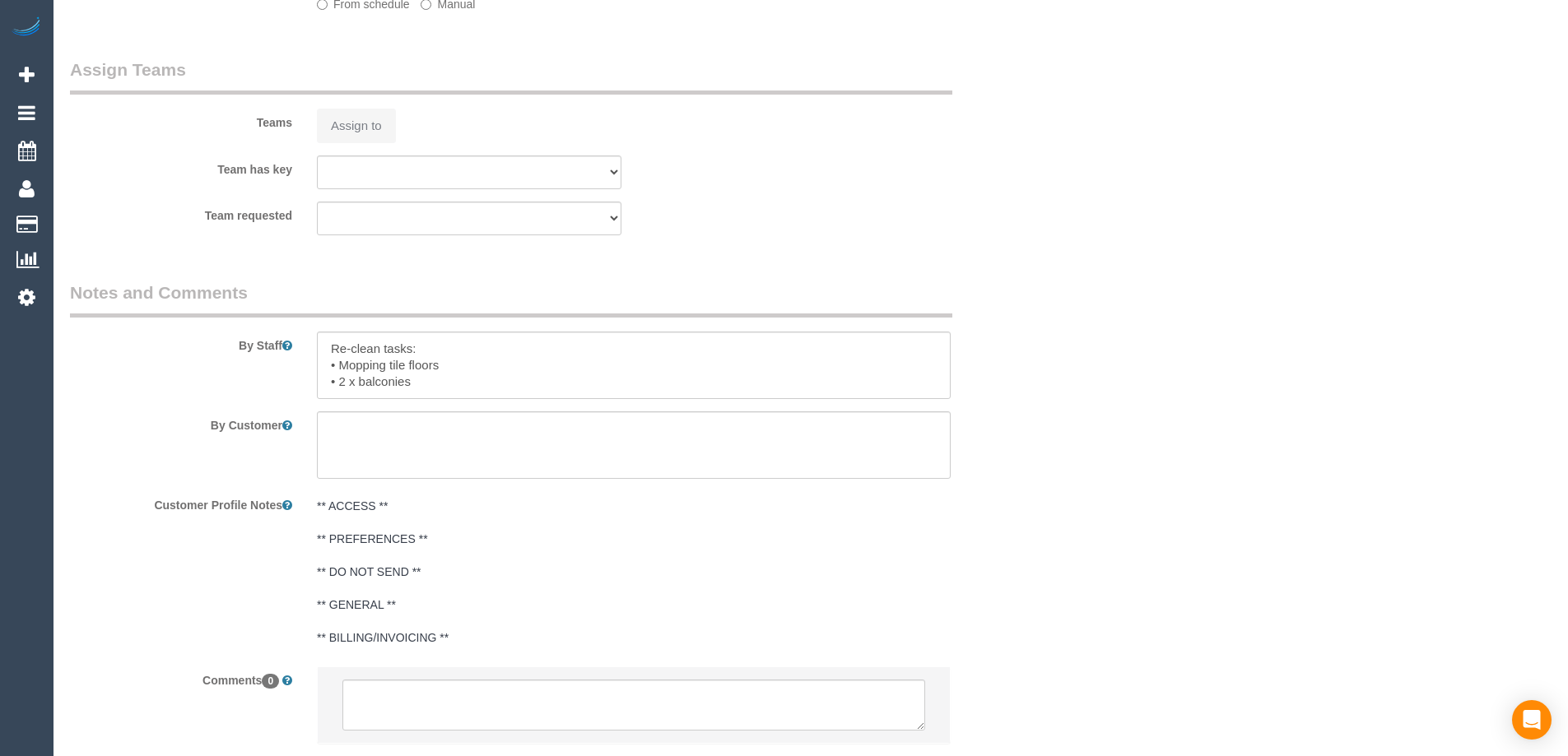
select select "string:stripe-pm_1S4zzc2GScqysDRVoPiMXZ99"
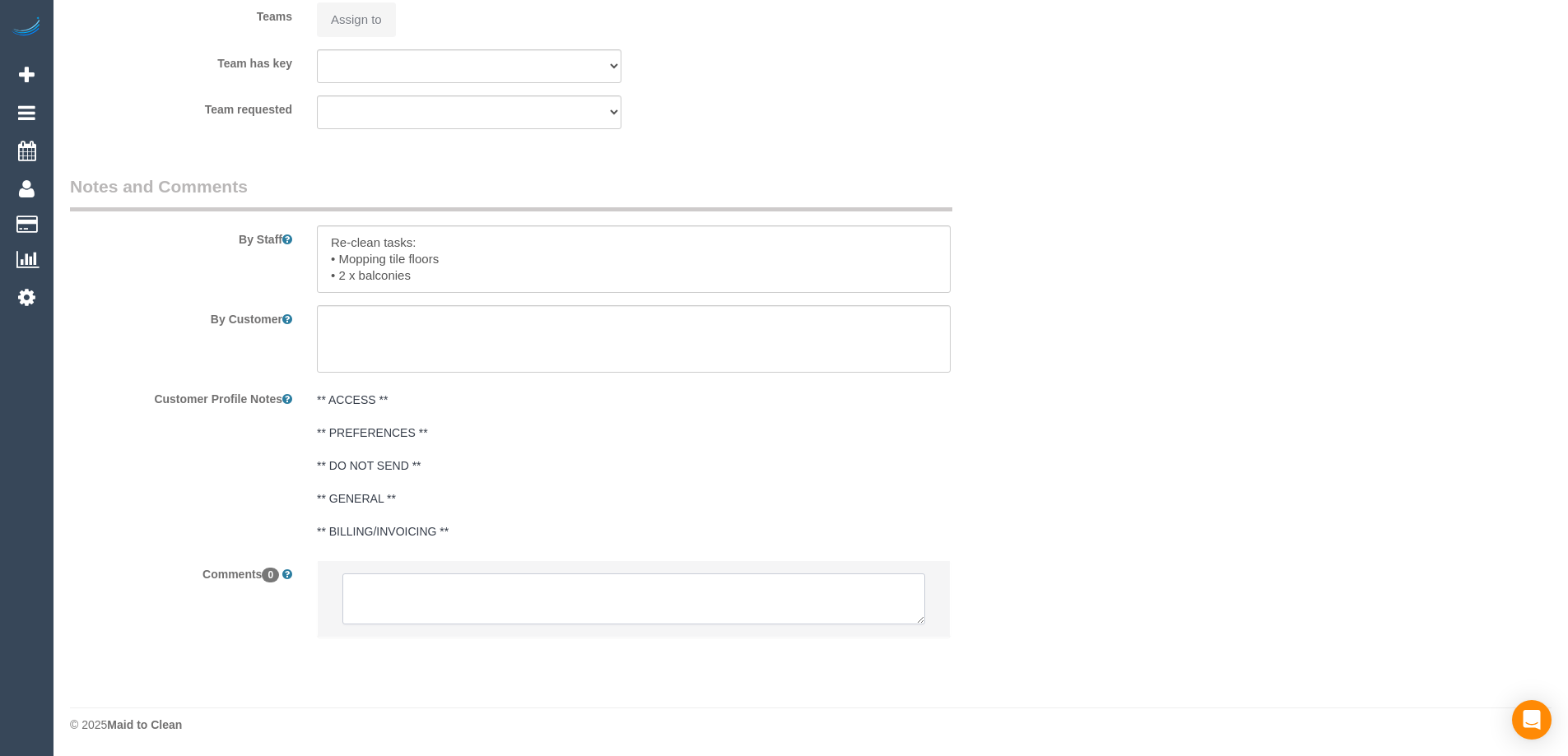
click at [521, 602] on textarea at bounding box center [634, 599] width 583 height 51
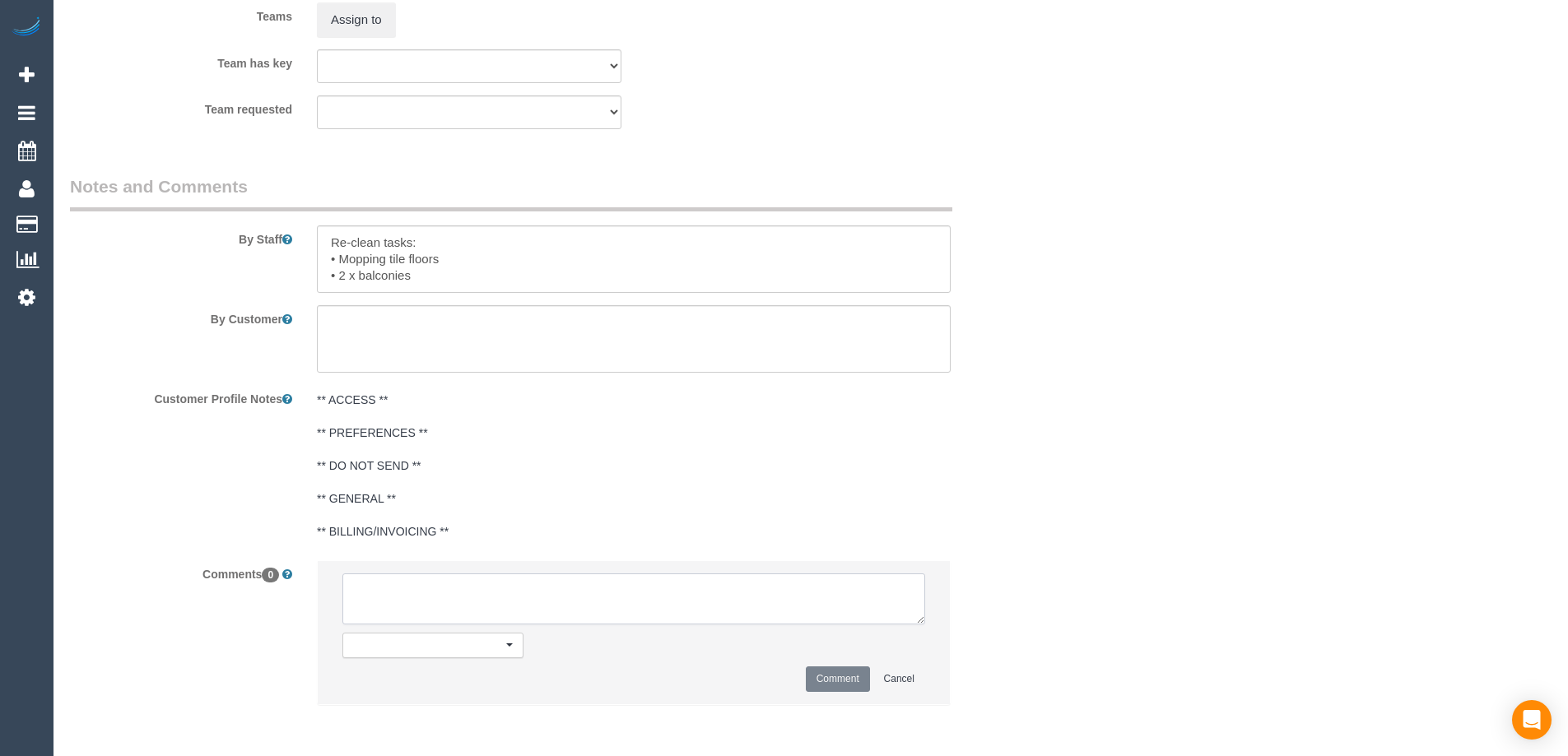
type textarea "!"
select select "number:29"
select select "number:14"
select select "number:19"
select select "number:24"
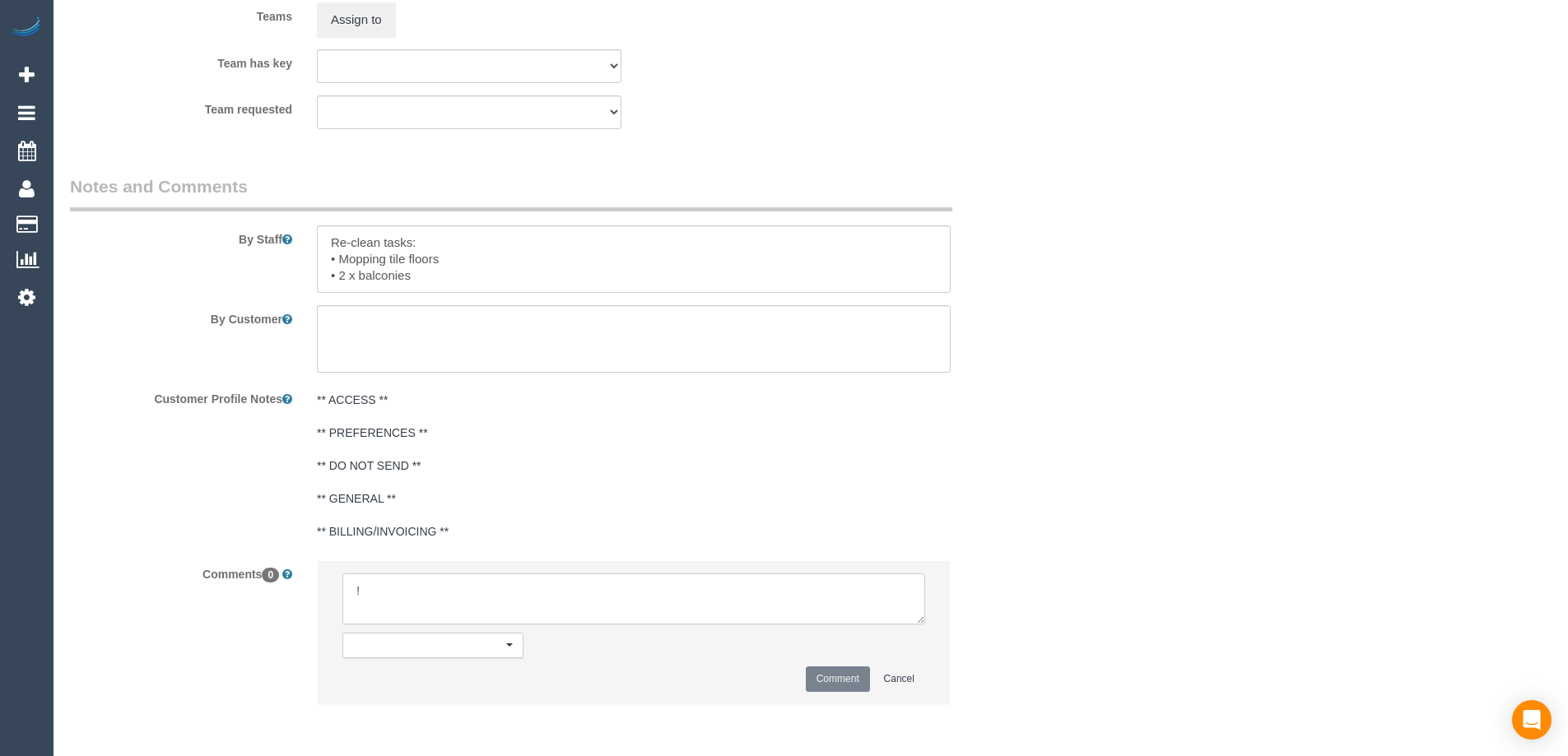
select select "number:26"
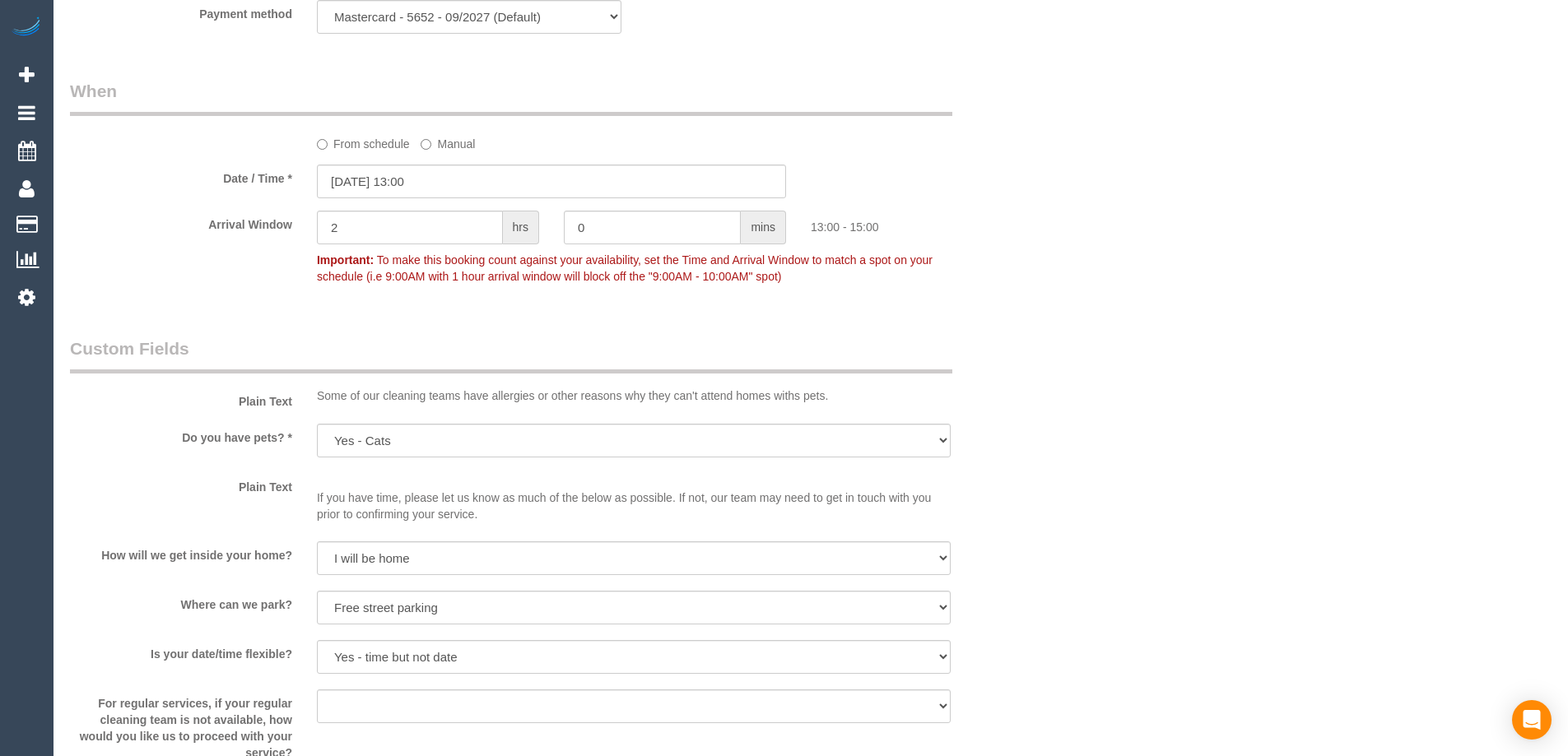
select select "object:2126"
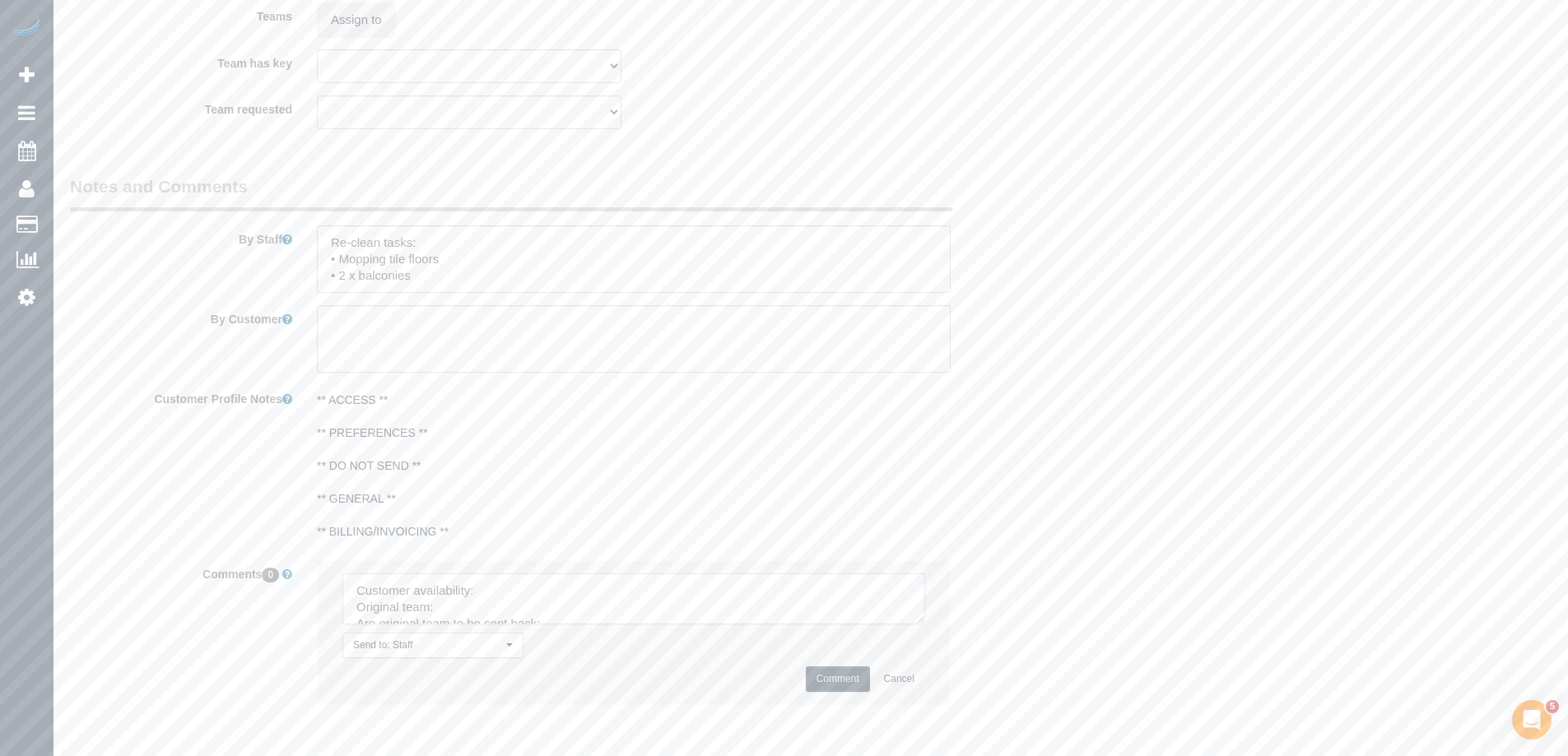
drag, startPoint x: 916, startPoint y: 618, endPoint x: 1009, endPoint y: 779, distance: 185.9
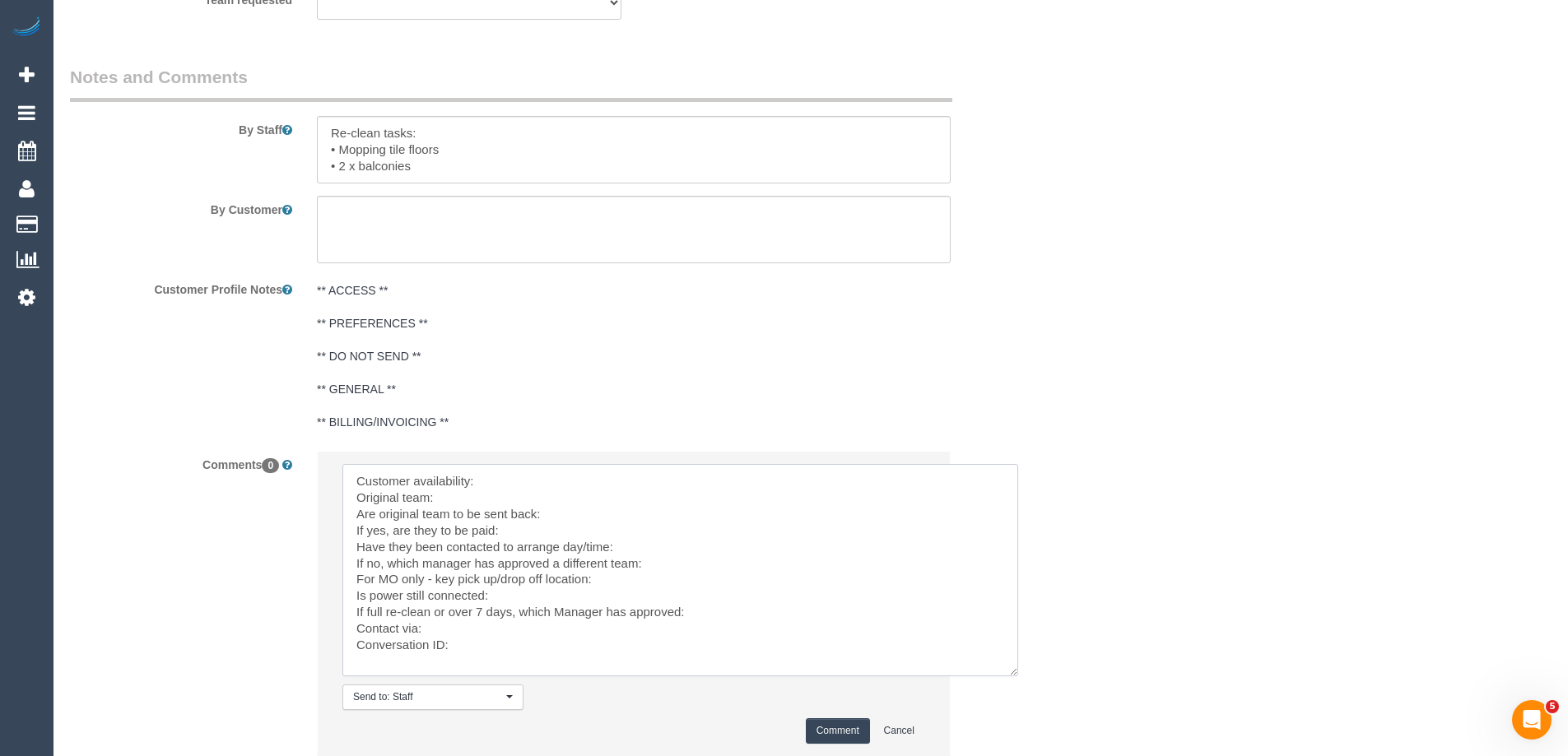
scroll to position [2613, 0]
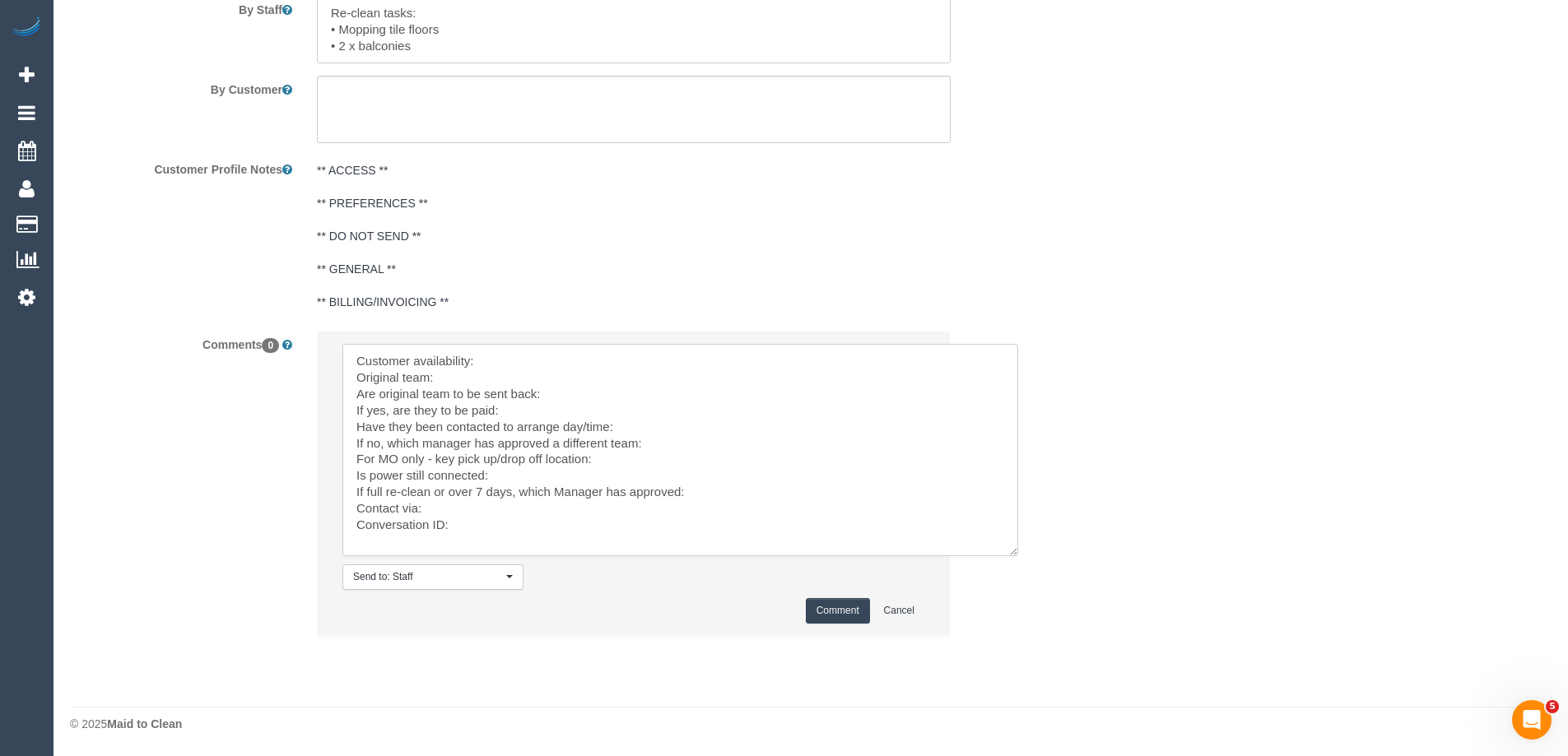
click at [509, 361] on textarea at bounding box center [680, 450] width 675 height 213
click at [487, 364] on textarea at bounding box center [680, 450] width 675 height 213
paste textarea "(M2) Lahiru Paranavithana (C)"
click at [603, 394] on textarea at bounding box center [680, 450] width 675 height 213
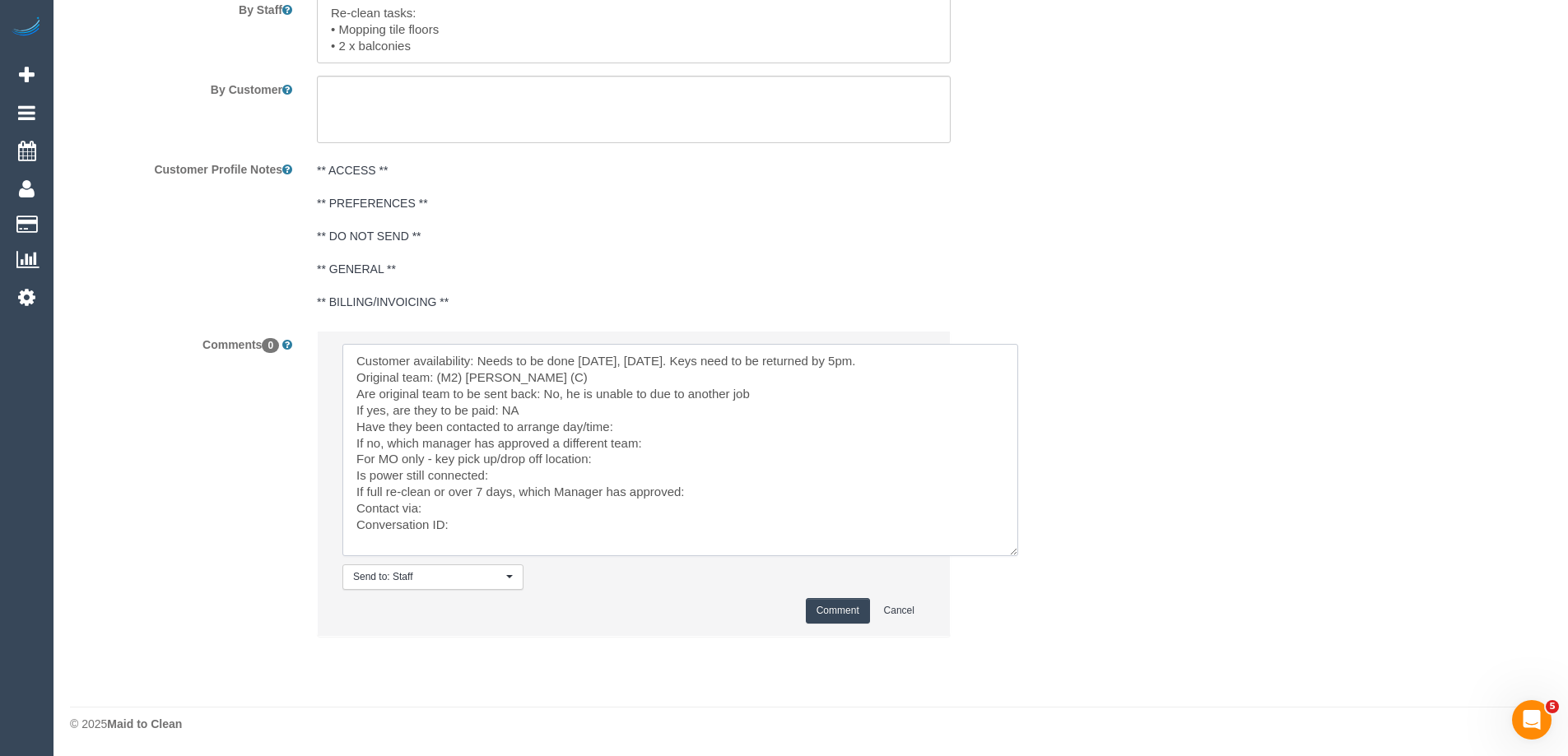
click at [634, 431] on textarea at bounding box center [680, 450] width 675 height 213
drag, startPoint x: 1403, startPoint y: 414, endPoint x: 1046, endPoint y: 409, distance: 357.0
click at [649, 424] on textarea at bounding box center [680, 450] width 675 height 213
click at [559, 475] on textarea at bounding box center [680, 450] width 675 height 213
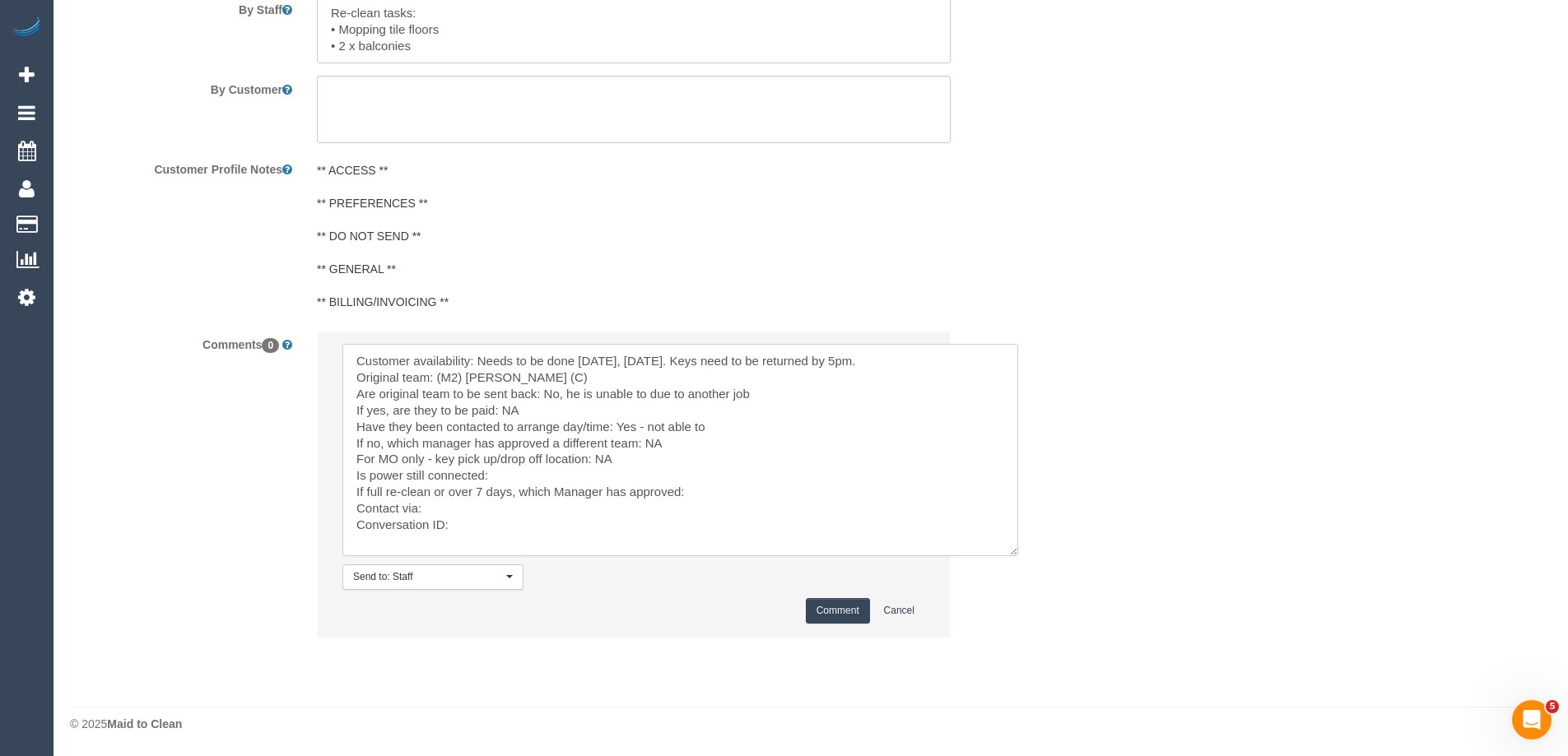
click at [572, 469] on textarea at bounding box center [680, 450] width 675 height 213
click at [741, 493] on textarea at bounding box center [680, 450] width 675 height 213
click at [491, 527] on textarea at bounding box center [680, 450] width 675 height 213
paste textarea "cnv_1fiflqu0"
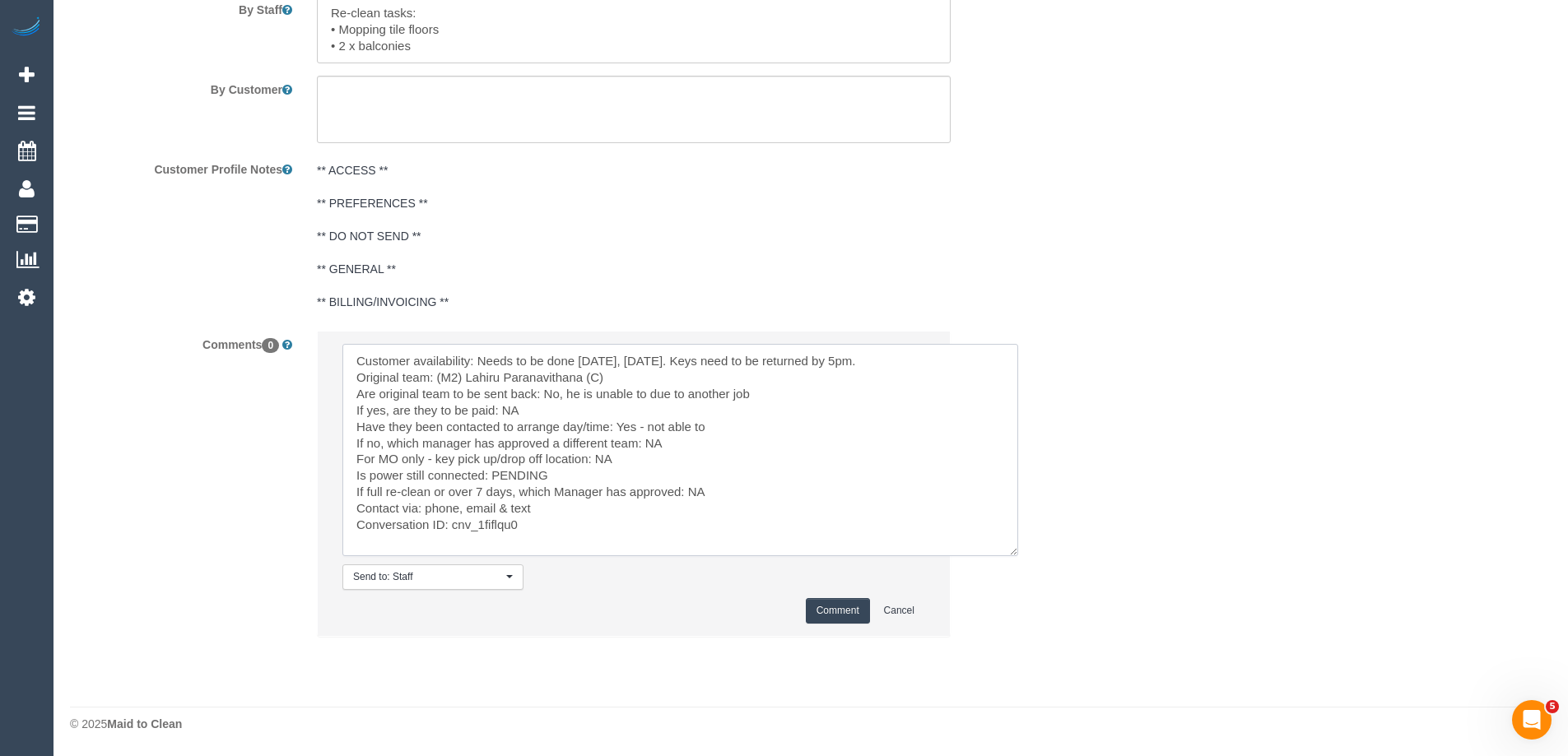
type textarea "Customer availability: Needs to be done [DATE], [DATE]. Keys need to be returne…"
click at [842, 598] on button "Comment" at bounding box center [838, 610] width 65 height 26
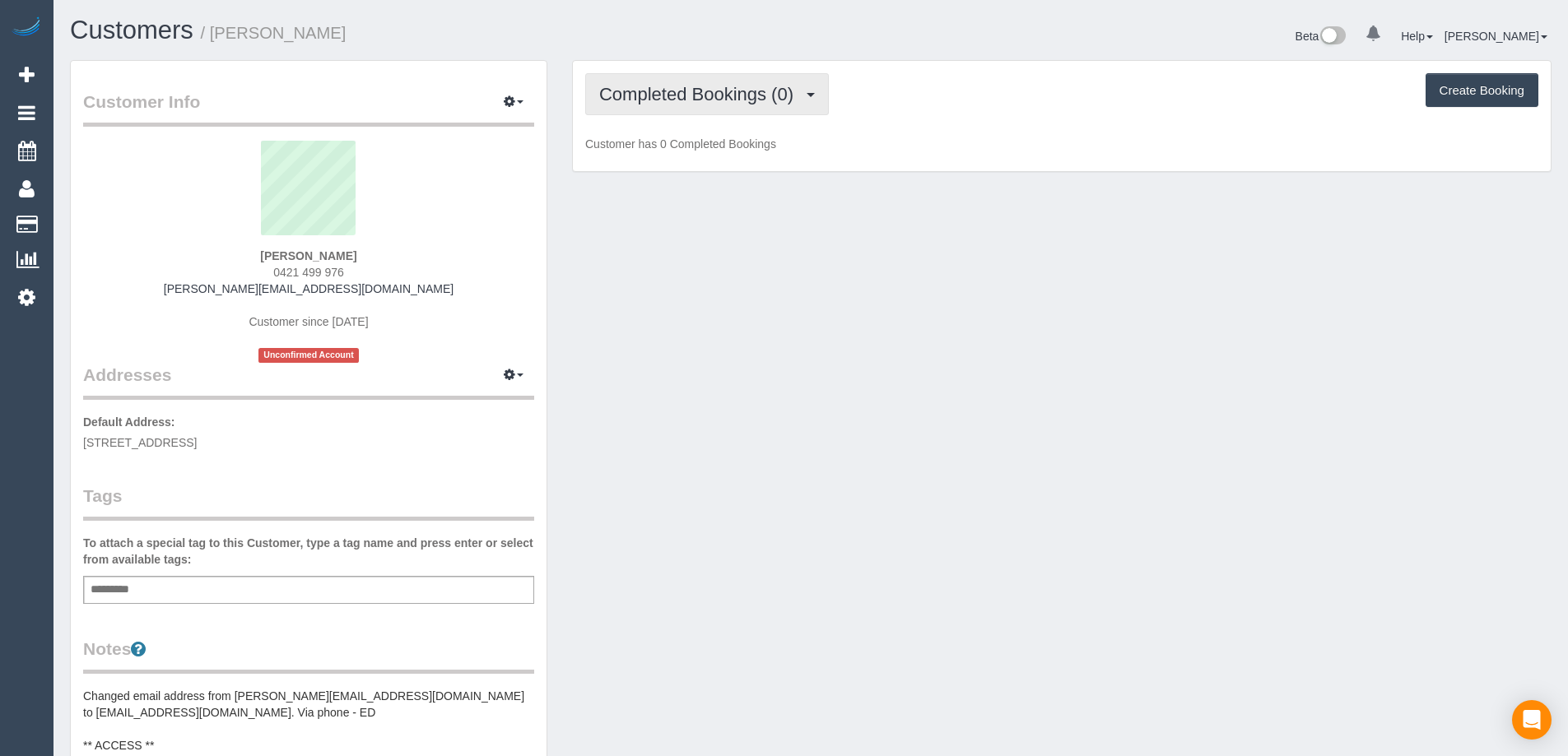
click at [739, 98] on span "Completed Bookings (0)" at bounding box center [700, 93] width 203 height 21
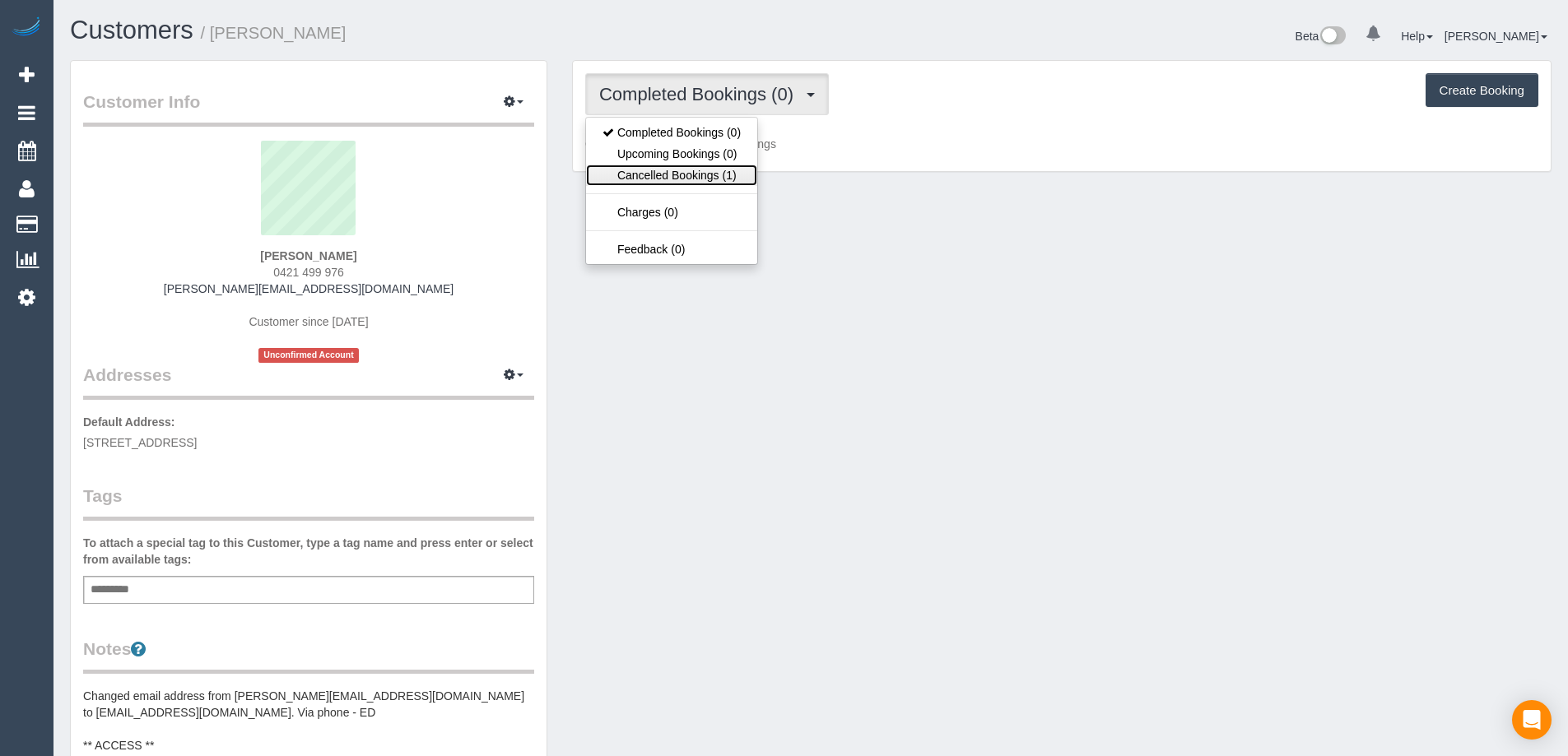
click at [697, 168] on link "Cancelled Bookings (1)" at bounding box center [671, 175] width 171 height 22
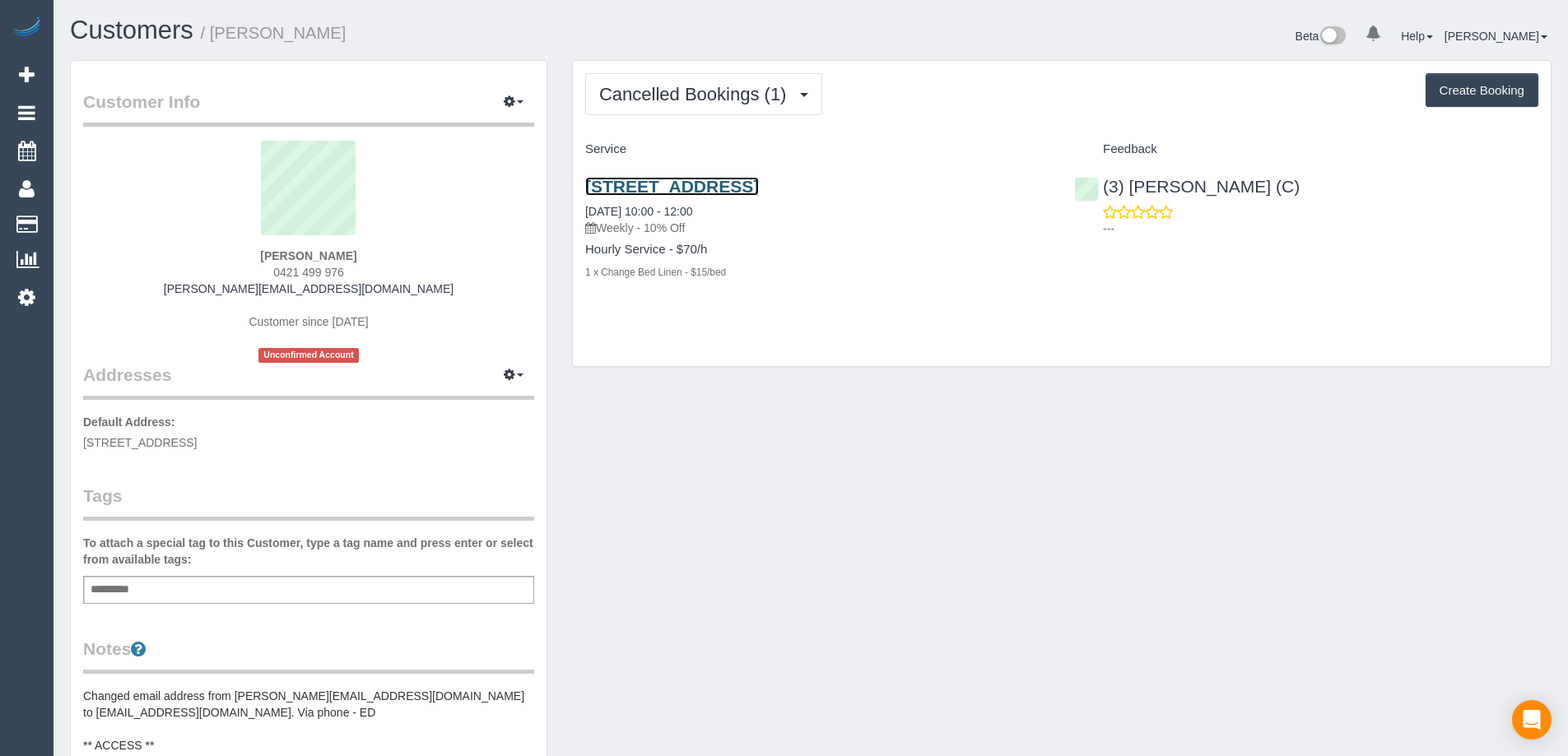
click at [726, 193] on link "[STREET_ADDRESS]" at bounding box center [672, 186] width 174 height 19
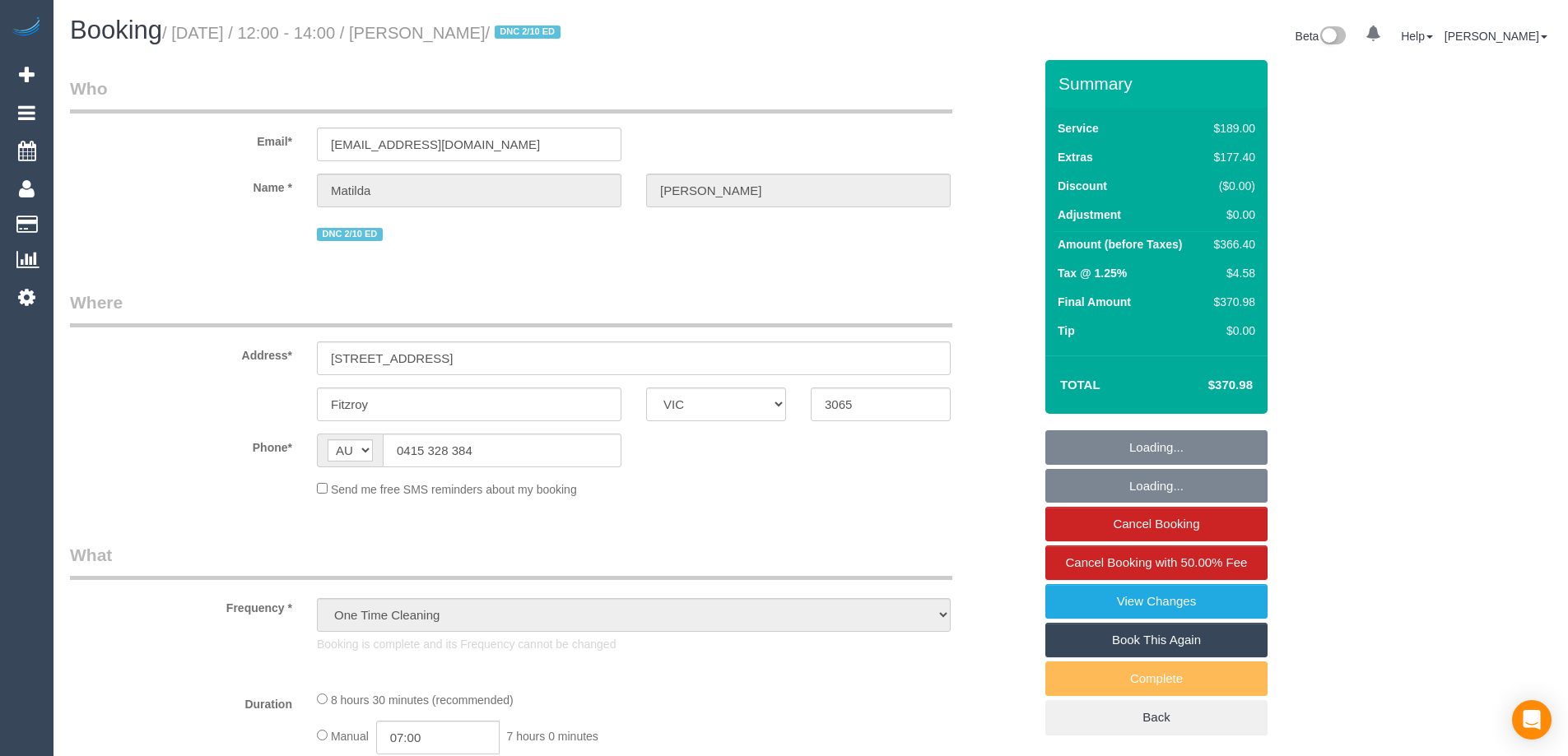
select select "VIC"
select select "string:stripe-pm_1S4zzc2GScqysDRVoPiMXZ99"
select select "number:29"
select select "number:14"
select select "number:19"
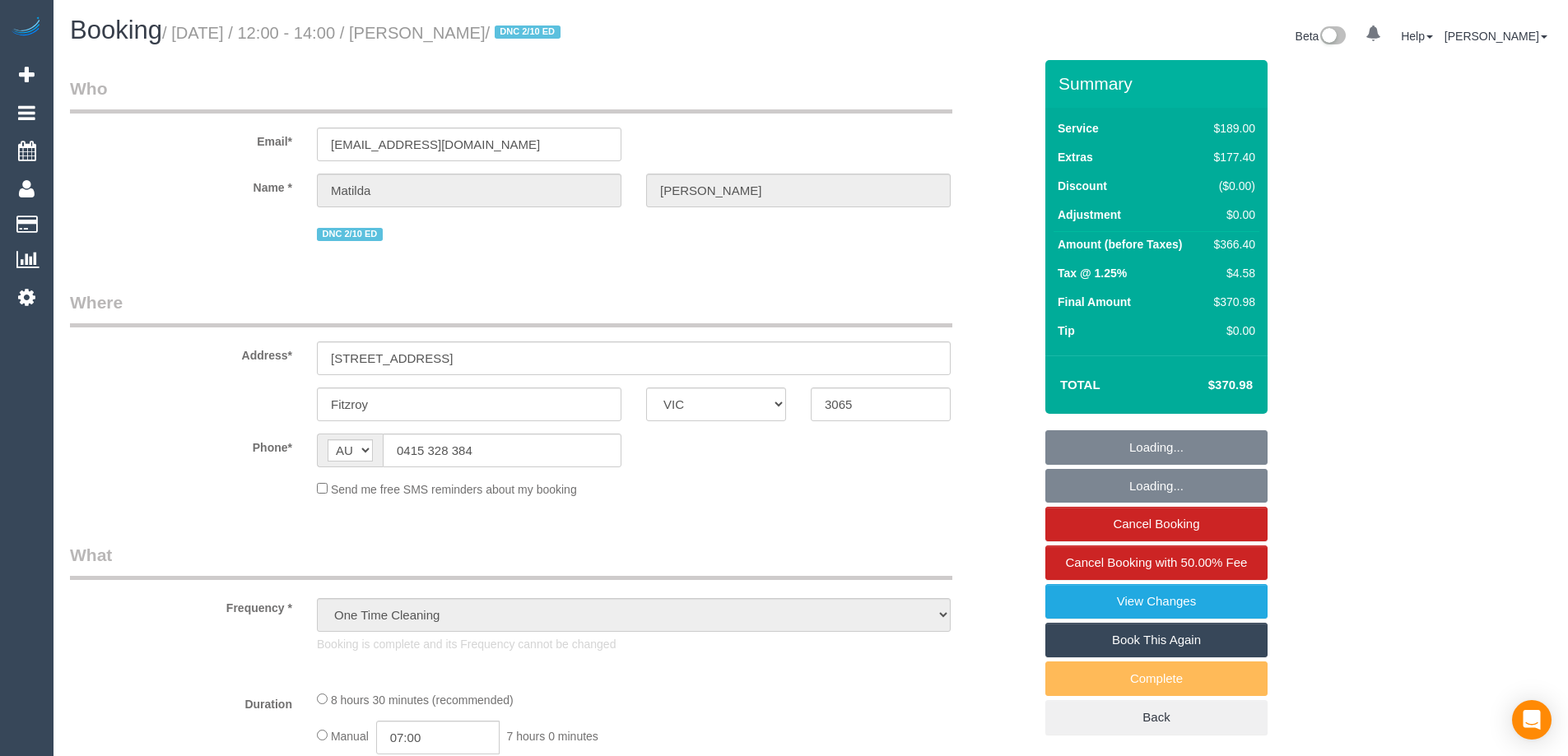
select select "number:24"
select select "number:26"
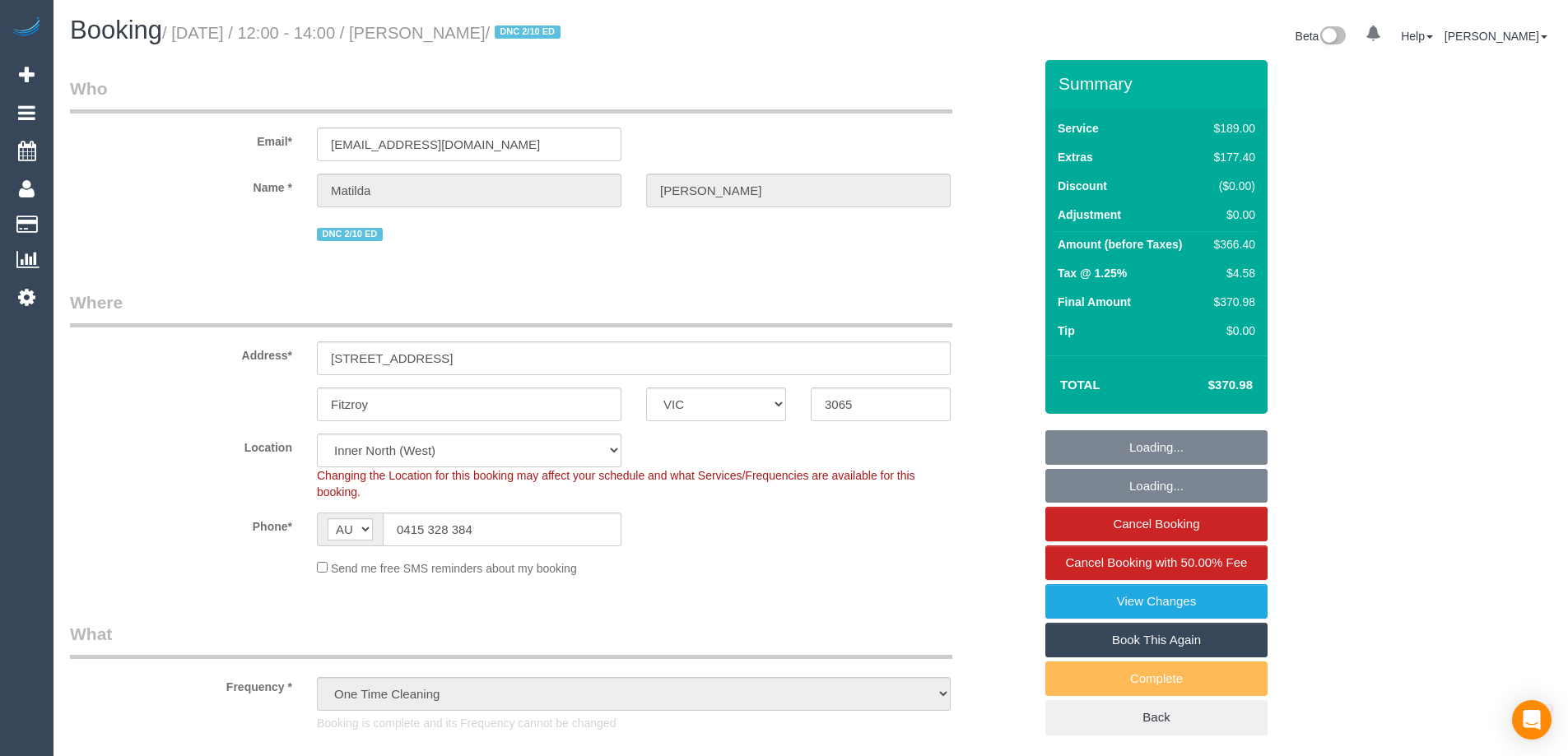
select select "object:819"
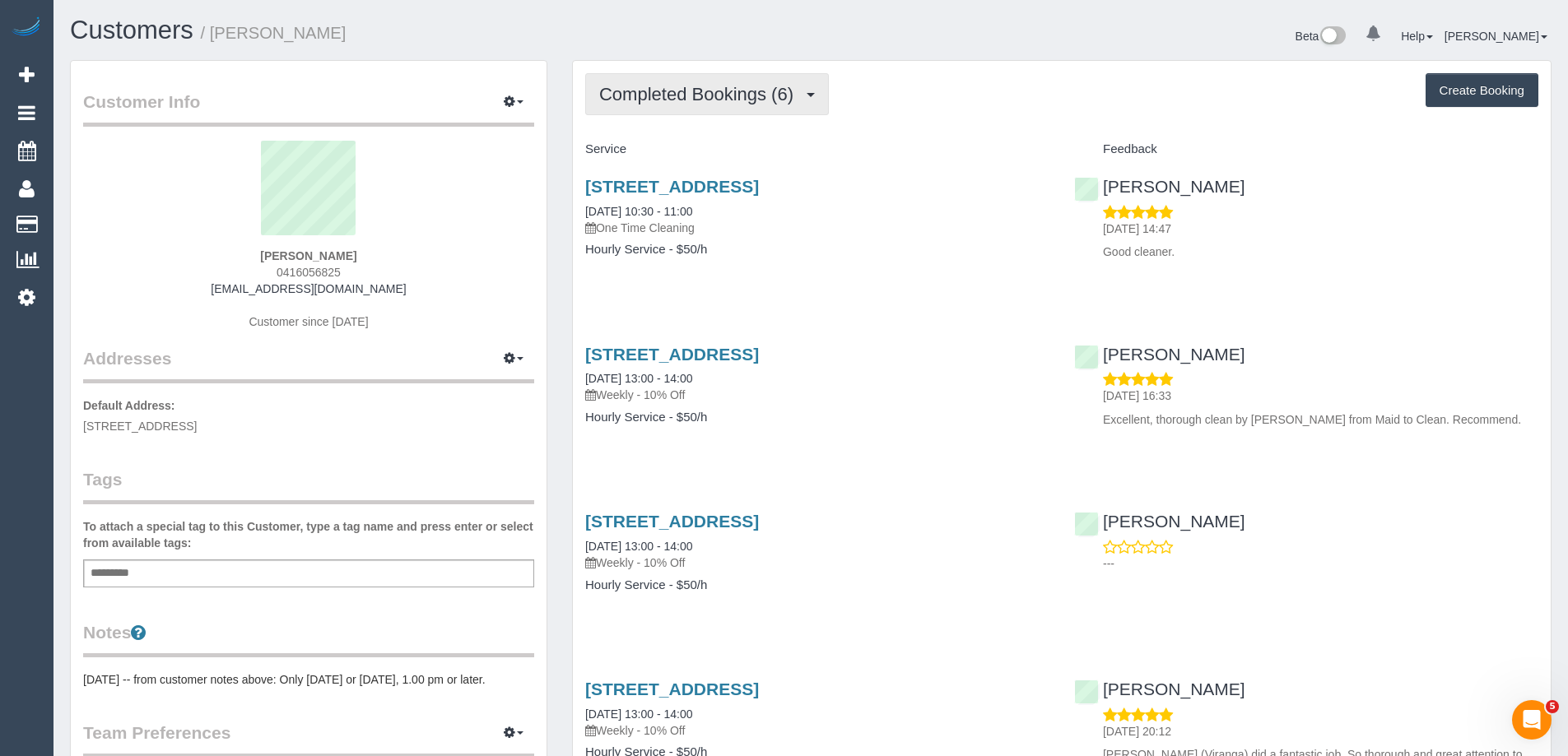
click at [726, 104] on button "Completed Bookings (6)" at bounding box center [707, 94] width 243 height 42
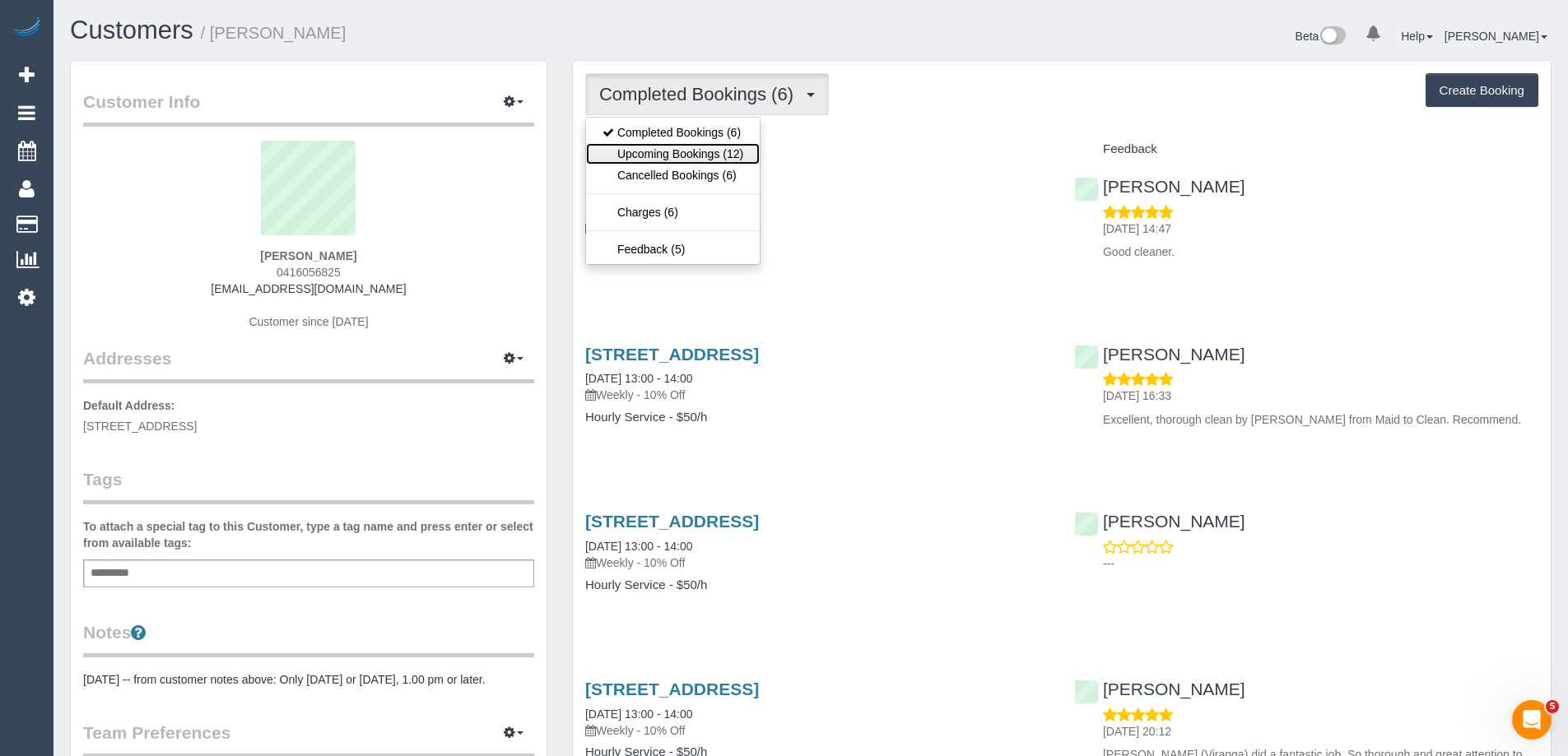
click at [702, 147] on link "Upcoming Bookings (12)" at bounding box center [673, 154] width 174 height 22
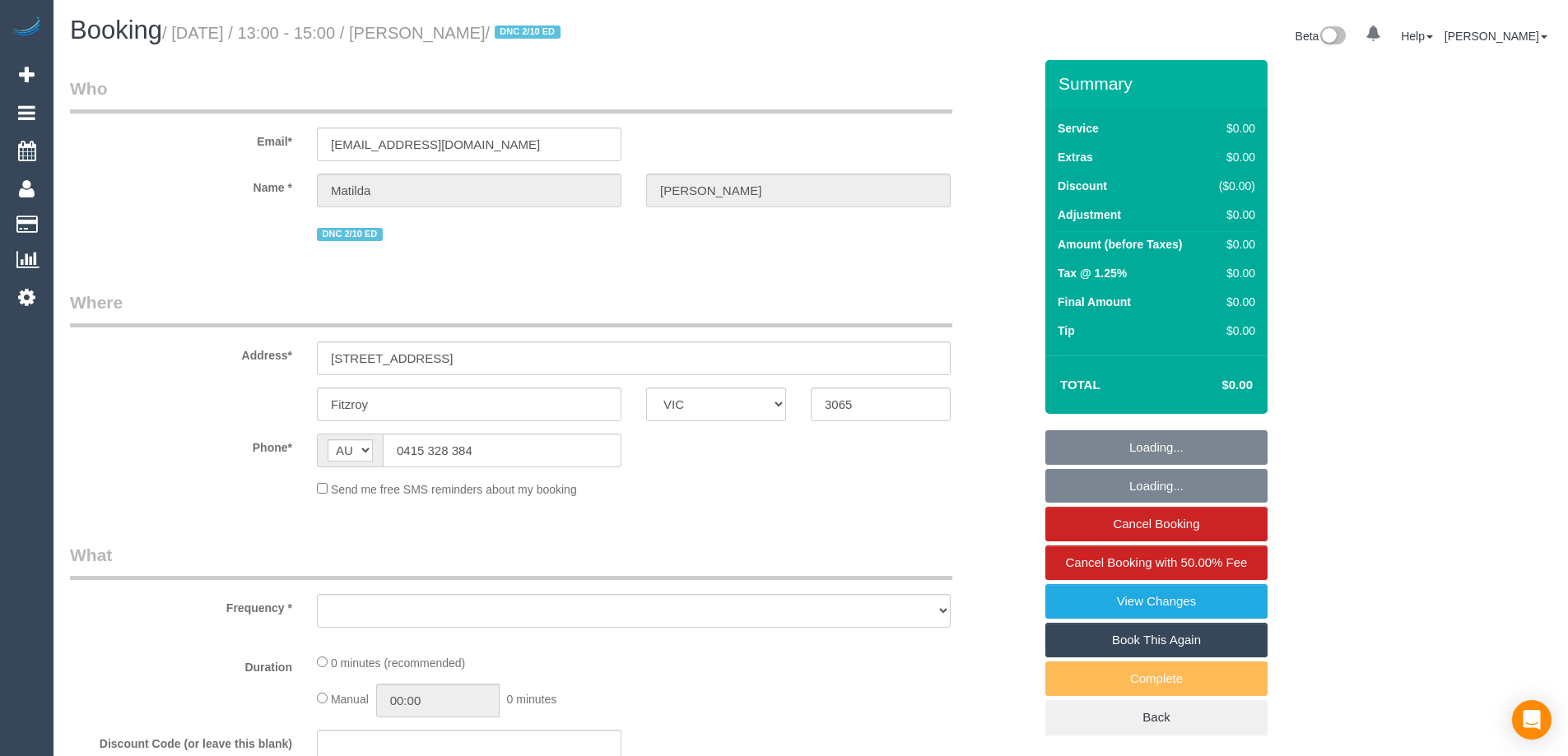
select select "VIC"
select select "object:556"
select select "string:stripe-pm_1S4zzc2GScqysDRVoPiMXZ99"
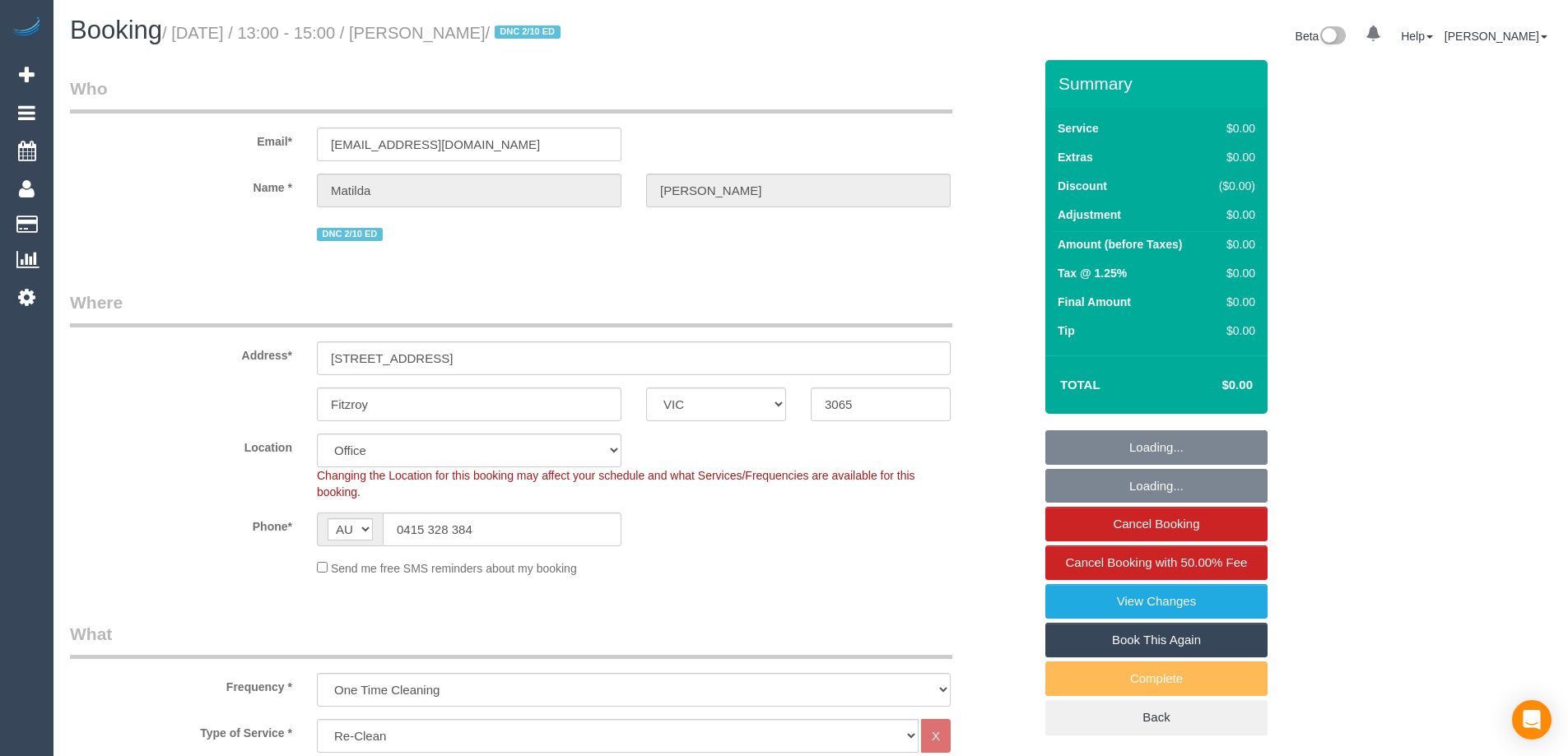
select select "object:766"
select select "number:29"
select select "number:14"
select select "number:19"
select select "number:24"
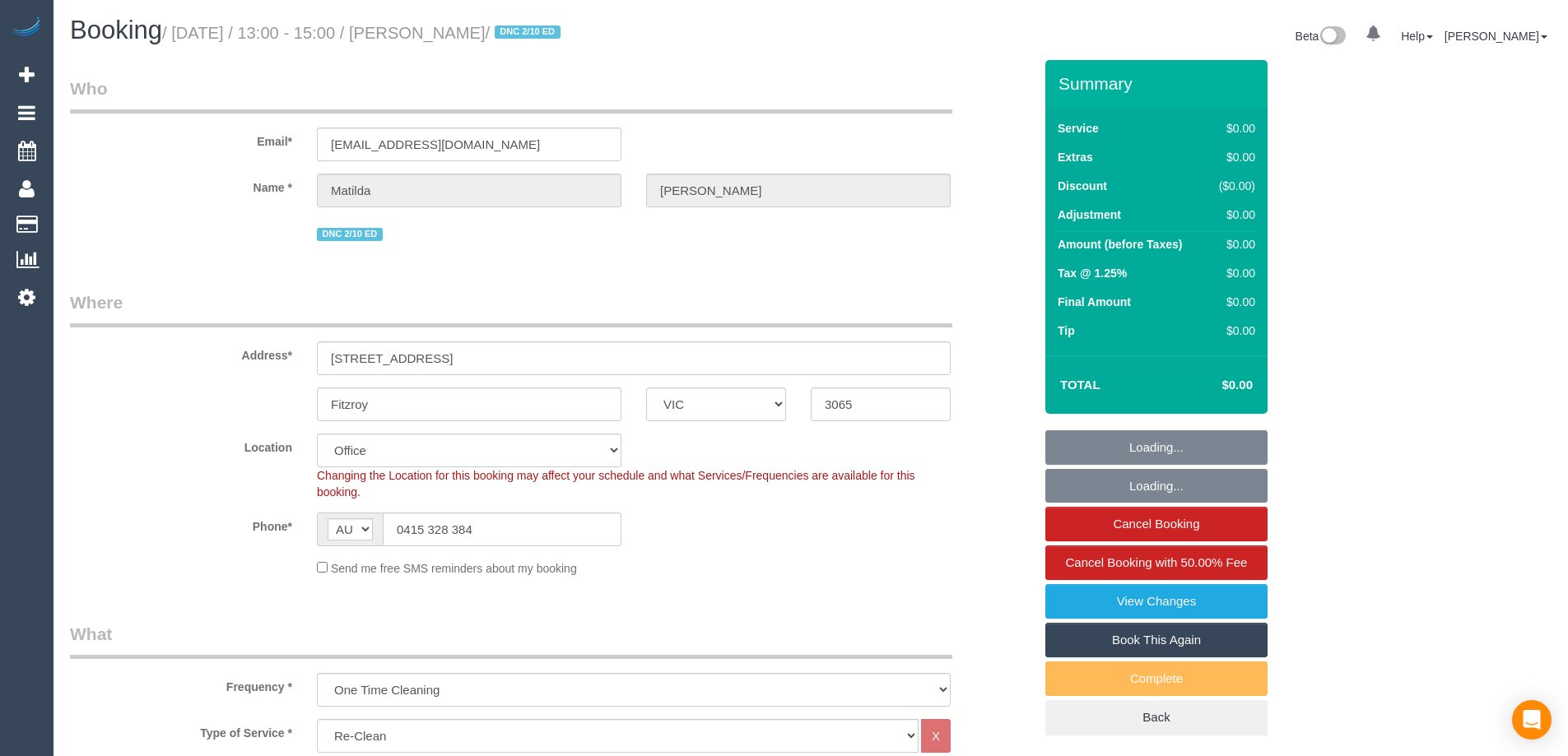
select select "number:26"
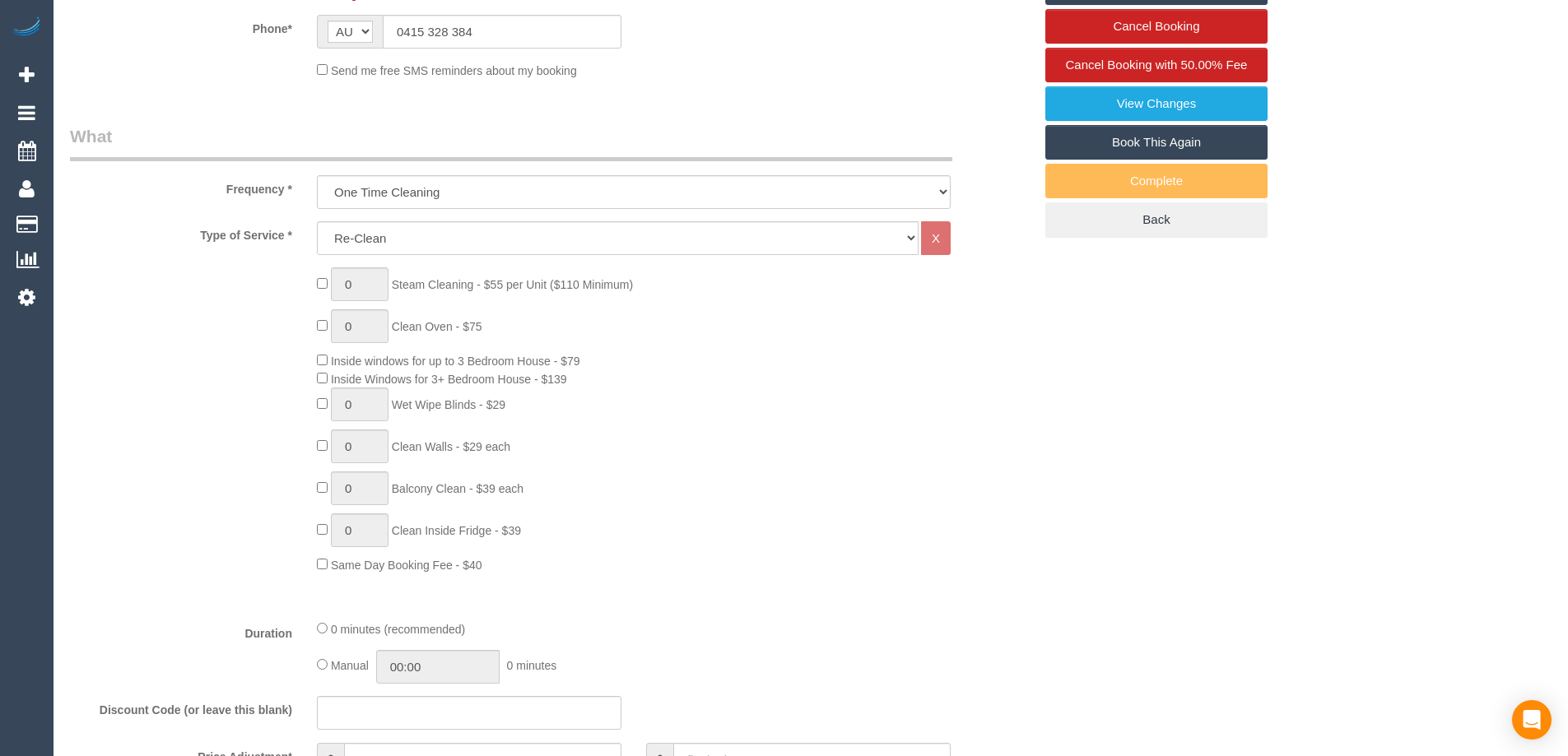
scroll to position [494, 0]
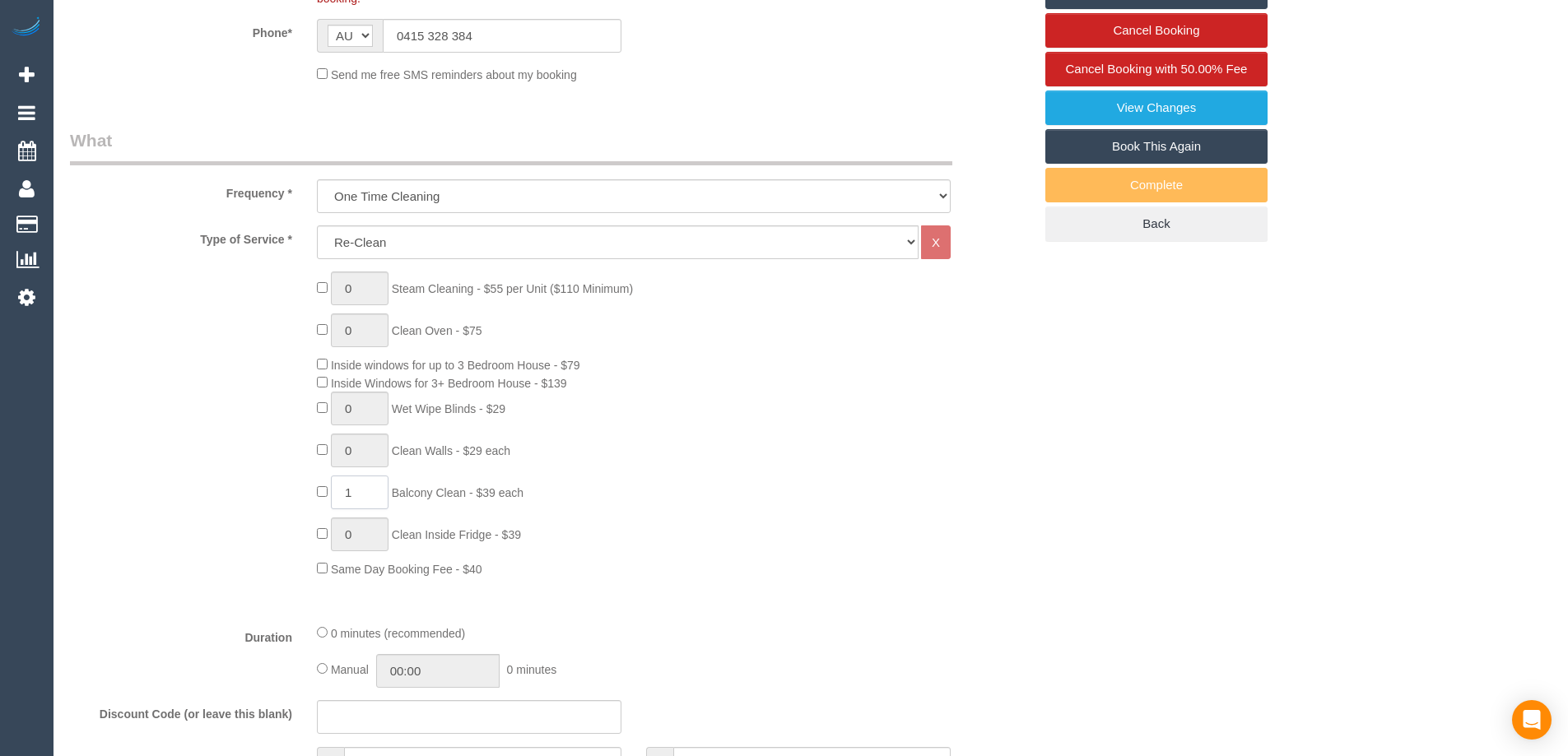
click at [371, 491] on input "1" at bounding box center [360, 492] width 58 height 34
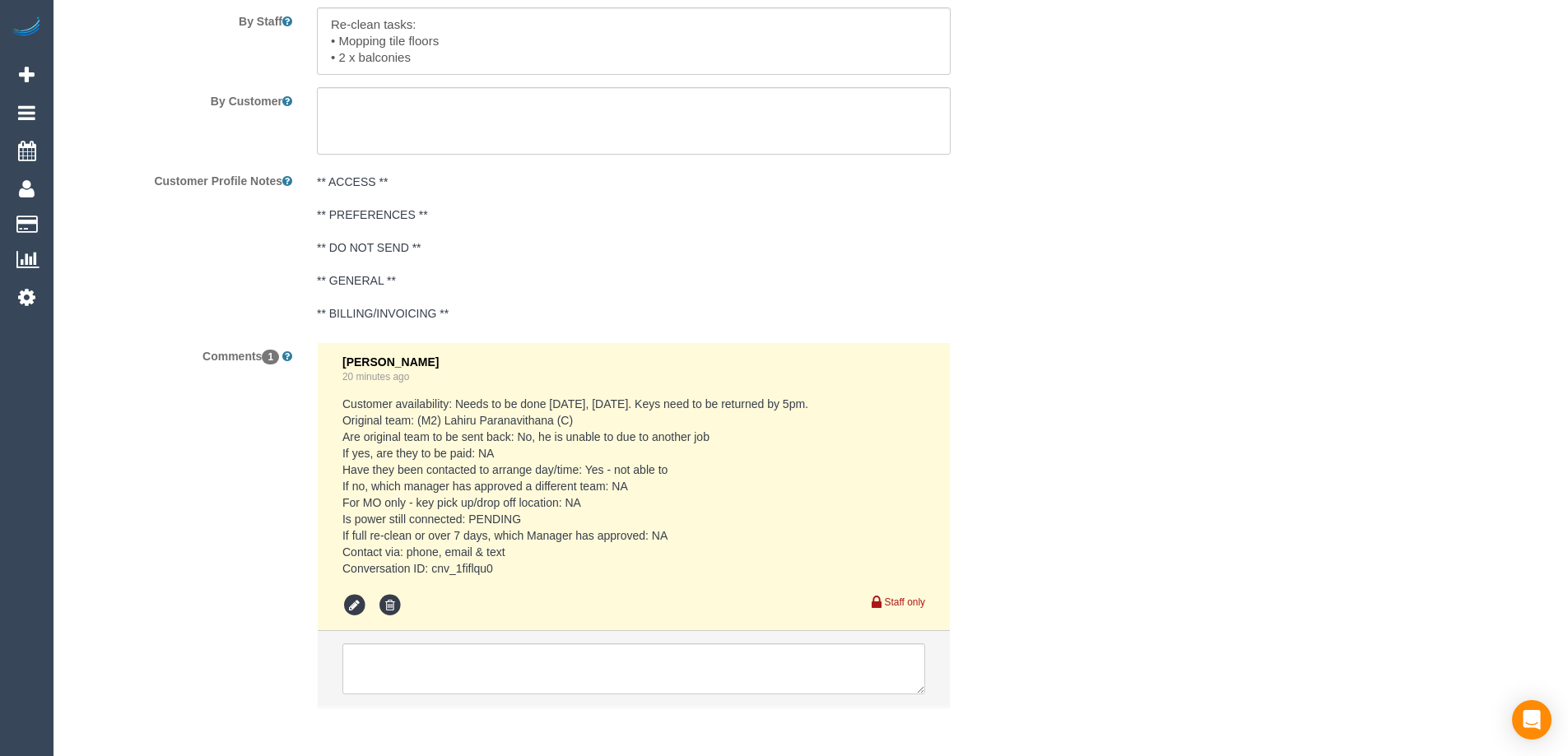
scroll to position [2672, 0]
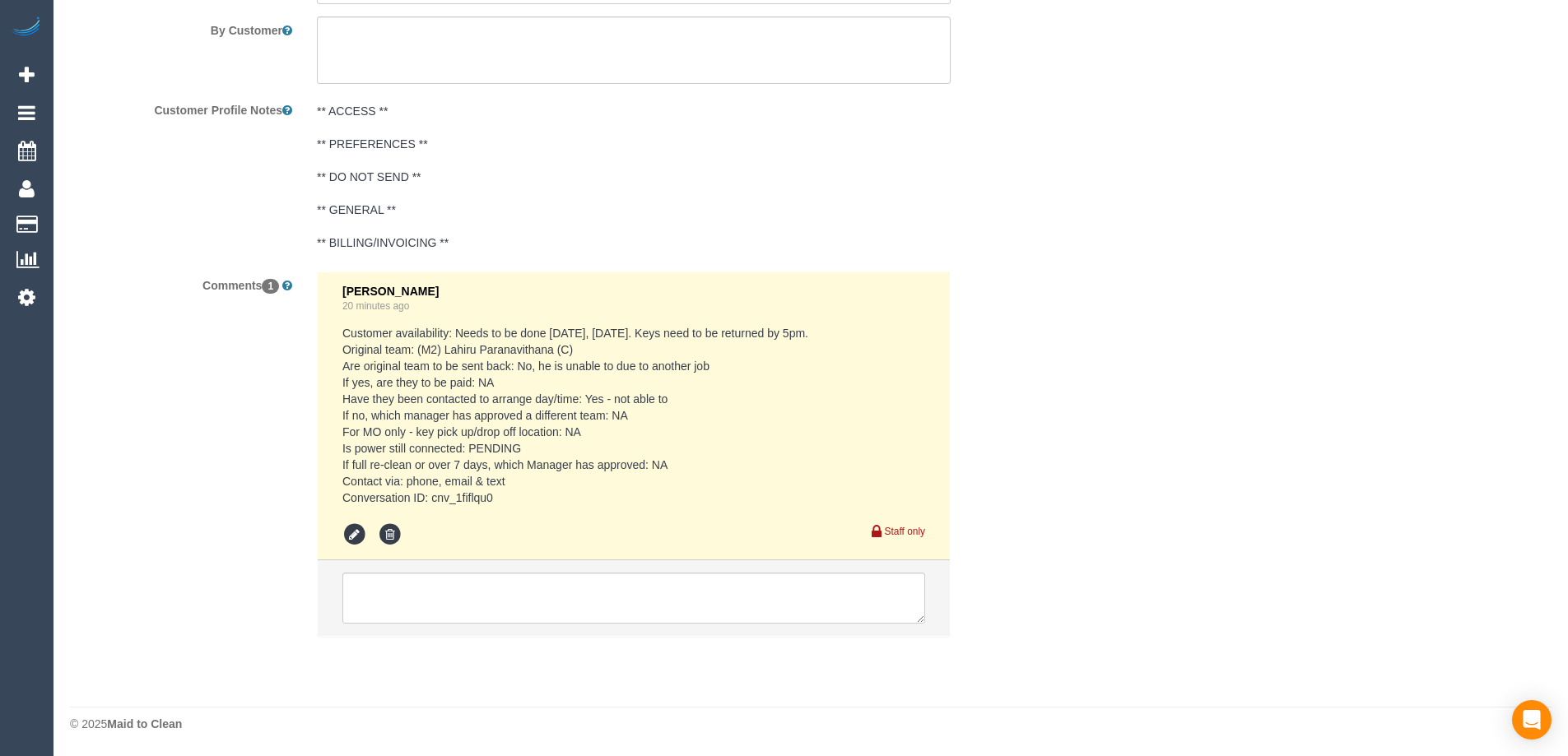
type input "2"
click at [478, 596] on textarea at bounding box center [634, 598] width 583 height 51
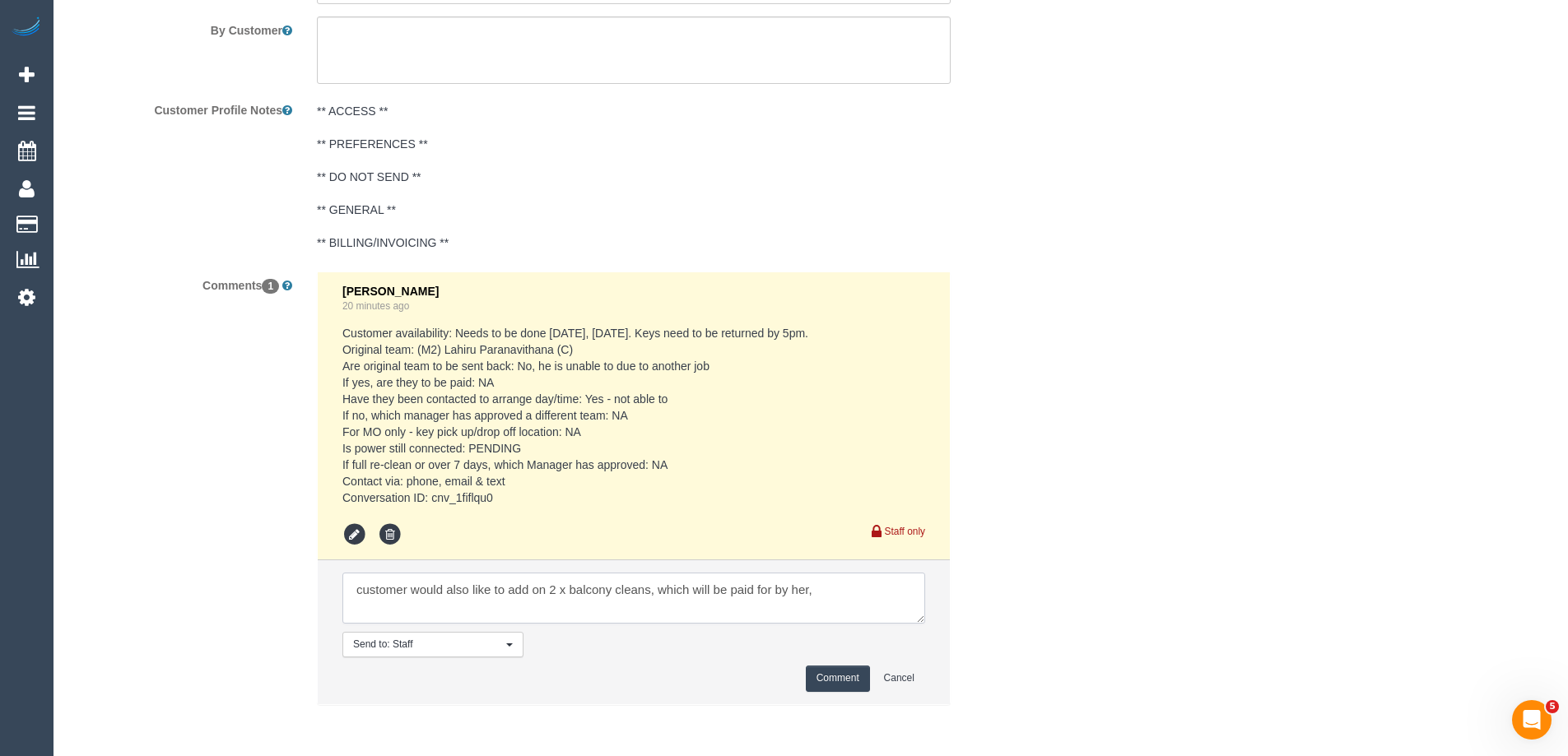
scroll to position [0, 0]
click at [359, 586] on textarea at bounding box center [634, 598] width 583 height 51
type textarea "Customer would also like to add on 2 x balcony cleans, which will be paid for b…"
click at [837, 680] on button "Comment" at bounding box center [838, 678] width 65 height 26
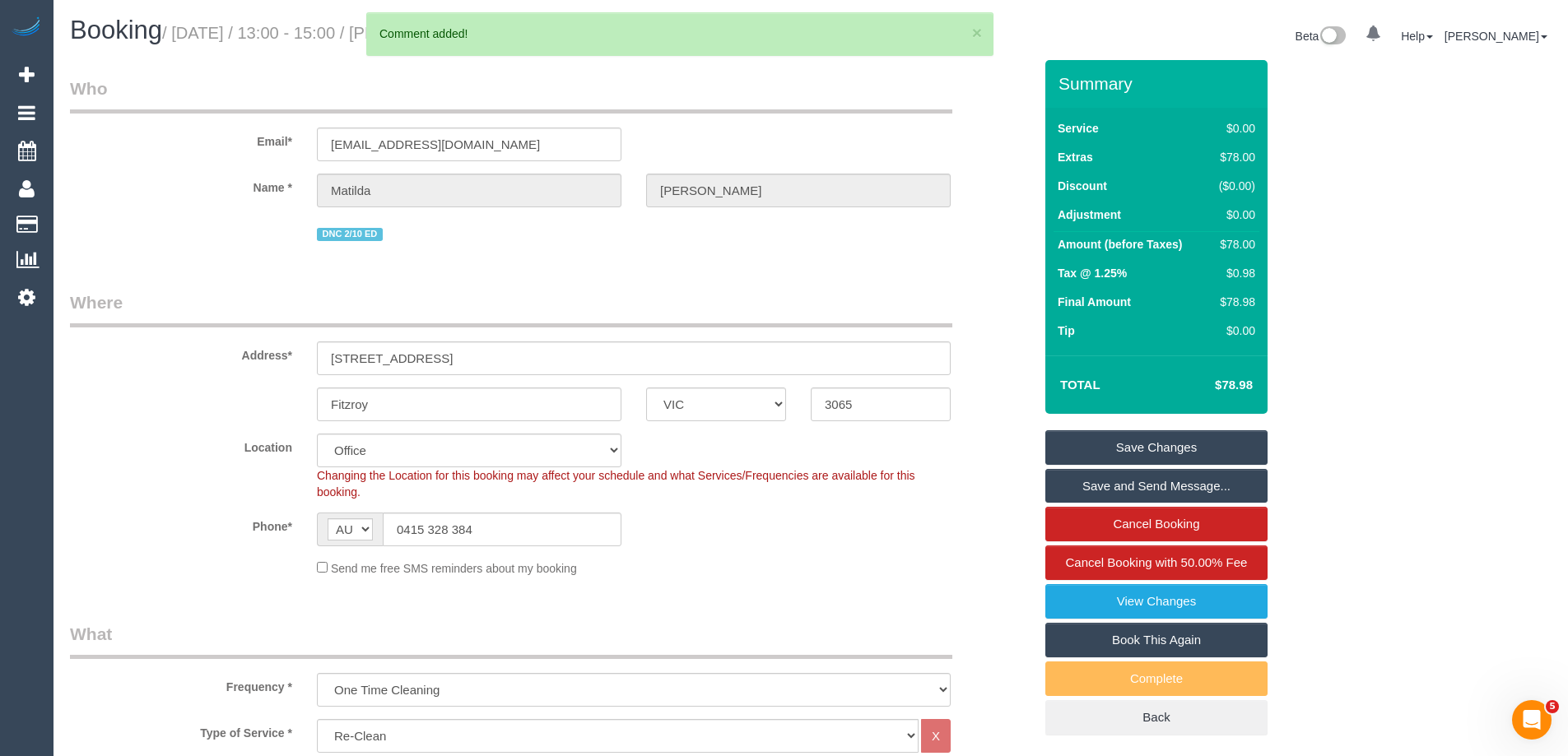
click at [1196, 438] on link "Save Changes" at bounding box center [1156, 447] width 223 height 35
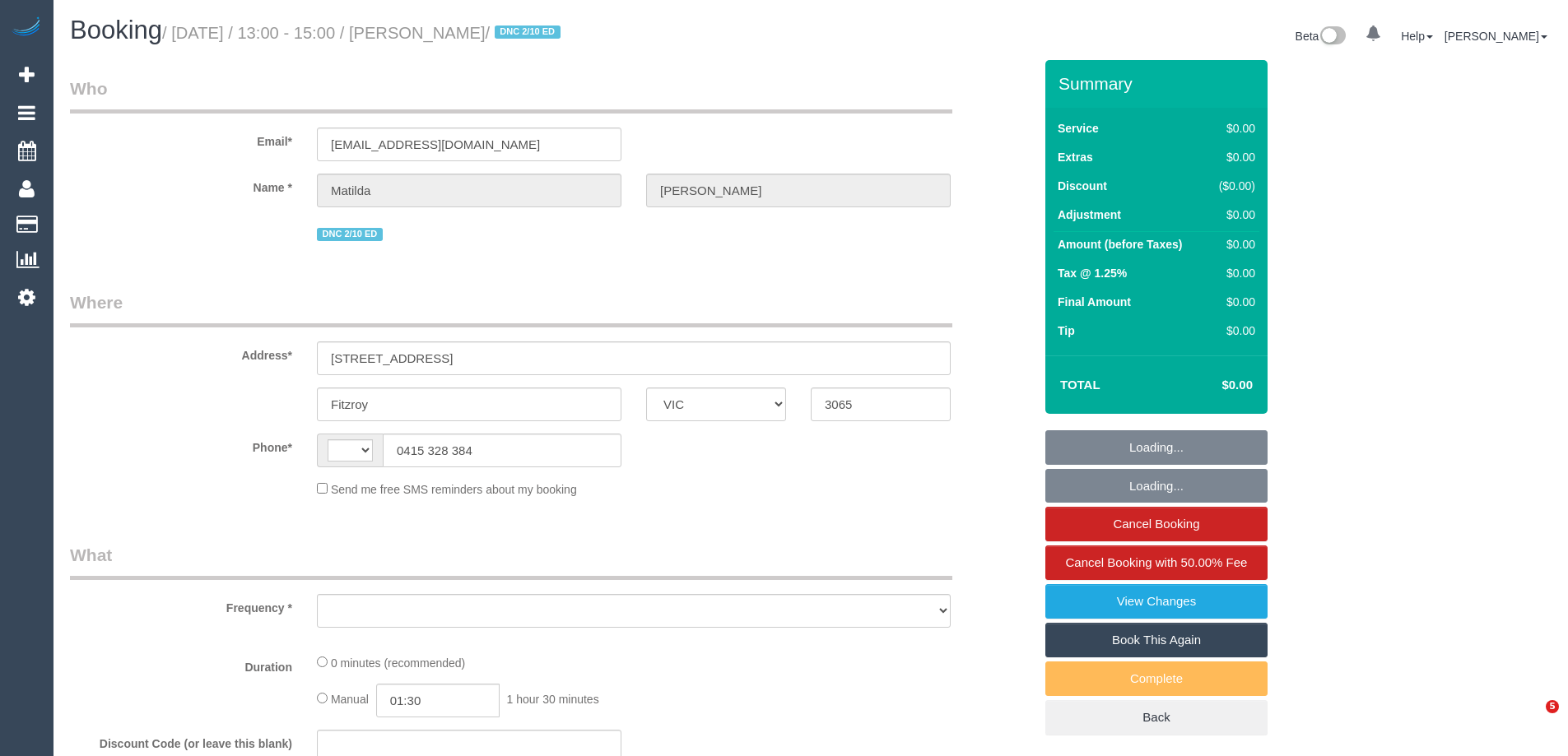
select select "VIC"
select select "object:294"
select select "string:stripe-pm_1S4zzc2GScqysDRVoPiMXZ99"
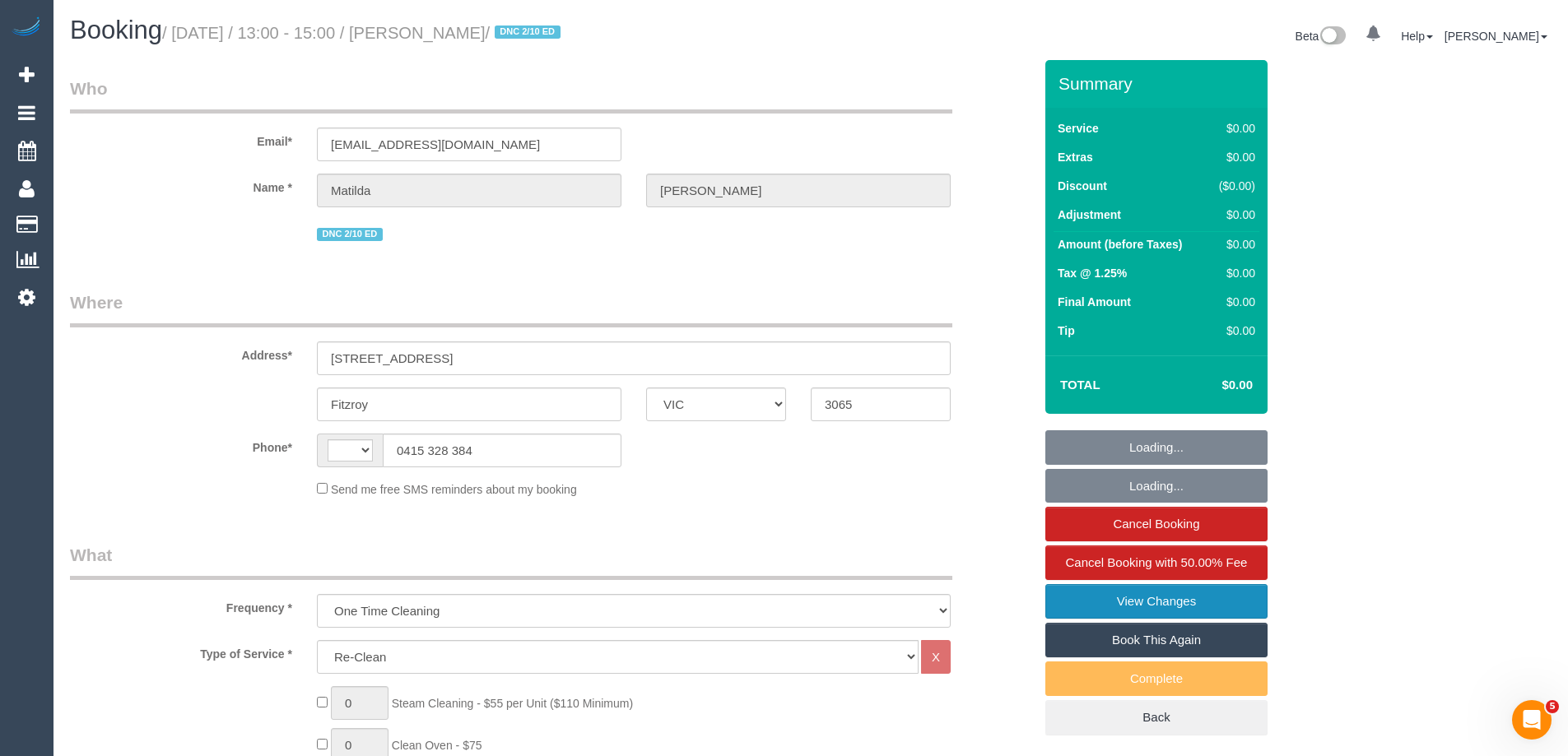
click at [1183, 593] on link "View Changes" at bounding box center [1156, 601] width 223 height 35
select select "string:AU"
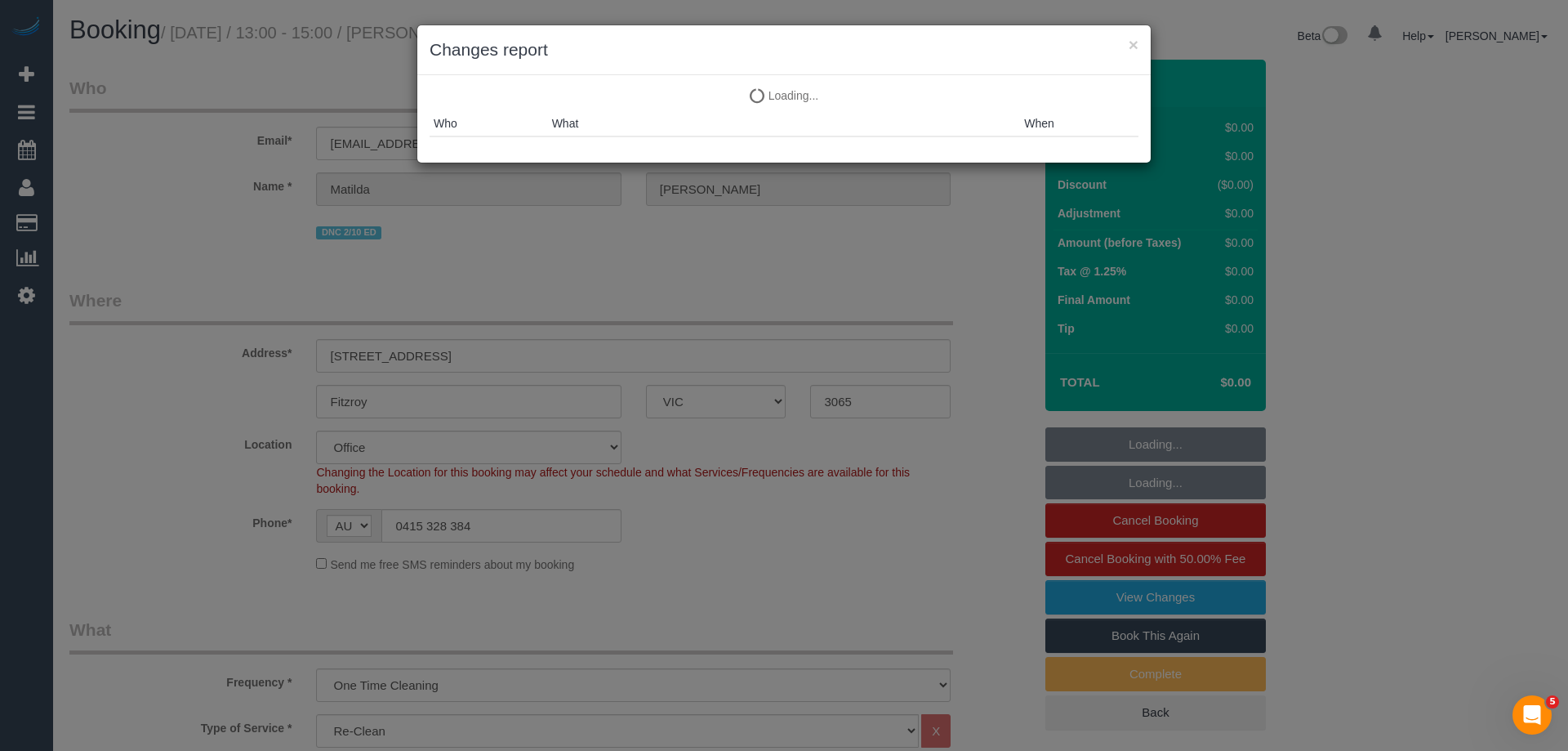
select select "object:675"
select select "number:29"
select select "number:14"
select select "number:19"
select select "number:24"
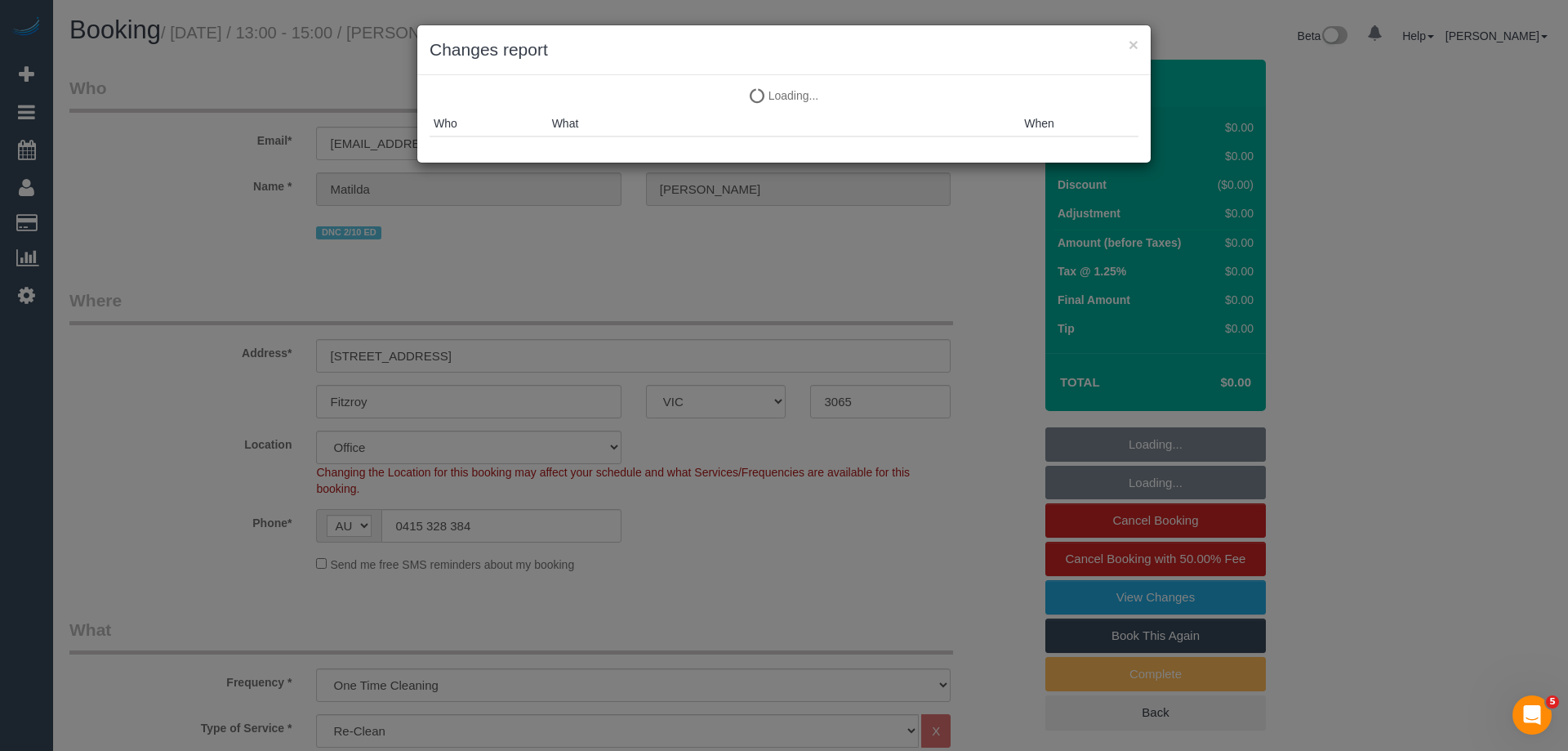
select select "number:26"
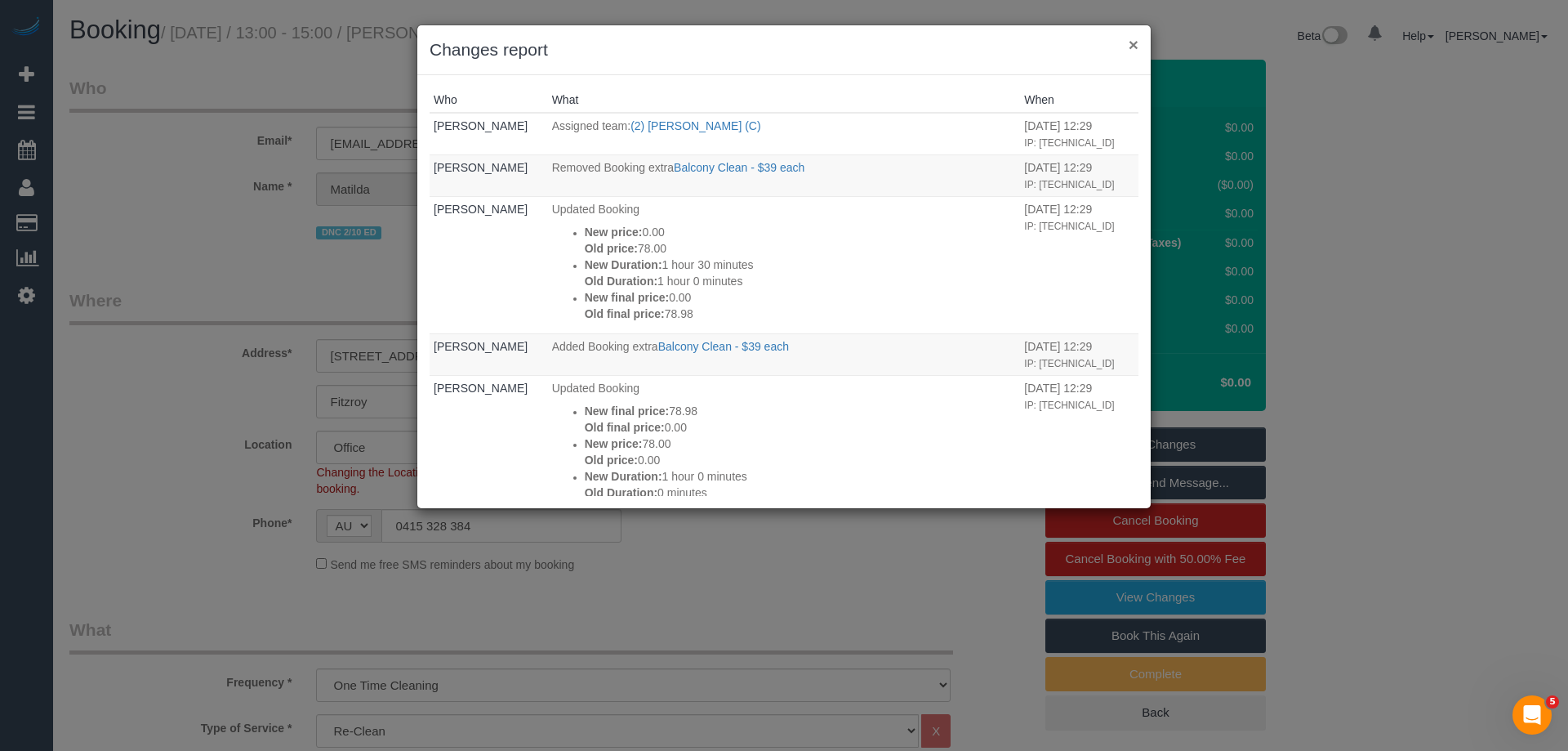
click at [1137, 42] on button "×" at bounding box center [1133, 44] width 10 height 17
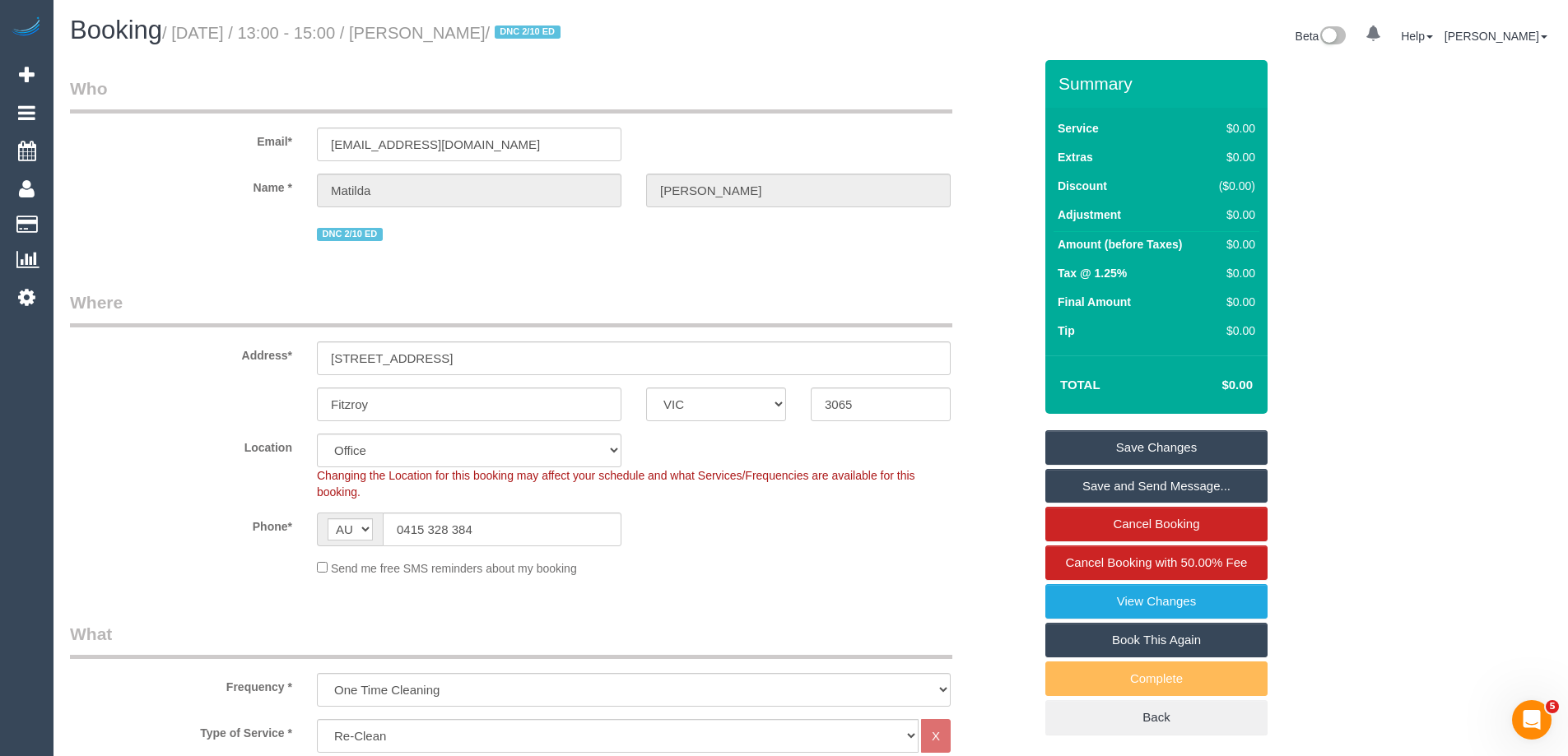
scroll to position [658, 0]
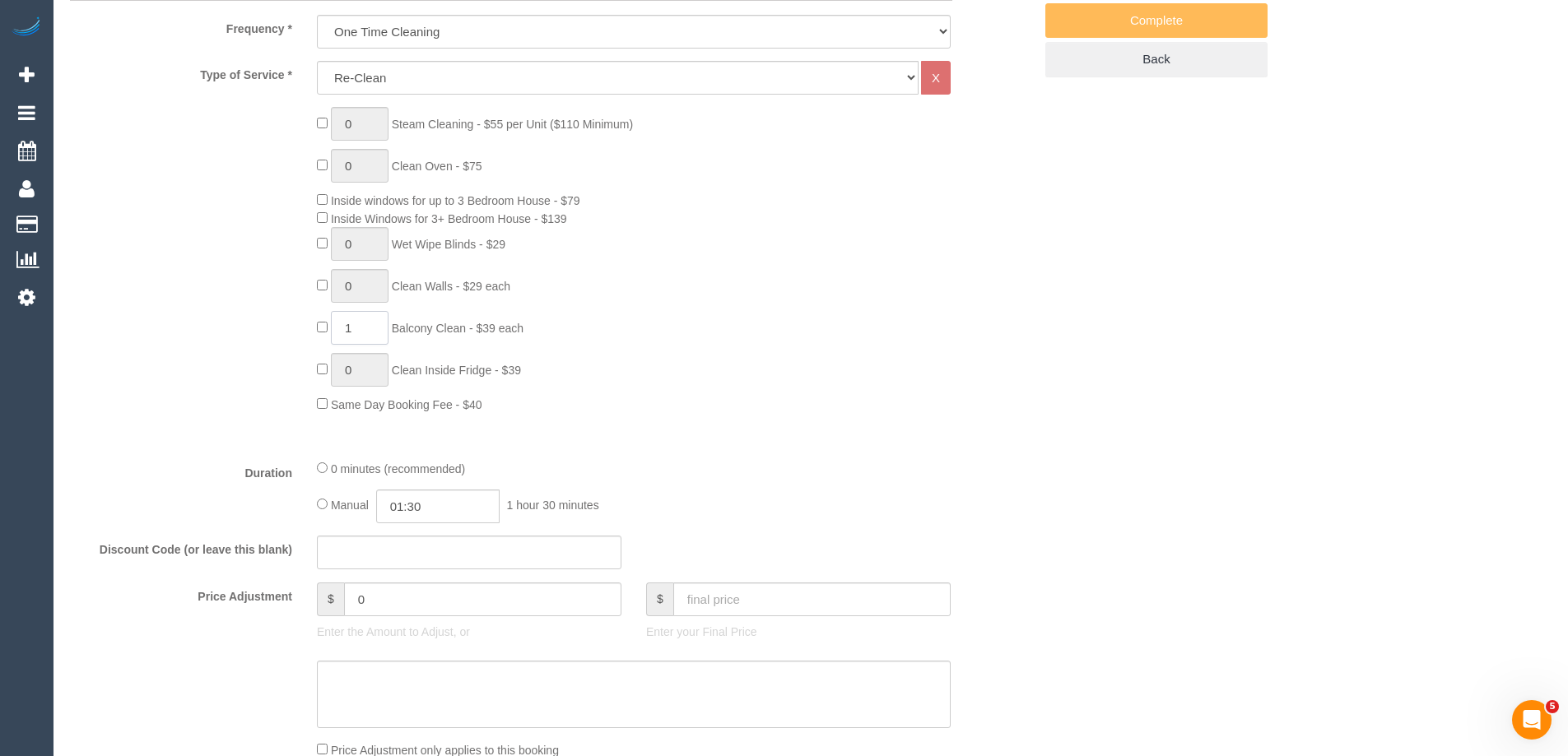
click at [352, 328] on input "1" at bounding box center [360, 328] width 58 height 34
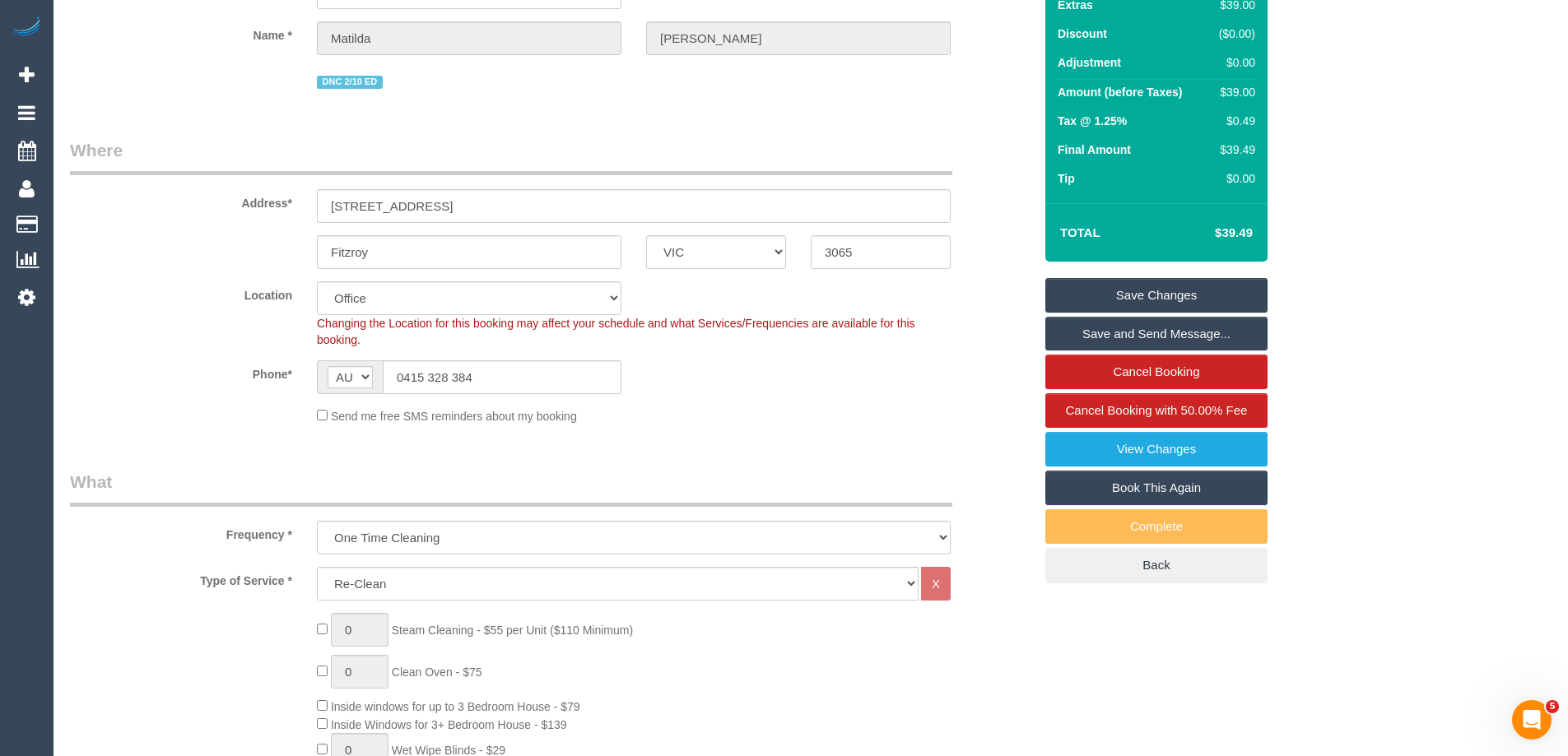
scroll to position [0, 0]
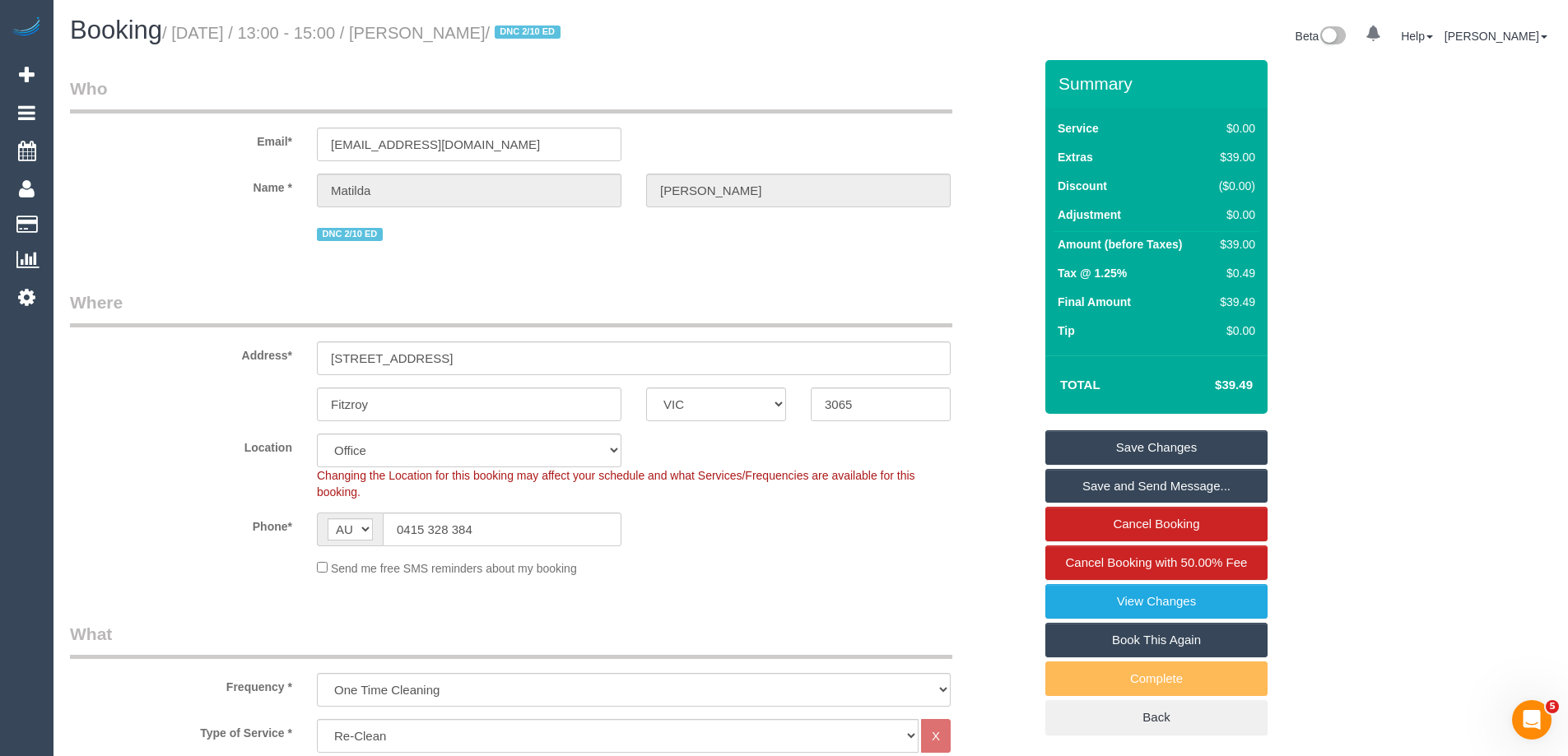
type input "2"
click at [1116, 442] on link "Save Changes" at bounding box center [1156, 447] width 223 height 35
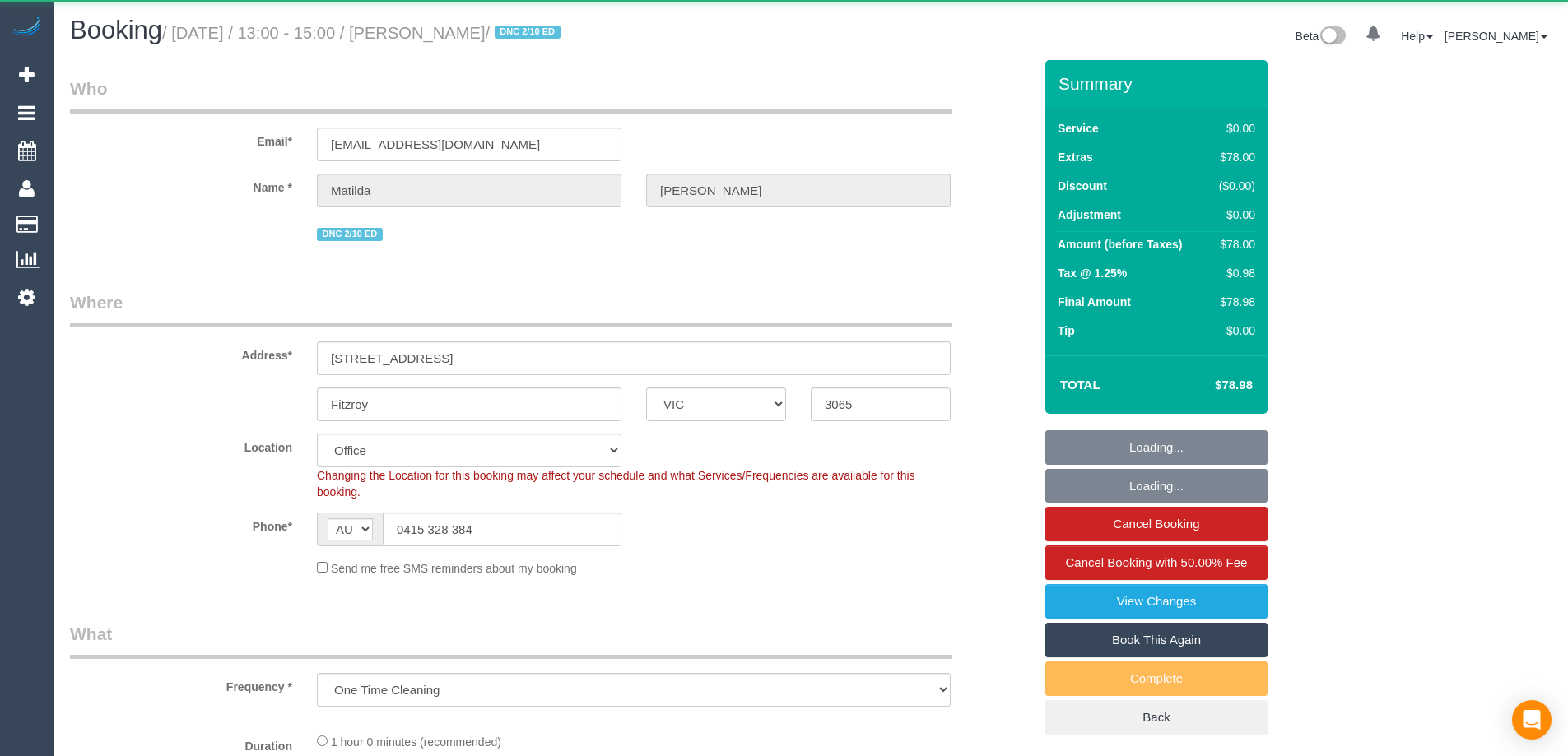
select select "VIC"
select select "object:790"
select select "string:stripe-pm_1S4zzc2GScqysDRVoPiMXZ99"
select select "number:29"
select select "number:14"
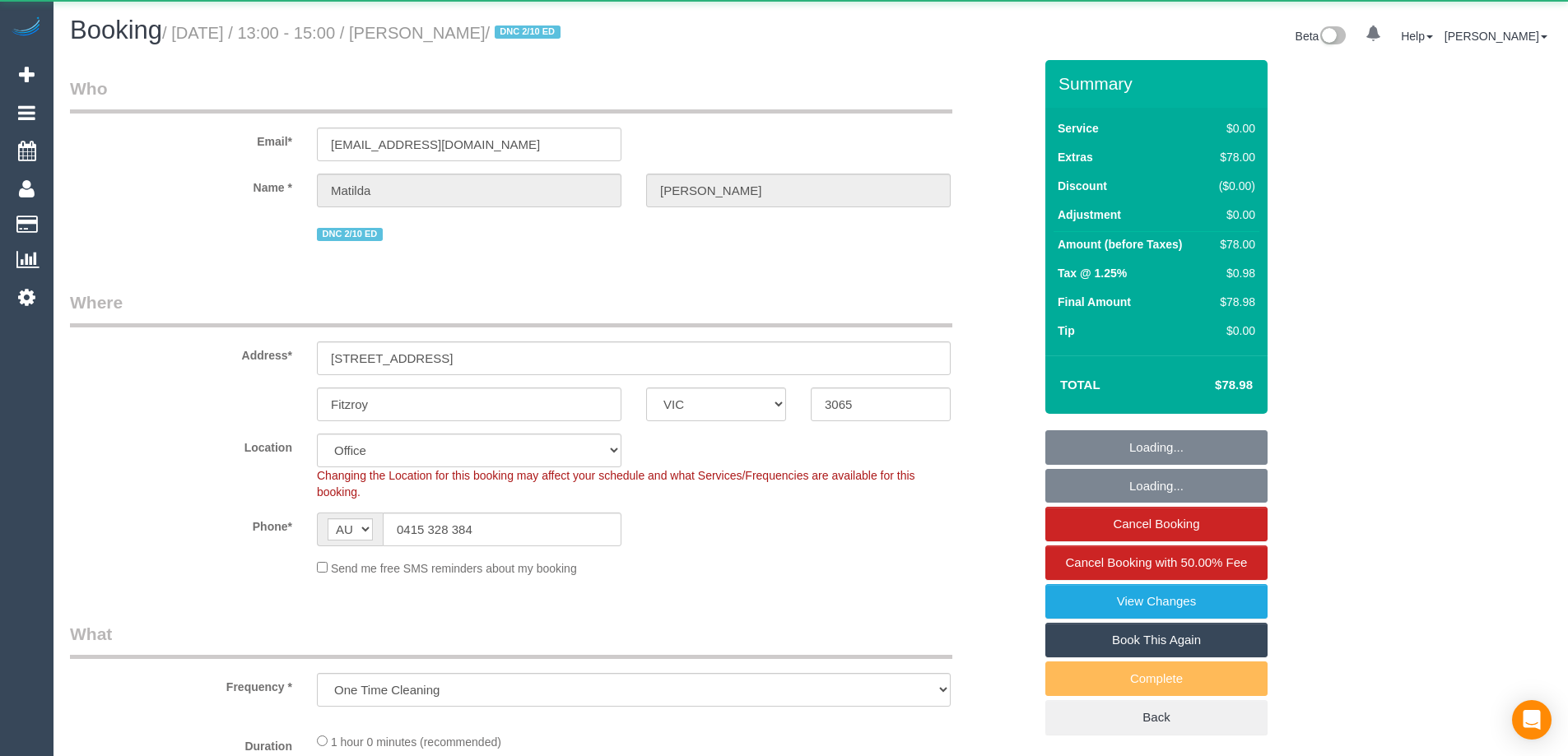
select select "number:19"
select select "number:24"
select select "number:26"
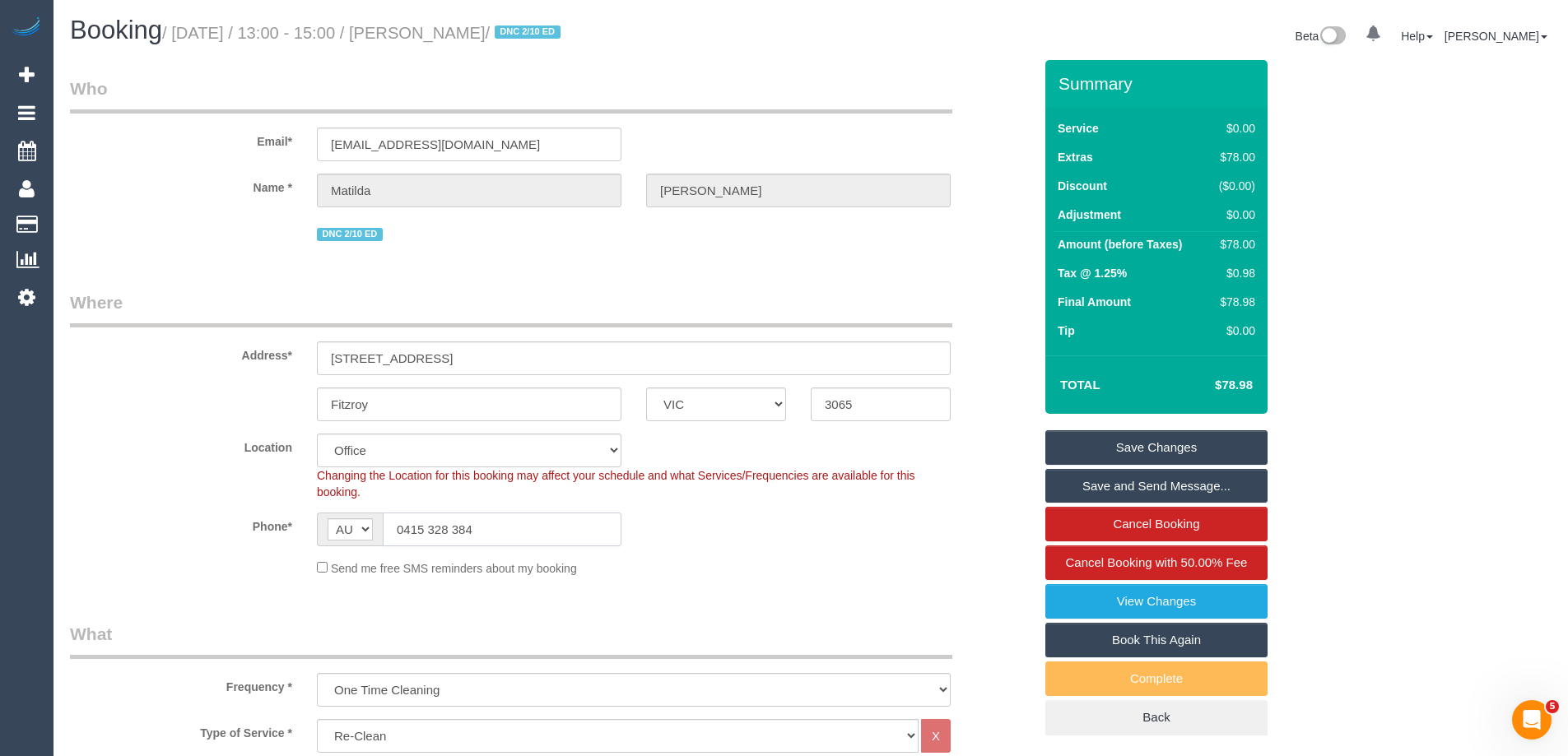
click at [484, 524] on input "0415 328 384" at bounding box center [501, 529] width 238 height 34
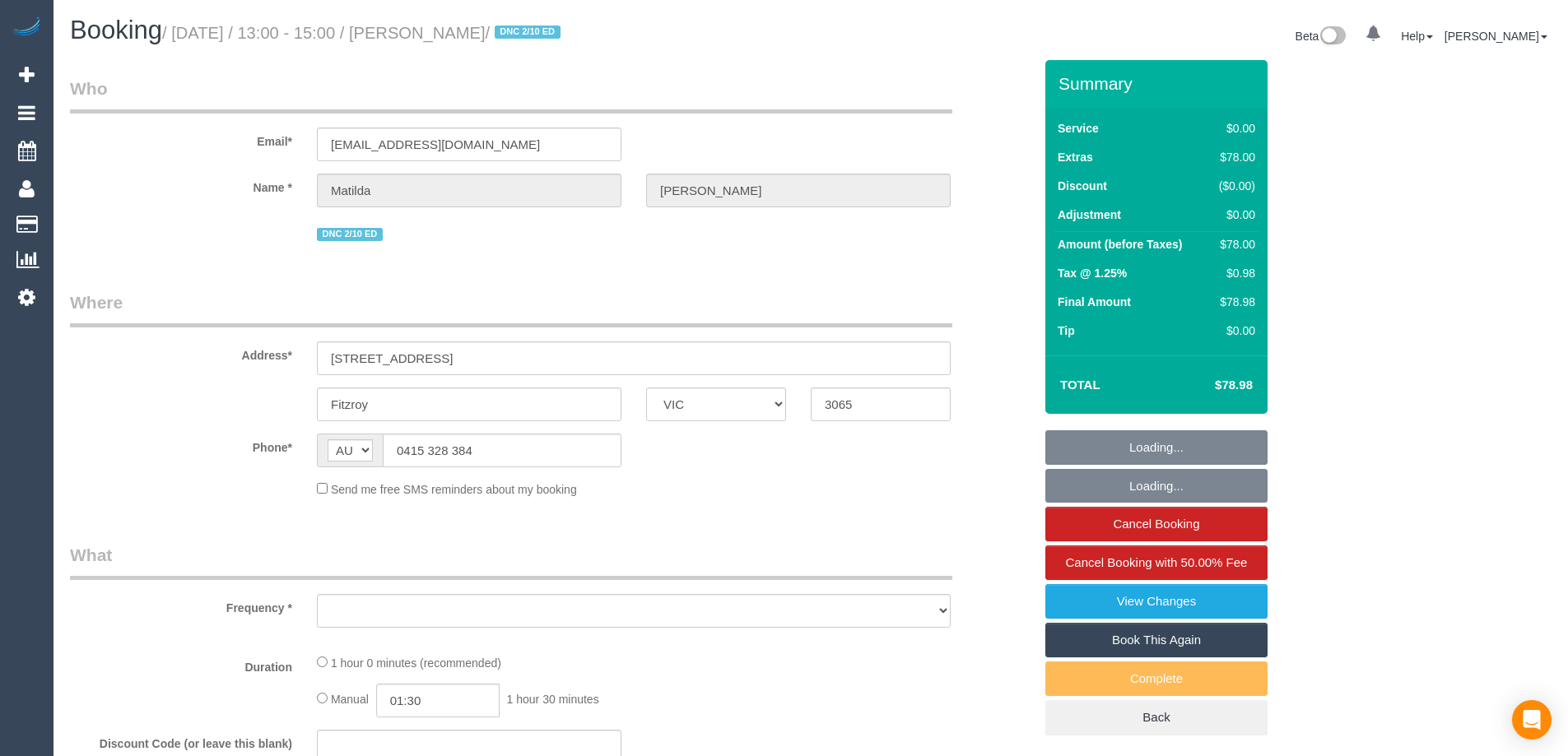
select select "VIC"
select select "string:stripe-pm_1S4zzc2GScqysDRVoPiMXZ99"
select select "object:580"
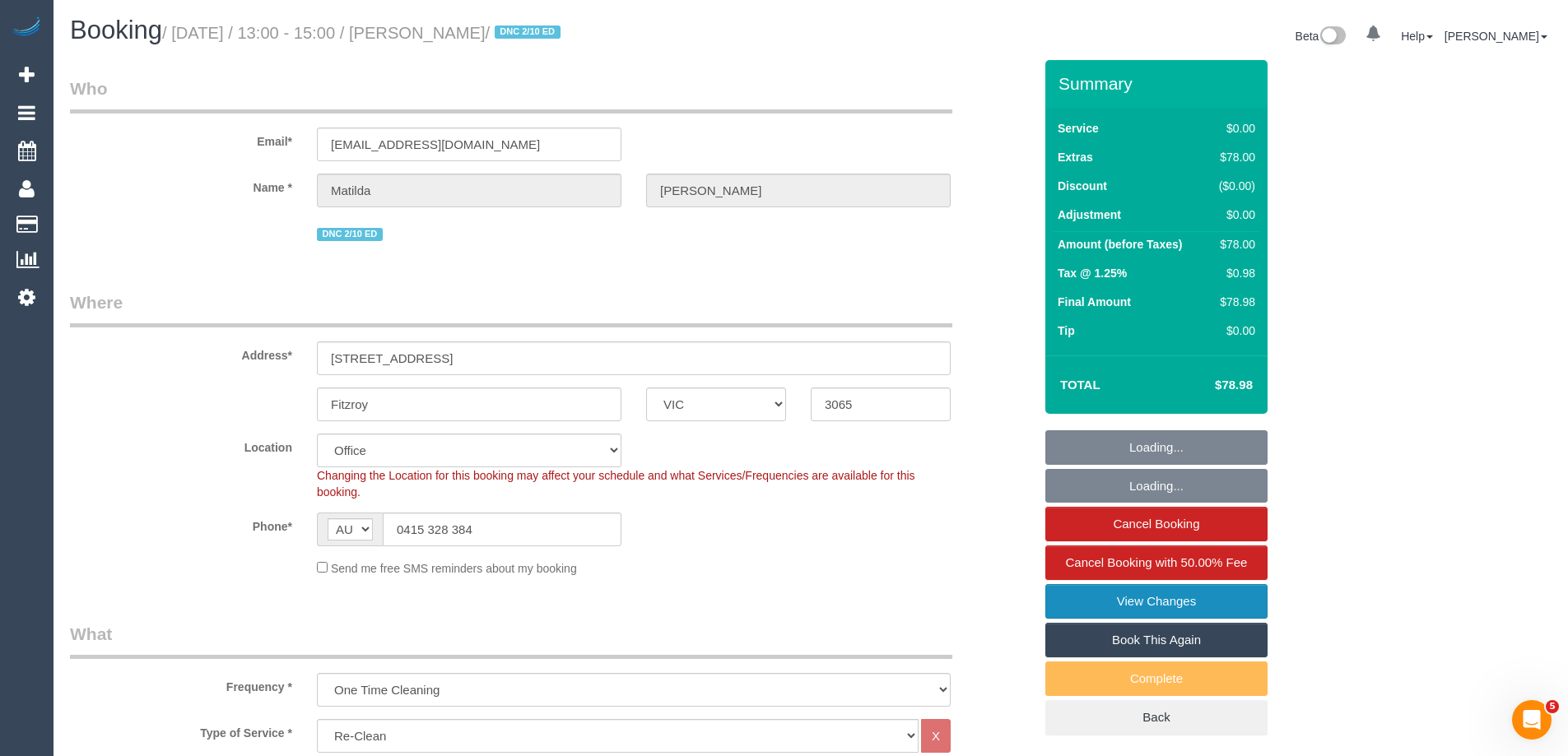
select select "number:29"
select select "number:14"
select select "number:19"
select select "number:24"
select select "number:26"
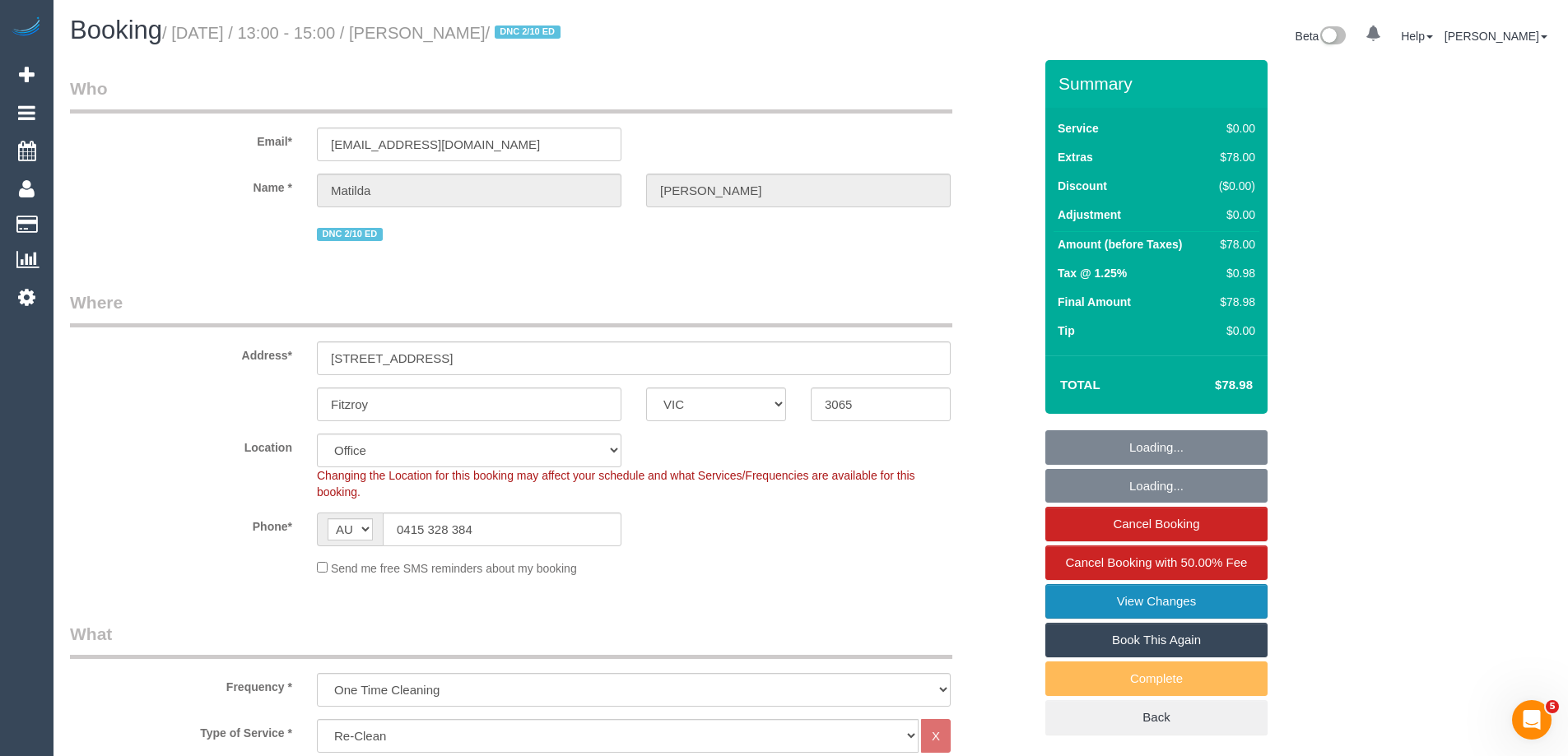
select select "object:2162"
click at [1153, 602] on link "View Changes" at bounding box center [1156, 601] width 223 height 35
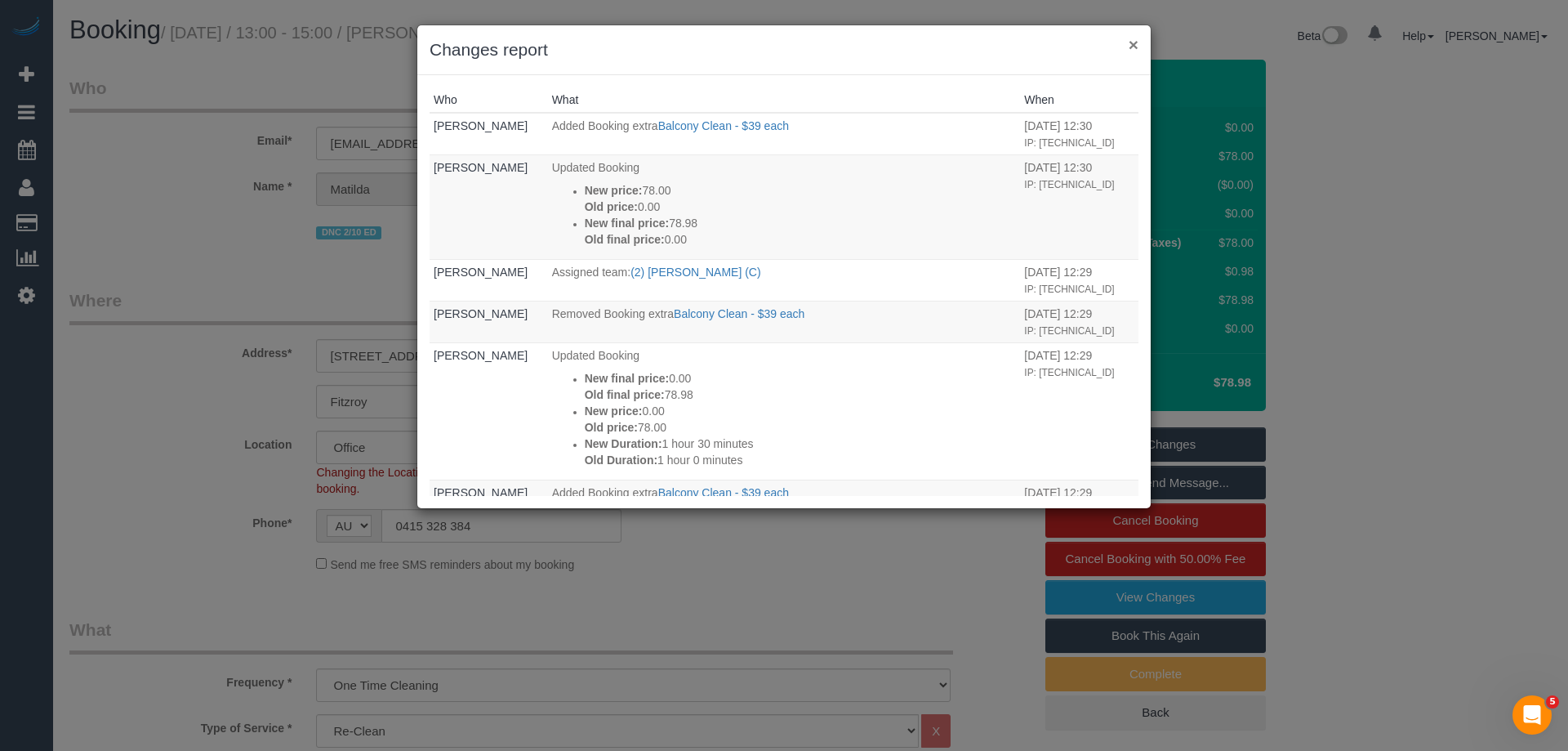
click at [1133, 41] on button "×" at bounding box center [1133, 44] width 10 height 17
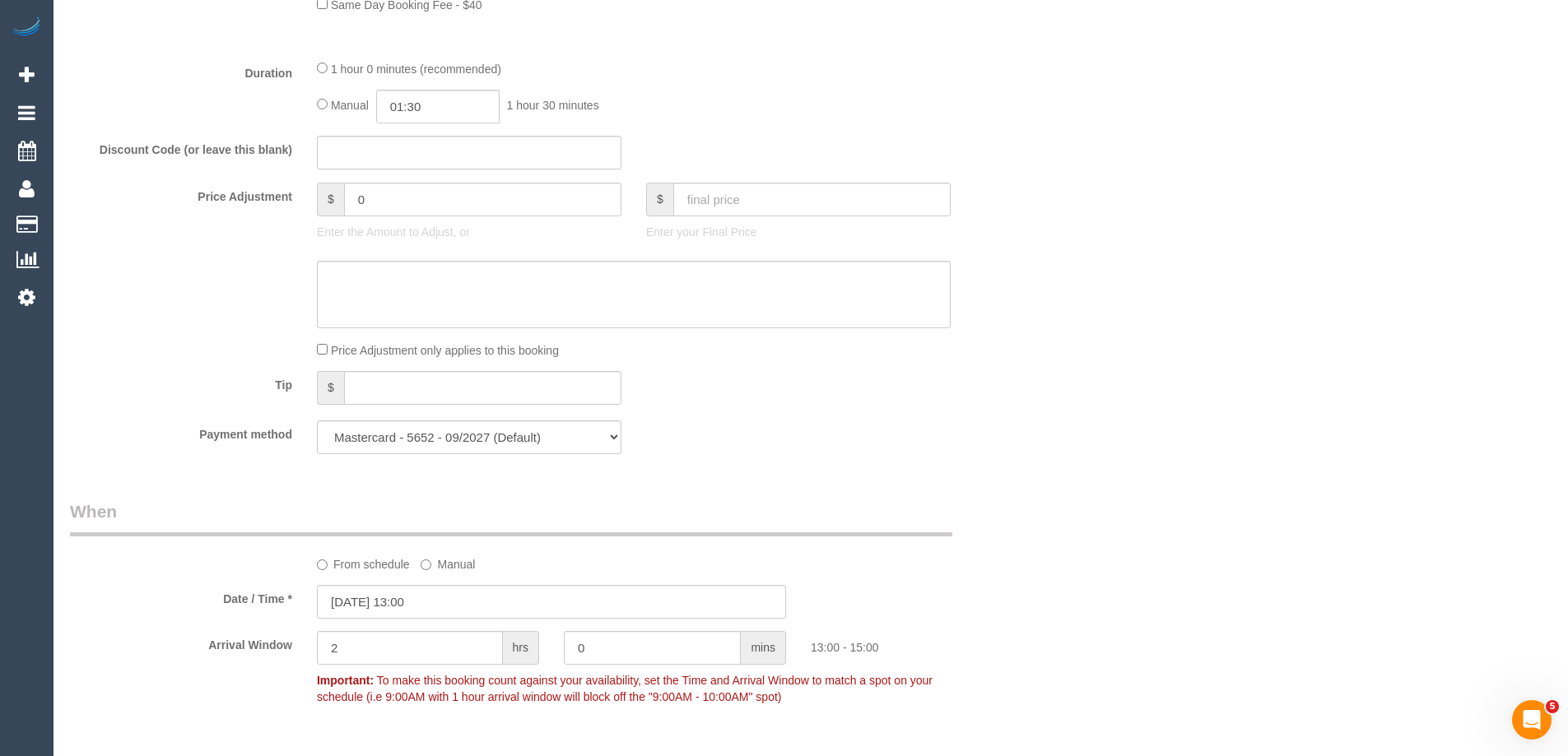
scroll to position [1234, 0]
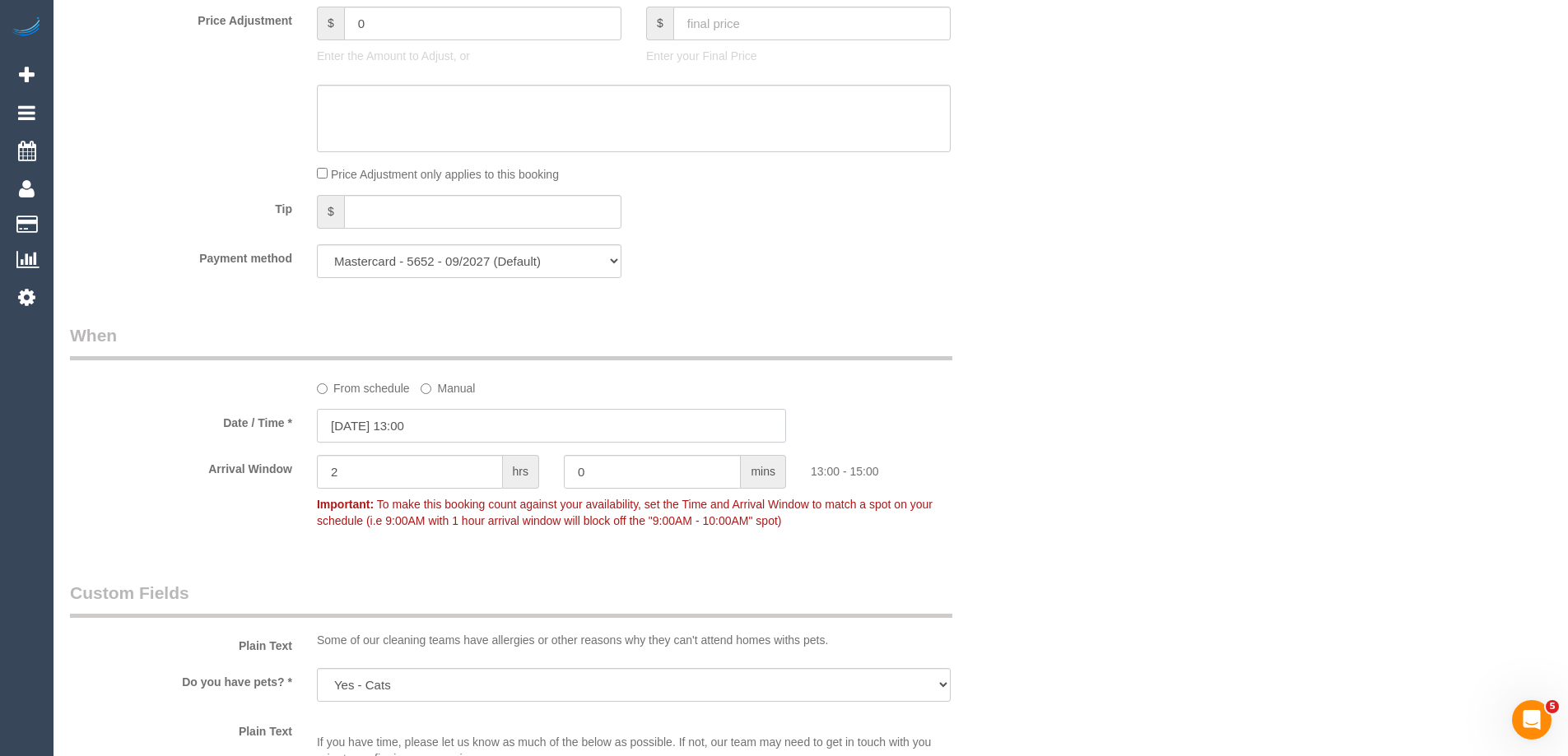
click at [441, 425] on input "03/10/2025 13:00" at bounding box center [551, 425] width 469 height 34
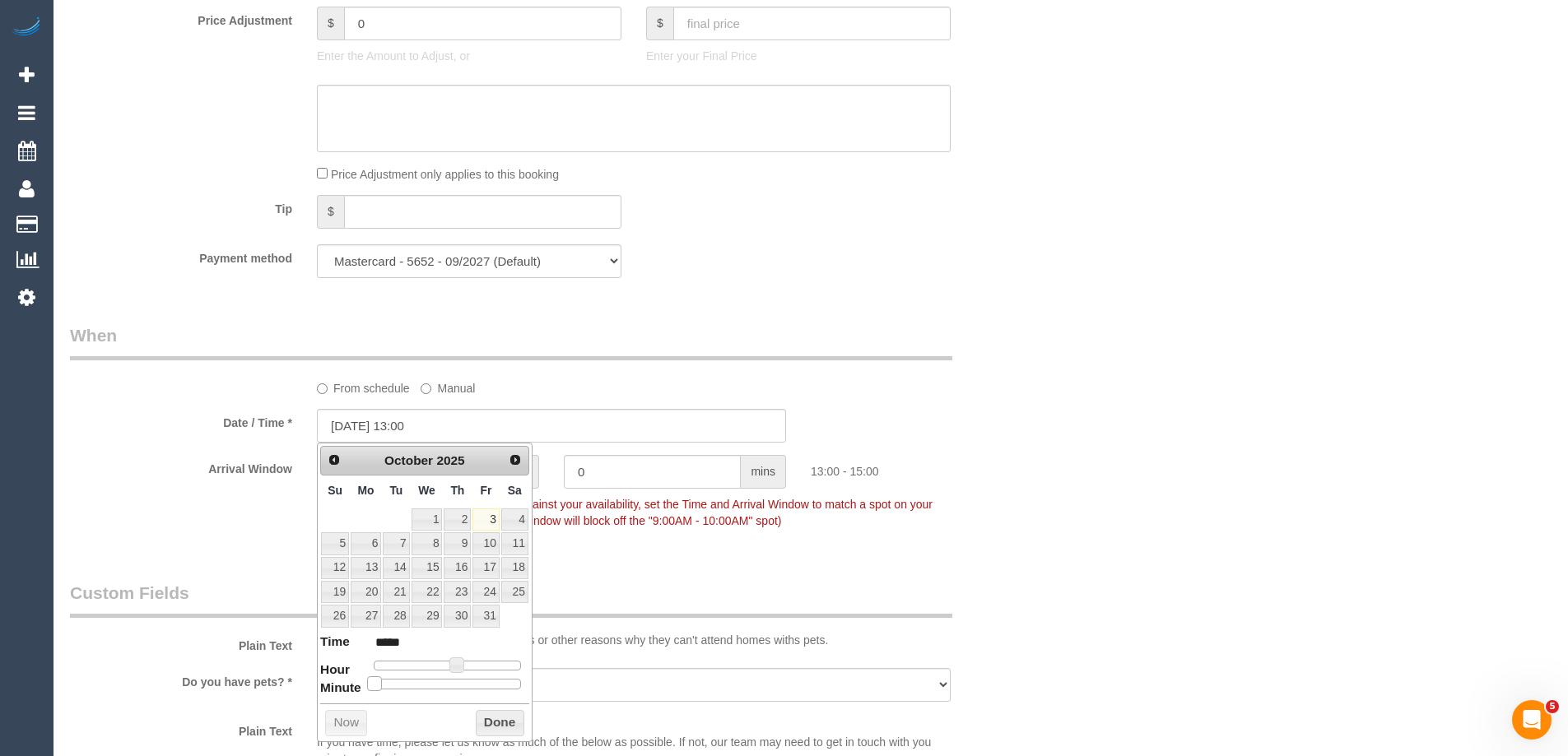
type input "03/10/2025 13:10"
type input "*****"
type input "03/10/2025 13:15"
type input "*****"
type input "03/10/2025 13:20"
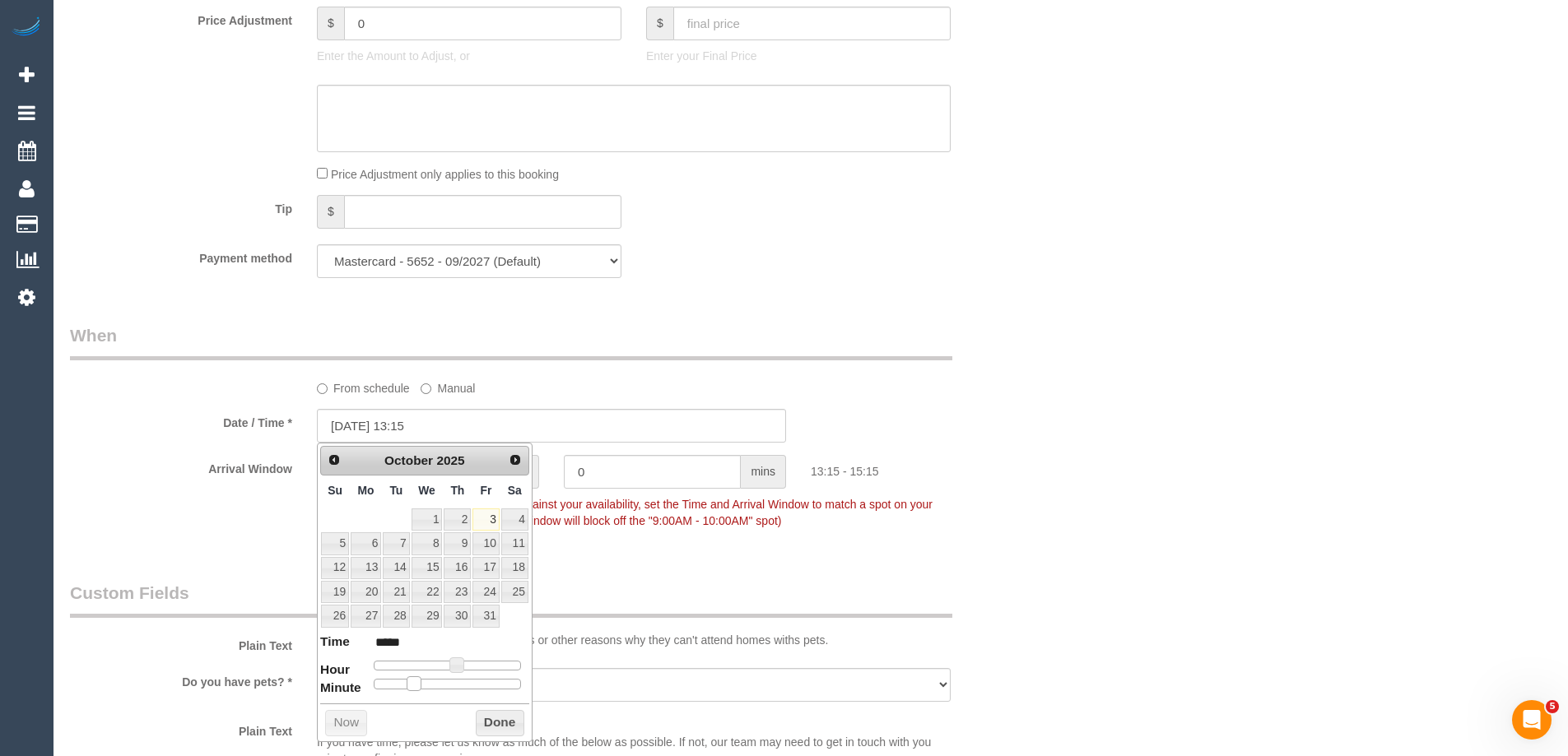
type input "*****"
type input "03/10/2025 13:25"
type input "*****"
type input "[DATE] 13:30"
type input "*****"
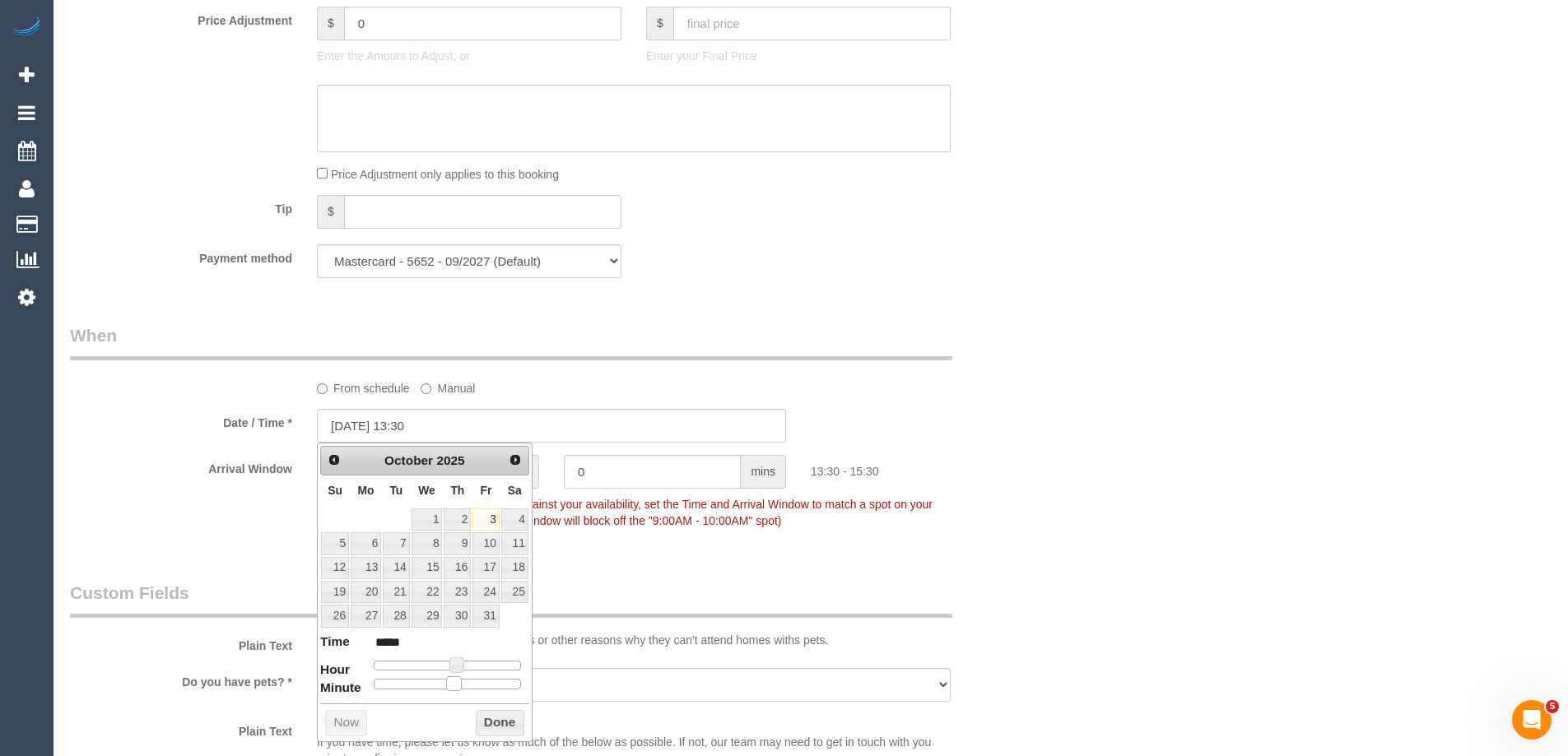
drag, startPoint x: 368, startPoint y: 683, endPoint x: 444, endPoint y: 685, distance: 76.0
click at [444, 685] on div at bounding box center [447, 683] width 147 height 10
click at [487, 720] on button "Done" at bounding box center [500, 723] width 49 height 26
click at [381, 463] on input "2" at bounding box center [410, 471] width 186 height 34
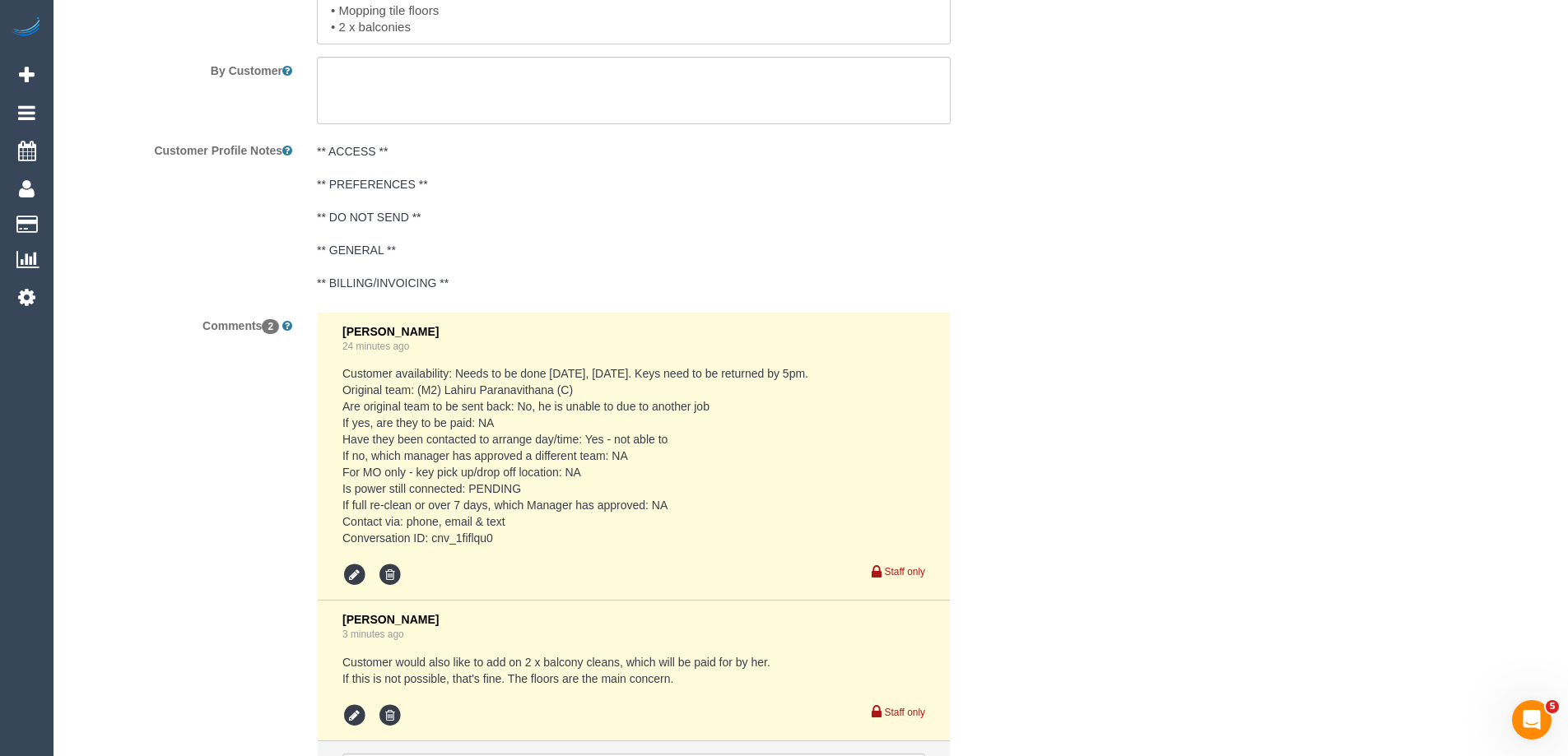
scroll to position [0, 0]
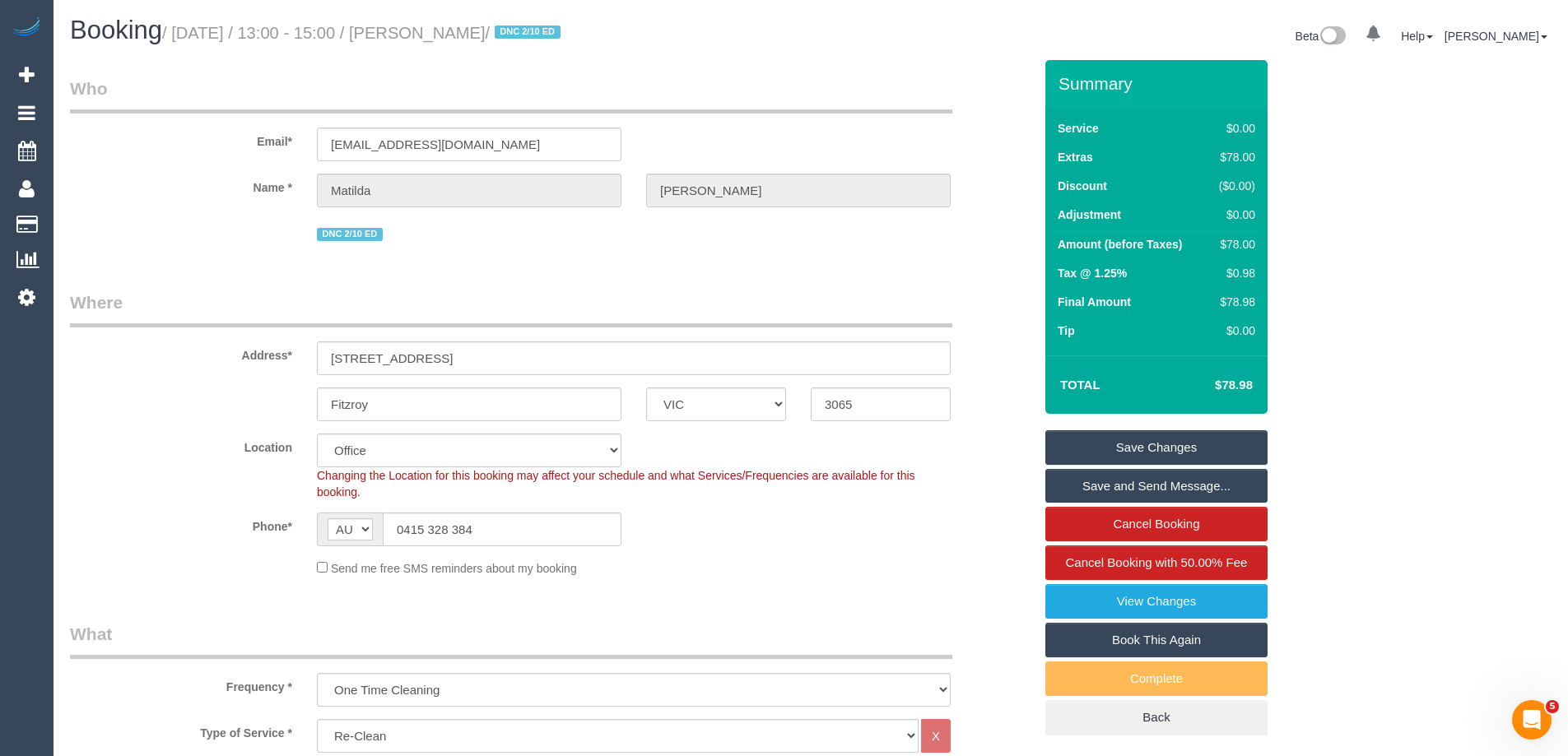
type input "1"
click at [1115, 440] on link "Save Changes" at bounding box center [1156, 447] width 223 height 35
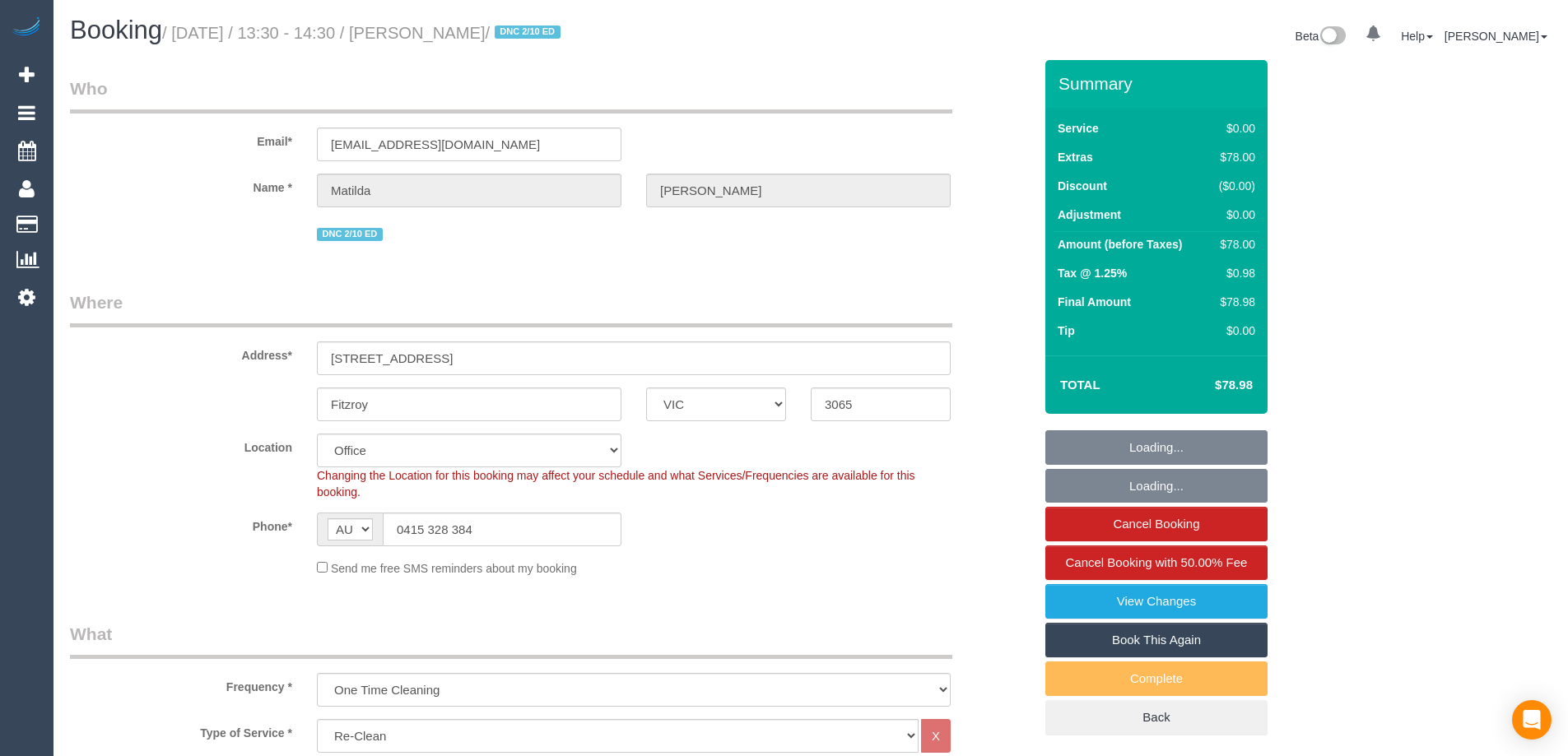
select select "VIC"
select select "string:stripe-pm_1S4zzc2GScqysDRVoPiMXZ99"
select select "number:29"
select select "number:14"
select select "number:19"
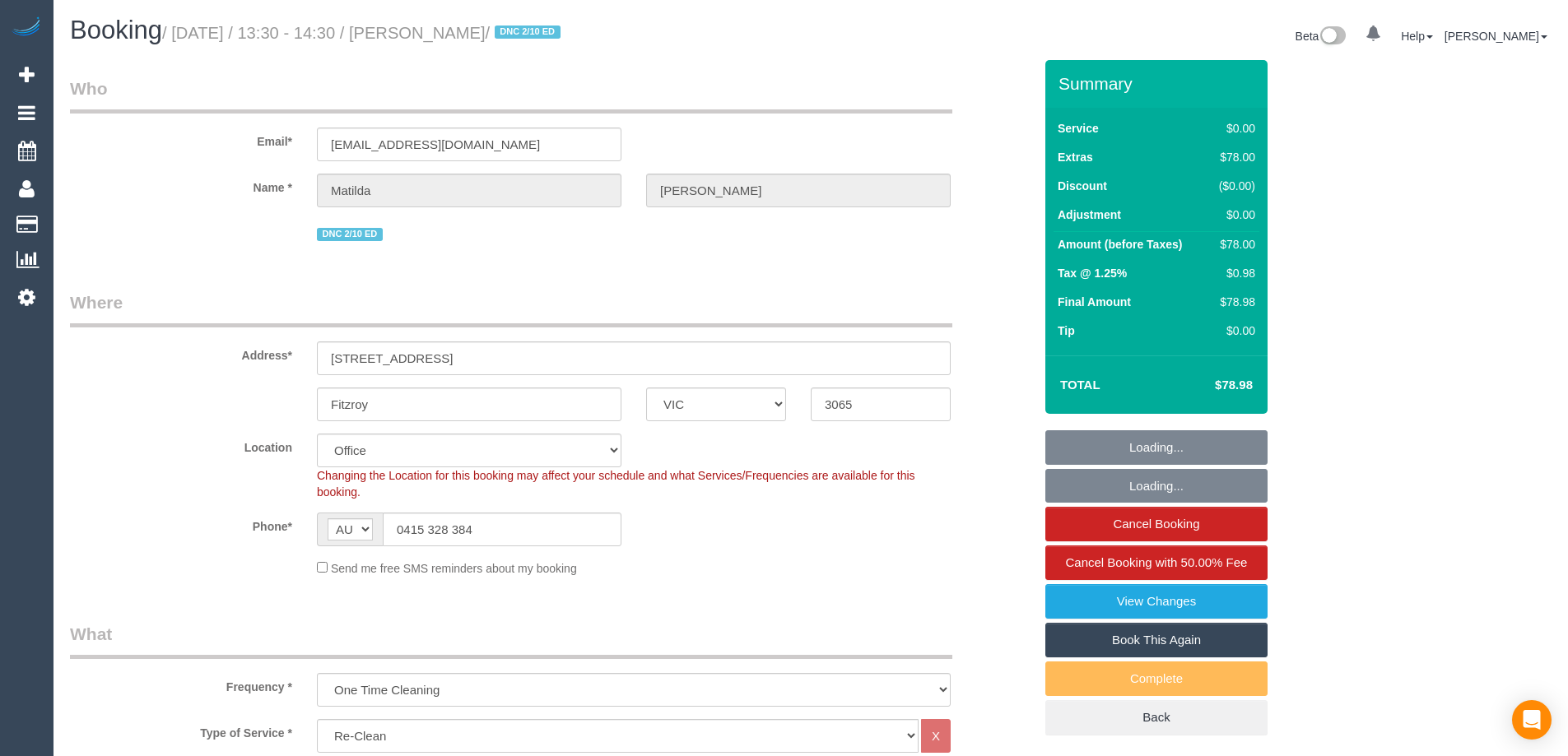
select select "number:24"
select select "number:26"
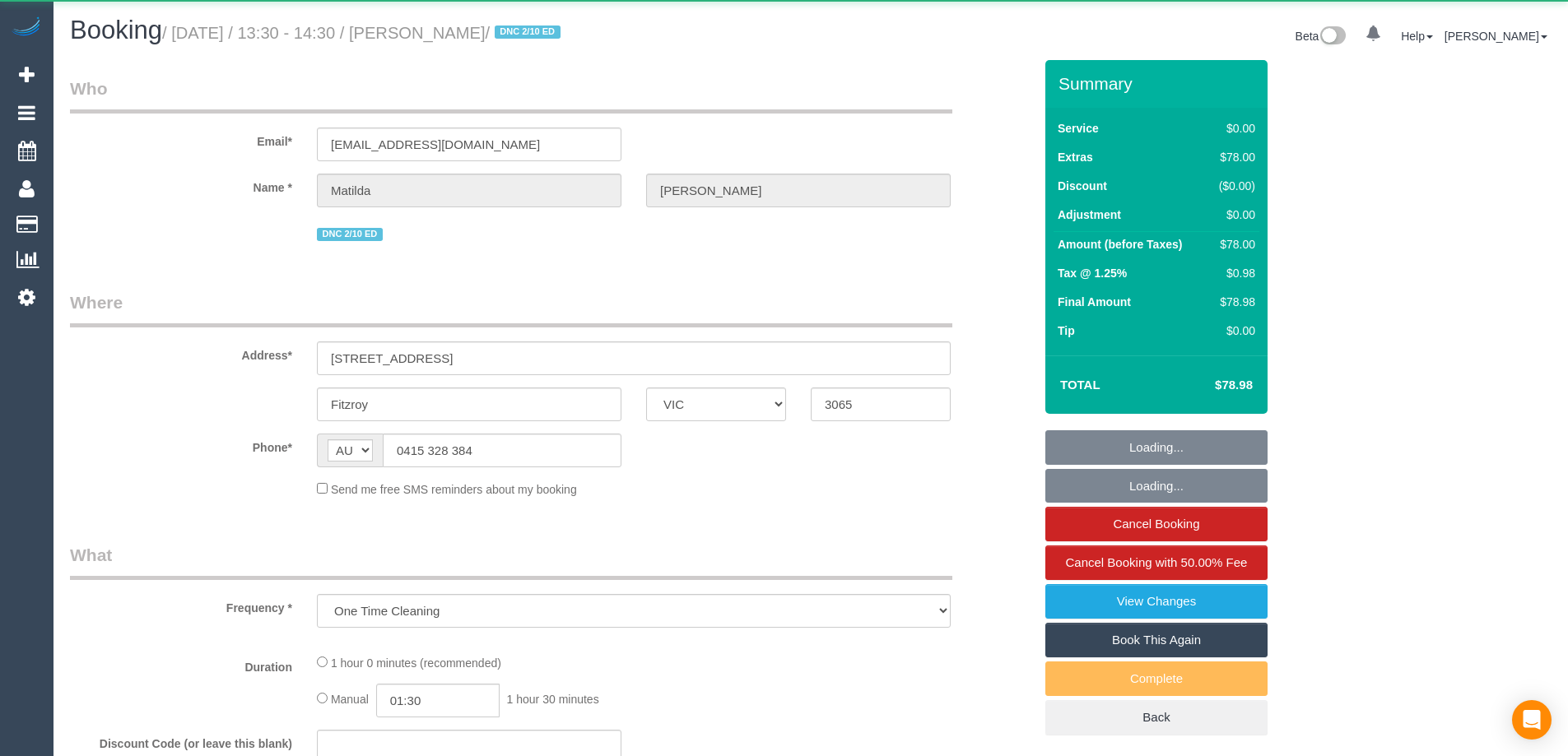
select select "VIC"
select select "string:stripe-pm_1S4zzc2GScqysDRVoPiMXZ99"
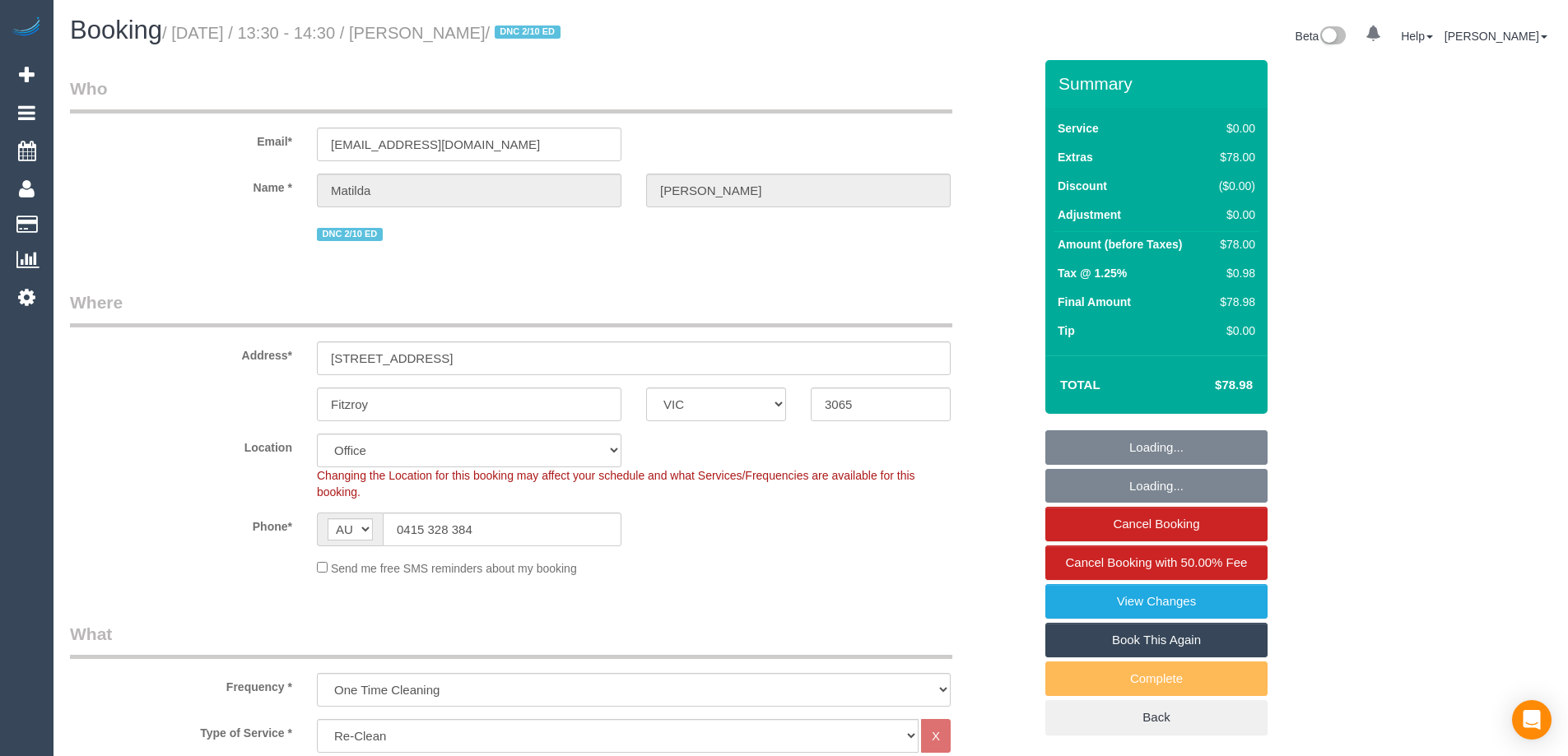
select select "object:790"
select select "number:29"
select select "number:14"
select select "number:19"
select select "number:24"
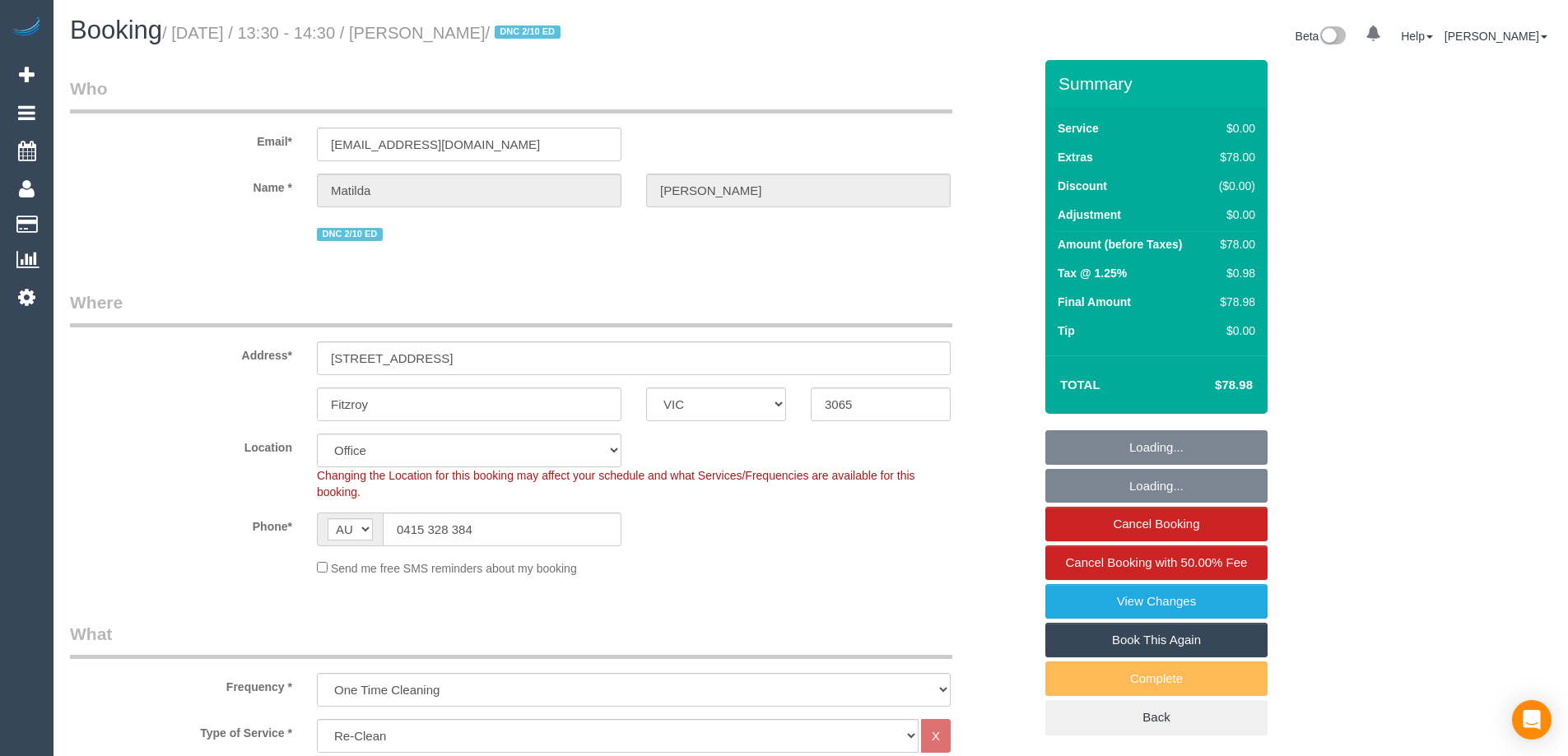
select select "number:26"
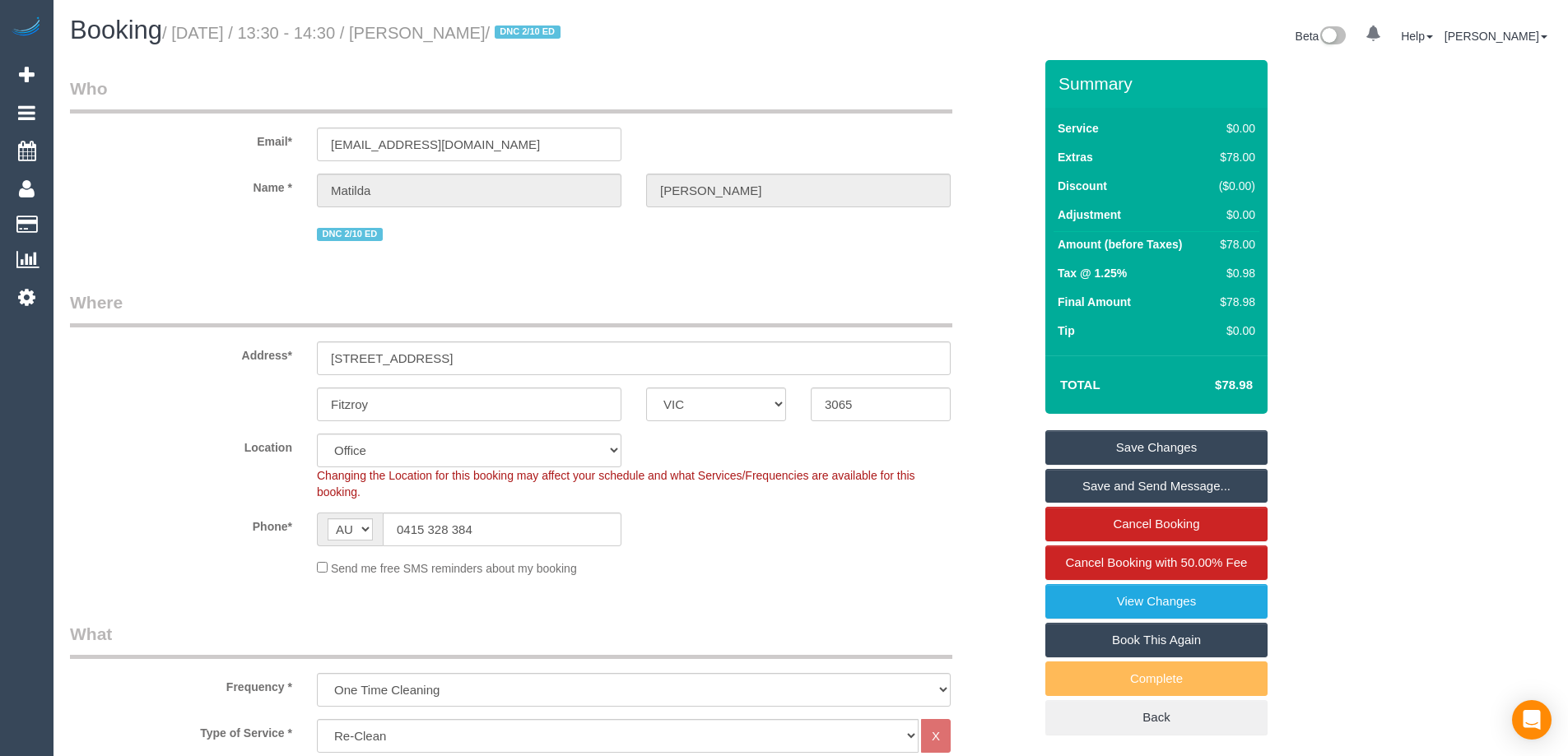
click at [1244, 389] on h4 "$78.98" at bounding box center [1208, 385] width 87 height 14
copy h4 "78.98"
click at [492, 519] on input "0415 328 384" at bounding box center [501, 529] width 238 height 34
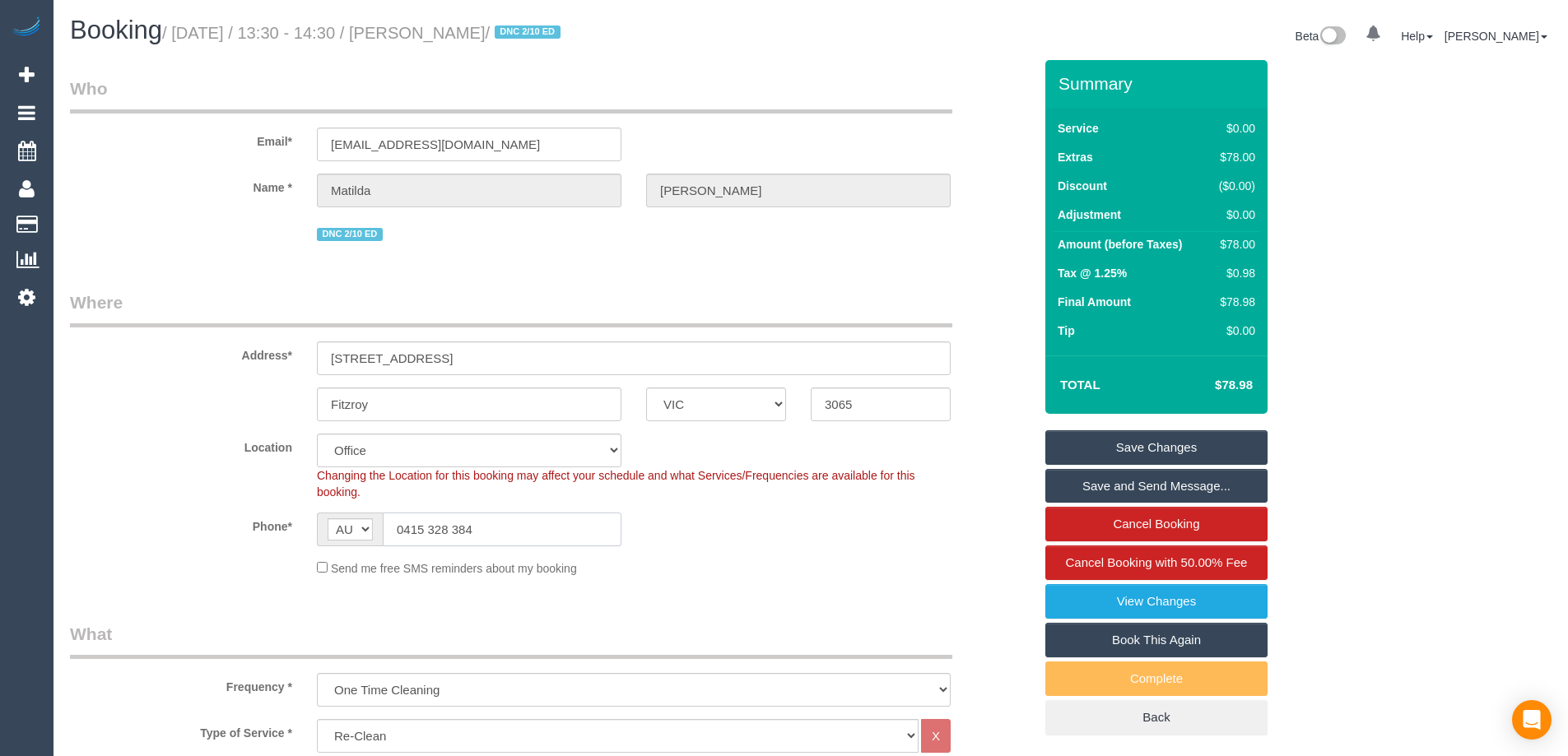
click at [492, 519] on input "0415 328 384" at bounding box center [501, 529] width 238 height 34
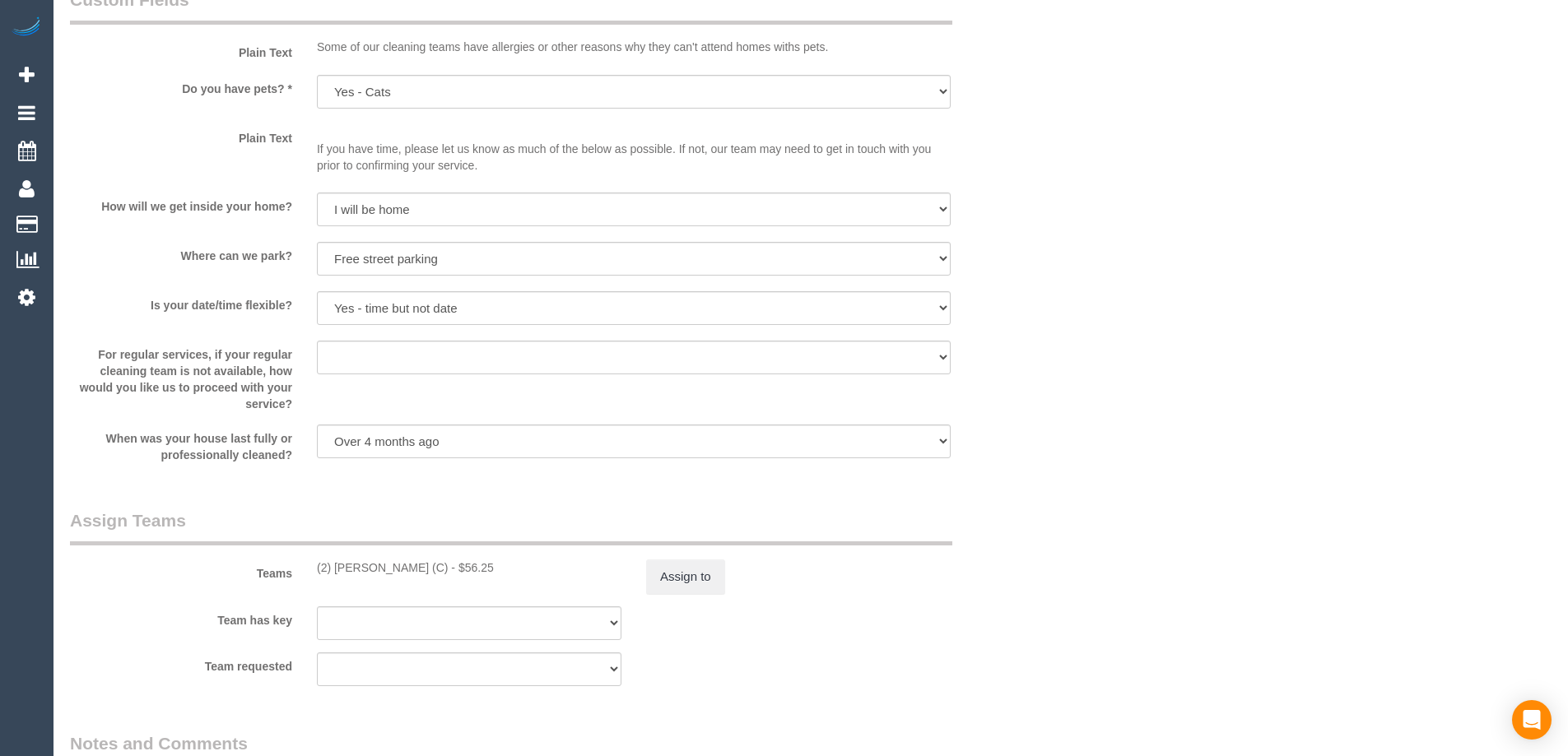
scroll to position [2056, 0]
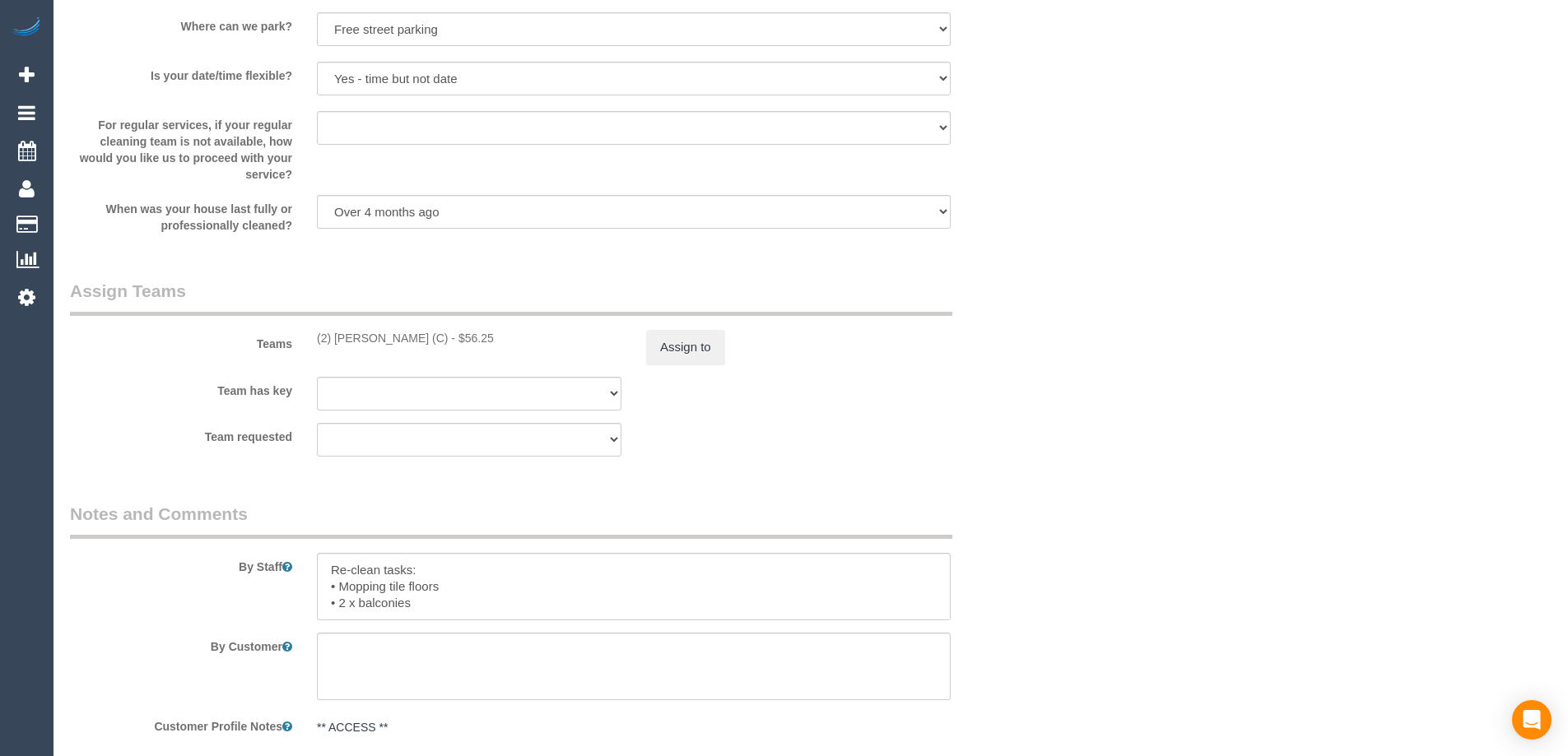
drag, startPoint x: 523, startPoint y: 339, endPoint x: 400, endPoint y: 341, distance: 123.0
click at [487, 338] on div "(2) [PERSON_NAME] (C) - $56.25" at bounding box center [469, 338] width 304 height 17
drag, startPoint x: 310, startPoint y: 339, endPoint x: 446, endPoint y: 348, distance: 136.3
click at [446, 348] on div "Teams (2) [PERSON_NAME] (C) - $56.25 Assign to" at bounding box center [551, 321] width 987 height 85
copy div "(2) [PERSON_NAME] (C)"
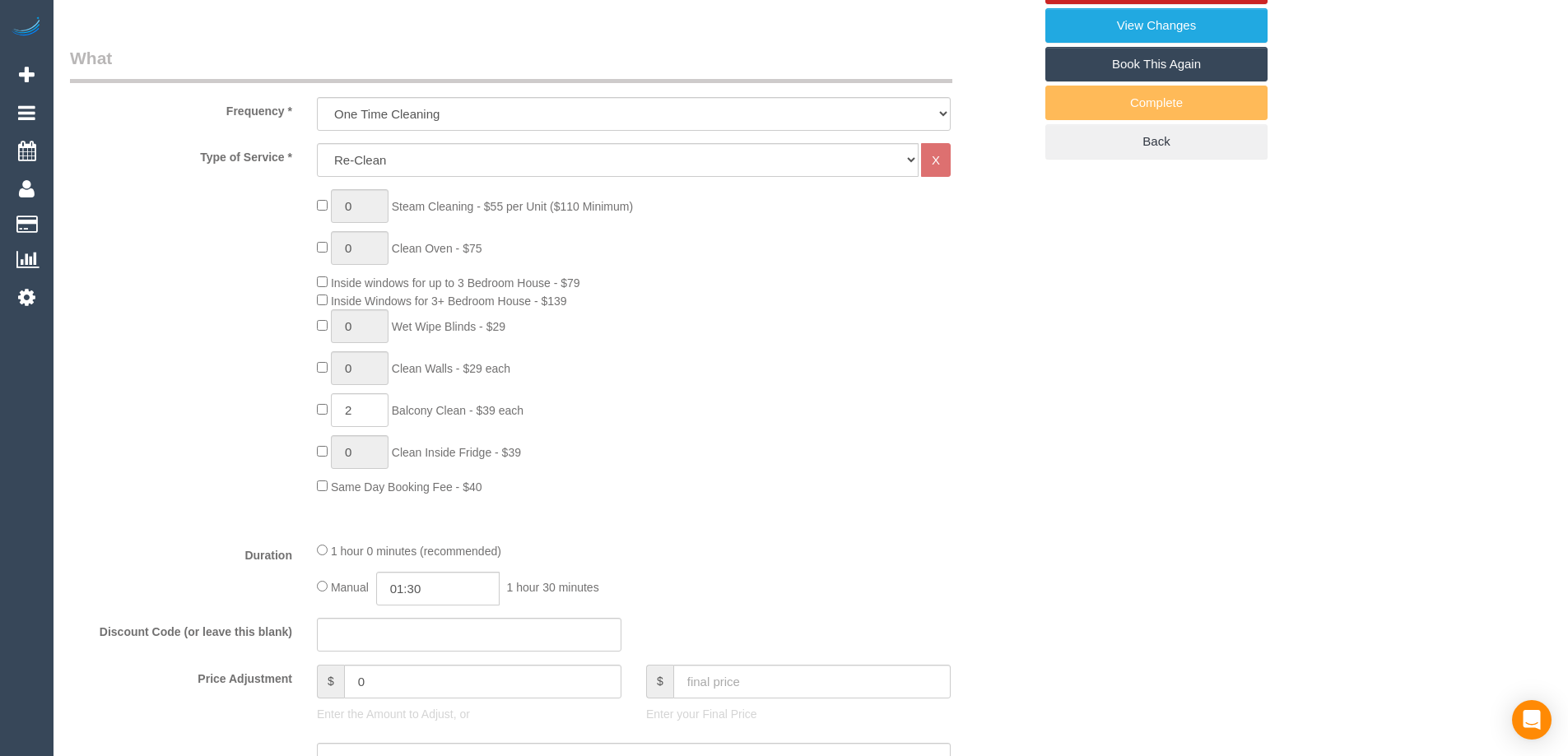
scroll to position [0, 0]
